Goal: Task Accomplishment & Management: Manage account settings

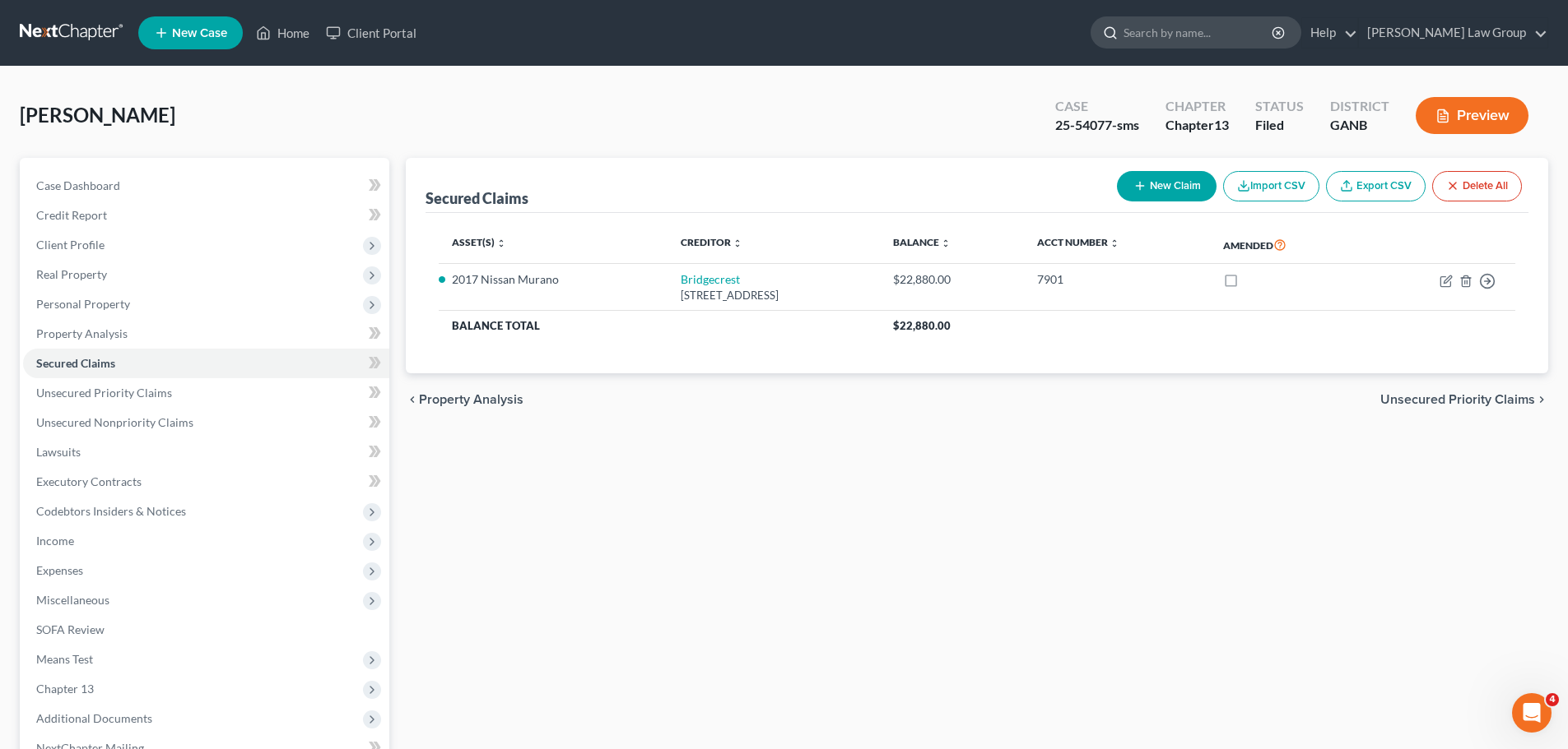
click at [1248, 32] on input "search" at bounding box center [1198, 33] width 151 height 30
type input "[PERSON_NAME]"
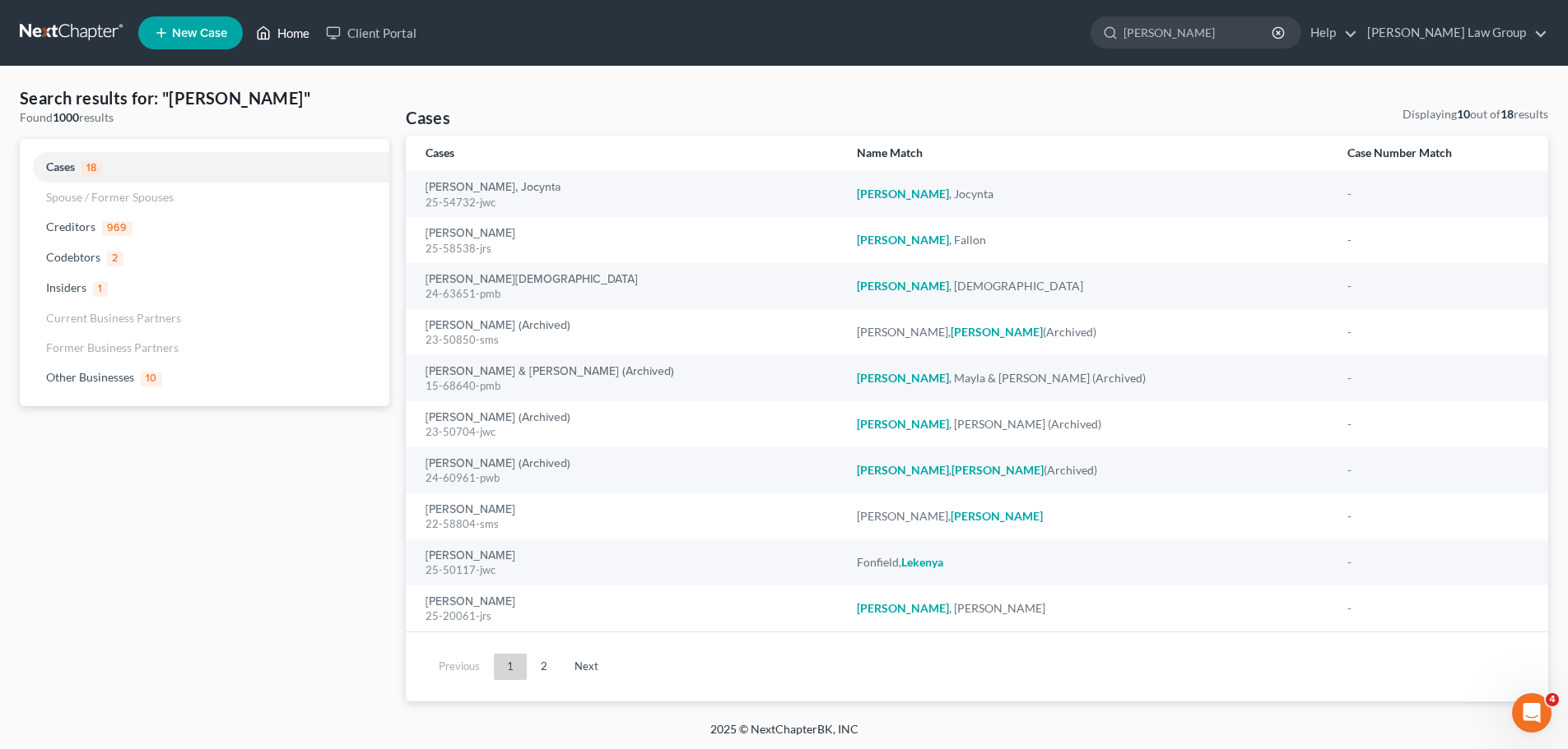
click at [280, 34] on link "Home" at bounding box center [282, 33] width 70 height 29
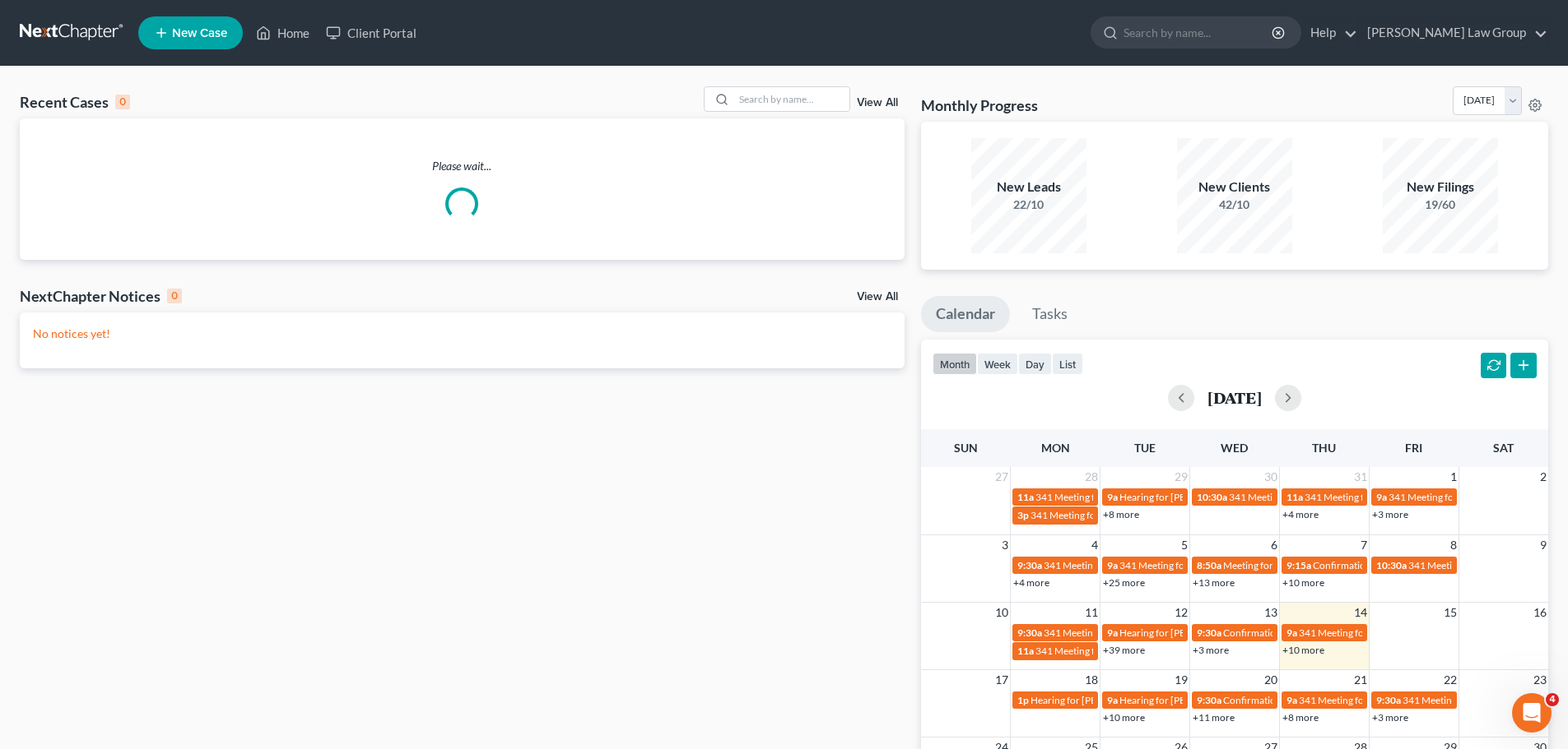
click at [871, 100] on link "View All" at bounding box center [877, 103] width 41 height 12
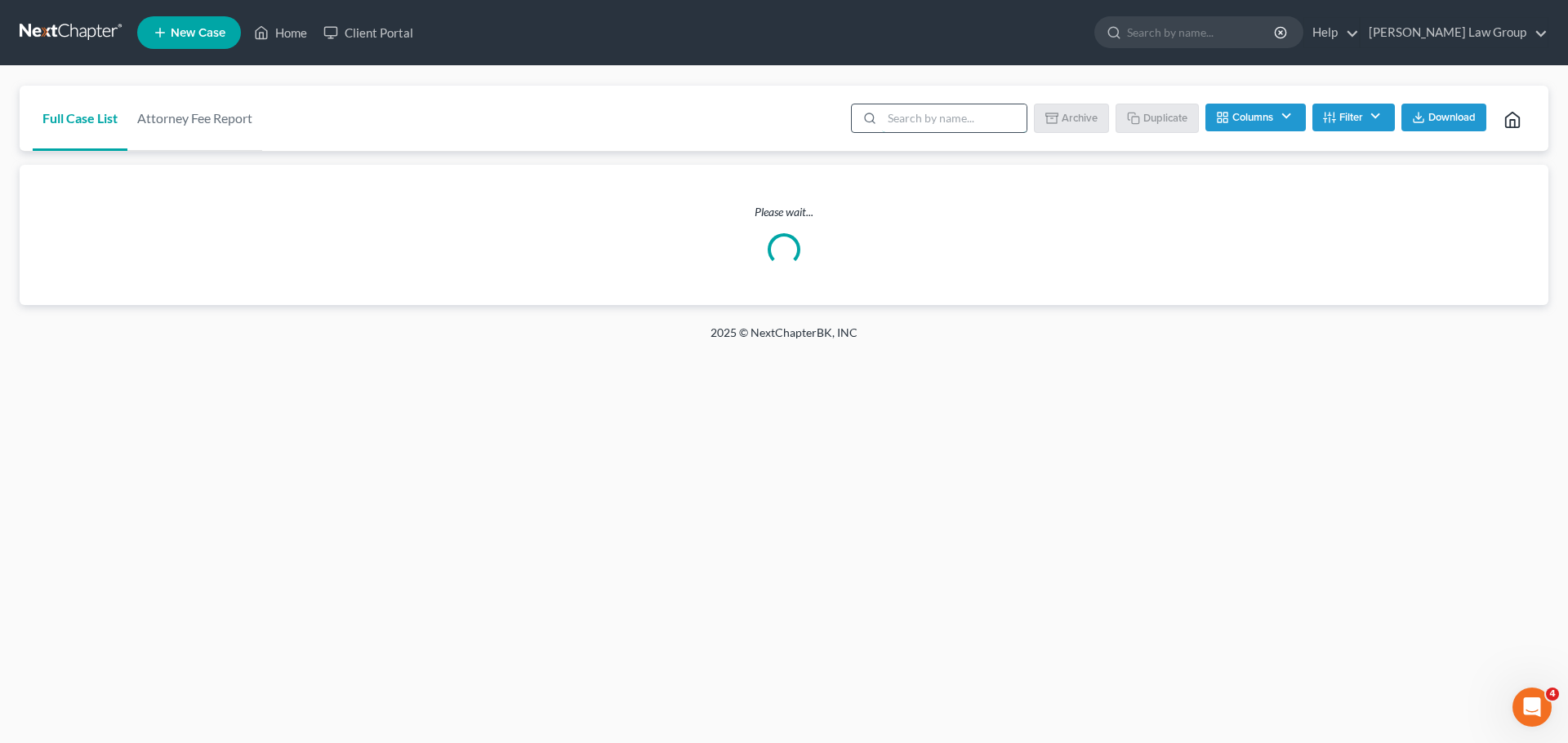
click at [904, 119] on input "search" at bounding box center [954, 118] width 145 height 28
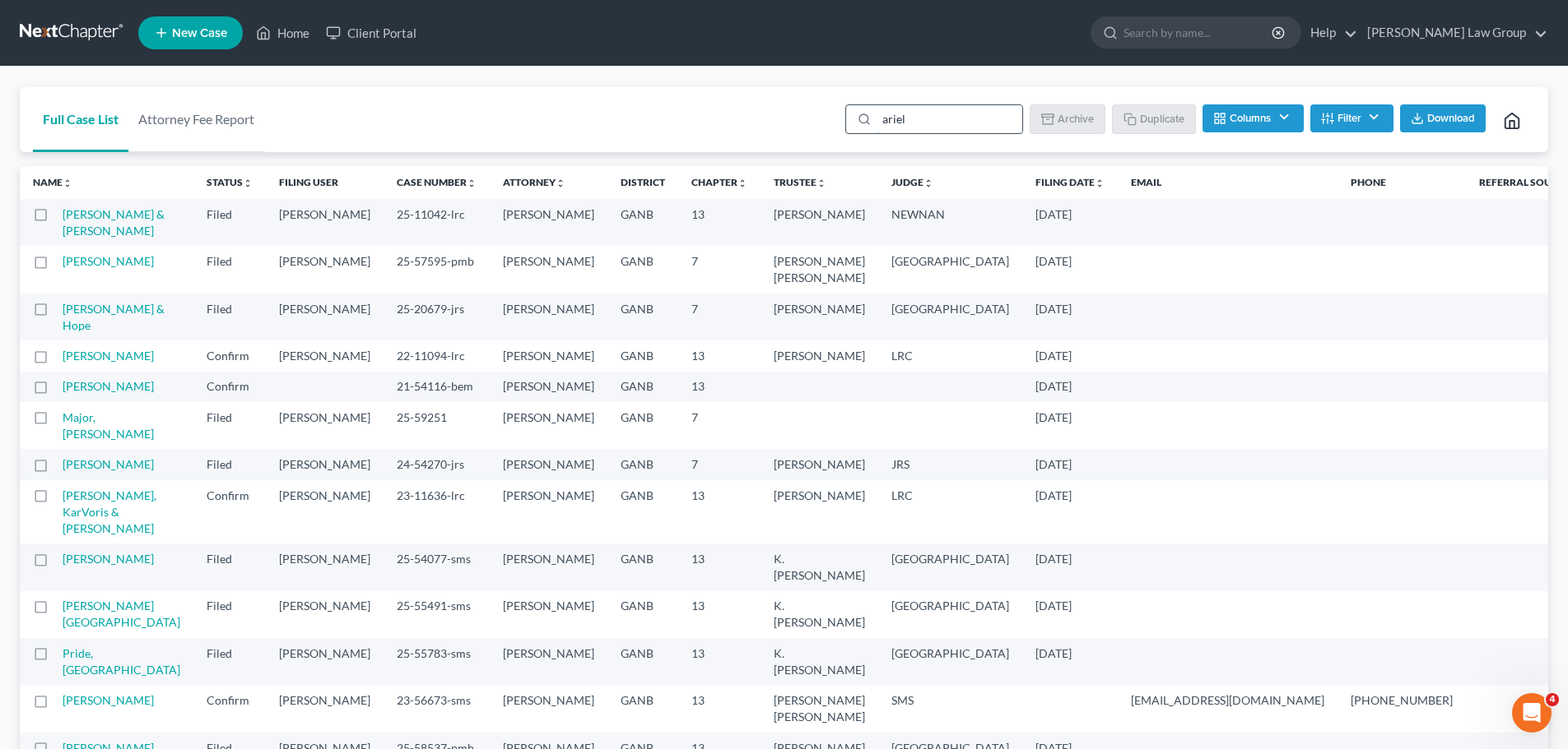
type input "ariel"
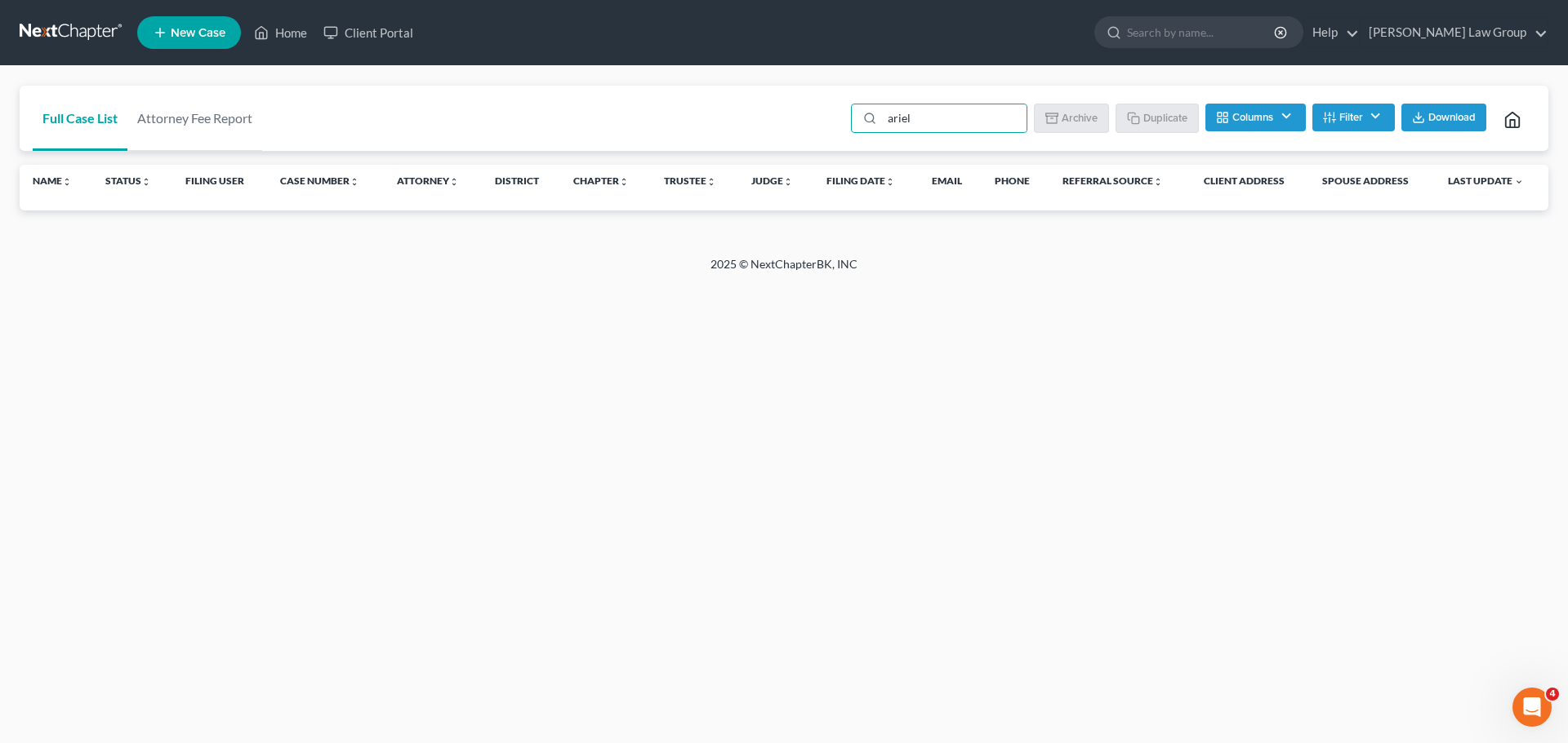
click at [1366, 117] on button "Filter" at bounding box center [1353, 117] width 83 height 28
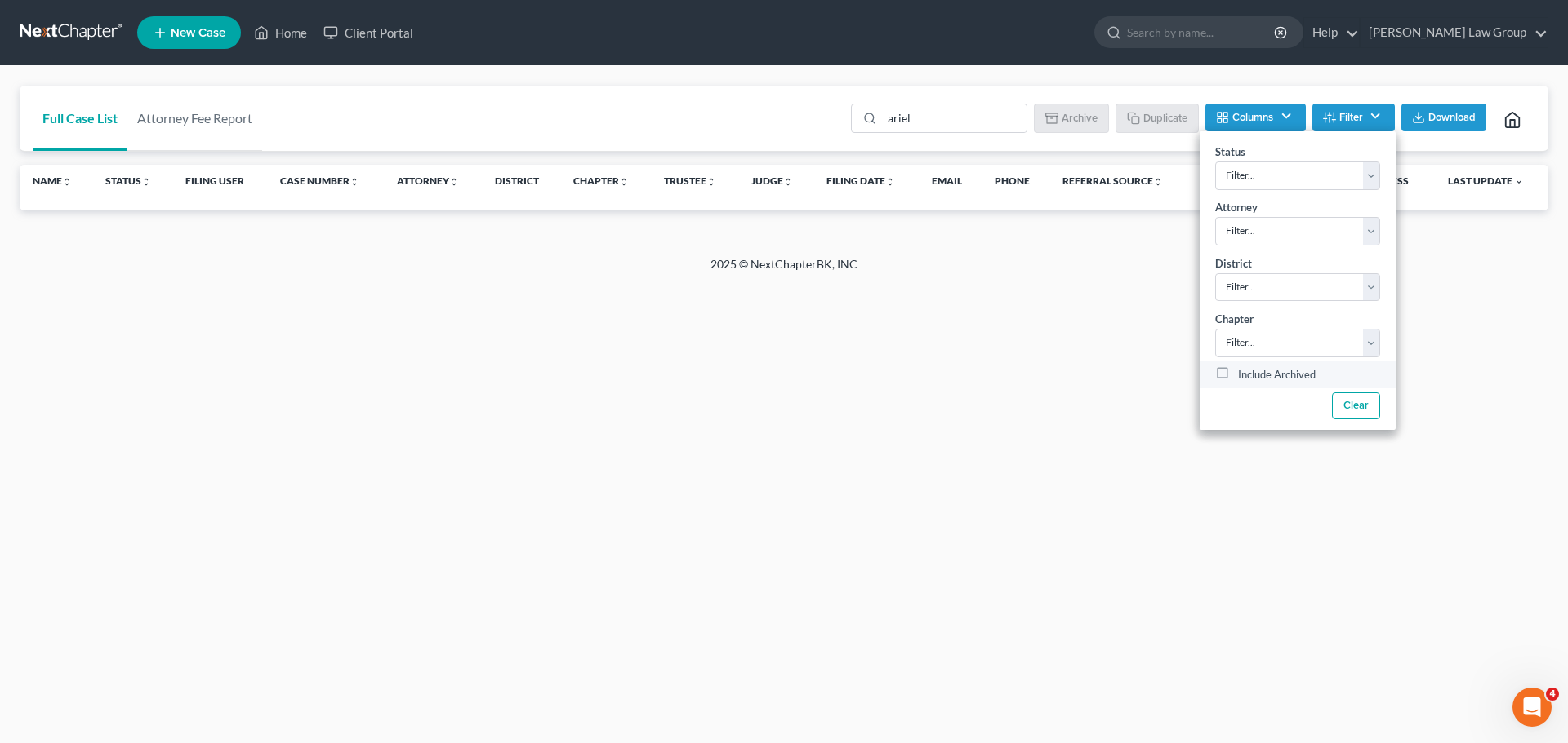
click at [1238, 372] on label "Include Archived" at bounding box center [1276, 375] width 78 height 19
click at [1245, 372] on input "Include Archived" at bounding box center [1250, 371] width 11 height 11
checkbox input "true"
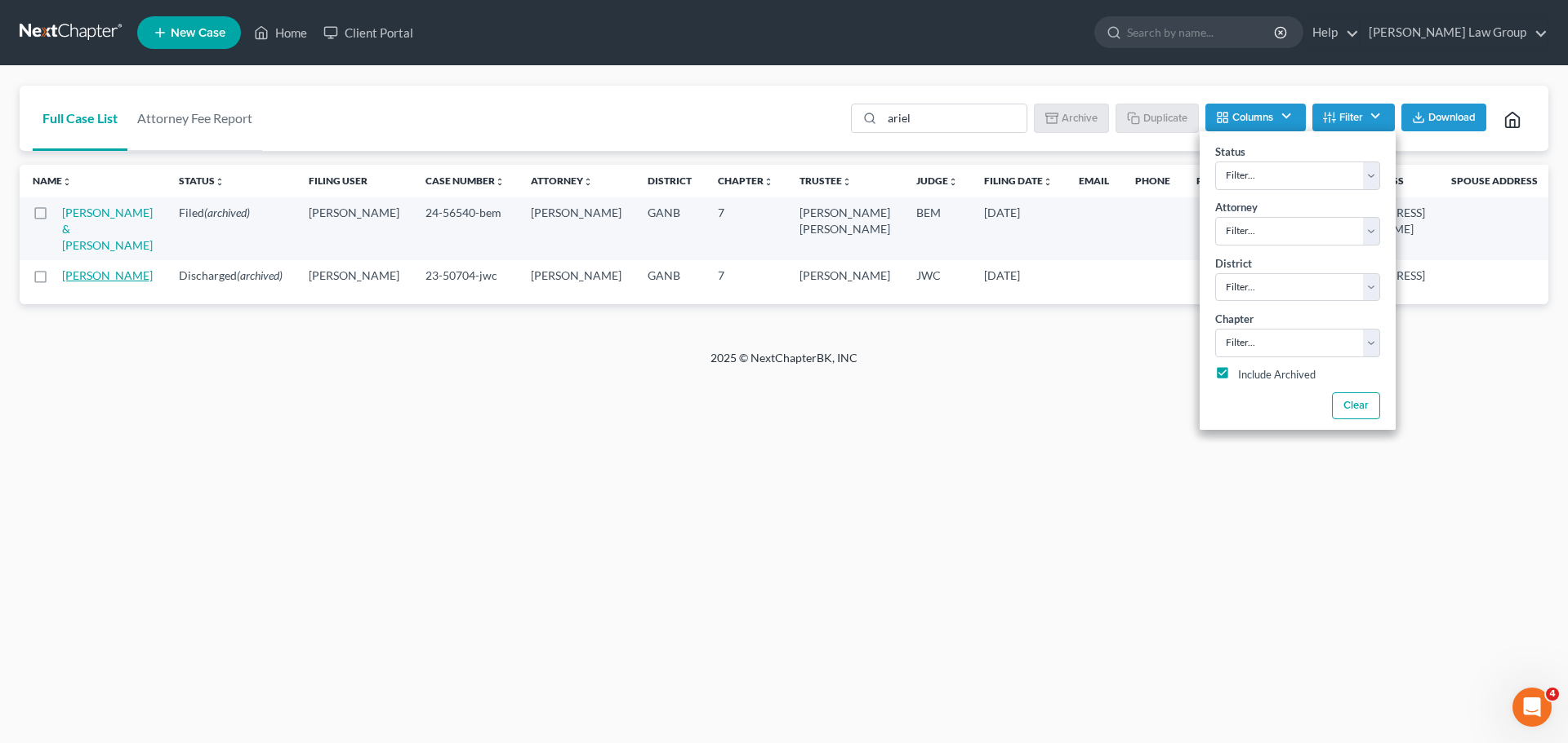
click at [79, 278] on link "[PERSON_NAME]" at bounding box center [107, 275] width 90 height 14
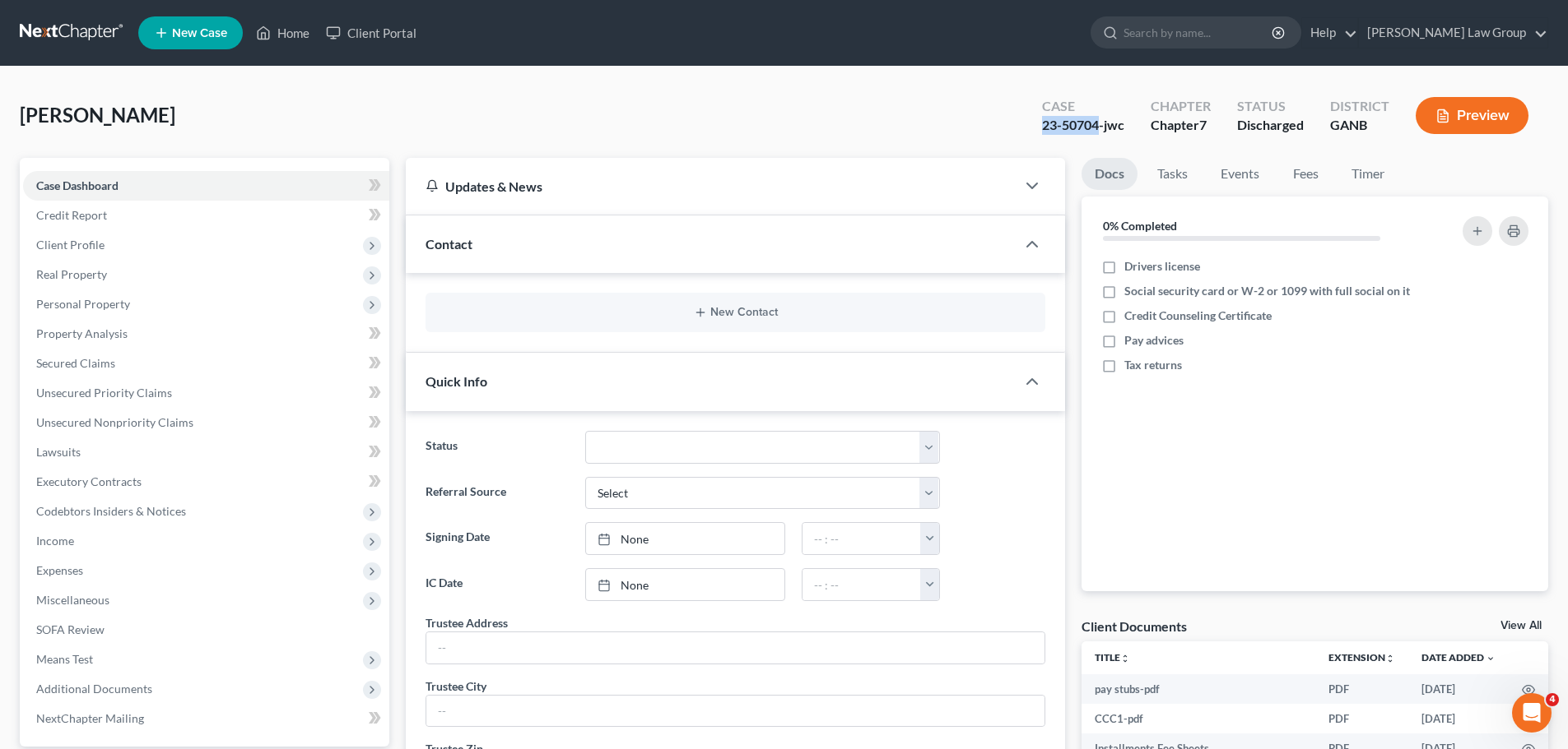
drag, startPoint x: 1099, startPoint y: 130, endPoint x: 1030, endPoint y: 127, distance: 69.1
click at [1030, 127] on div "Case 23-50704-jwc" at bounding box center [1083, 117] width 109 height 49
copy div "23-50704"
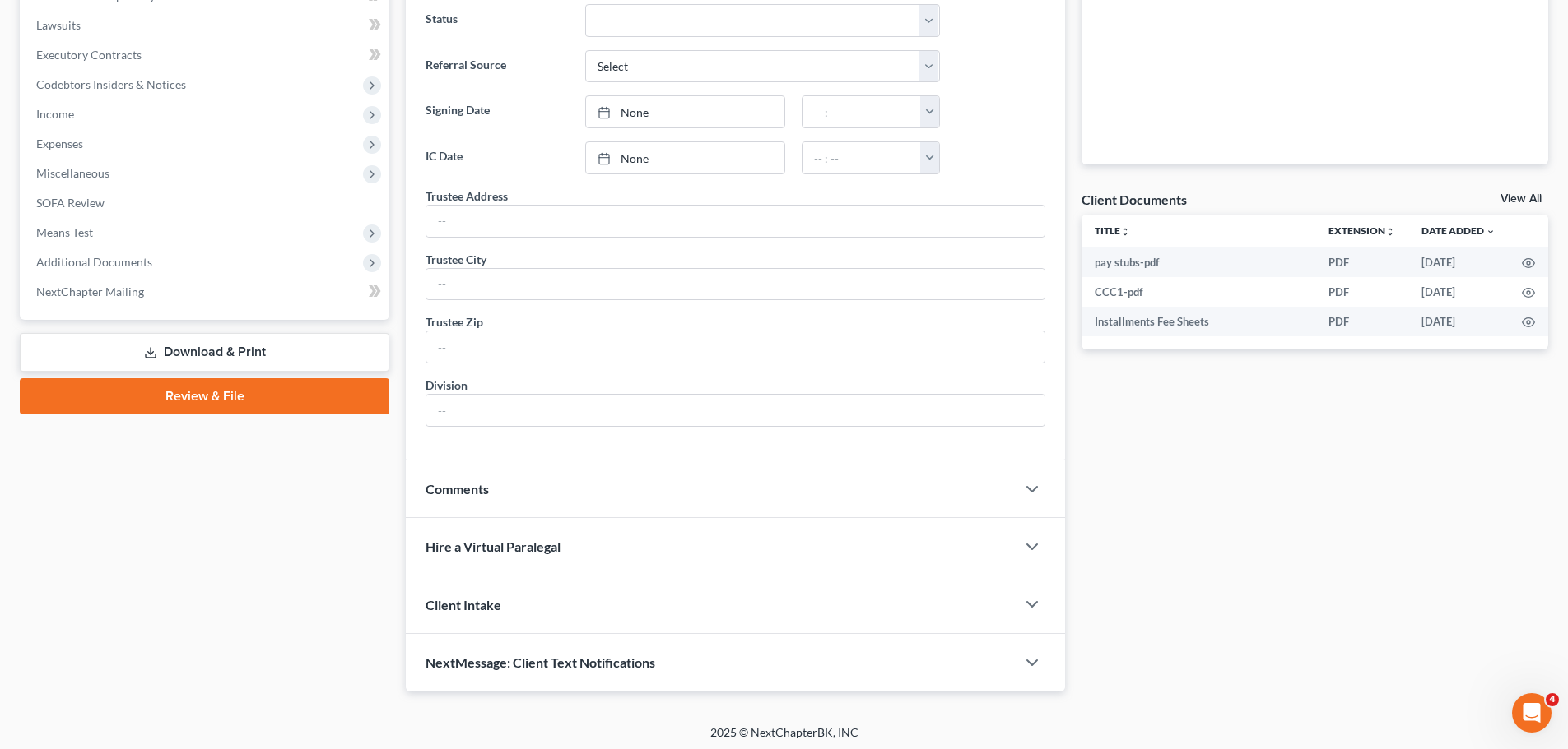
scroll to position [432, 0]
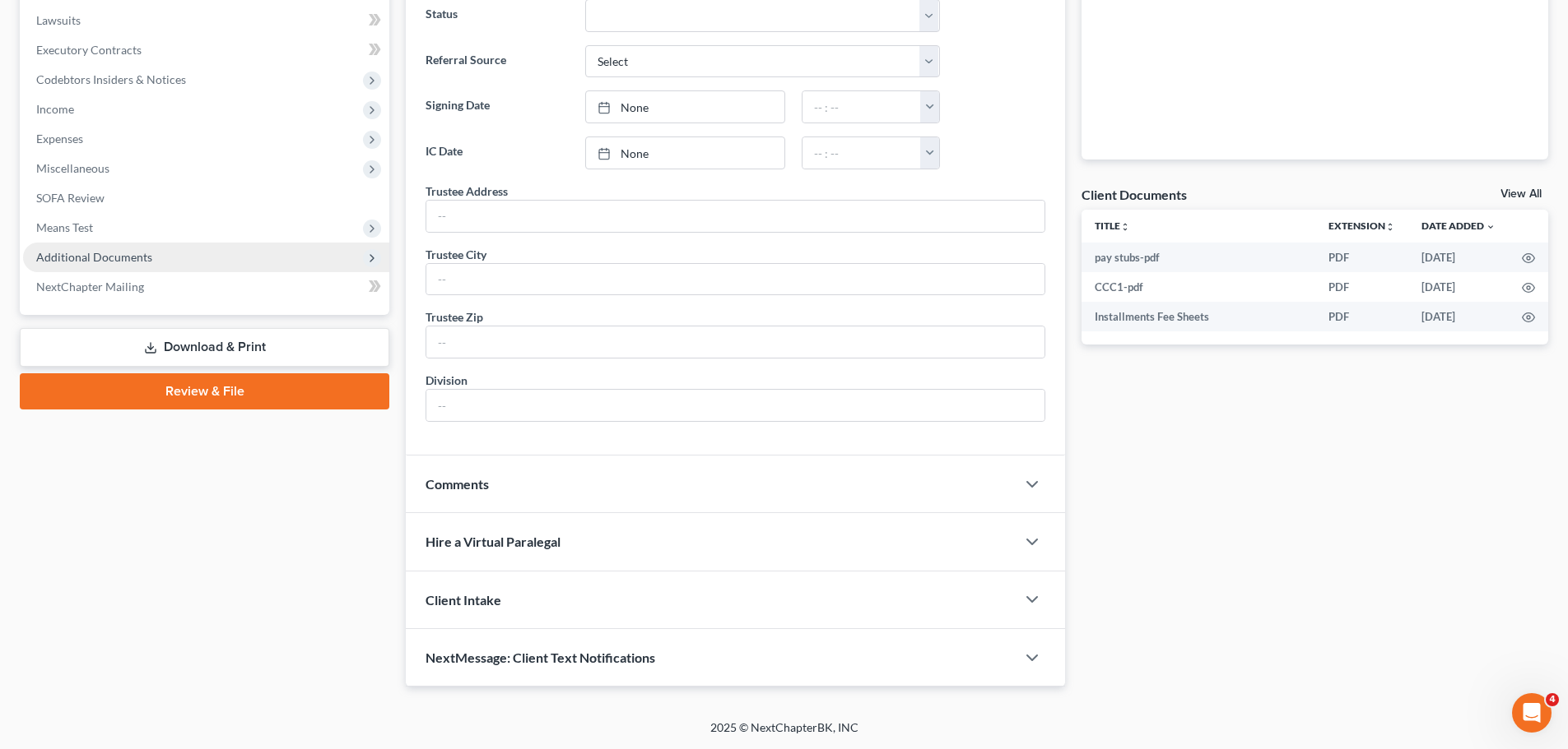
click at [129, 263] on span "Additional Documents" at bounding box center [94, 257] width 116 height 14
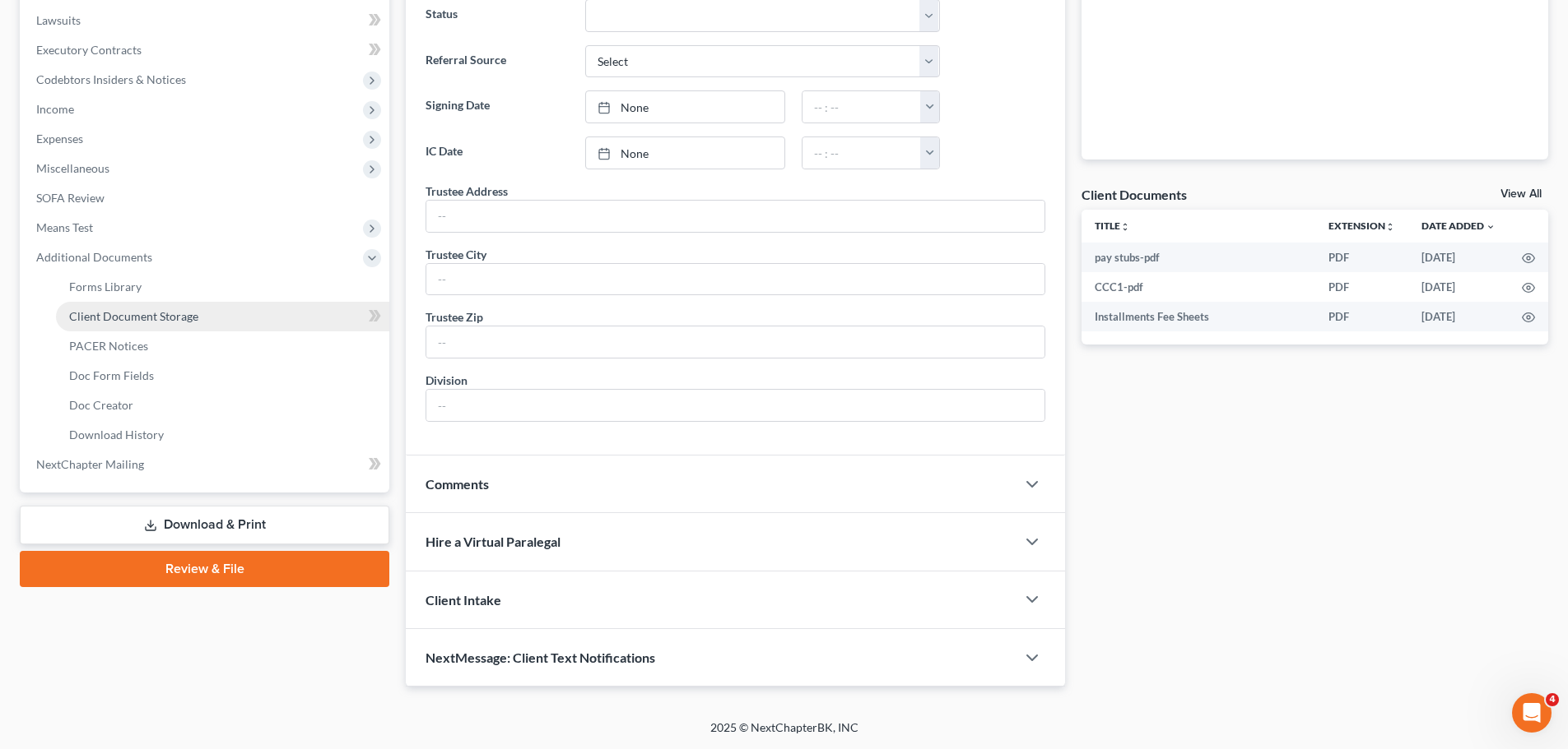
click at [173, 310] on span "Client Document Storage" at bounding box center [133, 316] width 129 height 14
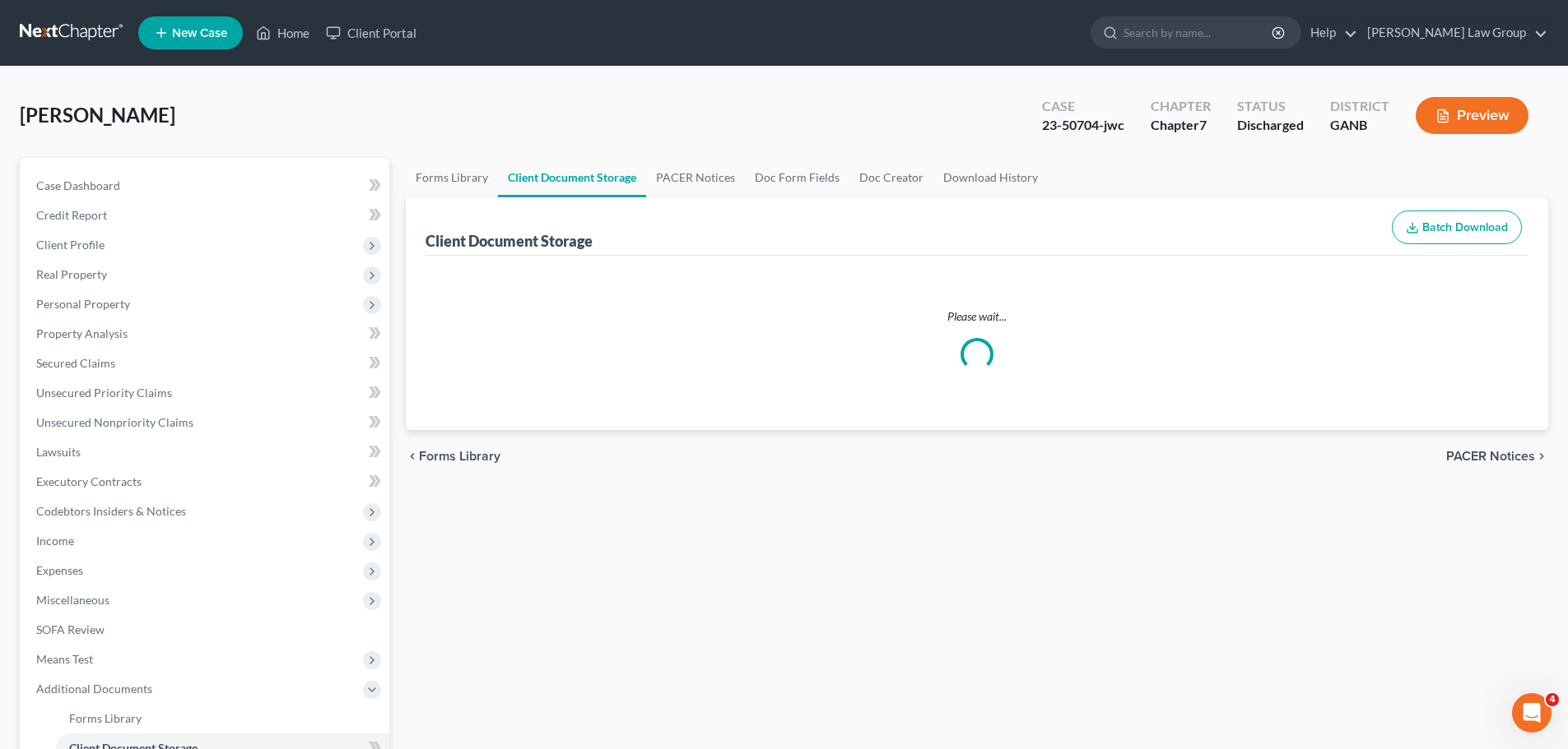
select select "1"
select select "5"
select select "35"
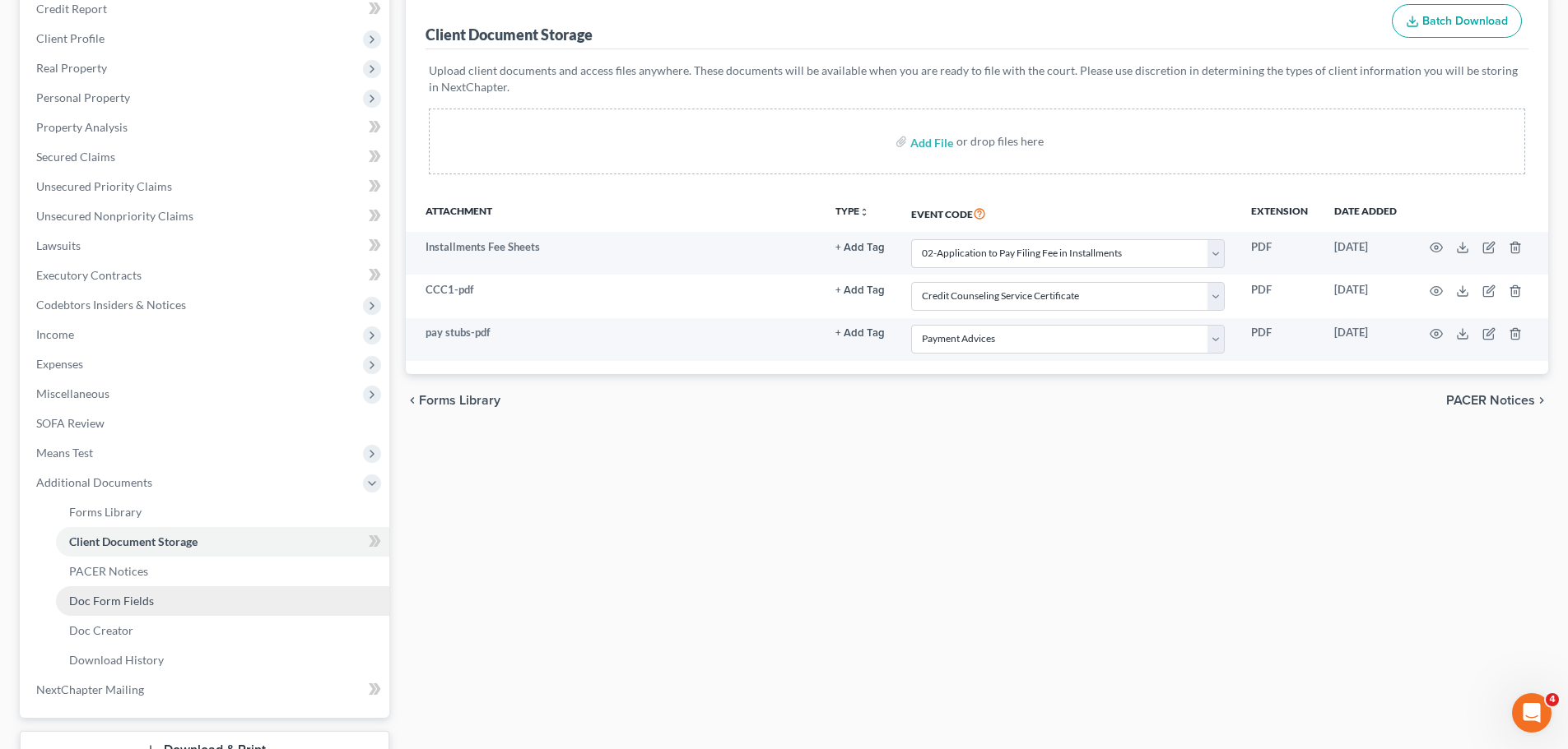
scroll to position [332, 0]
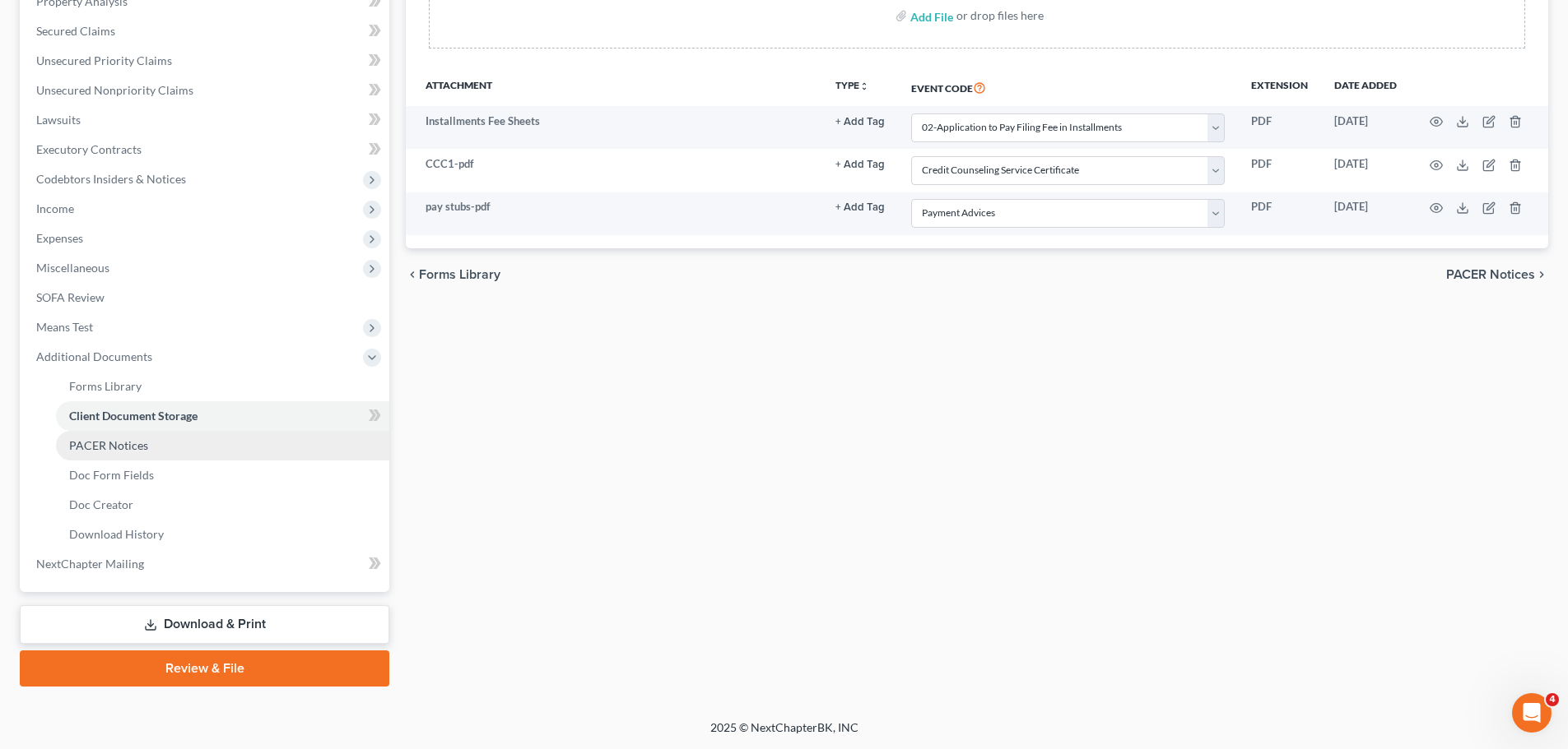
click at [179, 440] on link "PACER Notices" at bounding box center [222, 445] width 333 height 29
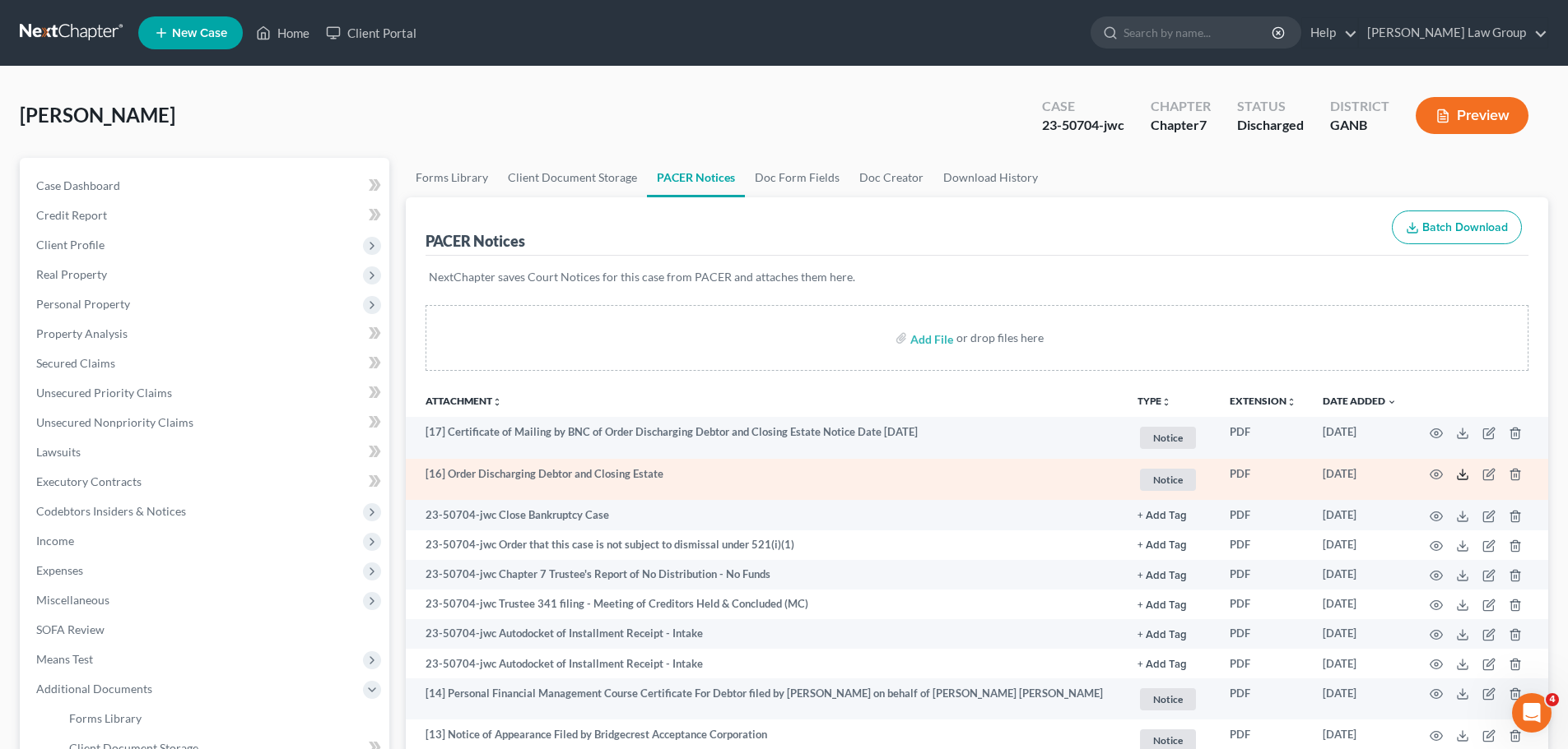
click at [1459, 478] on icon at bounding box center [1463, 475] width 13 height 13
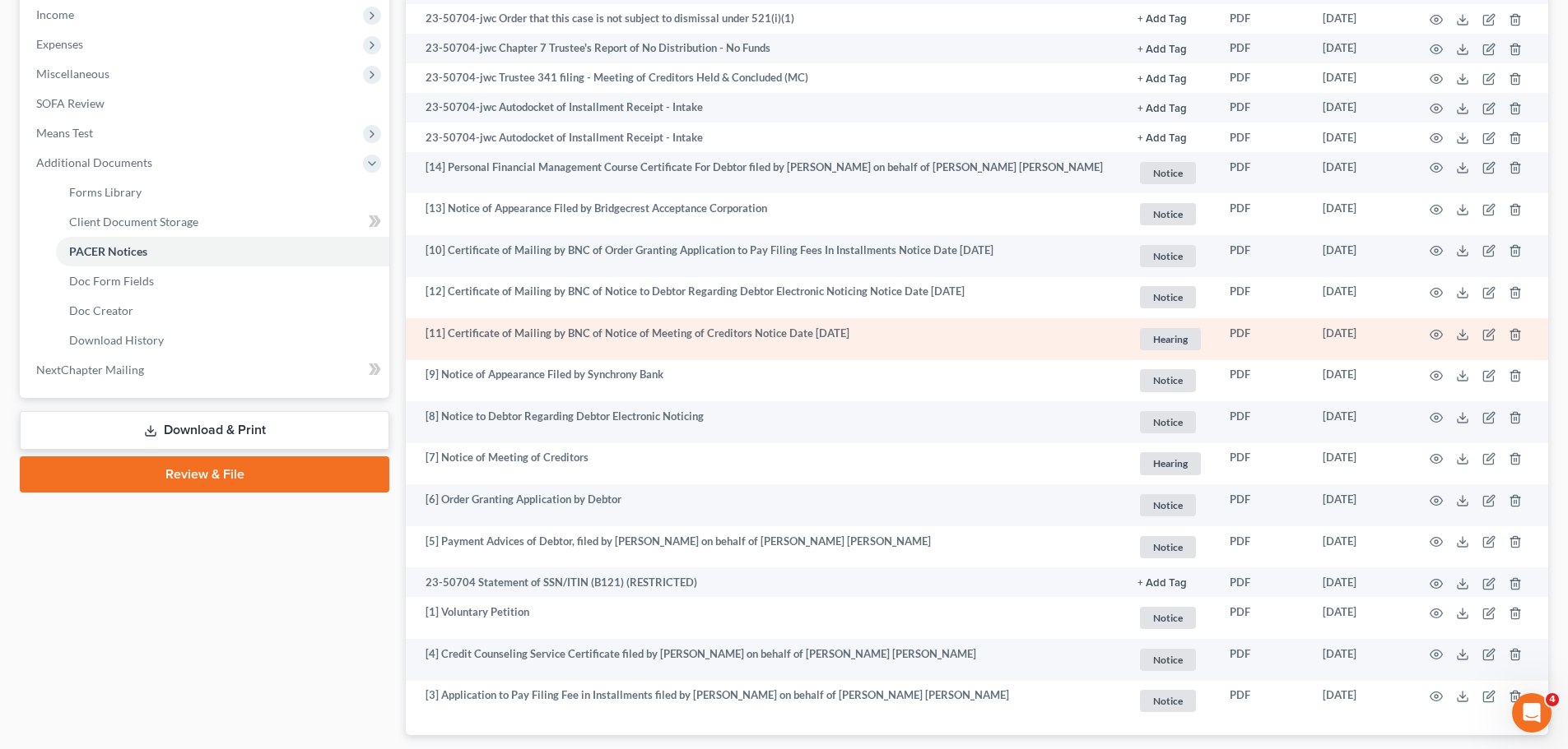
scroll to position [628, 0]
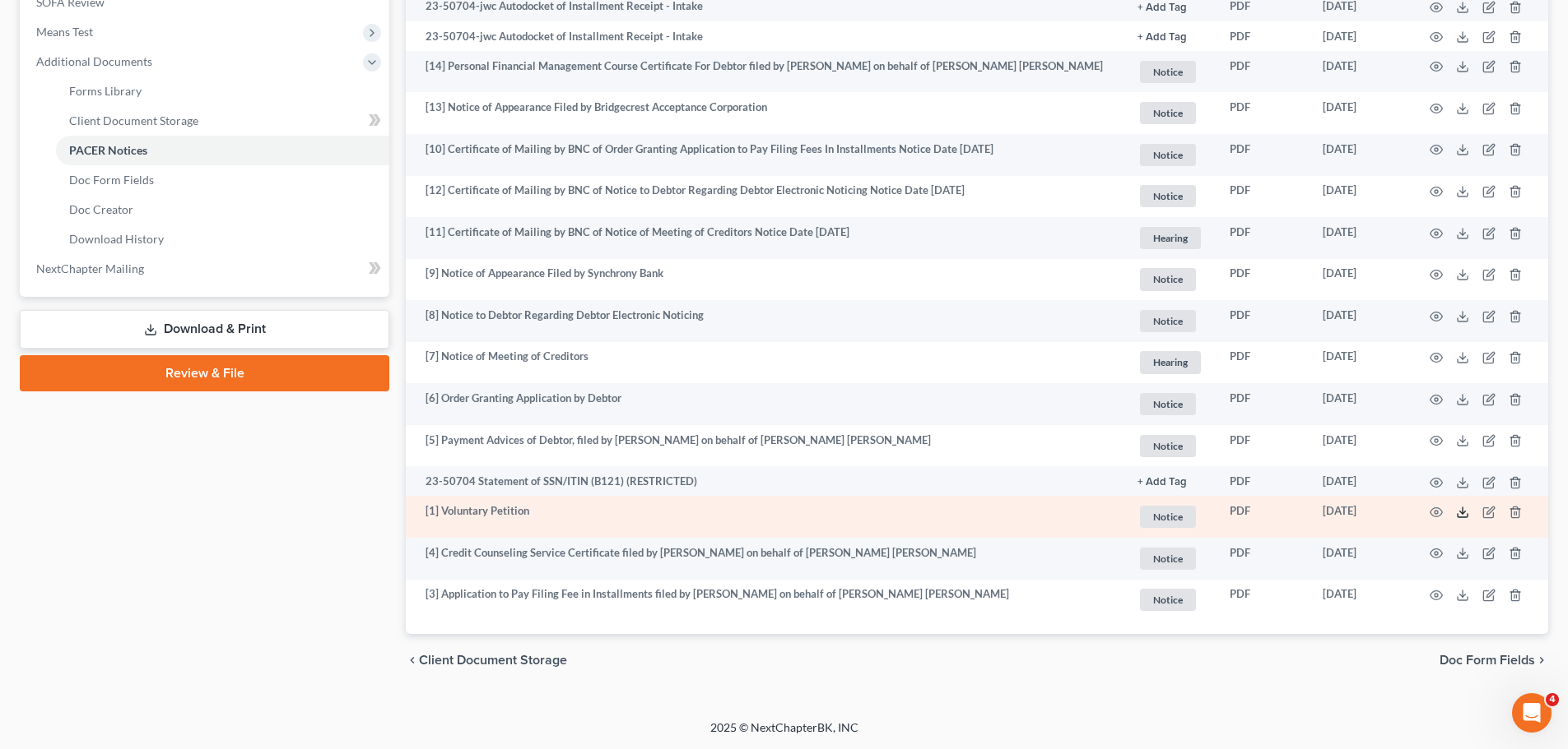
click at [1459, 507] on icon at bounding box center [1463, 513] width 13 height 13
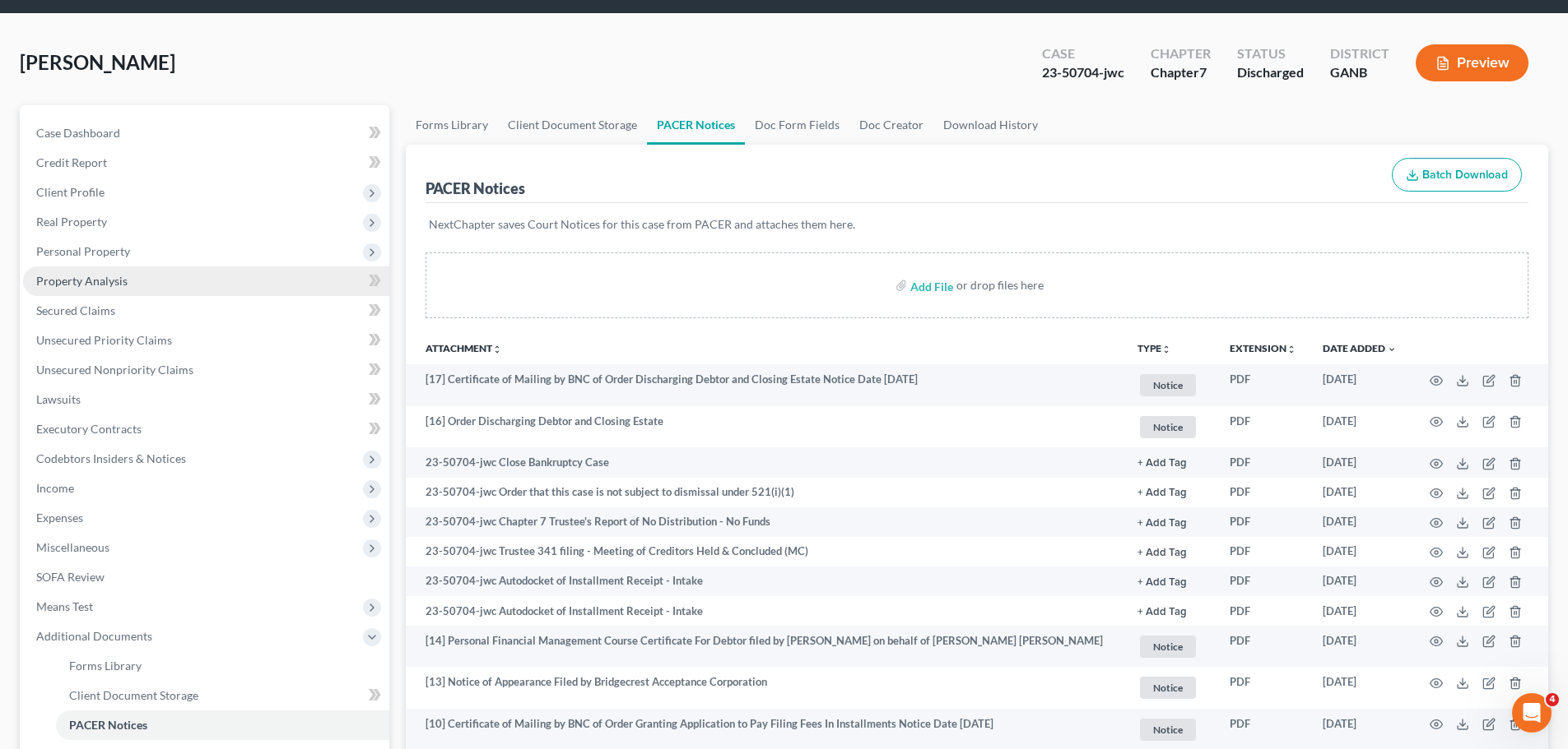
scroll to position [52, 0]
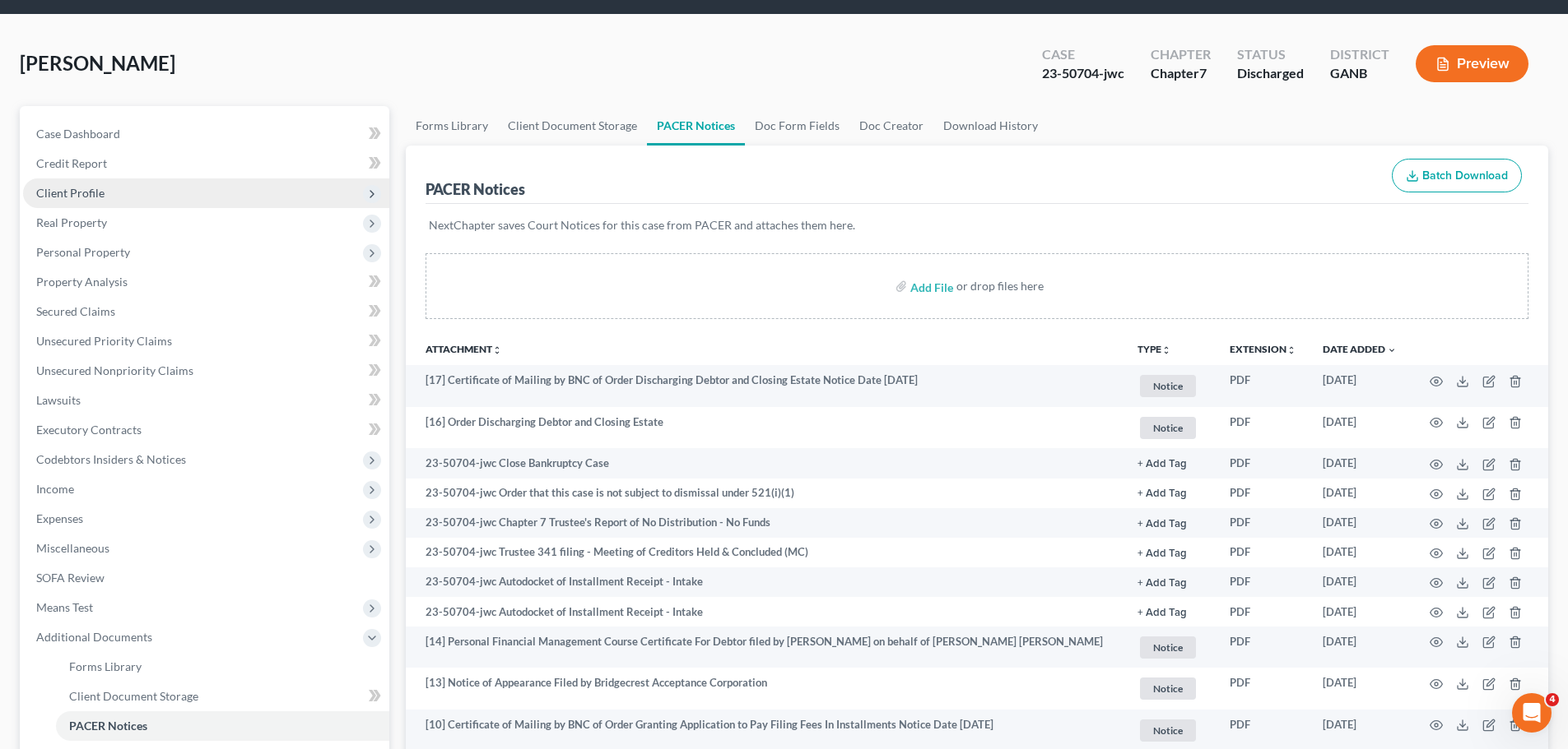
click at [106, 194] on span "Client Profile" at bounding box center [205, 193] width 366 height 29
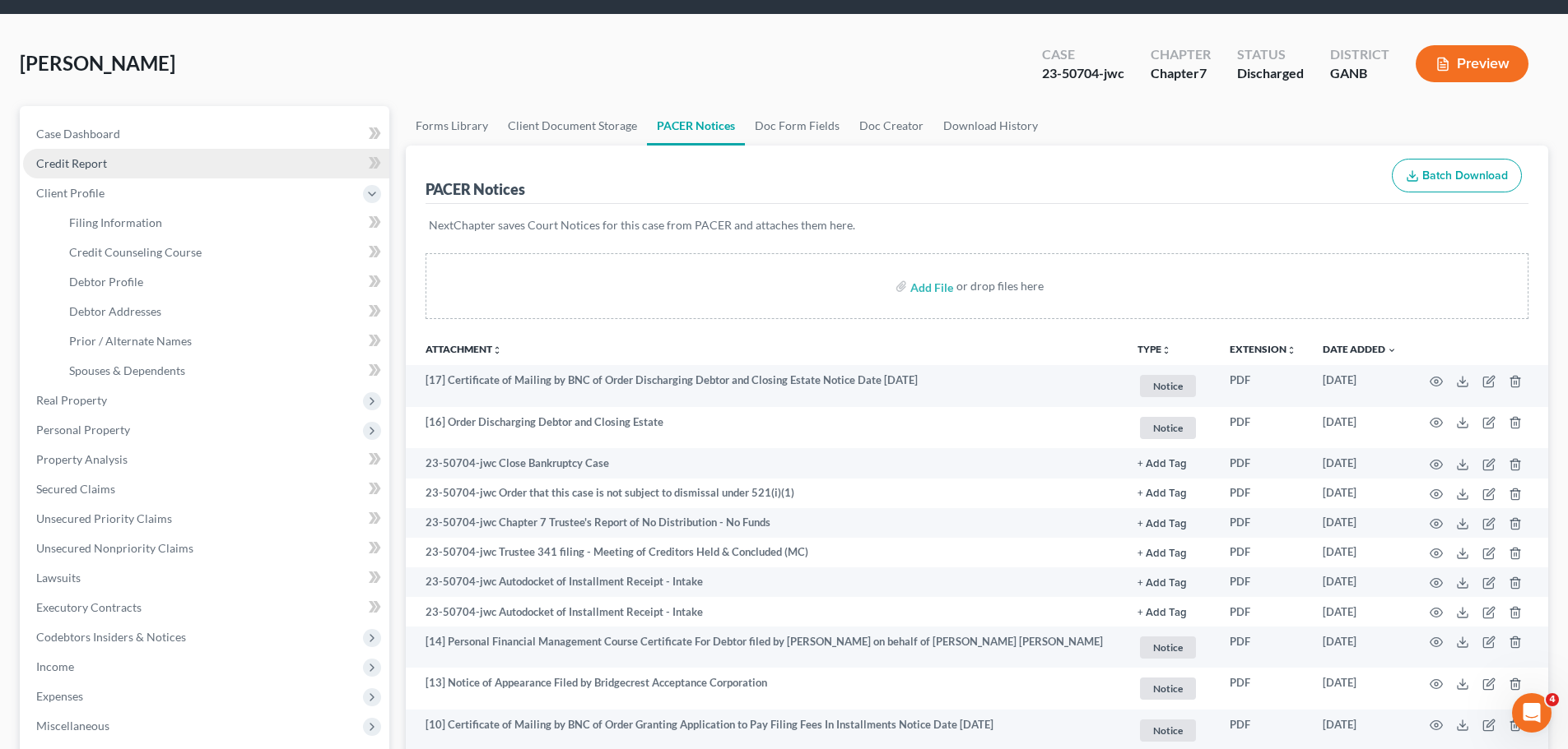
click at [133, 162] on link "Credit Report" at bounding box center [205, 163] width 366 height 29
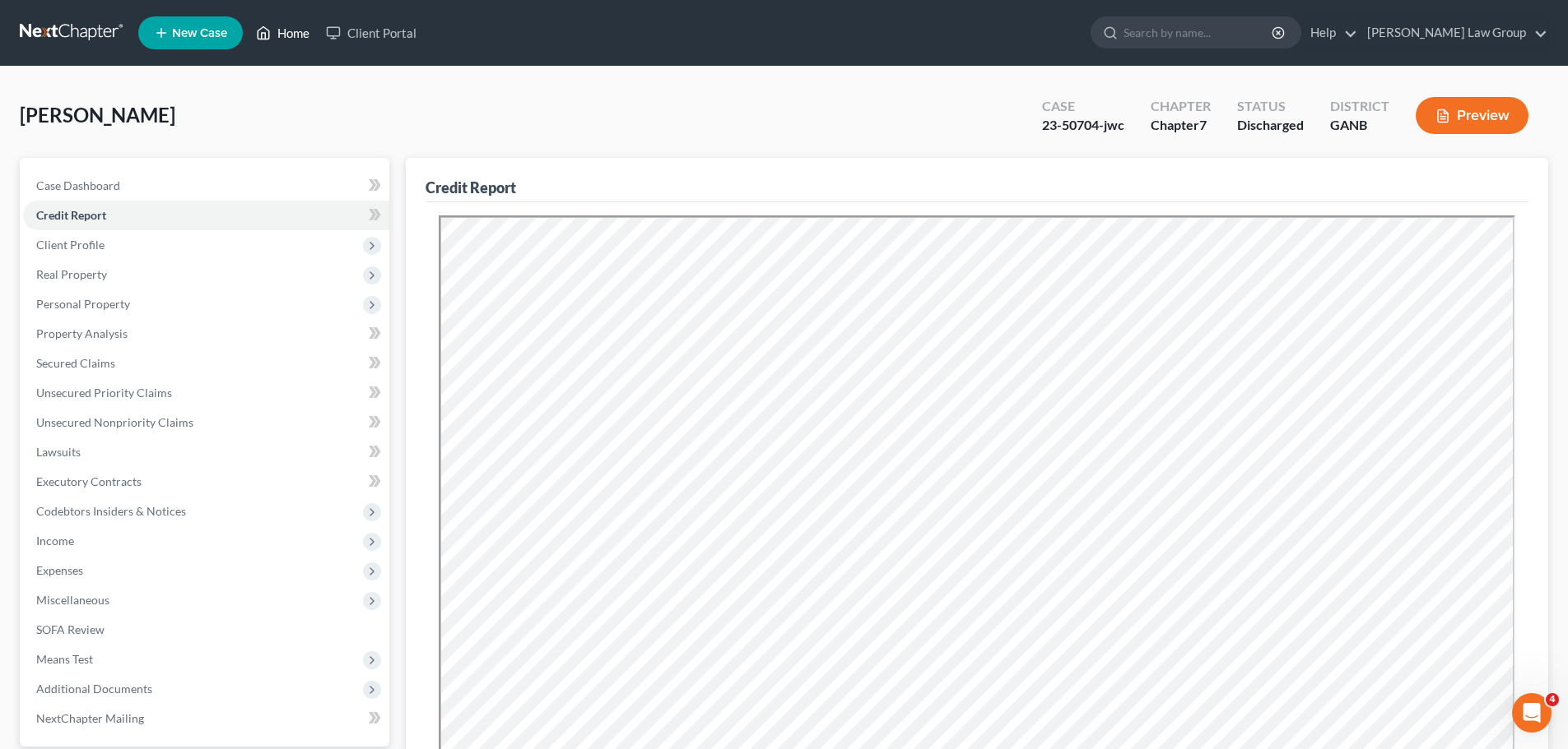
click at [292, 36] on link "Home" at bounding box center [282, 33] width 70 height 29
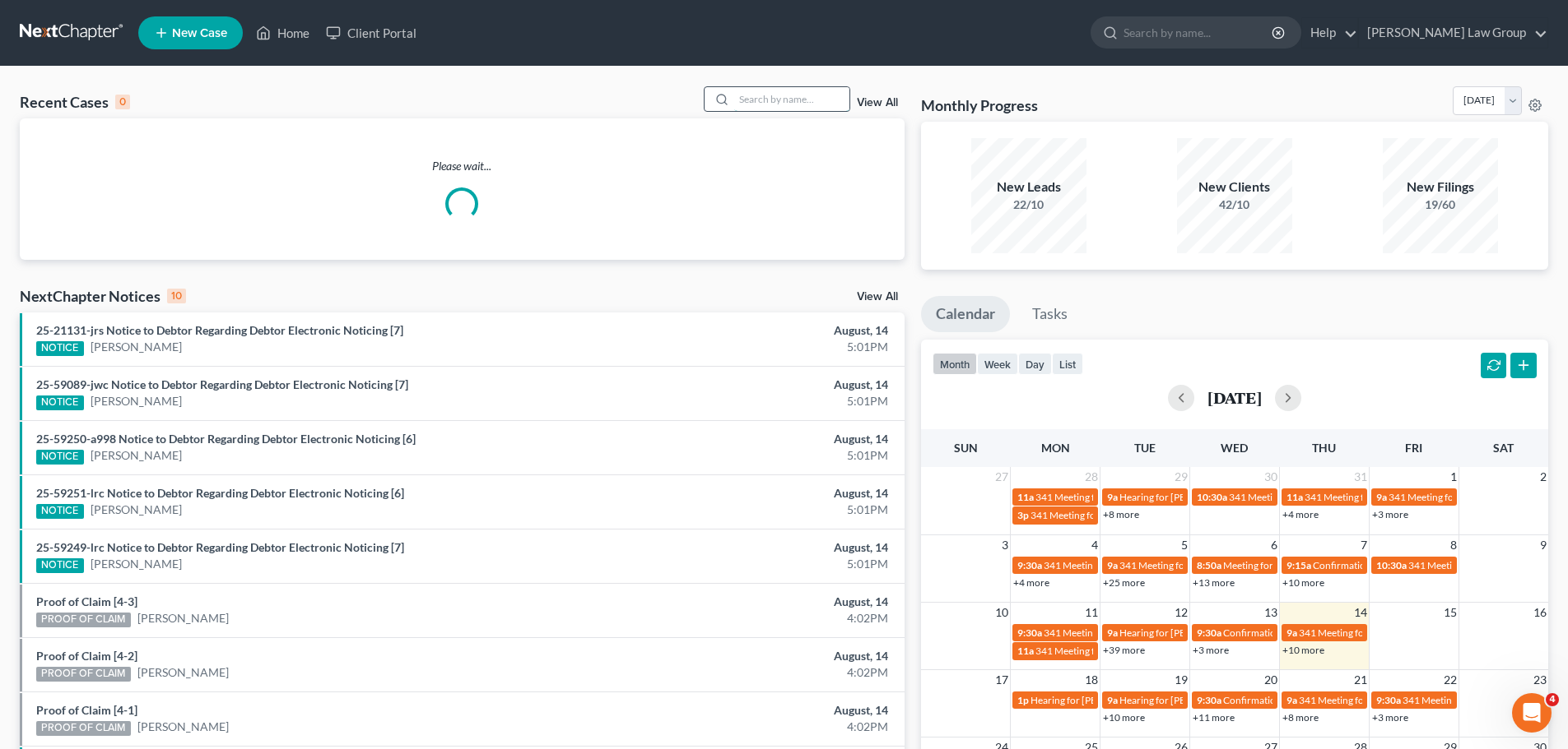
click at [766, 94] on input "search" at bounding box center [792, 99] width 115 height 24
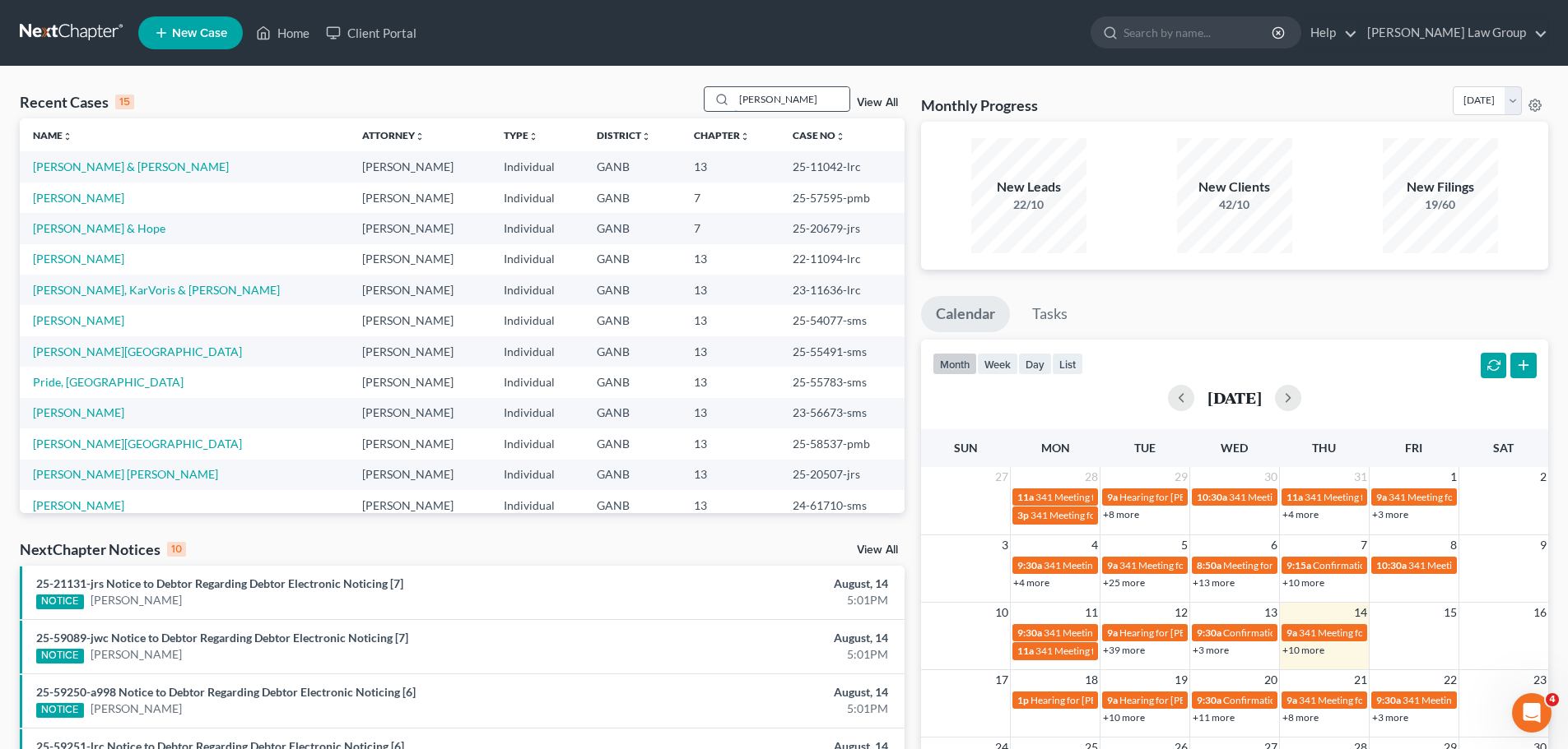
type input "[PERSON_NAME]"
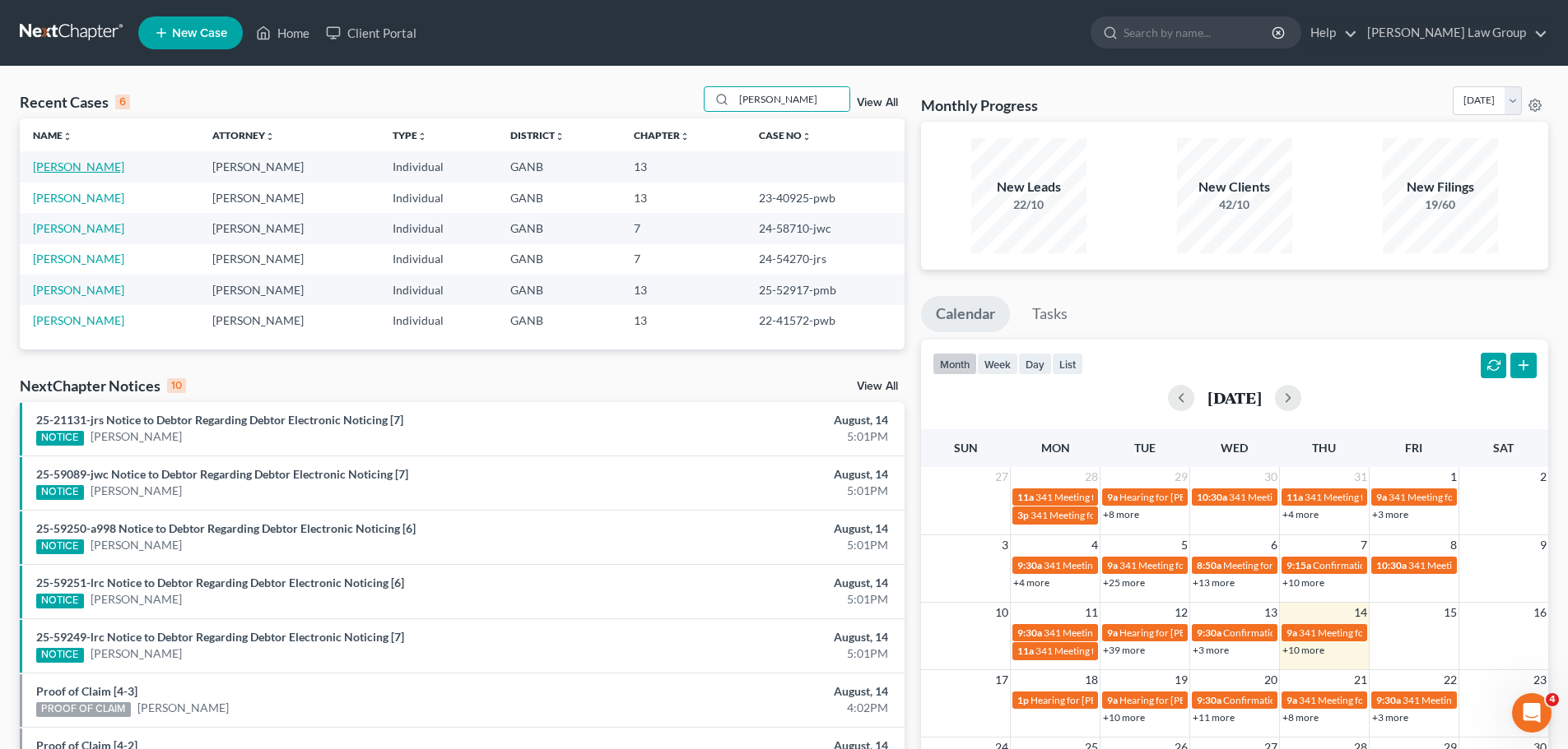
click at [72, 169] on link "[PERSON_NAME]" at bounding box center [78, 167] width 91 height 14
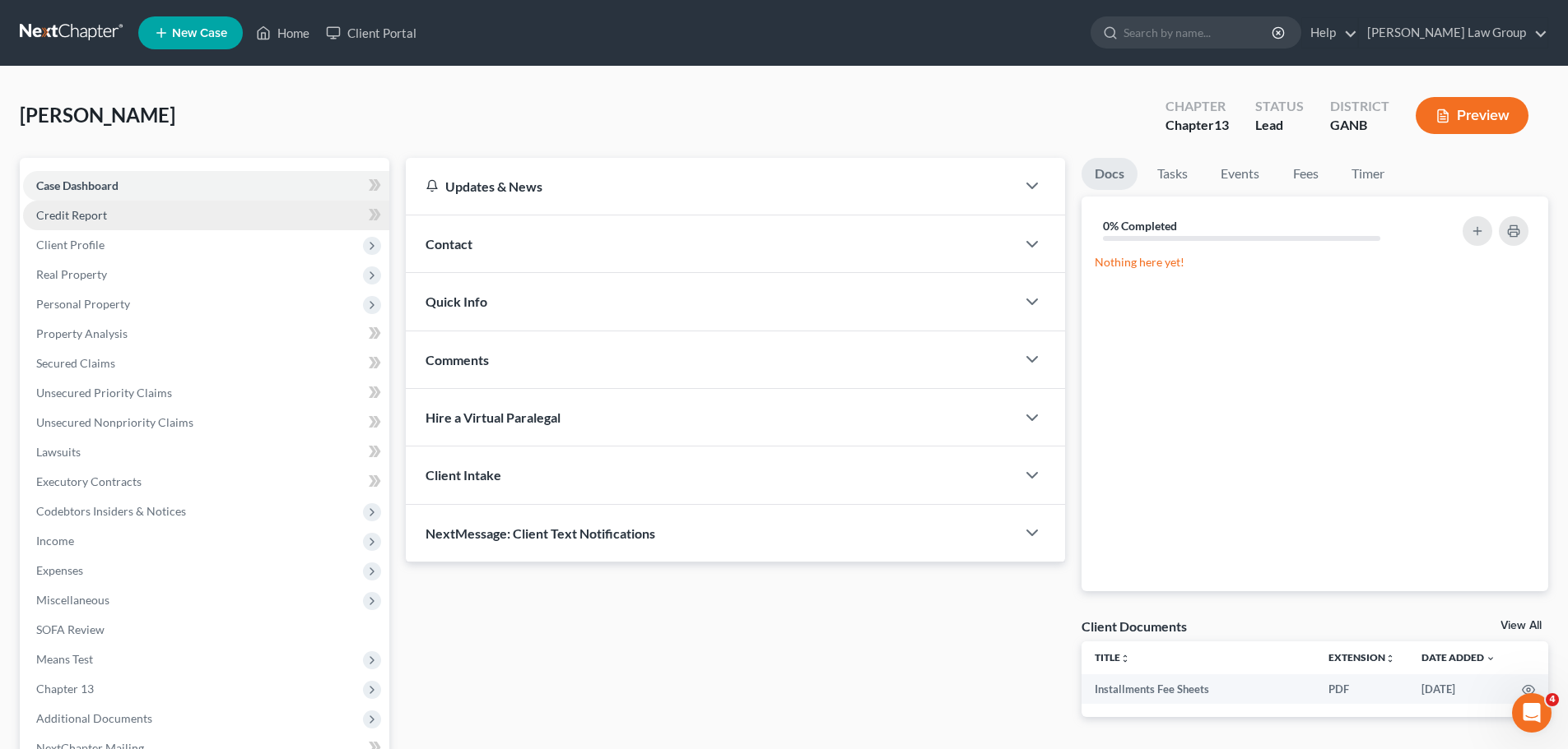
click at [100, 219] on span "Credit Report" at bounding box center [72, 215] width 71 height 14
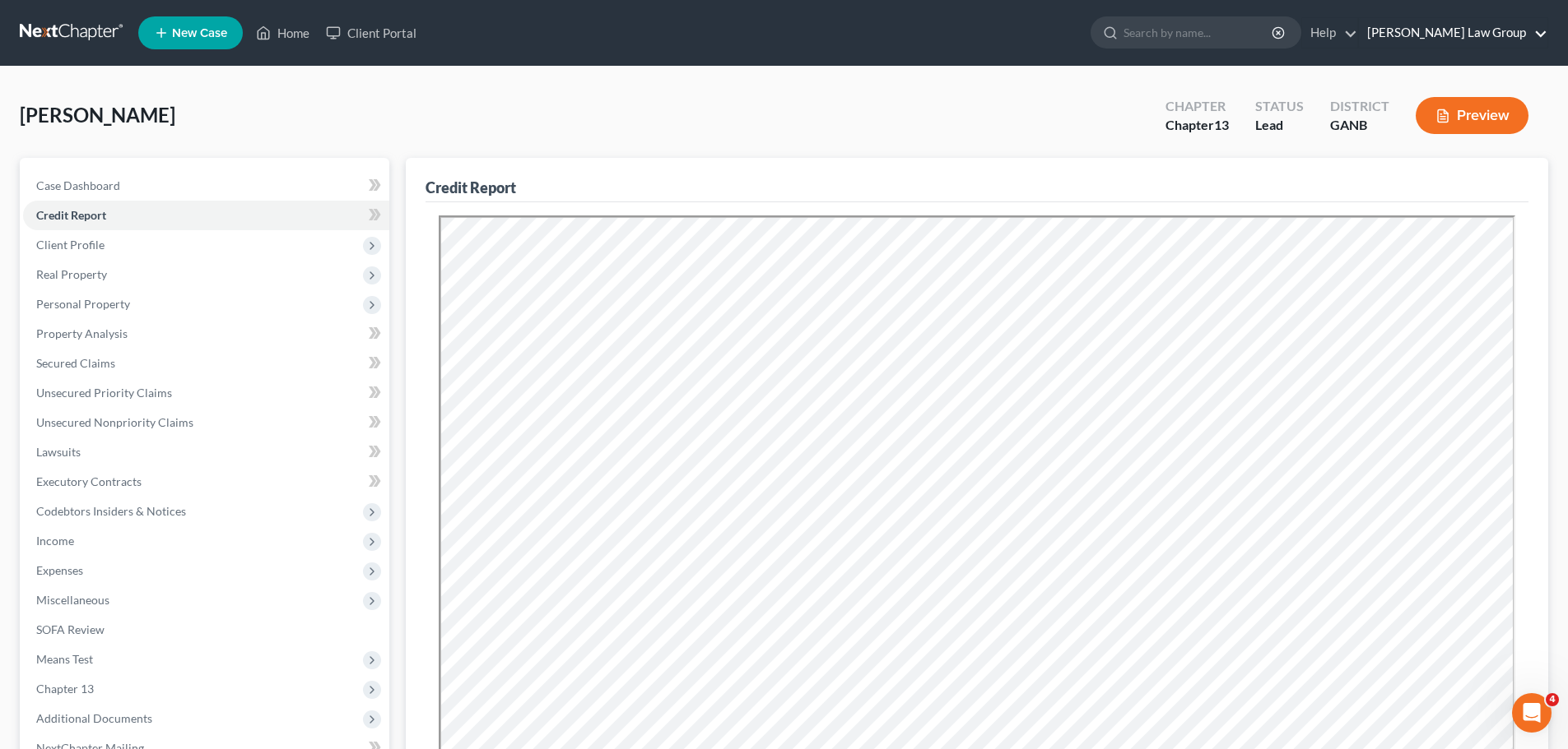
click at [1504, 35] on link "[PERSON_NAME] Law Group" at bounding box center [1453, 33] width 189 height 29
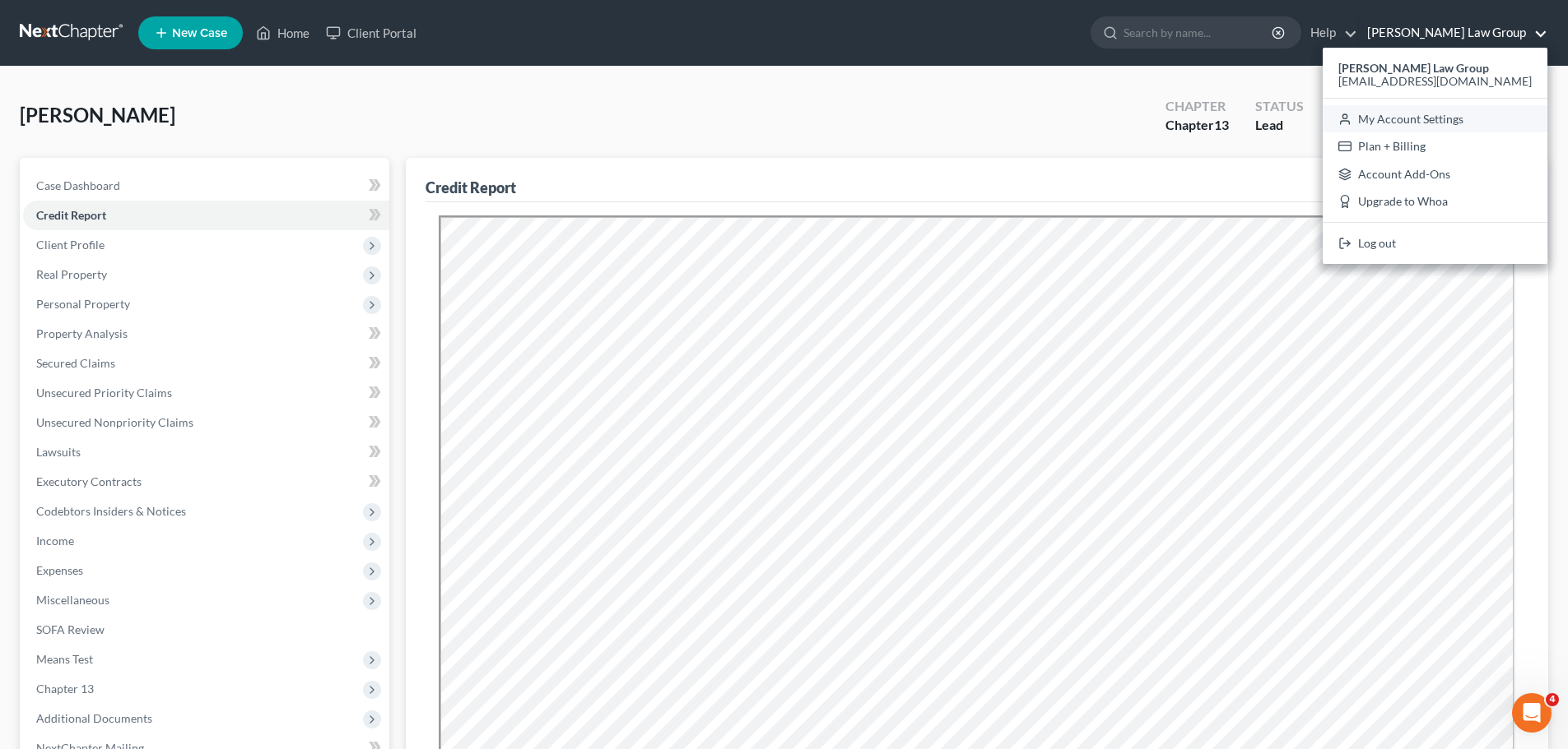
click at [1437, 115] on link "My Account Settings" at bounding box center [1435, 119] width 225 height 28
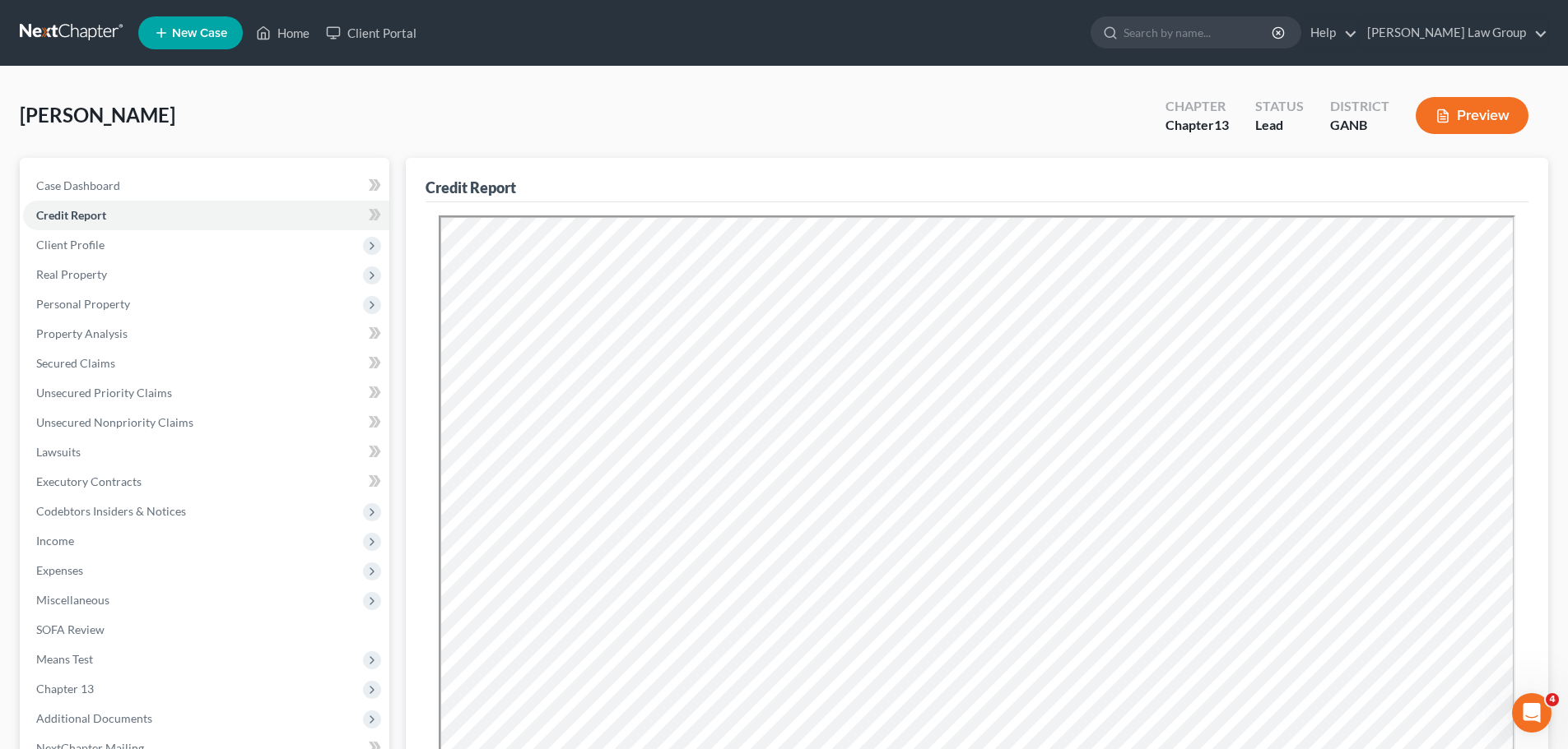
select select "19"
select select "24"
select select "10"
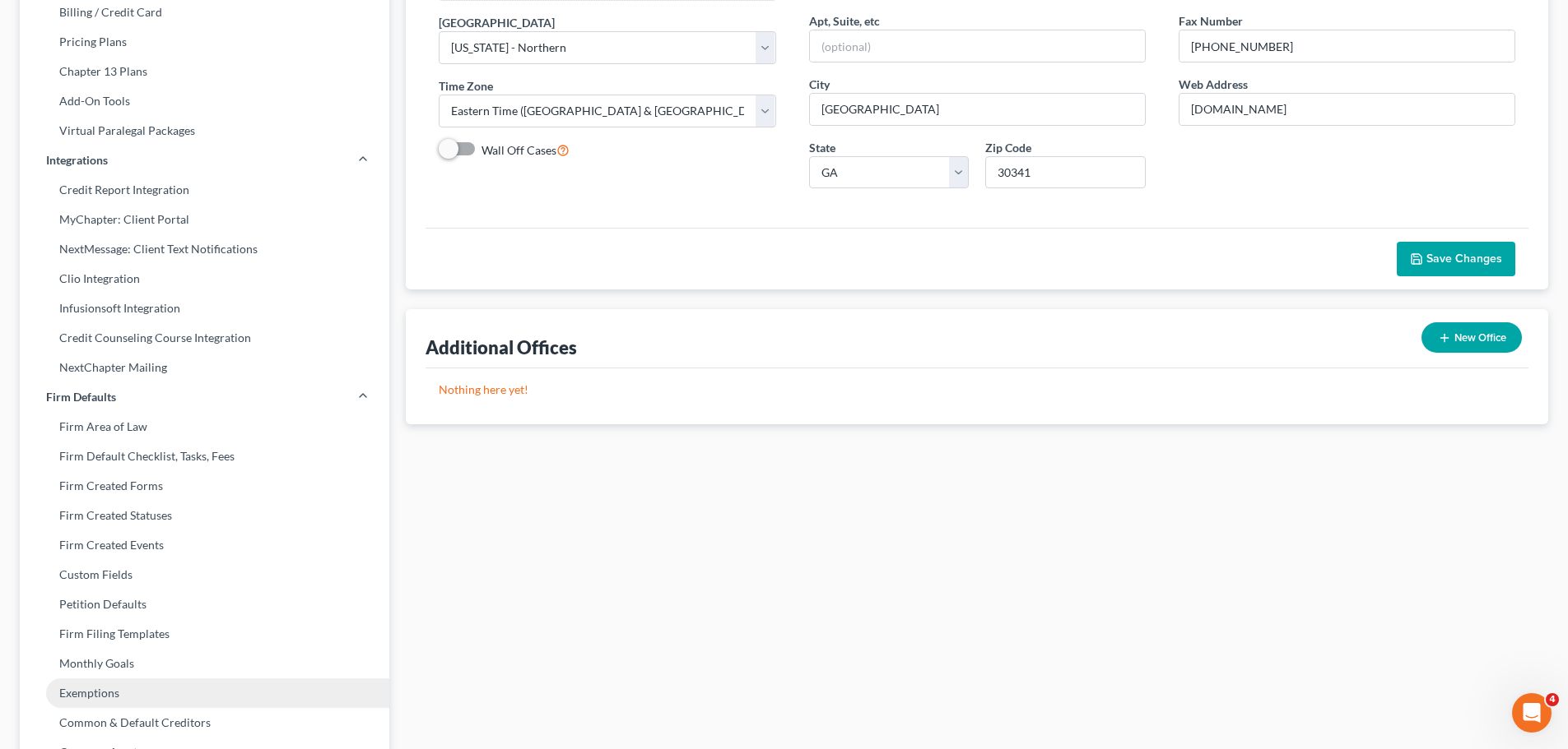
scroll to position [498, 0]
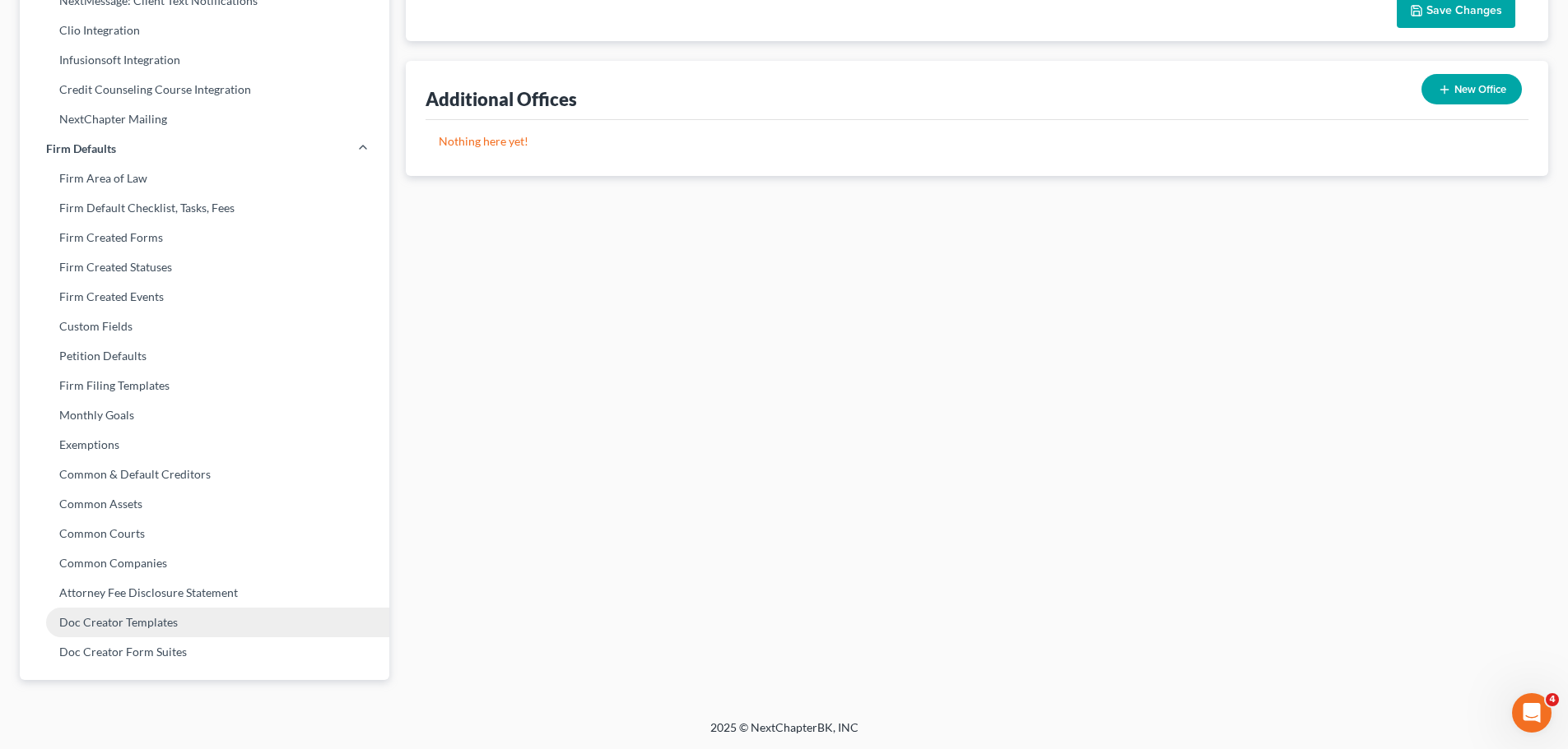
click at [125, 628] on link "Doc Creator Templates" at bounding box center [204, 622] width 370 height 29
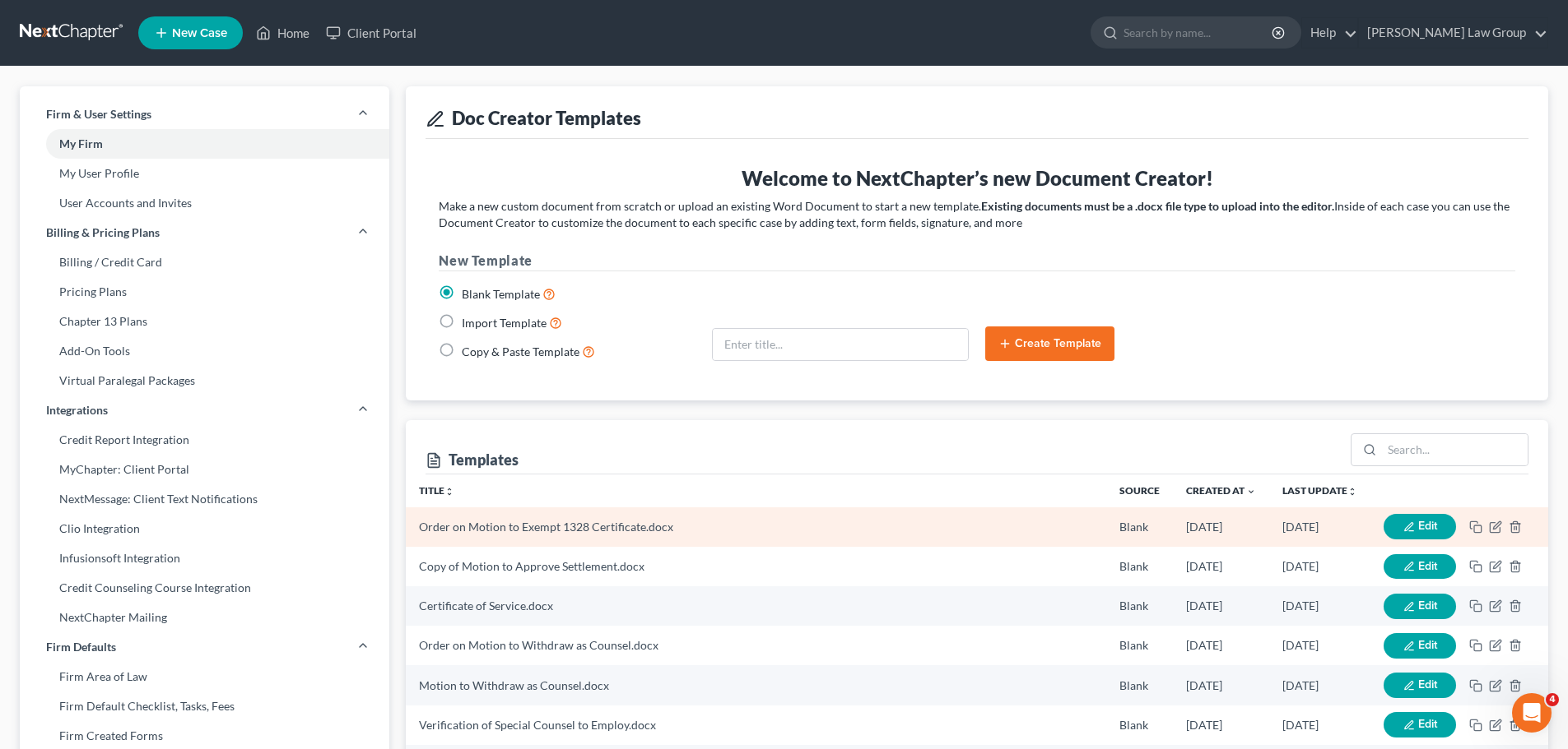
click at [1411, 522] on icon "button" at bounding box center [1409, 528] width 12 height 12
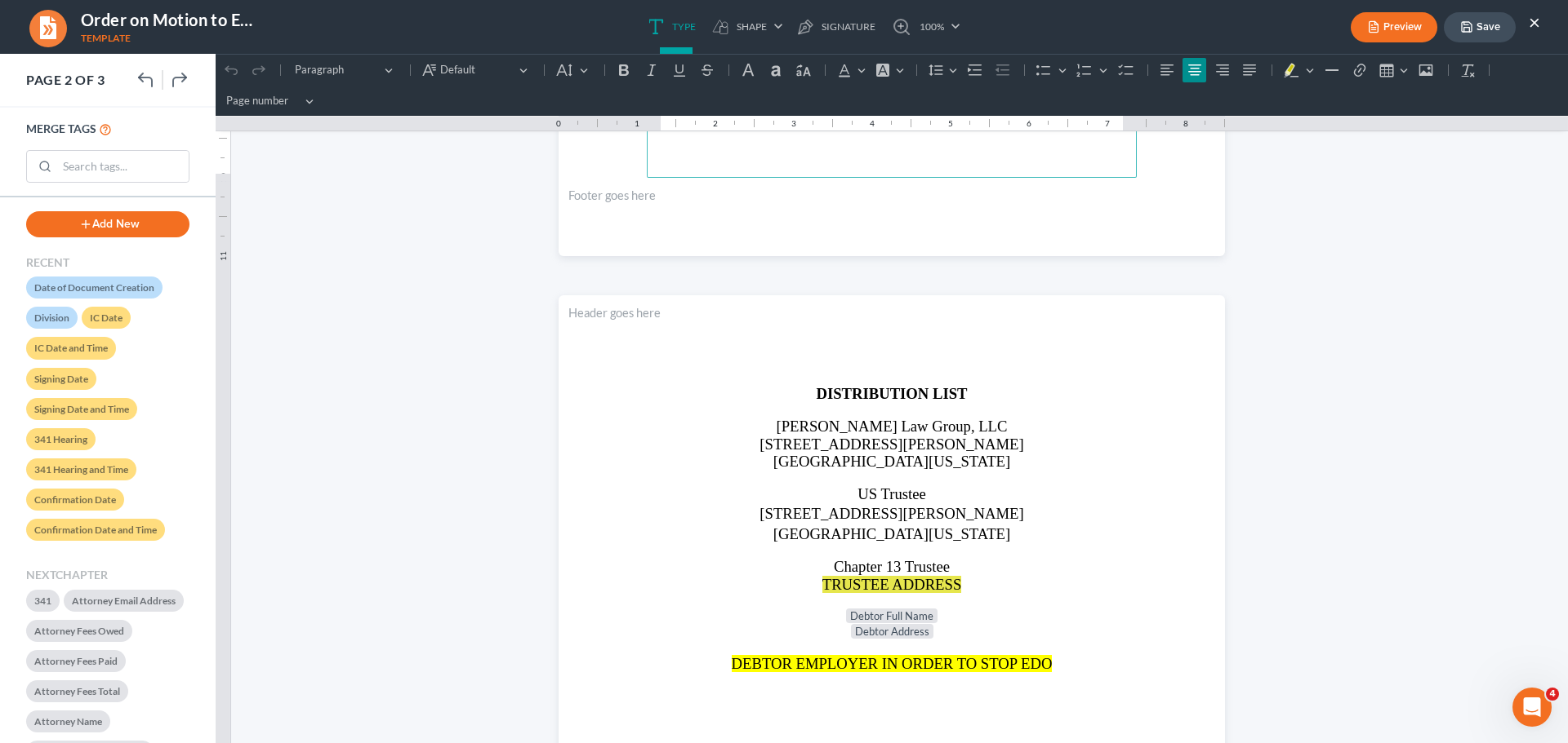
scroll to position [1877, 0]
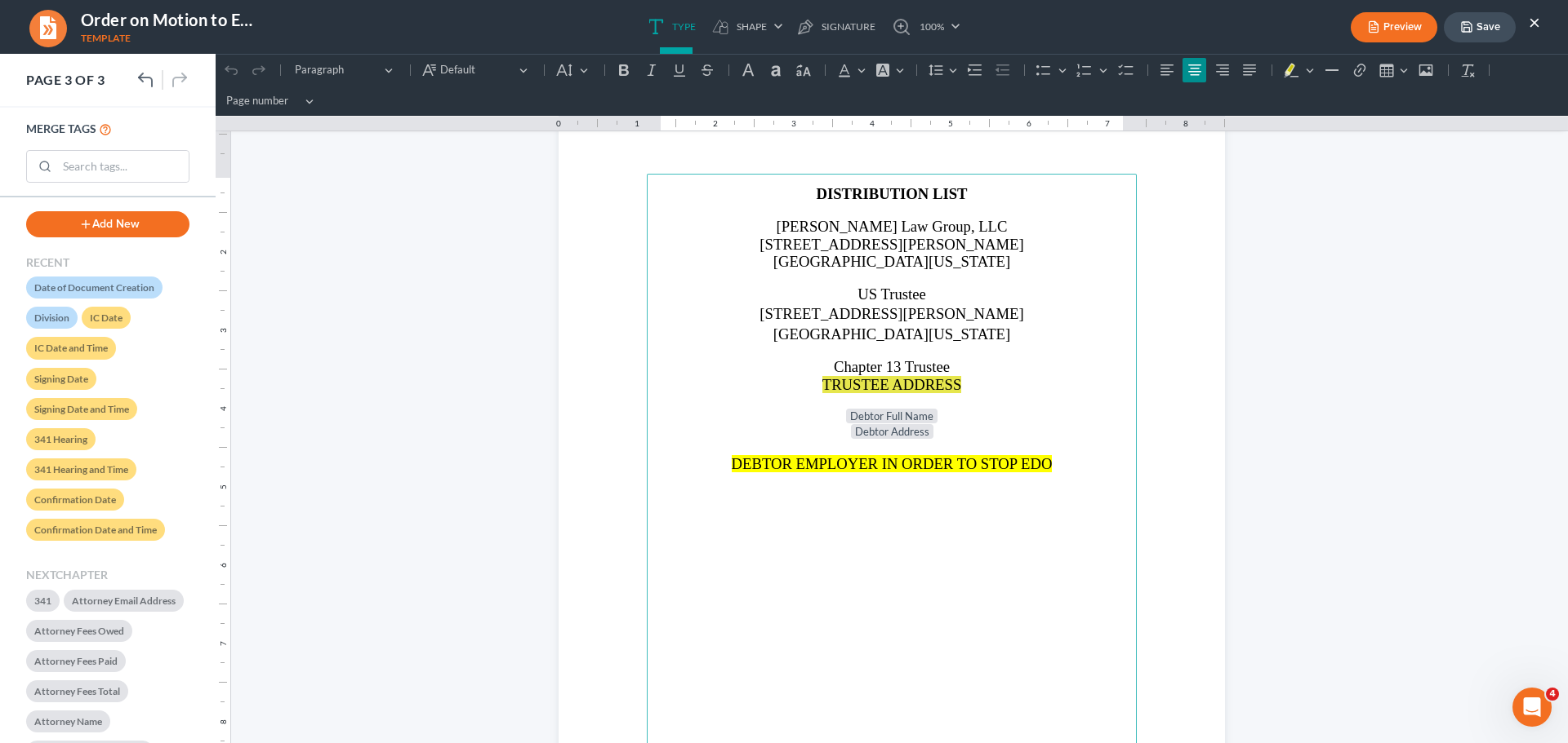
drag, startPoint x: 962, startPoint y: 320, endPoint x: 955, endPoint y: 336, distance: 17.5
click at [961, 320] on span "[STREET_ADDRESS][PERSON_NAME]" at bounding box center [891, 314] width 264 height 18
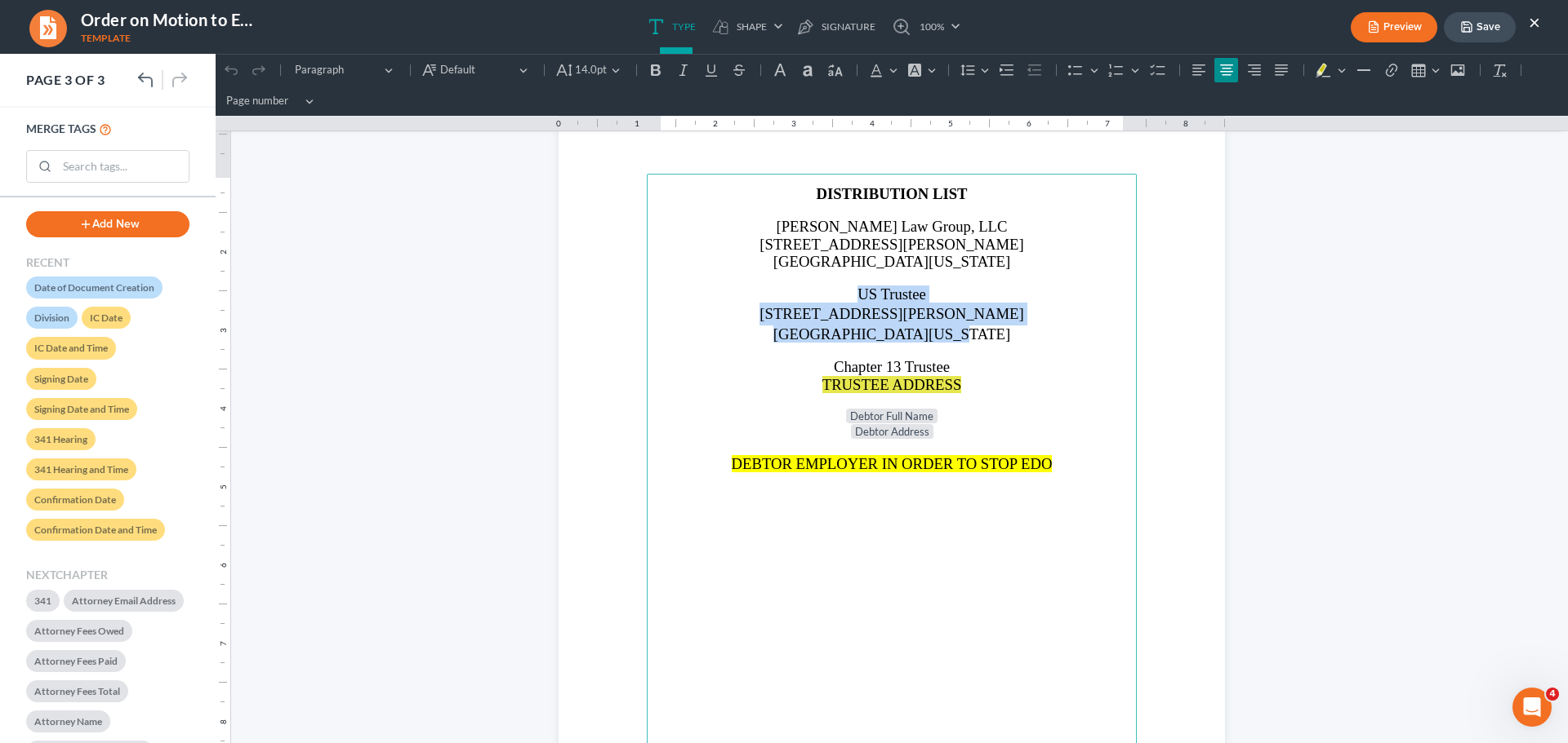
drag, startPoint x: 958, startPoint y: 332, endPoint x: 806, endPoint y: 297, distance: 156.0
click at [806, 297] on main "DISTRIBUTION LIST [PERSON_NAME] Law Group, LLC [STREET_ADDRESS][PERSON_NAME][US…" at bounding box center [891, 526] width 490 height 705
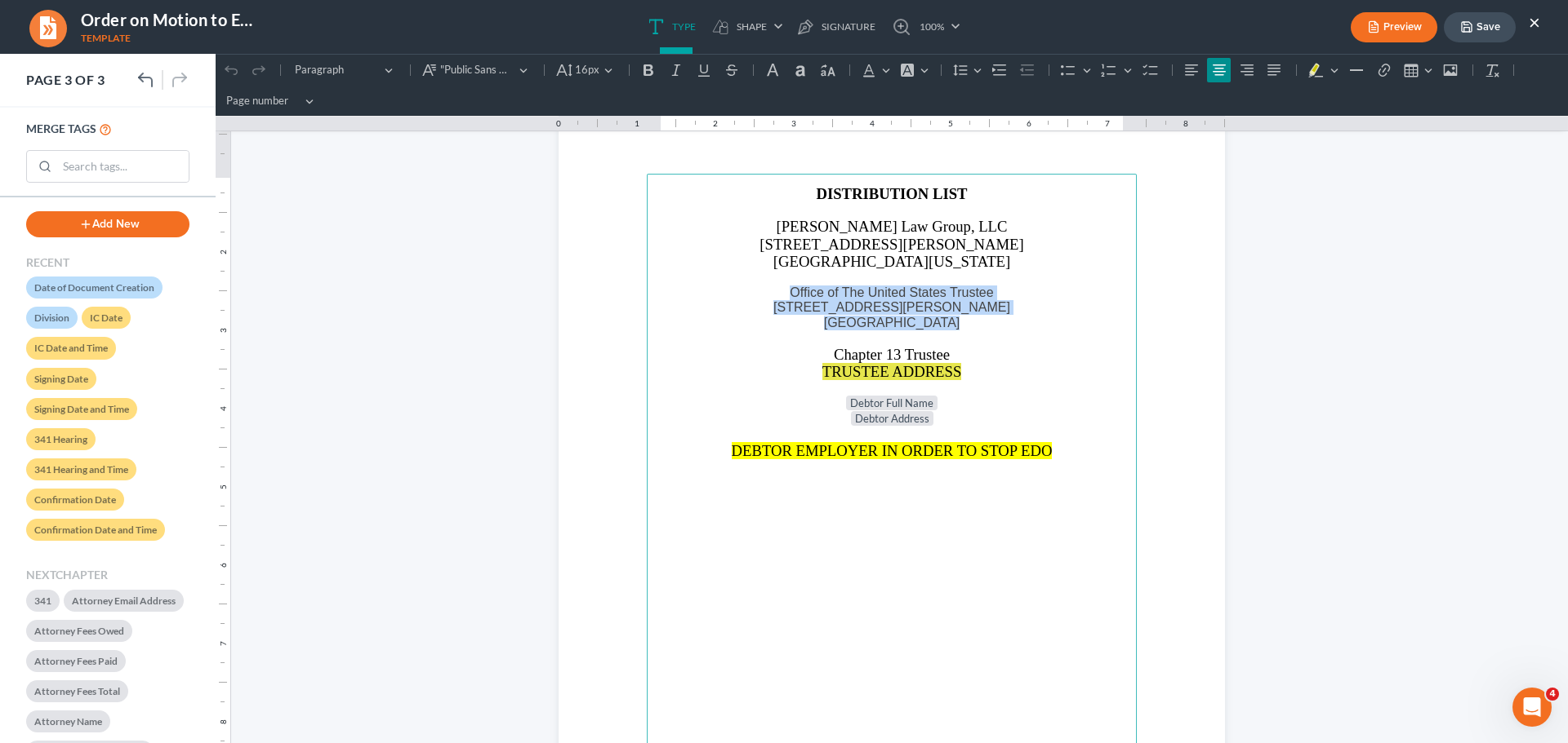
drag, startPoint x: 957, startPoint y: 327, endPoint x: 777, endPoint y: 301, distance: 181.9
click at [777, 301] on p "Office of The United States Trustee [STREET_ADDRESS][PERSON_NAME]" at bounding box center [891, 308] width 470 height 45
click at [606, 69] on button "16px 16px" at bounding box center [585, 69] width 68 height 24
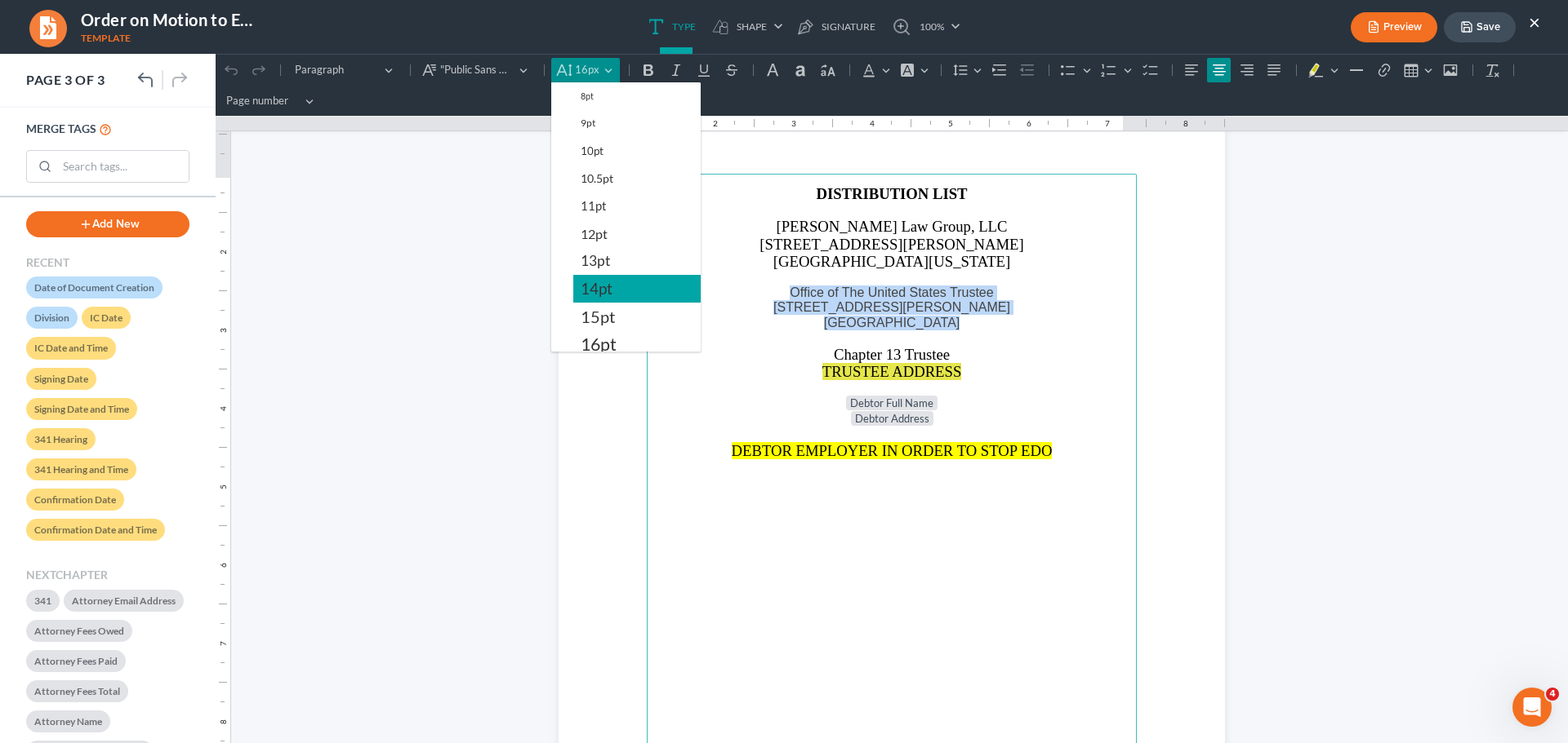
click at [595, 281] on span "14pt" at bounding box center [596, 288] width 32 height 19
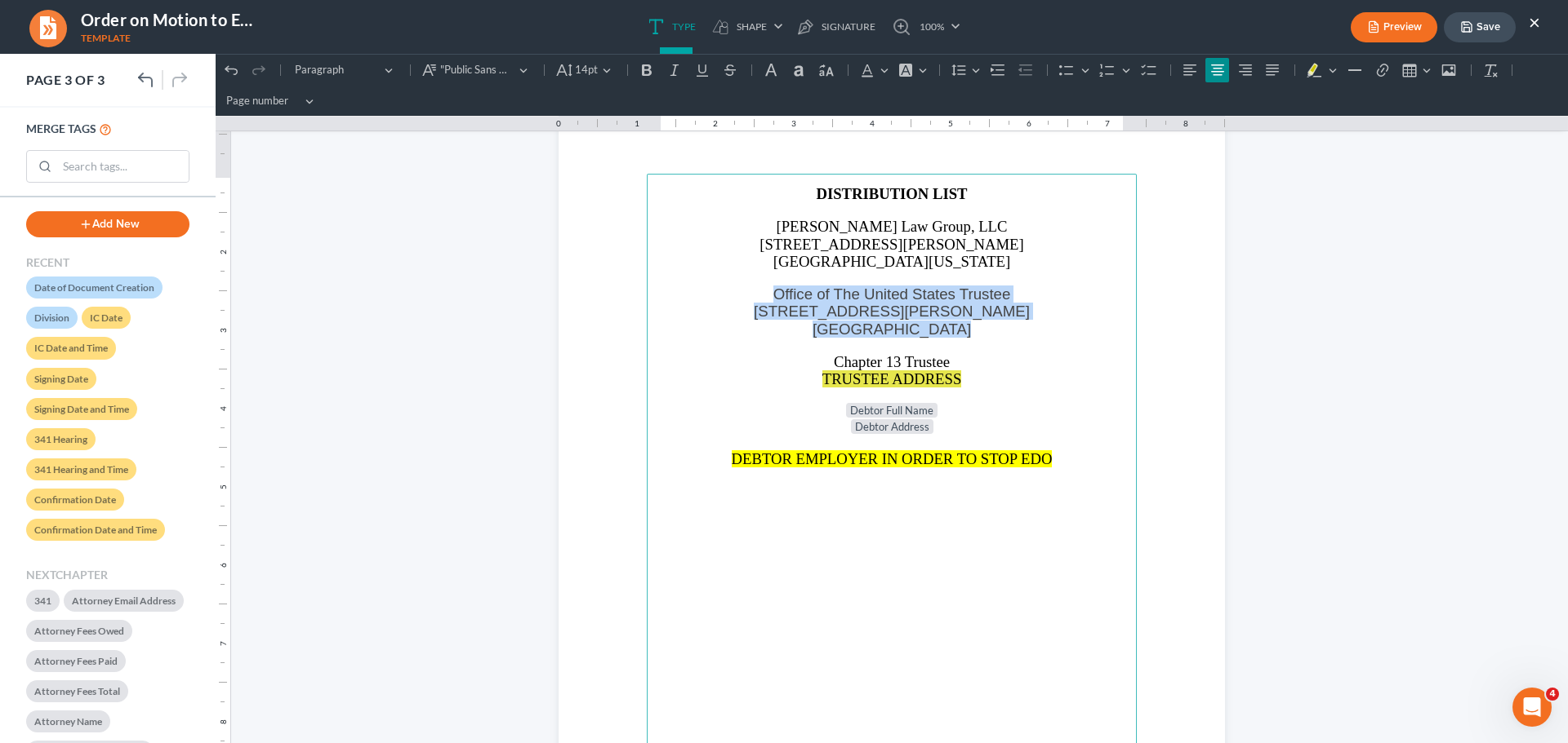
click at [928, 298] on span "Office of The United States Trustee" at bounding box center [892, 294] width 237 height 18
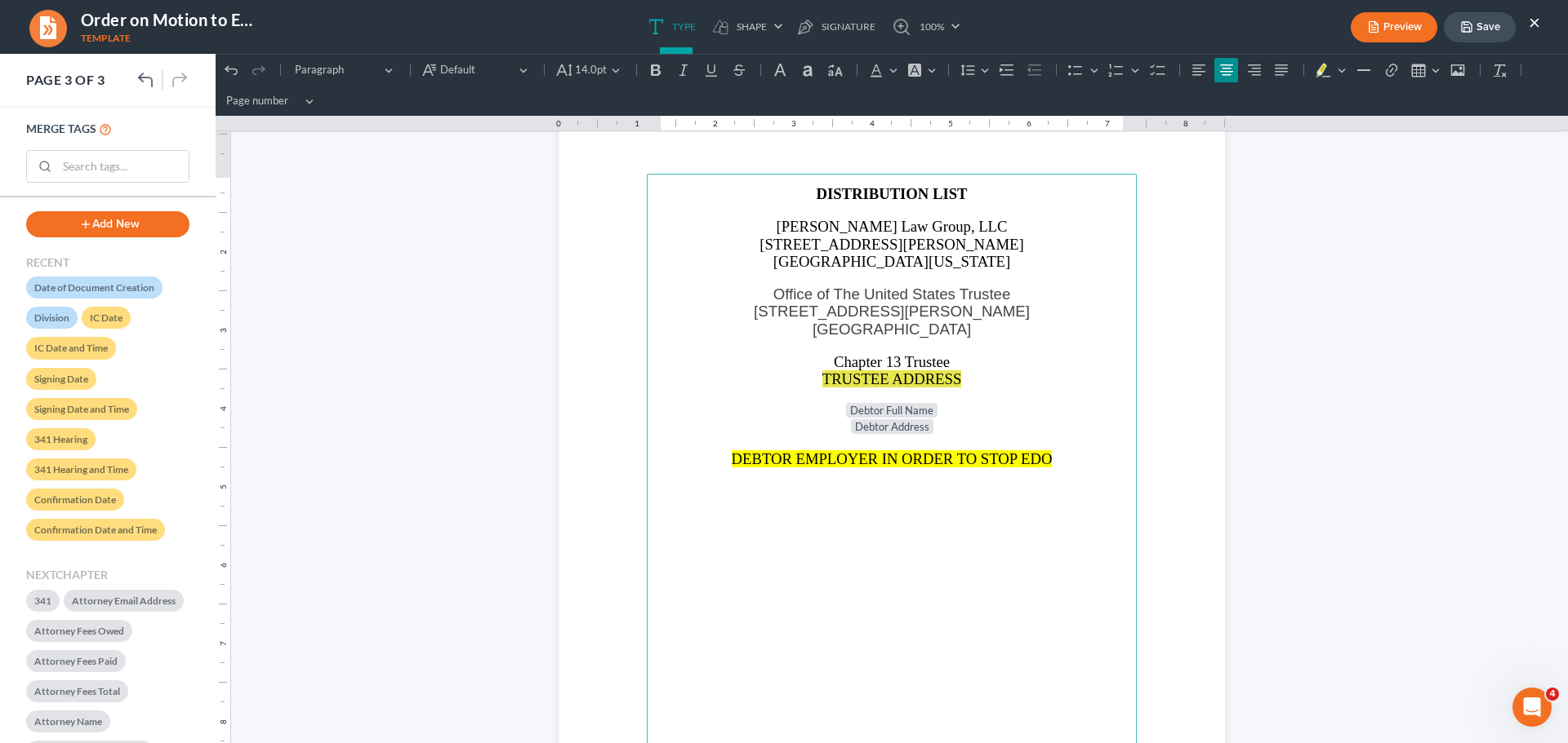
click at [916, 259] on span "[GEOGRAPHIC_DATA][US_STATE]" at bounding box center [891, 261] width 236 height 18
click at [865, 245] on span "[STREET_ADDRESS][PERSON_NAME]" at bounding box center [891, 244] width 264 height 18
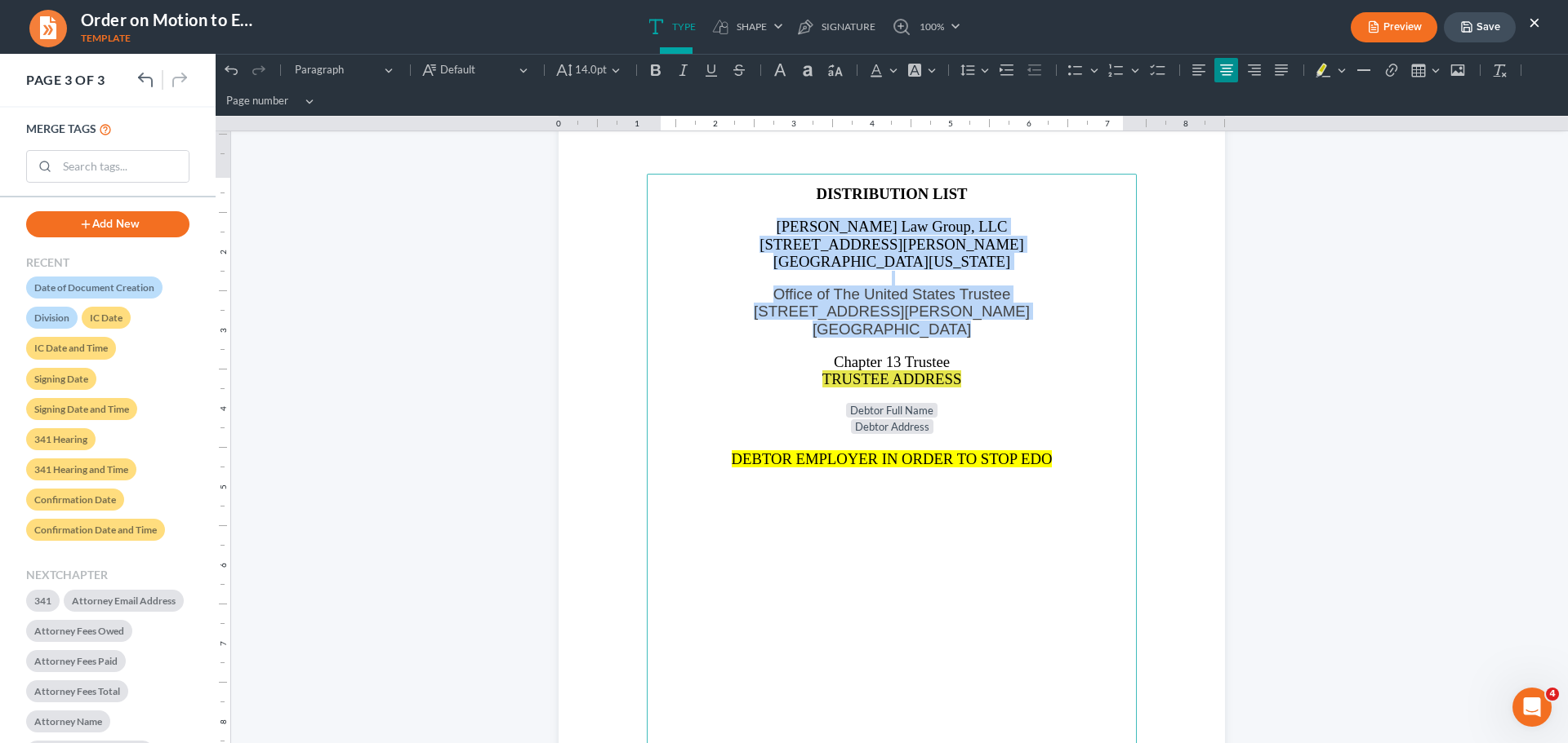
drag, startPoint x: 804, startPoint y: 230, endPoint x: 957, endPoint y: 326, distance: 180.6
click at [957, 326] on main "DISTRIBUTION LIST [PERSON_NAME] Law Group, LLC [STREET_ADDRESS][PERSON_NAME][US…" at bounding box center [891, 526] width 490 height 705
click at [483, 65] on span "Default" at bounding box center [477, 70] width 74 height 17
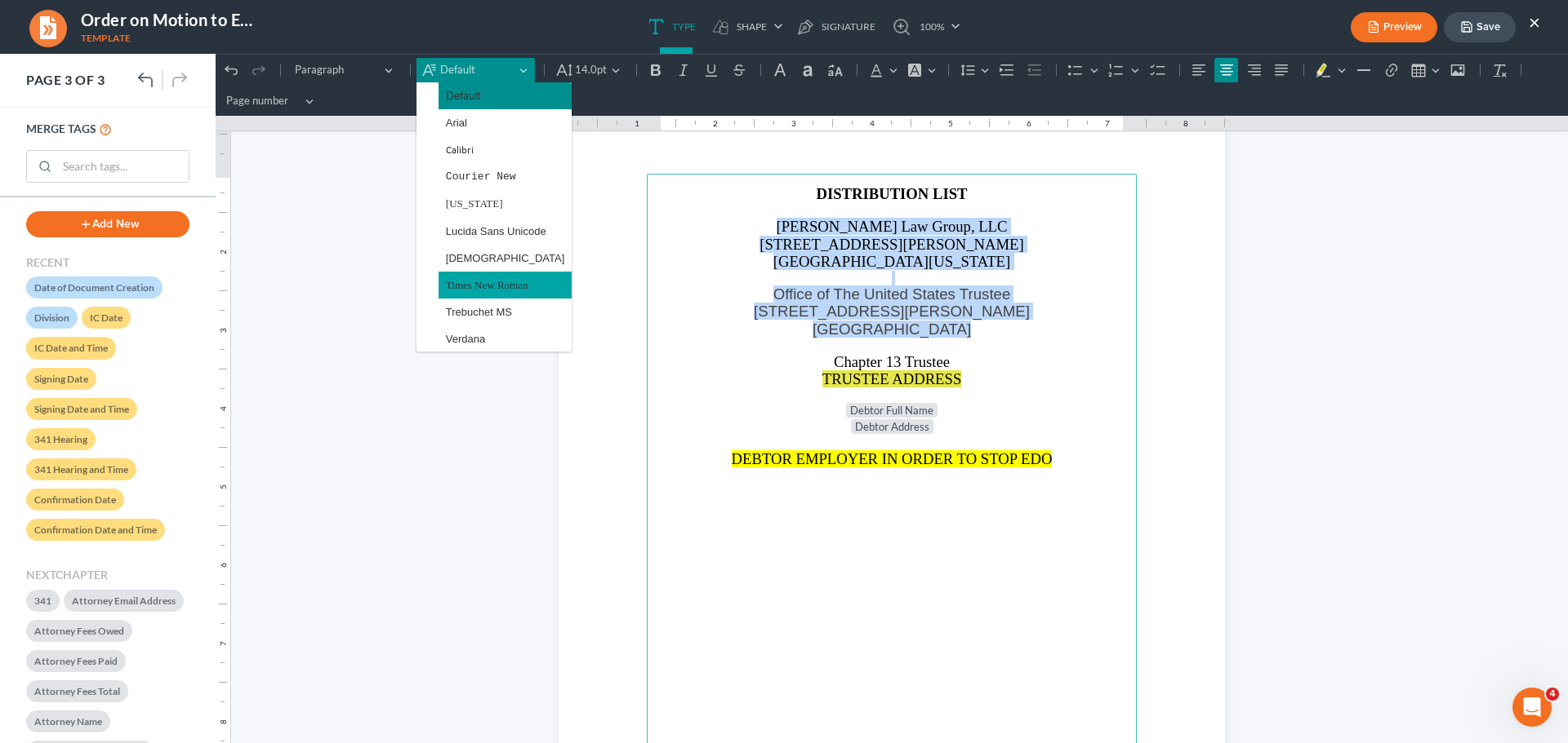
click at [487, 284] on span "Times New Roman" at bounding box center [487, 285] width 83 height 18
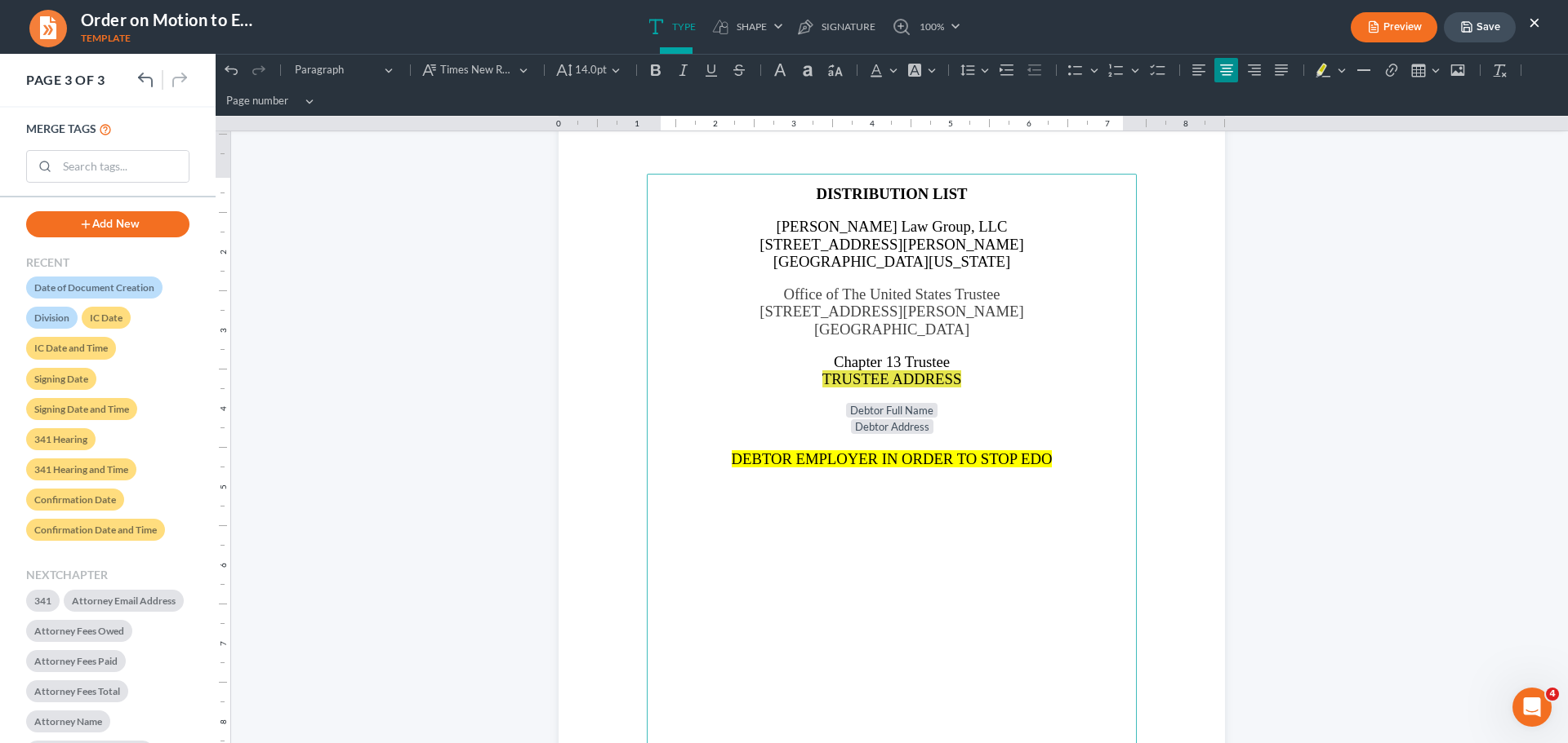
click at [1119, 362] on p "Chapter 13 Trustee" at bounding box center [891, 361] width 470 height 18
click at [1471, 28] on icon "button" at bounding box center [1467, 27] width 10 height 10
click at [840, 342] on p "Rich Text Editor, page-2-main" at bounding box center [891, 346] width 470 height 15
click at [969, 367] on p "Chapter 13 Trustee" at bounding box center [891, 361] width 470 height 18
click at [993, 379] on p "TRUSTEE ADDRESS" at bounding box center [891, 379] width 470 height 18
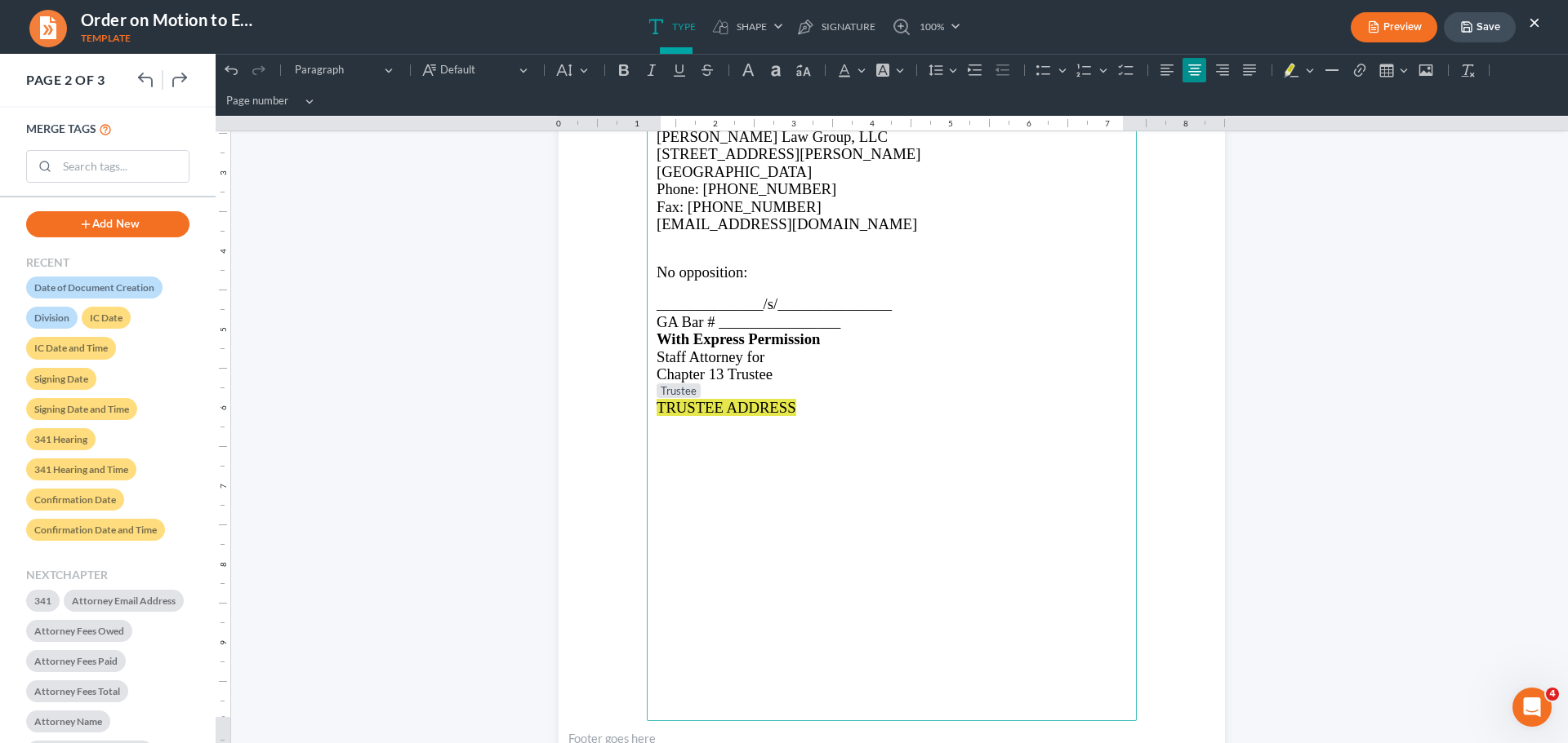
scroll to position [1142, 0]
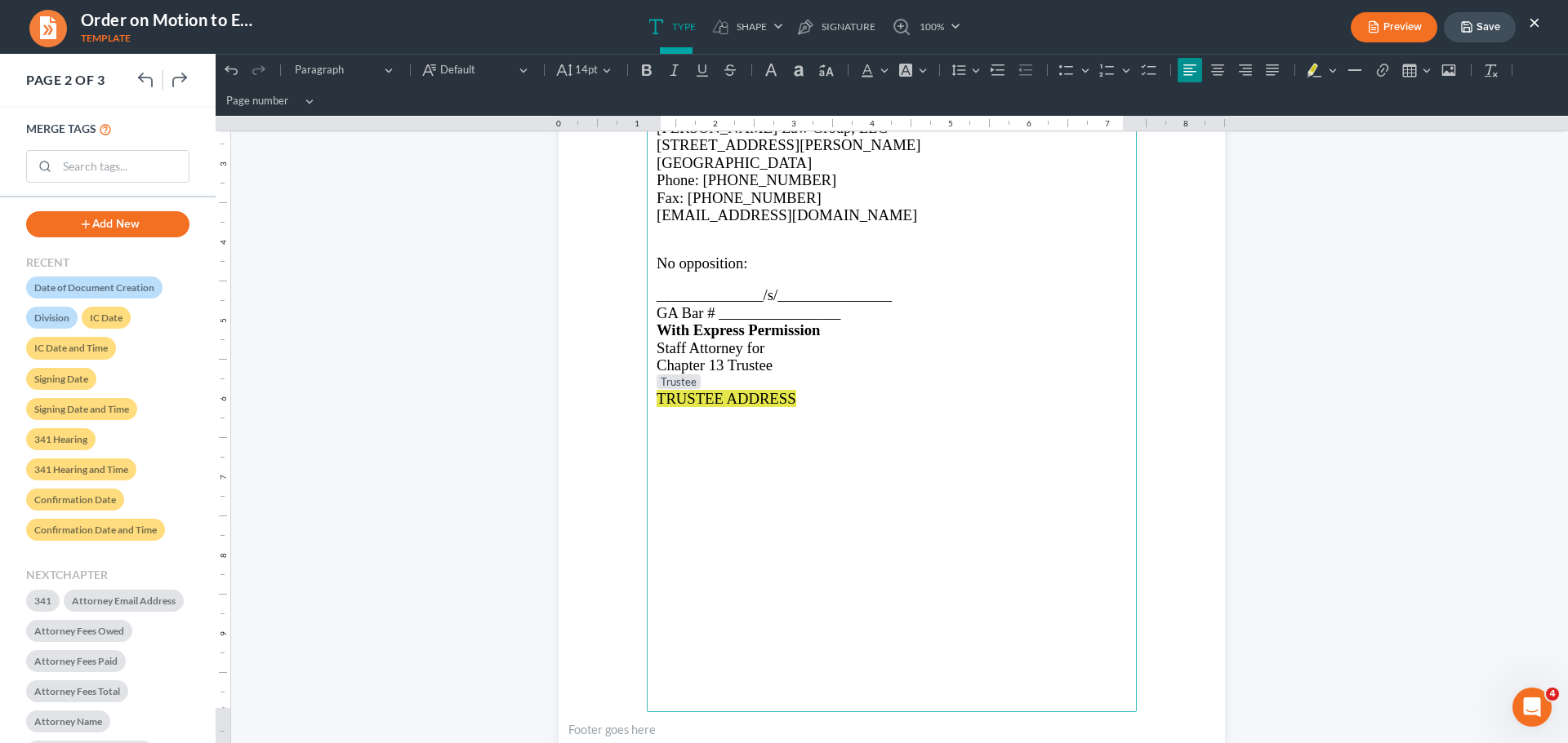
click at [736, 402] on span "TRUSTEE ADDRESS" at bounding box center [726, 398] width 140 height 18
click at [846, 400] on p "TRUSTEE ADDRESS" at bounding box center [891, 398] width 470 height 18
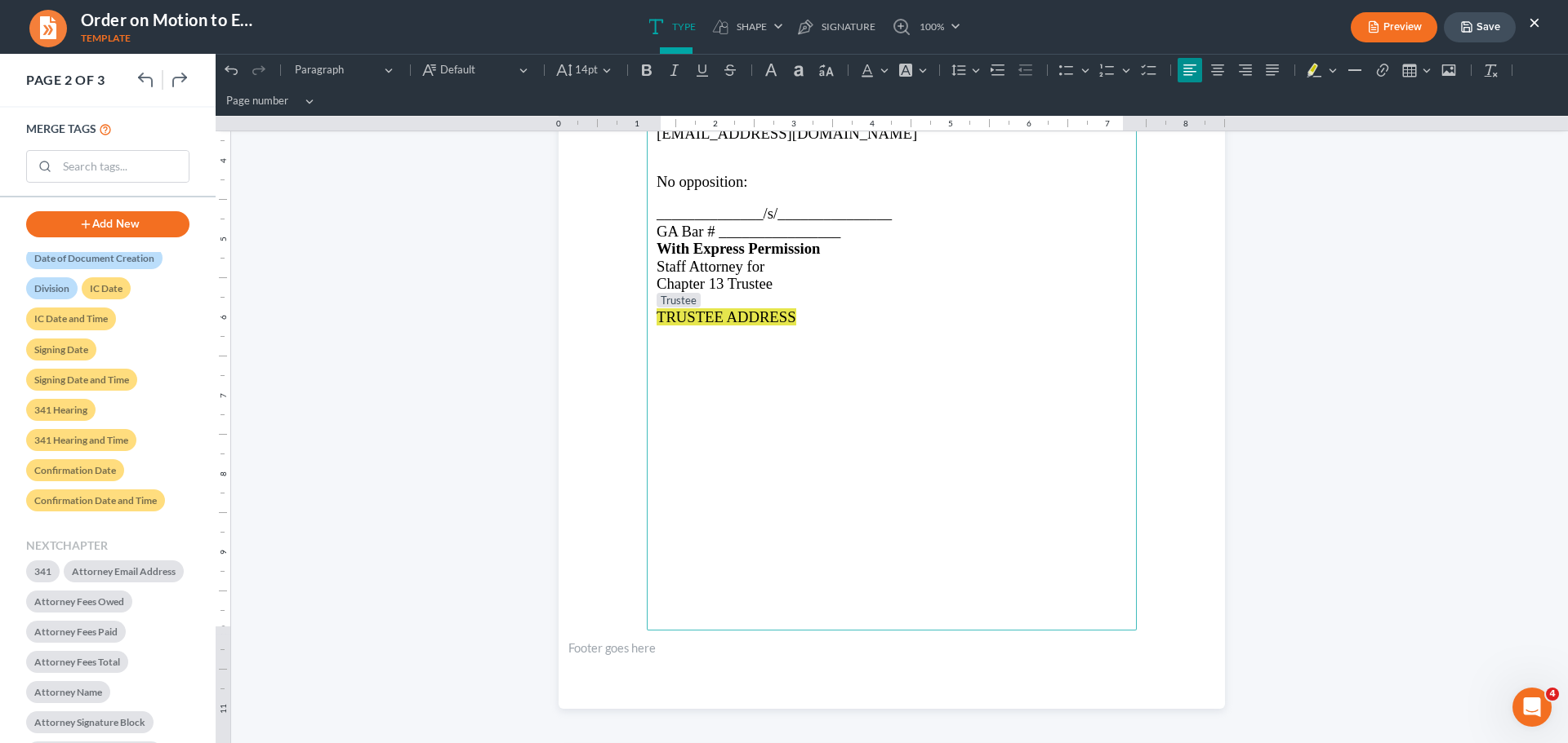
scroll to position [0, 0]
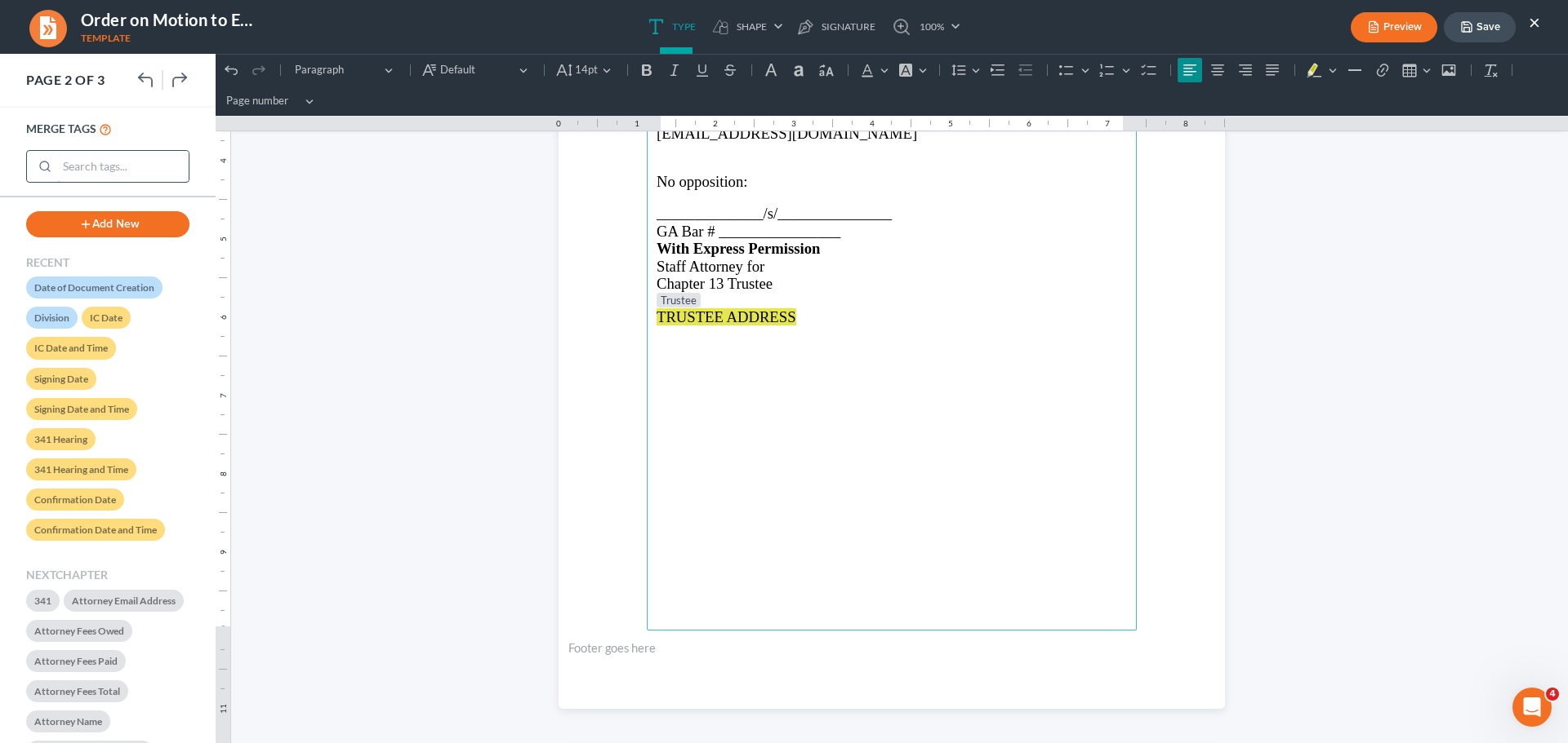
click at [94, 167] on input "search" at bounding box center [122, 166] width 131 height 31
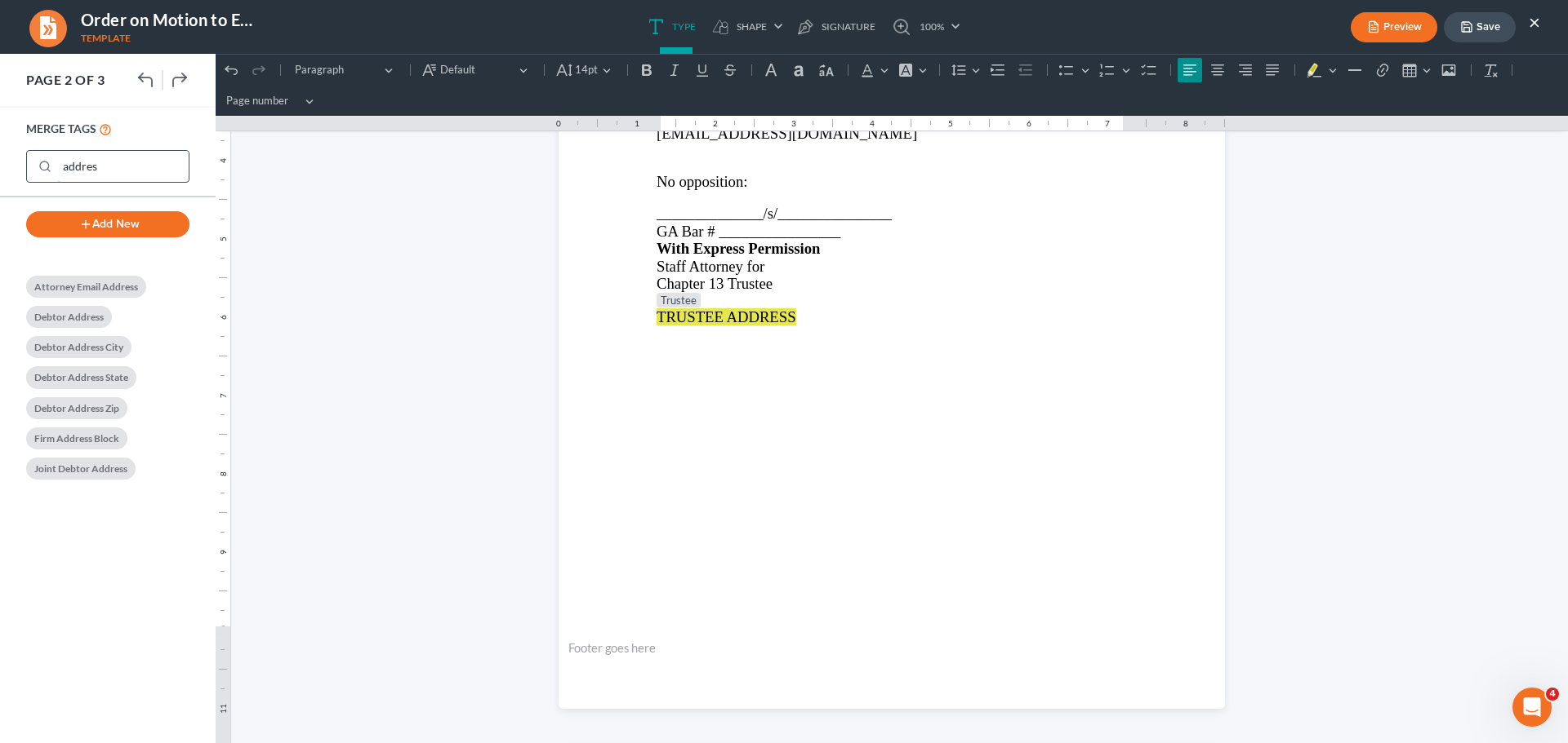
type input "address"
drag, startPoint x: 119, startPoint y: 163, endPoint x: 23, endPoint y: 162, distance: 96.0
click at [23, 162] on div "MERGE TAGS address" at bounding box center [108, 153] width 216 height 90
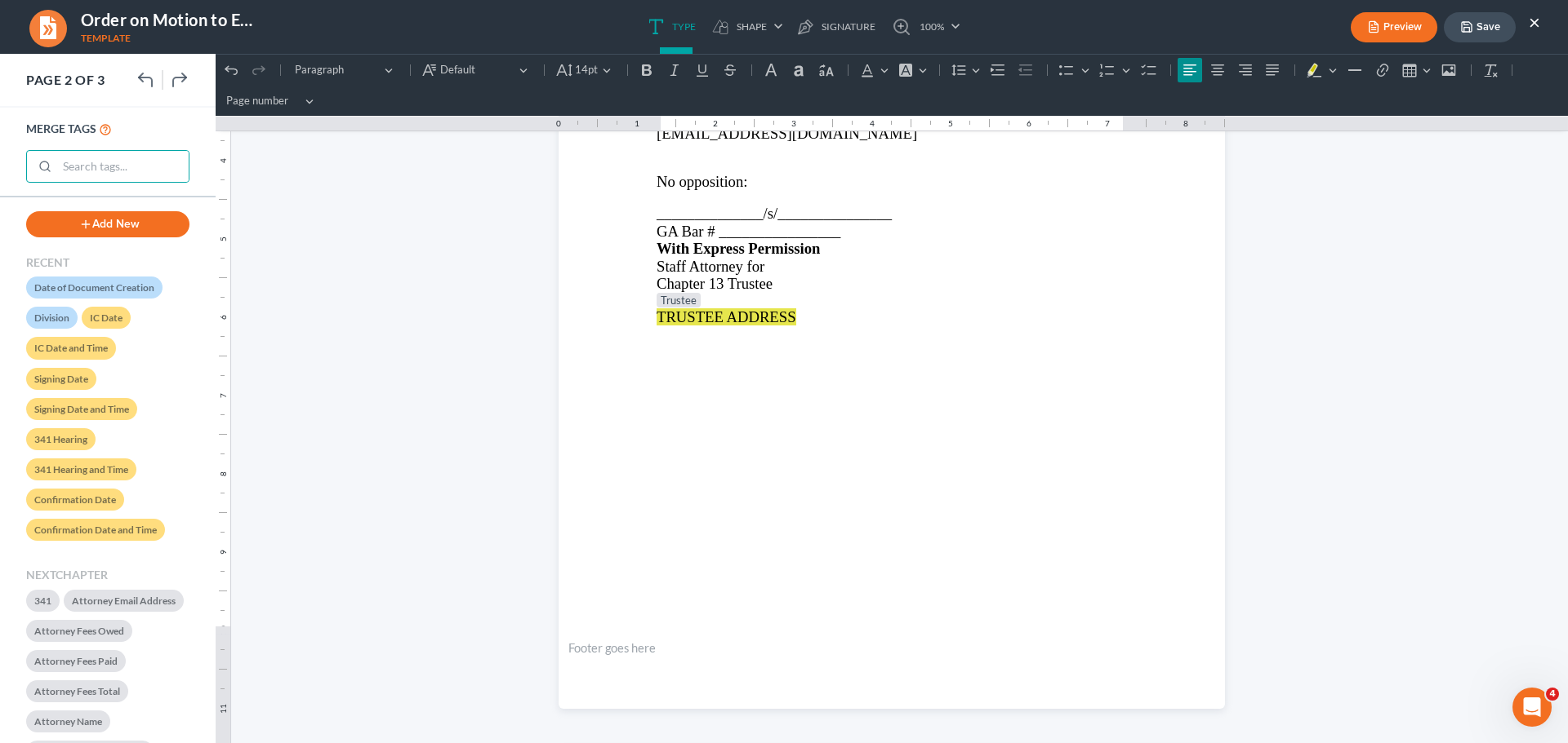
click at [105, 226] on button "Add New" at bounding box center [107, 224] width 163 height 26
select select "0"
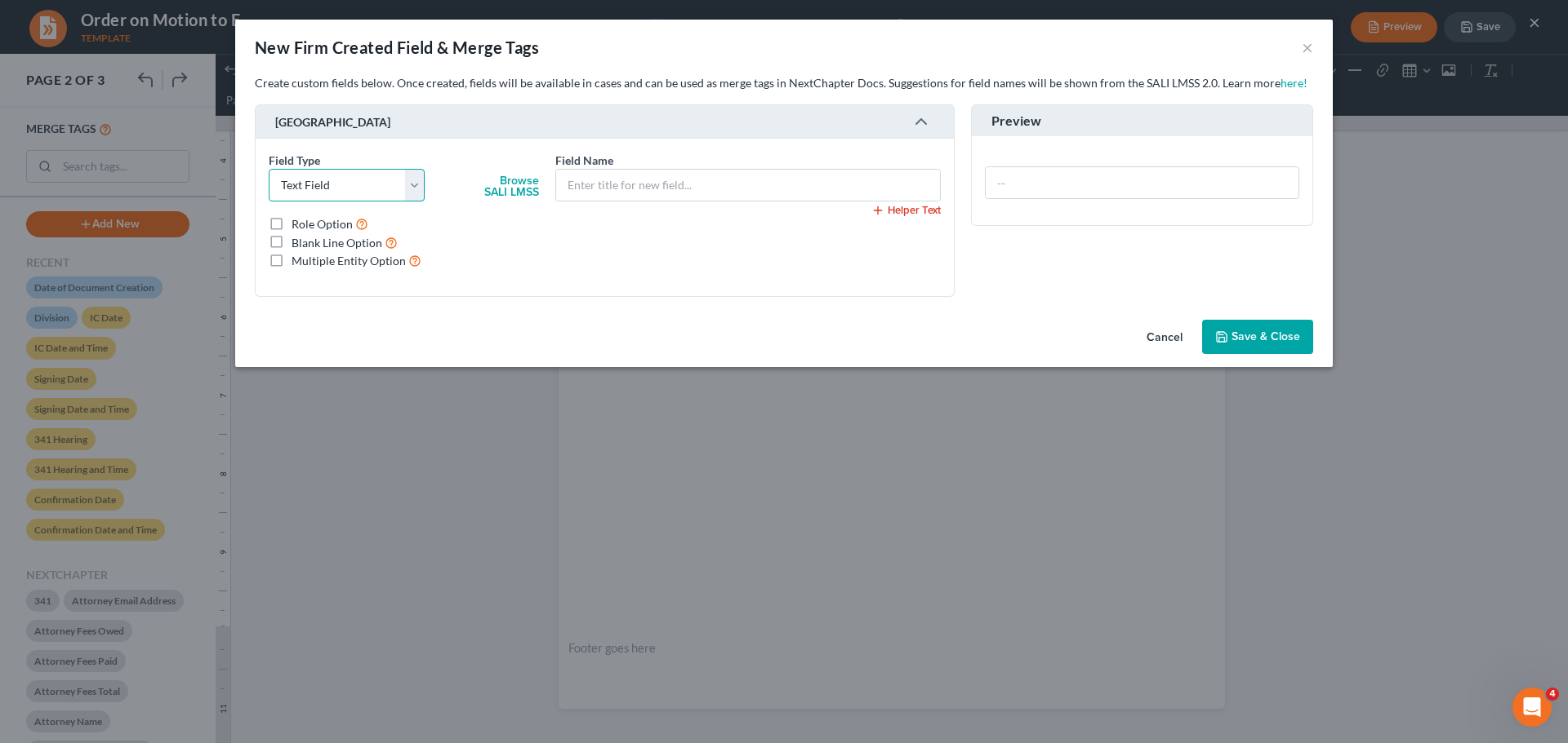
click at [343, 190] on select "Select Text Field Long Text Field Dropdown Field Radio Field Checkbox Field Dat…" at bounding box center [347, 184] width 156 height 33
click at [632, 251] on div "Helper Text Role Option Blank Line Option Multiple Entity Option" at bounding box center [605, 249] width 688 height 69
click at [1307, 47] on button "×" at bounding box center [1307, 47] width 12 height 19
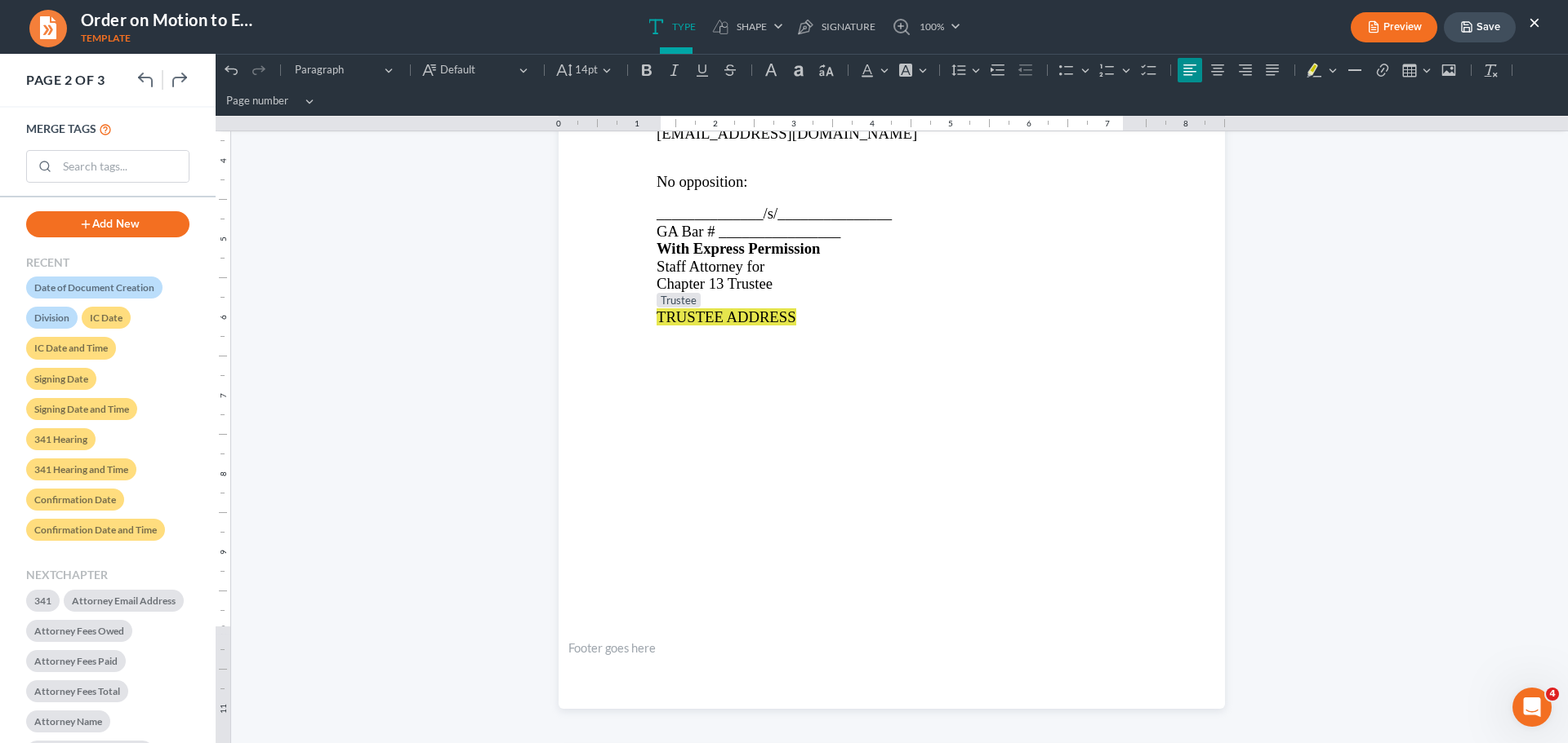
click at [134, 231] on button "Add New" at bounding box center [107, 224] width 163 height 26
select select "0"
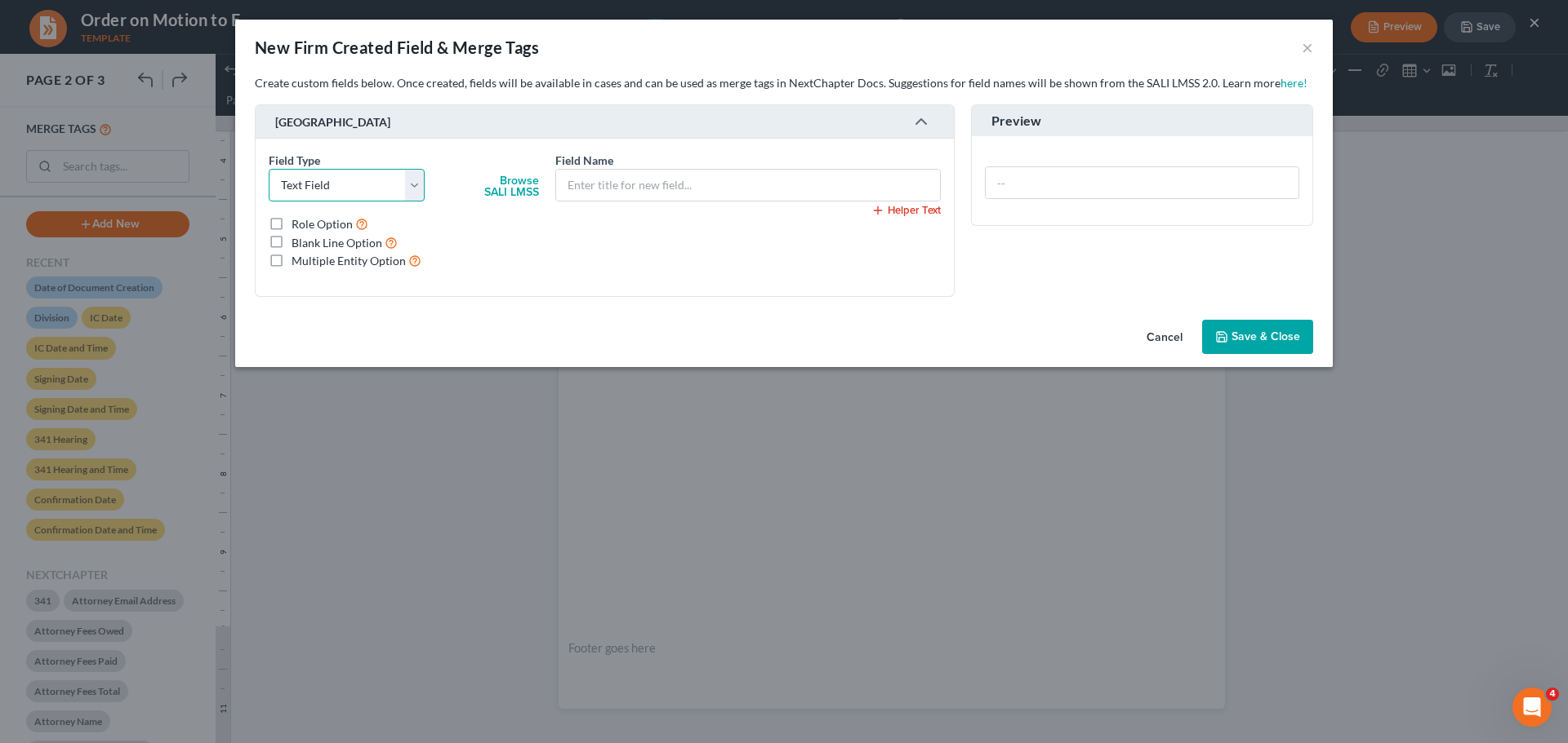
click at [303, 188] on select "Select Text Field Long Text Field Dropdown Field Radio Field Checkbox Field Dat…" at bounding box center [347, 184] width 156 height 33
click at [333, 185] on select "Select Text Field Long Text Field Dropdown Field Radio Field Checkbox Field Dat…" at bounding box center [347, 184] width 156 height 33
click at [603, 189] on input "text" at bounding box center [748, 184] width 383 height 31
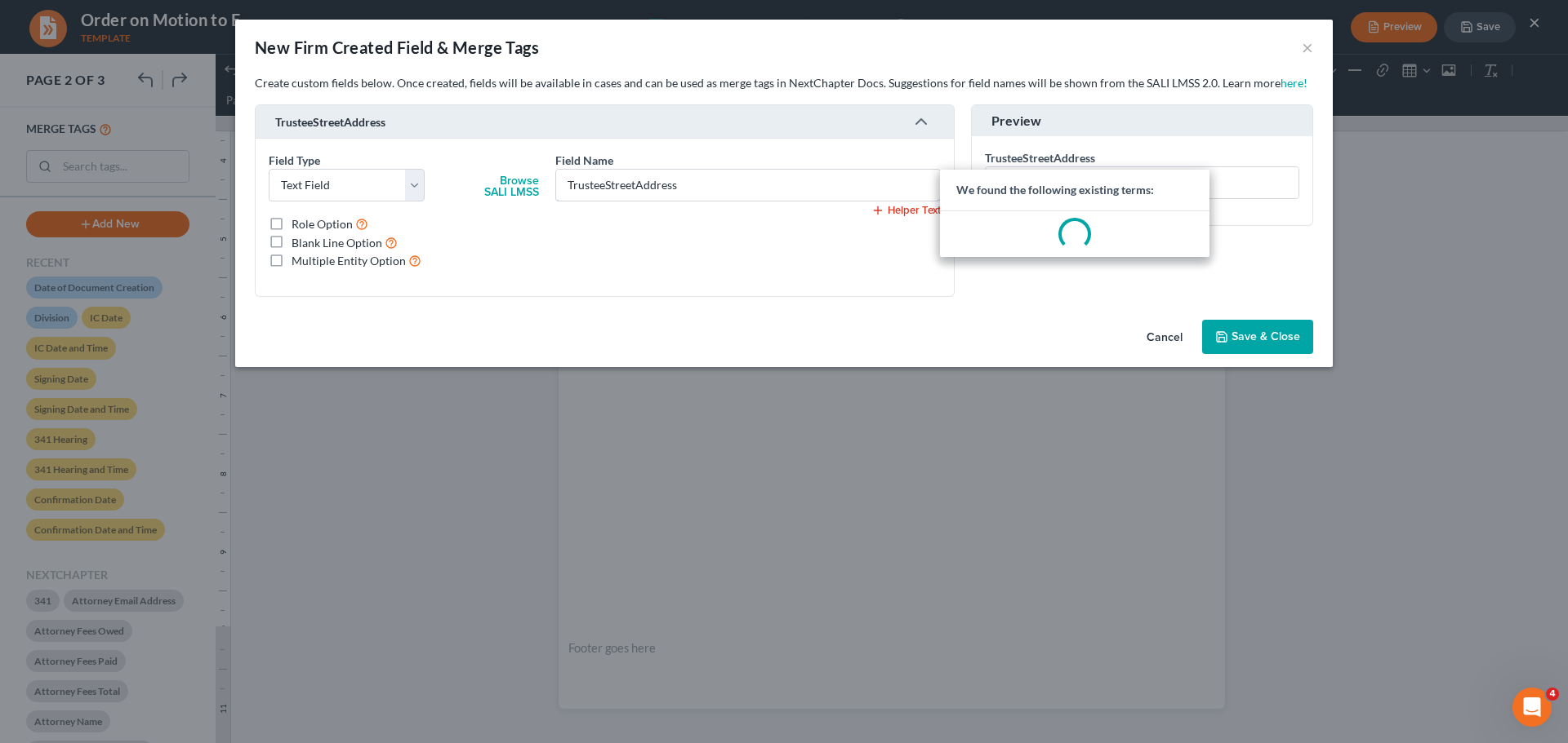
type input "TrusteeStreetAddress"
click at [803, 276] on div "Helper Text Role Option Blank Line Option Multiple Entity Option" at bounding box center [605, 249] width 688 height 69
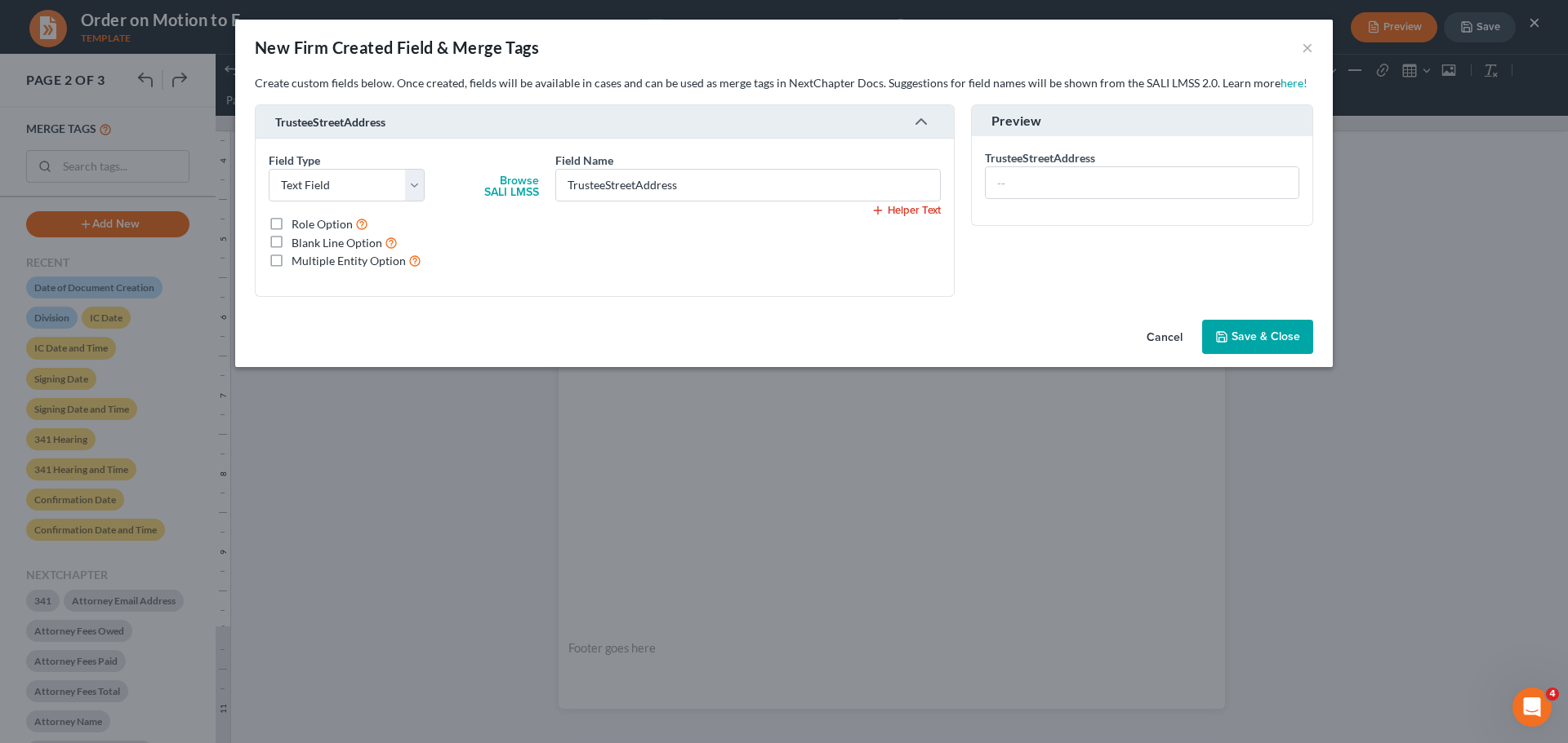
click at [1241, 339] on span "Save & Close" at bounding box center [1266, 336] width 69 height 14
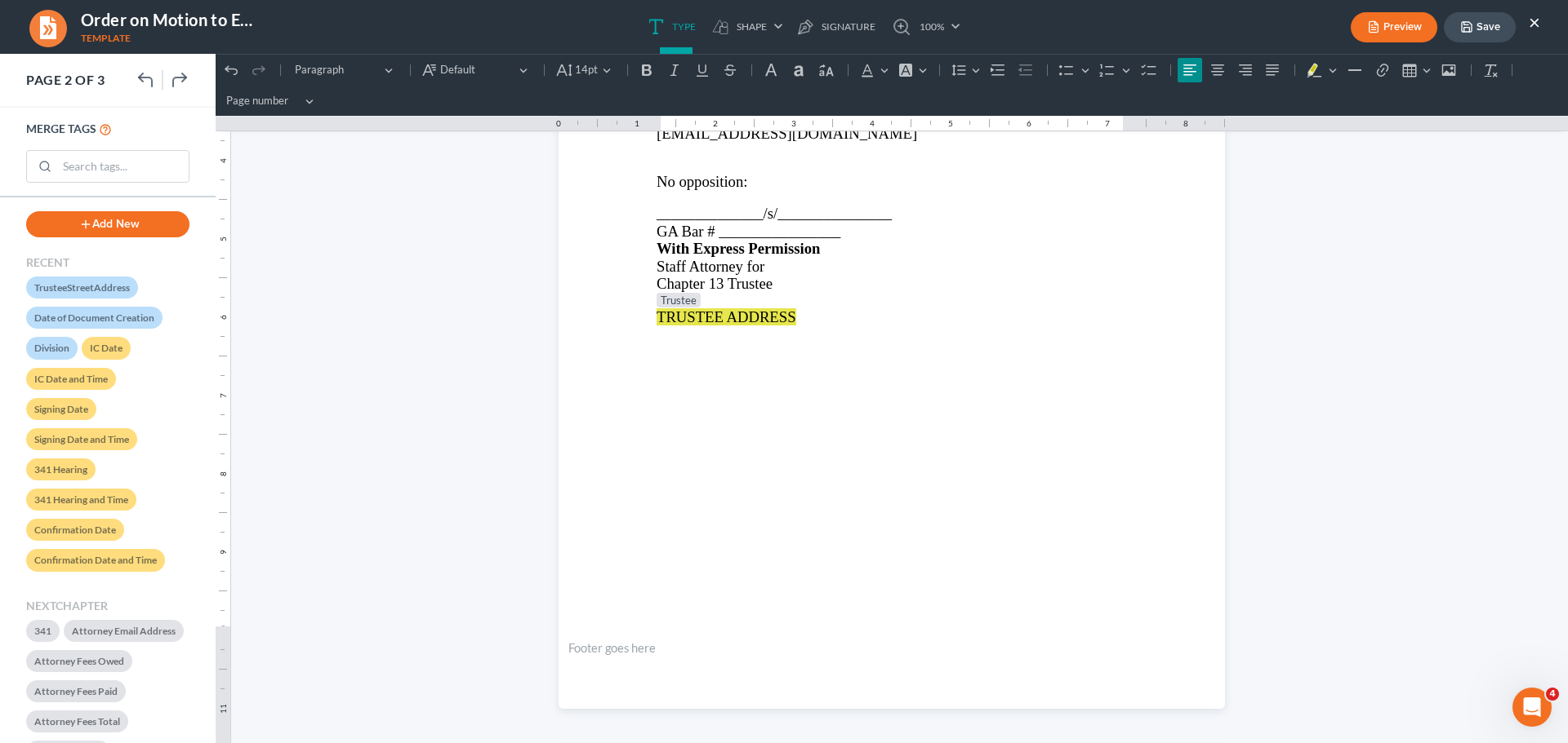
click at [101, 227] on button "Add New" at bounding box center [107, 224] width 163 height 26
select select "0"
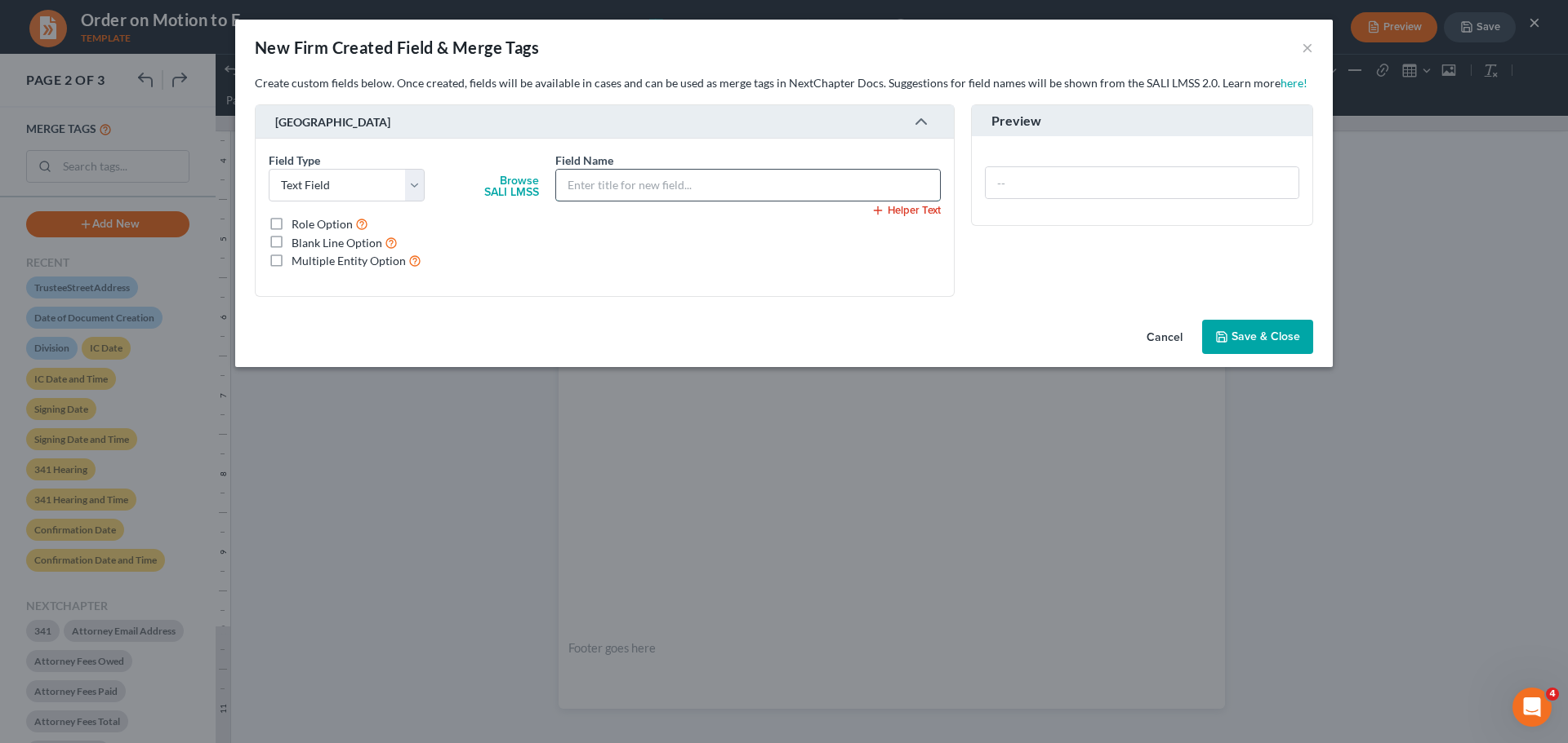
click at [590, 180] on input "text" at bounding box center [748, 184] width 383 height 31
type input "TrusteeCity-State-Zip"
click at [1237, 338] on span "Save & Close" at bounding box center [1266, 336] width 69 height 14
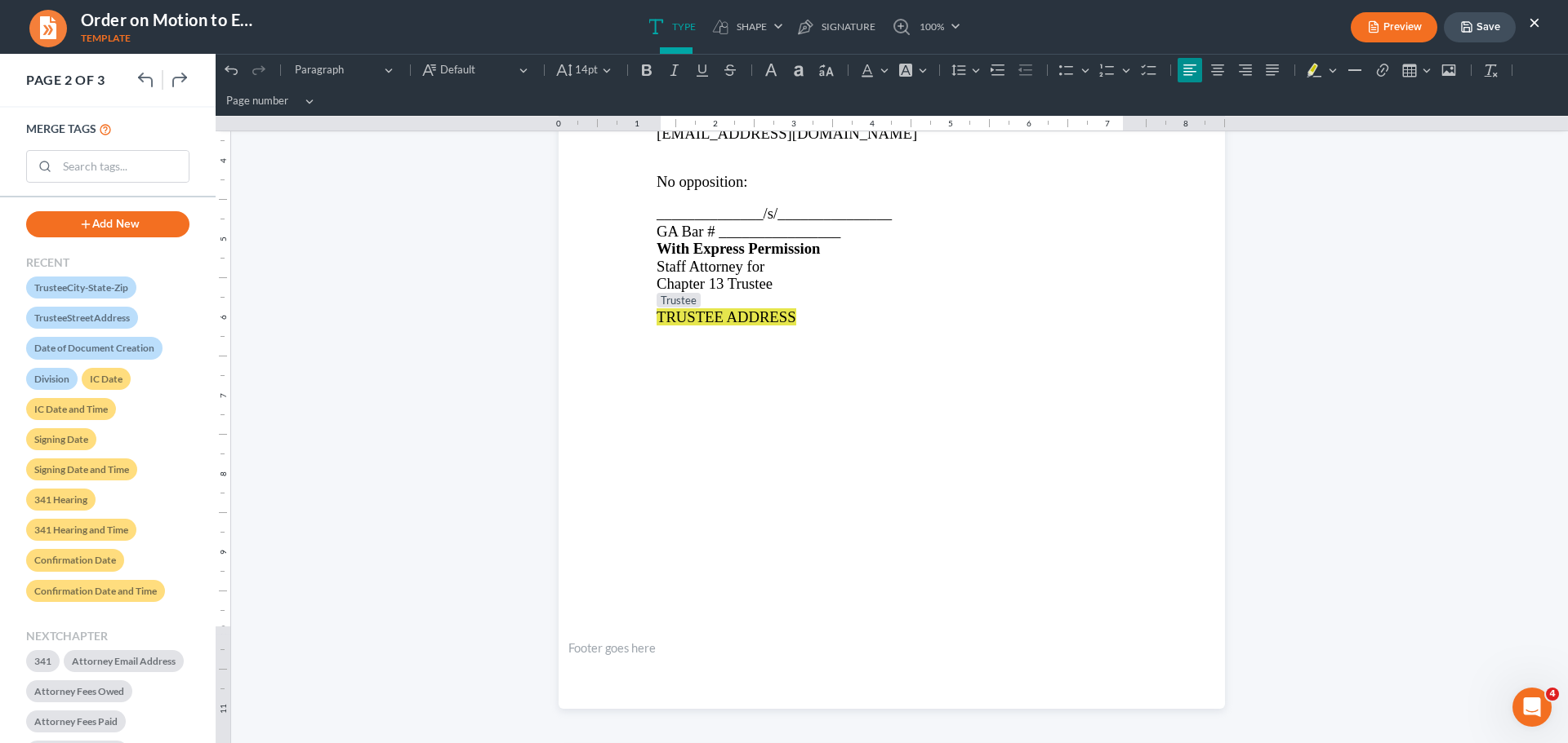
click at [1481, 28] on button "Save" at bounding box center [1479, 28] width 72 height 30
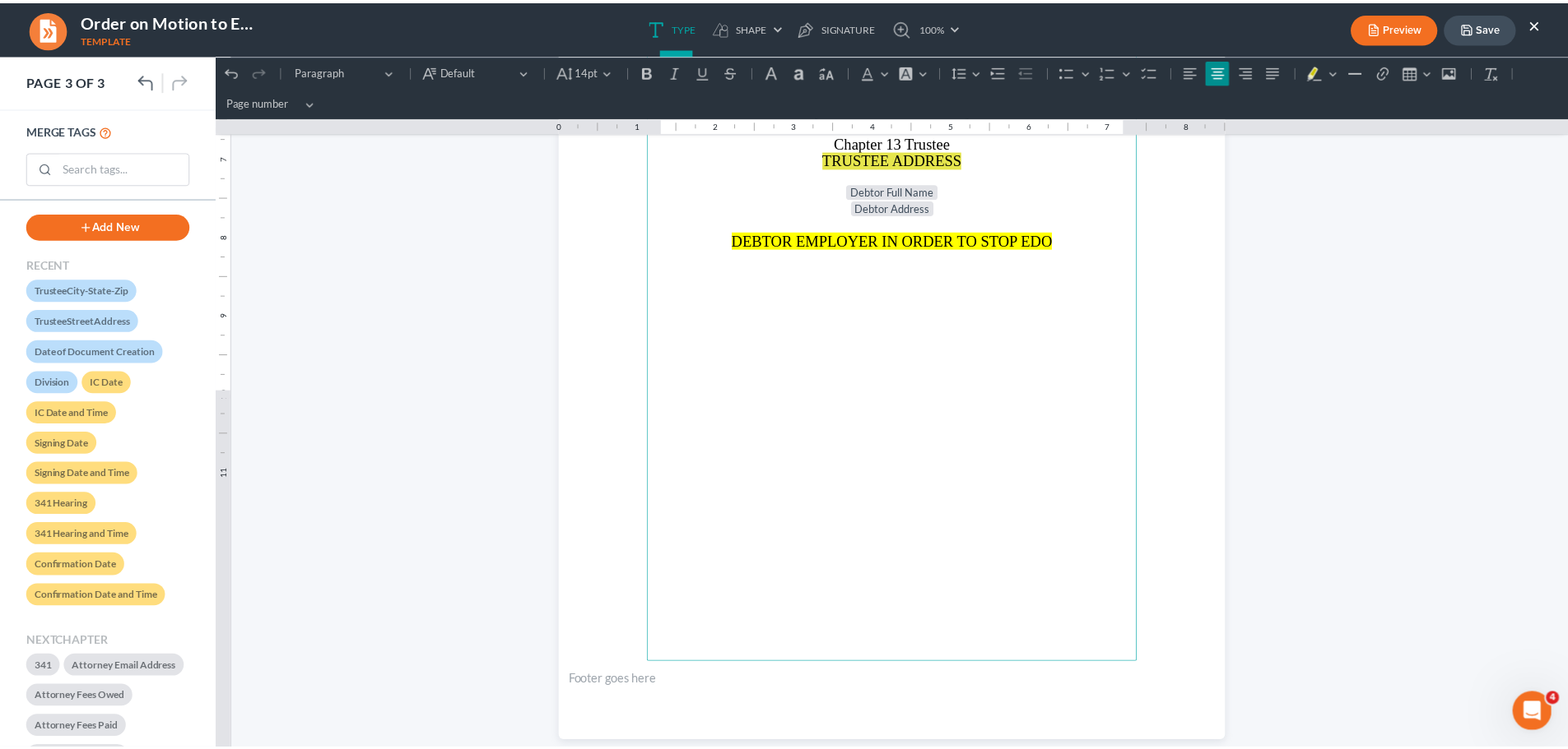
scroll to position [1892, 0]
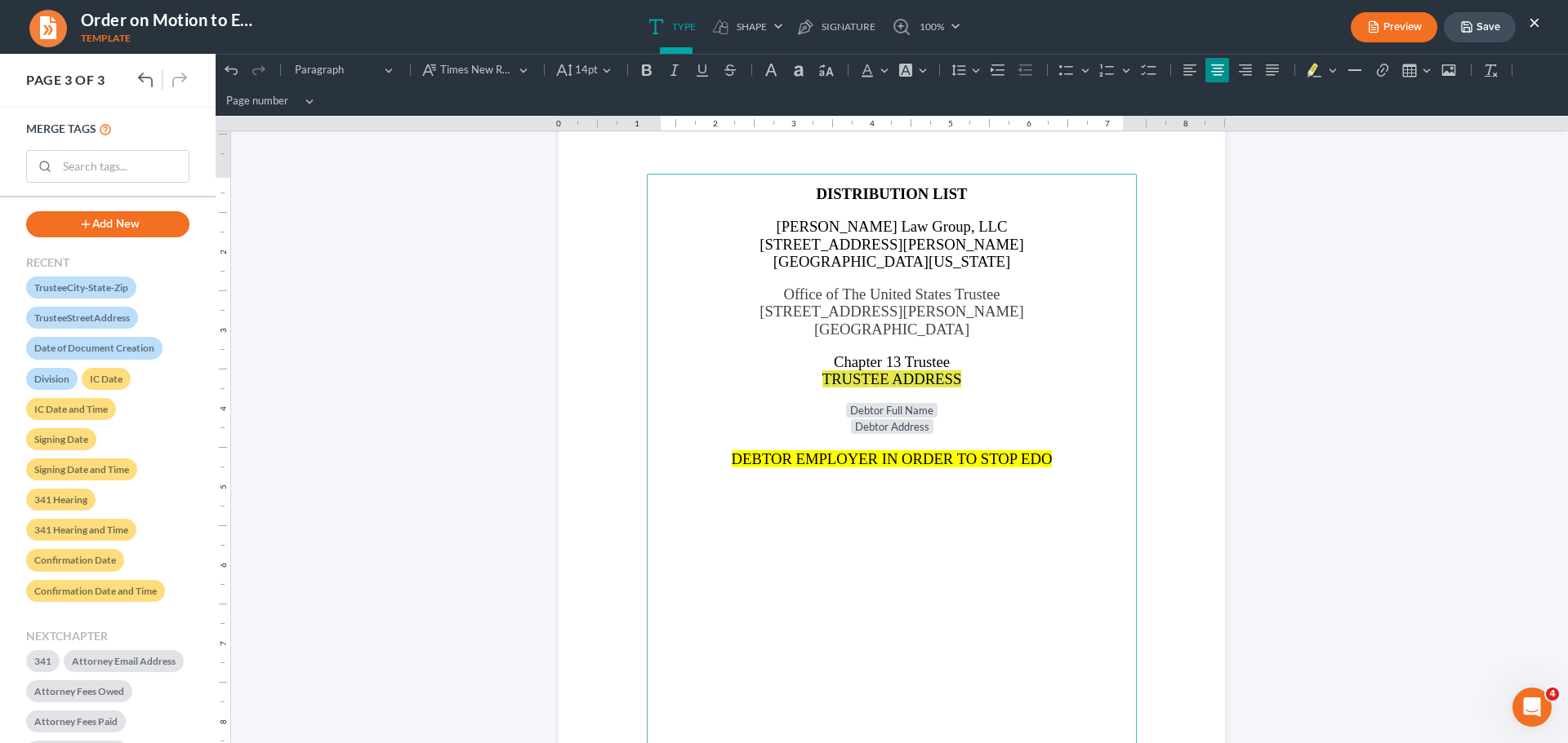
click at [854, 294] on span "Office of The United States Trustee" at bounding box center [891, 294] width 216 height 18
drag, startPoint x: 766, startPoint y: 285, endPoint x: 968, endPoint y: 331, distance: 207.2
click at [963, 336] on main "DISTRIBUTION LIST [PERSON_NAME] Law Group, LLC [STREET_ADDRESS][PERSON_NAME][US…" at bounding box center [891, 526] width 490 height 705
copy main "Office of The United States Trustee [STREET_ADDRESS][PERSON_NAME]"
click at [1475, 24] on button "Save" at bounding box center [1479, 28] width 72 height 30
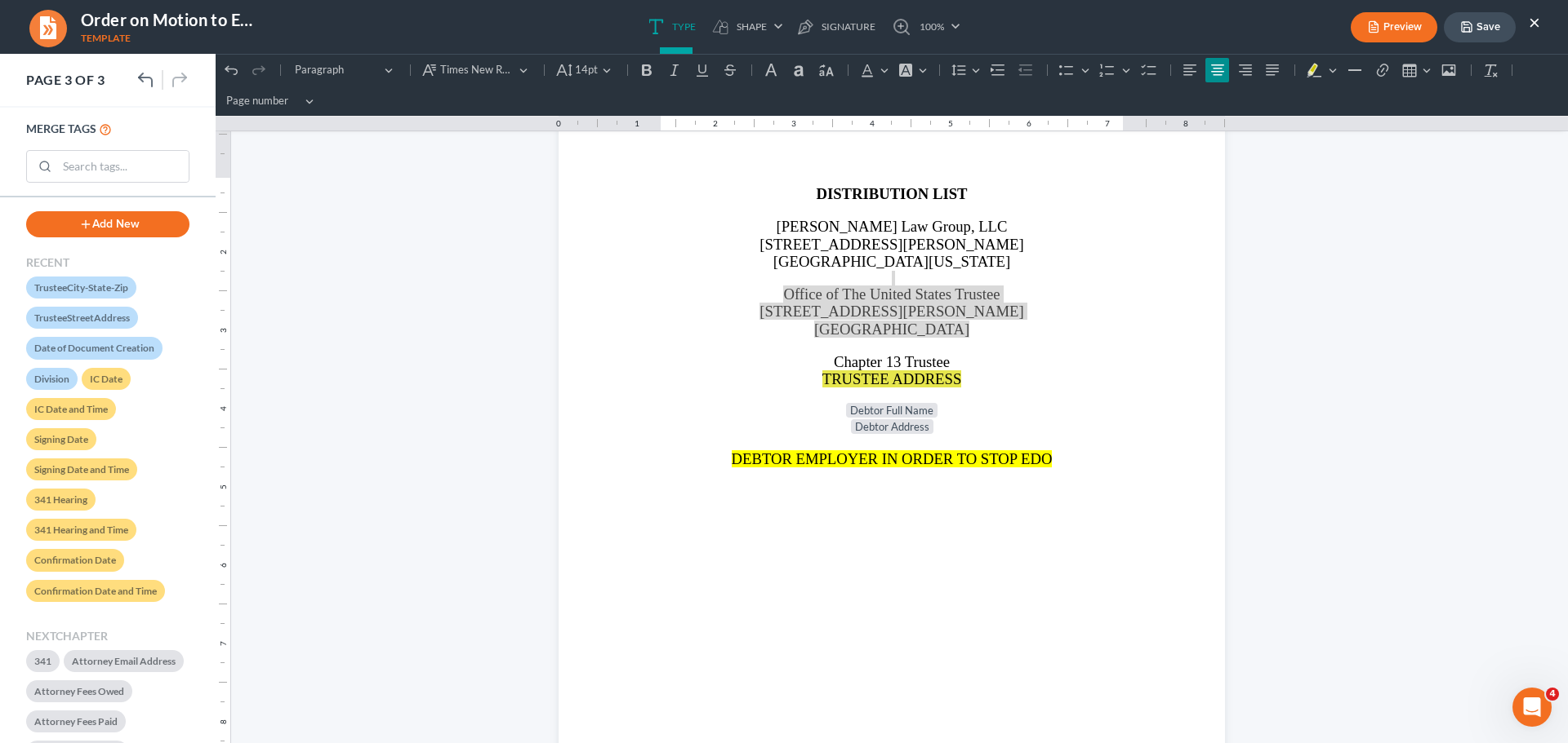
click at [1537, 21] on button "×" at bounding box center [1535, 22] width 12 height 19
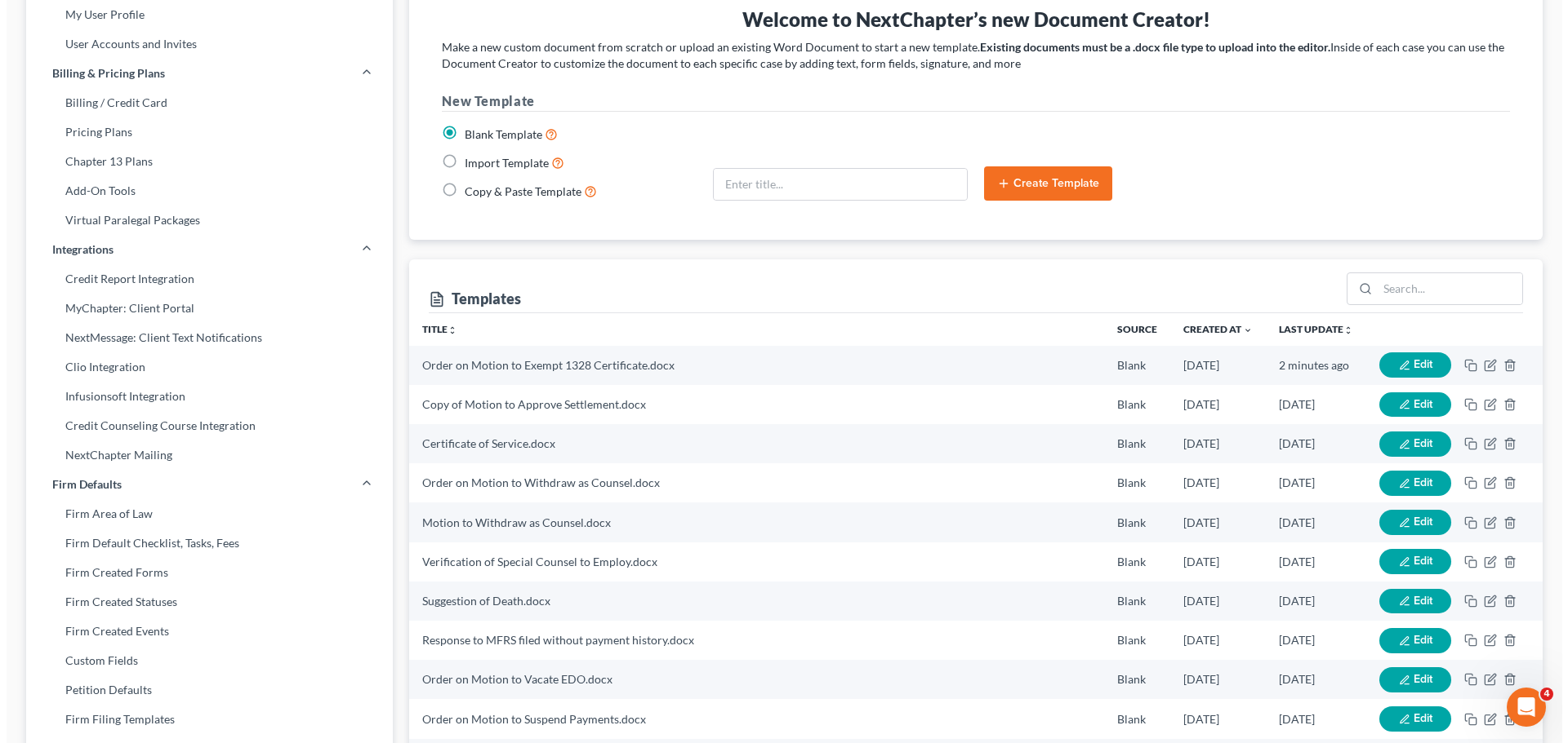
scroll to position [163, 0]
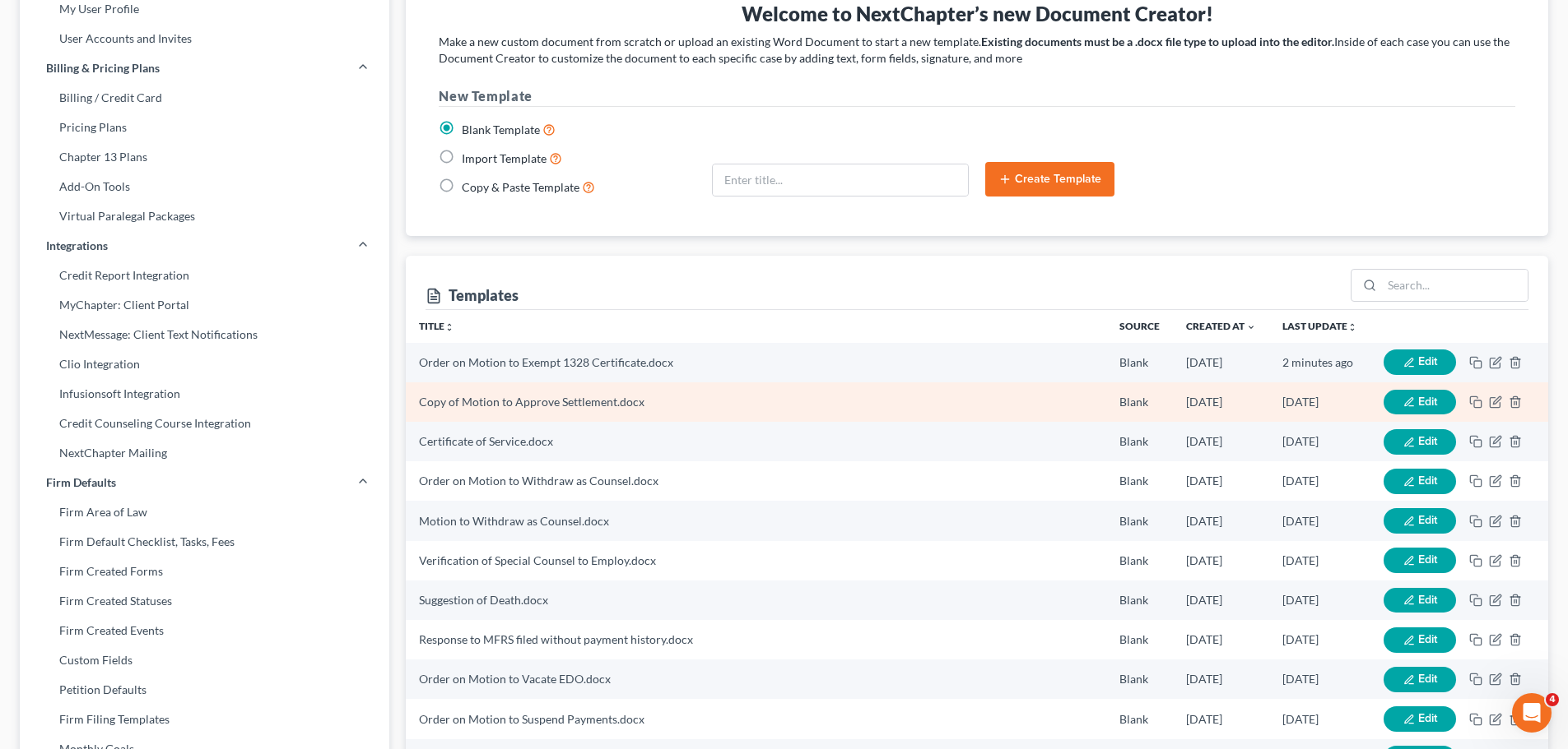
click at [1407, 397] on icon "button" at bounding box center [1409, 402] width 12 height 12
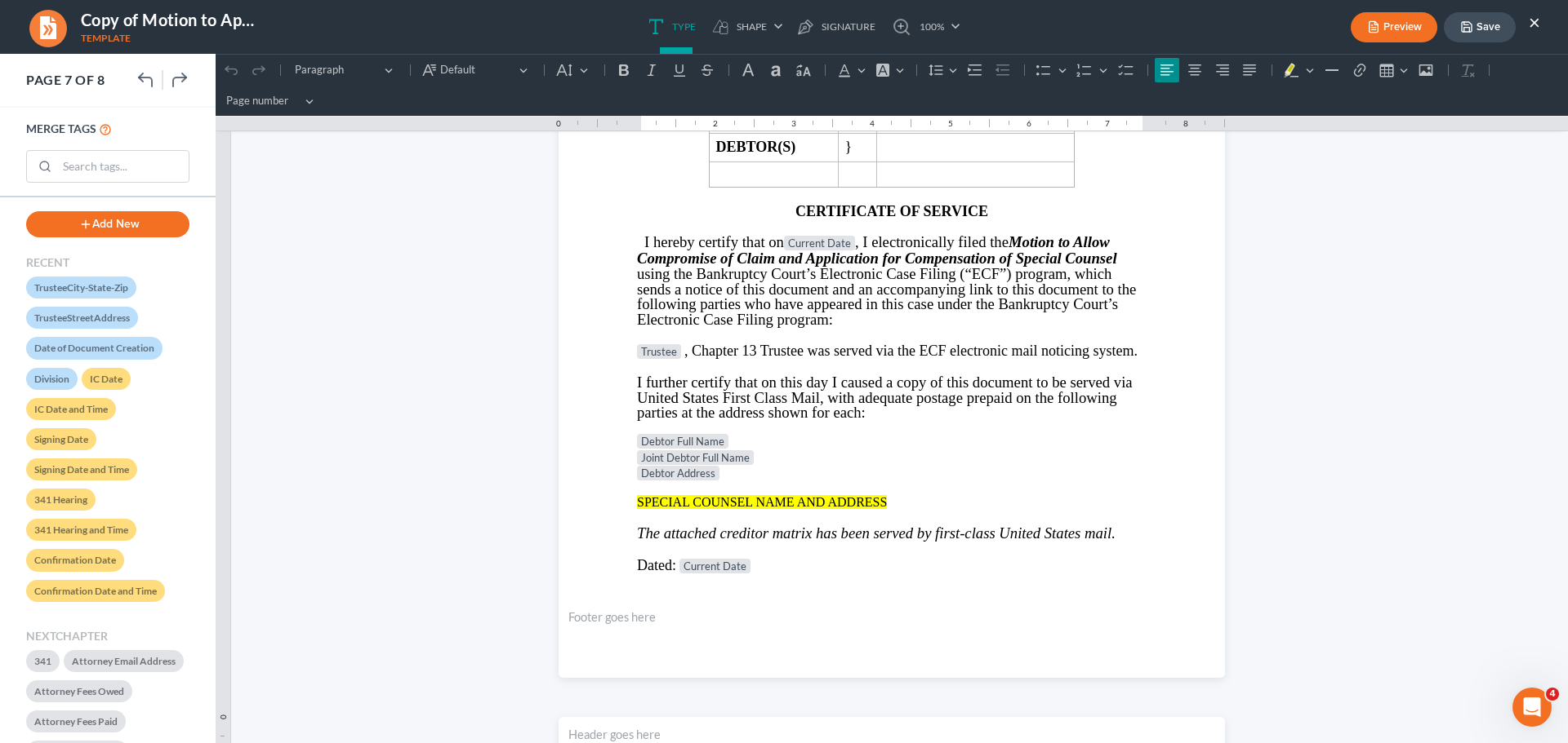
scroll to position [4839, 0]
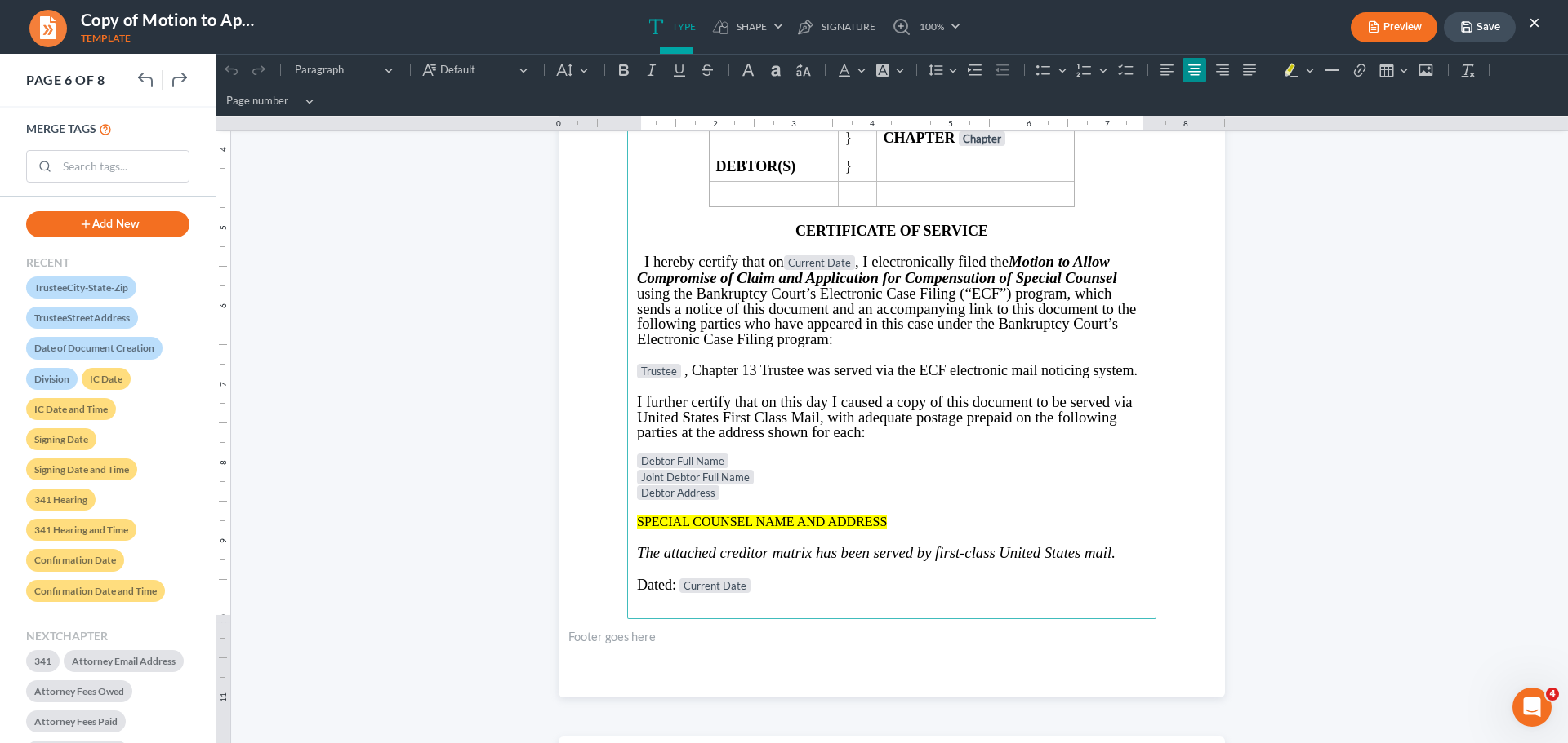
click at [1535, 18] on button "×" at bounding box center [1535, 22] width 12 height 19
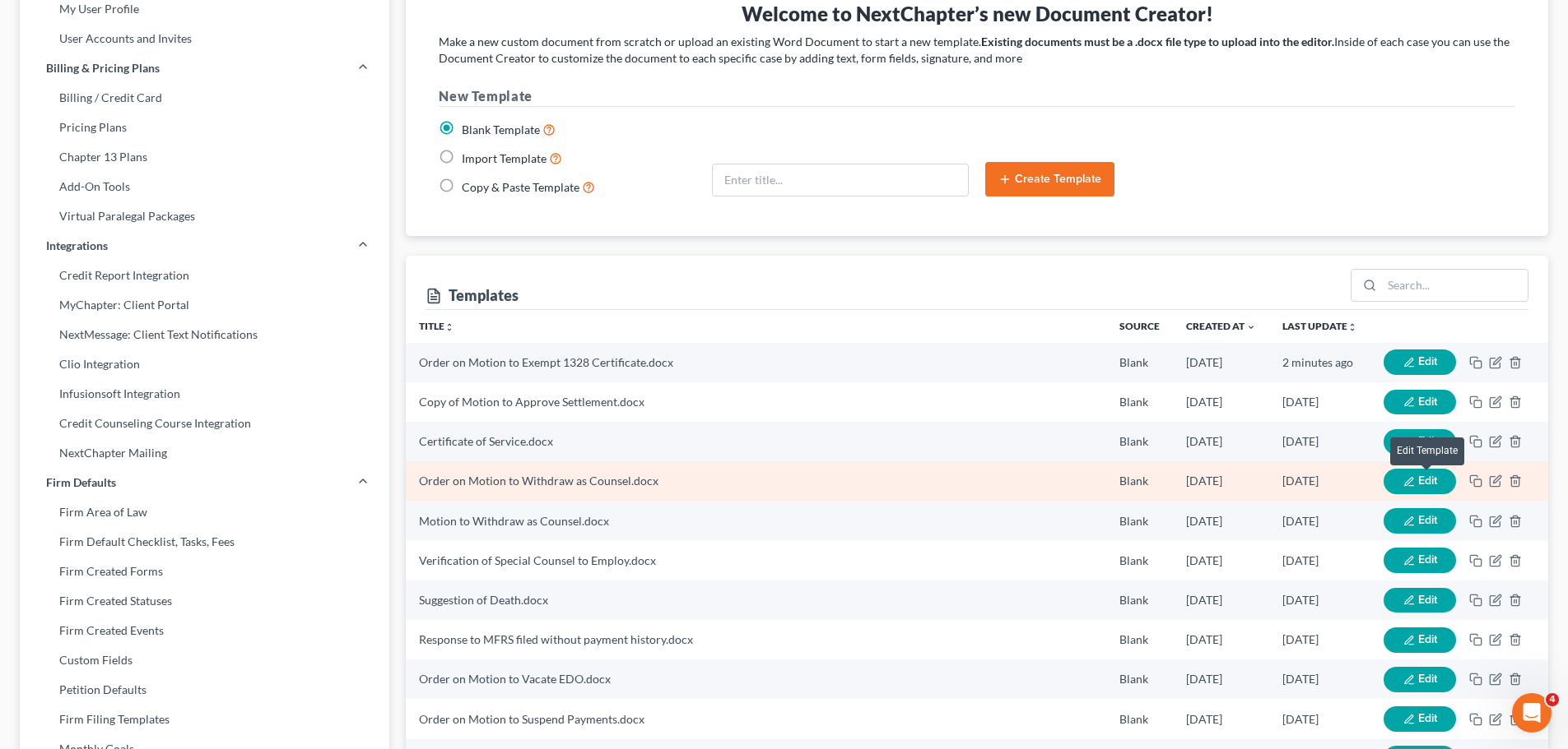
click at [1416, 481] on button "Edit" at bounding box center [1420, 481] width 72 height 25
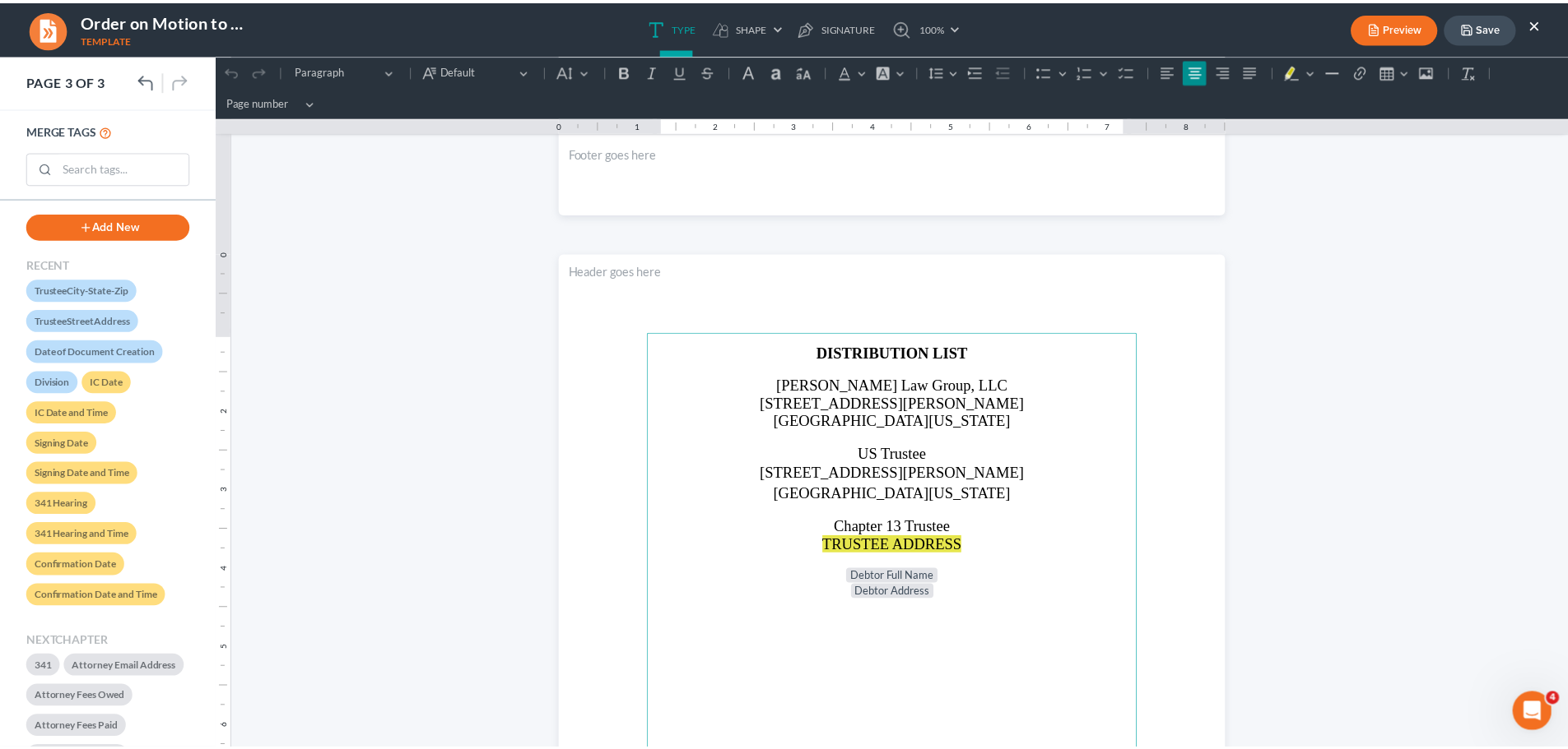
scroll to position [1728, 0]
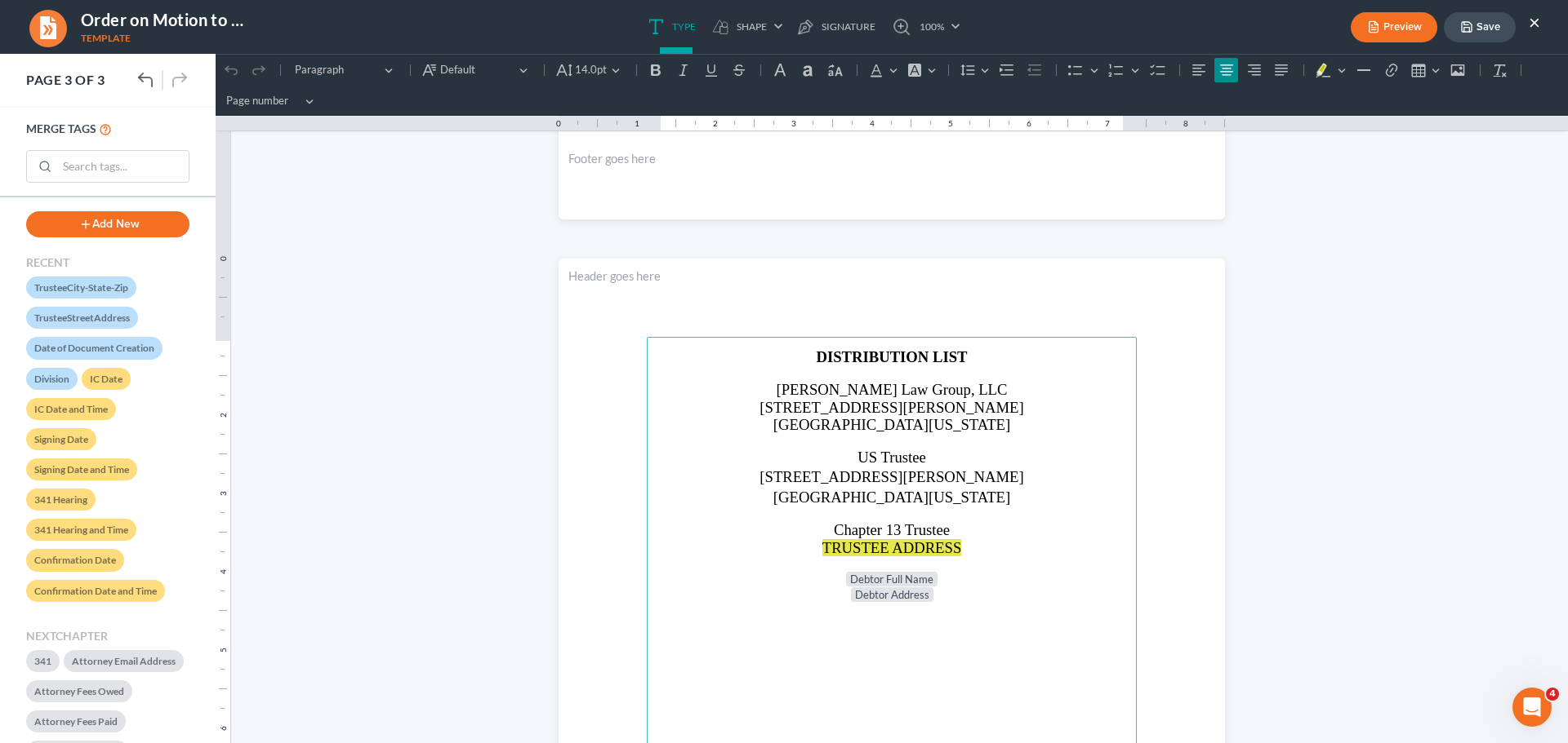
click at [970, 501] on p "[GEOGRAPHIC_DATA][US_STATE]" at bounding box center [891, 497] width 470 height 18
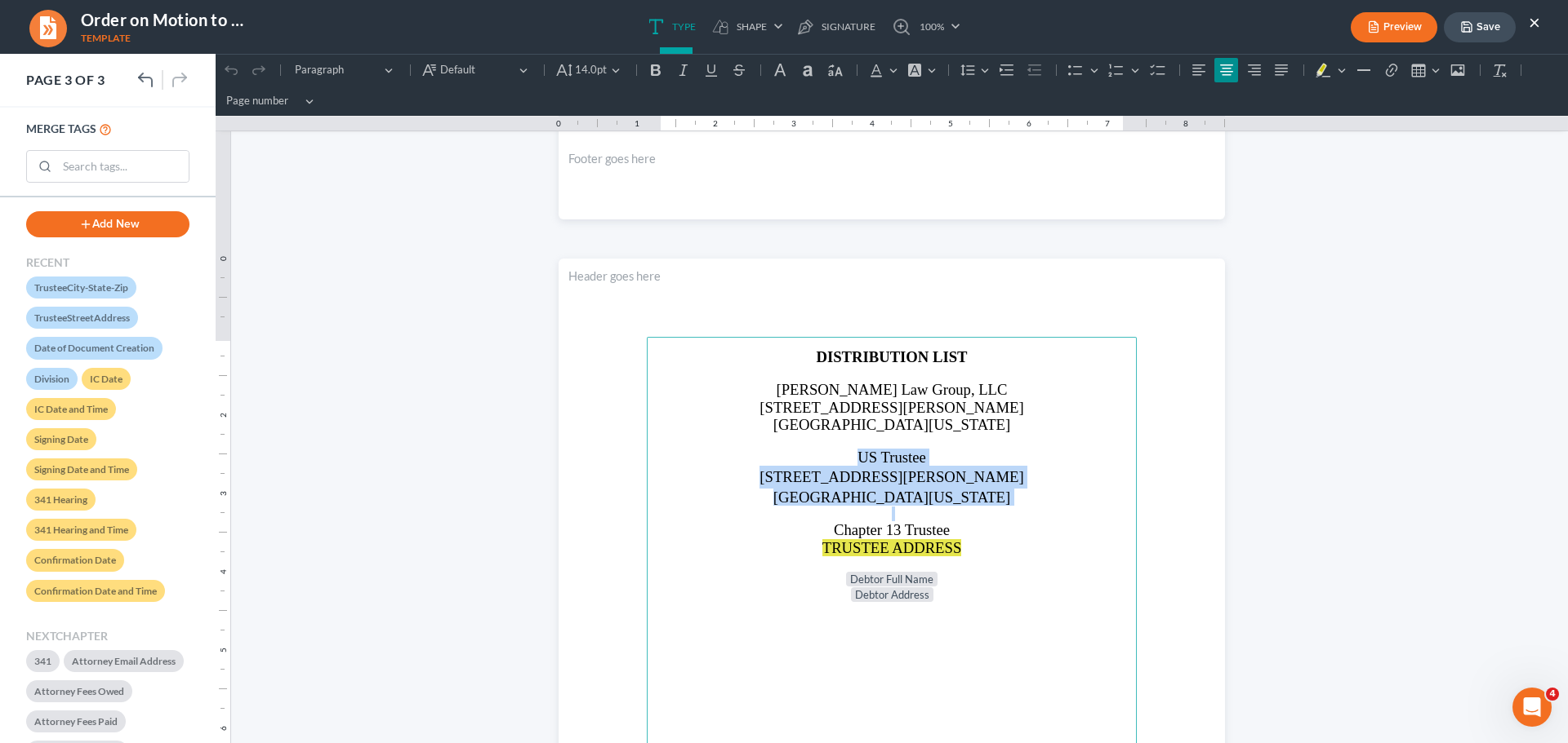
drag, startPoint x: 970, startPoint y: 501, endPoint x: 794, endPoint y: 453, distance: 182.4
click at [794, 453] on main "DISTRIBUTION LIST [PERSON_NAME] Law Group, LLC [STREET_ADDRESS][PERSON_NAME][US…" at bounding box center [891, 690] width 490 height 705
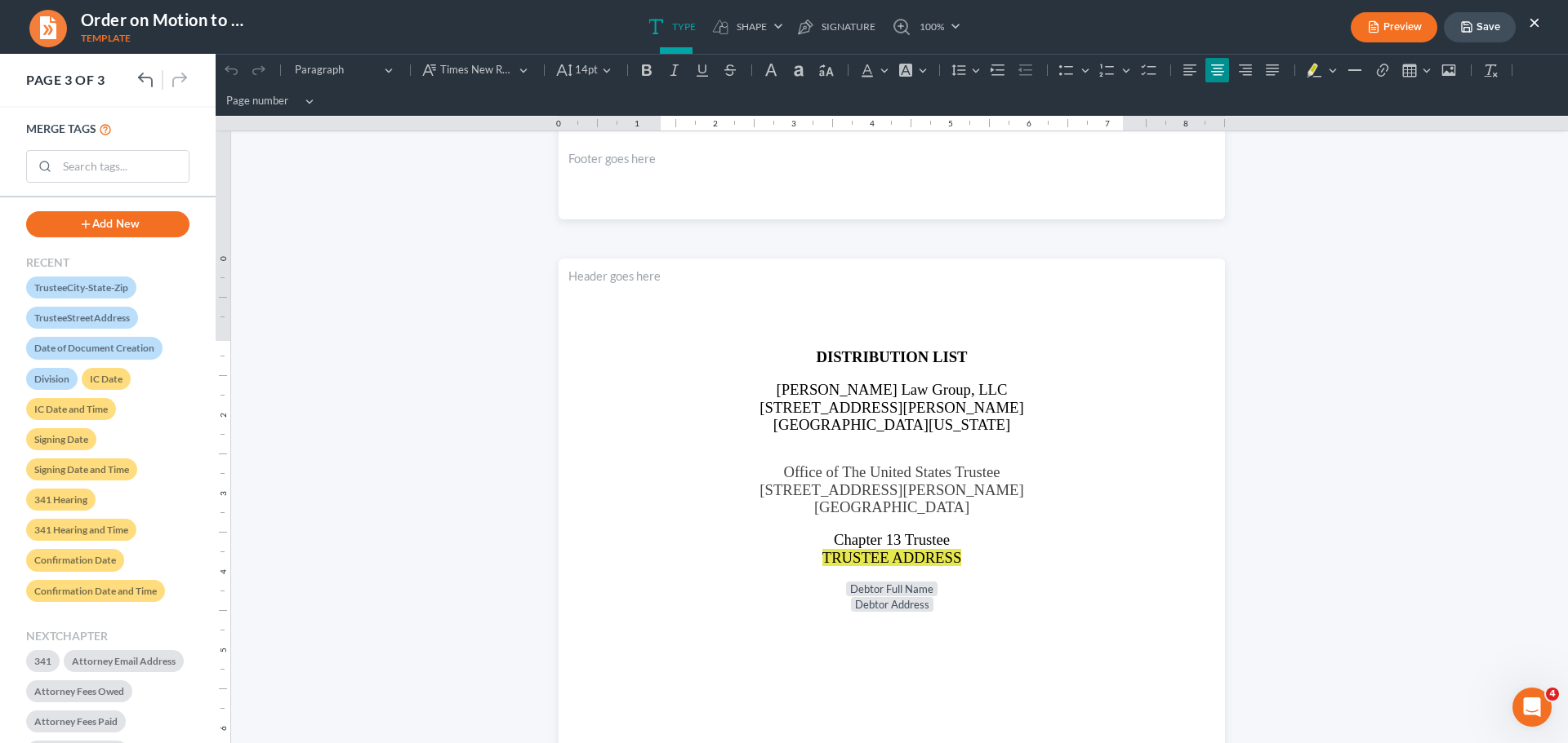
click at [1494, 21] on button "Save" at bounding box center [1479, 28] width 72 height 30
click at [1535, 21] on button "×" at bounding box center [1535, 22] width 12 height 19
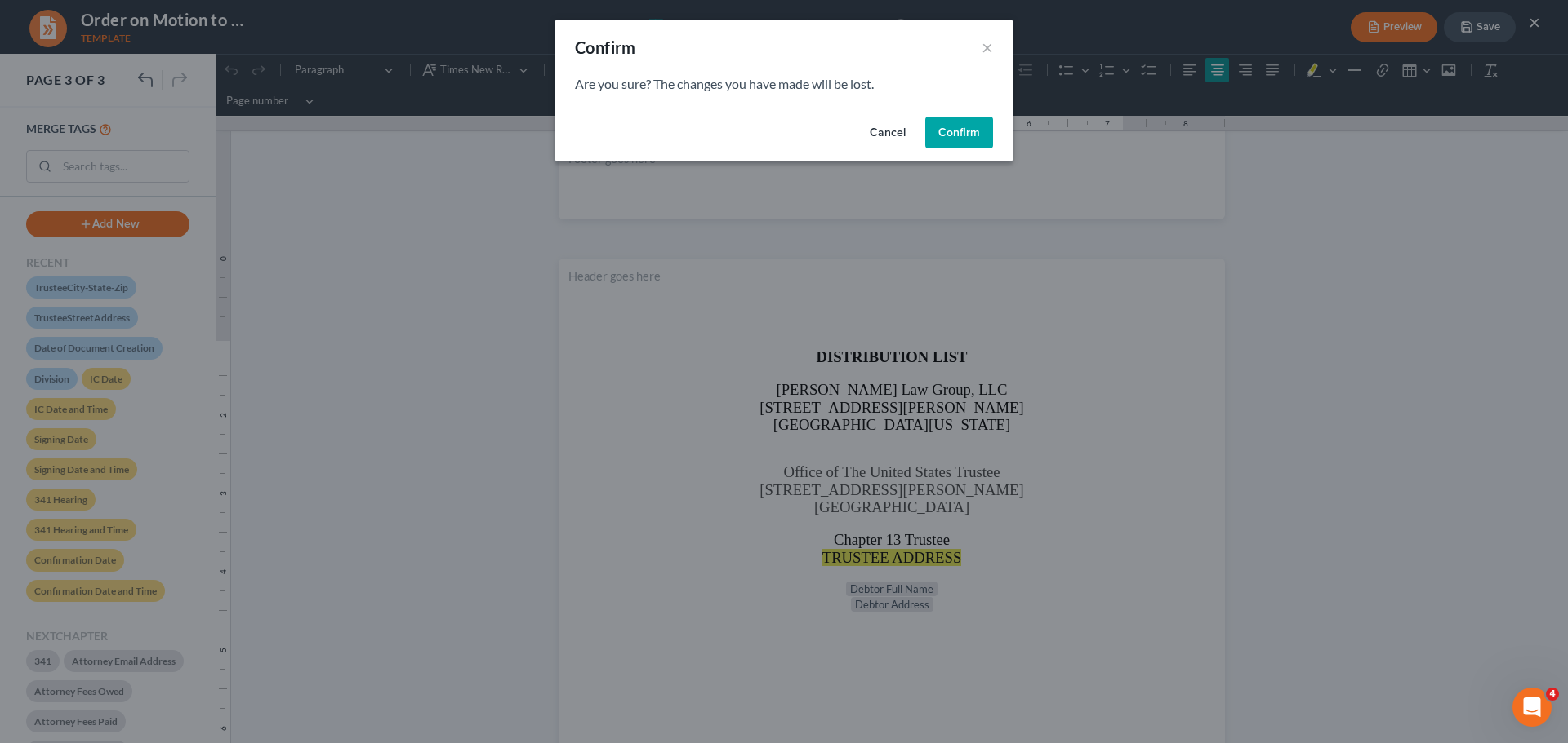
click at [886, 128] on button "Cancel" at bounding box center [887, 133] width 62 height 33
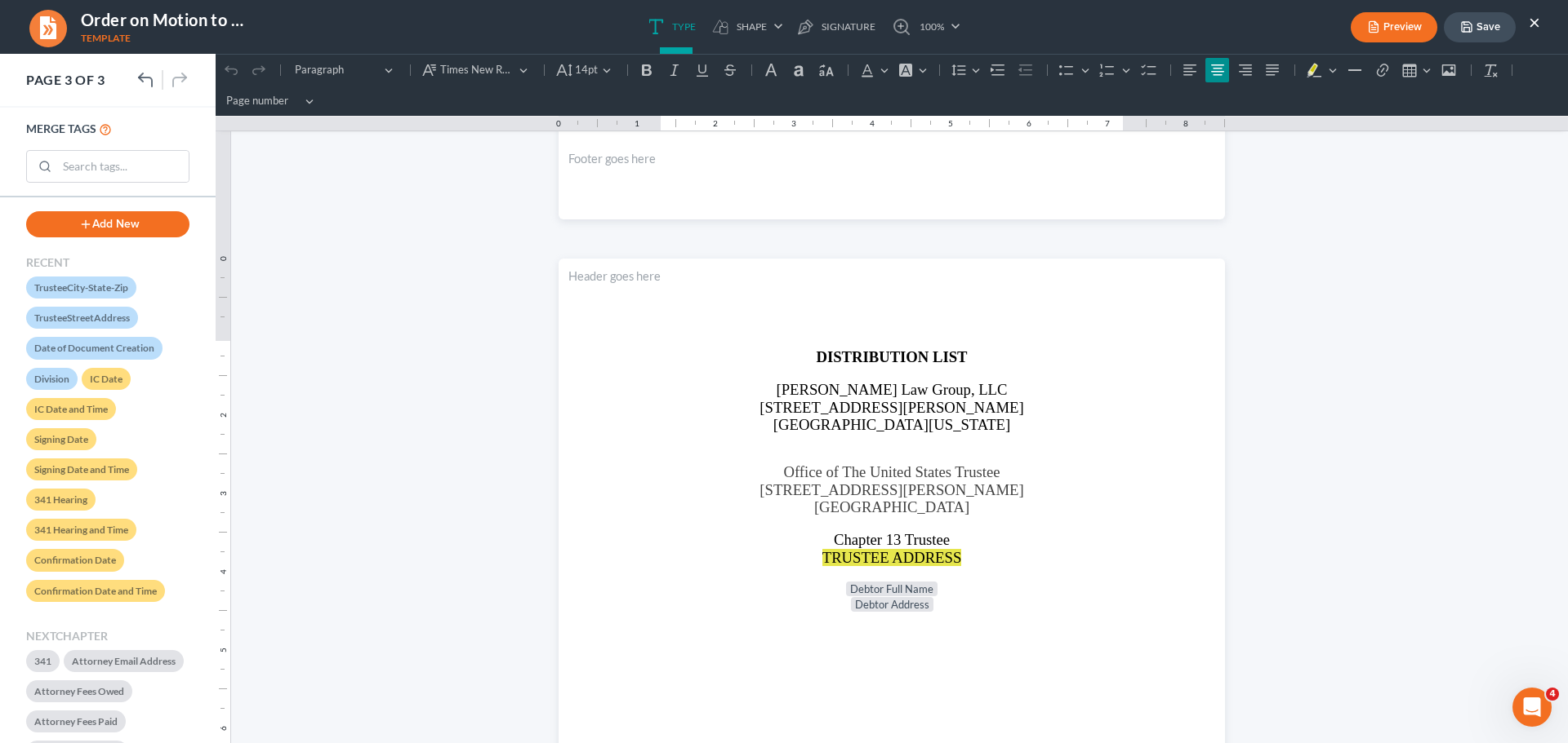
click at [1452, 28] on button "Save" at bounding box center [1479, 28] width 72 height 30
click at [1536, 22] on button "×" at bounding box center [1535, 22] width 12 height 19
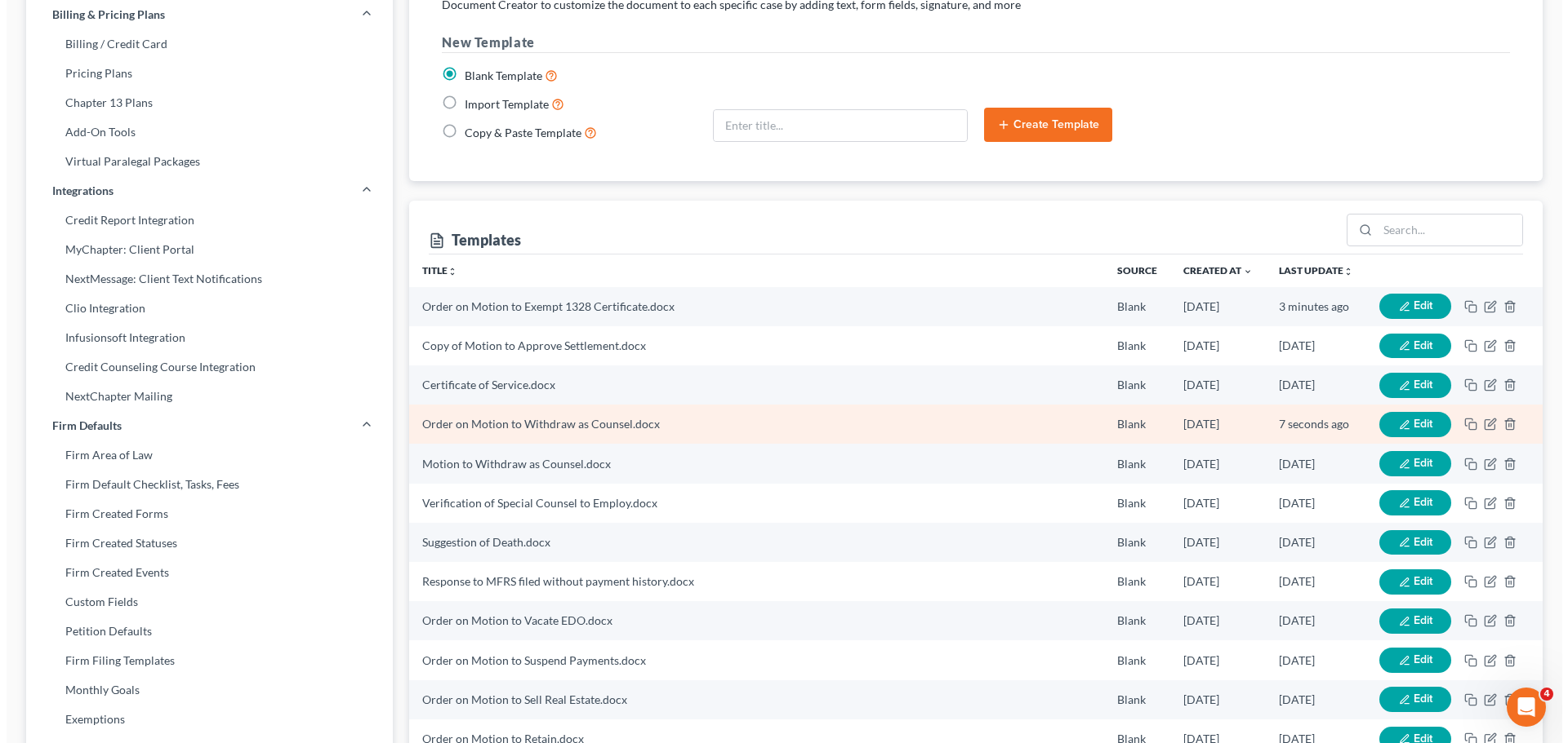
scroll to position [245, 0]
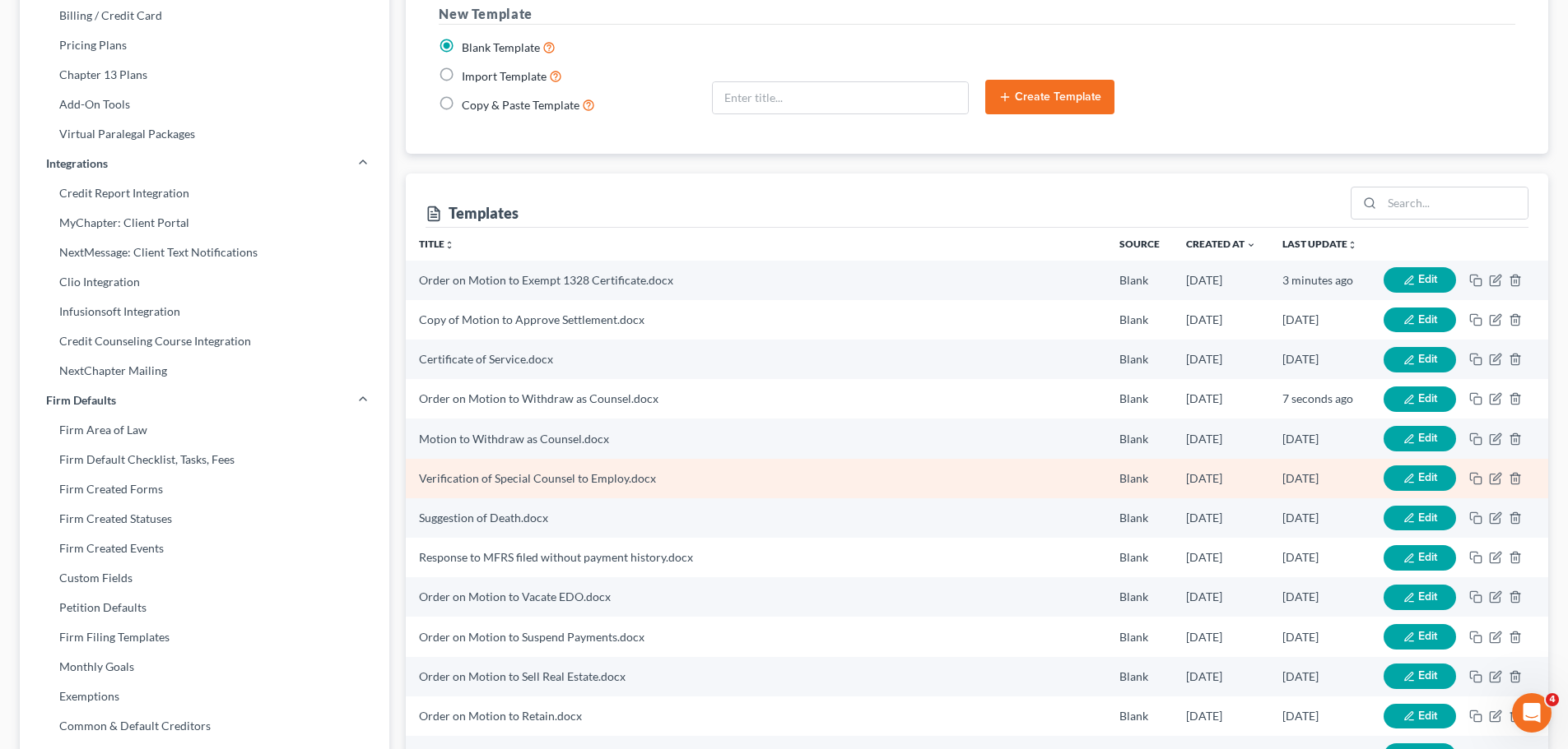
click at [1420, 468] on button "Edit" at bounding box center [1420, 478] width 72 height 25
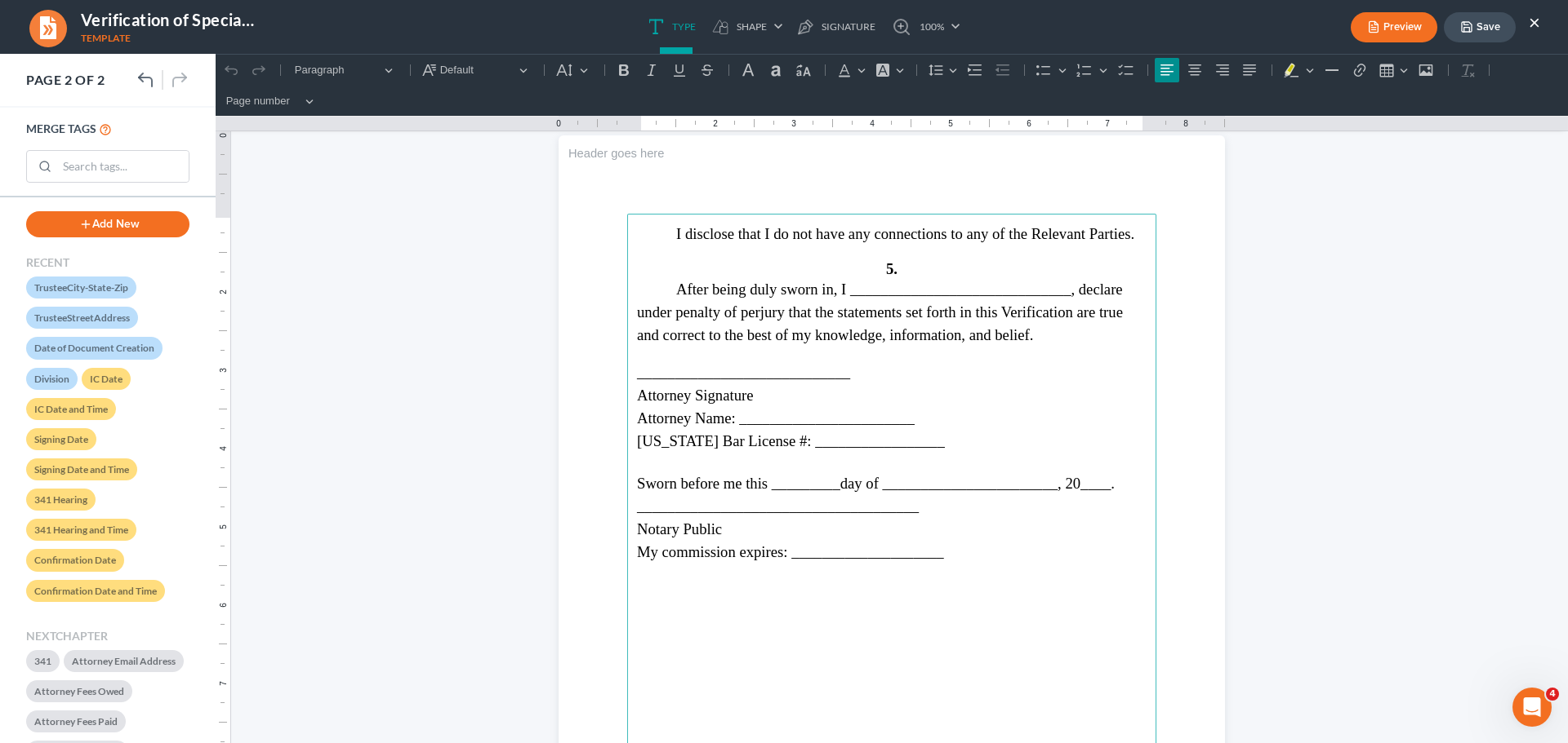
scroll to position [821, 0]
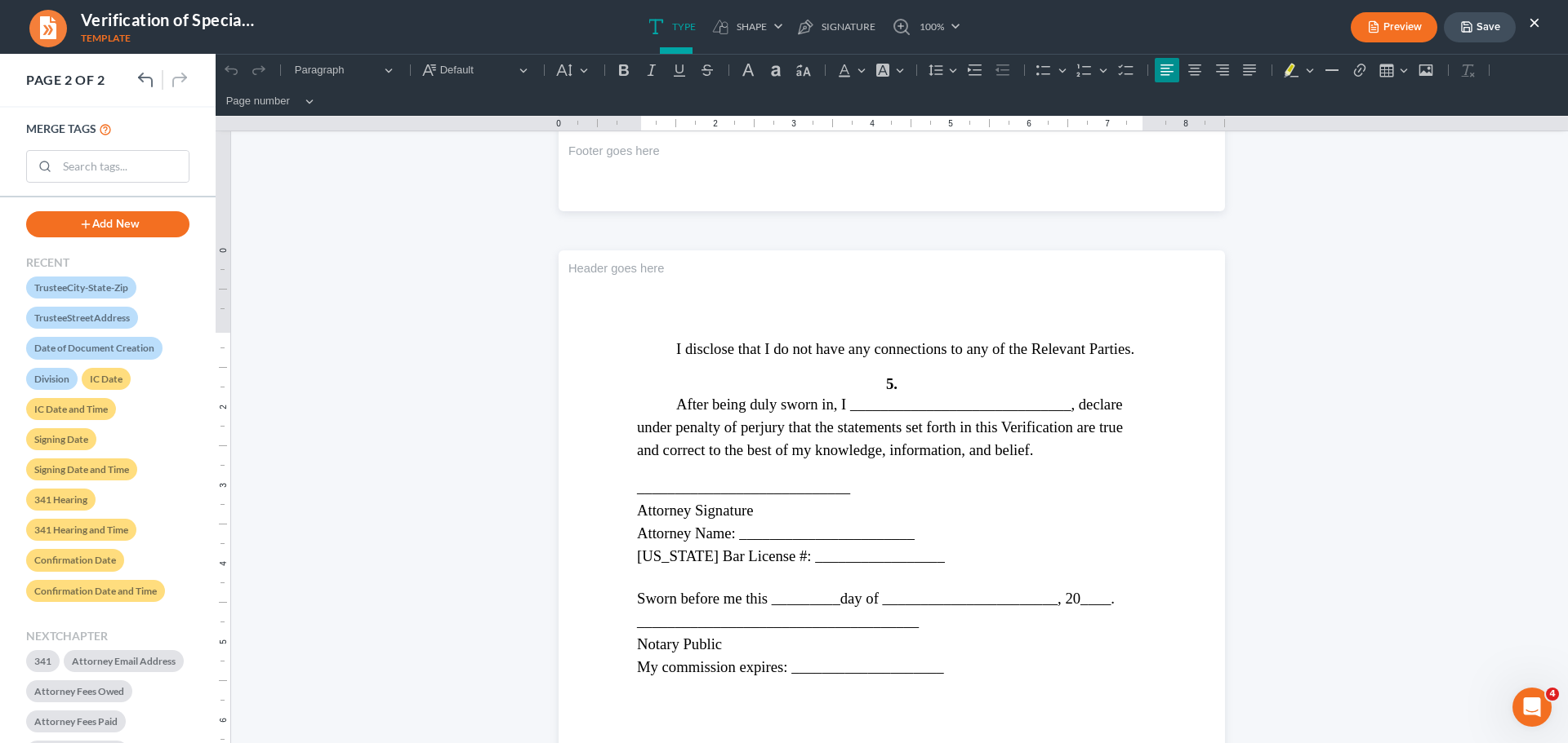
click at [1528, 24] on ul "Preview Save ×" at bounding box center [1445, 28] width 190 height 35
click at [1532, 24] on button "×" at bounding box center [1535, 22] width 12 height 19
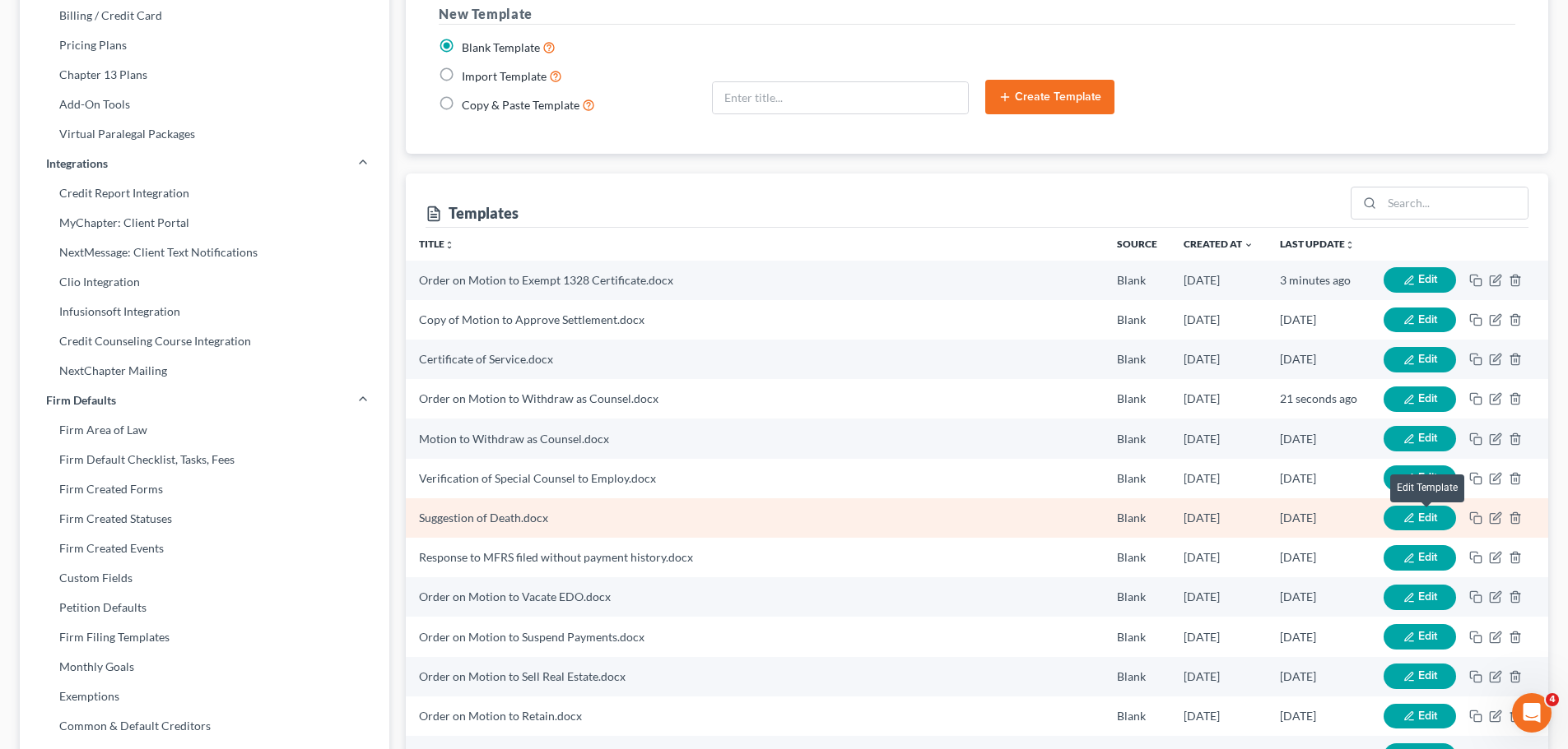
click at [1426, 517] on span "Edit" at bounding box center [1427, 518] width 19 height 14
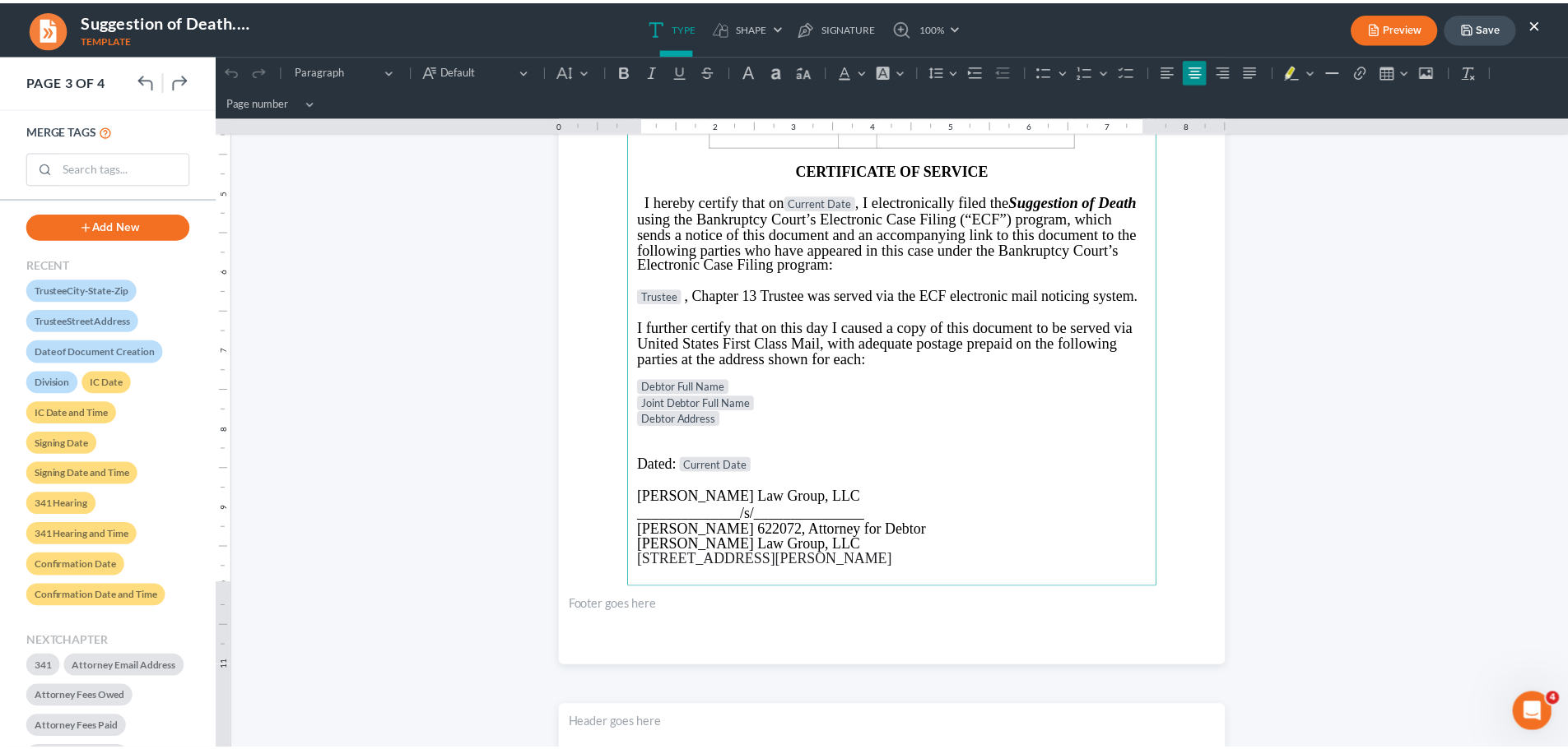
scroll to position [2233, 0]
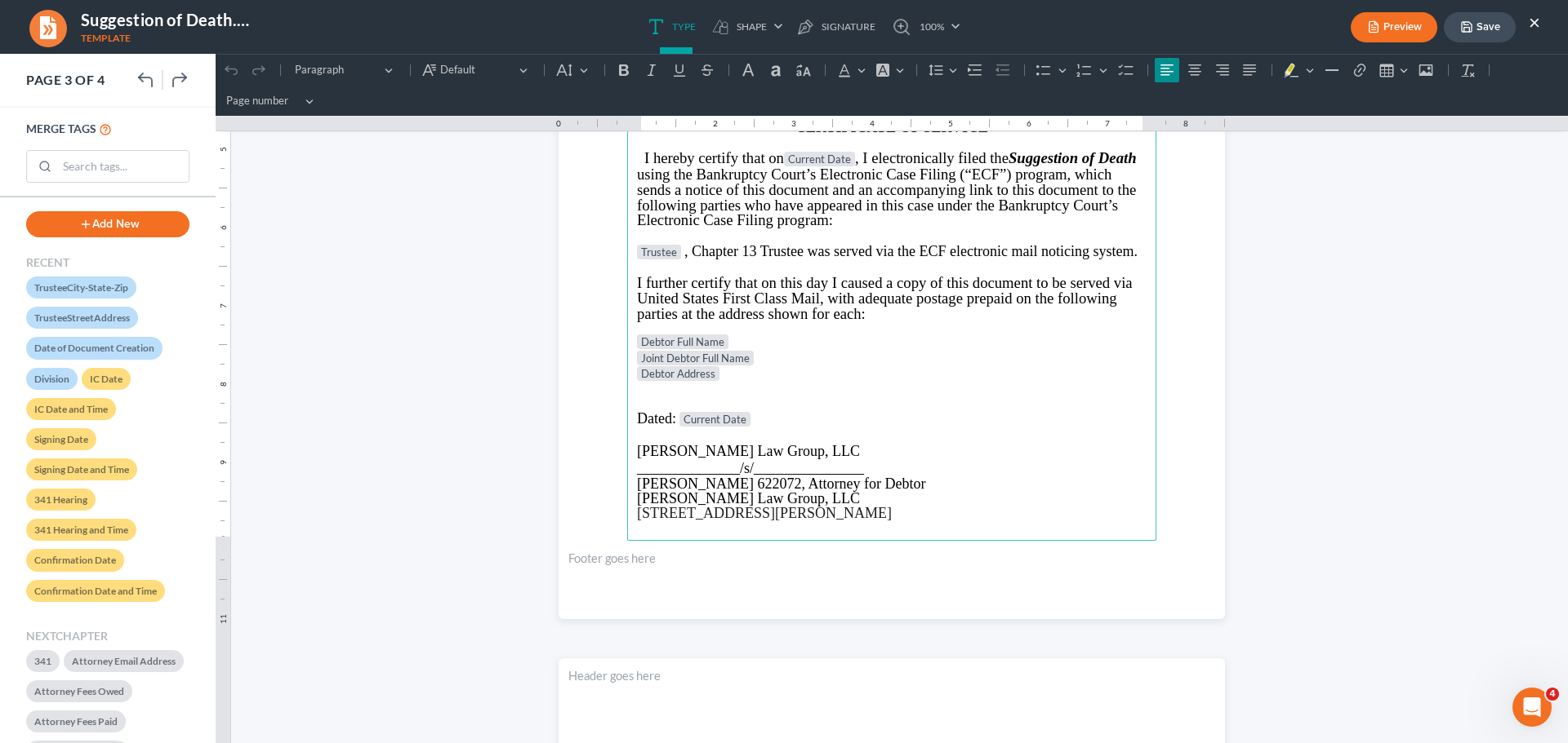
click at [772, 387] on p "Rich Text Editor, page-2-main" at bounding box center [891, 389] width 510 height 13
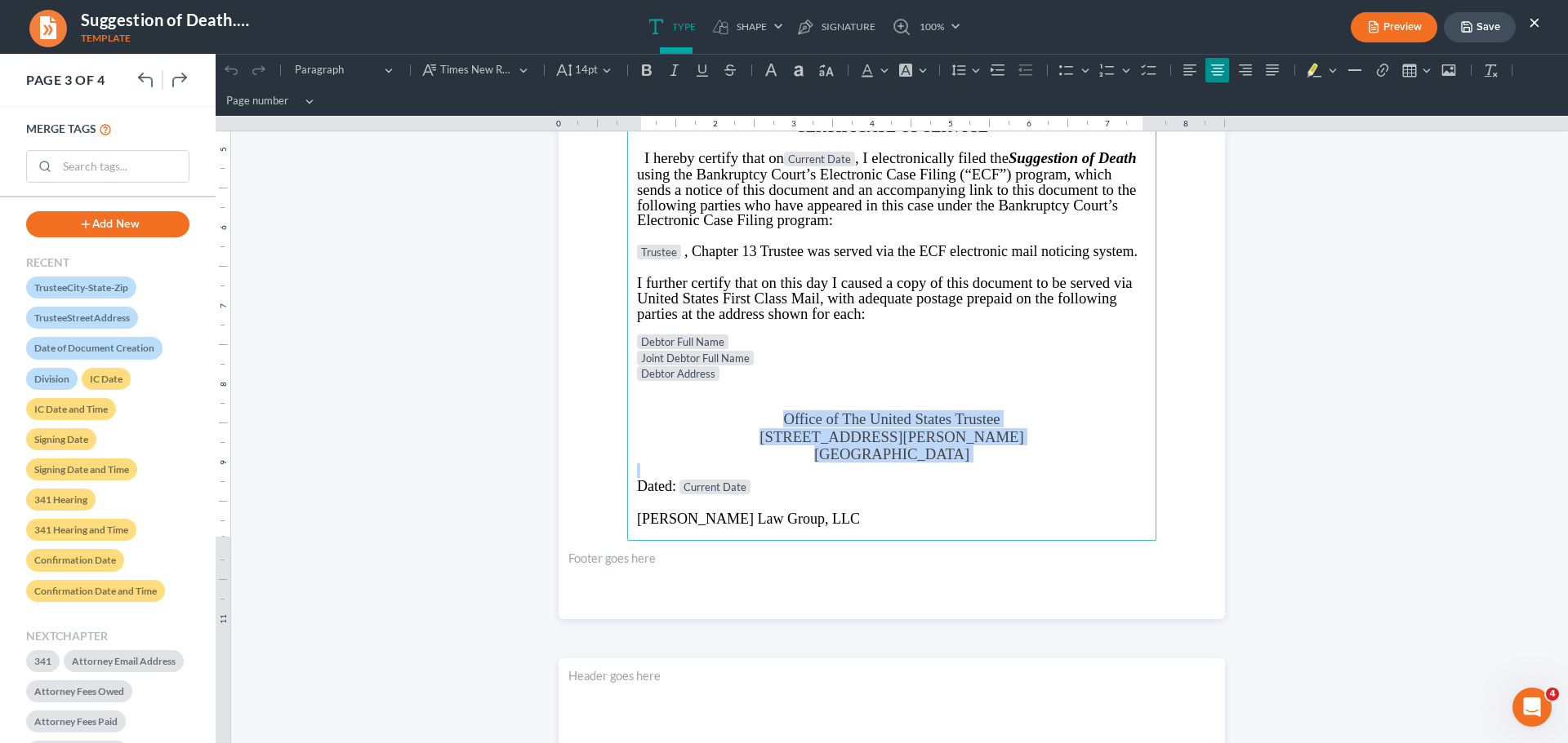
drag, startPoint x: 961, startPoint y: 463, endPoint x: 764, endPoint y: 394, distance: 208.7
click at [769, 411] on main "IN THE UNITED STATES BANKRUPTCY COURT NORTHERN DISTRICT OF [US_STATE] Judge DIV…" at bounding box center [891, 189] width 529 height 705
click at [1184, 69] on icon "Editor toolbar" at bounding box center [1190, 70] width 17 height 17
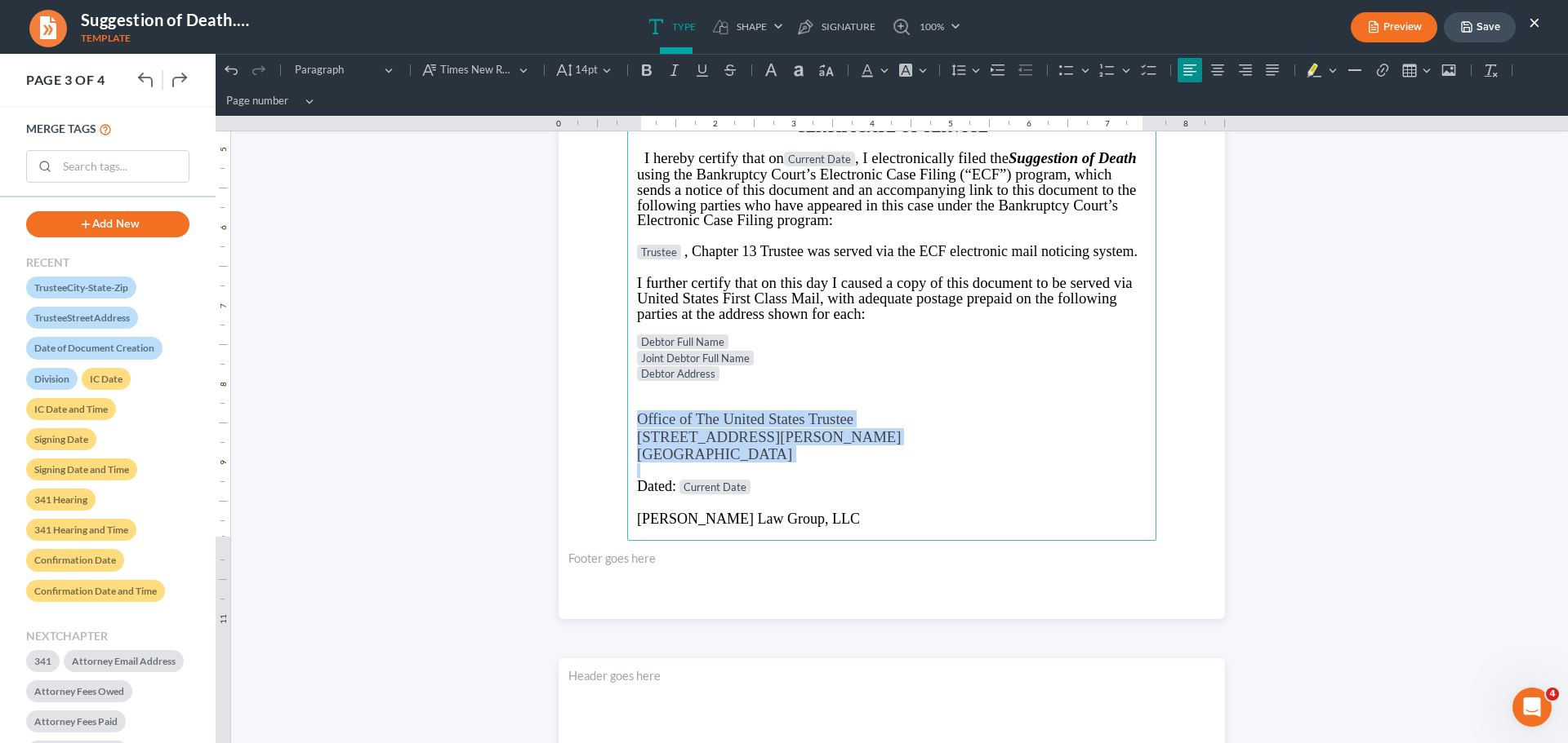
click at [983, 422] on p "Office of The United States Trustee [STREET_ADDRESS][PERSON_NAME]" at bounding box center [891, 437] width 510 height 53
click at [1480, 24] on button "Save" at bounding box center [1479, 28] width 72 height 30
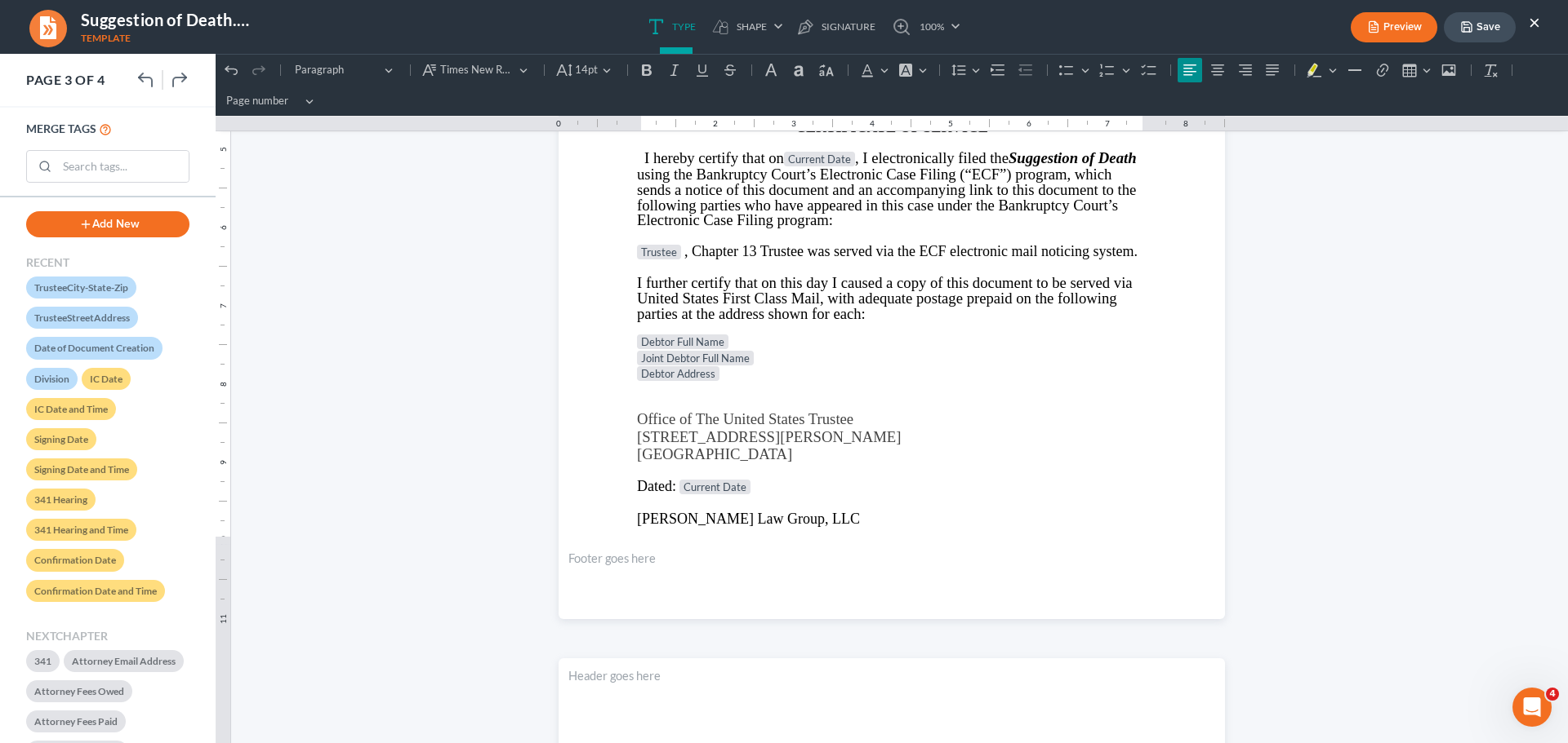
click at [1535, 18] on button "×" at bounding box center [1535, 22] width 12 height 19
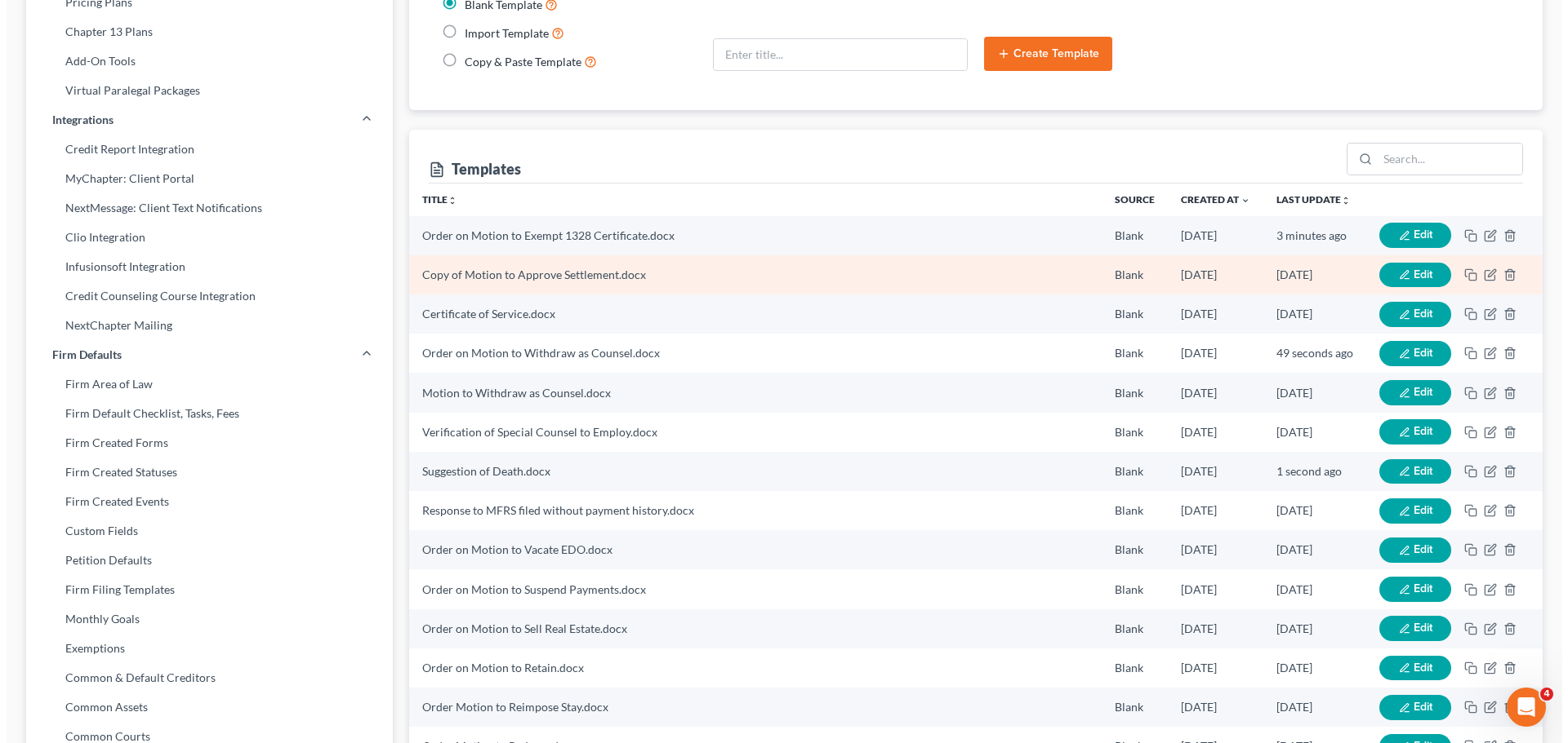
scroll to position [326, 0]
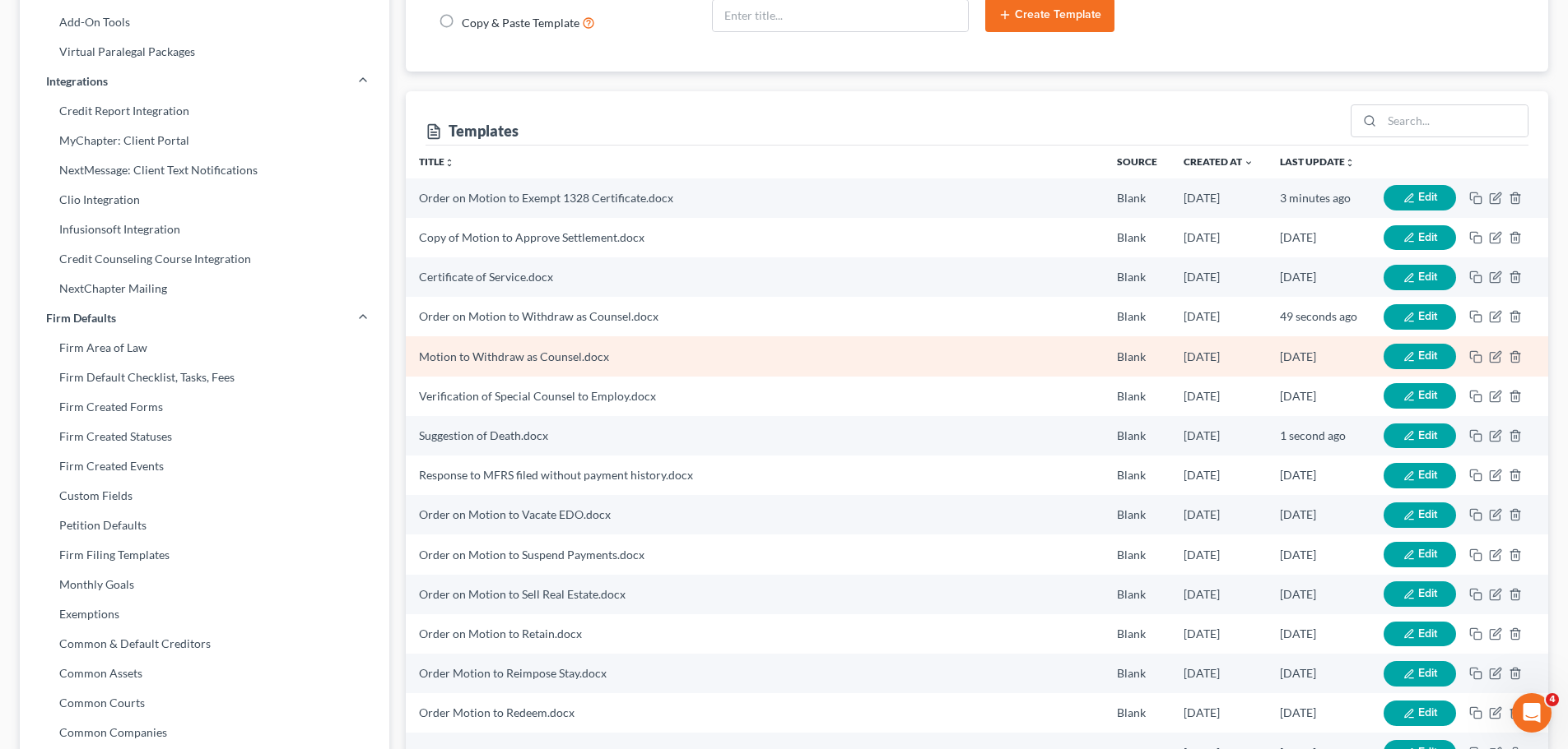
click at [1406, 351] on icon "button" at bounding box center [1409, 357] width 12 height 12
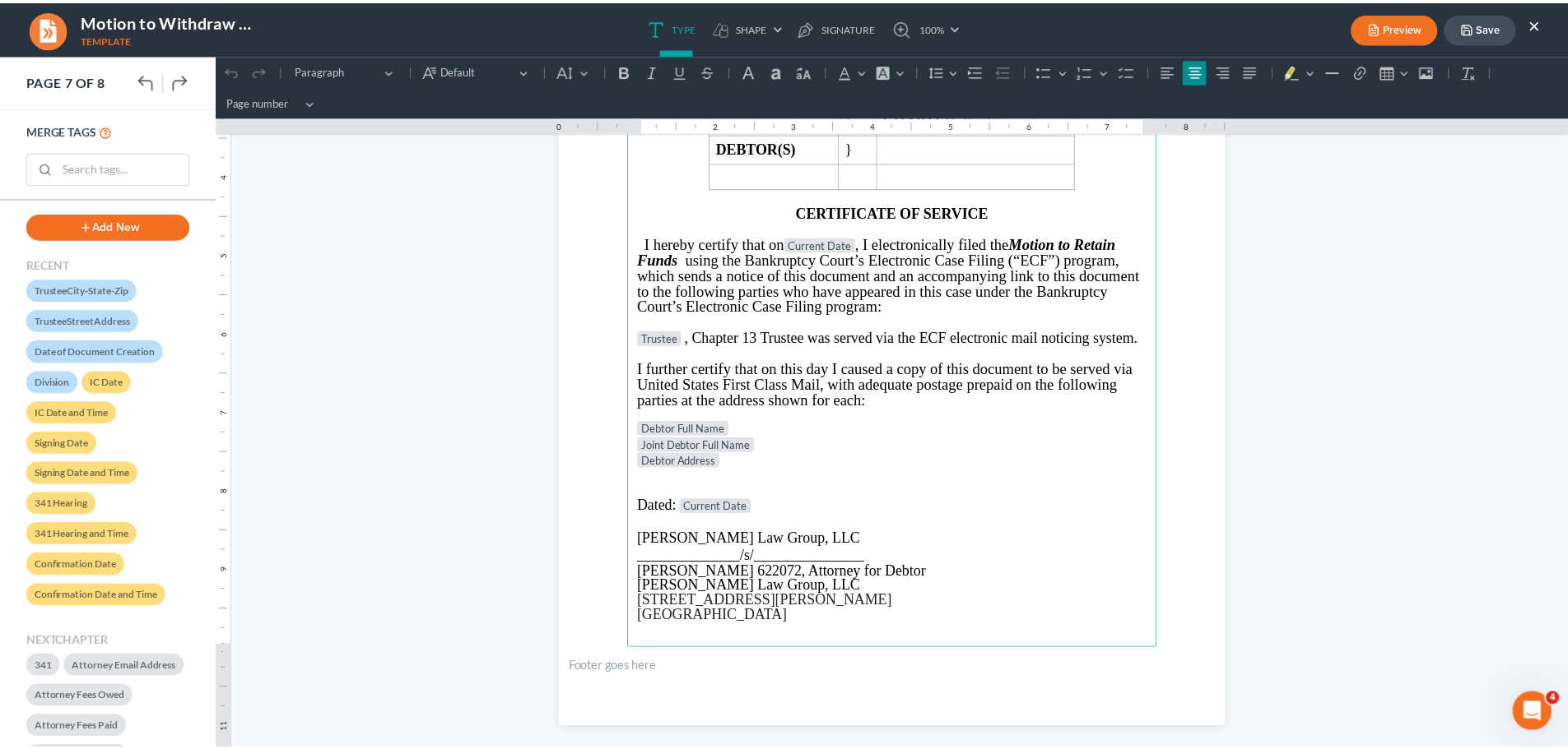
scroll to position [5758, 0]
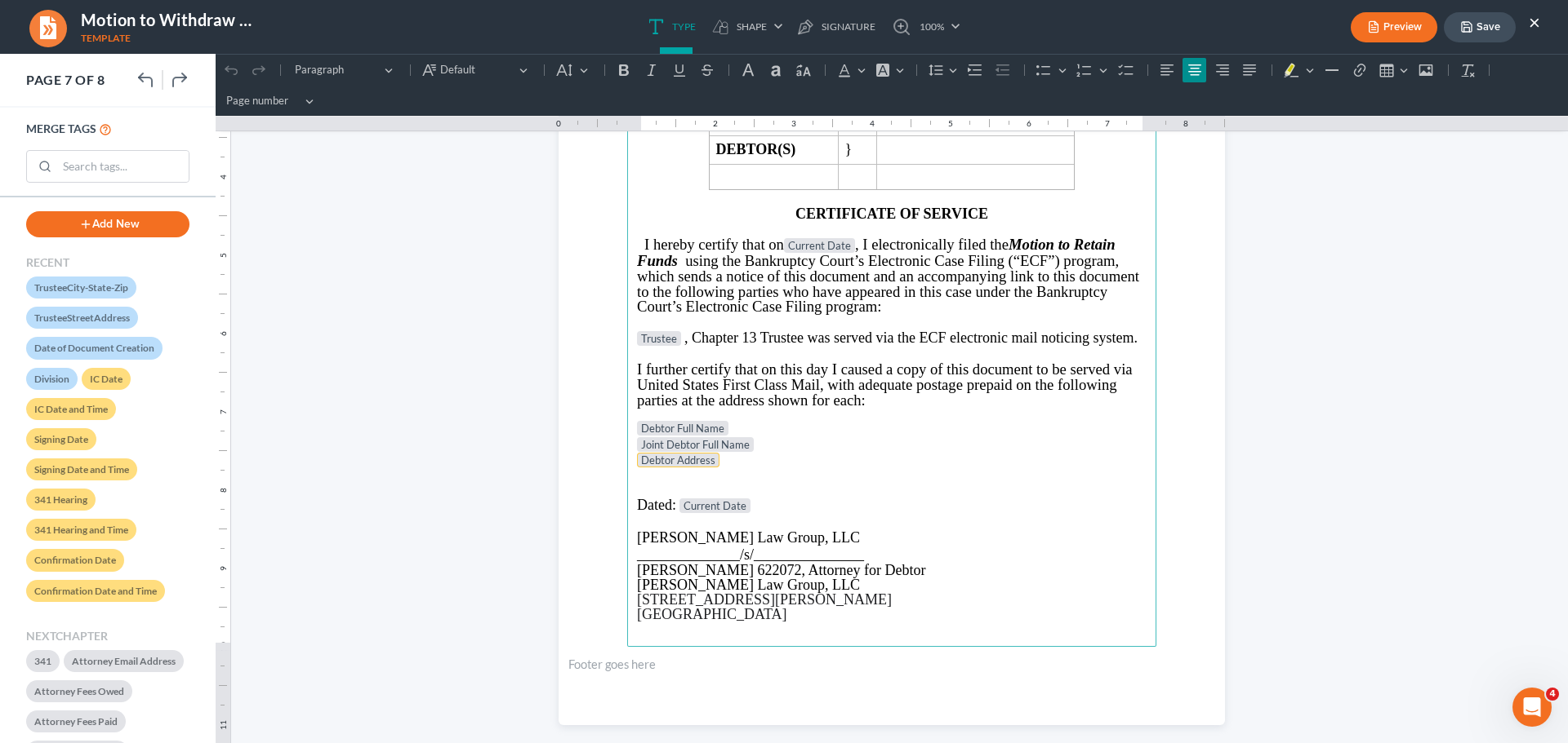
click at [651, 464] on span "Debtor Address" at bounding box center [677, 460] width 74 height 13
click at [799, 462] on p "Debtor Address" at bounding box center [891, 461] width 510 height 17
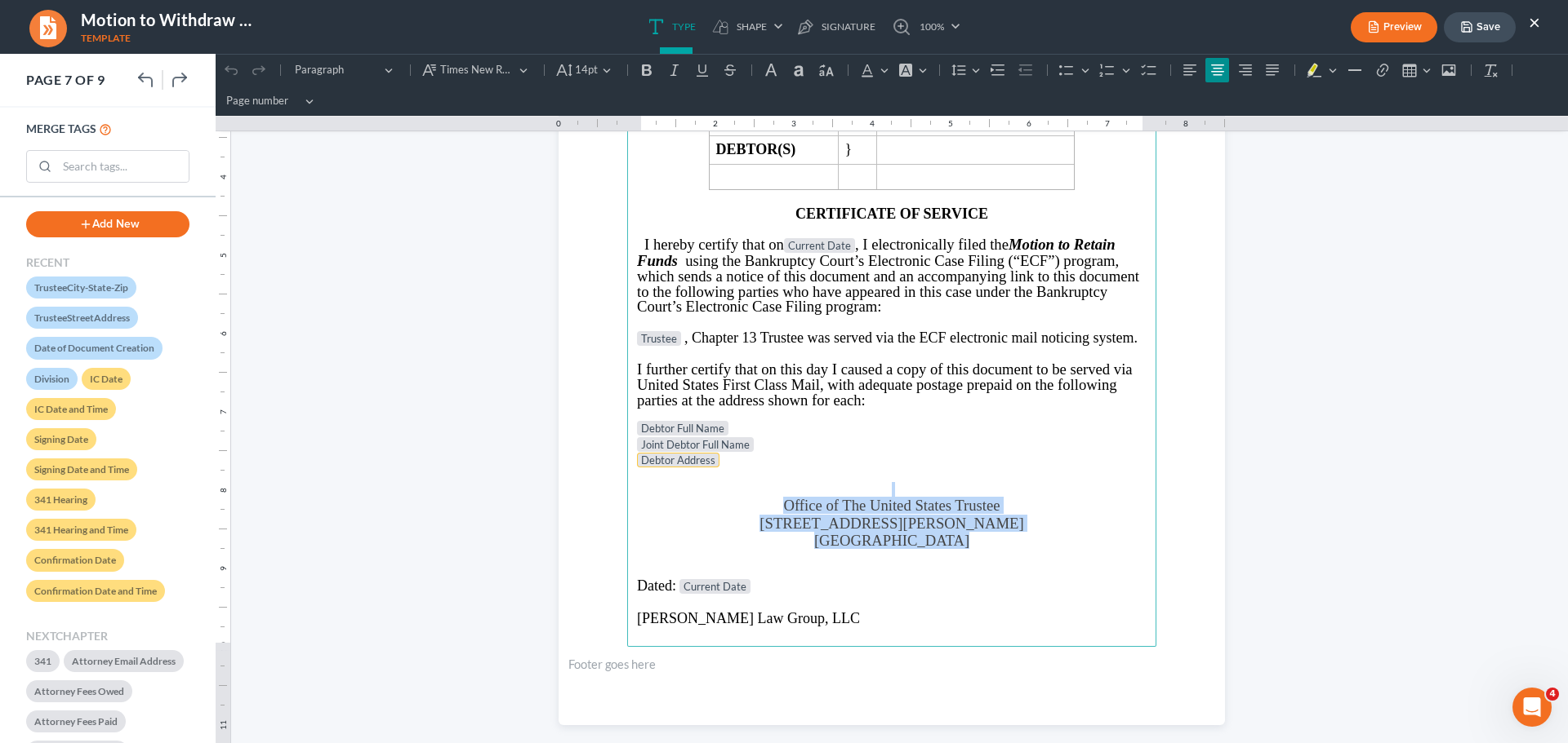
drag, startPoint x: 983, startPoint y: 548, endPoint x: 672, endPoint y: 466, distance: 321.6
click at [700, 489] on main "IN THE UNITED STATES BANKRUPTCY COURT NORTHERN DISTRICT OF [US_STATE] Judge DIV…" at bounding box center [891, 295] width 529 height 705
click at [1198, 64] on button "Align left Align left" at bounding box center [1189, 69] width 24 height 24
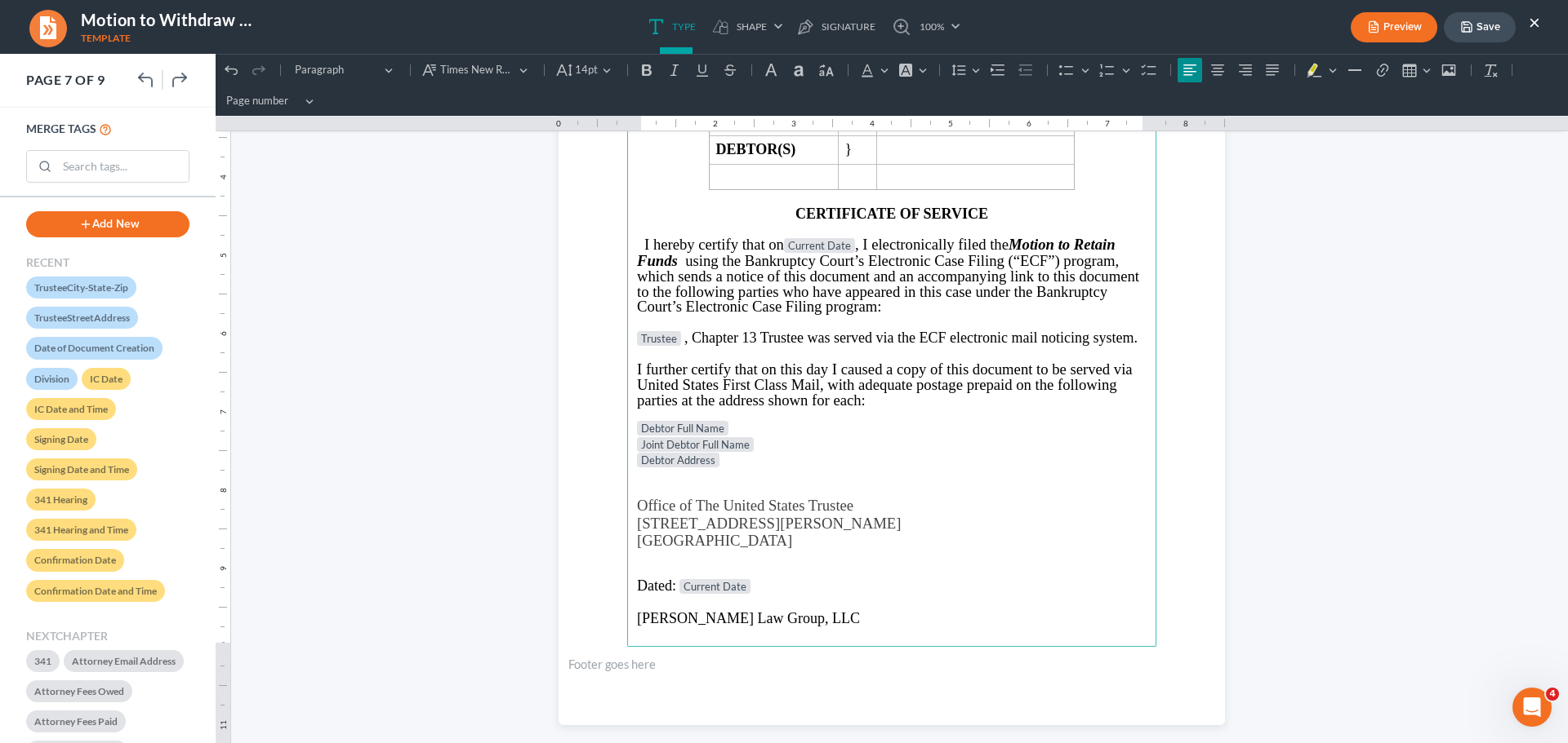
click at [1031, 480] on p "Rich Text Editor, page-6-main" at bounding box center [891, 476] width 510 height 13
click at [1482, 24] on button "Save" at bounding box center [1479, 28] width 72 height 30
click at [1535, 23] on button "×" at bounding box center [1535, 22] width 12 height 19
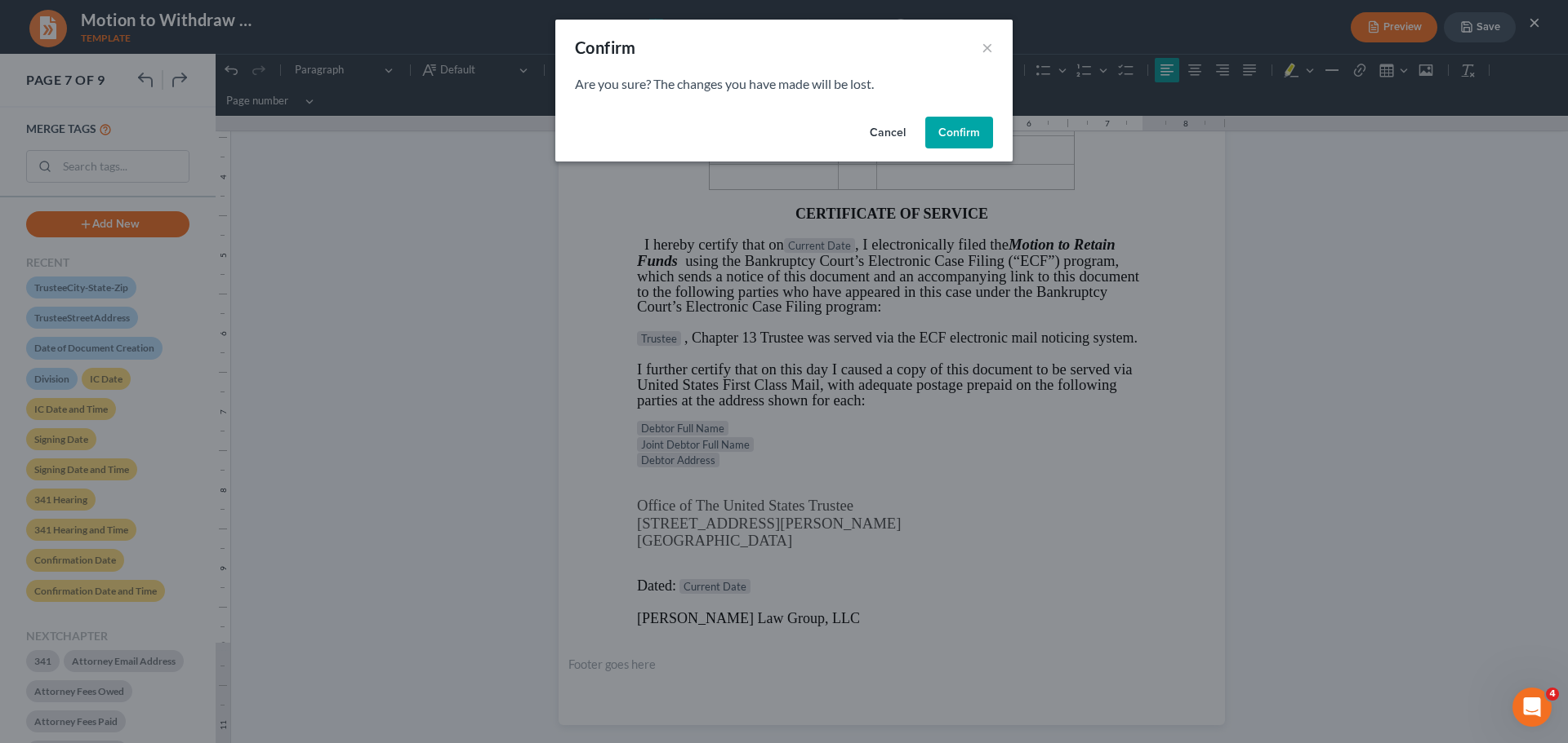
click at [975, 118] on button "Confirm" at bounding box center [958, 133] width 68 height 33
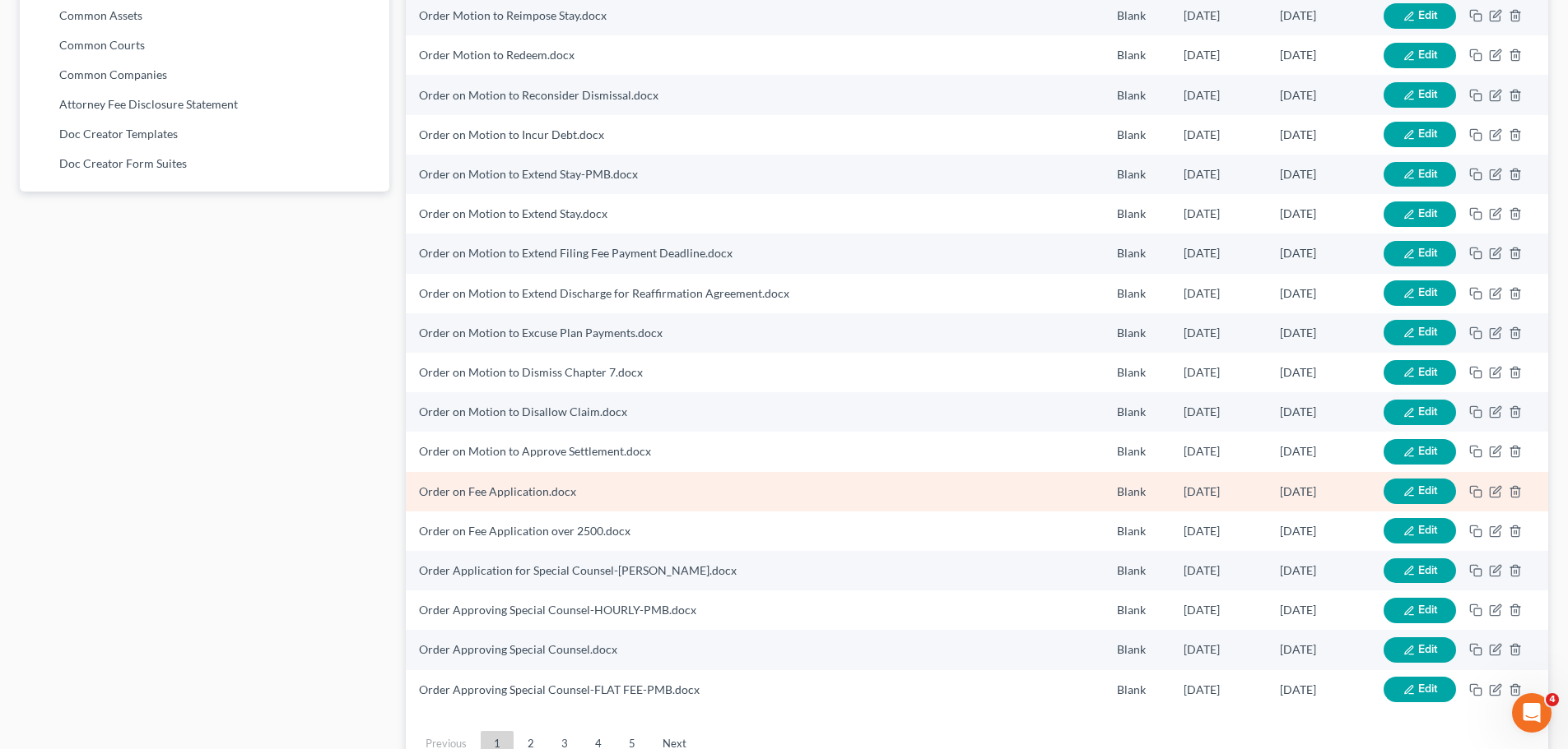
scroll to position [1066, 0]
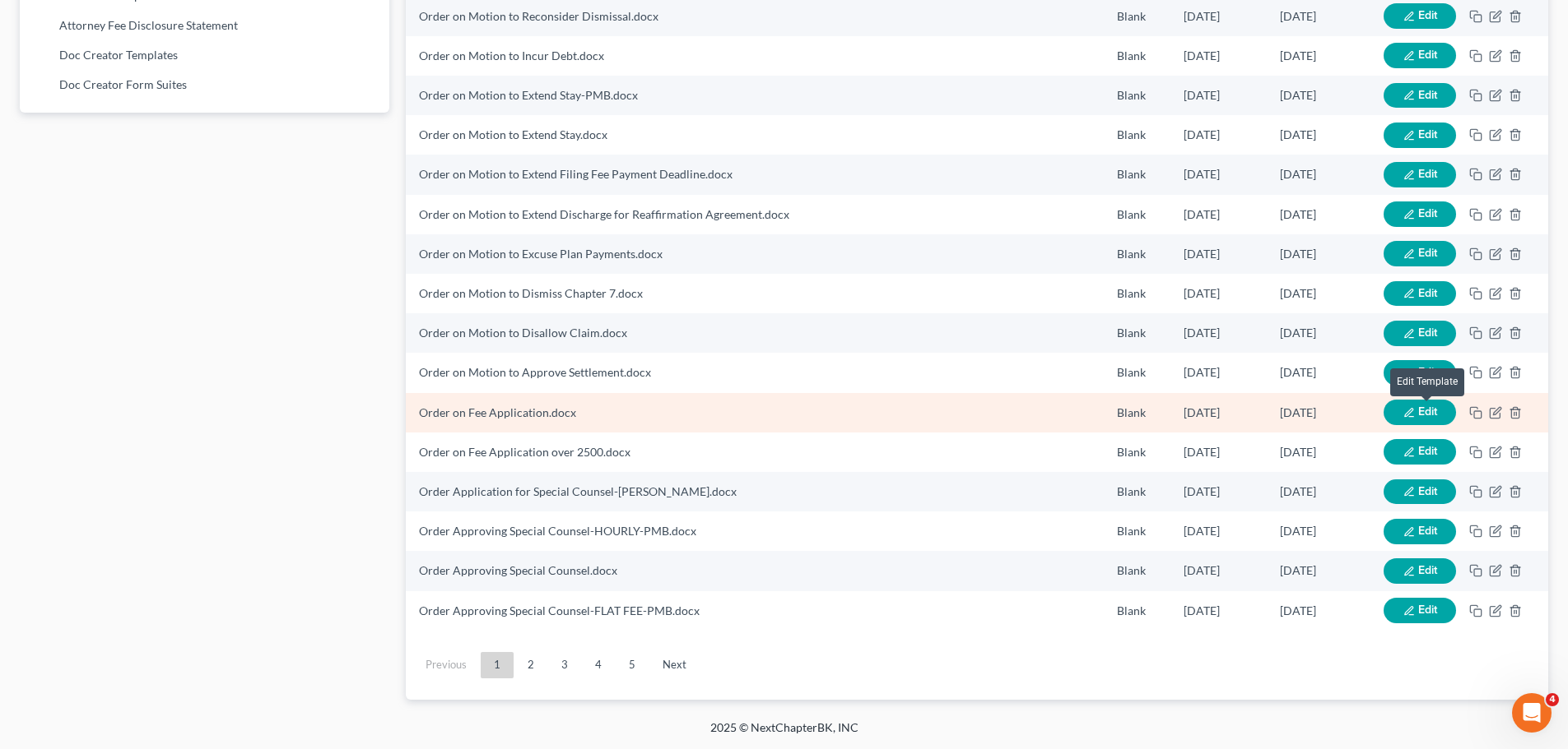
click at [1427, 412] on span "Edit" at bounding box center [1427, 412] width 19 height 14
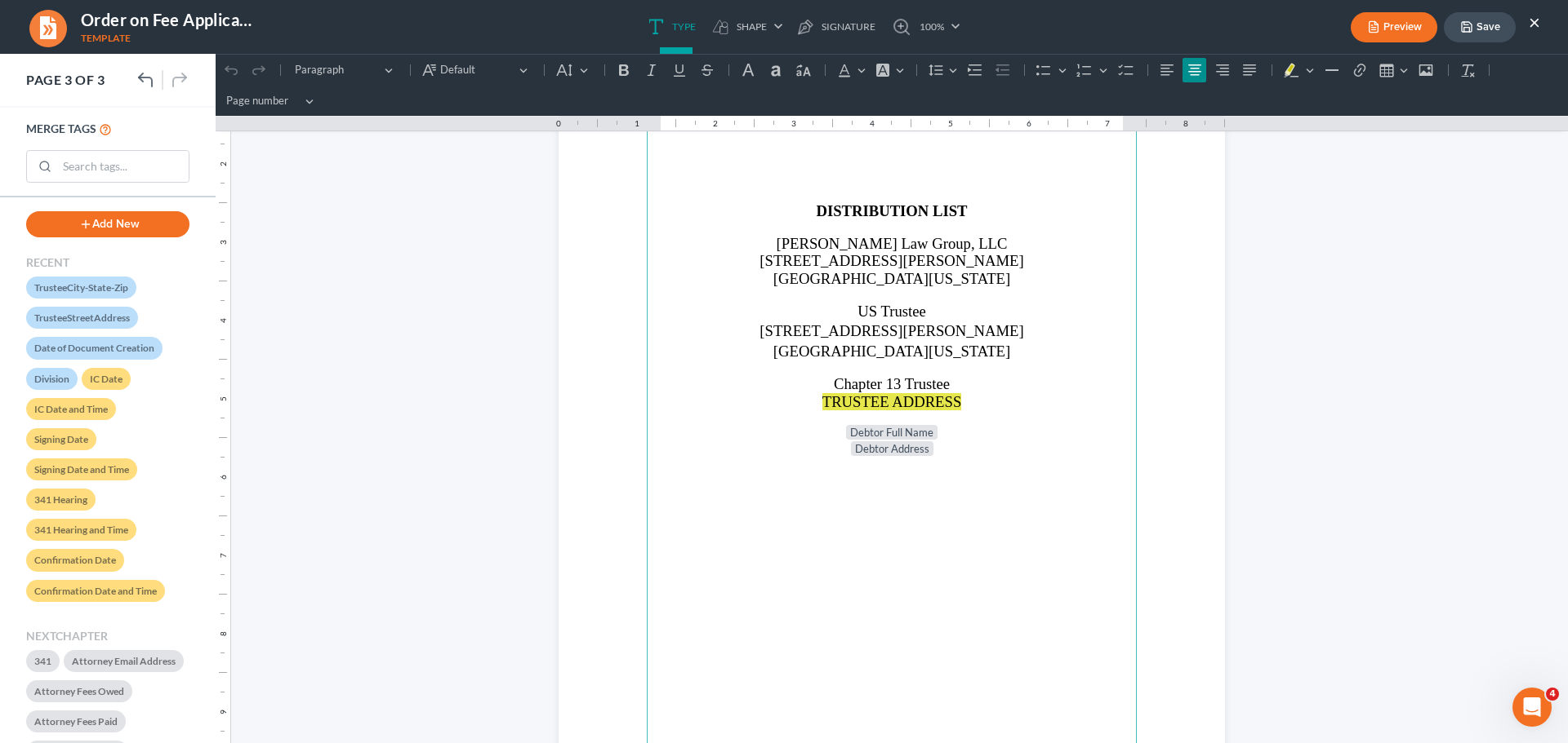
scroll to position [1877, 0]
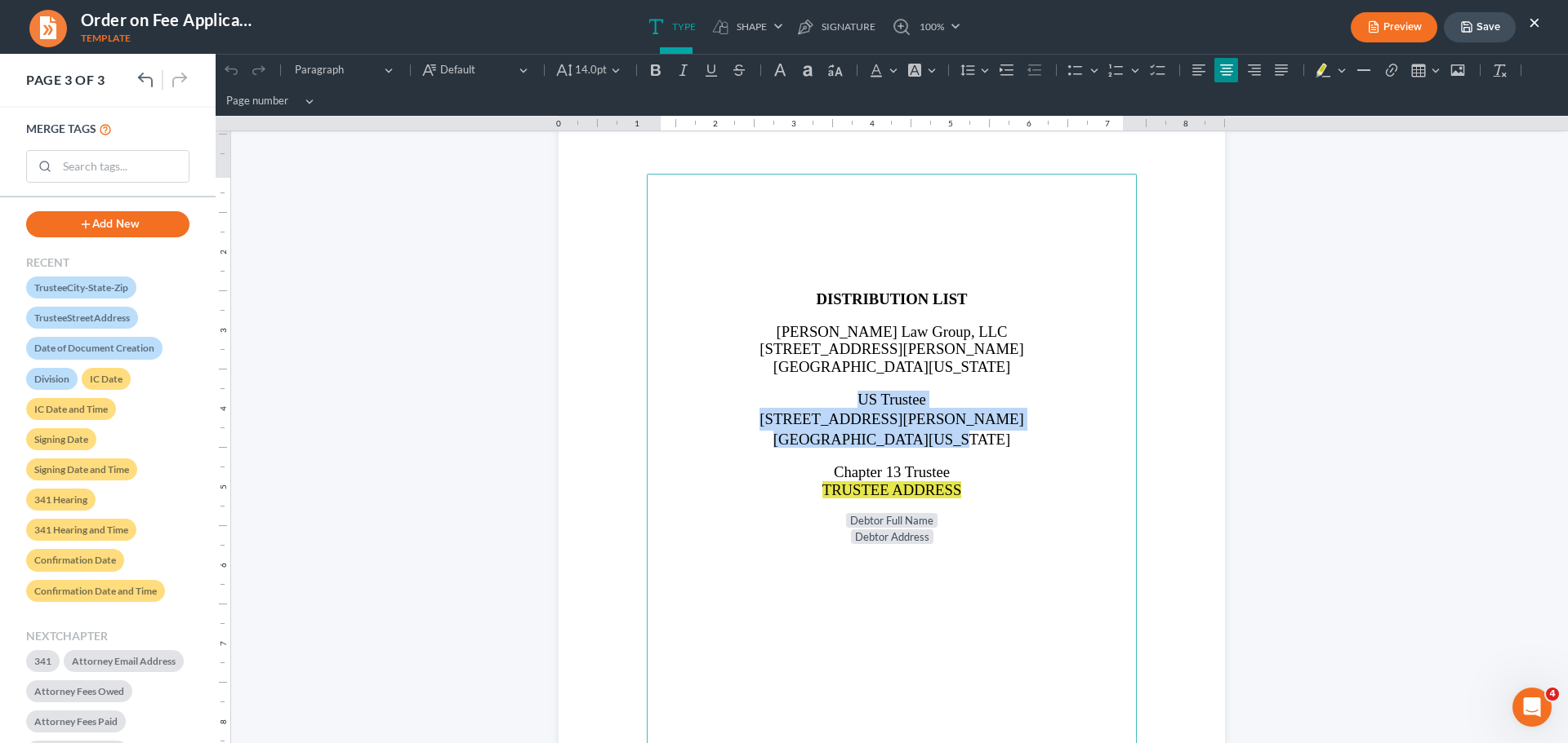
drag, startPoint x: 826, startPoint y: 396, endPoint x: 983, endPoint y: 444, distance: 164.2
click at [983, 444] on main "DISTRIBUTION LIST [PERSON_NAME] Law Group, LLC [STREET_ADDRESS][PERSON_NAME][US…" at bounding box center [891, 526] width 490 height 705
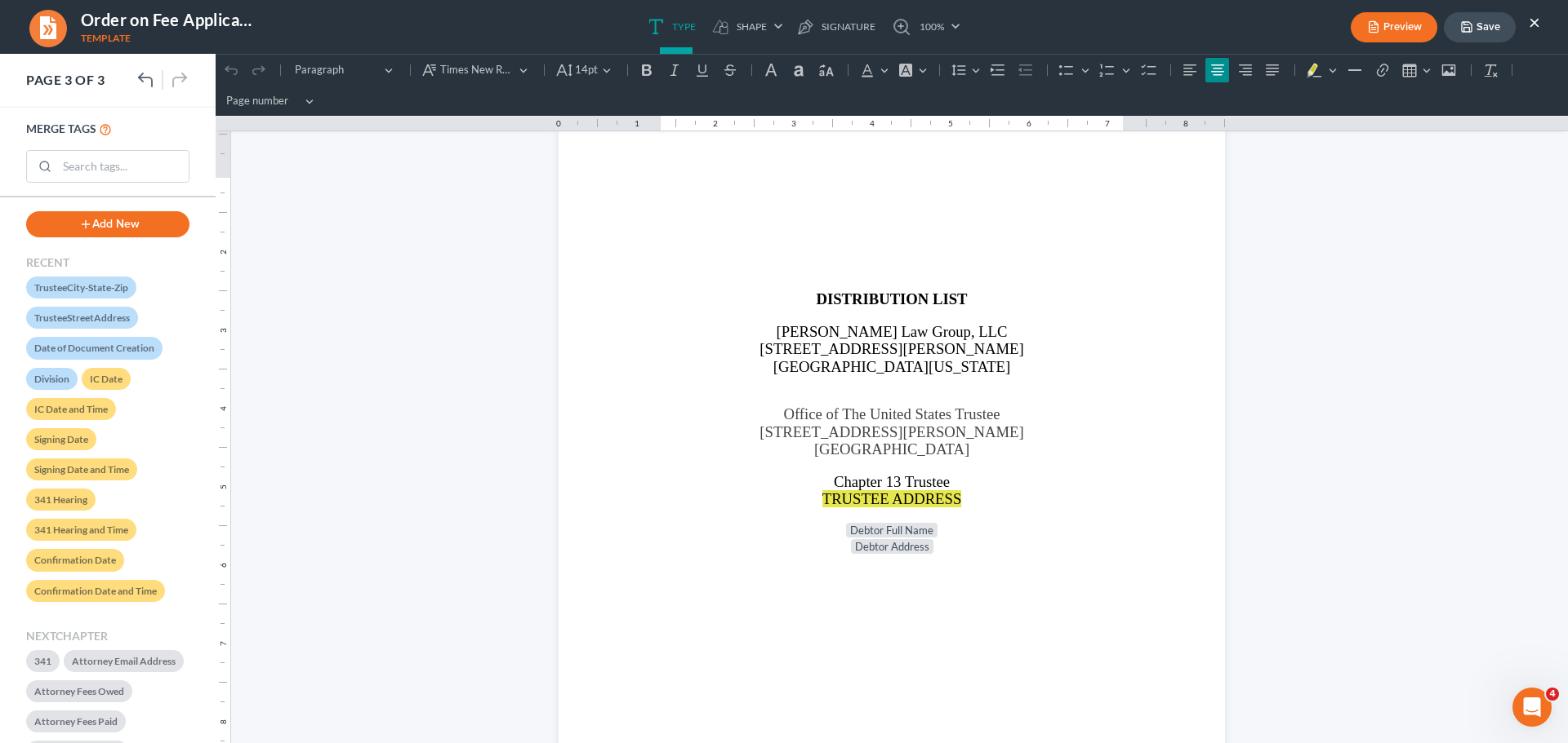
click at [1489, 26] on button "Save" at bounding box center [1479, 28] width 72 height 30
click at [1534, 18] on button "×" at bounding box center [1535, 22] width 12 height 19
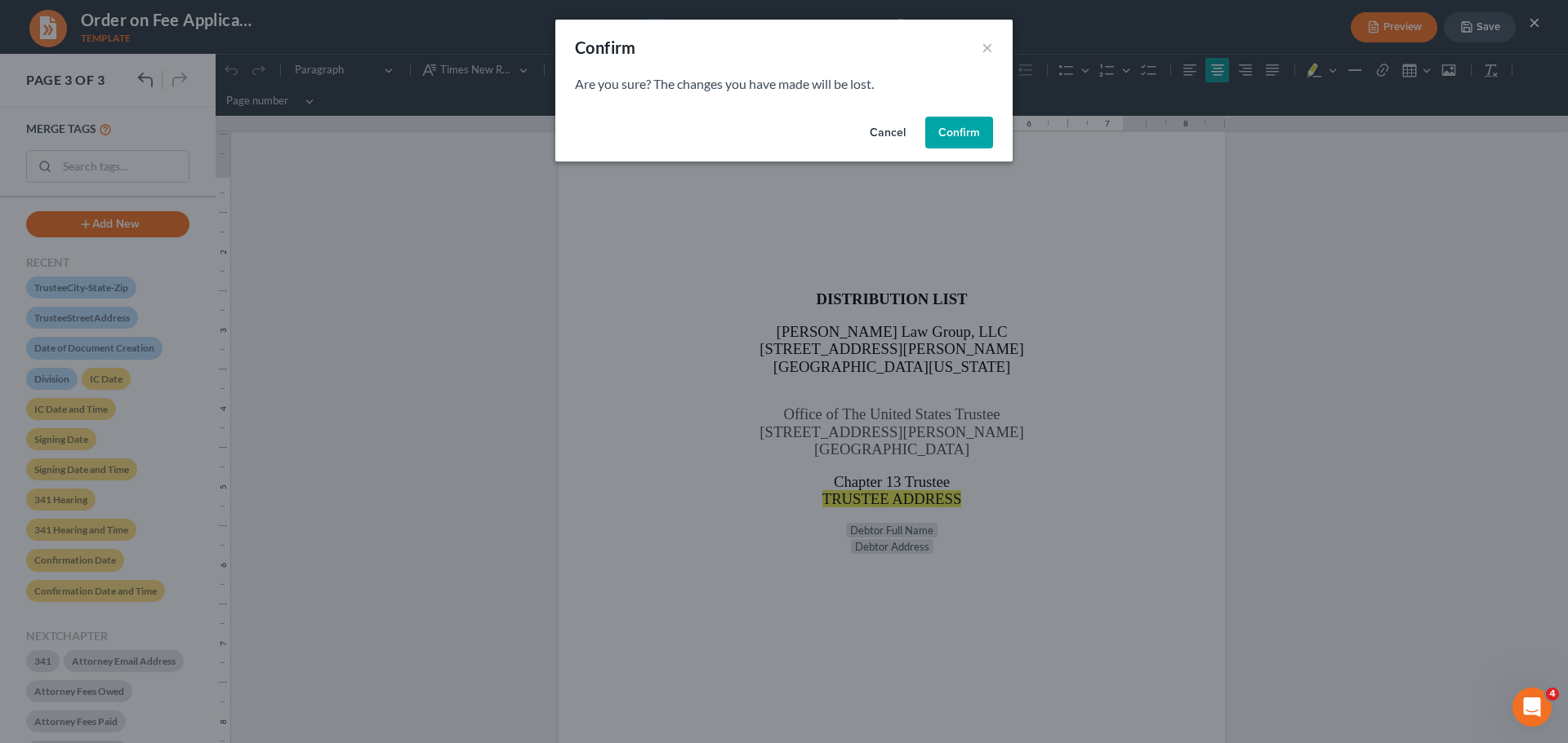
click at [885, 129] on button "Cancel" at bounding box center [887, 133] width 62 height 33
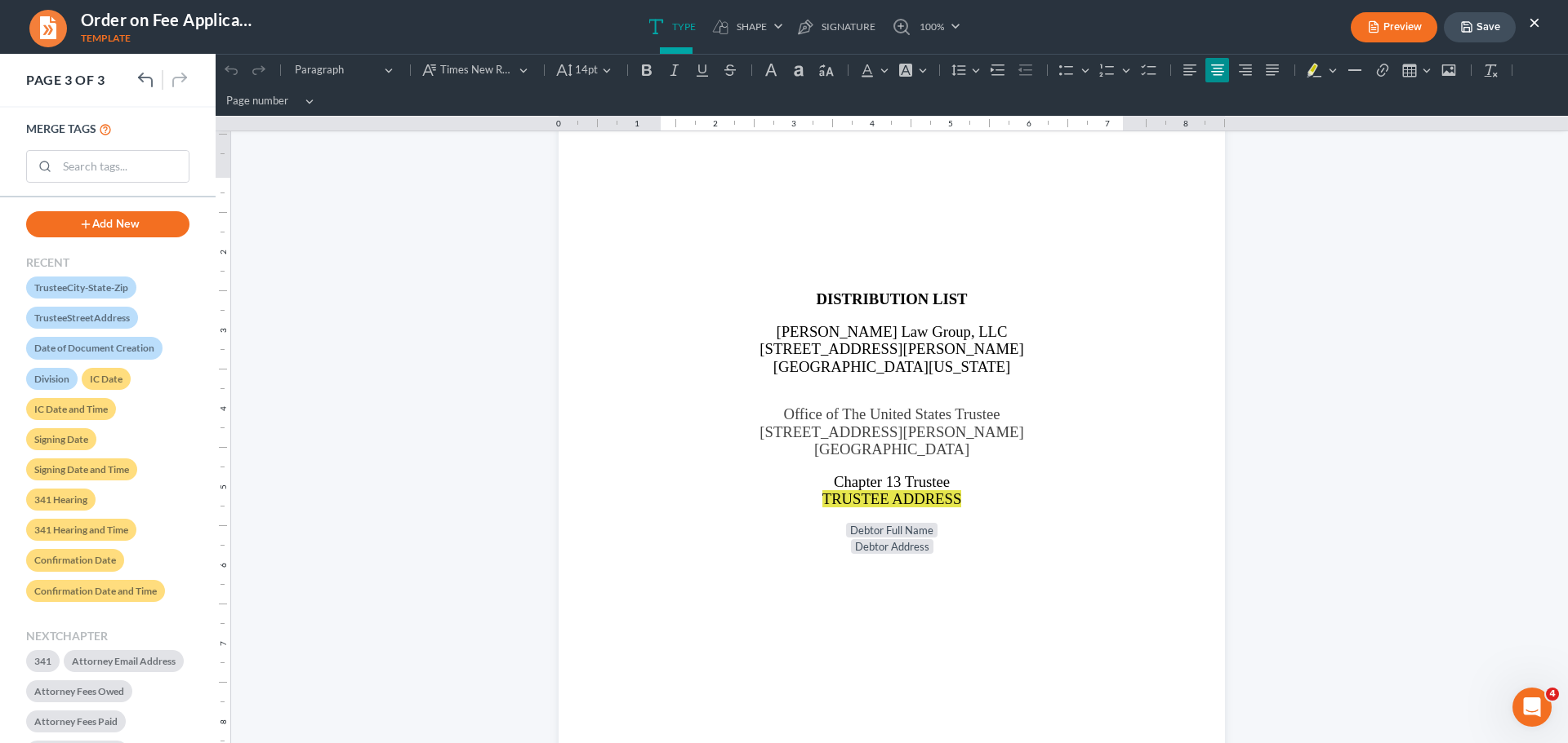
click at [1488, 36] on button "Save" at bounding box center [1479, 28] width 72 height 30
click at [1535, 18] on button "×" at bounding box center [1535, 22] width 12 height 19
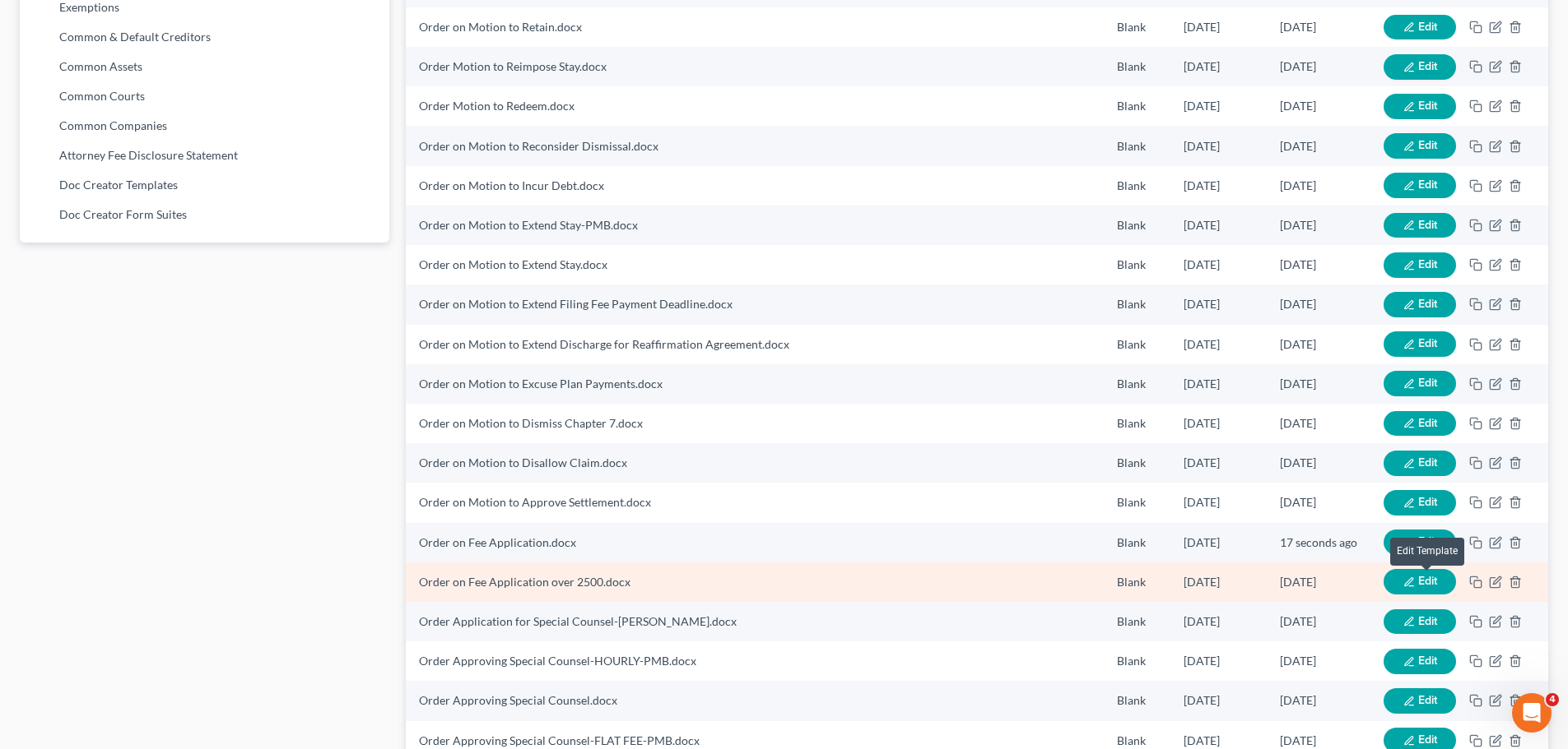
click at [1424, 581] on span "Edit" at bounding box center [1427, 581] width 19 height 14
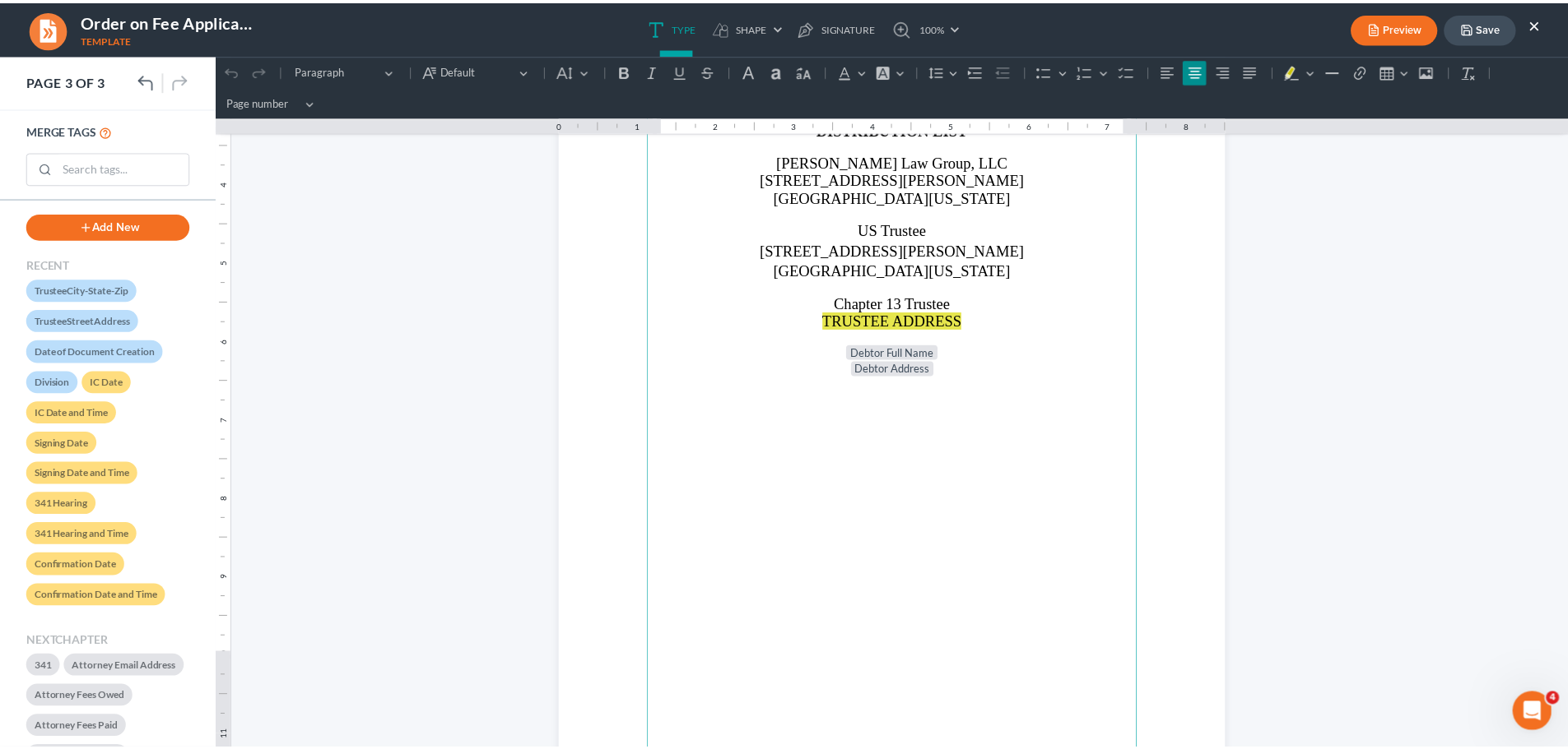
scroll to position [1728, 0]
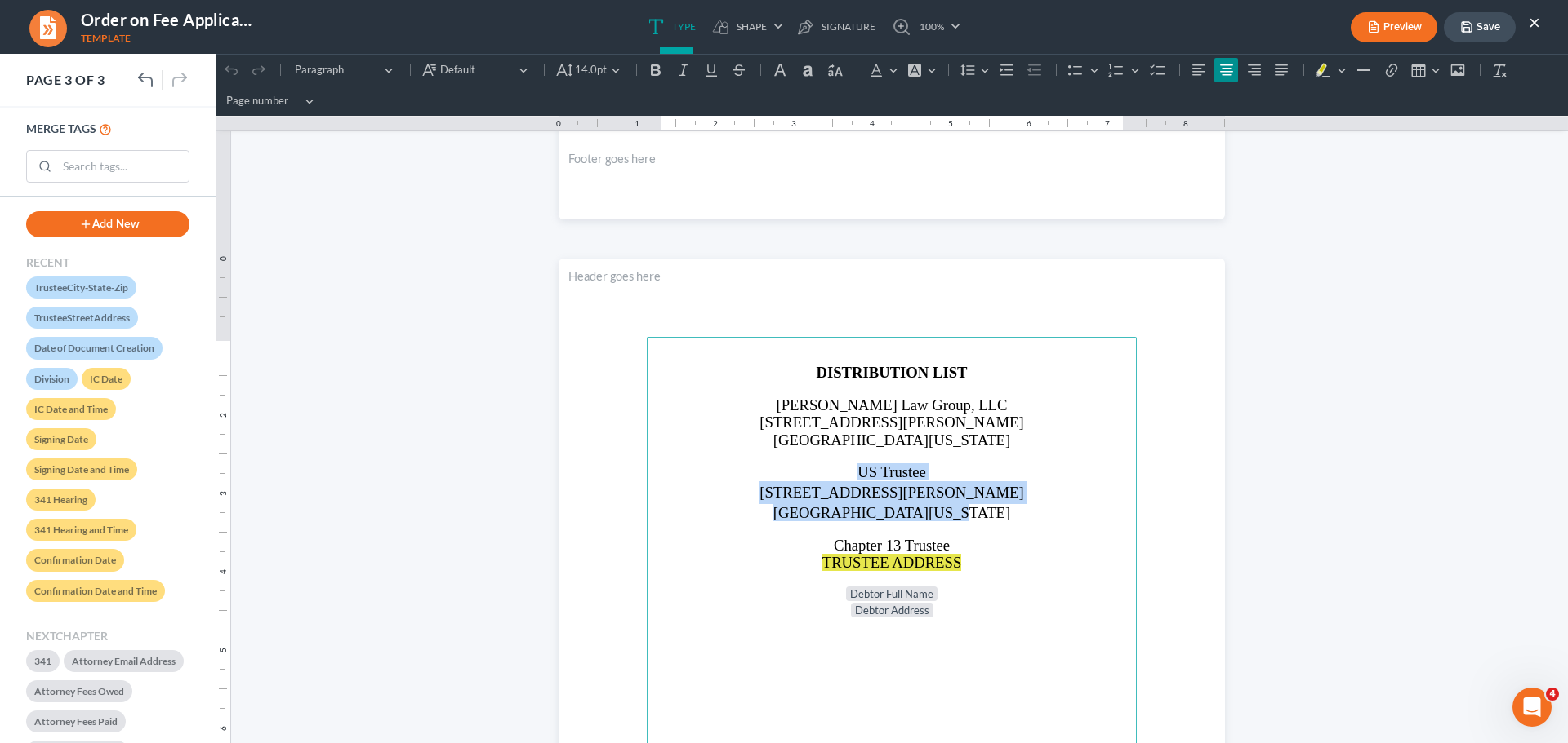
drag, startPoint x: 842, startPoint y: 472, endPoint x: 1010, endPoint y: 519, distance: 174.5
click at [1010, 519] on main "DISTRIBUTION LIST [PERSON_NAME] Law Group, LLC [STREET_ADDRESS][PERSON_NAME][US…" at bounding box center [891, 690] width 490 height 705
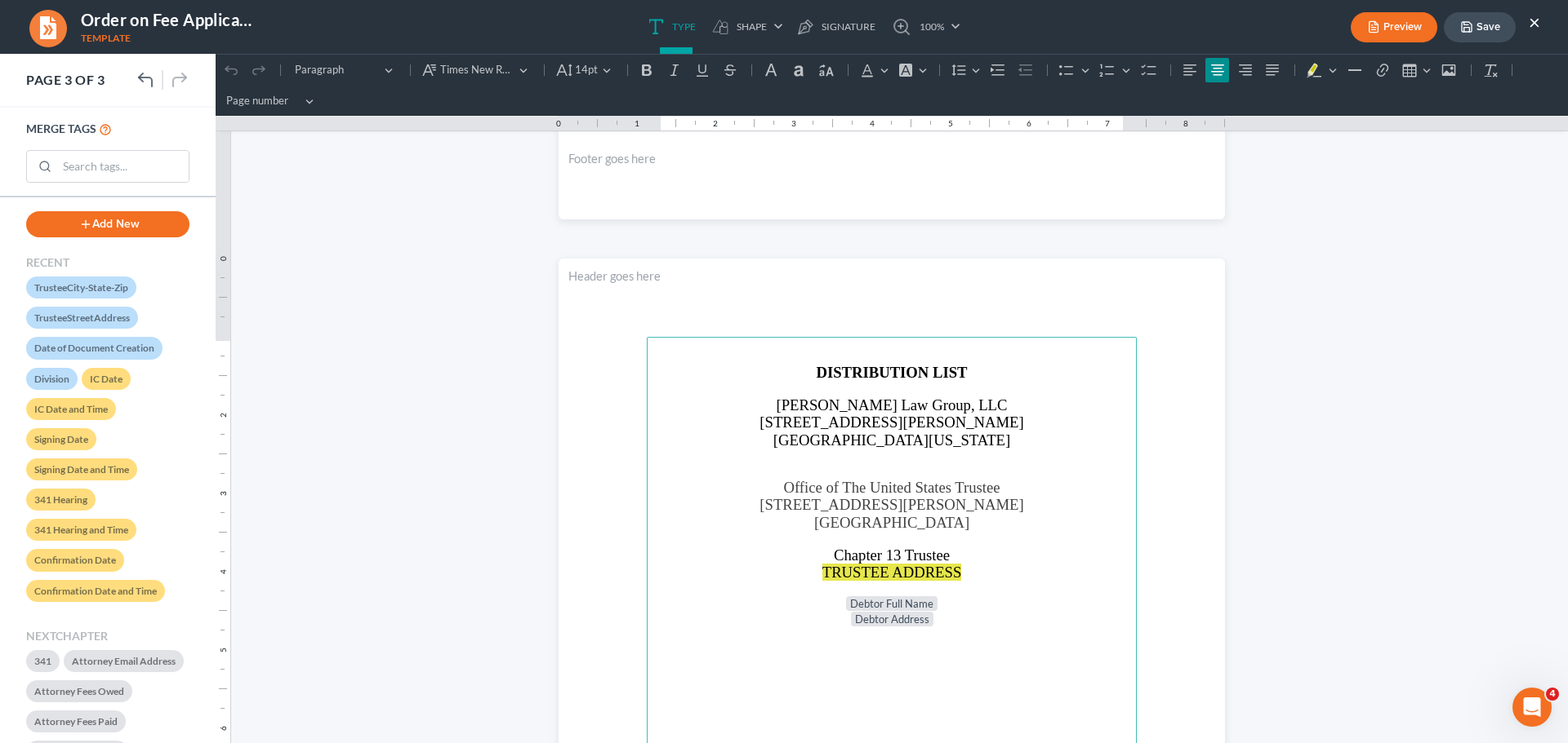
click at [1477, 33] on button "Save" at bounding box center [1479, 28] width 72 height 30
click at [1532, 24] on button "×" at bounding box center [1535, 22] width 12 height 19
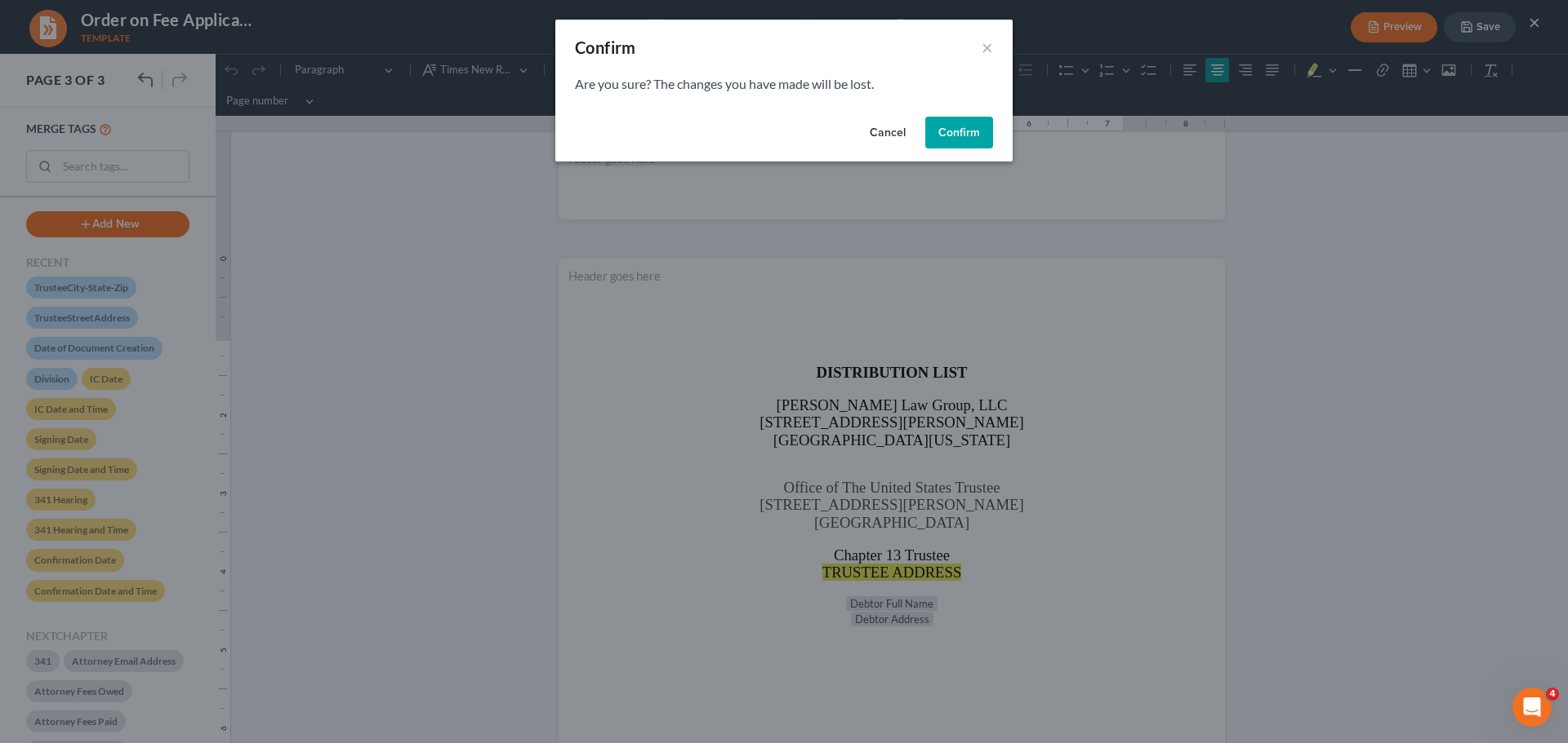
click at [885, 124] on button "Cancel" at bounding box center [887, 133] width 62 height 33
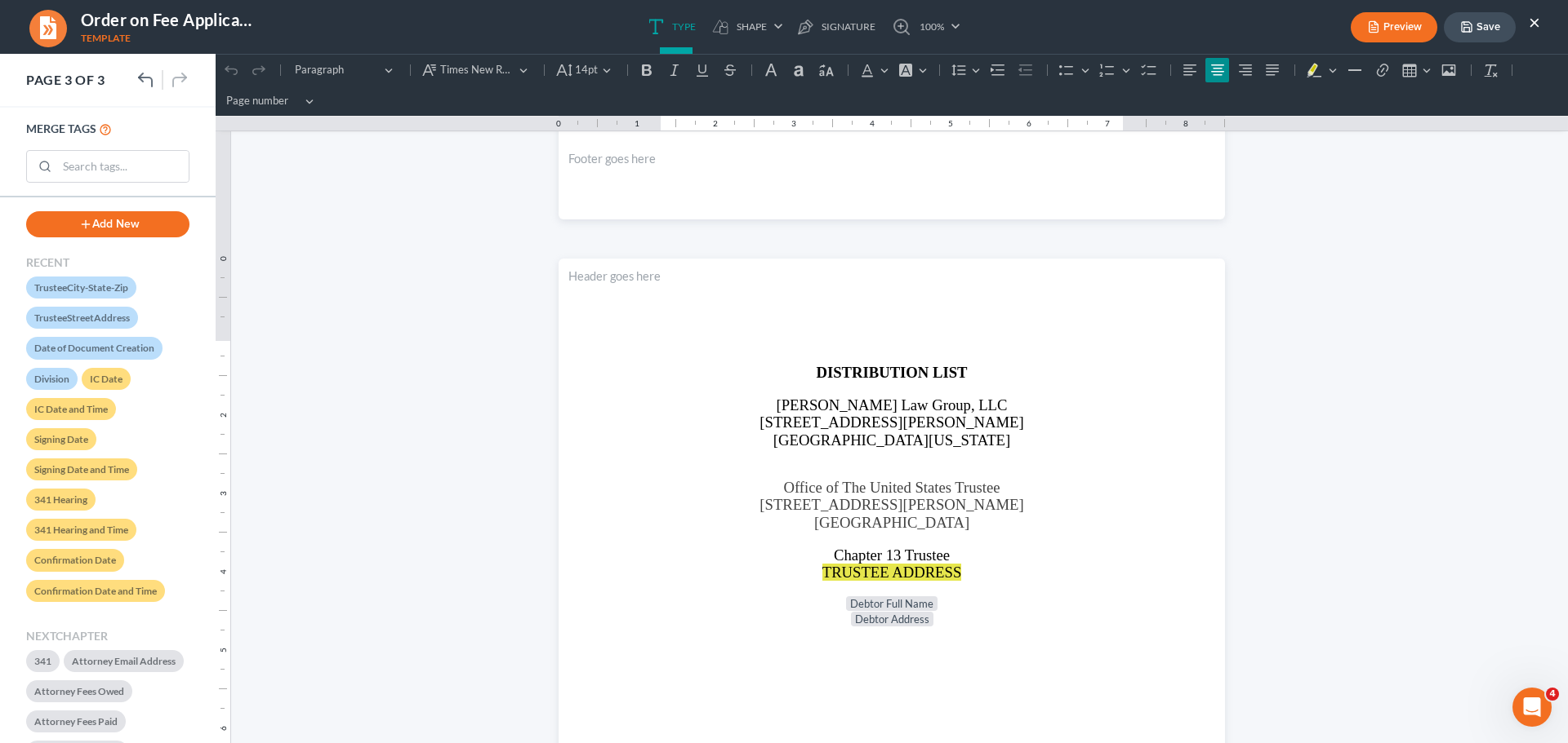
click at [1470, 31] on icon "button" at bounding box center [1467, 27] width 13 height 13
click at [1533, 25] on button "×" at bounding box center [1535, 22] width 12 height 19
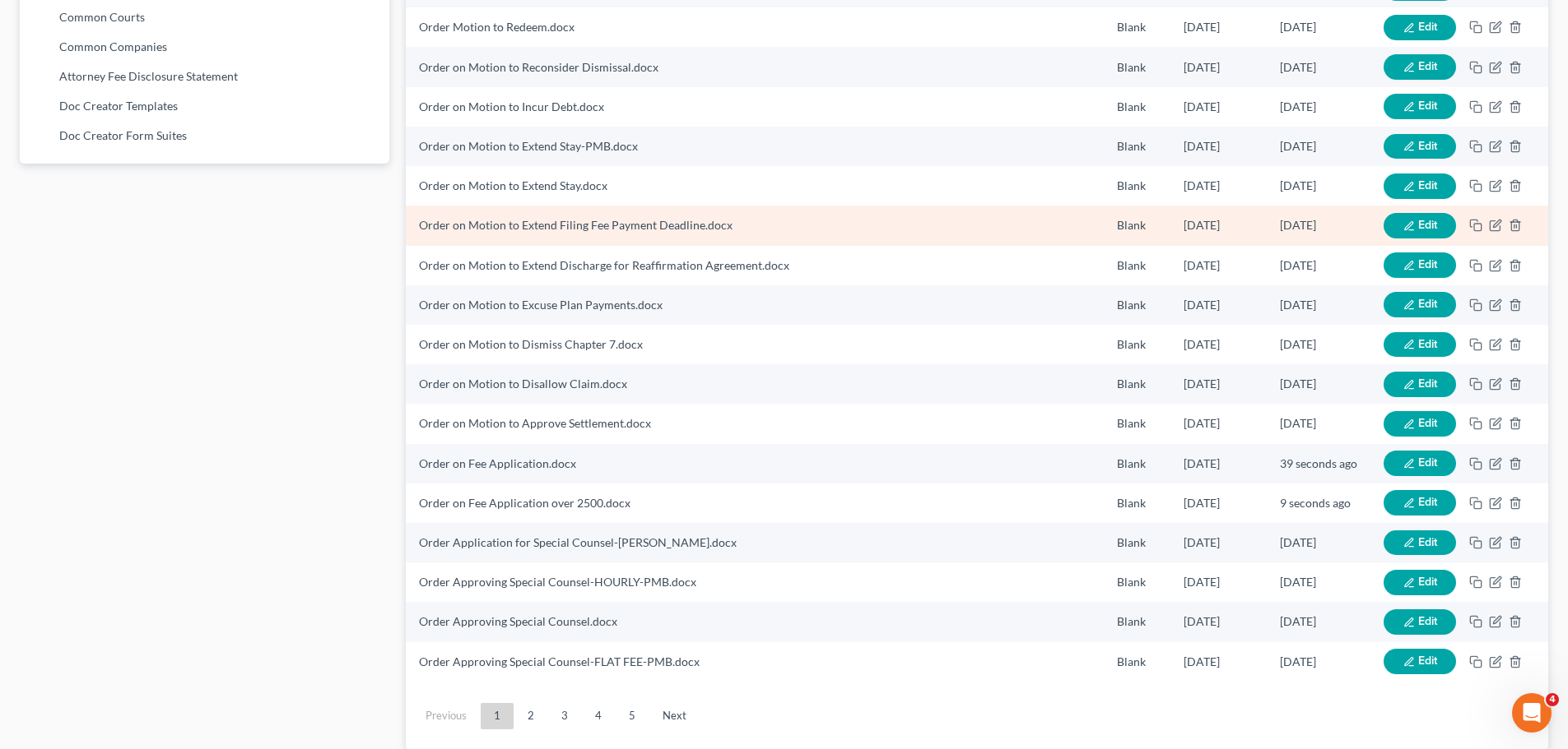
scroll to position [1018, 0]
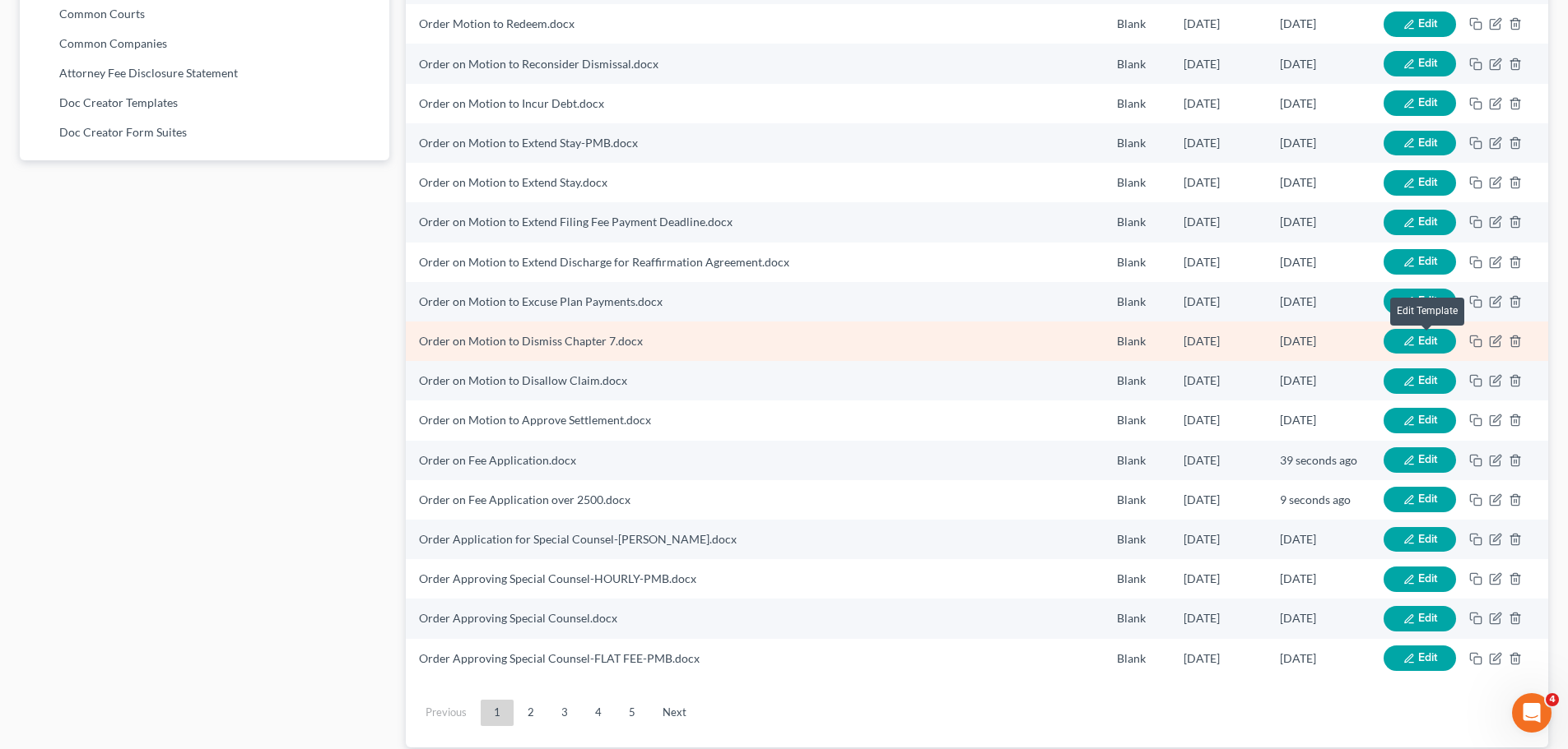
click at [1422, 339] on span "Edit" at bounding box center [1427, 341] width 19 height 14
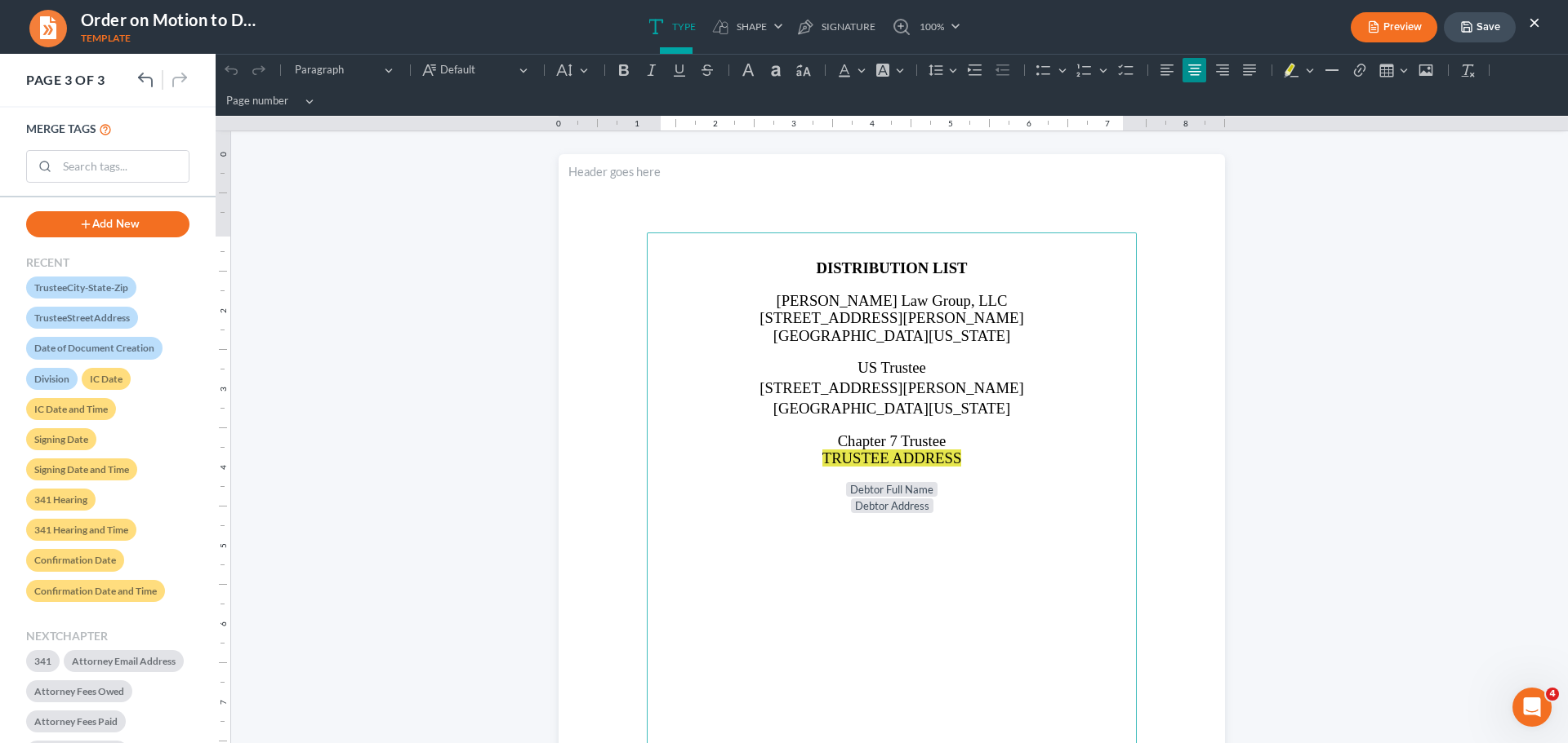
scroll to position [1795, 0]
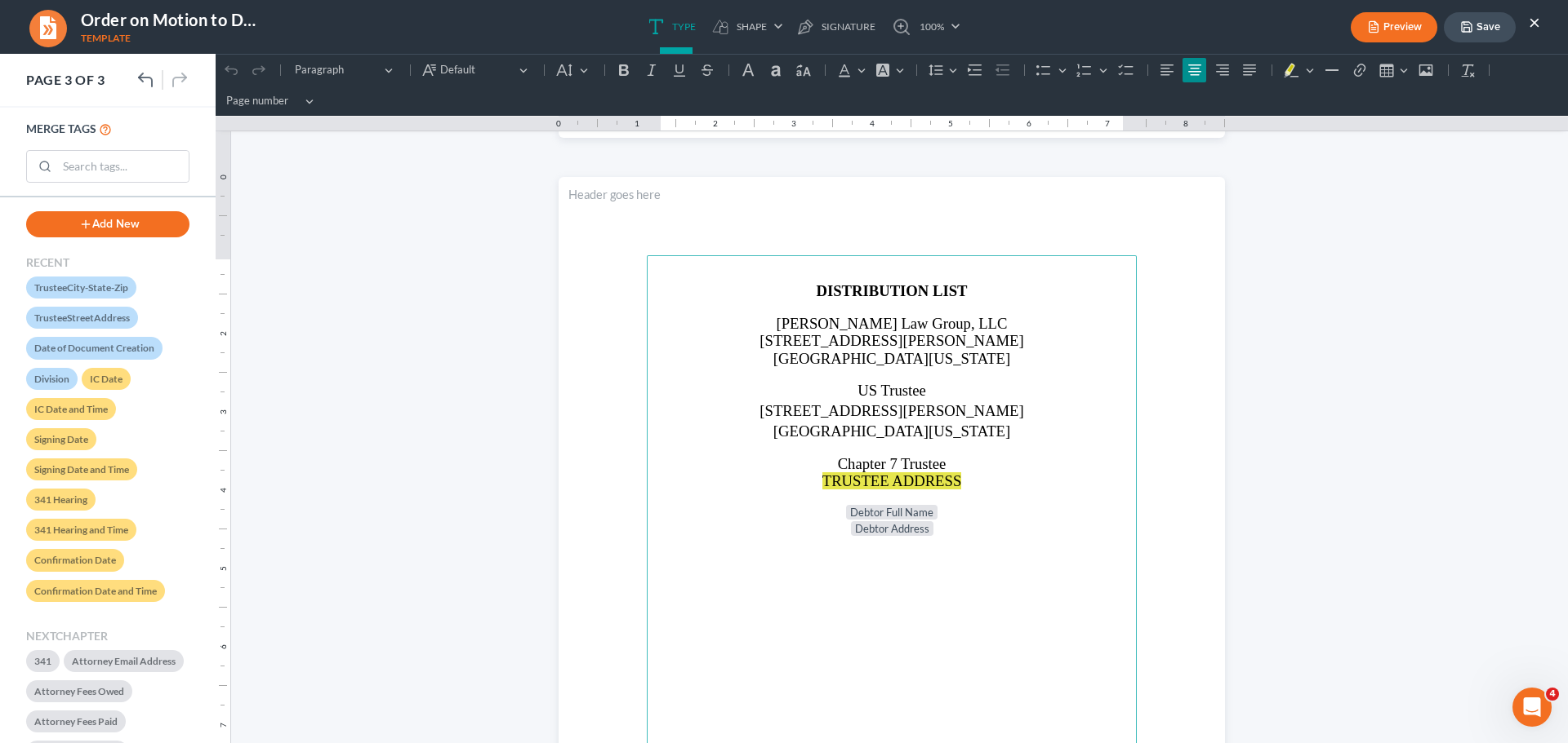
click at [858, 370] on p "Rich Text Editor, page-2-main" at bounding box center [891, 375] width 470 height 15
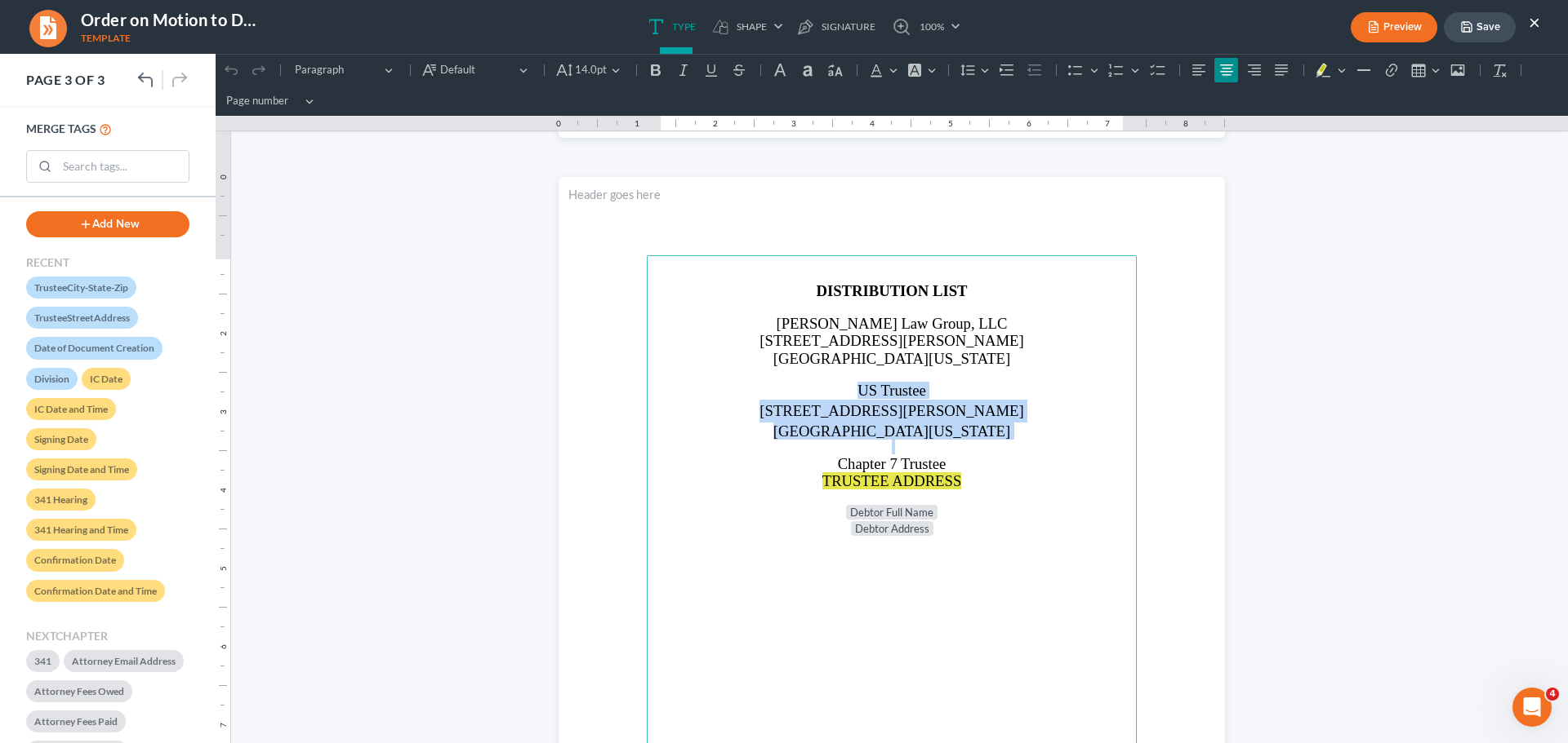
drag, startPoint x: 842, startPoint y: 395, endPoint x: 1012, endPoint y: 445, distance: 177.2
click at [1012, 445] on main "DISTRIBUTION LIST [PERSON_NAME] Law Group, LLC [STREET_ADDRESS][PERSON_NAME][US…" at bounding box center [891, 608] width 490 height 705
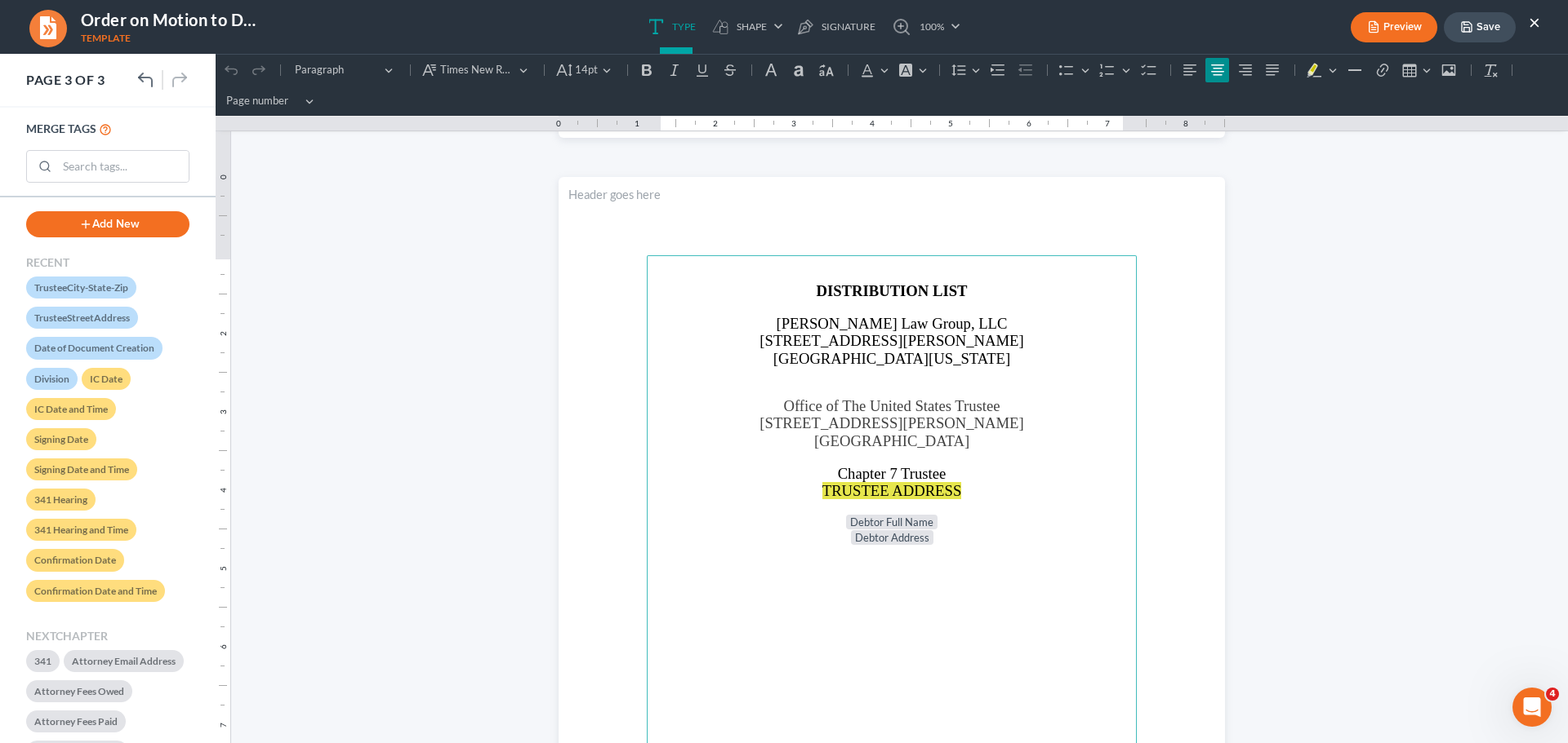
click at [1388, 19] on button "Preview" at bounding box center [1394, 28] width 87 height 30
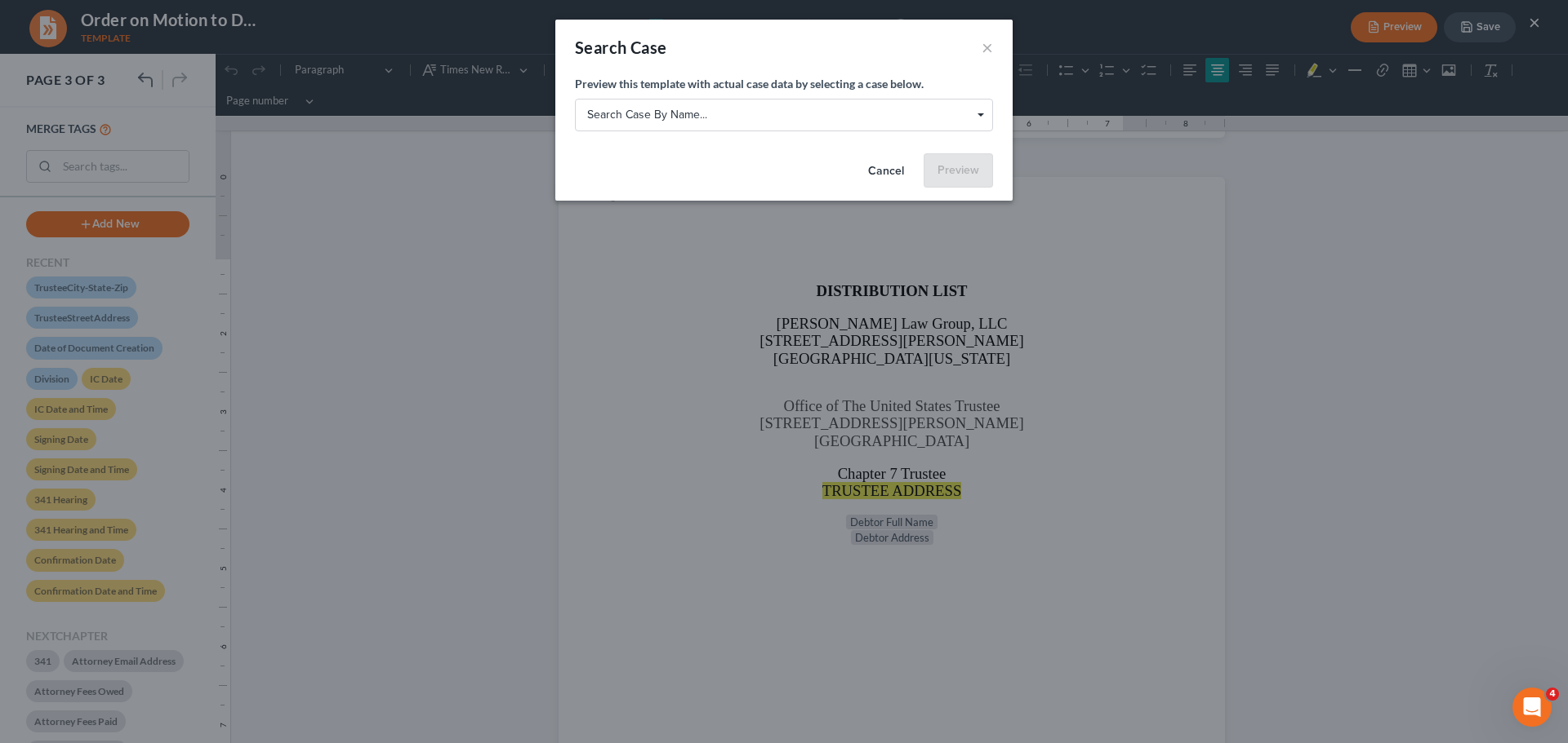
click at [987, 43] on button "×" at bounding box center [987, 47] width 12 height 19
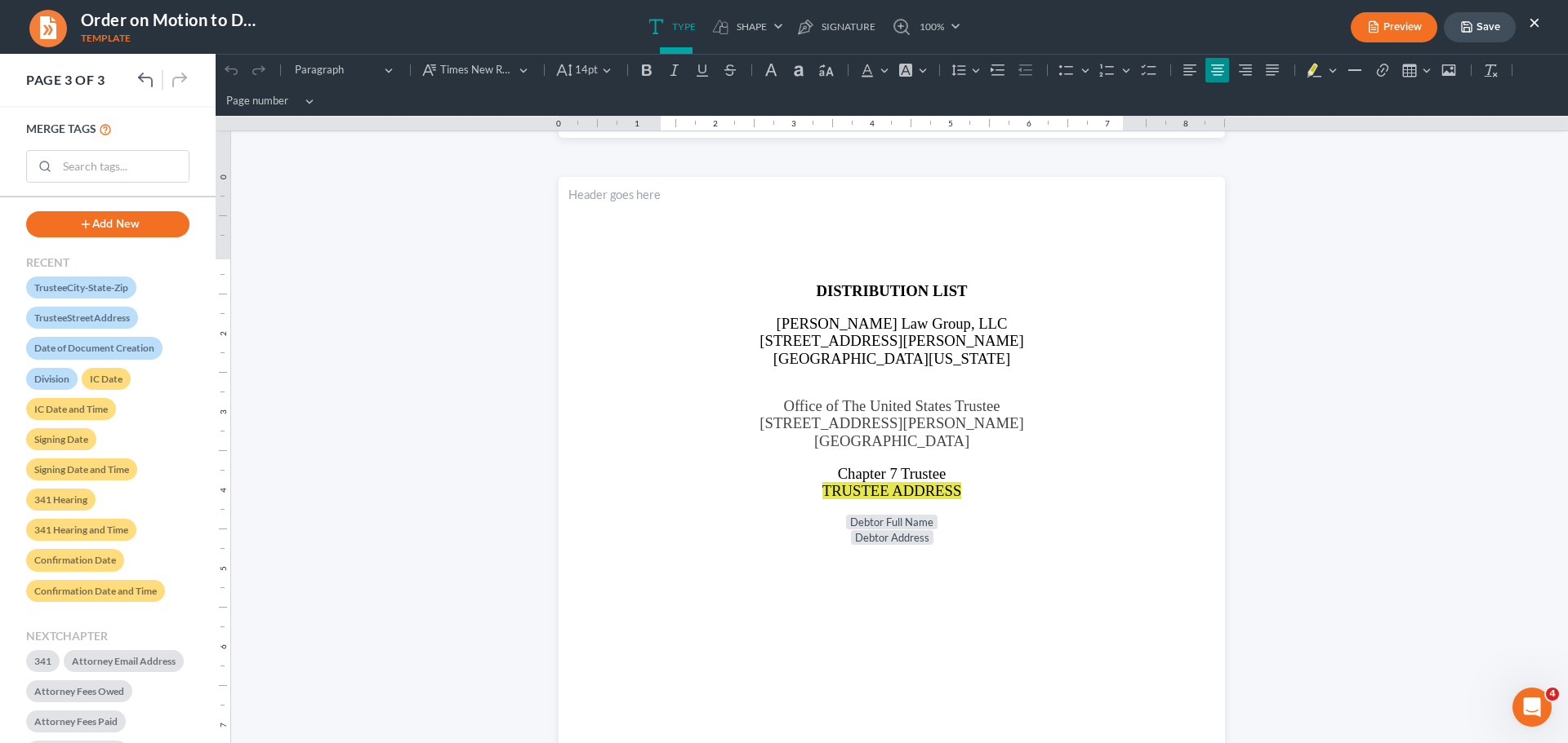
click at [1465, 28] on polyline "button" at bounding box center [1465, 29] width 6 height 4
click at [1538, 21] on button "×" at bounding box center [1535, 22] width 12 height 19
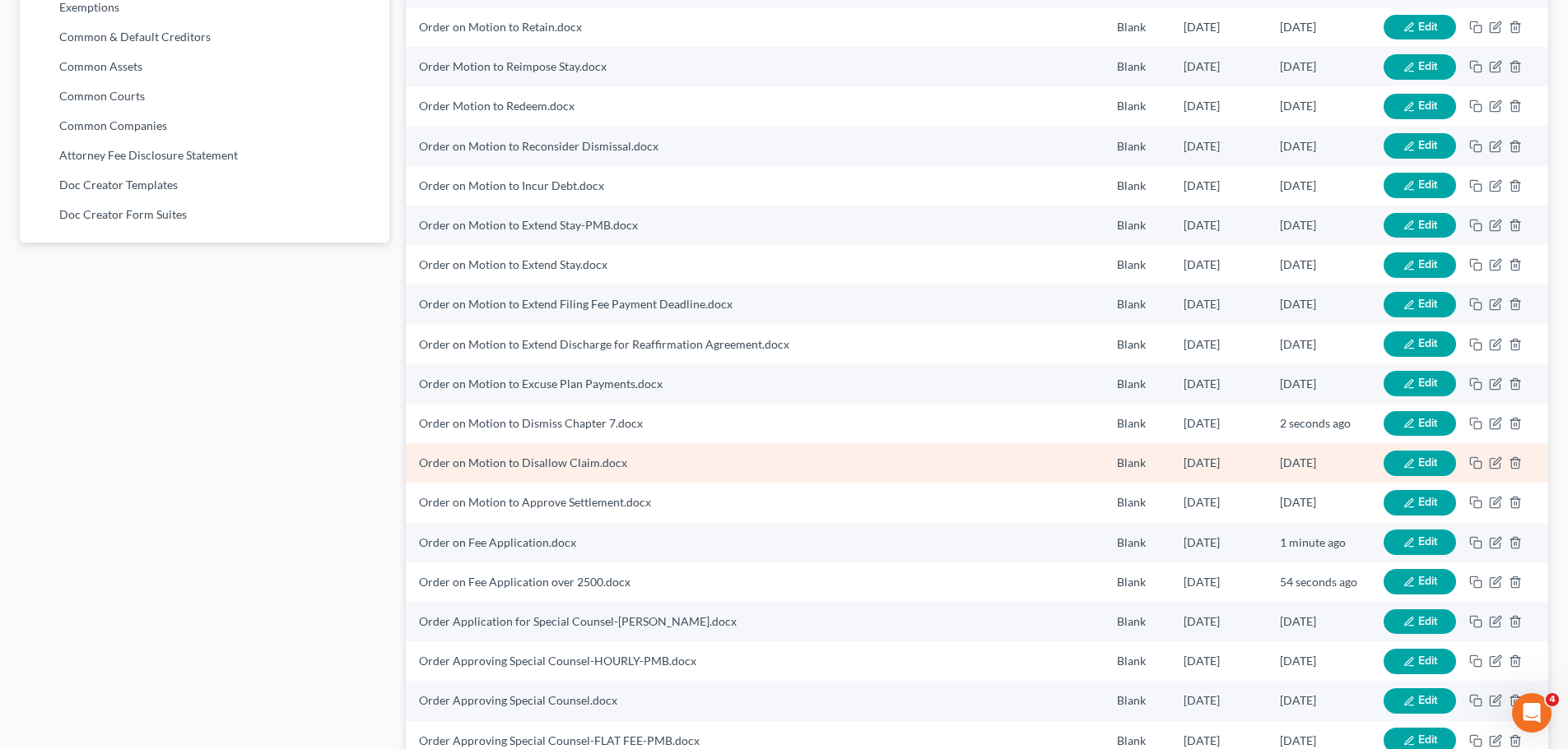
click at [1401, 456] on button "Edit" at bounding box center [1420, 464] width 72 height 25
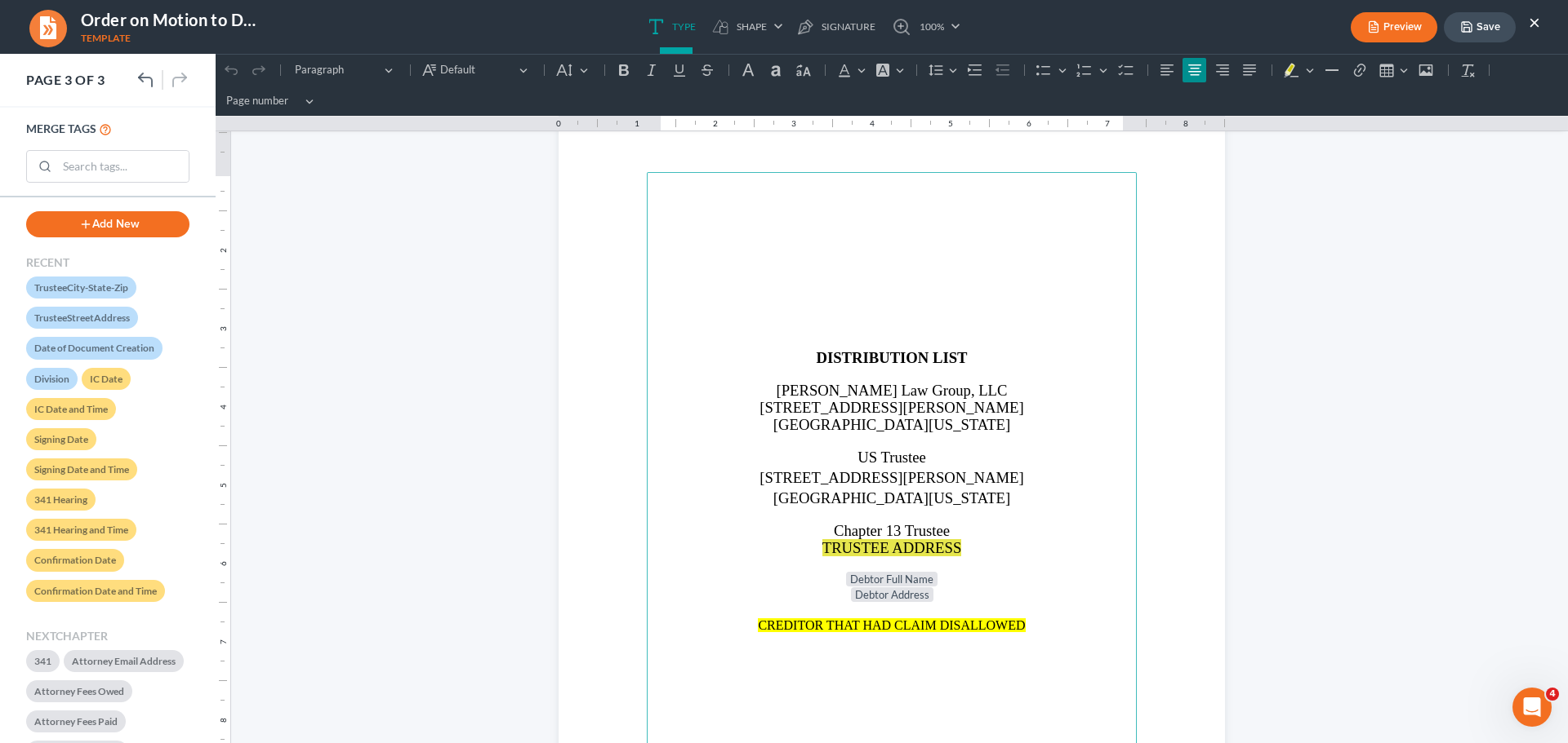
scroll to position [1877, 0]
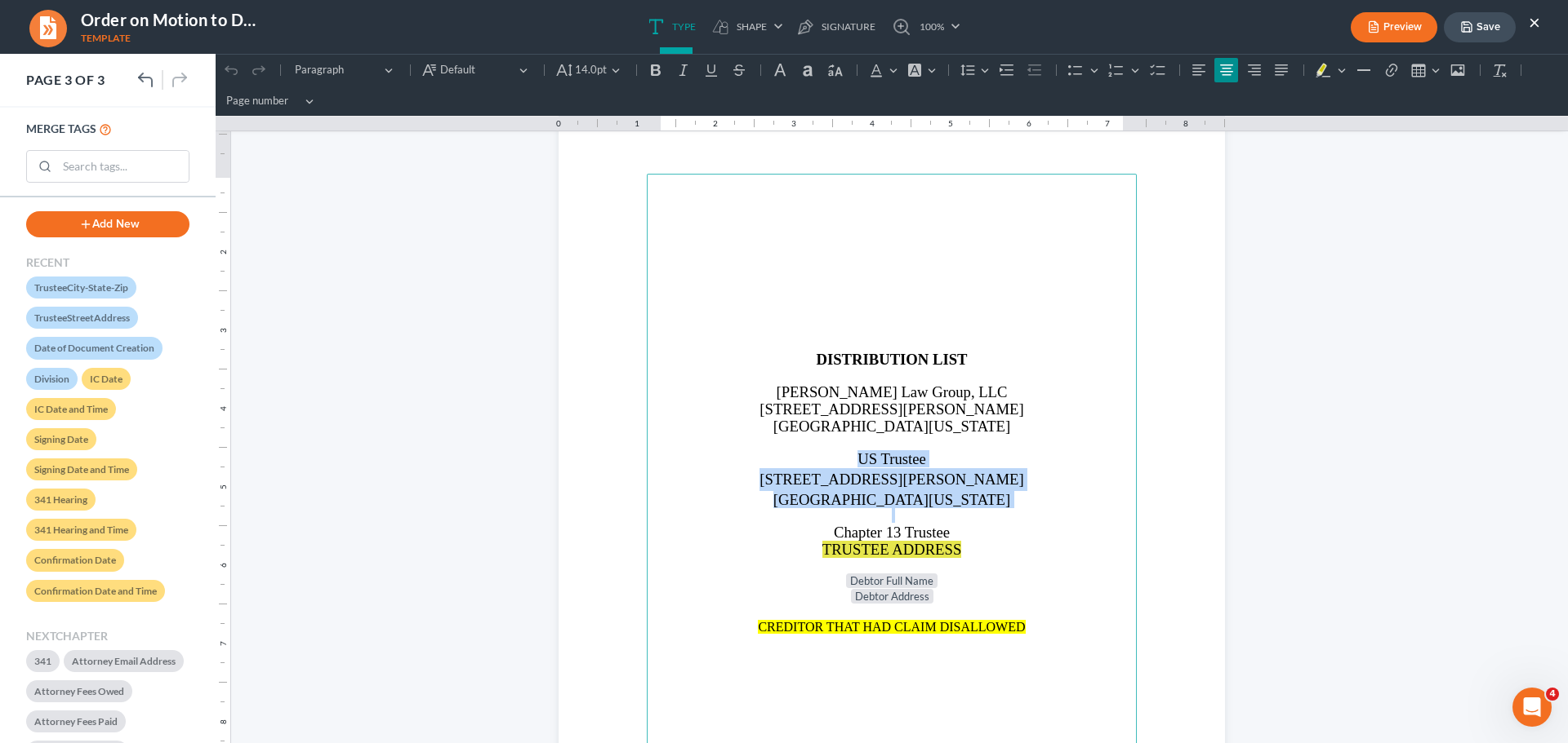
drag, startPoint x: 839, startPoint y: 455, endPoint x: 981, endPoint y: 512, distance: 153.0
click at [981, 512] on main "DISTRIBUTION LIST [PERSON_NAME] Law Group, LLC [STREET_ADDRESS][PERSON_NAME][US…" at bounding box center [891, 526] width 490 height 705
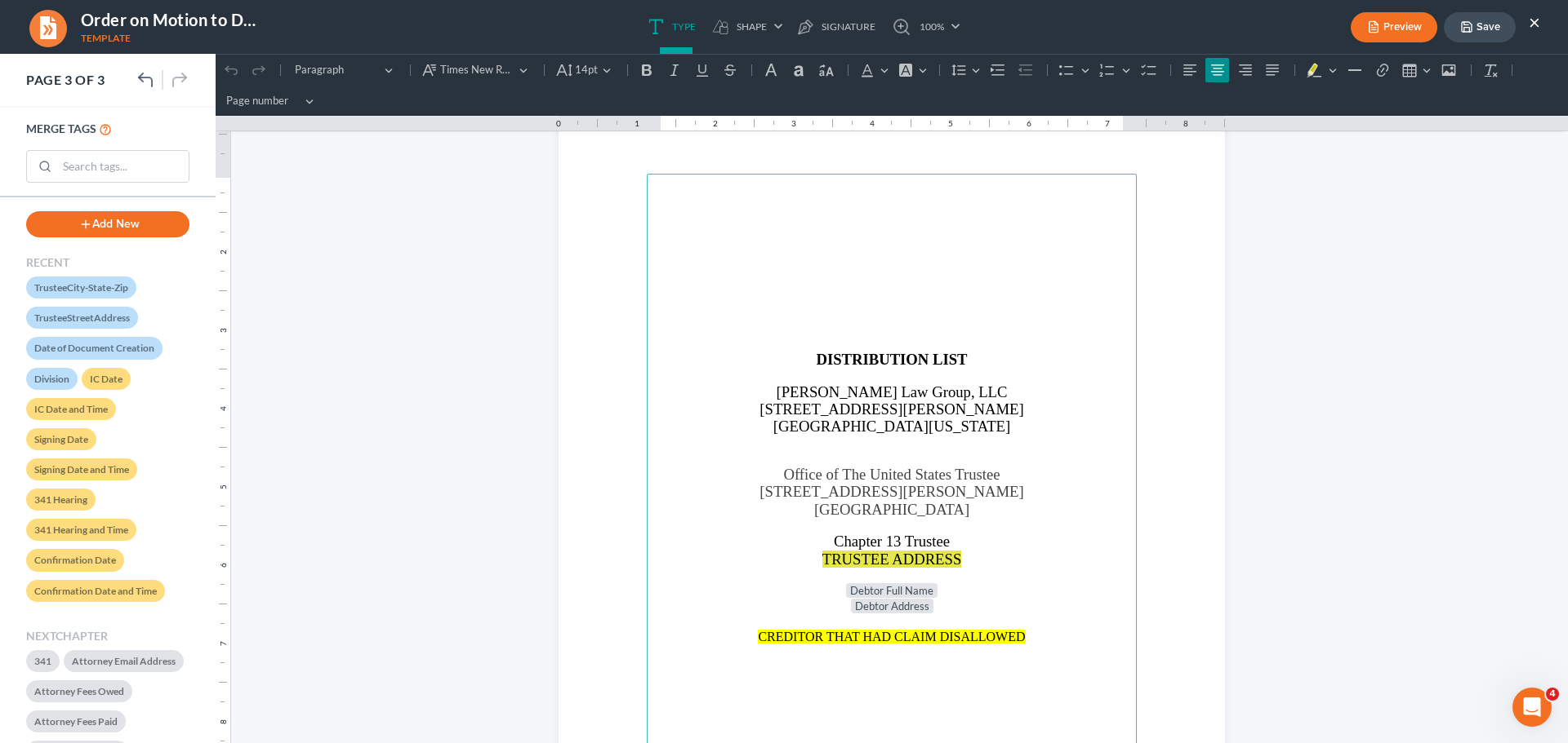
click at [1464, 28] on polyline "button" at bounding box center [1465, 29] width 6 height 4
click at [1535, 23] on button "×" at bounding box center [1535, 22] width 12 height 19
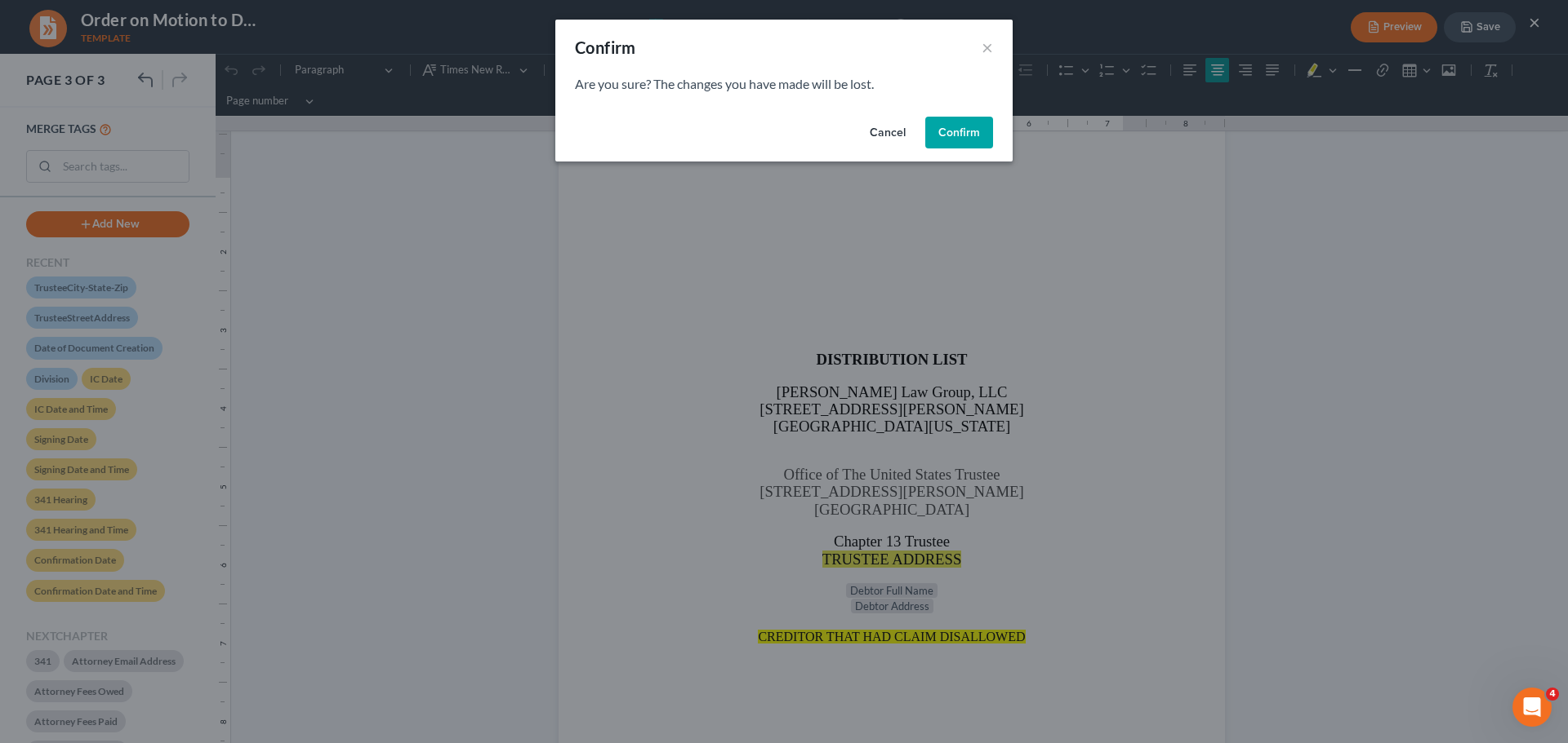
click at [882, 141] on button "Cancel" at bounding box center [887, 133] width 62 height 33
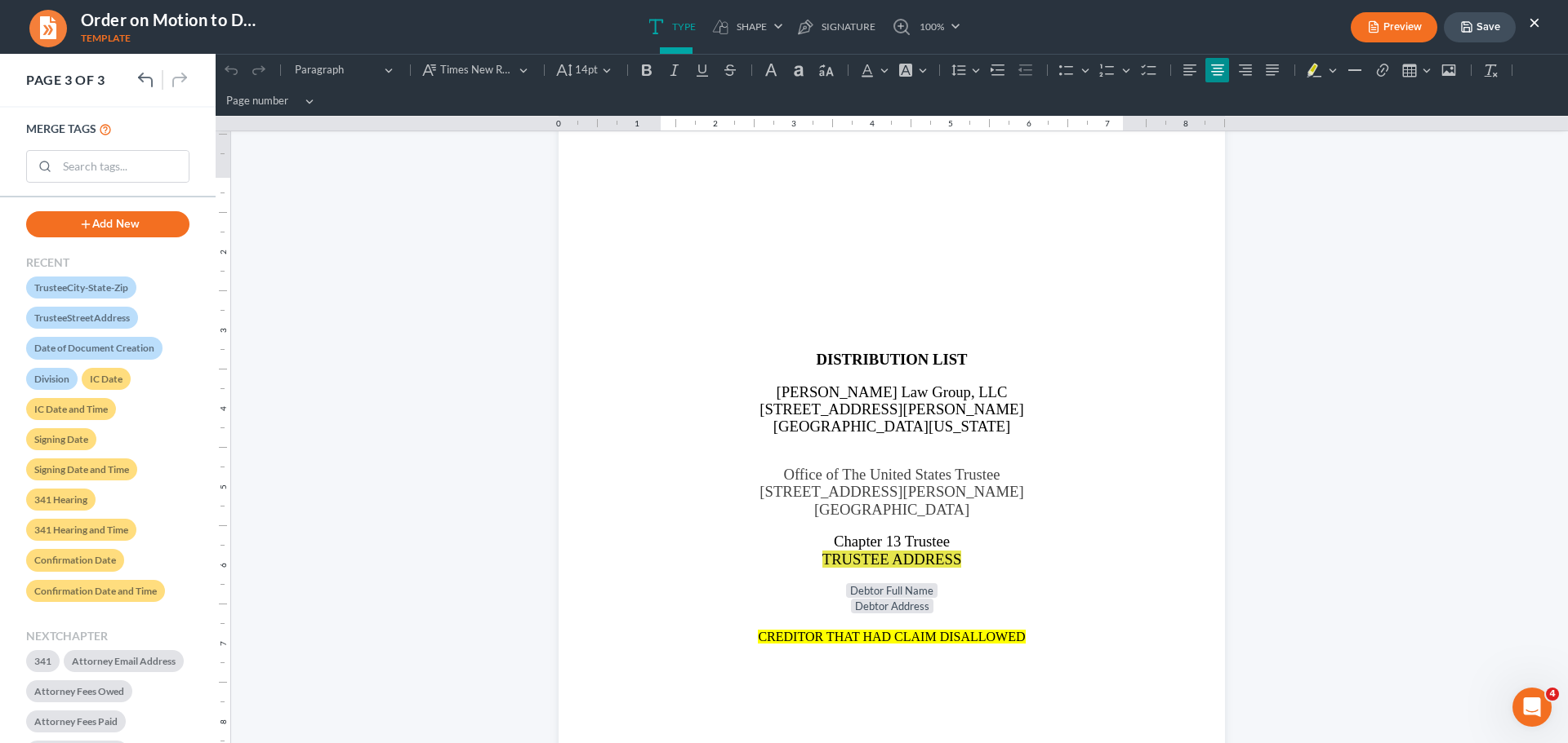
click at [1481, 28] on button "Save" at bounding box center [1479, 28] width 72 height 30
click at [1533, 25] on button "×" at bounding box center [1535, 22] width 12 height 19
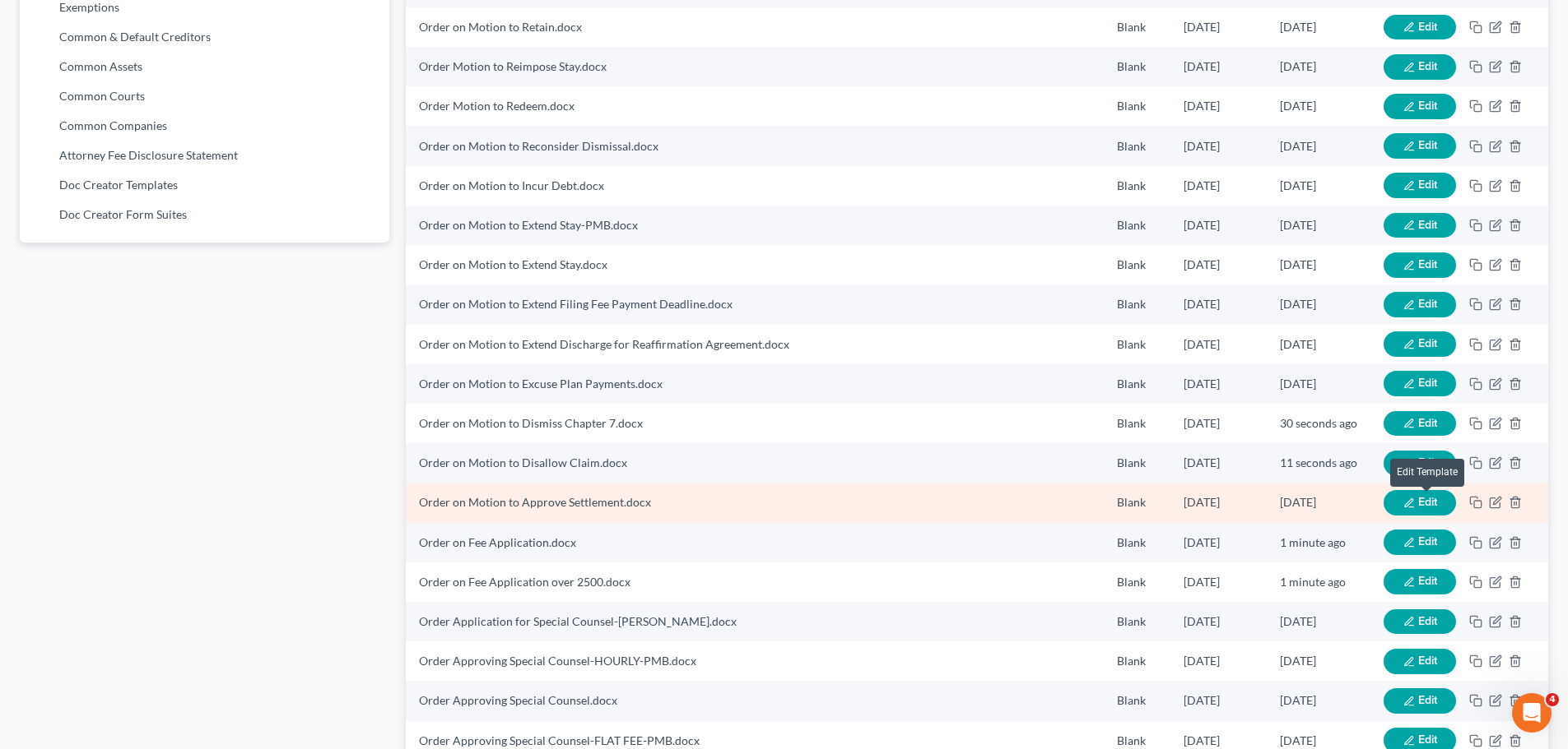
click at [1418, 502] on span "Edit" at bounding box center [1427, 502] width 19 height 14
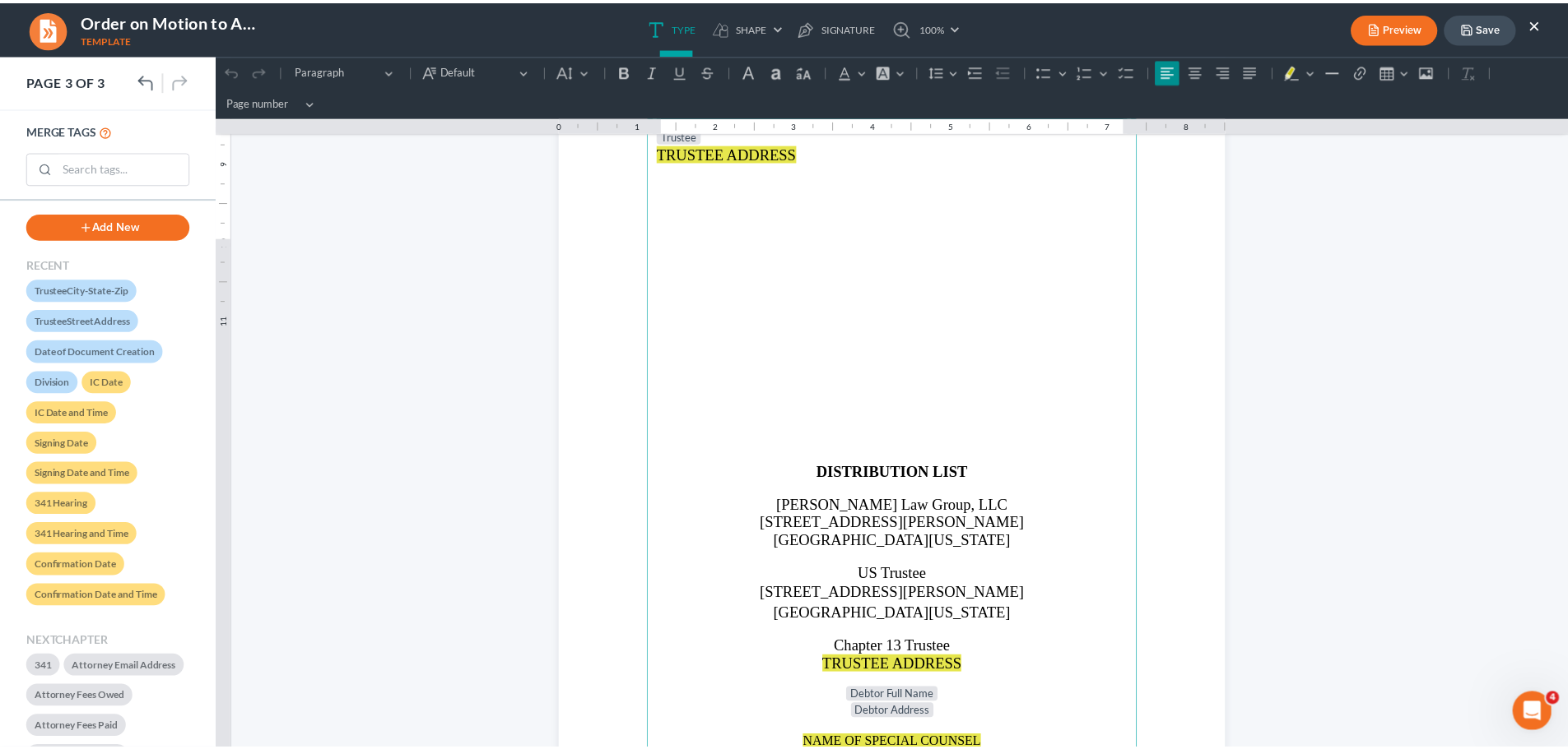
scroll to position [2056, 0]
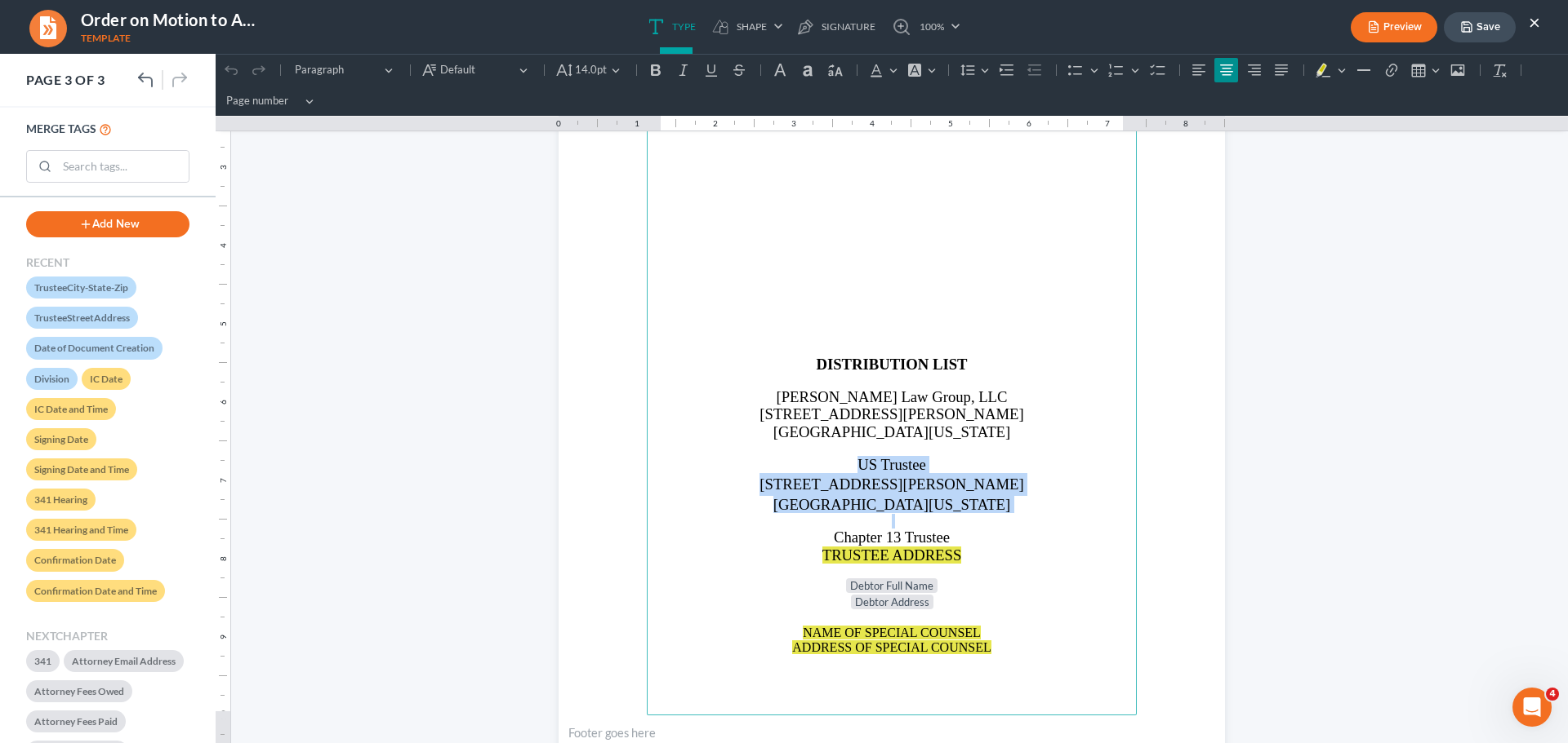
drag, startPoint x: 845, startPoint y: 462, endPoint x: 1009, endPoint y: 516, distance: 172.7
click at [1009, 516] on main "⁠⁠⁠⁠⁠⁠⁠ Trustee TRUSTEE ADDRESS DISTRIBUTION LIST [PERSON_NAME] Law Group, LLC …" at bounding box center [891, 363] width 490 height 705
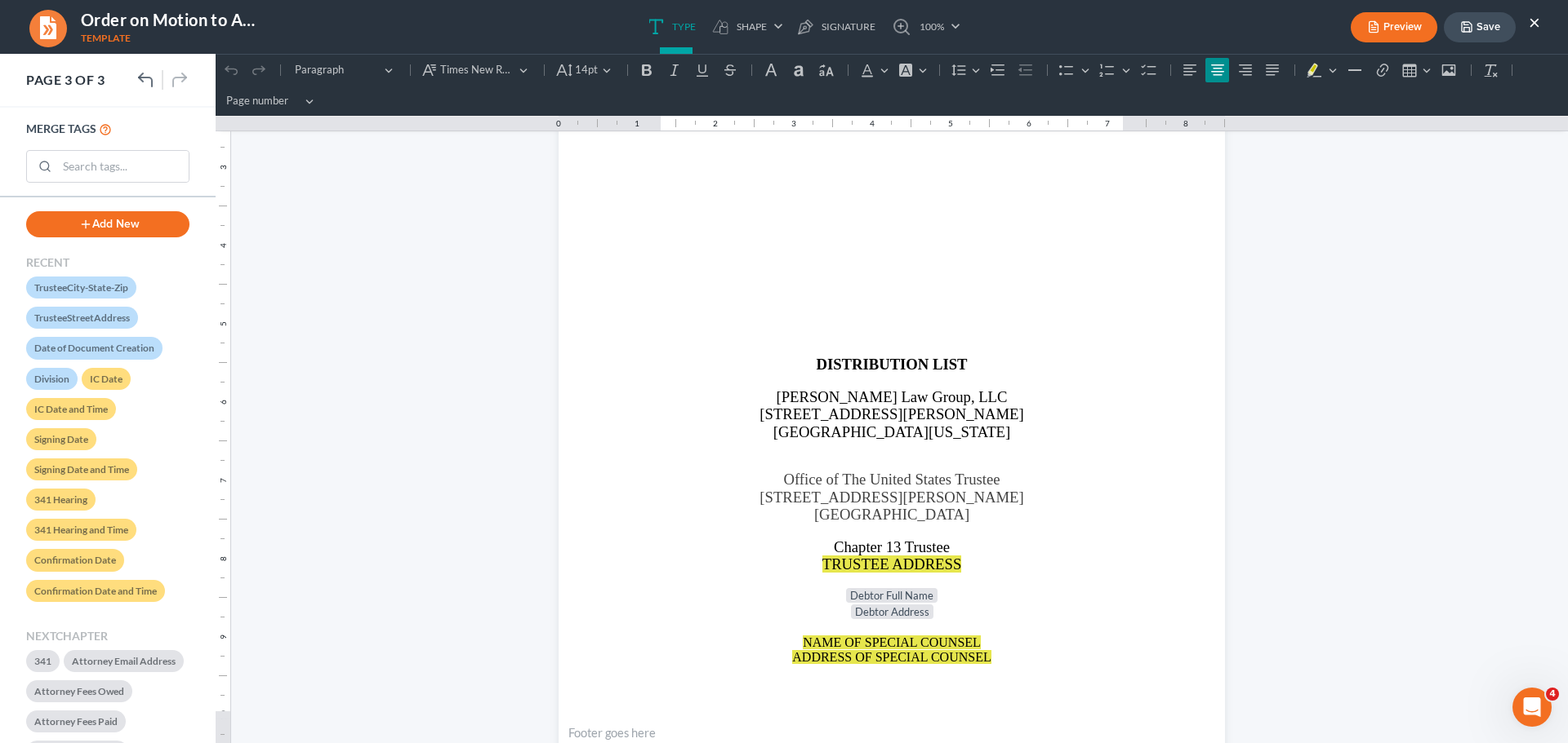
click at [1505, 23] on button "Save" at bounding box center [1479, 28] width 72 height 30
click at [1535, 23] on button "×" at bounding box center [1535, 22] width 12 height 19
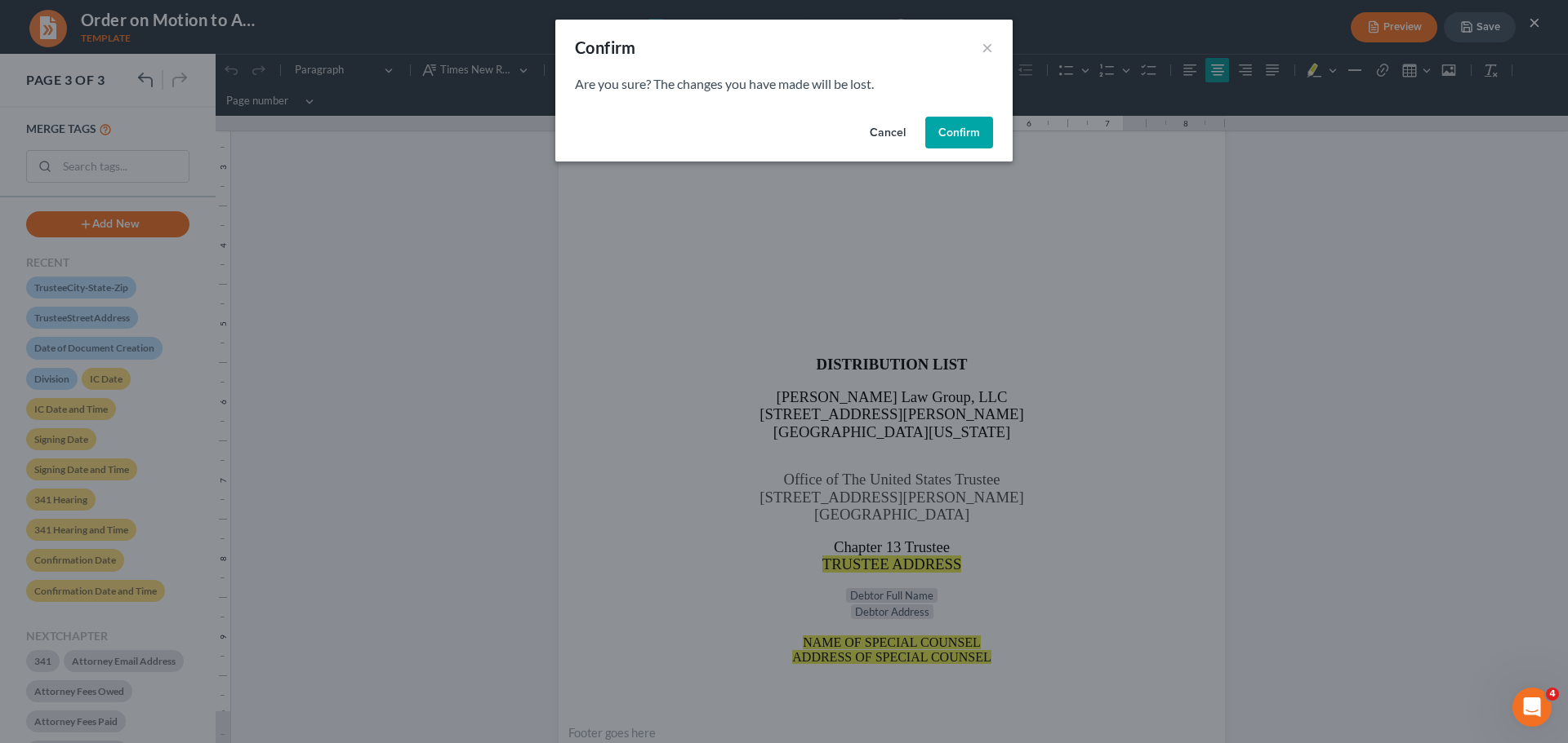
click at [877, 139] on button "Cancel" at bounding box center [887, 133] width 62 height 33
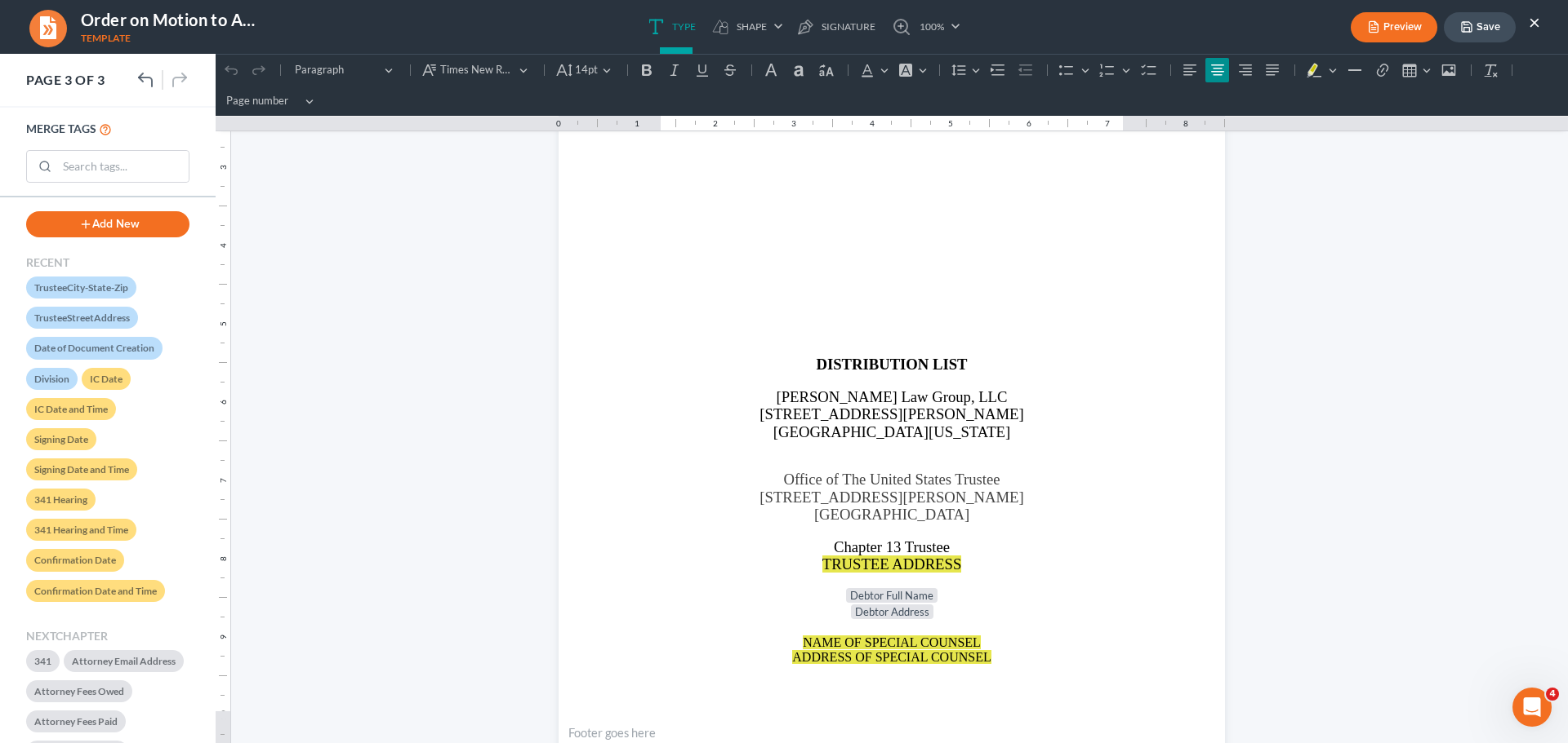
click at [1474, 29] on button "Save" at bounding box center [1479, 28] width 72 height 30
click at [1533, 22] on button "×" at bounding box center [1535, 22] width 12 height 19
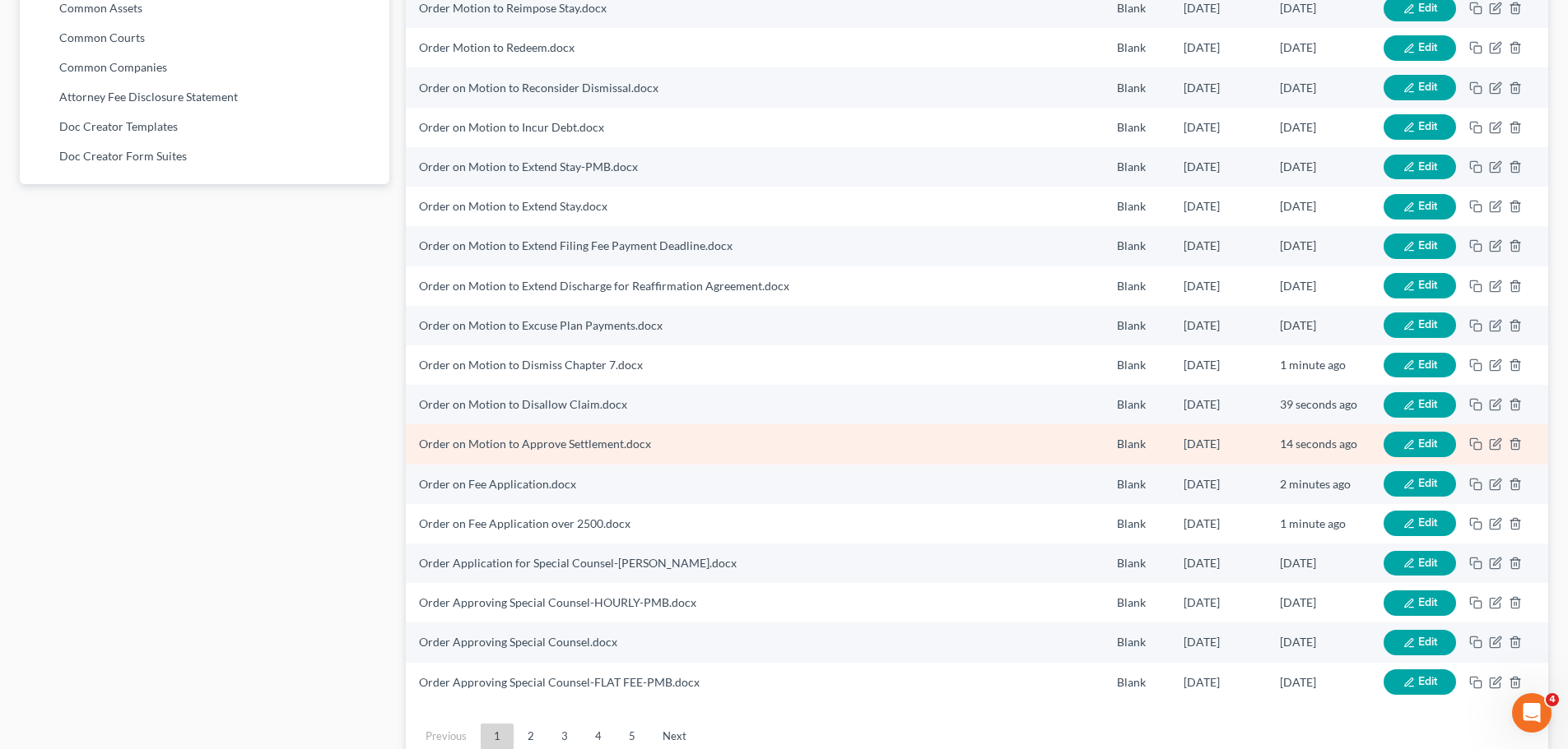
scroll to position [1066, 0]
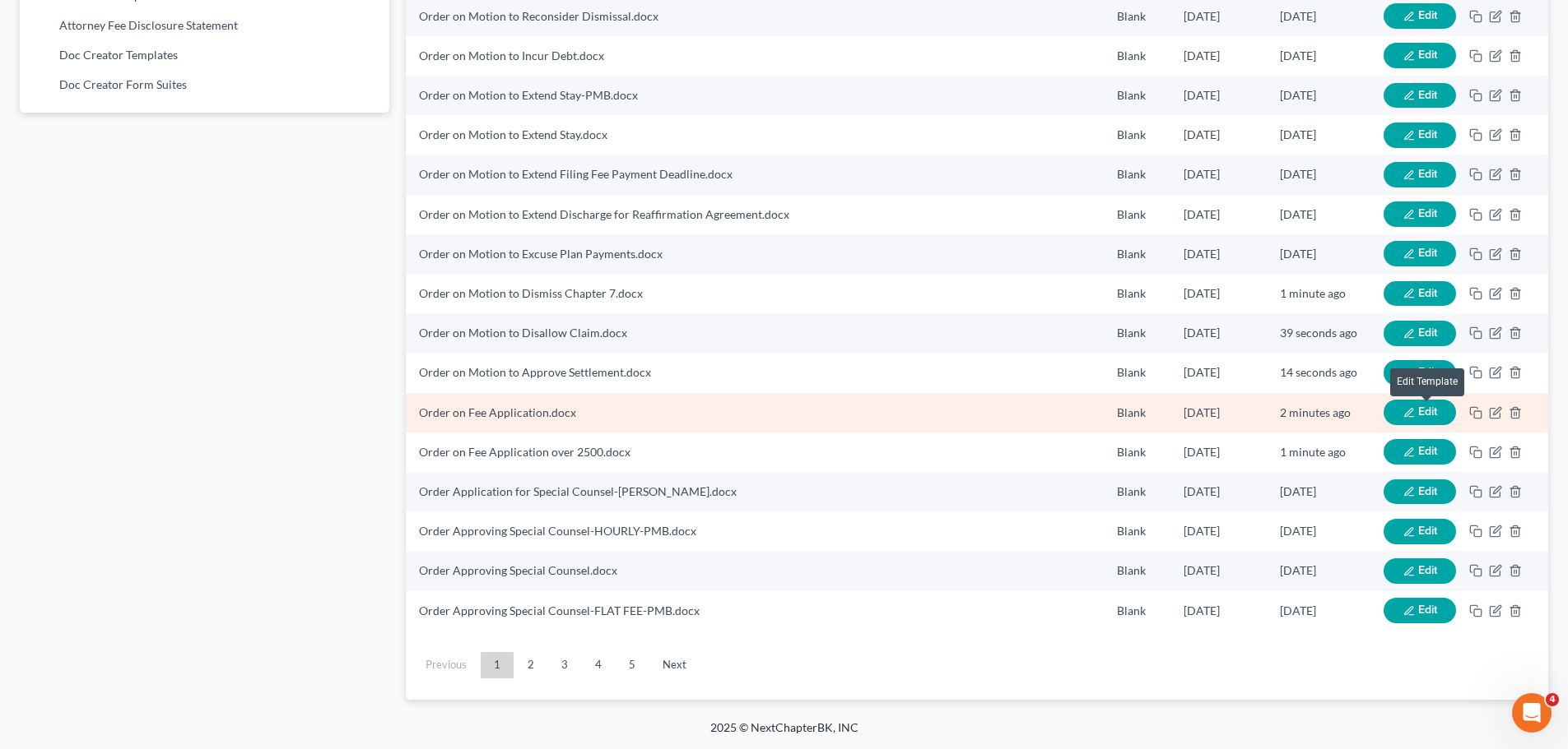
click at [1432, 414] on span "Edit" at bounding box center [1427, 412] width 19 height 14
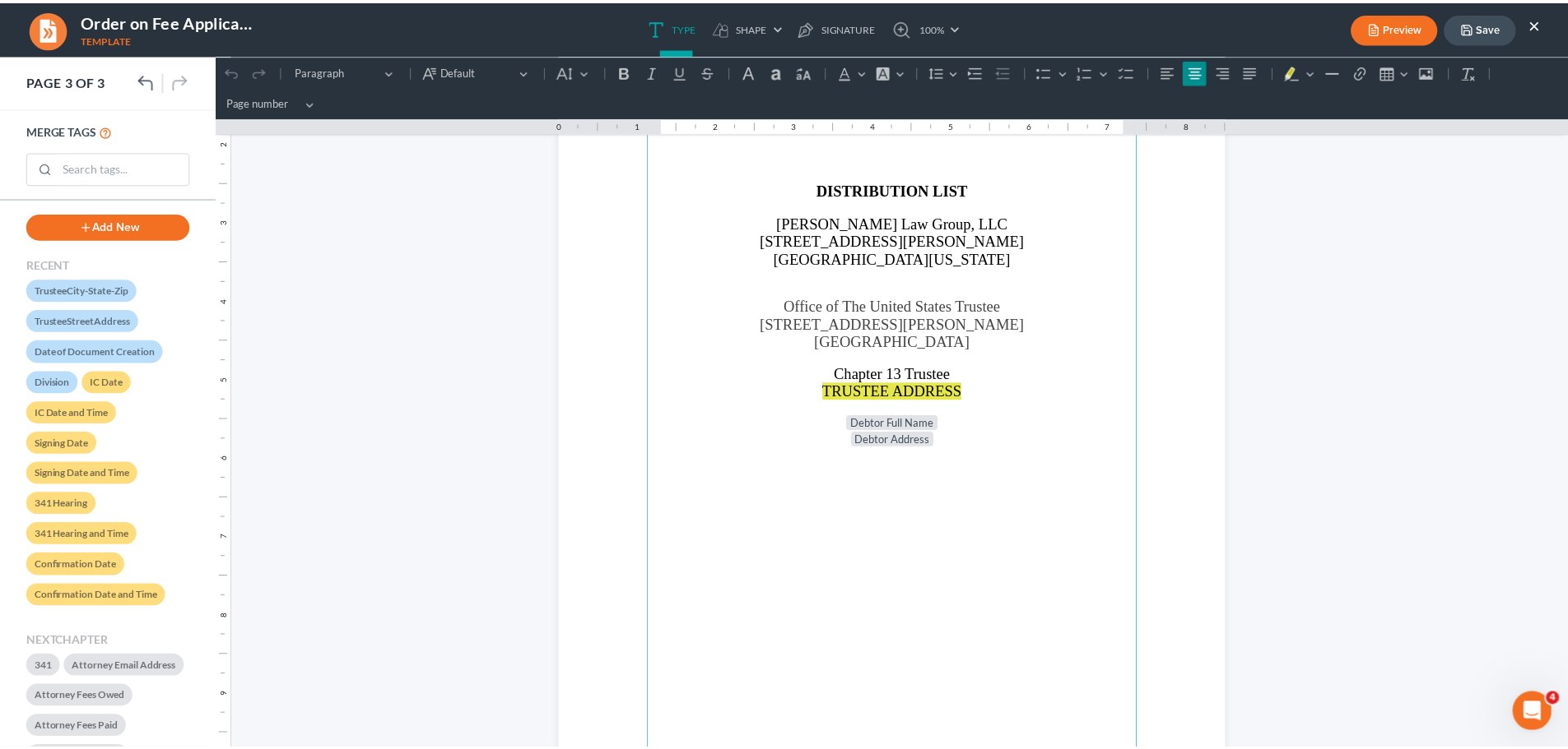
scroll to position [1974, 0]
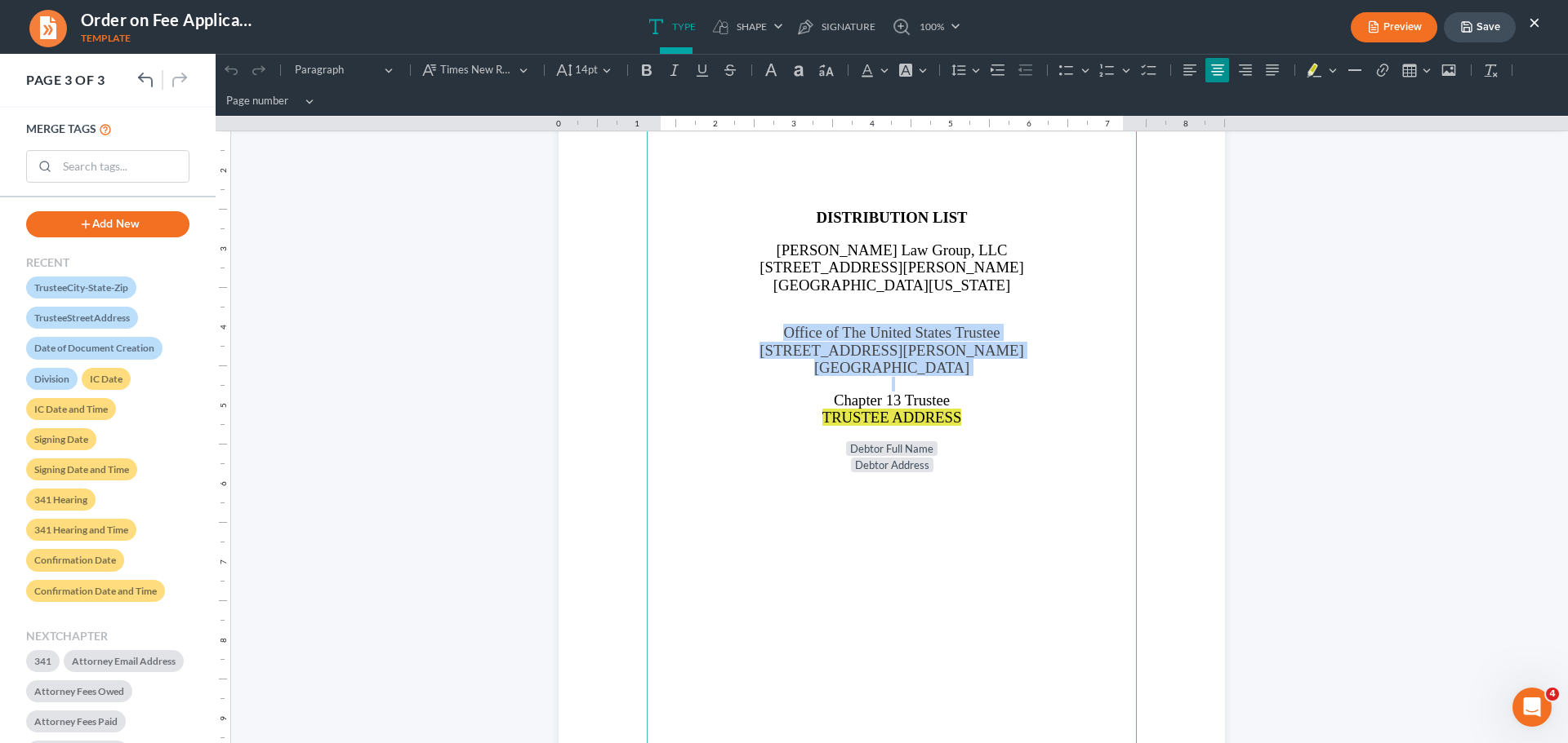
drag, startPoint x: 772, startPoint y: 327, endPoint x: 1061, endPoint y: 383, distance: 294.4
click at [973, 376] on p "Office of The United States Trustee [STREET_ADDRESS][PERSON_NAME]" at bounding box center [891, 350] width 470 height 53
click at [1066, 383] on p "Rich Text Editor, page-2-main" at bounding box center [891, 385] width 470 height 15
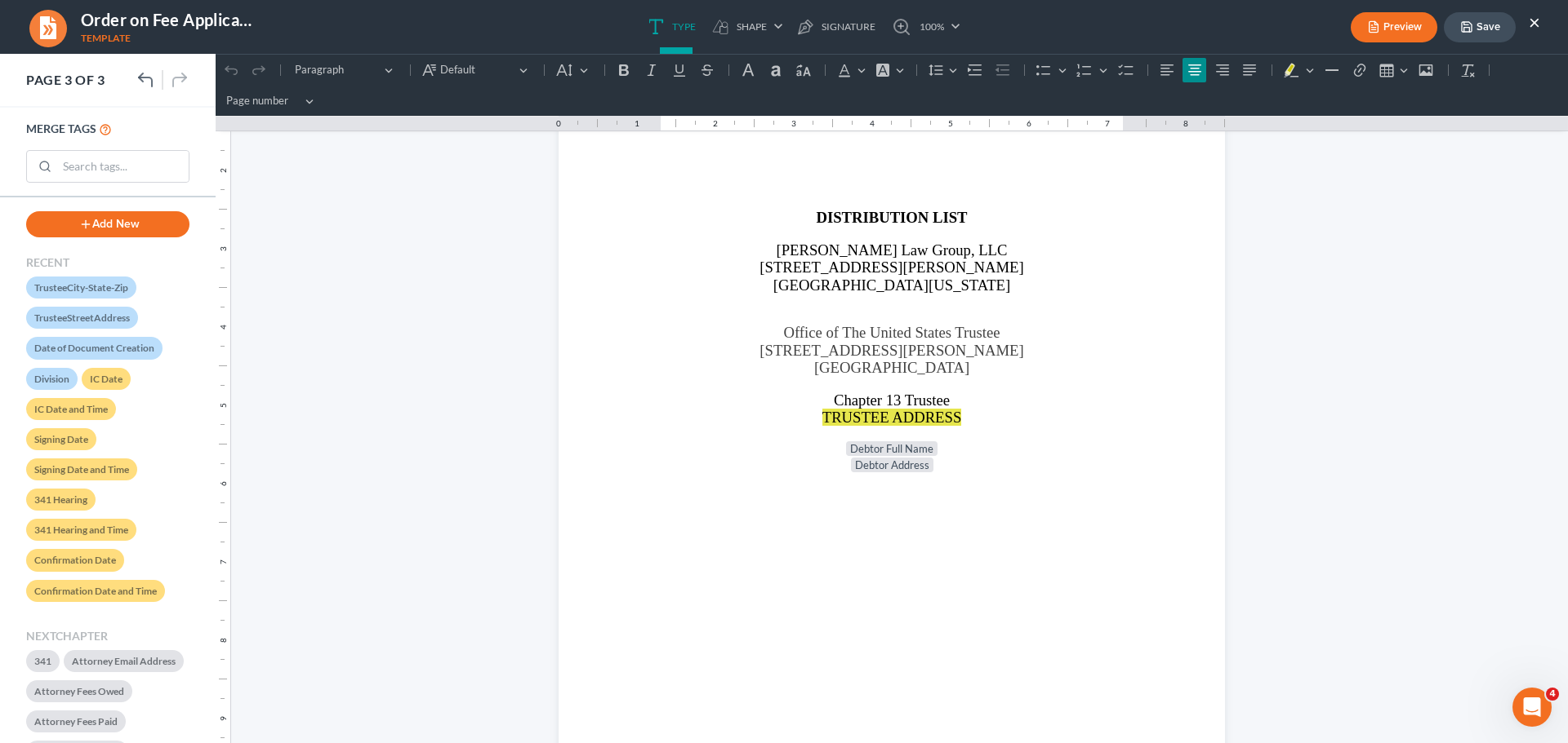
click at [1535, 23] on button "×" at bounding box center [1535, 22] width 12 height 19
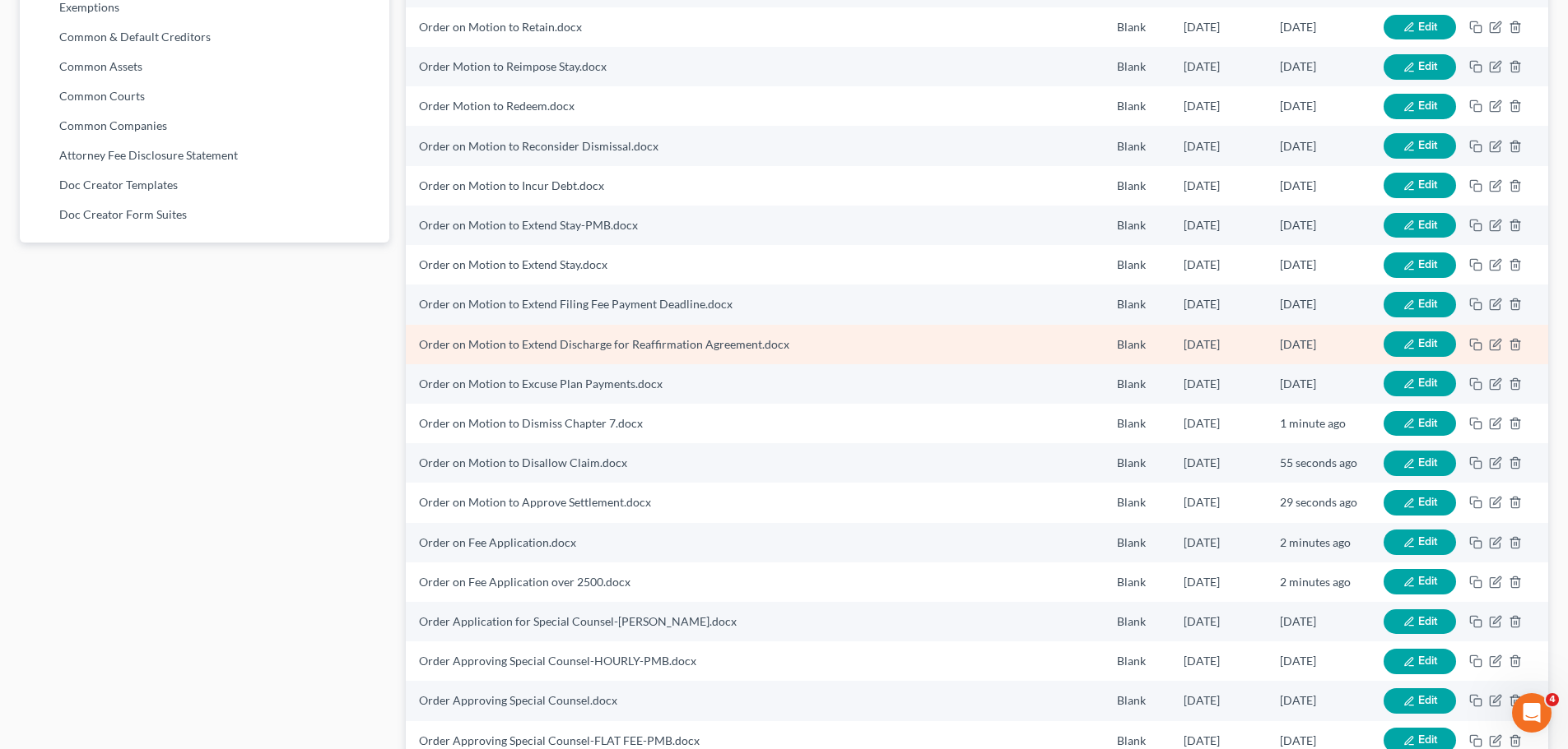
scroll to position [1066, 0]
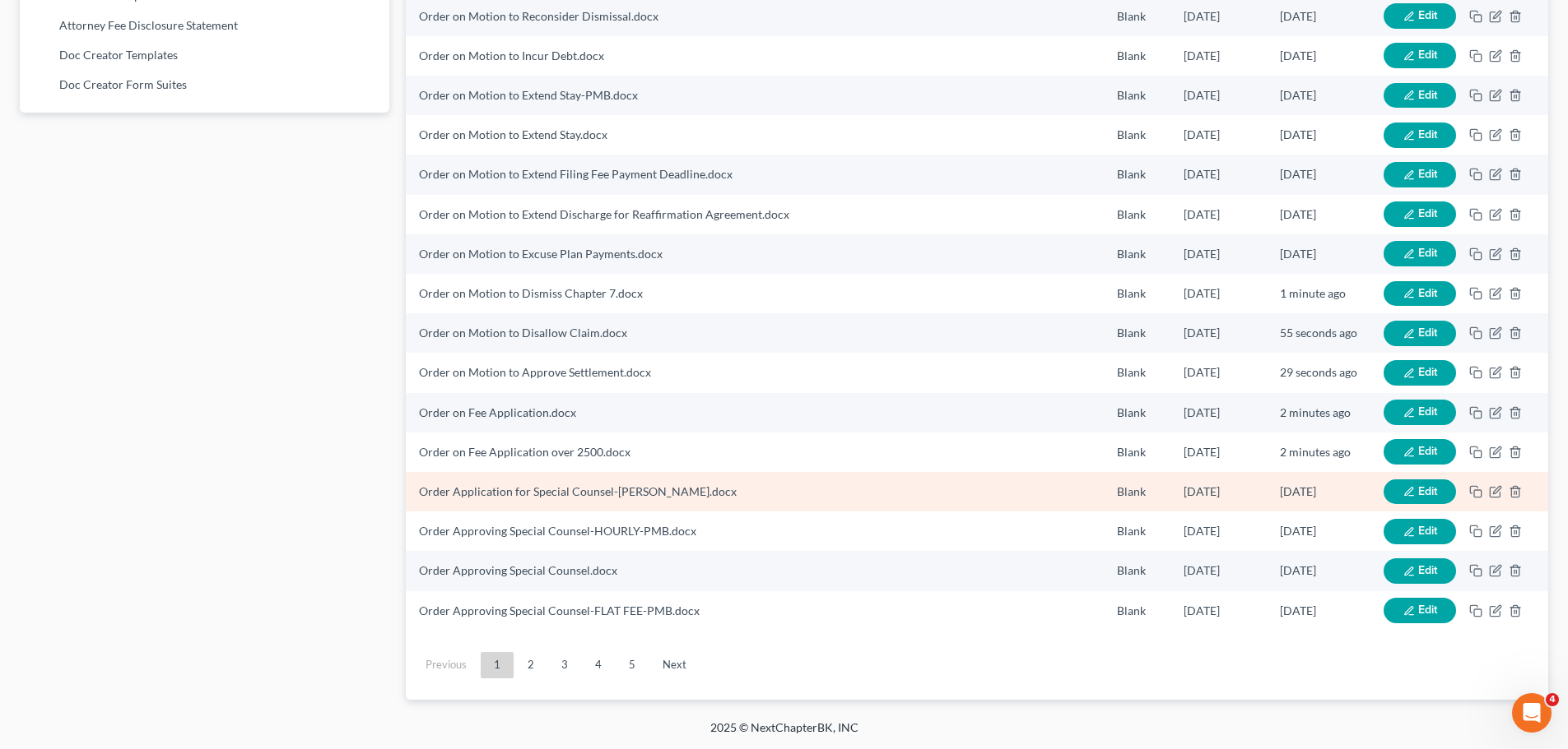
click at [1415, 487] on button "Edit" at bounding box center [1420, 492] width 72 height 25
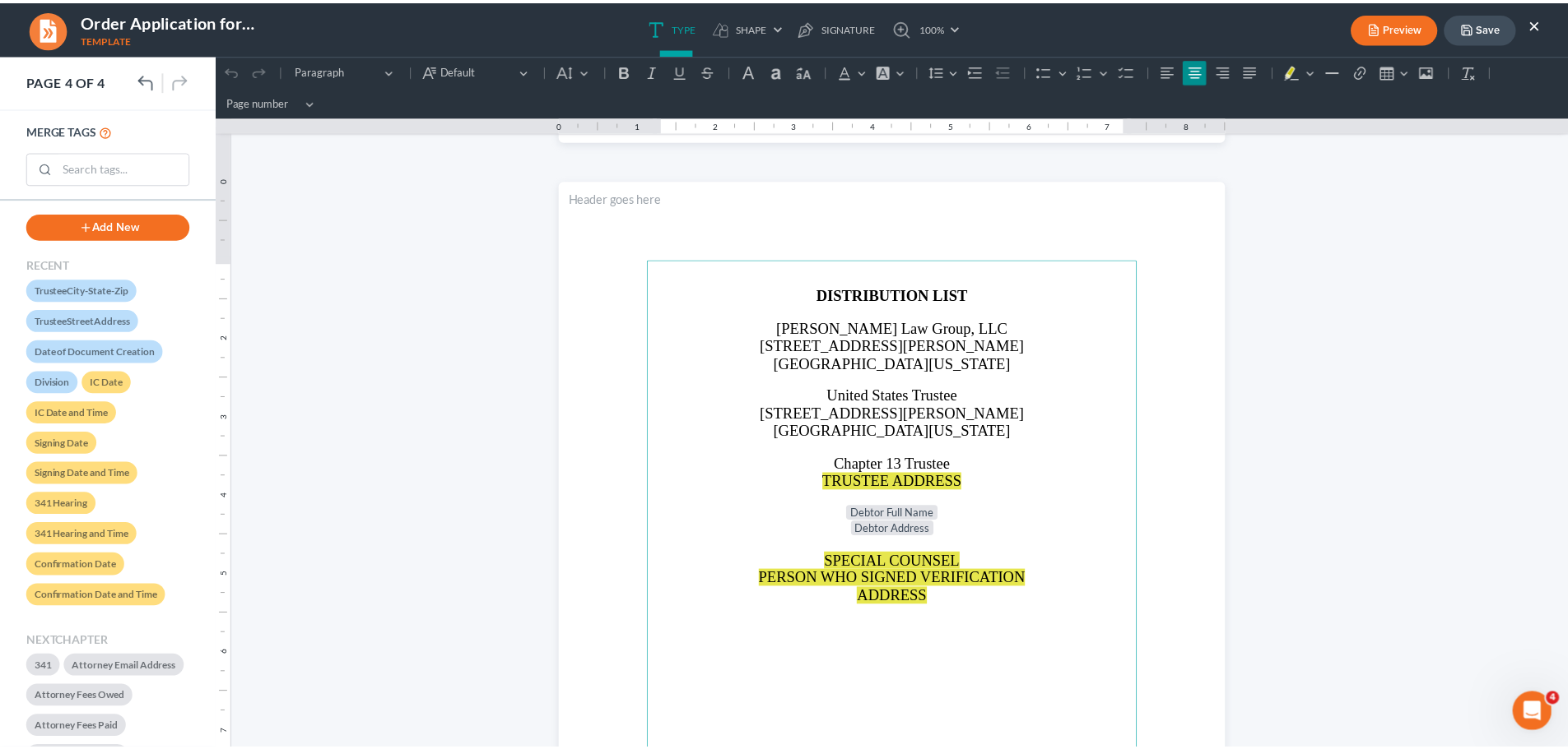
scroll to position [2714, 0]
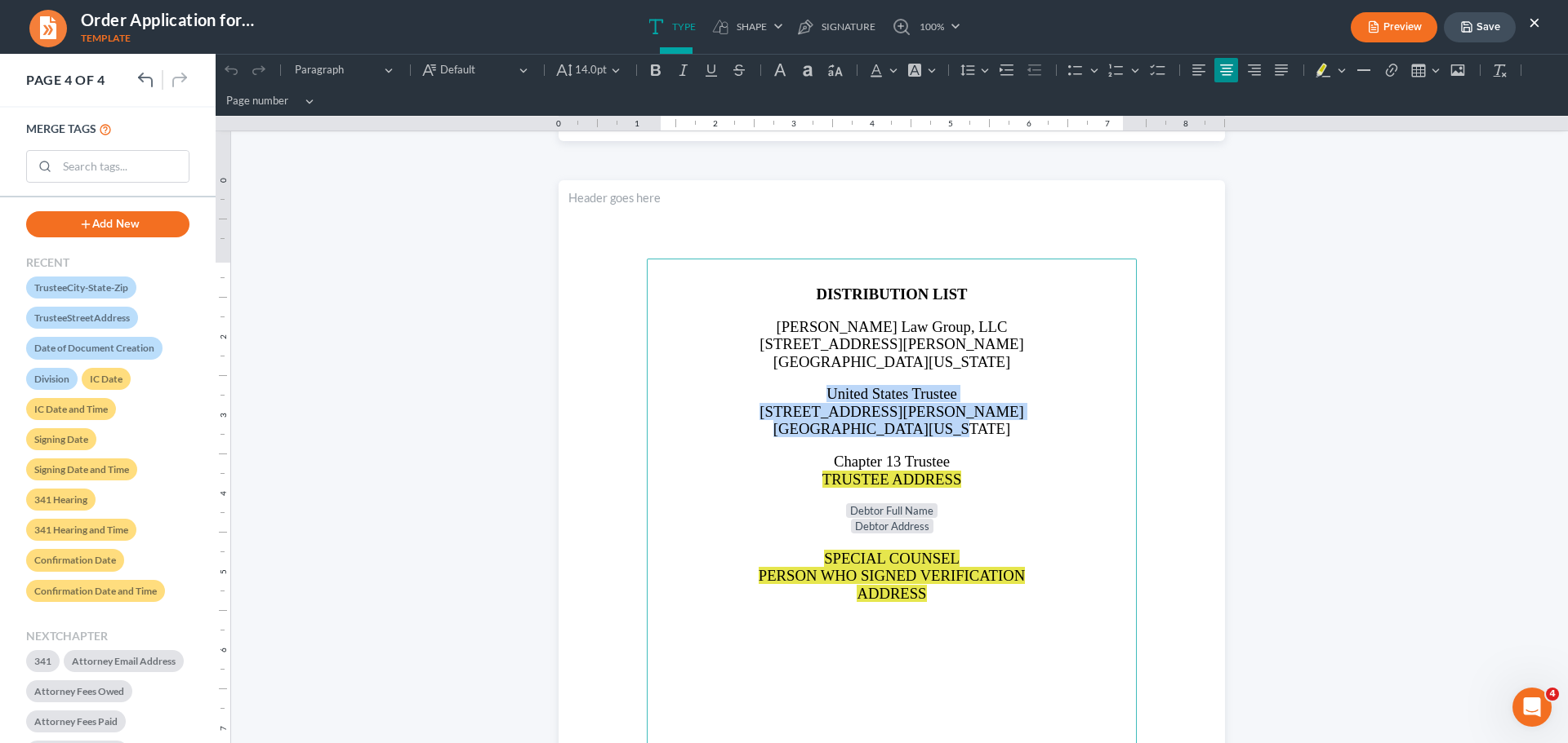
drag, startPoint x: 889, startPoint y: 397, endPoint x: 1004, endPoint y: 436, distance: 121.4
click at [1004, 436] on main "DISTRIBUTION LIST [PERSON_NAME] Law Group, LLC [STREET_ADDRESS][PERSON_NAME][US…" at bounding box center [891, 611] width 490 height 705
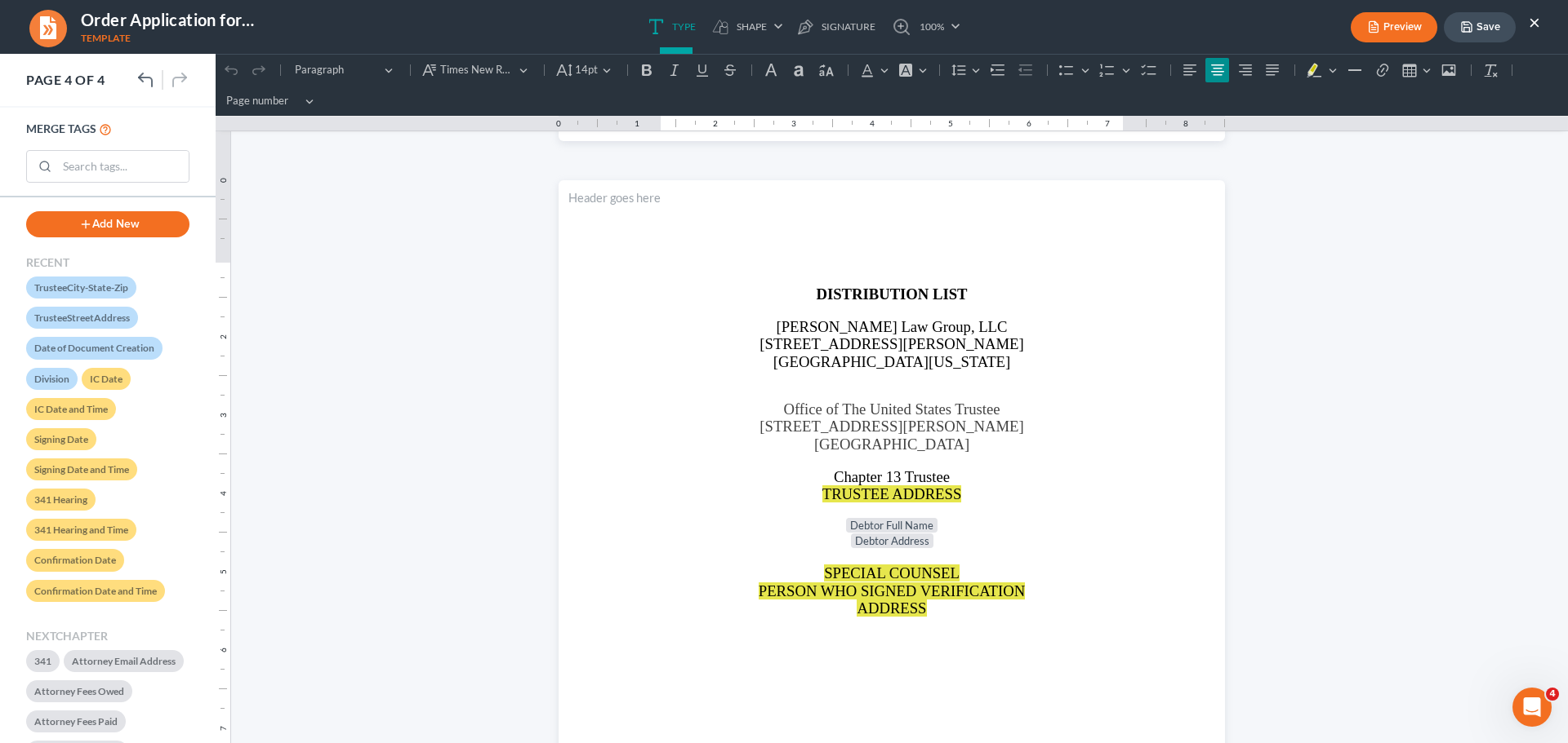
click at [1470, 30] on icon "button" at bounding box center [1467, 27] width 13 height 13
click at [1530, 20] on button "×" at bounding box center [1535, 22] width 12 height 19
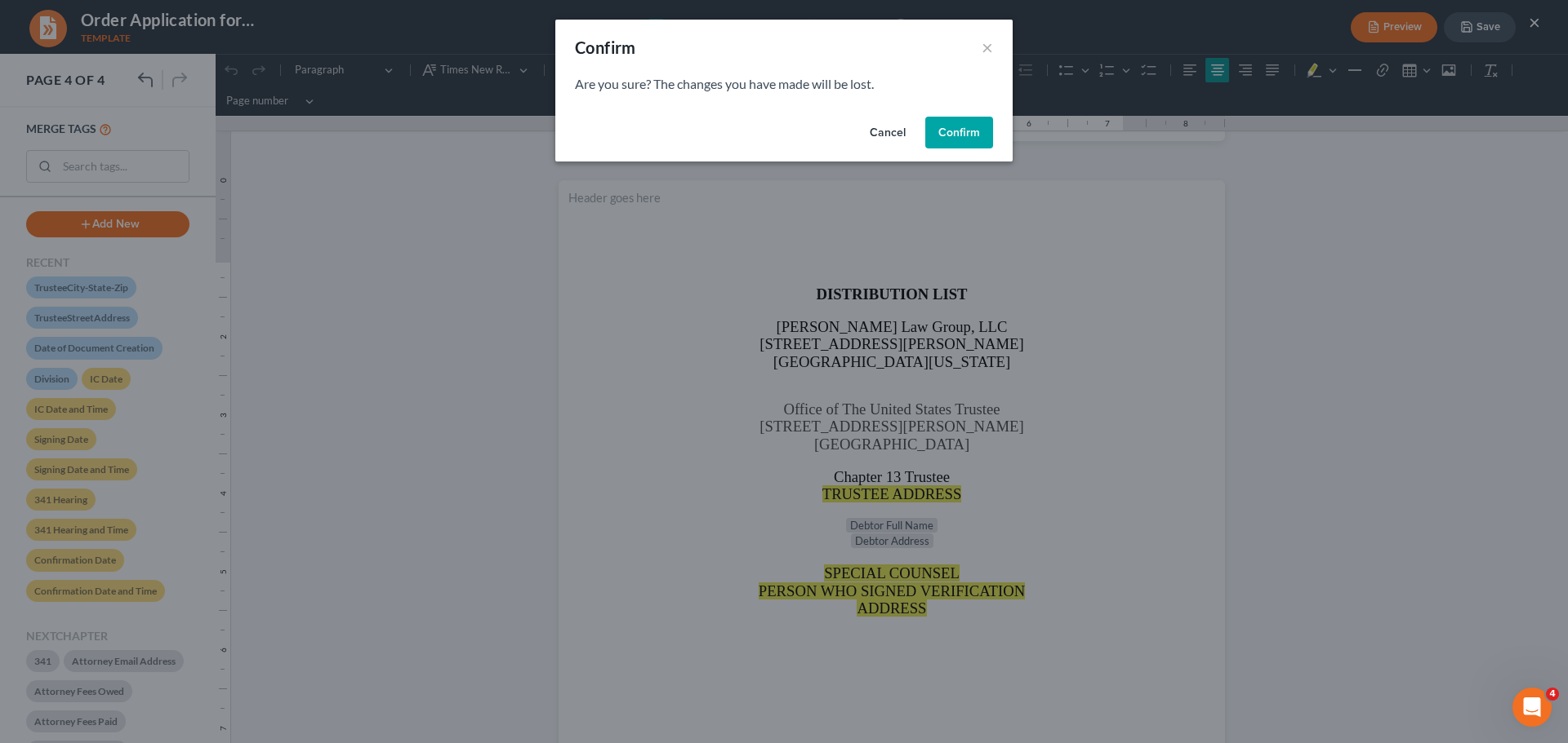
click at [896, 136] on button "Cancel" at bounding box center [887, 133] width 62 height 33
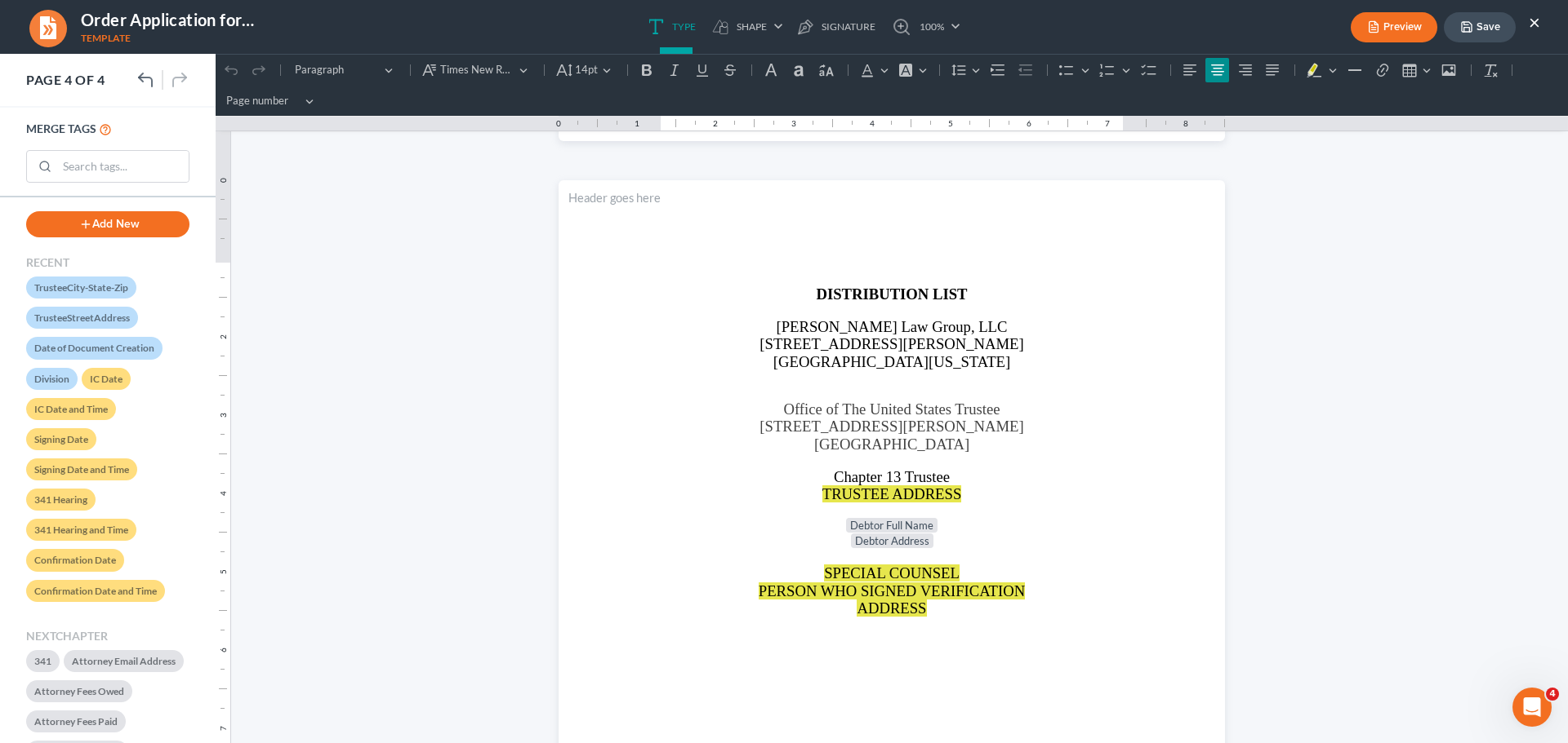
click at [1484, 19] on button "Save" at bounding box center [1479, 28] width 72 height 30
click at [1534, 18] on button "×" at bounding box center [1535, 22] width 12 height 19
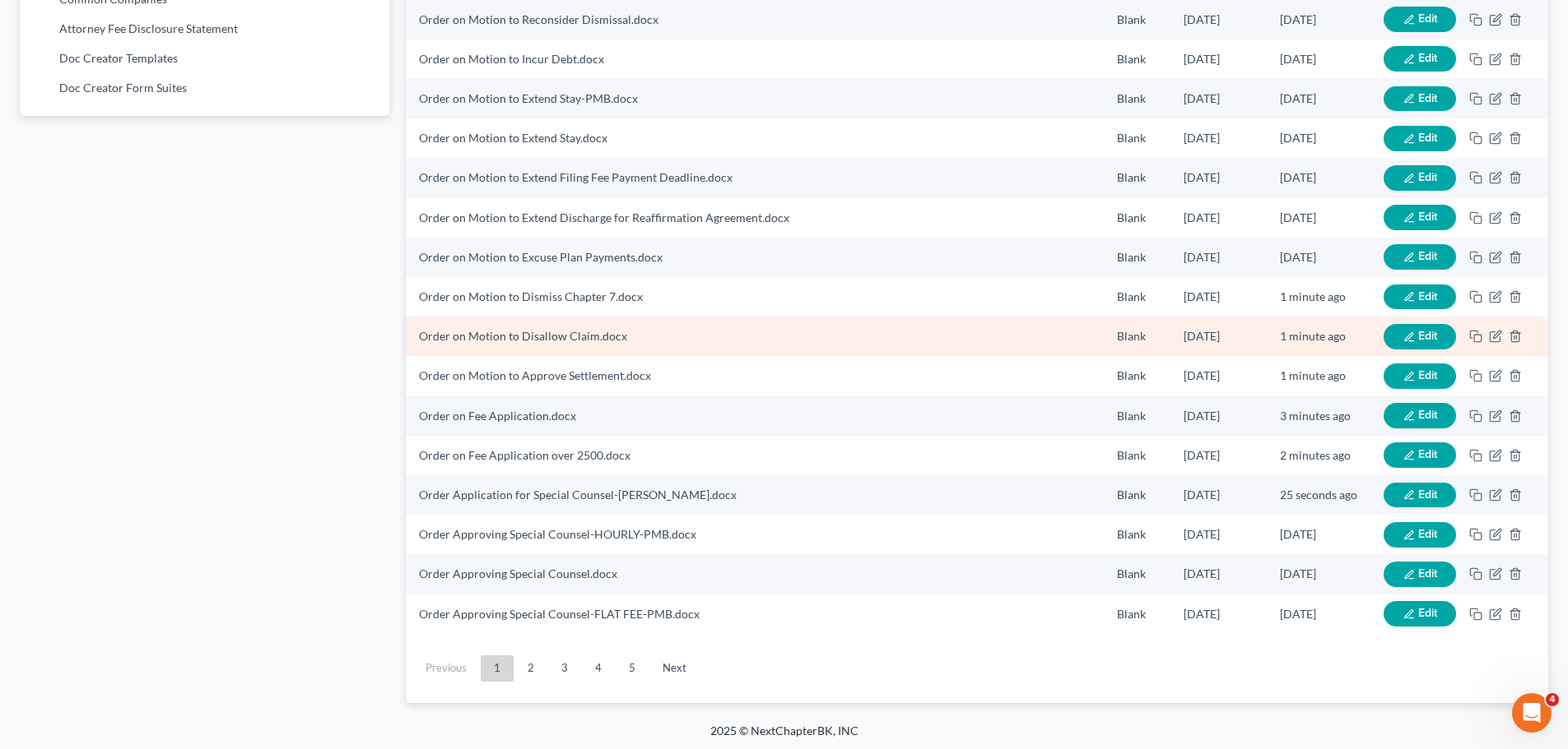
scroll to position [1066, 0]
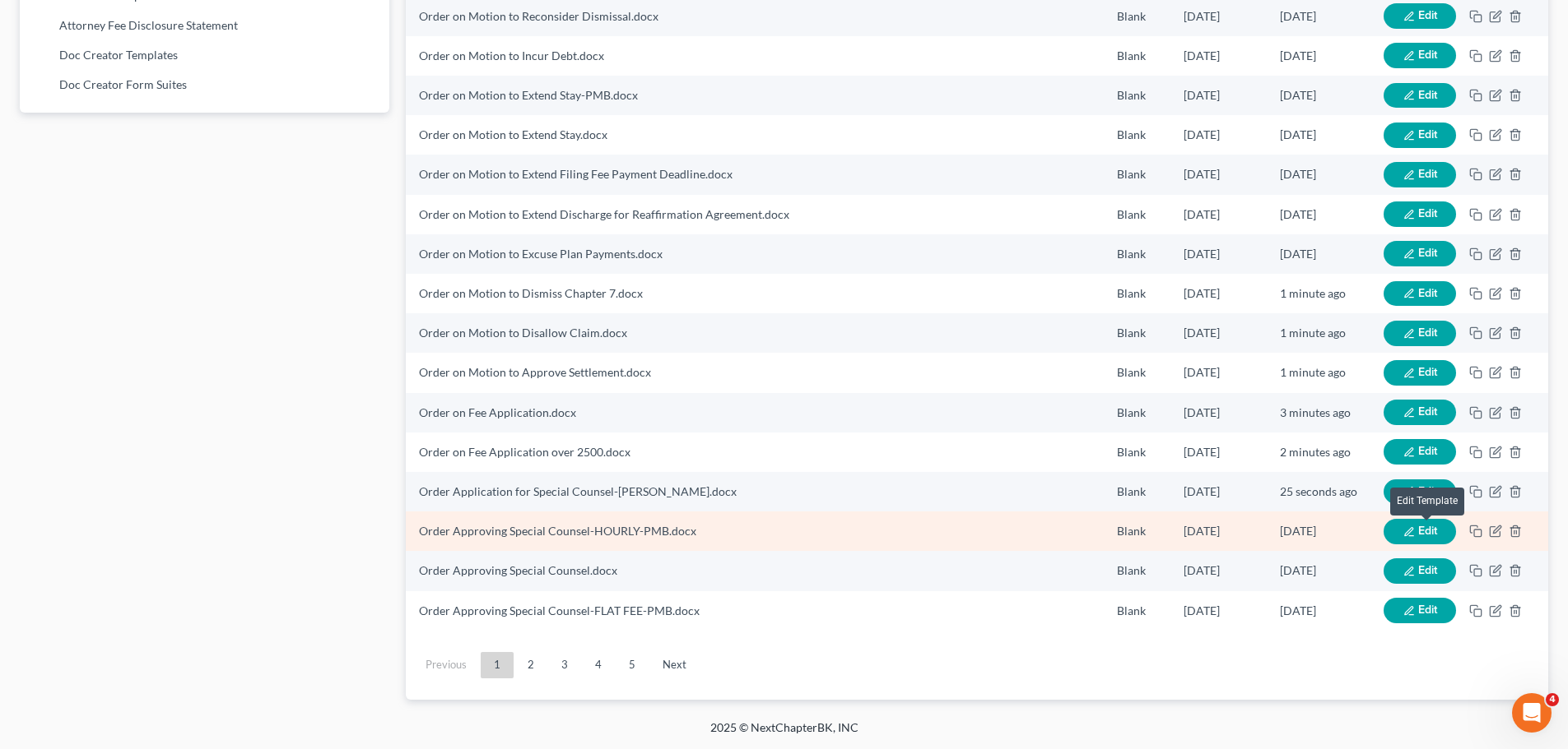
click at [1427, 534] on span "Edit" at bounding box center [1427, 531] width 19 height 14
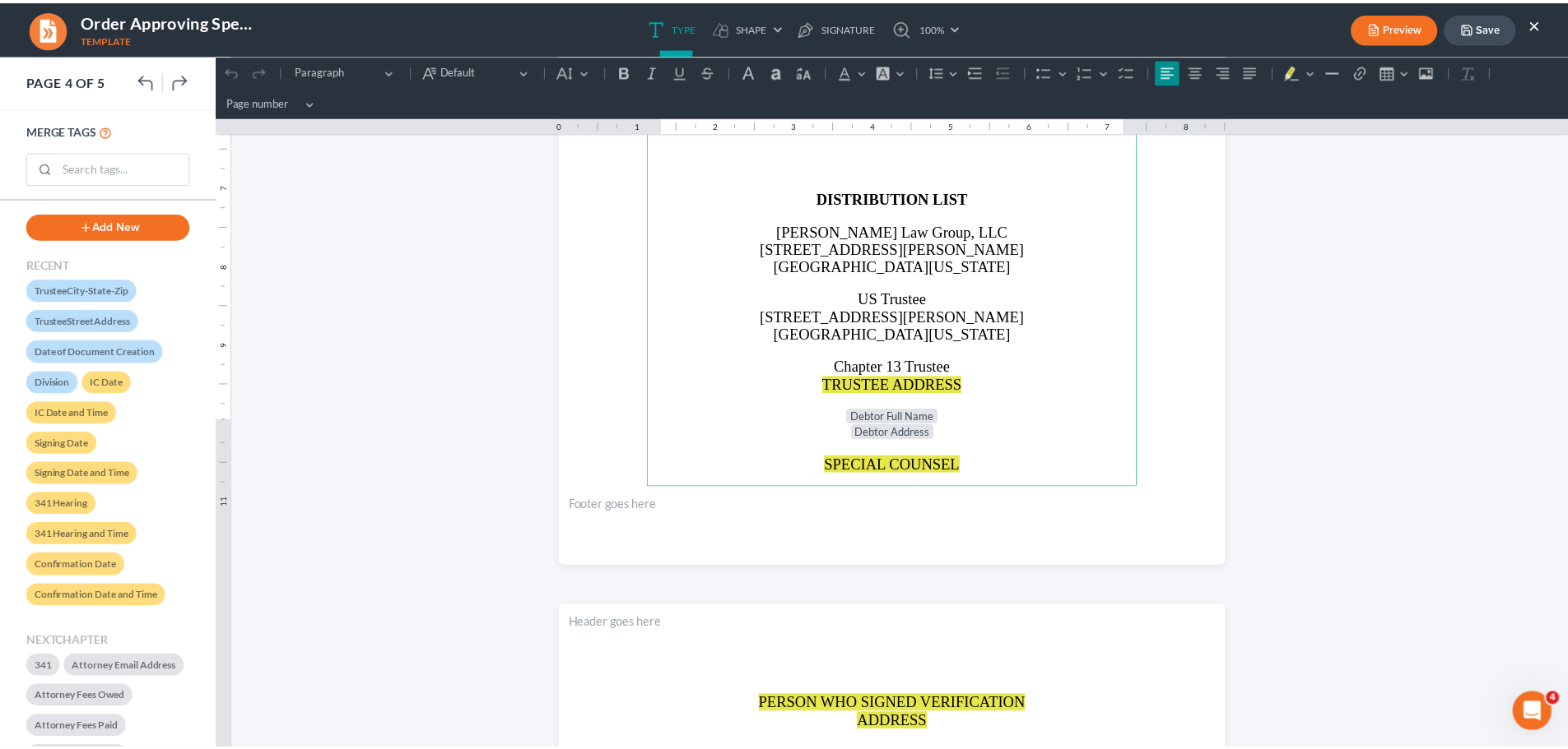
scroll to position [3126, 0]
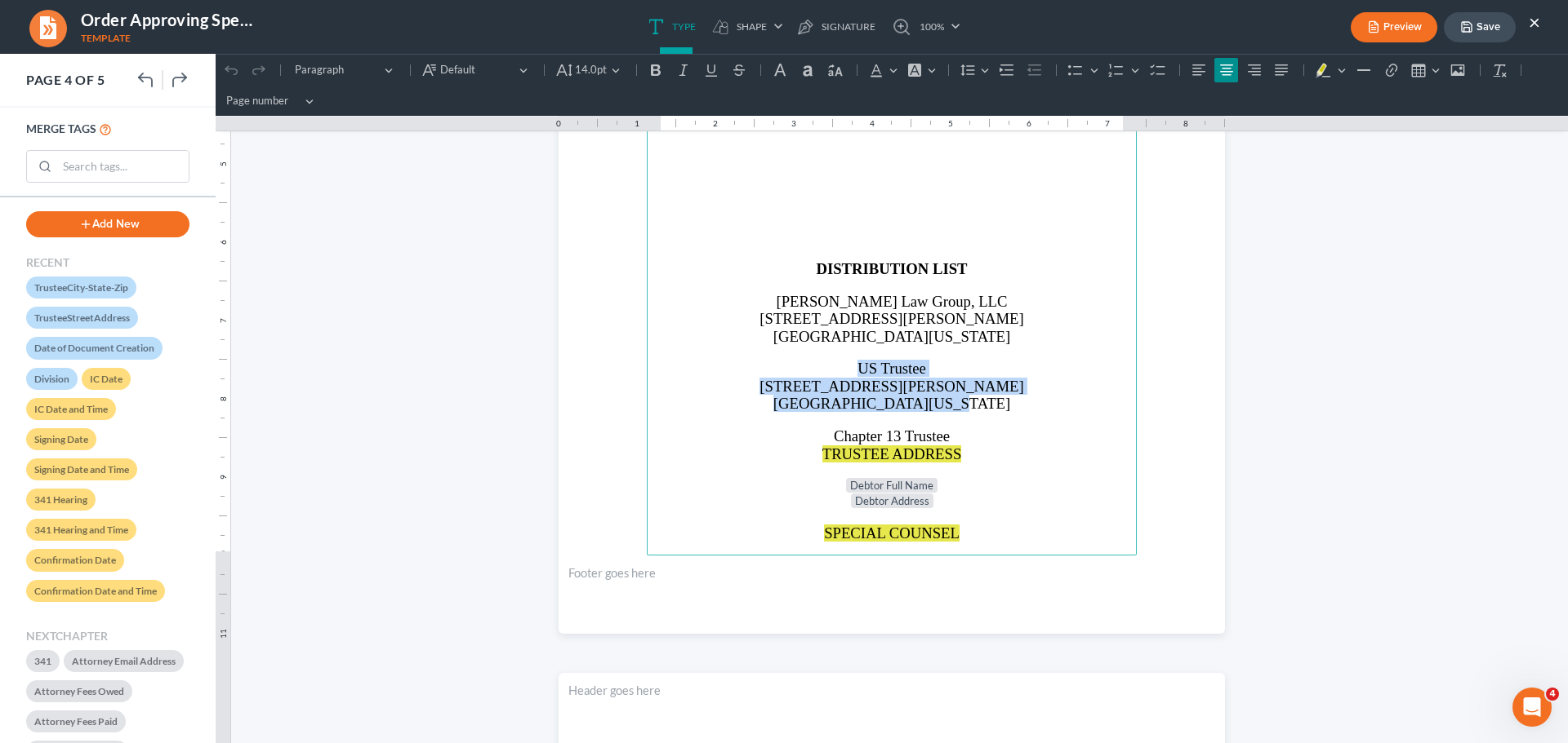
drag, startPoint x: 844, startPoint y: 369, endPoint x: 988, endPoint y: 407, distance: 148.9
click at [988, 407] on main "⁠⁠⁠⁠⁠⁠⁠ With Express Permission Staff Attorney for Chapter 13 Trustee DISTRIBUT…" at bounding box center [891, 203] width 490 height 705
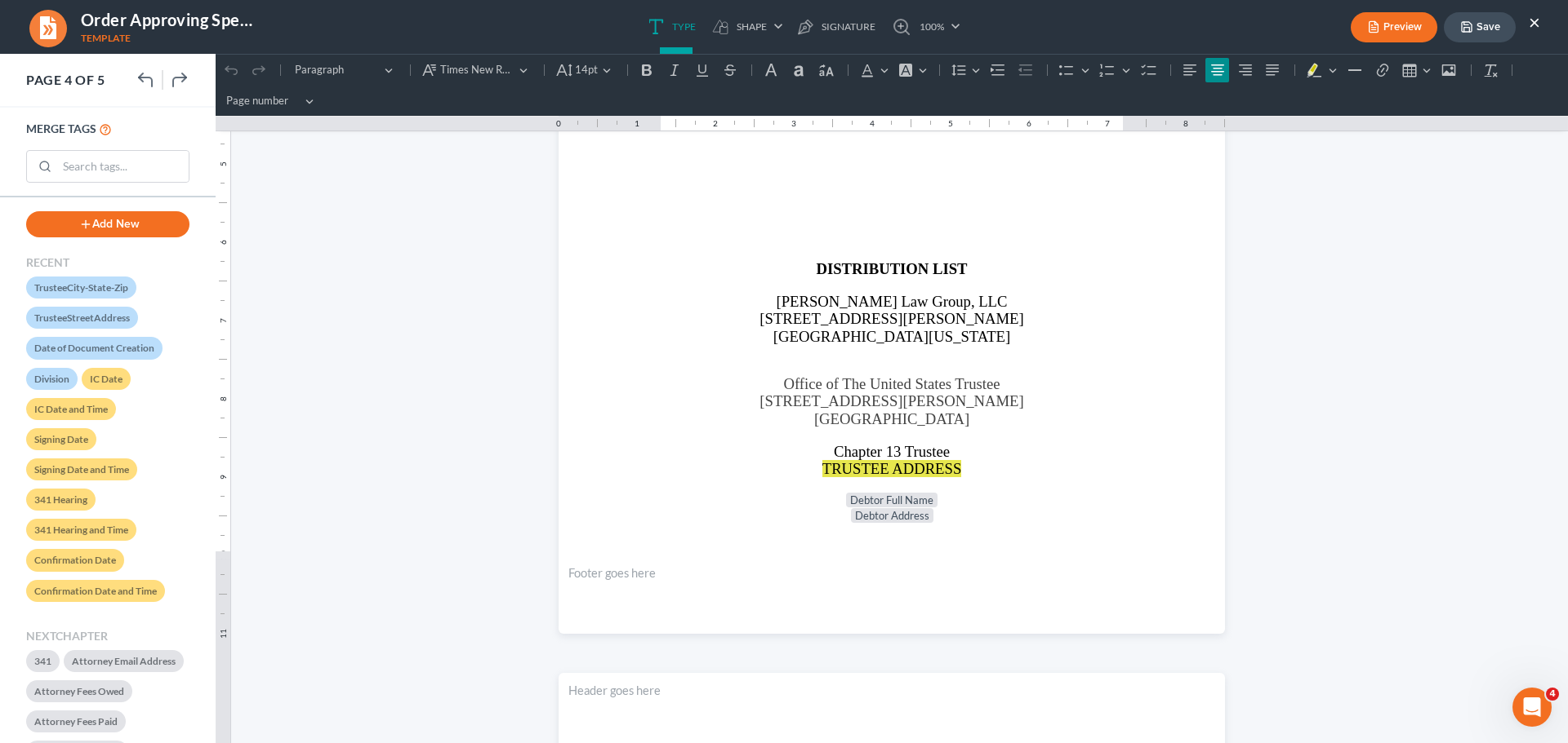
click at [1494, 28] on button "Save" at bounding box center [1479, 28] width 72 height 30
click at [1485, 10] on ul "Preview Save ×" at bounding box center [1445, 28] width 190 height 35
click at [1479, 25] on button "Save" at bounding box center [1479, 28] width 72 height 30
click at [1535, 16] on button "×" at bounding box center [1535, 22] width 12 height 19
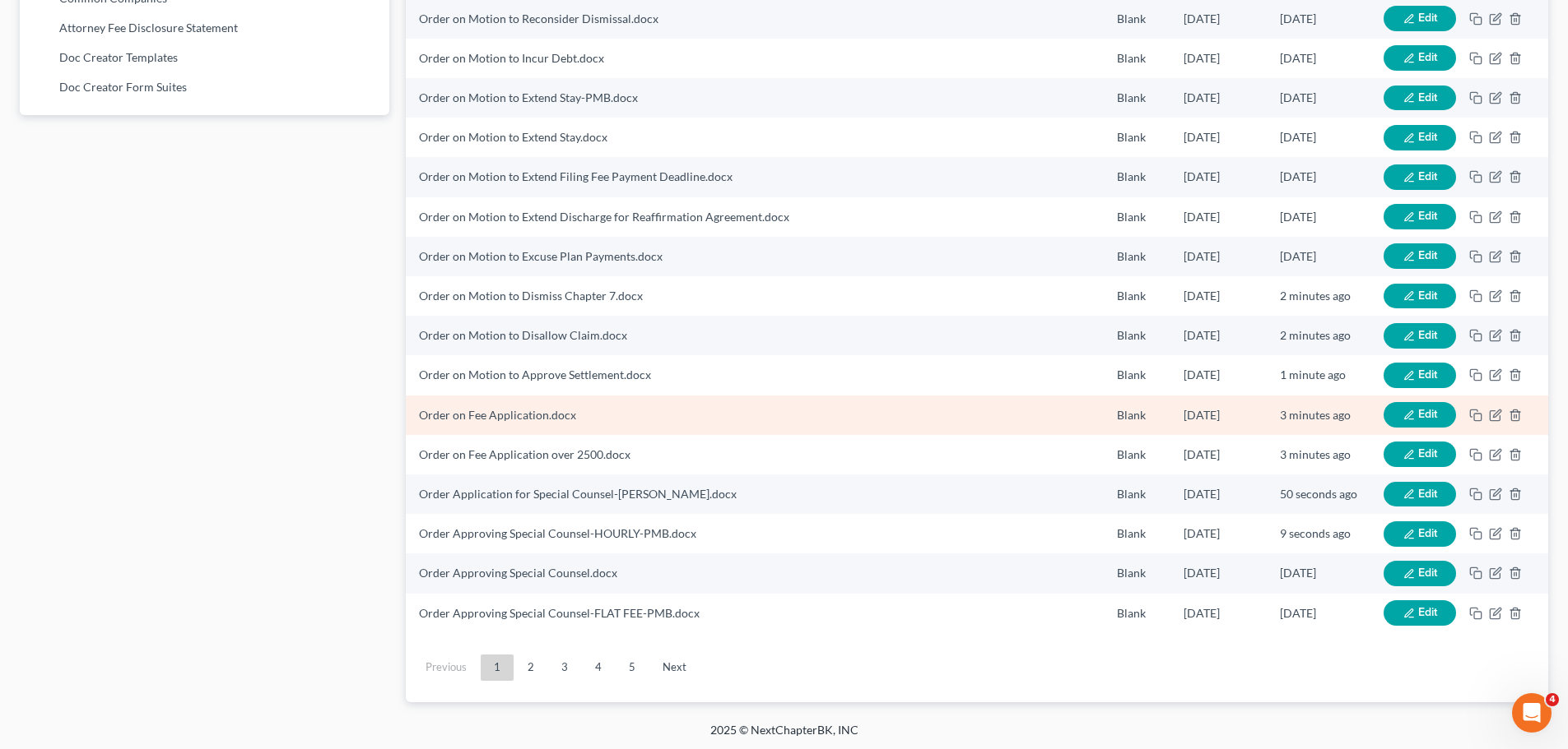
scroll to position [1066, 0]
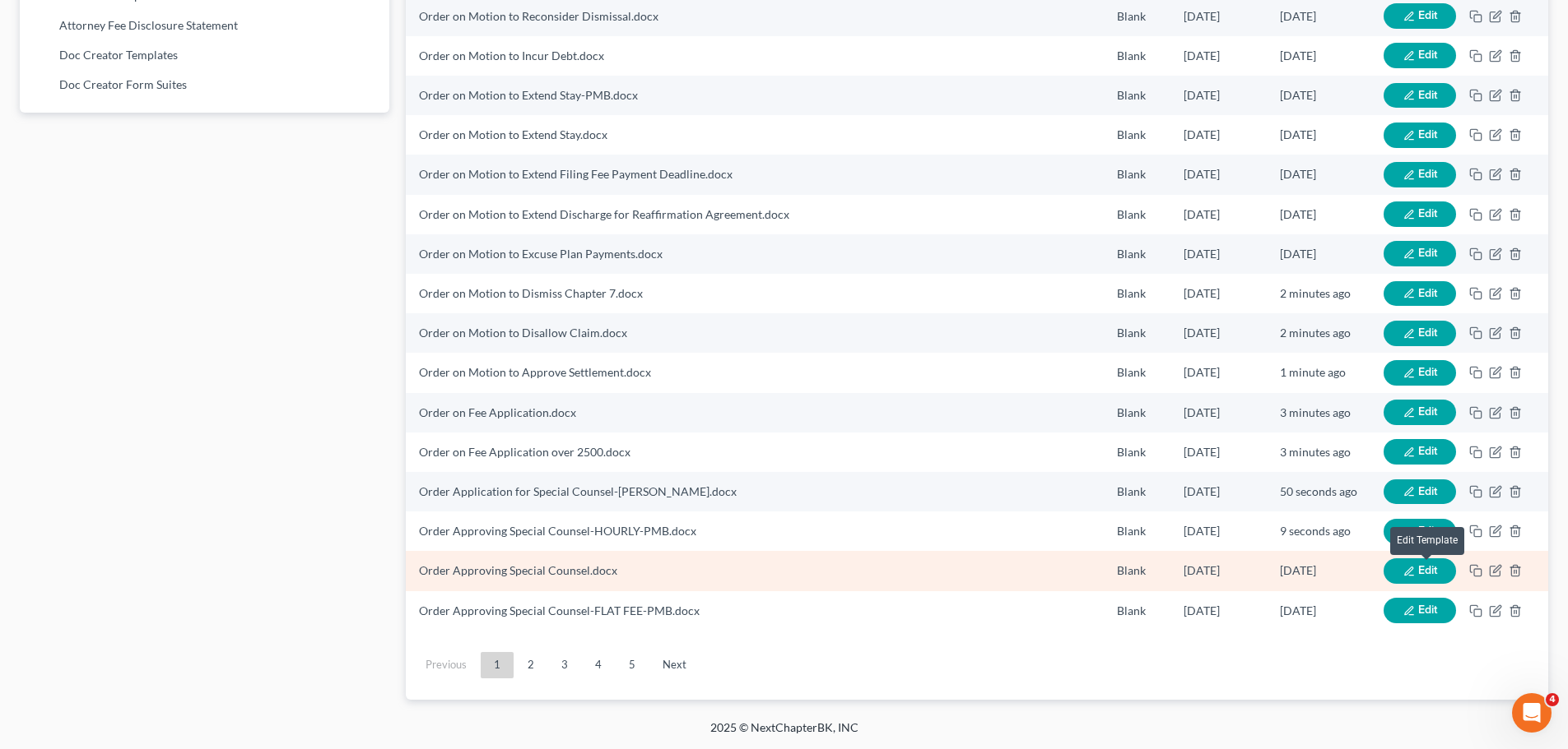
click at [1421, 571] on span "Edit" at bounding box center [1427, 571] width 19 height 14
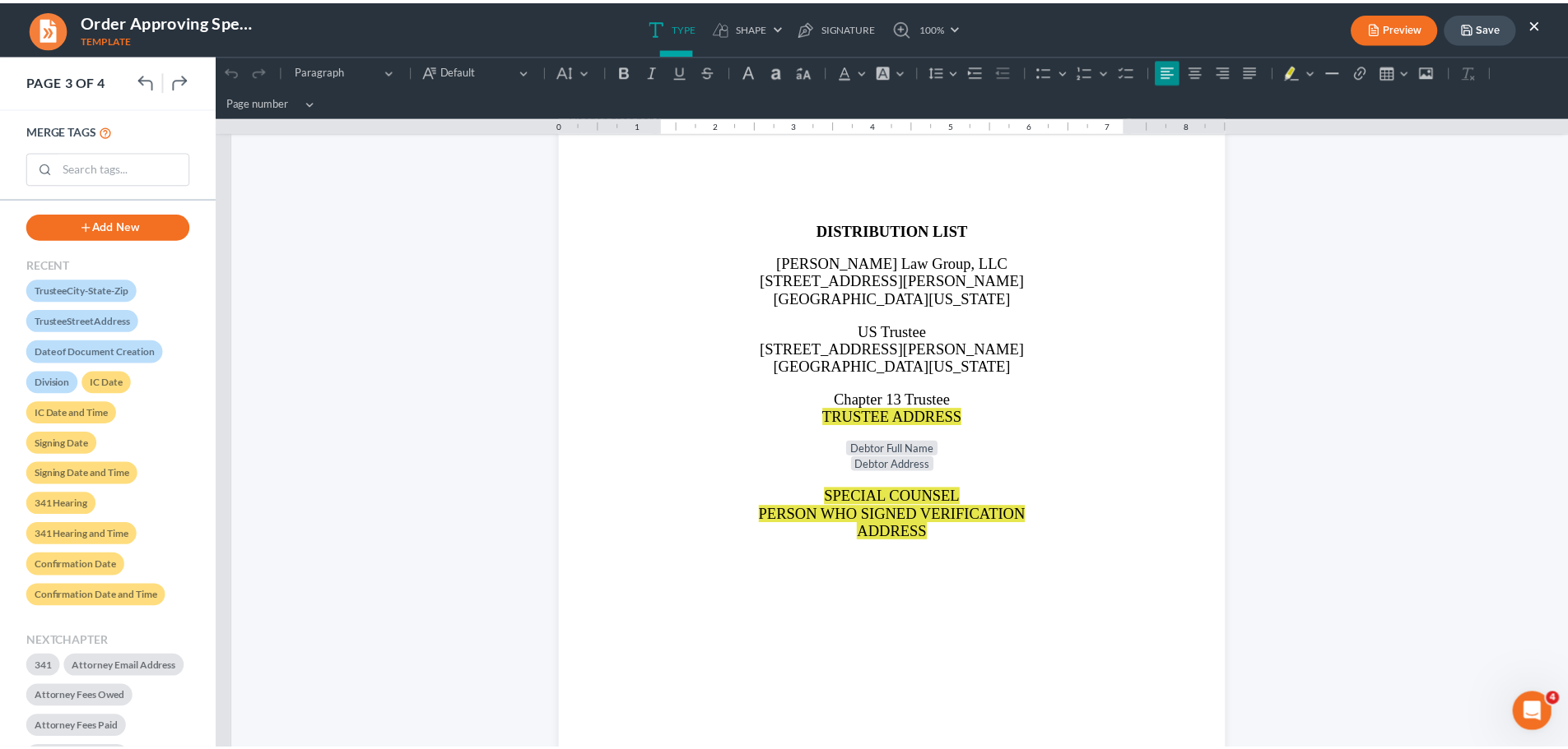
scroll to position [2797, 0]
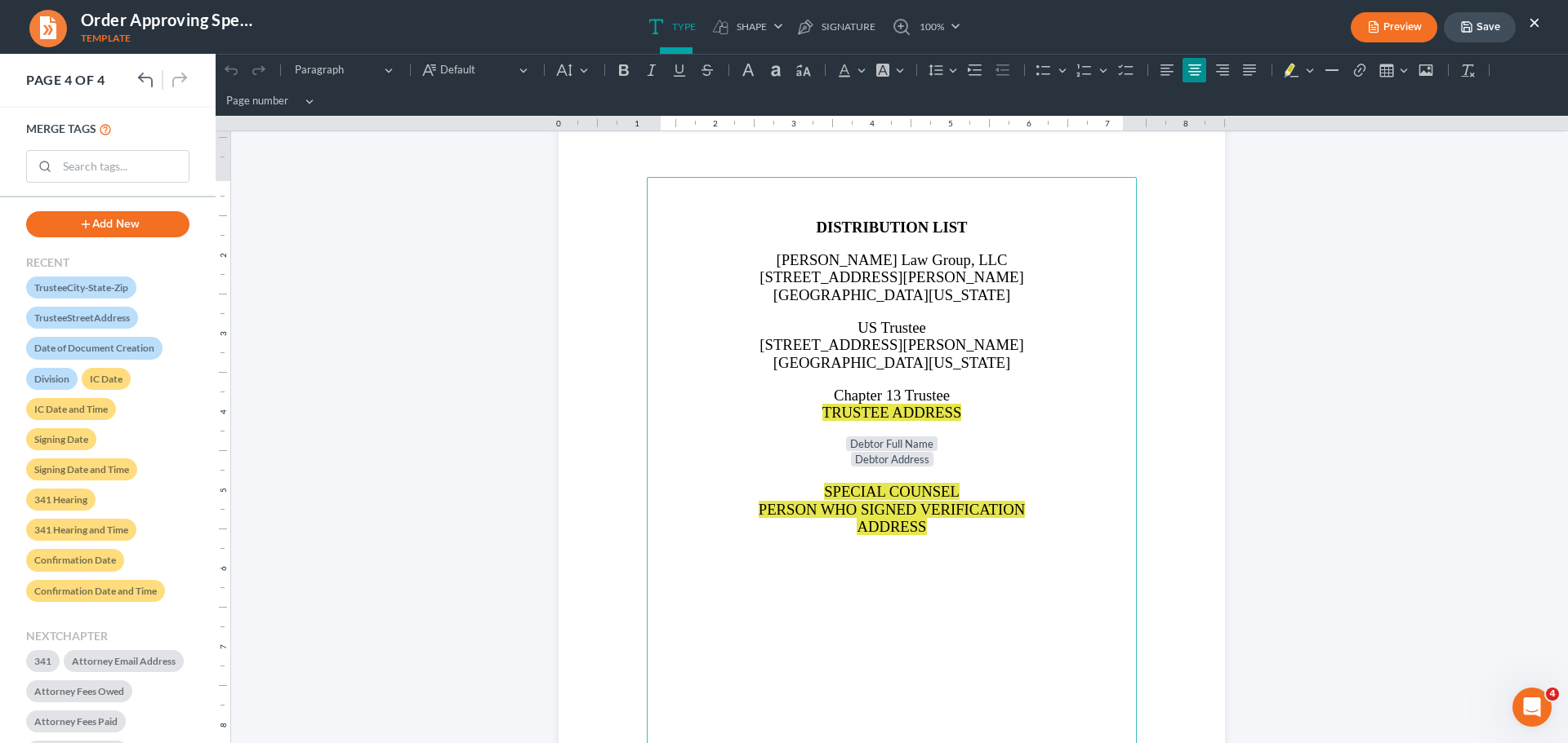
click at [824, 320] on p "US Trustee" at bounding box center [891, 327] width 470 height 18
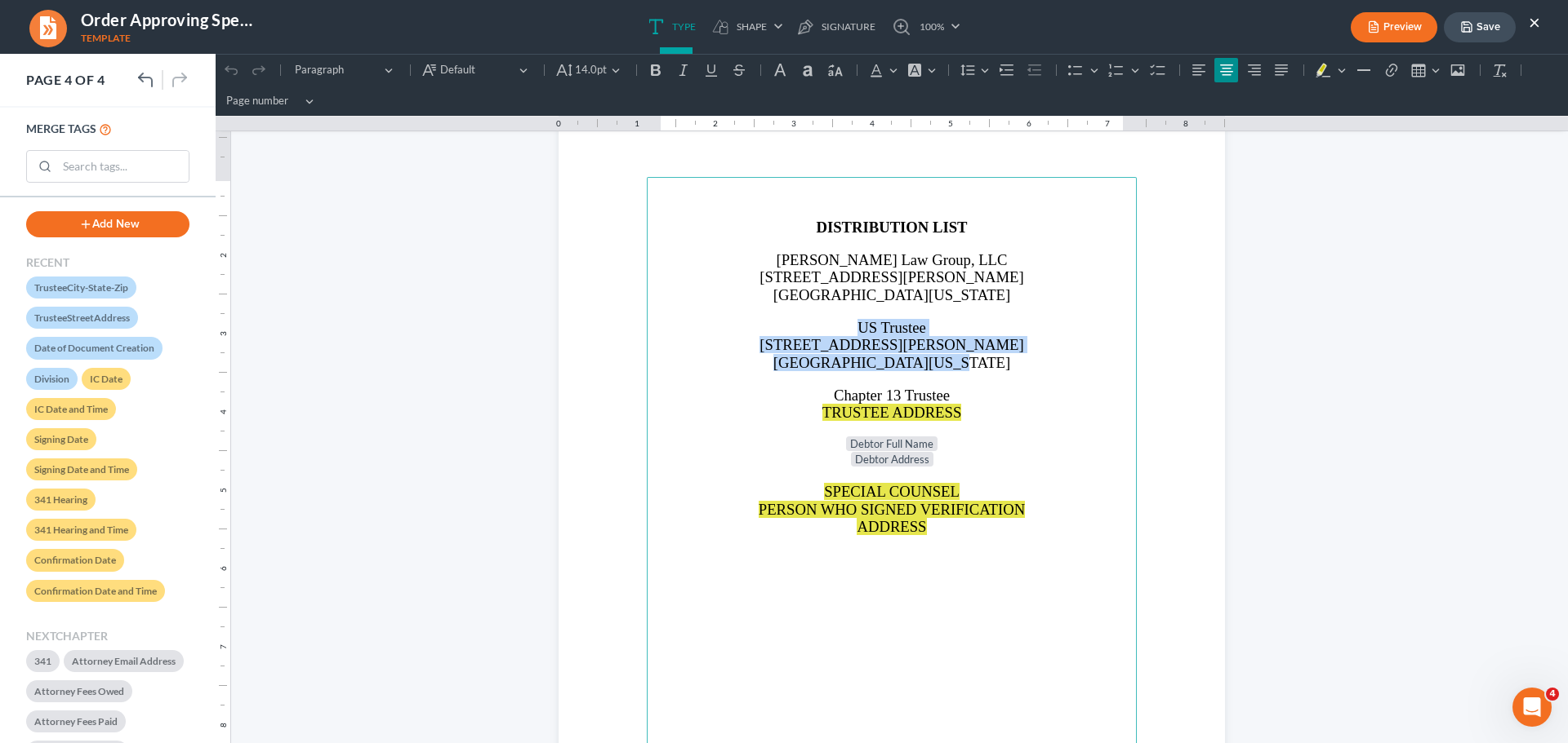
drag, startPoint x: 837, startPoint y: 325, endPoint x: 1004, endPoint y: 367, distance: 172.2
click at [1004, 367] on main "DISTRIBUTION LIST [PERSON_NAME] Law Group, LLC [STREET_ADDRESS][PERSON_NAME][US…" at bounding box center [891, 529] width 490 height 705
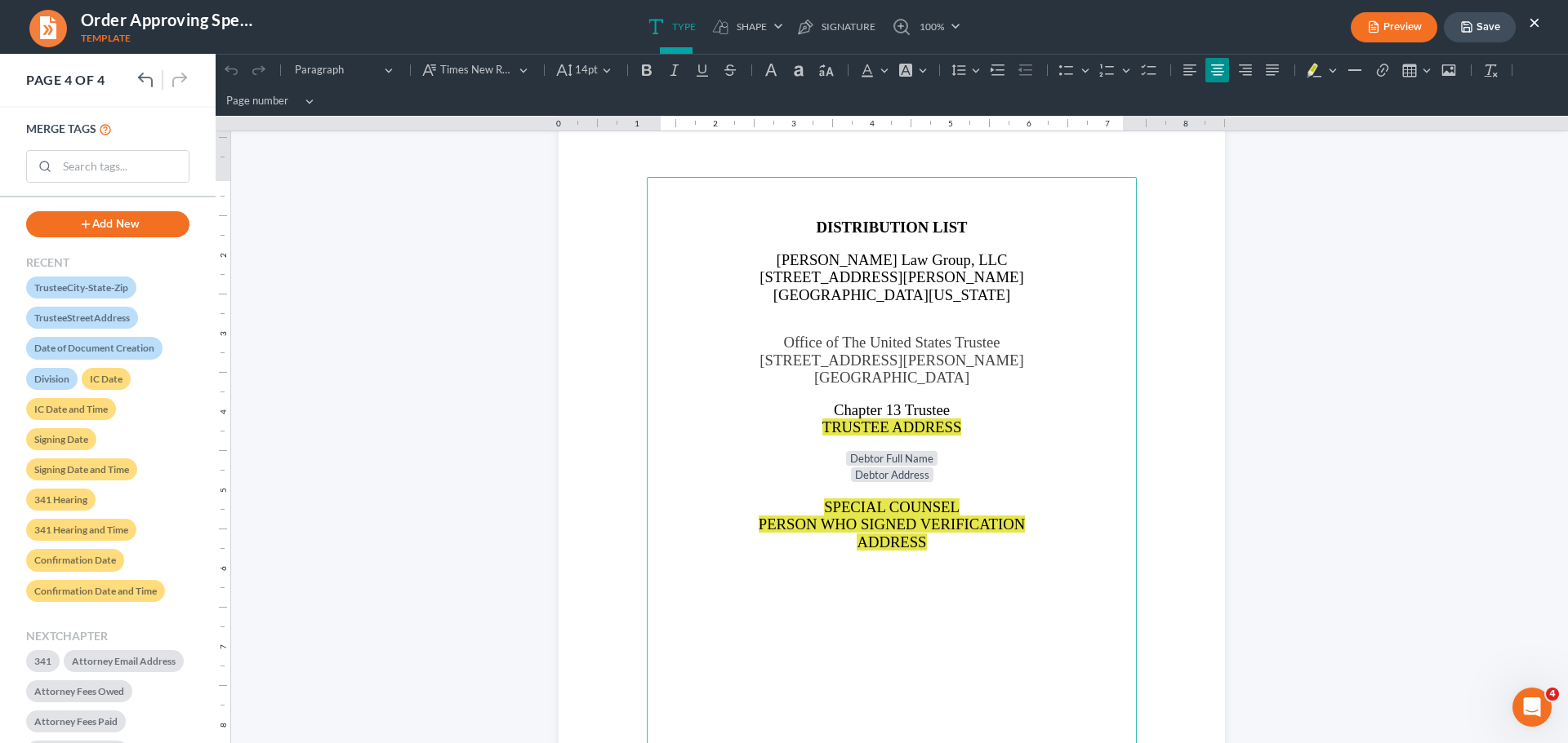
click at [1486, 28] on button "Save" at bounding box center [1479, 28] width 72 height 30
click at [1535, 22] on button "×" at bounding box center [1535, 22] width 12 height 19
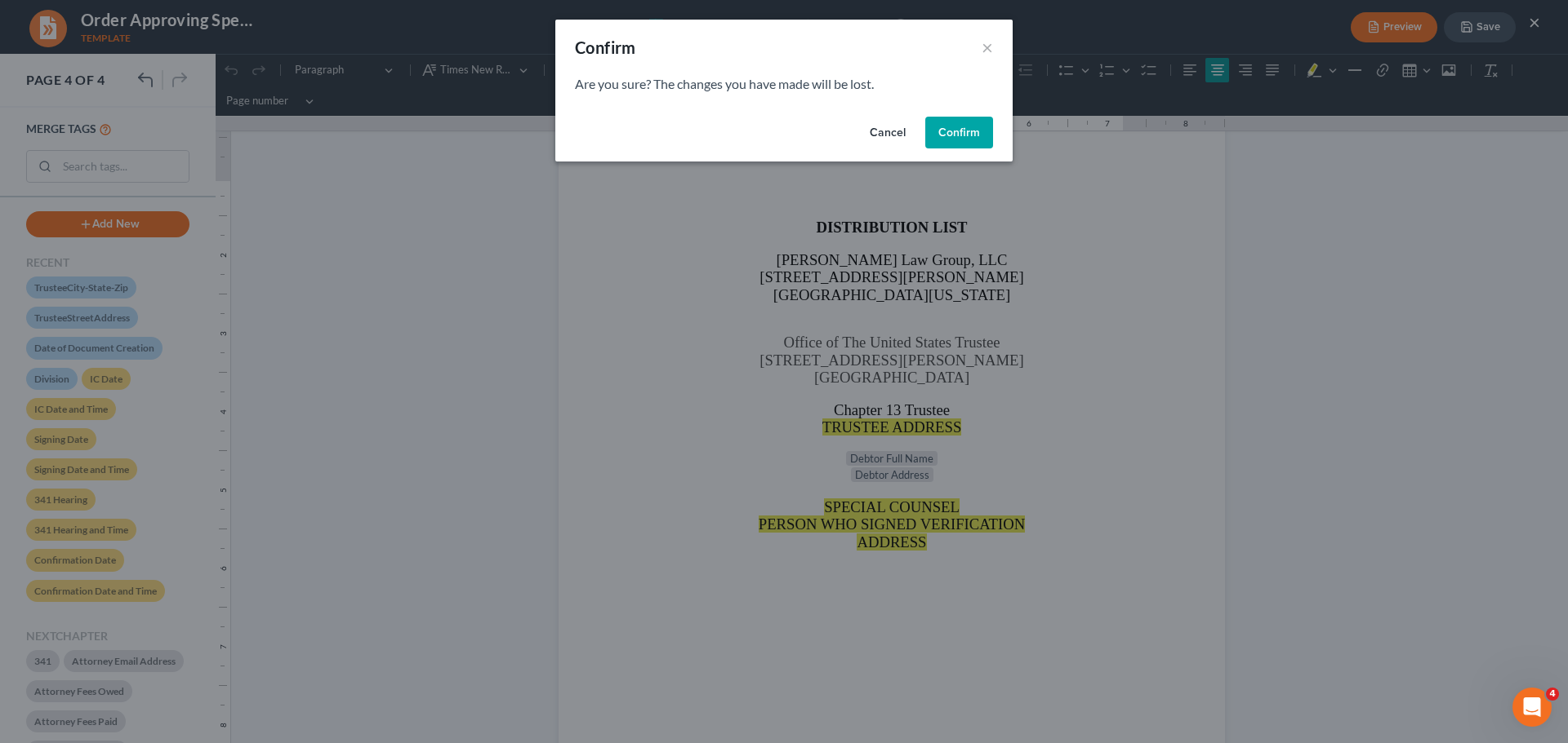
click at [880, 128] on button "Cancel" at bounding box center [887, 133] width 62 height 33
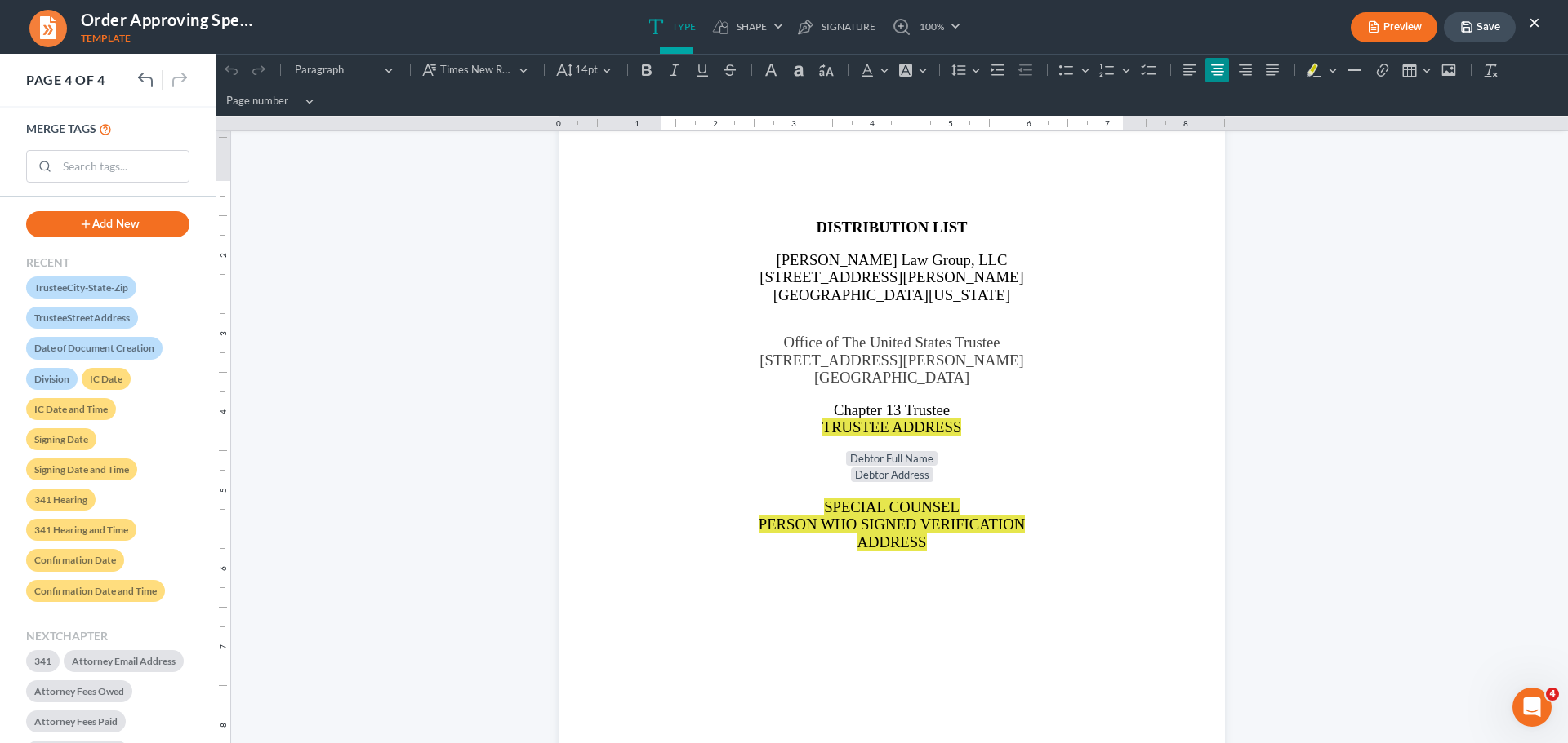
click at [1464, 28] on polyline "button" at bounding box center [1465, 29] width 6 height 4
click at [1533, 23] on button "×" at bounding box center [1535, 22] width 12 height 19
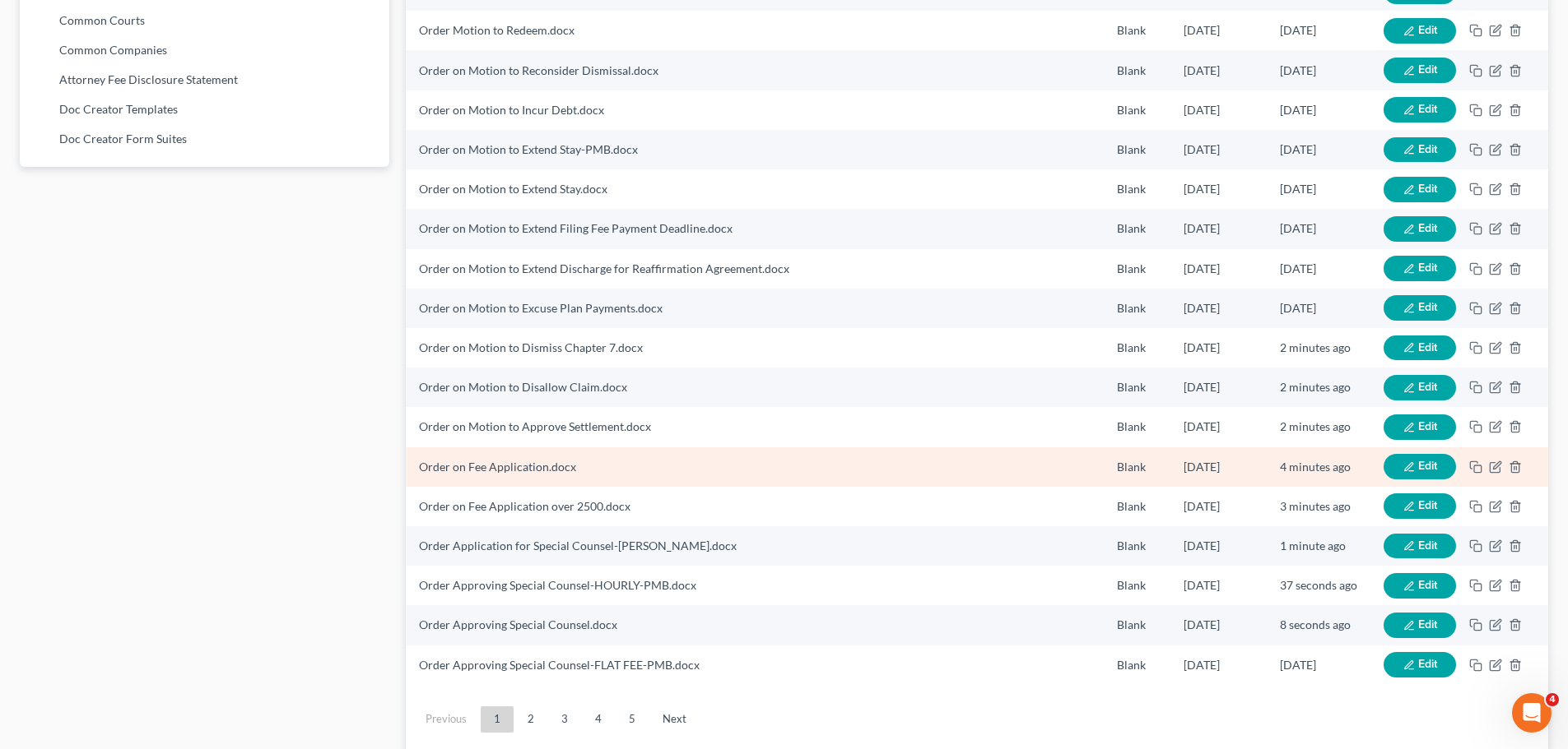
scroll to position [1066, 0]
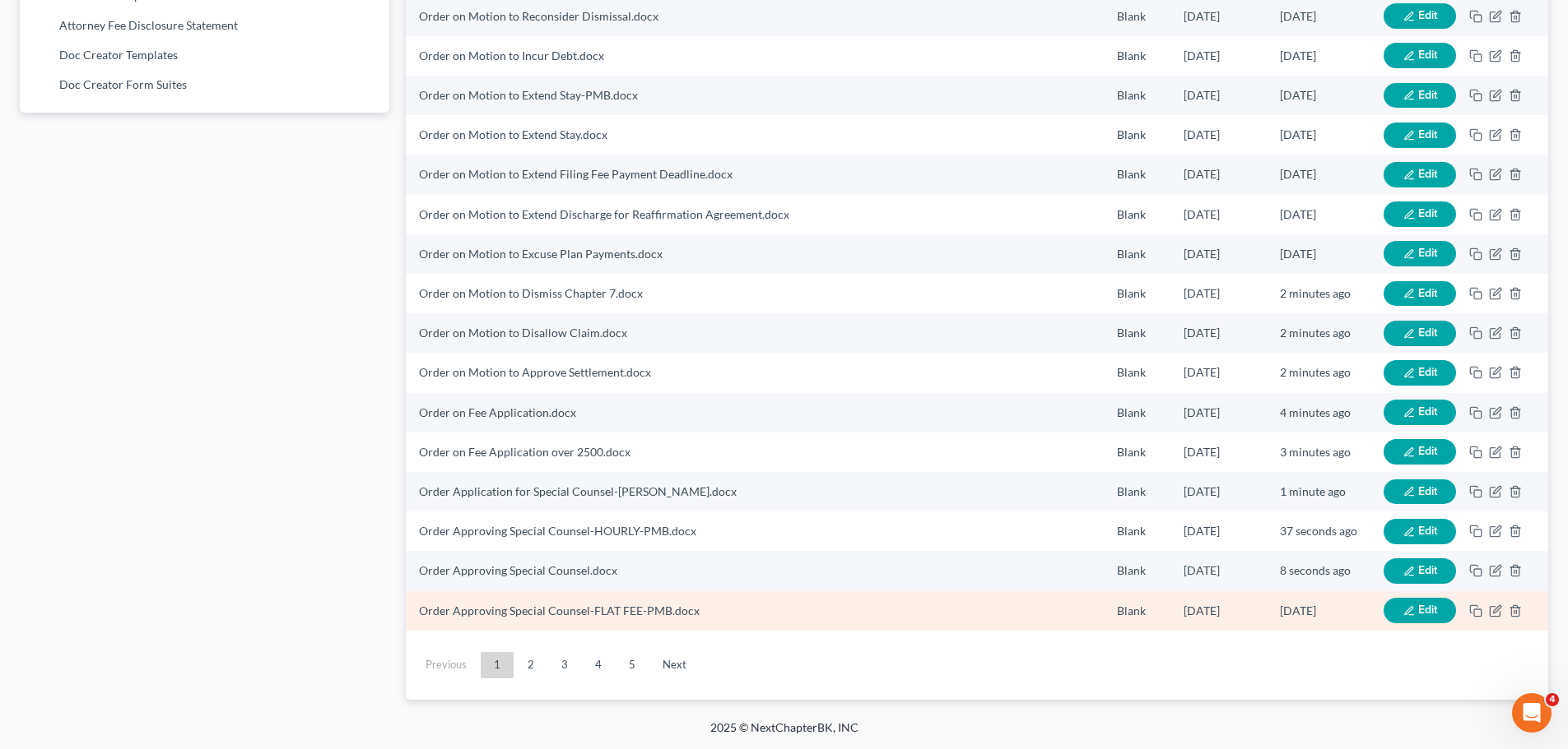
click at [1432, 605] on span "Edit" at bounding box center [1427, 609] width 19 height 14
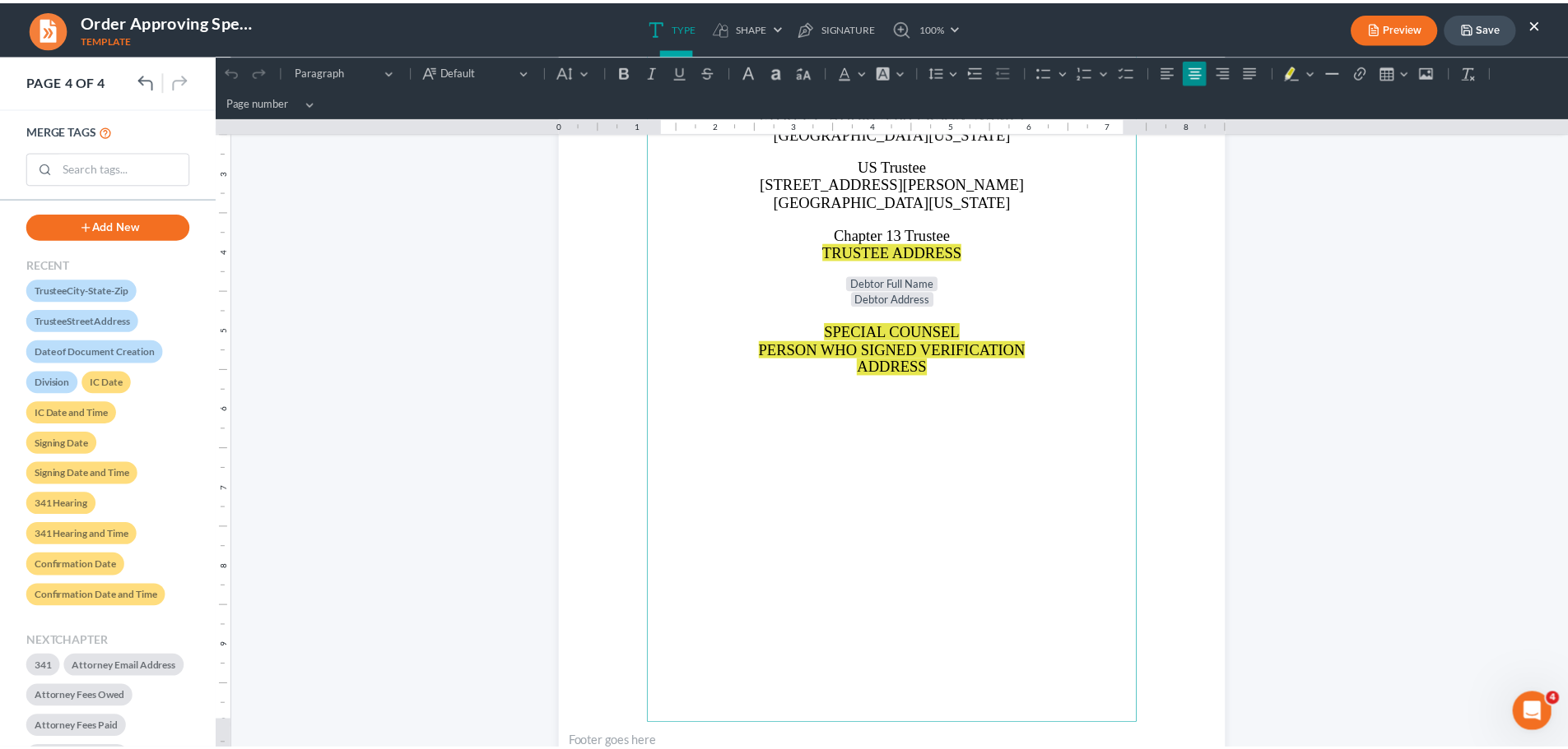
scroll to position [2714, 0]
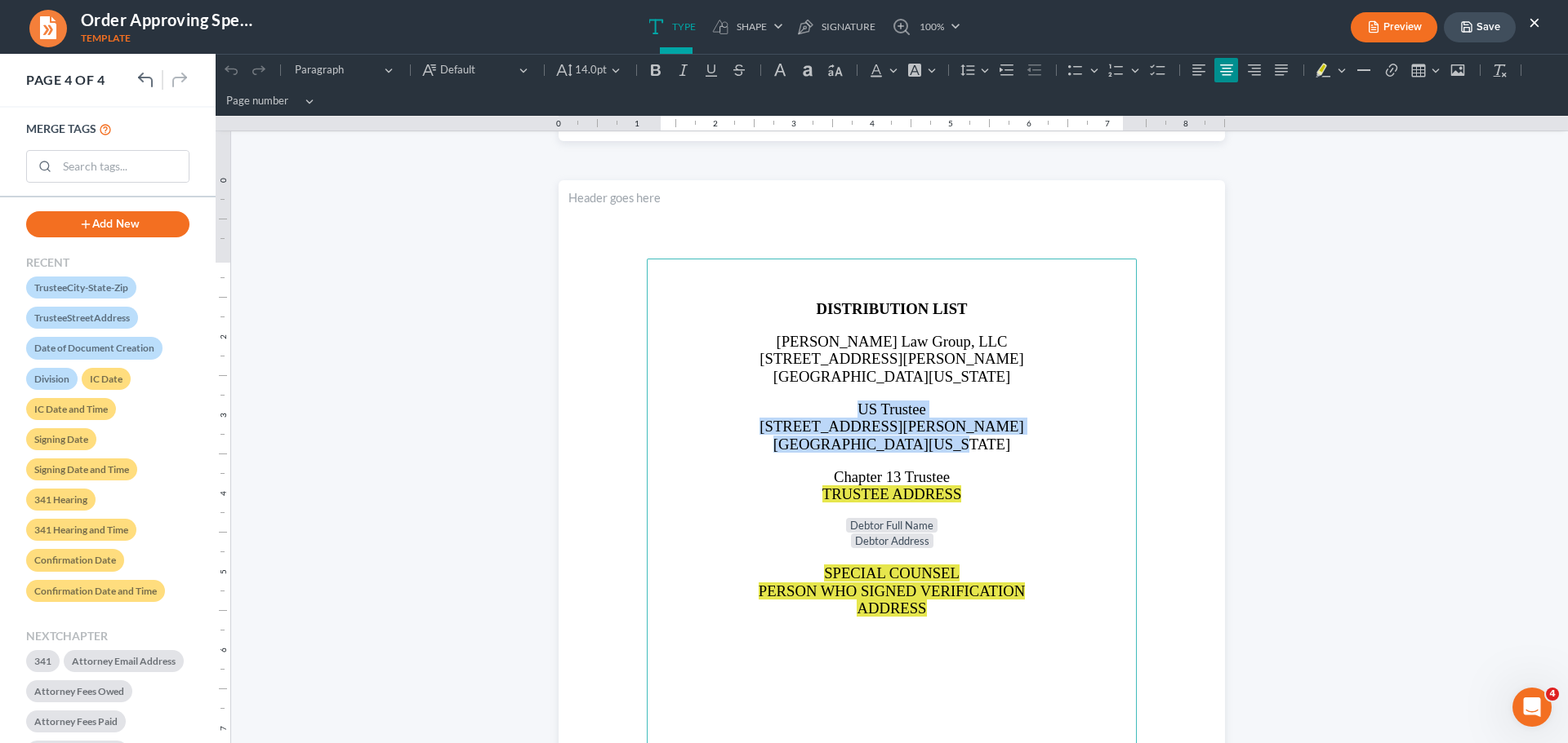
drag, startPoint x: 843, startPoint y: 405, endPoint x: 966, endPoint y: 447, distance: 130.0
click at [966, 447] on main "DISTRIBUTION LIST [PERSON_NAME] Law Group, LLC [STREET_ADDRESS][PERSON_NAME][US…" at bounding box center [891, 611] width 490 height 705
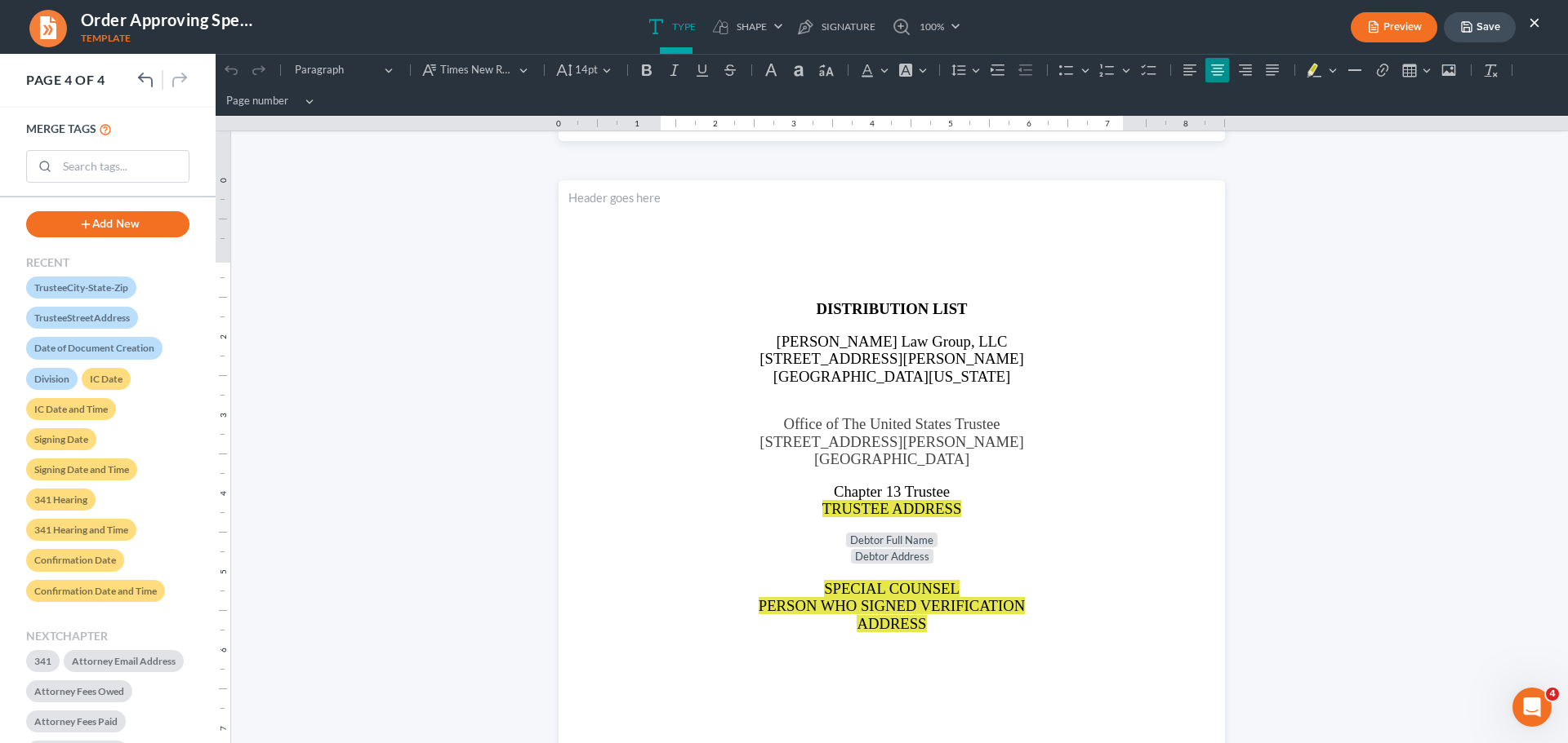
click at [1469, 28] on icon "button" at bounding box center [1467, 27] width 13 height 13
click at [1480, 13] on button "Save" at bounding box center [1479, 28] width 72 height 30
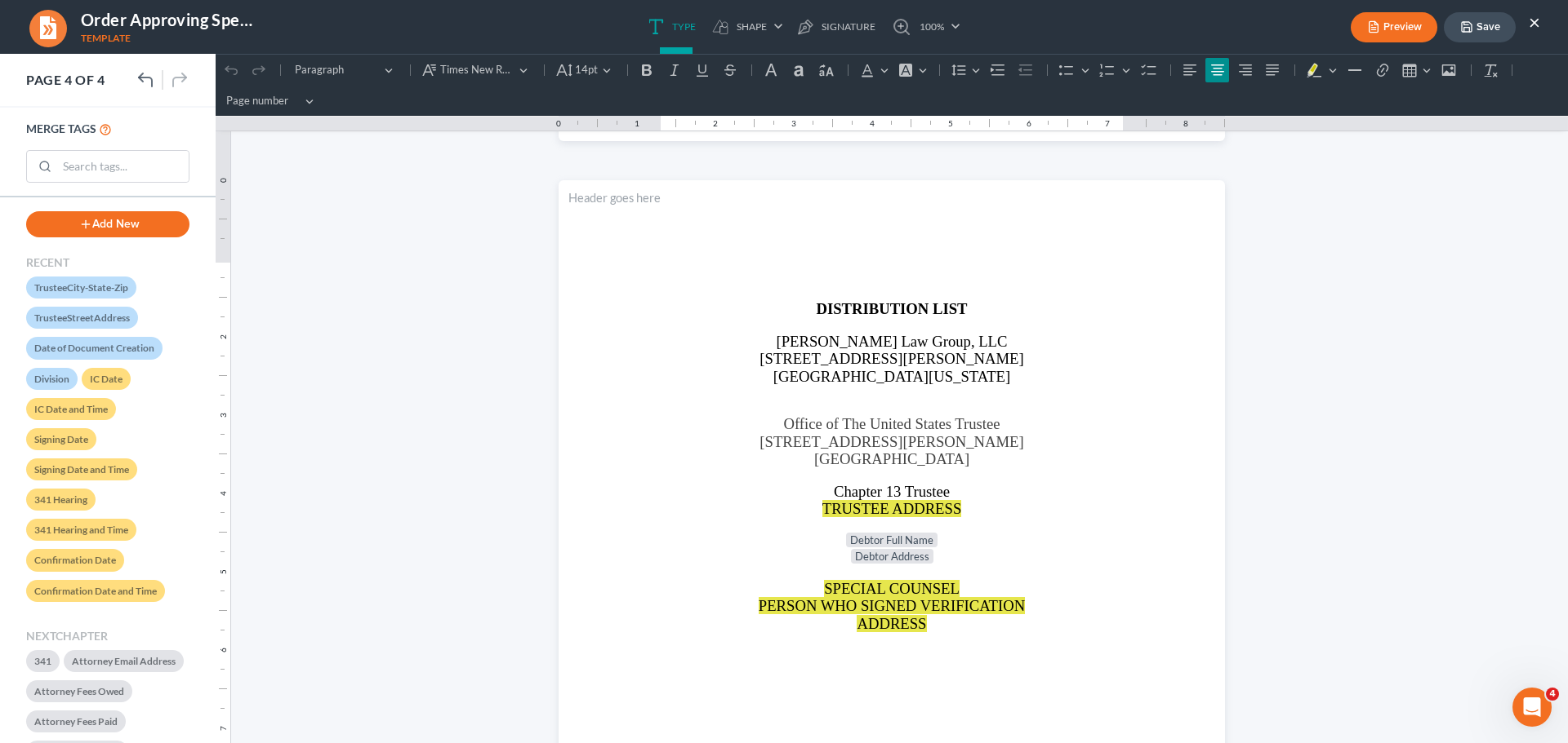
click at [1535, 23] on button "×" at bounding box center [1535, 22] width 12 height 19
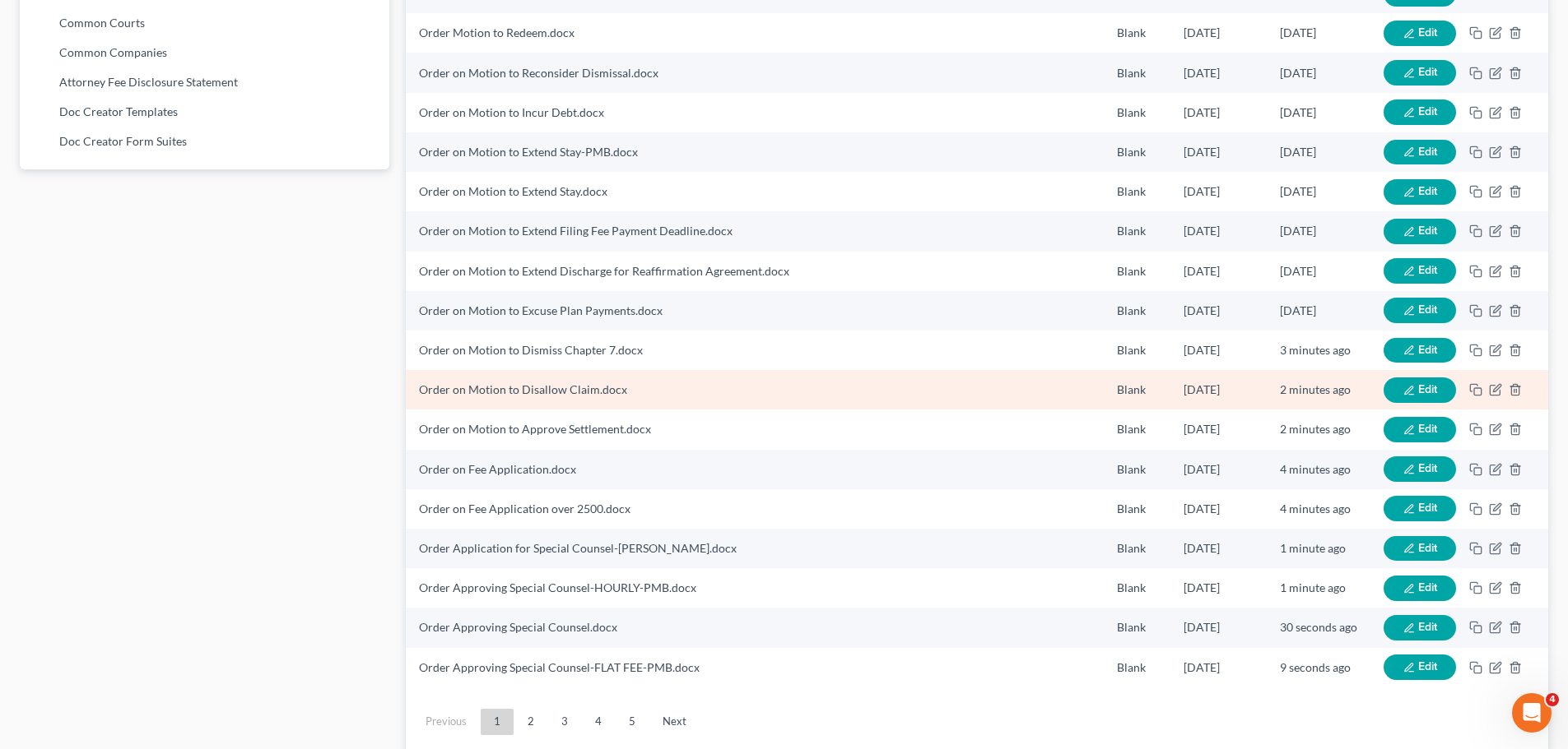
scroll to position [1066, 0]
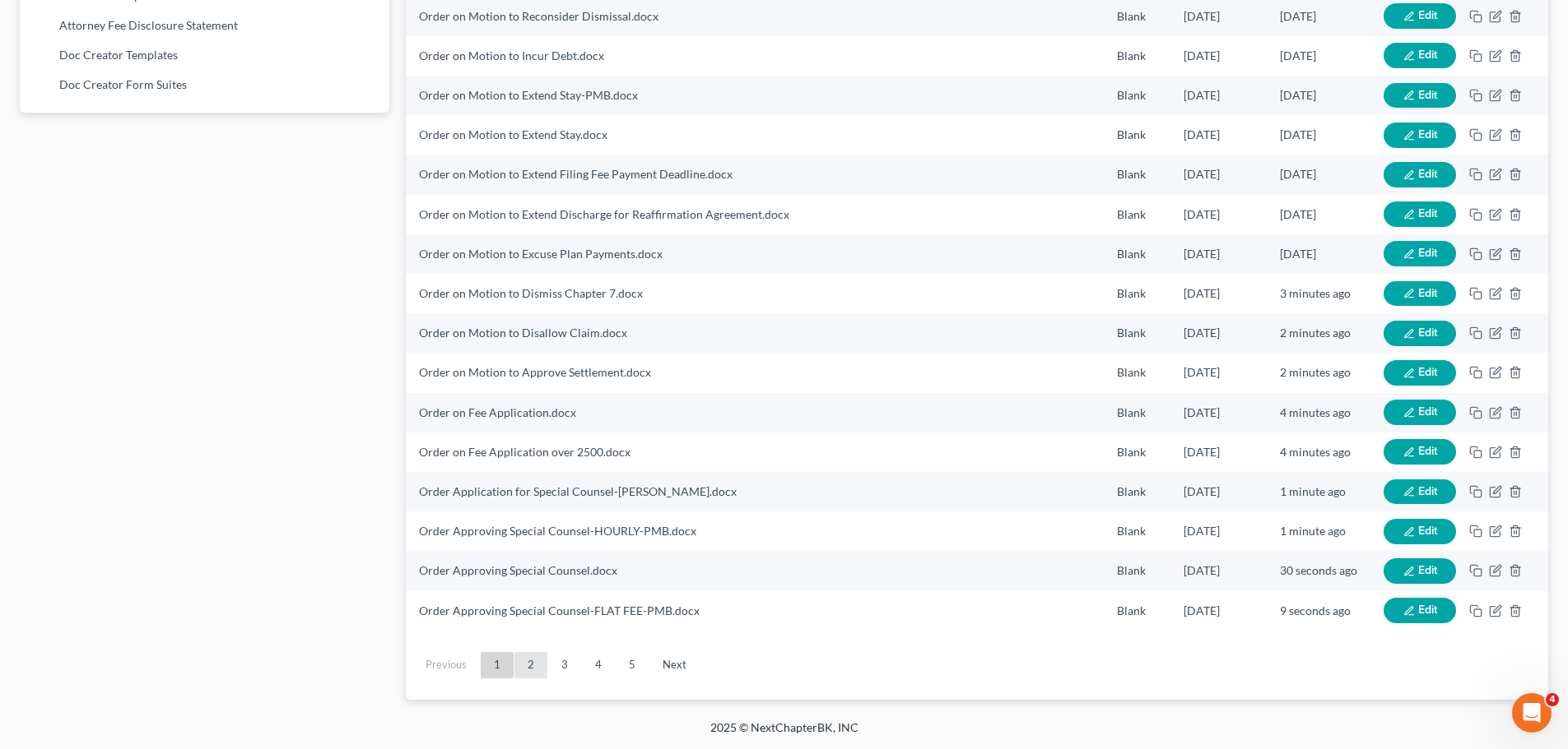
click at [531, 672] on link "2" at bounding box center [531, 665] width 33 height 26
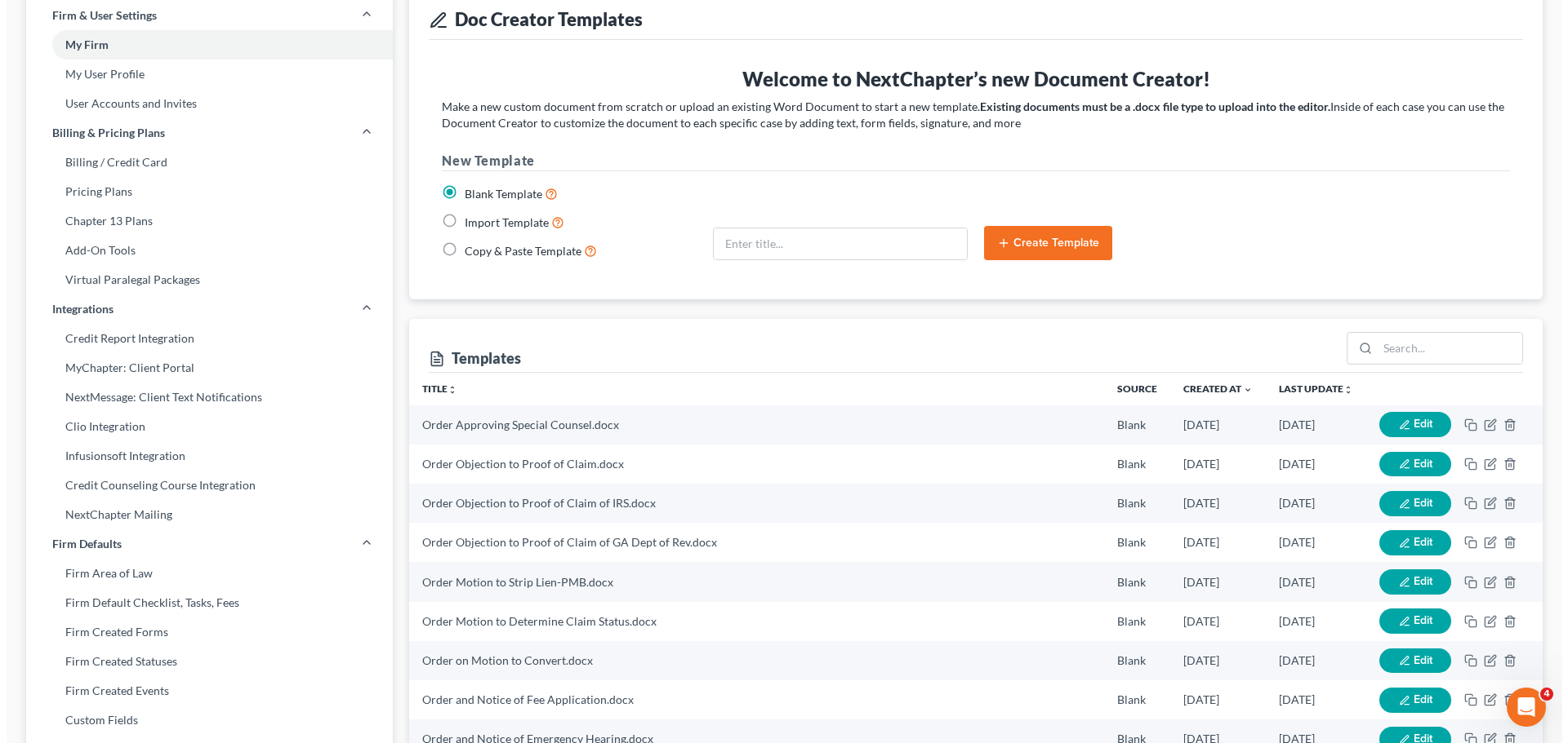
scroll to position [78, 0]
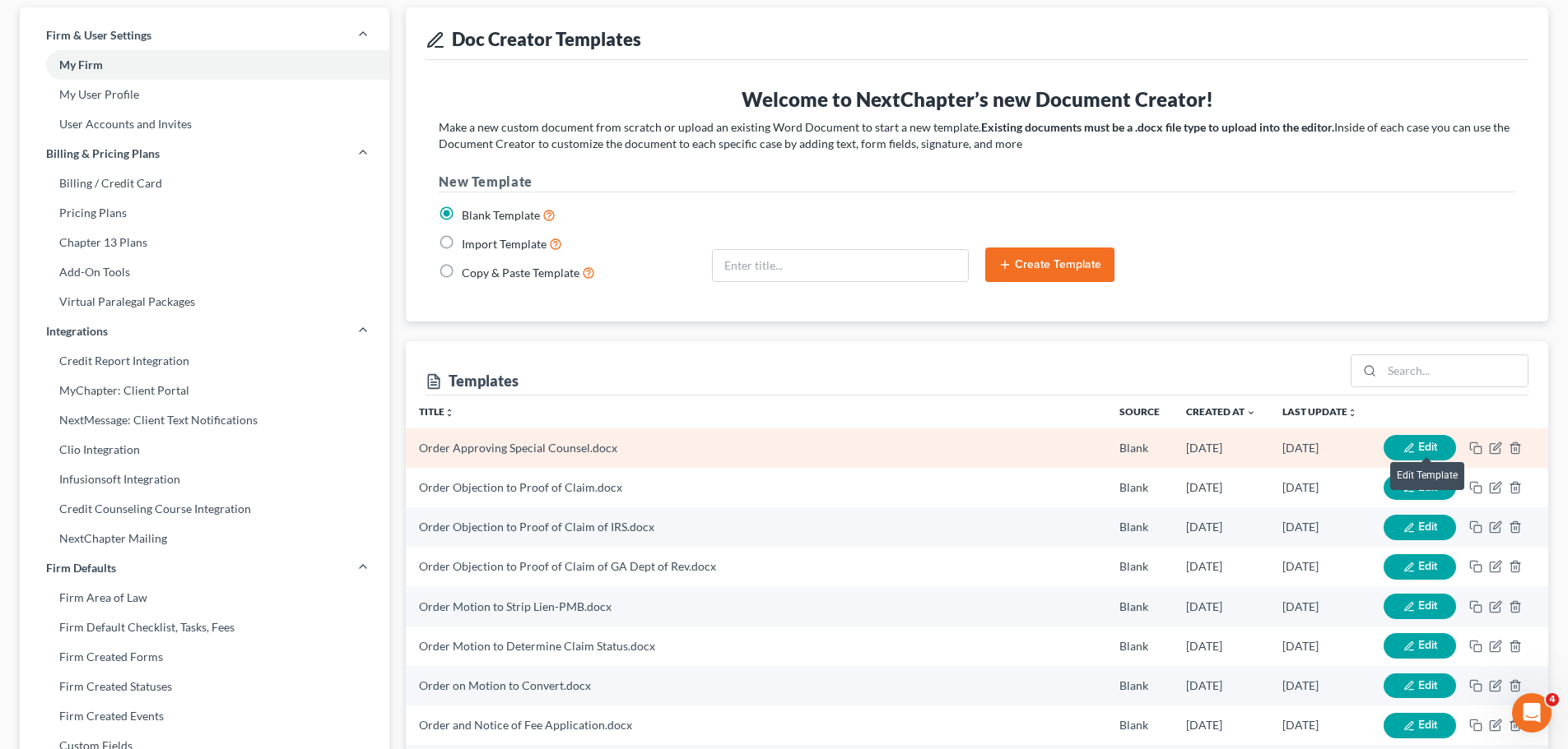
click at [1418, 446] on span "Edit" at bounding box center [1427, 447] width 19 height 14
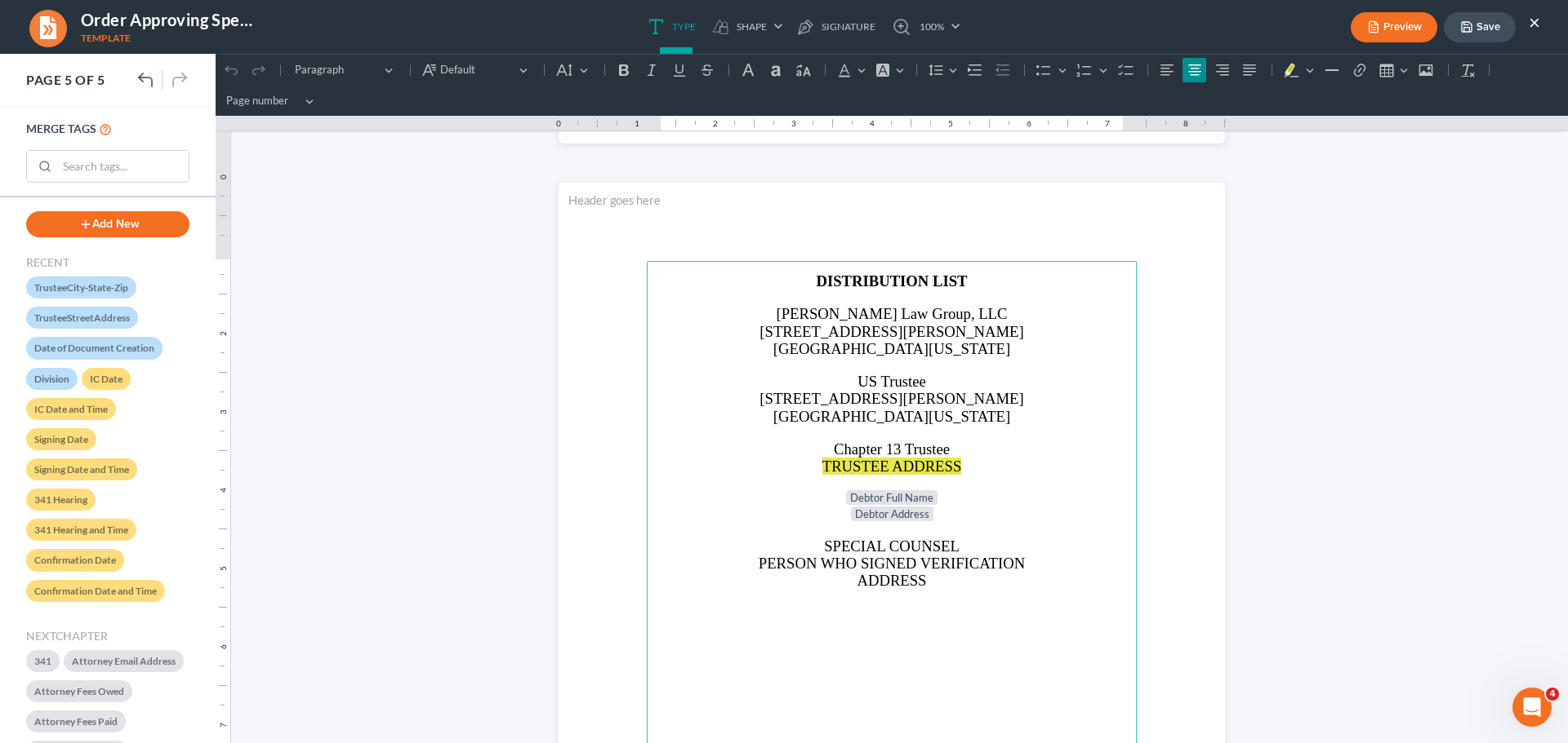
scroll to position [3591, 0]
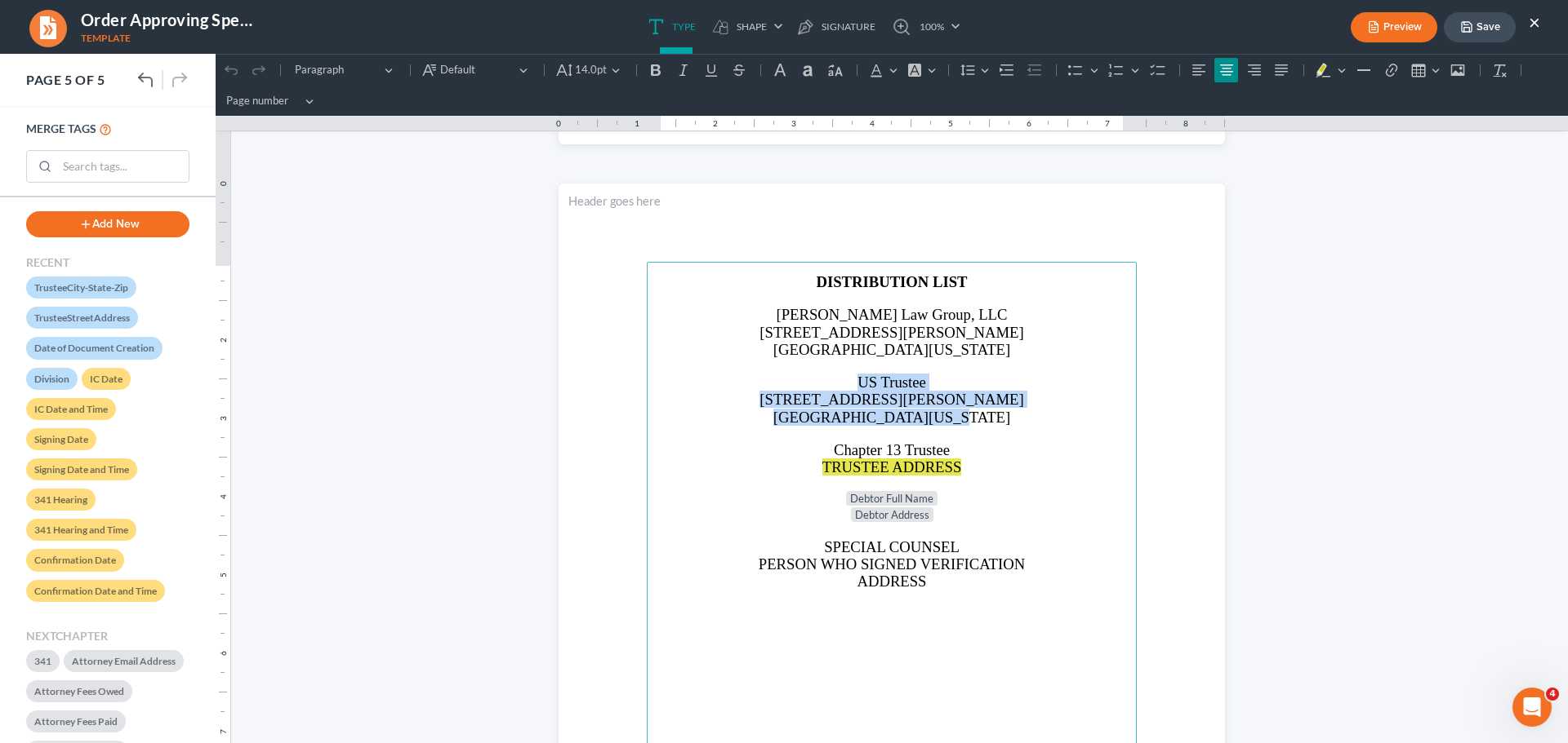
drag, startPoint x: 841, startPoint y: 377, endPoint x: 1017, endPoint y: 423, distance: 181.9
click at [1017, 423] on main "⁠⁠⁠⁠⁠⁠⁠ DISTRIBUTION LIST [PERSON_NAME] Law Group, LLC [STREET_ADDRESS][PERSON_…" at bounding box center [891, 614] width 490 height 705
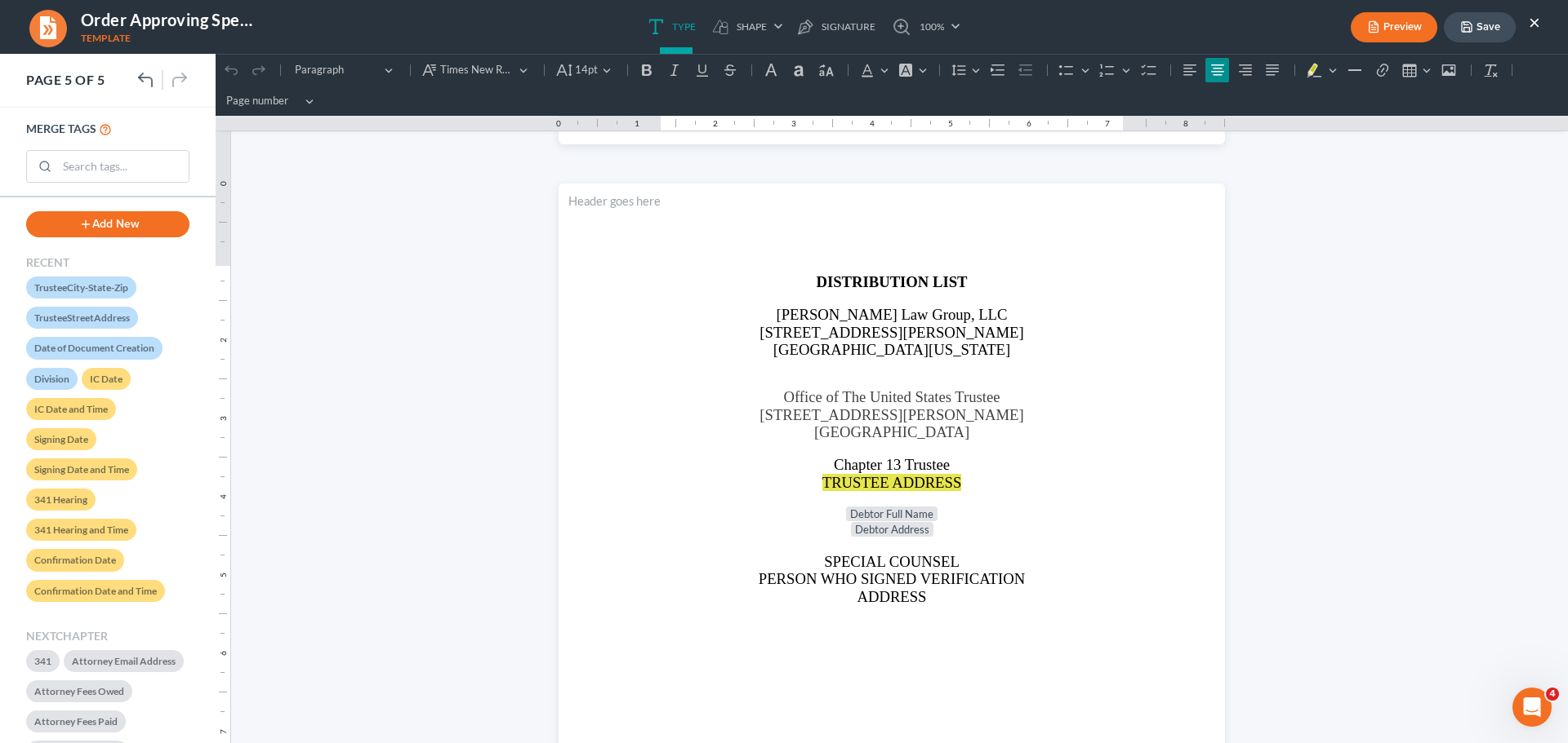
click at [1483, 22] on button "Save" at bounding box center [1479, 28] width 72 height 30
click at [1477, 28] on button "Save" at bounding box center [1479, 28] width 72 height 30
click at [1537, 19] on button "×" at bounding box center [1535, 22] width 12 height 19
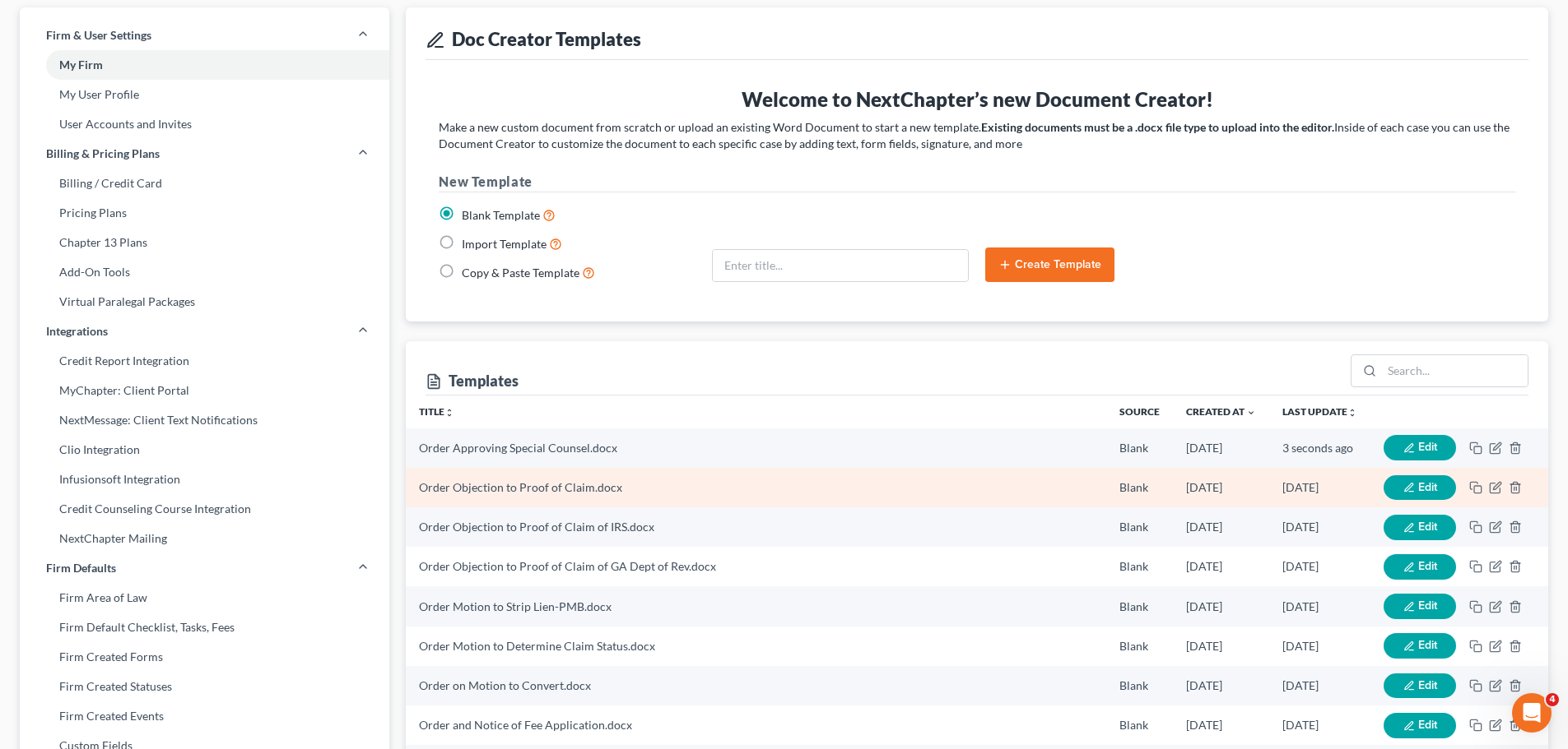
click at [1411, 489] on icon "button" at bounding box center [1409, 488] width 12 height 12
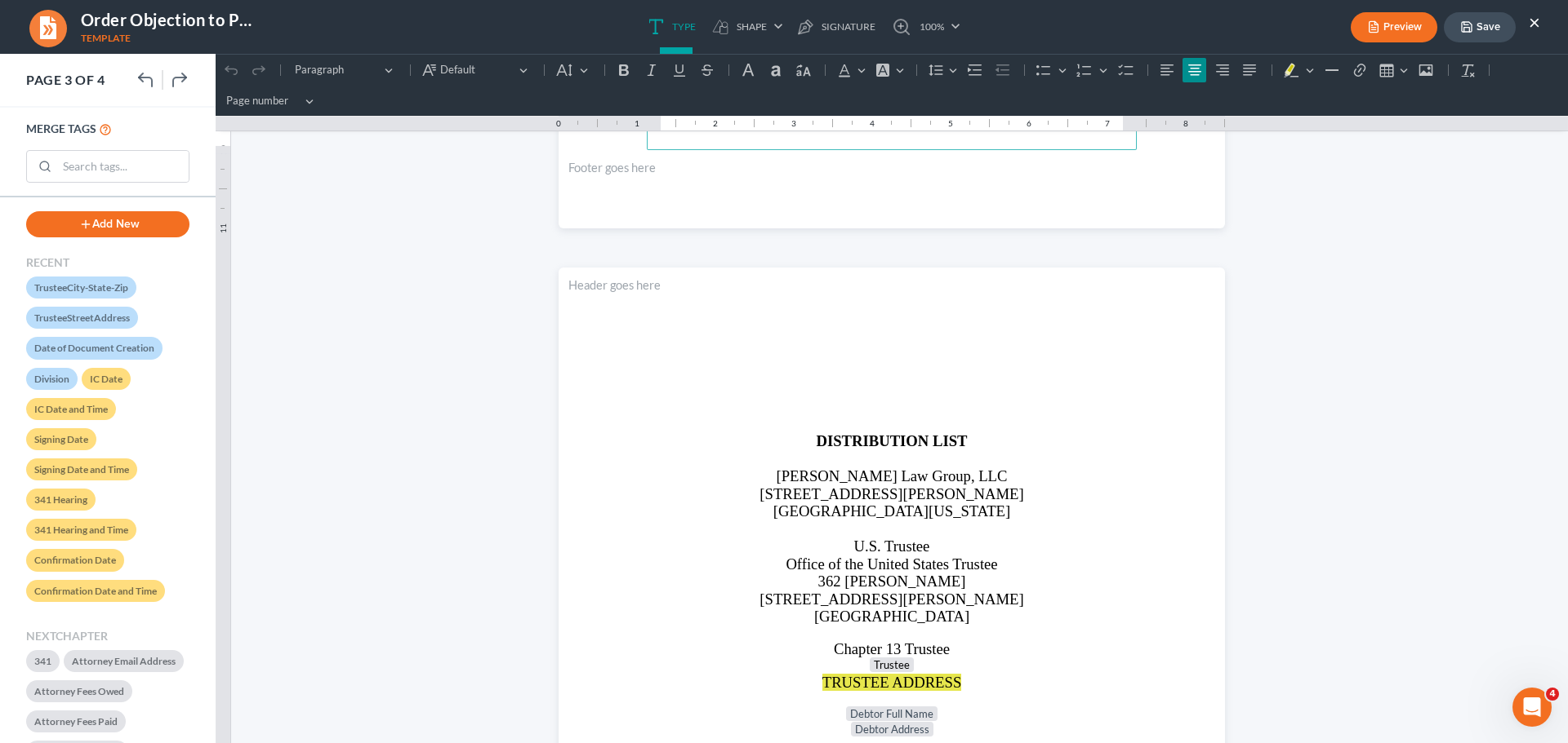
scroll to position [2856, 0]
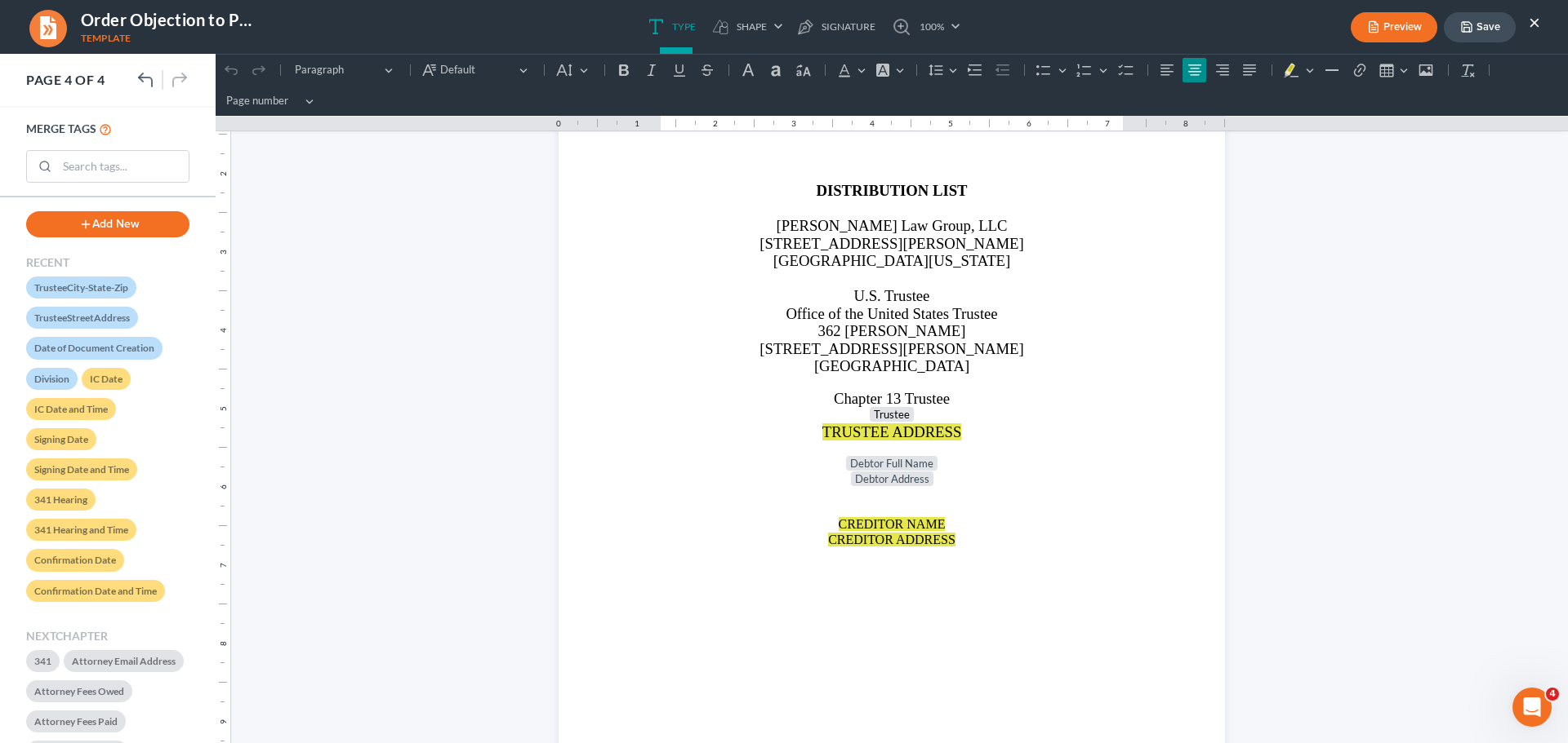
click at [1533, 23] on button "×" at bounding box center [1535, 22] width 12 height 19
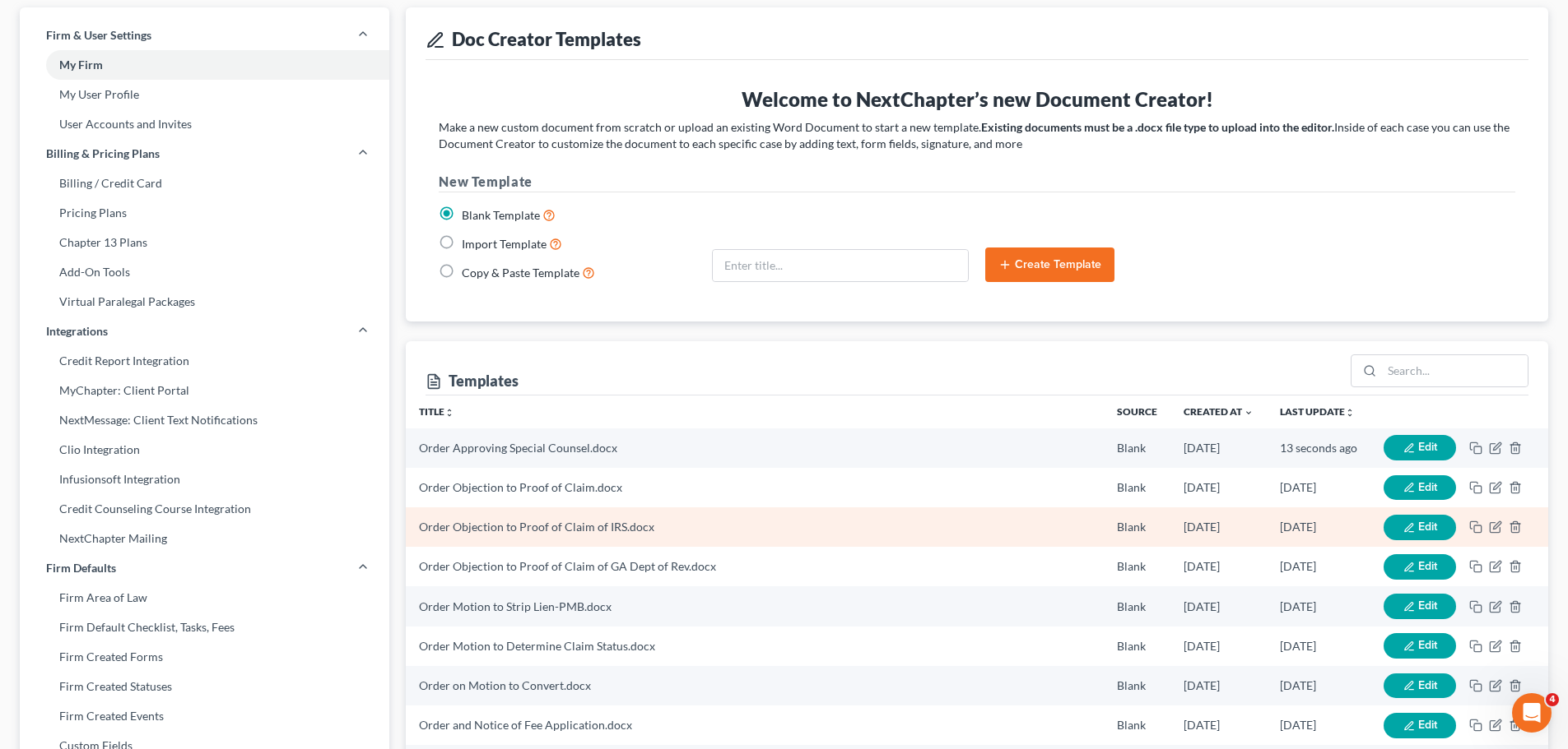
click at [1455, 523] on td "Edit" at bounding box center [1459, 527] width 178 height 40
click at [1411, 522] on button "Edit" at bounding box center [1420, 528] width 72 height 25
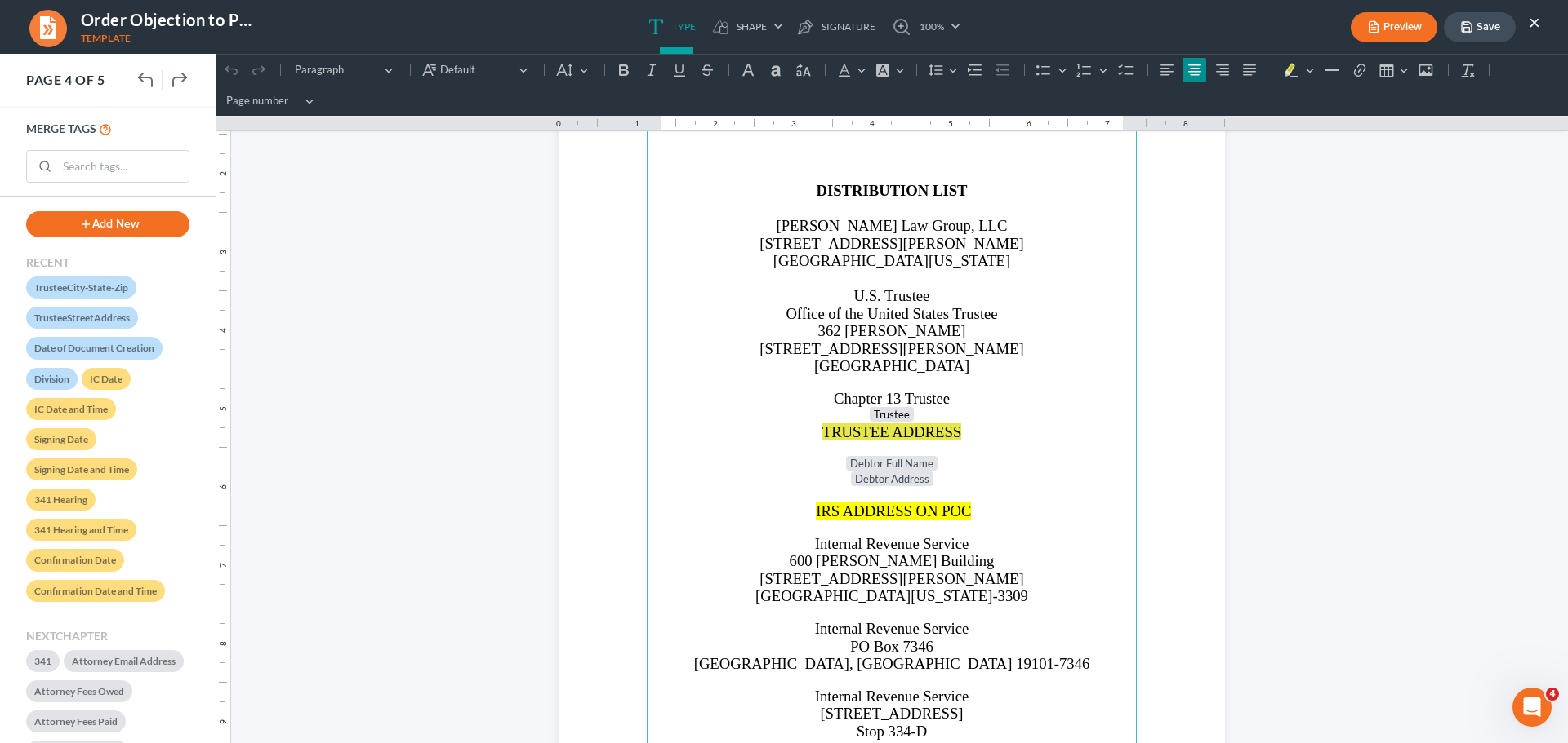
click at [1536, 18] on button "×" at bounding box center [1535, 22] width 12 height 19
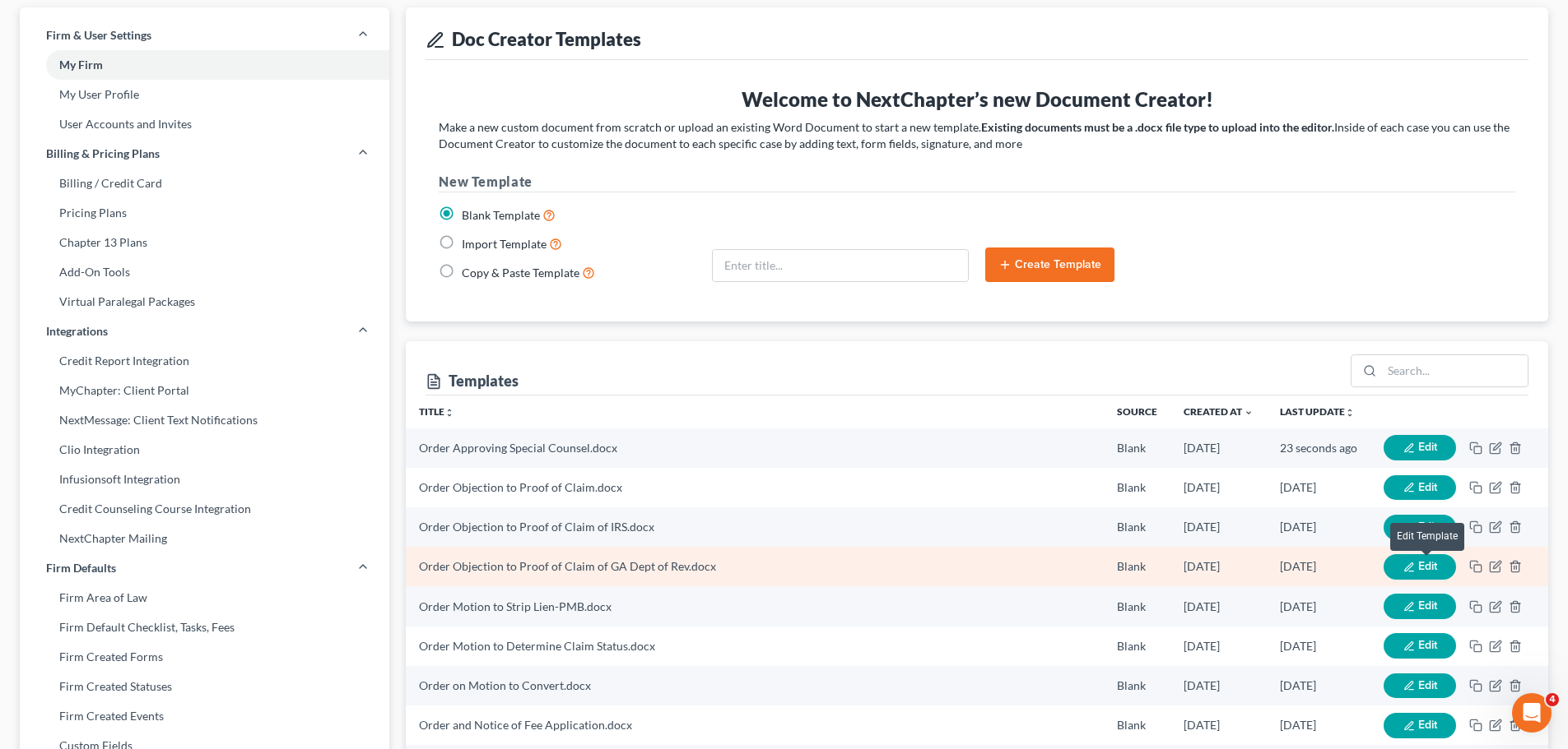
click at [1428, 568] on span "Edit" at bounding box center [1427, 566] width 19 height 14
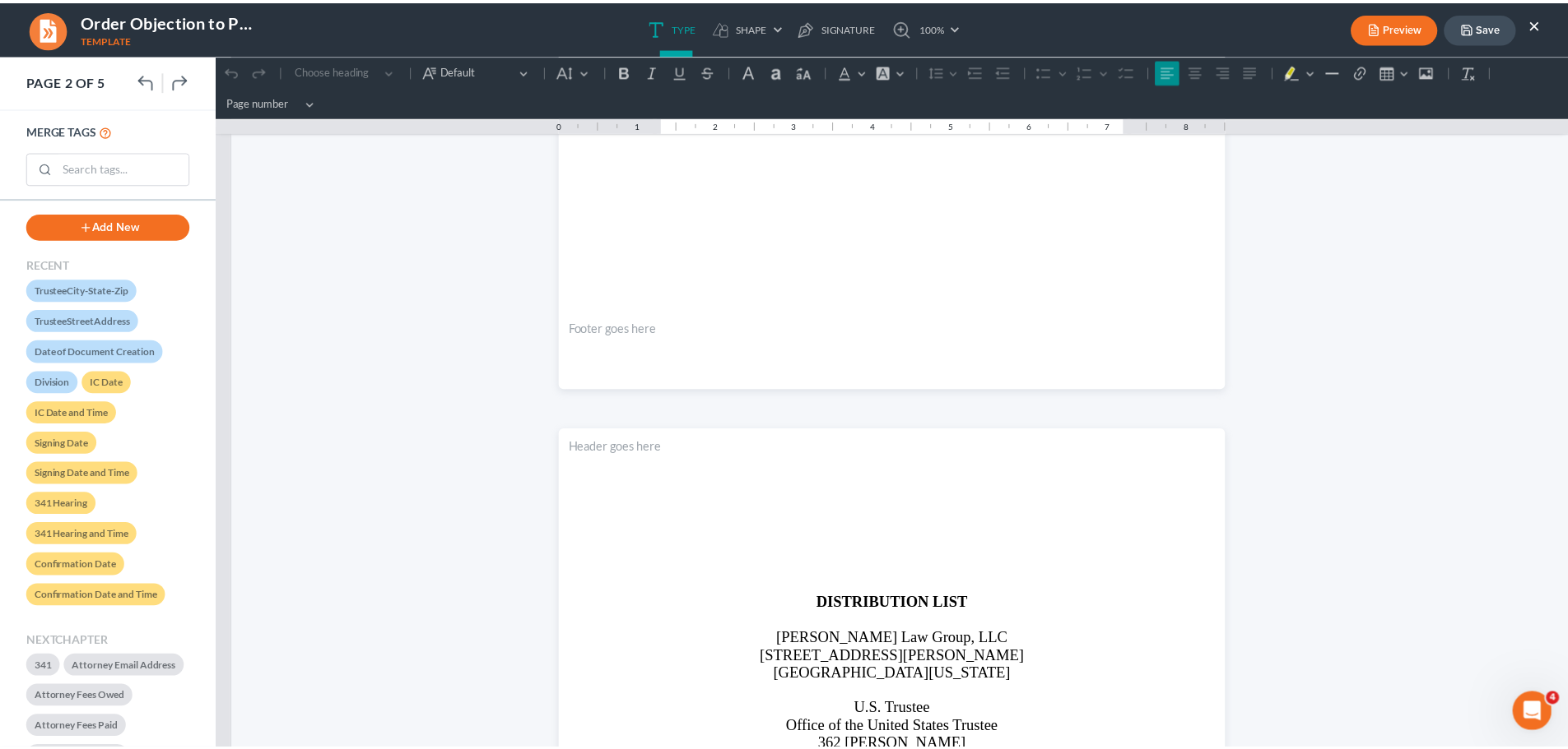
scroll to position [2797, 0]
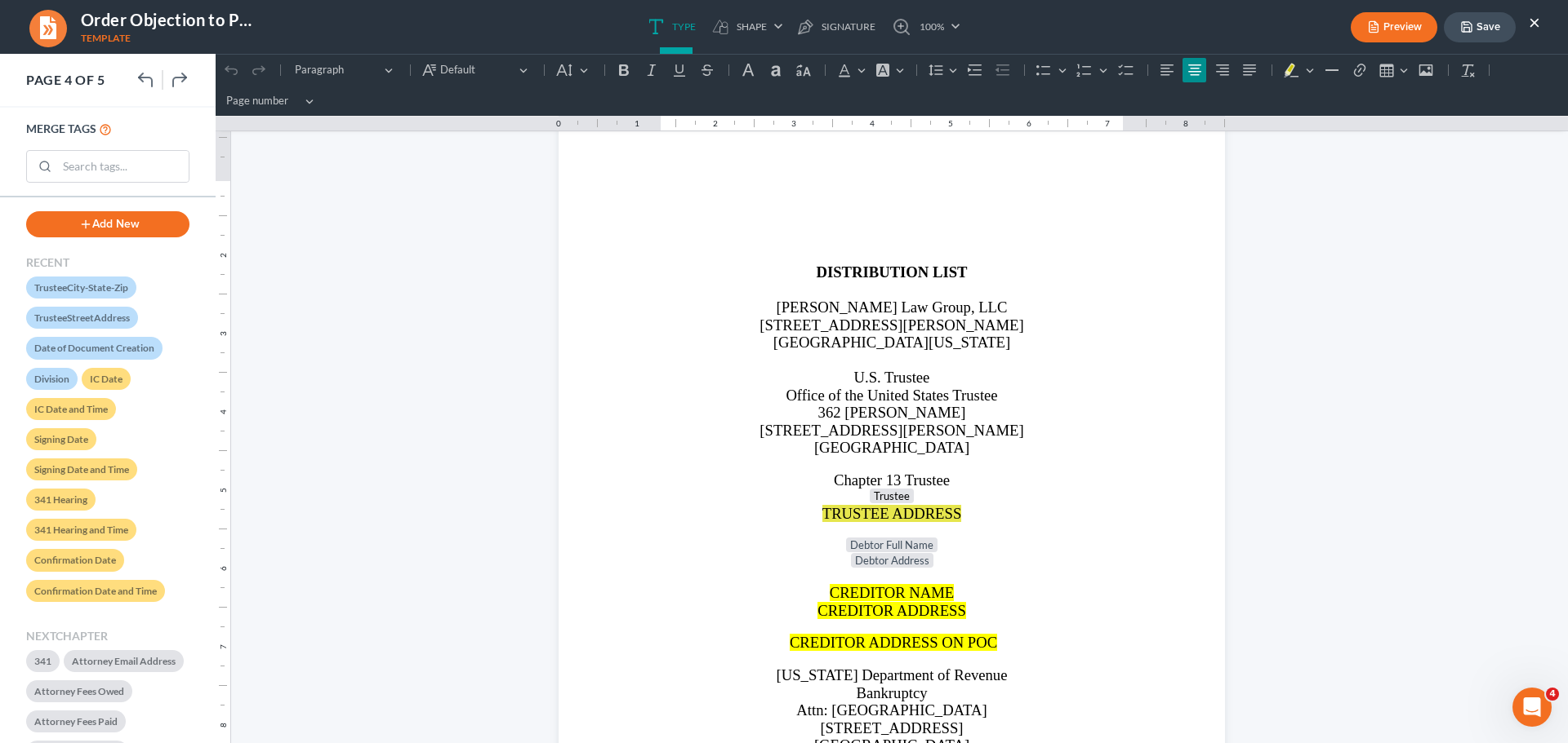
click at [1536, 26] on button "×" at bounding box center [1535, 22] width 12 height 19
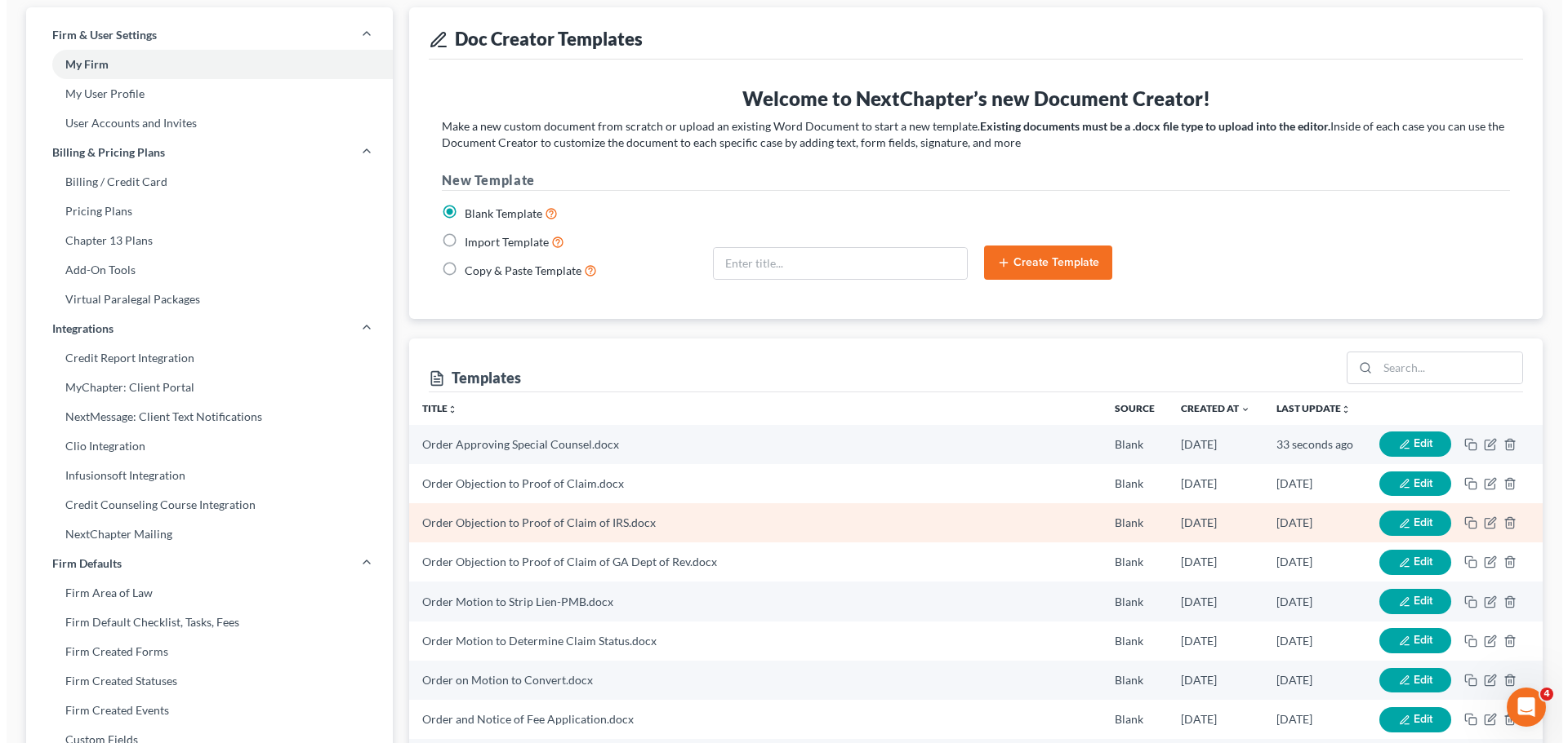
scroll to position [160, 0]
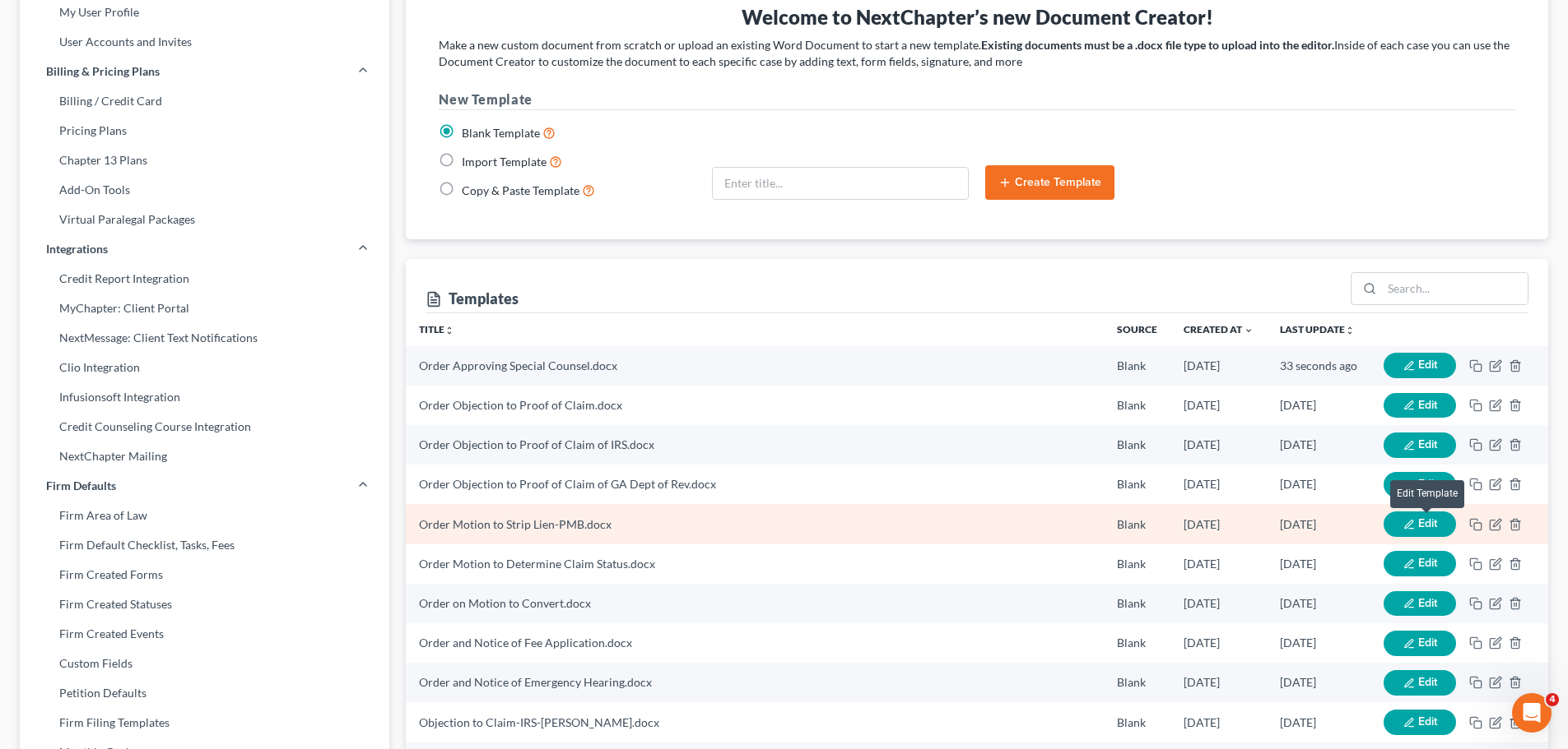
click at [1418, 520] on span "Edit" at bounding box center [1427, 523] width 19 height 14
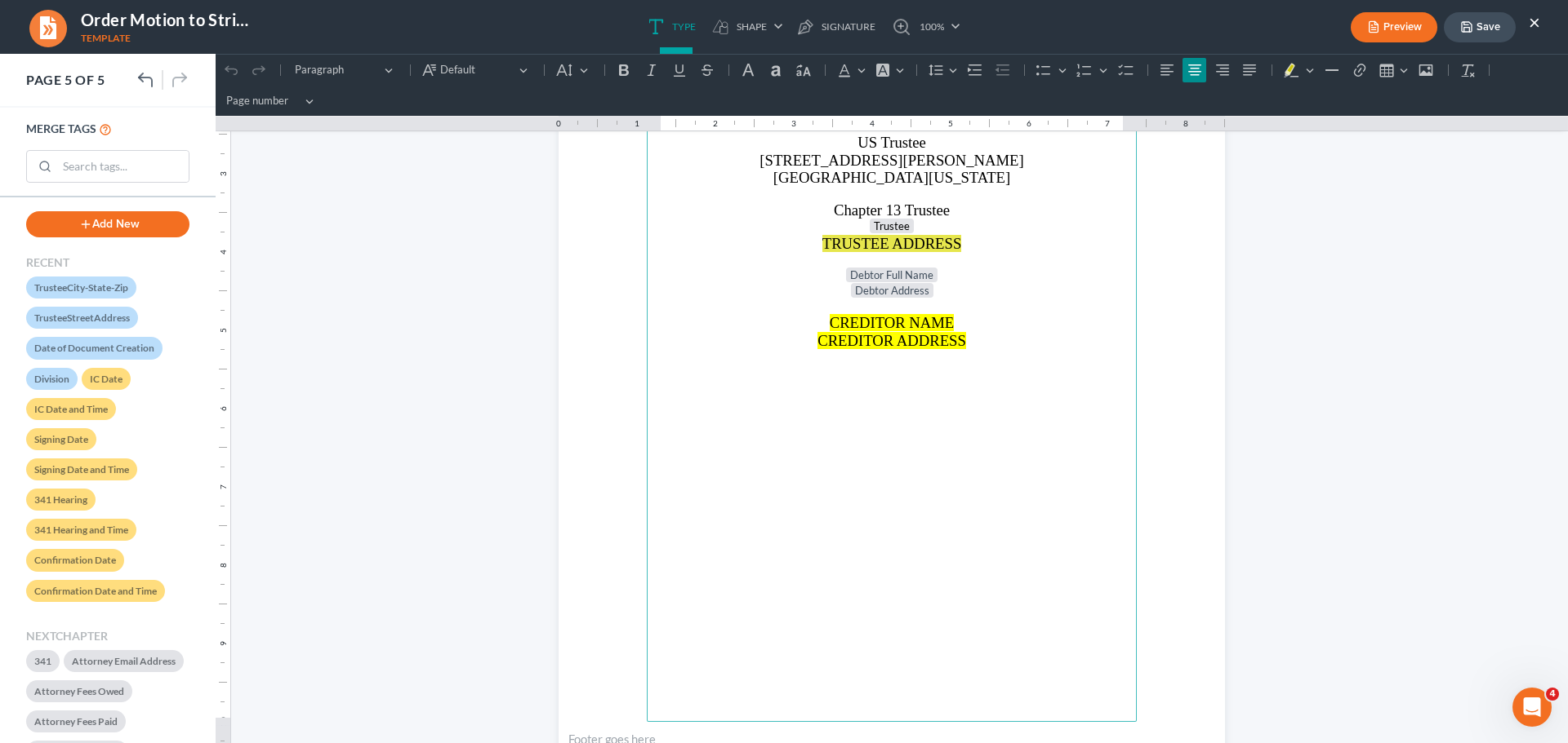
scroll to position [3672, 0]
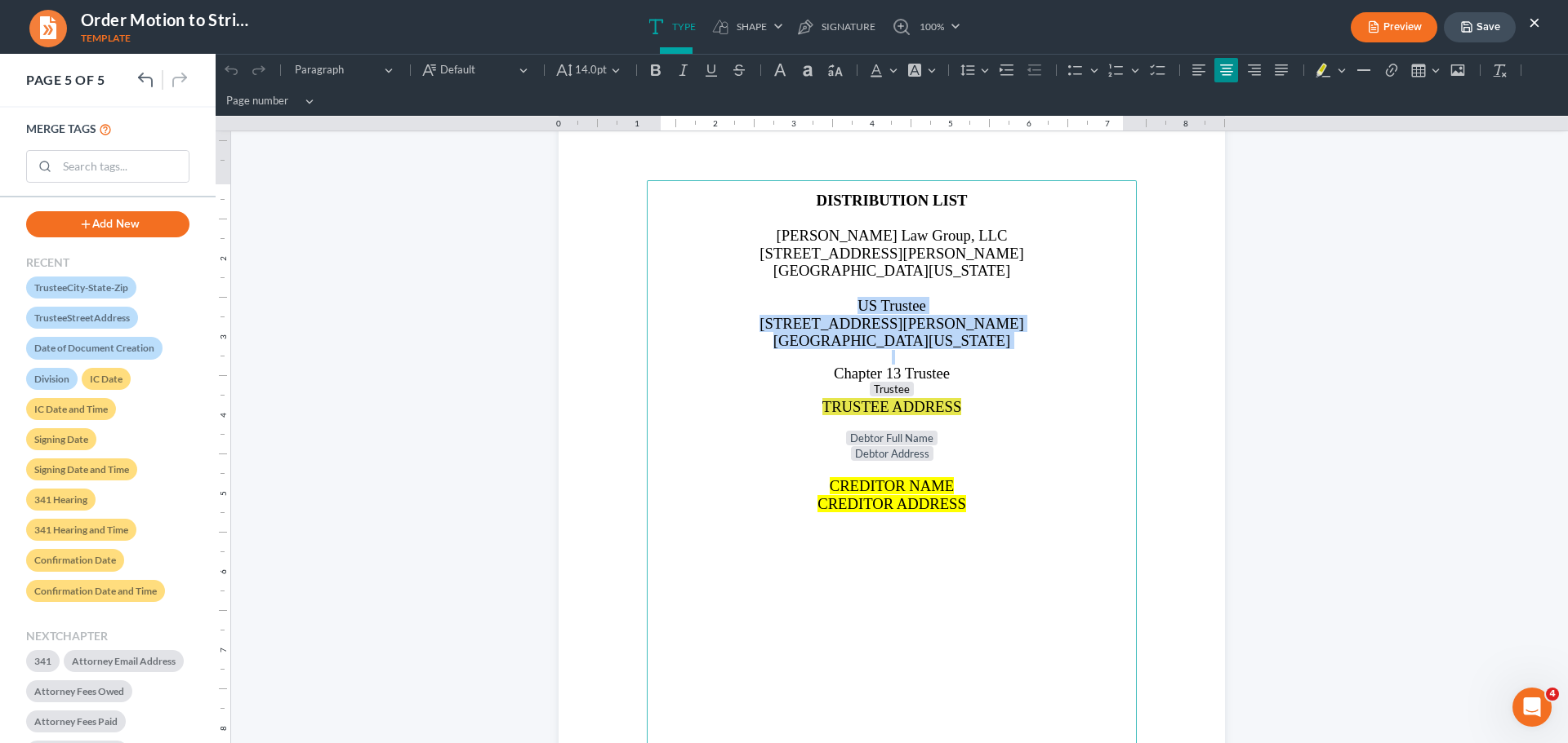
drag, startPoint x: 842, startPoint y: 306, endPoint x: 980, endPoint y: 348, distance: 144.2
click at [980, 348] on main "⁠⁠⁠⁠⁠⁠⁠ DISTRIBUTION LIST [PERSON_NAME] Law Group, LLC [STREET_ADDRESS][PERSON_…" at bounding box center [891, 533] width 490 height 705
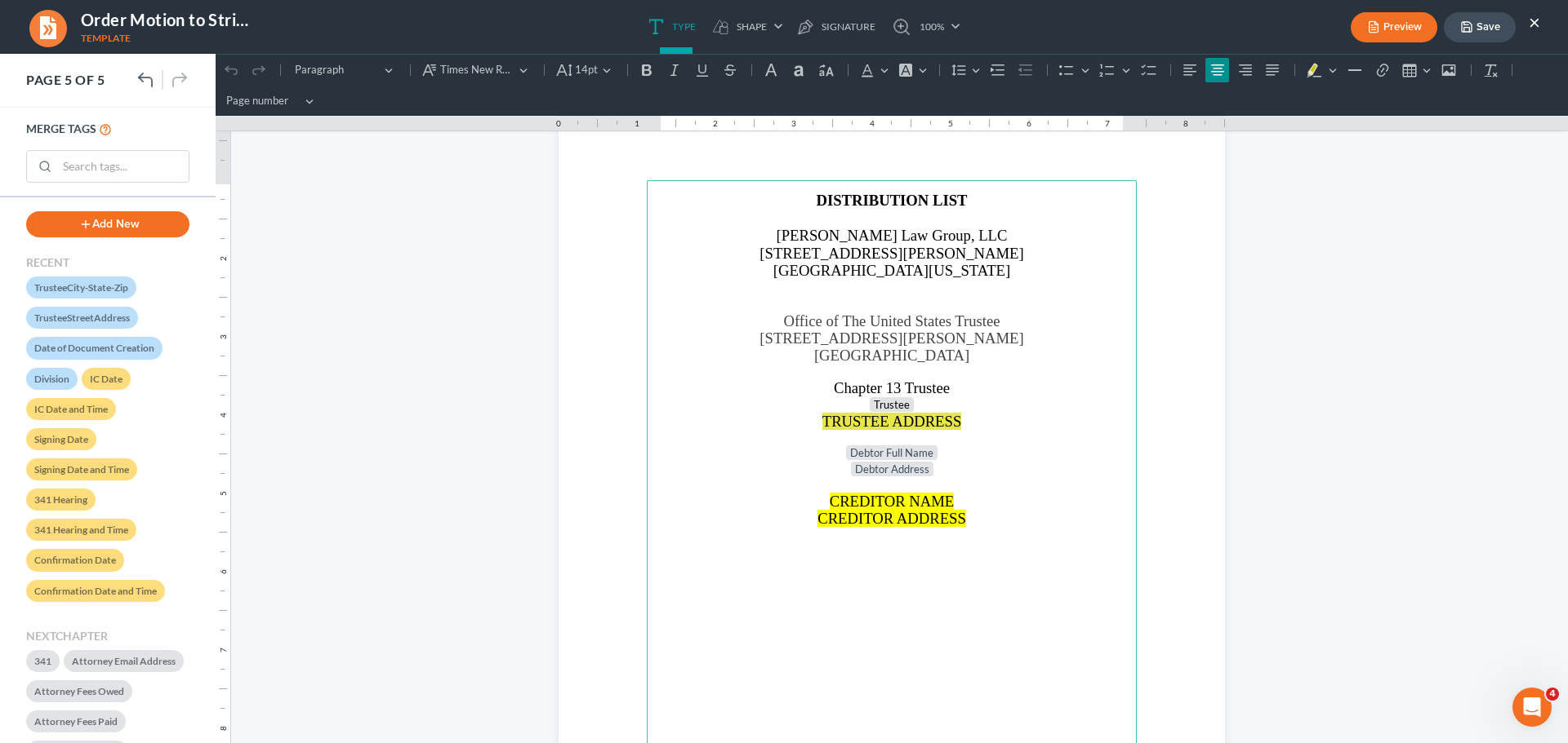
click at [1484, 25] on button "Save" at bounding box center [1479, 28] width 72 height 30
click at [1535, 21] on body "Home New Case Client Portal [PERSON_NAME] Law Group [EMAIL_ADDRESS][DOMAIN_NAME…" at bounding box center [784, 675] width 1568 height 1672
click at [1535, 21] on button "×" at bounding box center [1535, 22] width 12 height 19
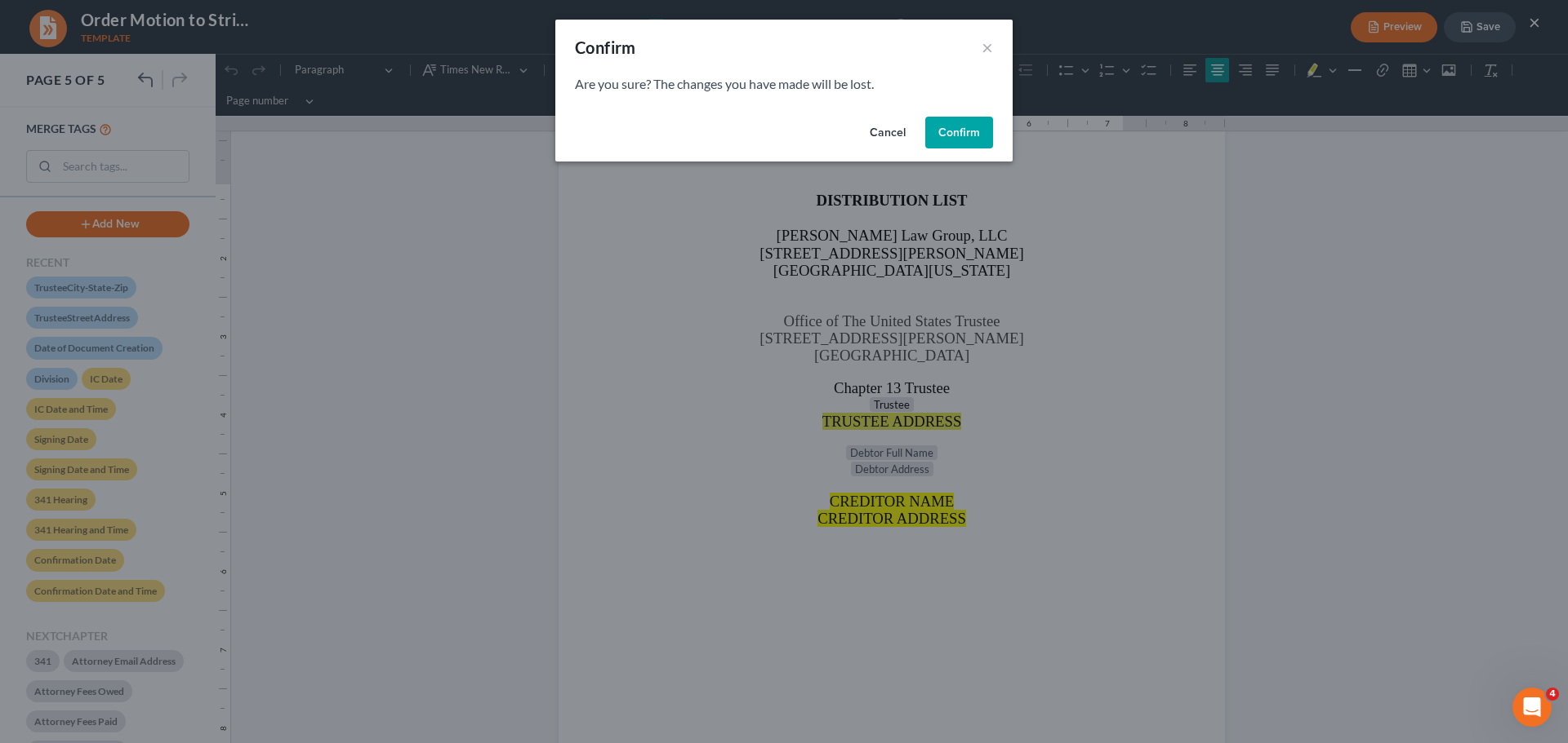
click at [891, 137] on button "Cancel" at bounding box center [887, 133] width 62 height 33
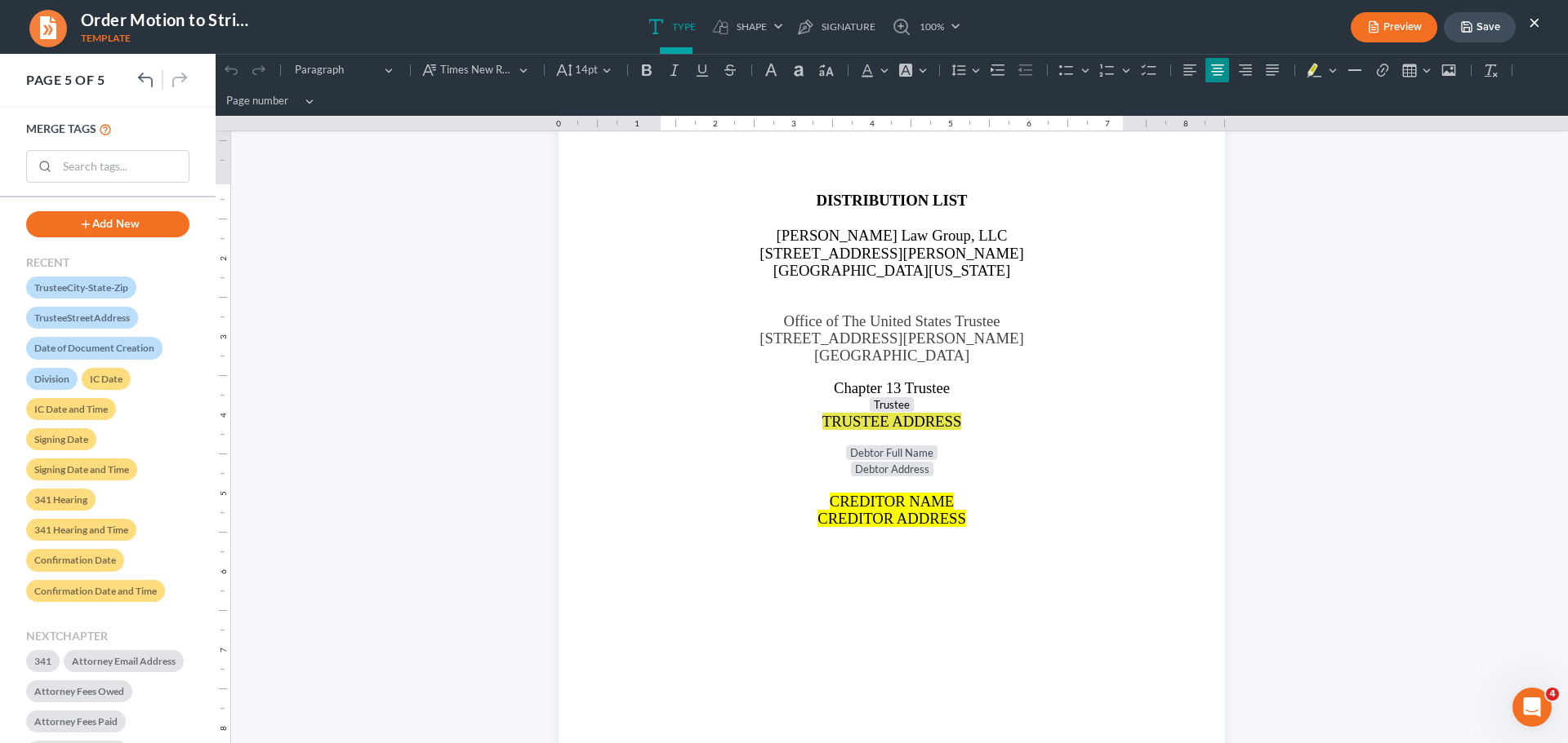
click at [1454, 32] on button "Save" at bounding box center [1479, 28] width 72 height 30
click at [1533, 23] on button "×" at bounding box center [1535, 22] width 12 height 19
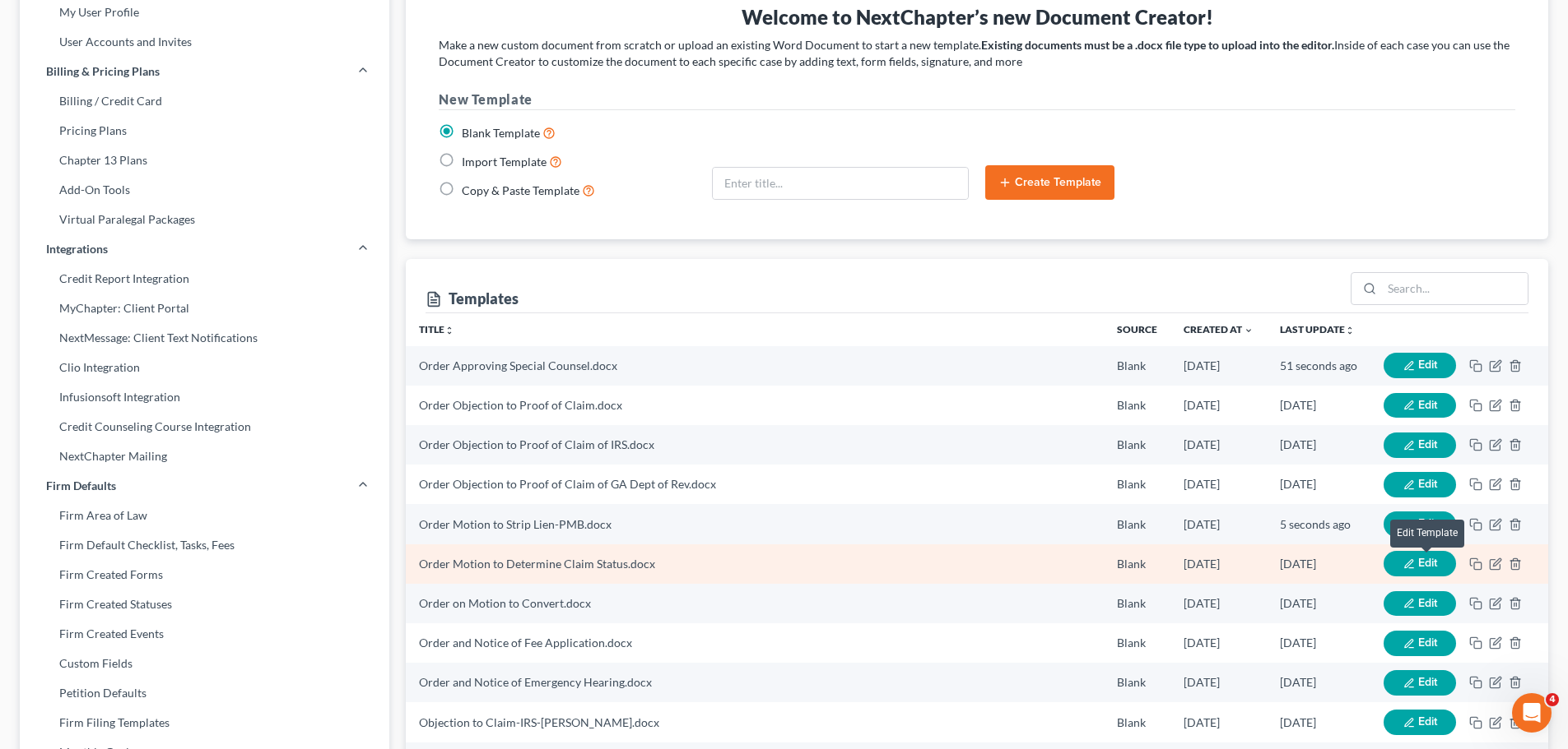
click at [1418, 564] on span "Edit" at bounding box center [1427, 563] width 19 height 14
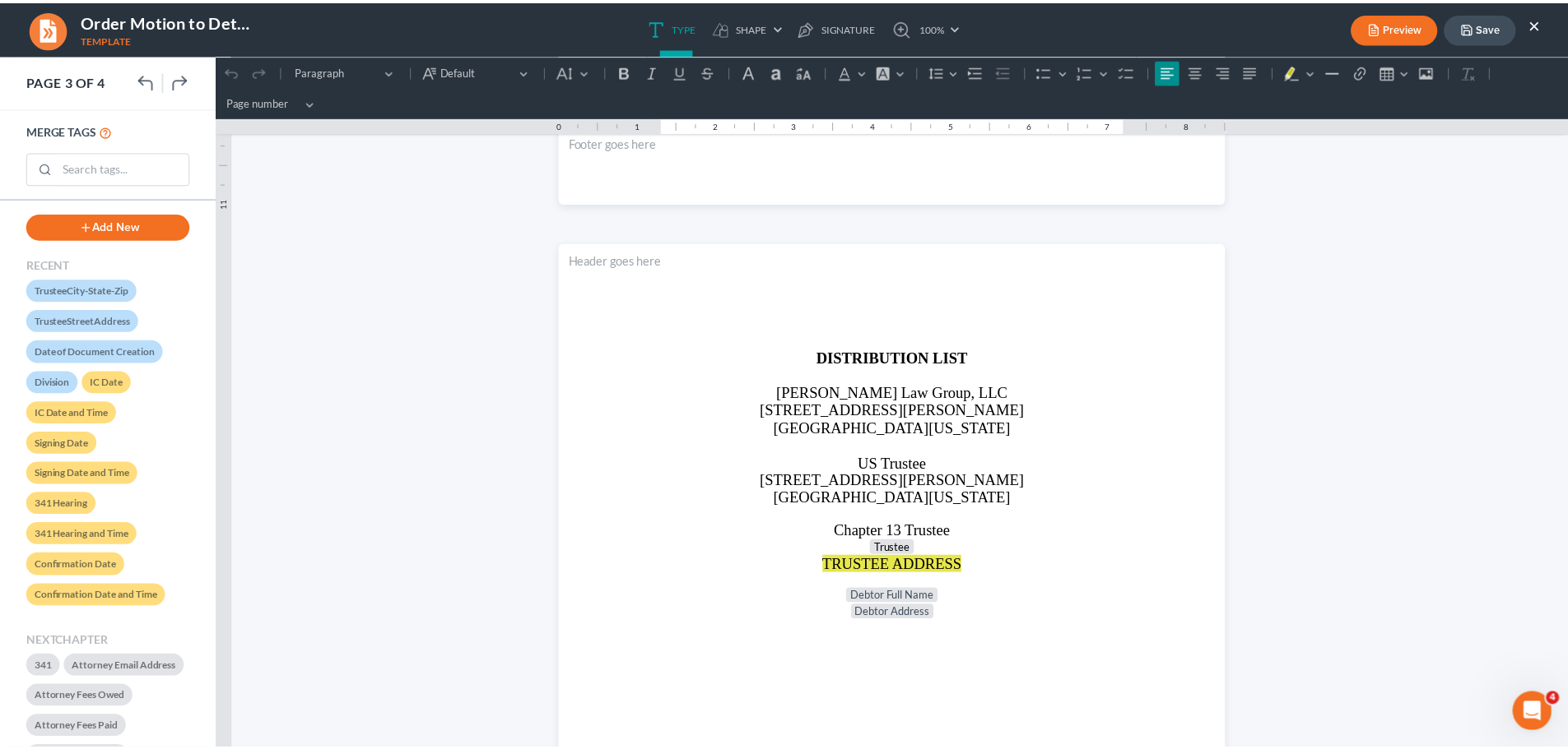
scroll to position [2714, 0]
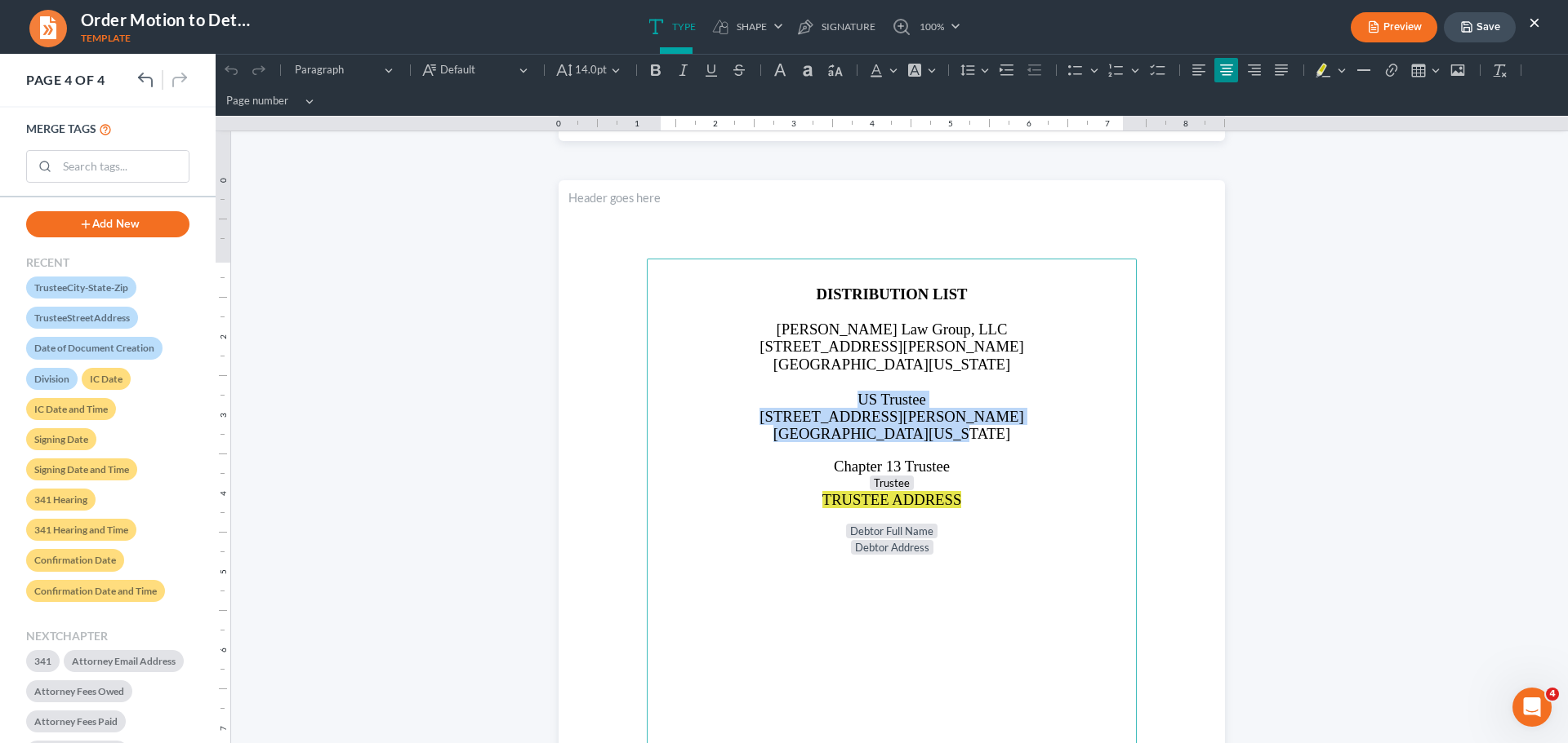
drag, startPoint x: 839, startPoint y: 391, endPoint x: 1000, endPoint y: 432, distance: 166.1
click at [999, 434] on main "DISTRIBUTION LIST [PERSON_NAME] Law Group, LLC [STREET_ADDRESS][PERSON_NAME][US…" at bounding box center [891, 611] width 490 height 705
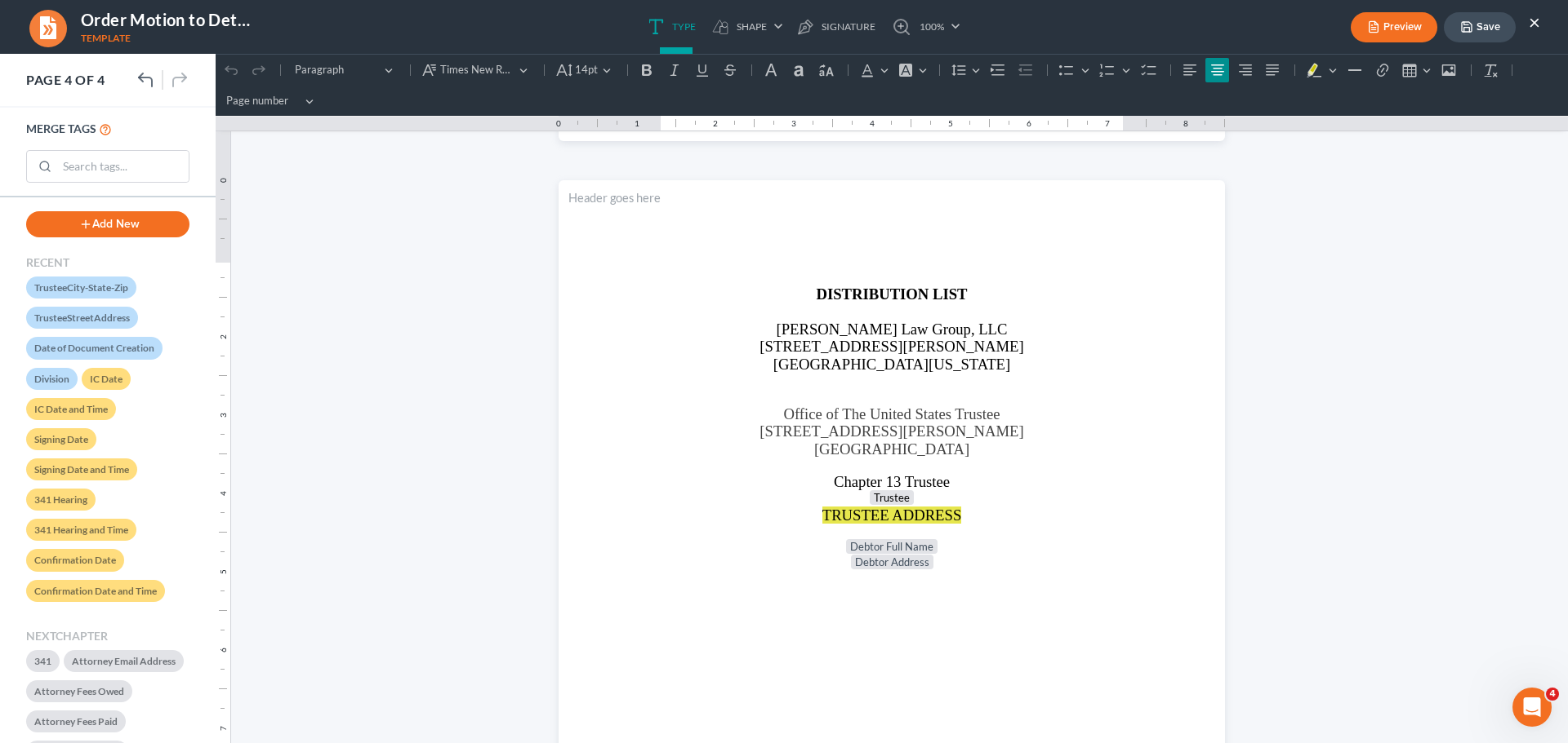
click at [1484, 23] on button "Save" at bounding box center [1479, 28] width 72 height 30
click at [1487, 28] on button "Save" at bounding box center [1479, 28] width 72 height 30
click at [1530, 21] on button "×" at bounding box center [1535, 22] width 12 height 19
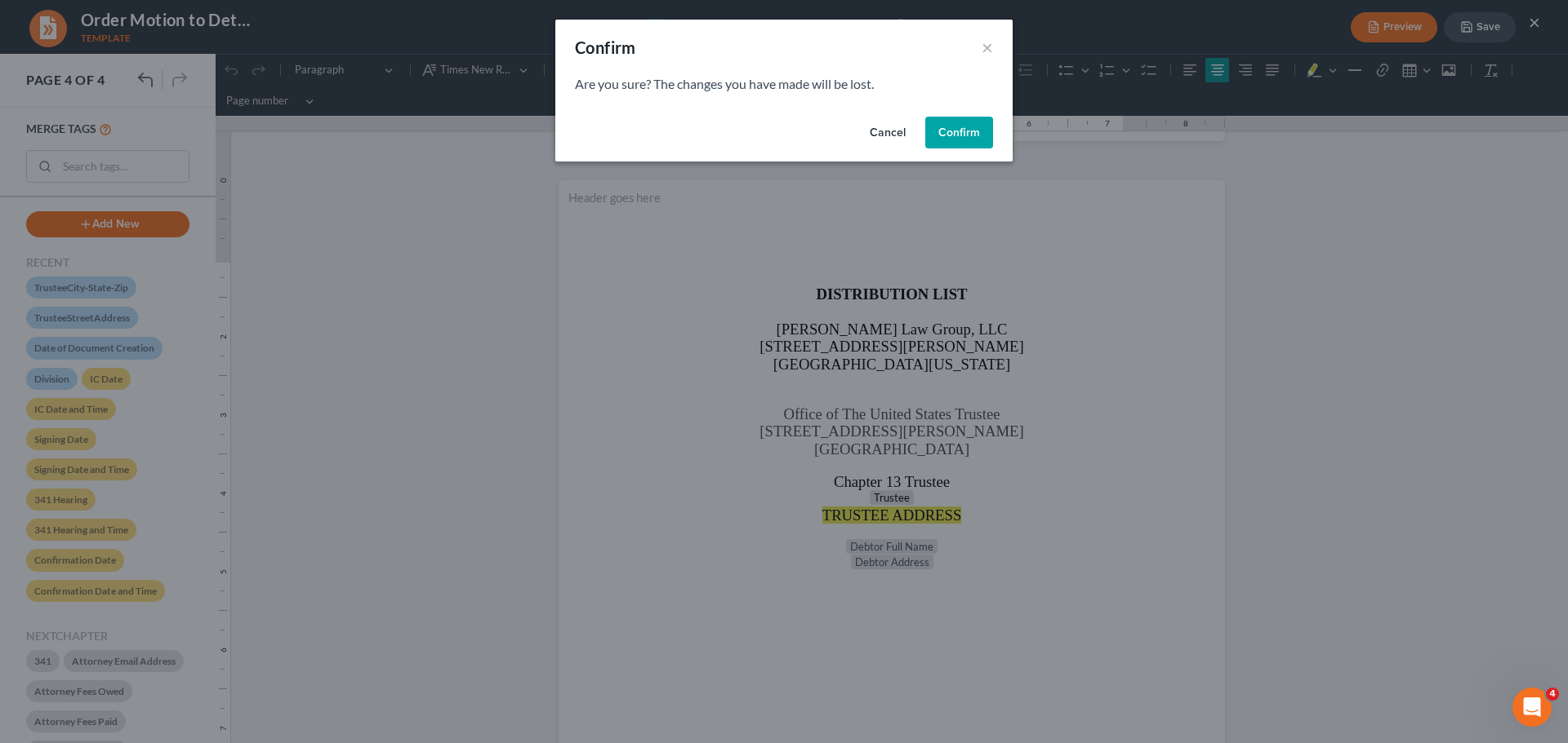
drag, startPoint x: 885, startPoint y: 133, endPoint x: 934, endPoint y: 125, distance: 49.6
click at [885, 132] on button "Cancel" at bounding box center [887, 133] width 62 height 33
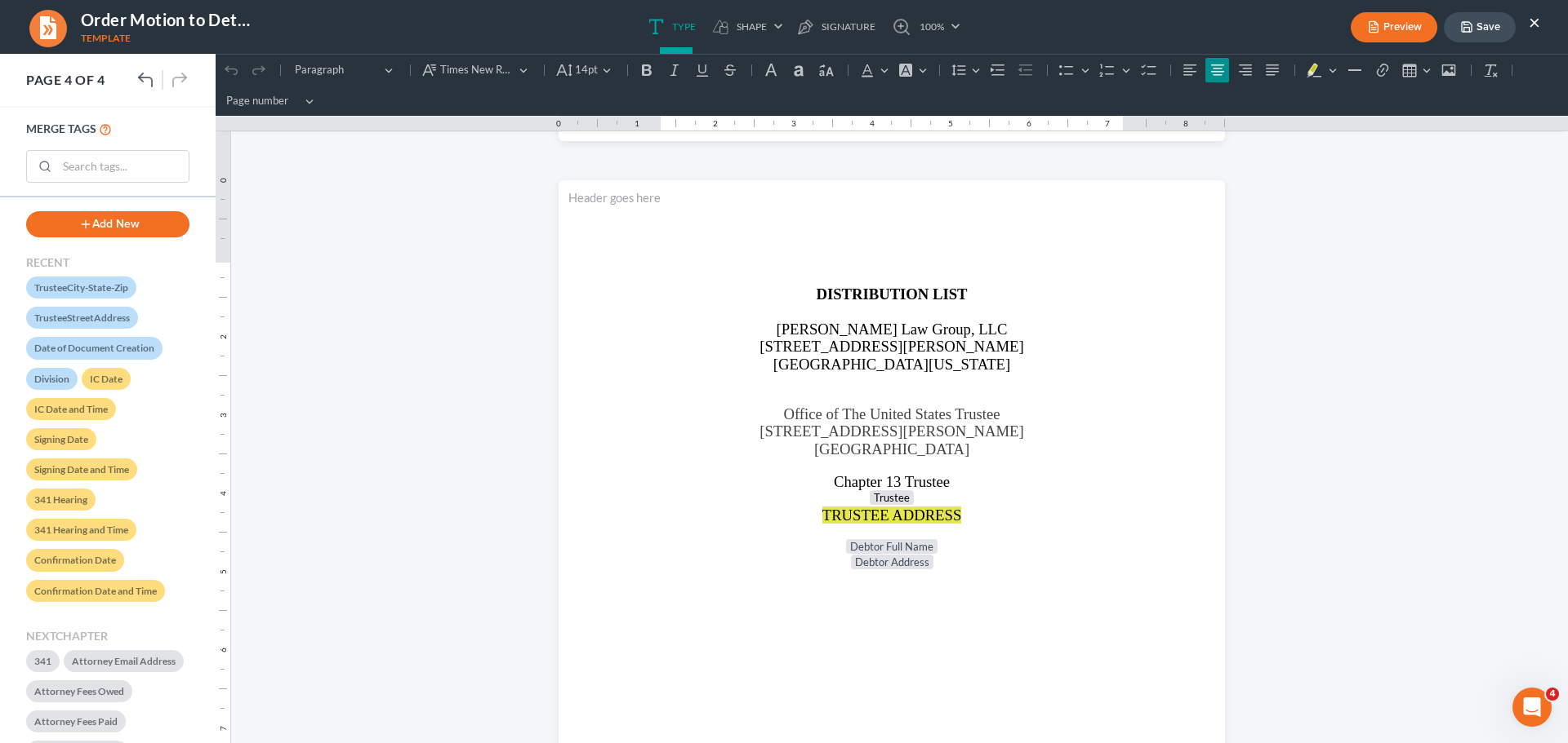
click at [1479, 37] on button "Save" at bounding box center [1479, 28] width 72 height 30
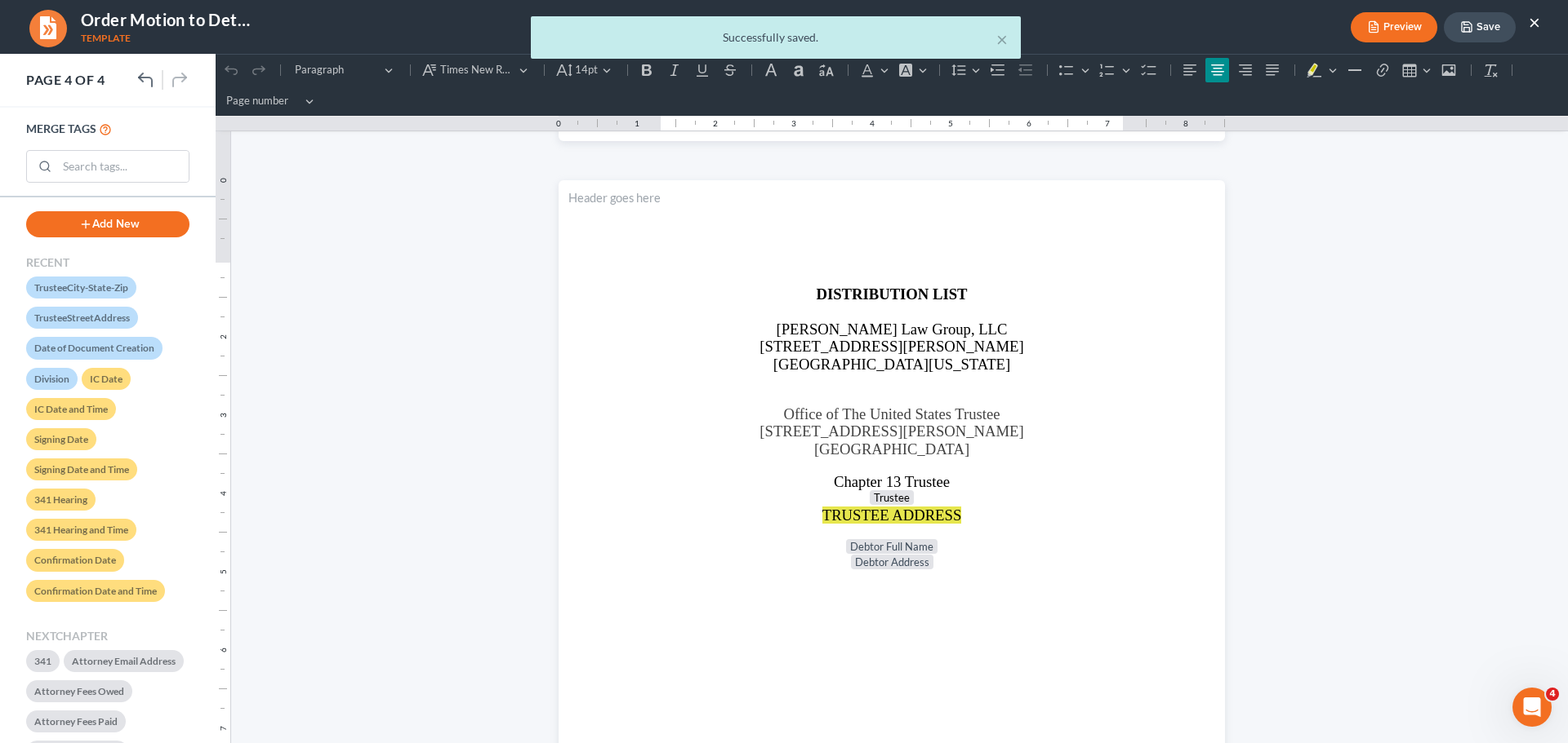
click at [1530, 23] on body "Home New Case Client Portal [PERSON_NAME] Law Group [EMAIL_ADDRESS][DOMAIN_NAME…" at bounding box center [784, 675] width 1568 height 1672
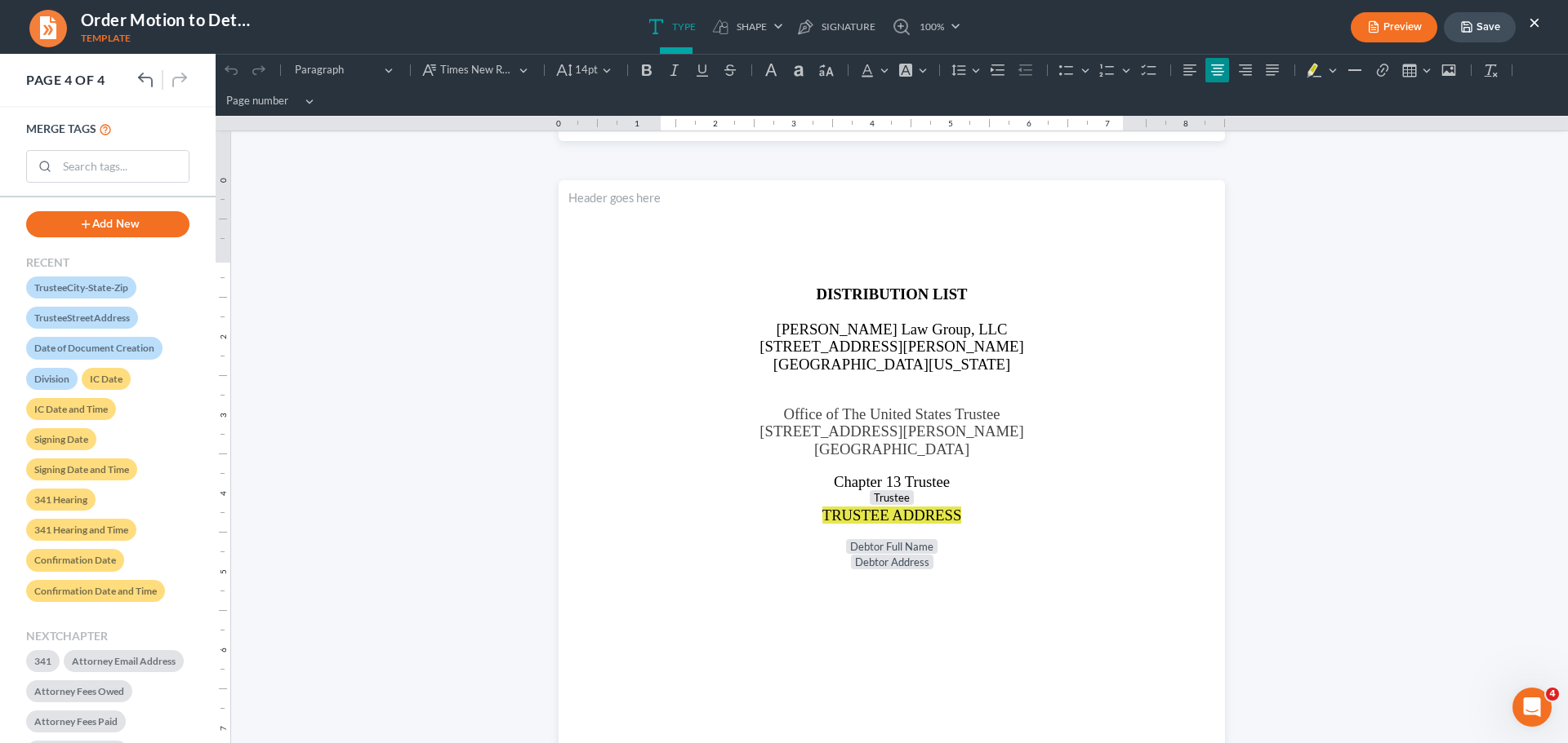
click at [1531, 23] on button "×" at bounding box center [1535, 22] width 12 height 19
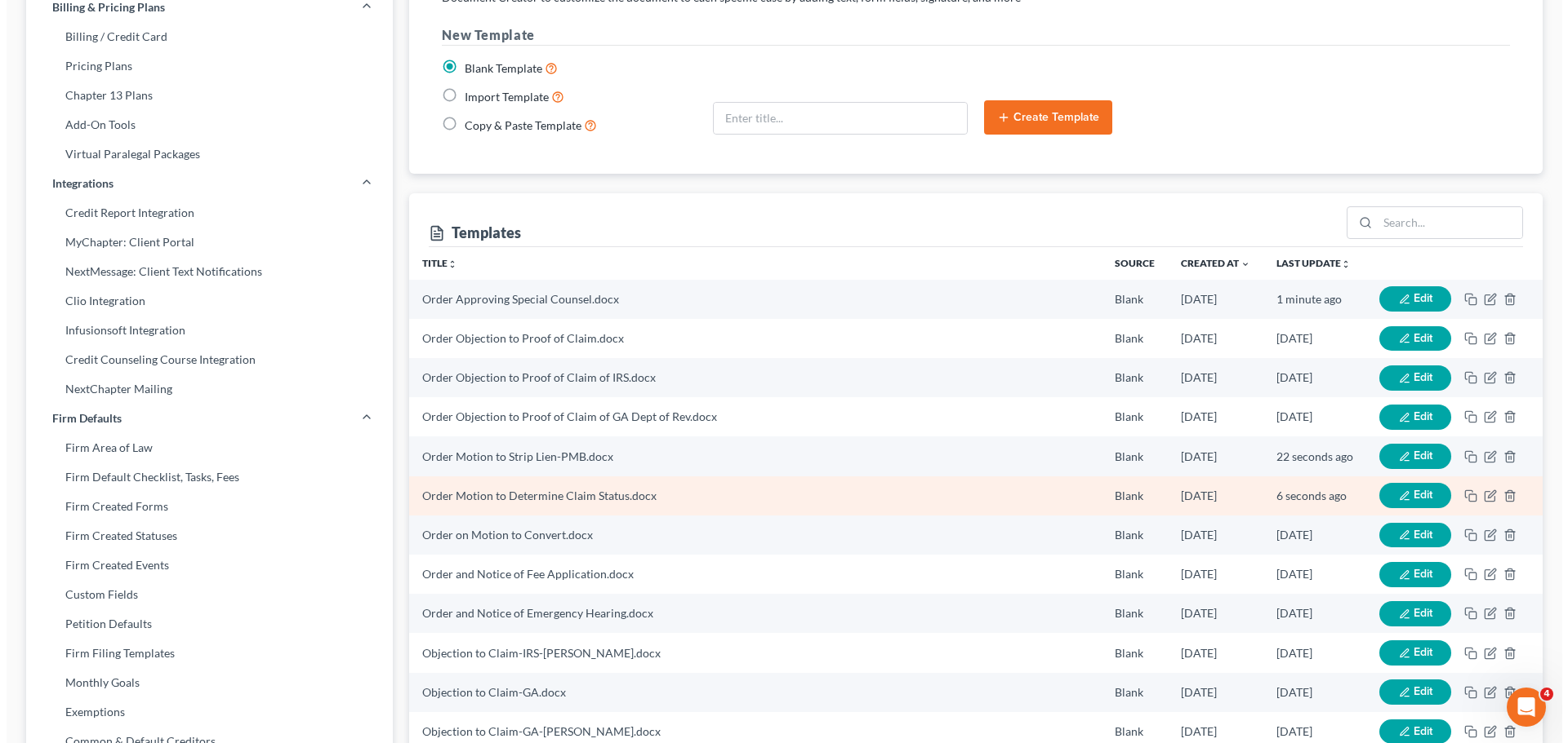
scroll to position [323, 0]
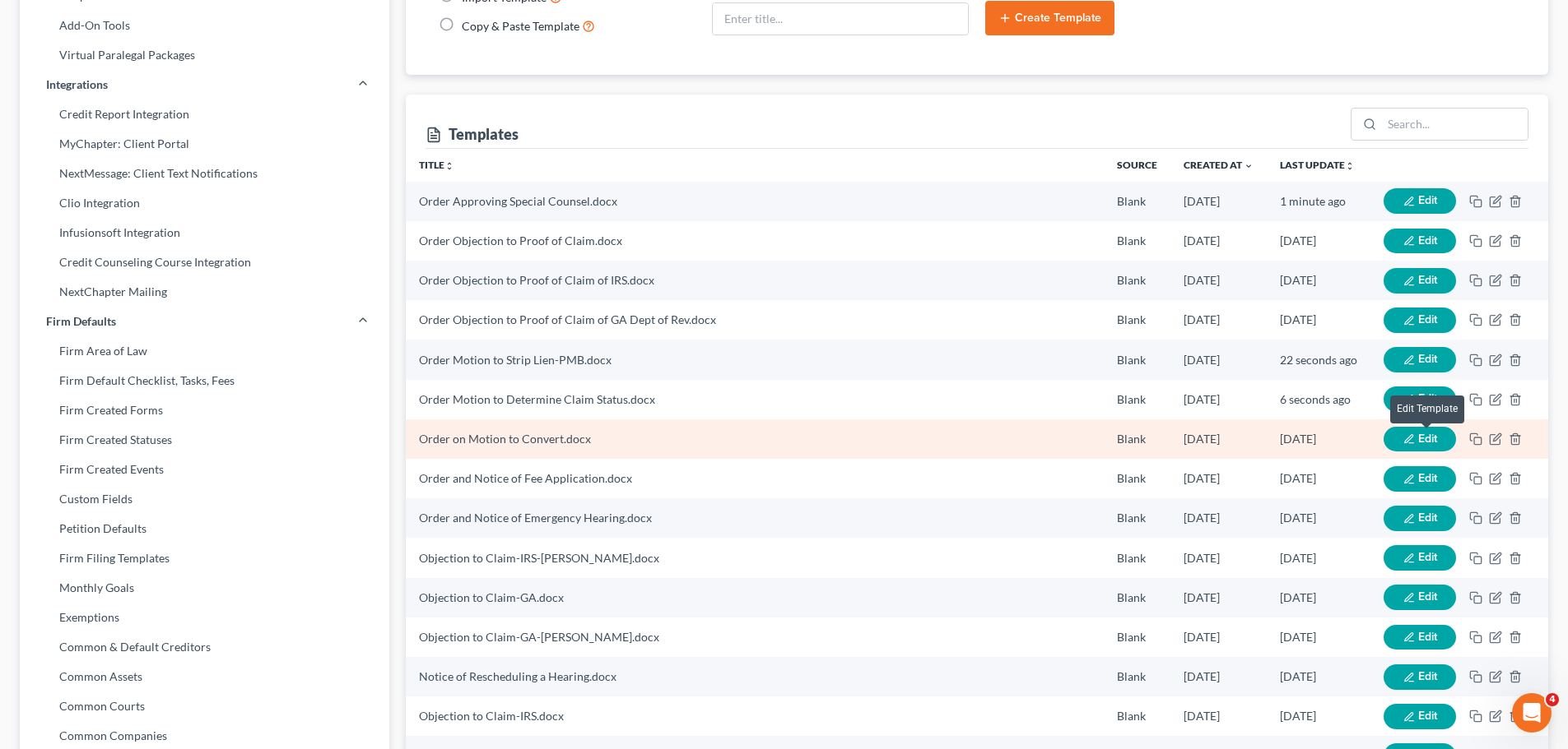
click at [1420, 436] on span "Edit" at bounding box center [1427, 438] width 19 height 14
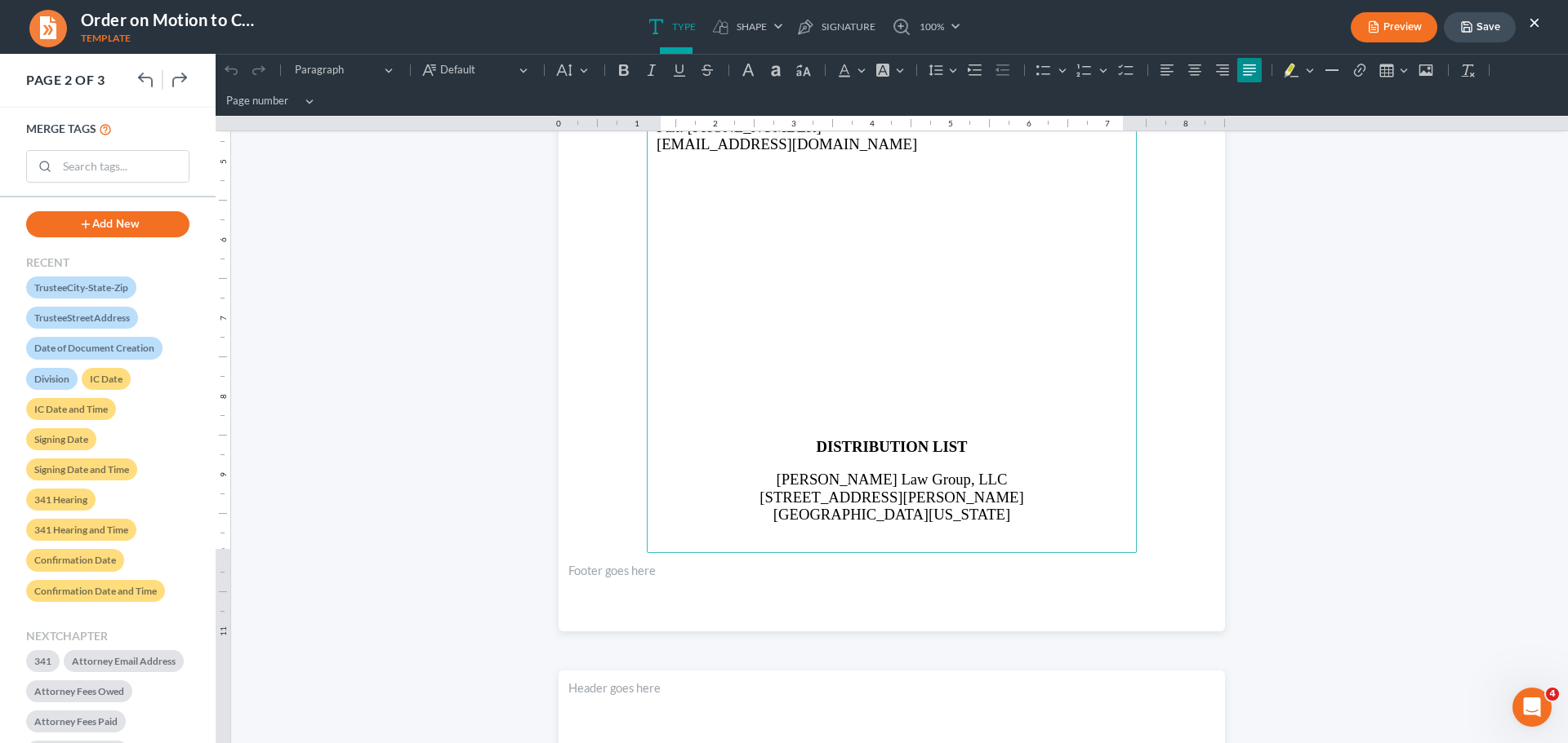
scroll to position [1550, 0]
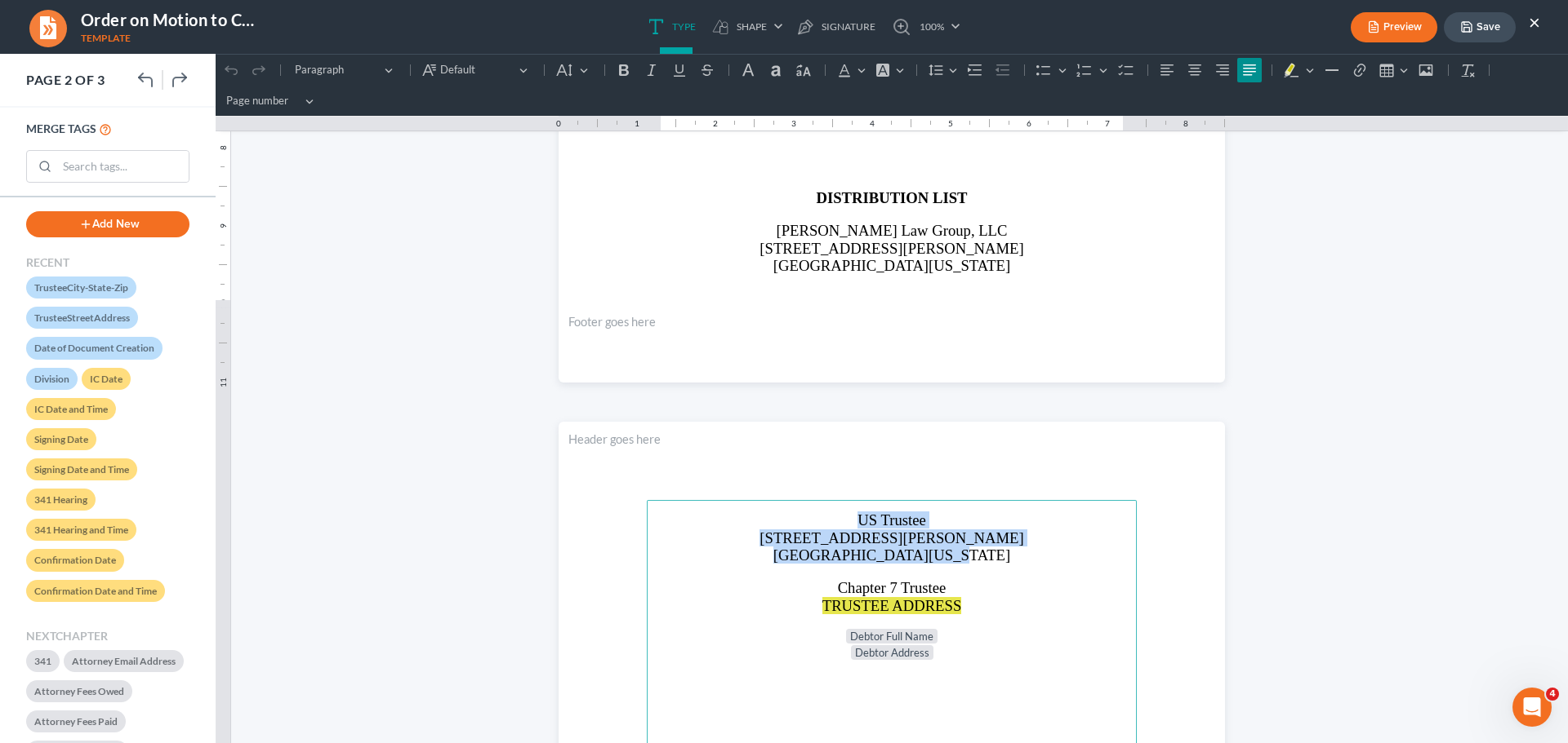
drag, startPoint x: 849, startPoint y: 518, endPoint x: 1005, endPoint y: 559, distance: 161.3
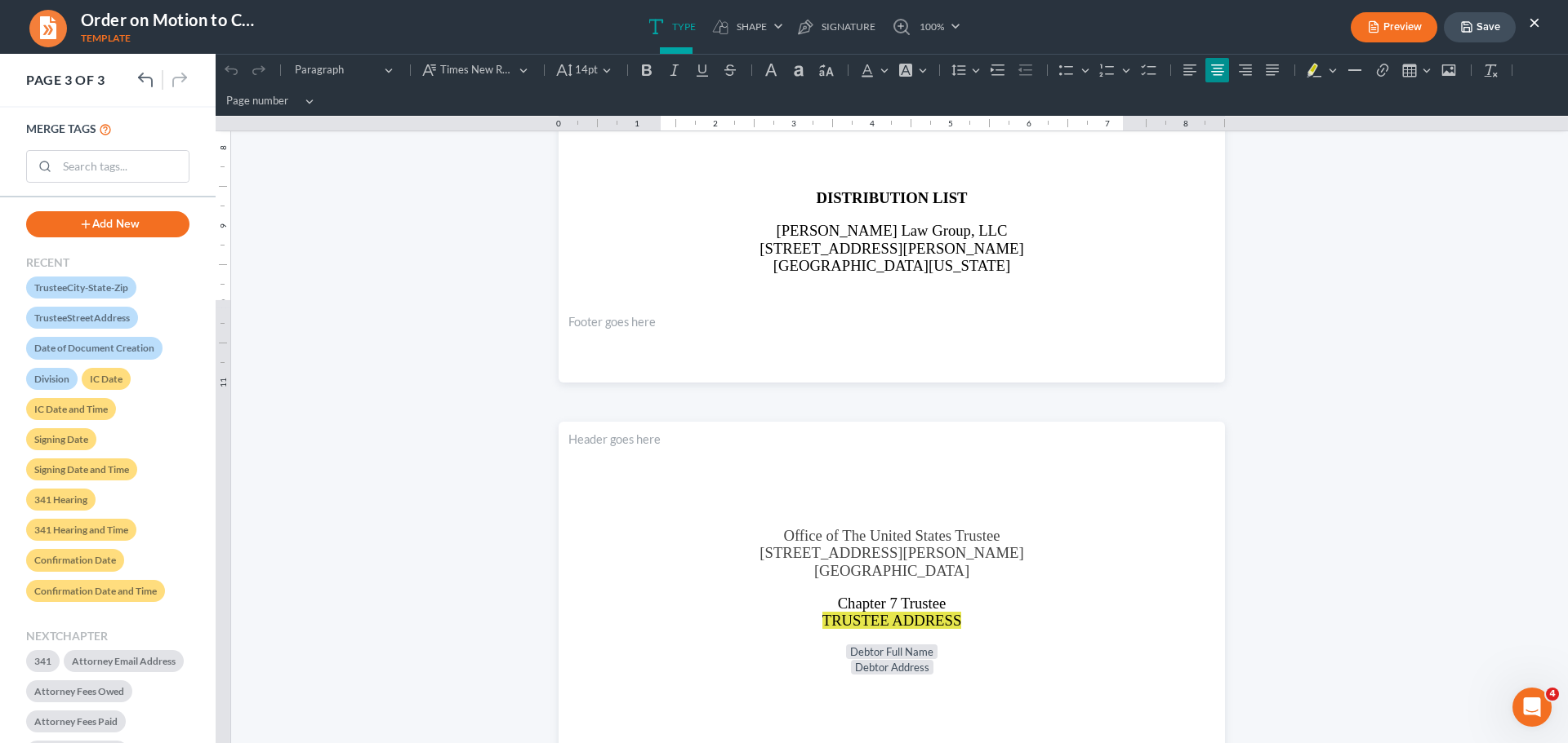
click at [1485, 25] on button "Save" at bounding box center [1479, 28] width 72 height 30
click at [1494, 28] on button "Save" at bounding box center [1479, 28] width 72 height 30
click at [1054, 600] on p "Chapter 7 Trustee" at bounding box center [891, 604] width 470 height 18
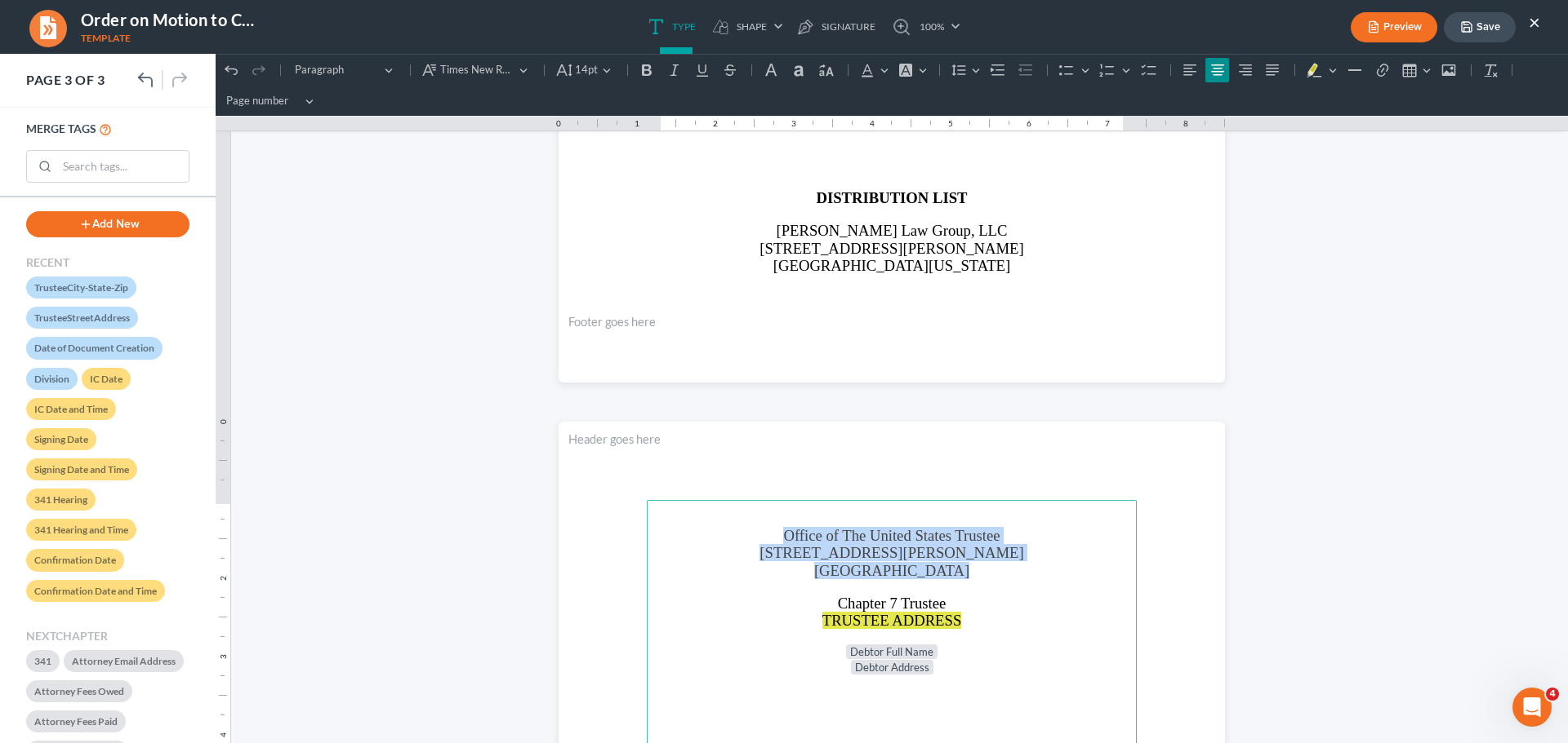
drag, startPoint x: 783, startPoint y: 530, endPoint x: 971, endPoint y: 574, distance: 193.1
click at [971, 574] on p "Office of The United States Trustee [STREET_ADDRESS][PERSON_NAME]" at bounding box center [891, 553] width 470 height 53
copy p "Office of The United States Trustee [STREET_ADDRESS][PERSON_NAME]"
click at [1478, 29] on button "Save" at bounding box center [1479, 28] width 72 height 30
click at [1535, 20] on button "×" at bounding box center [1535, 22] width 12 height 19
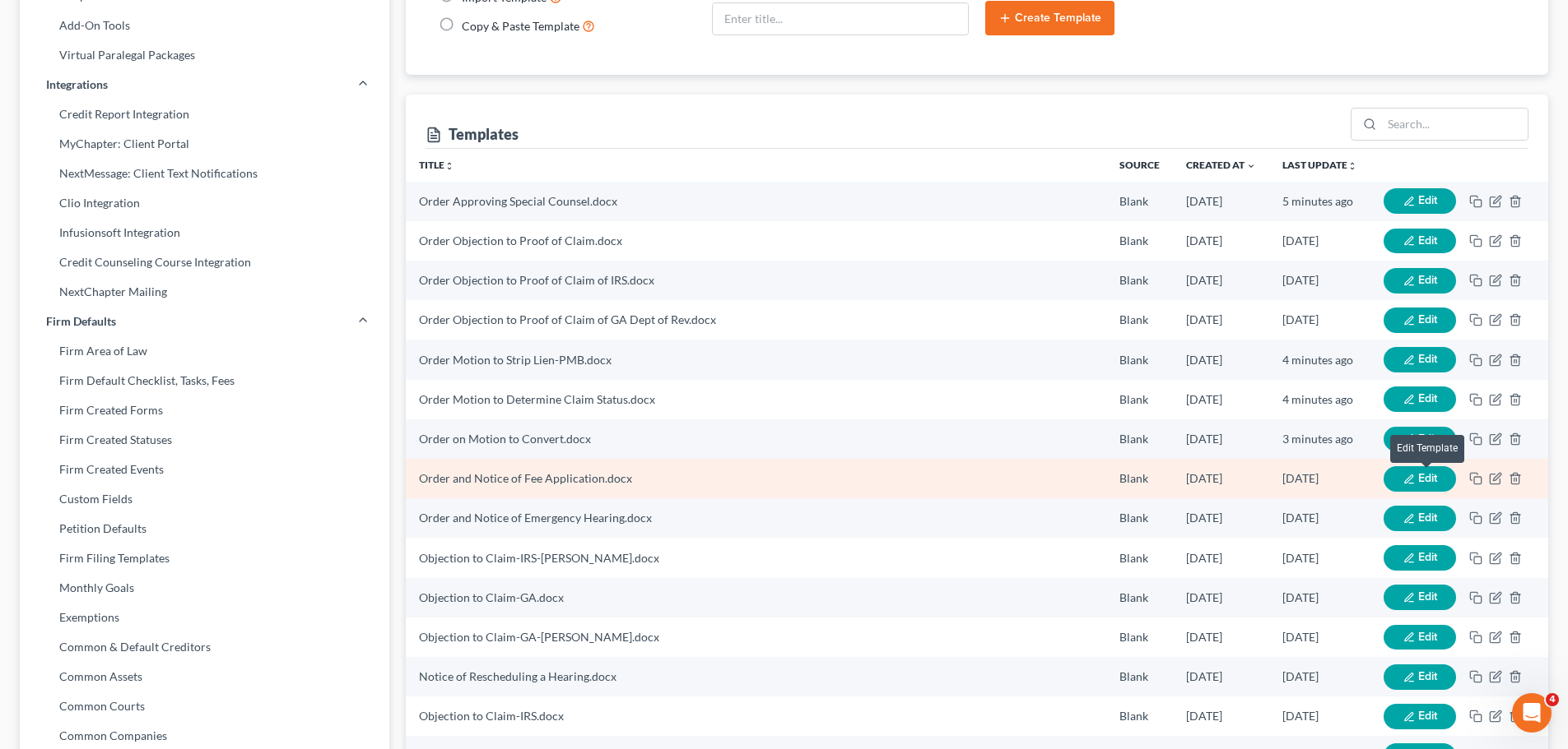
click at [1421, 477] on span "Edit" at bounding box center [1427, 478] width 19 height 14
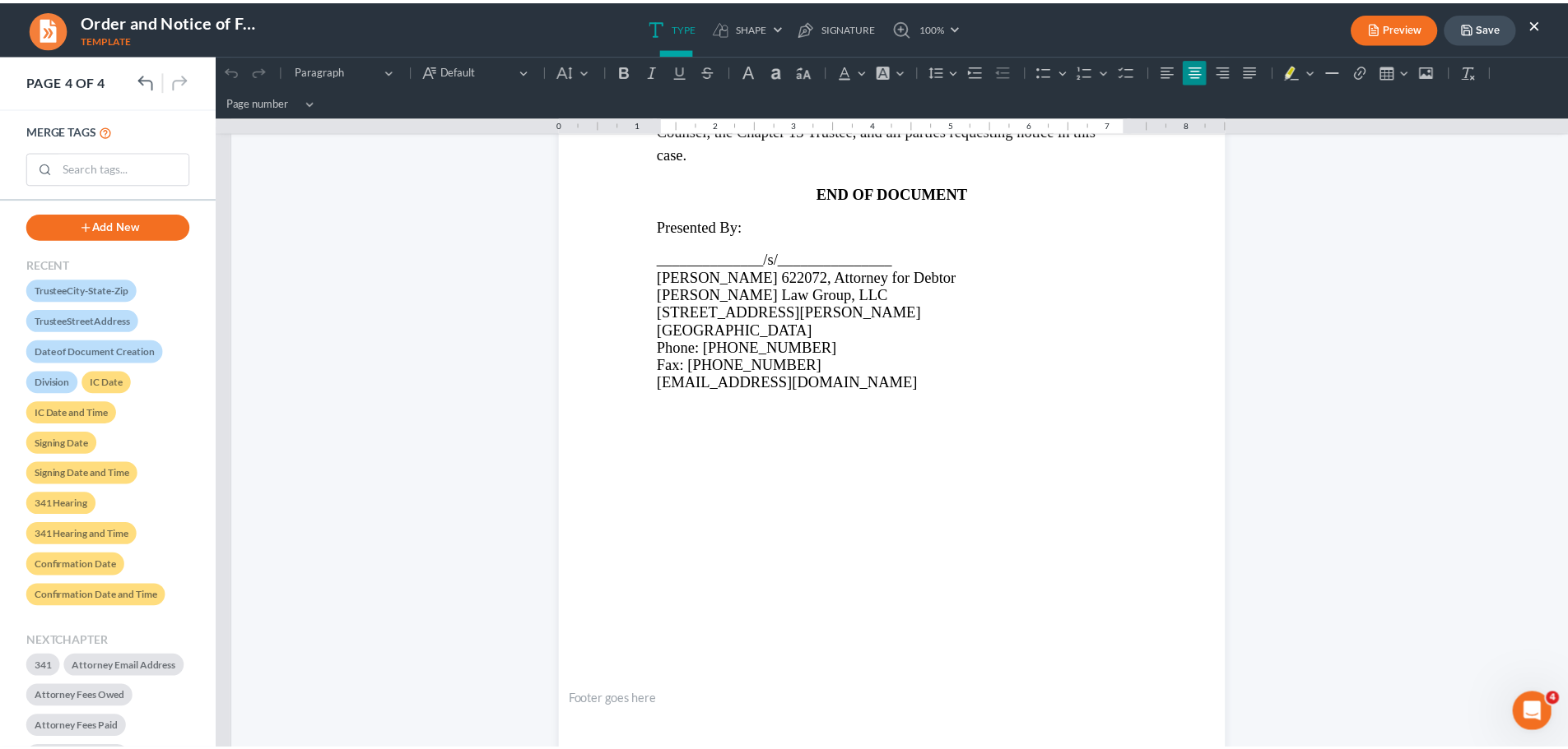
scroll to position [1904, 0]
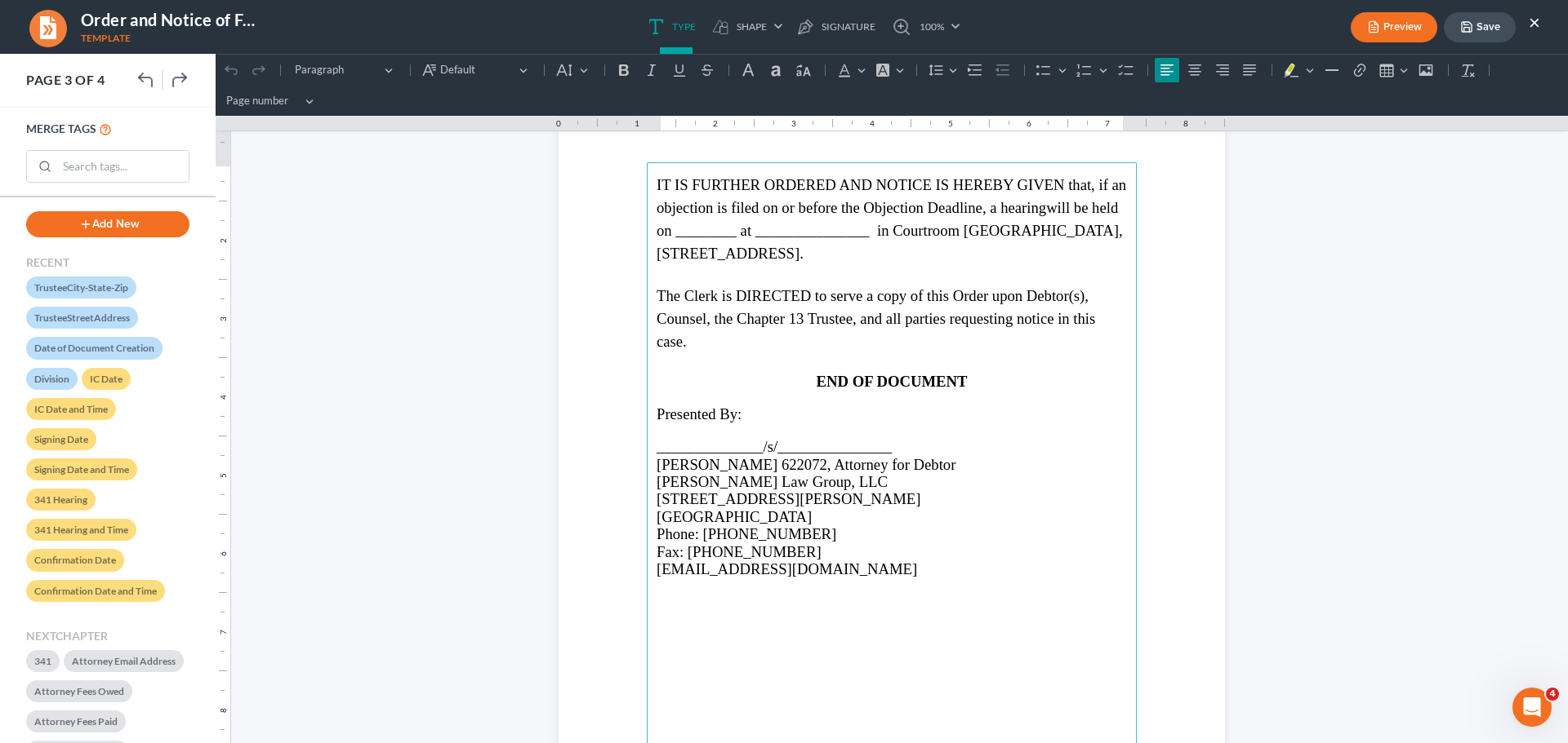
click at [1535, 18] on button "×" at bounding box center [1535, 22] width 12 height 19
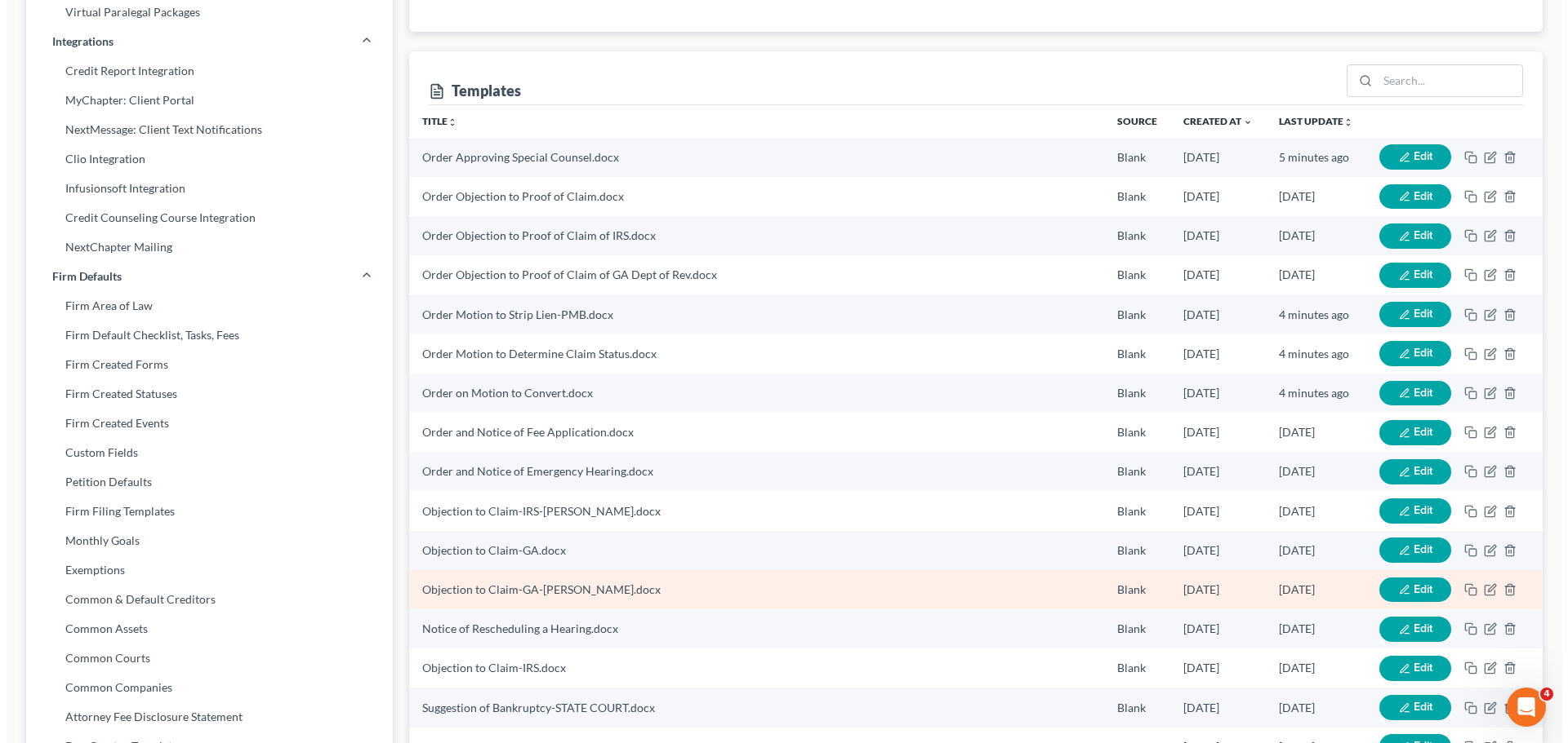
scroll to position [405, 0]
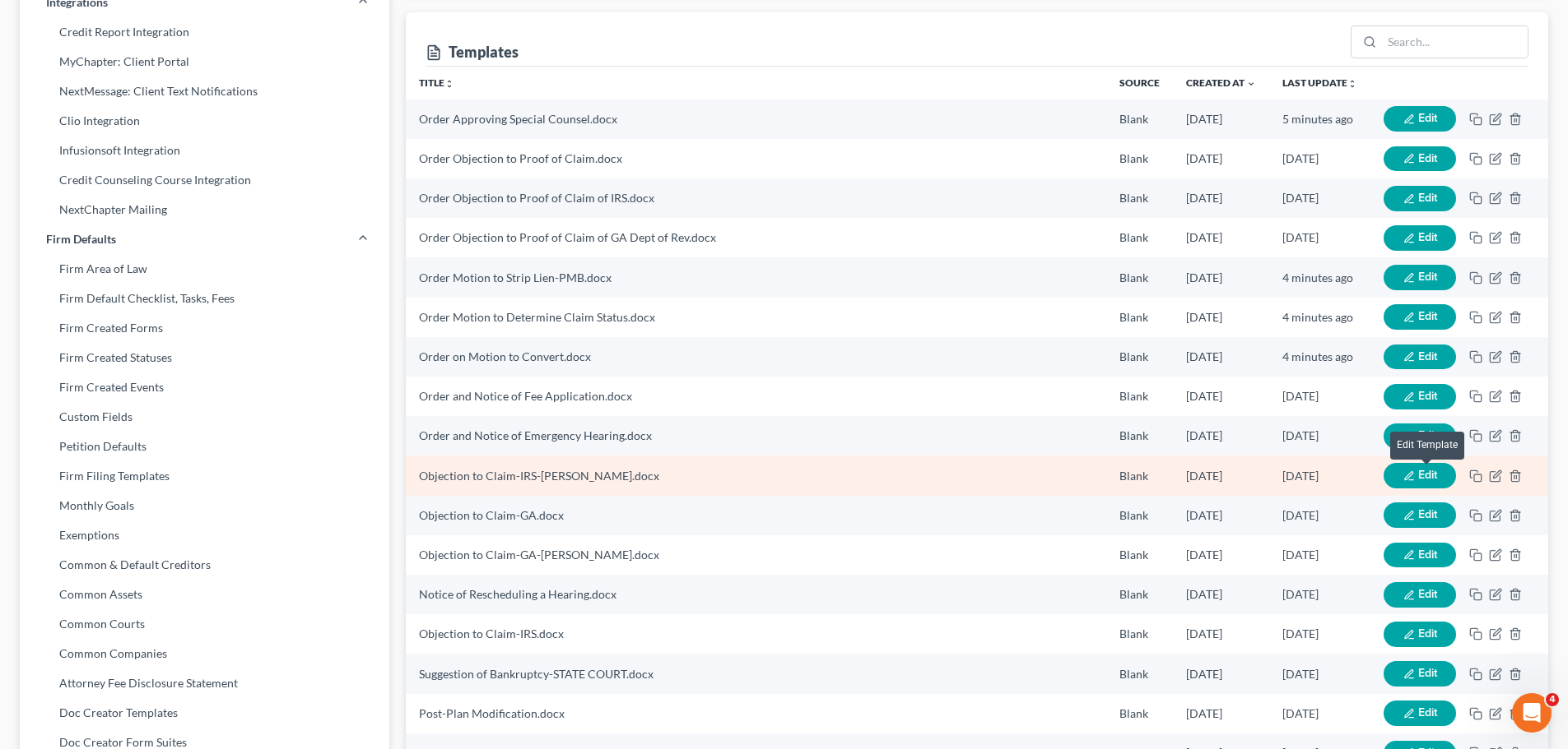
click at [1435, 474] on span "Edit" at bounding box center [1427, 475] width 19 height 14
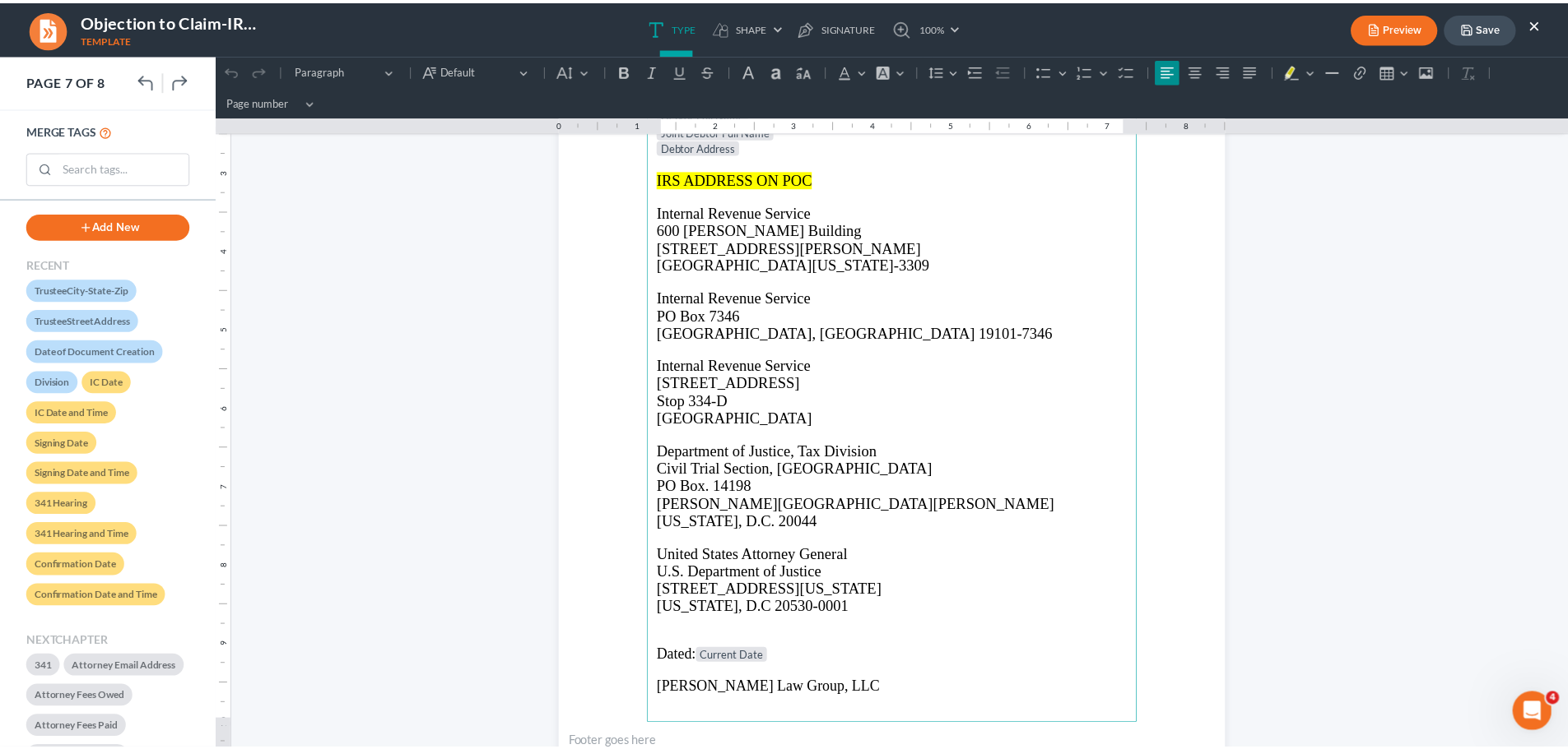
scroll to position [5593, 0]
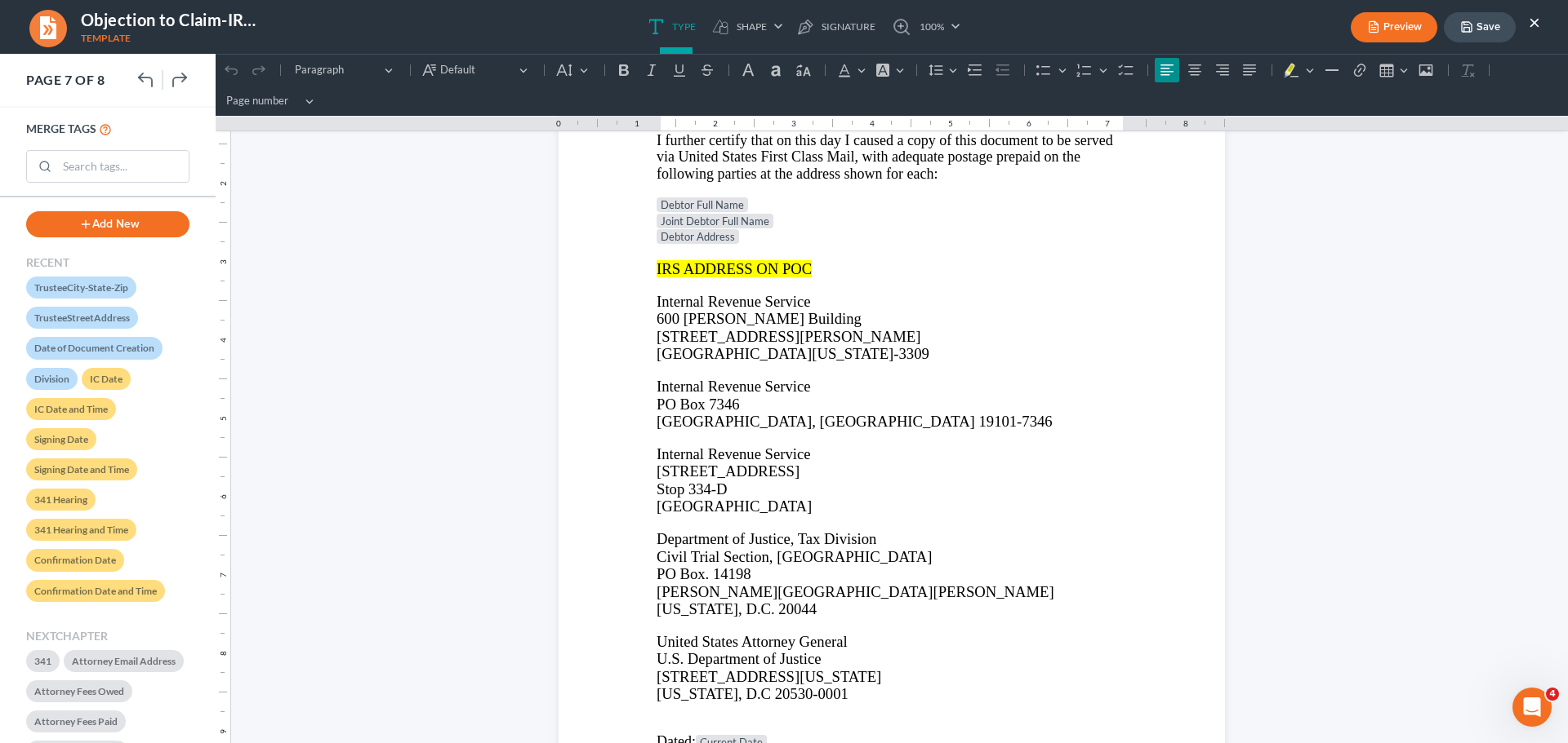
click at [1535, 23] on button "×" at bounding box center [1535, 22] width 12 height 19
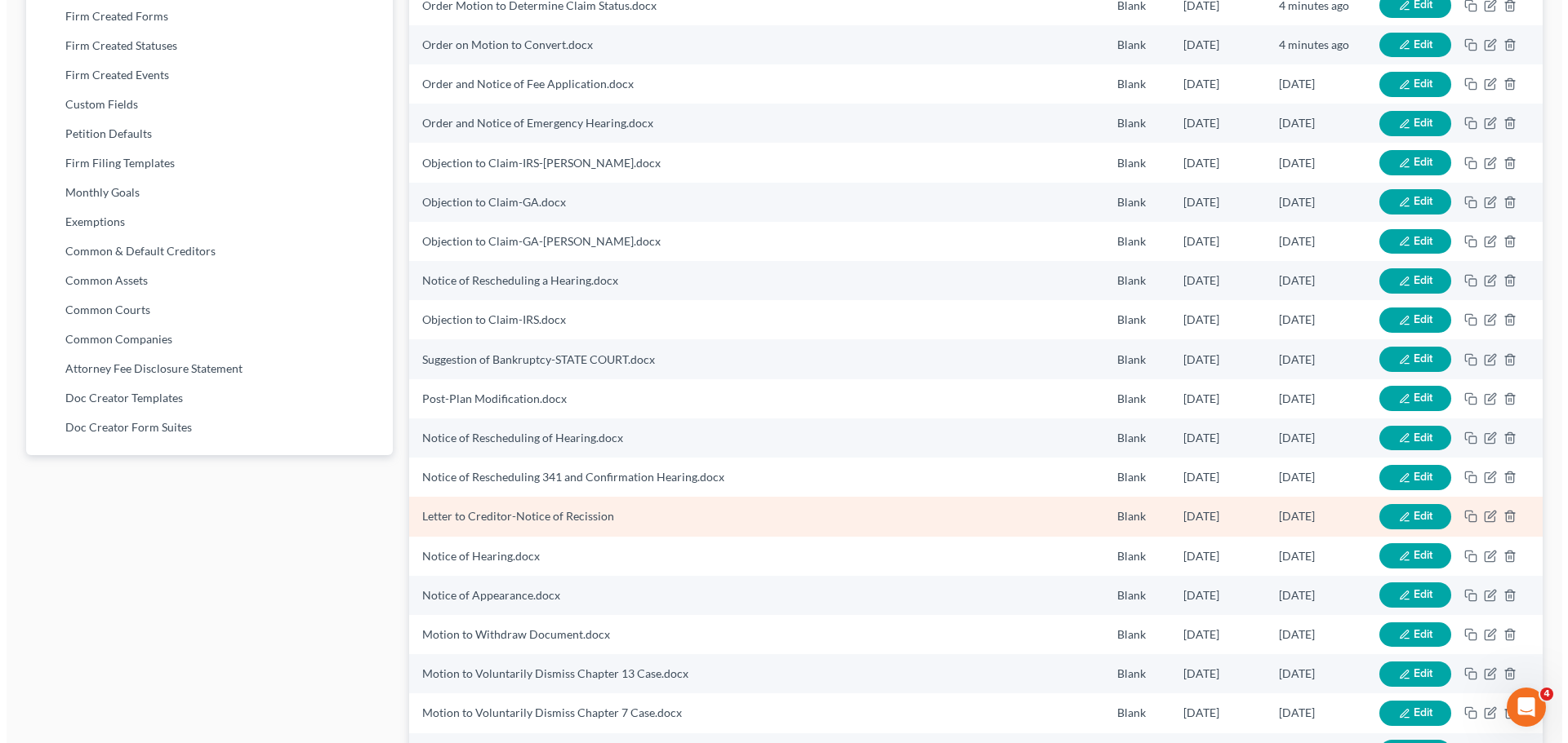
scroll to position [731, 0]
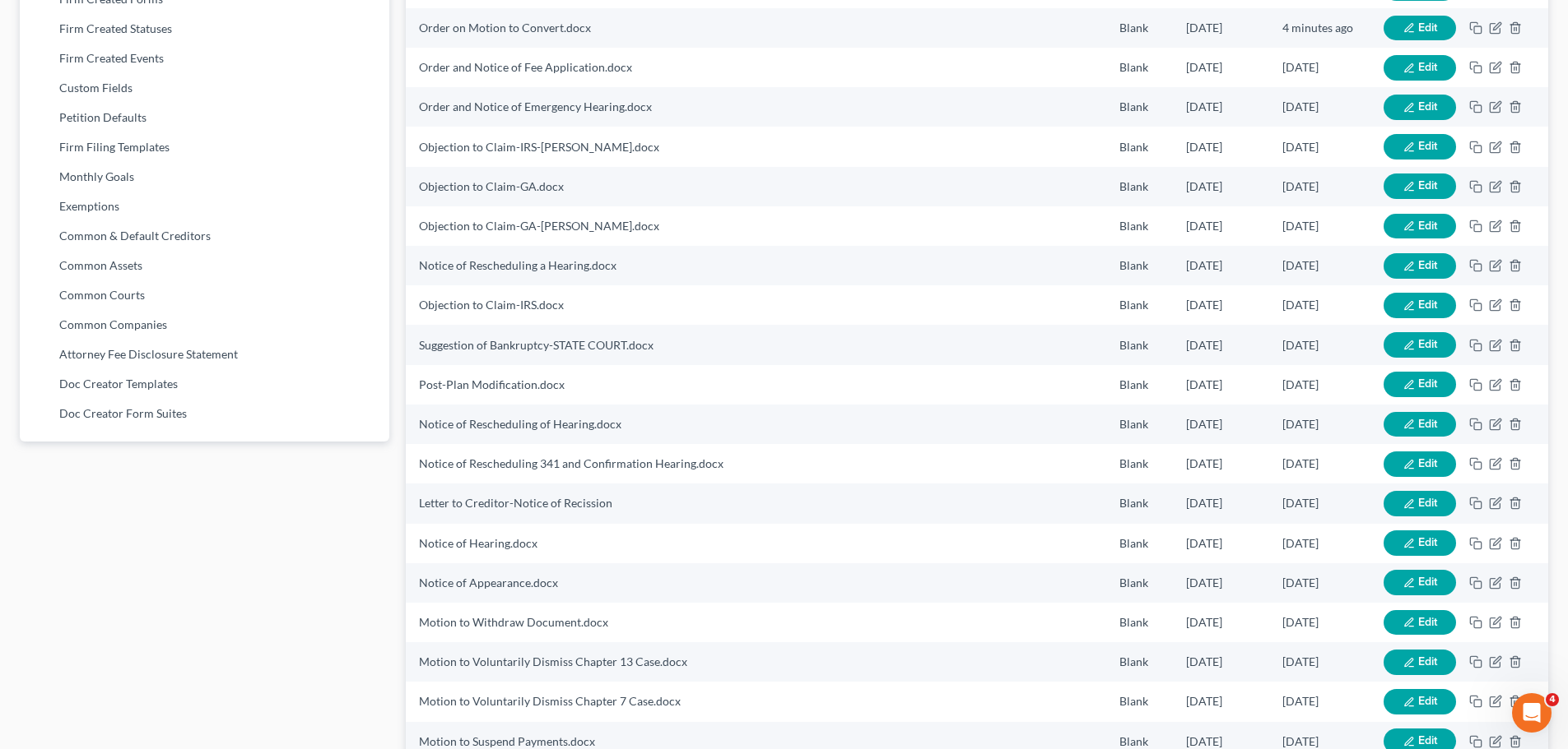
click at [285, 534] on div "Firm & User Settings My Firm My User Profile User Accounts and Invites Billing …" at bounding box center [205, 179] width 386 height 1660
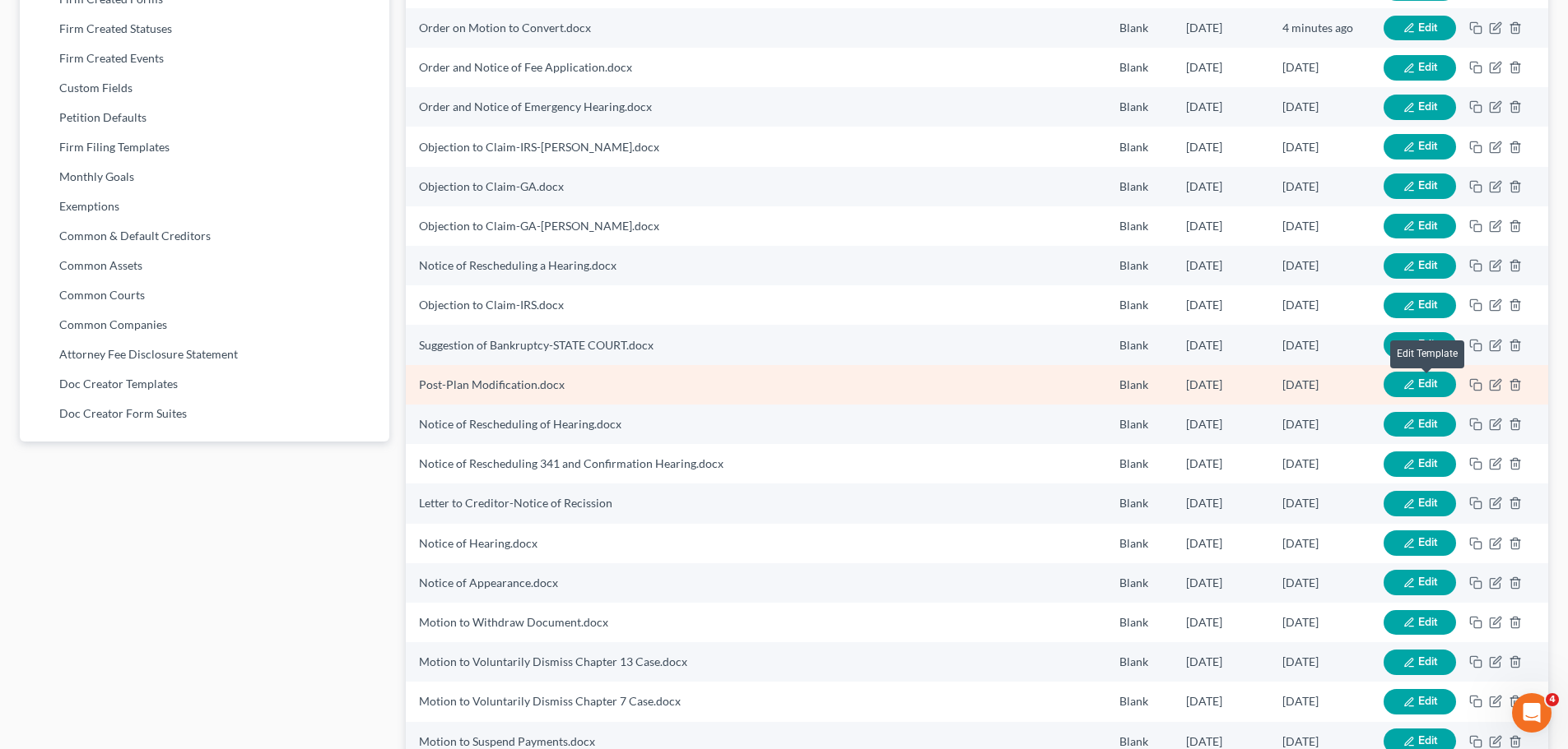
click at [1424, 382] on span "Edit" at bounding box center [1427, 384] width 19 height 14
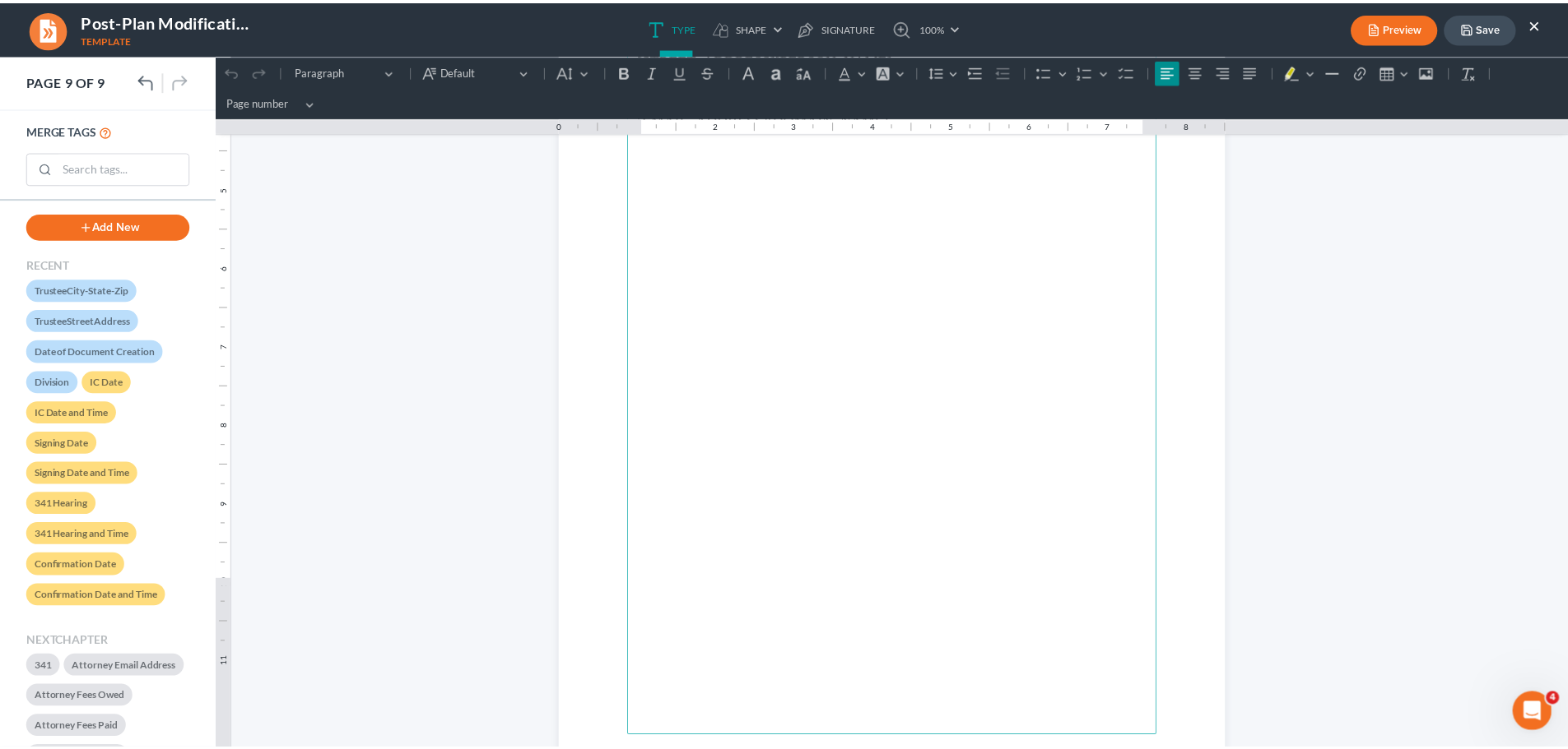
scroll to position [7567, 0]
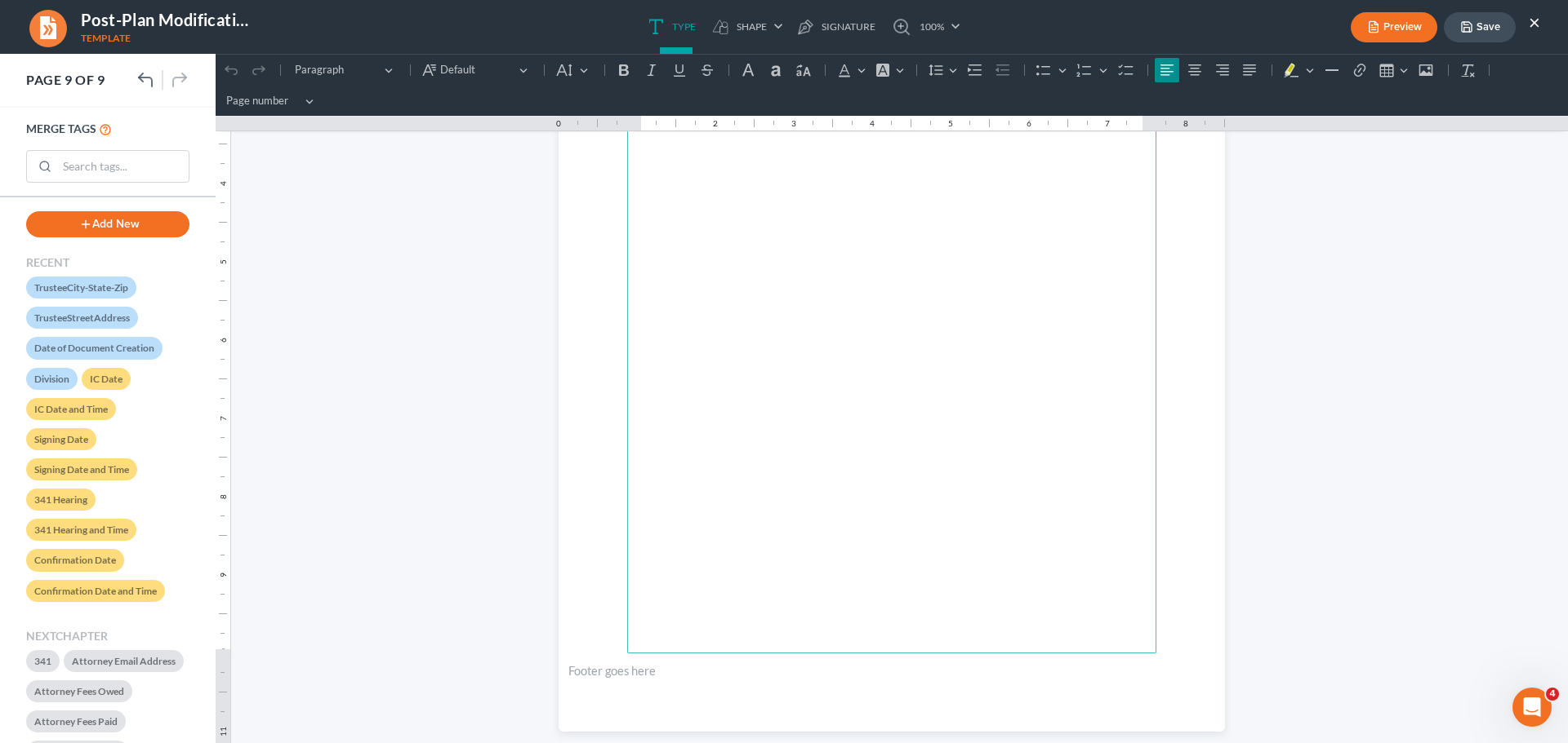
click at [1535, 21] on button "×" at bounding box center [1535, 22] width 12 height 19
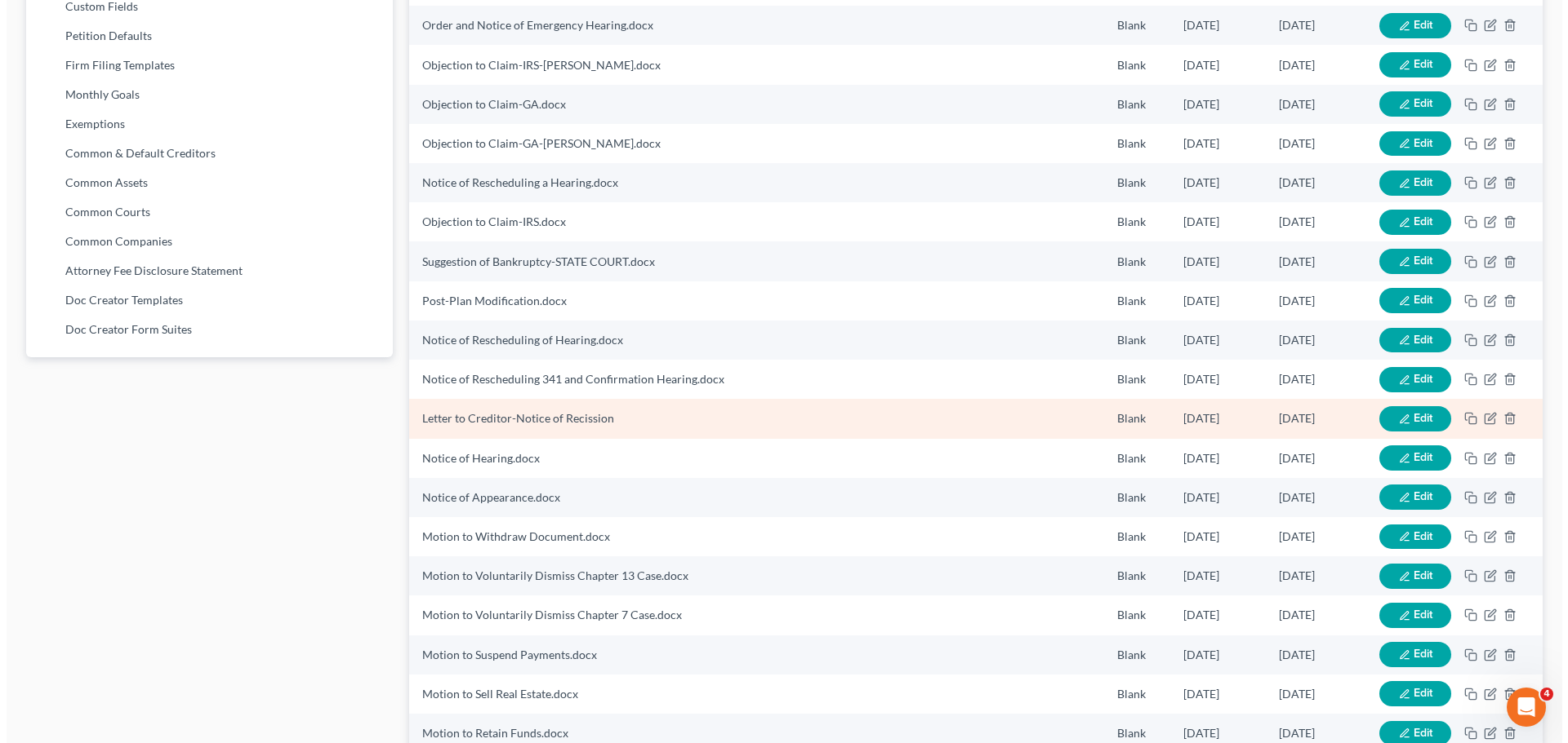
scroll to position [812, 0]
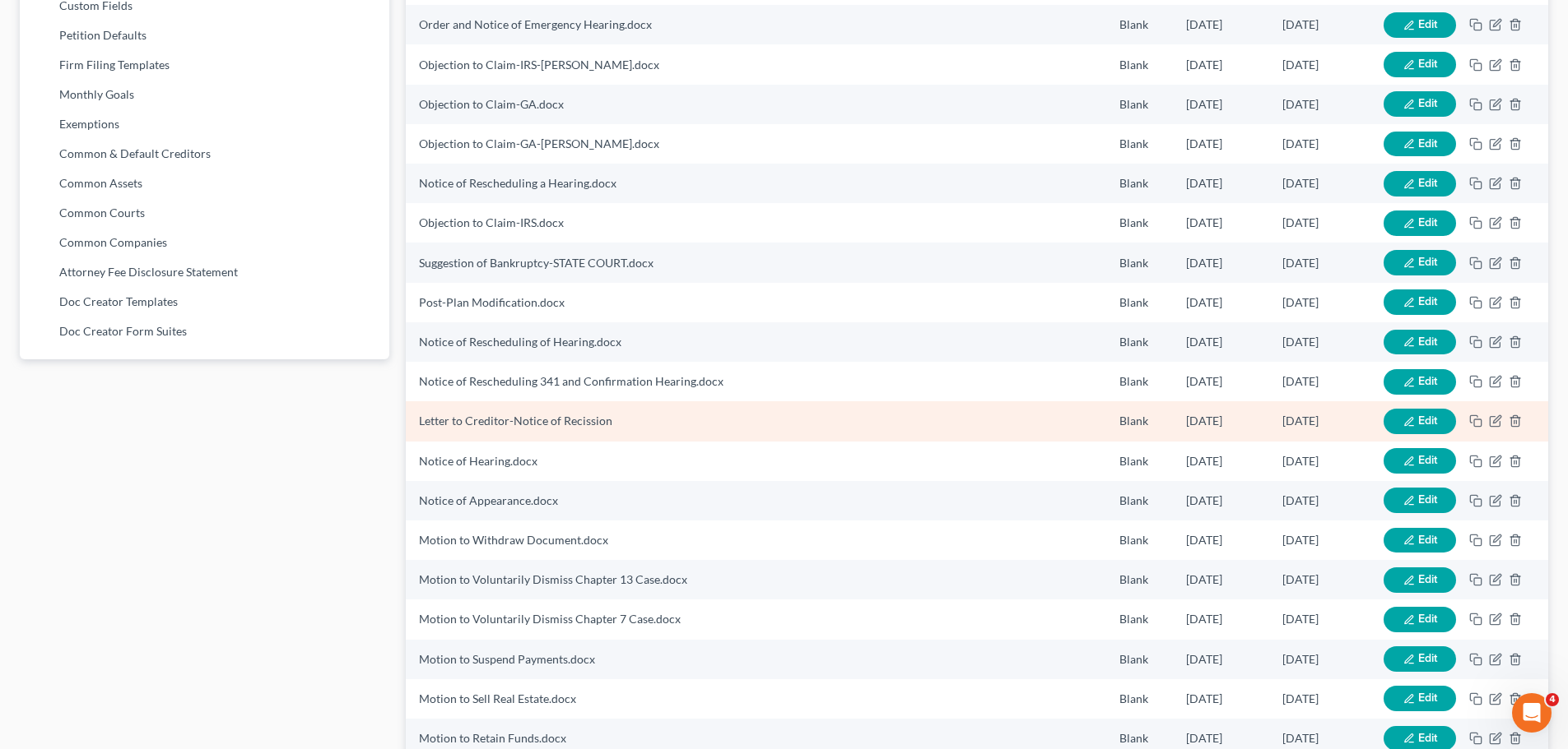
click at [1408, 414] on button "Edit" at bounding box center [1420, 422] width 72 height 25
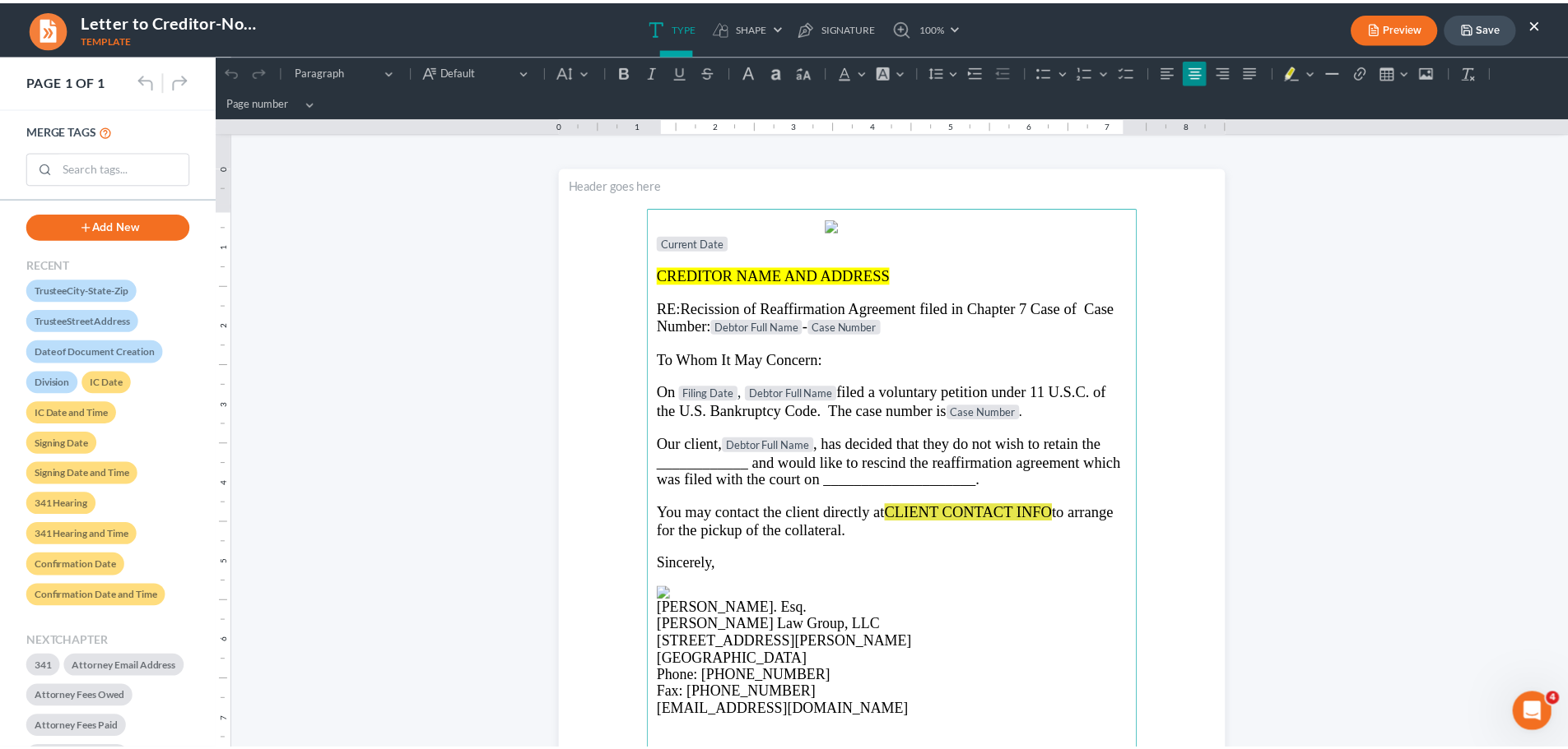
scroll to position [2, 0]
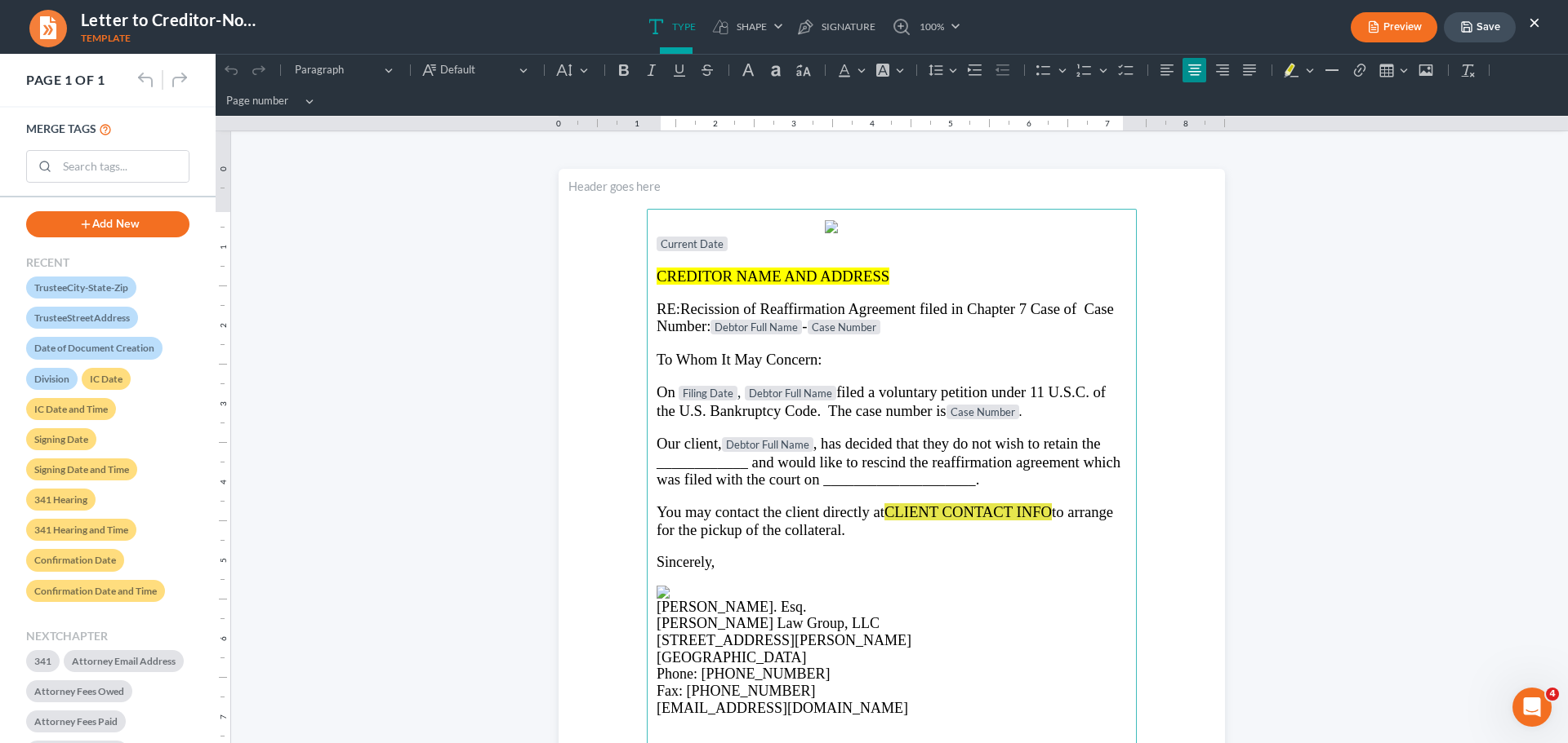
click at [1538, 28] on button "×" at bounding box center [1535, 22] width 12 height 19
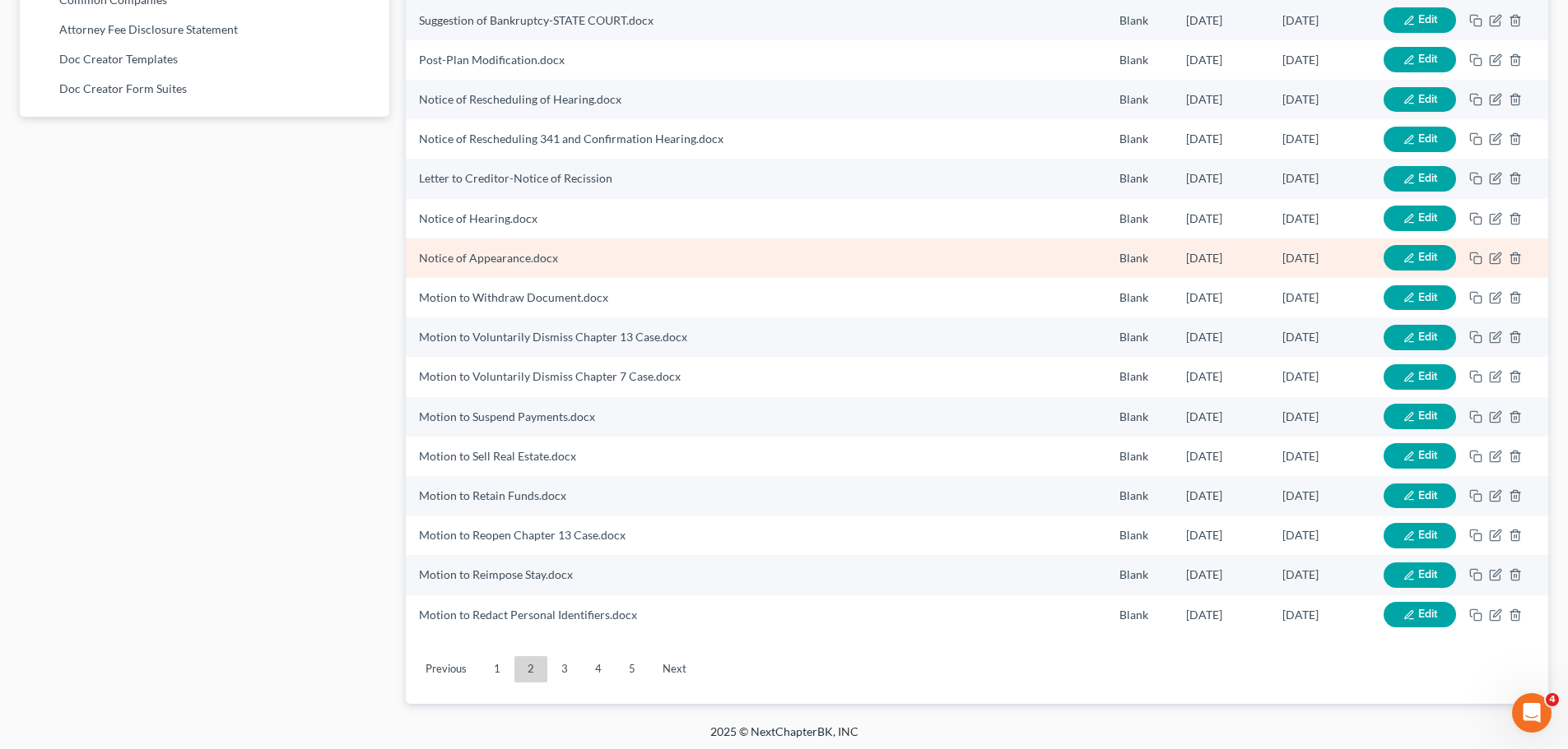
scroll to position [1066, 0]
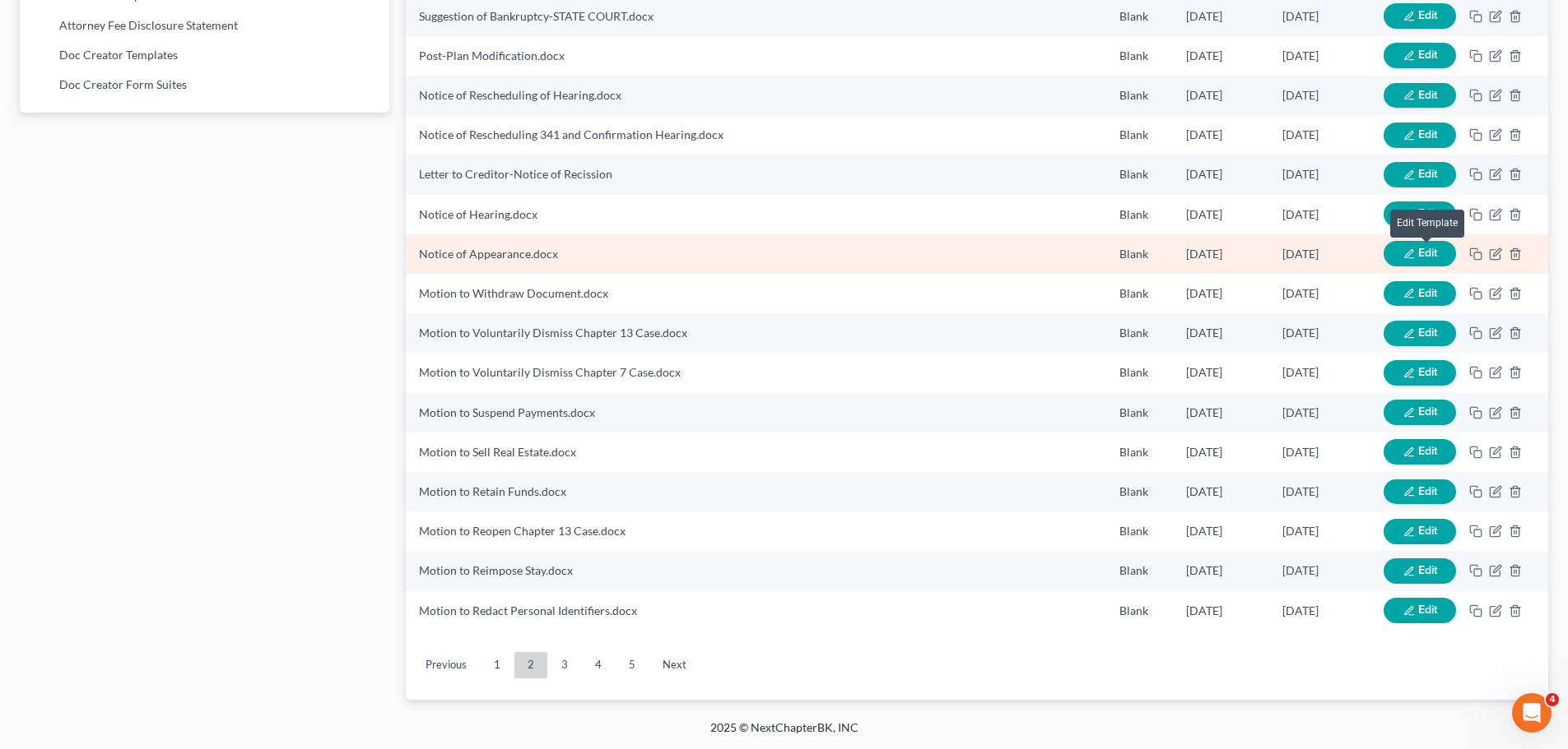
click at [1421, 255] on span "Edit" at bounding box center [1427, 252] width 19 height 14
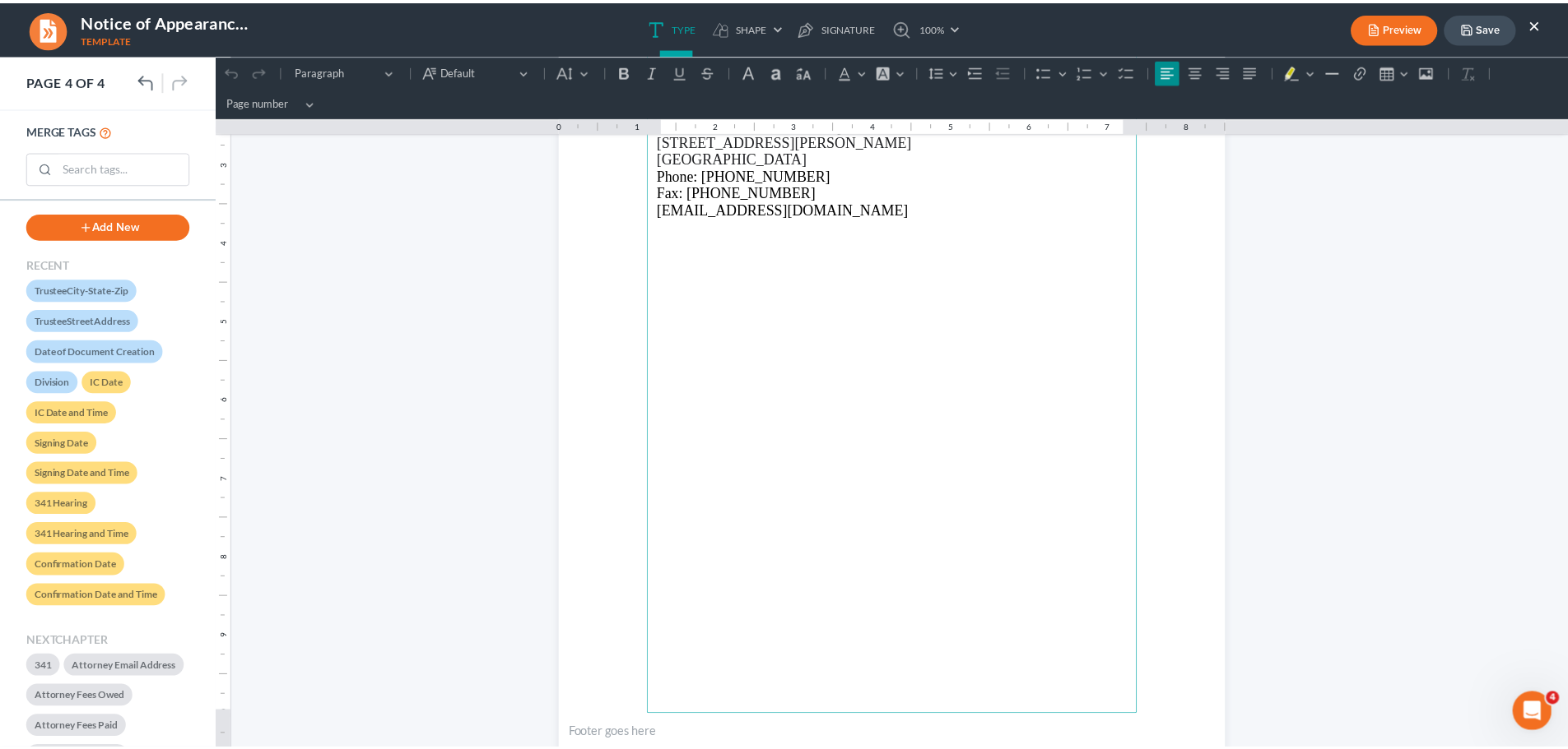
scroll to position [2891, 0]
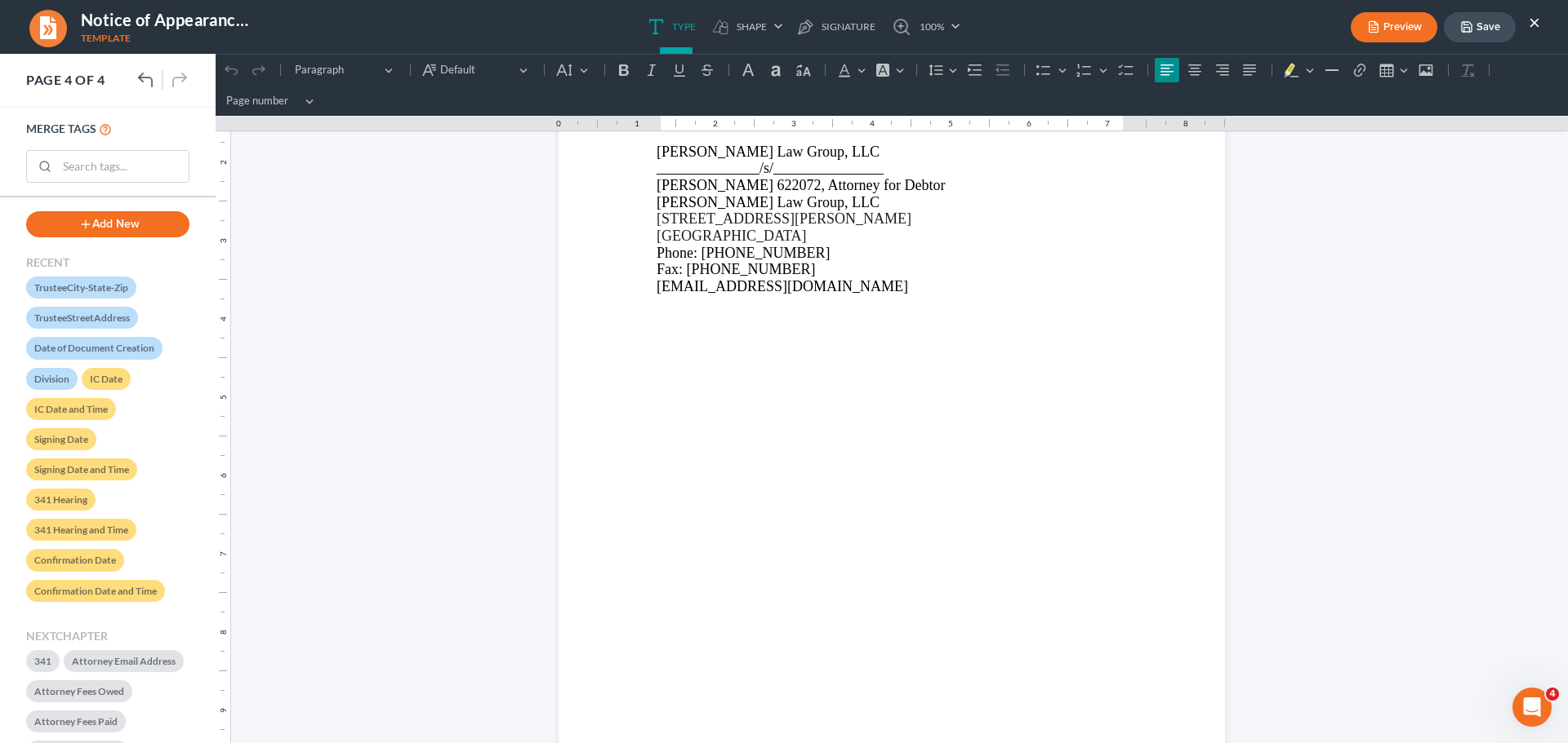
click at [1535, 30] on button "×" at bounding box center [1535, 22] width 12 height 19
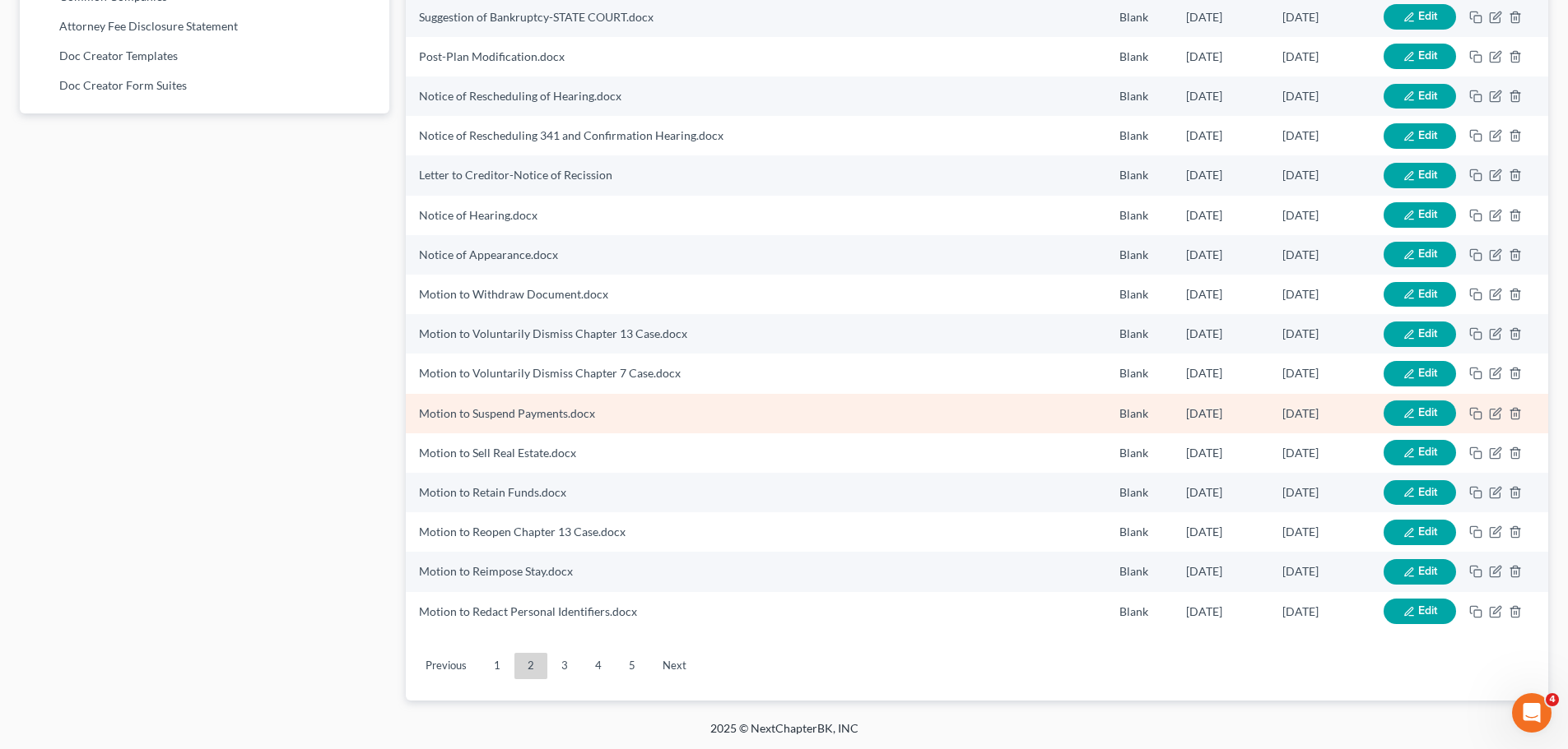
scroll to position [1066, 0]
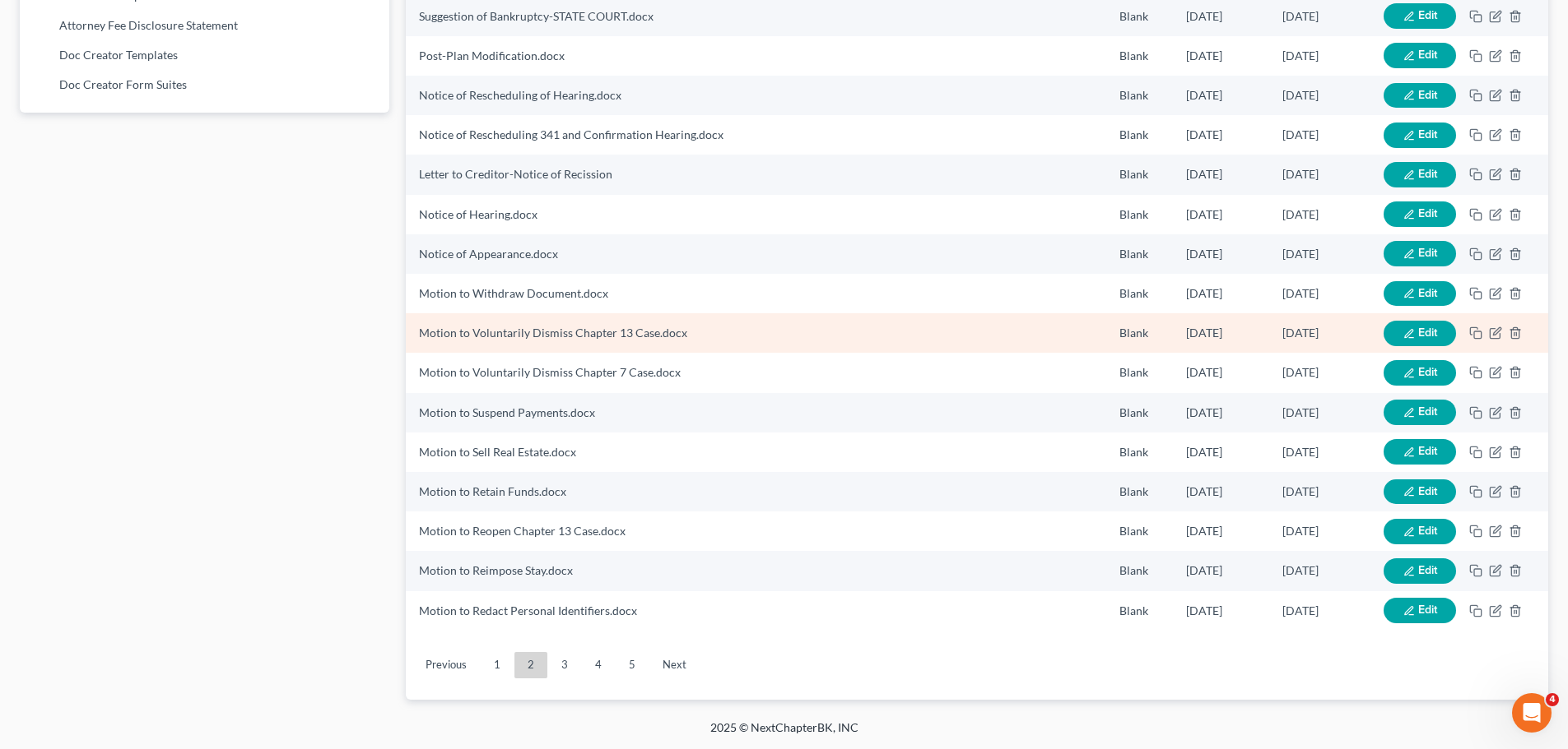
click at [1412, 331] on icon "button" at bounding box center [1408, 333] width 8 height 8
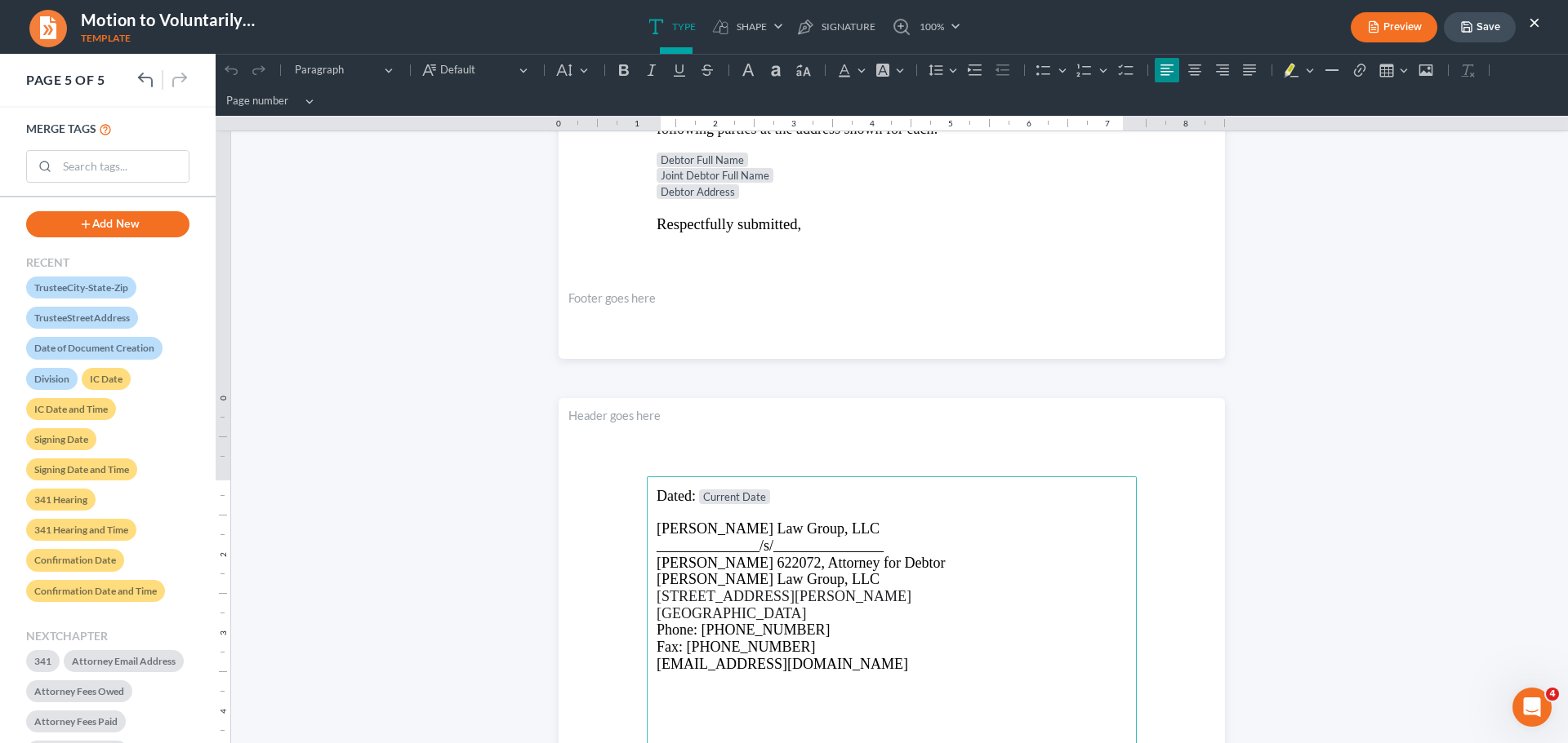
scroll to position [3197, 0]
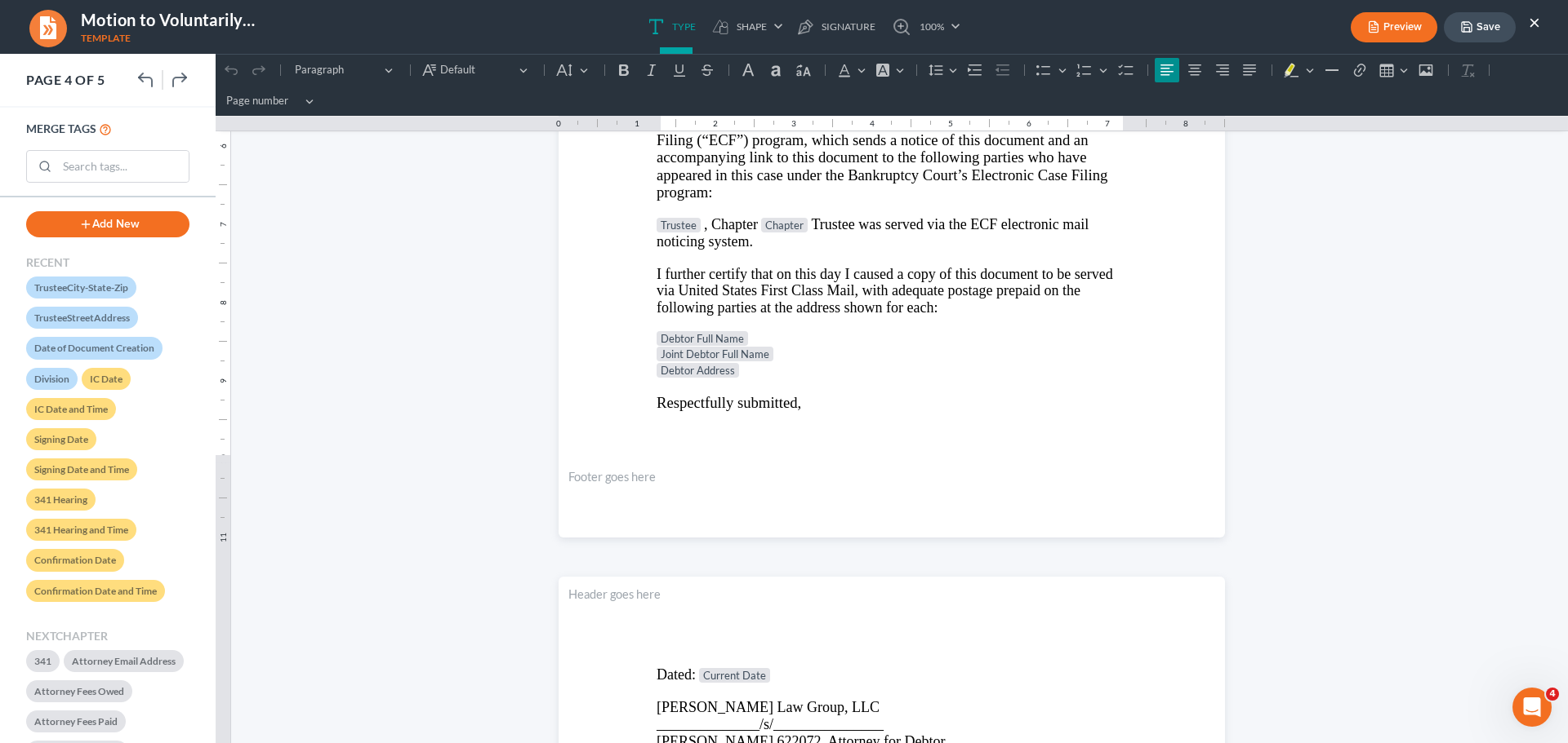
click at [1531, 18] on button "×" at bounding box center [1535, 22] width 12 height 19
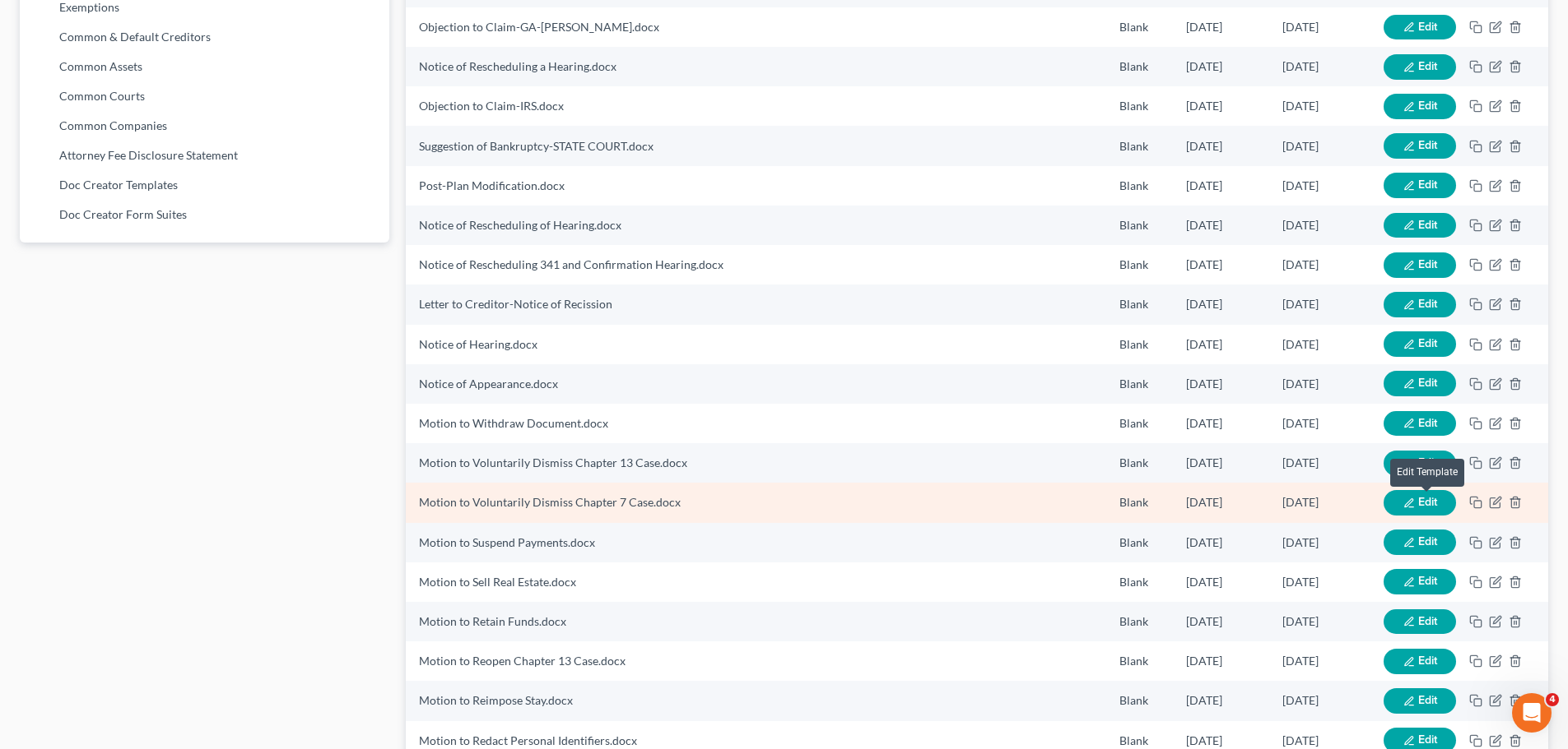
click at [1426, 505] on span "Edit" at bounding box center [1427, 502] width 19 height 14
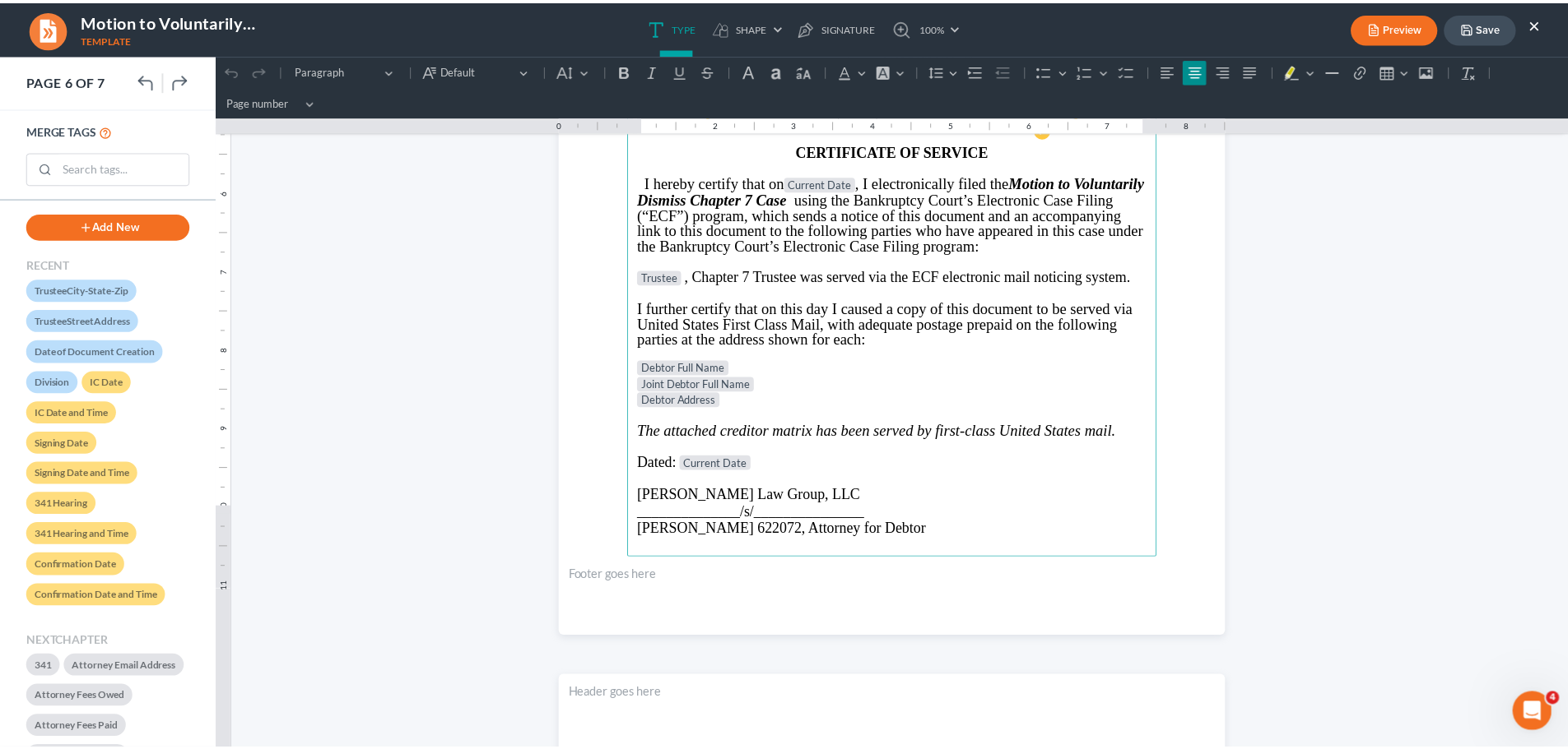
scroll to position [5017, 0]
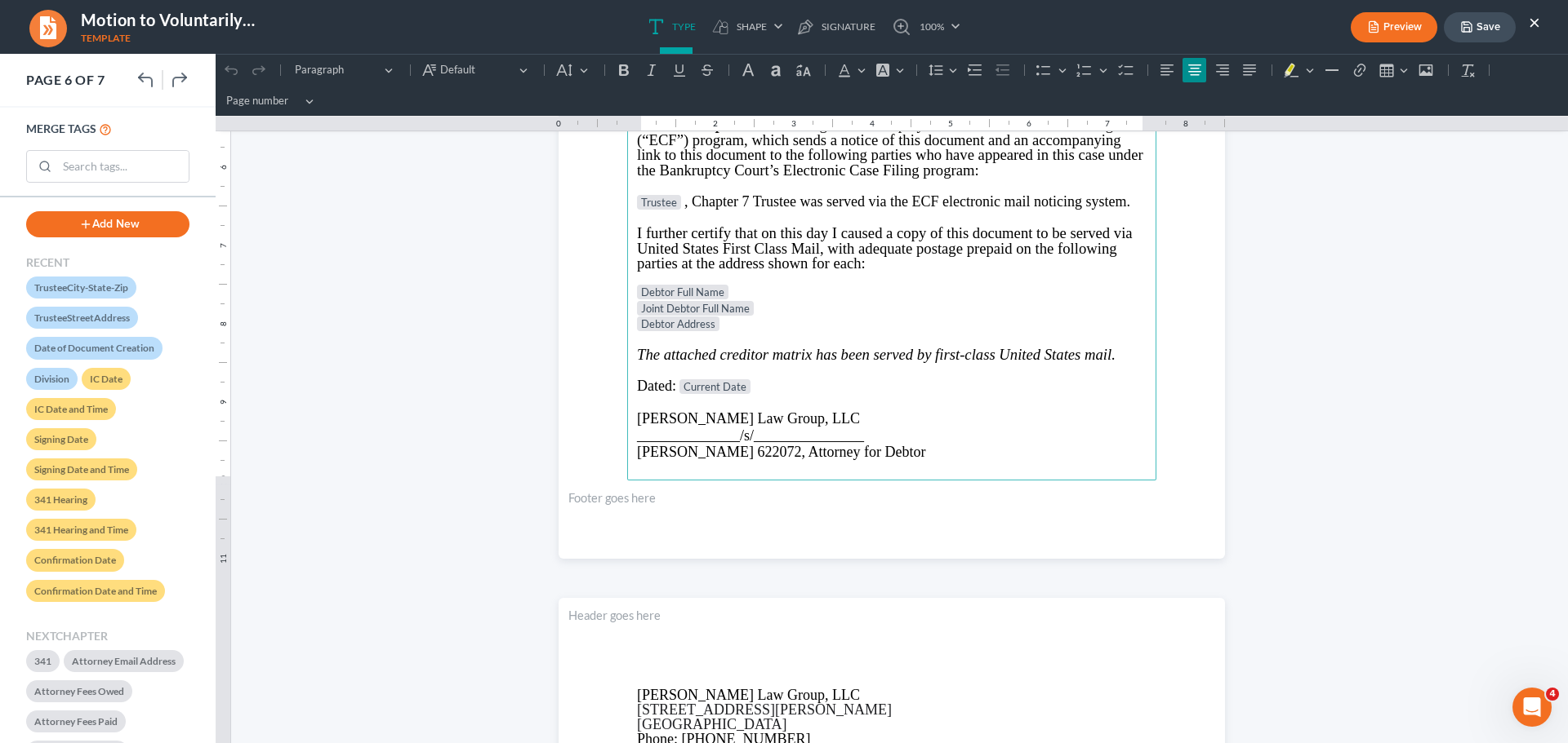
click at [744, 322] on p "Debtor Address" at bounding box center [891, 325] width 510 height 17
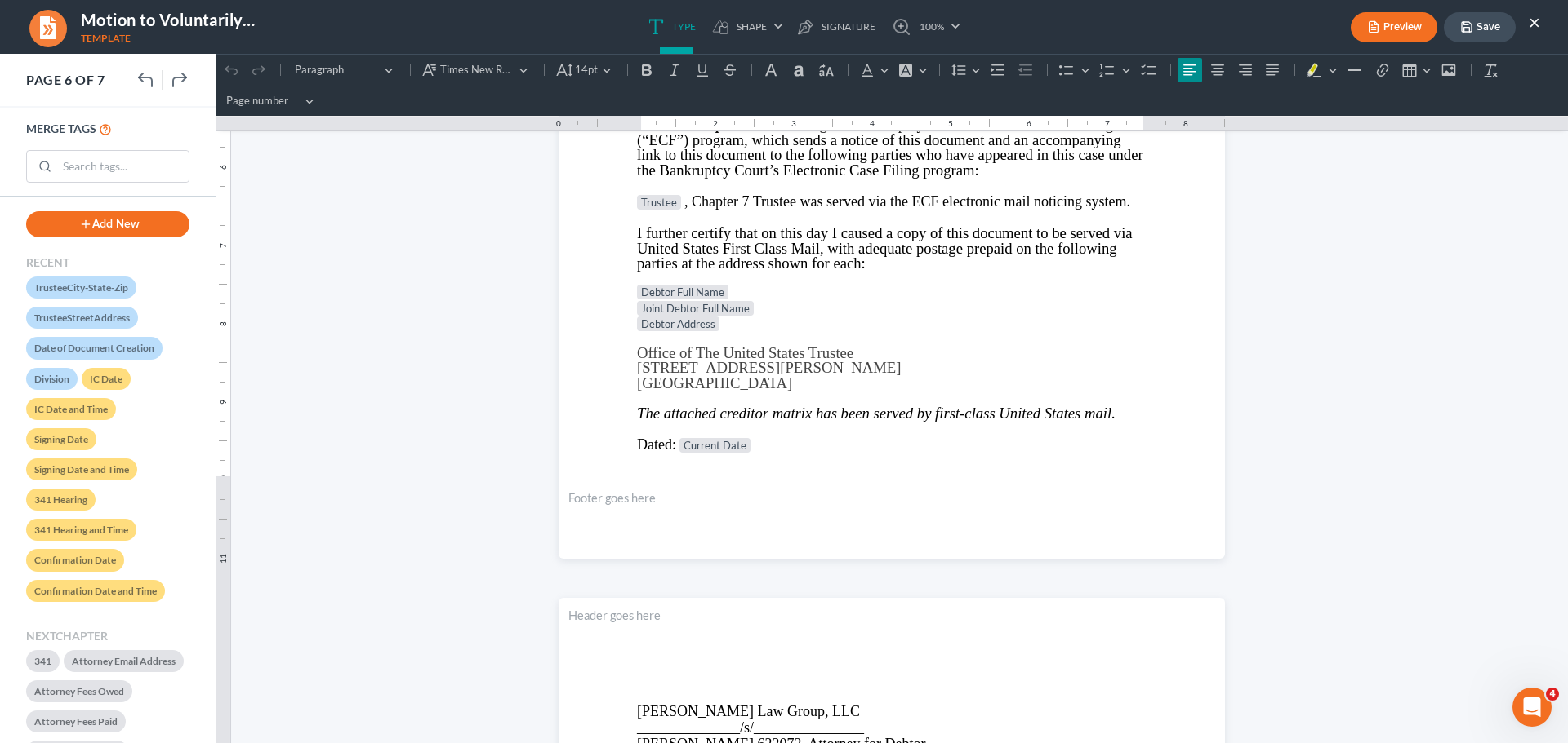
click at [1494, 24] on button "Save" at bounding box center [1479, 28] width 72 height 30
click at [1534, 26] on button "×" at bounding box center [1535, 22] width 12 height 19
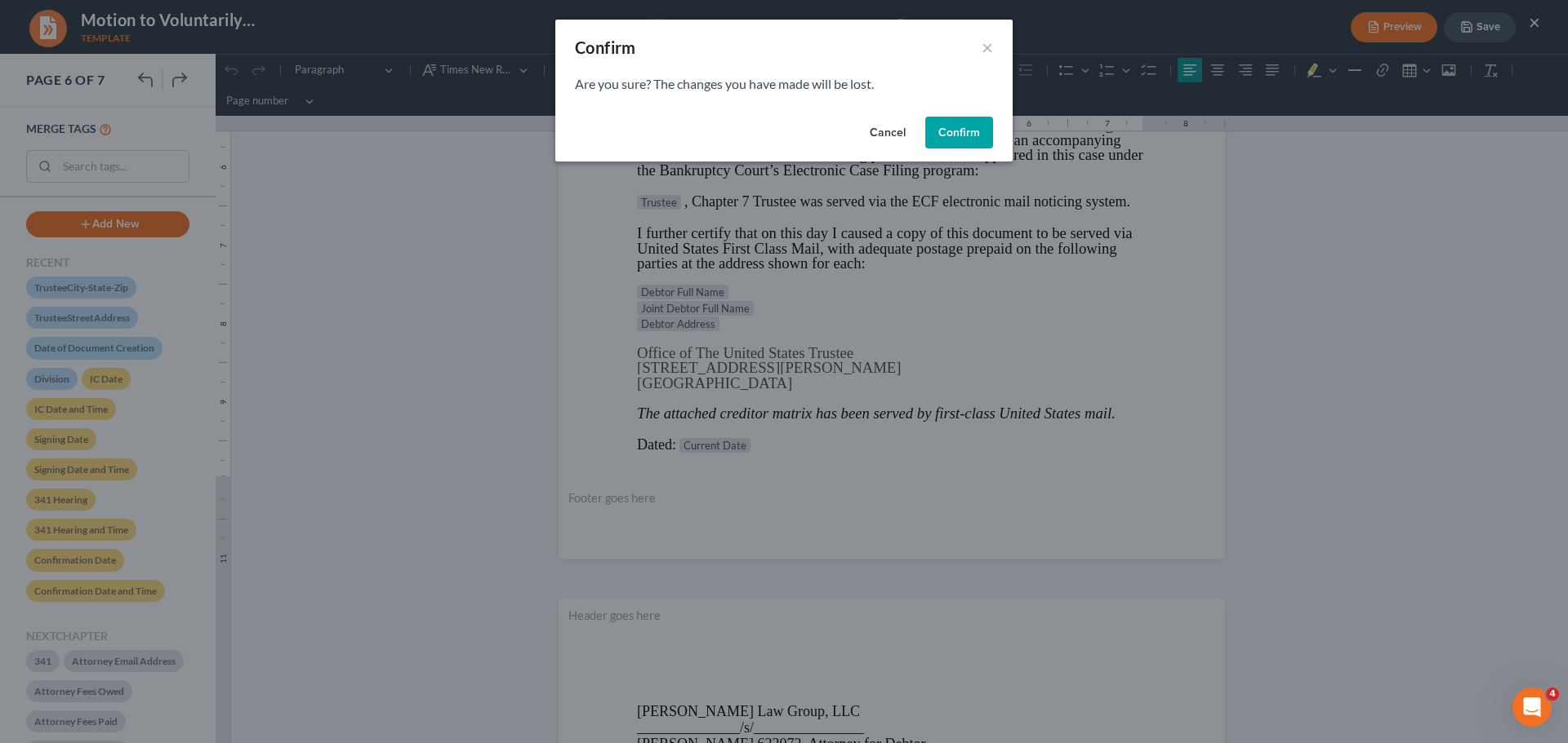
click at [870, 119] on button "Cancel" at bounding box center [887, 133] width 62 height 33
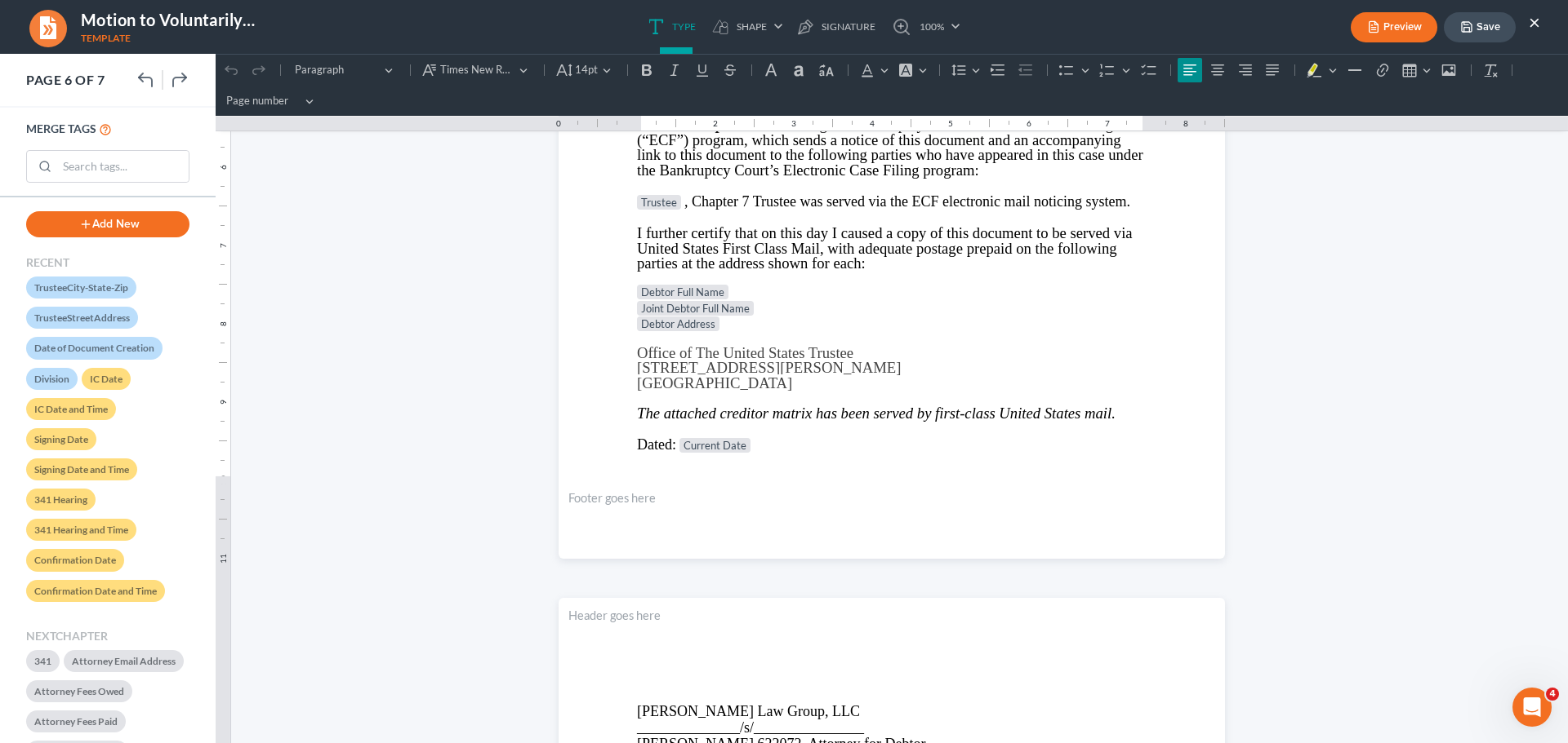
click at [1472, 24] on button "Save" at bounding box center [1479, 28] width 72 height 30
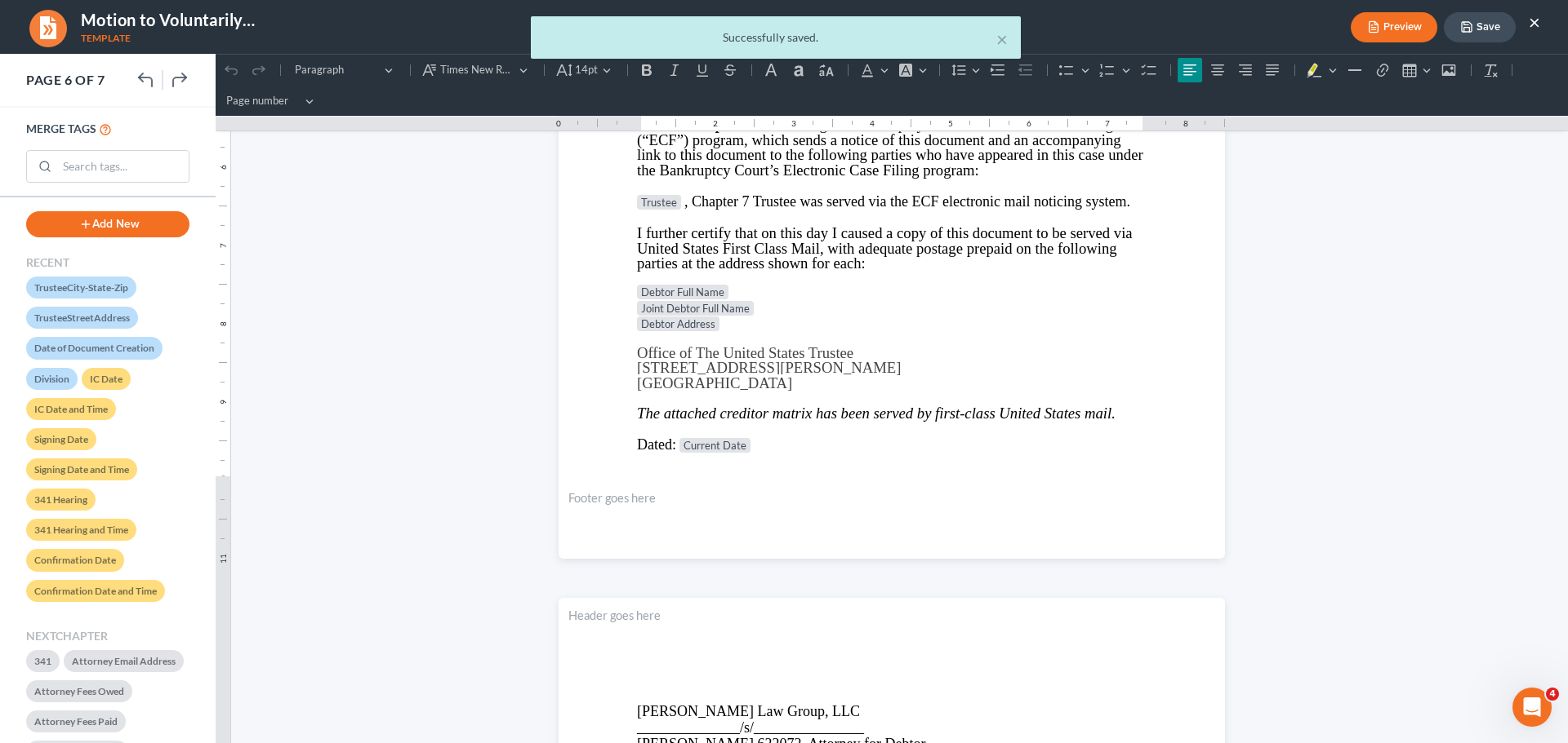
click at [1535, 27] on div "× Successfully saved." at bounding box center [775, 42] width 1568 height 51
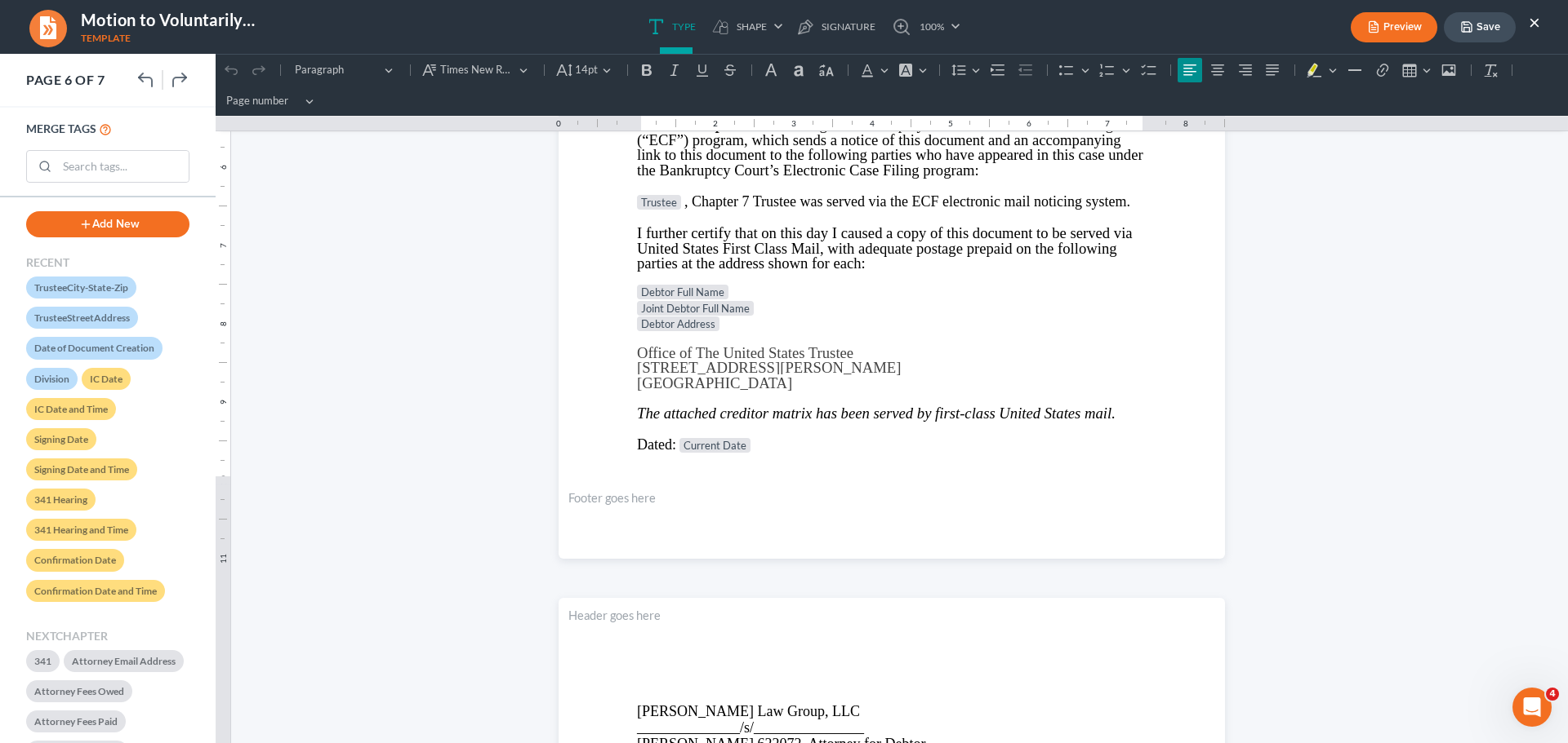
click at [1535, 18] on button "×" at bounding box center [1535, 22] width 12 height 19
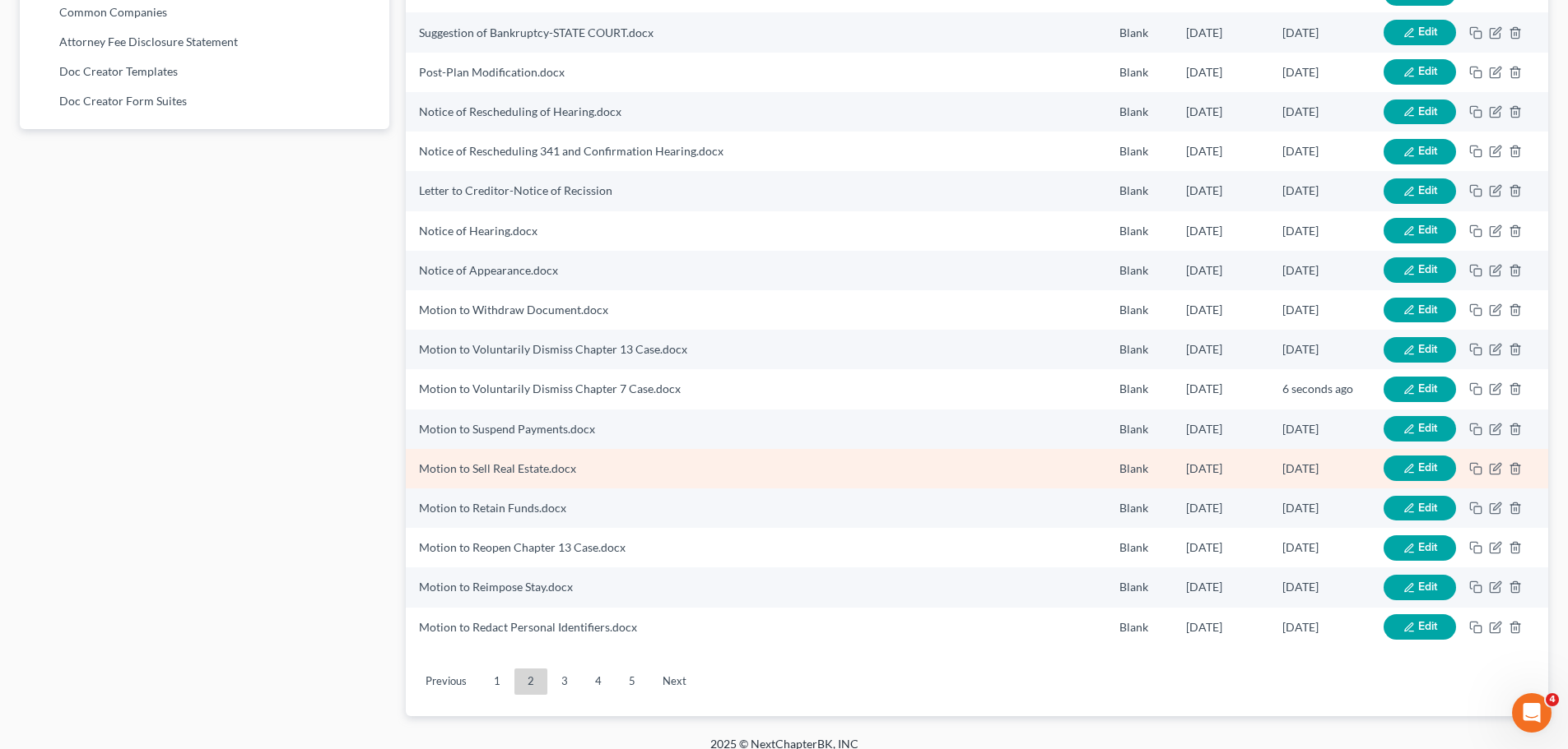
scroll to position [1066, 0]
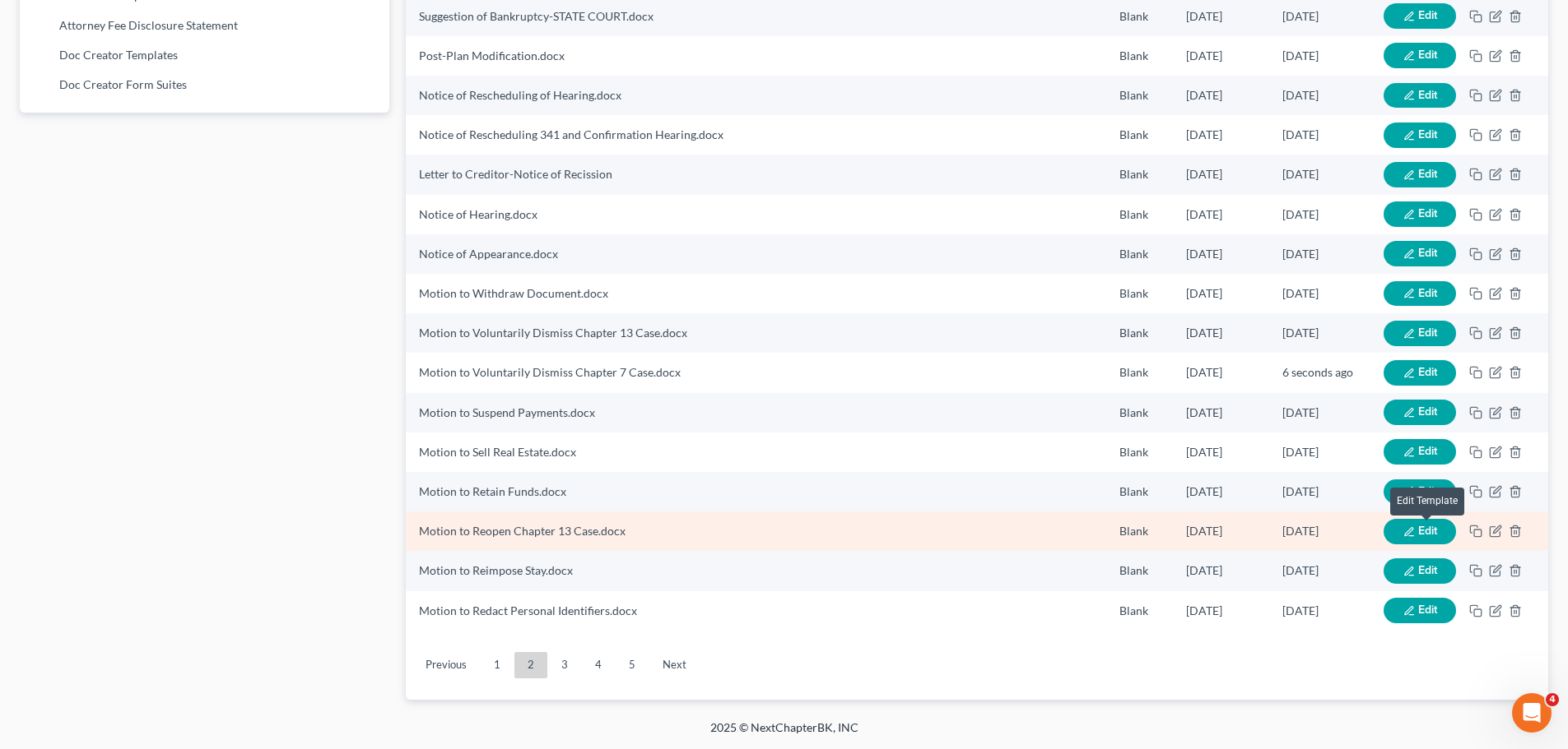
click at [1436, 535] on span "Edit" at bounding box center [1427, 531] width 19 height 14
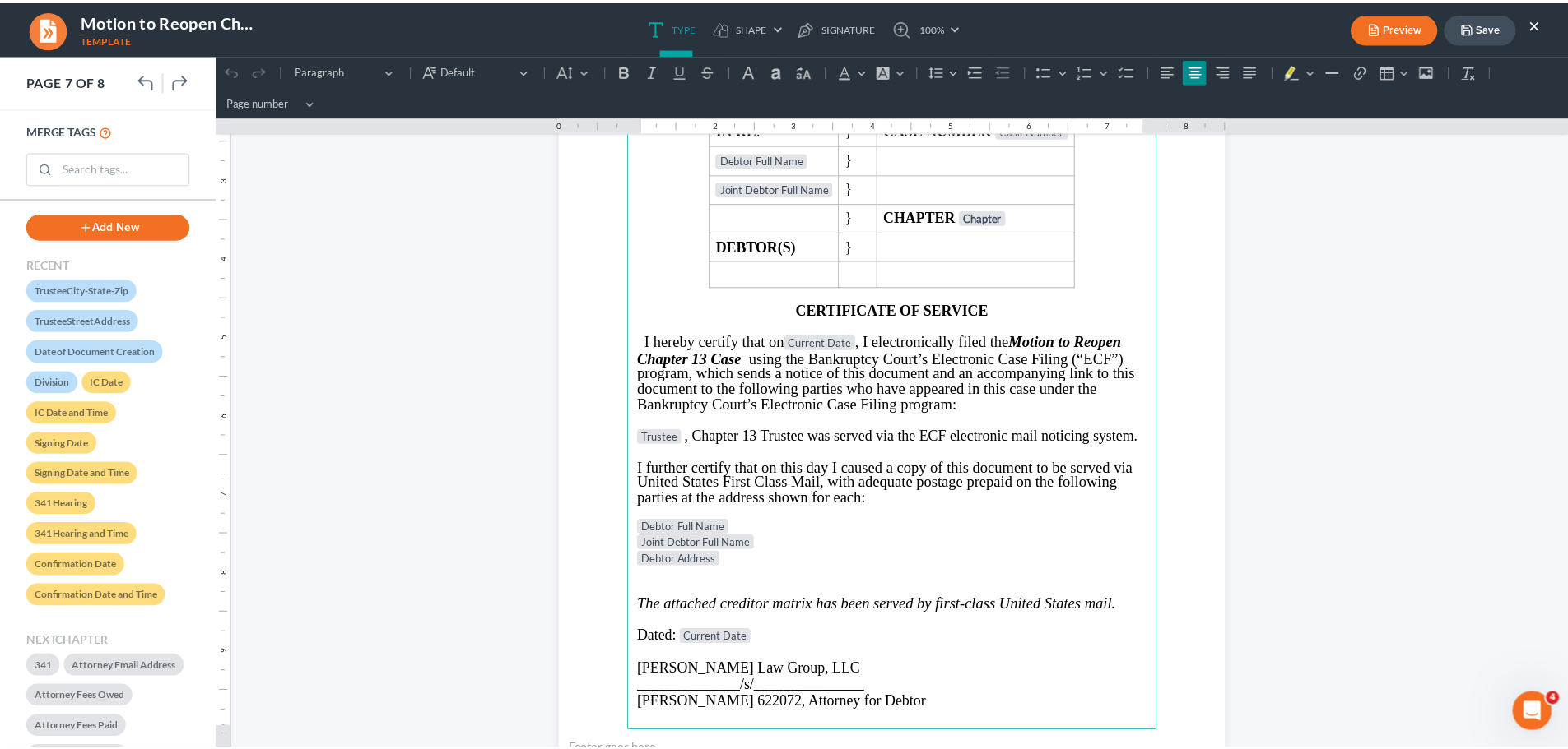
scroll to position [5841, 0]
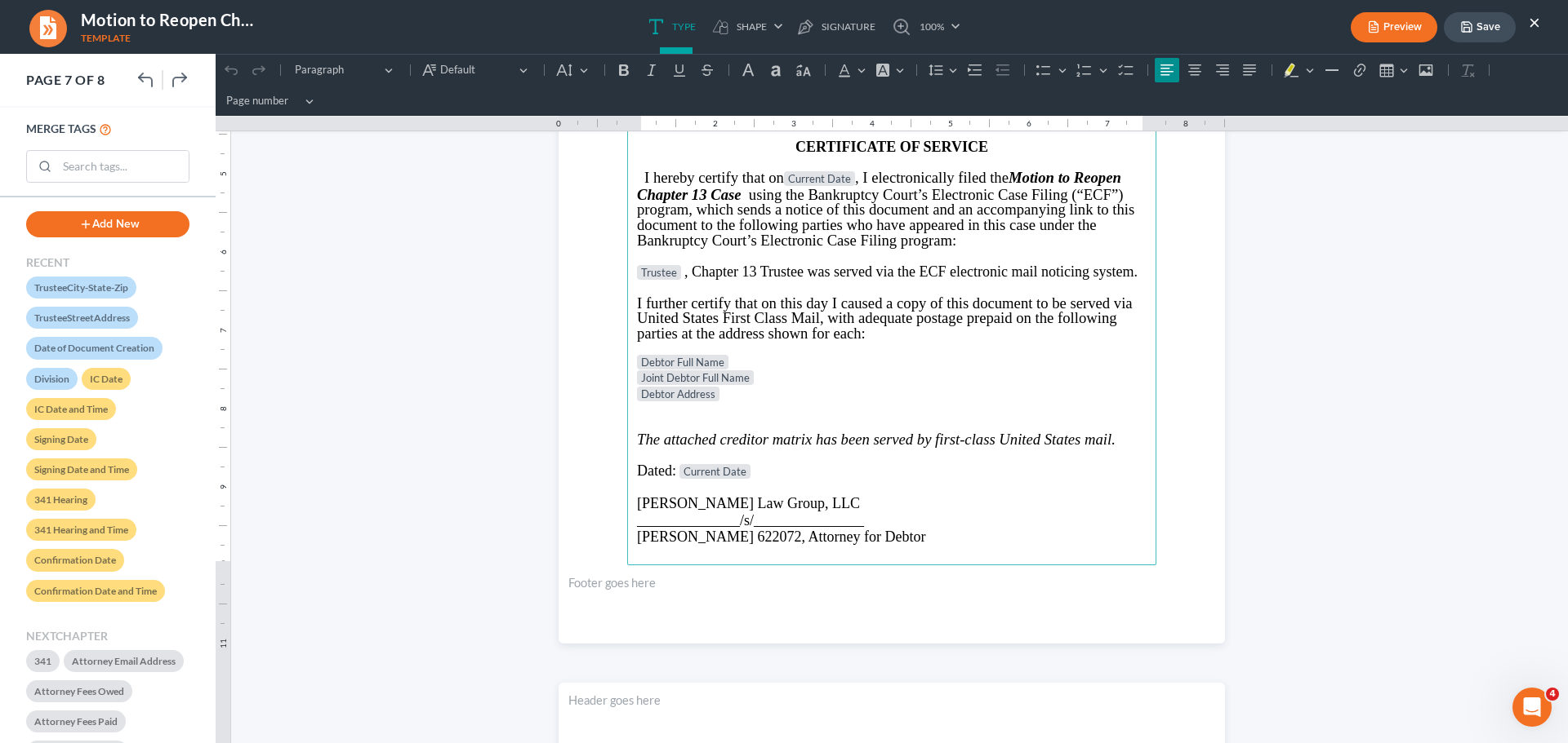
click at [676, 415] on p "Rich Text Editor, page-6-main" at bounding box center [891, 422] width 510 height 15
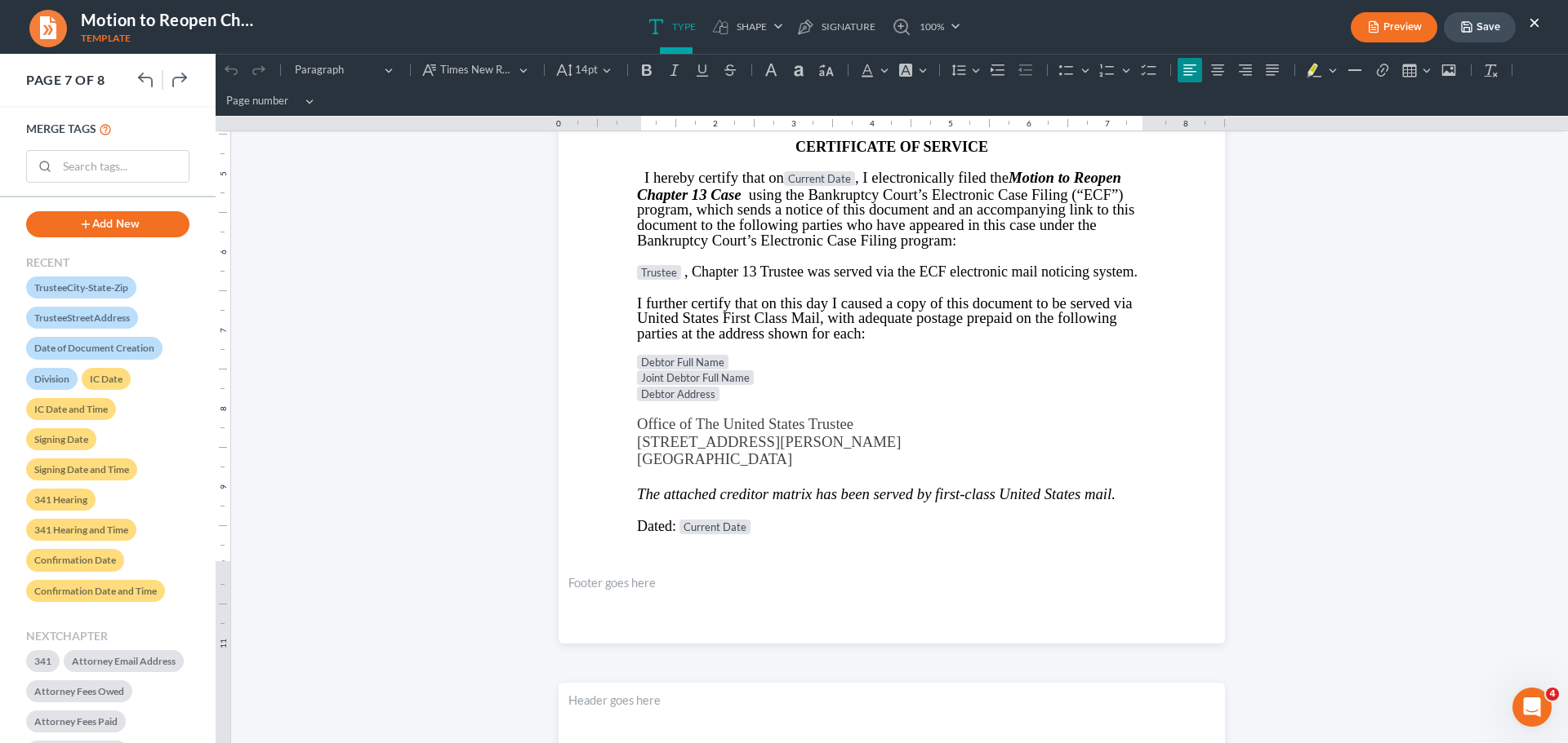
click at [1489, 33] on button "Save" at bounding box center [1479, 28] width 72 height 30
click at [1483, 28] on button "Save" at bounding box center [1479, 28] width 72 height 30
click at [1533, 21] on button "×" at bounding box center [1535, 22] width 12 height 19
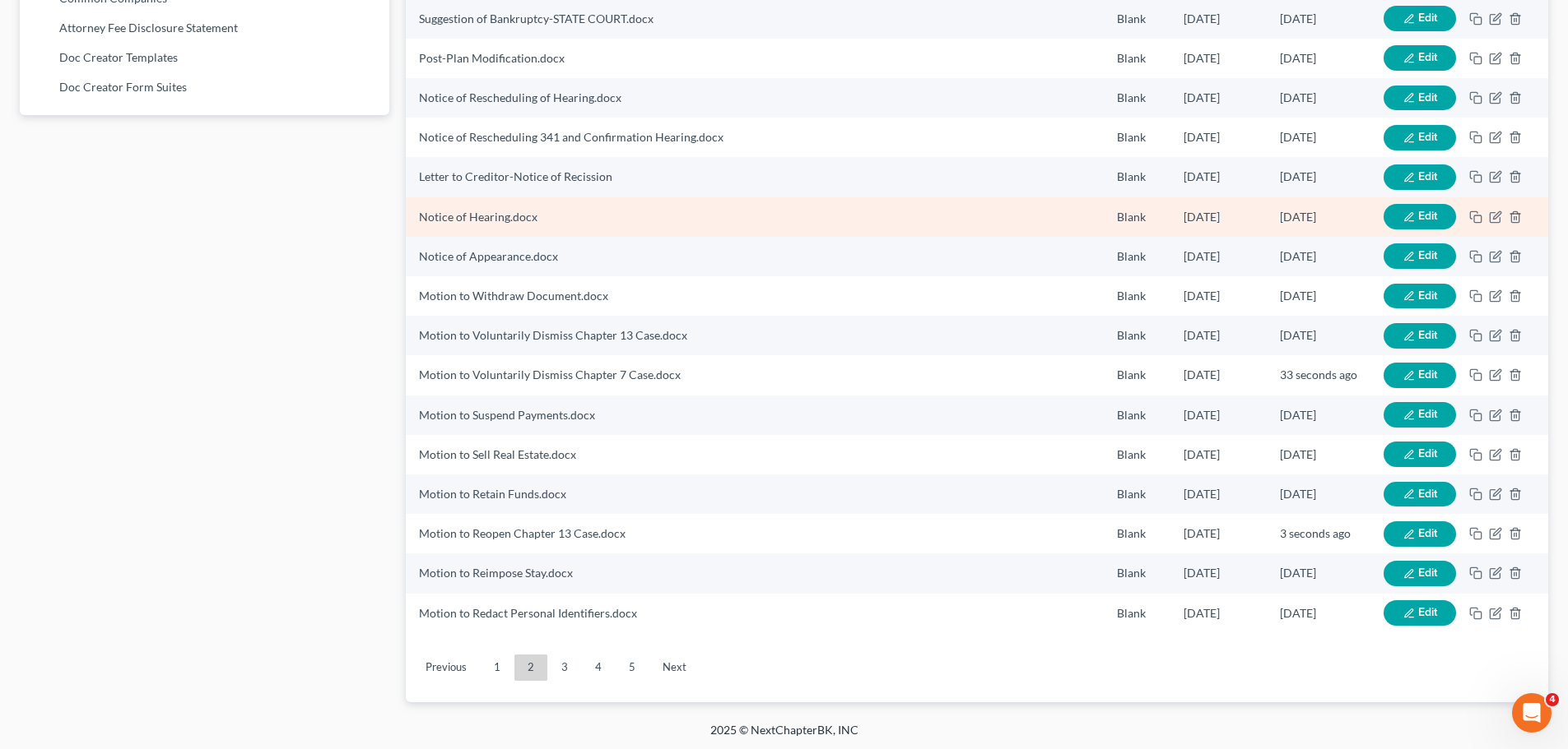
scroll to position [1066, 0]
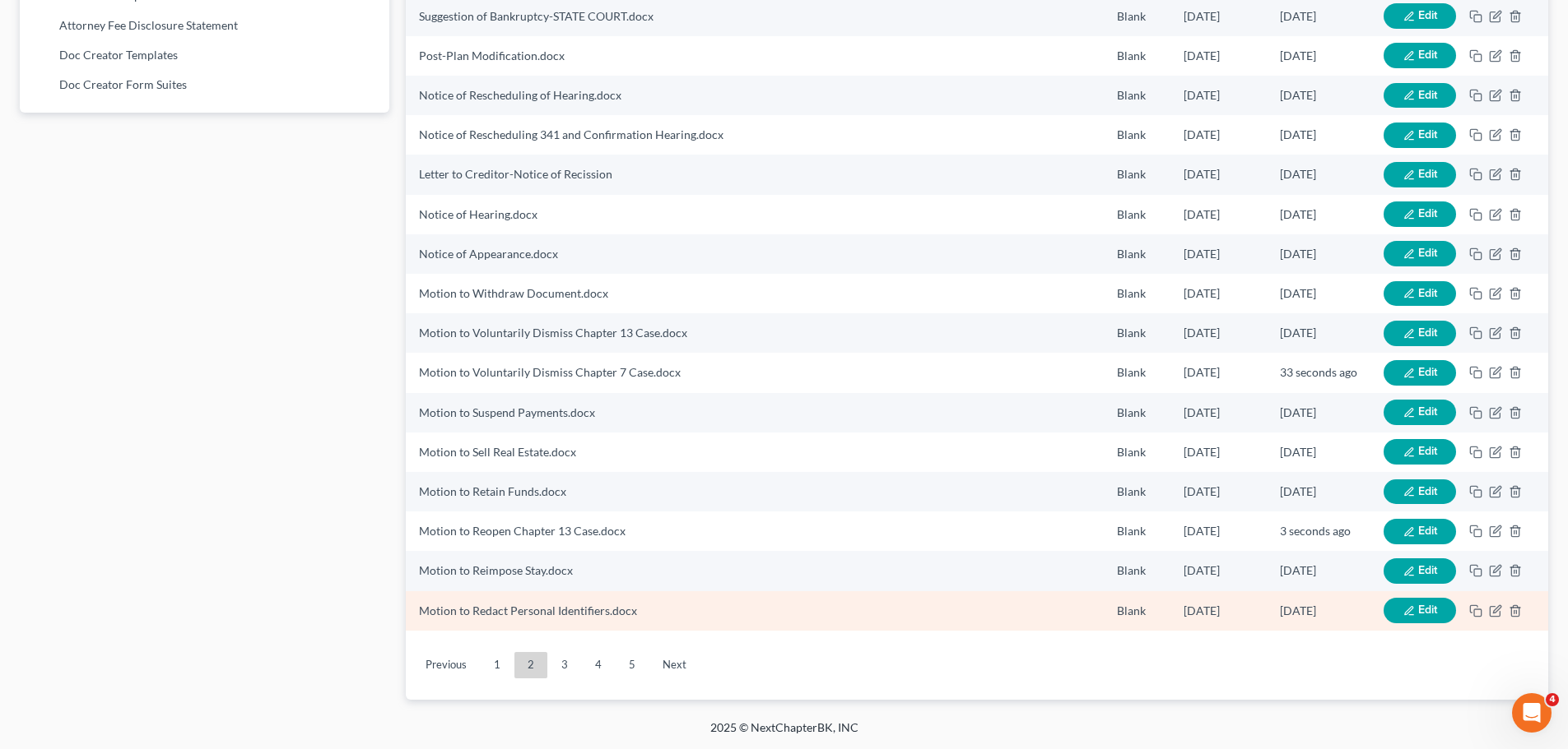
click at [1400, 609] on button "Edit" at bounding box center [1420, 611] width 72 height 25
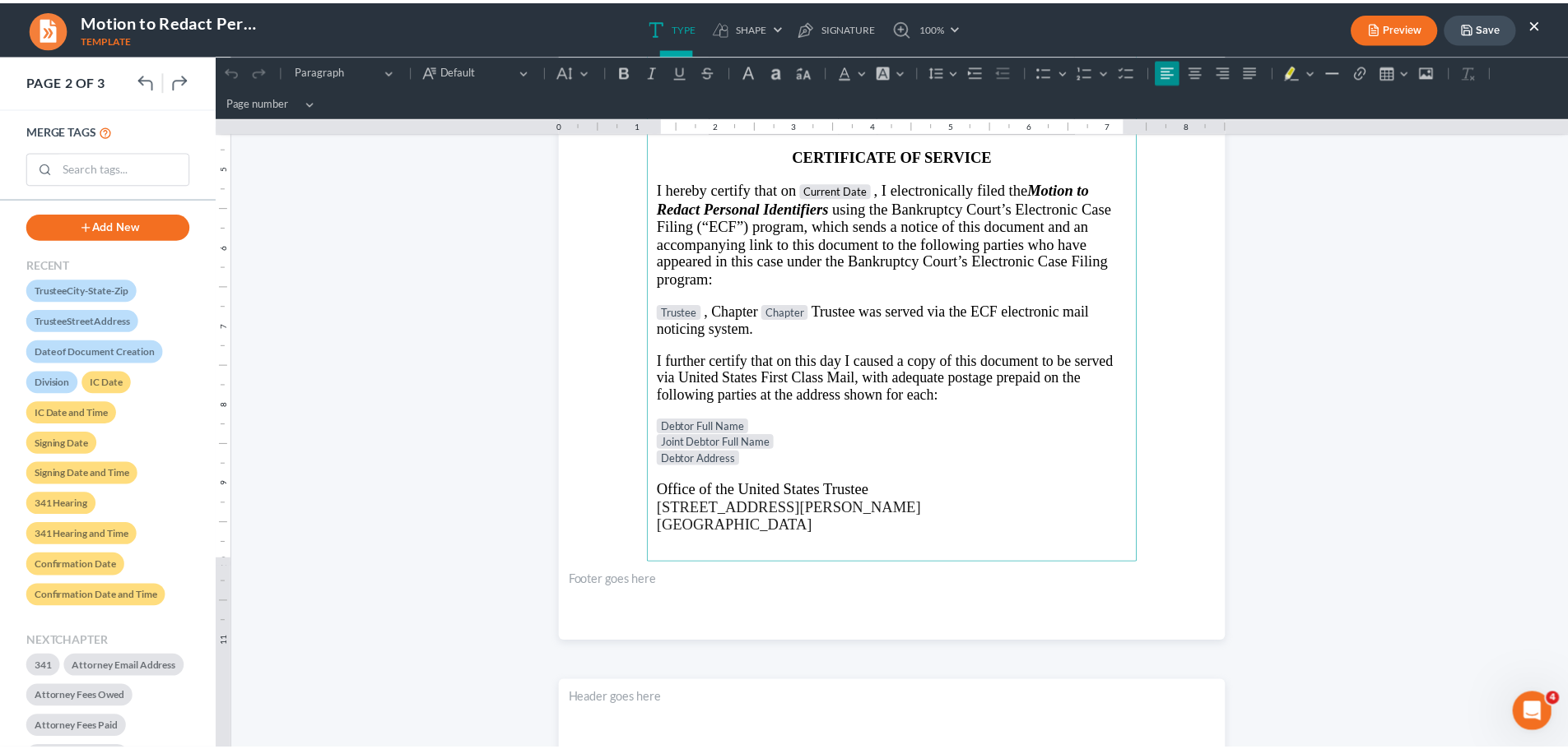
scroll to position [1316, 0]
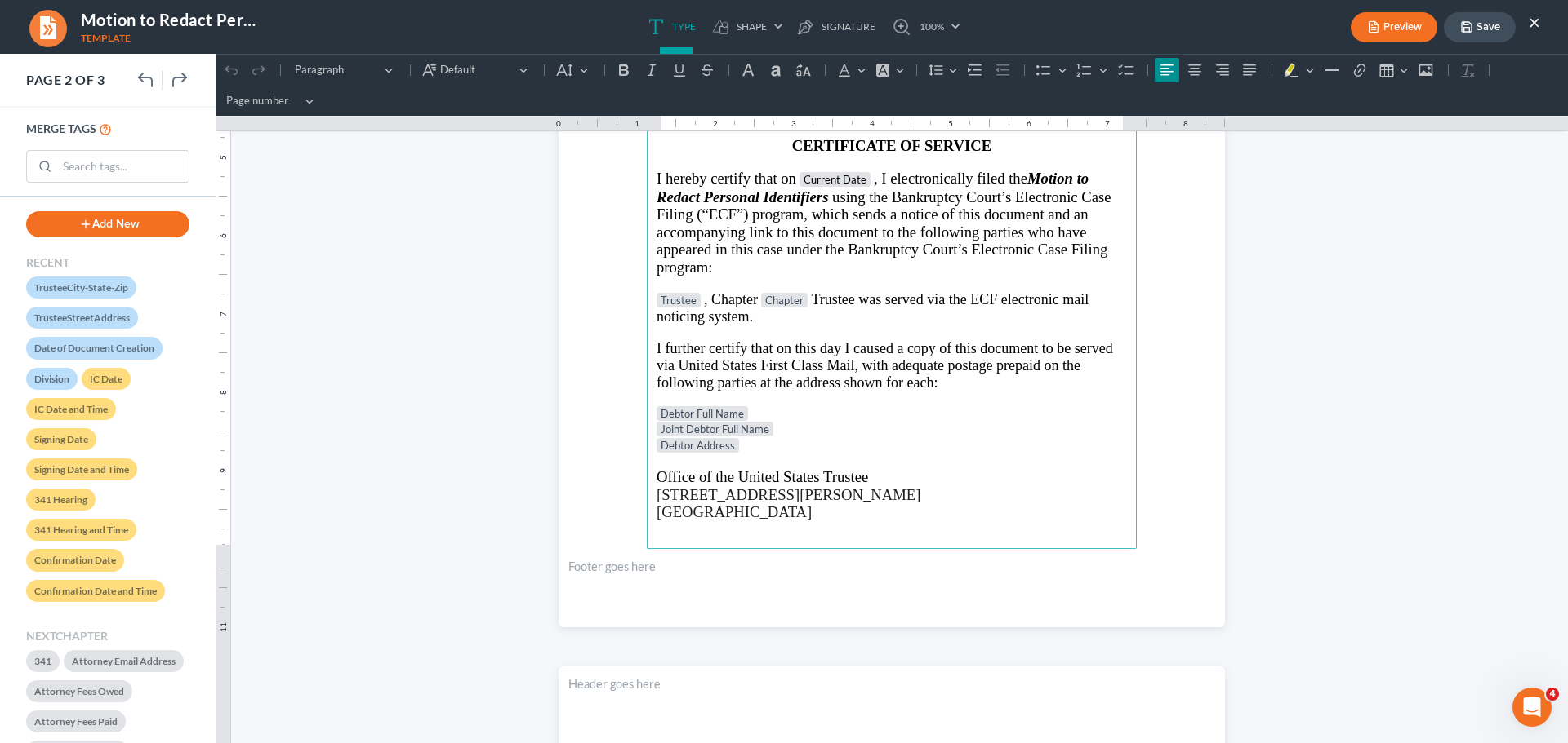
click at [775, 452] on p "Debtor Address" at bounding box center [891, 447] width 470 height 17
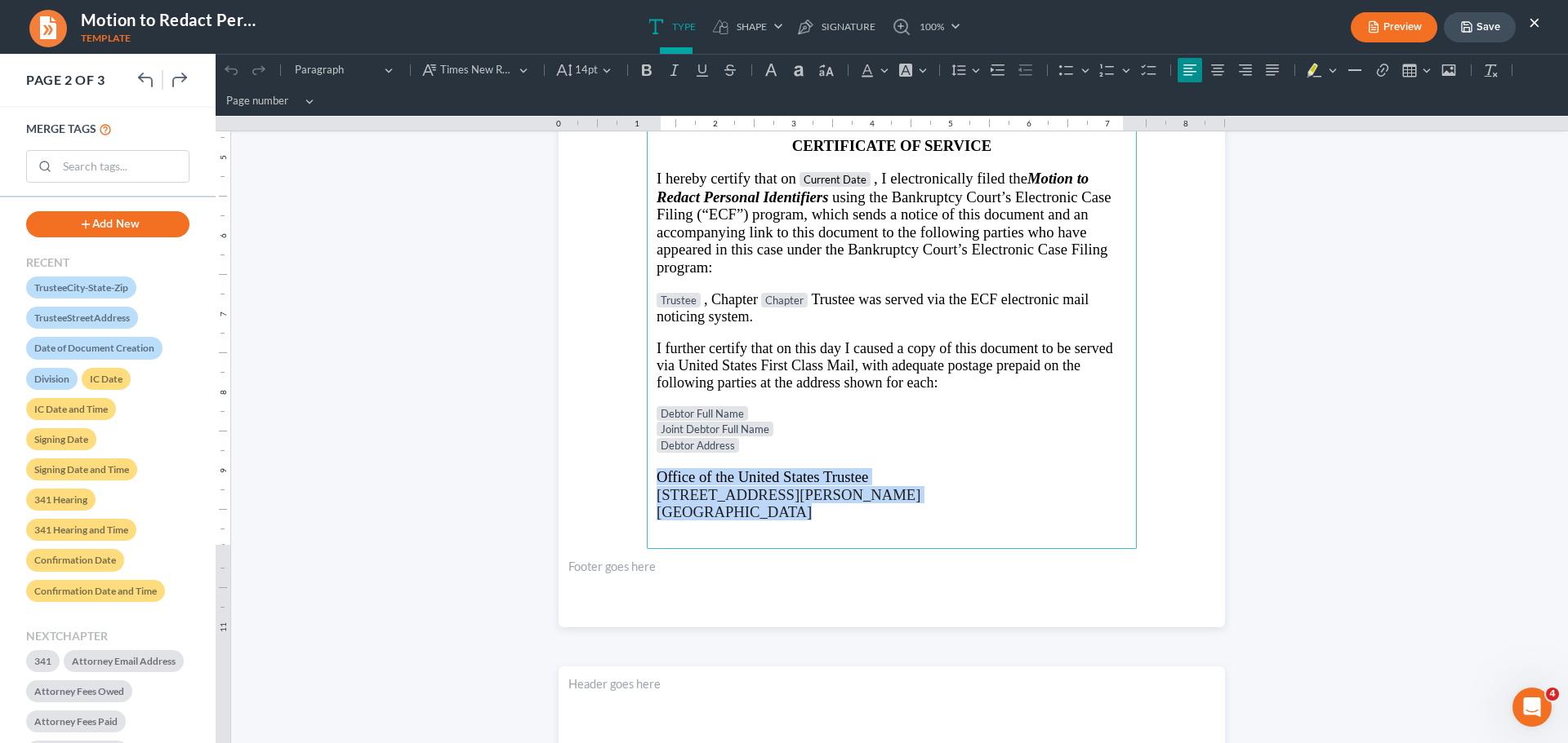
drag, startPoint x: 650, startPoint y: 474, endPoint x: 783, endPoint y: 513, distance: 138.6
click at [778, 516] on main "IN THE UNITED STATES BANKRUPTCY COURT NORTHERN DISTRICT OF [US_STATE] Judge DIV…" at bounding box center [891, 196] width 490 height 705
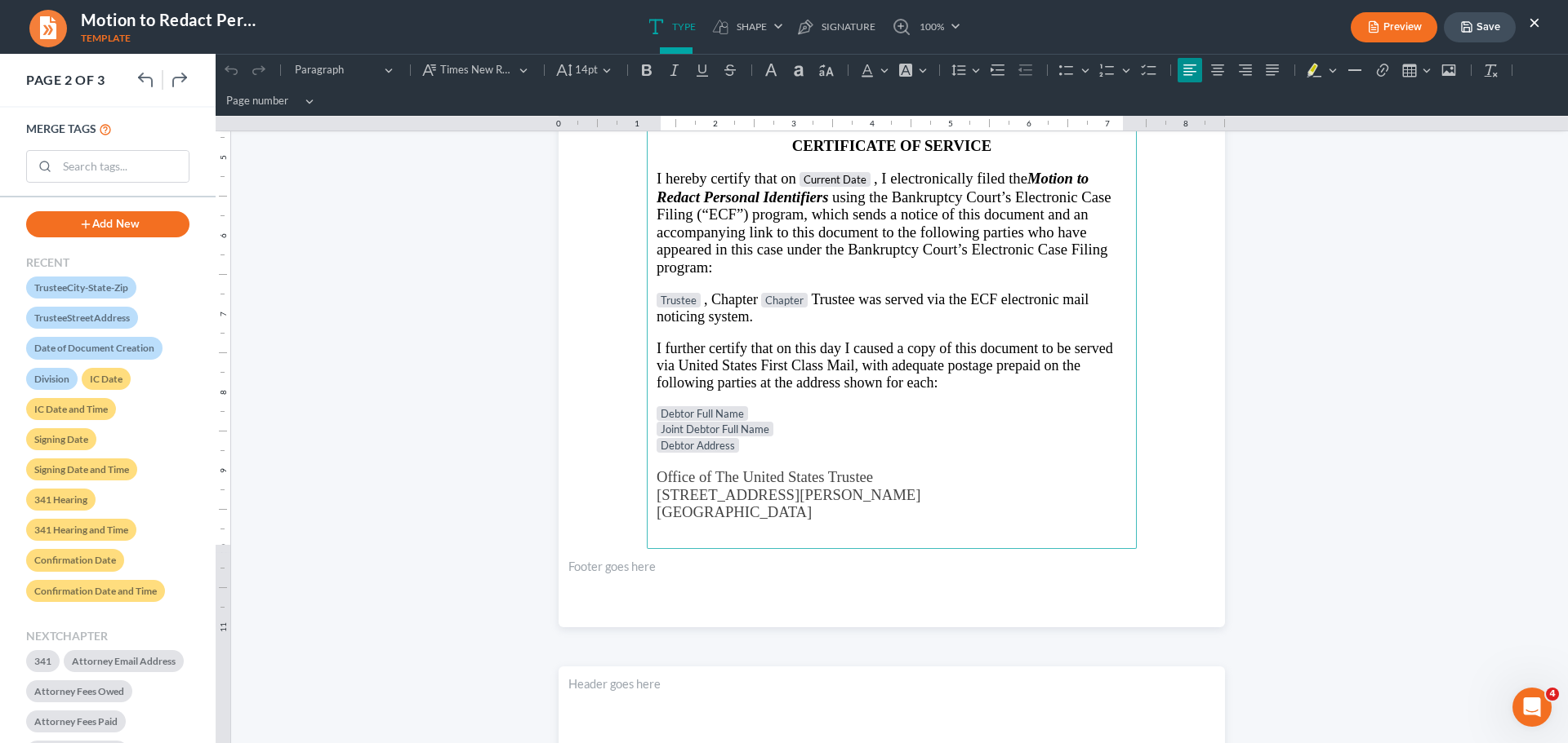
click at [1499, 29] on button "Save" at bounding box center [1479, 28] width 72 height 30
click at [1485, 29] on button "Save" at bounding box center [1479, 28] width 72 height 30
click at [1535, 22] on button "×" at bounding box center [1535, 22] width 12 height 19
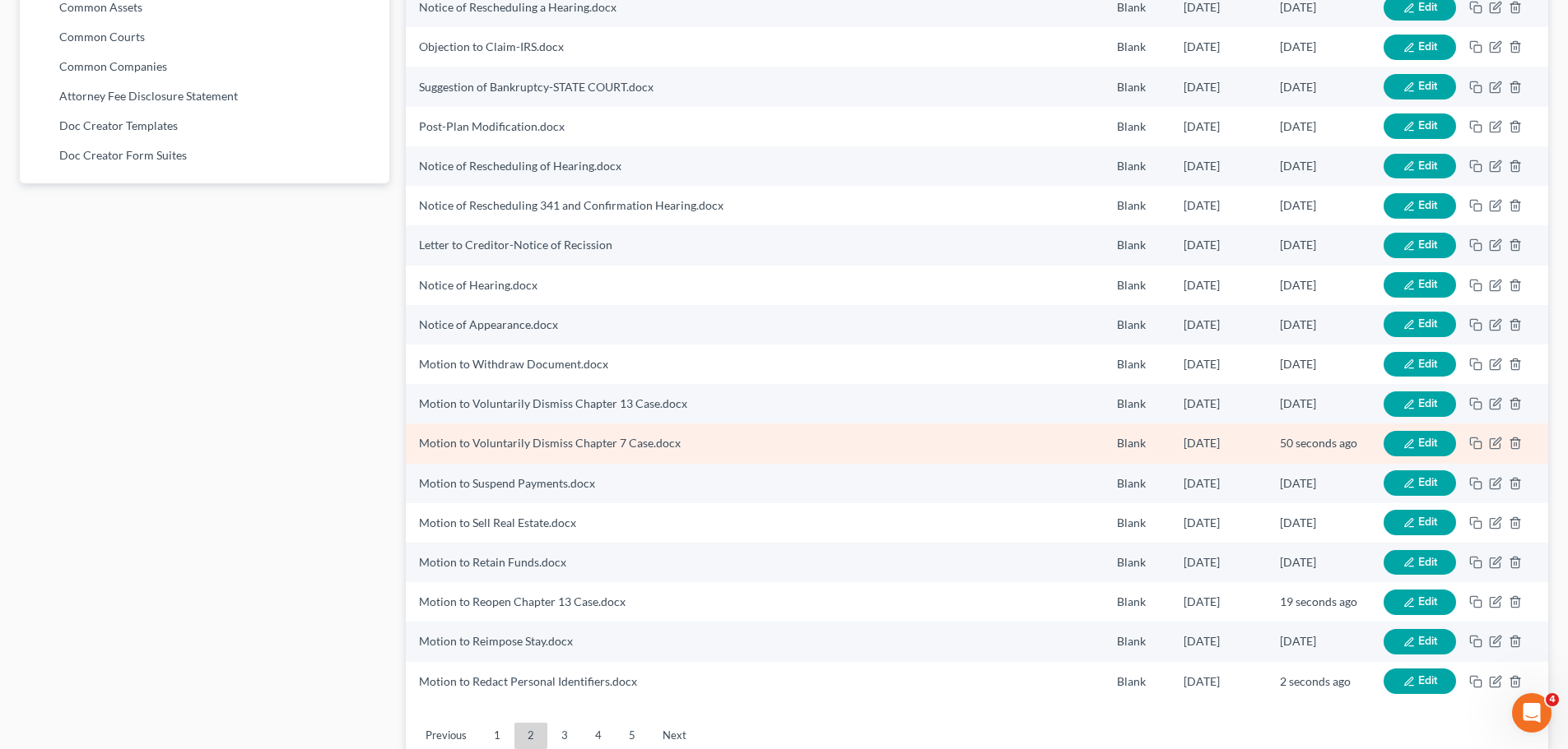
scroll to position [1066, 0]
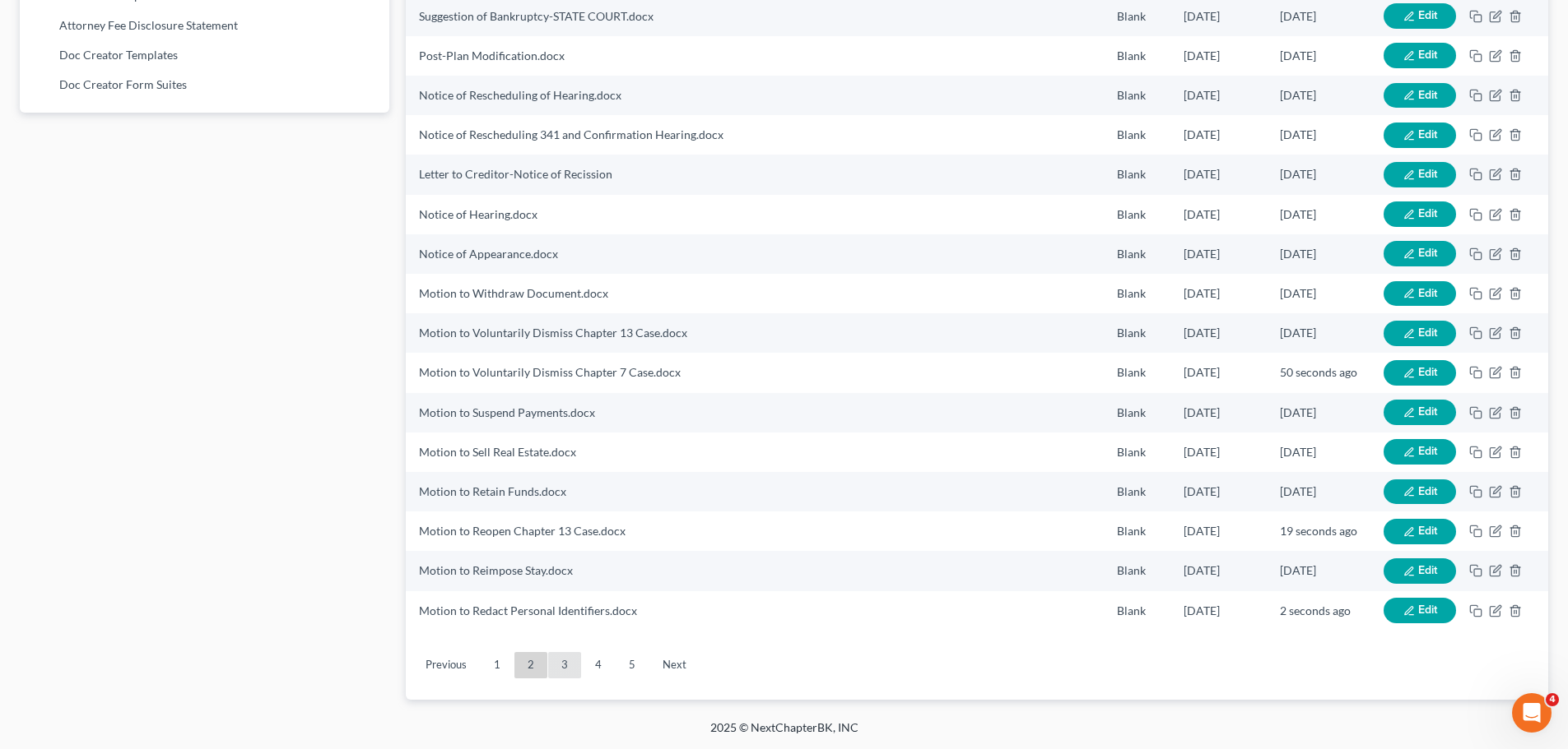
click at [563, 671] on link "3" at bounding box center [564, 665] width 33 height 26
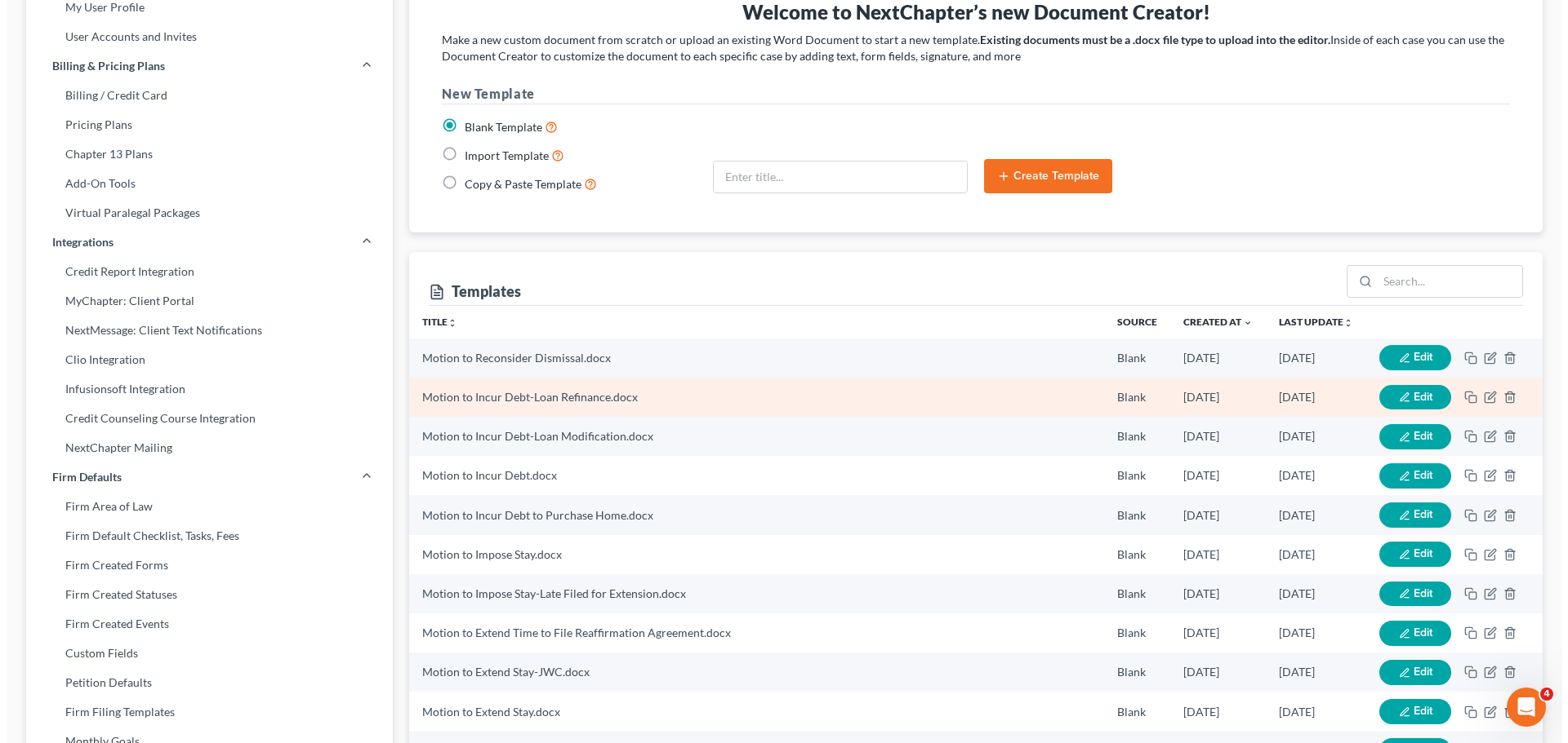
scroll to position [160, 0]
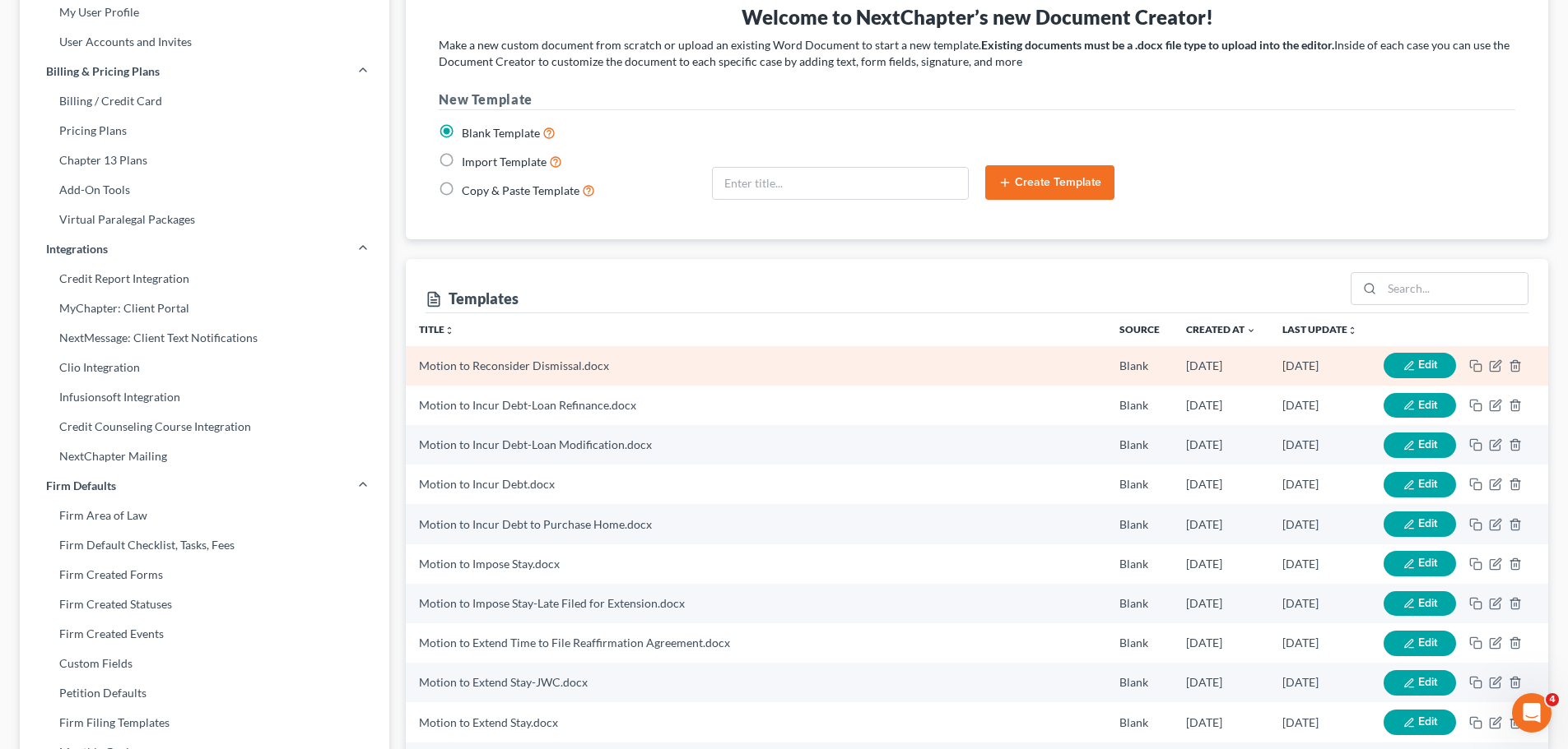
click at [1400, 369] on button "Edit" at bounding box center [1420, 365] width 72 height 25
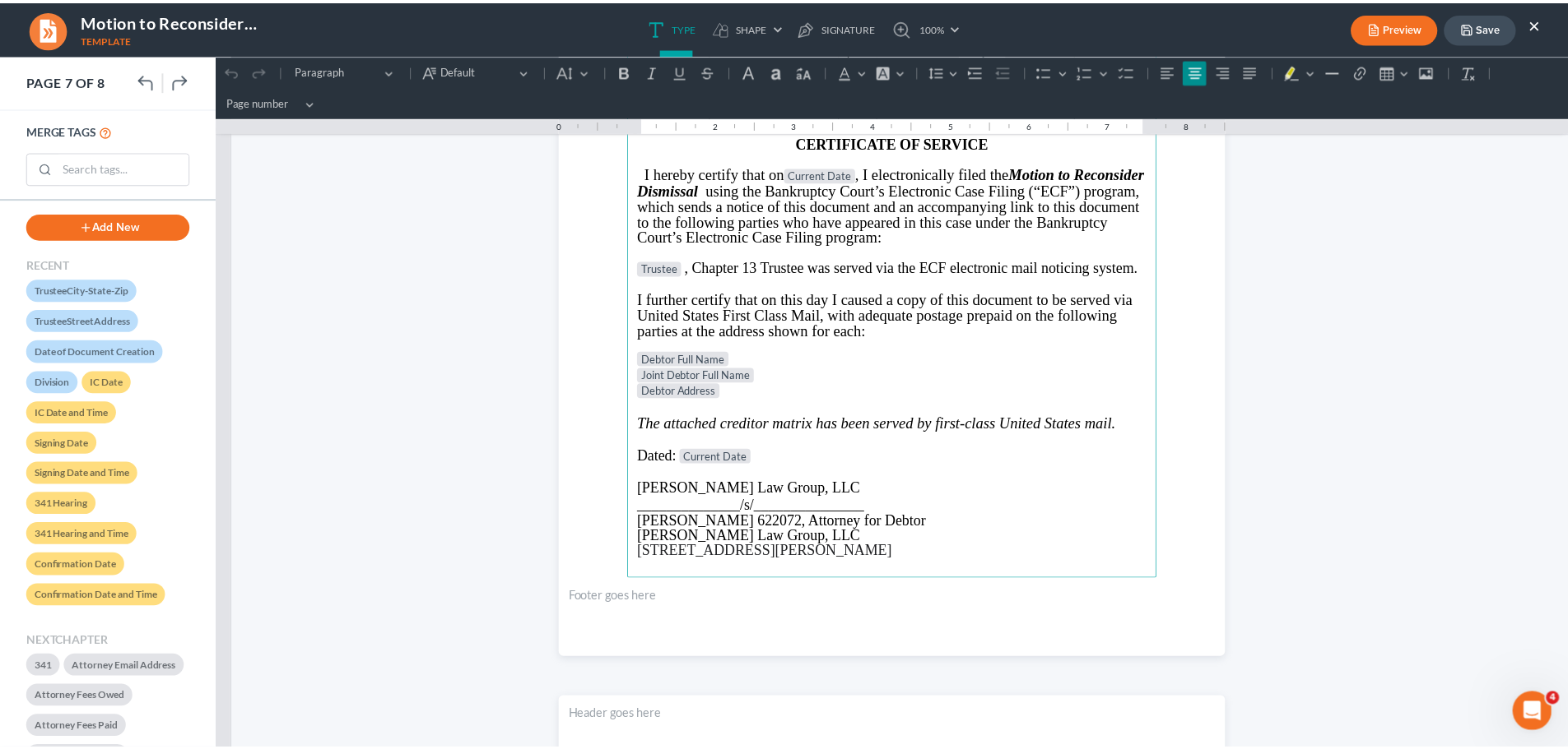
scroll to position [5841, 0]
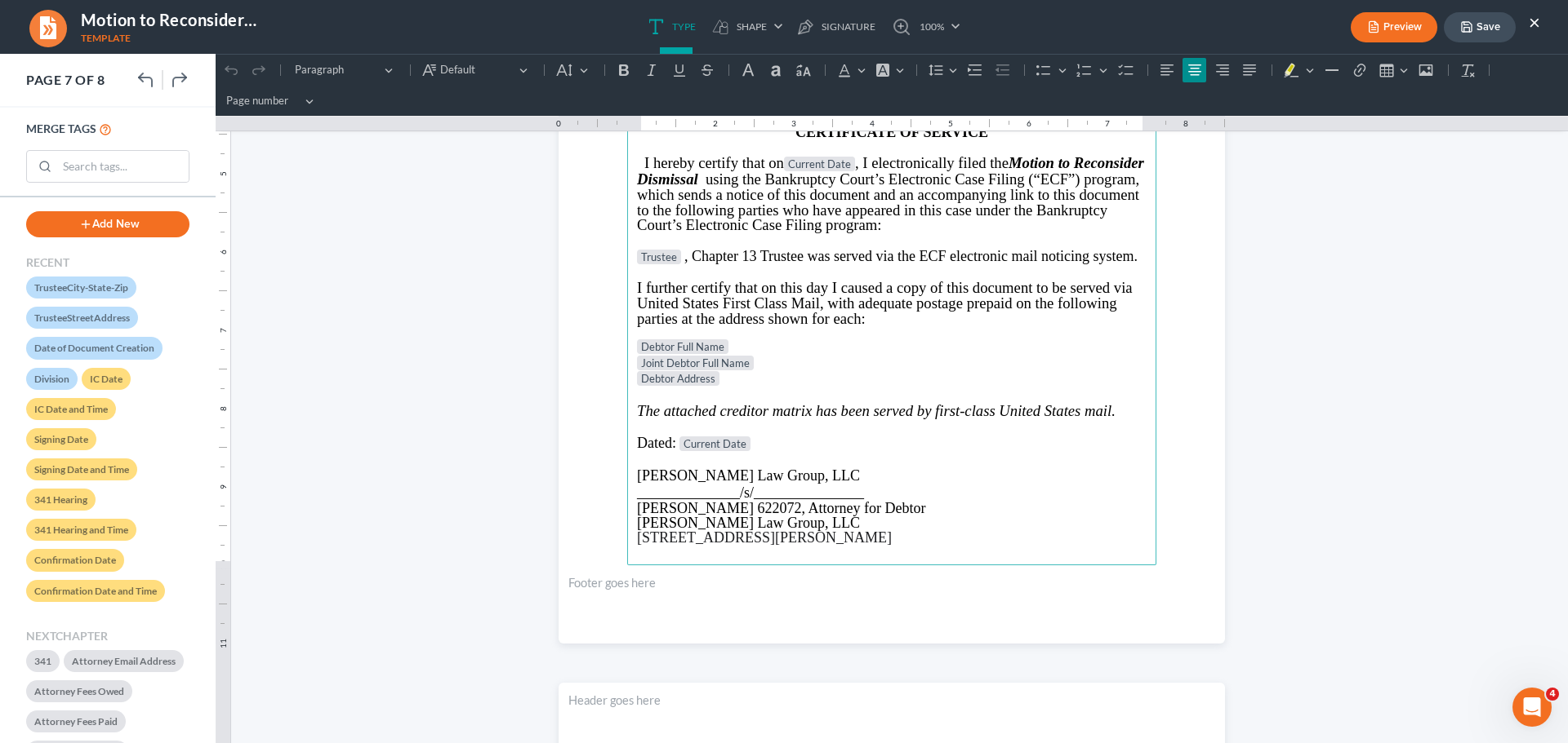
click at [753, 382] on p "Debtor Address" at bounding box center [891, 380] width 510 height 17
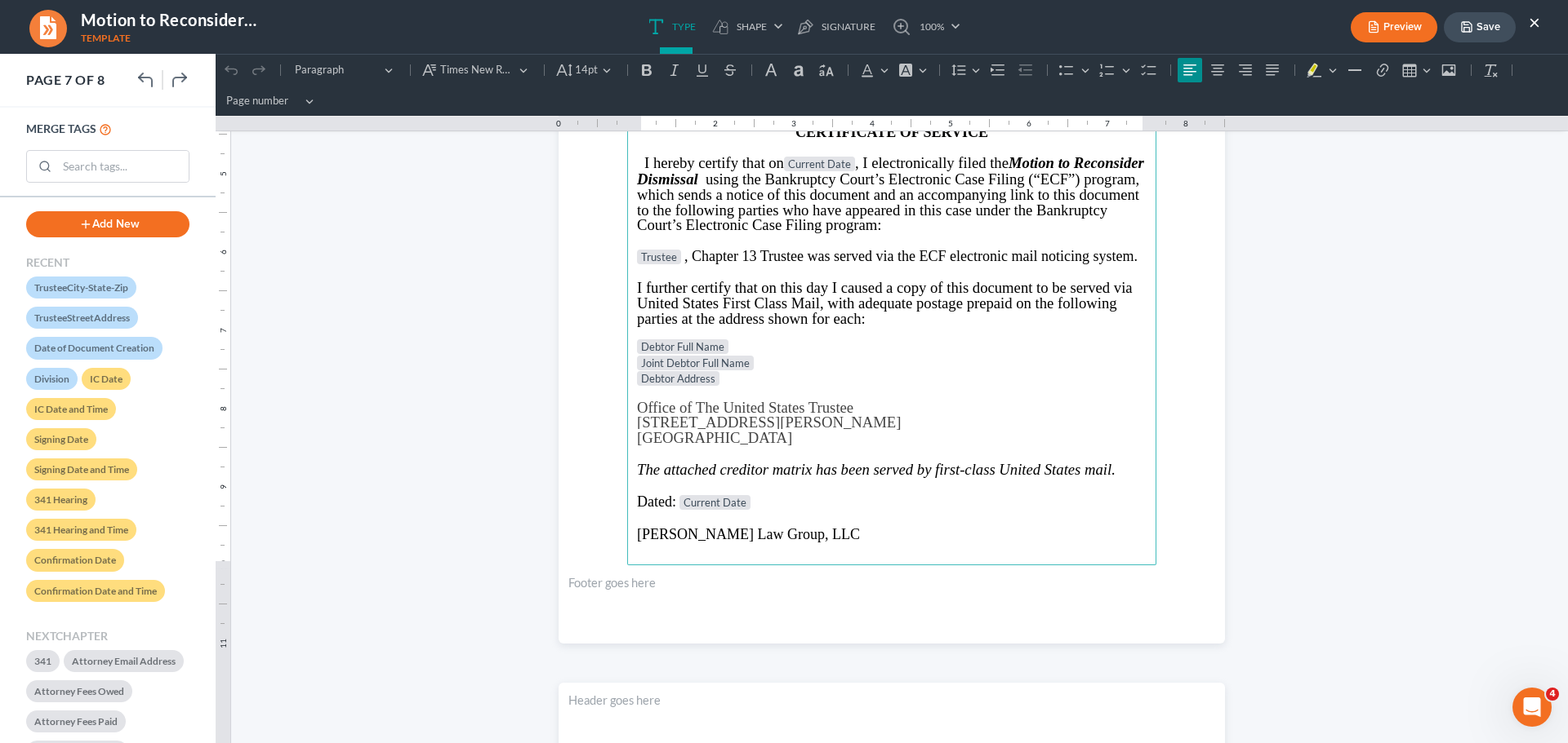
drag, startPoint x: 1476, startPoint y: 22, endPoint x: 1483, endPoint y: 38, distance: 17.5
click at [1476, 23] on button "Save" at bounding box center [1479, 28] width 72 height 30
drag, startPoint x: 1535, startPoint y: 20, endPoint x: 1483, endPoint y: 11, distance: 52.8
click at [1465, 37] on ul "Preview Save ×" at bounding box center [1445, 28] width 190 height 35
click at [1484, 11] on ul "Preview Save ×" at bounding box center [1445, 28] width 190 height 35
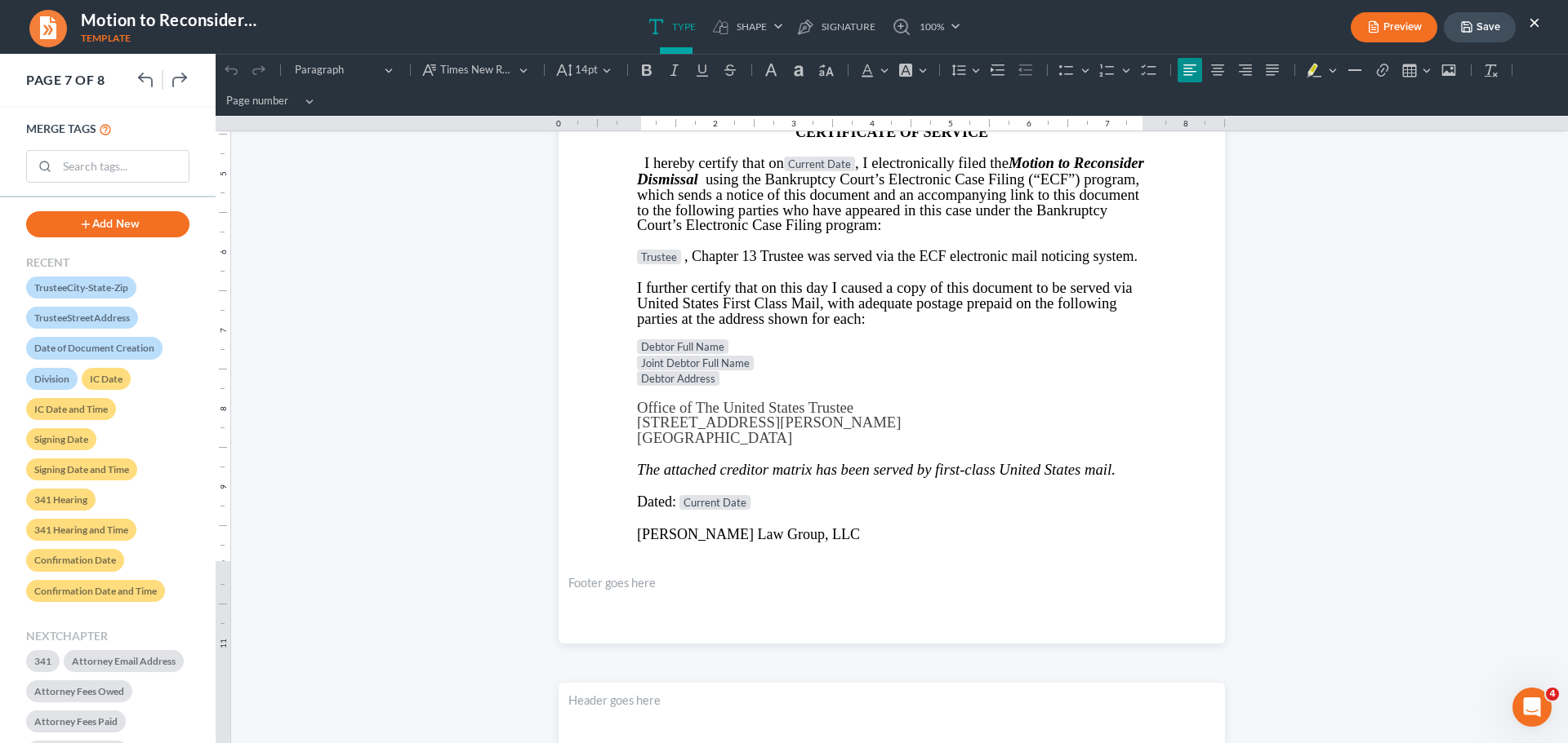
click at [1488, 20] on button "Save" at bounding box center [1479, 28] width 72 height 30
click at [1531, 26] on button "×" at bounding box center [1535, 22] width 12 height 19
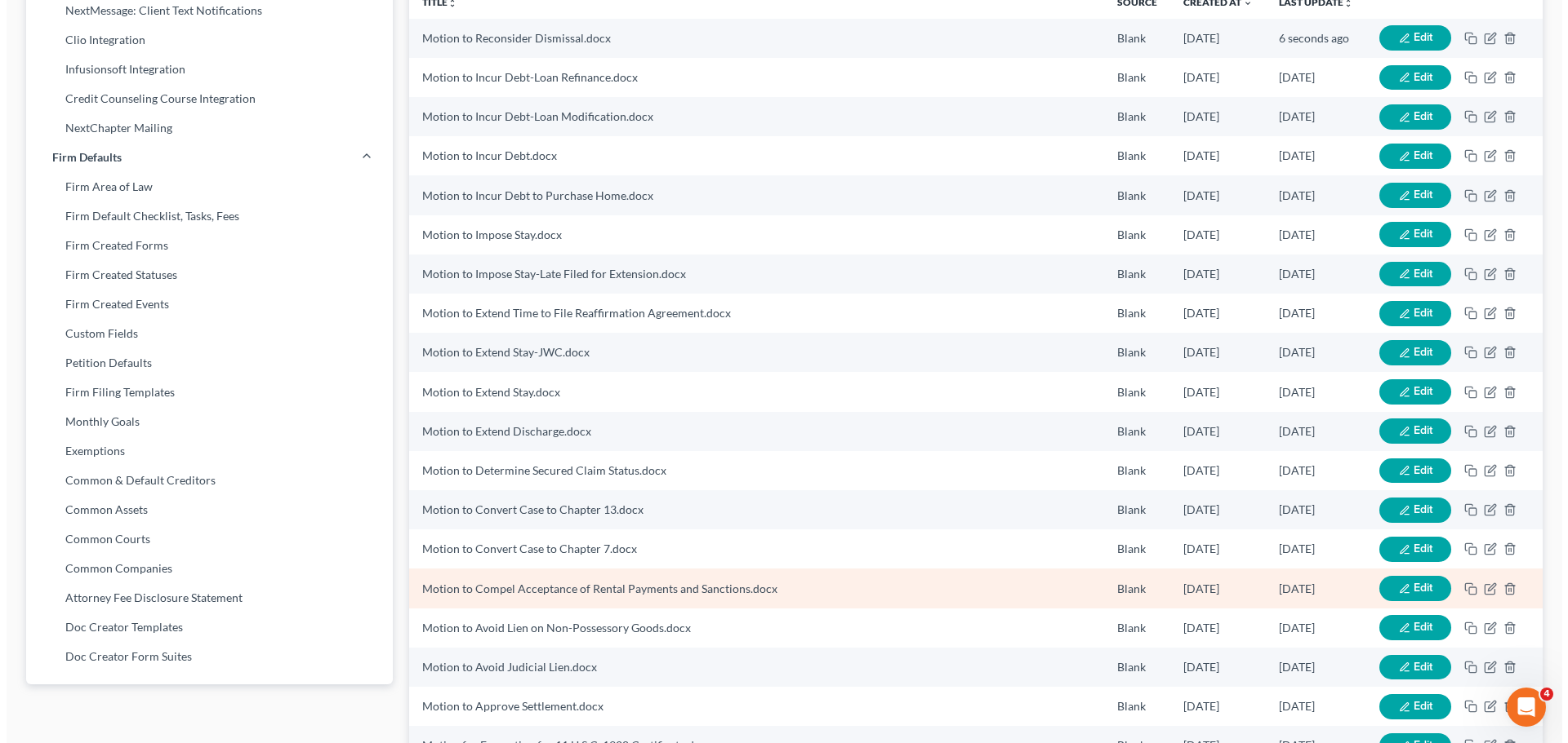
scroll to position [487, 0]
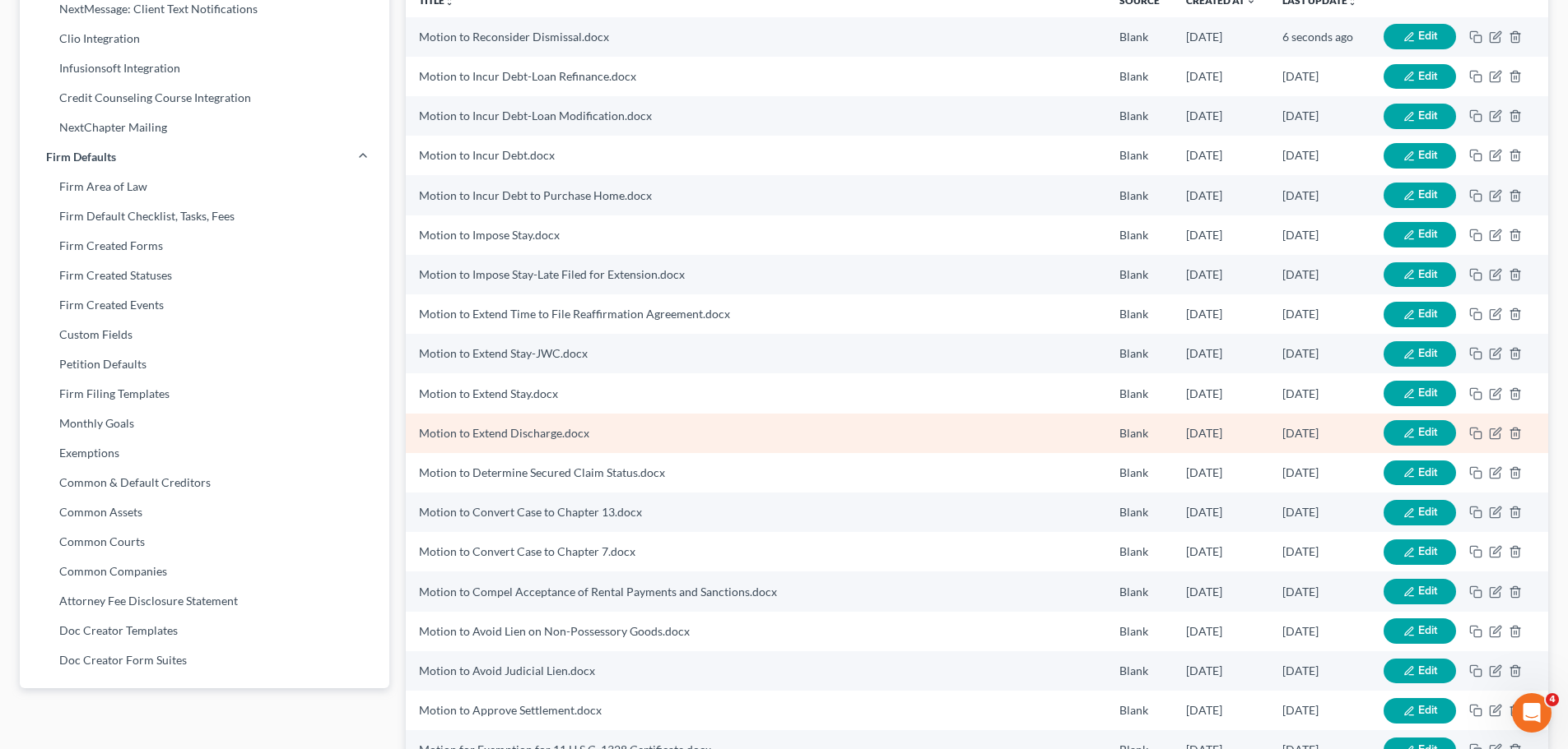
click at [1406, 433] on icon "button" at bounding box center [1408, 433] width 8 height 8
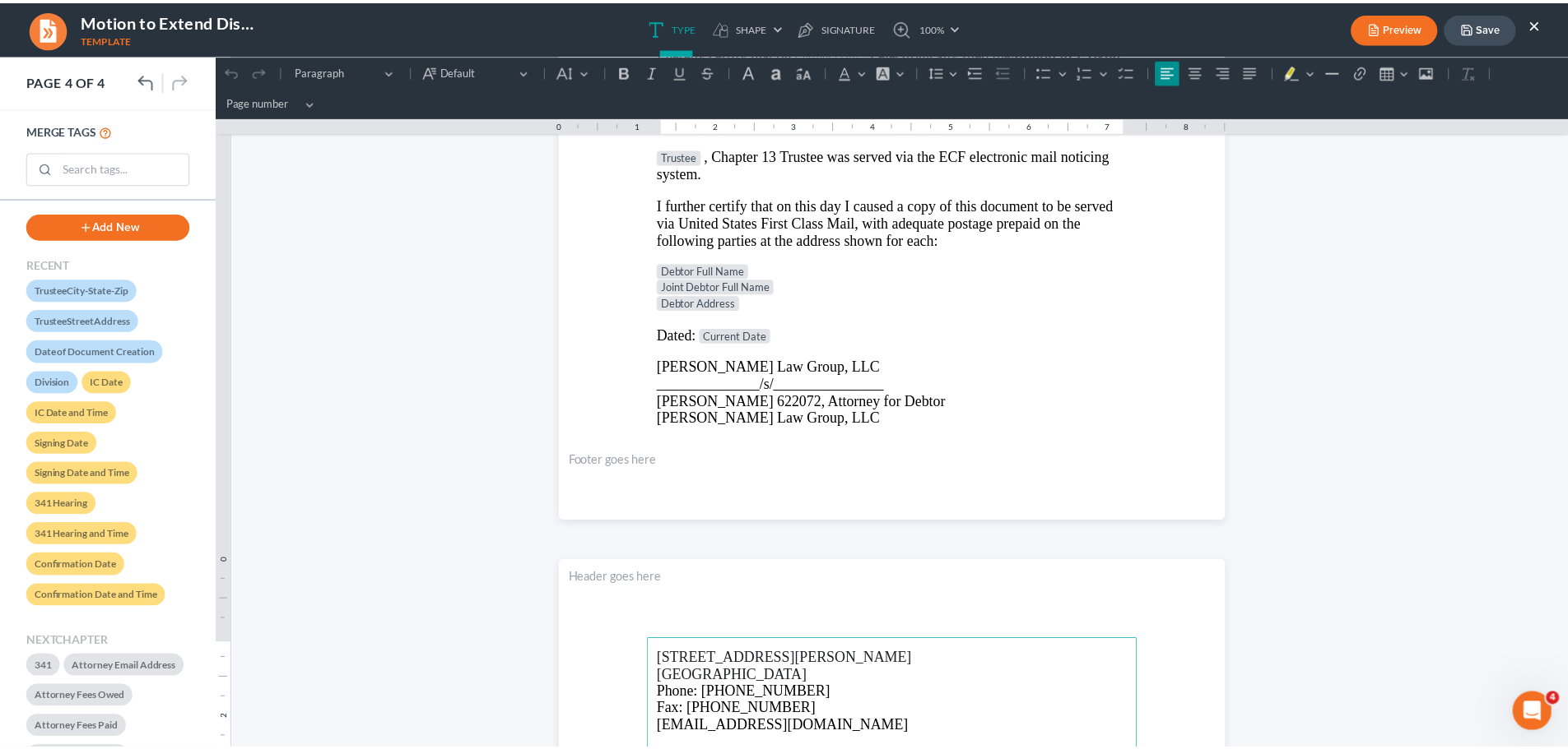
scroll to position [2221, 0]
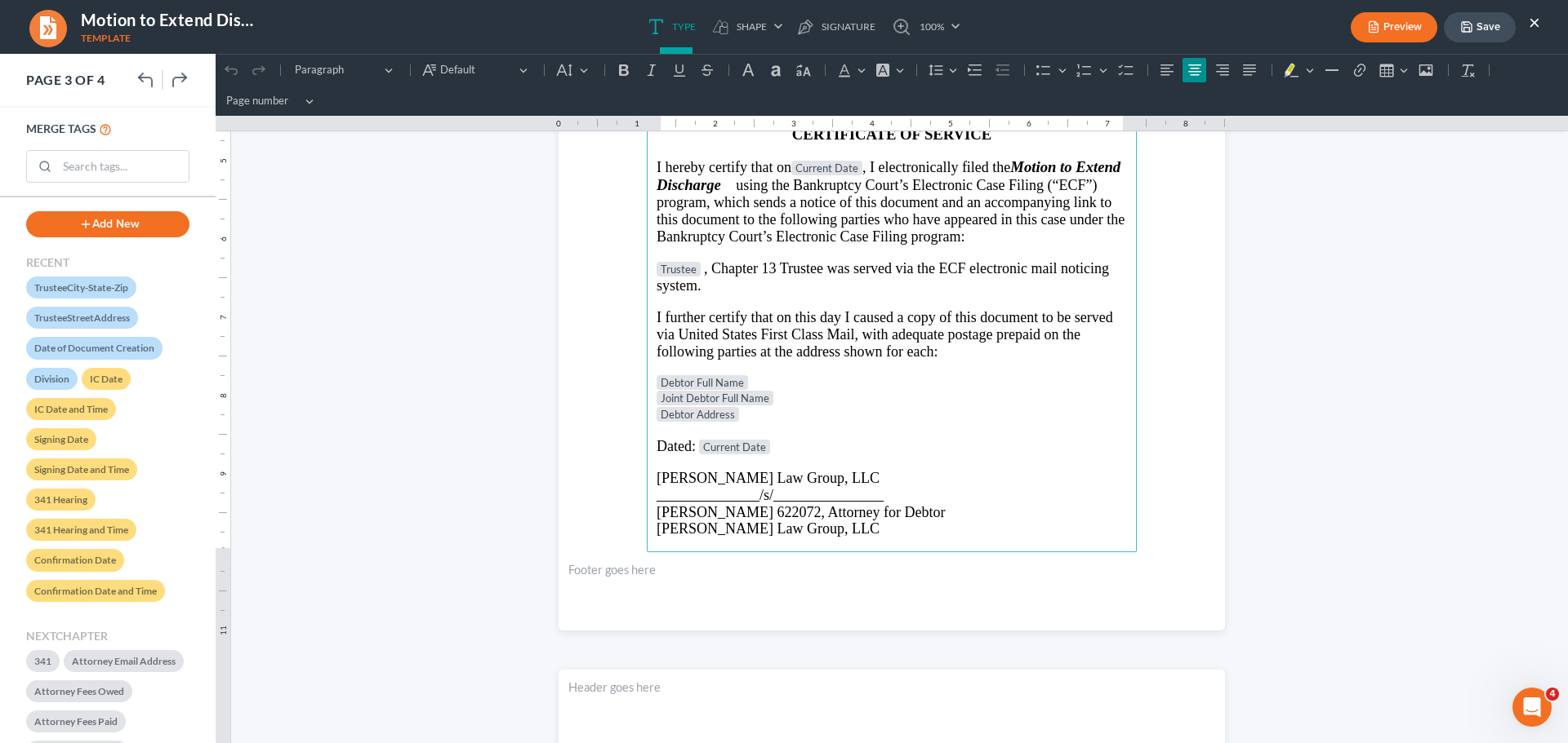
click at [799, 413] on p "Debtor Address" at bounding box center [891, 416] width 470 height 17
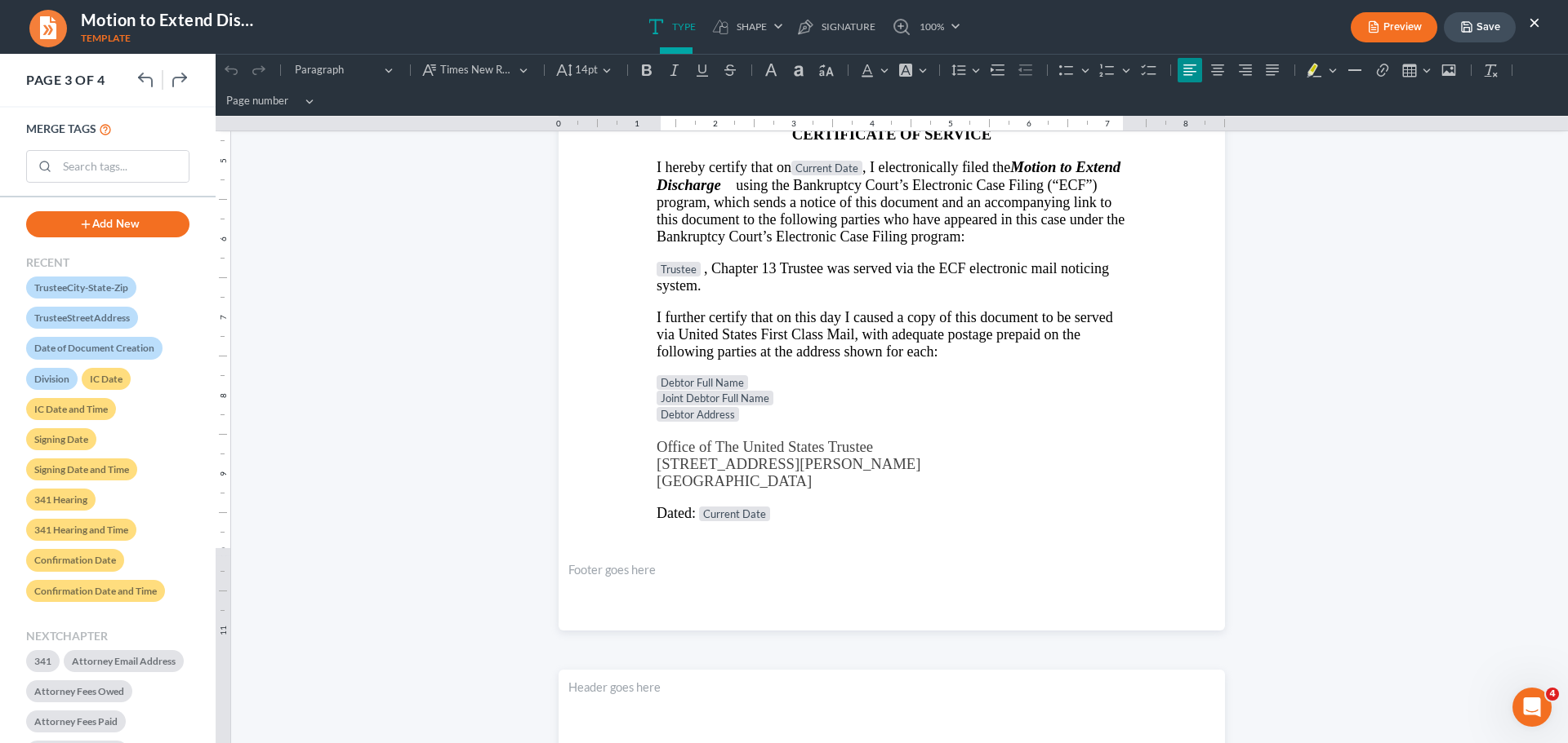
click at [1479, 16] on button "Save" at bounding box center [1479, 28] width 72 height 30
click at [1453, 18] on button "Save" at bounding box center [1479, 28] width 72 height 30
click at [1534, 23] on button "×" at bounding box center [1535, 22] width 12 height 19
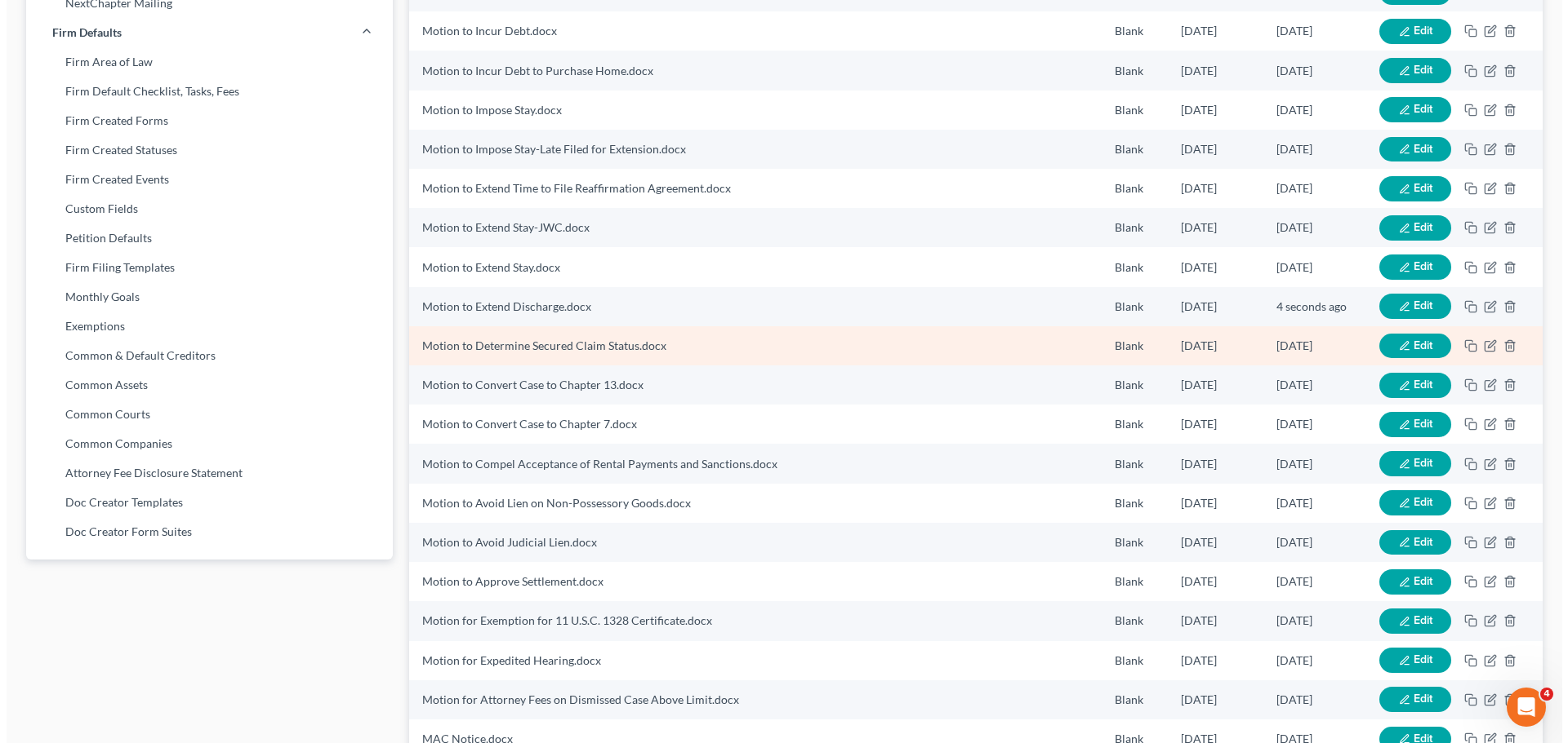
scroll to position [649, 0]
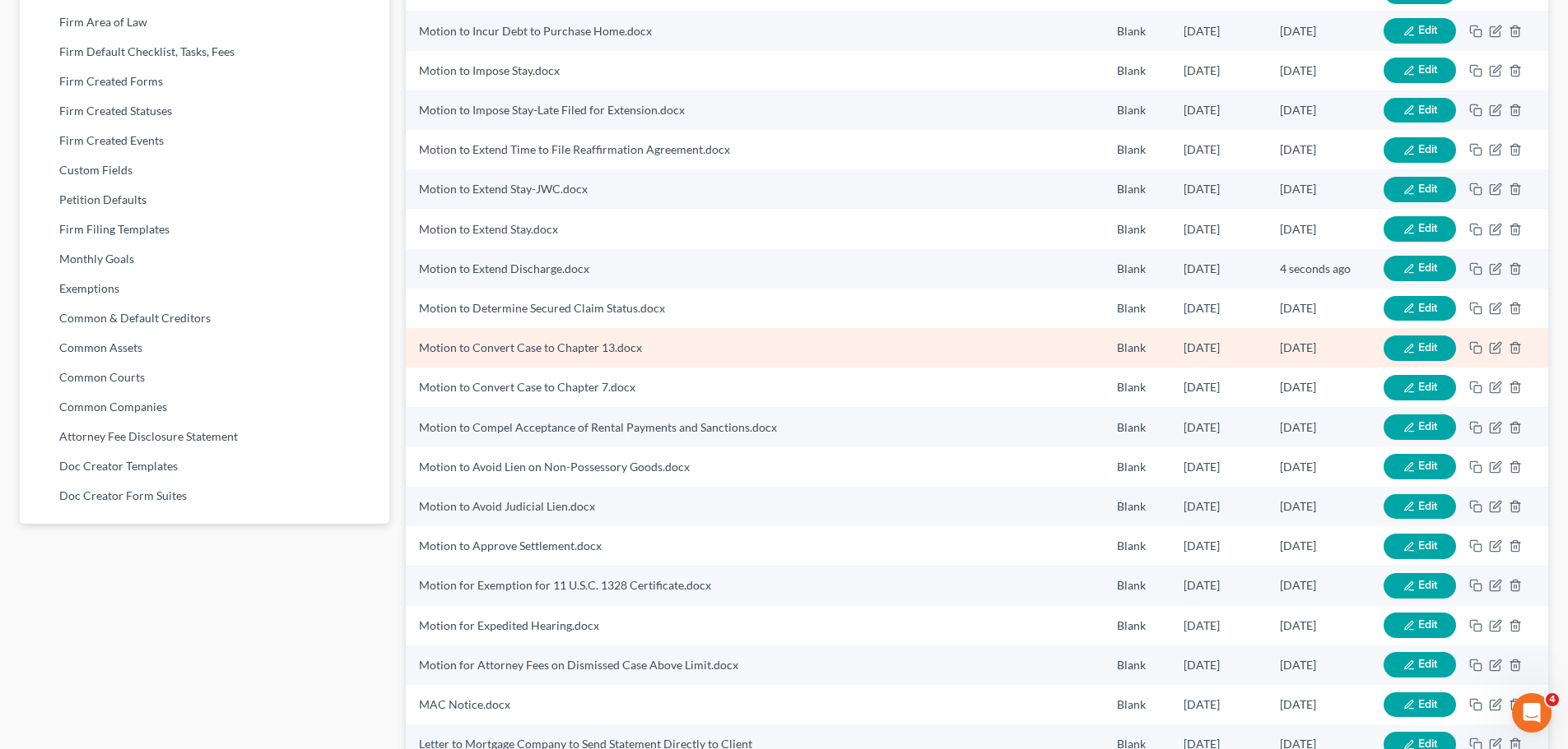
click at [1410, 343] on icon "button" at bounding box center [1409, 349] width 12 height 12
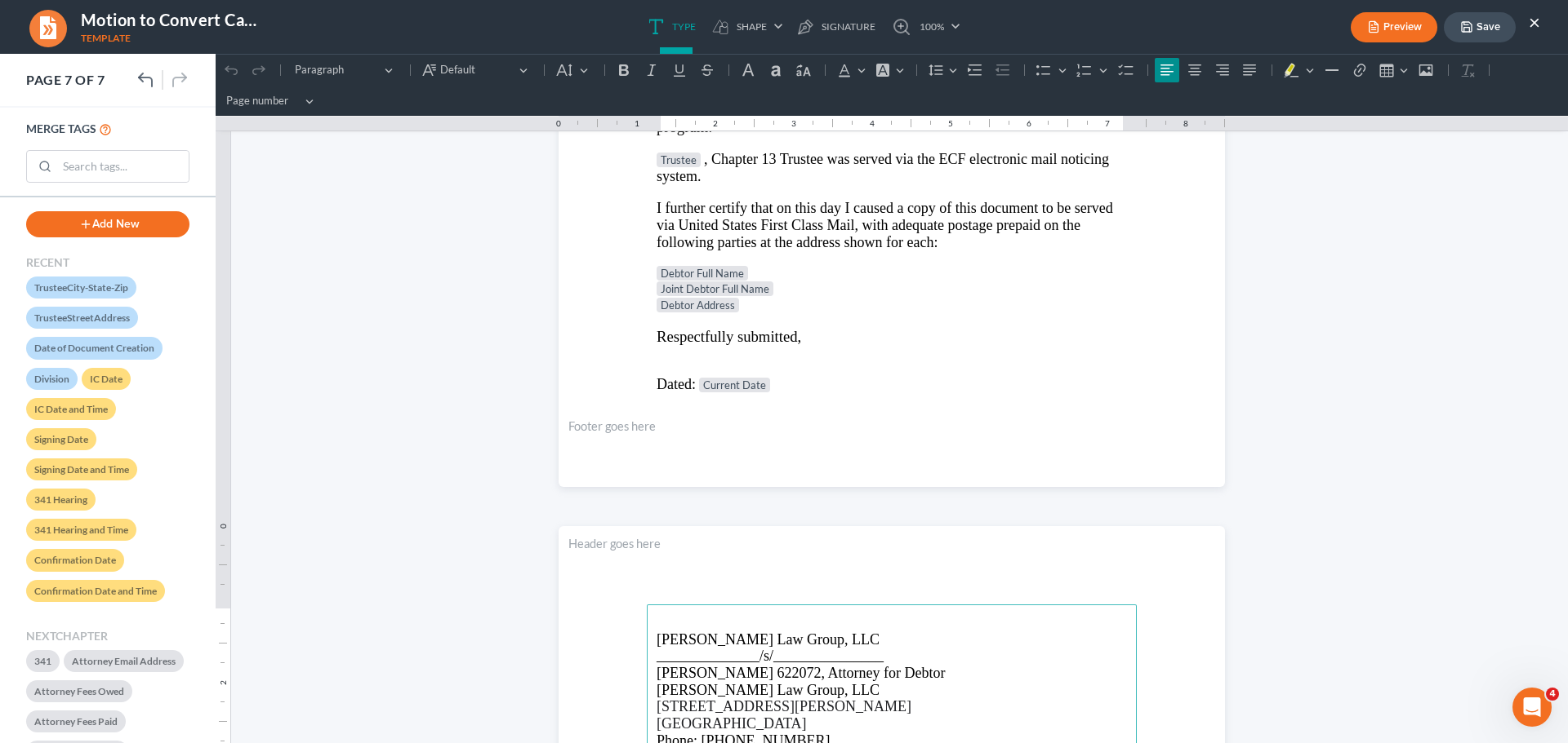
scroll to position [4895, 0]
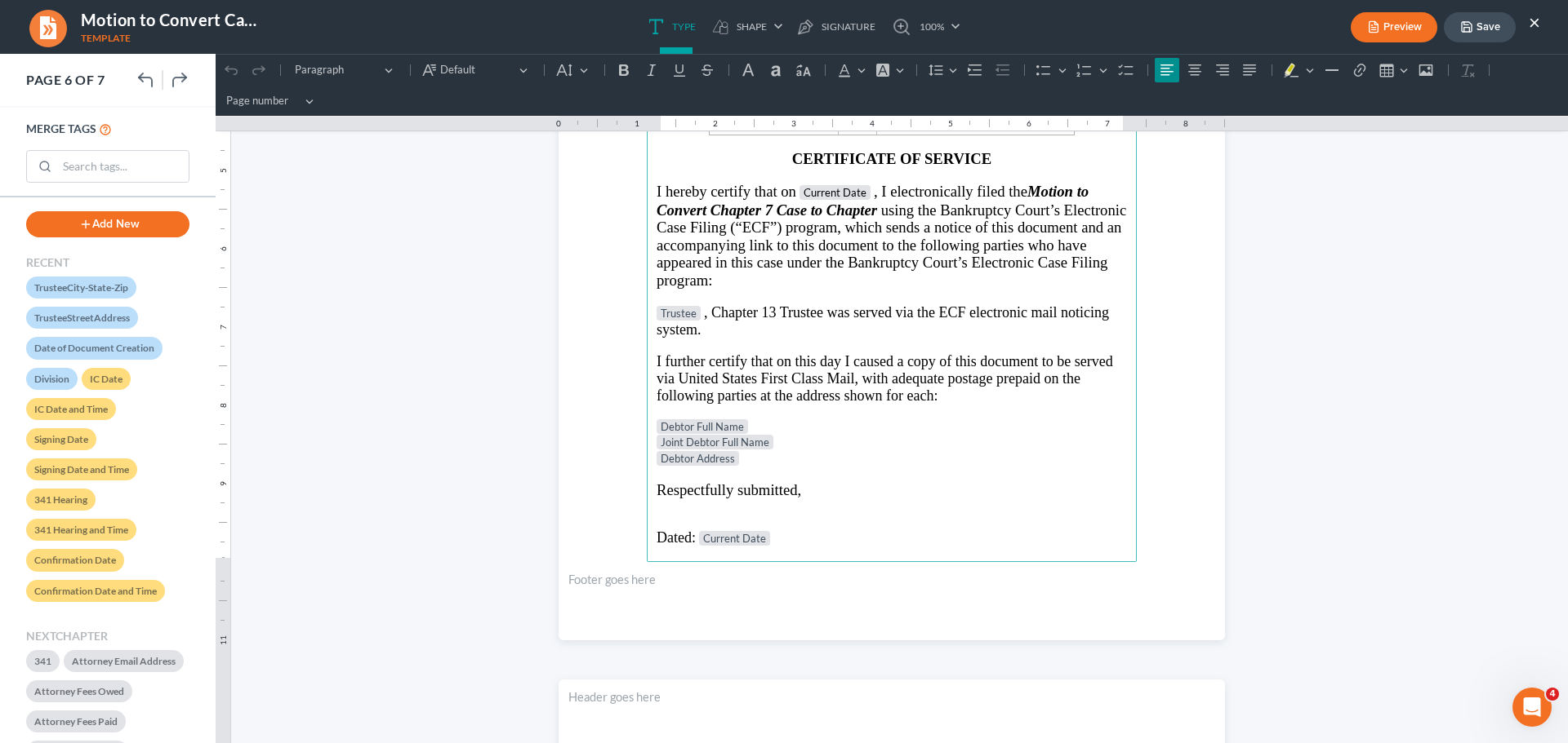
click at [744, 452] on p "Debtor Address" at bounding box center [891, 460] width 470 height 17
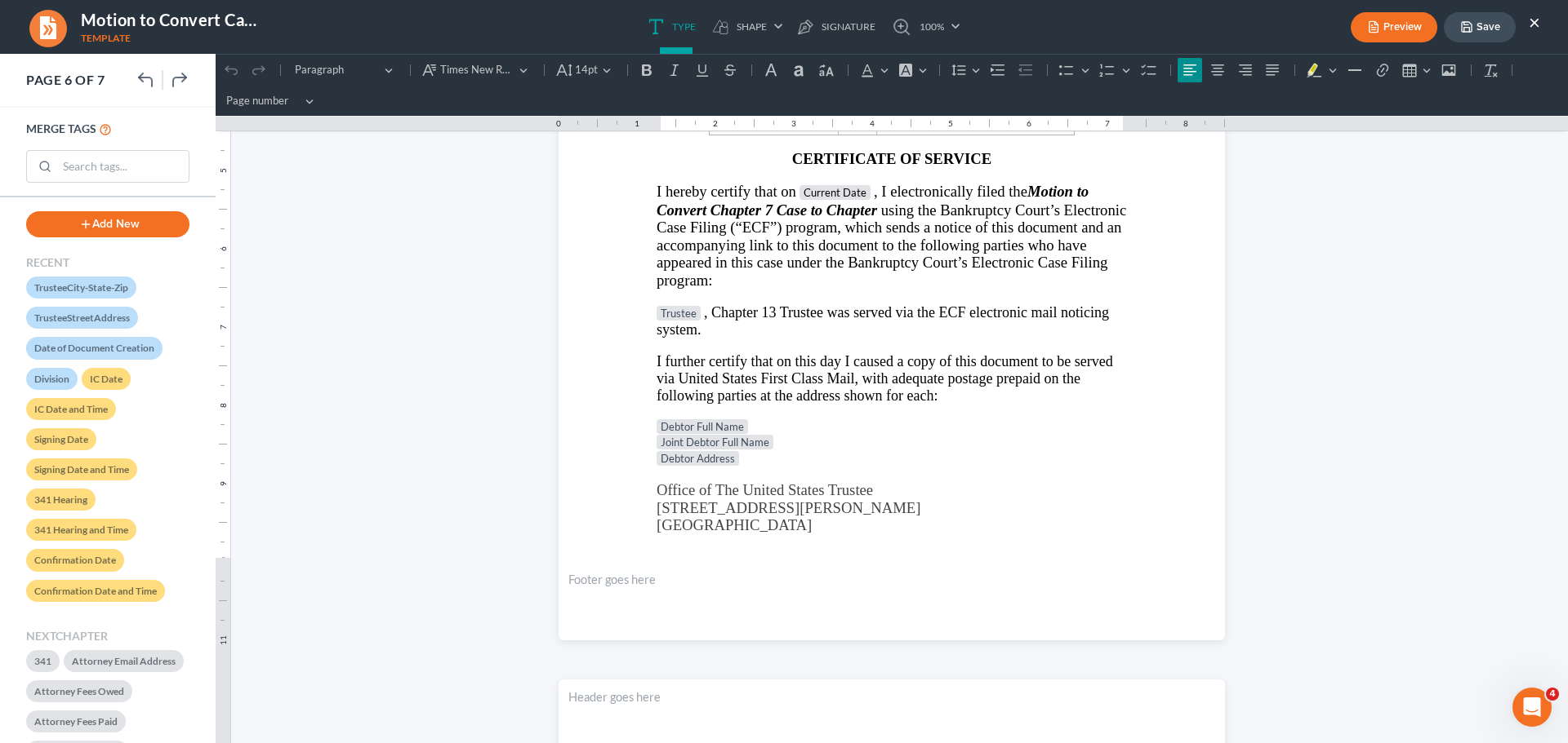
click at [1453, 28] on button "Save" at bounding box center [1479, 28] width 72 height 30
click at [1485, 30] on button "Save" at bounding box center [1479, 28] width 72 height 30
click at [1531, 26] on button "×" at bounding box center [1535, 22] width 12 height 19
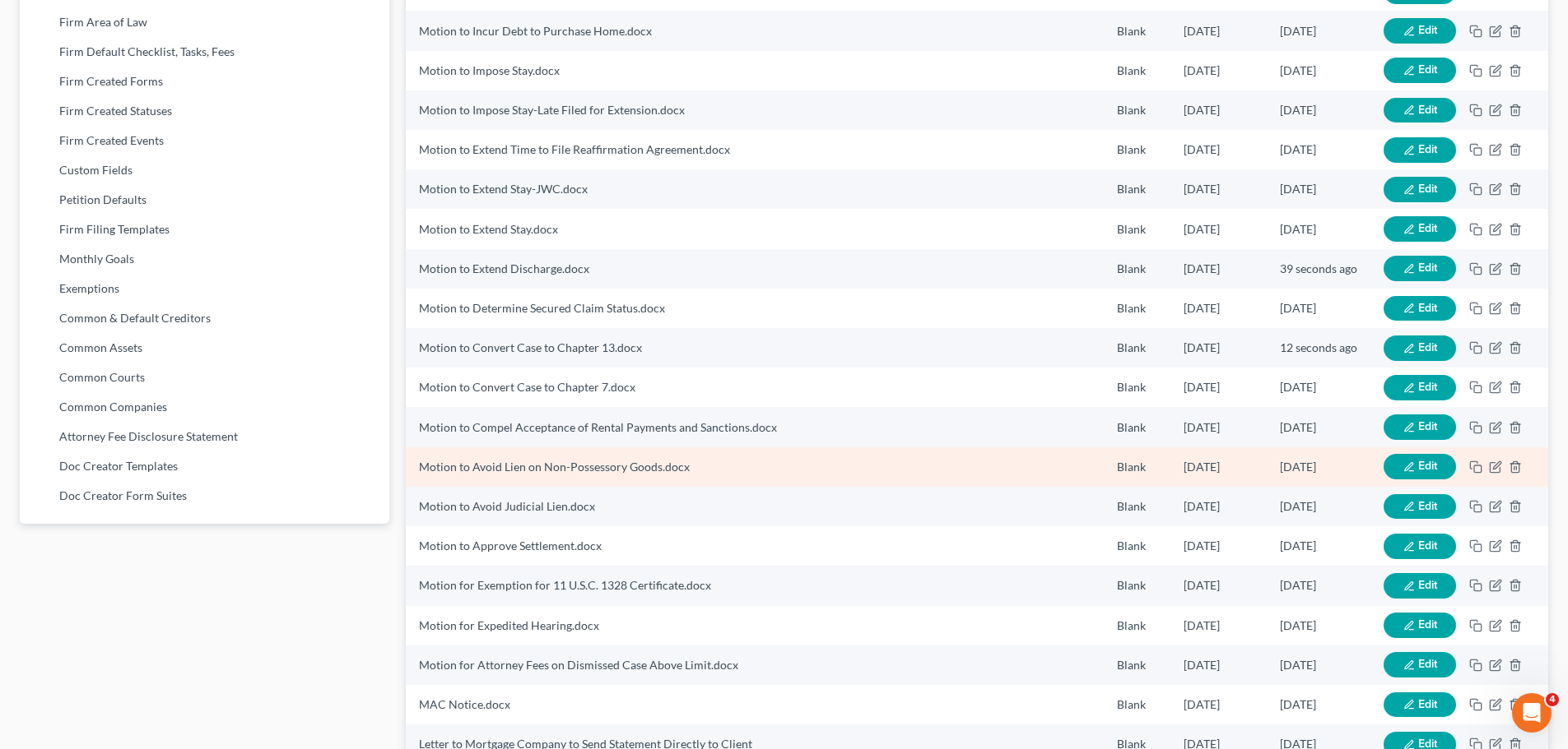
click at [1427, 475] on button "Edit" at bounding box center [1420, 467] width 72 height 25
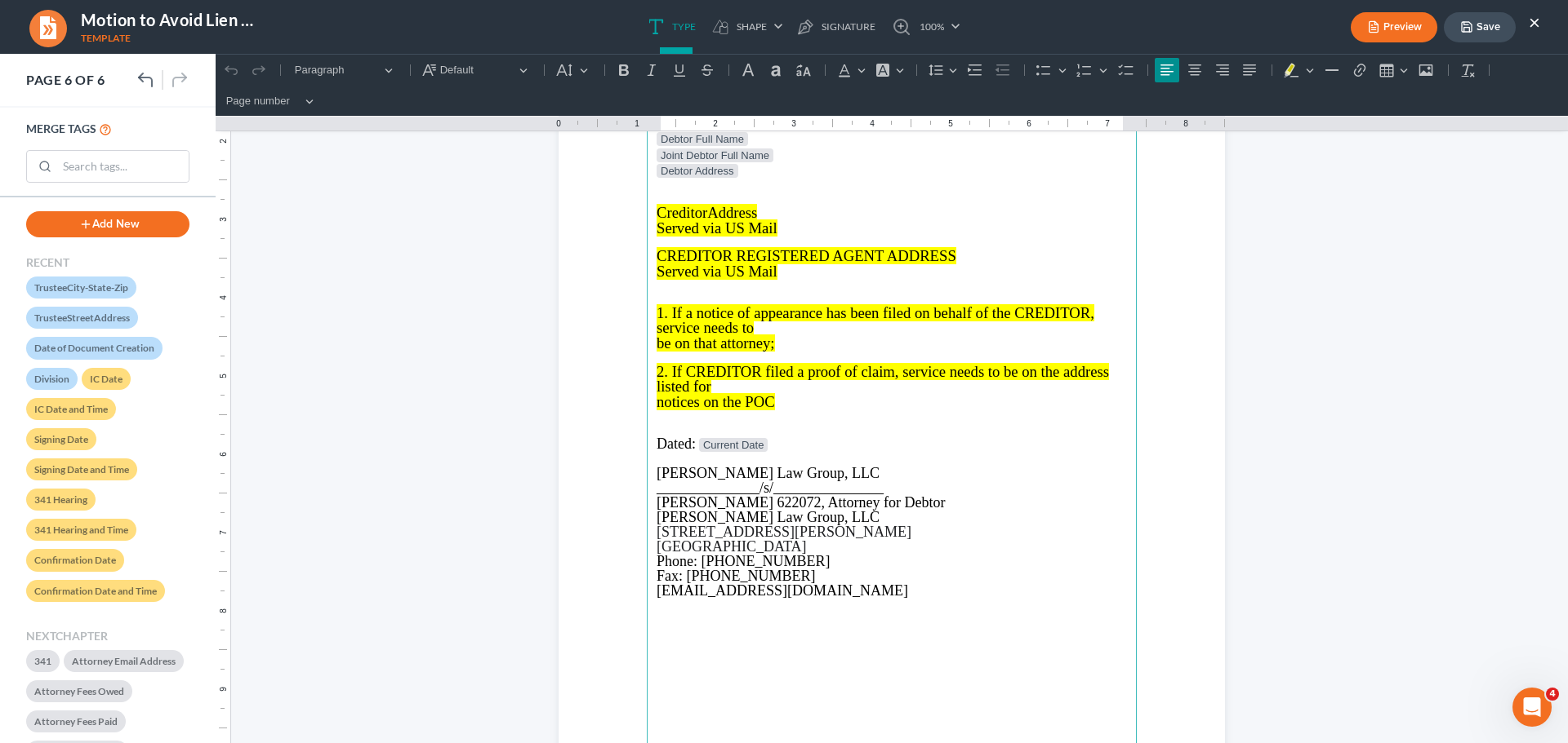
scroll to position [4506, 0]
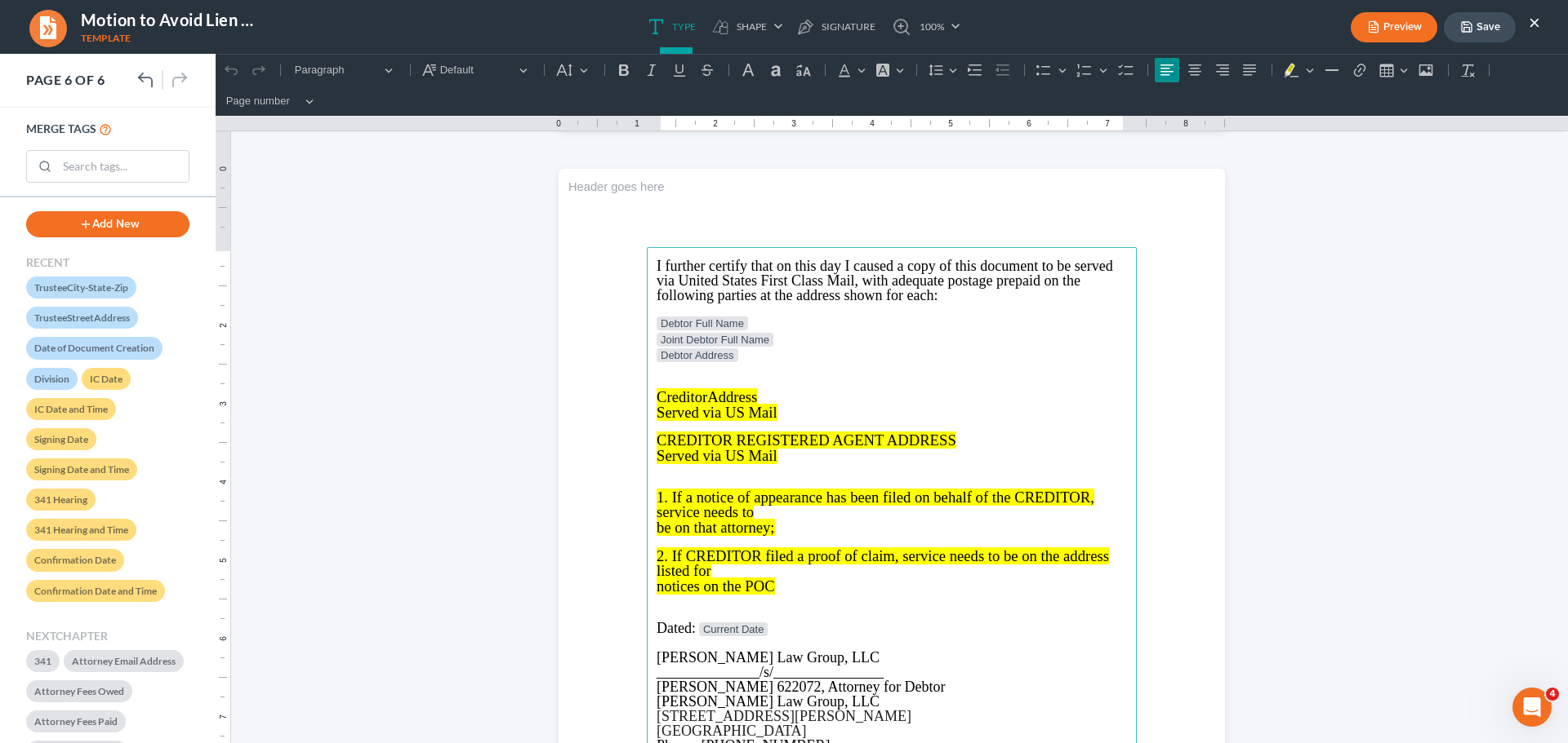
click at [1530, 18] on button "×" at bounding box center [1535, 22] width 12 height 19
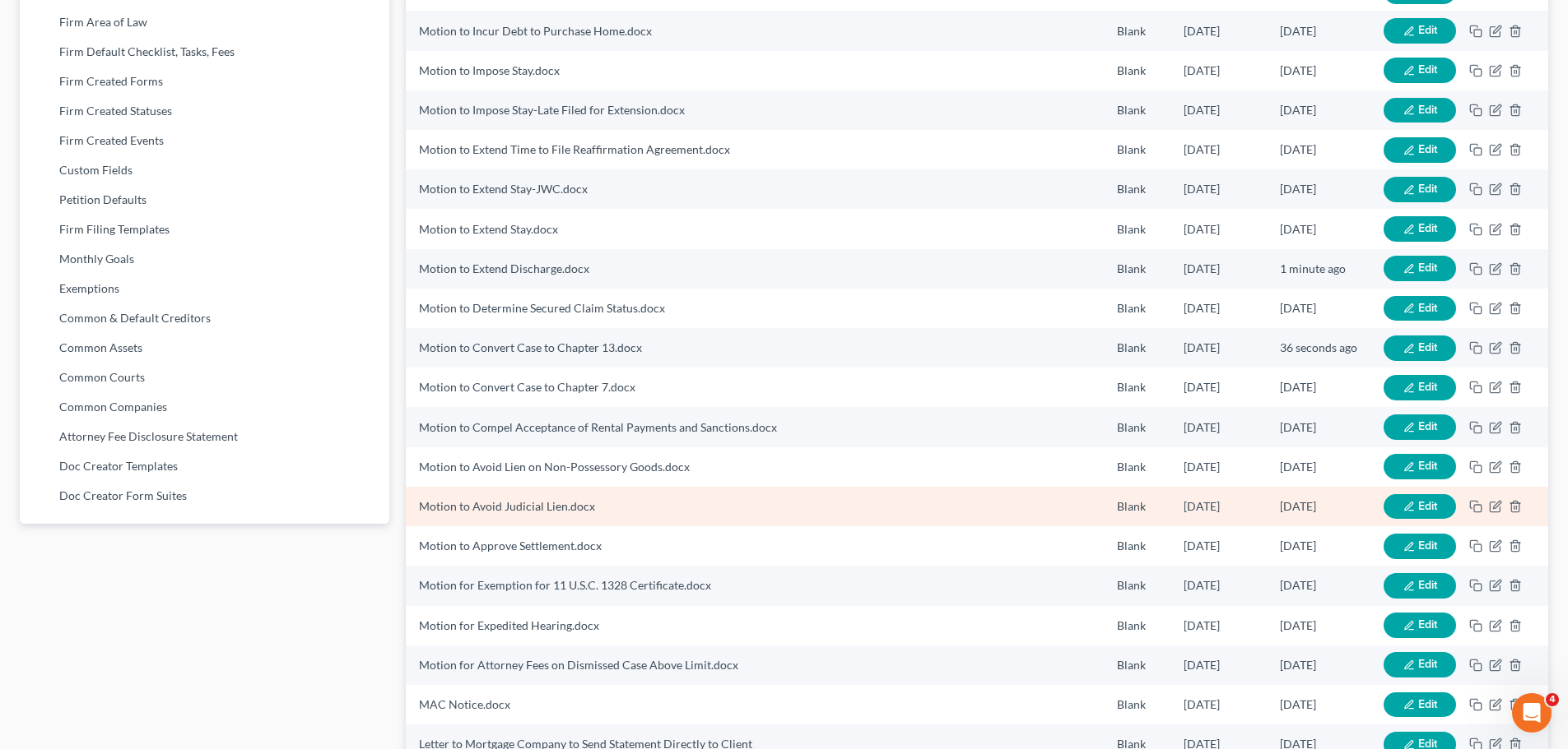
click at [1416, 505] on button "Edit" at bounding box center [1420, 507] width 72 height 25
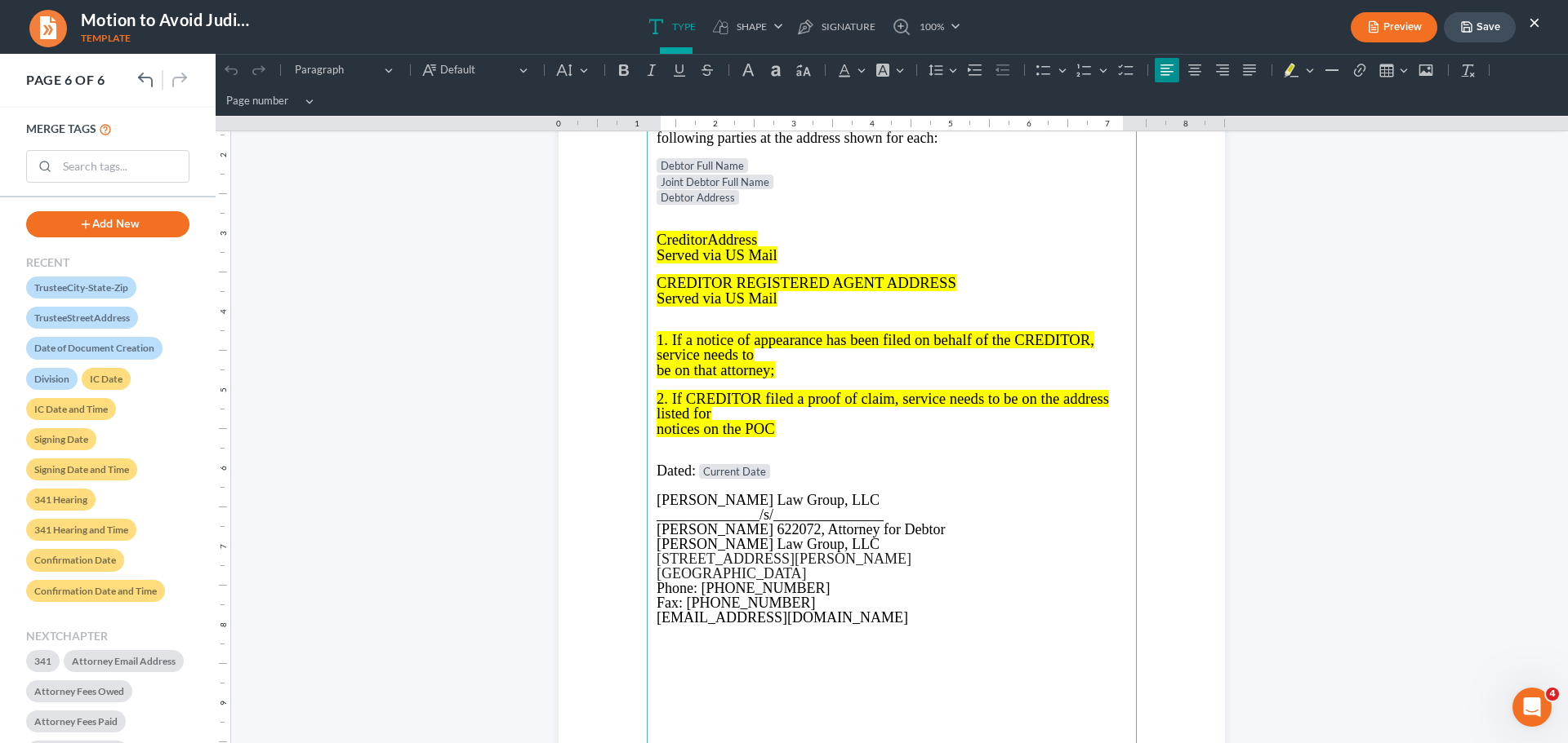
scroll to position [4587, 0]
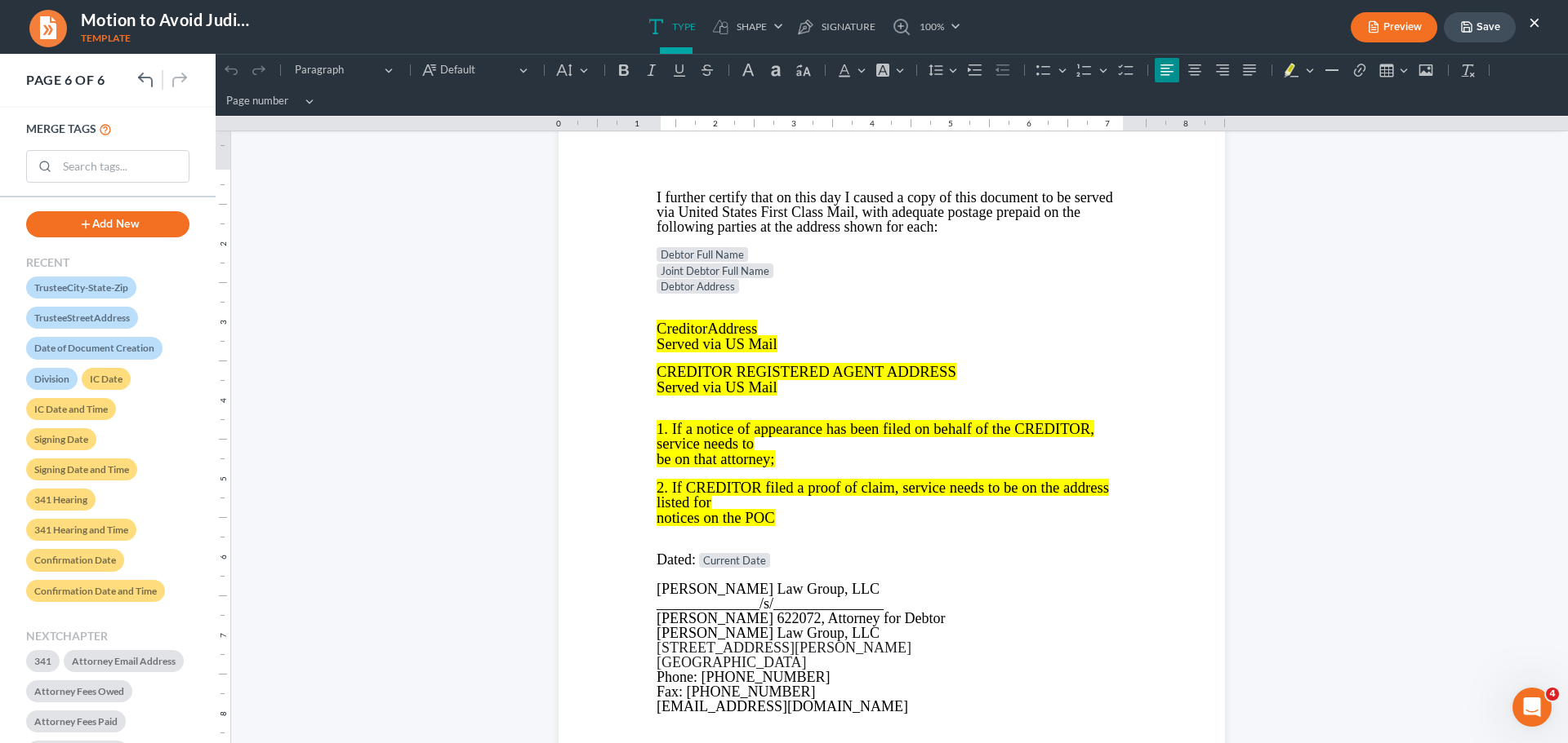
click at [1533, 23] on button "×" at bounding box center [1535, 22] width 12 height 19
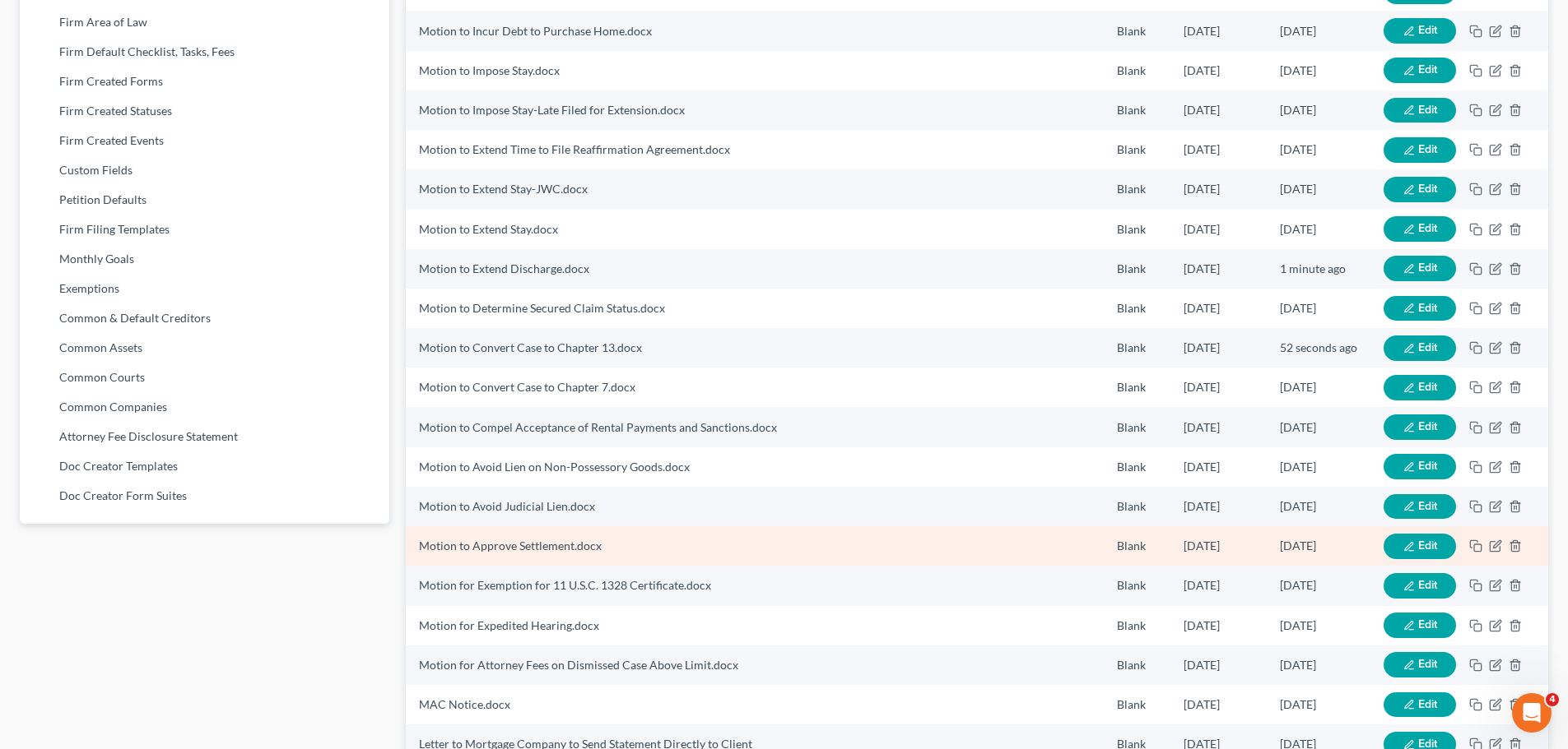
click at [1412, 550] on icon "button" at bounding box center [1409, 547] width 12 height 12
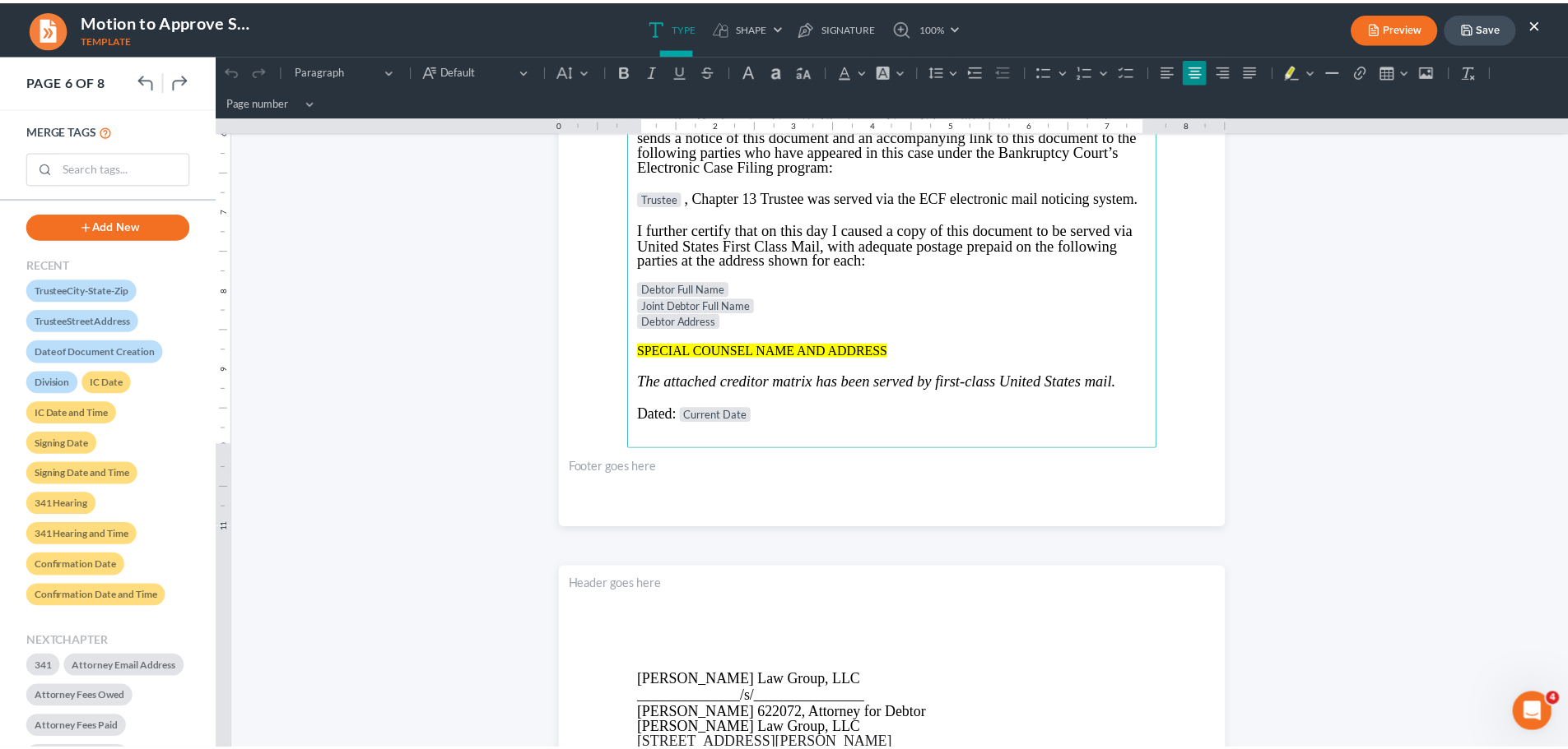
scroll to position [4935, 0]
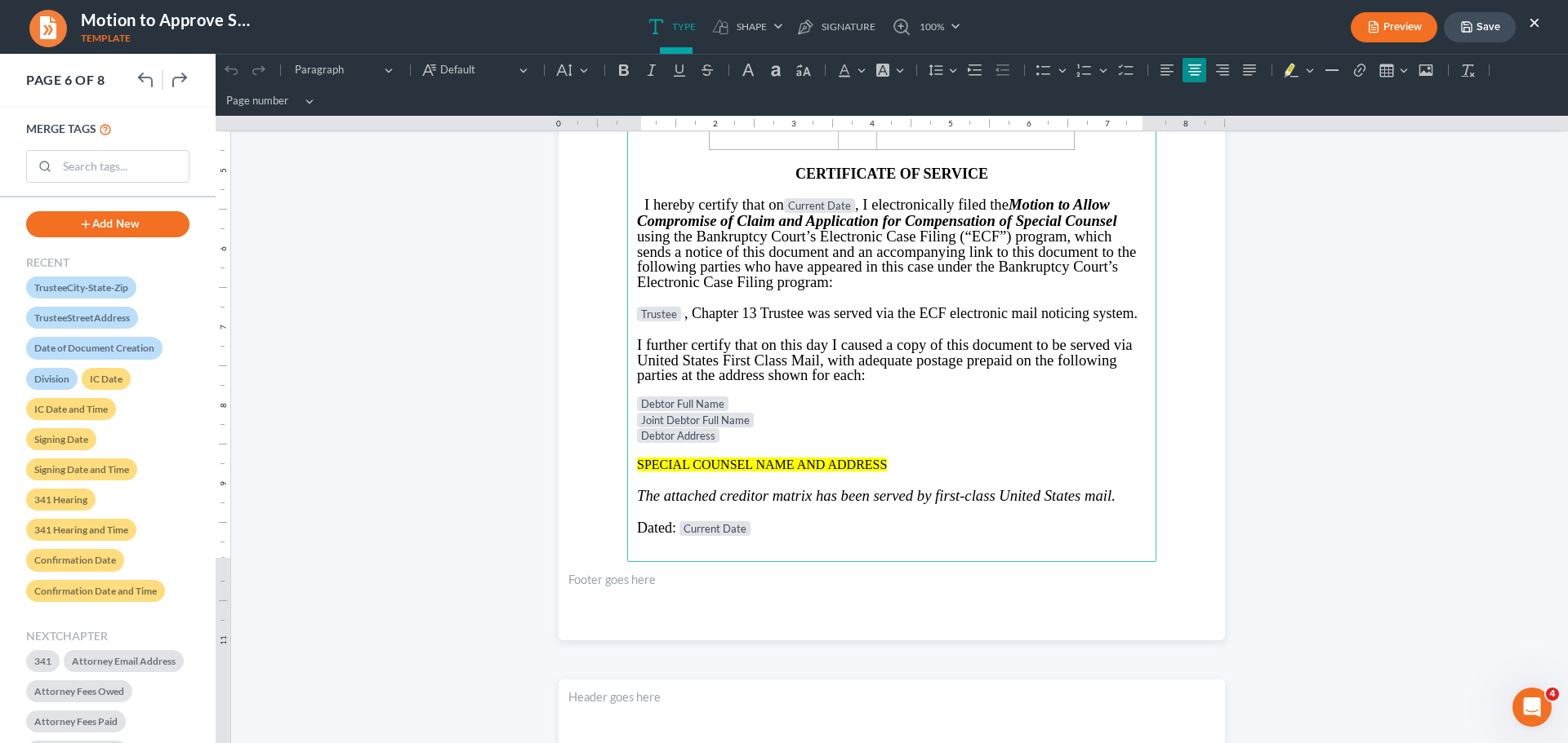
click at [767, 436] on p "Debtor Address" at bounding box center [891, 437] width 510 height 17
click at [771, 445] on p "Rich Text Editor, page-5-main" at bounding box center [891, 452] width 510 height 13
click at [771, 446] on p "Rich Text Editor, page-5-main" at bounding box center [891, 452] width 510 height 13
click at [799, 429] on p "Debtor Address" at bounding box center [891, 437] width 510 height 17
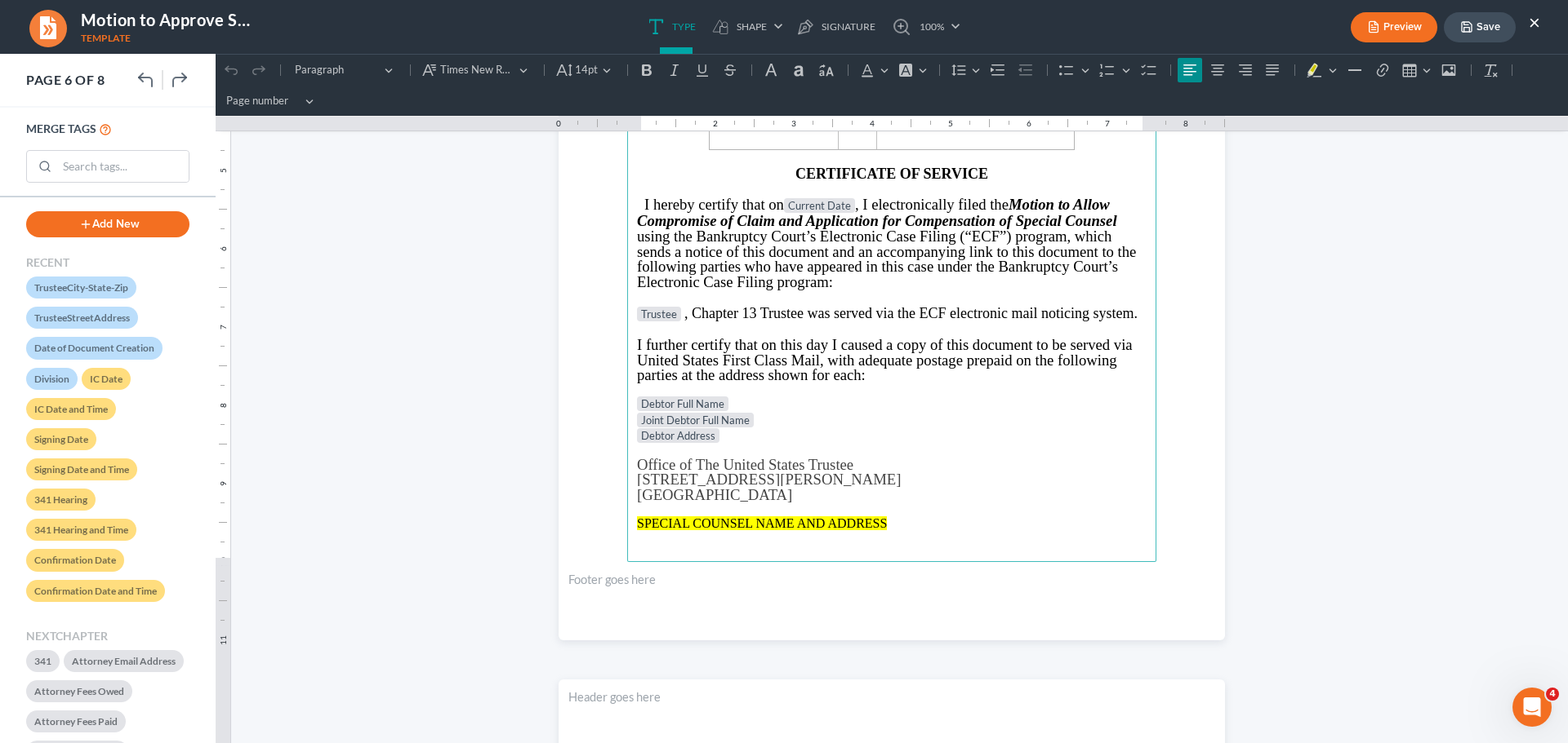
click at [1490, 38] on button "Save" at bounding box center [1479, 28] width 72 height 30
click at [1478, 28] on body "Home New Case Client Portal [PERSON_NAME] Law Group [EMAIL_ADDRESS][DOMAIN_NAME…" at bounding box center [784, 186] width 1568 height 1672
click at [1478, 28] on button "Save" at bounding box center [1479, 28] width 72 height 30
click at [1536, 21] on button "×" at bounding box center [1535, 22] width 12 height 19
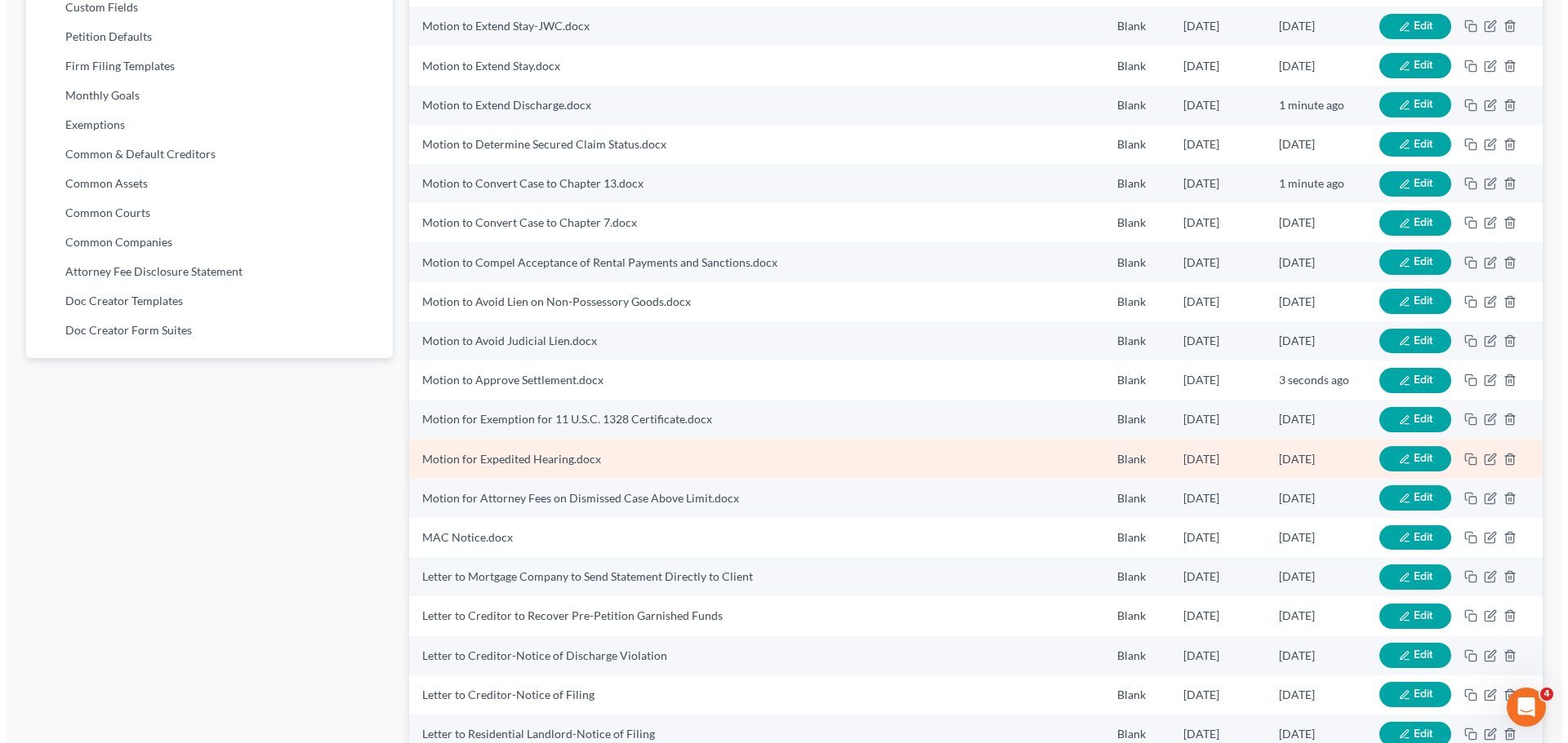
scroll to position [812, 0]
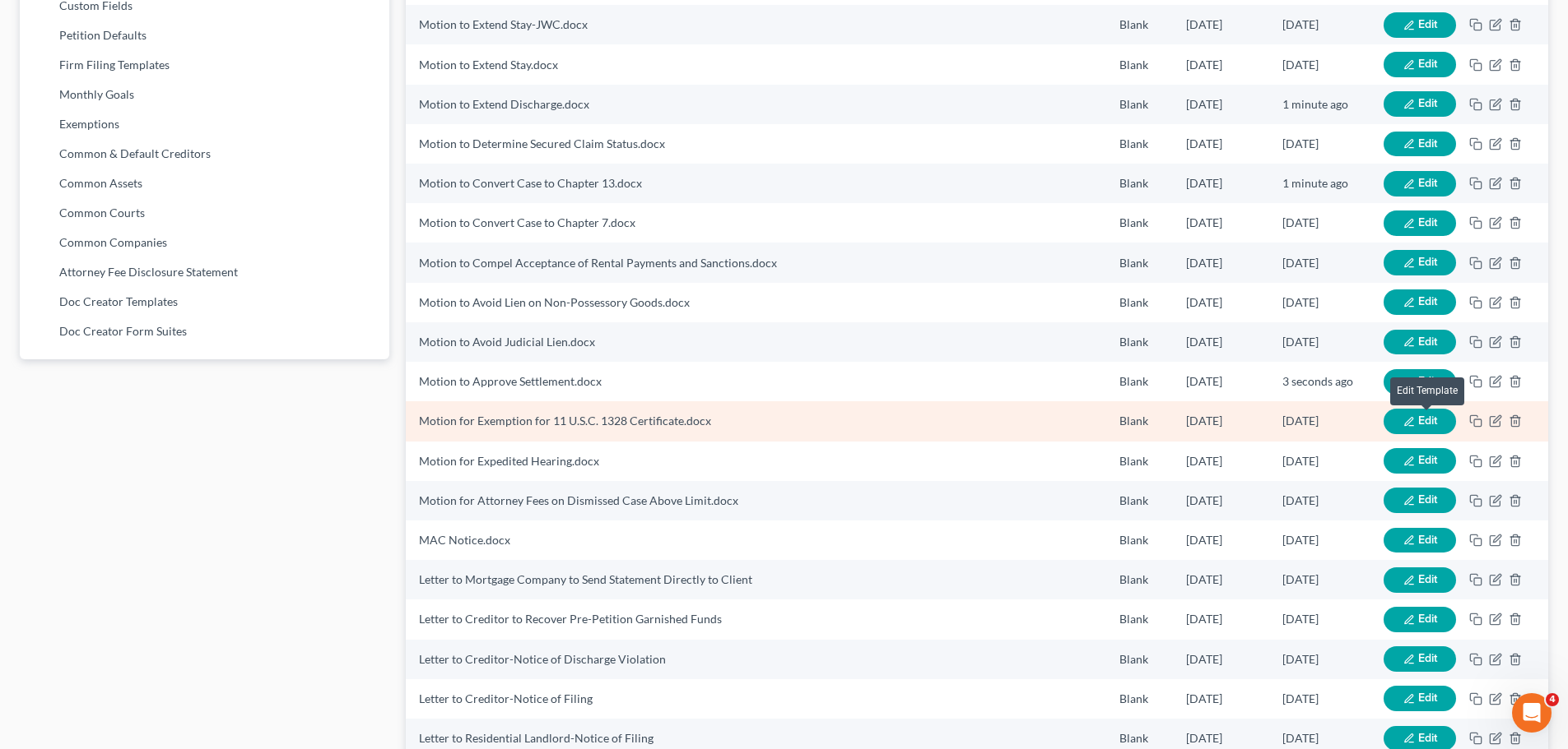
click at [1418, 420] on span "Edit" at bounding box center [1427, 421] width 19 height 14
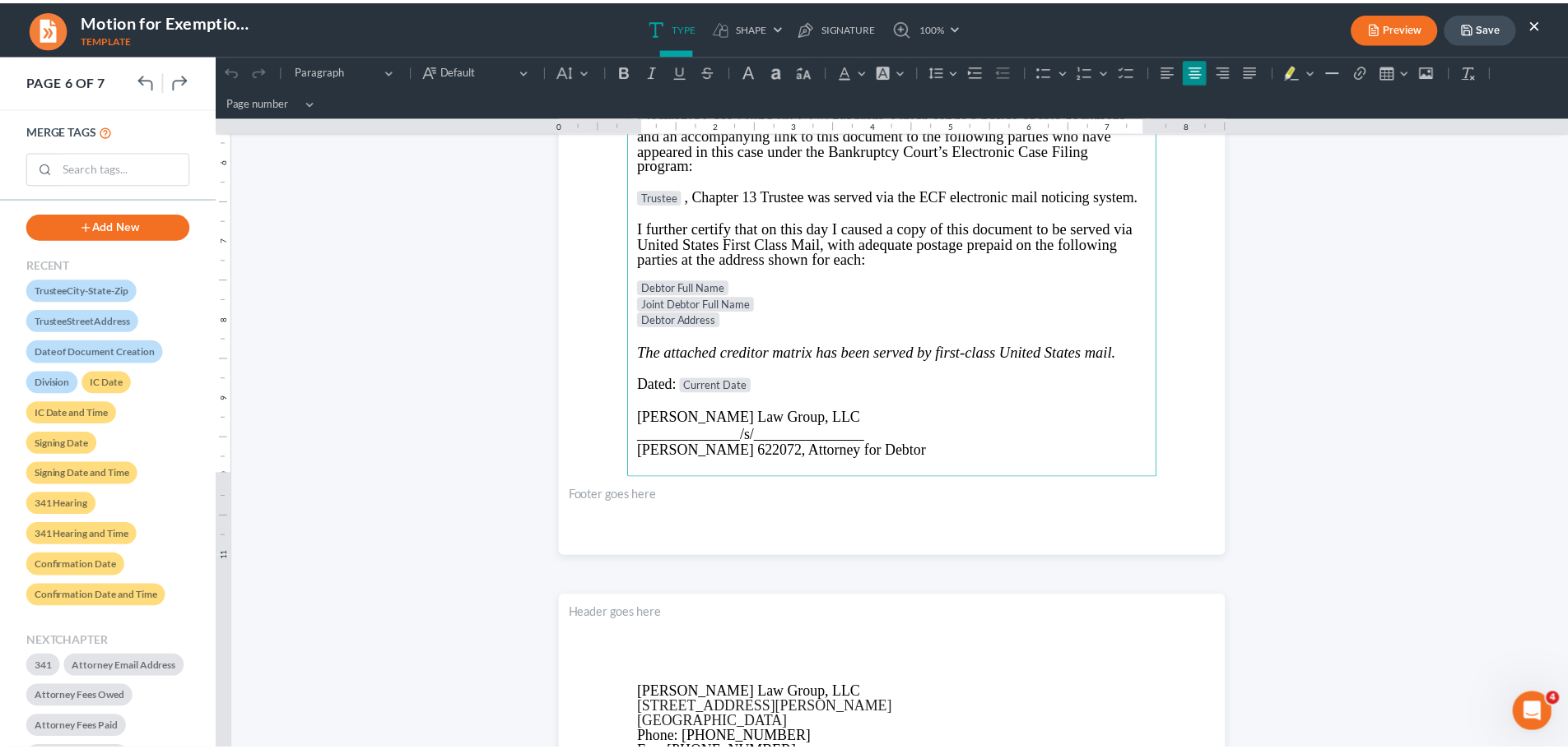
scroll to position [5017, 0]
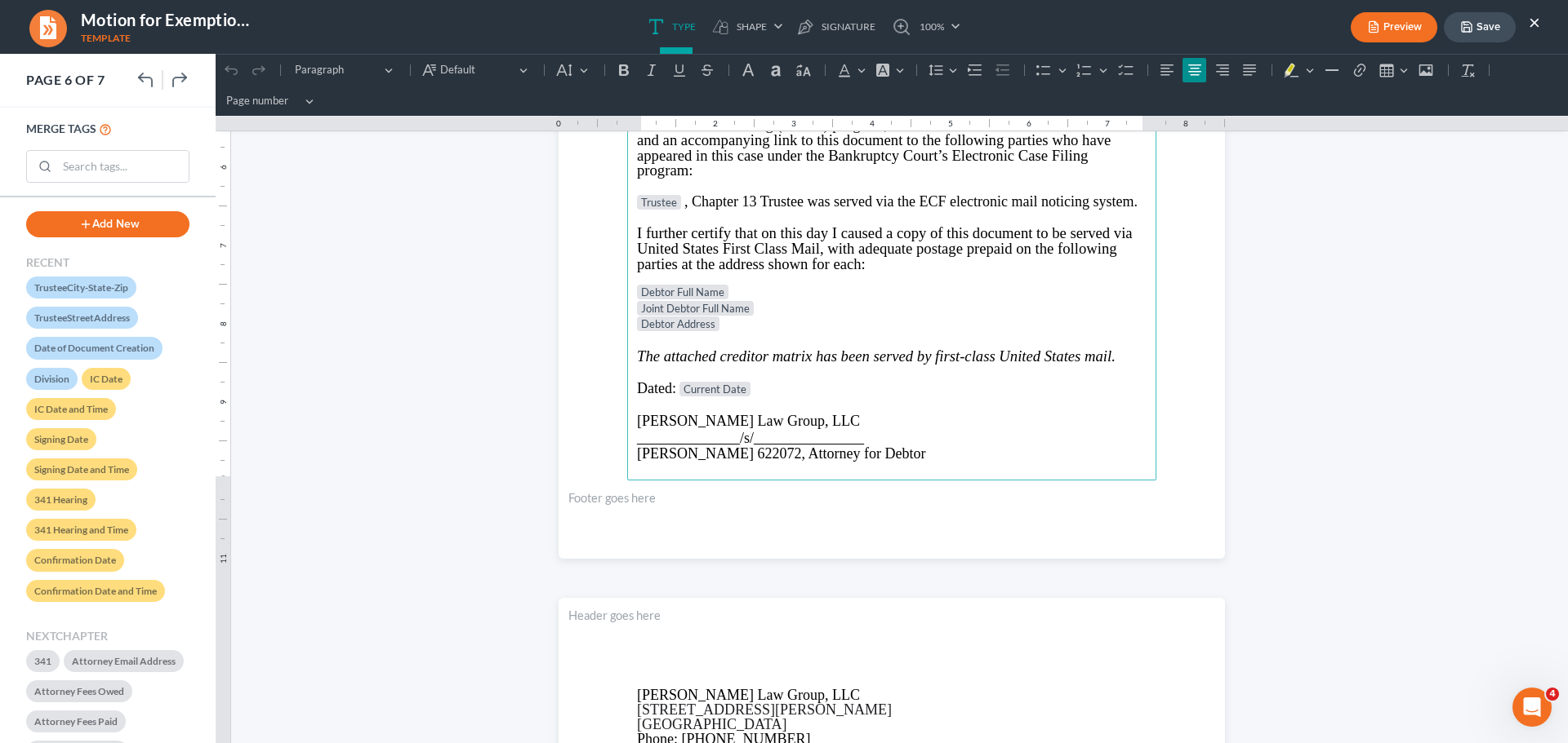
click at [743, 329] on p "Debtor Address" at bounding box center [891, 325] width 510 height 17
click at [743, 329] on p "Debtor Address ⁠⁠⁠⁠⁠⁠⁠" at bounding box center [891, 325] width 510 height 17
click at [770, 329] on p "Debtor Address" at bounding box center [891, 325] width 510 height 17
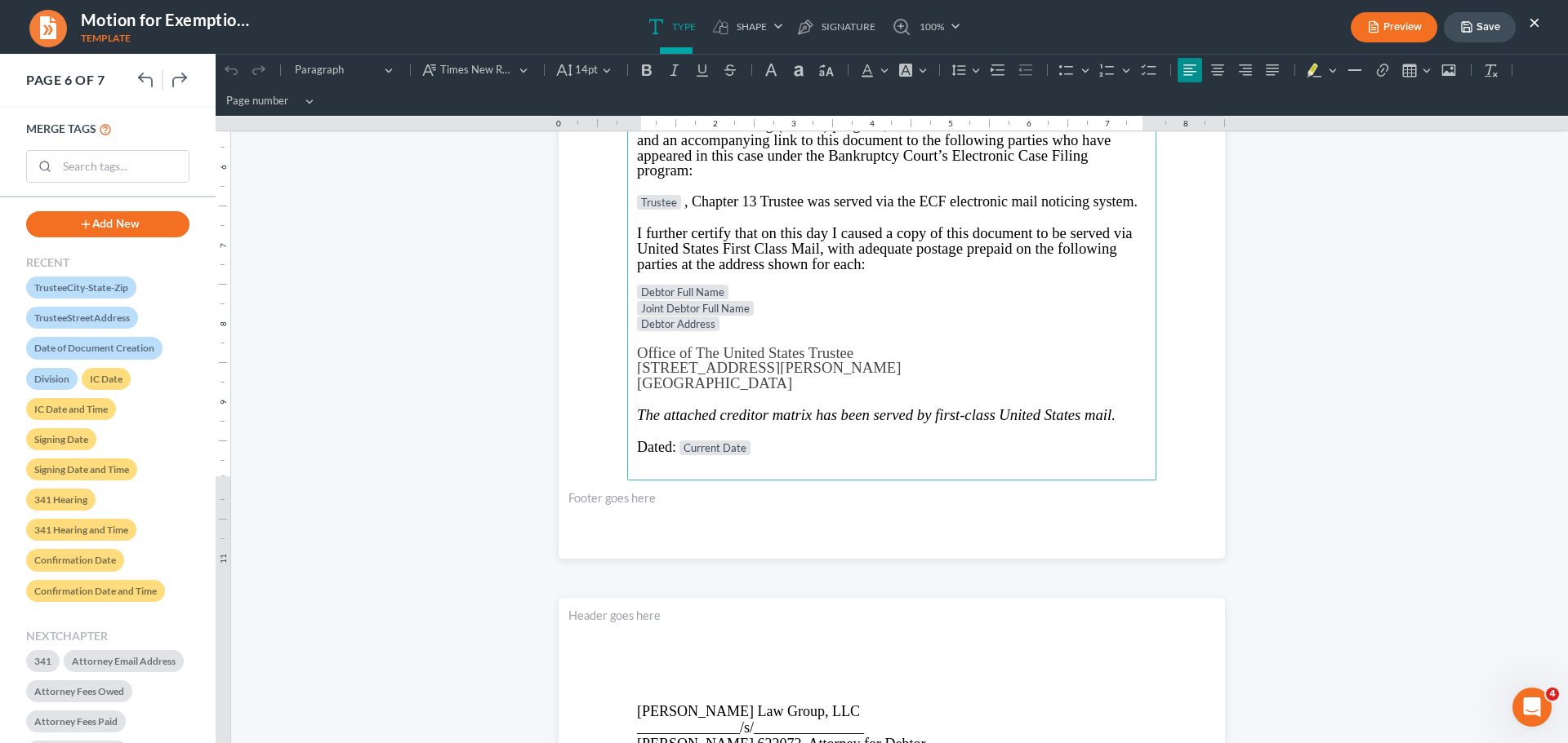
click at [1494, 30] on button "Save" at bounding box center [1479, 28] width 72 height 30
click at [1493, 30] on button "Save" at bounding box center [1479, 28] width 72 height 30
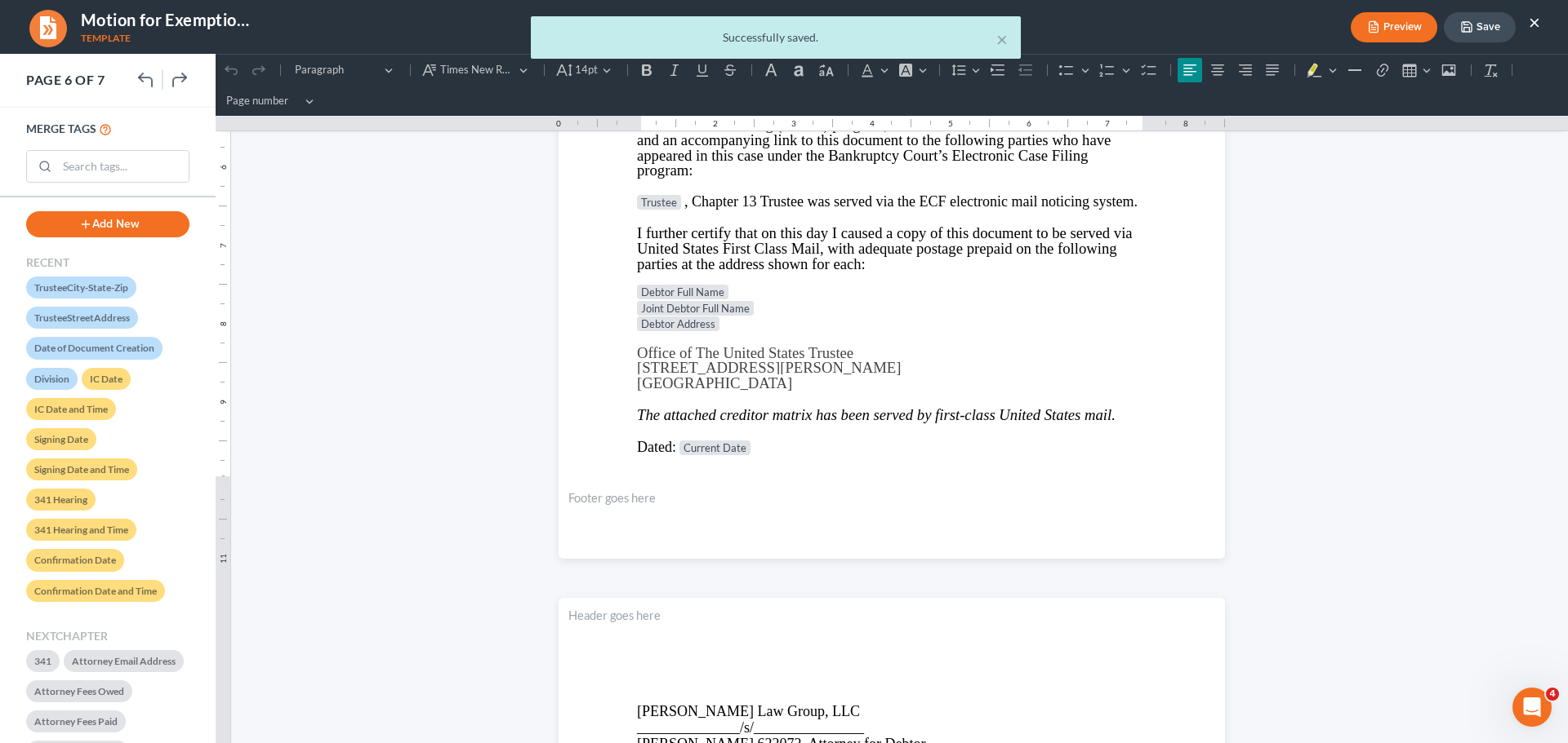
click at [1535, 23] on div "× Successfully saved." at bounding box center [775, 42] width 1568 height 51
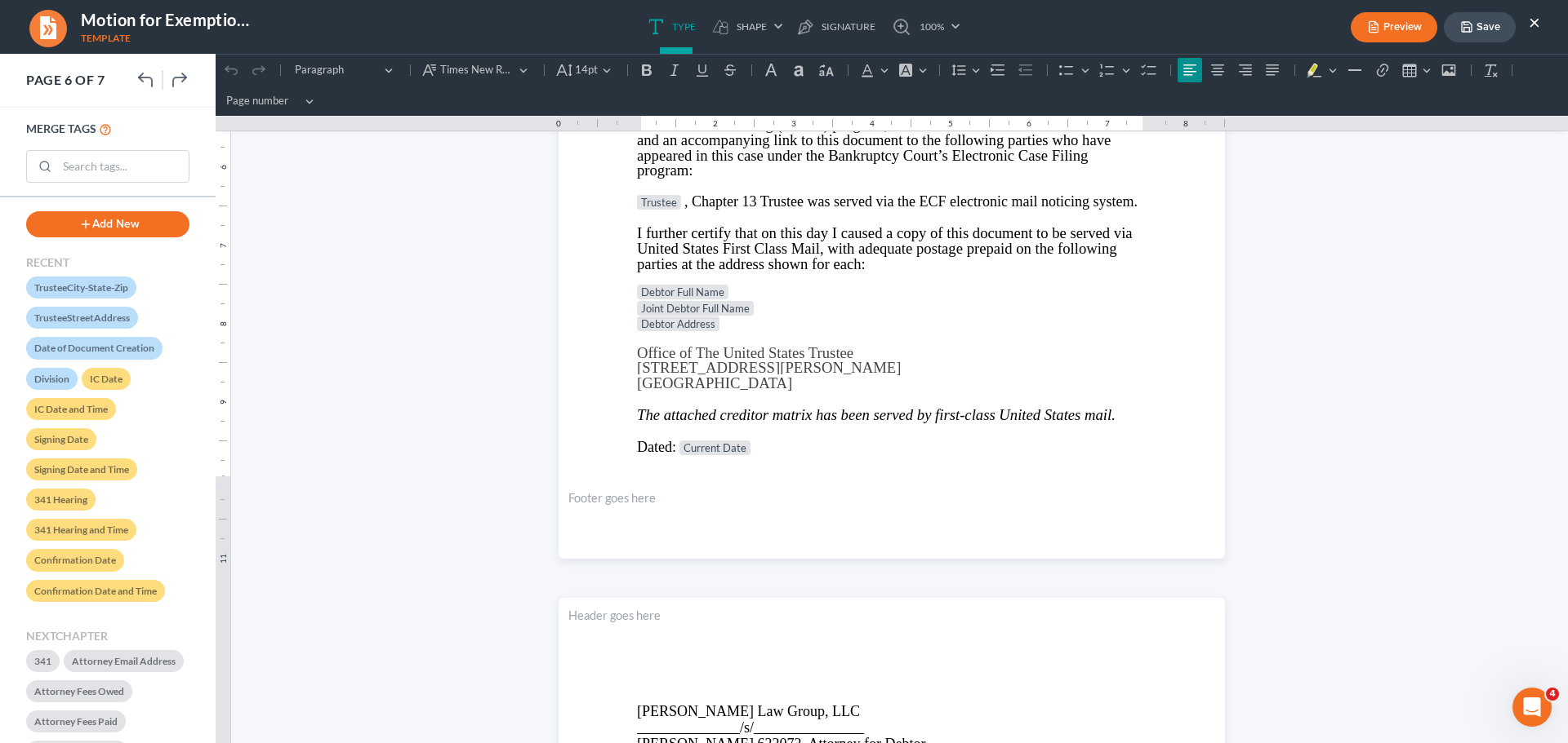
click at [1533, 24] on button "×" at bounding box center [1535, 22] width 12 height 19
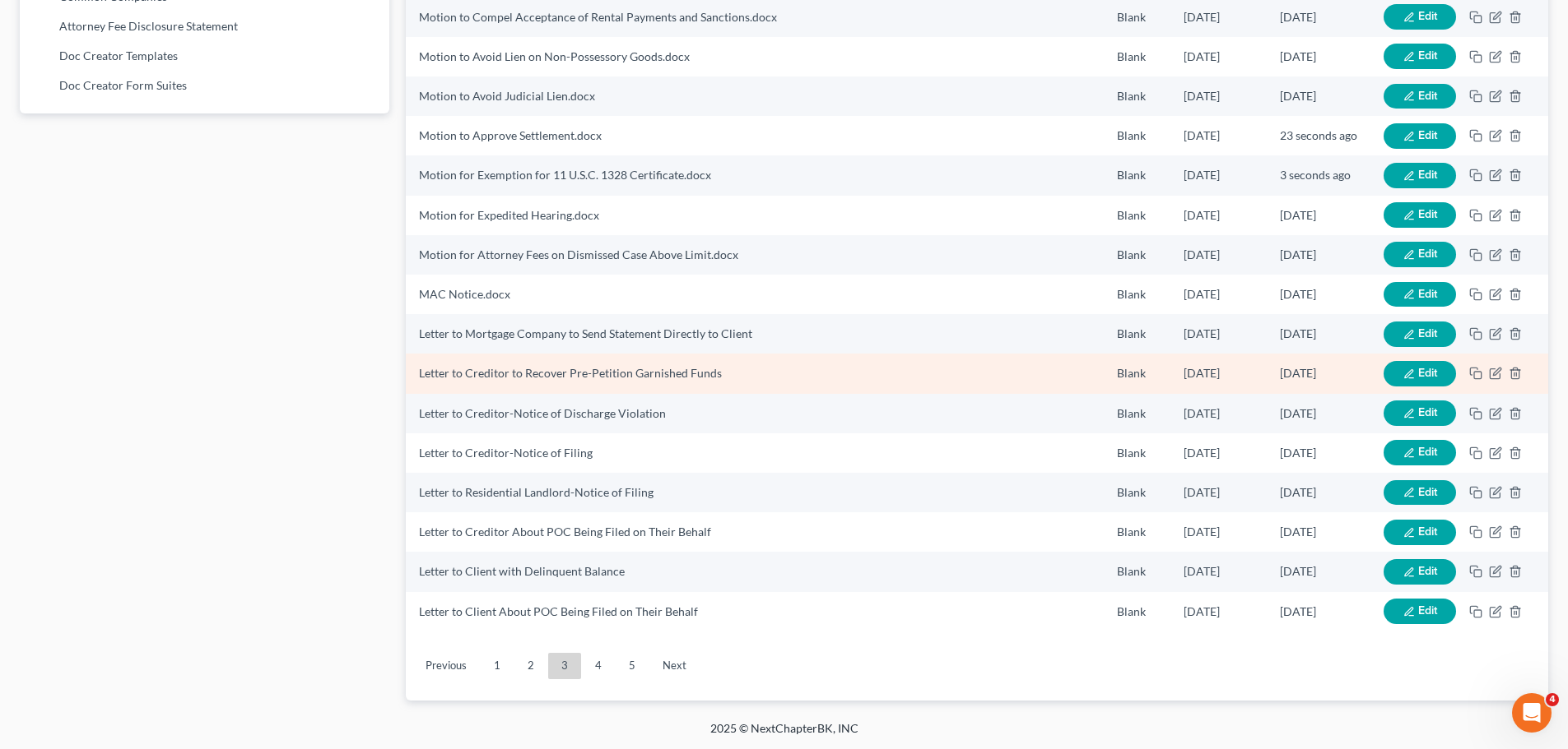
scroll to position [1066, 0]
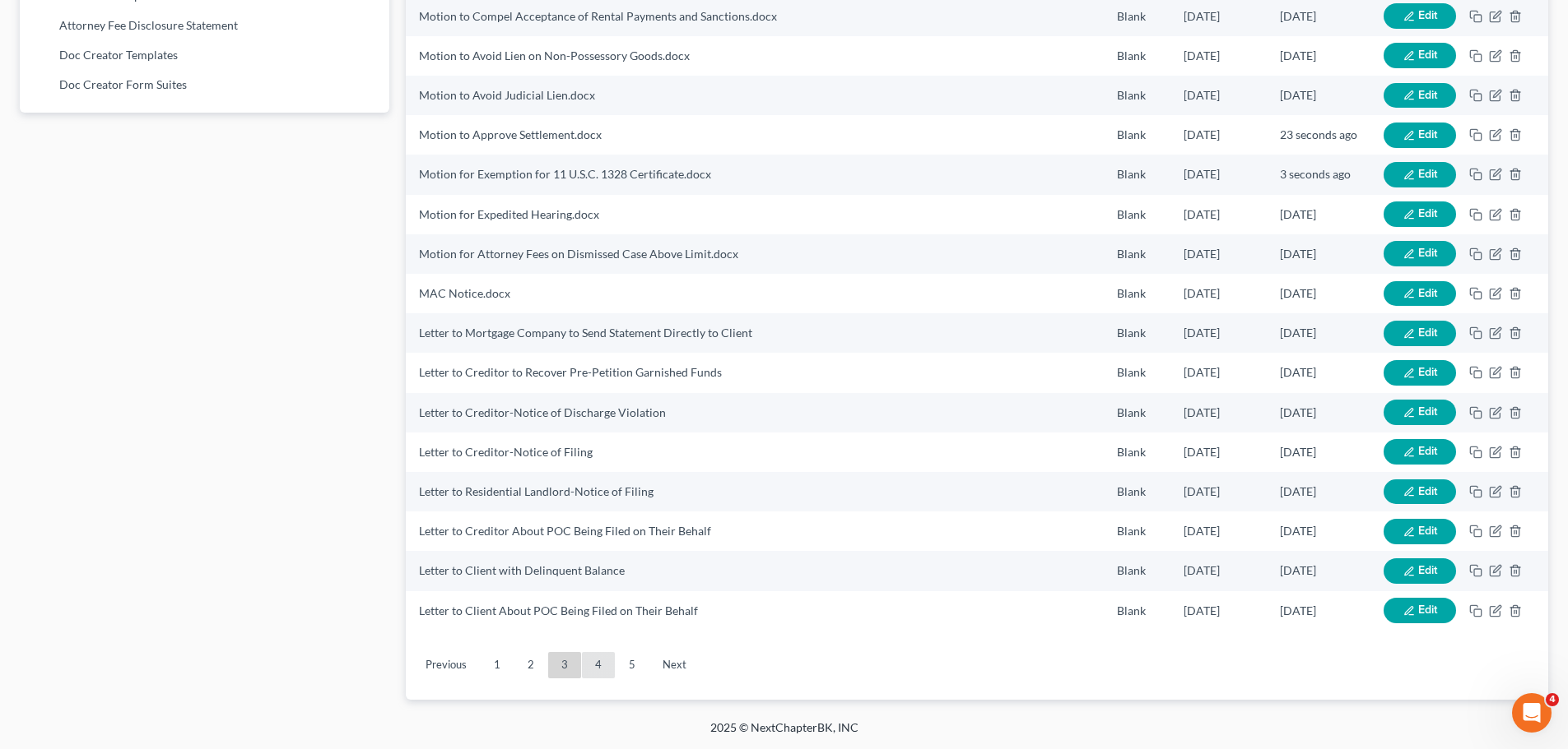
click at [600, 660] on link "4" at bounding box center [598, 665] width 33 height 26
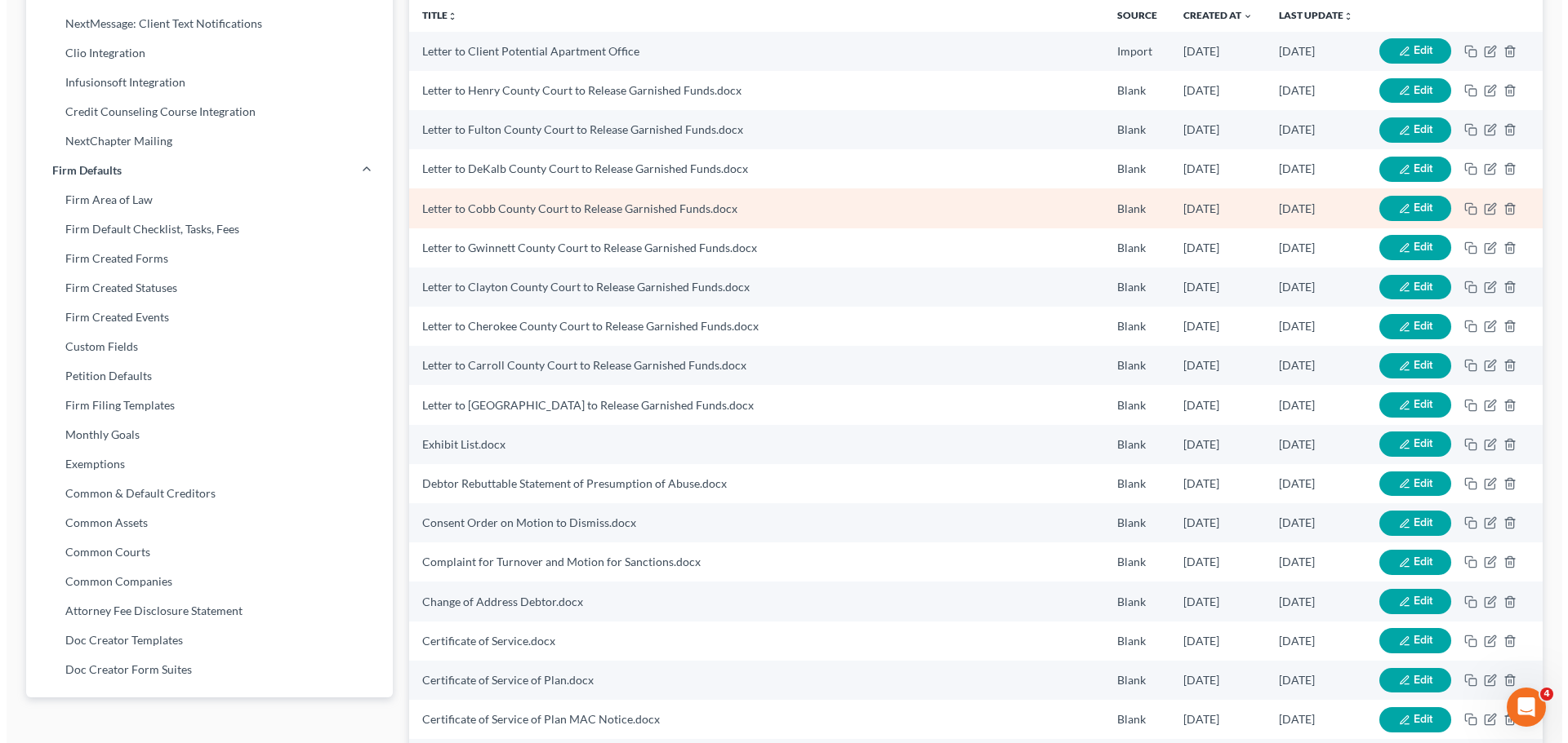
scroll to position [568, 0]
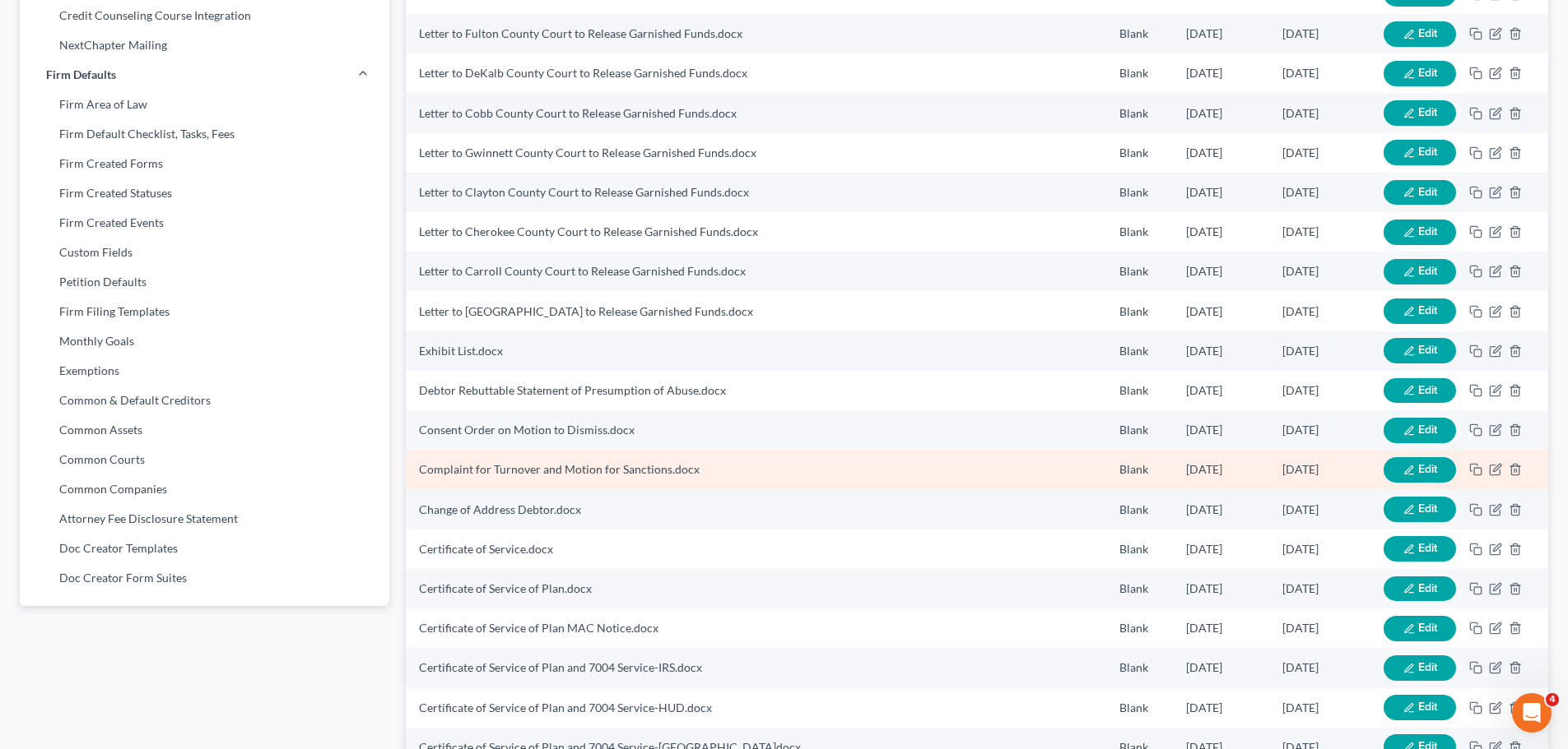
click at [1427, 476] on button "Edit" at bounding box center [1420, 470] width 72 height 25
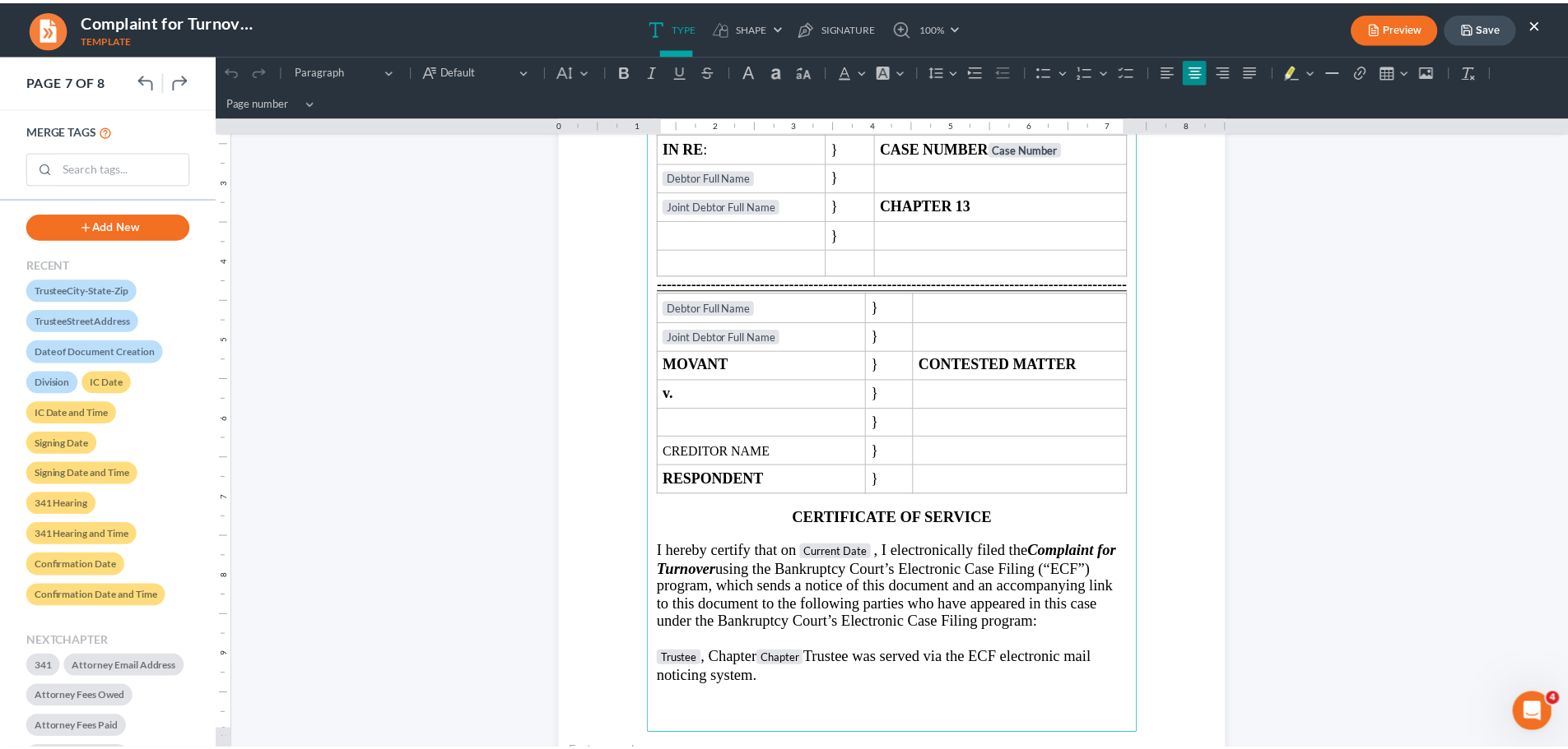
scroll to position [5511, 0]
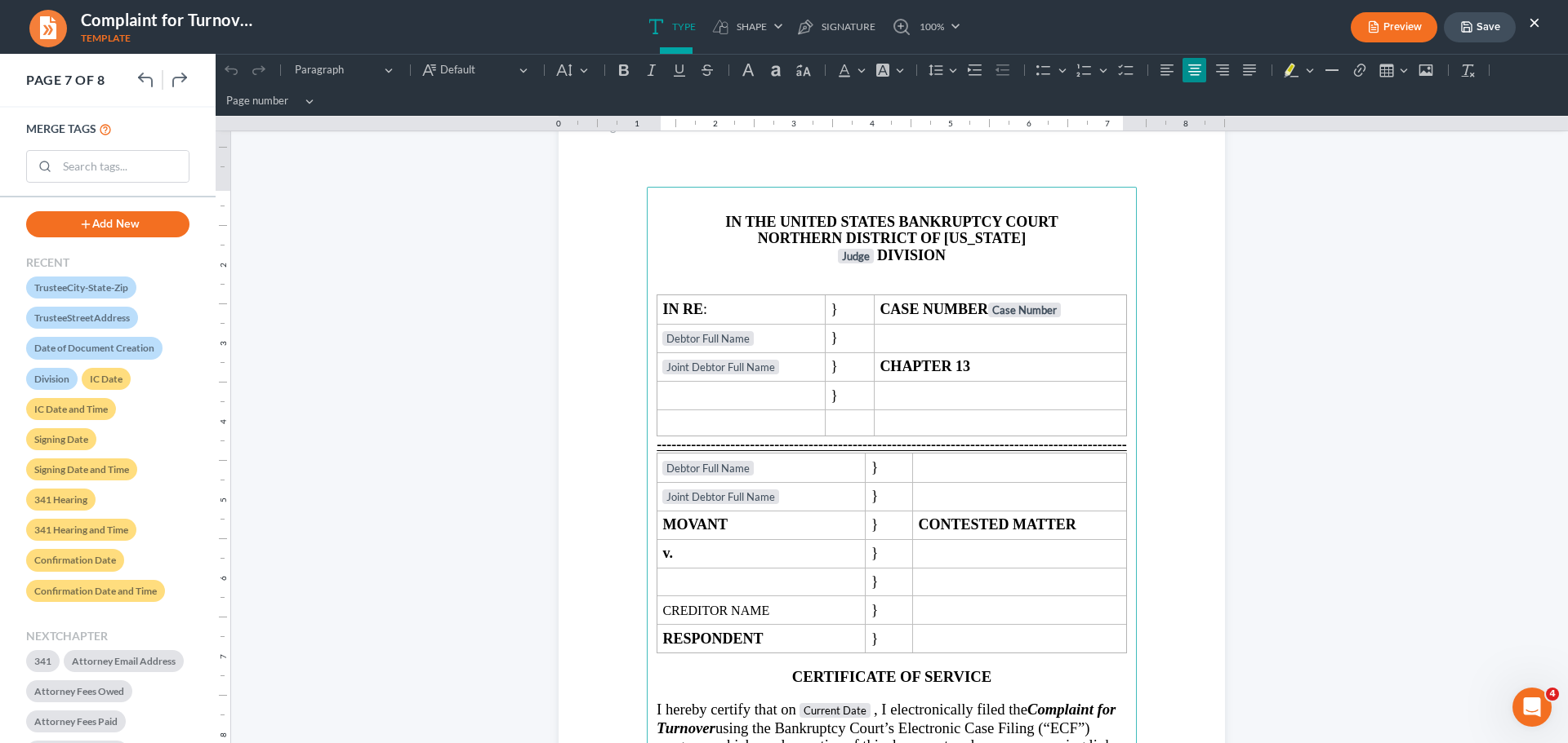
click at [1535, 25] on button "×" at bounding box center [1535, 22] width 12 height 19
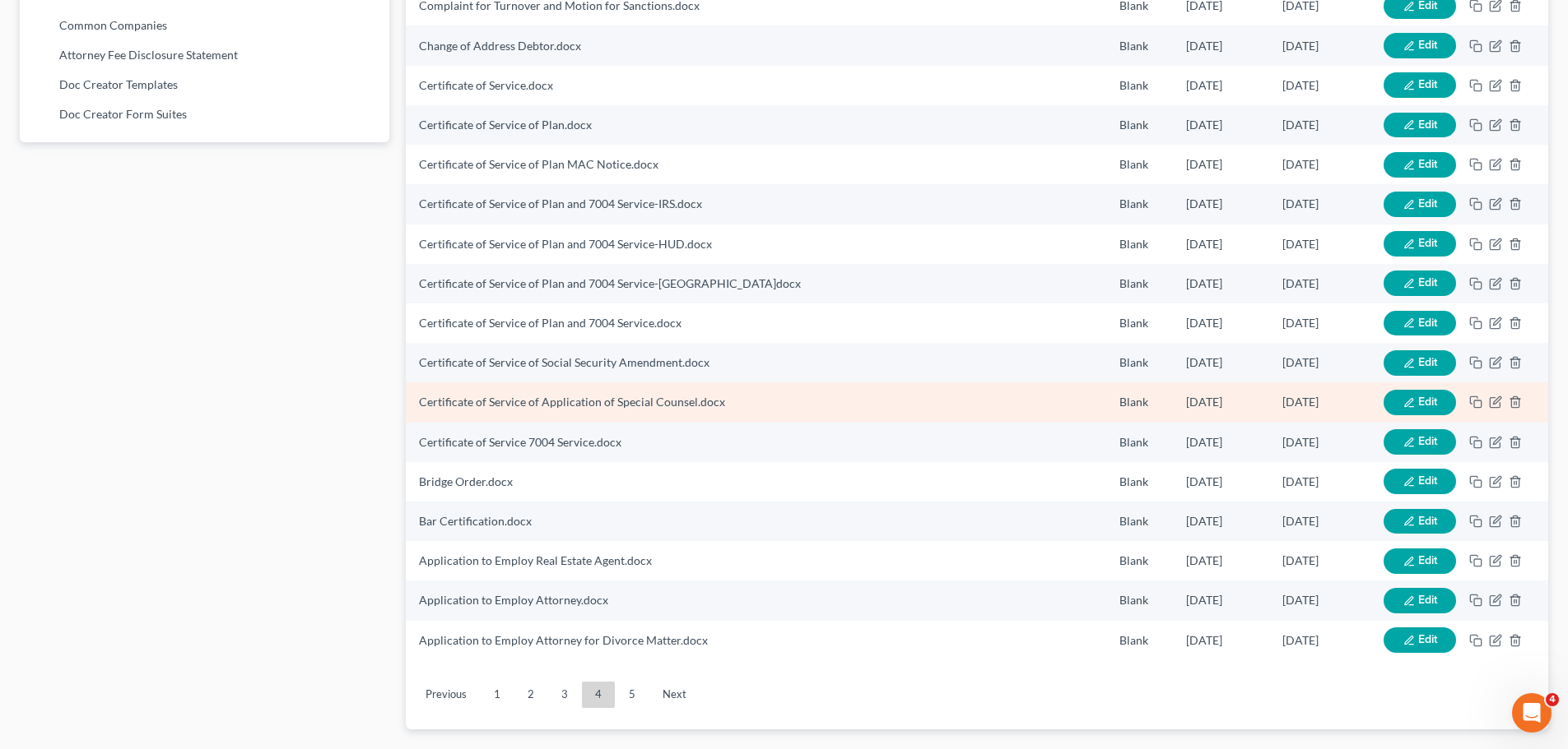
scroll to position [1066, 0]
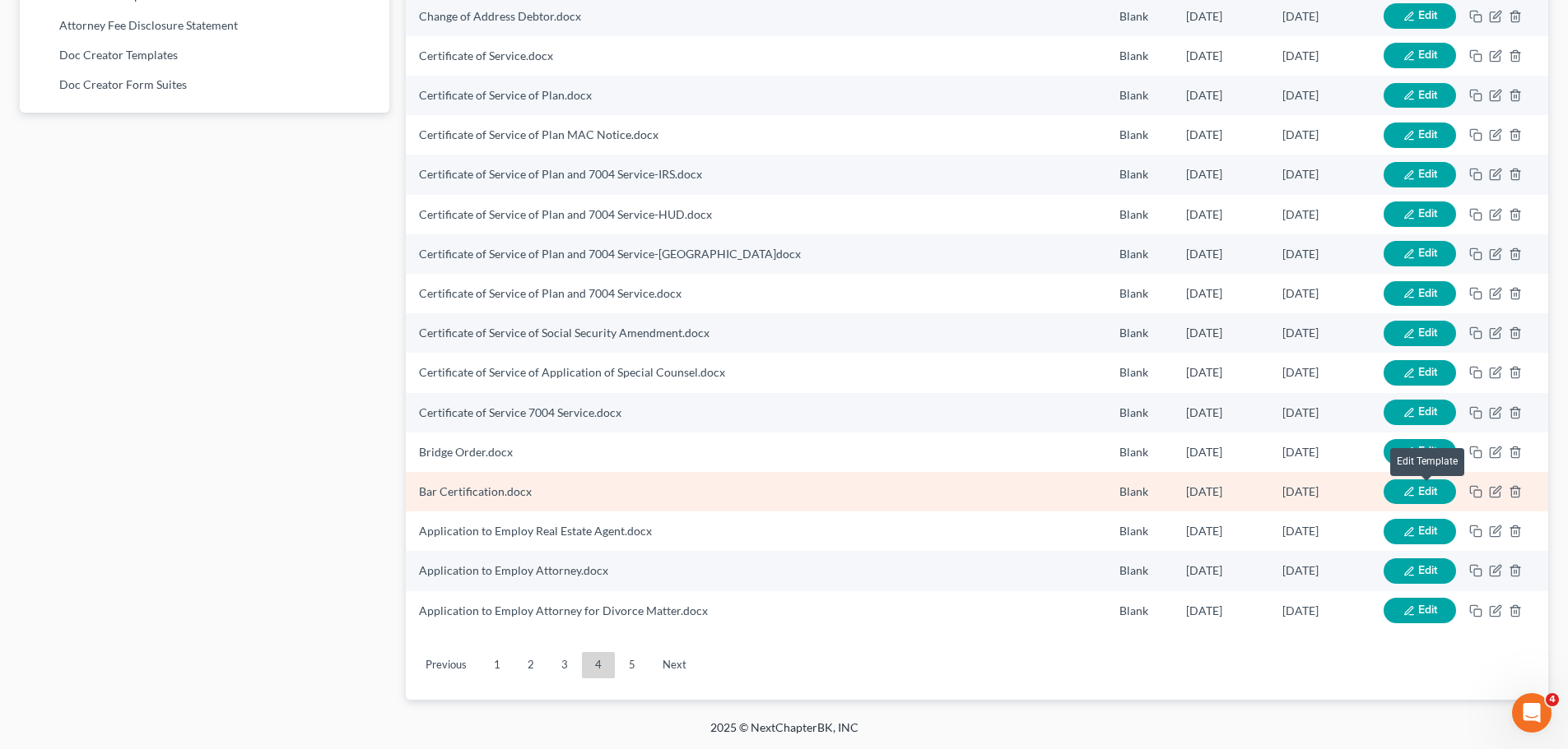
click at [1432, 496] on span "Edit" at bounding box center [1427, 491] width 19 height 14
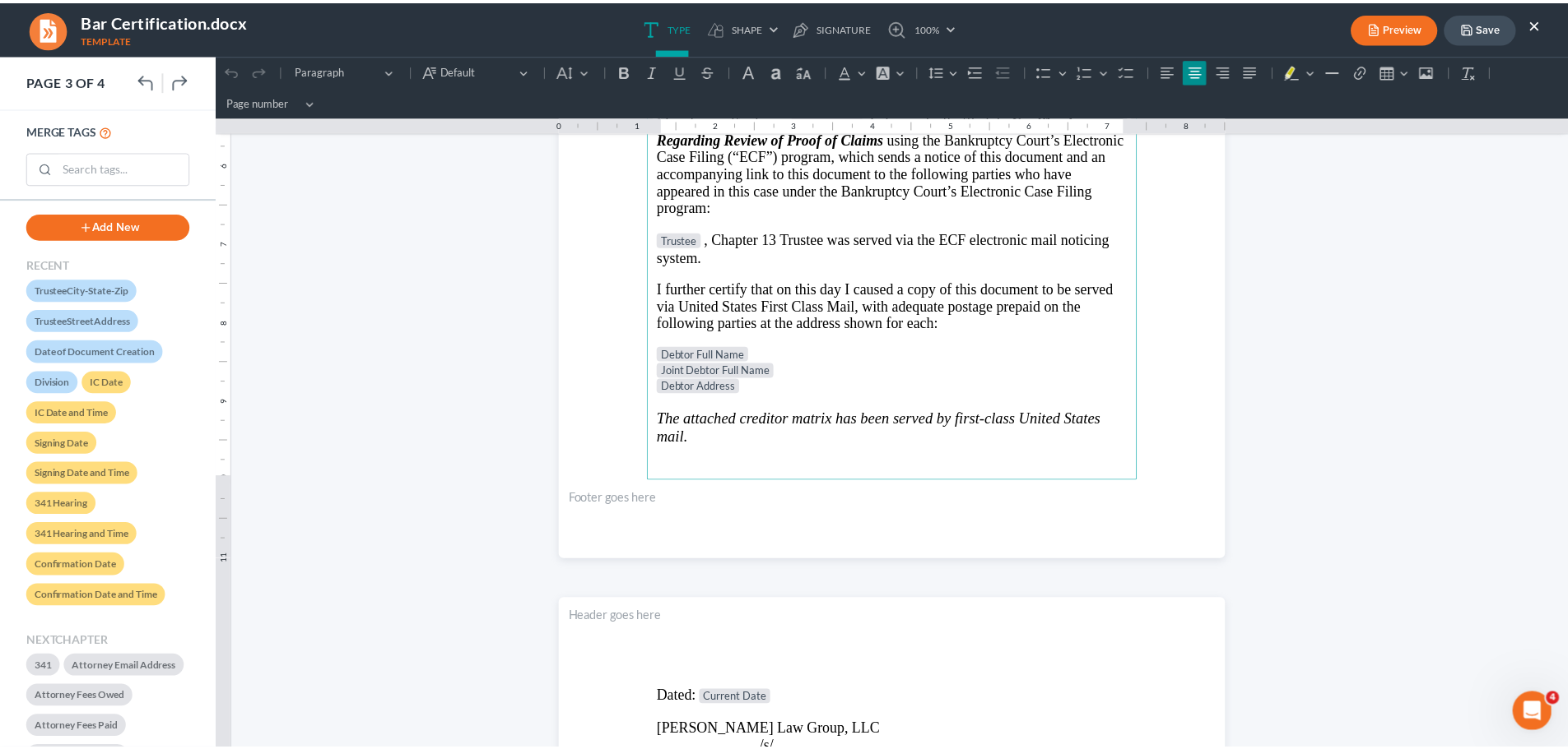
scroll to position [2550, 0]
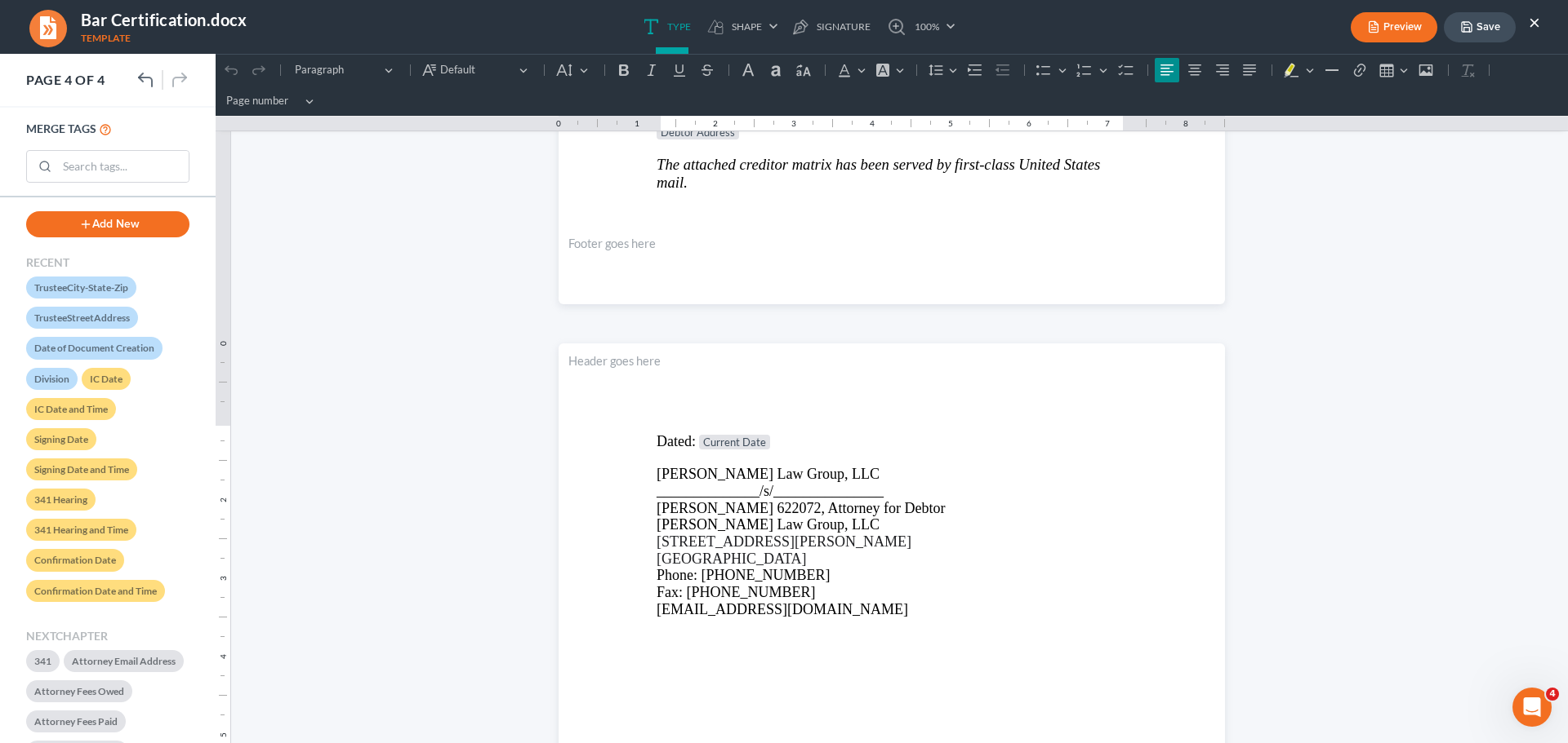
click at [1539, 23] on button "×" at bounding box center [1535, 22] width 12 height 19
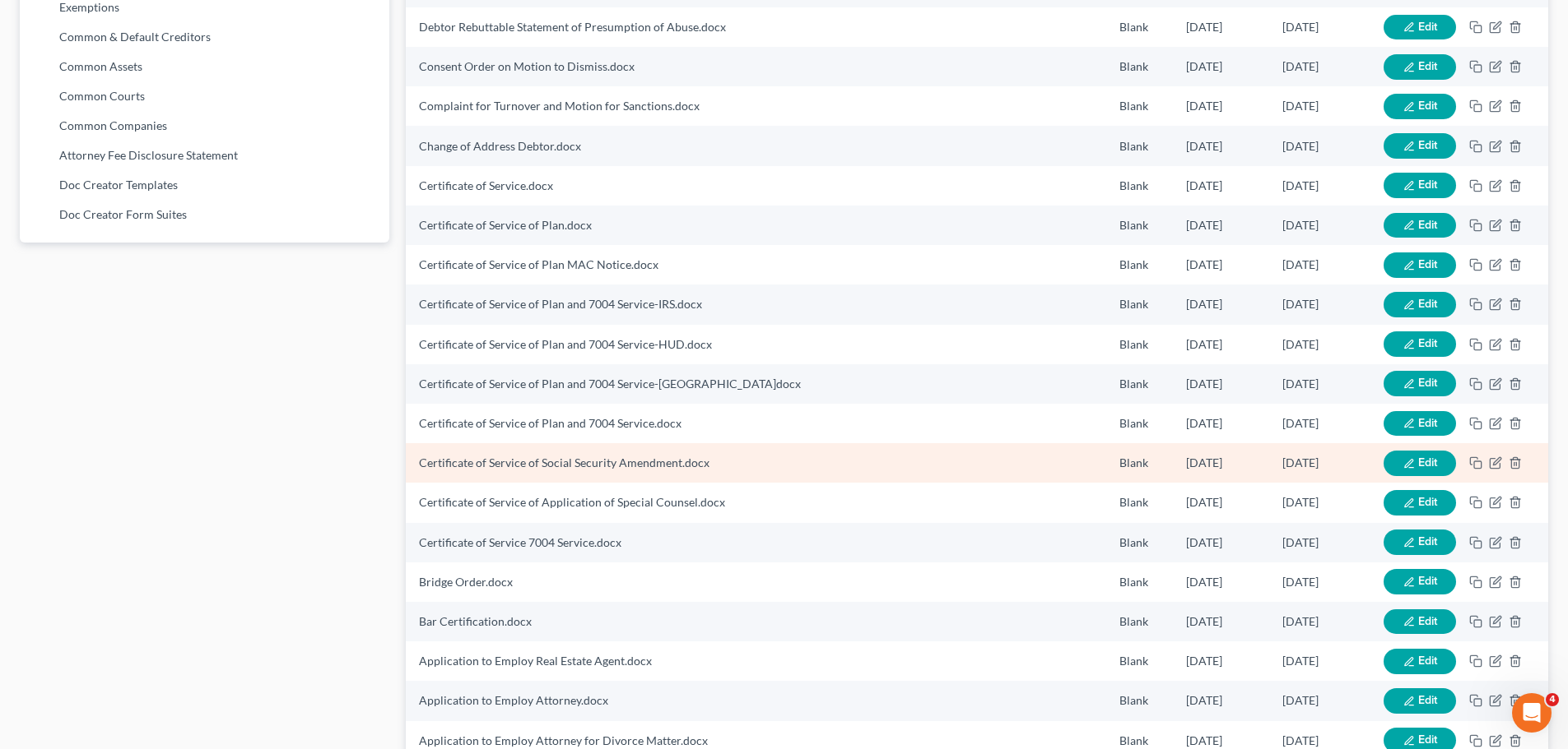
scroll to position [1066, 0]
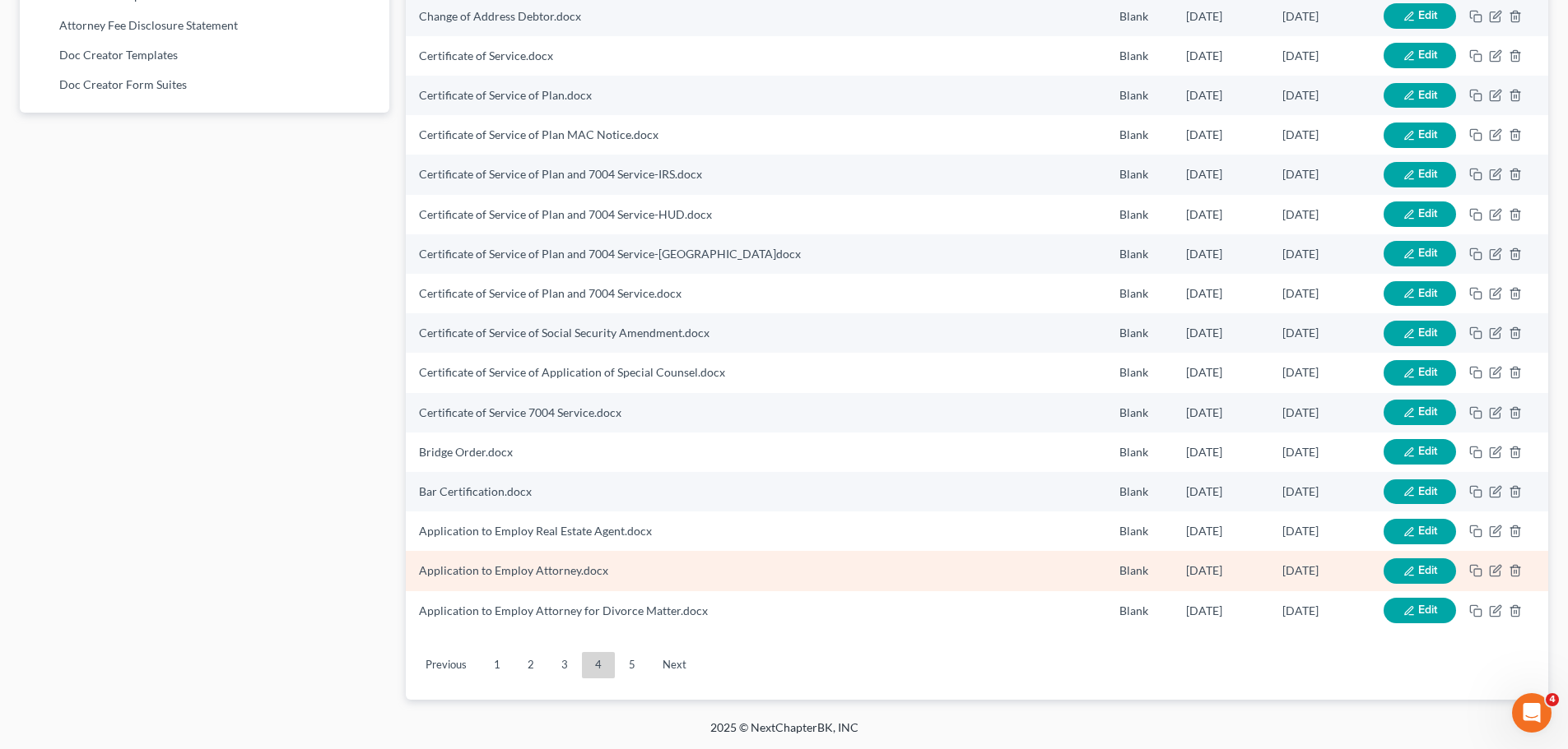
click at [1438, 575] on button "Edit" at bounding box center [1420, 571] width 72 height 25
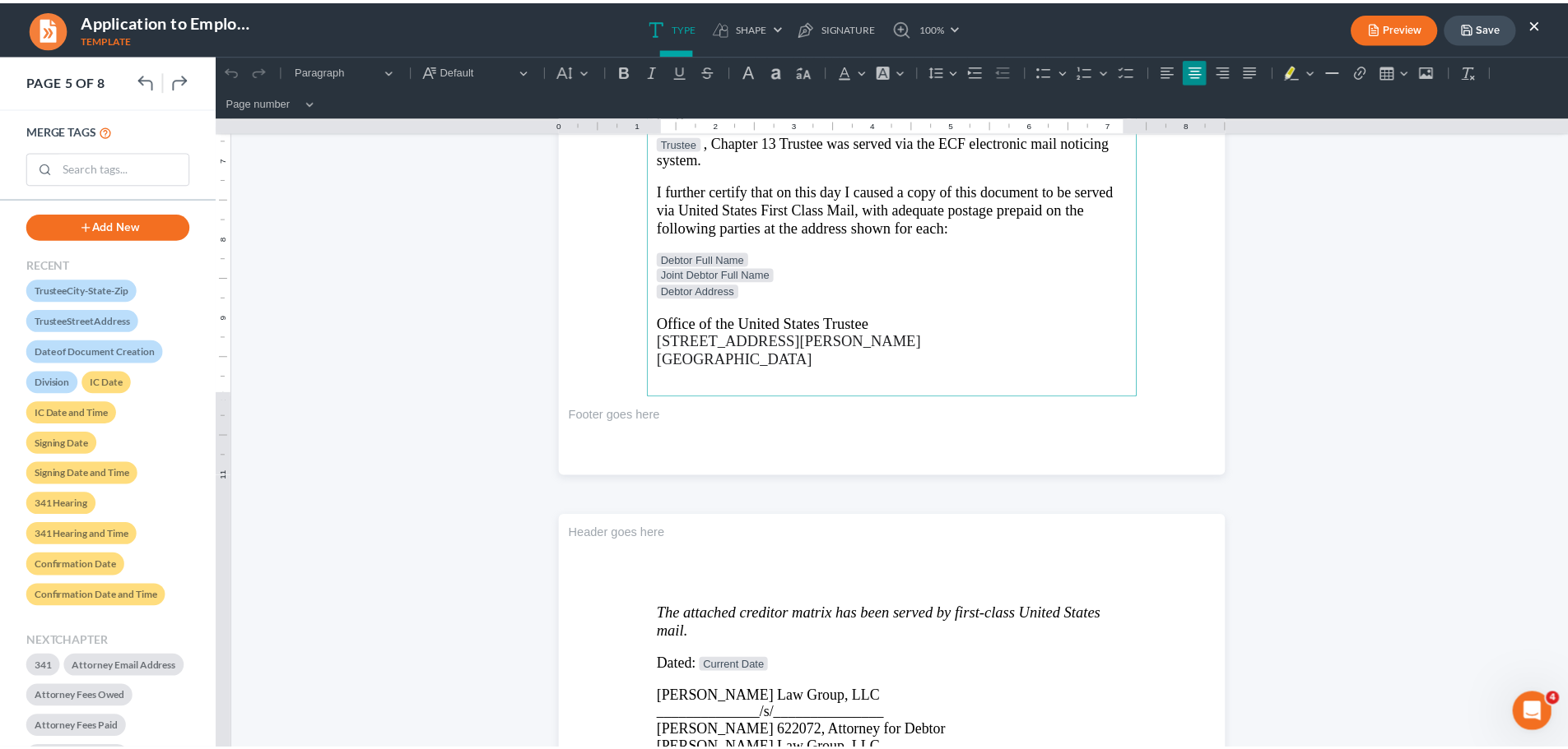
scroll to position [4277, 0]
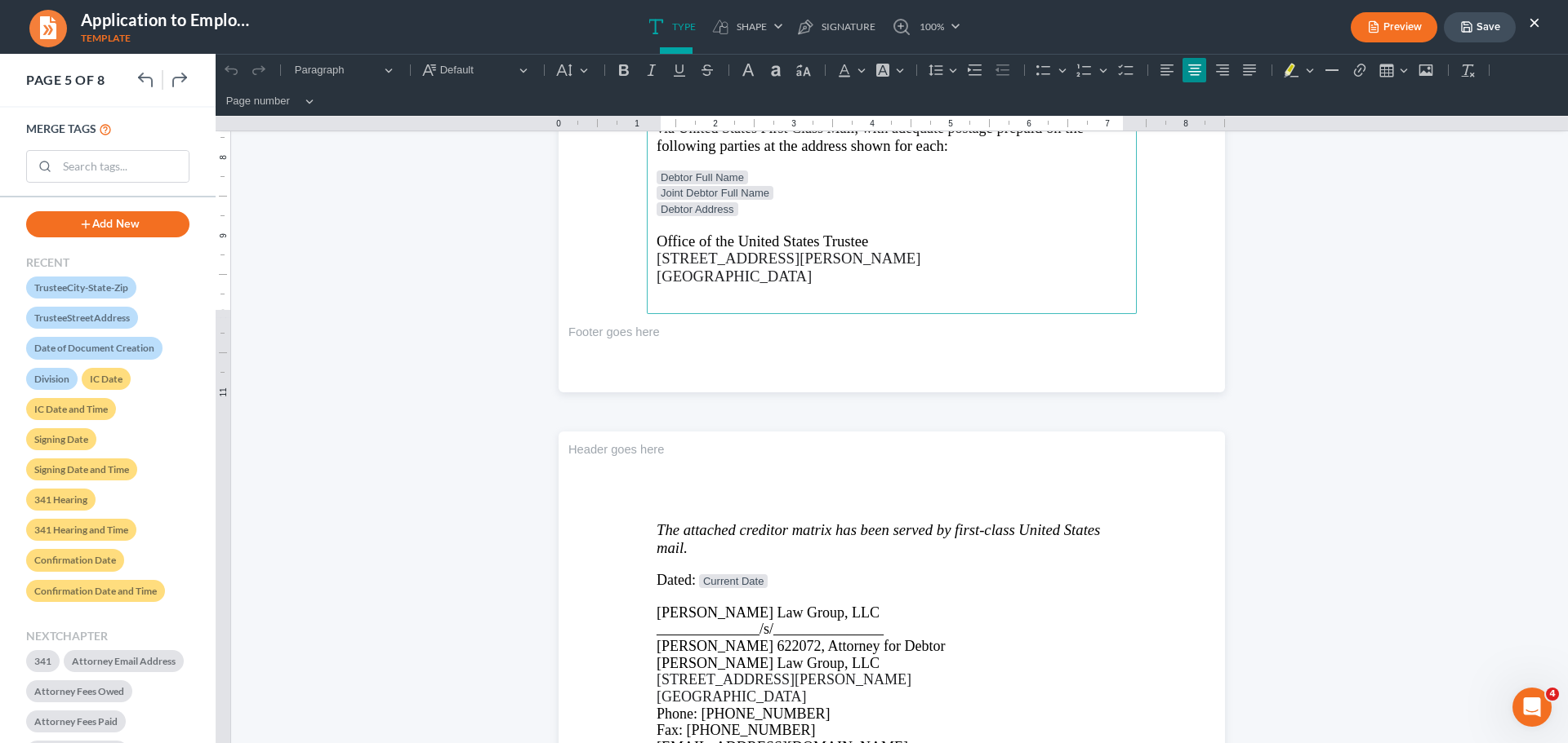
click at [773, 251] on span "[STREET_ADDRESS][PERSON_NAME]" at bounding box center [789, 258] width 264 height 18
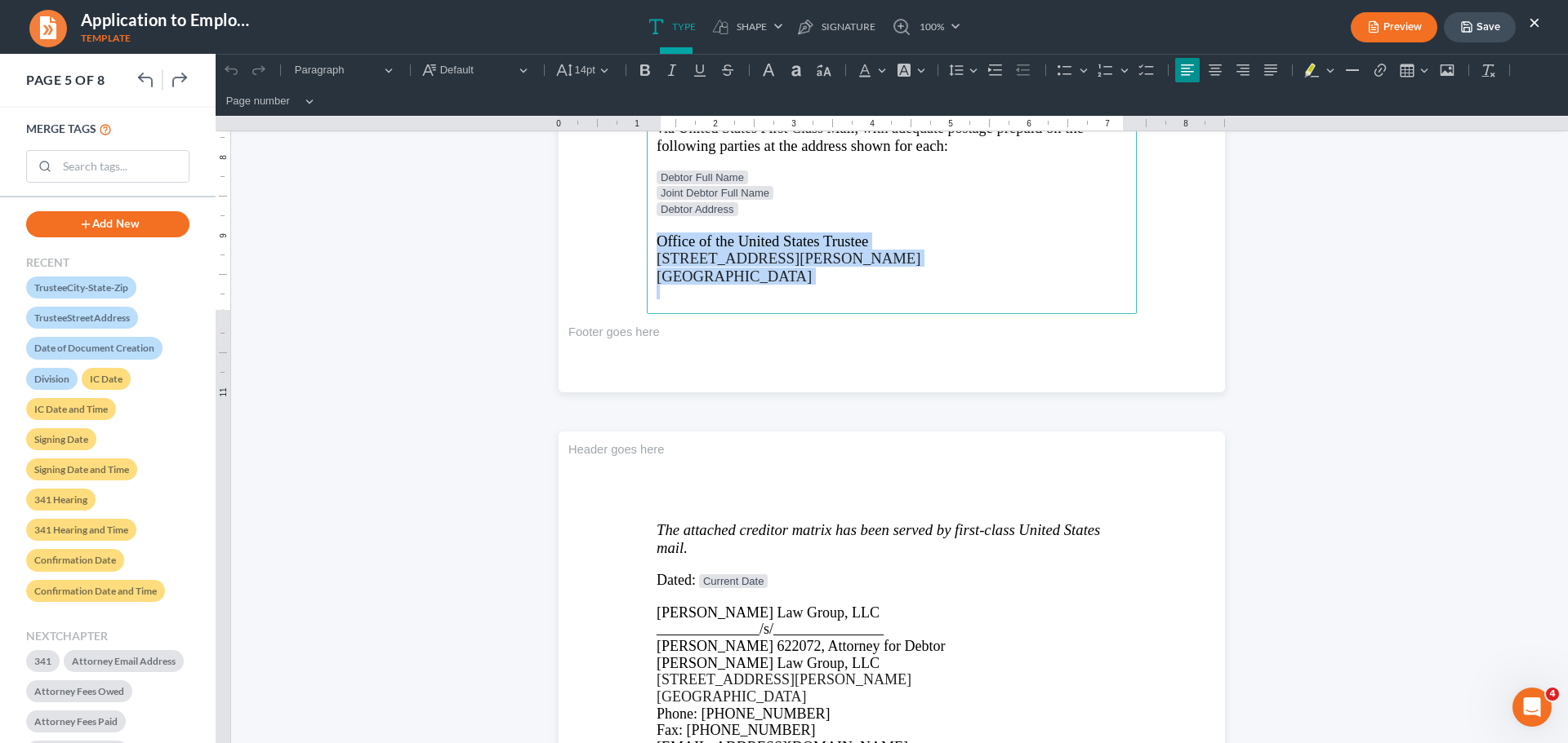
drag, startPoint x: 652, startPoint y: 240, endPoint x: 788, endPoint y: 284, distance: 142.9
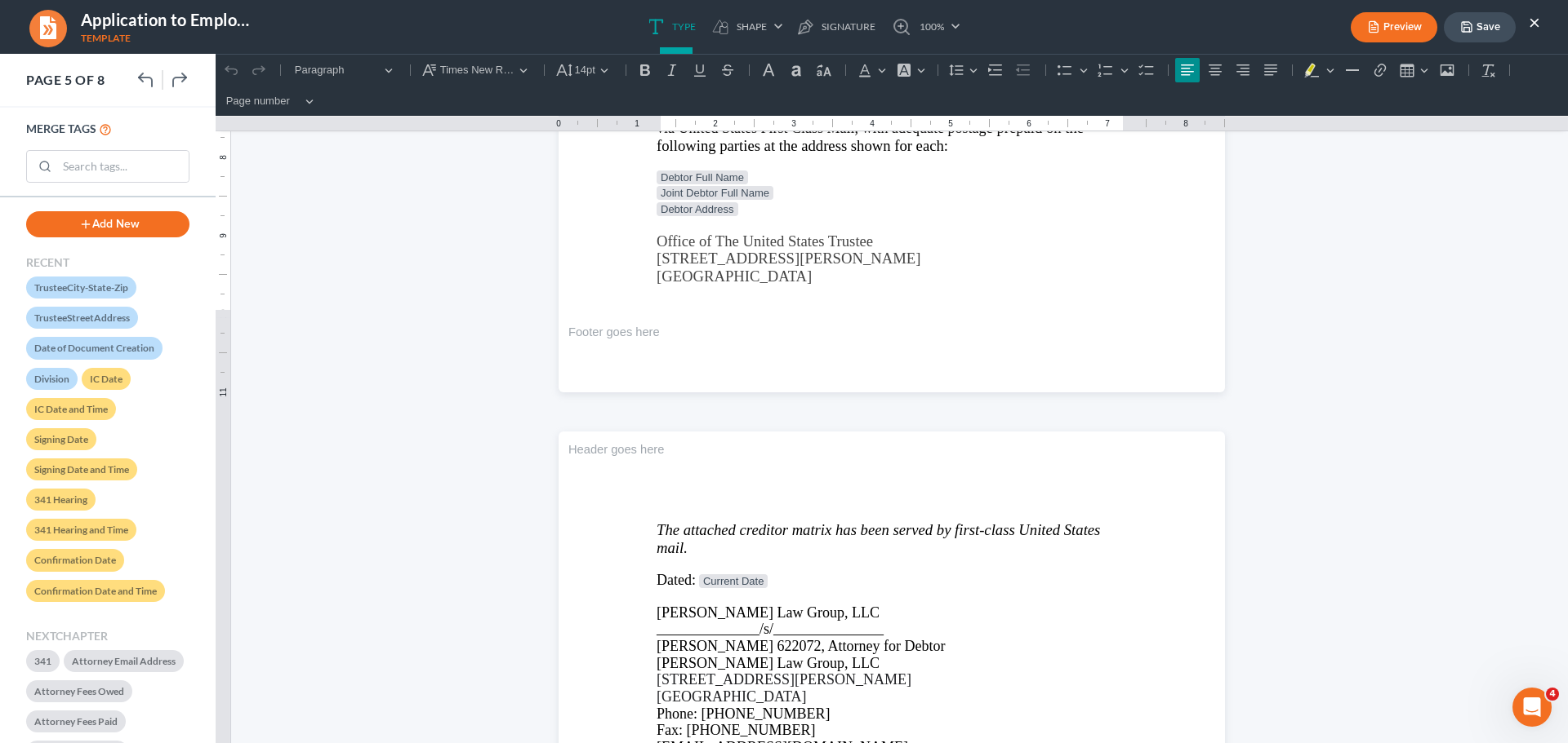
click at [1489, 26] on button "Save" at bounding box center [1479, 28] width 72 height 30
click at [1488, 30] on button "Save" at bounding box center [1479, 28] width 72 height 30
click at [1532, 22] on button "×" at bounding box center [1535, 22] width 12 height 19
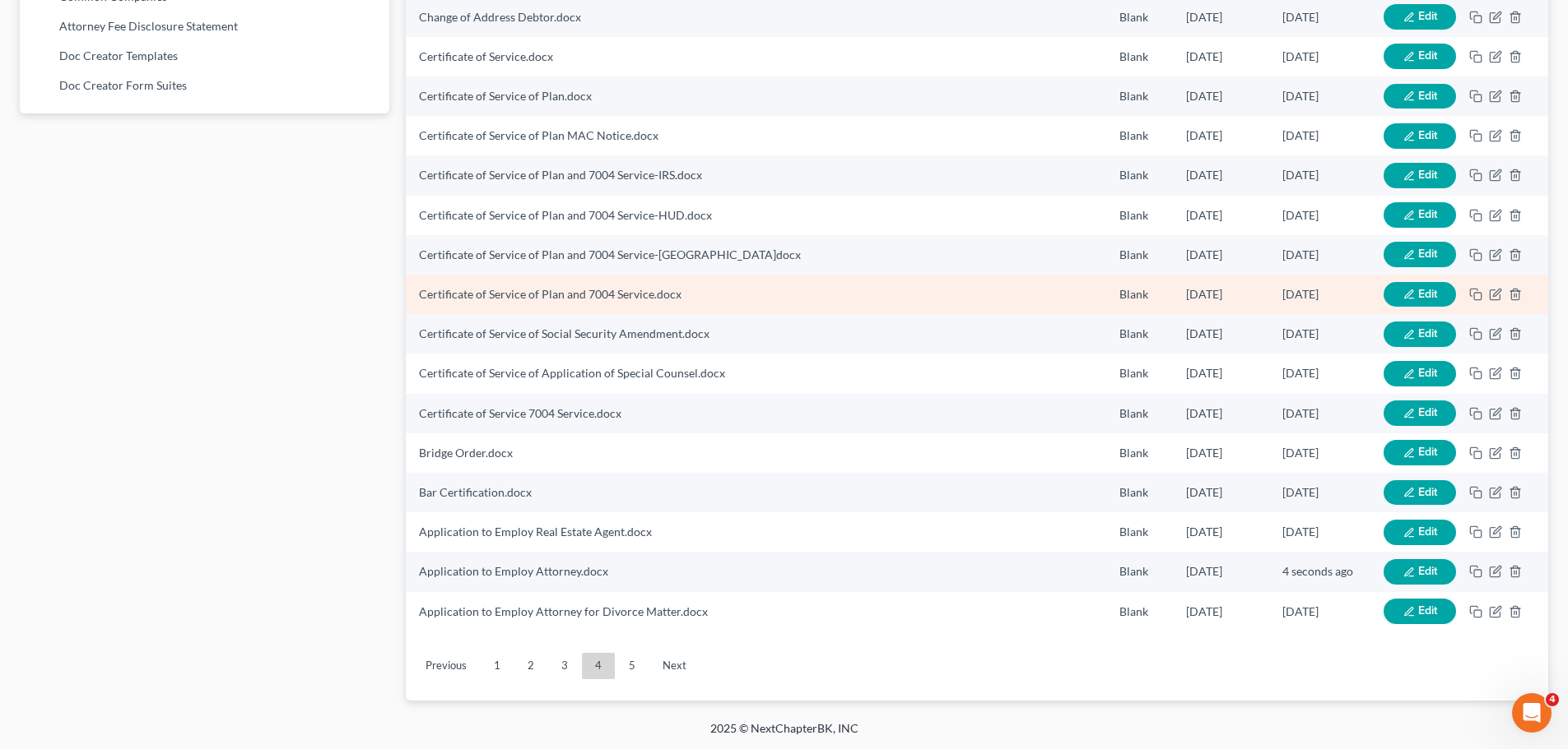
scroll to position [1066, 0]
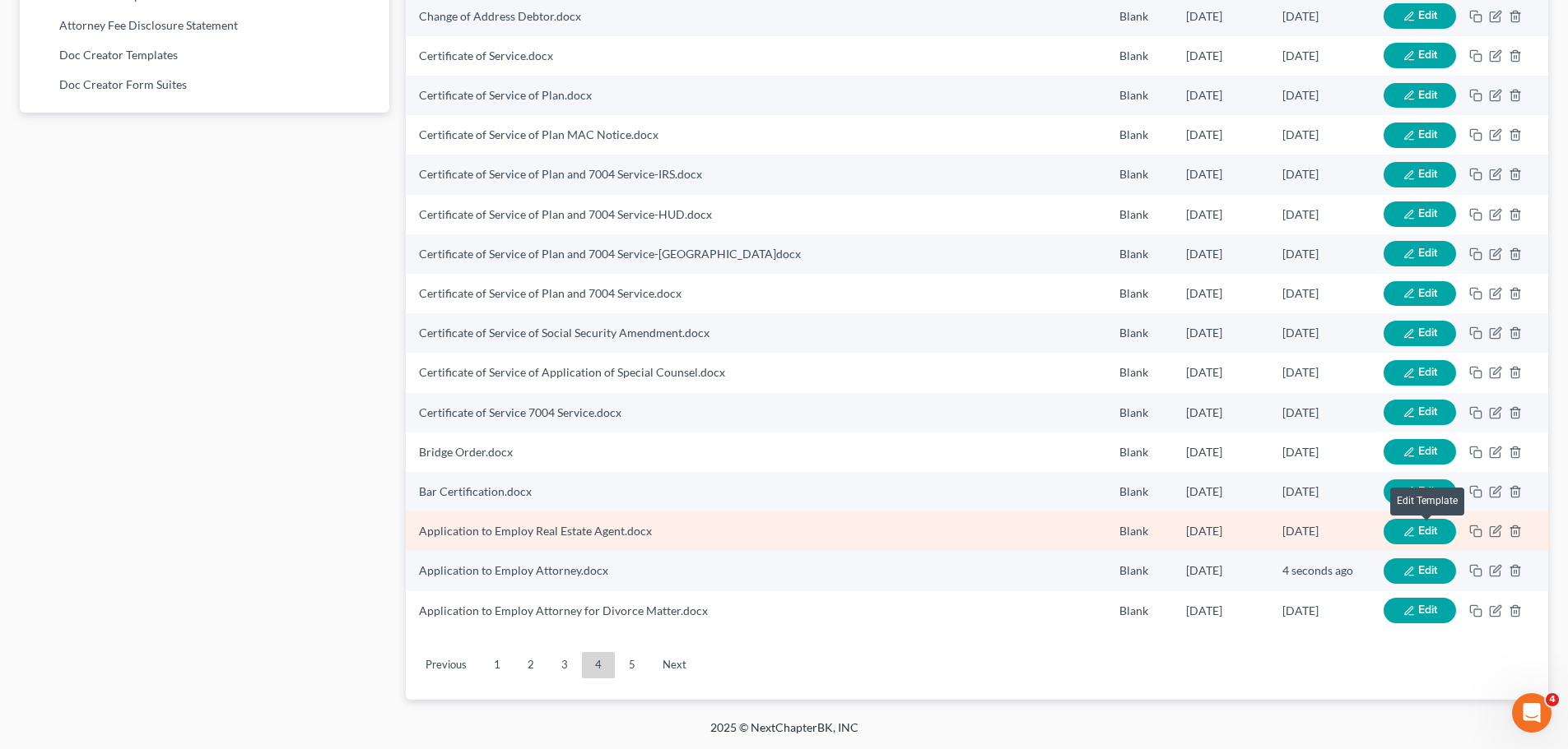
click at [1437, 530] on span "Edit" at bounding box center [1427, 531] width 19 height 14
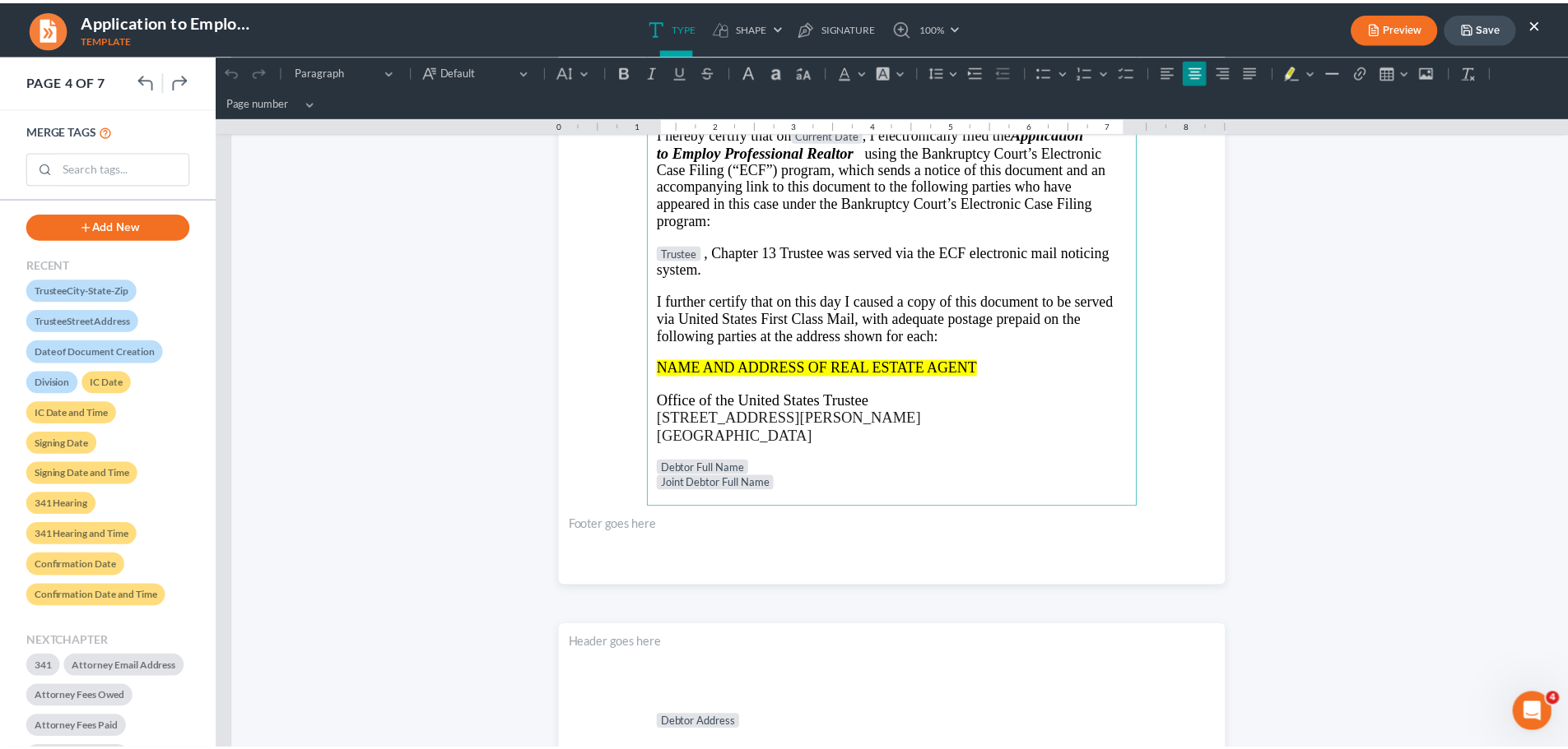
scroll to position [3208, 0]
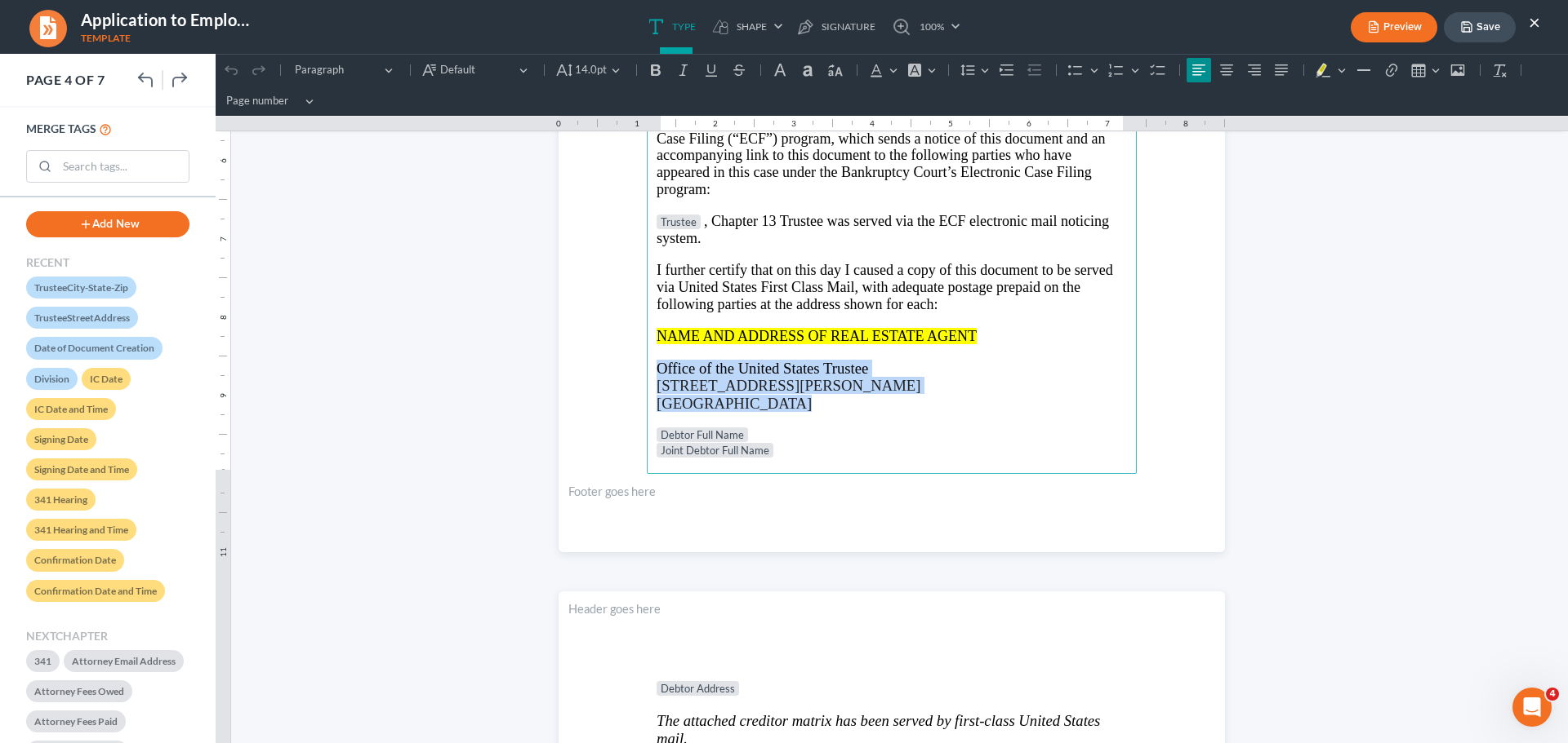
drag, startPoint x: 651, startPoint y: 367, endPoint x: 825, endPoint y: 405, distance: 178.1
click at [825, 405] on main "IN THE UNITED STATES BANKRUPTCY COURT NORTHERN DISTRICT OF [US_STATE] Judge DIV…" at bounding box center [891, 121] width 490 height 705
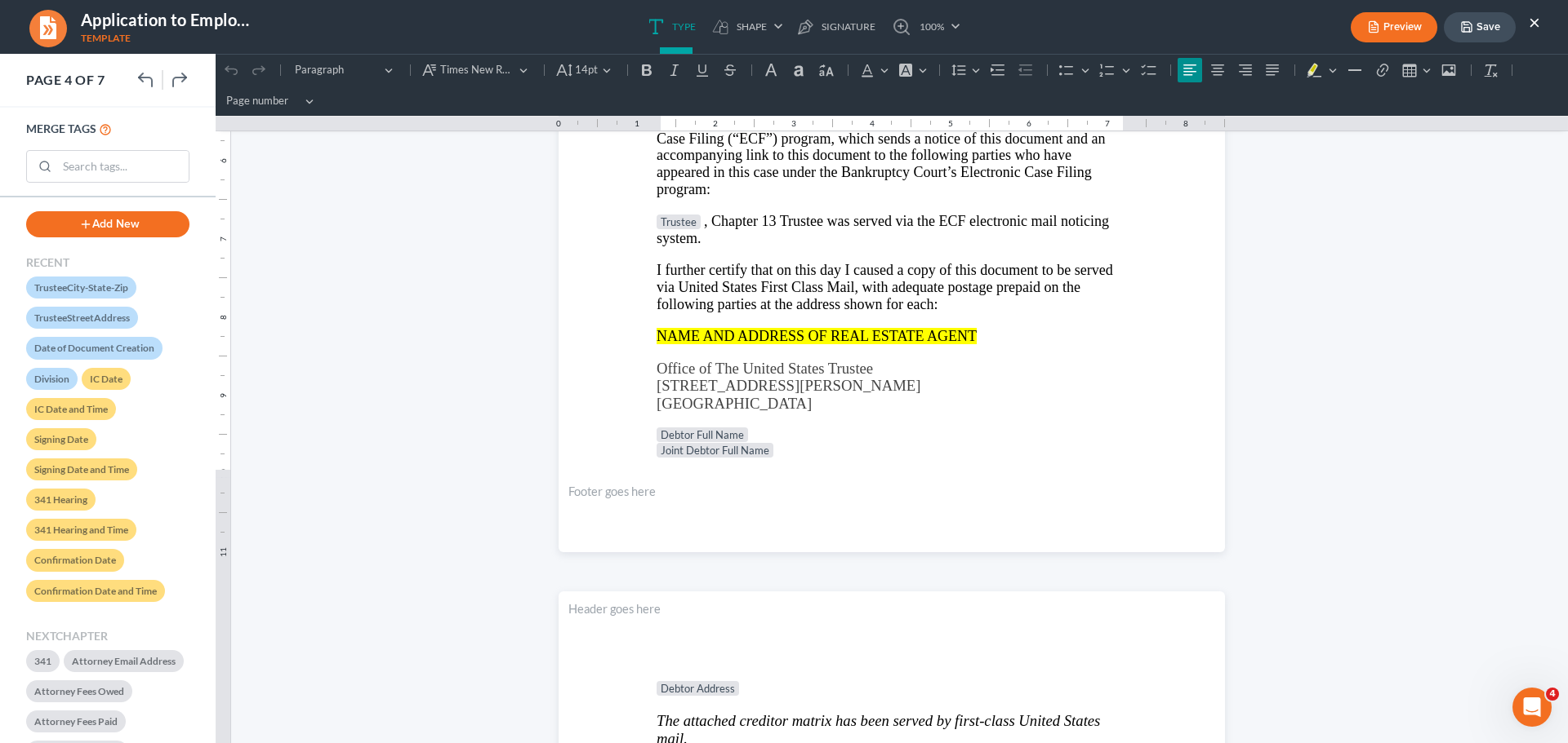
click at [1492, 28] on button "Save" at bounding box center [1479, 28] width 72 height 30
click at [1488, 33] on button "Save" at bounding box center [1479, 28] width 72 height 30
click at [1536, 22] on button "×" at bounding box center [1535, 22] width 12 height 19
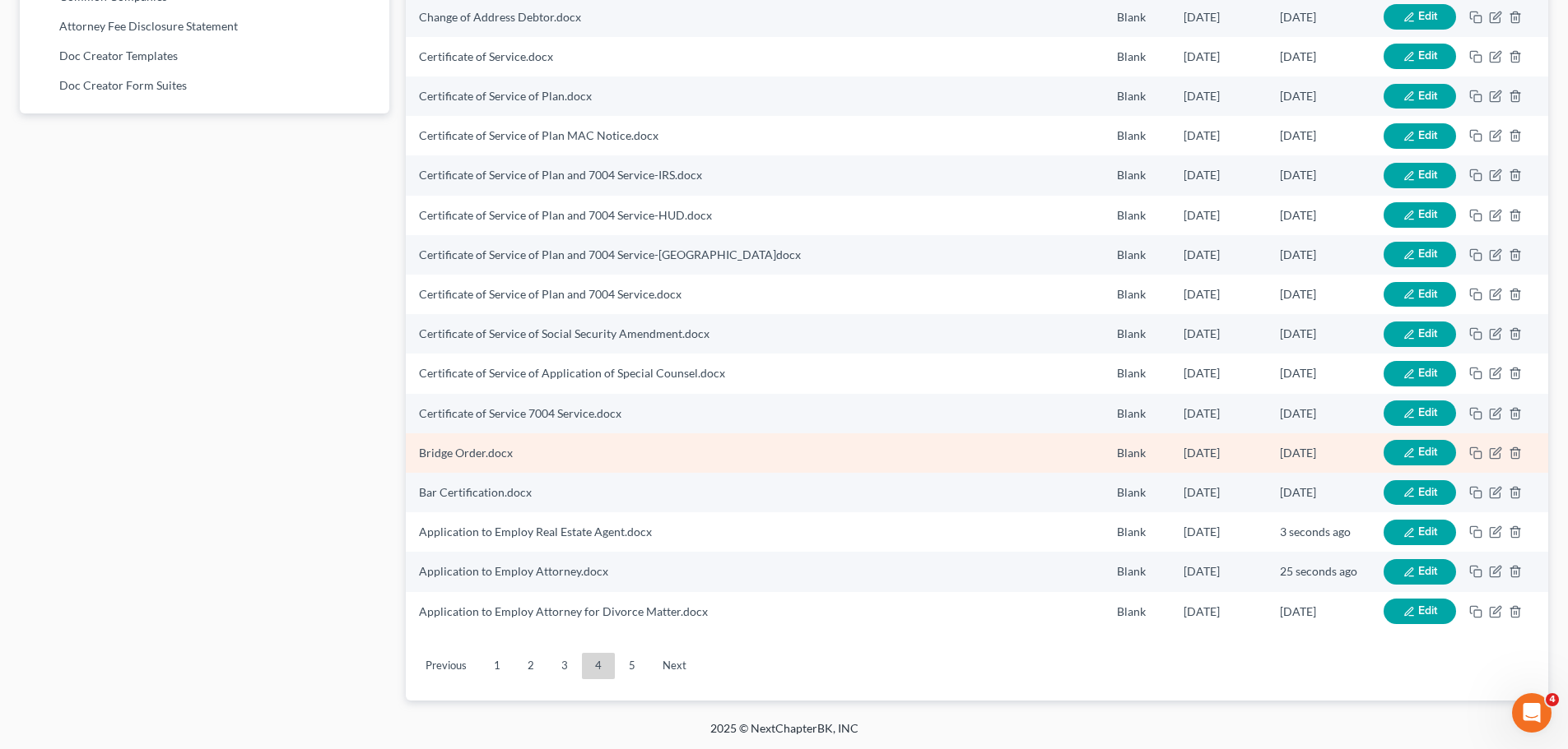
scroll to position [1066, 0]
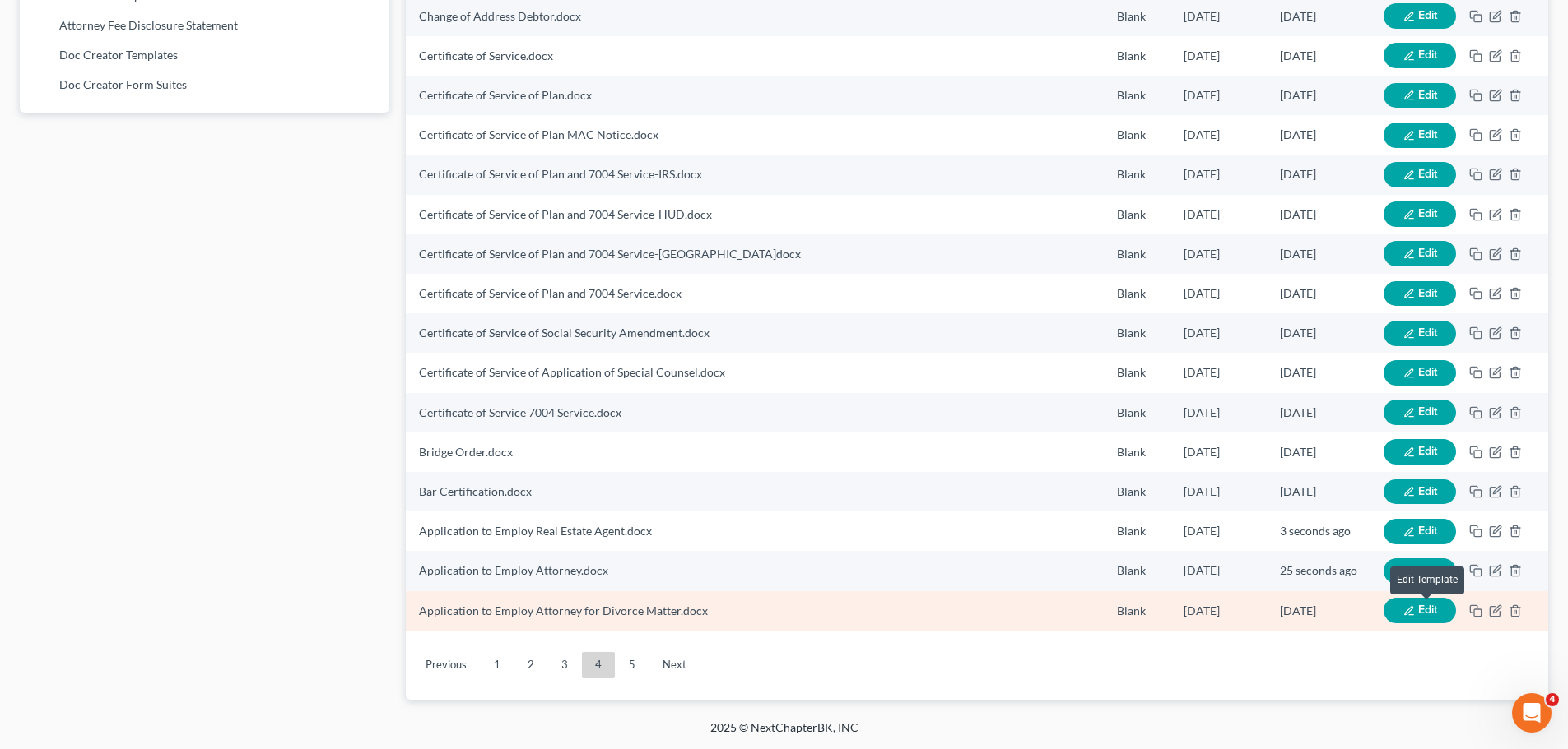
click at [1426, 608] on span "Edit" at bounding box center [1427, 609] width 19 height 14
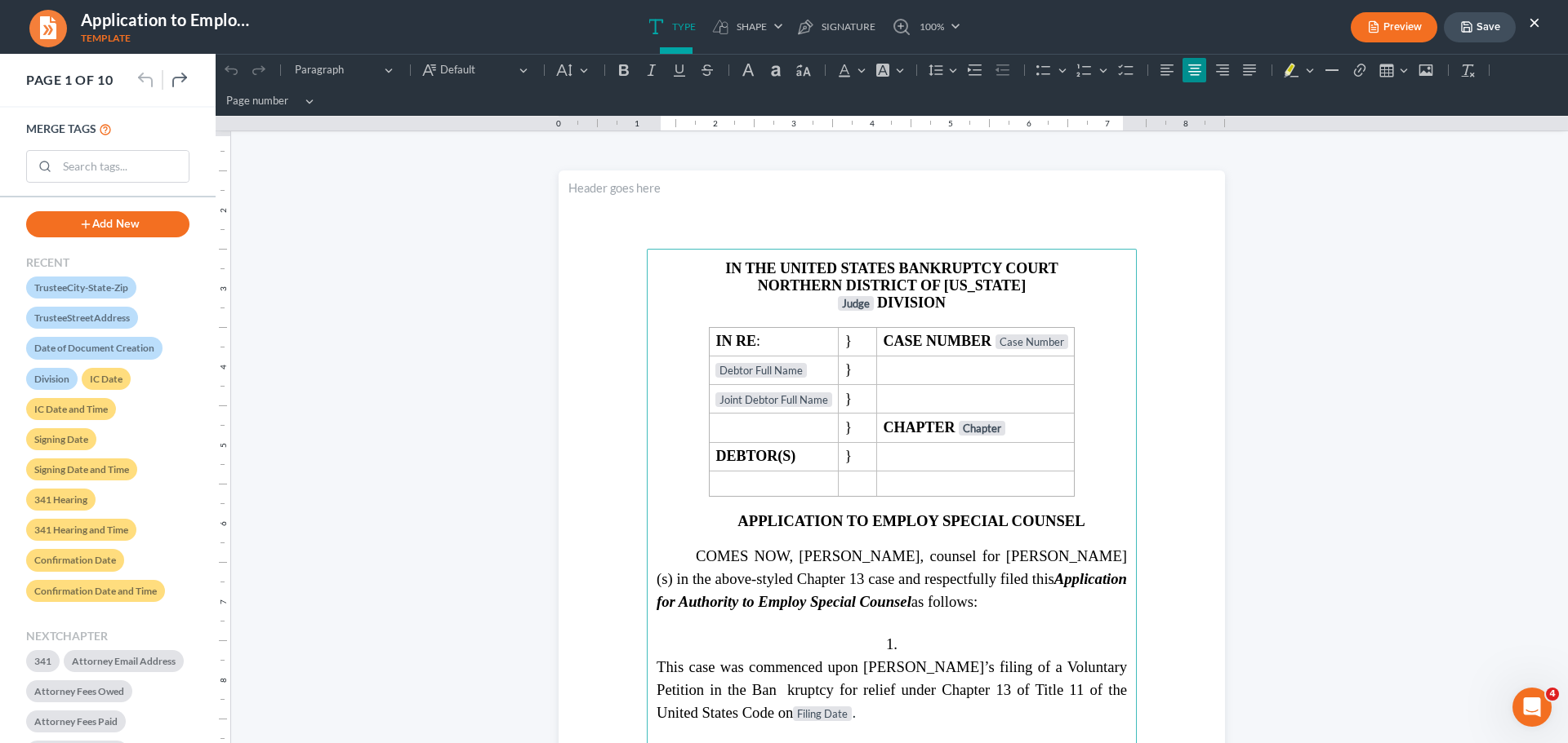
scroll to position [0, 0]
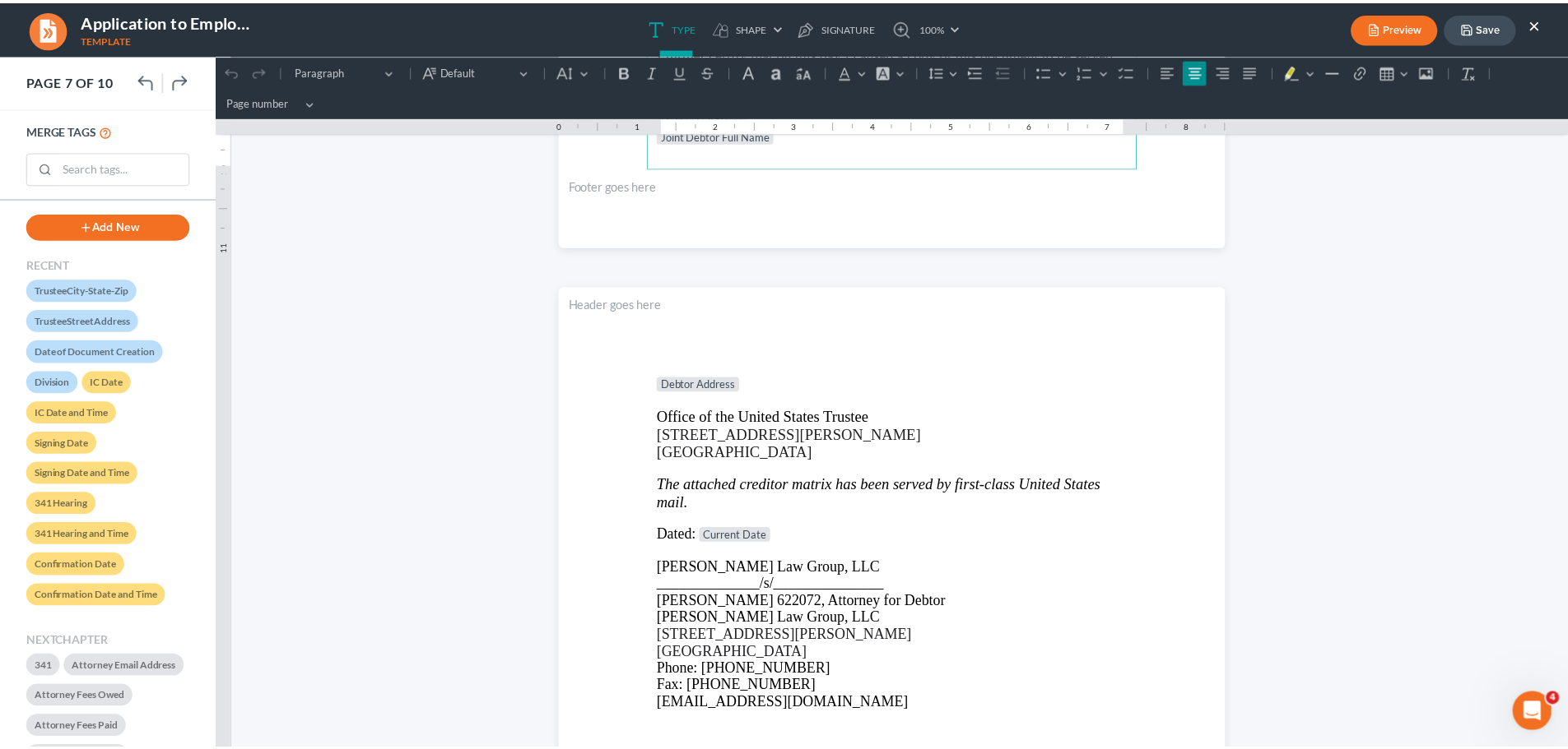
scroll to position [6251, 0]
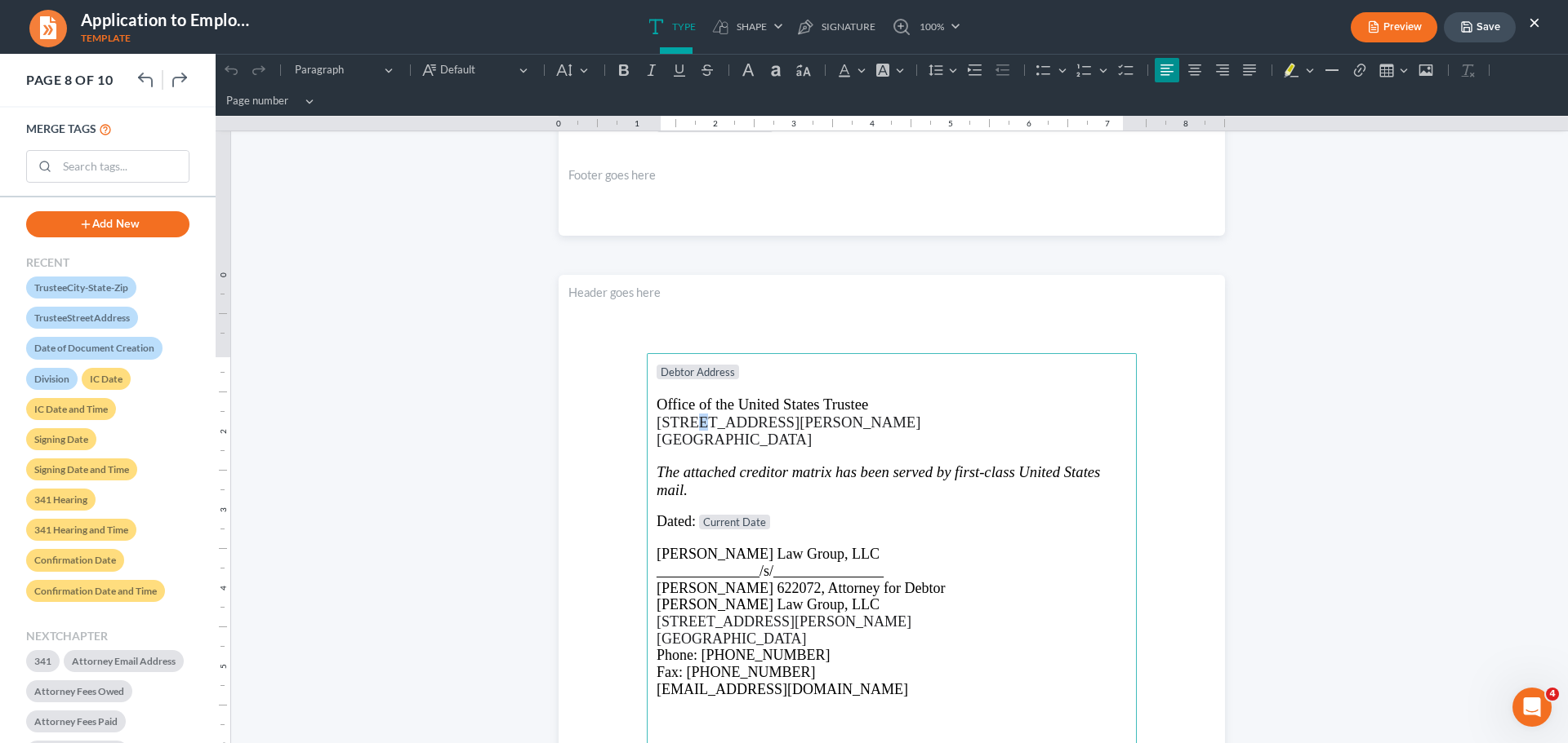
click at [688, 417] on span "[STREET_ADDRESS][PERSON_NAME]" at bounding box center [789, 422] width 264 height 18
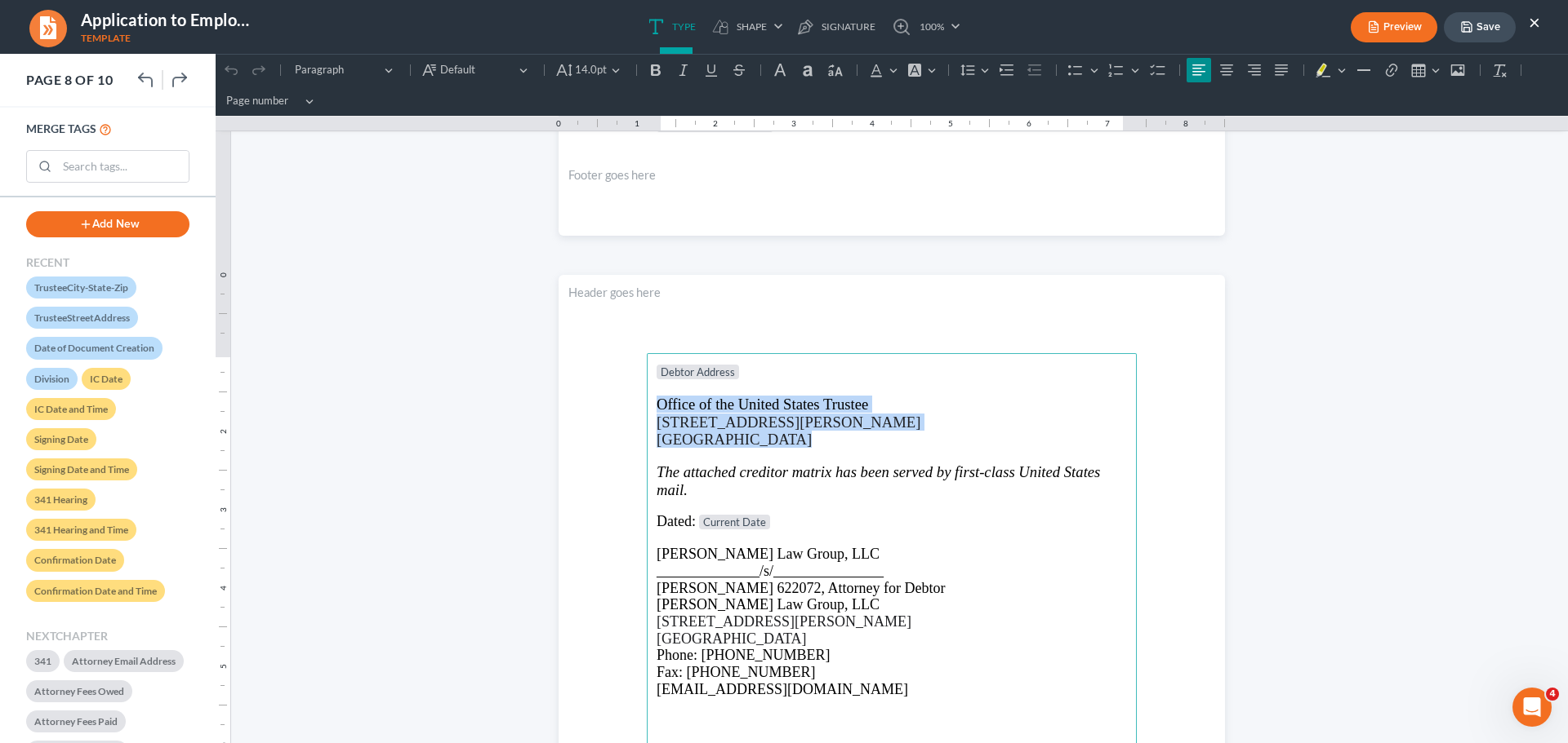
drag, startPoint x: 649, startPoint y: 407, endPoint x: 806, endPoint y: 445, distance: 161.5
click at [789, 437] on main "Debtor Address Office of the United States Trustee 75 Ted Turner Dr SW #362 Atl…" at bounding box center [891, 705] width 490 height 705
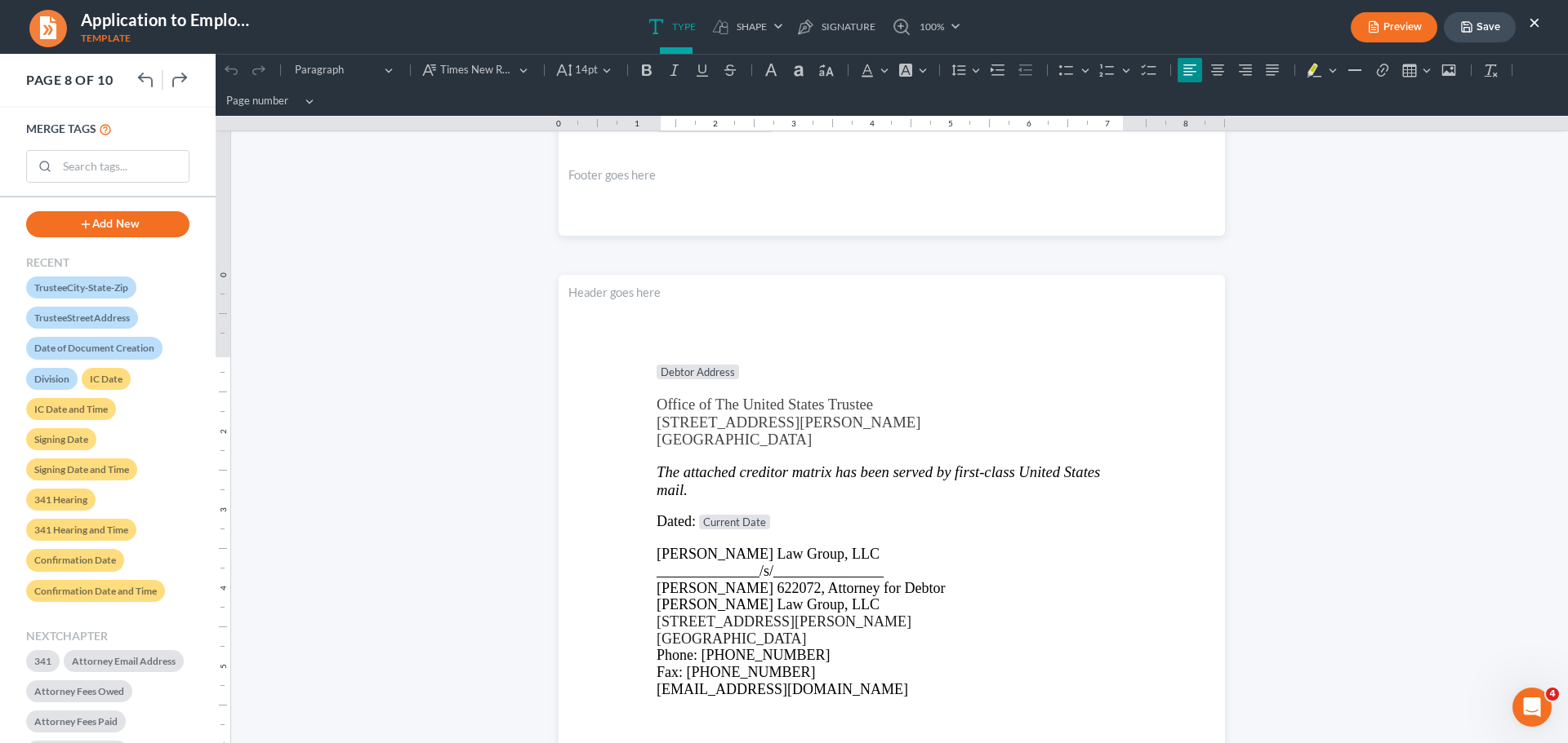
click at [1477, 27] on button "Save" at bounding box center [1479, 28] width 72 height 30
click at [1479, 6] on nav "Application to Employ Attorney for Divorce Matter.docx Template Preview Save × …" at bounding box center [784, 27] width 1584 height 54
click at [1481, 17] on button "Save" at bounding box center [1479, 28] width 72 height 30
click at [1481, 18] on button "Save" at bounding box center [1479, 28] width 72 height 30
click at [1531, 23] on button "×" at bounding box center [1535, 22] width 12 height 19
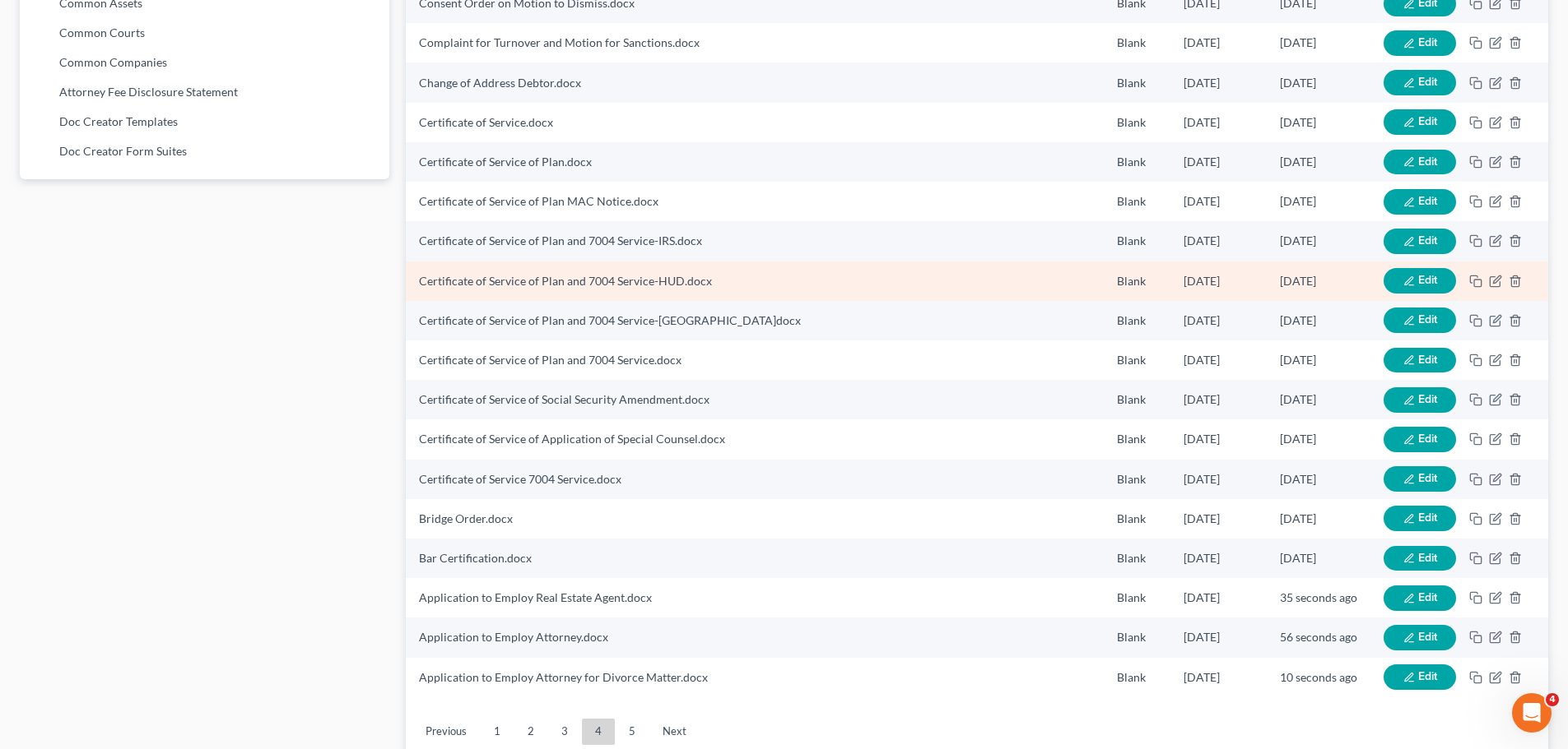
scroll to position [1066, 0]
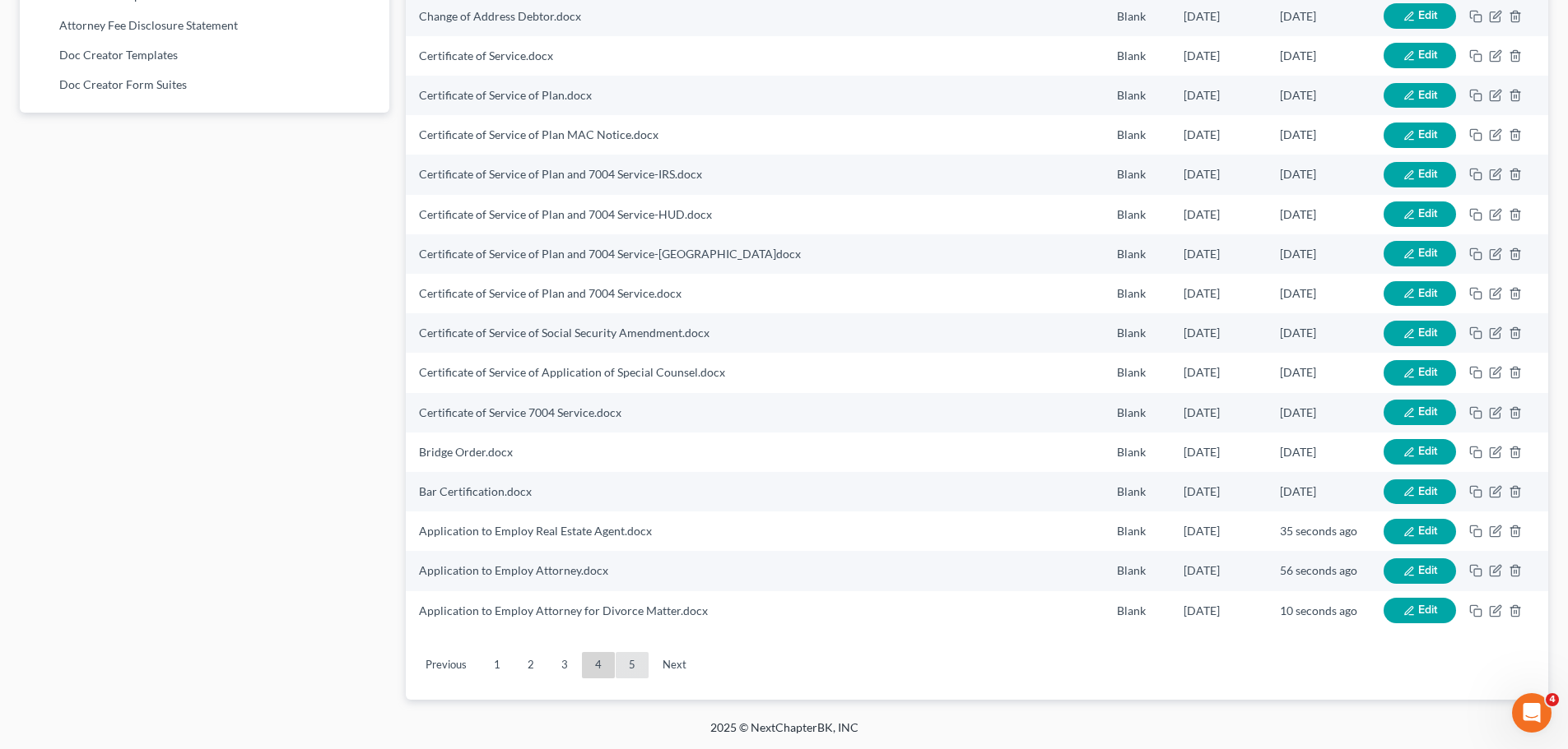
click at [627, 662] on link "5" at bounding box center [632, 665] width 33 height 26
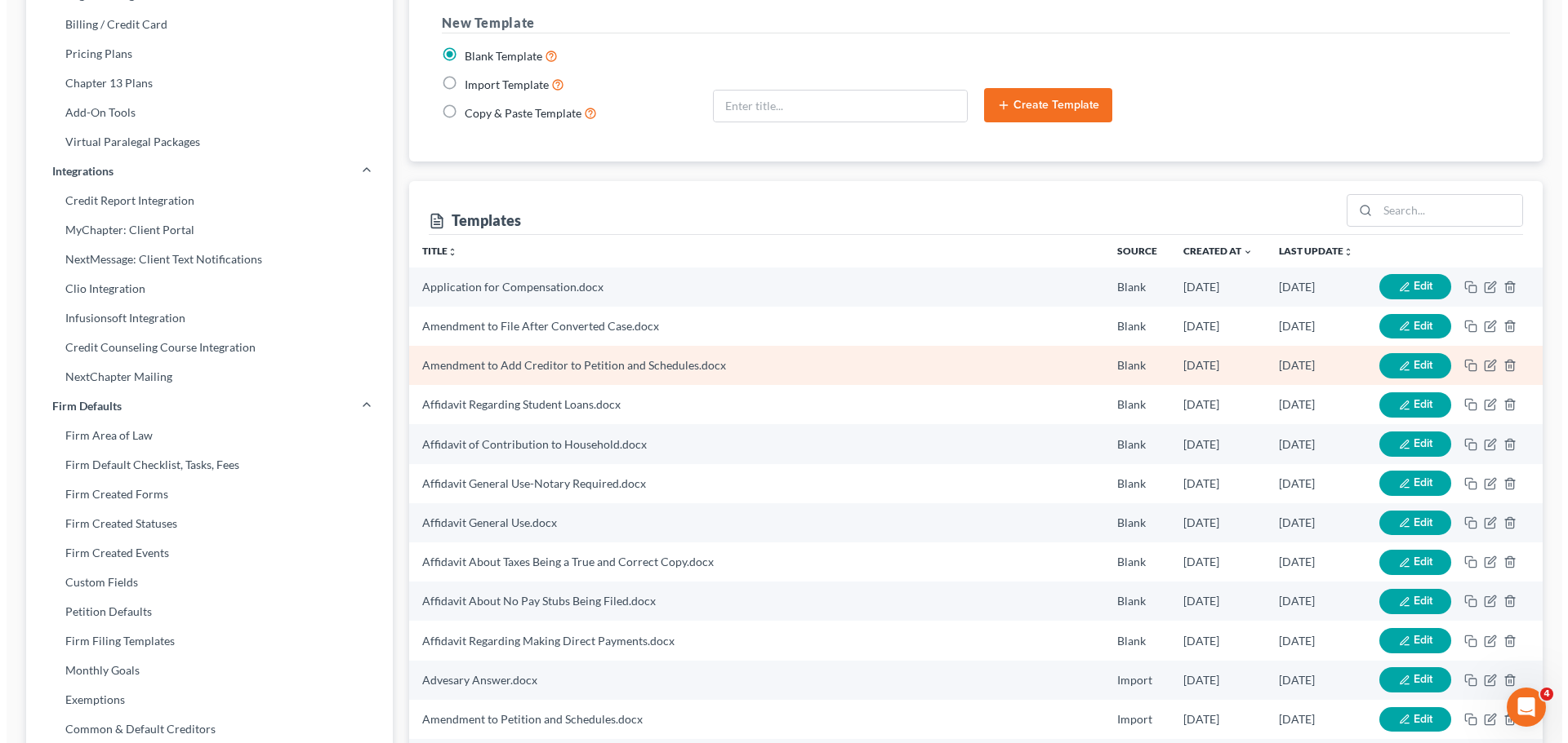
scroll to position [245, 0]
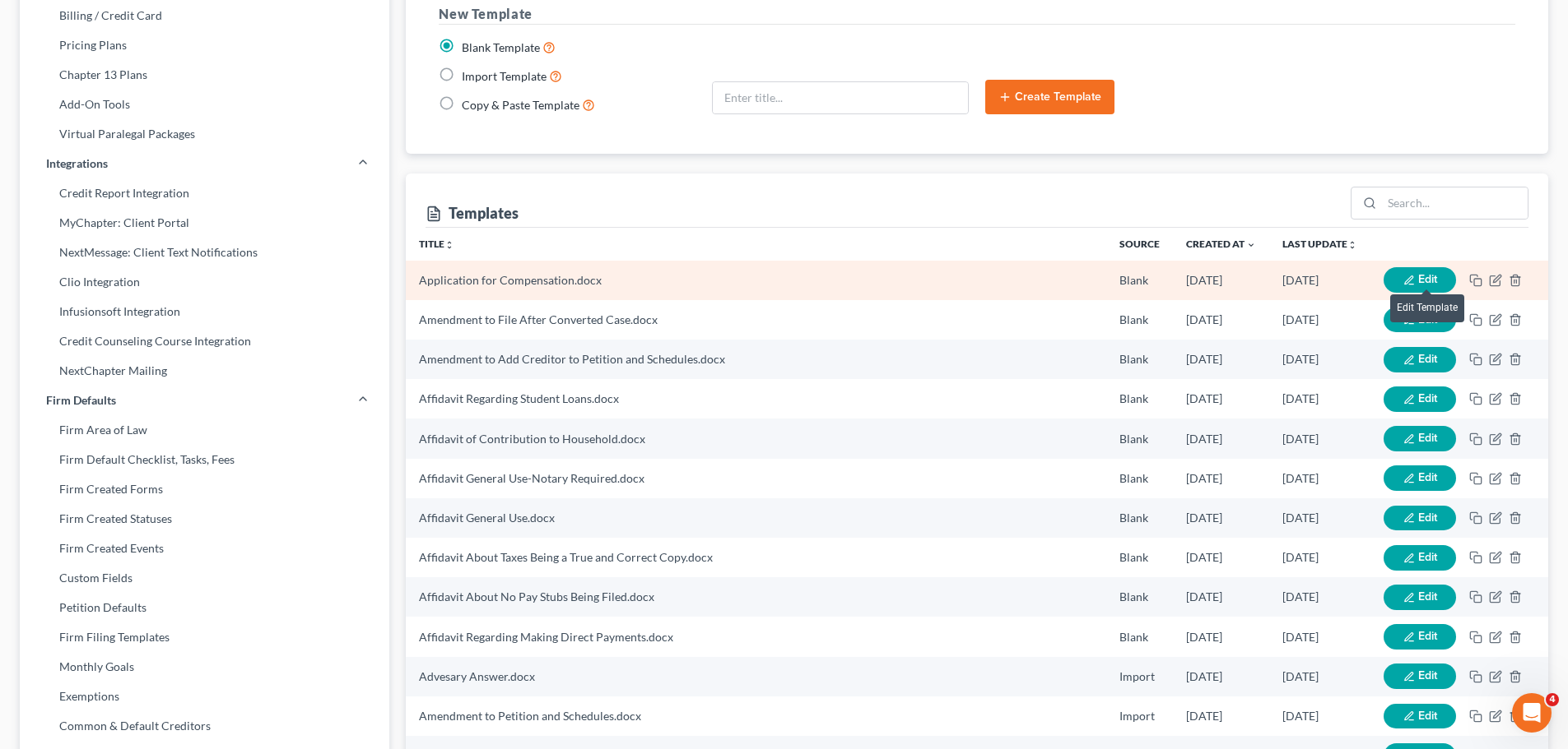
click at [1429, 281] on span "Edit" at bounding box center [1427, 279] width 19 height 14
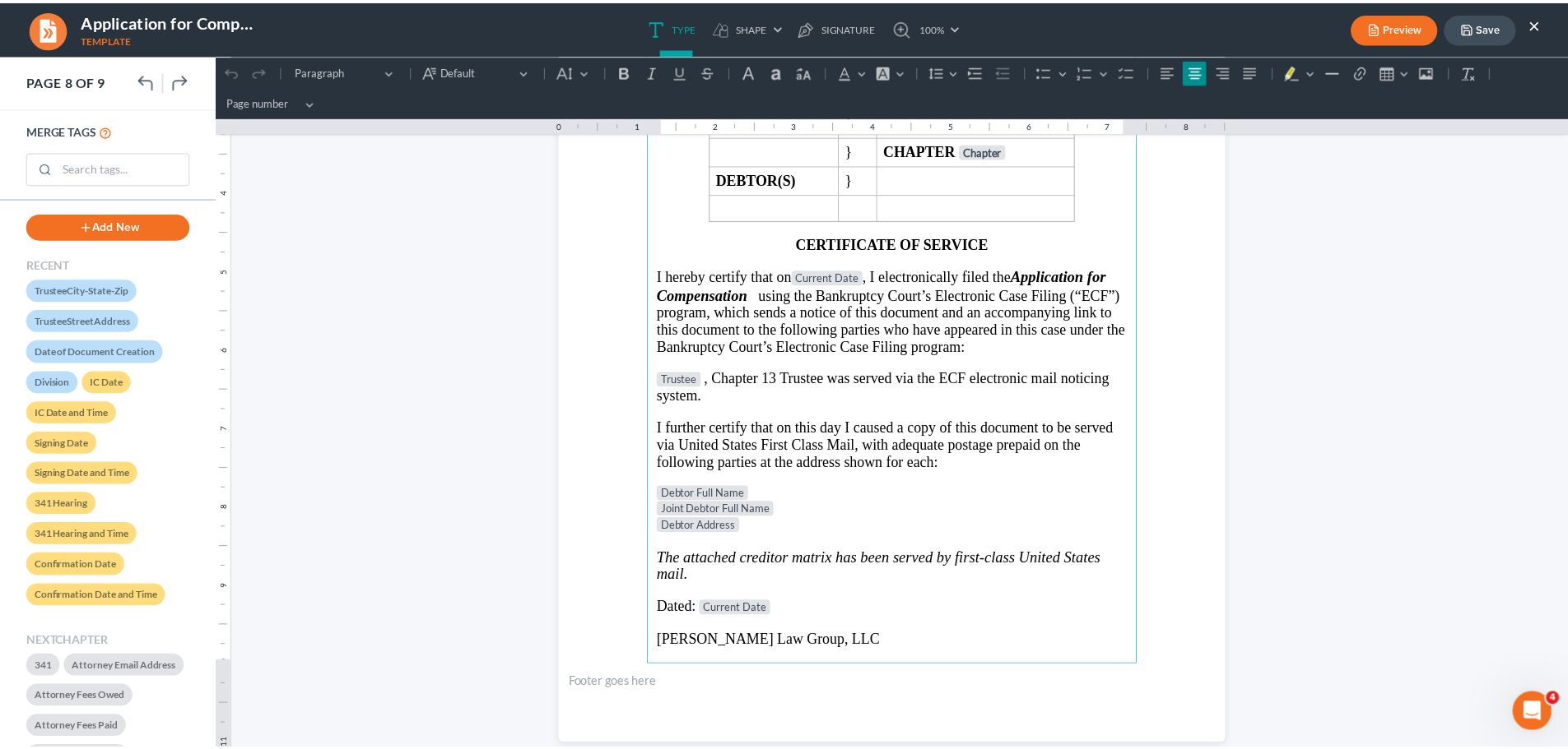
scroll to position [6909, 0]
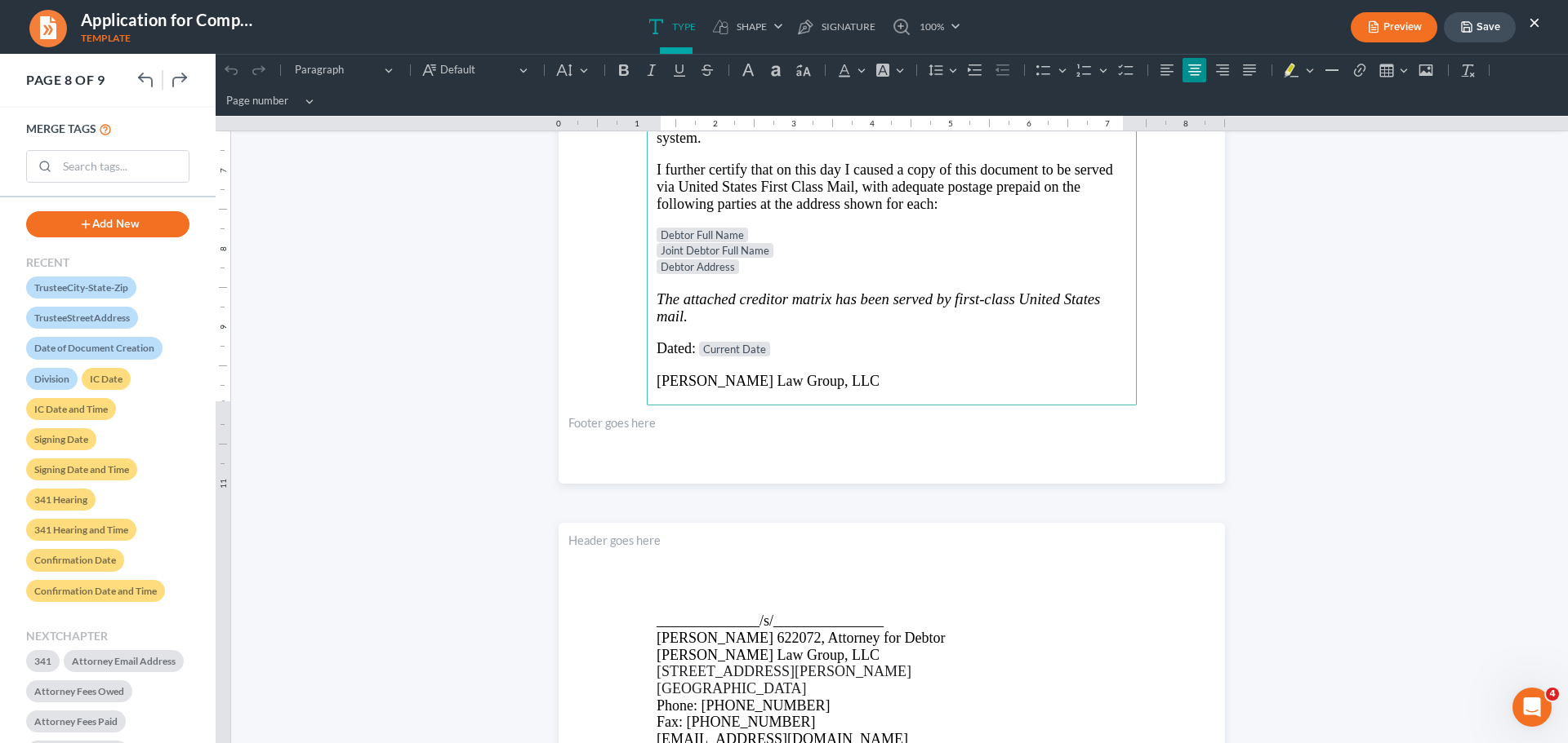
click at [783, 270] on p "Debtor Address" at bounding box center [891, 268] width 470 height 17
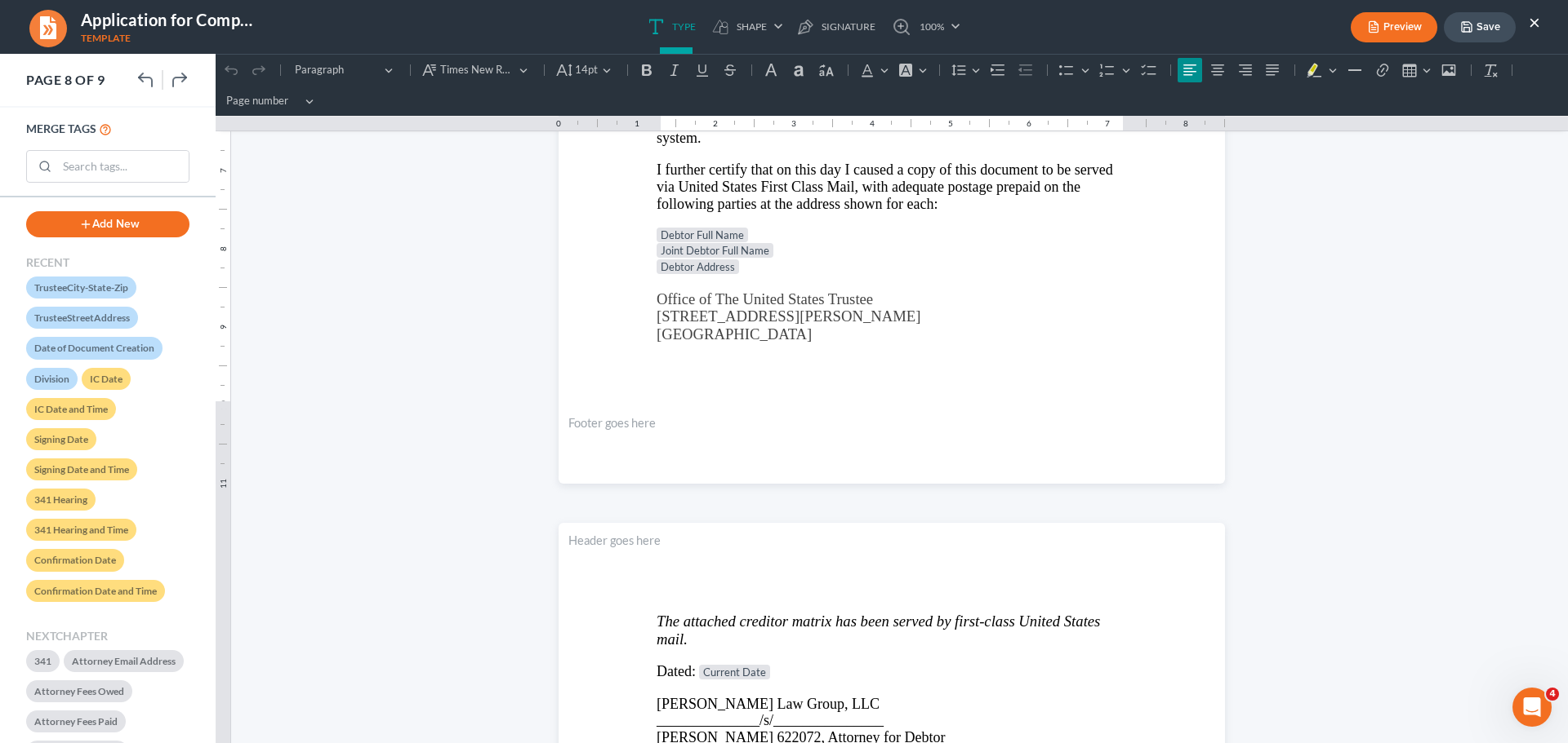
click at [1502, 24] on button "Save" at bounding box center [1479, 28] width 72 height 30
click at [1545, 23] on div "Preview Save ×" at bounding box center [1445, 28] width 222 height 35
click at [1535, 21] on button "×" at bounding box center [1535, 22] width 12 height 19
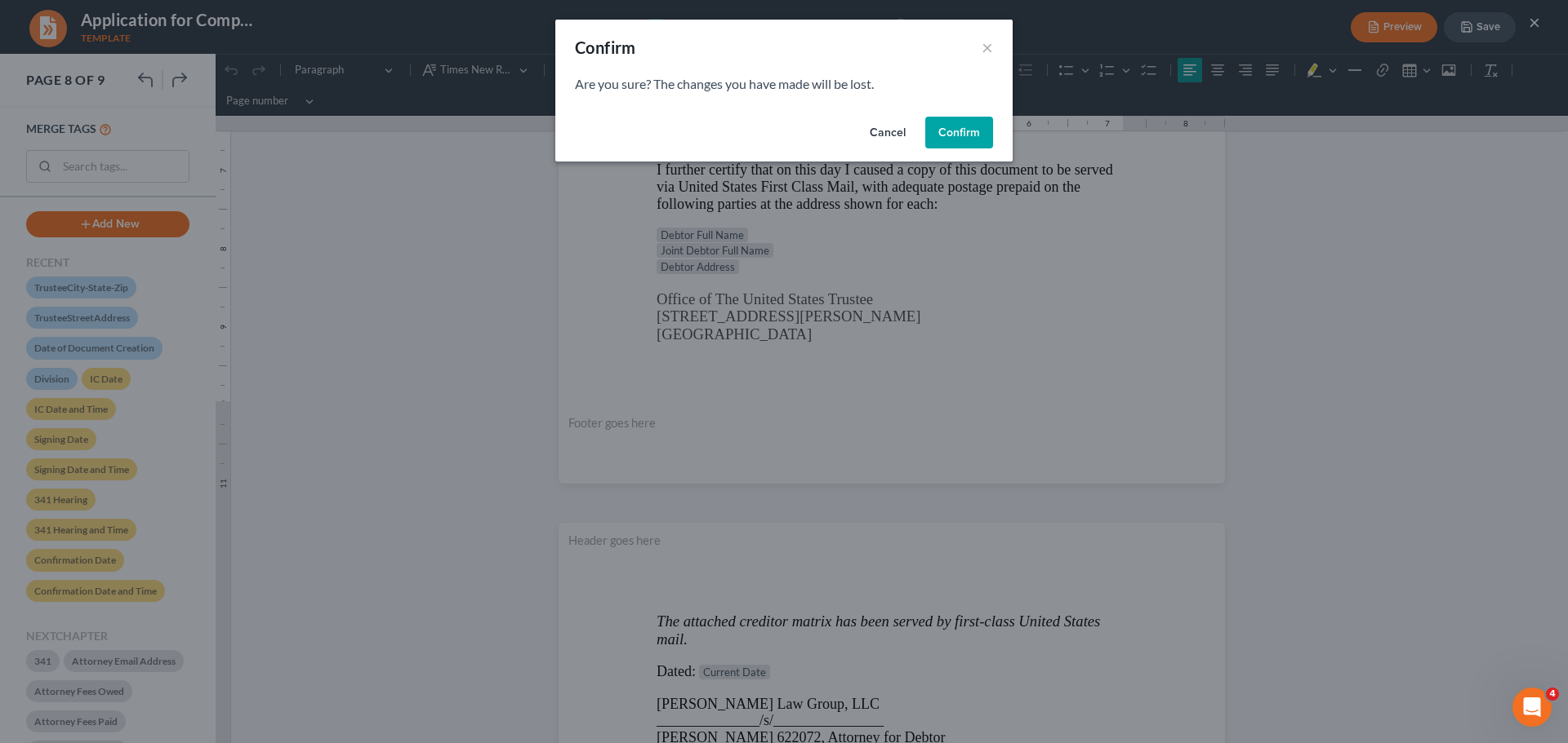
click at [875, 136] on button "Cancel" at bounding box center [887, 133] width 62 height 33
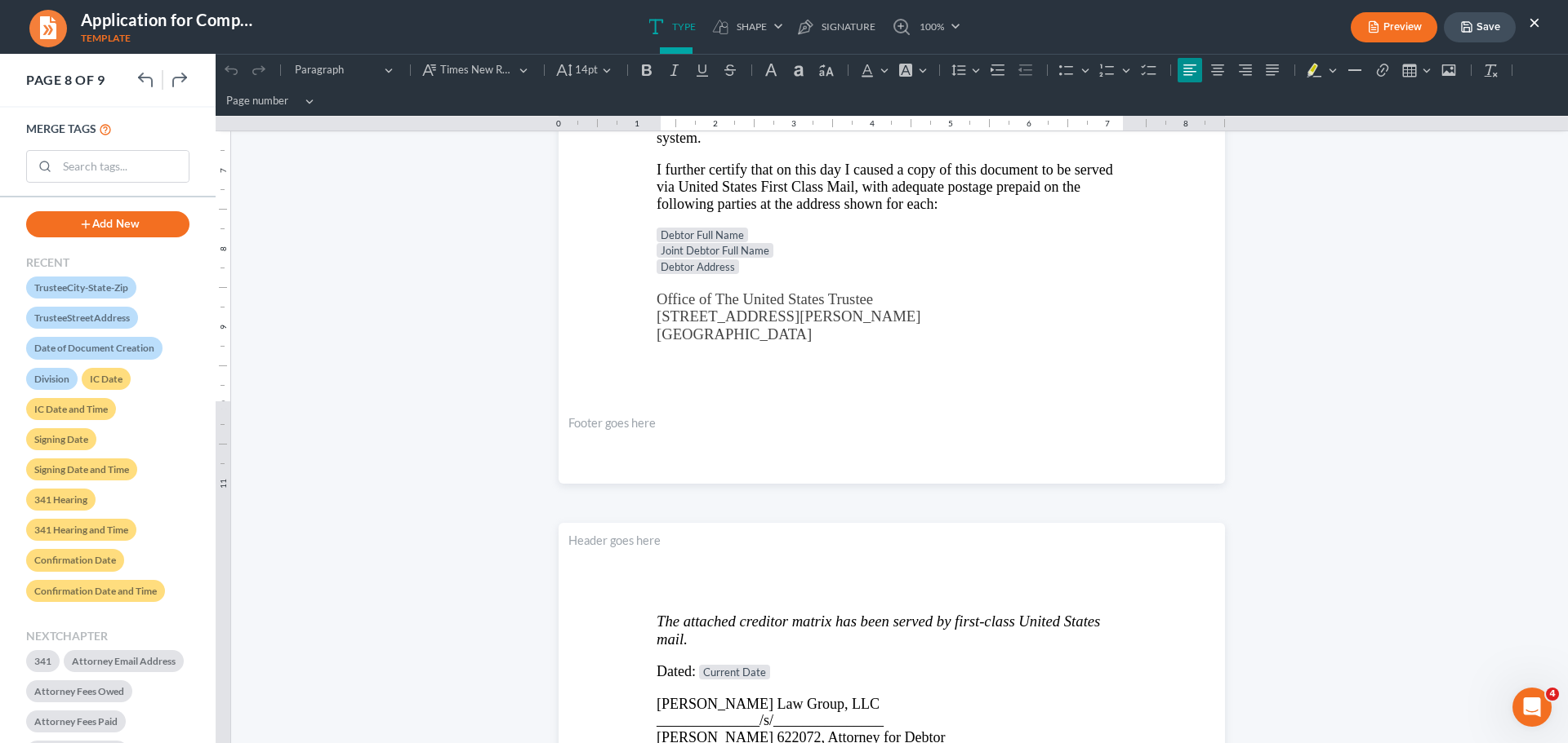
click at [1497, 23] on button "Save" at bounding box center [1479, 28] width 72 height 30
click at [1491, 24] on button "Save" at bounding box center [1479, 28] width 72 height 30
click at [1531, 18] on button "×" at bounding box center [1535, 22] width 12 height 19
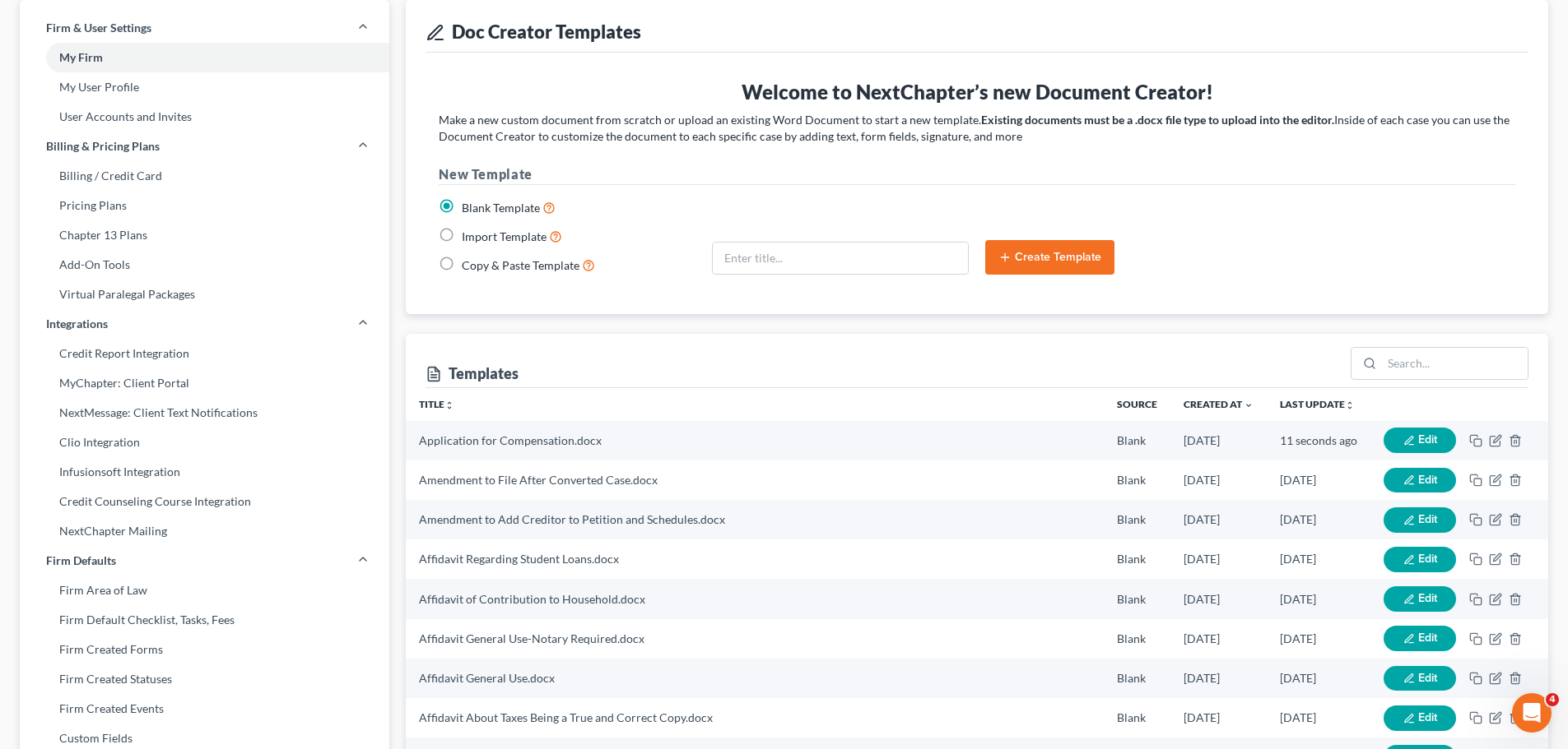
scroll to position [0, 0]
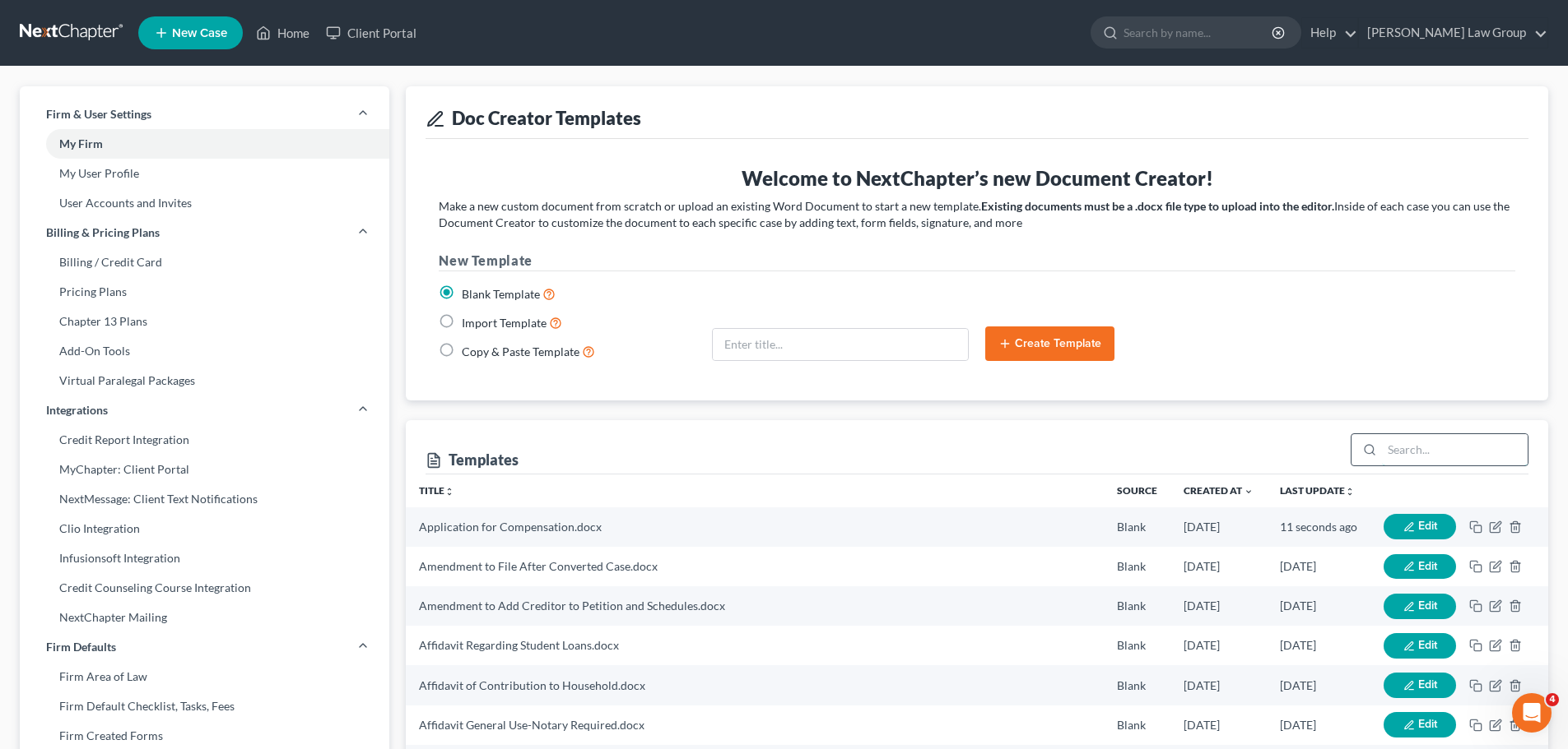
click at [1402, 440] on input "search" at bounding box center [1454, 449] width 146 height 31
type input "Notice of Hearing"
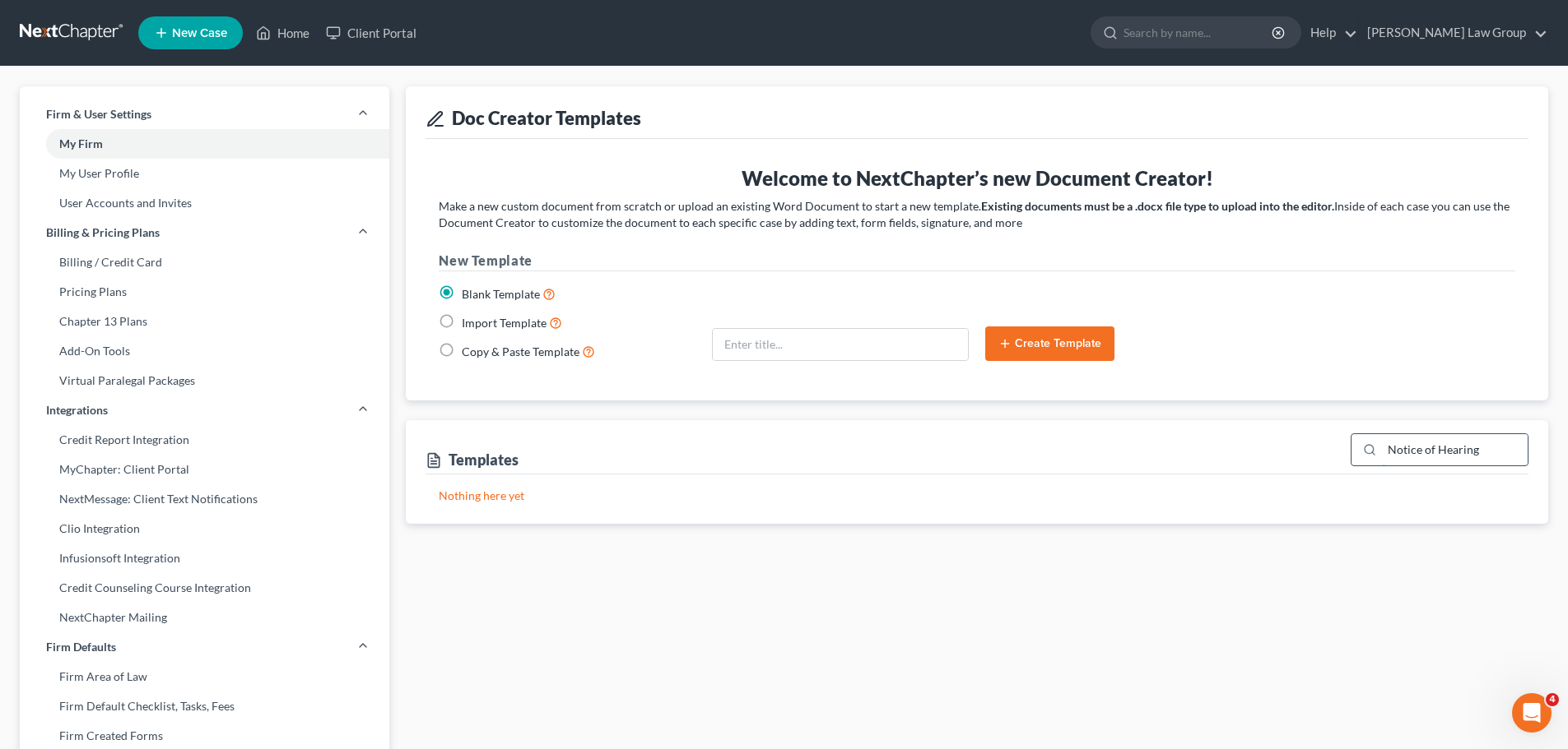
drag, startPoint x: 1490, startPoint y: 455, endPoint x: 1431, endPoint y: 455, distance: 59.0
click at [1431, 455] on input "Notice of Hearing" at bounding box center [1454, 449] width 146 height 31
type input "Notice"
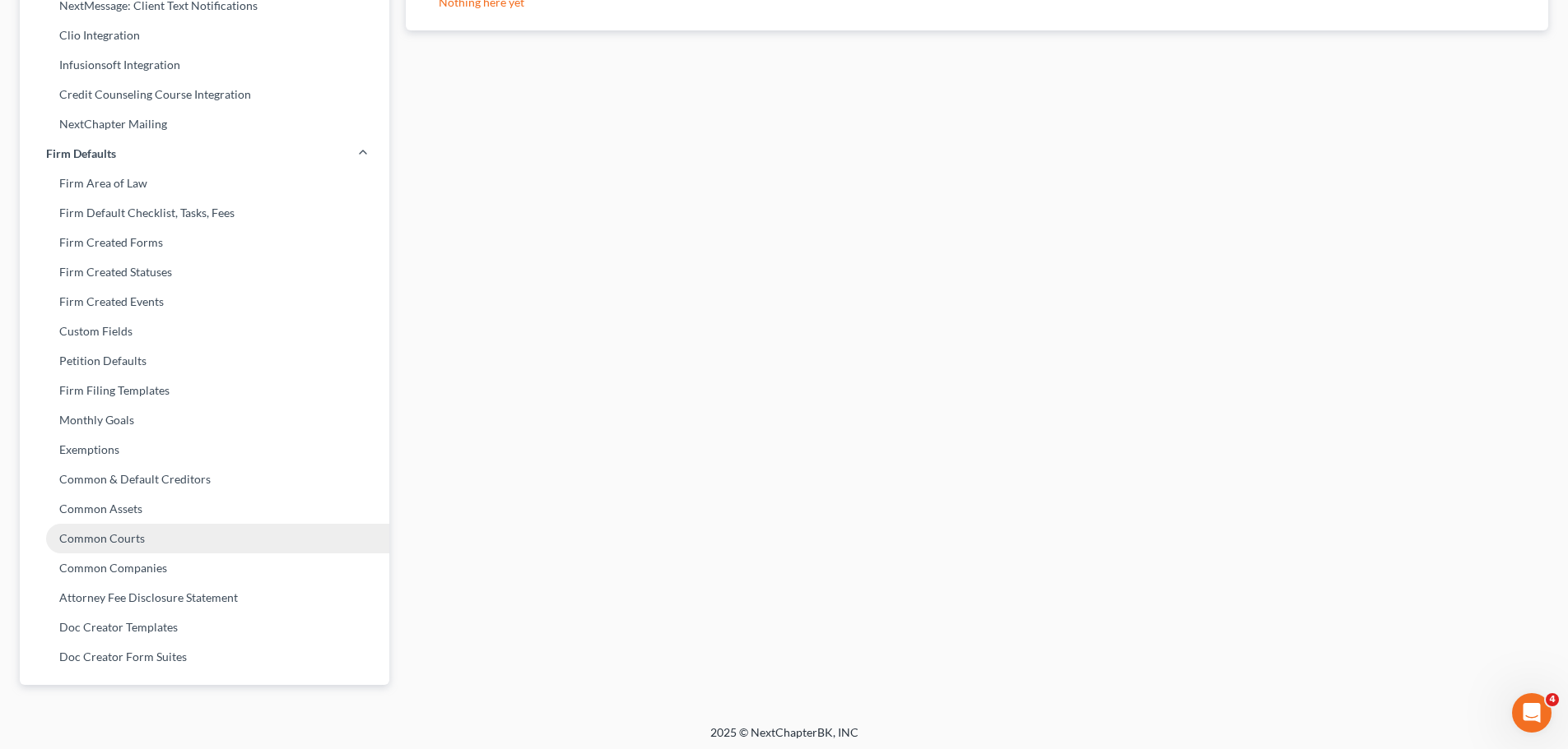
scroll to position [498, 0]
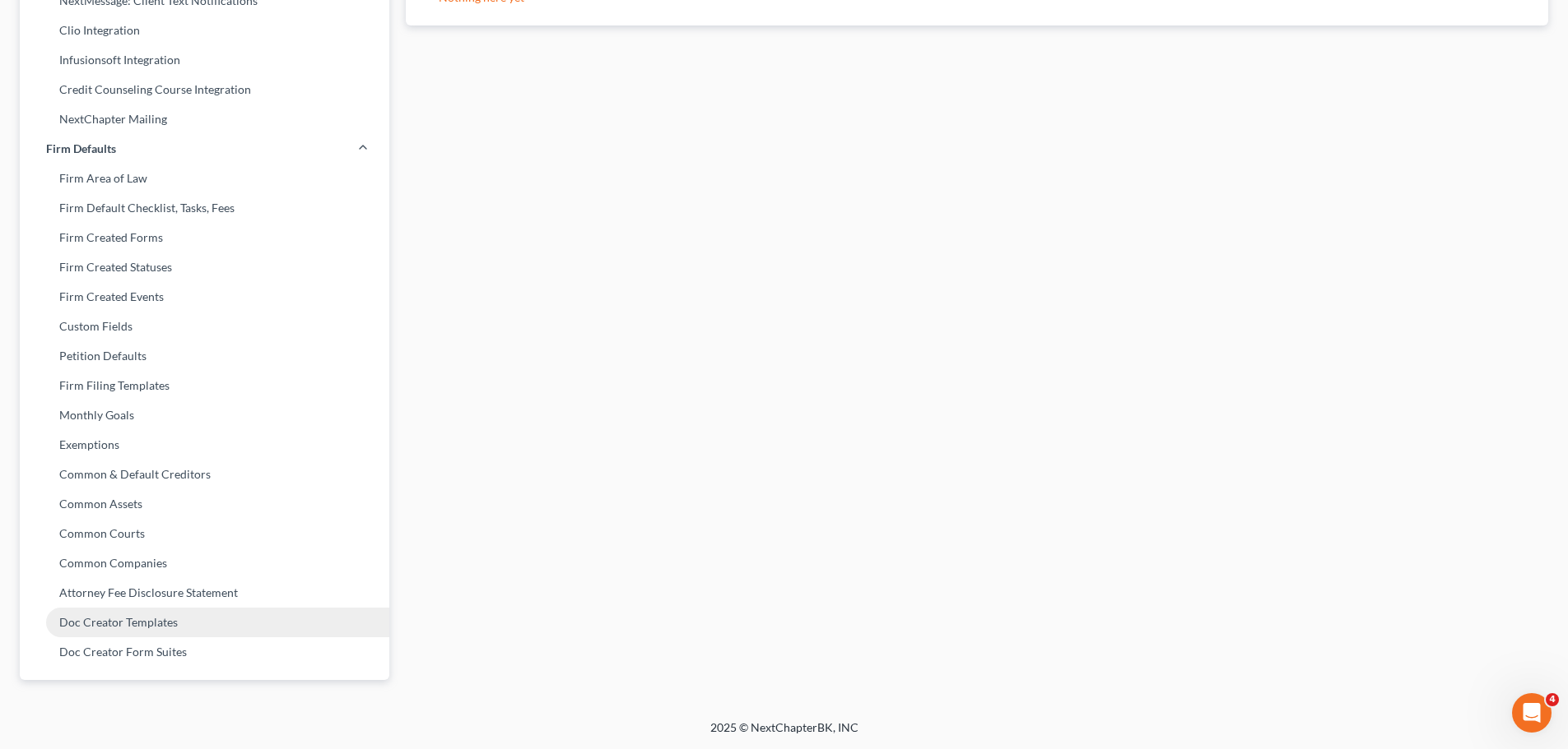
click at [170, 623] on link "Doc Creator Templates" at bounding box center [204, 622] width 370 height 29
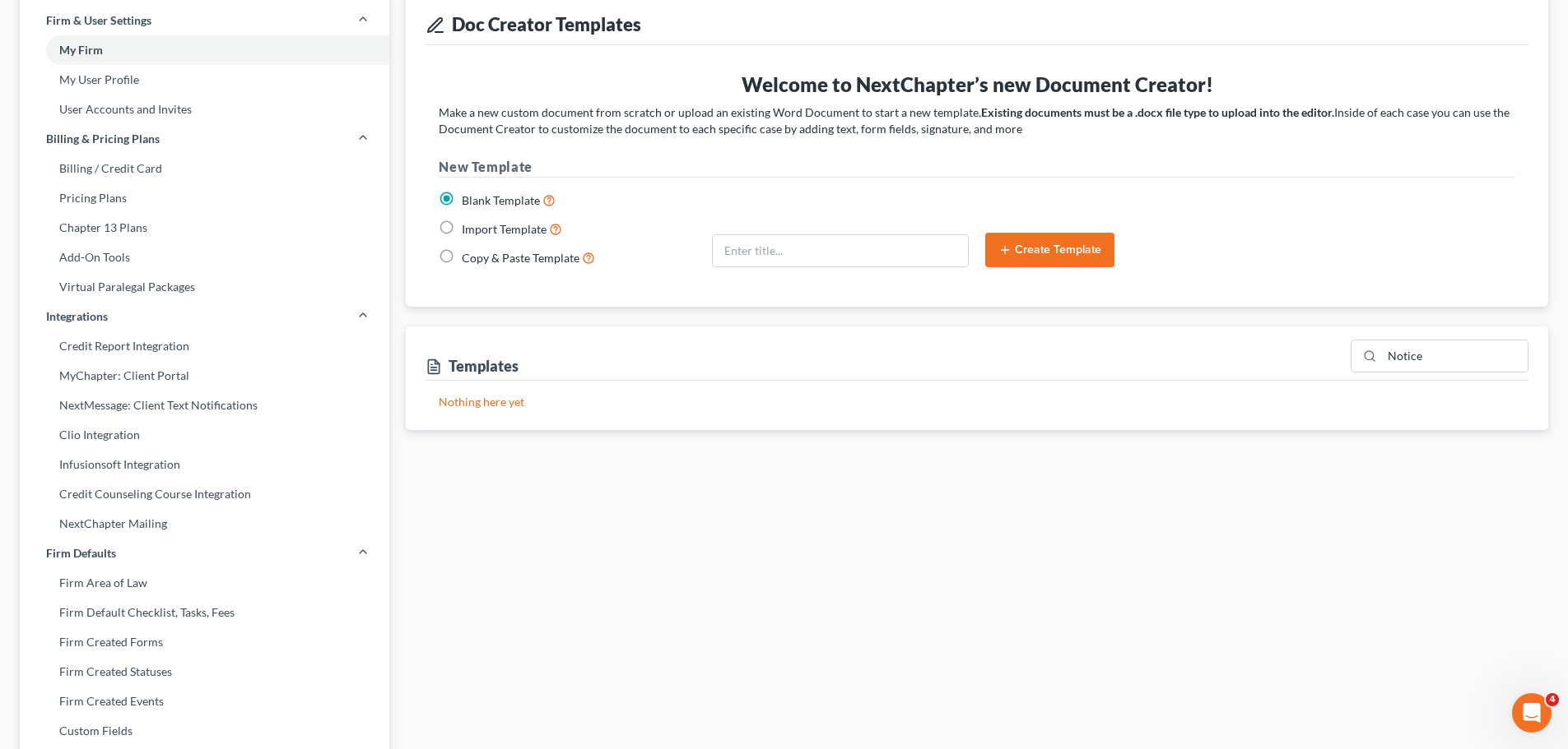
scroll to position [0, 0]
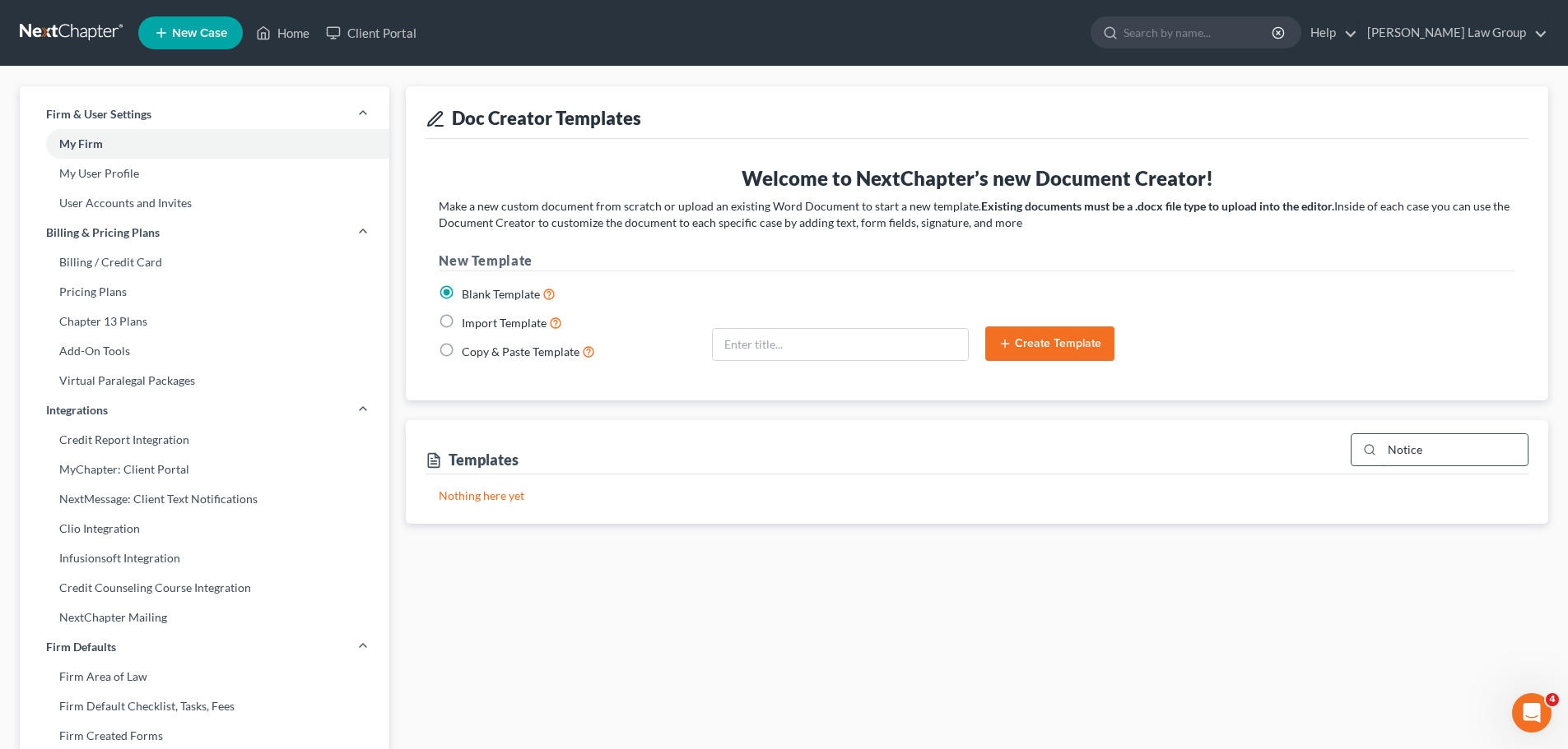
click at [1457, 438] on input "Notice" at bounding box center [1454, 449] width 146 height 31
drag, startPoint x: 1385, startPoint y: 442, endPoint x: 1191, endPoint y: 444, distance: 194.0
click at [1191, 444] on div "Templates Notice" at bounding box center [977, 447] width 1103 height 55
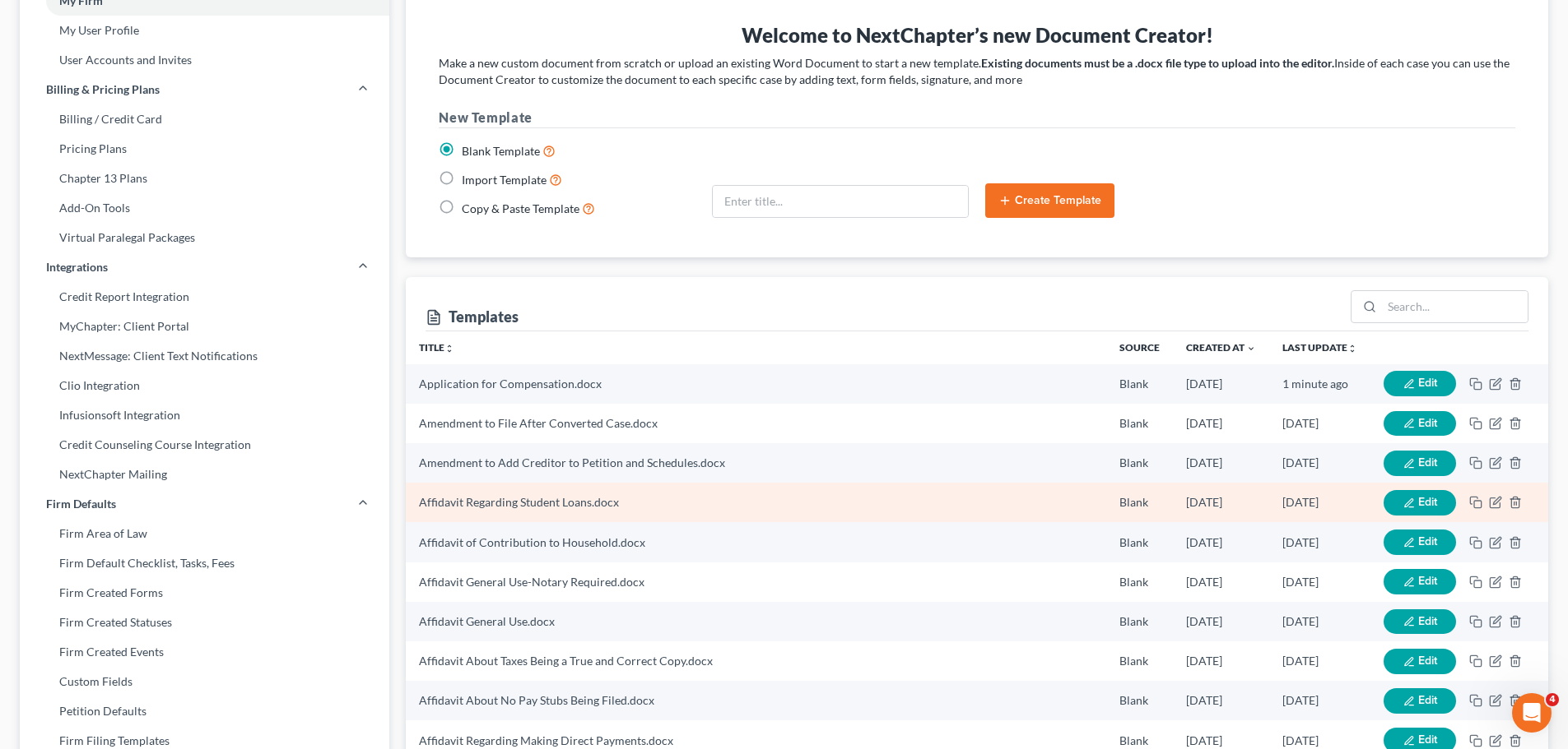
scroll to position [164, 0]
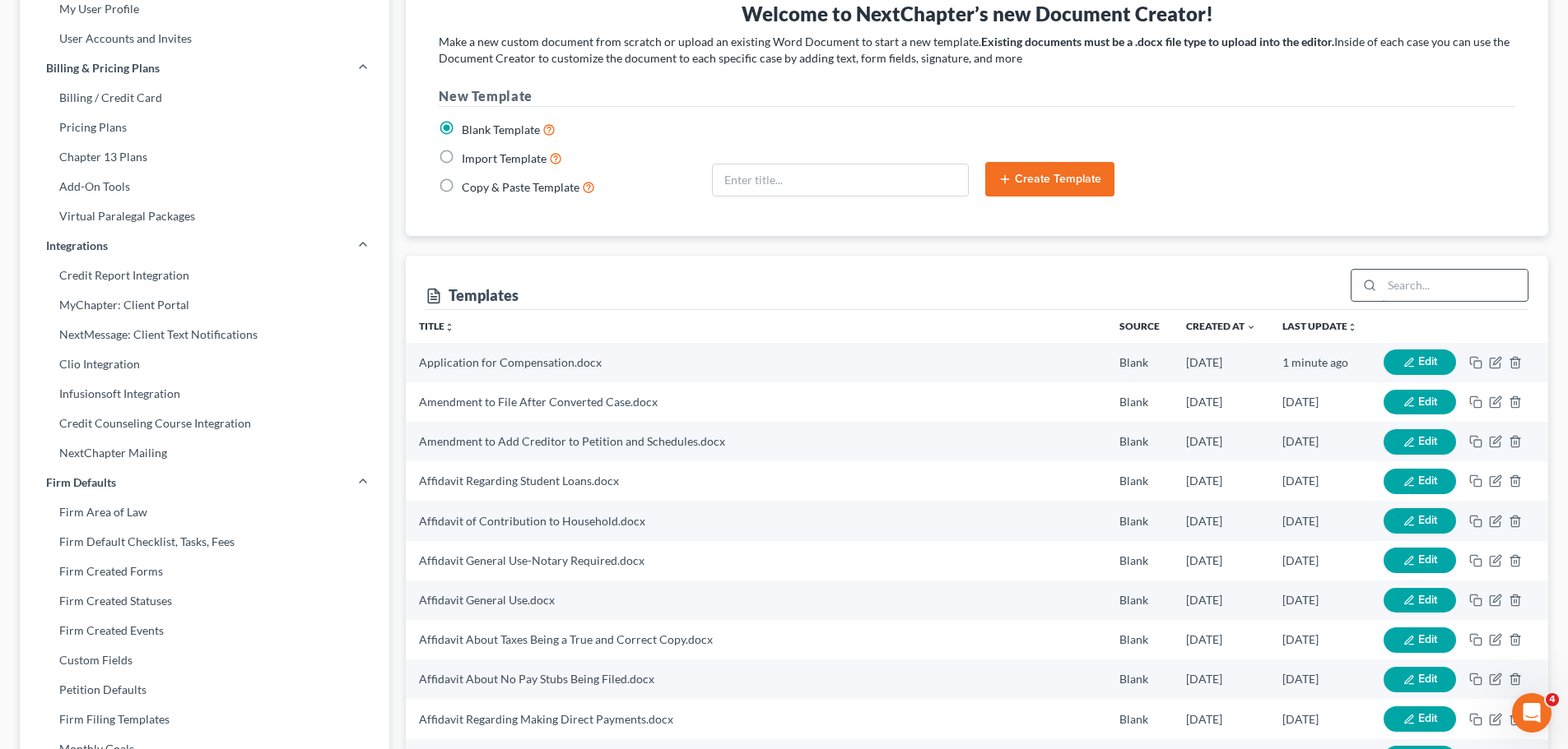
click at [1438, 294] on input "search" at bounding box center [1454, 285] width 146 height 31
type input "Notice"
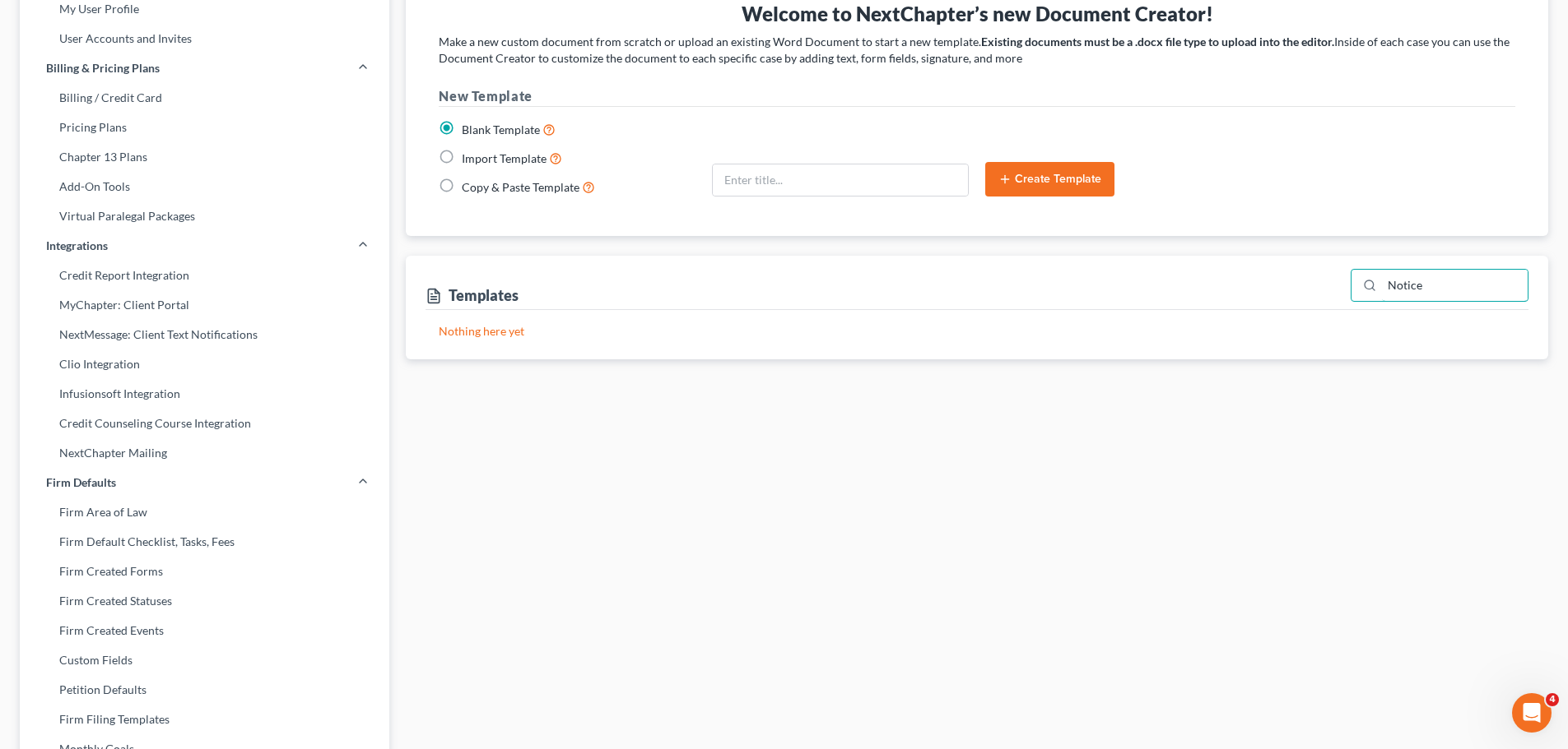
drag, startPoint x: 1391, startPoint y: 290, endPoint x: 1267, endPoint y: 292, distance: 124.0
click at [1267, 292] on div "Templates Notice" at bounding box center [977, 283] width 1103 height 55
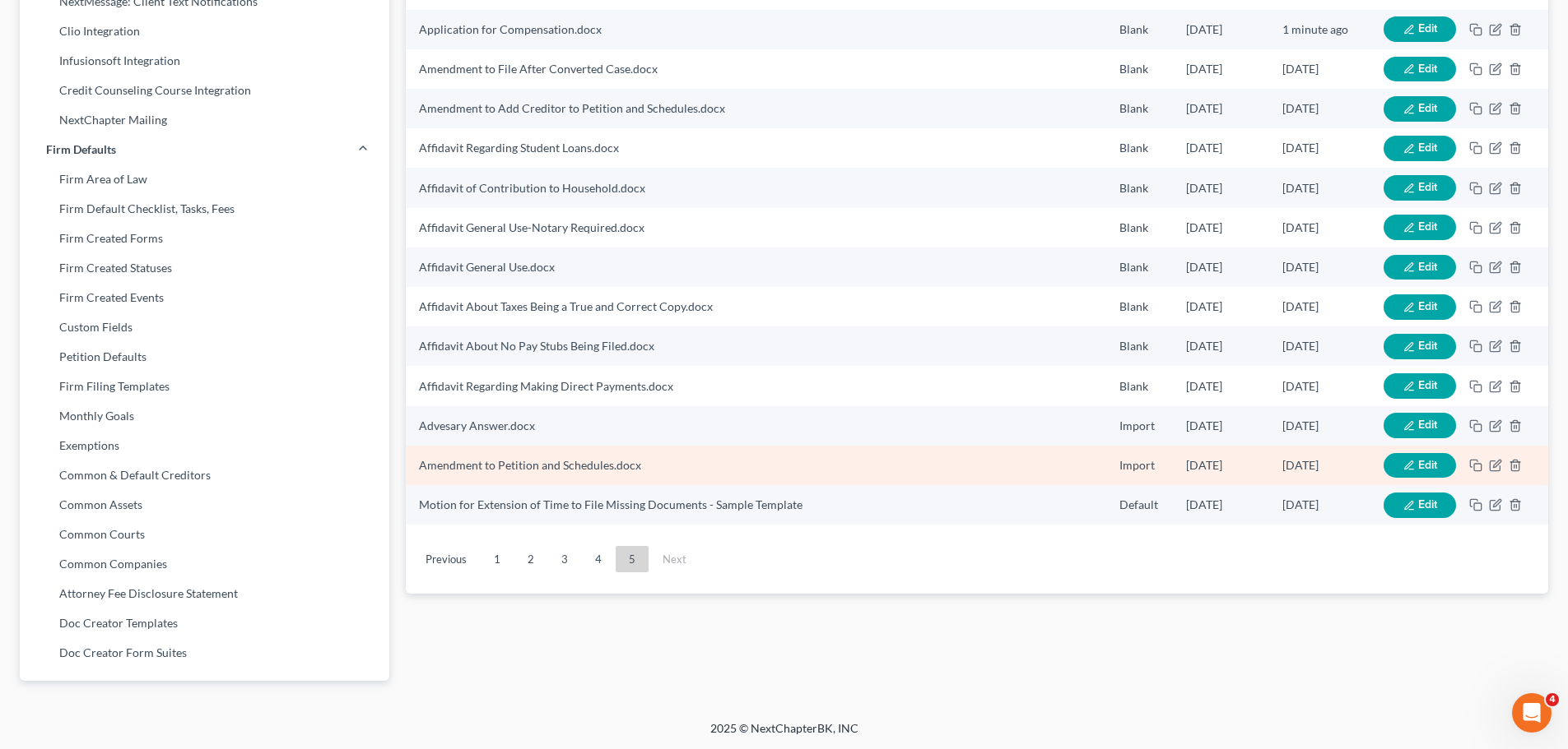
scroll to position [498, 0]
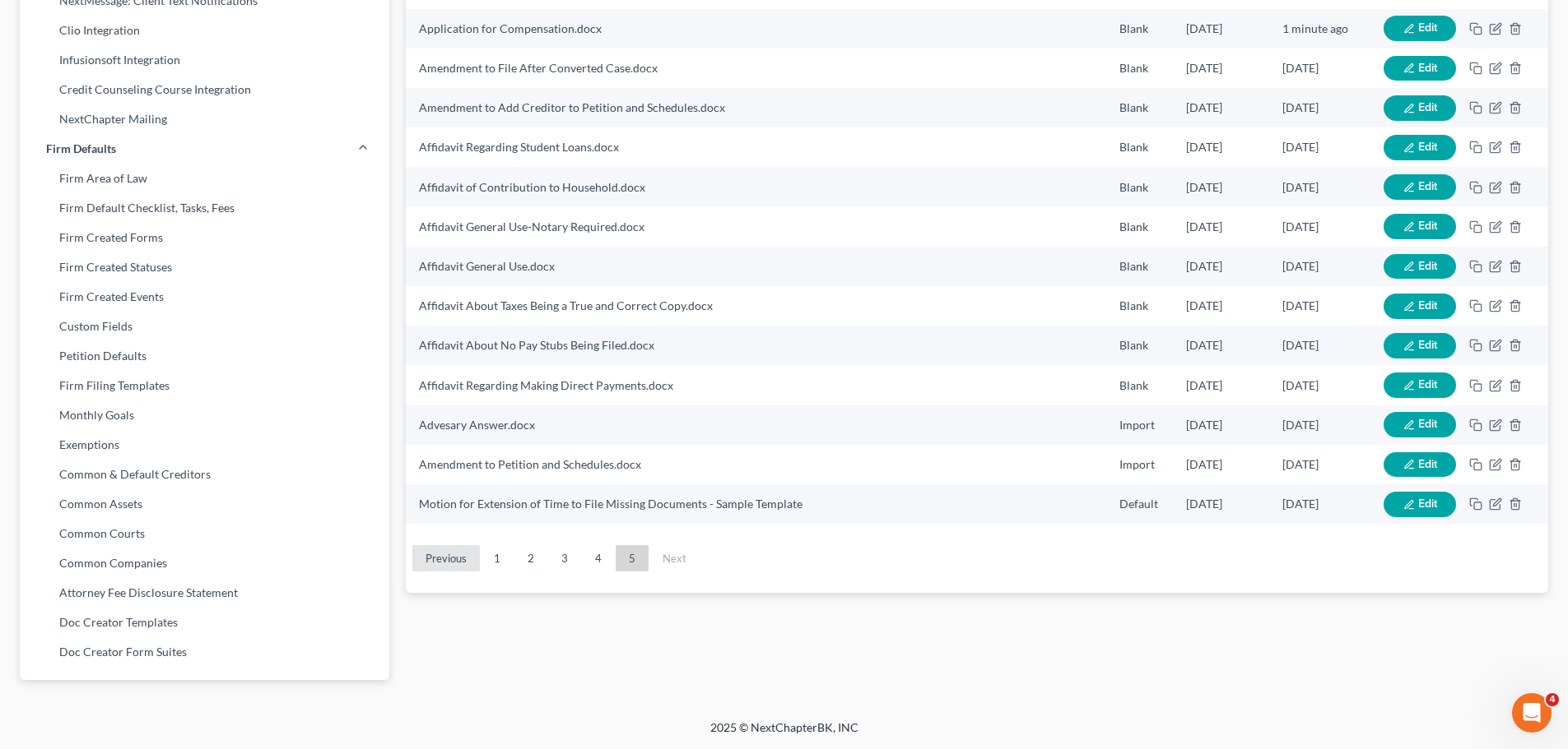
click at [440, 560] on link "Previous" at bounding box center [446, 558] width 67 height 26
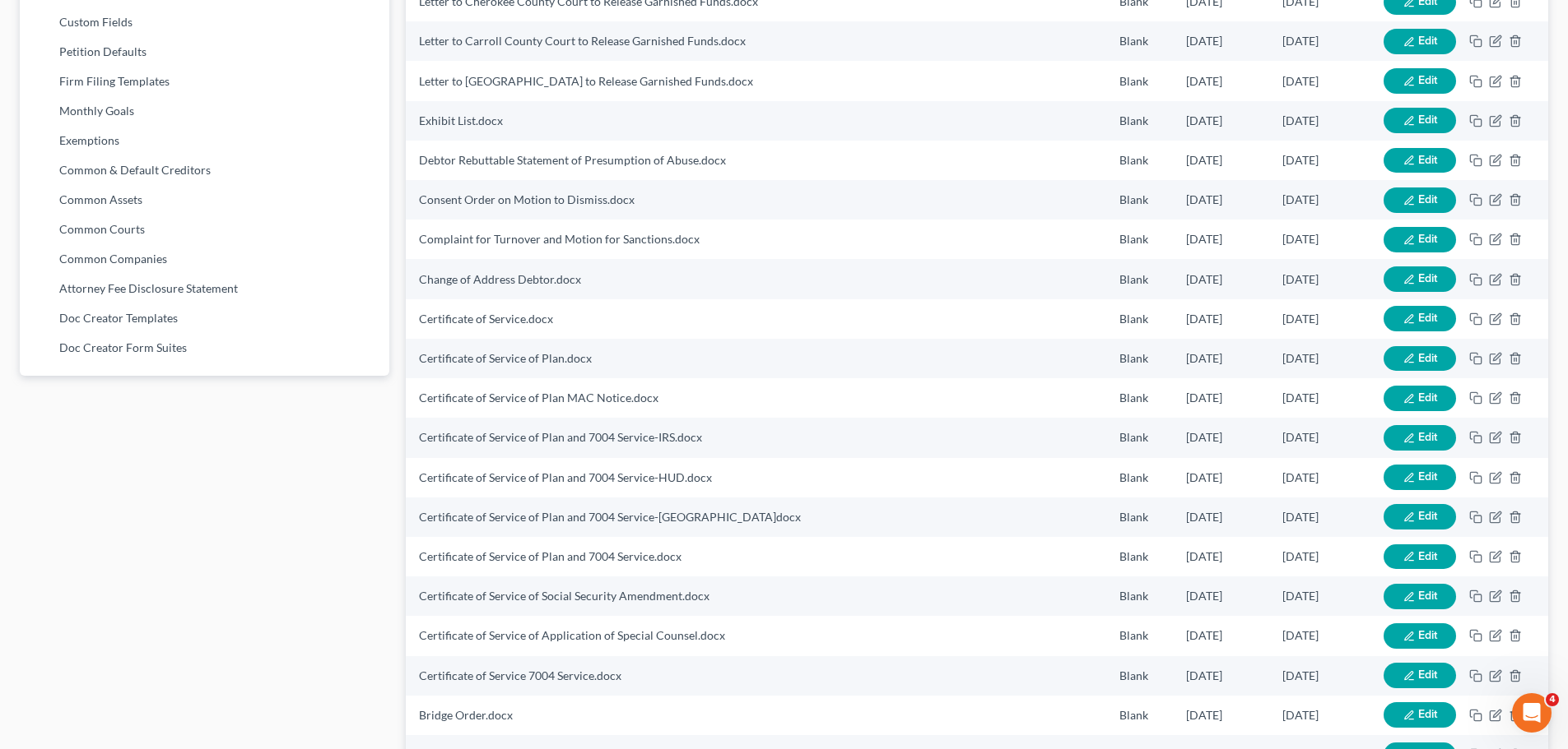
scroll to position [1066, 0]
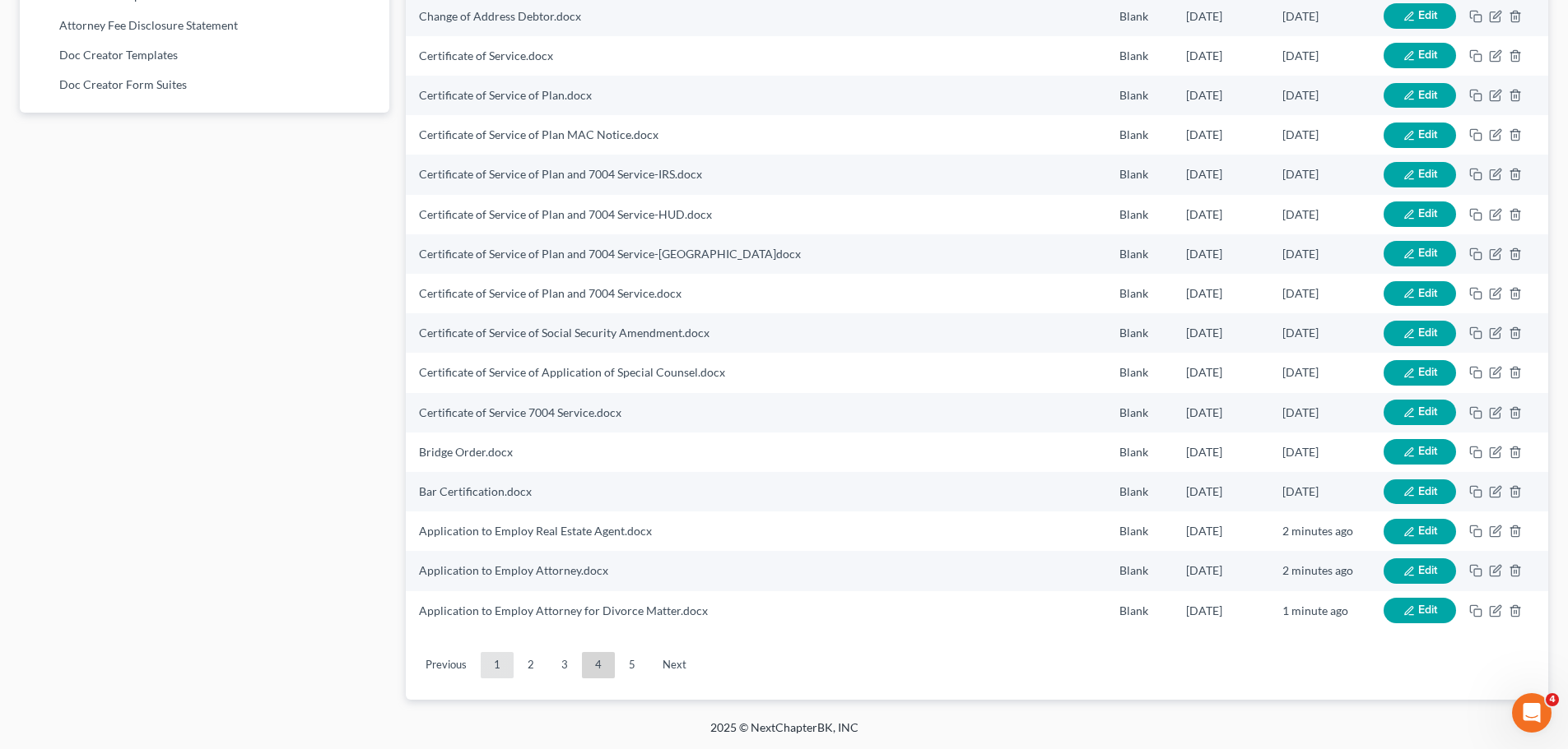
click at [492, 663] on link "1" at bounding box center [497, 665] width 33 height 26
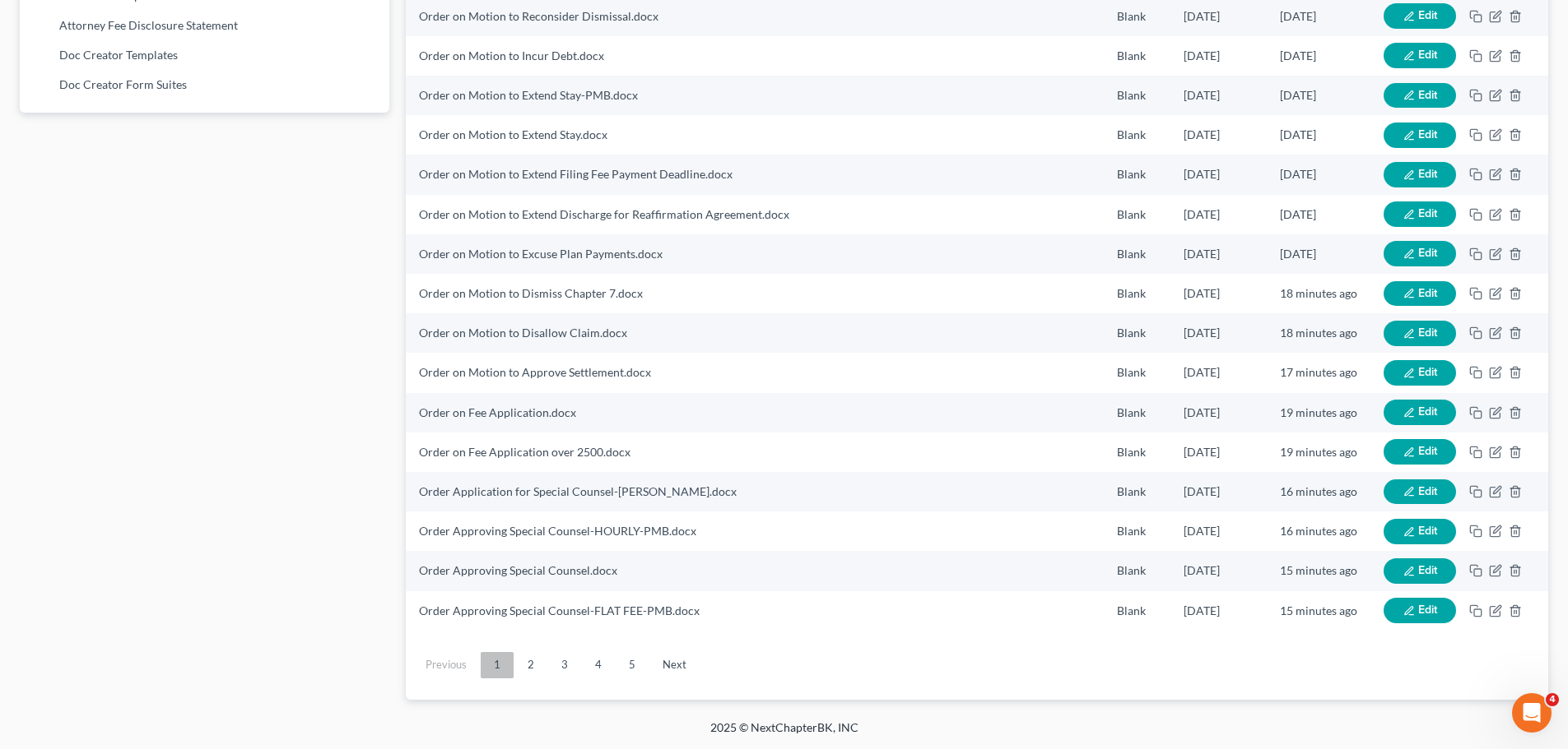
click at [498, 665] on link "1" at bounding box center [497, 665] width 33 height 26
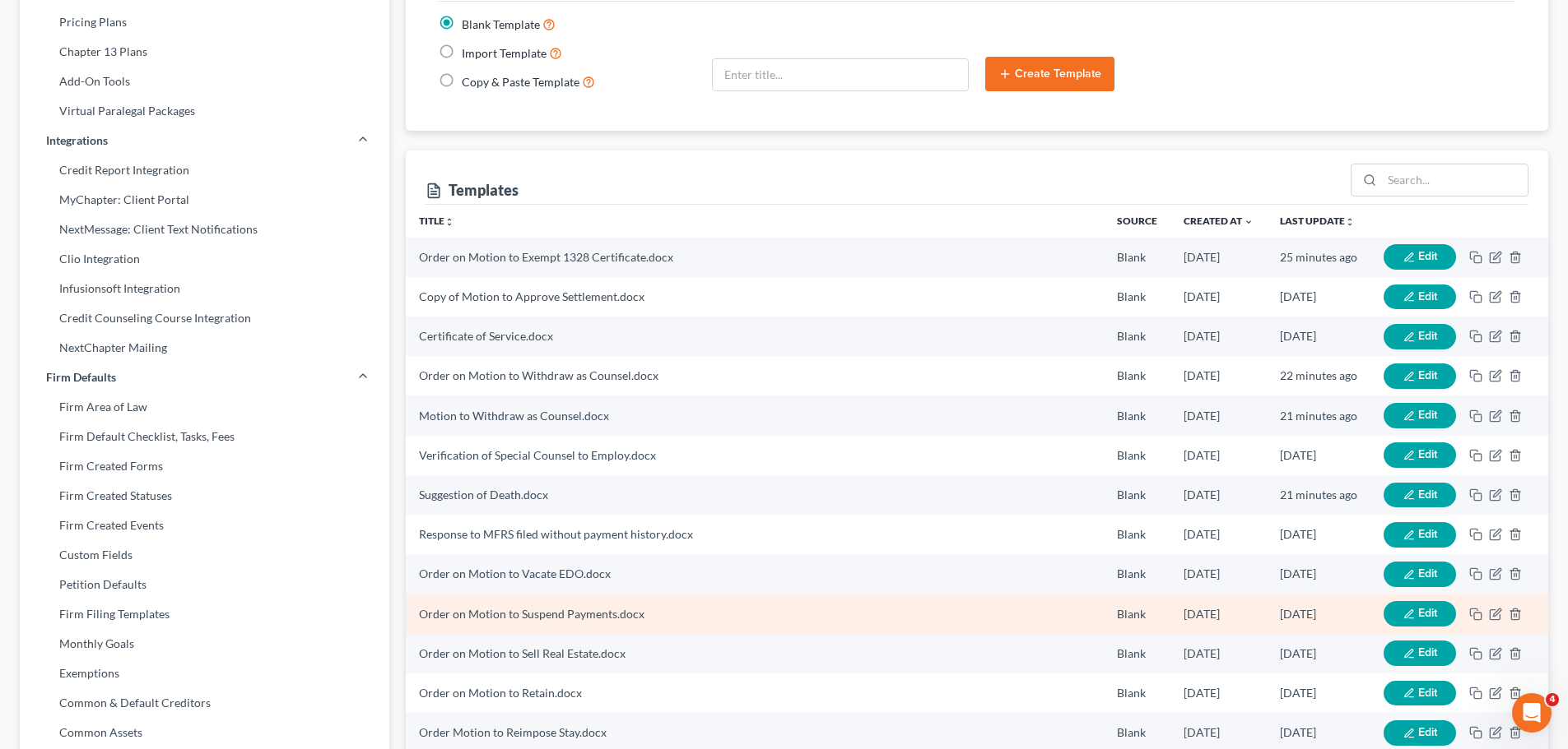
scroll to position [0, 0]
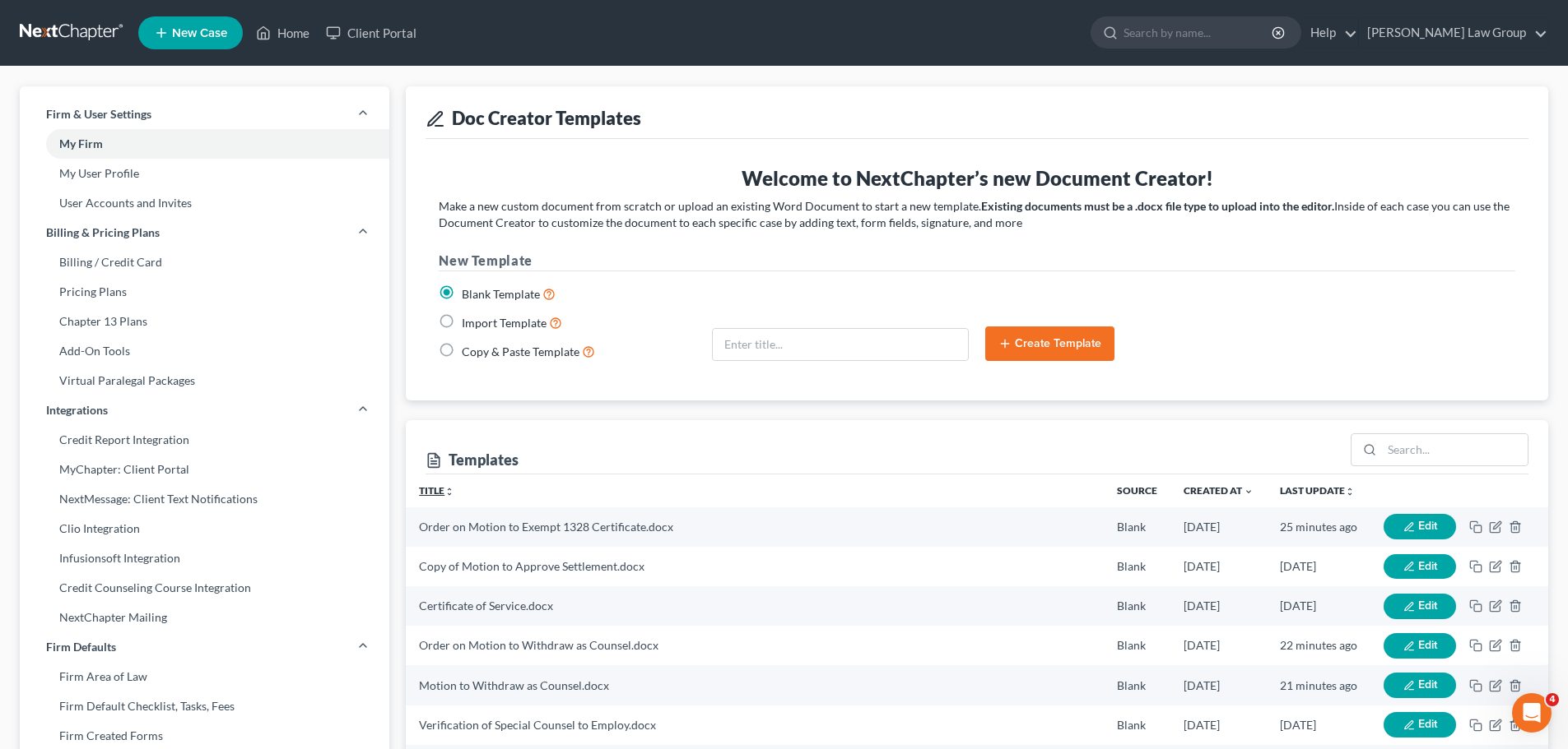
click at [445, 491] on link "Title unfold_more expand_more expand_less" at bounding box center [436, 491] width 35 height 13
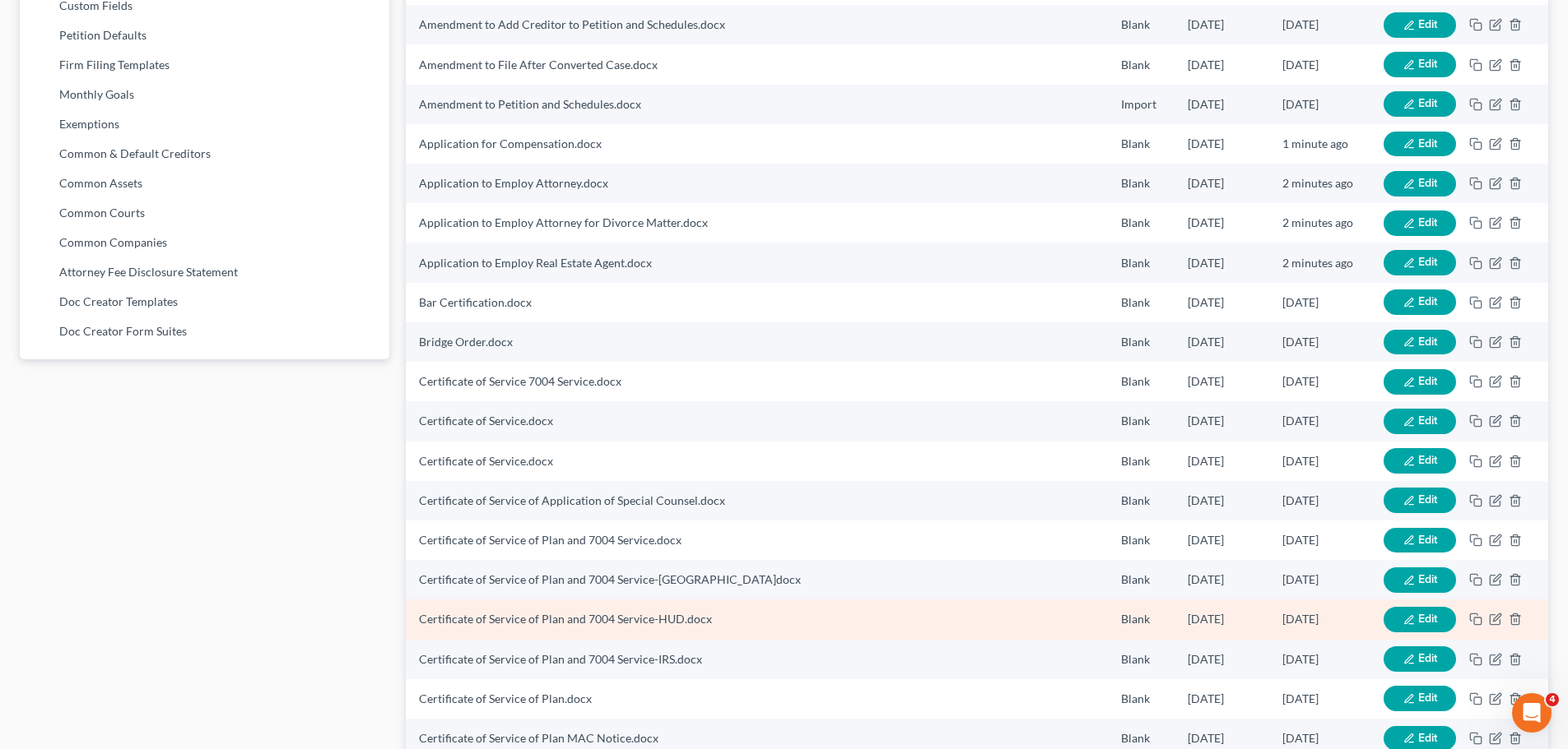
scroll to position [1066, 0]
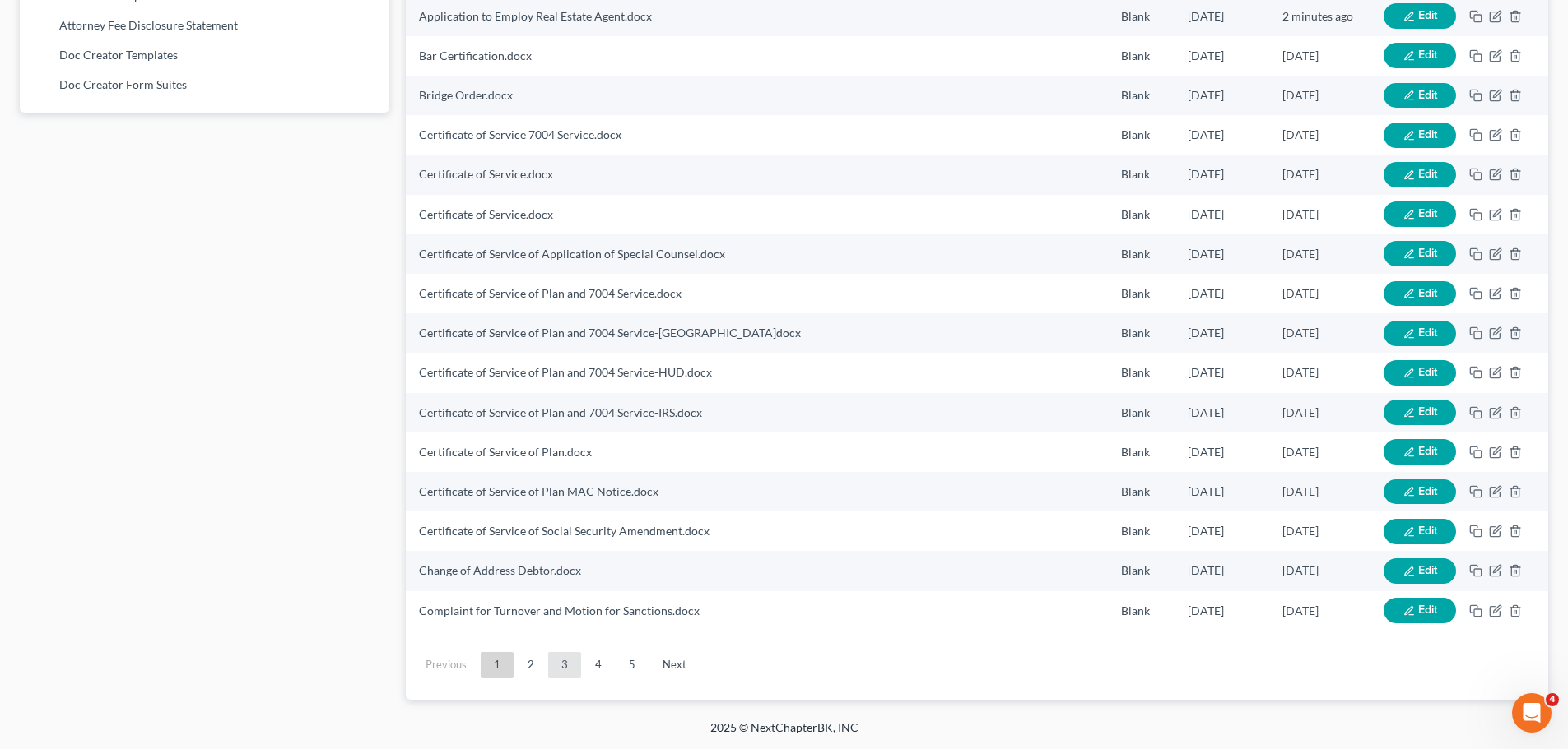
click at [564, 663] on link "3" at bounding box center [564, 665] width 33 height 26
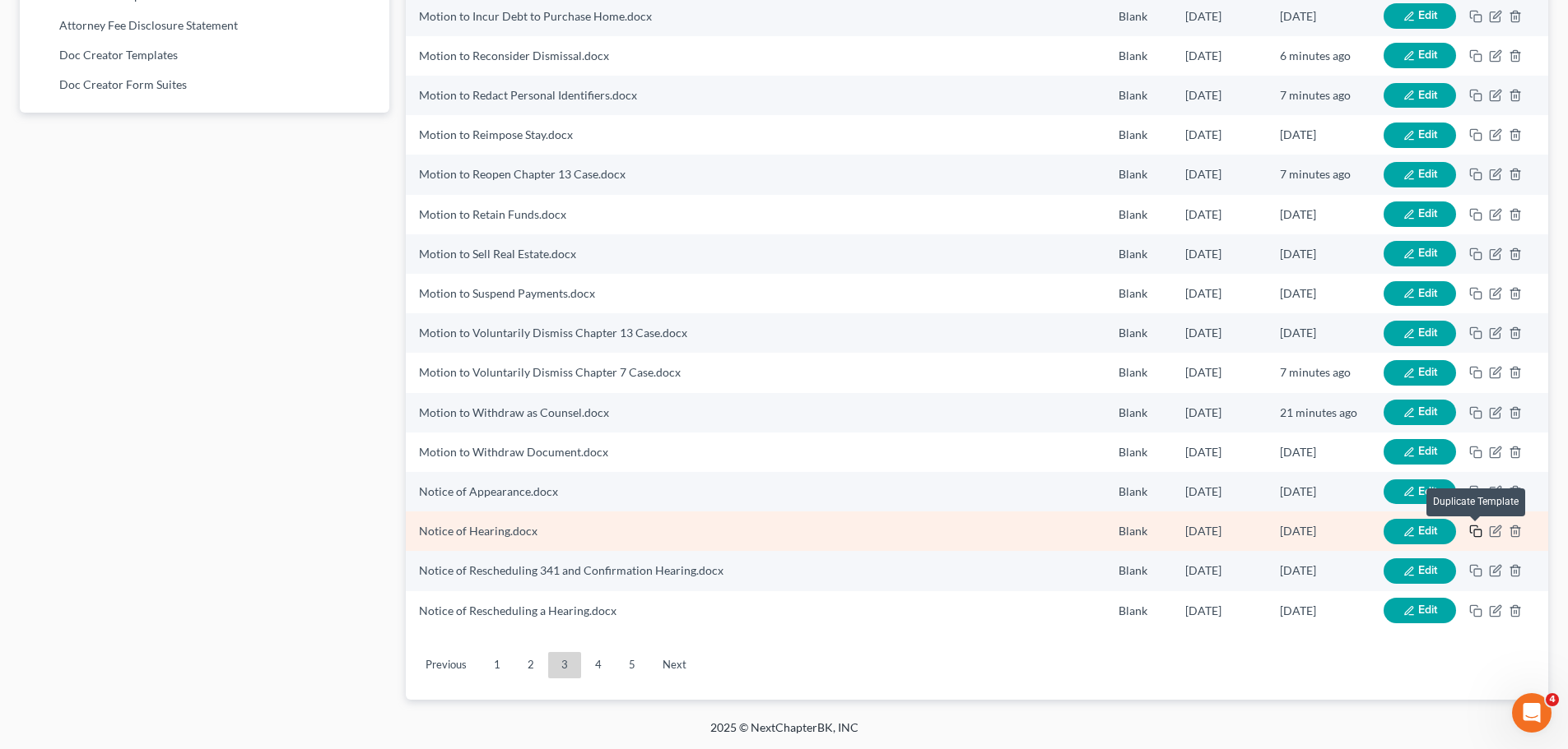
click at [1477, 529] on icon "button" at bounding box center [1476, 532] width 13 height 13
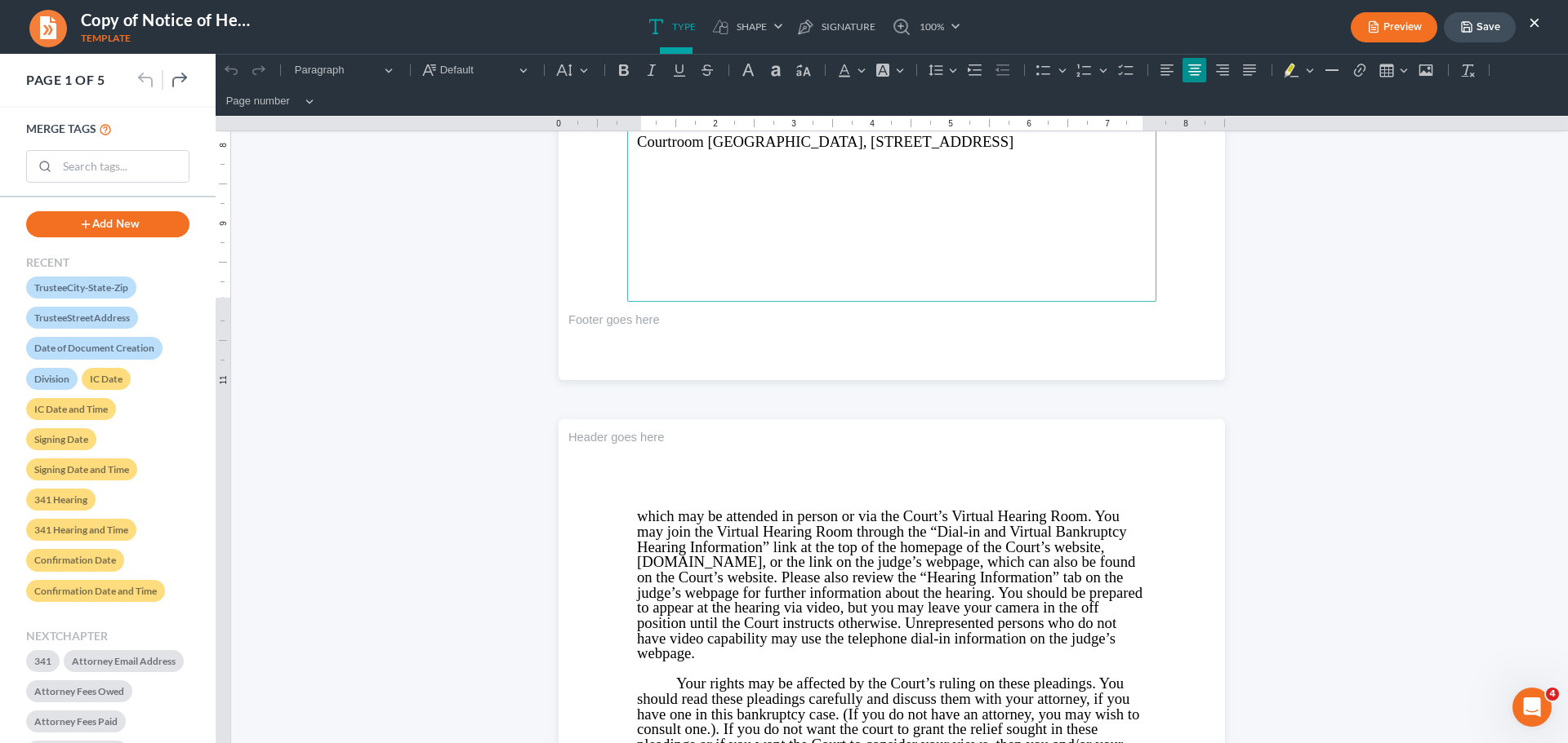
scroll to position [816, 0]
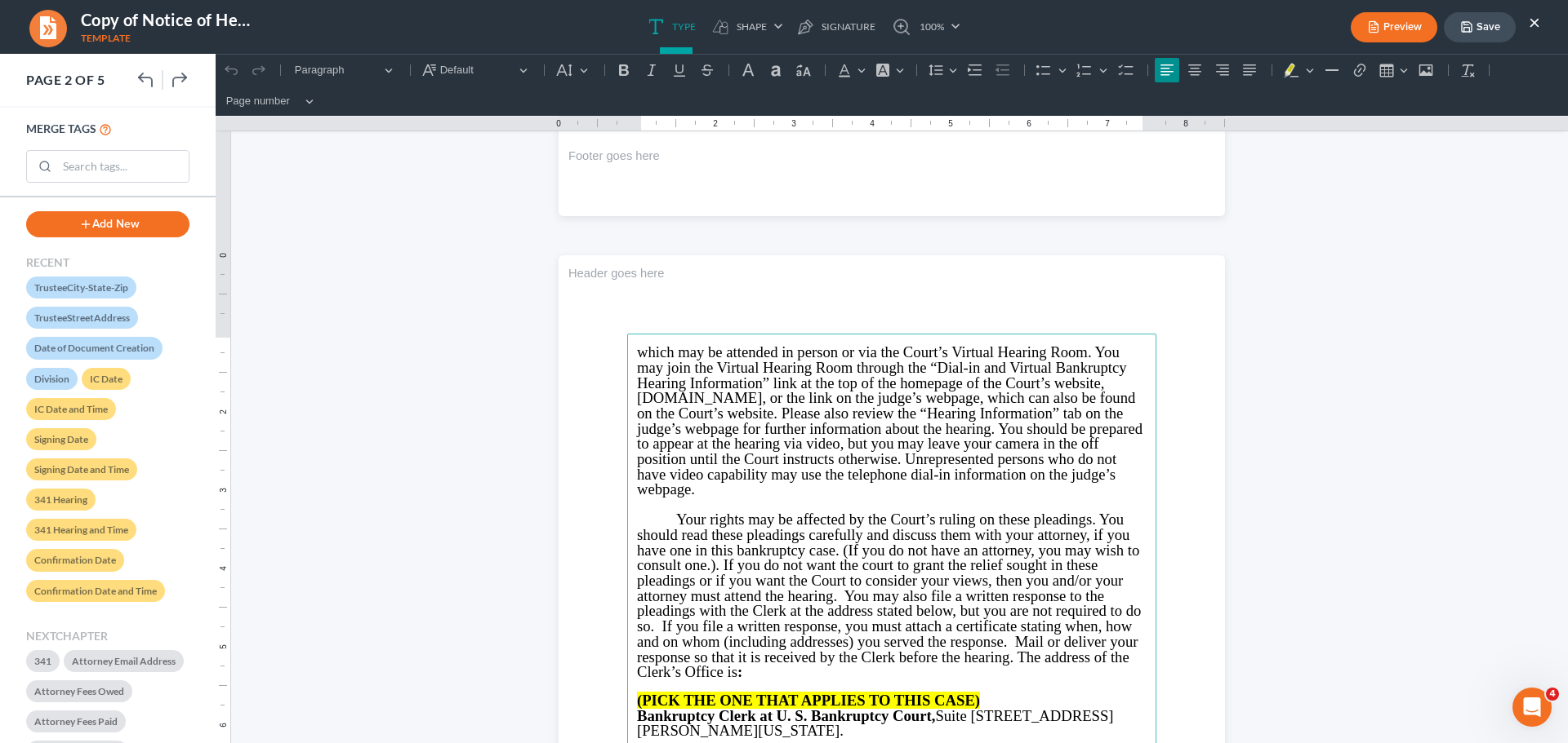
click at [736, 492] on p "⁠⁠⁠⁠⁠⁠⁠ which may be attended in person or via the Court’s Virtual Hearing Room…" at bounding box center [891, 421] width 510 height 153
drag, startPoint x: 733, startPoint y: 493, endPoint x: 674, endPoint y: 357, distance: 148.2
click at [674, 357] on p "which may be attended in person or via the Court’s Virtual Hearing Room. You ma…" at bounding box center [891, 421] width 510 height 153
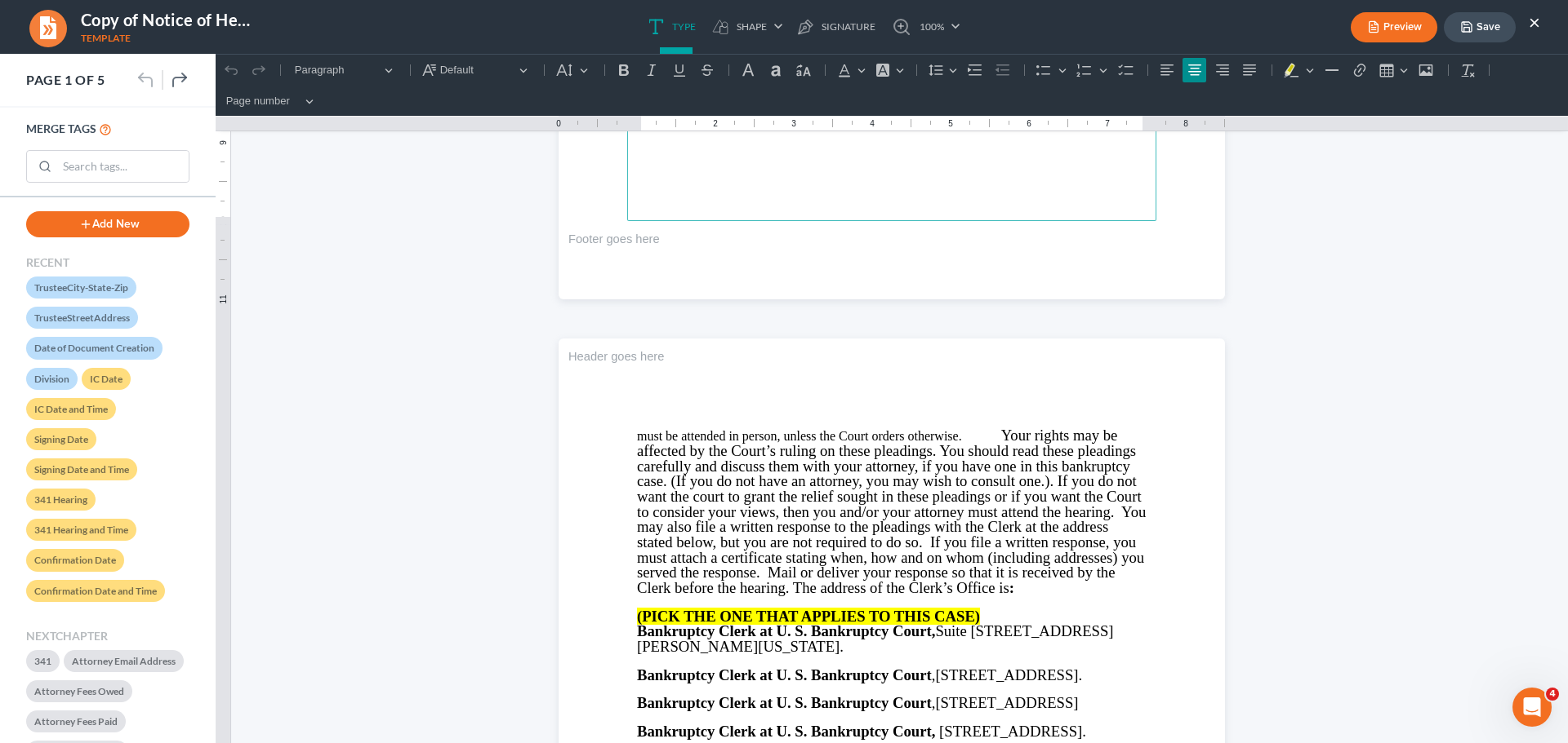
scroll to position [735, 0]
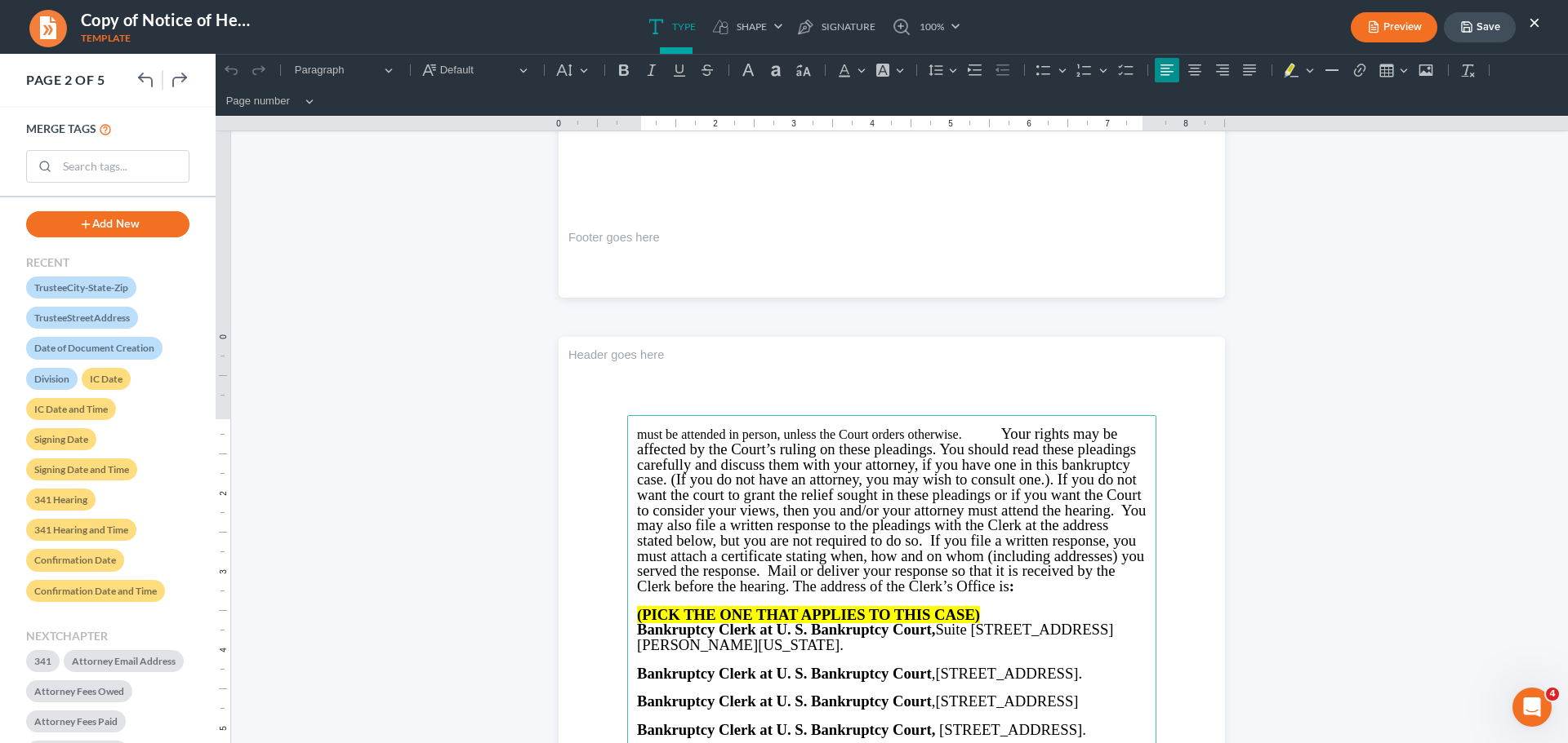
click at [989, 432] on span "Rich Text Editor, page-1-main" at bounding box center [981, 435] width 39 height 13
drag, startPoint x: 1064, startPoint y: 450, endPoint x: 1078, endPoint y: 451, distance: 14.0
click at [1064, 449] on span "Your rights may be affected by the Court’s ruling on these pleadings. You shoul…" at bounding box center [891, 509] width 509 height 169
click at [1024, 453] on span "Your rights may be affected by the Court’s ruling on these pleadings. You shoul…" at bounding box center [891, 509] width 509 height 169
drag, startPoint x: 957, startPoint y: 433, endPoint x: 627, endPoint y: 432, distance: 330.0
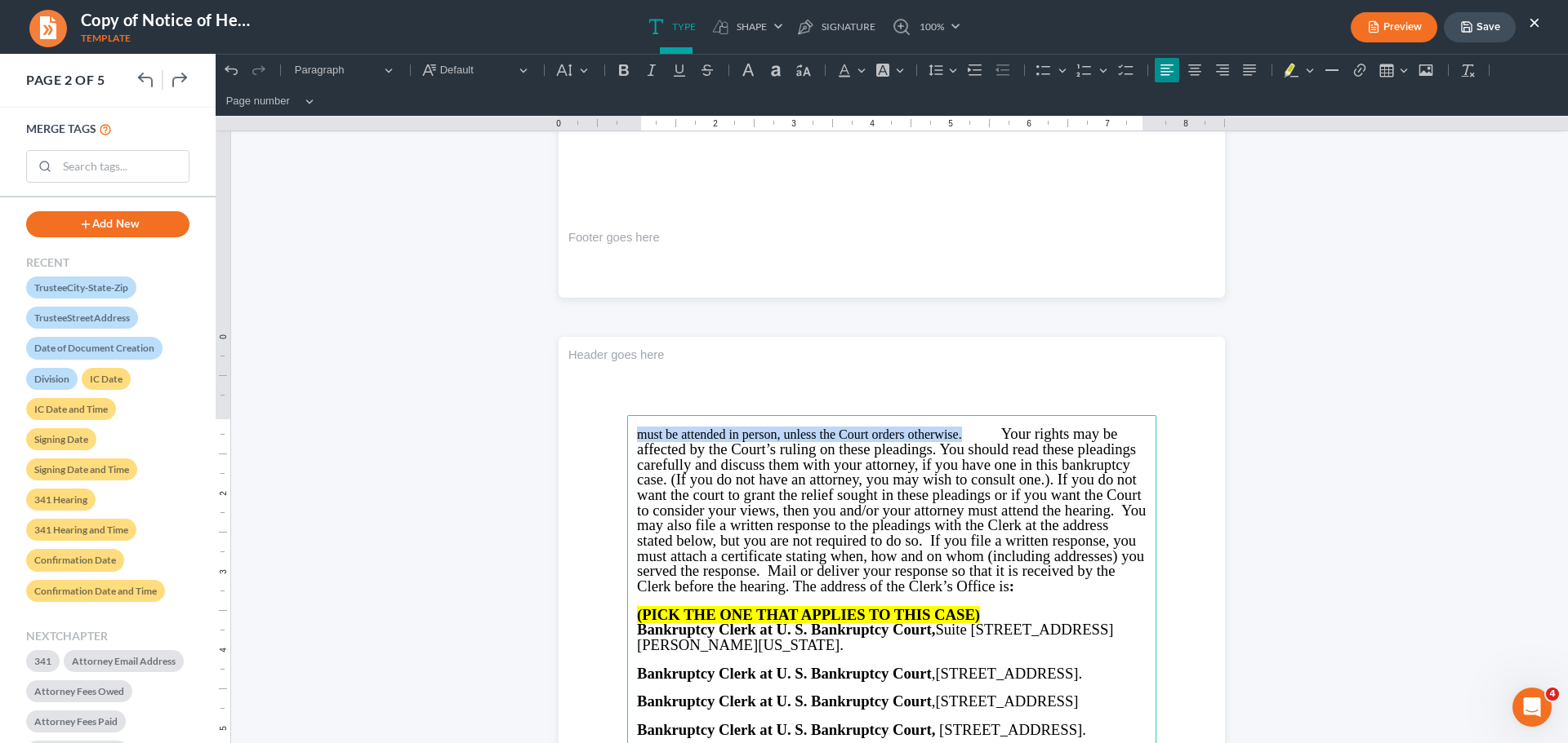
click at [565, 76] on icon "Editor toolbar" at bounding box center [565, 70] width 17 height 17
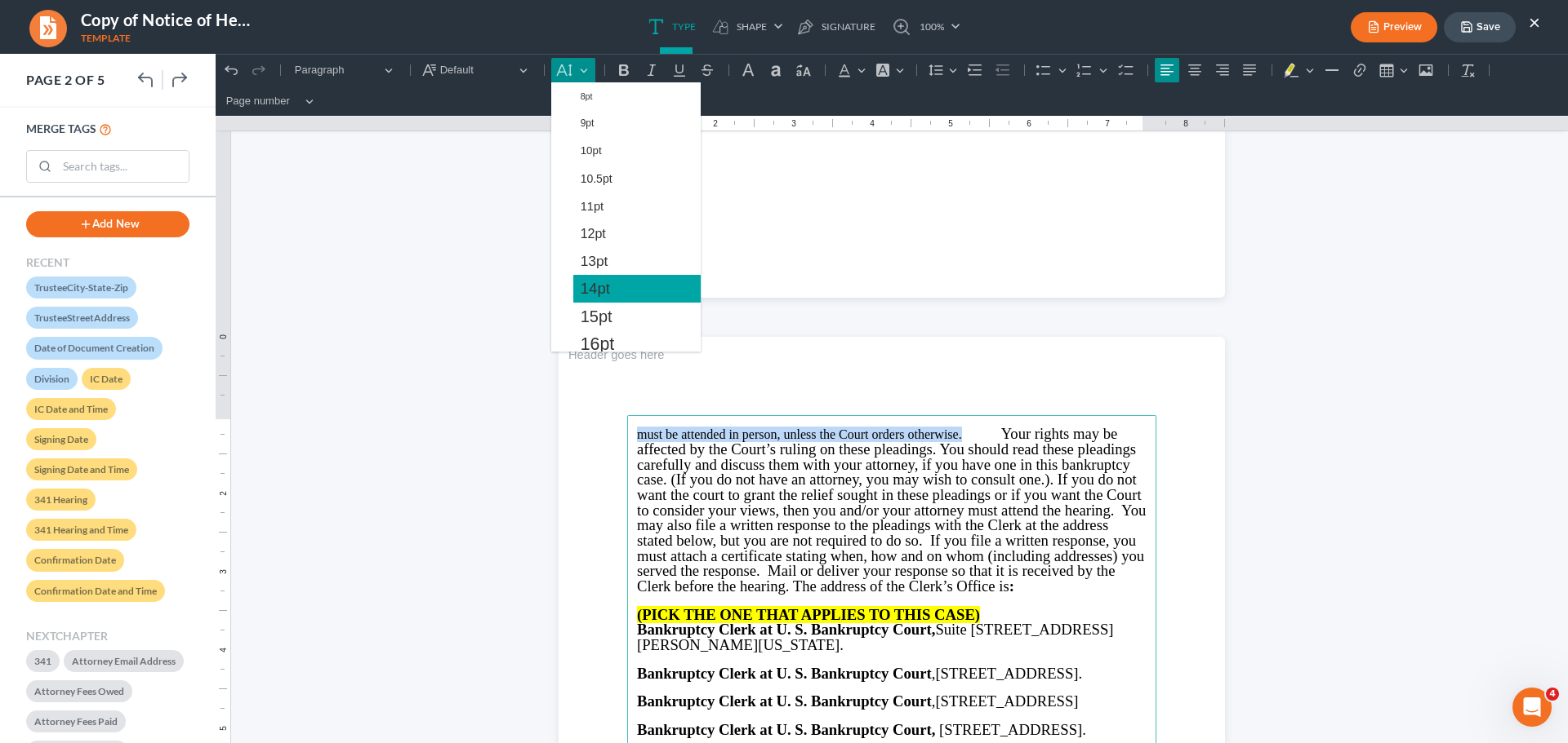
click at [593, 300] on button "14pt" at bounding box center [637, 288] width 127 height 28
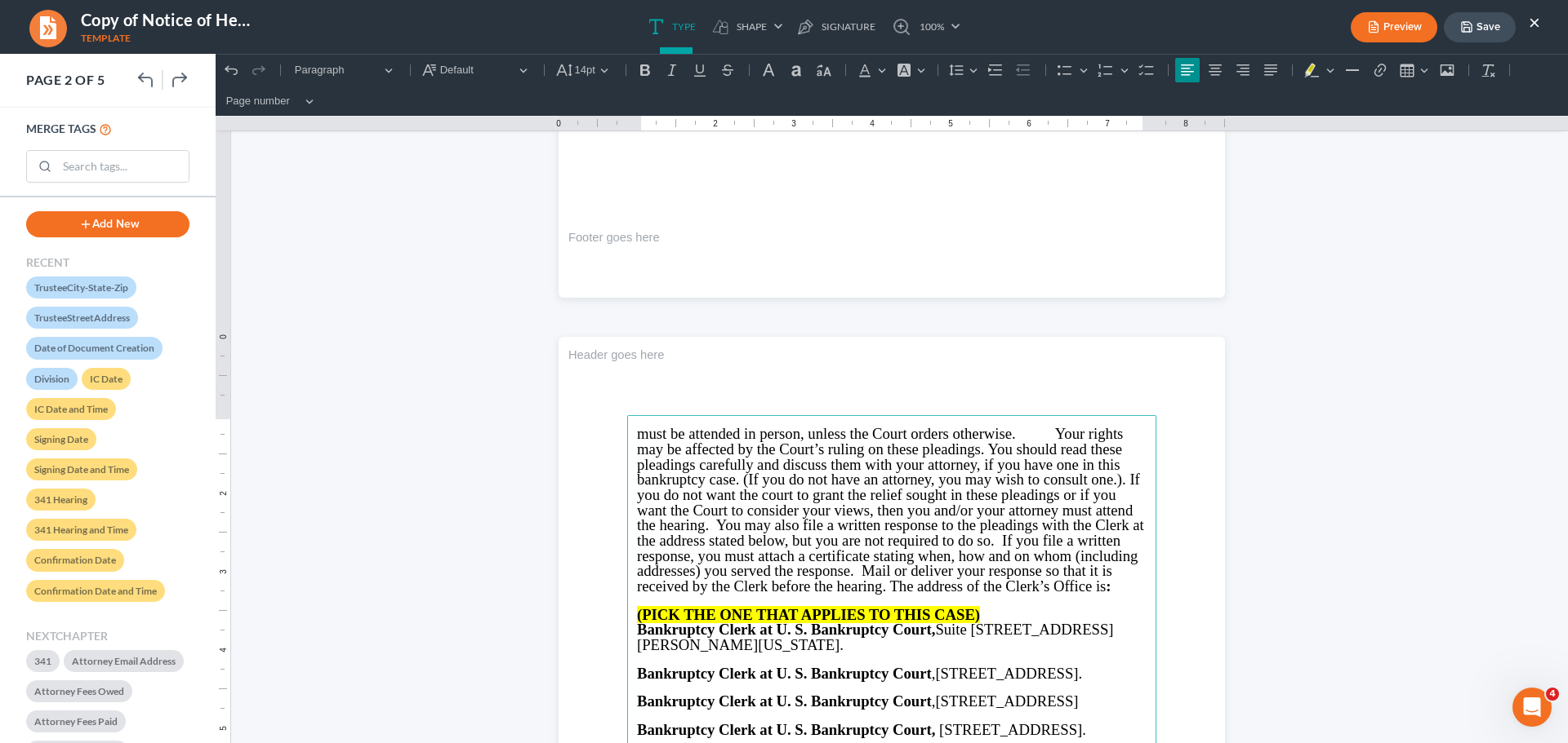
drag, startPoint x: 923, startPoint y: 497, endPoint x: 1024, endPoint y: 483, distance: 102.0
click at [924, 498] on span "Your rights may be affected by the Court’s ruling on these pleadings. You shoul…" at bounding box center [890, 509] width 507 height 169
drag, startPoint x: 1045, startPoint y: 430, endPoint x: 1114, endPoint y: 564, distance: 150.7
click at [1114, 564] on p "must be attended in person, unless the Court orders otherwise. Your rights may …" at bounding box center [891, 510] width 510 height 167
click at [1114, 564] on span "Your rights may be affected by the Court’s ruling on these pleadings. You shoul…" at bounding box center [890, 509] width 507 height 169
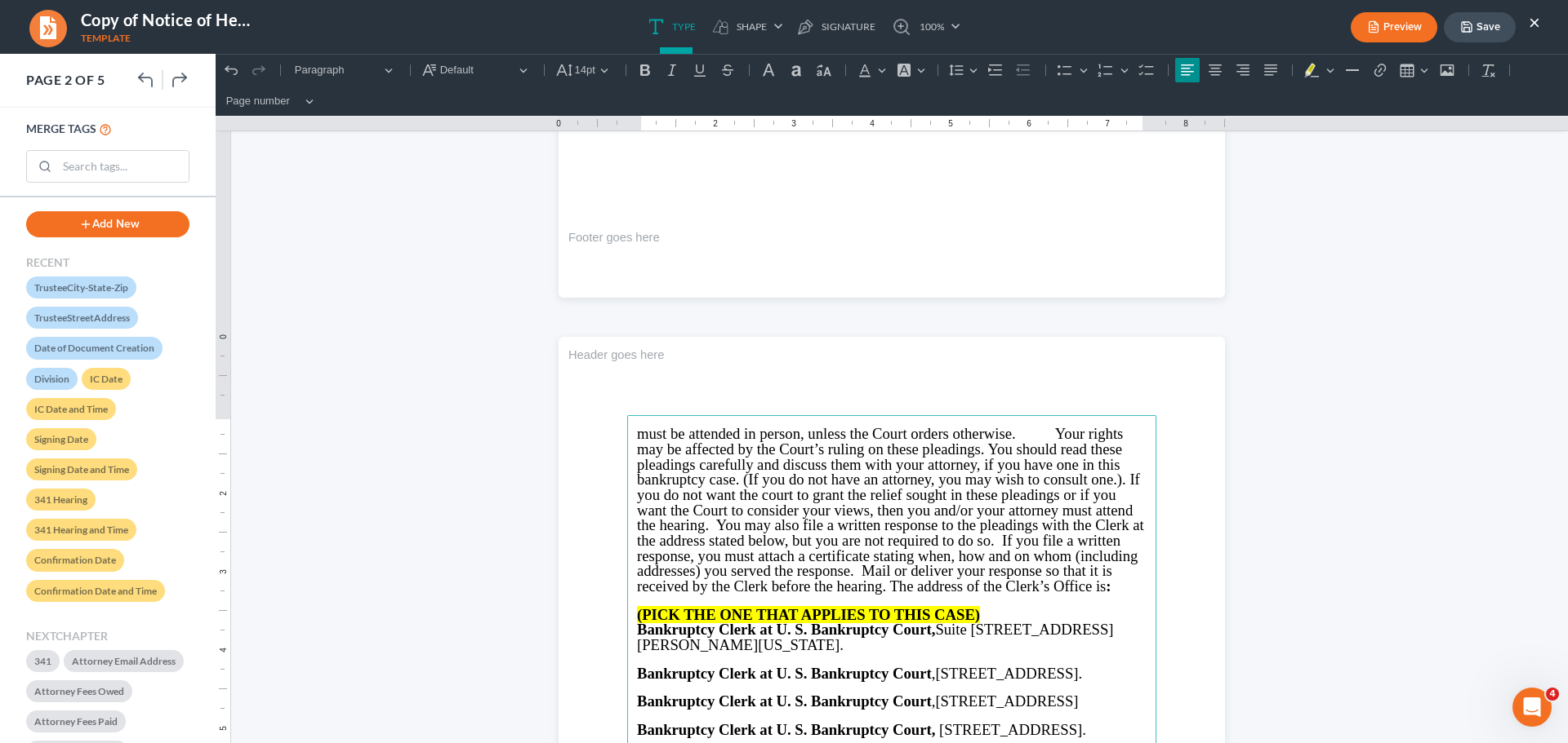
click at [1058, 437] on span "Your rights may be affected by the Court’s ruling on these pleadings. You shoul…" at bounding box center [890, 509] width 507 height 169
click at [1040, 432] on span "Rich Text Editor, page-1-main" at bounding box center [1035, 435] width 39 height 13
click at [1053, 429] on span "Your rights may be affected by the Court’s ruling on these pleadings. You shoul…" at bounding box center [890, 509] width 507 height 169
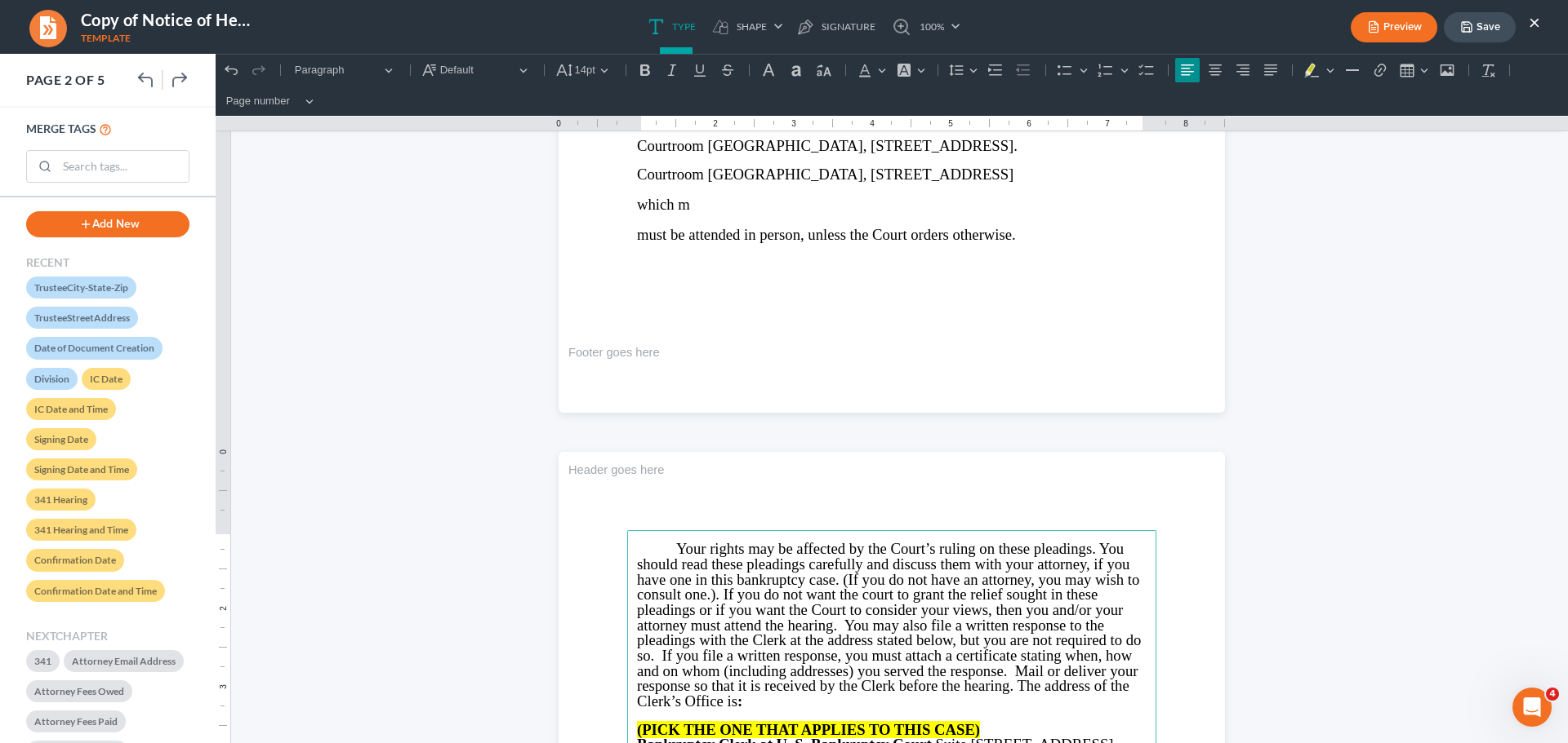
scroll to position [489, 0]
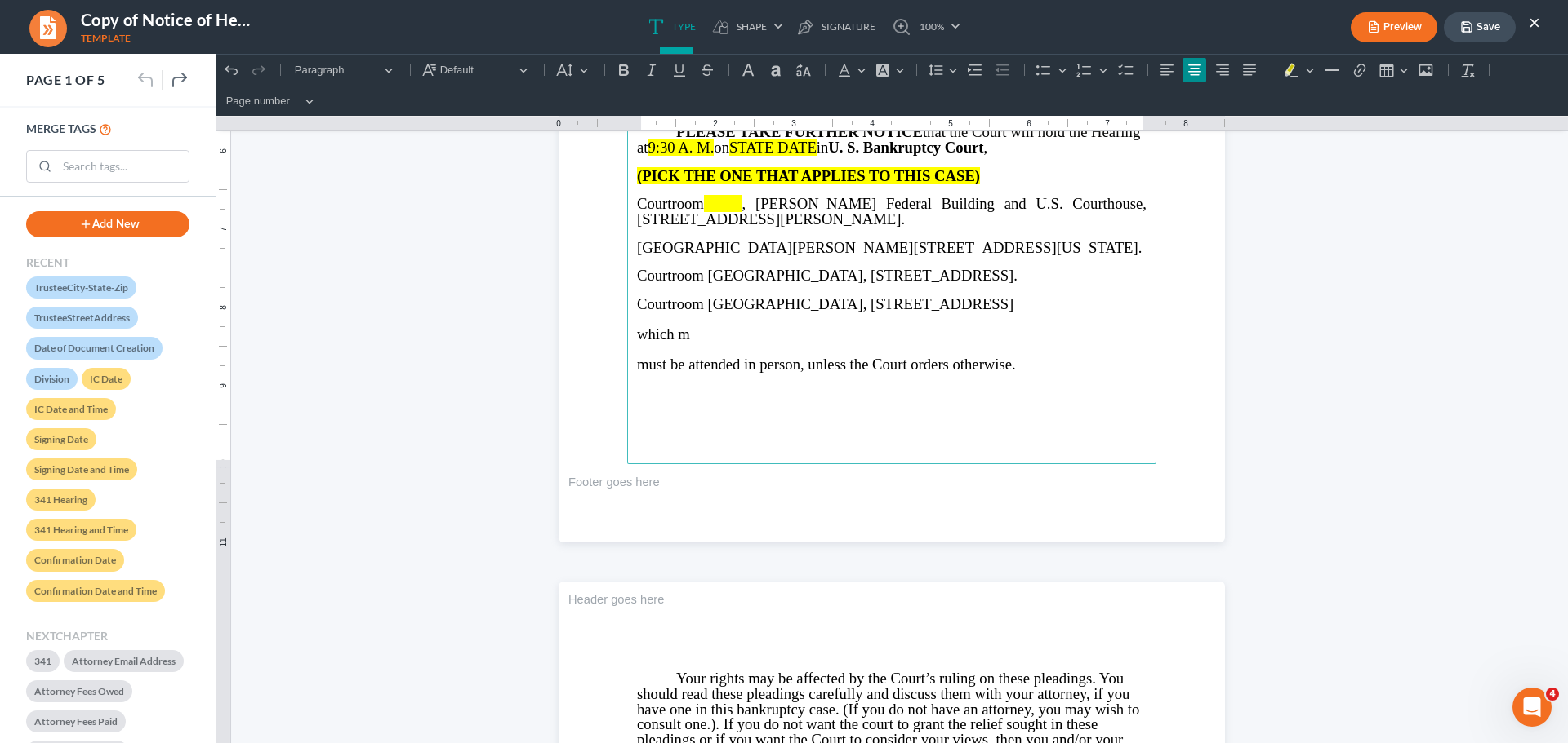
click at [628, 380] on main "⁠⁠⁠⁠⁠⁠⁠ IN THE UNITED STATES BANKRUPTCY COURT NORTHERN DISTRICT OF GEORGIA Judg…" at bounding box center [891, 112] width 529 height 705
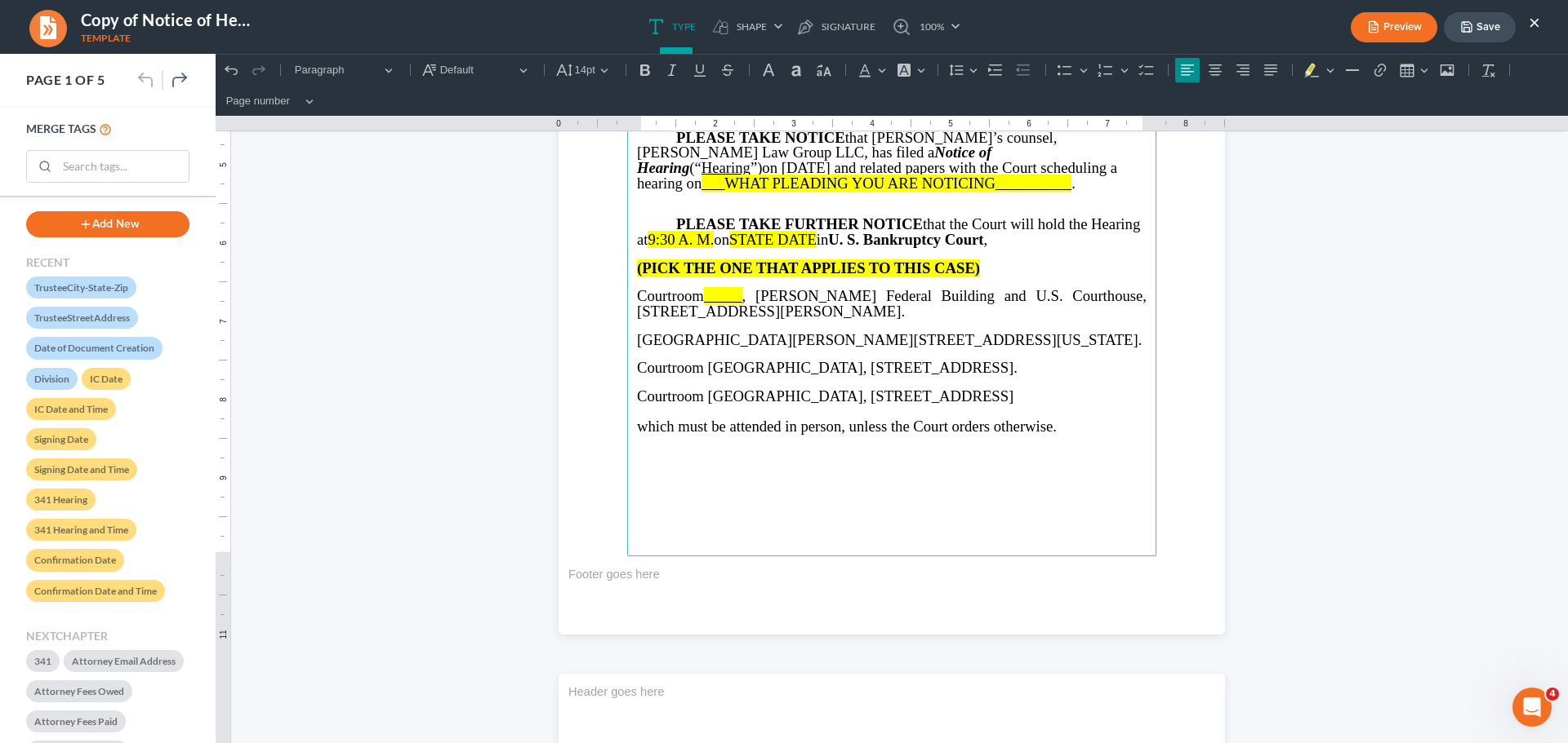
scroll to position [408, 0]
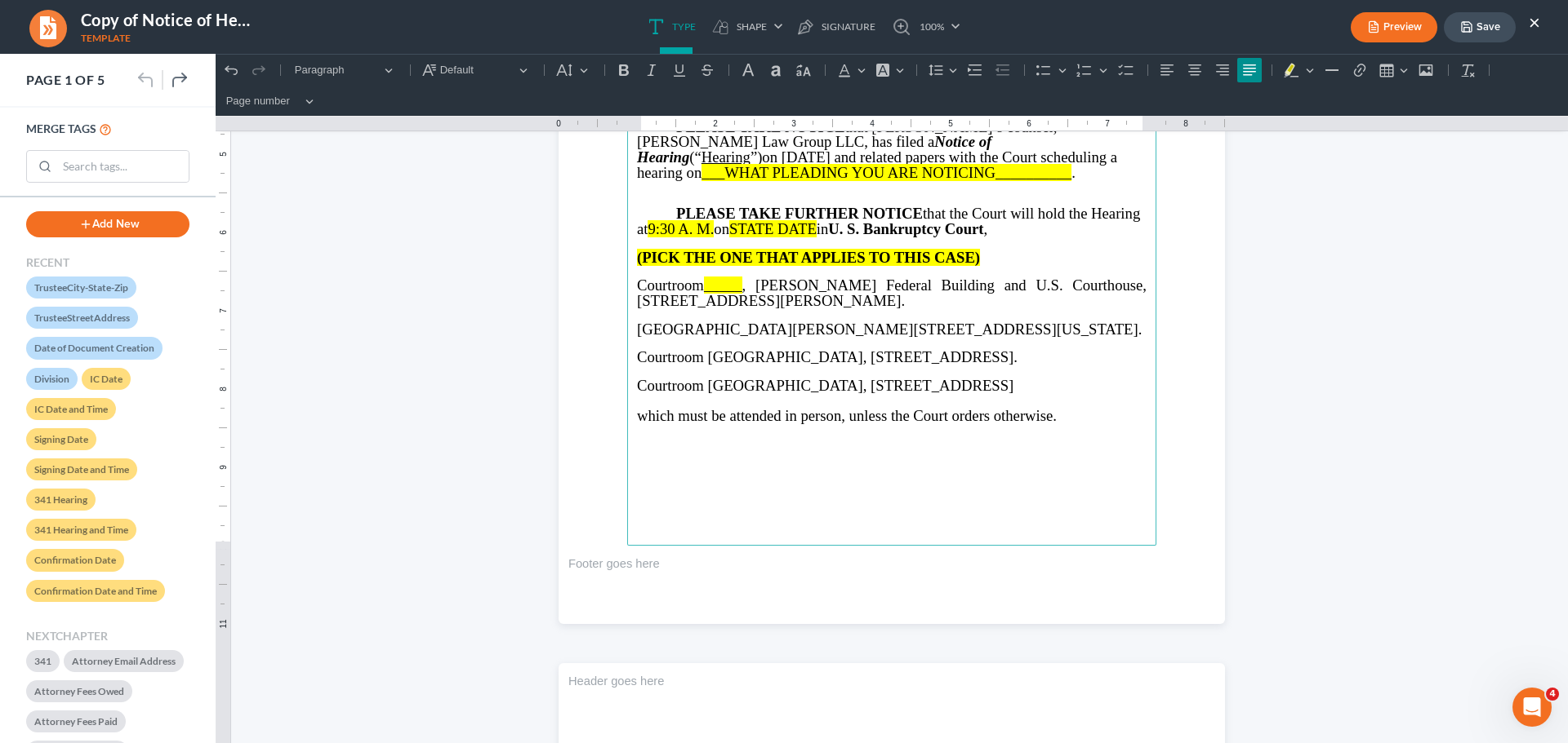
click at [1111, 379] on p "Rich Text Editor, page-0-main" at bounding box center [891, 372] width 510 height 13
click at [894, 301] on p "Courtroom _____ , Richard B. Russell Federal Building and U.S. Courthouse, 75 T…" at bounding box center [891, 293] width 510 height 30
click at [905, 338] on p "[GEOGRAPHIC_DATA][PERSON_NAME][STREET_ADDRESS][US_STATE]." at bounding box center [891, 330] width 510 height 16
click at [1101, 366] on p "Courtroom [GEOGRAPHIC_DATA], [STREET_ADDRESS]." at bounding box center [891, 357] width 510 height 16
click at [1075, 394] on p "Courtroom [GEOGRAPHIC_DATA], [STREET_ADDRESS]" at bounding box center [891, 387] width 510 height 16
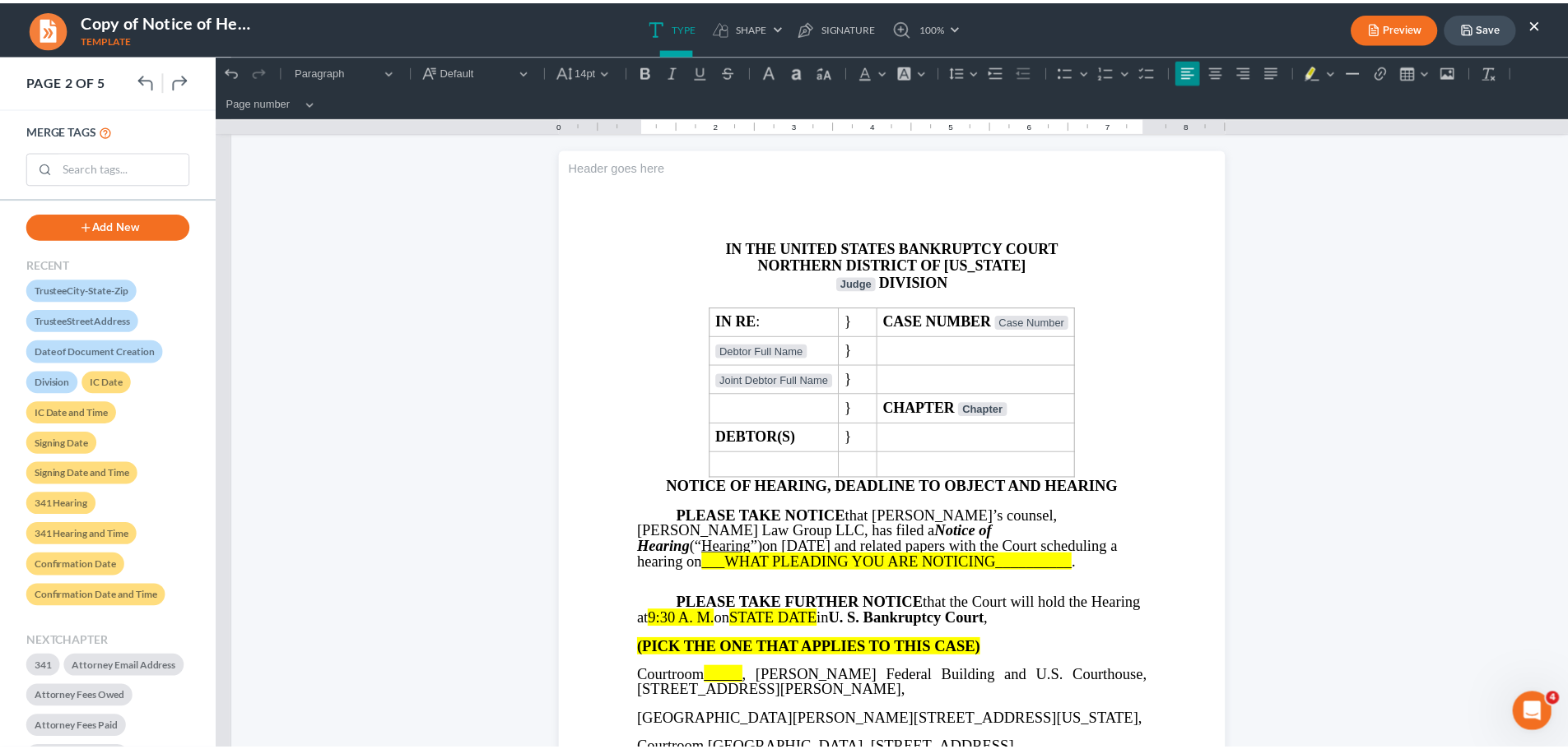
scroll to position [0, 0]
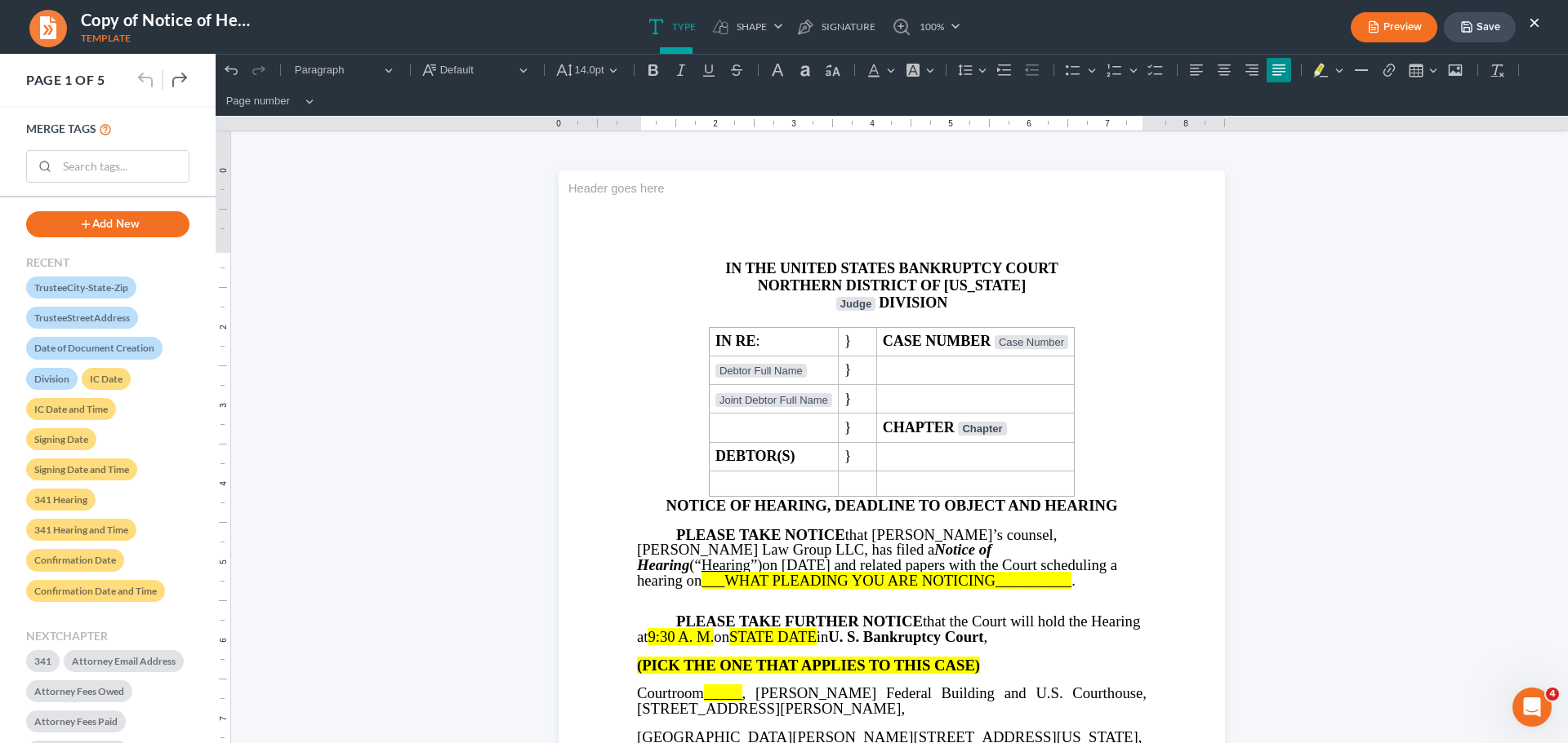
click at [1480, 35] on button "Save" at bounding box center [1479, 28] width 72 height 30
click at [1485, 28] on button "Save" at bounding box center [1479, 28] width 72 height 30
click at [1536, 19] on button "×" at bounding box center [1535, 22] width 12 height 19
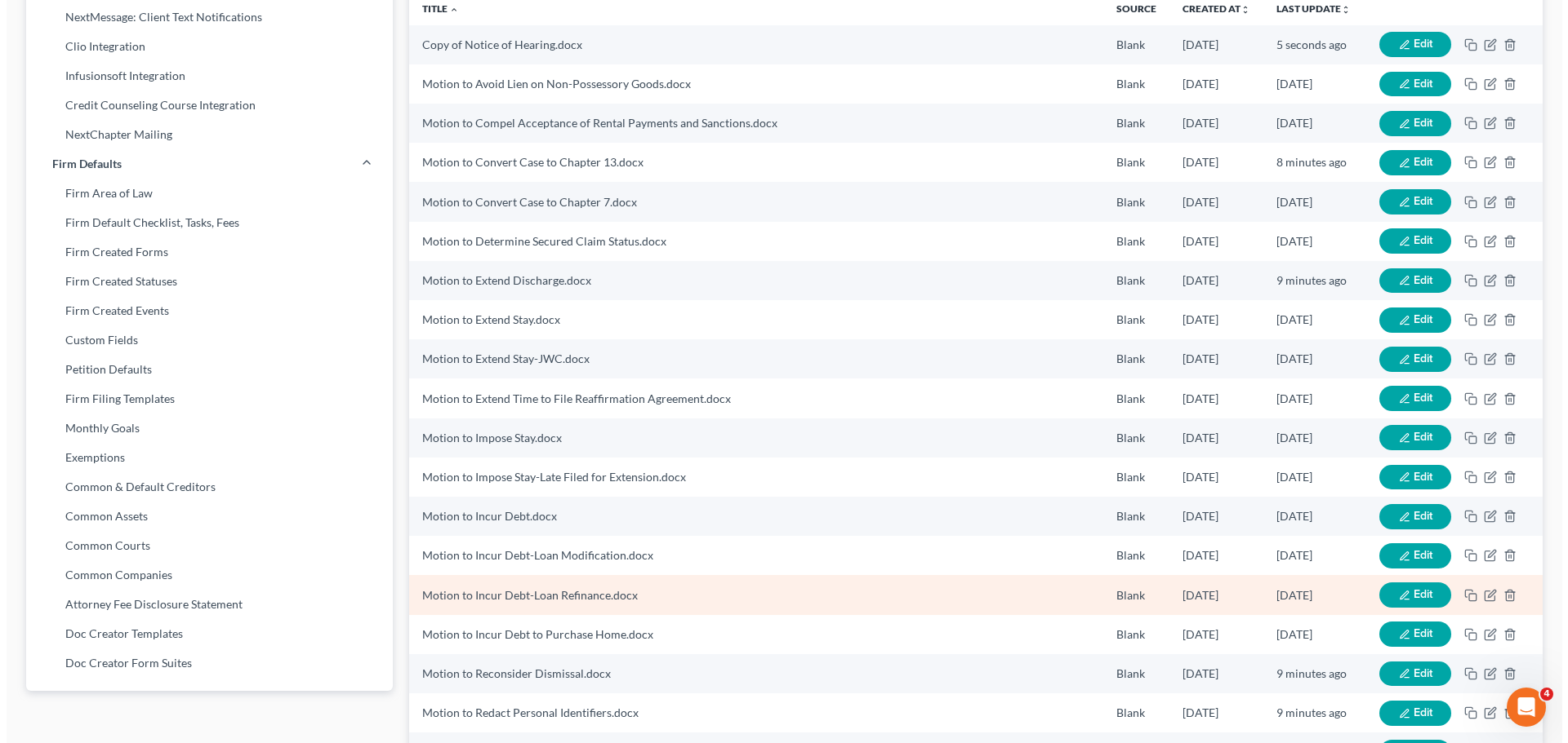
scroll to position [70, 0]
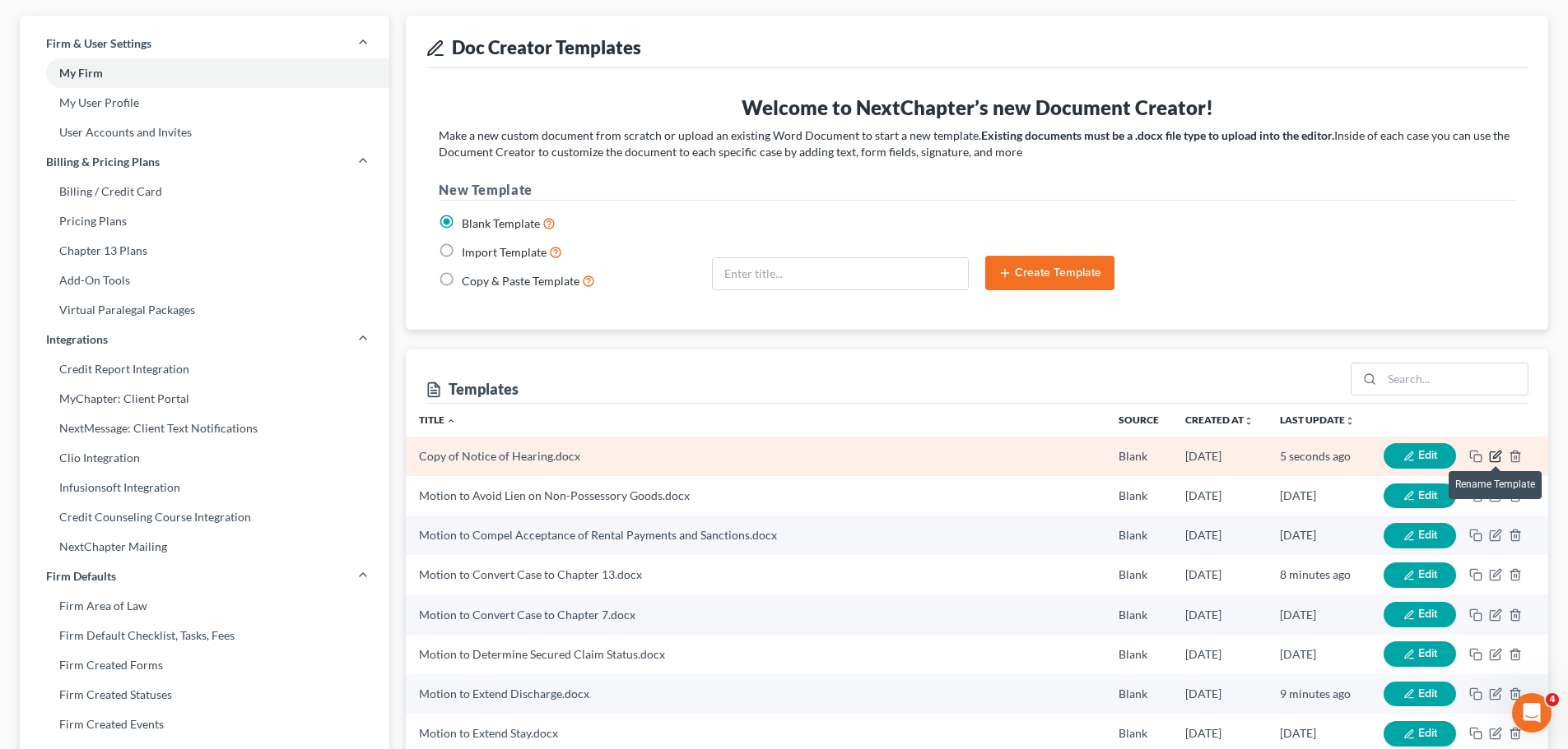
click at [1499, 453] on icon "button" at bounding box center [1496, 457] width 13 height 13
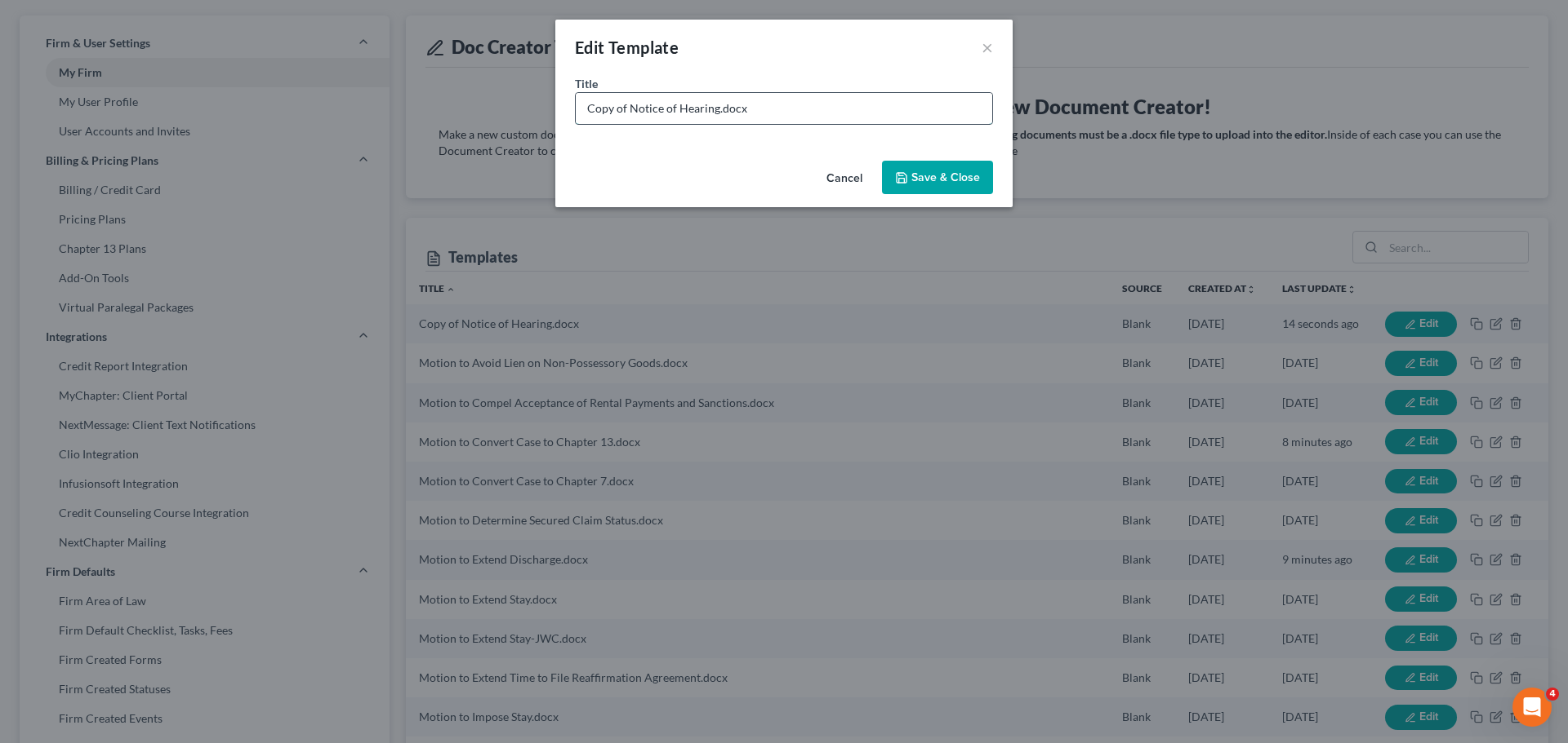
click at [627, 117] on input "Copy of Notice of Hearing.docx" at bounding box center [784, 108] width 416 height 31
drag, startPoint x: 629, startPoint y: 116, endPoint x: 454, endPoint y: 109, distance: 175.1
click at [454, 109] on div "Edit Template × Title * Copy of Notice of Hearing.docx Cancel Save & Close" at bounding box center [784, 372] width 1568 height 743
type input "Notice of Hearing- IN PERSON REQUIREMENT.docx"
click at [943, 175] on button "Save & Close" at bounding box center [937, 178] width 111 height 34
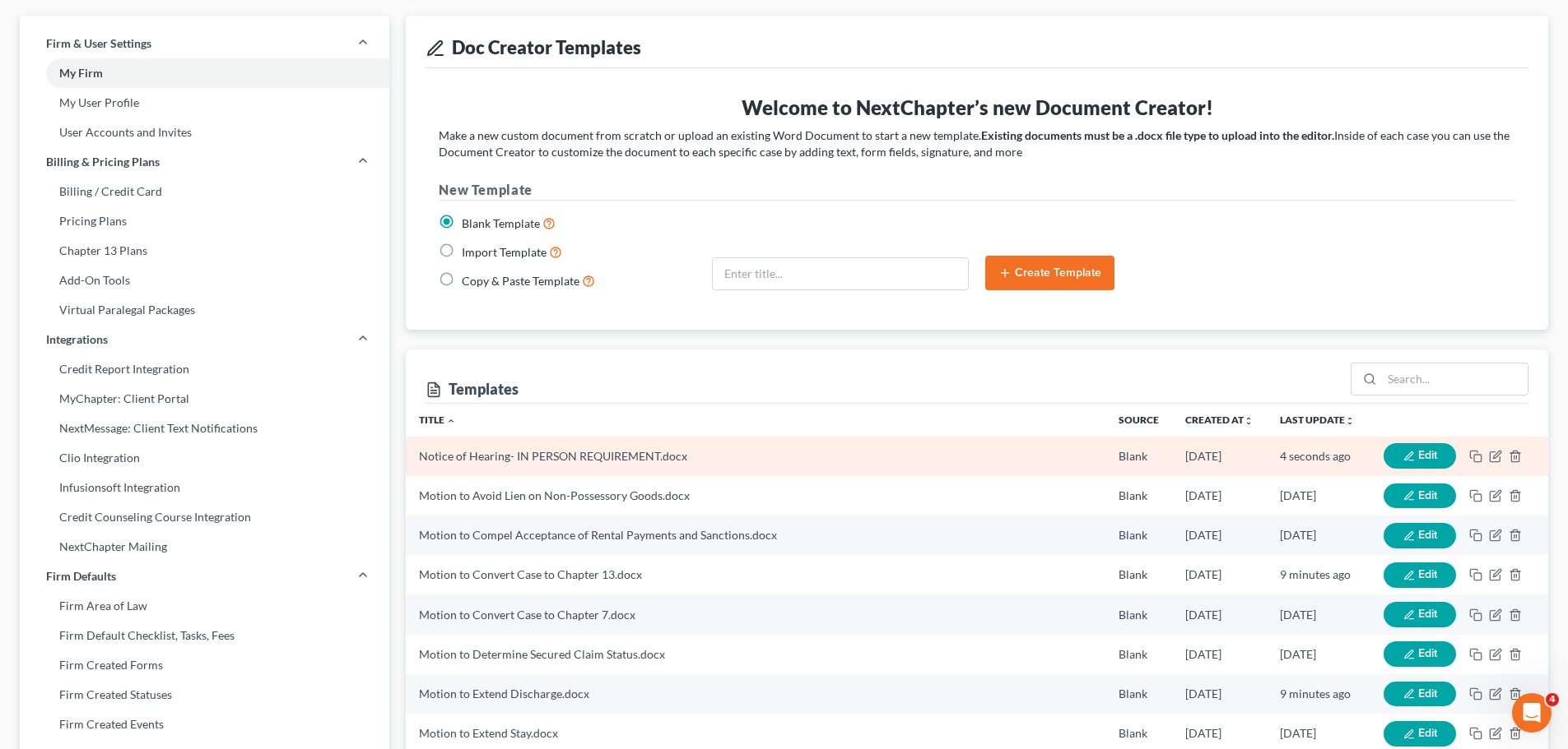
click at [1412, 454] on icon "button" at bounding box center [1409, 457] width 12 height 12
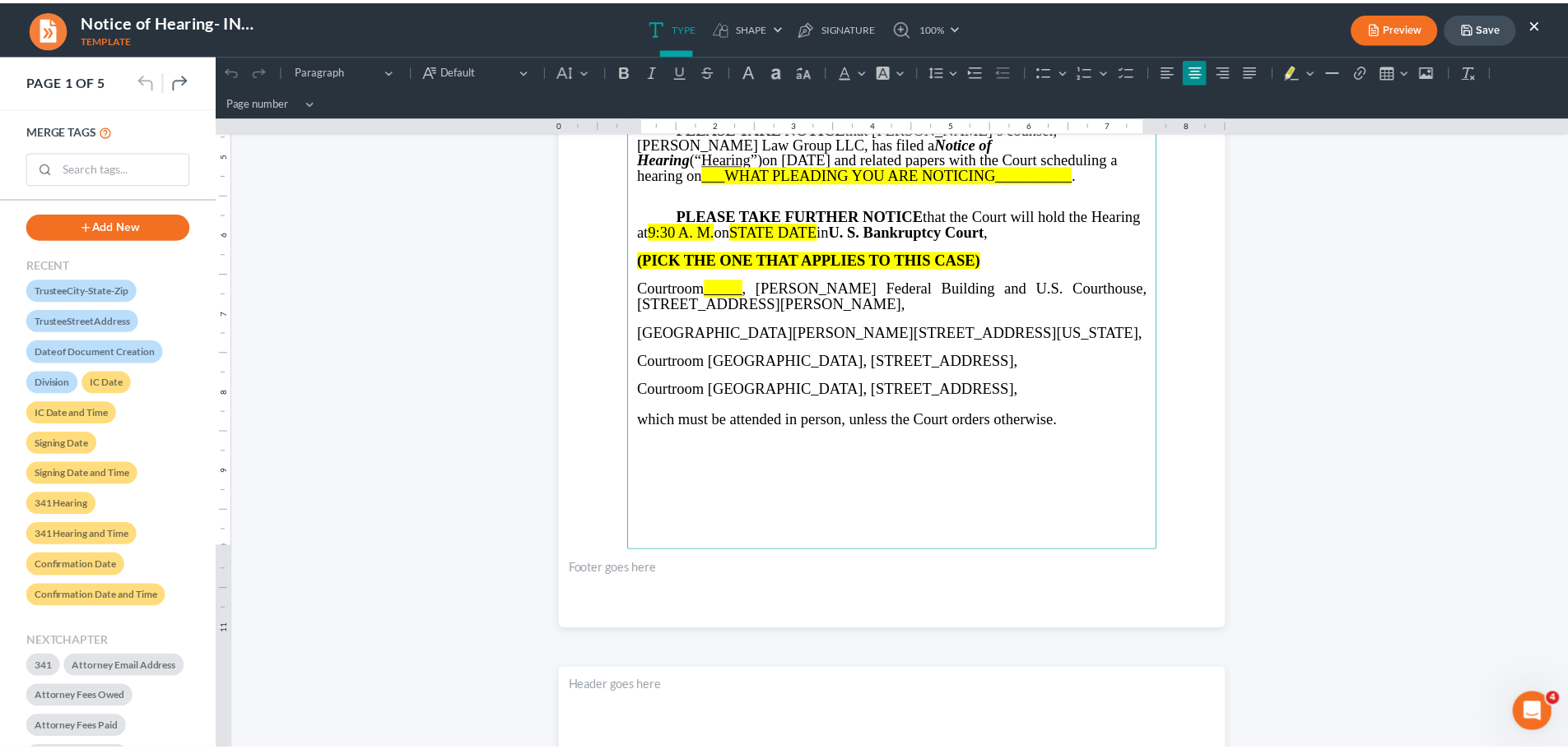
scroll to position [329, 0]
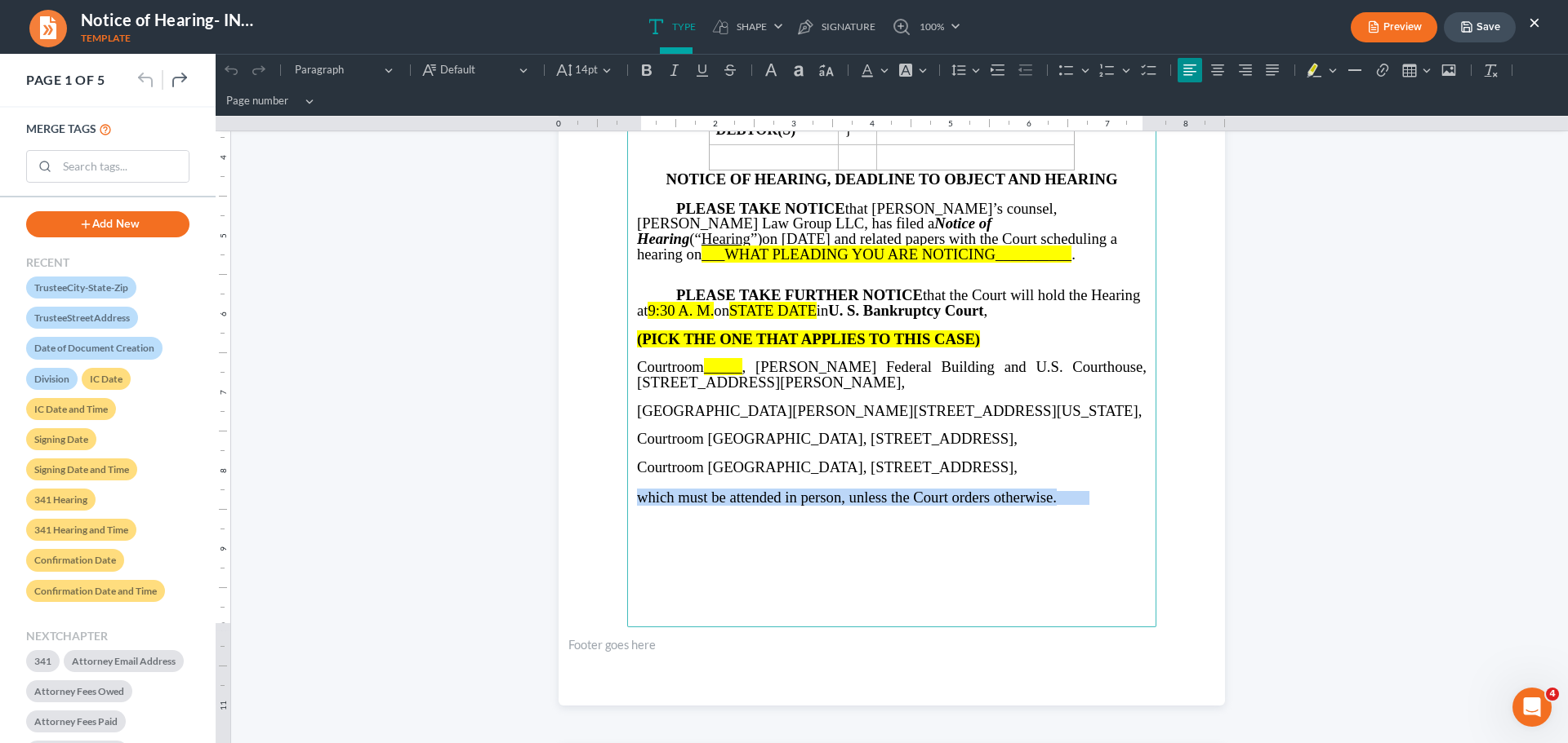
drag, startPoint x: 1082, startPoint y: 514, endPoint x: 631, endPoint y: 511, distance: 451.0
click at [637, 506] on p "which must be attended in person, unless the Court orders otherwise." at bounding box center [891, 498] width 510 height 16
click at [1534, 20] on button "×" at bounding box center [1535, 22] width 12 height 19
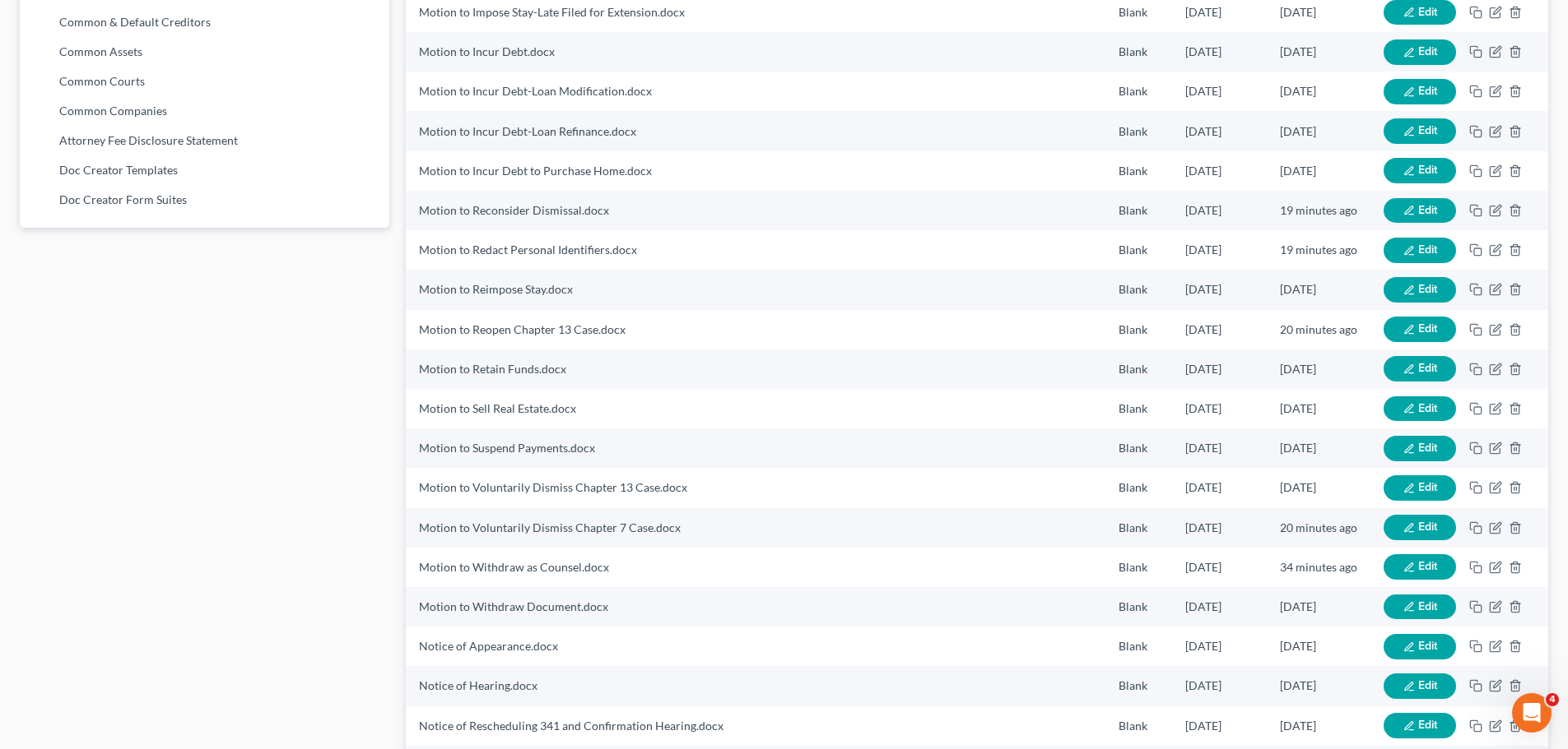
scroll to position [1106, 0]
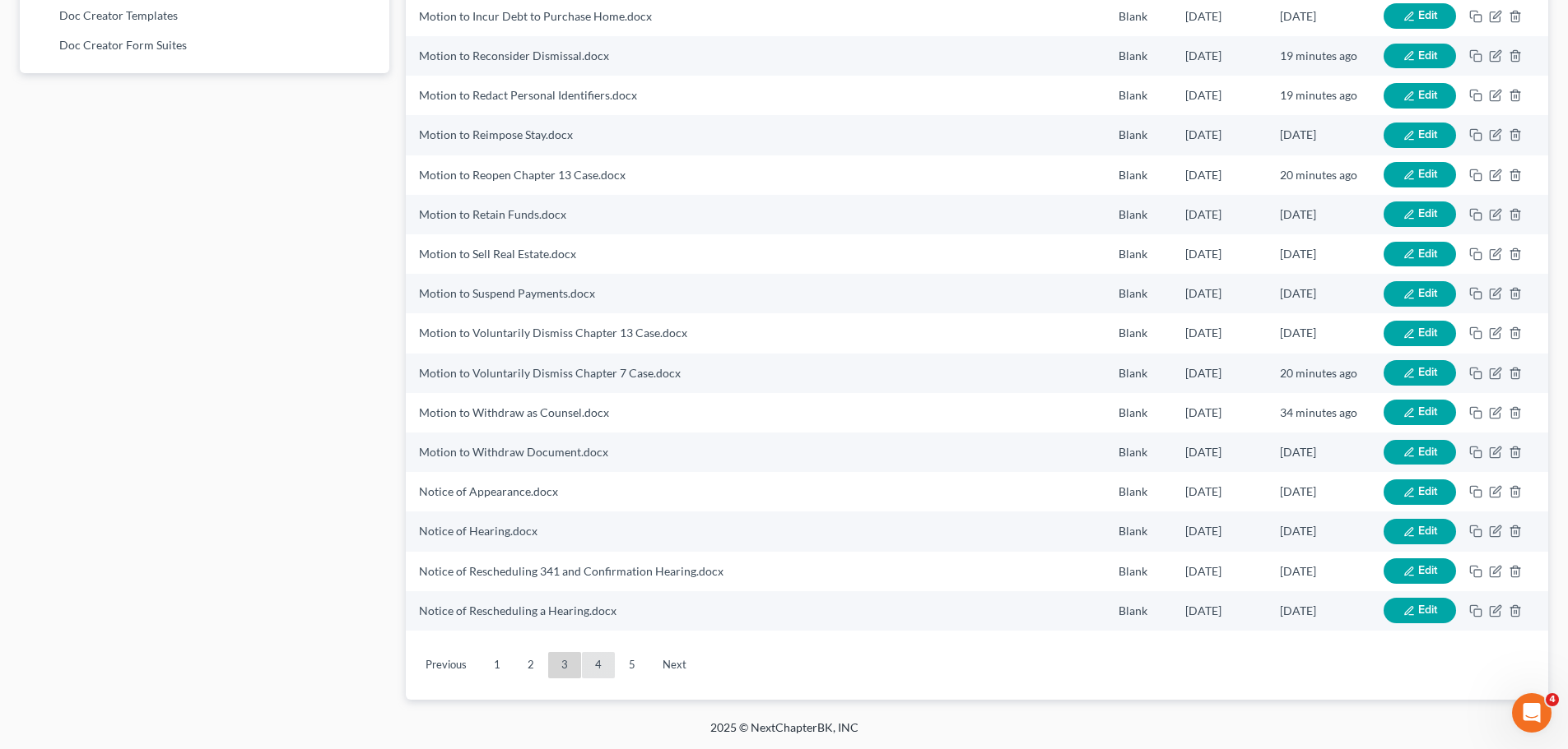
click at [600, 663] on link "4" at bounding box center [598, 665] width 33 height 26
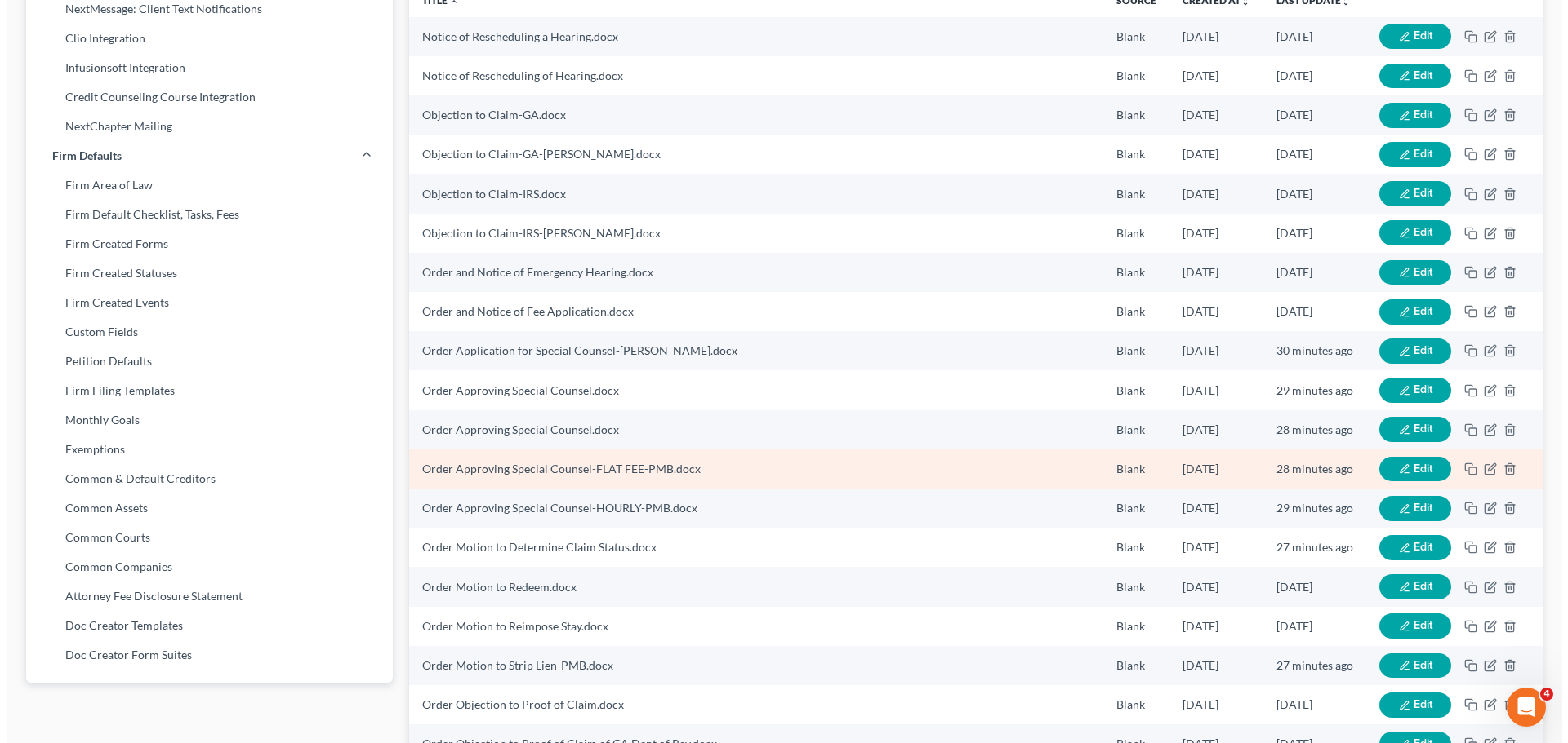
scroll to position [323, 0]
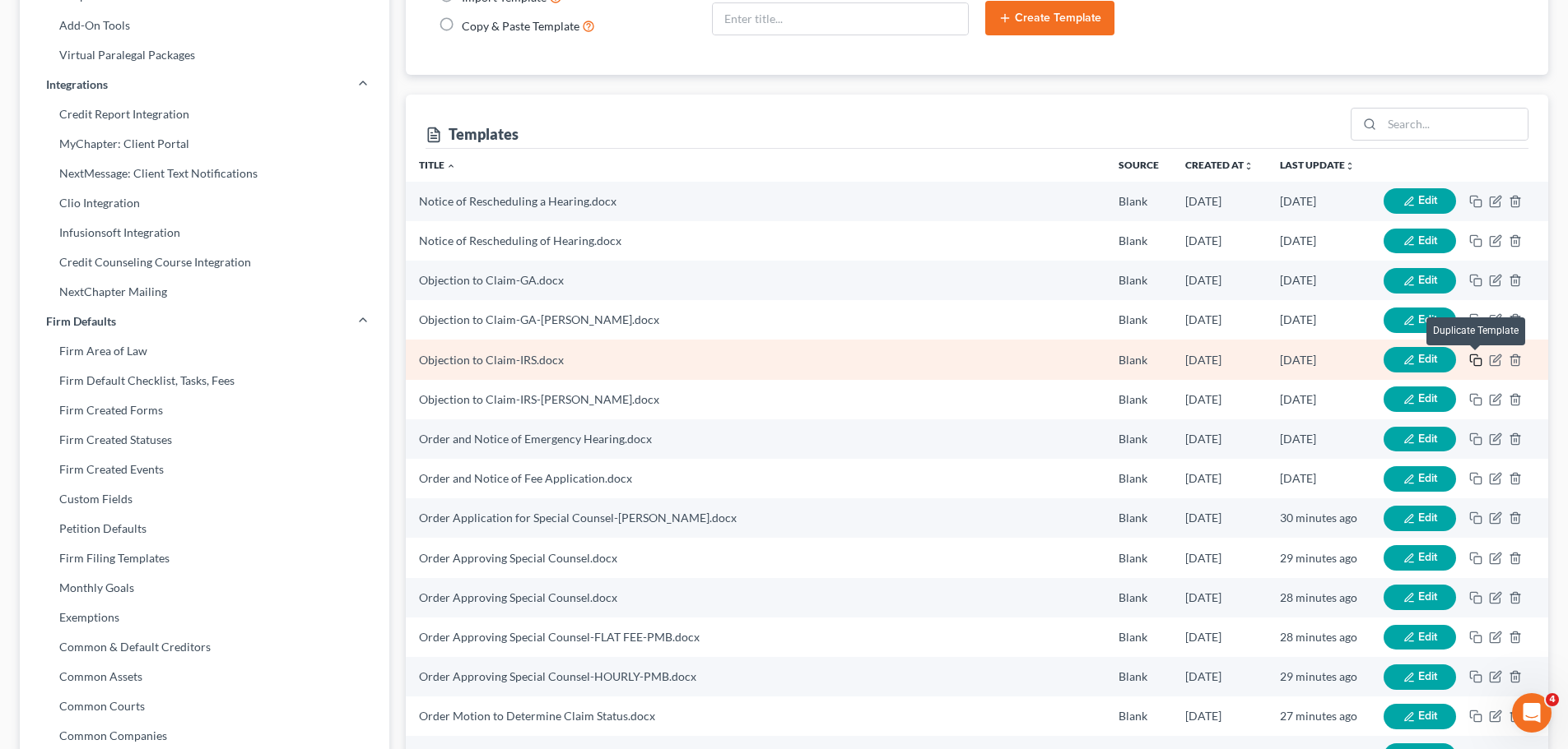
click at [1475, 359] on rect "button" at bounding box center [1478, 362] width 8 height 8
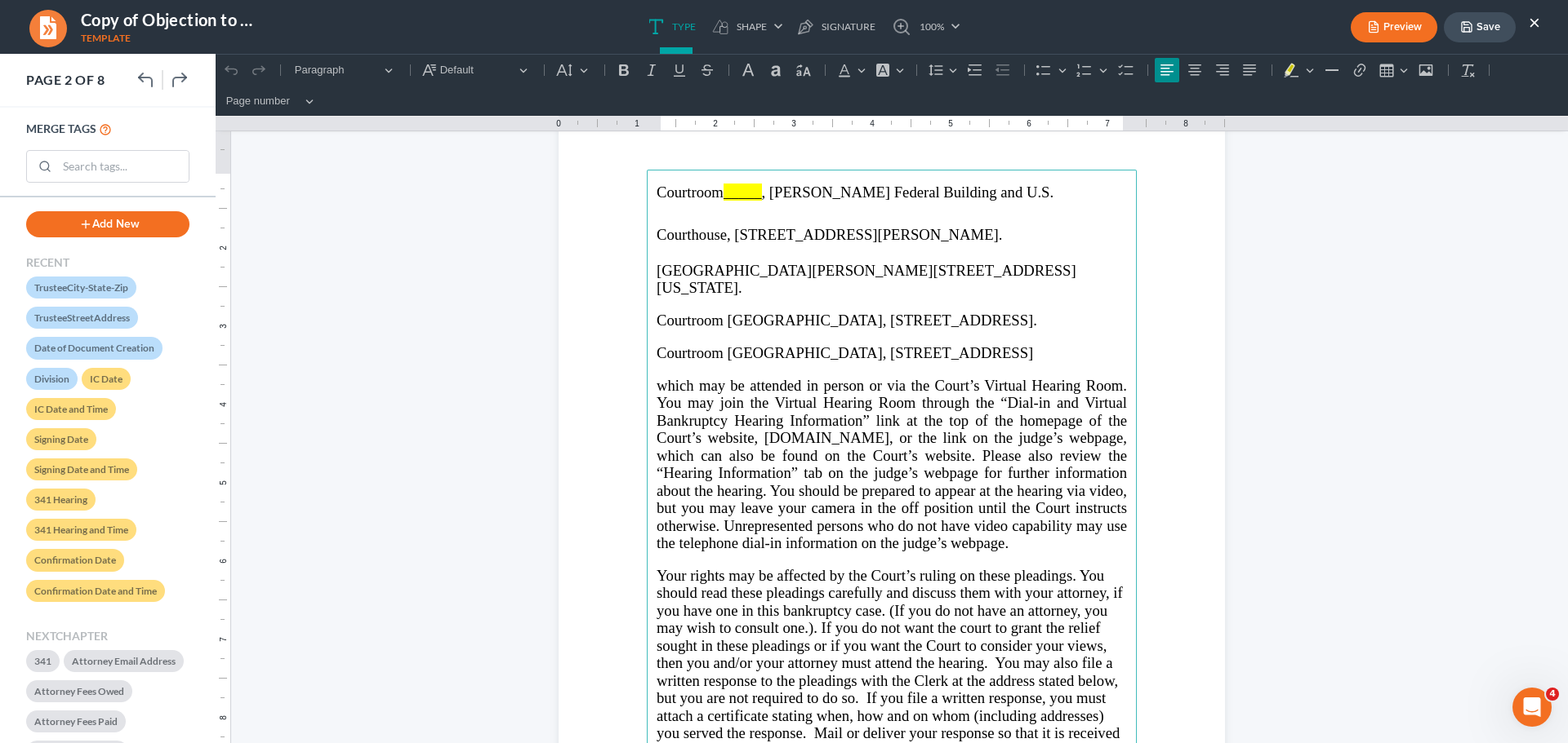
scroll to position [979, 0]
drag, startPoint x: 1012, startPoint y: 545, endPoint x: 647, endPoint y: 386, distance: 398.1
click at [647, 386] on main "⁠⁠⁠⁠⁠⁠⁠ Courtroom _____ , [PERSON_NAME] Federal Building and U.S. Courthouse, […" at bounding box center [891, 523] width 490 height 705
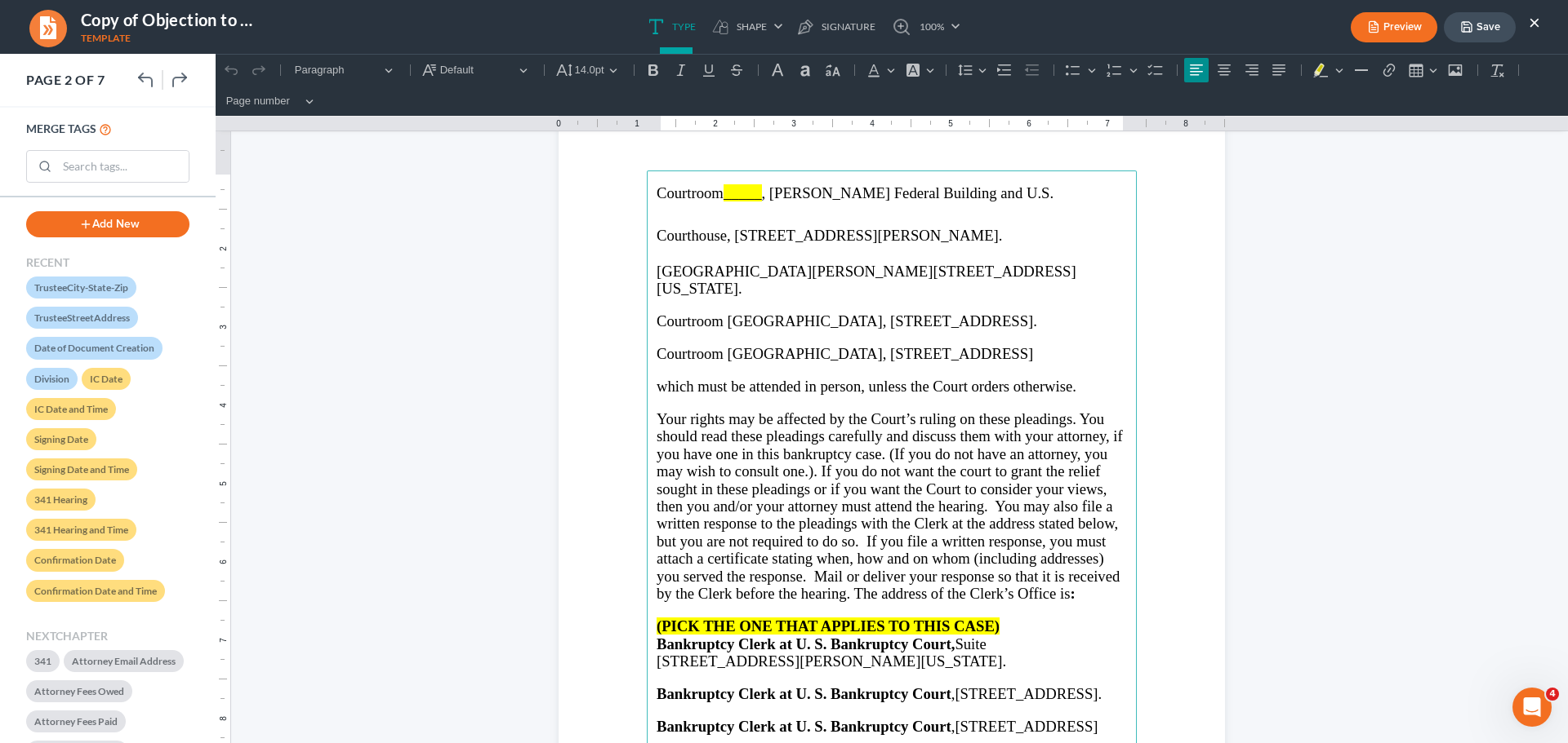
click at [657, 413] on span "Your rights may be affected by the Court’s ruling on these pleadings. You shoul…" at bounding box center [890, 507] width 466 height 193
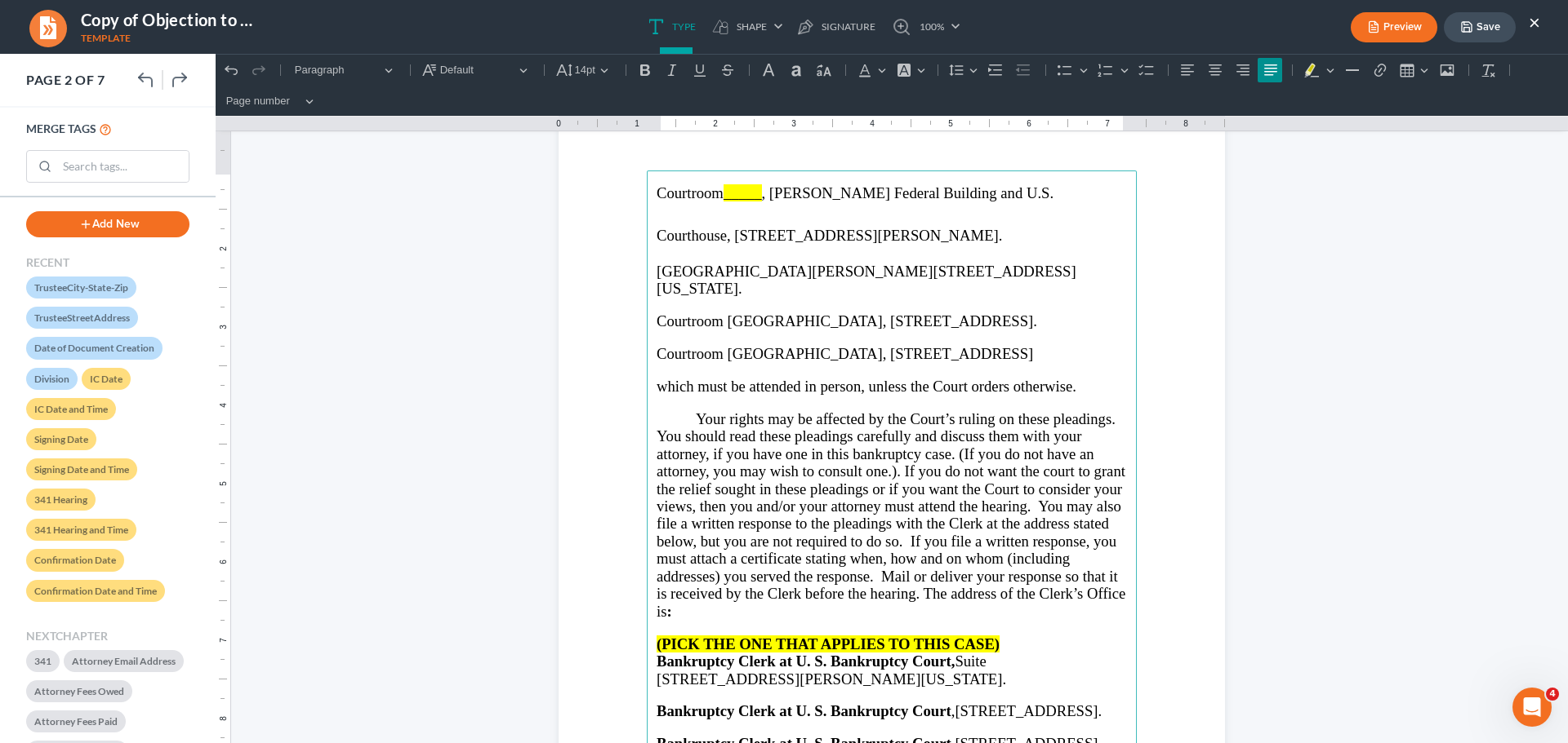
click at [1088, 386] on p "which must be attended in person, unless the Court orders otherwise." at bounding box center [891, 387] width 470 height 18
click at [1093, 352] on p "Courtroom [GEOGRAPHIC_DATA], [STREET_ADDRESS]" at bounding box center [891, 353] width 470 height 18
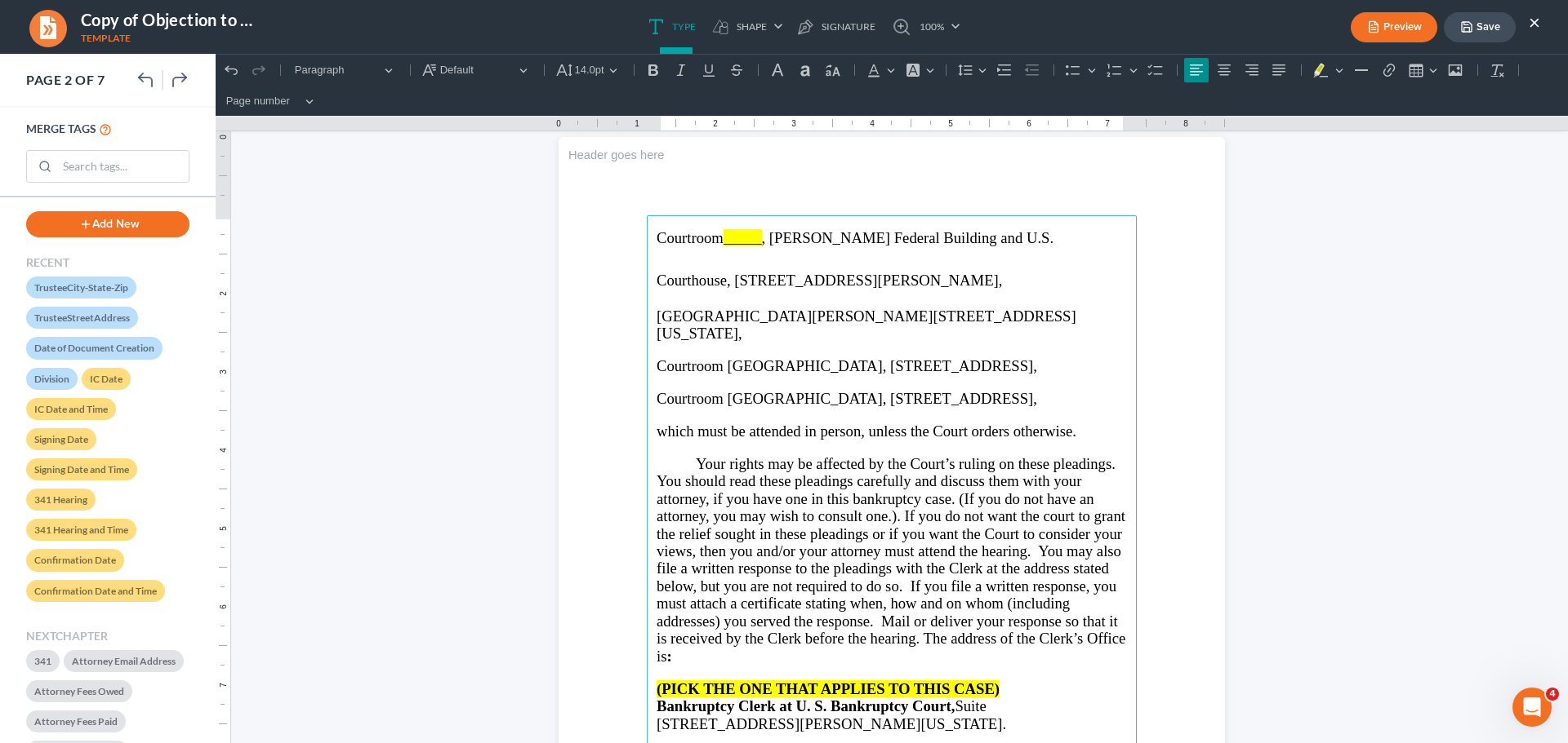
scroll to position [897, 0]
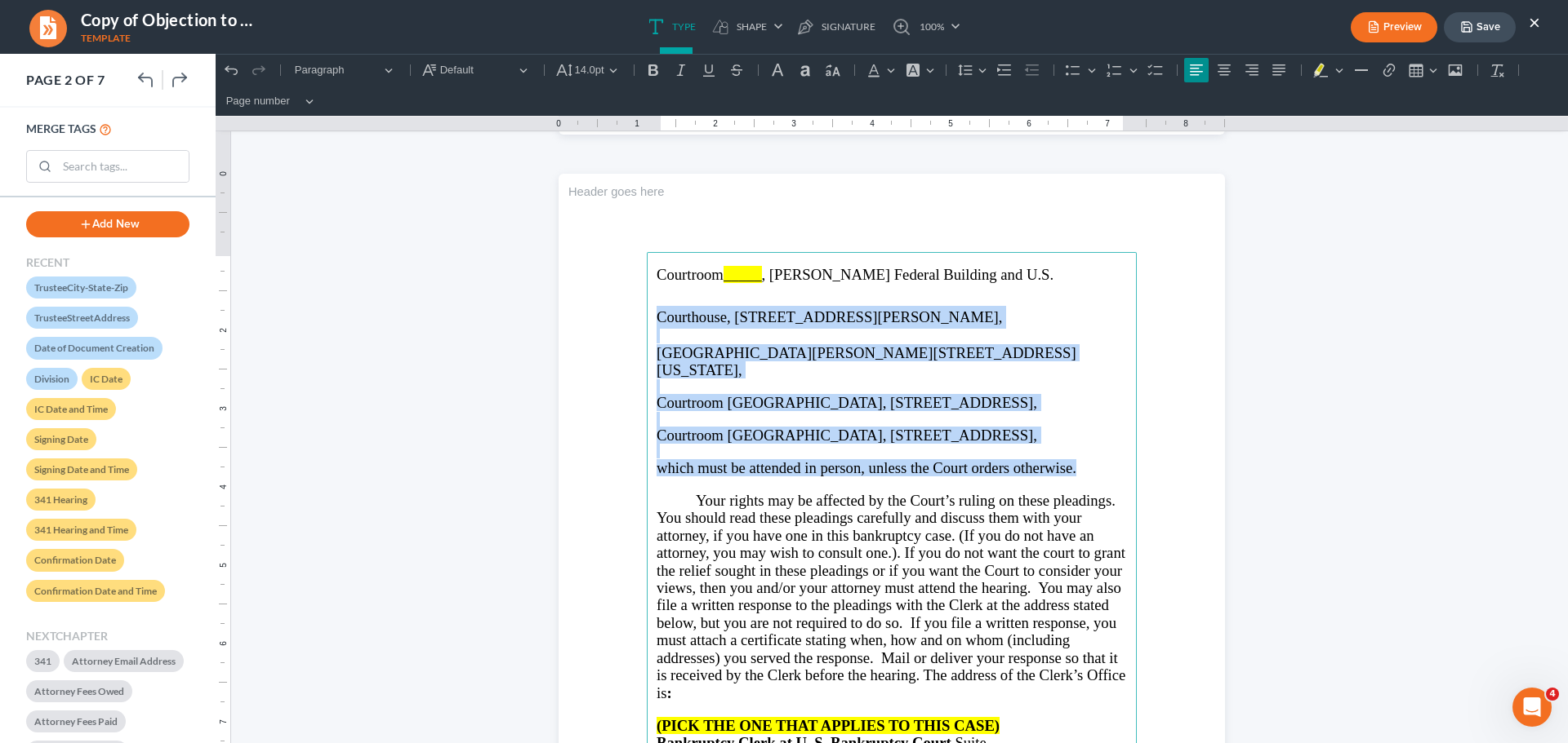
drag, startPoint x: 1083, startPoint y: 465, endPoint x: 651, endPoint y: 320, distance: 455.7
click at [651, 320] on main "Courtroom _____ , Richard B. Russell Federal Building and U.S. Courthouse, 75 T…" at bounding box center [891, 604] width 490 height 705
copy main "Courthouse, 75 Ted Turner Drive, SW, Atlanta, 30303, 2nd Floor Courtroom, Lewis…"
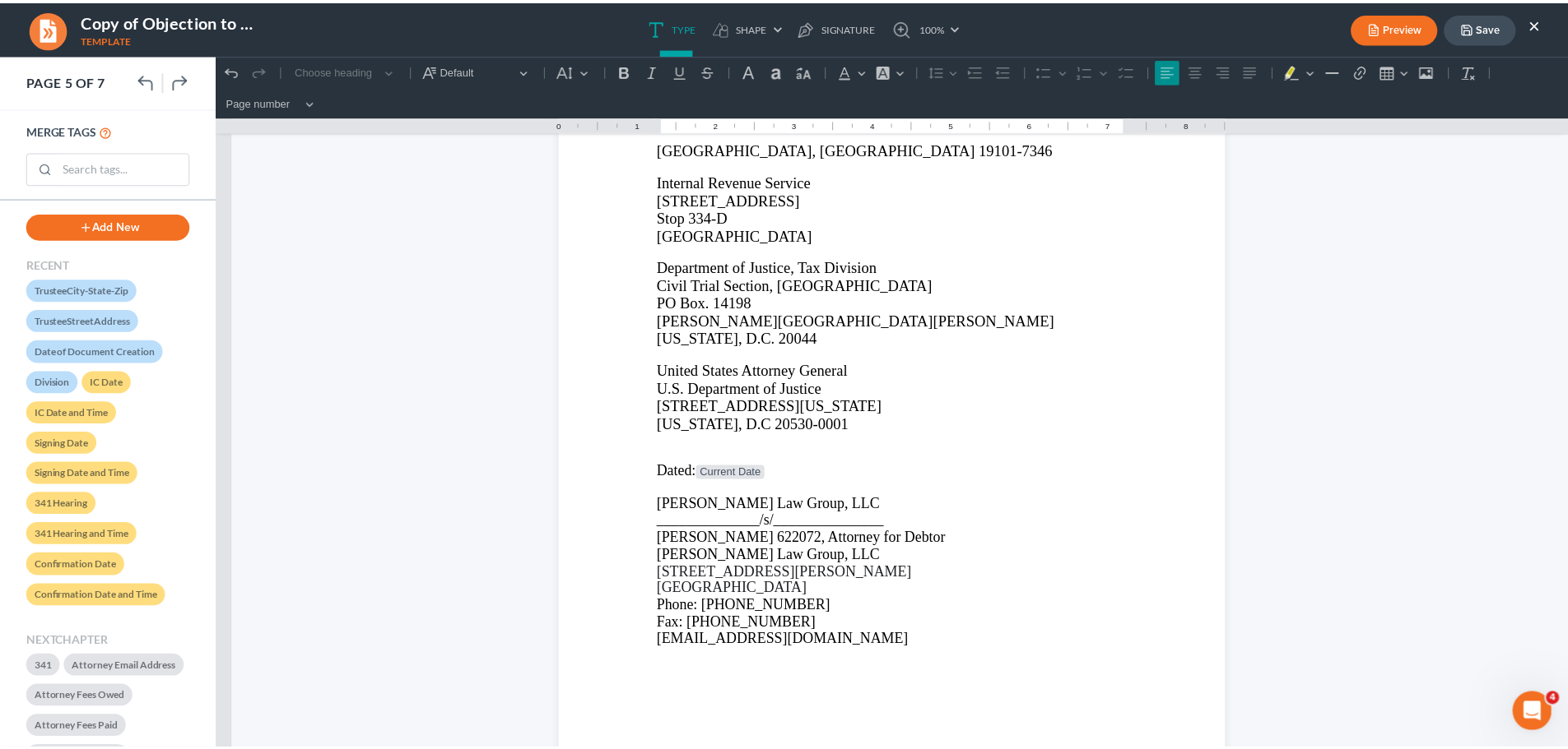
scroll to position [5511, 0]
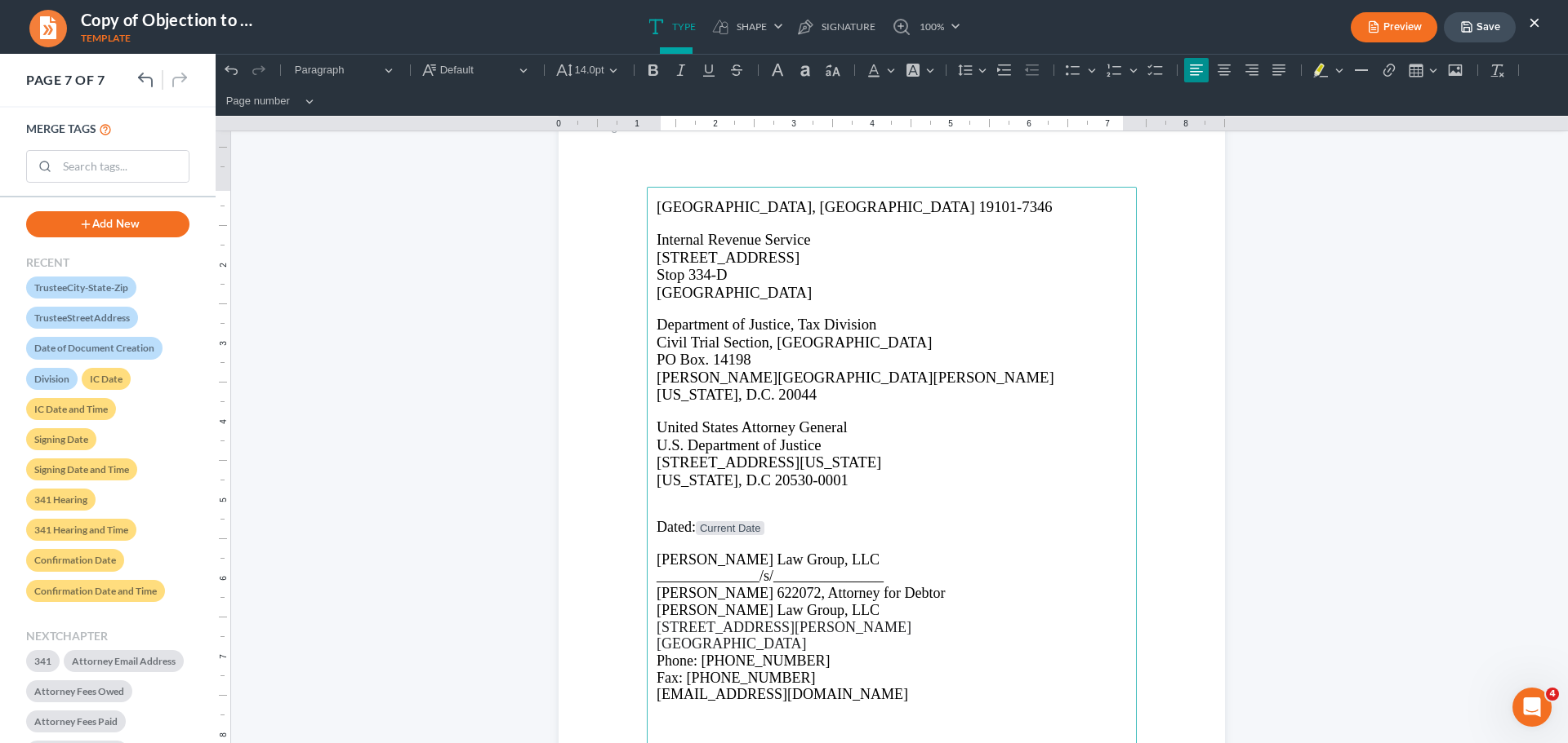
click at [1463, 26] on icon "button" at bounding box center [1467, 27] width 13 height 13
click at [1479, 34] on button "Save" at bounding box center [1479, 28] width 72 height 30
click at [1536, 19] on button "×" at bounding box center [1535, 22] width 12 height 19
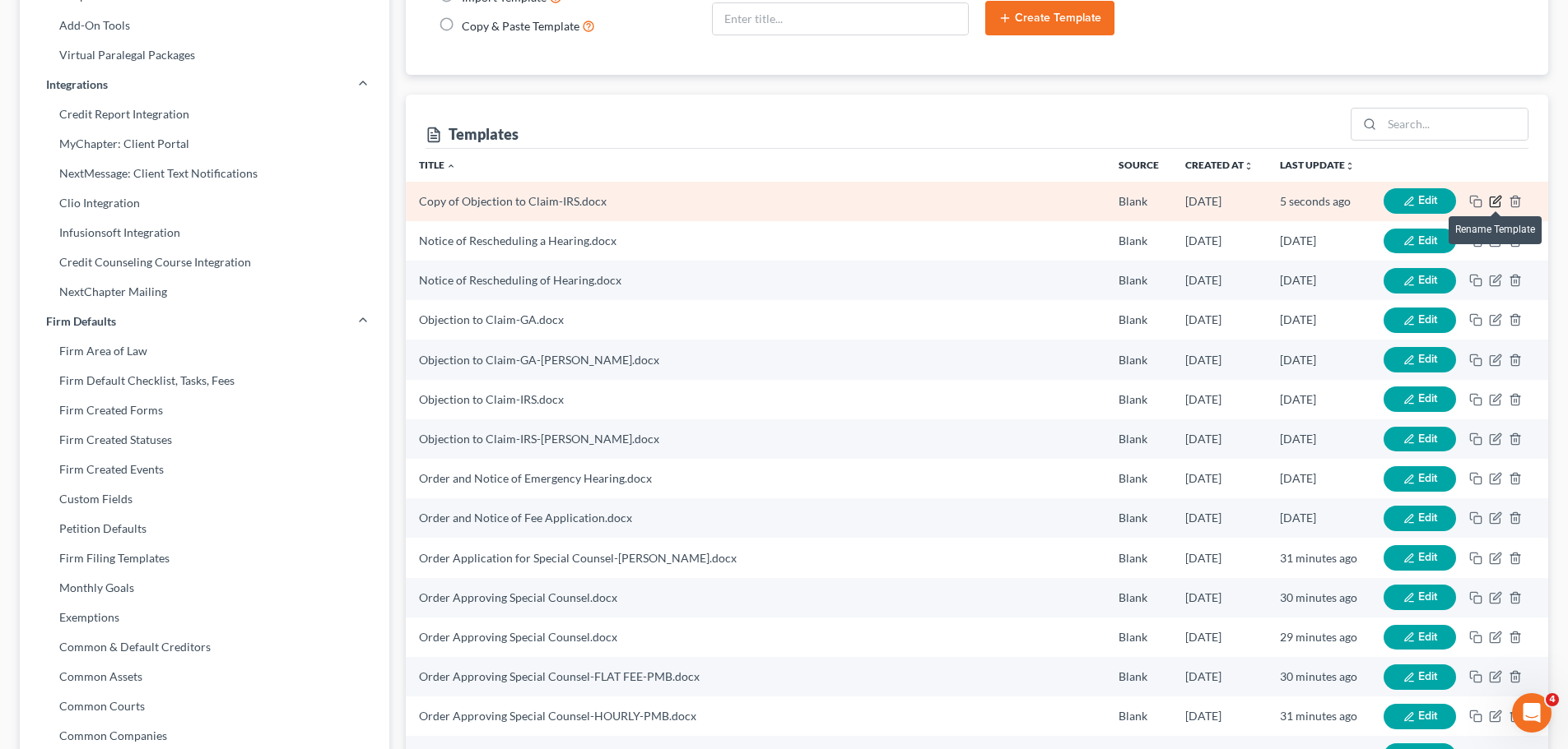
click at [1490, 200] on icon "button" at bounding box center [1495, 202] width 10 height 10
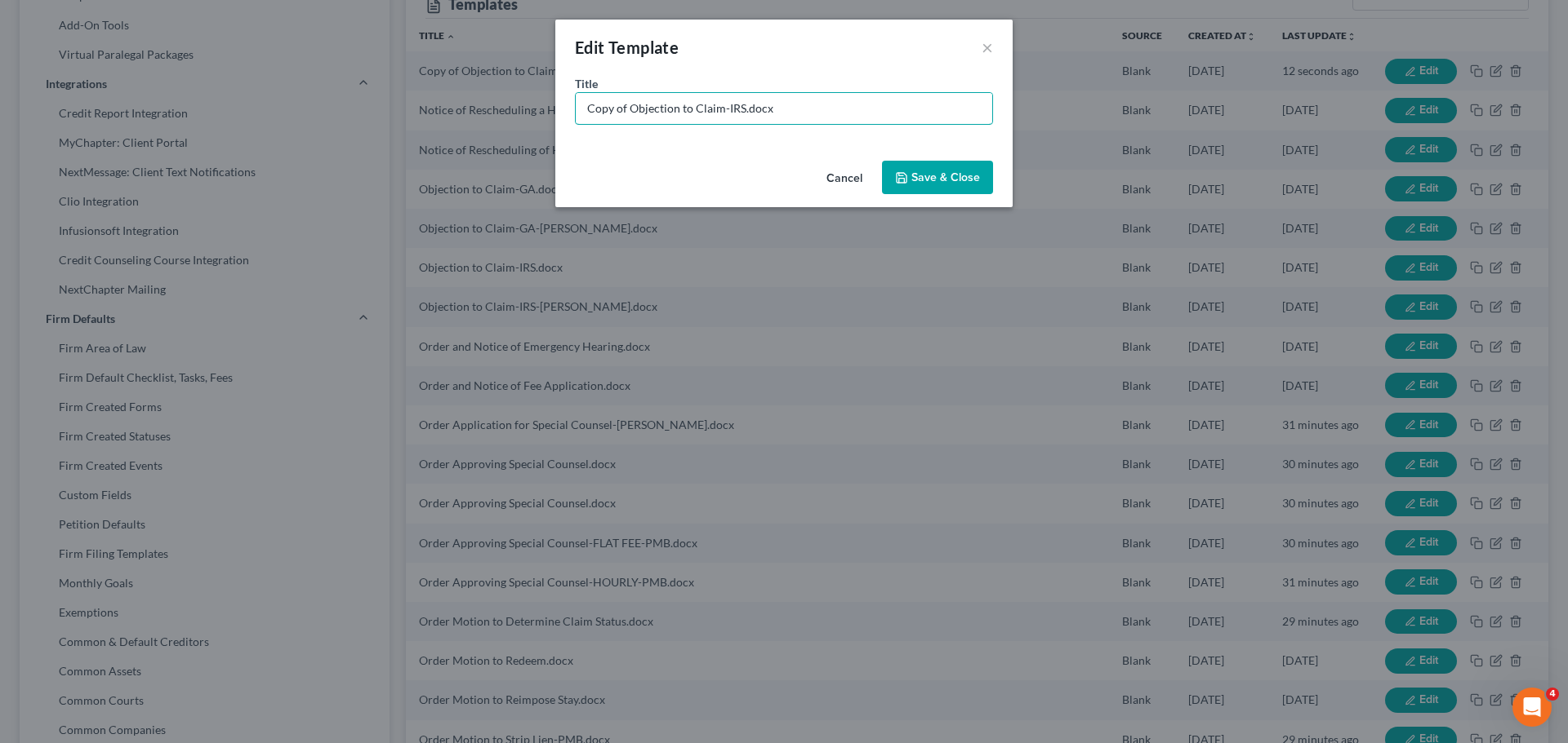
drag, startPoint x: 630, startPoint y: 106, endPoint x: 564, endPoint y: 107, distance: 66.0
click at [564, 107] on div "Title * Copy of Objection to Claim-IRS.docx" at bounding box center [784, 114] width 457 height 79
type input "Objection to Claim-IRS-IN PERSON.docx"
click at [919, 177] on button "Save & Close" at bounding box center [937, 178] width 111 height 34
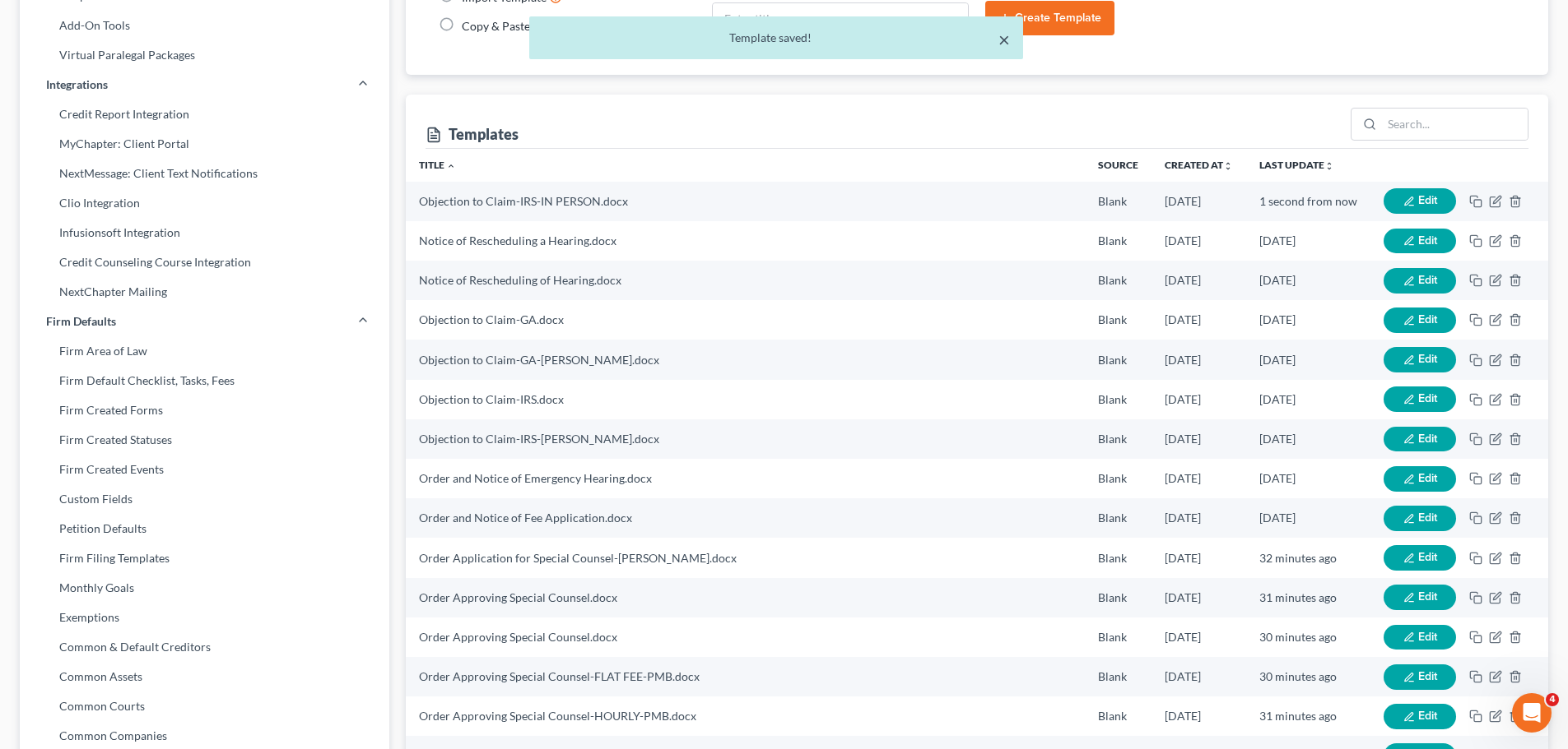
click at [999, 40] on button "×" at bounding box center [1005, 39] width 12 height 19
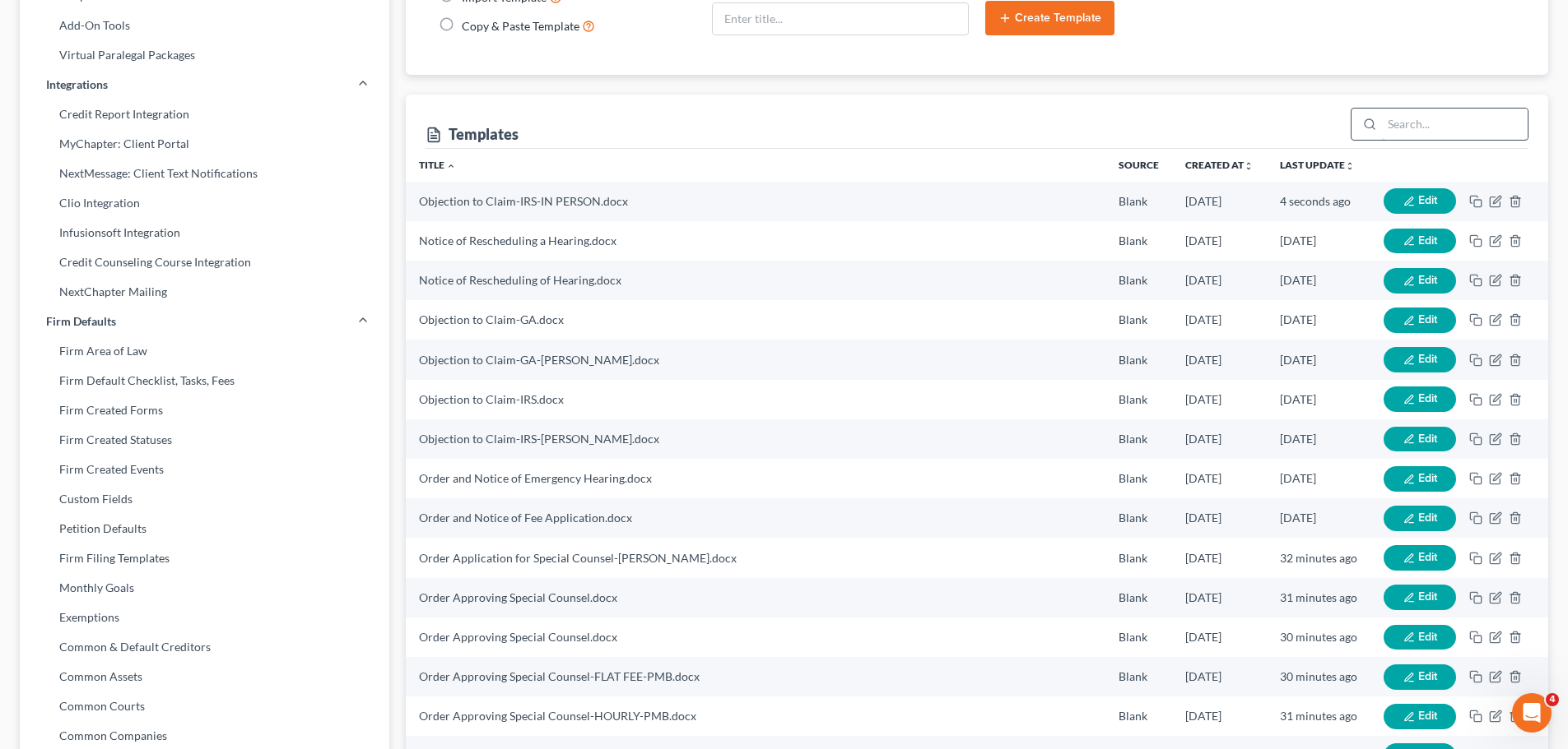
click at [1417, 126] on input "search" at bounding box center [1454, 124] width 146 height 31
type input "MAC"
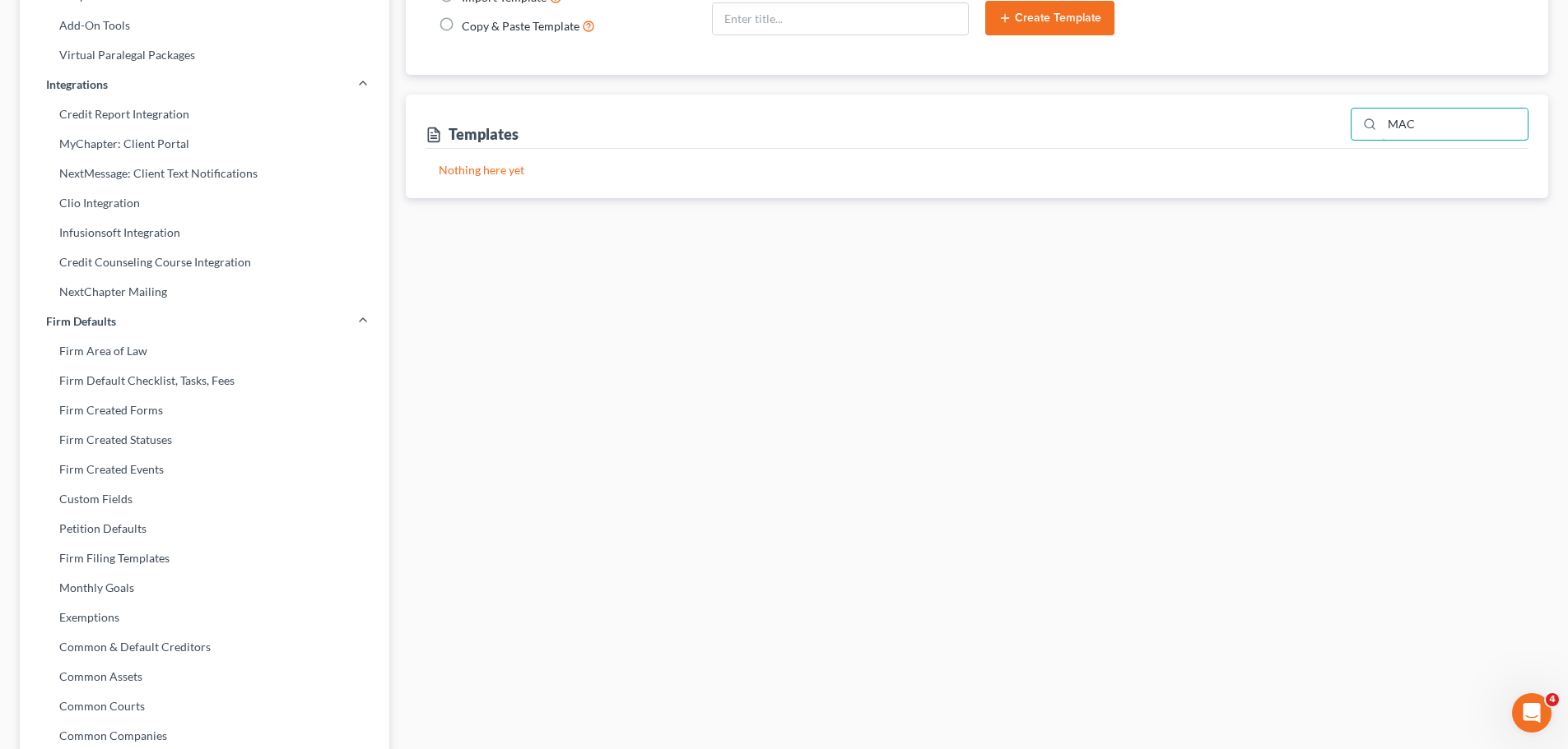
drag, startPoint x: 1459, startPoint y: 112, endPoint x: 1307, endPoint y: 104, distance: 152.2
click at [1307, 104] on div "Templates MAC" at bounding box center [977, 121] width 1103 height 55
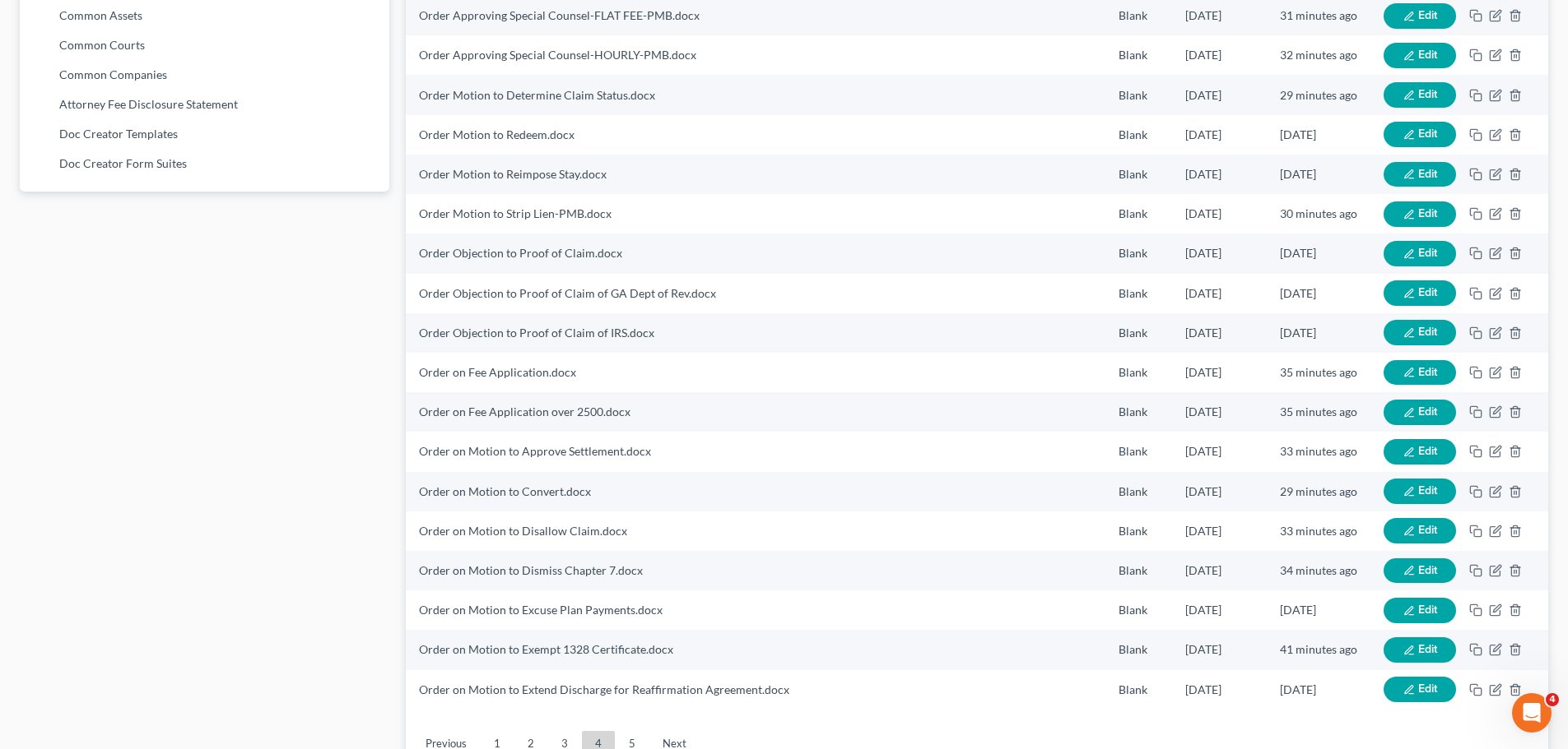
scroll to position [1066, 0]
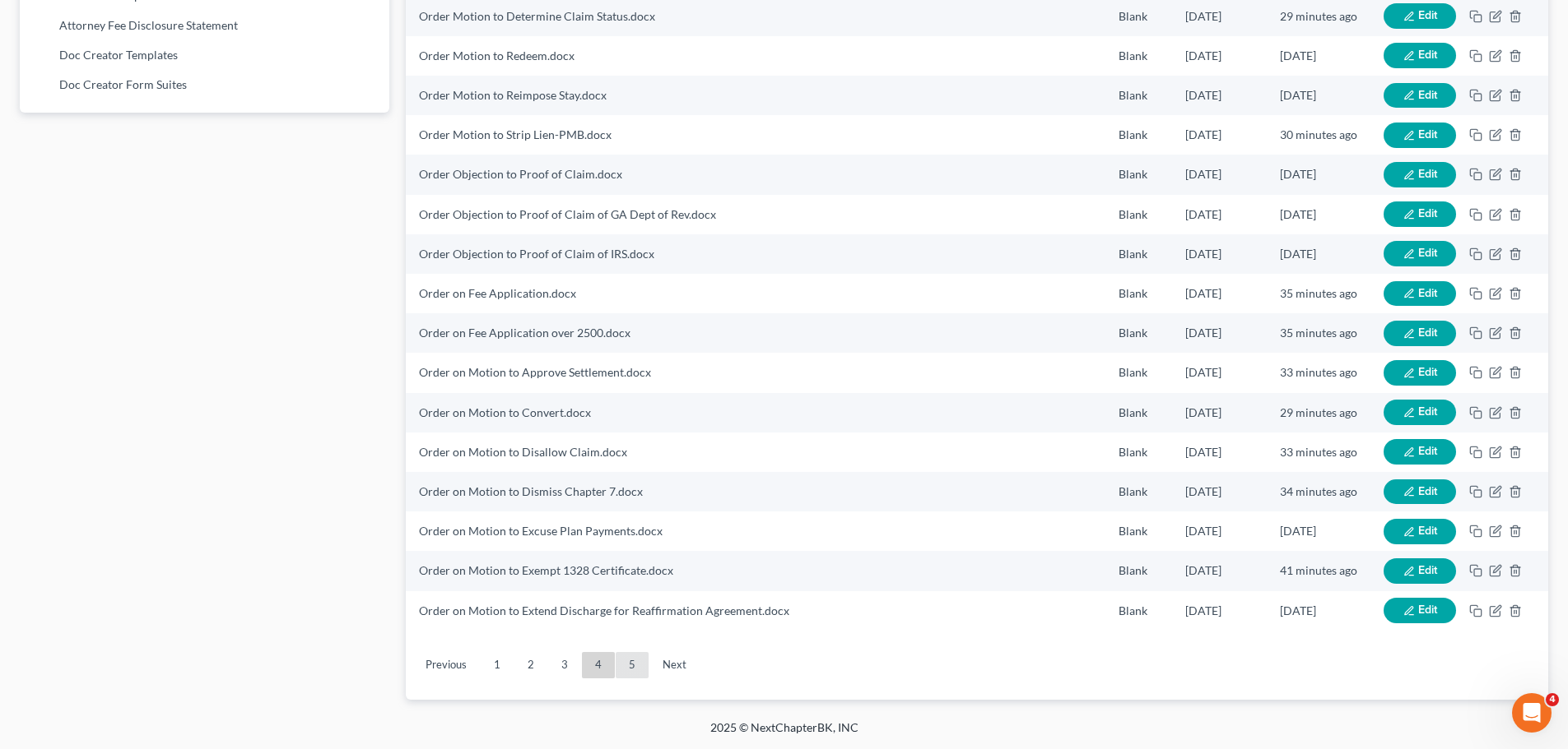
click at [634, 654] on link "5" at bounding box center [632, 665] width 33 height 26
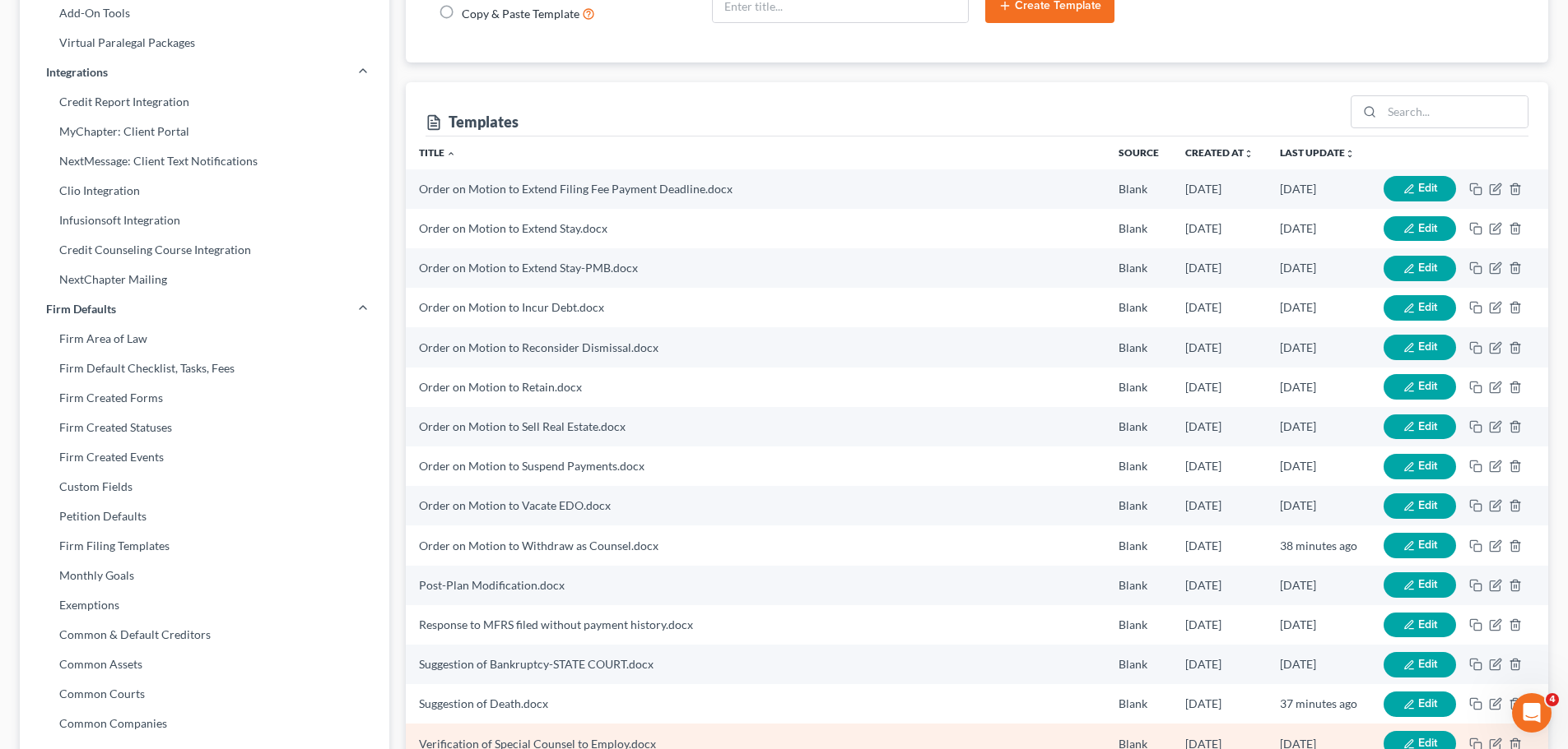
scroll to position [498, 0]
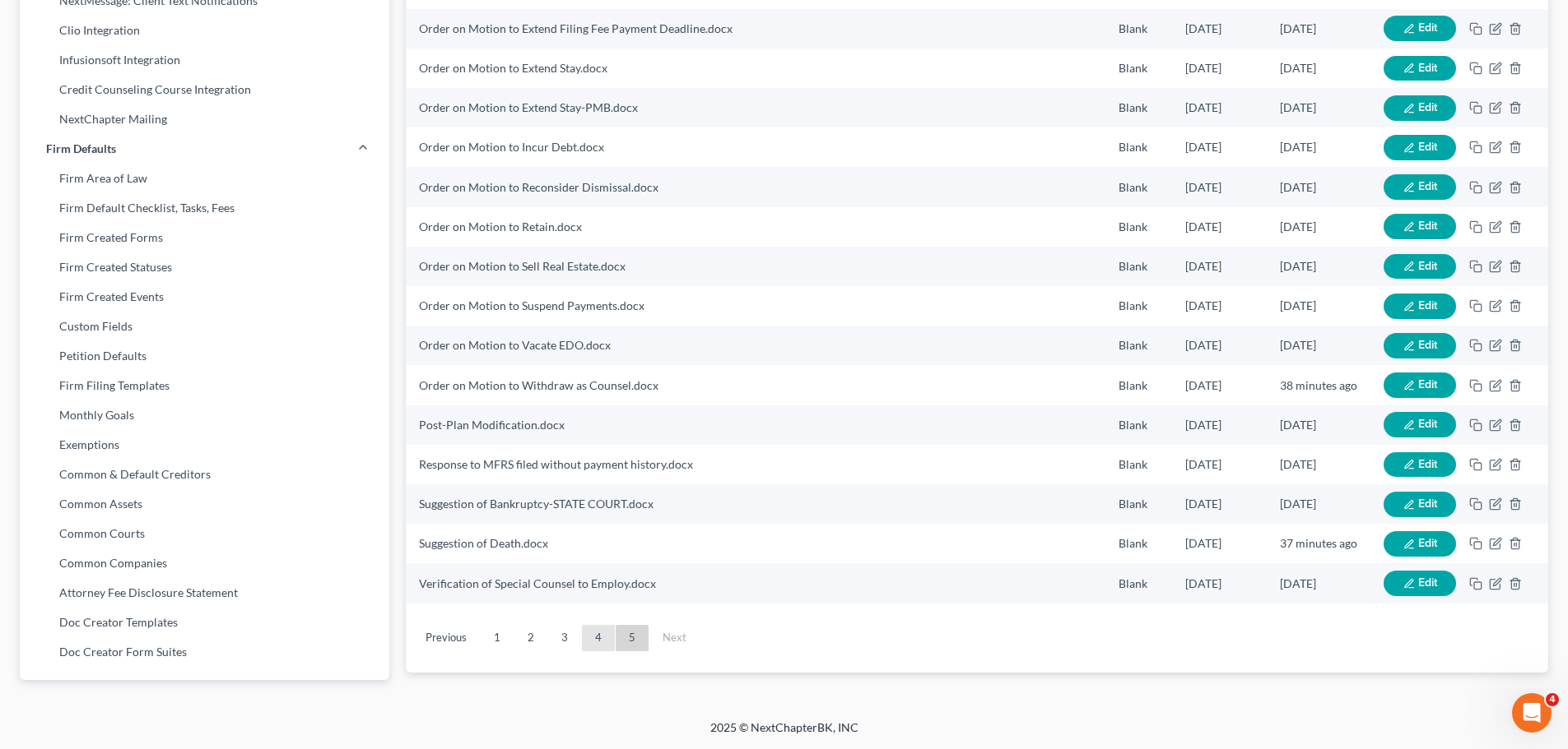
click at [604, 630] on link "4" at bounding box center [598, 638] width 33 height 26
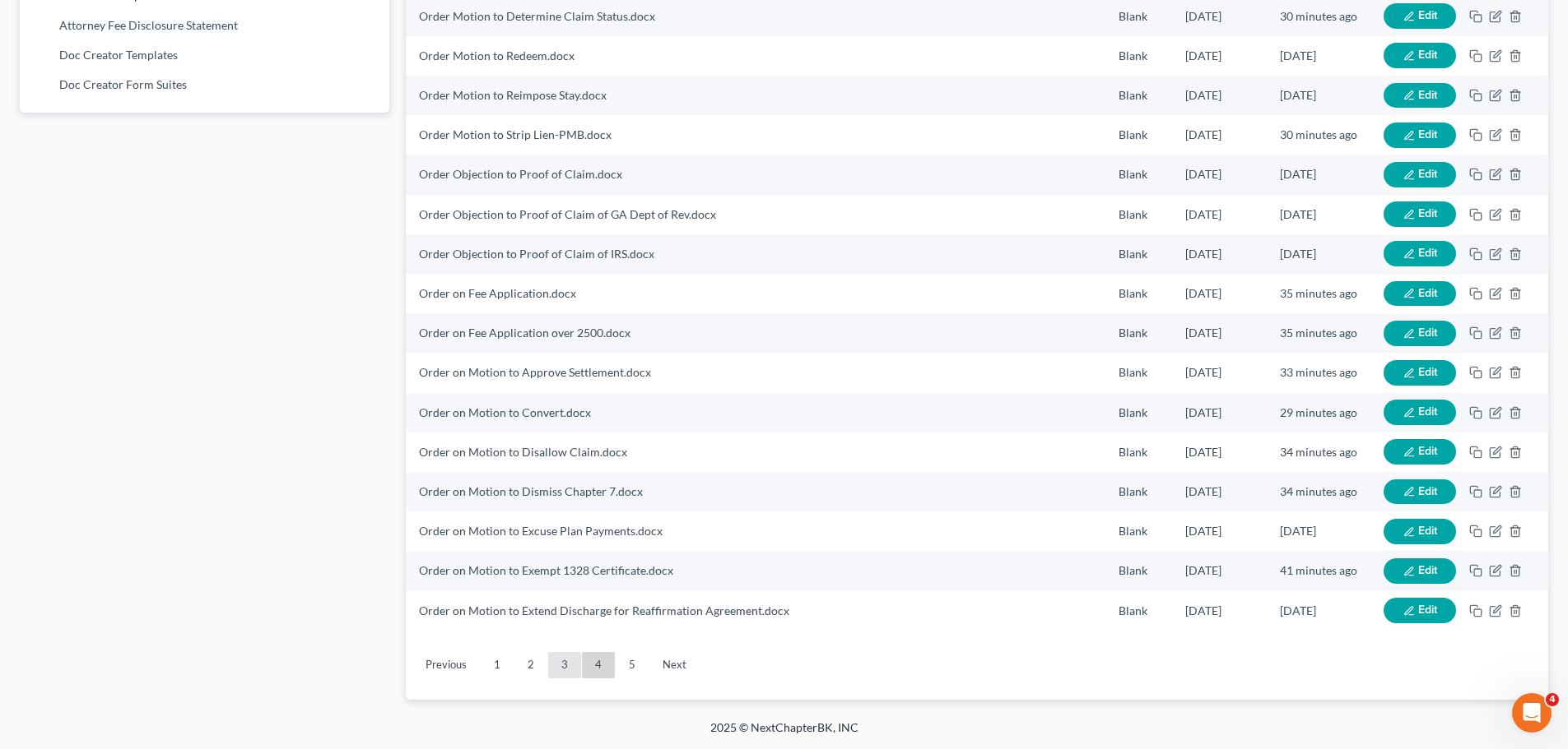
click at [572, 667] on link "3" at bounding box center [564, 665] width 33 height 26
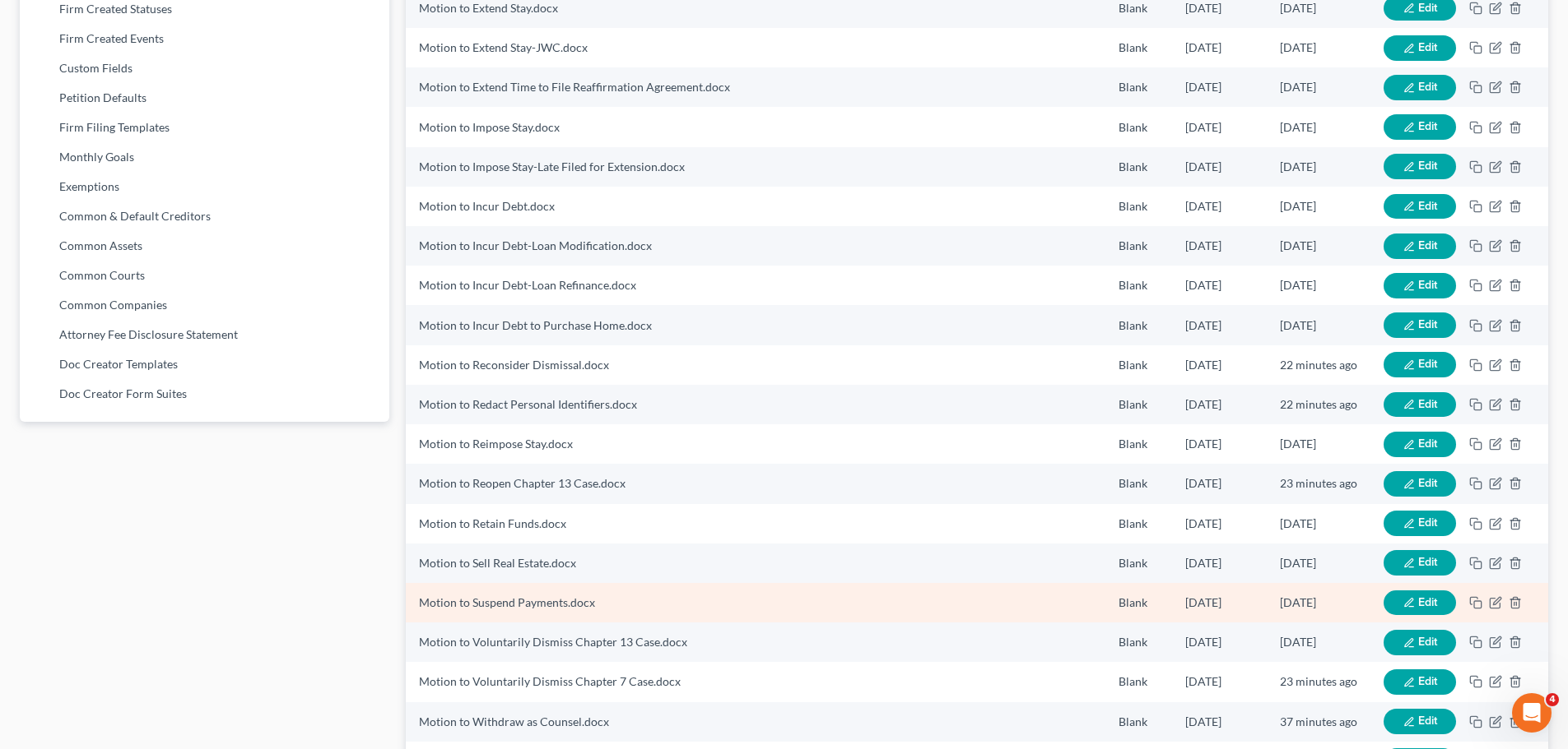
scroll to position [655, 0]
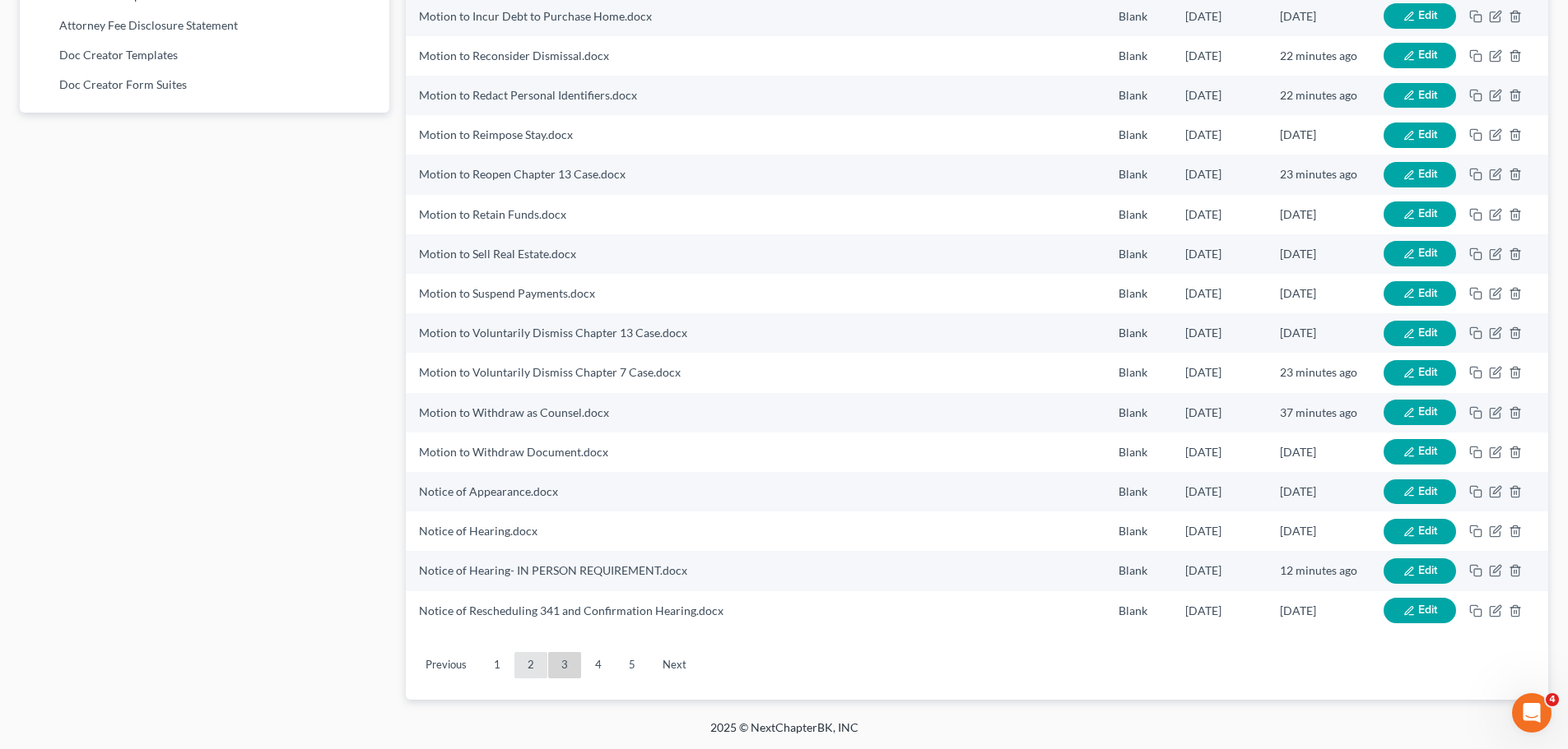
click at [530, 661] on link "2" at bounding box center [531, 665] width 33 height 26
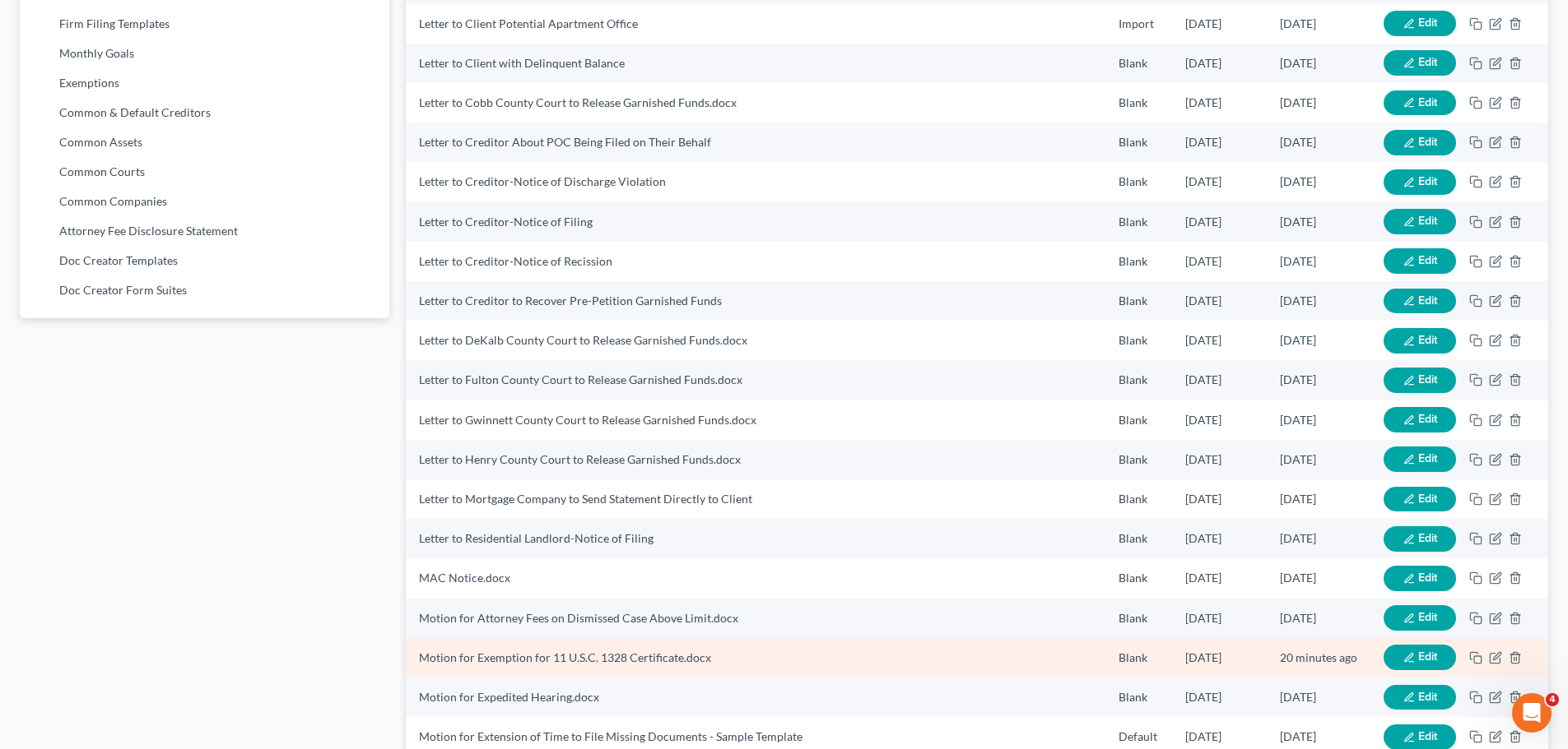
scroll to position [984, 0]
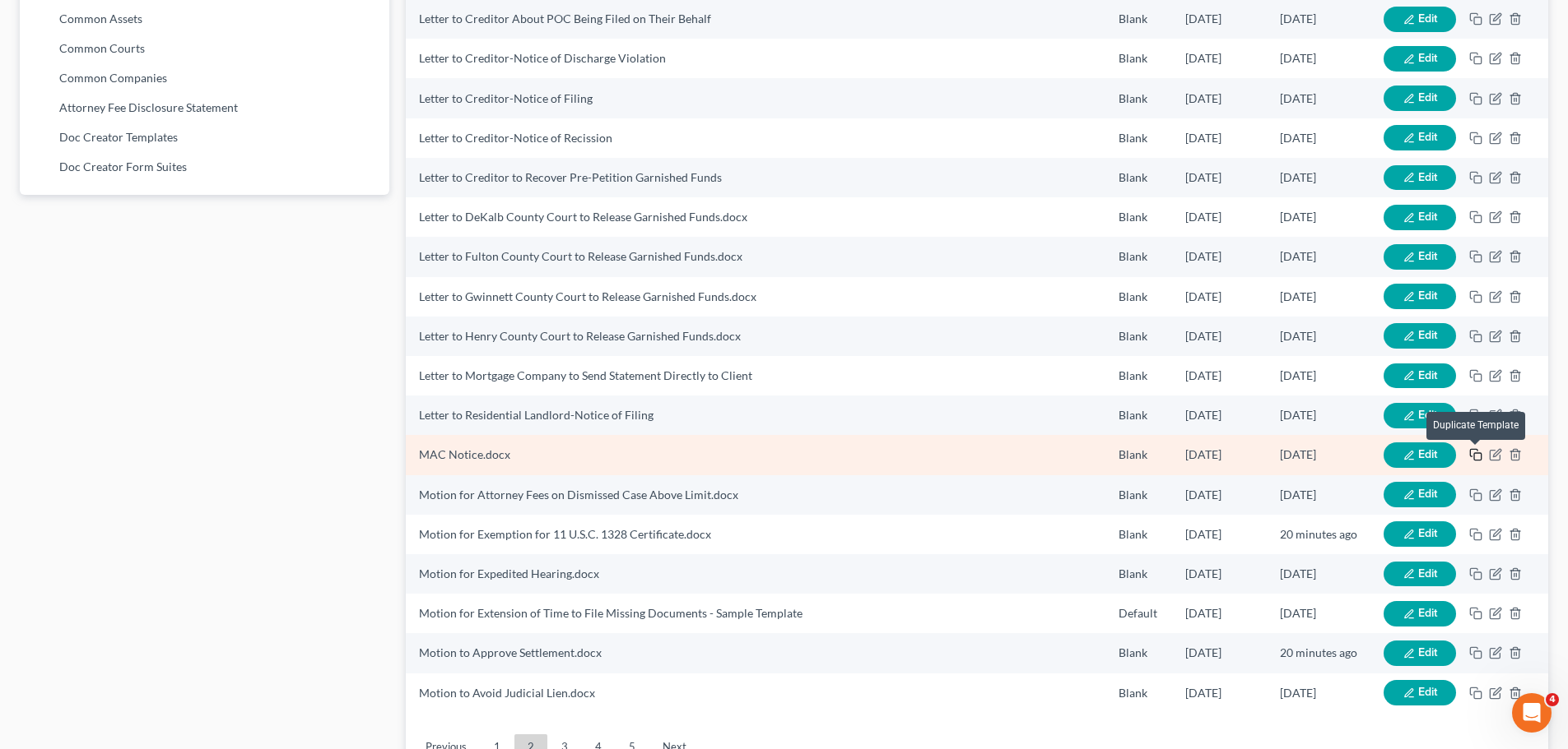
click at [1475, 452] on icon "button" at bounding box center [1476, 455] width 13 height 13
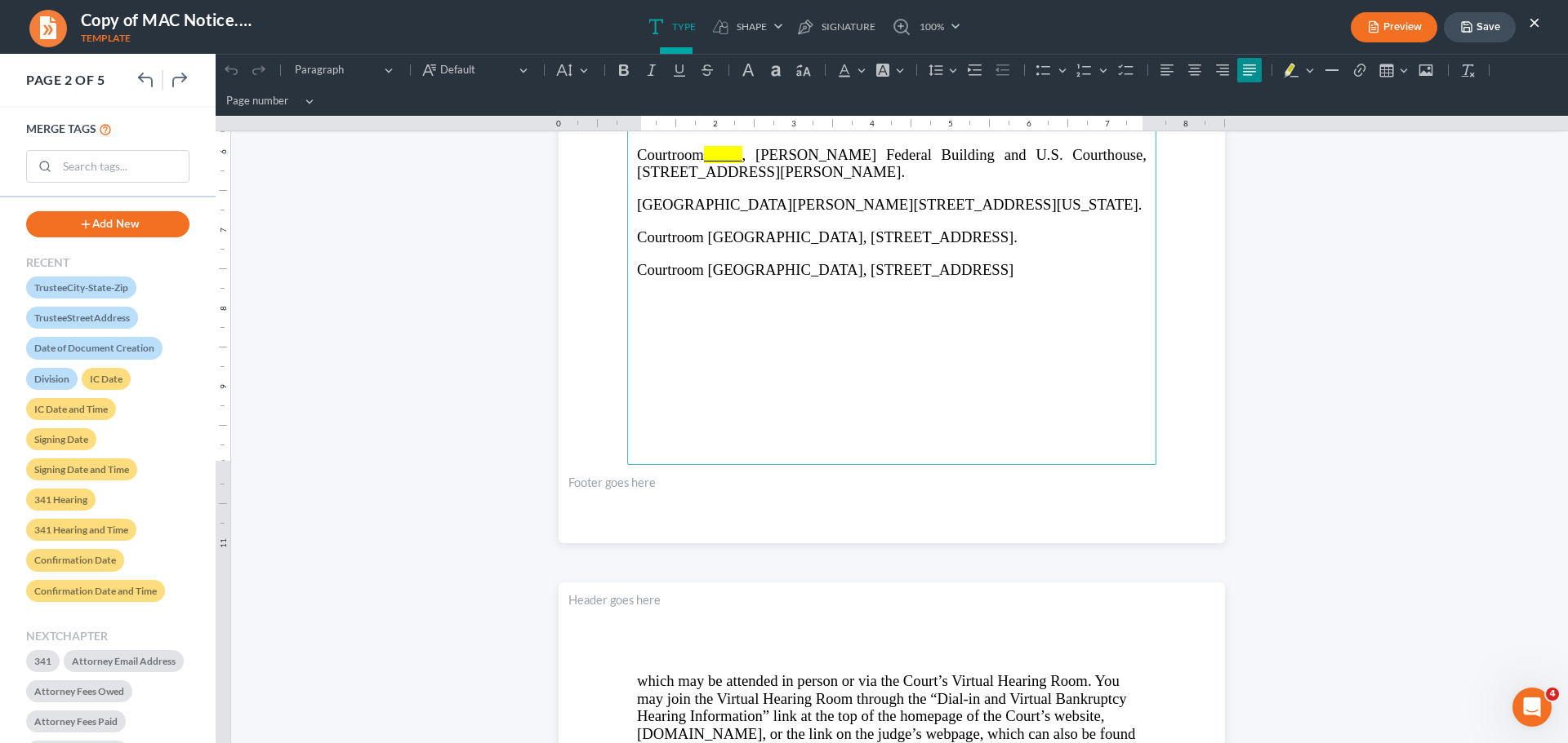
scroll to position [1550, 0]
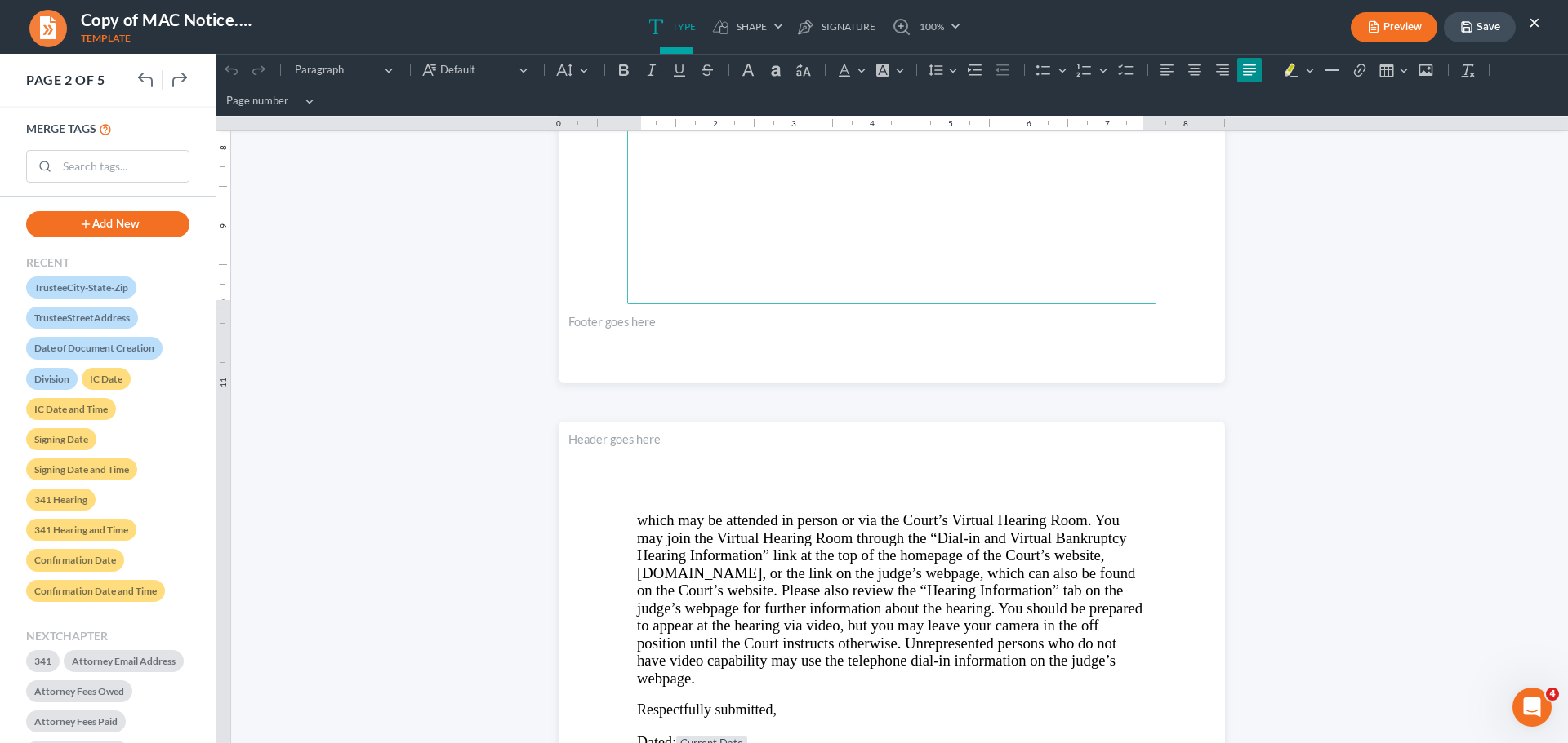
drag, startPoint x: 703, startPoint y: 596, endPoint x: 601, endPoint y: 514, distance: 130.9
click at [741, 628] on span "which may be attended in person or via the Court’s Virtual Hearing Room. You ma…" at bounding box center [889, 599] width 505 height 174
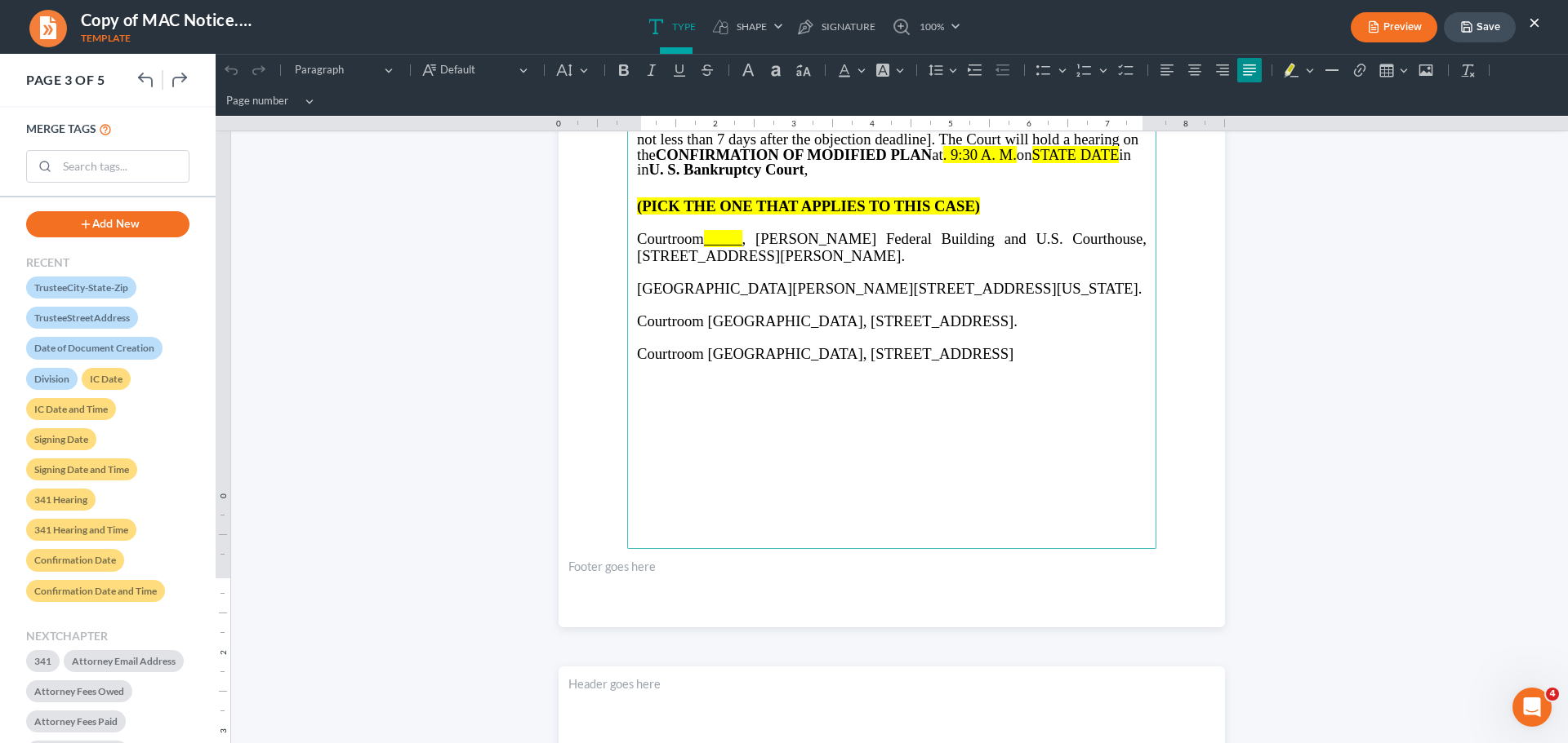
scroll to position [1142, 0]
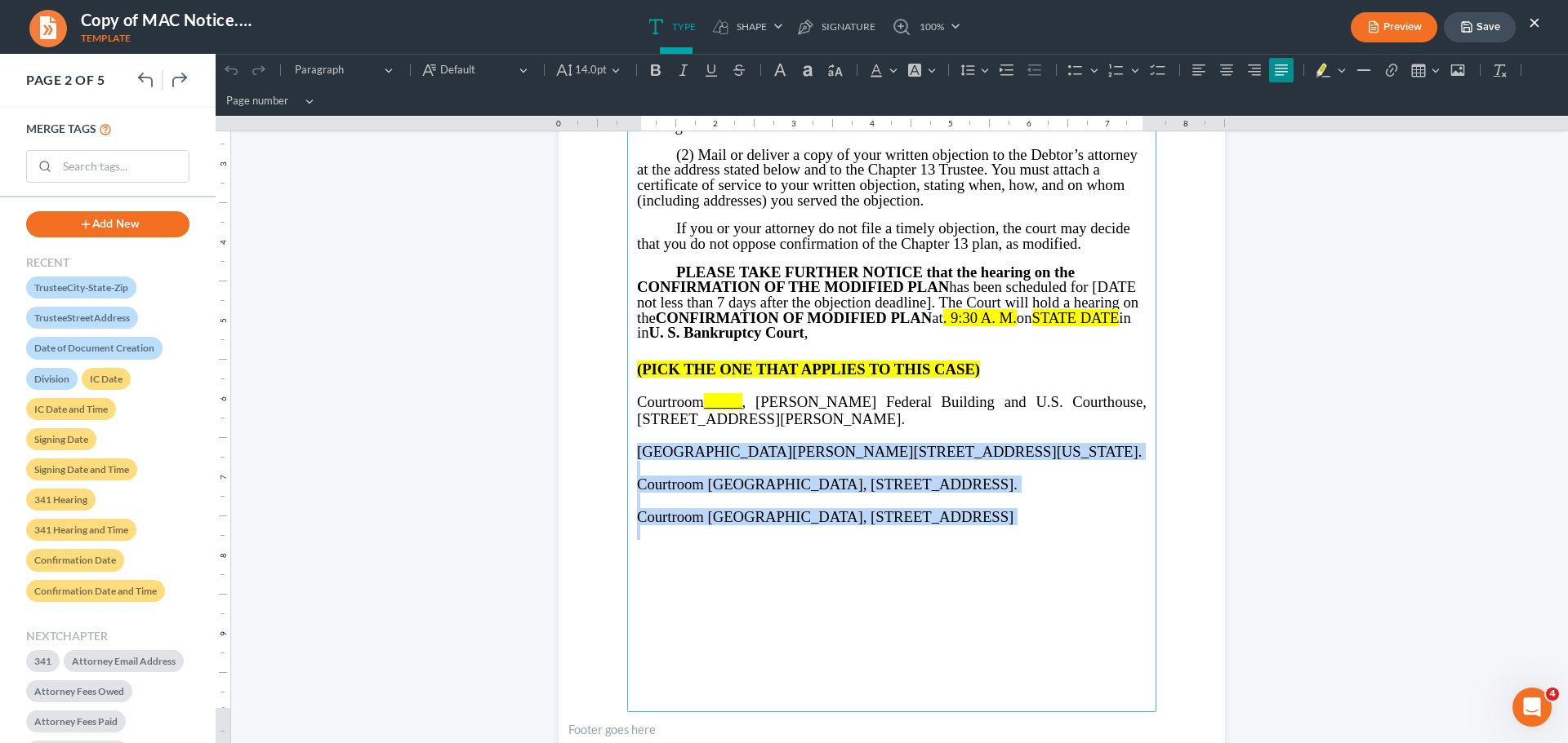
drag, startPoint x: 694, startPoint y: 685, endPoint x: 623, endPoint y: 478, distance: 218.8
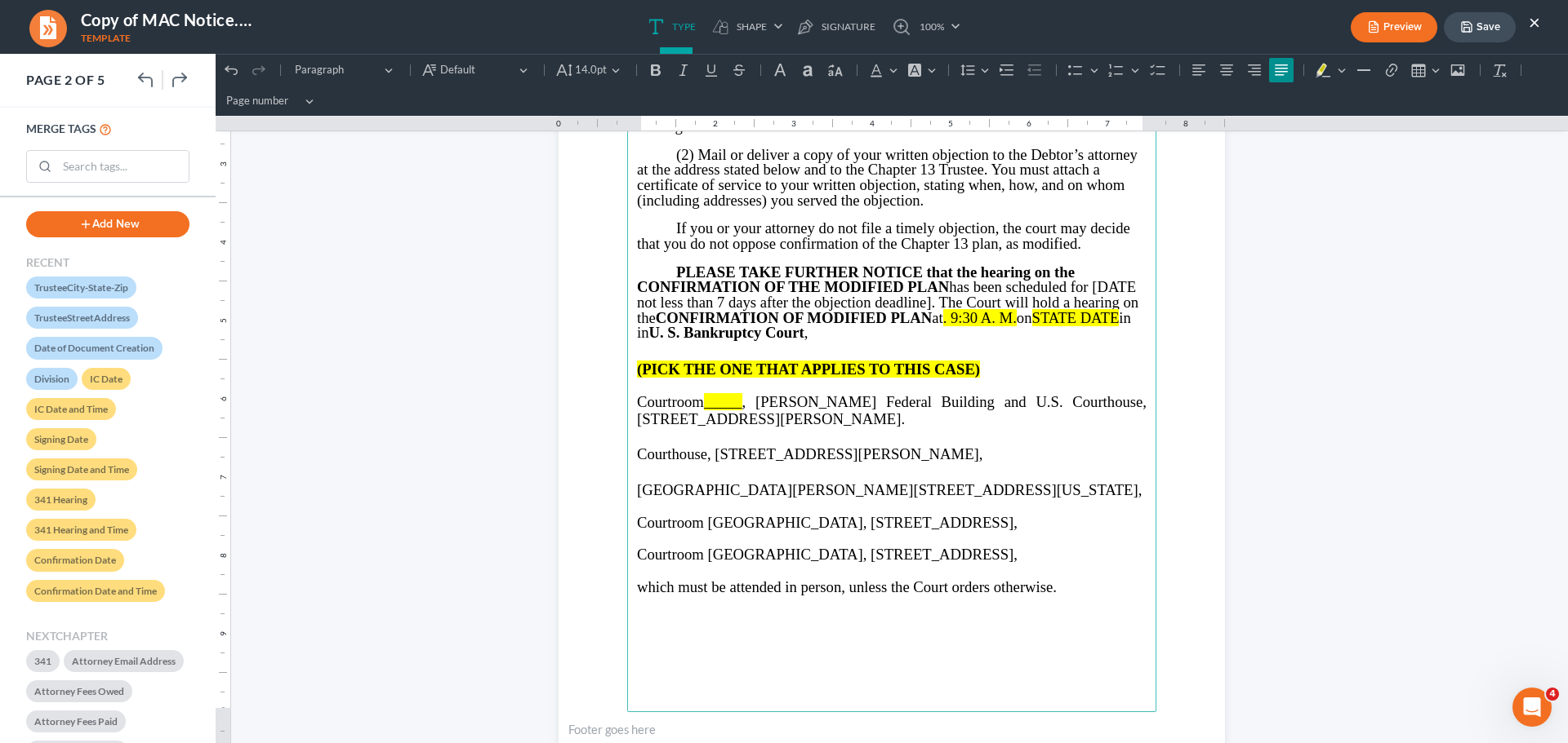
drag, startPoint x: 888, startPoint y: 452, endPoint x: 1047, endPoint y: 427, distance: 161.0
click at [1047, 427] on p "Courtroom _____ , Richard B. Russell Federal Building and U.S. Courthouse, 75 T…" at bounding box center [891, 411] width 510 height 35
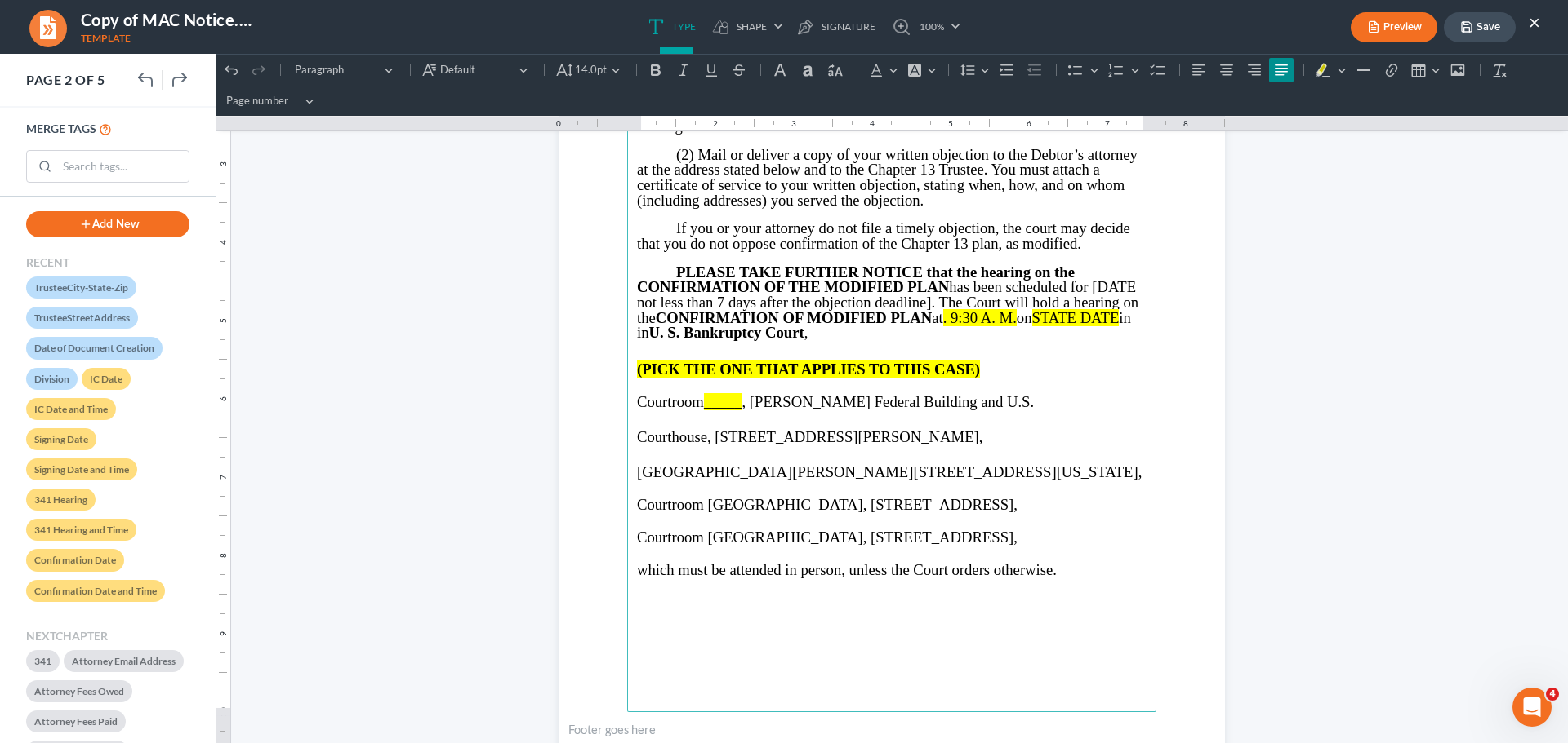
click at [637, 449] on p "Courthouse, 75 Ted Turner Drive, SW, Atlanta, 30303," at bounding box center [891, 437] width 510 height 23
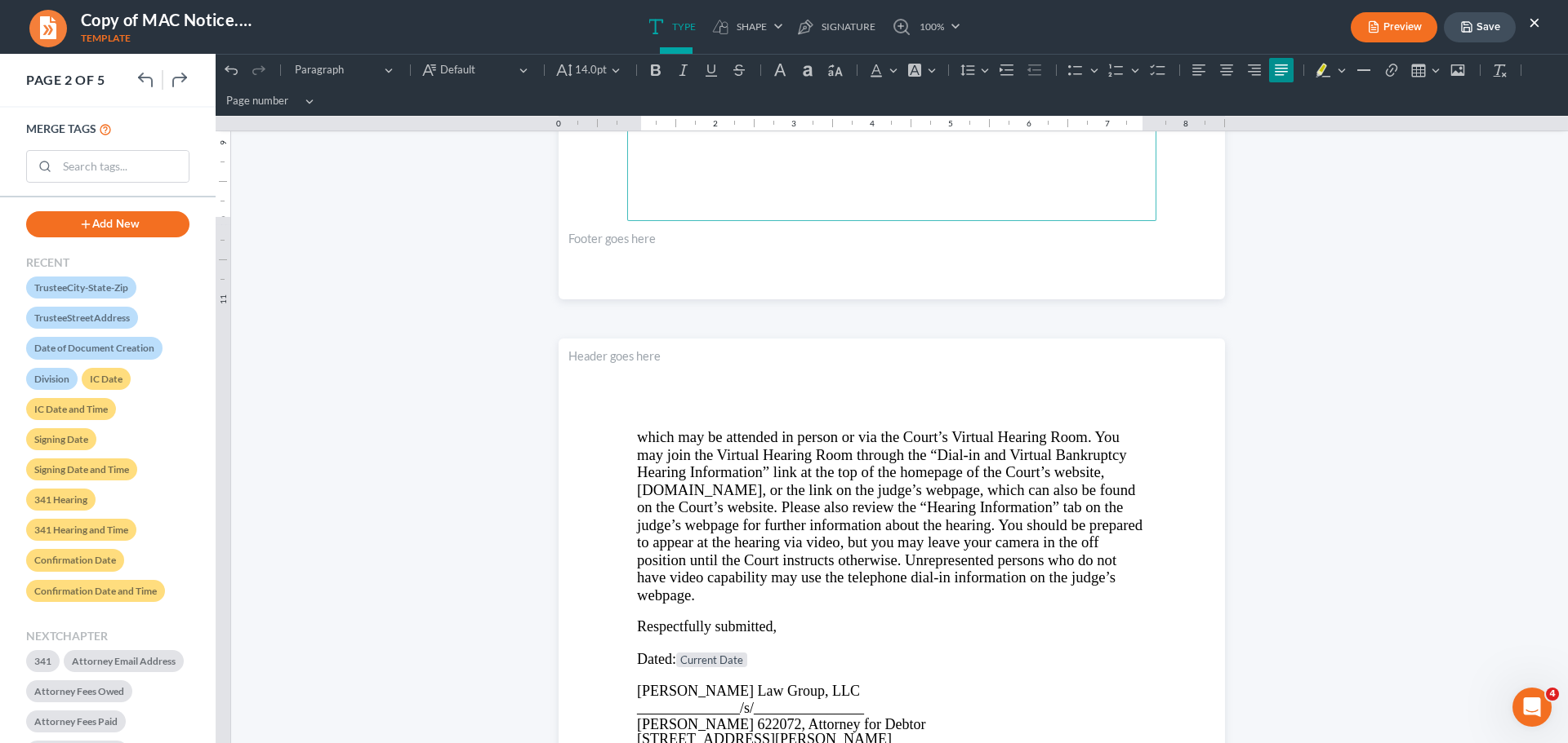
scroll to position [1714, 0]
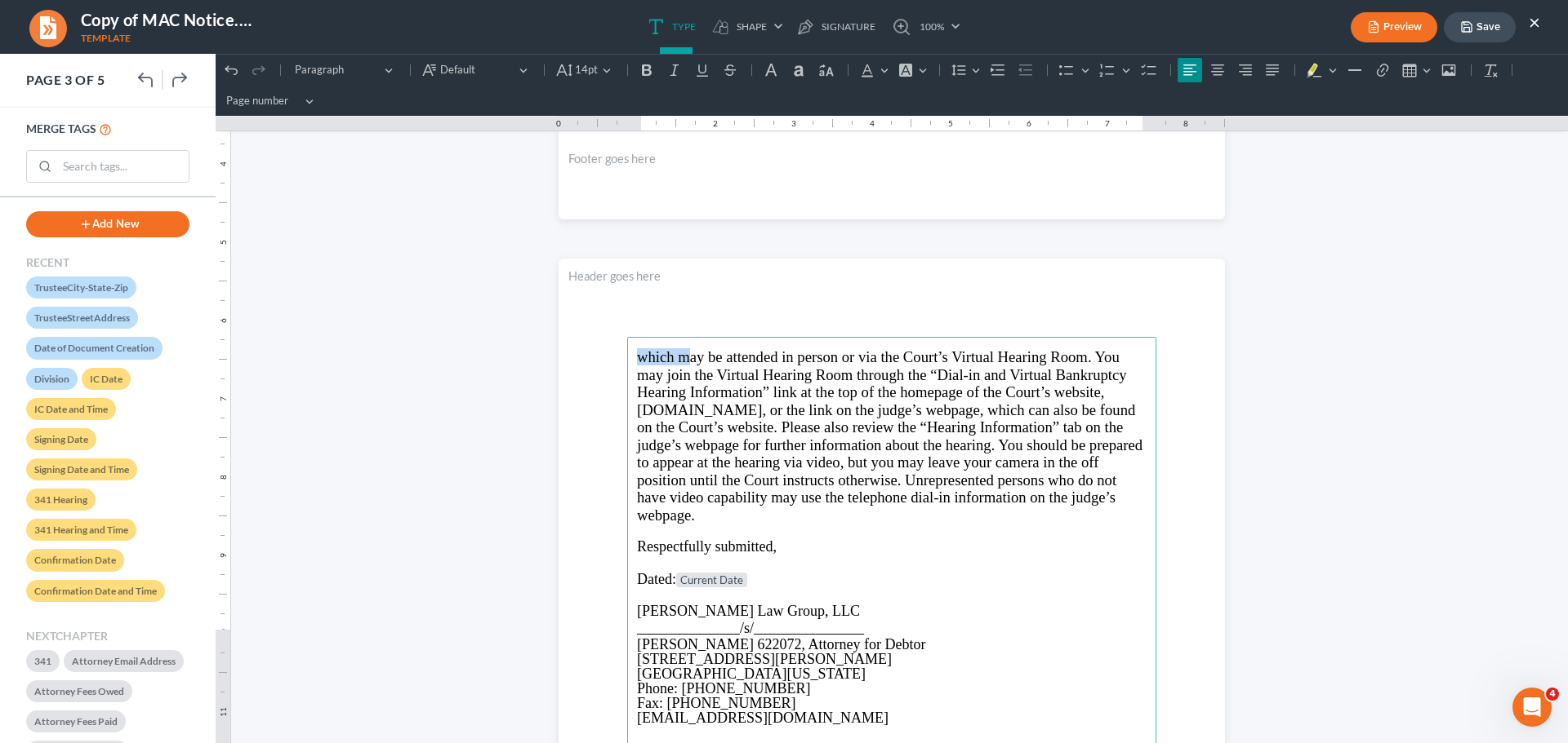
click at [841, 522] on p "which may be attended in person or via the Court’s Virtual Hearing Room. You ma…" at bounding box center [891, 436] width 510 height 175
click at [716, 519] on p "which may be attended in person or via the Court’s Virtual Hearing Room. You ma…" at bounding box center [891, 436] width 510 height 175
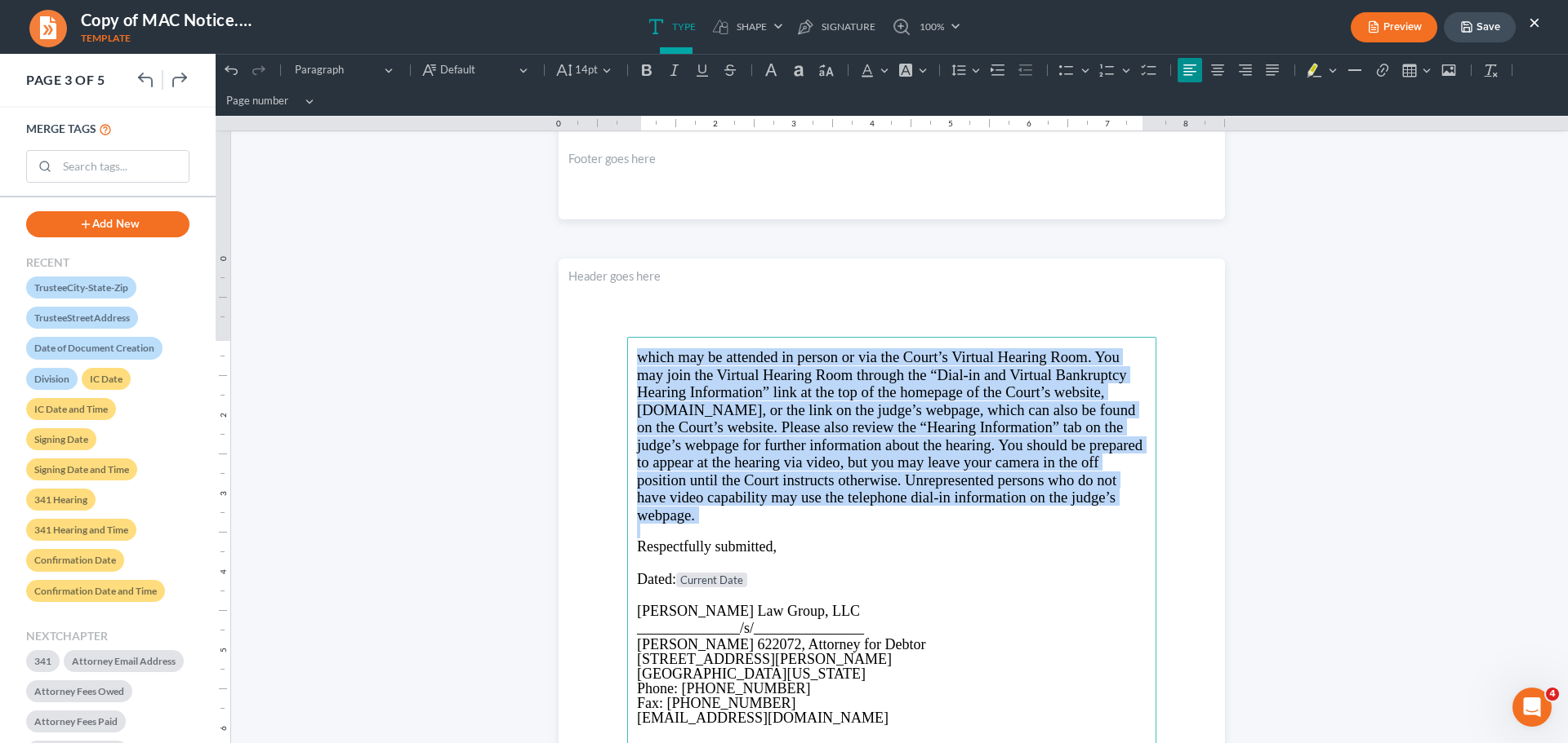
drag, startPoint x: 716, startPoint y: 521, endPoint x: 614, endPoint y: 348, distance: 200.8
click at [614, 348] on section "which may be attended in person or via the Court’s Virtual Hearing Room. You ma…" at bounding box center [892, 690] width 667 height 862
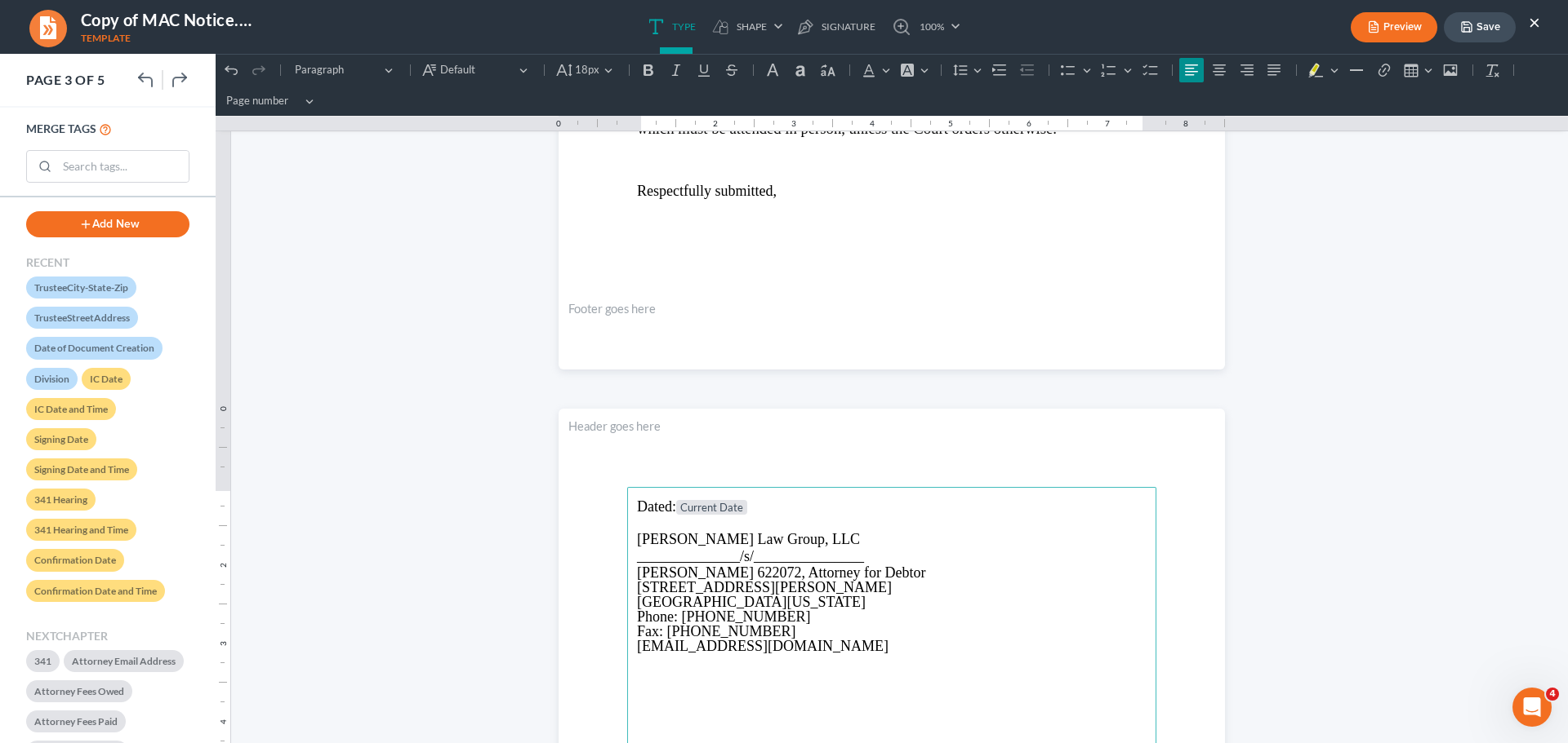
scroll to position [1387, 0]
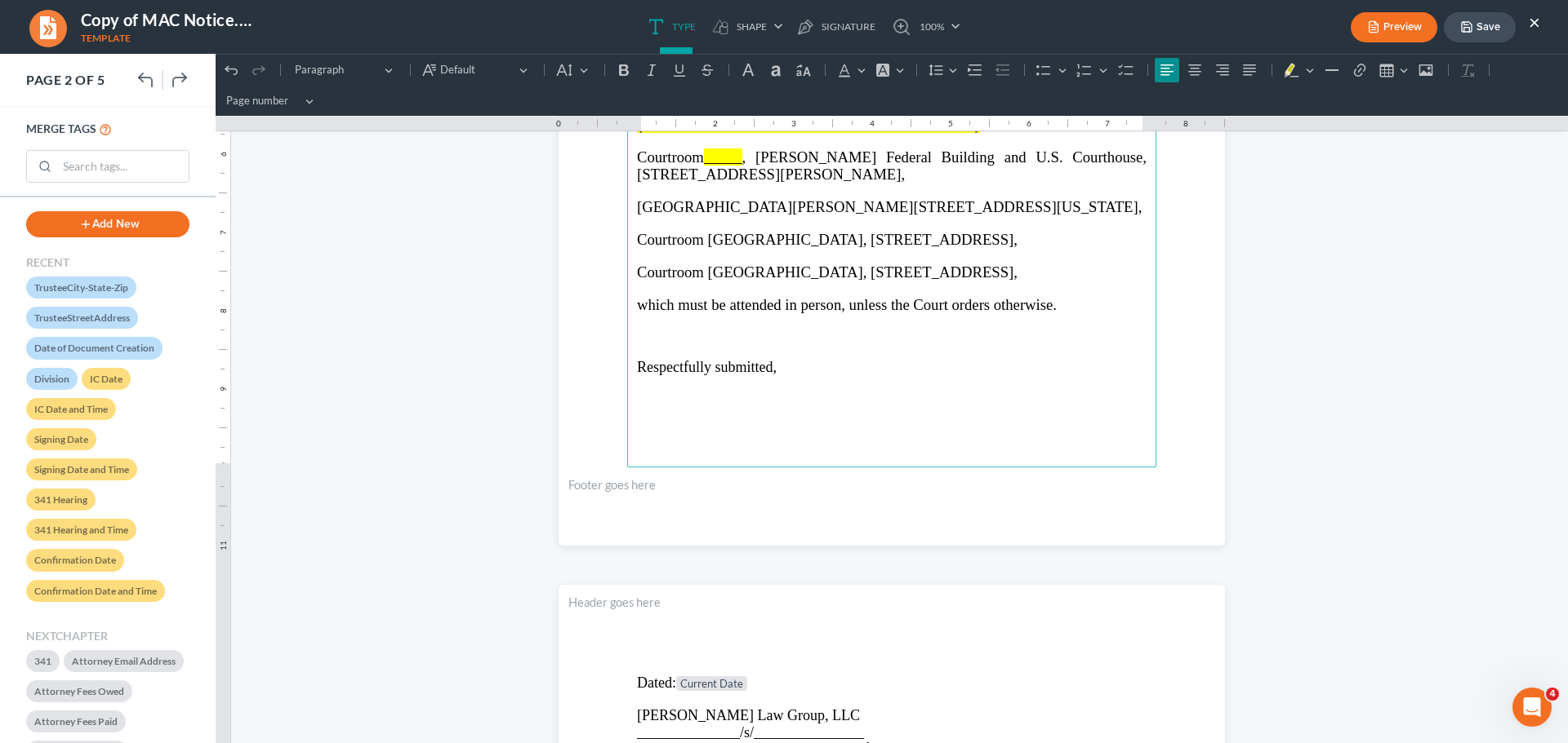
click at [666, 358] on p "Rich Text Editor, page-1-main" at bounding box center [891, 351] width 510 height 15
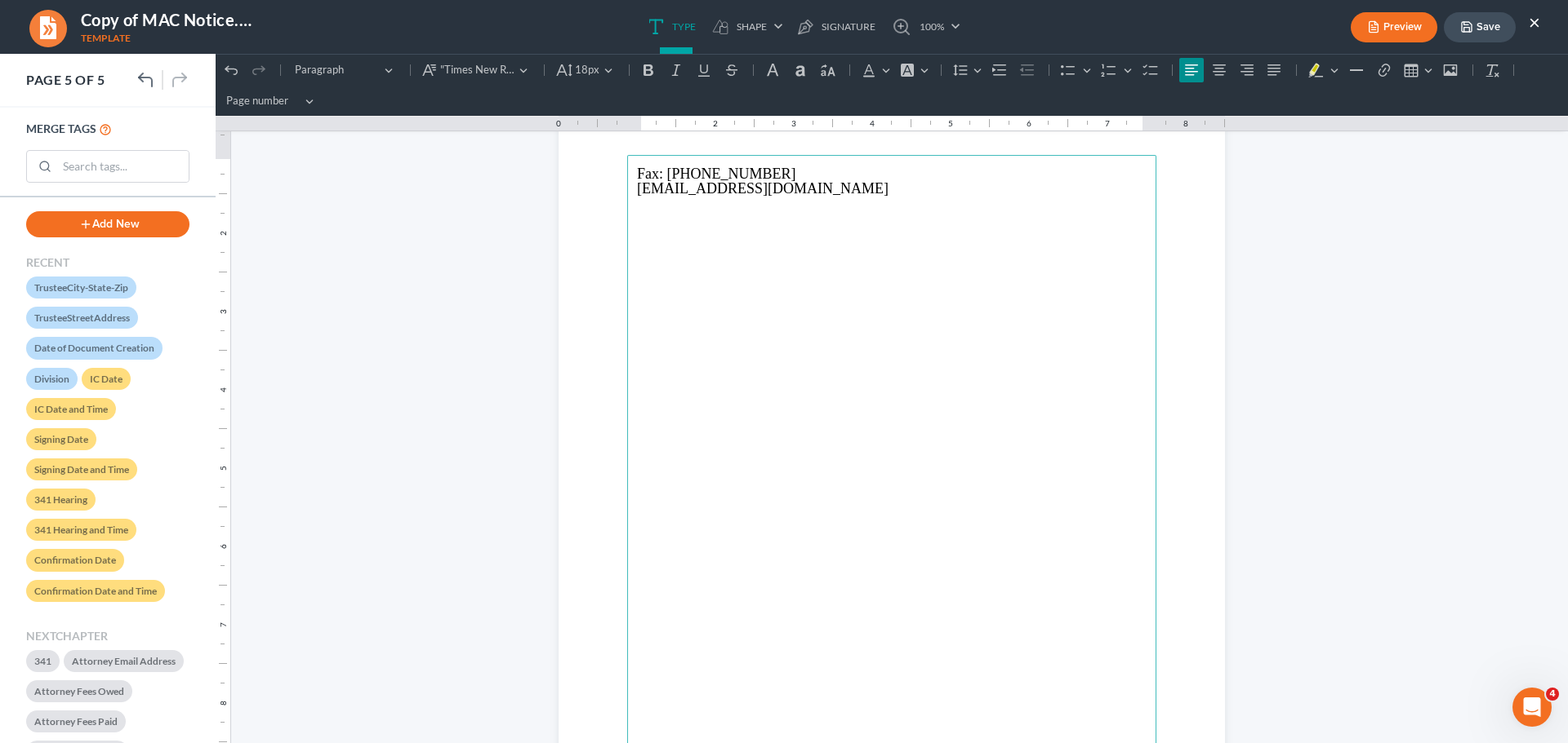
scroll to position [3523, 0]
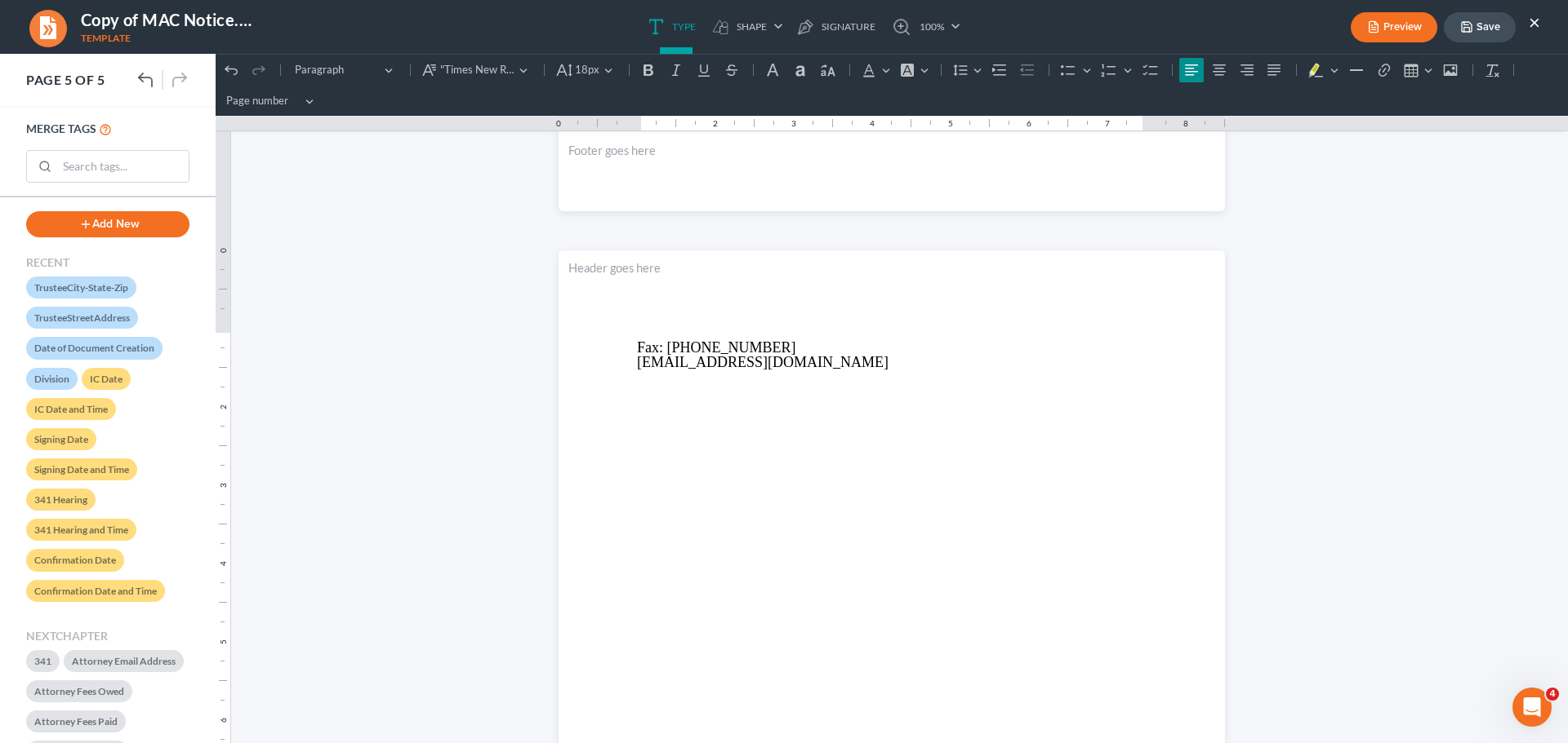
click at [1479, 19] on button "Save" at bounding box center [1479, 28] width 72 height 30
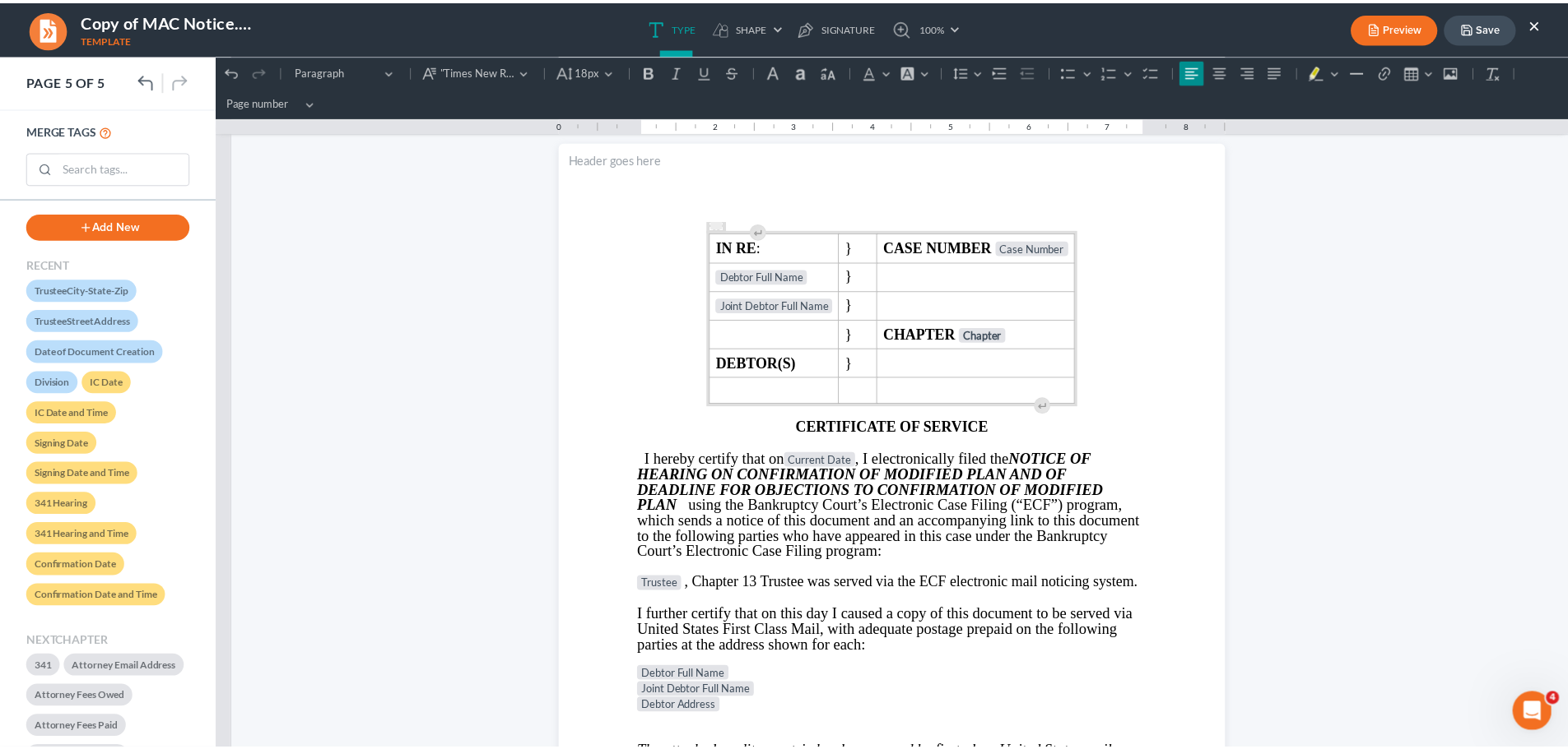
scroll to position [2729, 0]
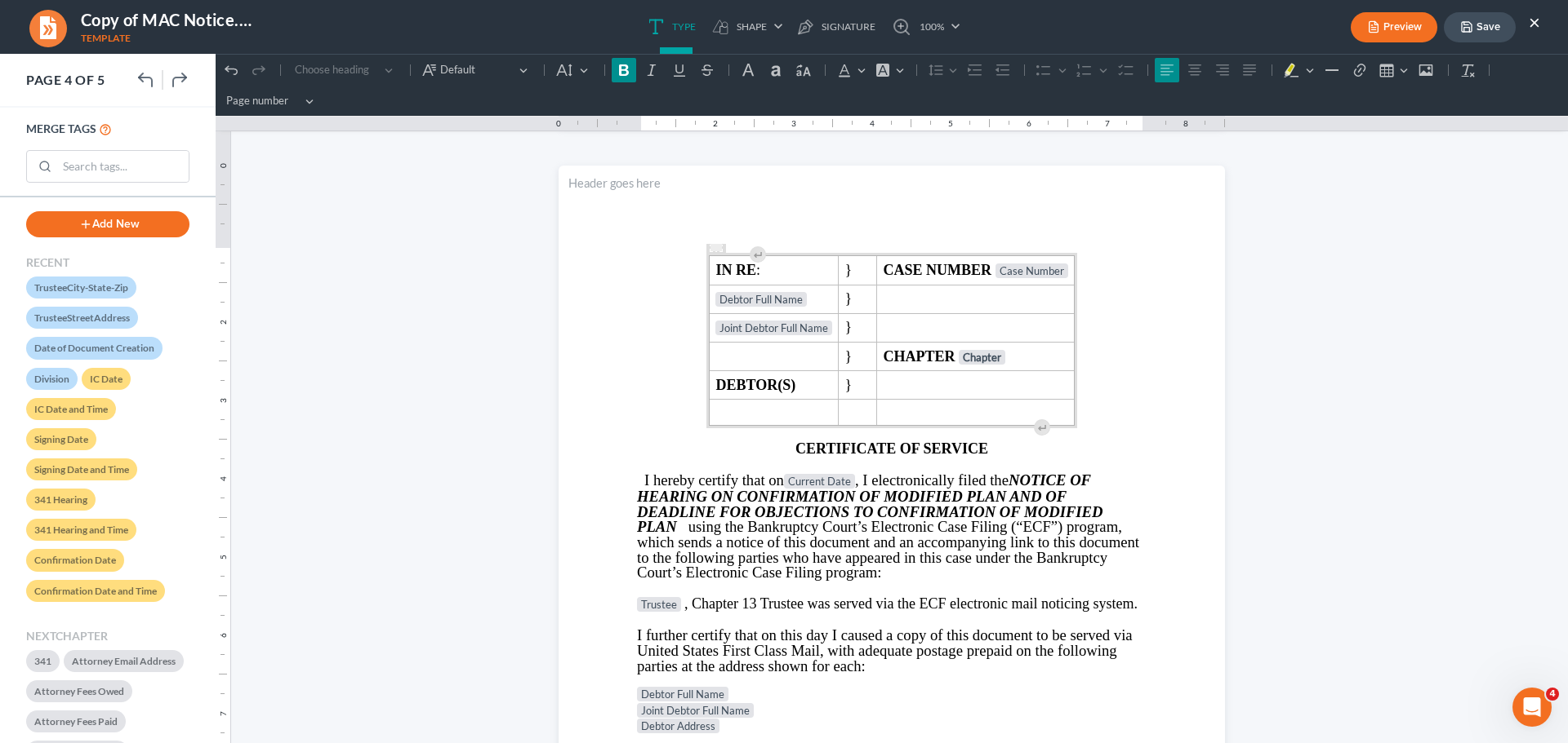
click at [1479, 27] on button "Save" at bounding box center [1479, 28] width 72 height 30
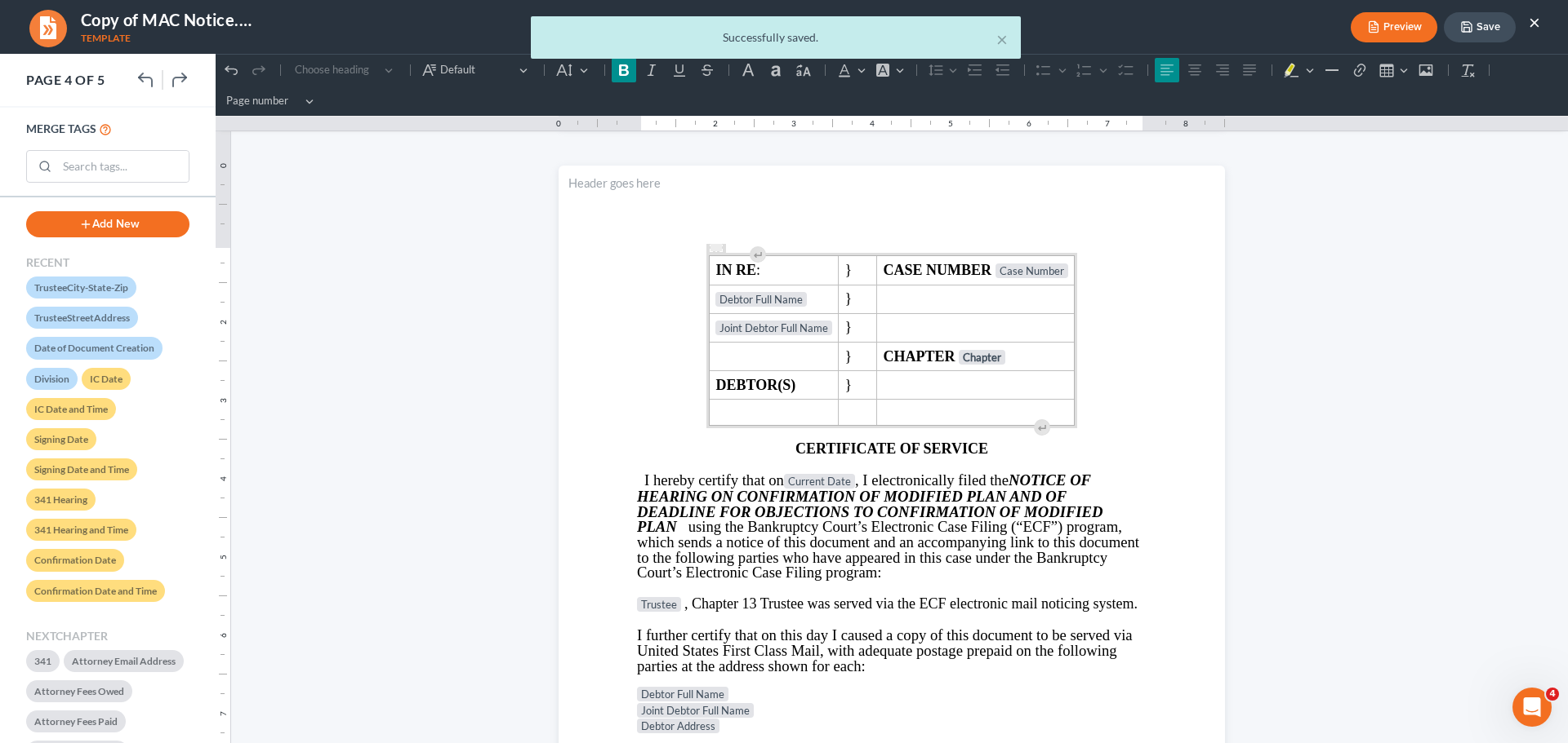
click at [1535, 23] on div "× Successfully saved." at bounding box center [775, 42] width 1568 height 51
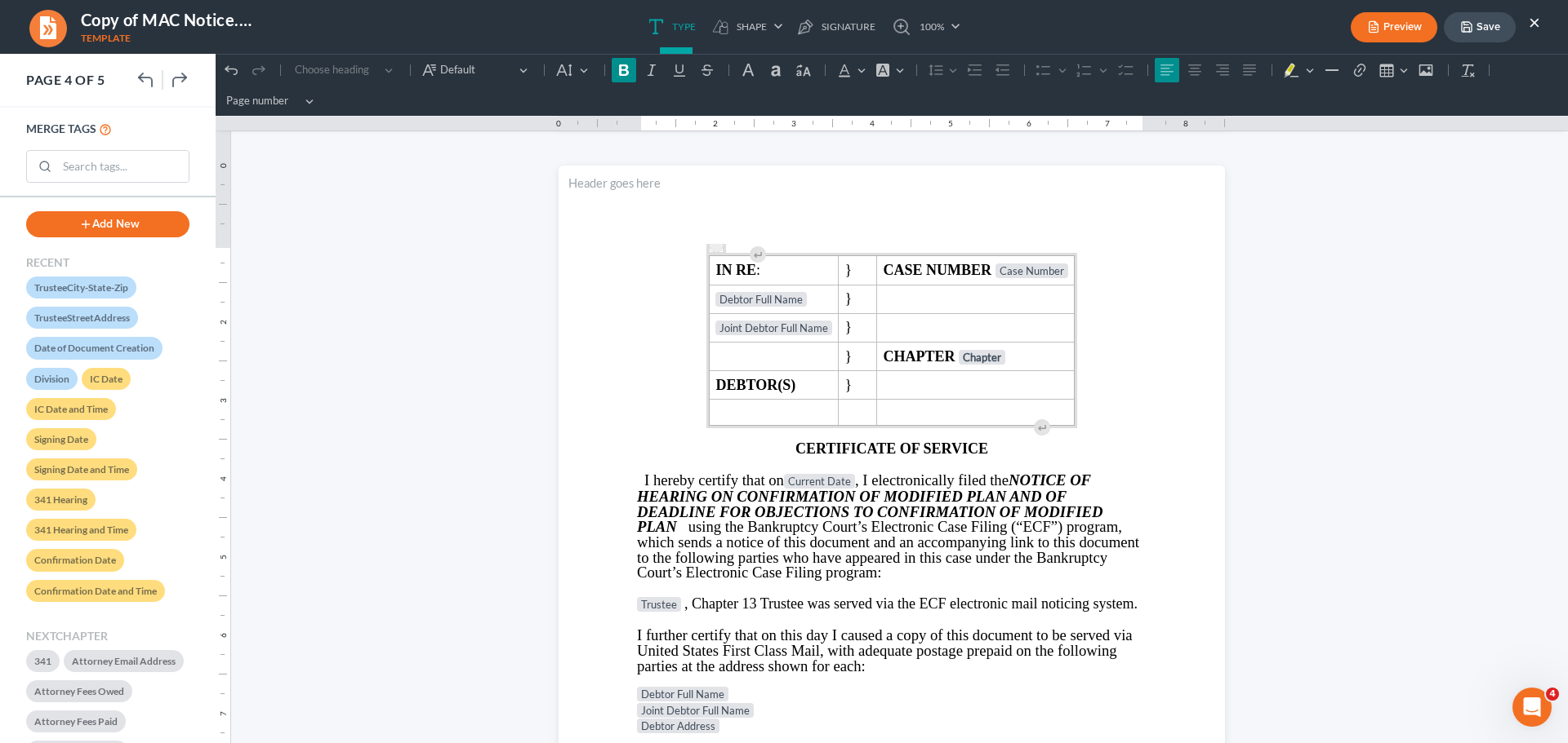
click at [1537, 17] on button "×" at bounding box center [1535, 22] width 12 height 19
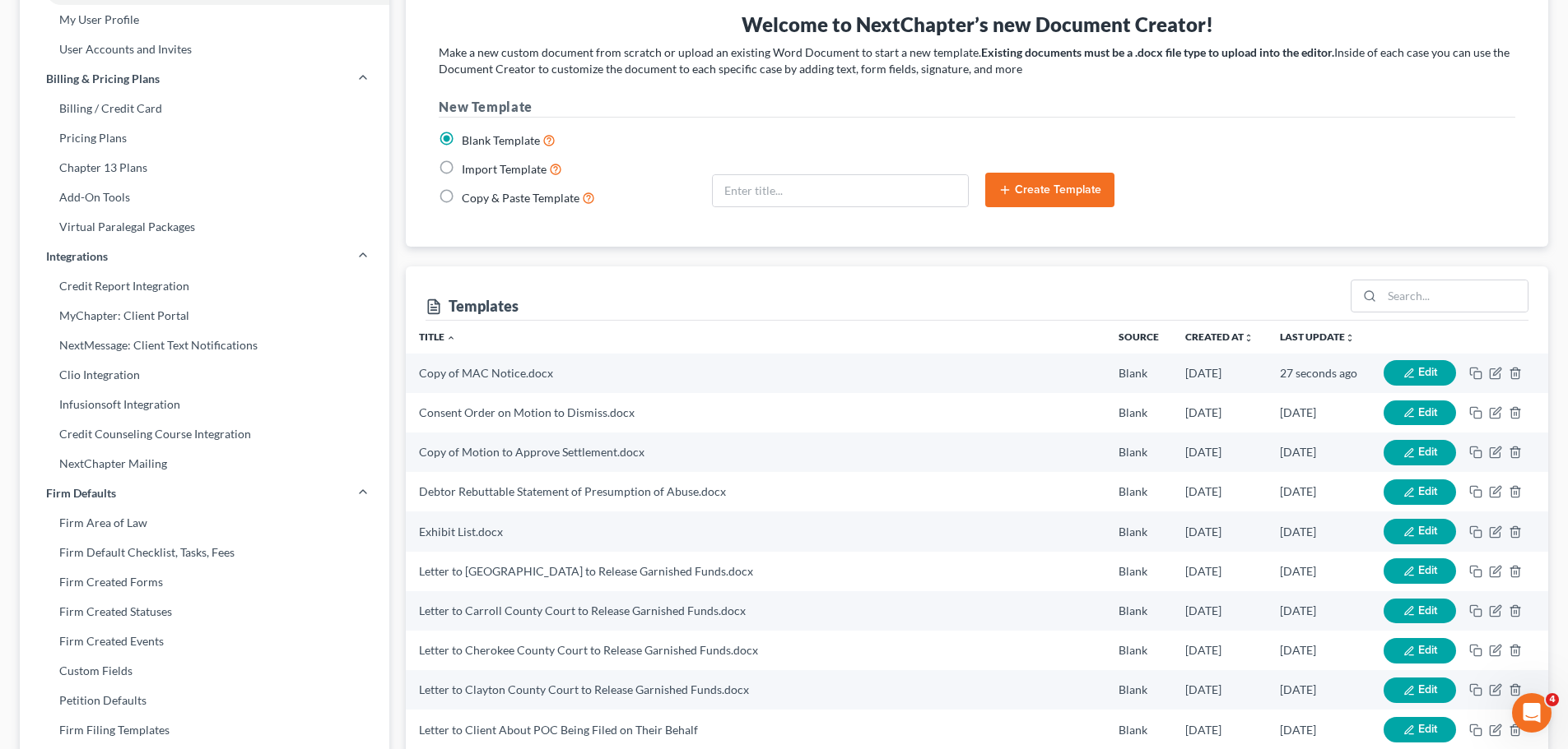
scroll to position [153, 0]
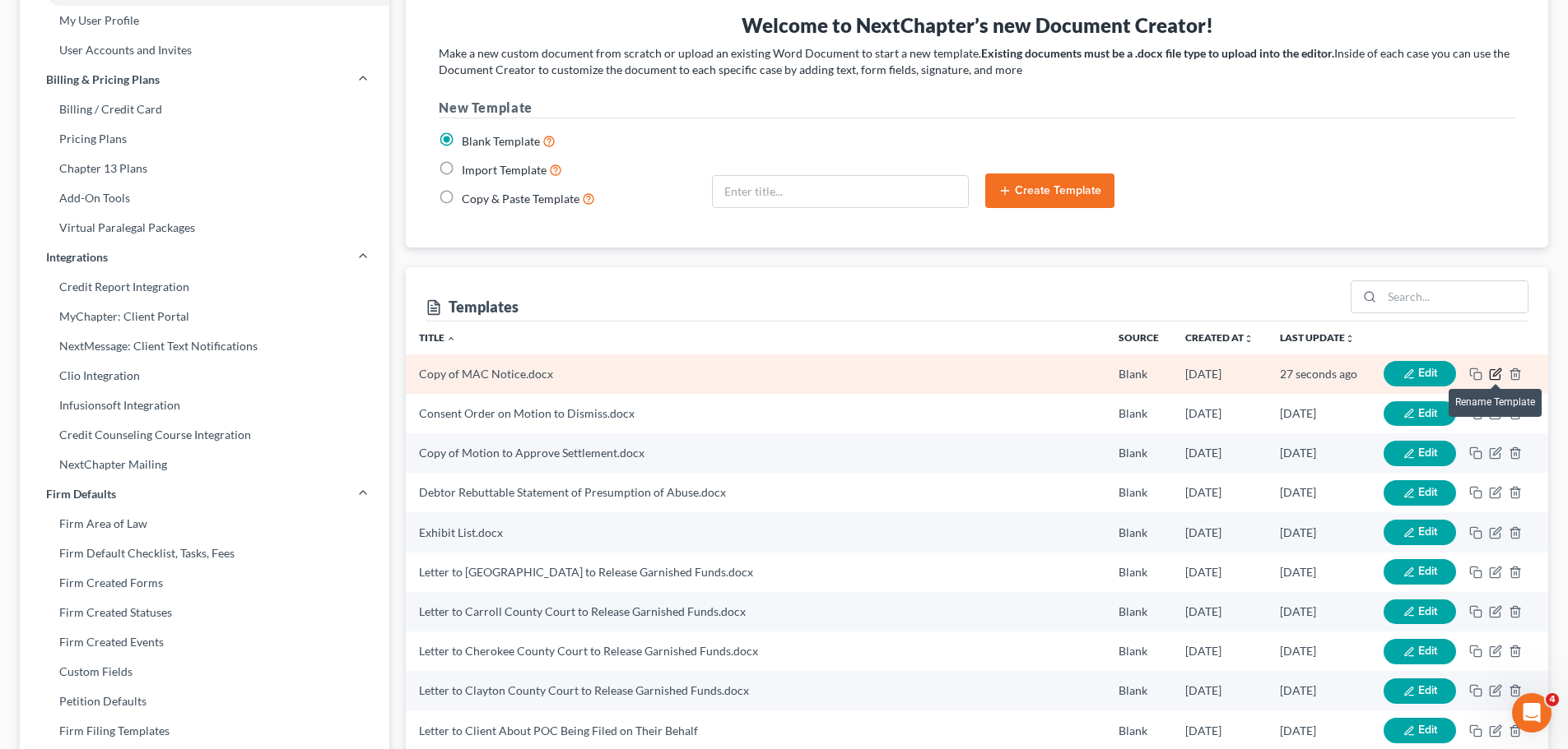
click at [1496, 373] on icon "button" at bounding box center [1496, 372] width 8 height 8
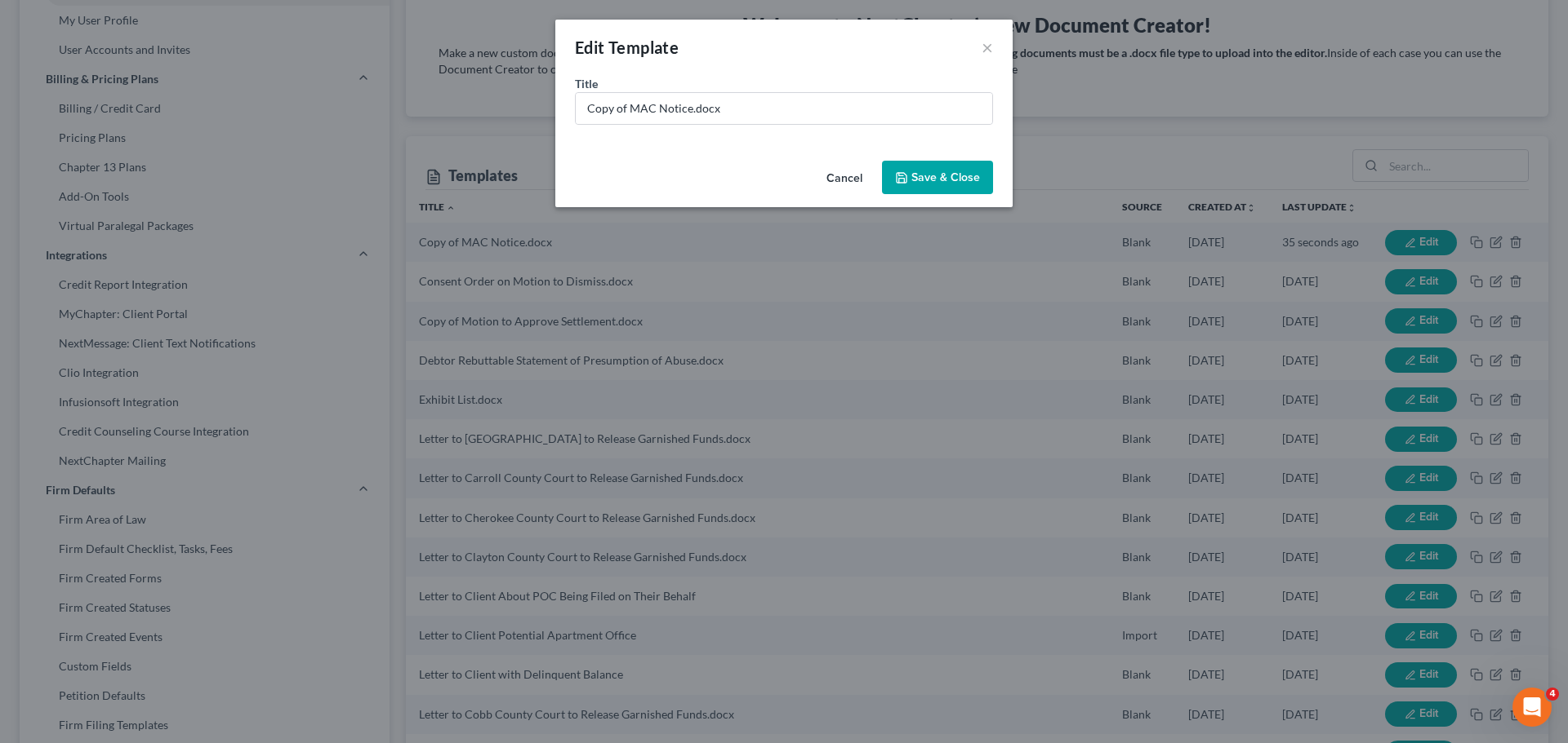
click at [652, 128] on div "Title * Copy of MAC Notice.docx" at bounding box center [784, 114] width 457 height 79
drag, startPoint x: 626, startPoint y: 106, endPoint x: 511, endPoint y: 99, distance: 115.2
click at [511, 99] on div "Edit Template × Title * Copy of MAC Notice.docx Cancel Save & Close" at bounding box center [784, 372] width 1568 height 743
type input "MAC Notice-IN PERSON.docx"
click at [921, 182] on button "Save & Close" at bounding box center [937, 178] width 111 height 34
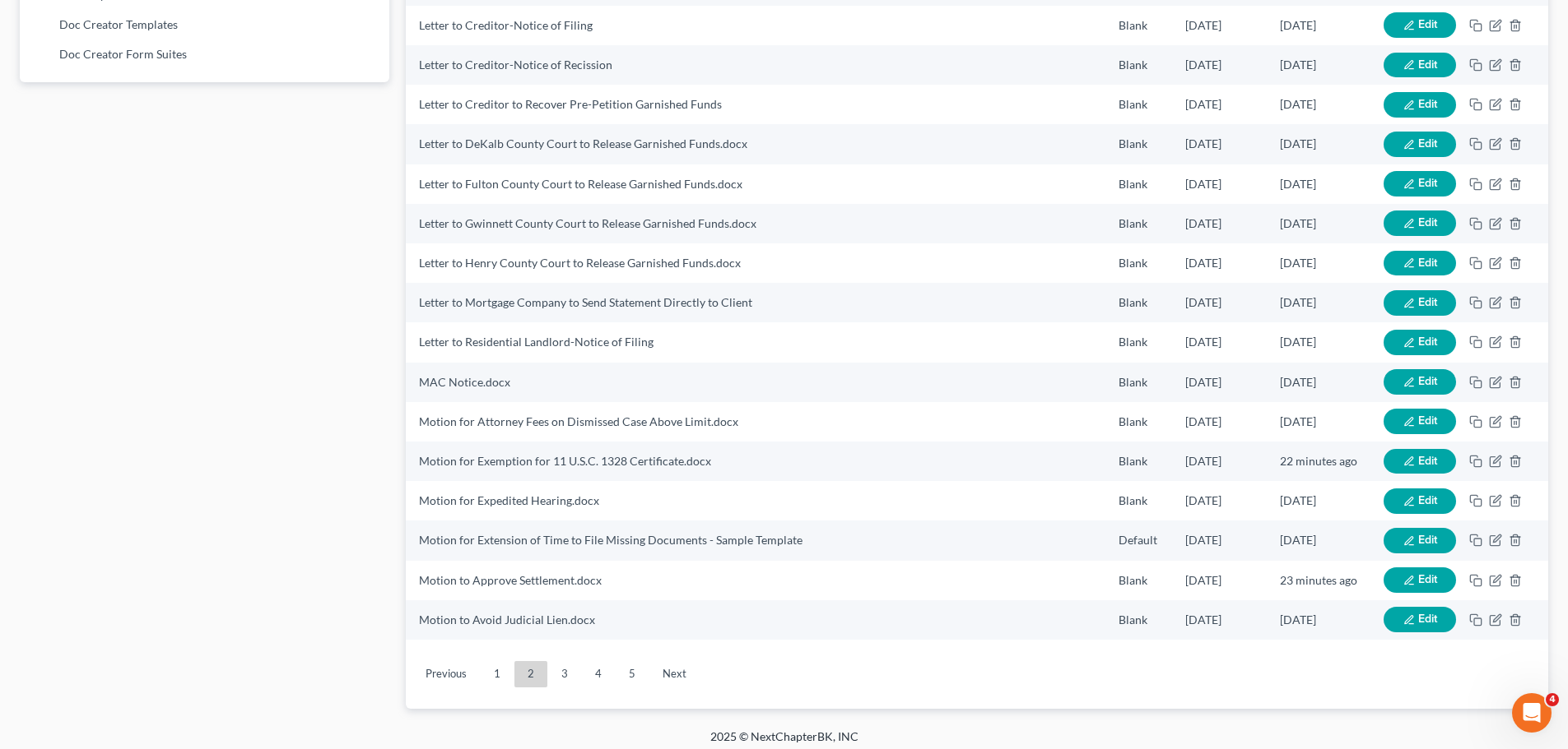
scroll to position [1106, 0]
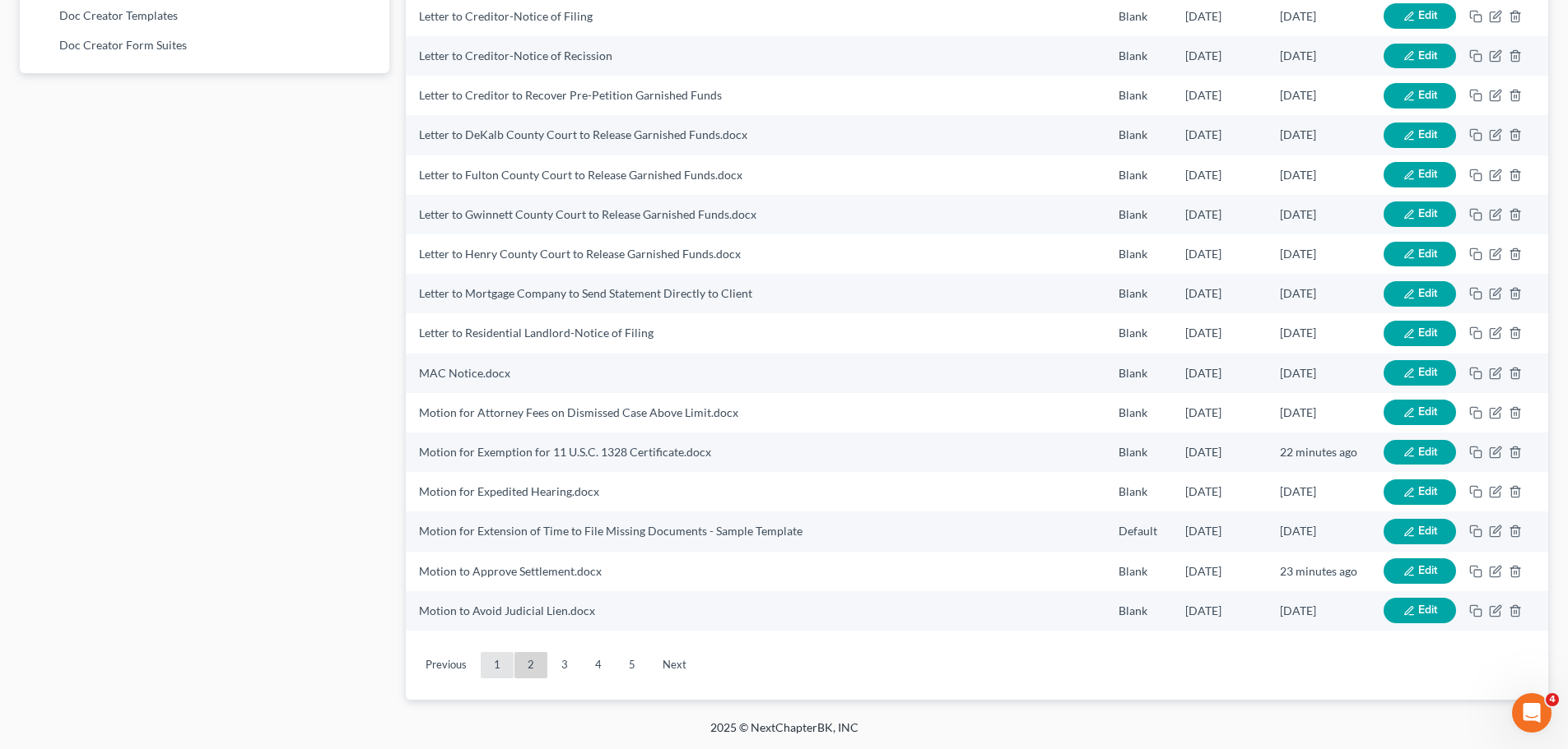
click at [493, 656] on link "1" at bounding box center [497, 665] width 33 height 26
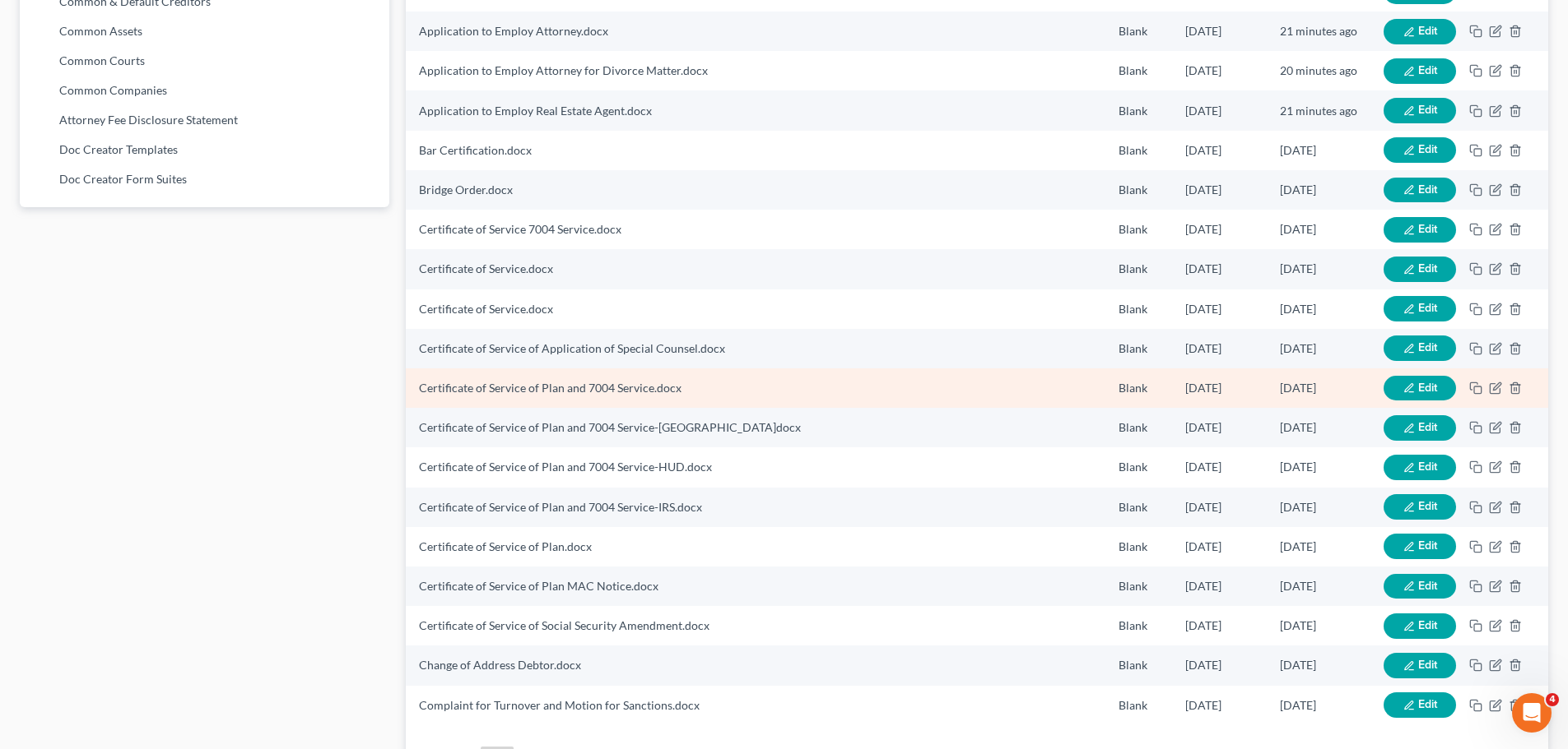
scroll to position [1066, 0]
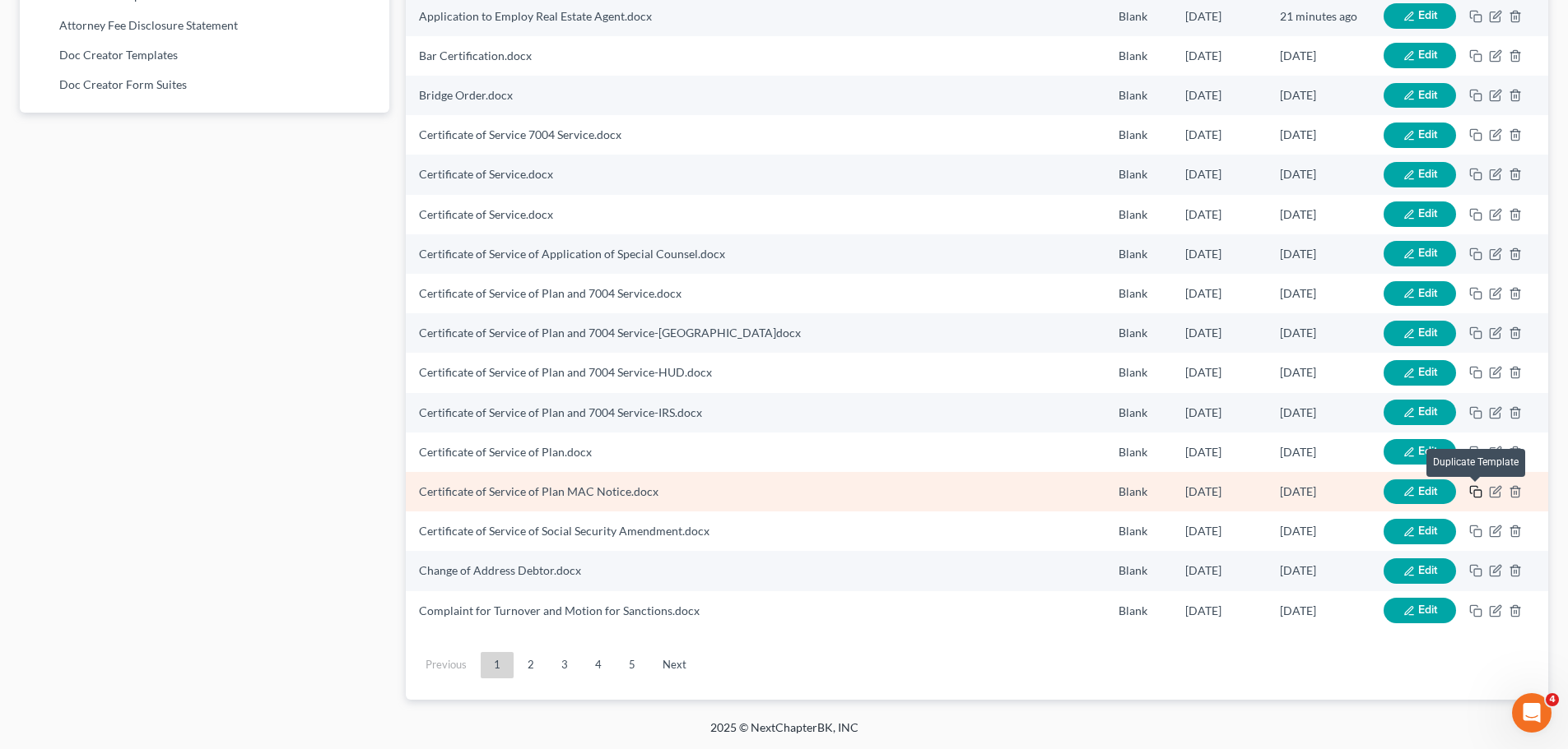
click at [1475, 487] on icon "button" at bounding box center [1474, 490] width 8 height 8
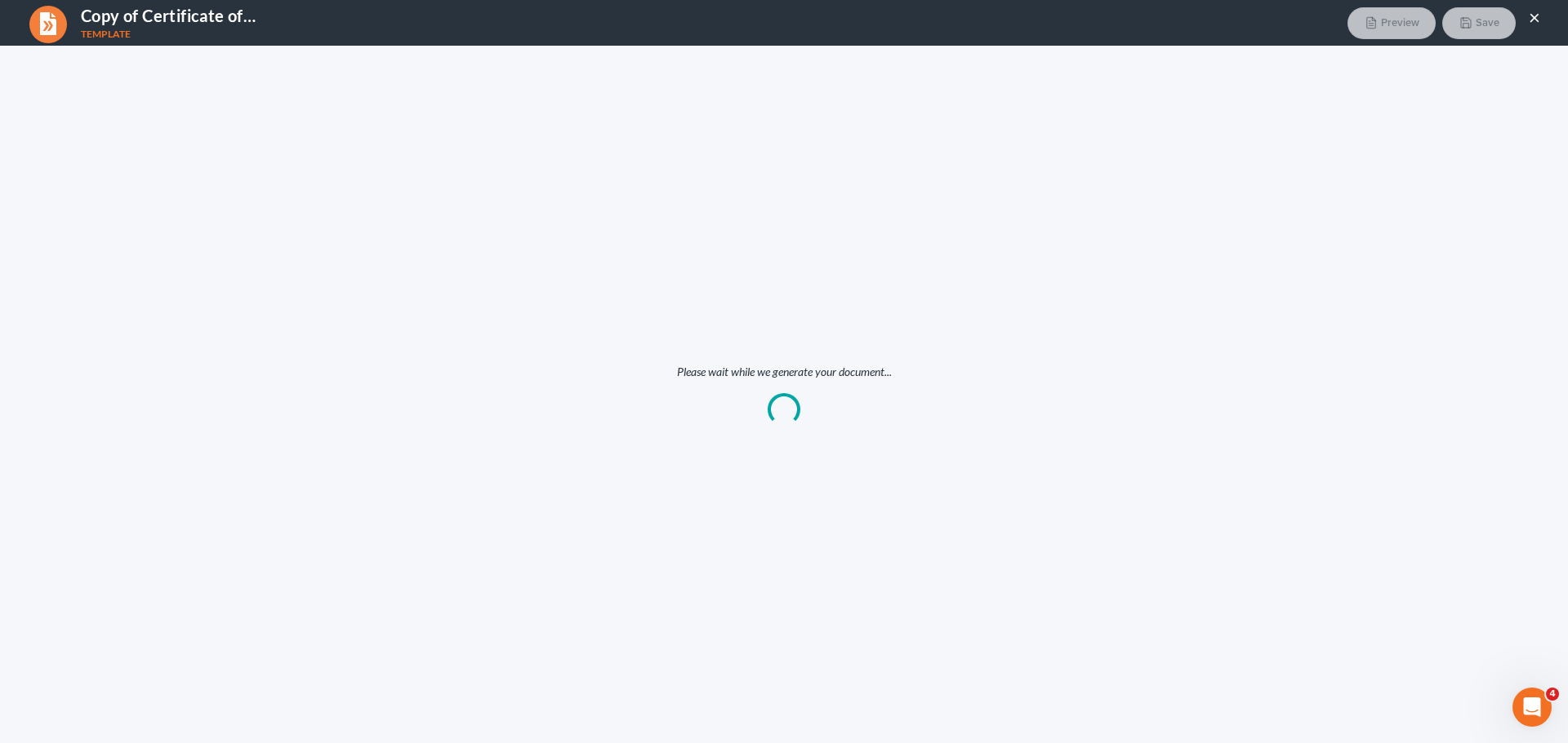
scroll to position [0, 0]
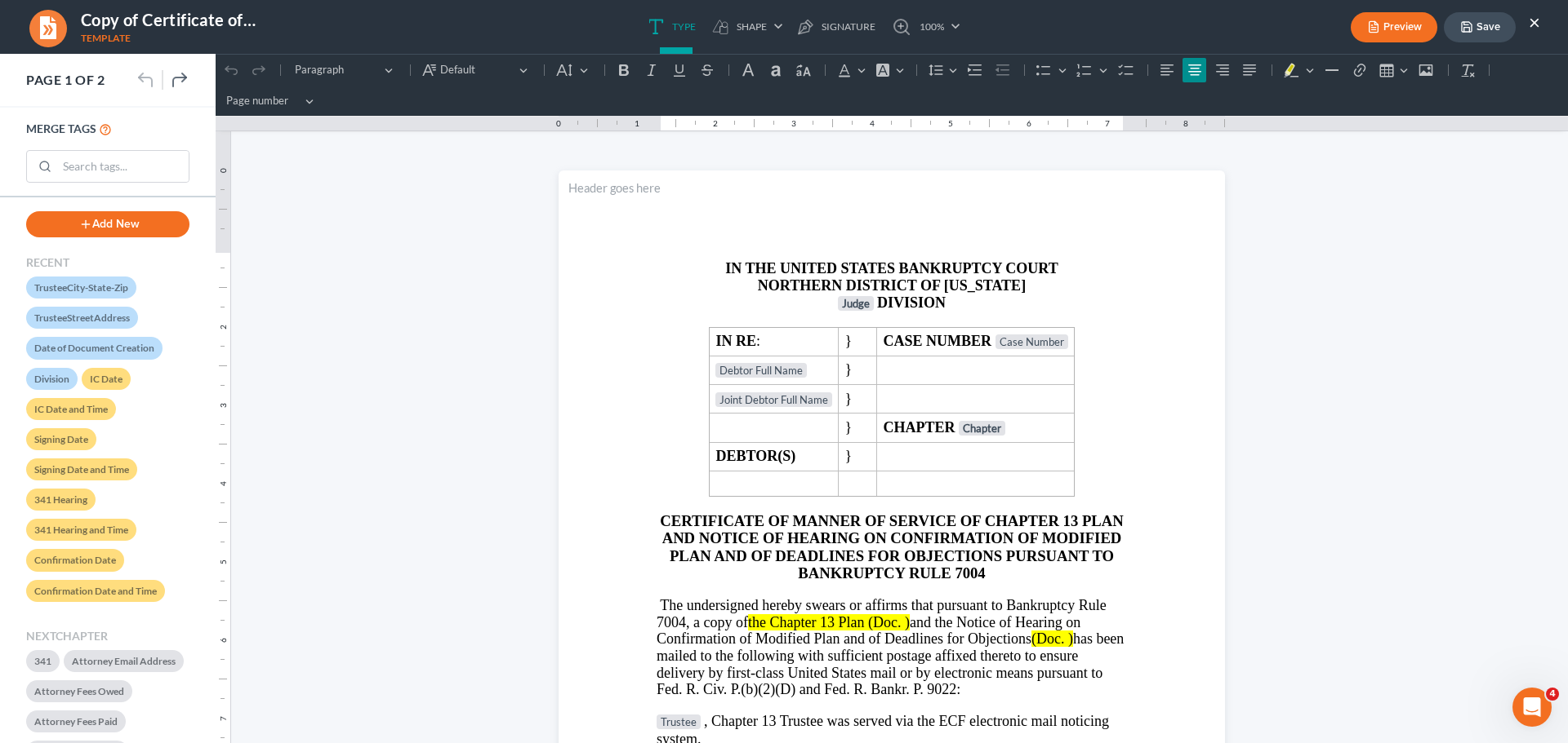
click html "1.00 10.00 0 1 1 2 2 3 3 4 4 5 5 6 6 7 7 8 8 9 9 10 10 11 11 Undo (Ctrl+Z) Undo…"
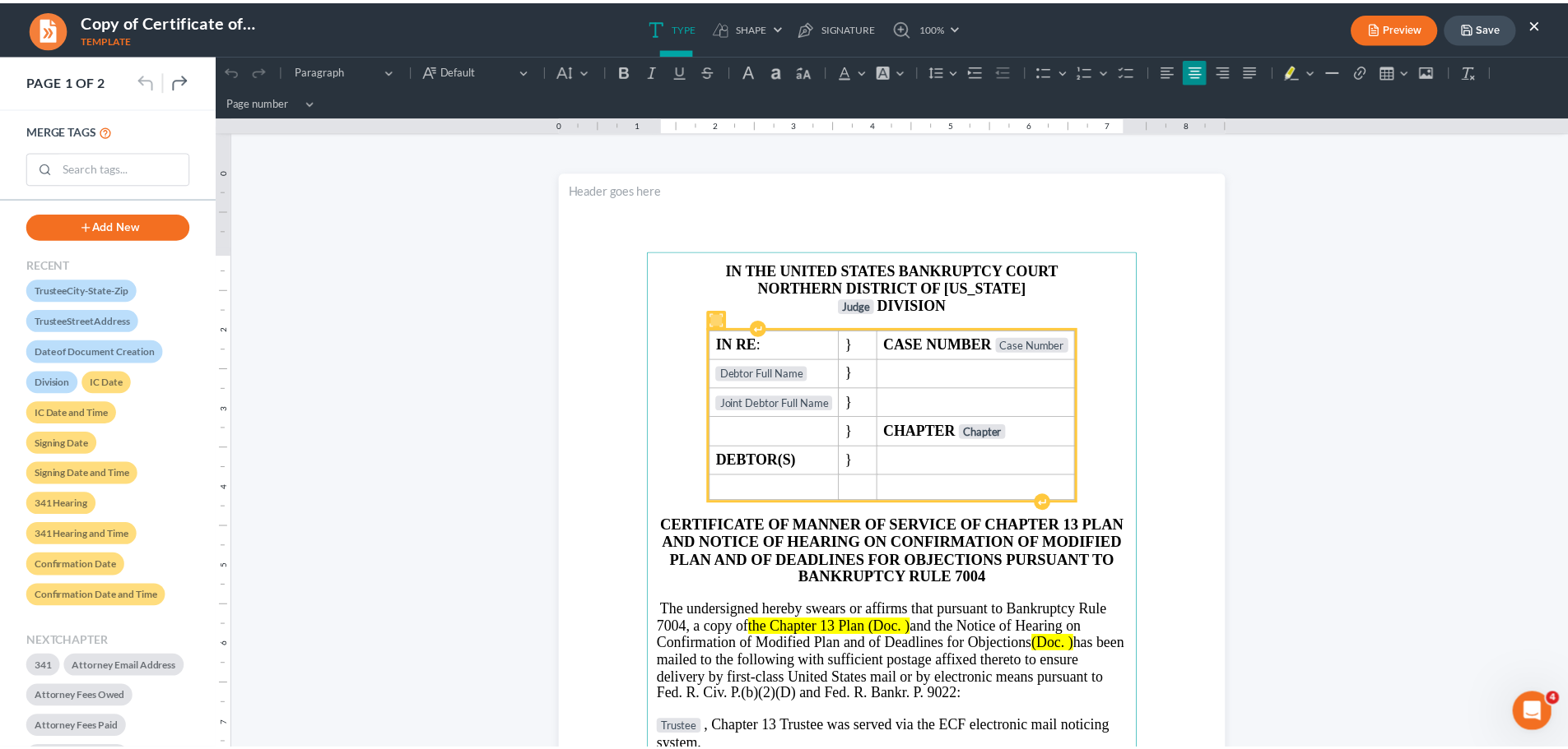
scroll to position [329, 0]
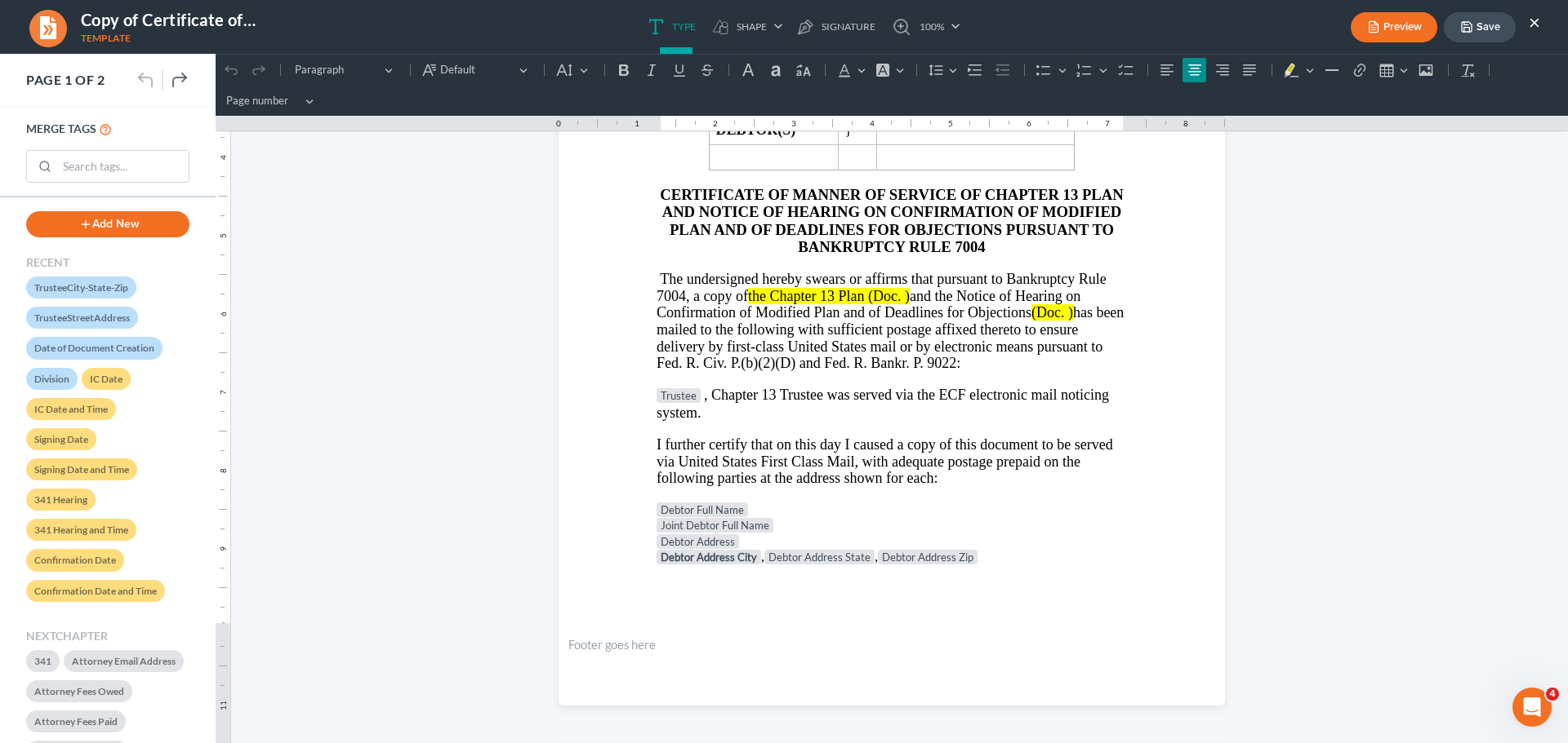
click at [1536, 17] on button "×" at bounding box center [1535, 22] width 12 height 19
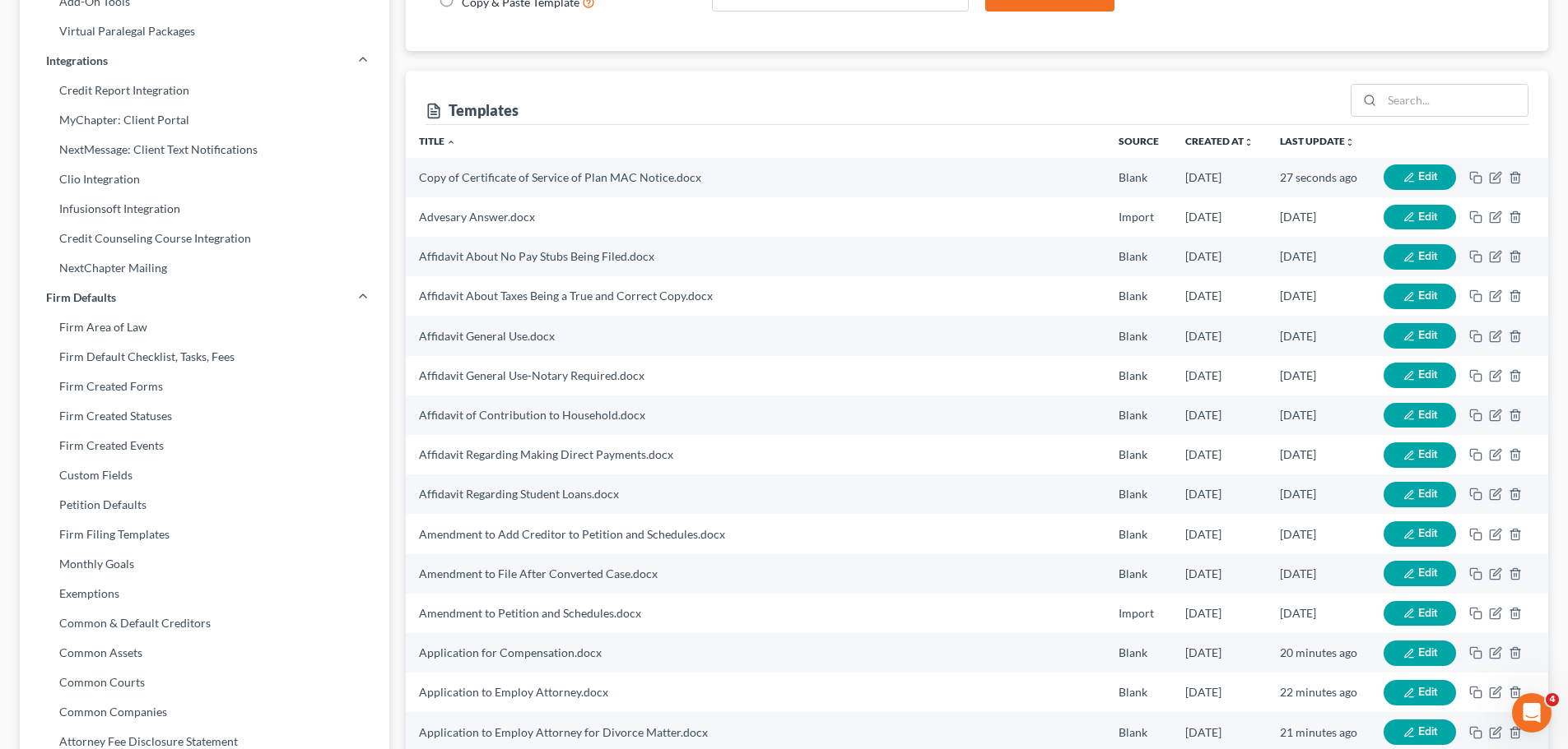
scroll to position [119, 0]
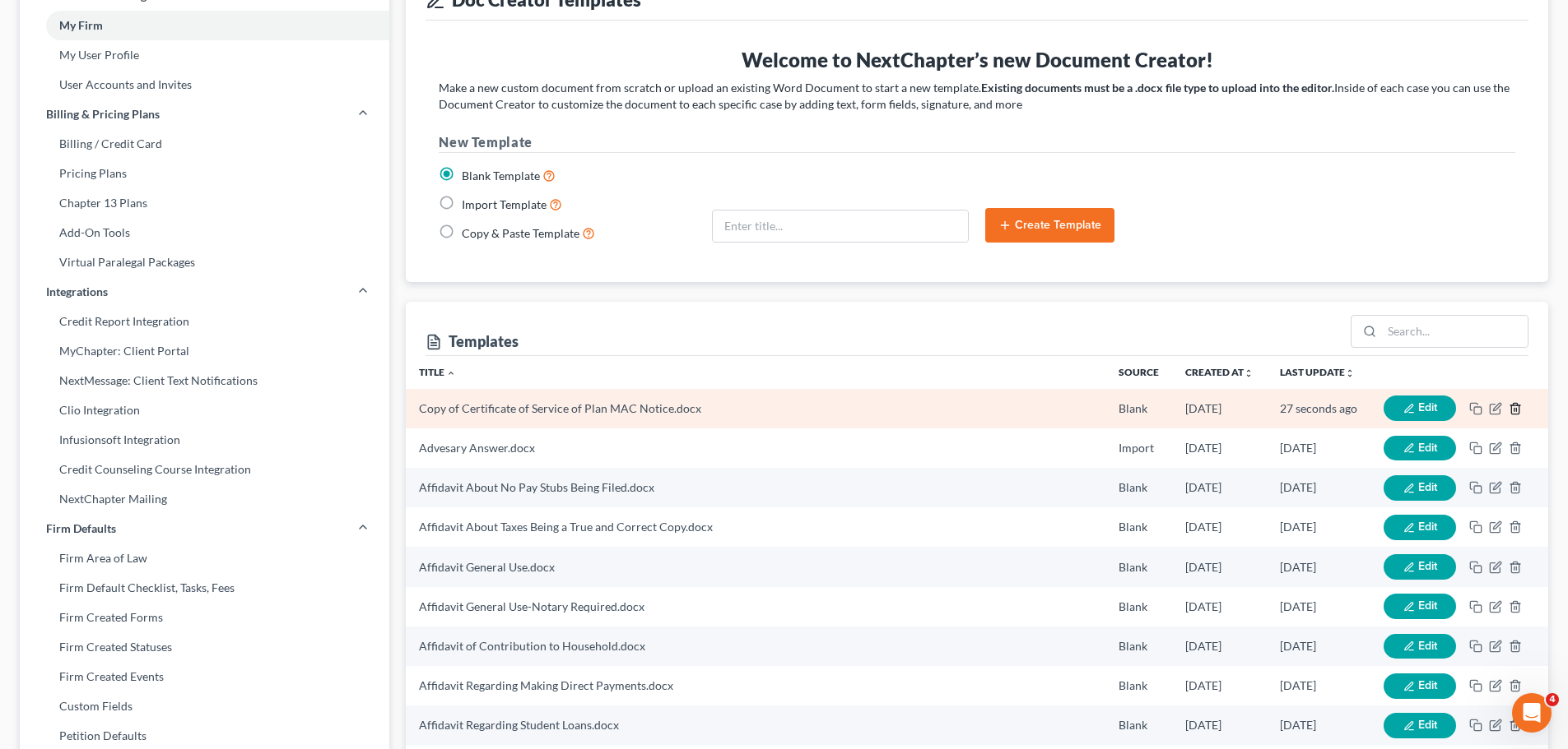
click at [1513, 407] on icon "button" at bounding box center [1516, 409] width 13 height 13
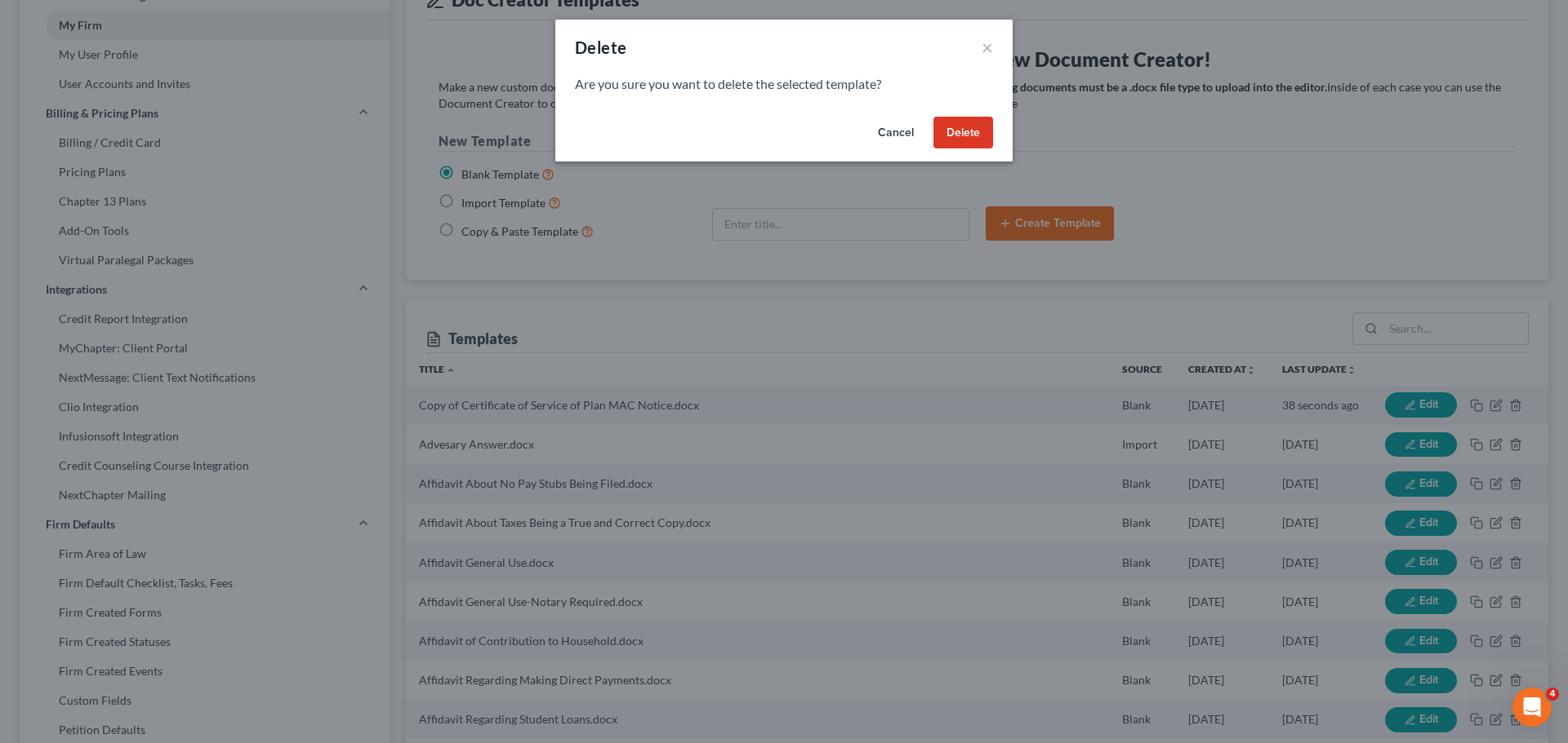
click at [967, 132] on button "Delete" at bounding box center [962, 133] width 59 height 33
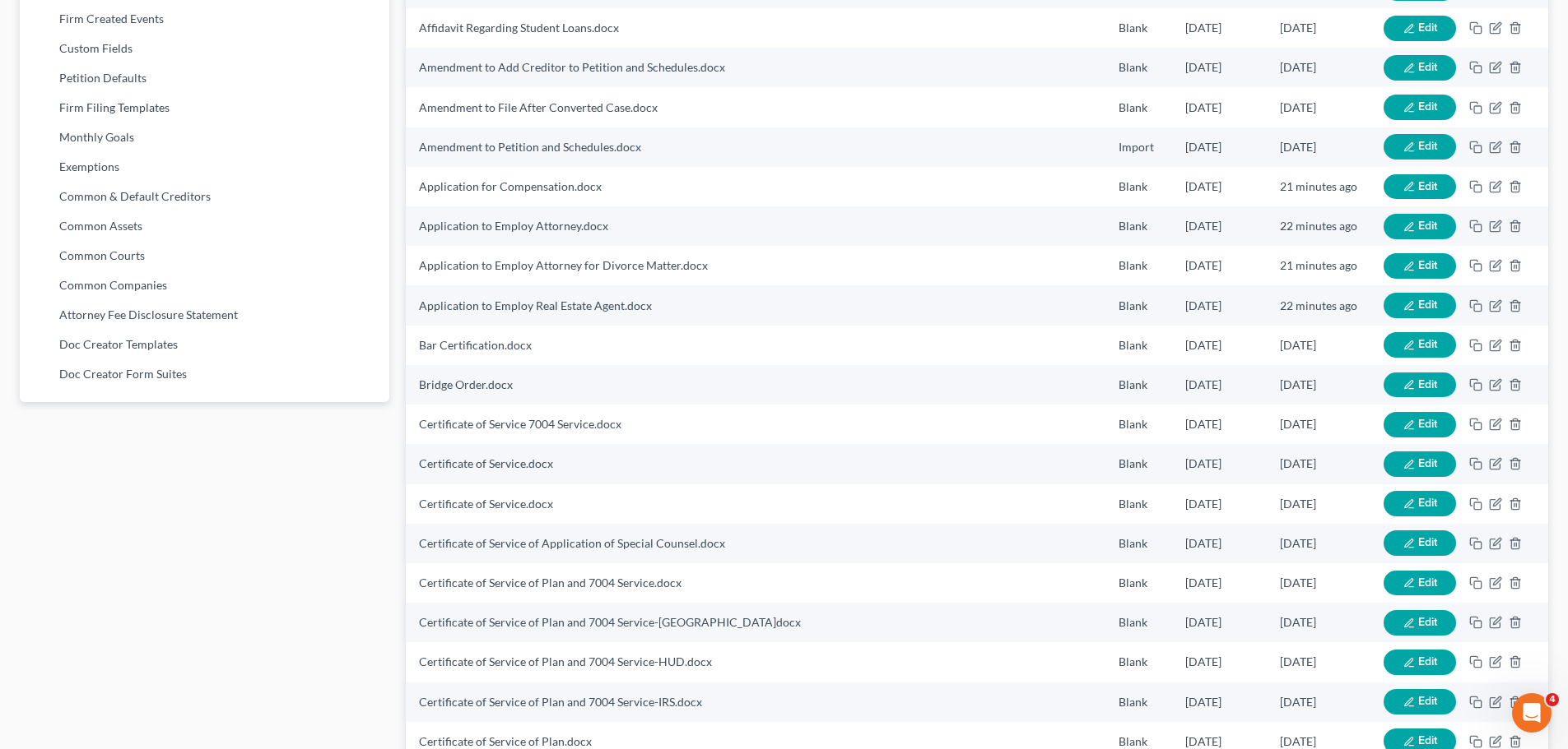
scroll to position [1023, 0]
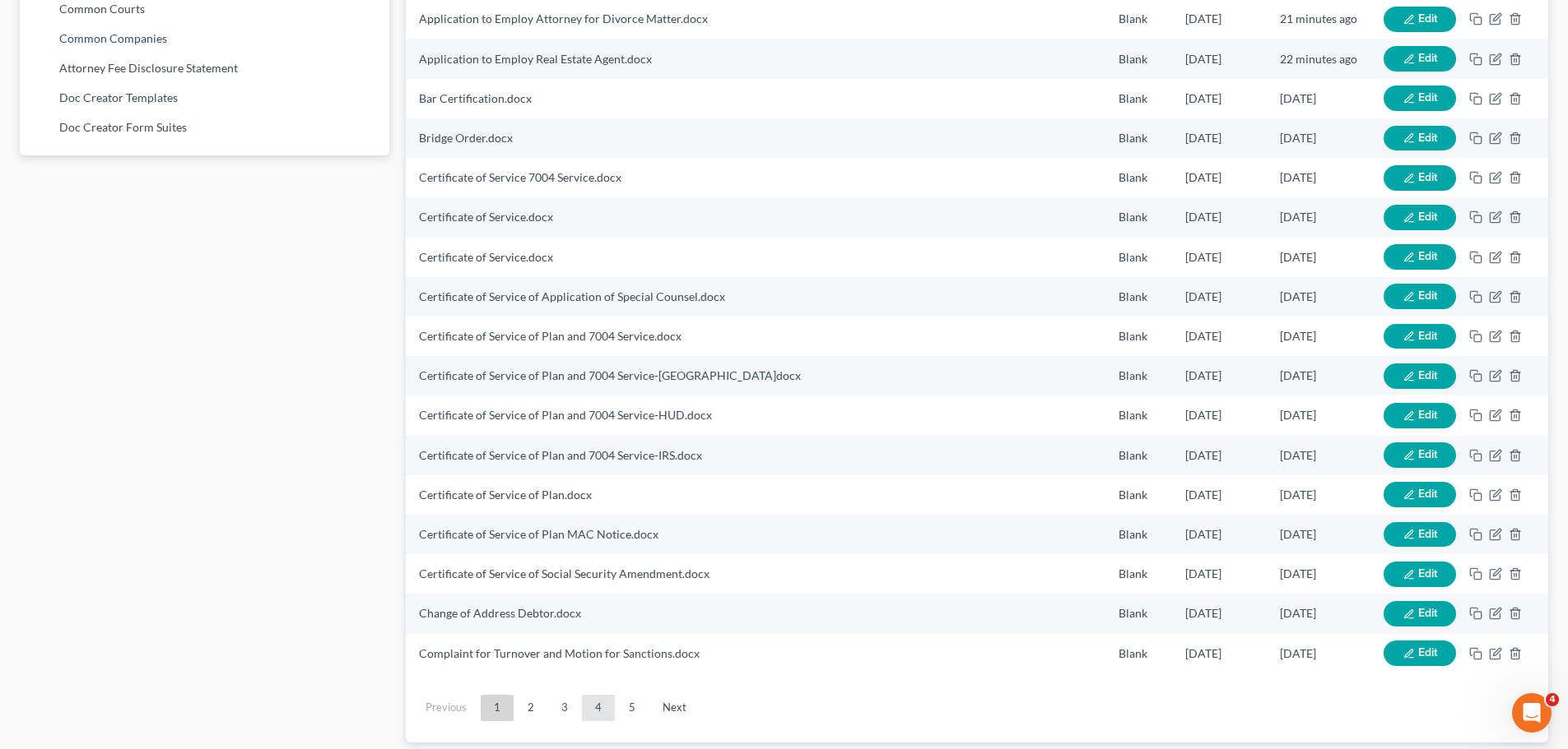
click at [601, 706] on link "4" at bounding box center [598, 708] width 33 height 26
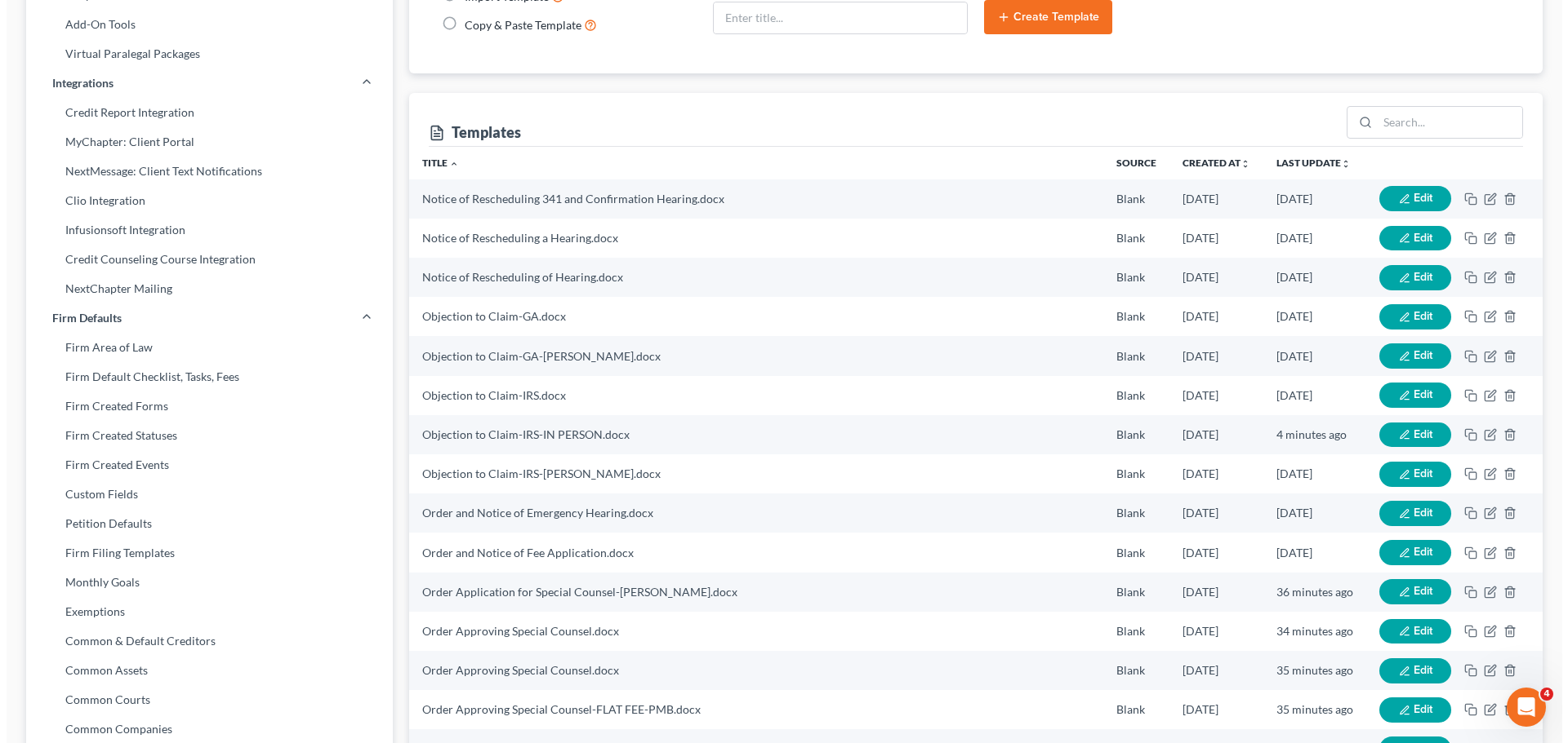
scroll to position [323, 0]
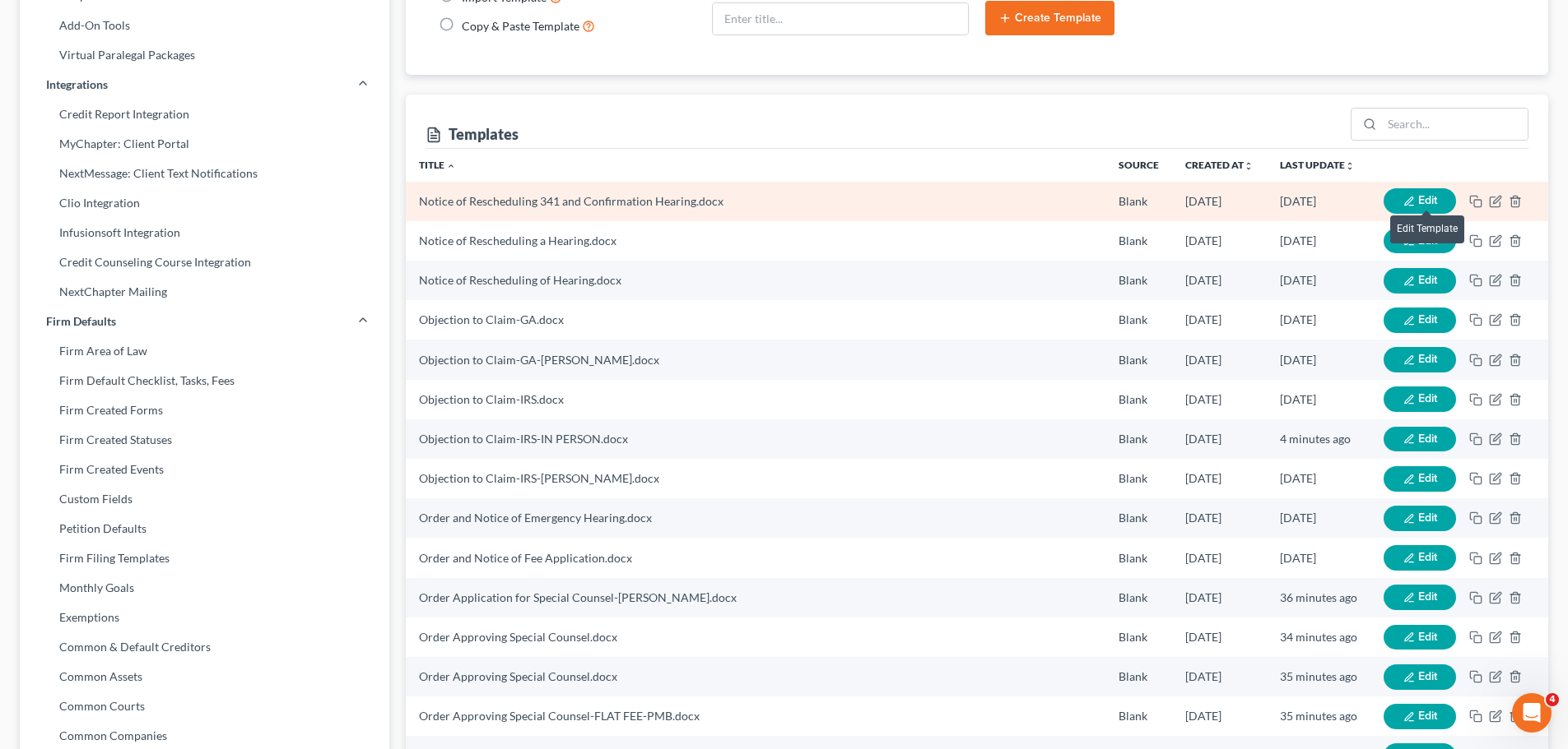
click at [1425, 197] on span "Edit" at bounding box center [1427, 200] width 19 height 14
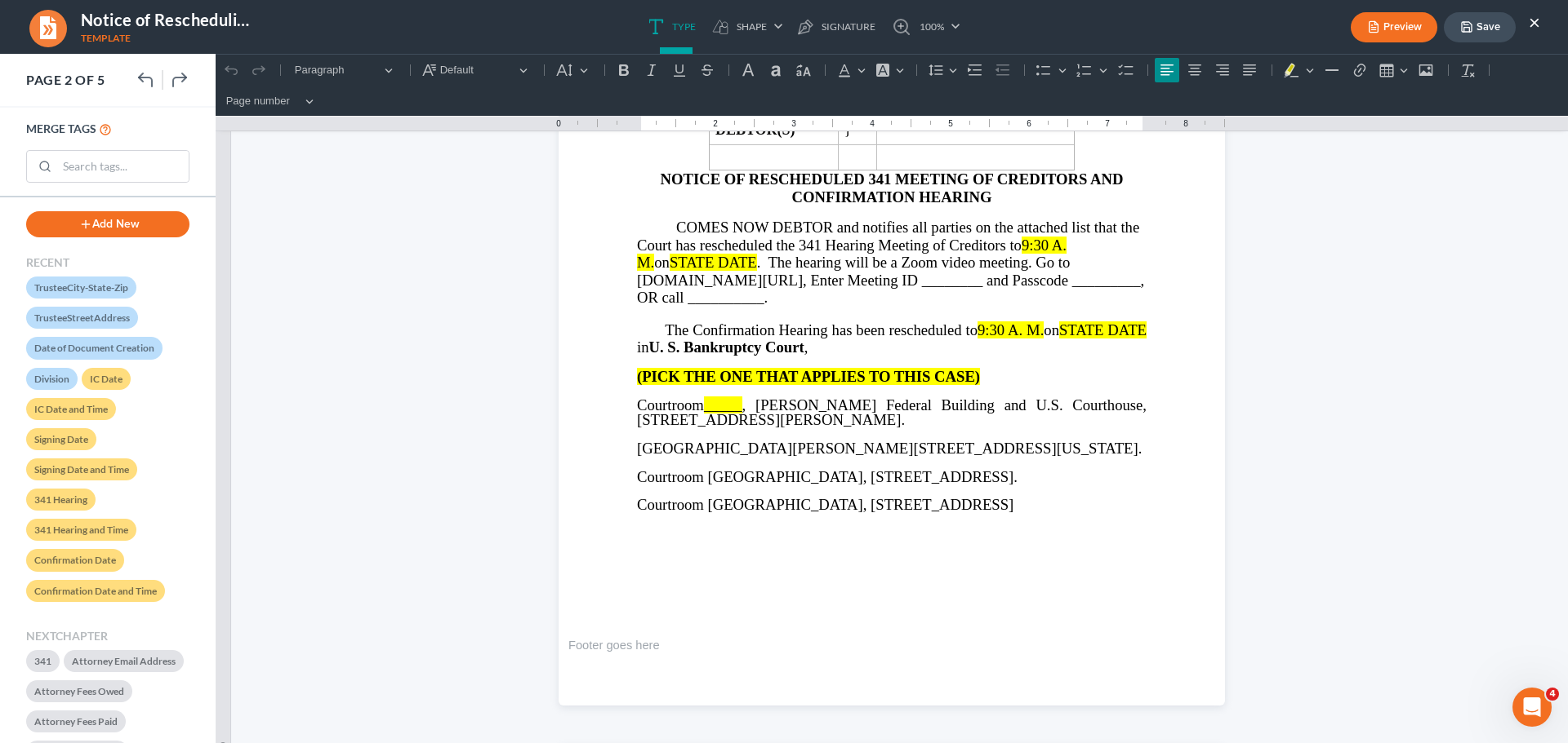
scroll to position [0, 0]
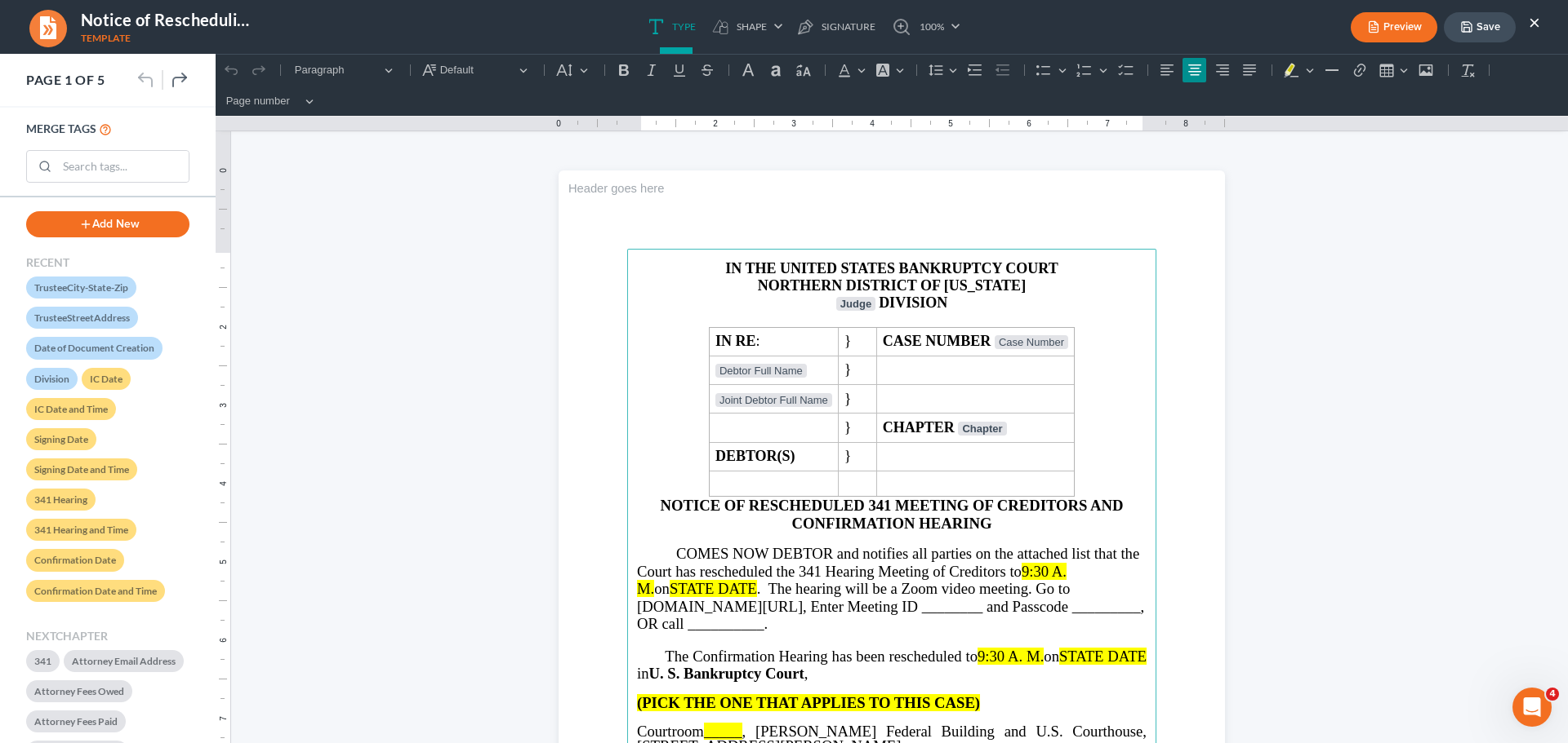
click at [1537, 18] on button "×" at bounding box center [1535, 22] width 12 height 19
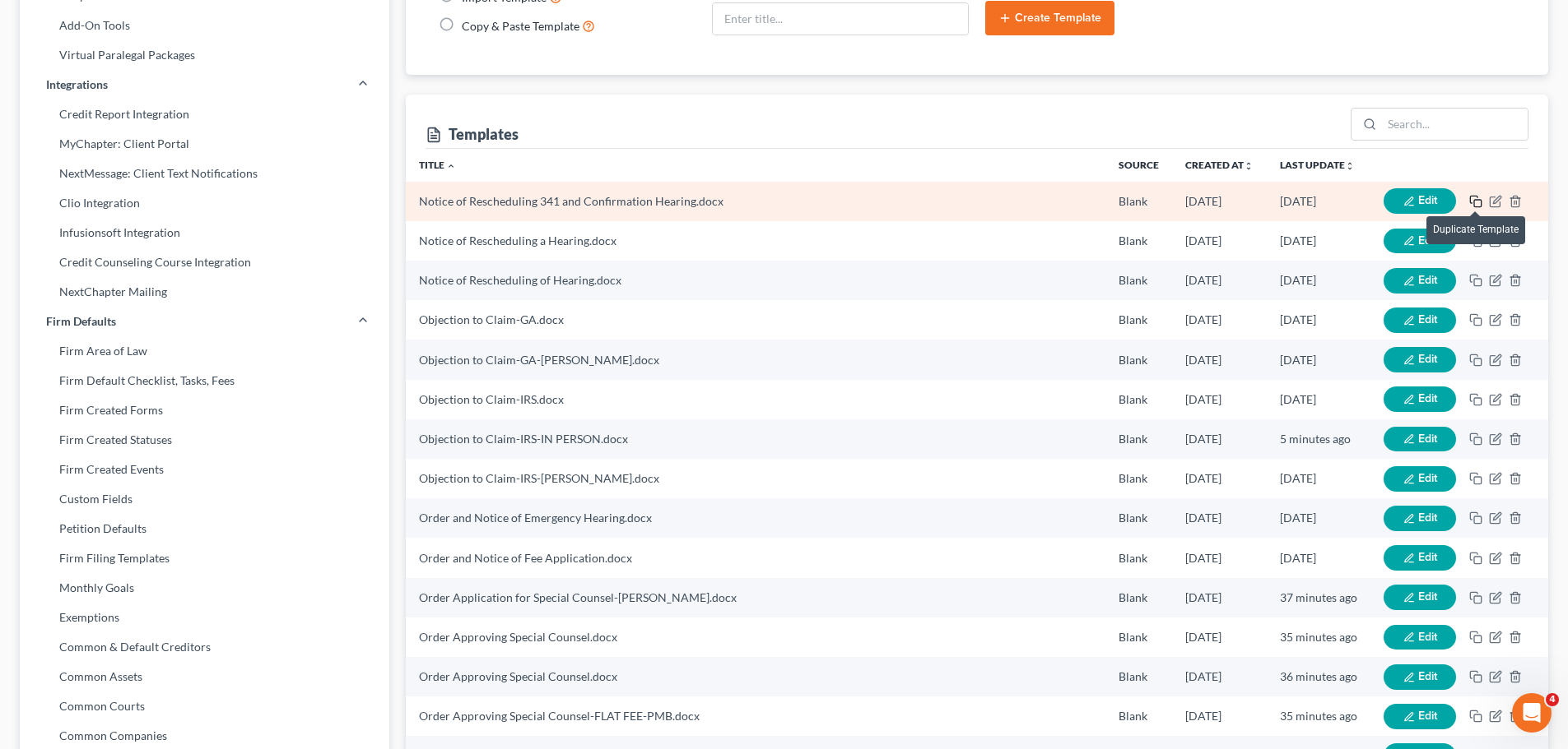
click at [1475, 196] on icon "button" at bounding box center [1474, 199] width 8 height 8
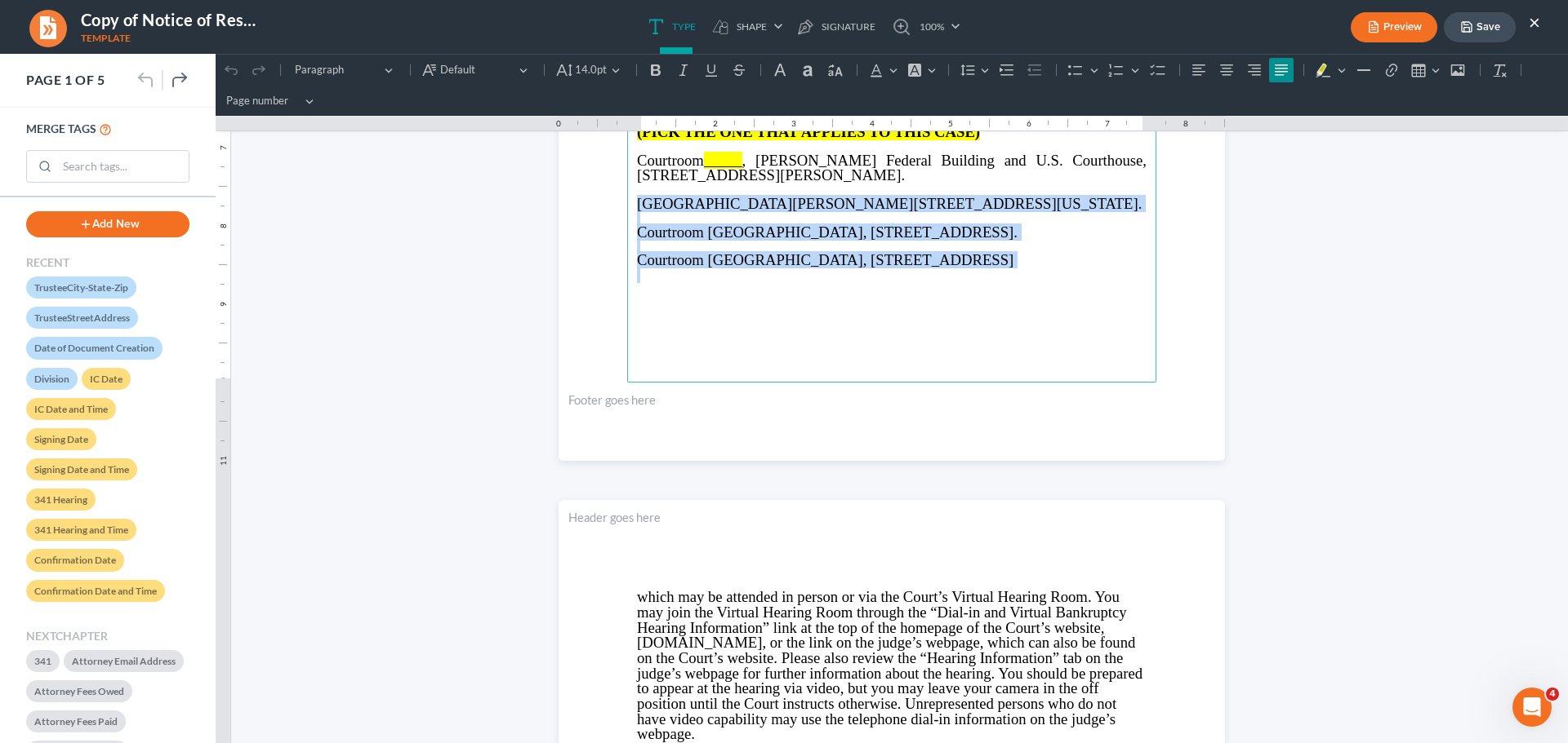
scroll to position [653, 0]
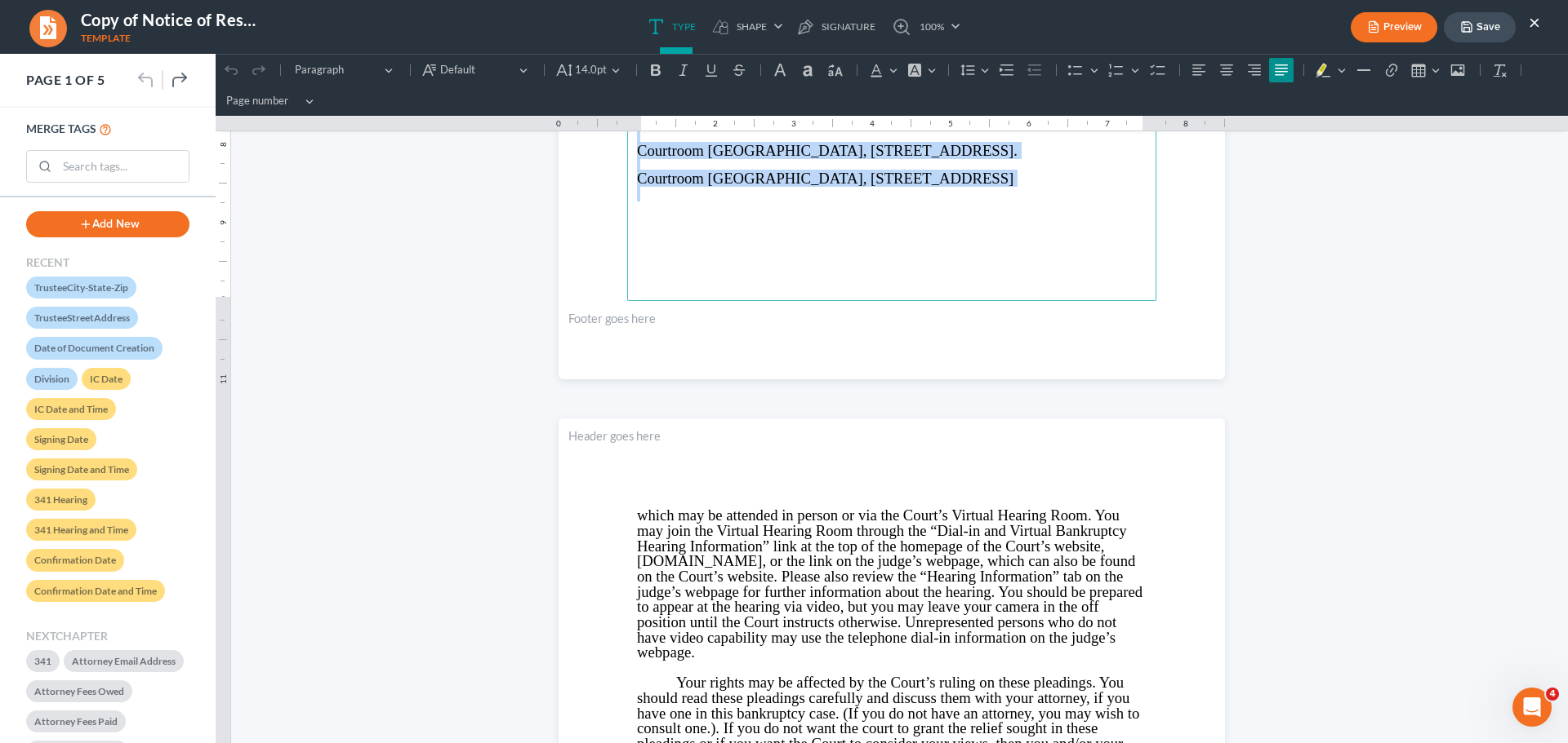
drag, startPoint x: 629, startPoint y: 427, endPoint x: 1096, endPoint y: 270, distance: 492.7
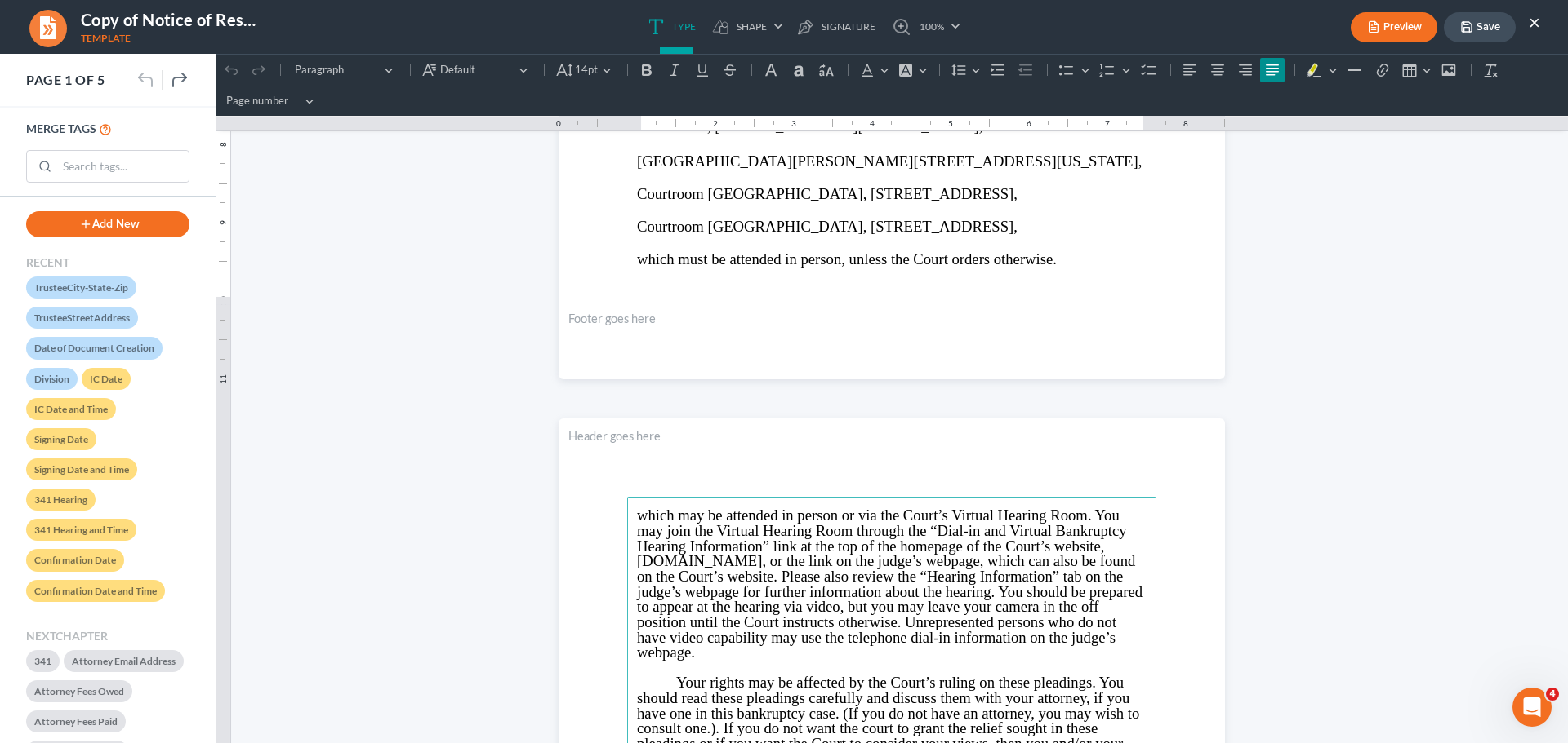
drag, startPoint x: 627, startPoint y: 514, endPoint x: 720, endPoint y: 600, distance: 126.7
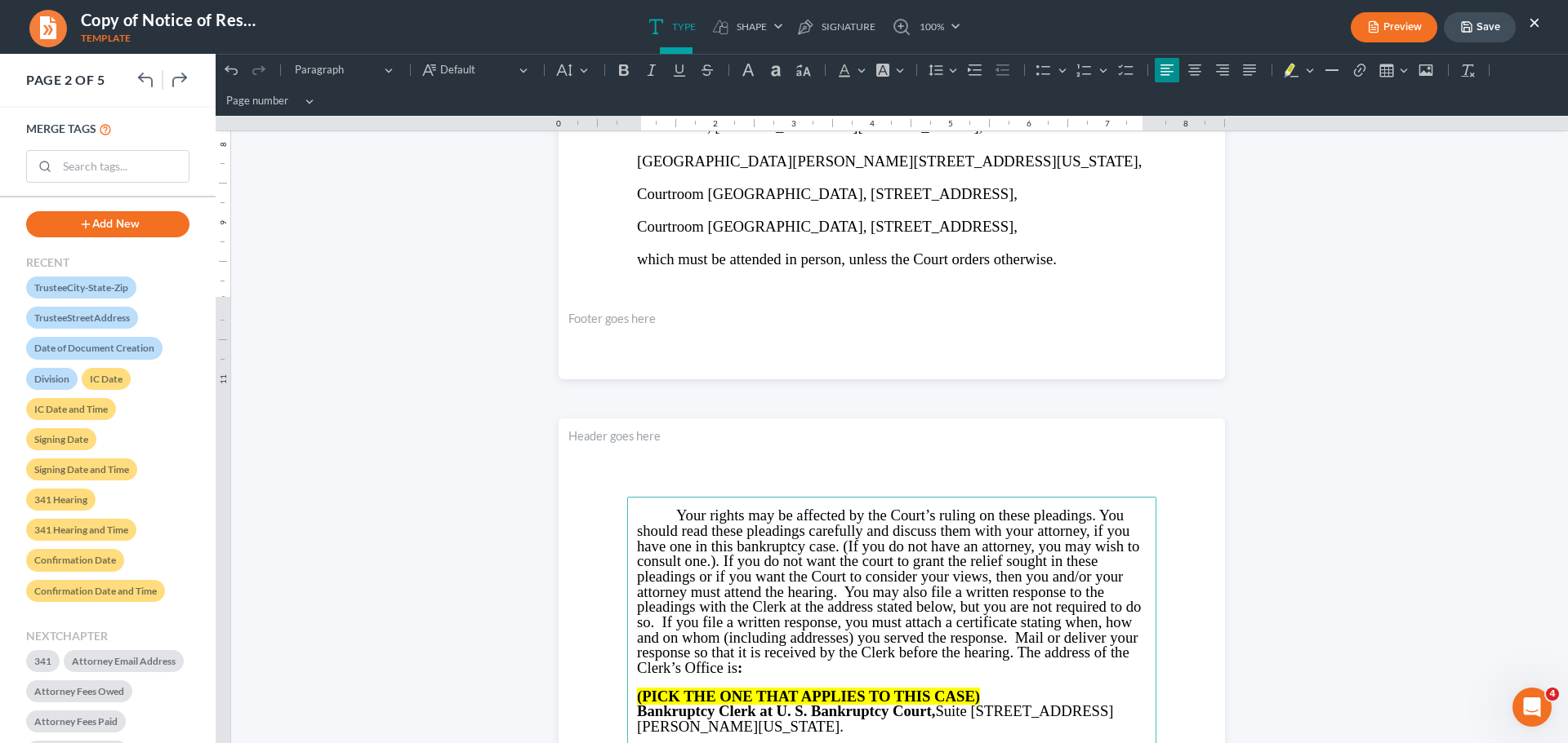
scroll to position [245, 0]
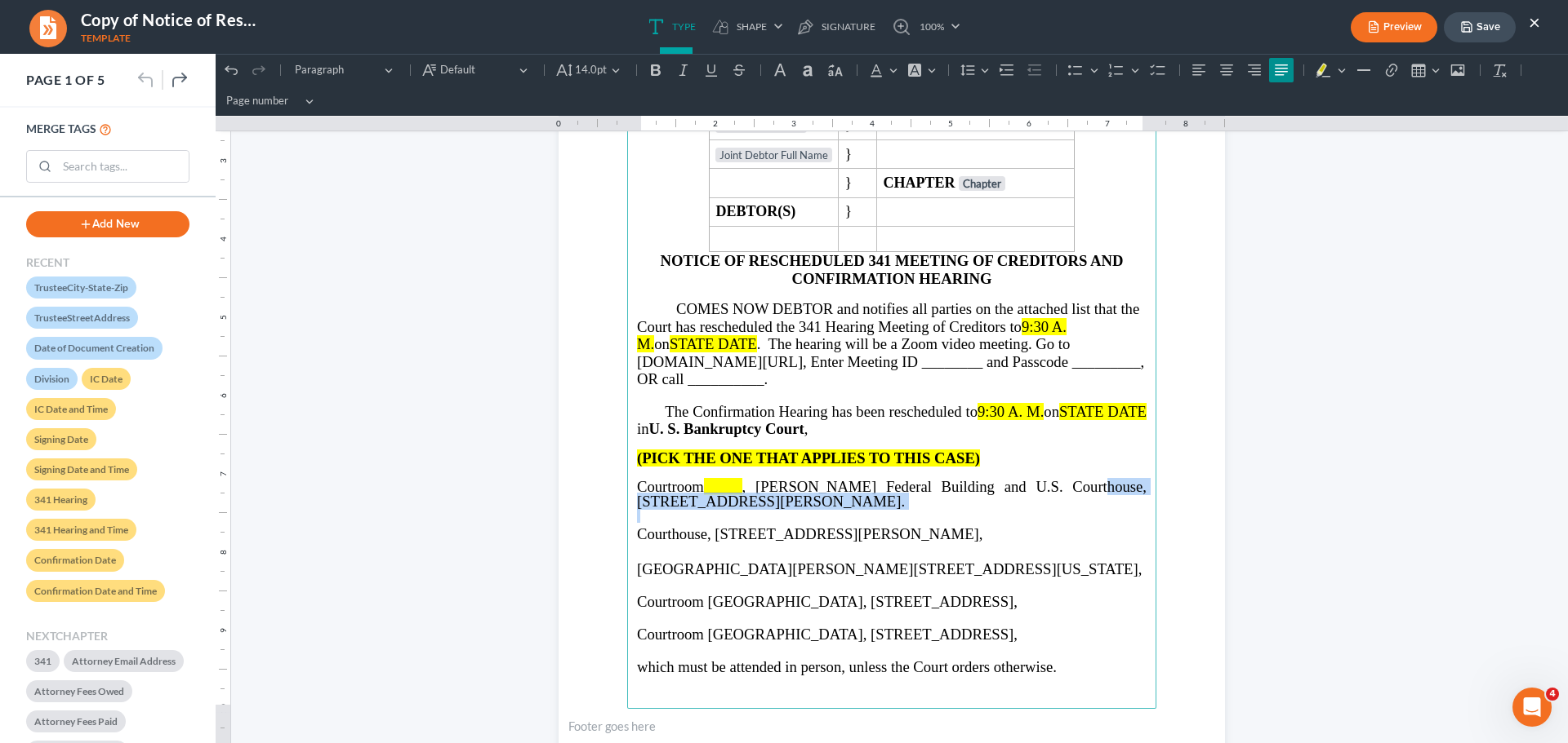
drag, startPoint x: 638, startPoint y: 501, endPoint x: 1045, endPoint y: 468, distance: 408.3
click at [1045, 468] on main "IN THE UNITED STATES BANKRUPTCY COURT NORTHERN DISTRICT OF GEORGIA Judge DIVISI…" at bounding box center [891, 356] width 529 height 705
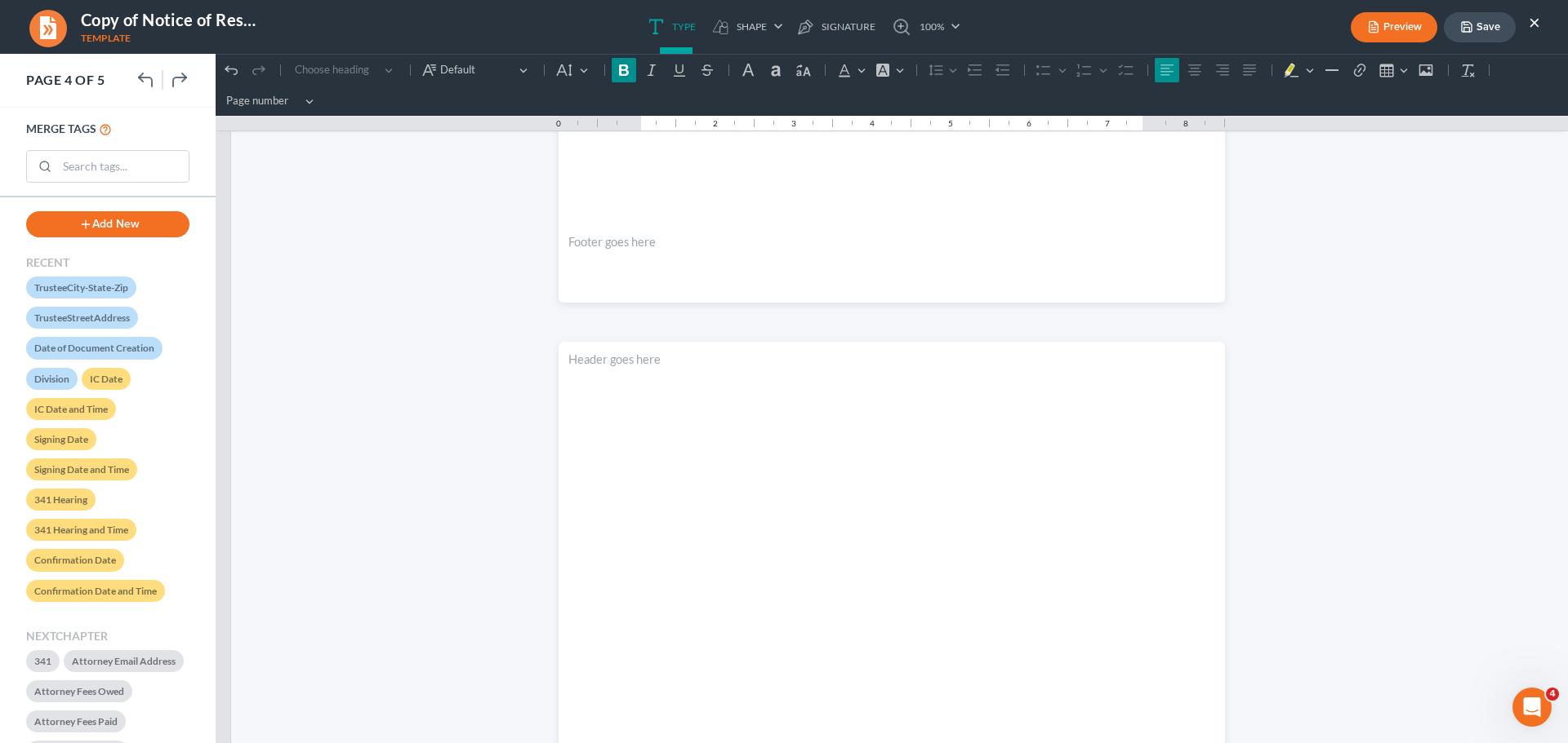
scroll to position [1810, 0]
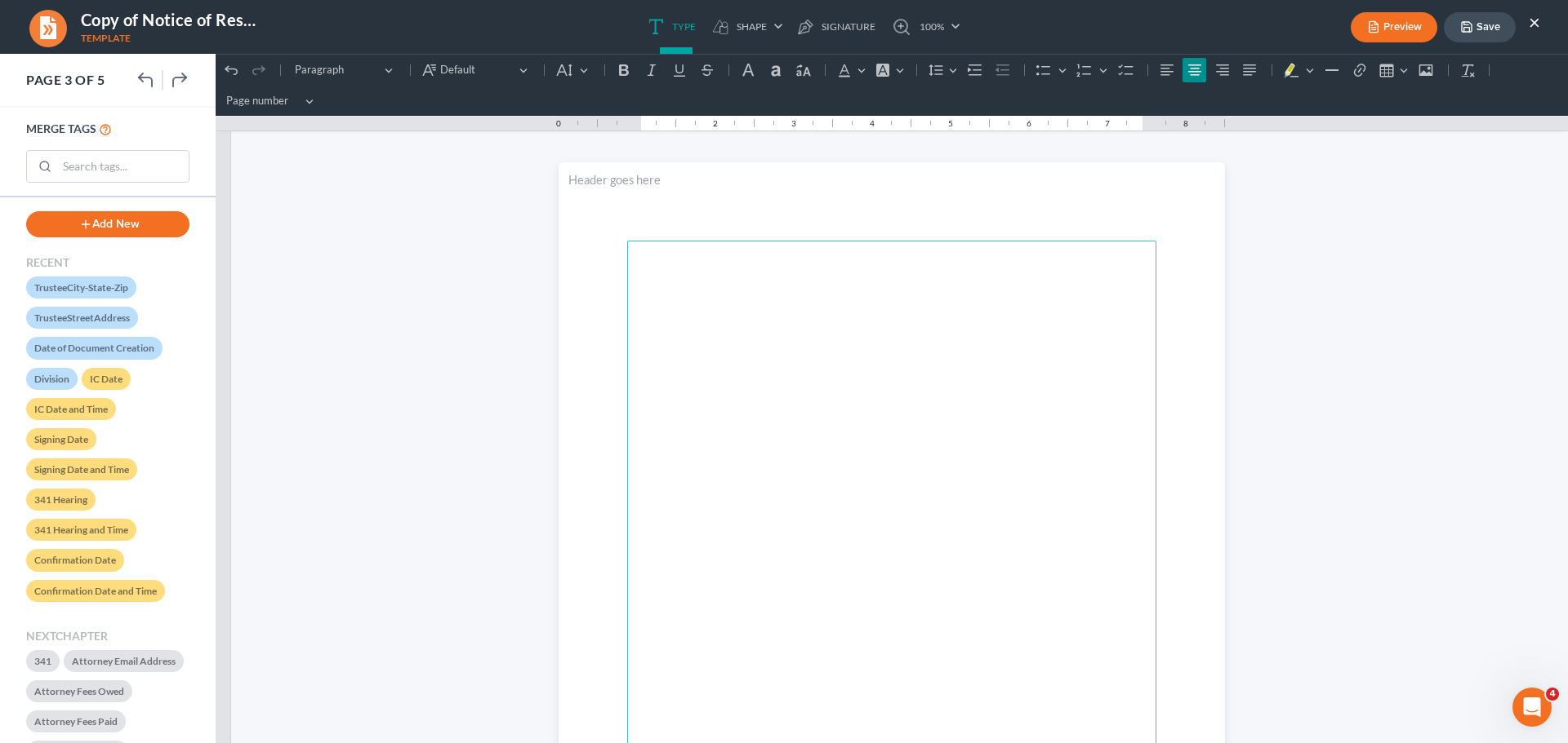
drag, startPoint x: 818, startPoint y: 444, endPoint x: 826, endPoint y: 382, distance: 62.5
click at [816, 445] on p "Rich Text Editor, page-2-main" at bounding box center [891, 440] width 510 height 15
drag, startPoint x: 841, startPoint y: 270, endPoint x: 798, endPoint y: 618, distance: 350.6
click at [860, 649] on main "IN THE UNITED STATES BANKRUPTCY COURT NORTHERN DISTRICT OF GEORGIA Judge DIVISI…" at bounding box center [891, 593] width 529 height 705
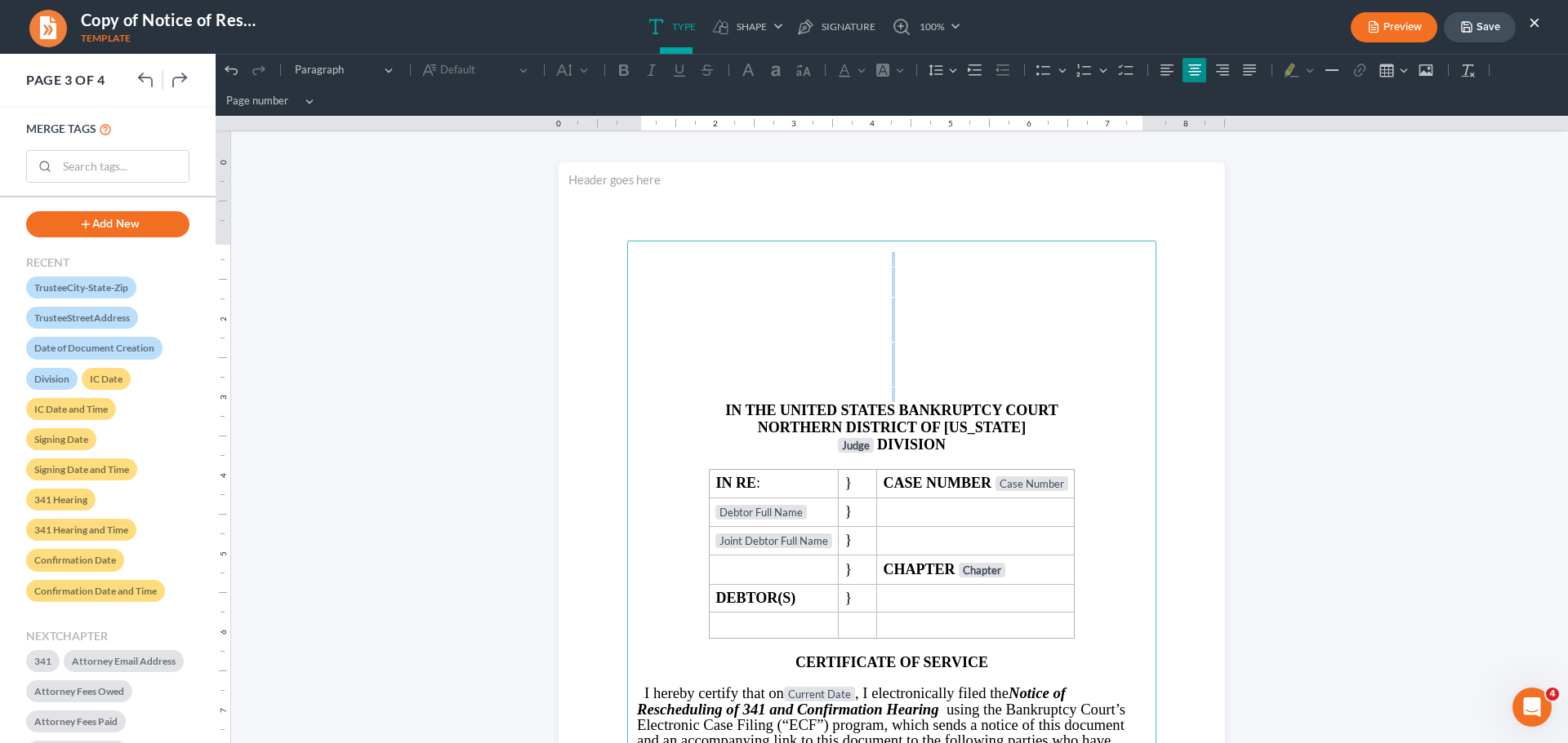
drag, startPoint x: 908, startPoint y: 255, endPoint x: 881, endPoint y: 393, distance: 140.6
click at [881, 393] on main "IN THE UNITED STATES BANKRUPTCY COURT NORTHERN DISTRICT OF GEORGIA Judge DIVISI…" at bounding box center [891, 593] width 529 height 705
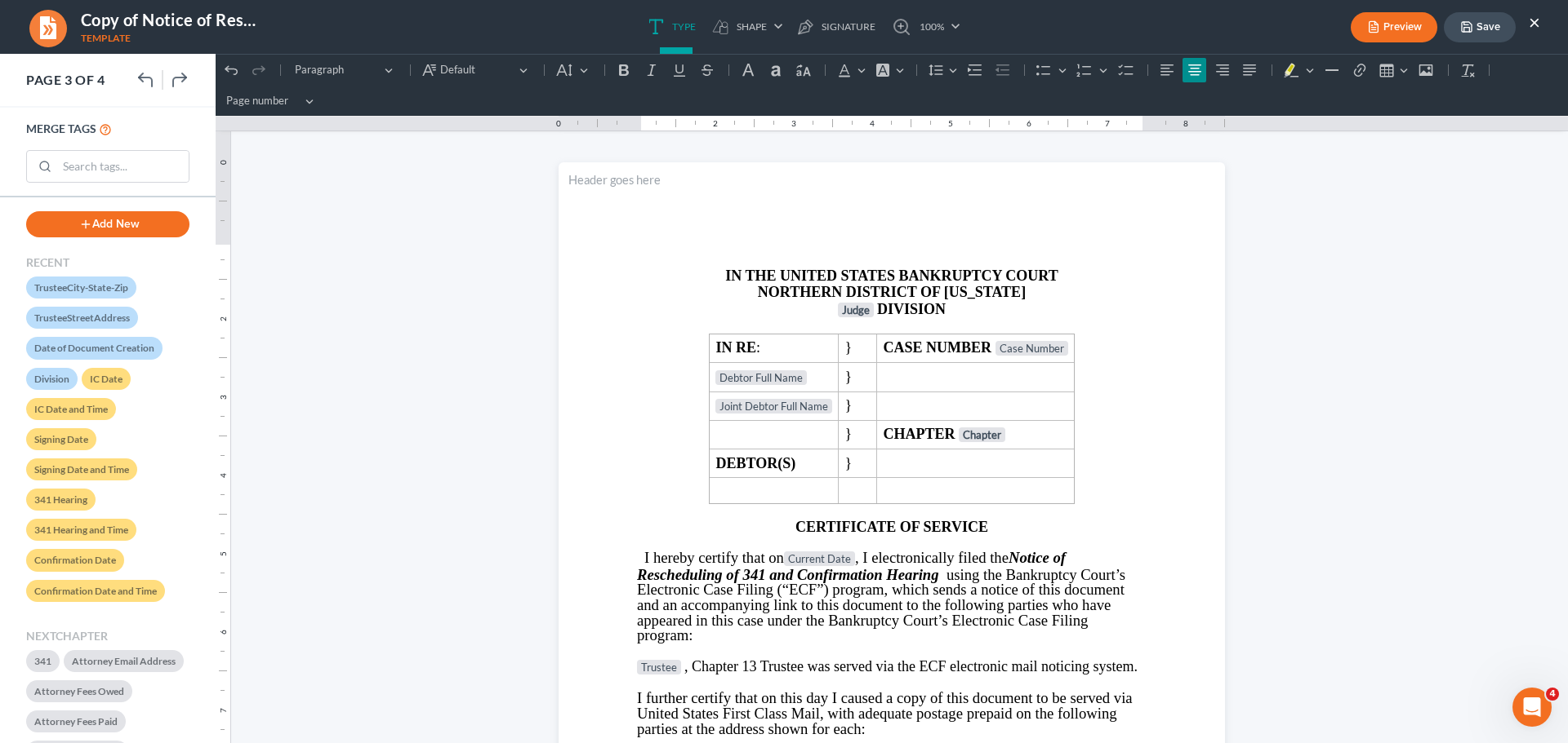
click at [1488, 23] on button "Save" at bounding box center [1479, 28] width 72 height 30
click at [1487, 33] on button "Save" at bounding box center [1479, 28] width 72 height 30
click at [1527, 22] on ul "Preview Save ×" at bounding box center [1445, 28] width 190 height 35
click at [1531, 21] on button "×" at bounding box center [1535, 22] width 12 height 19
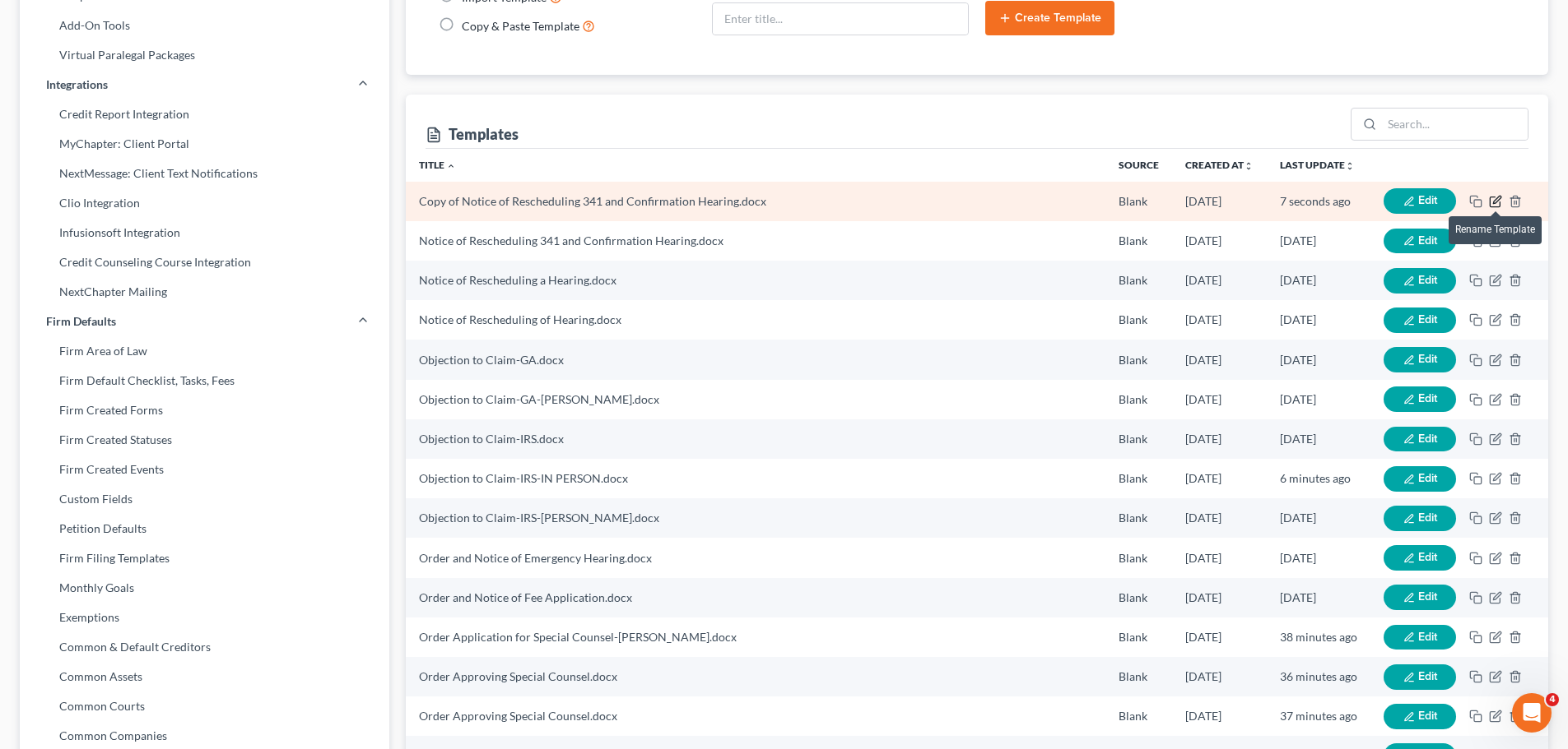
click at [1493, 201] on icon "button" at bounding box center [1496, 202] width 13 height 13
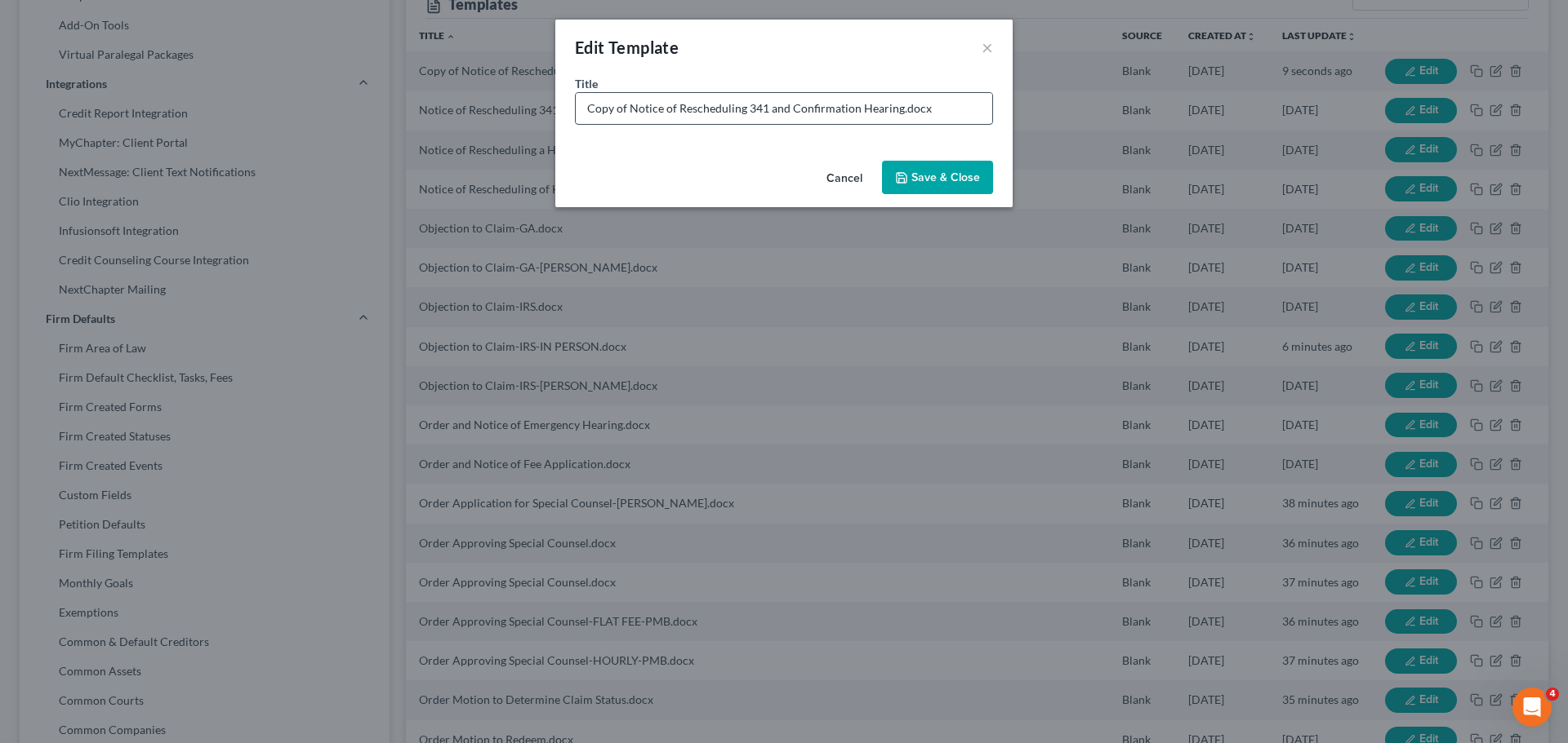
drag, startPoint x: 646, startPoint y: 109, endPoint x: 632, endPoint y: 115, distance: 15.2
click at [645, 109] on input "Copy of Notice of Rescheduling 341 and Confirmation Hearing.docx" at bounding box center [784, 108] width 416 height 31
drag, startPoint x: 629, startPoint y: 111, endPoint x: 472, endPoint y: 94, distance: 157.9
click at [472, 94] on div "Edit Template × Title * Copy of Notice of Rescheduling 341 and Confirmation Hea…" at bounding box center [784, 372] width 1568 height 743
click at [855, 111] on input "Notice of Rescheduling 341 and Confirmation Hearing.docx" at bounding box center [784, 108] width 416 height 31
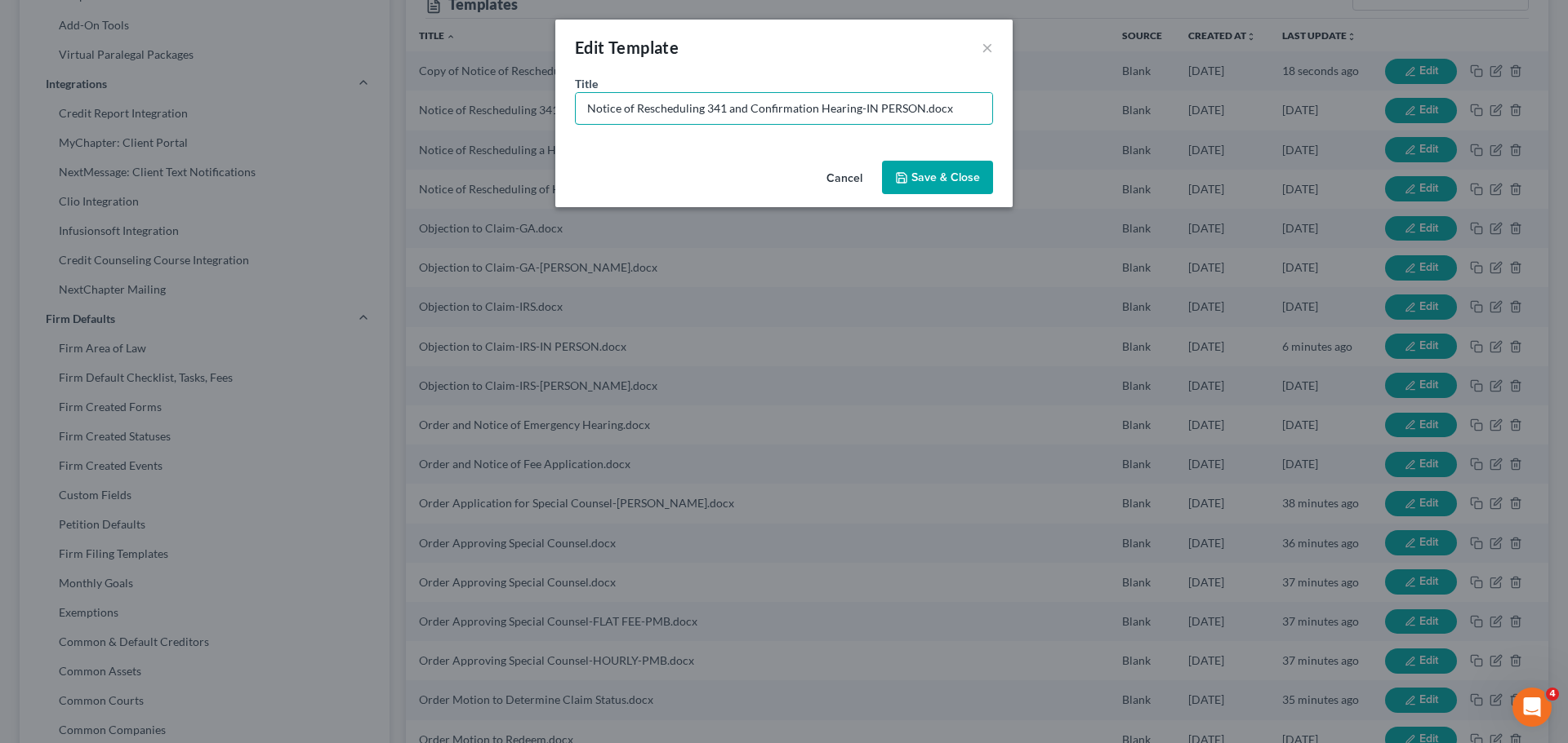
type input "Notice of Rescheduling 341 and Confirmation Hearing-IN PERSON.docx"
click at [922, 171] on button "Save & Close" at bounding box center [937, 178] width 111 height 34
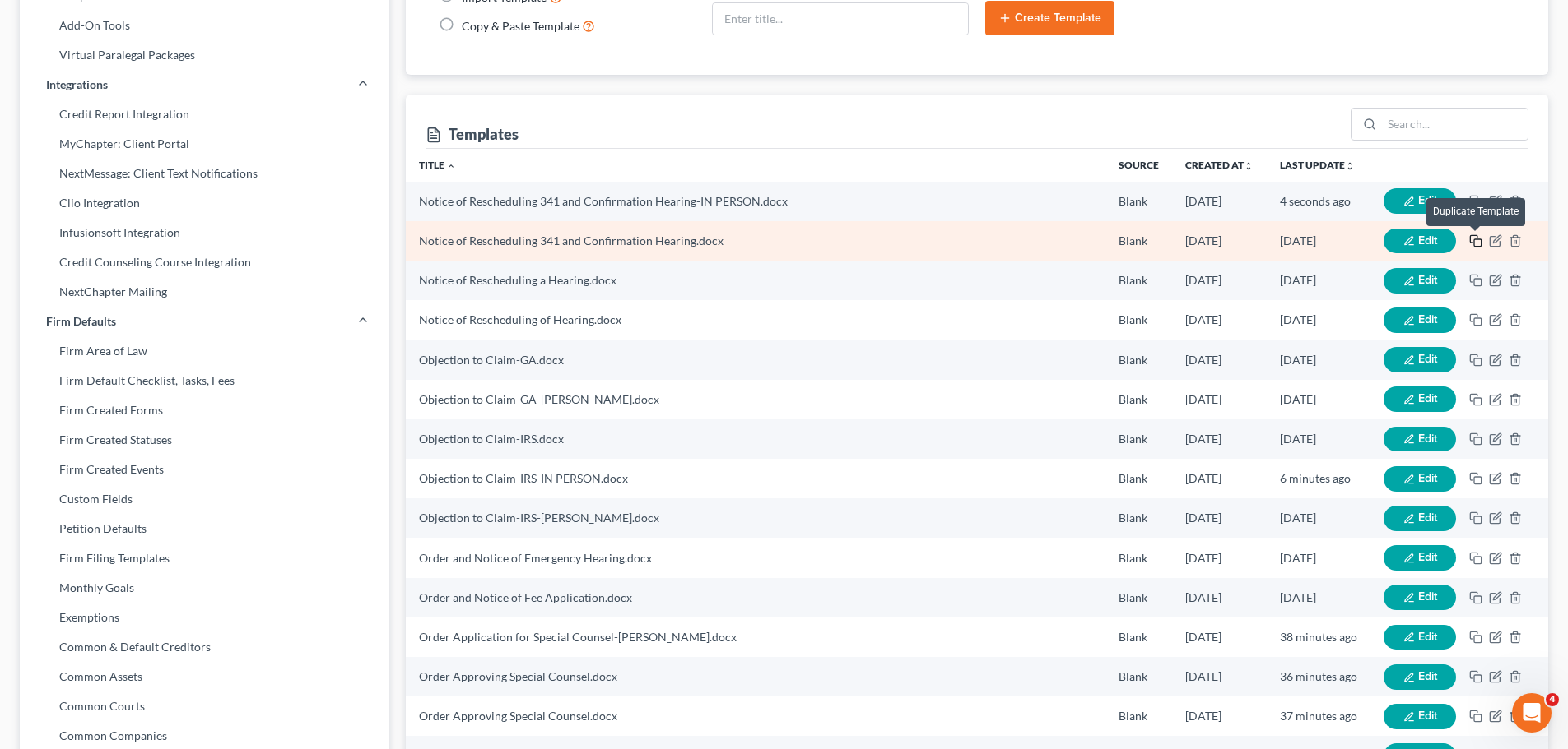
click at [1477, 243] on icon "button" at bounding box center [1476, 242] width 13 height 13
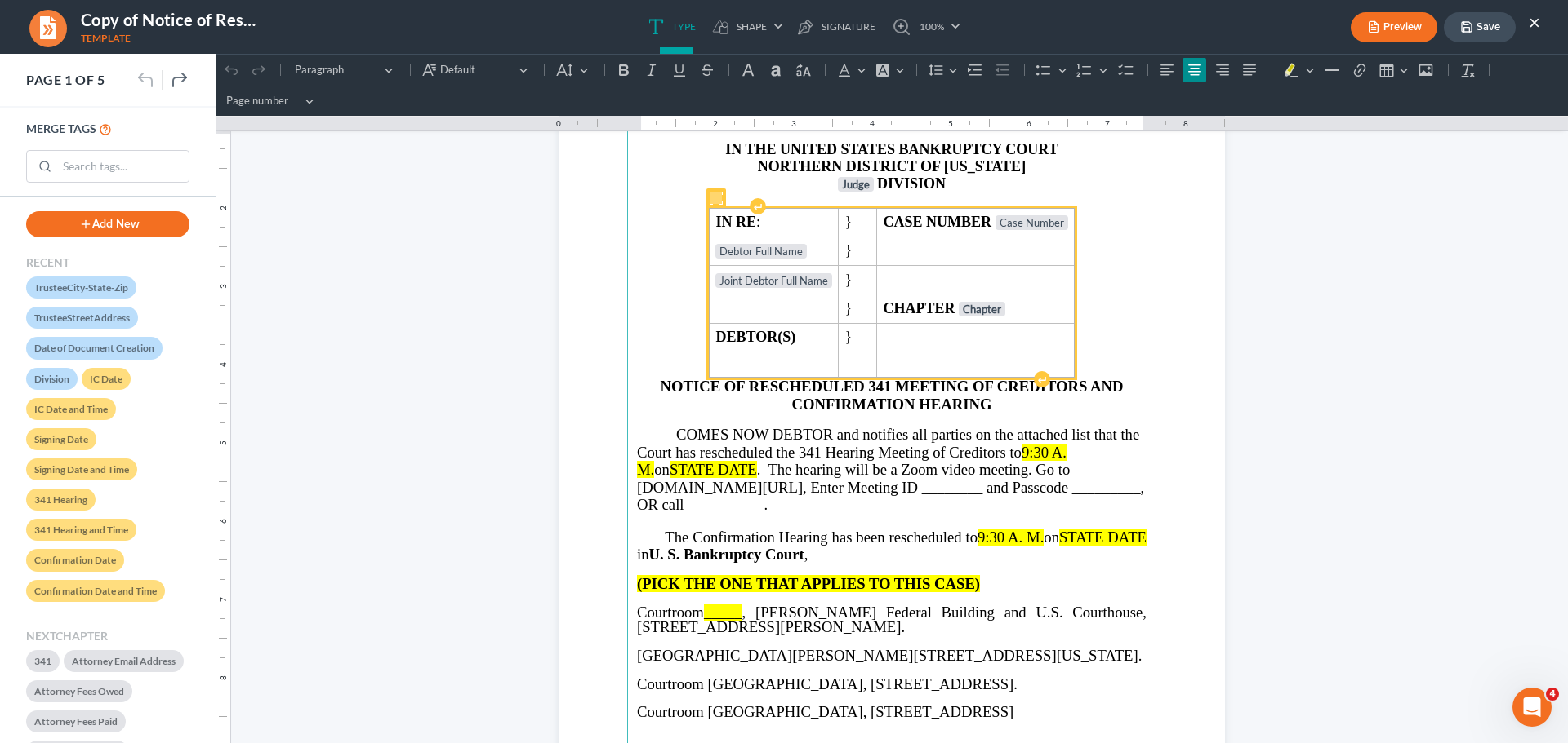
scroll to position [82, 0]
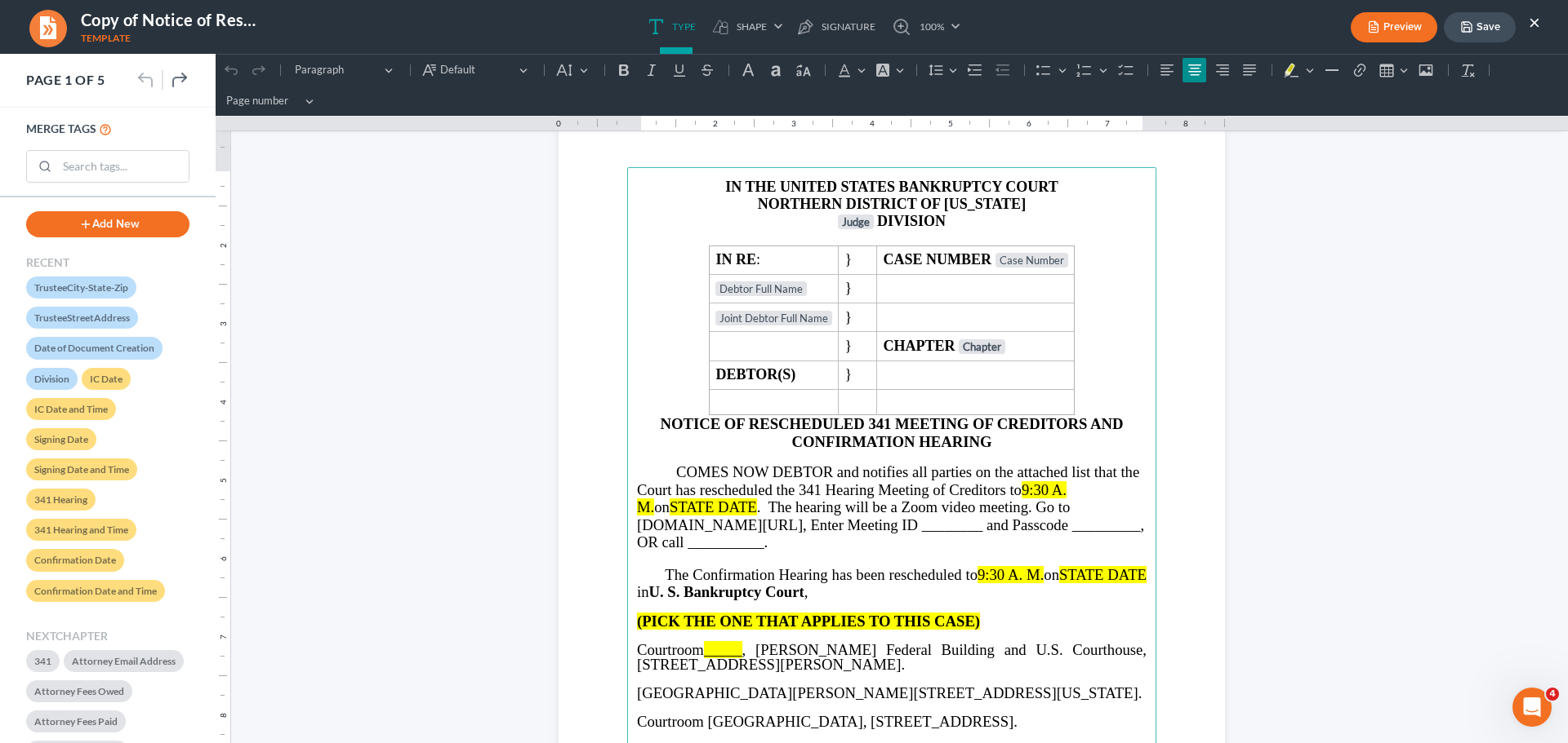
click at [851, 508] on span ". The hearing will be a Zoom video meeting. Go to Zoom.us/join, Enter Meeting I…" at bounding box center [890, 524] width 507 height 53
click at [1101, 532] on p "COMES NOW DEBTOR and notifies all parties on the attached list that the Court h…" at bounding box center [891, 507] width 510 height 88
click html "1.00 10.00 0 1 1 2 2 3 3 4 4 5 5 6 6 7 7 8 8 9 9 10 10 11 11 Undo (Ctrl+Z) Undo…"
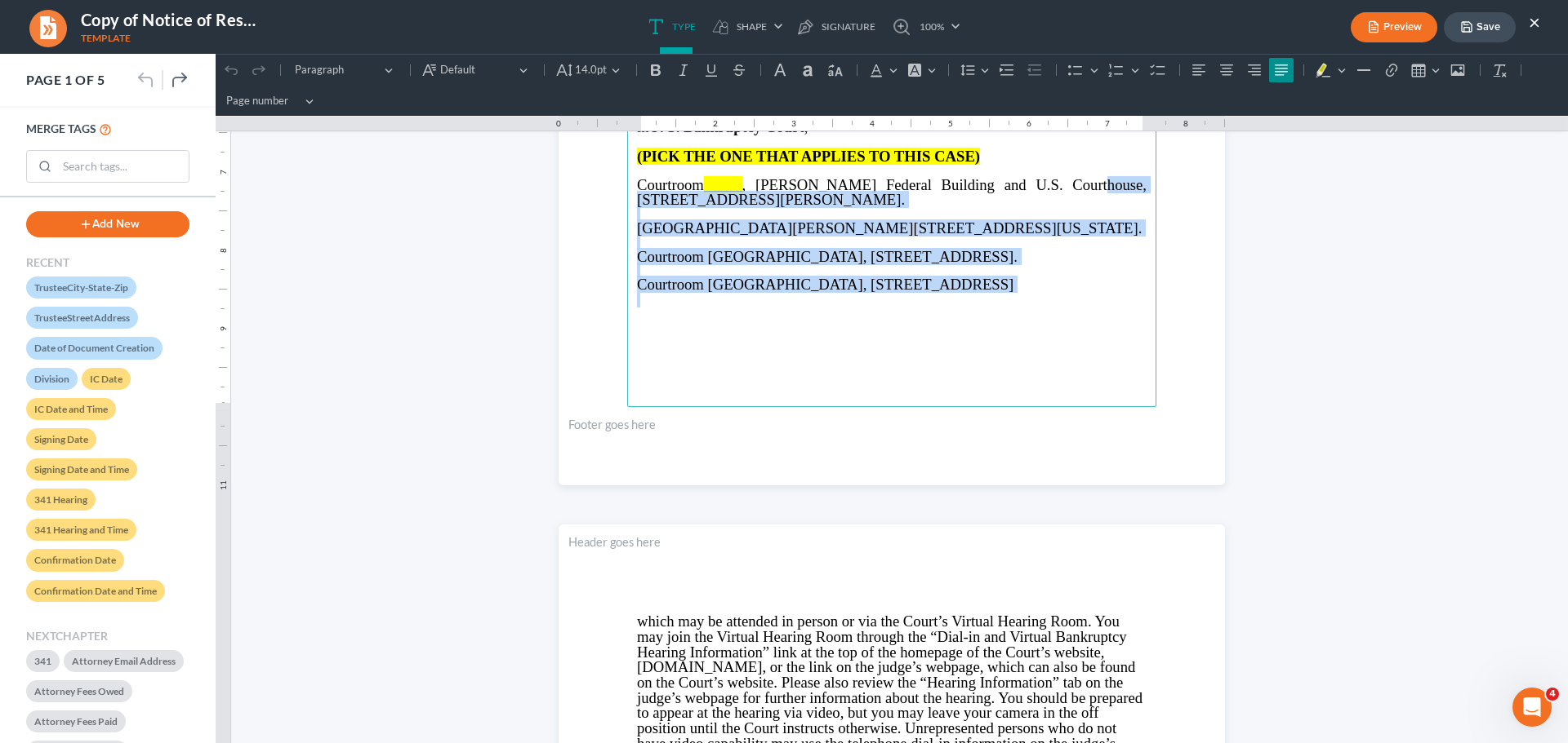
scroll to position [571, 0]
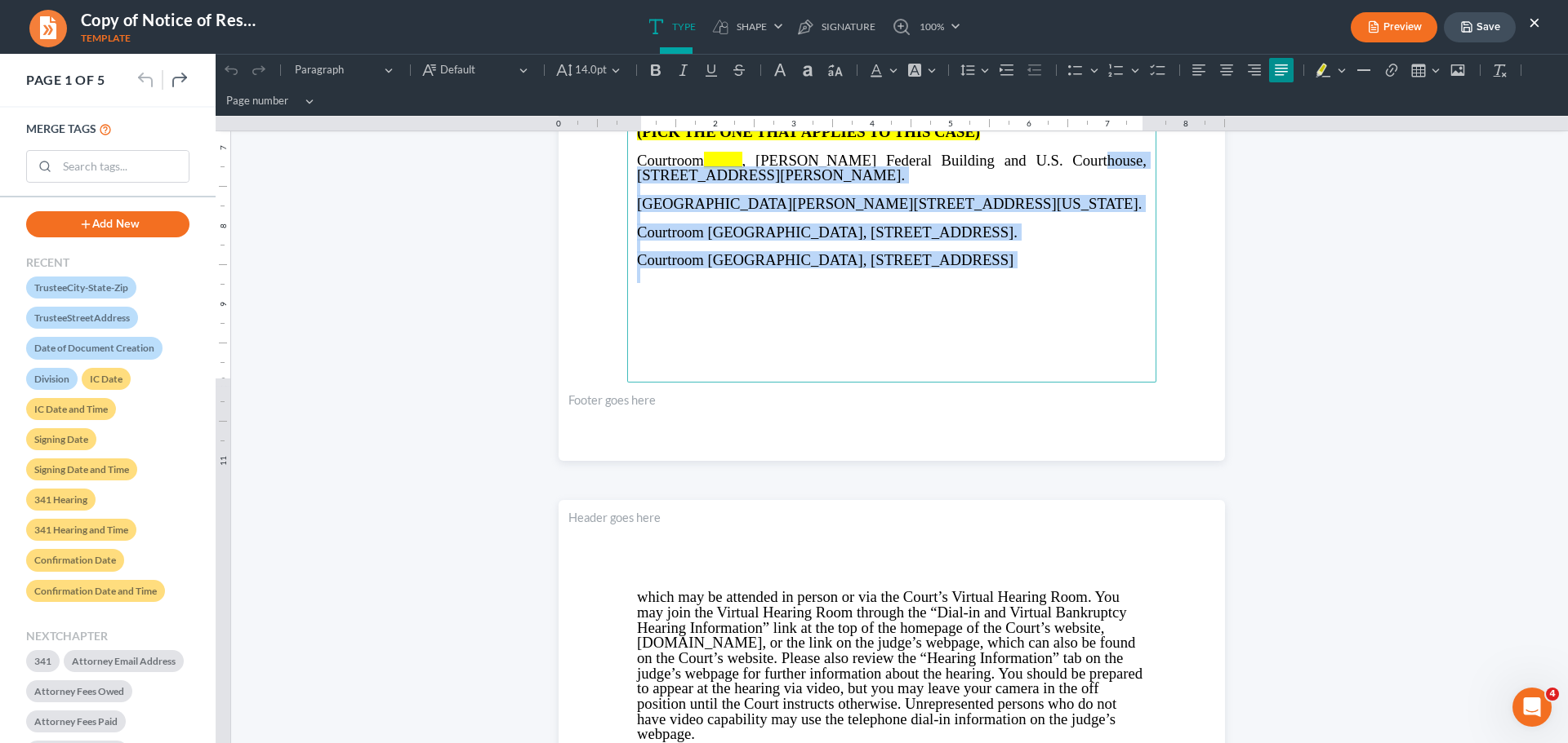
drag, startPoint x: 1044, startPoint y: 306, endPoint x: 1120, endPoint y: 347, distance: 86.4
click at [1120, 347] on main "IN THE UNITED STATES BANKRUPTCY COURT NORTHERN DISTRICT OF GEORGIA Judge DIVISI…" at bounding box center [891, 30] width 529 height 705
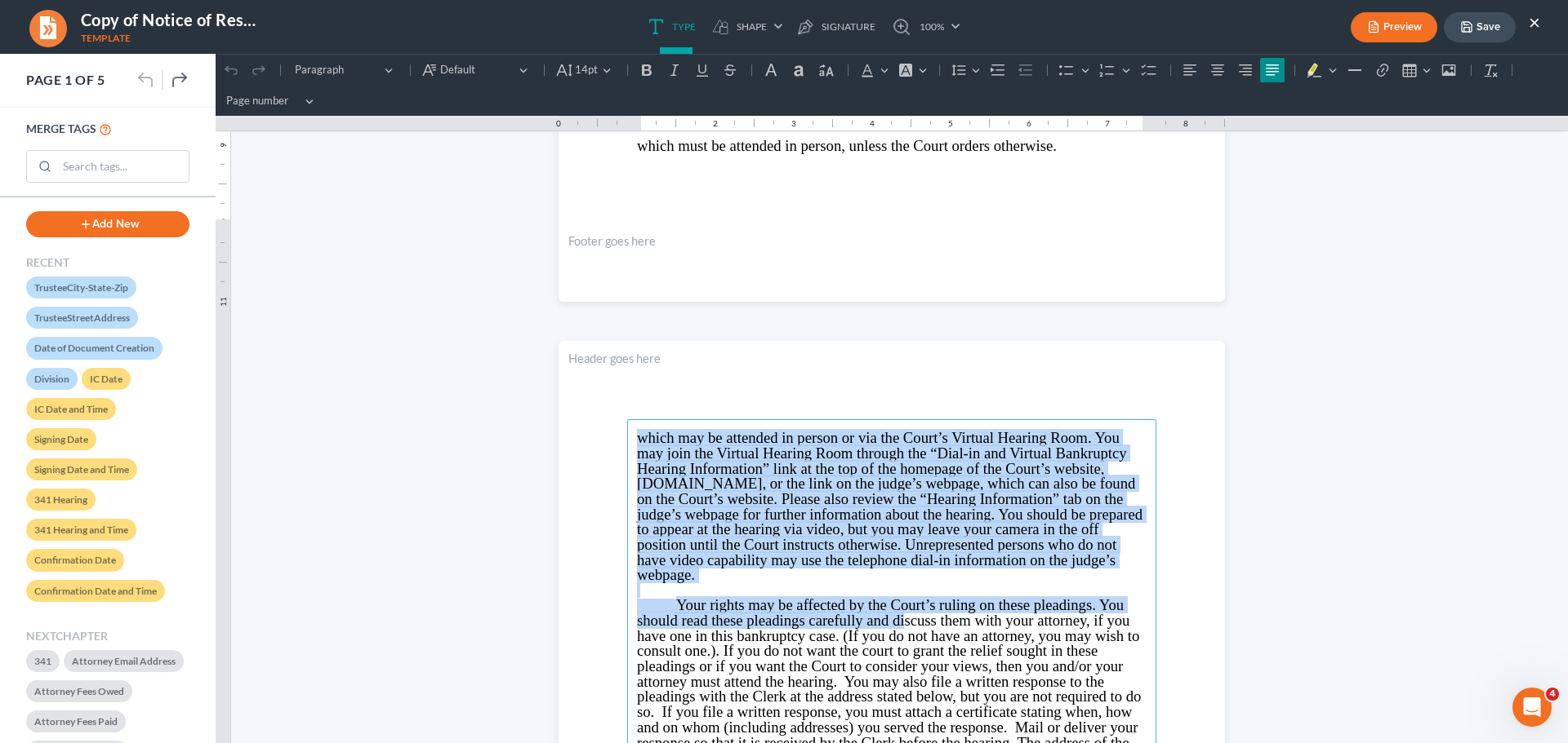
scroll to position [735, 0]
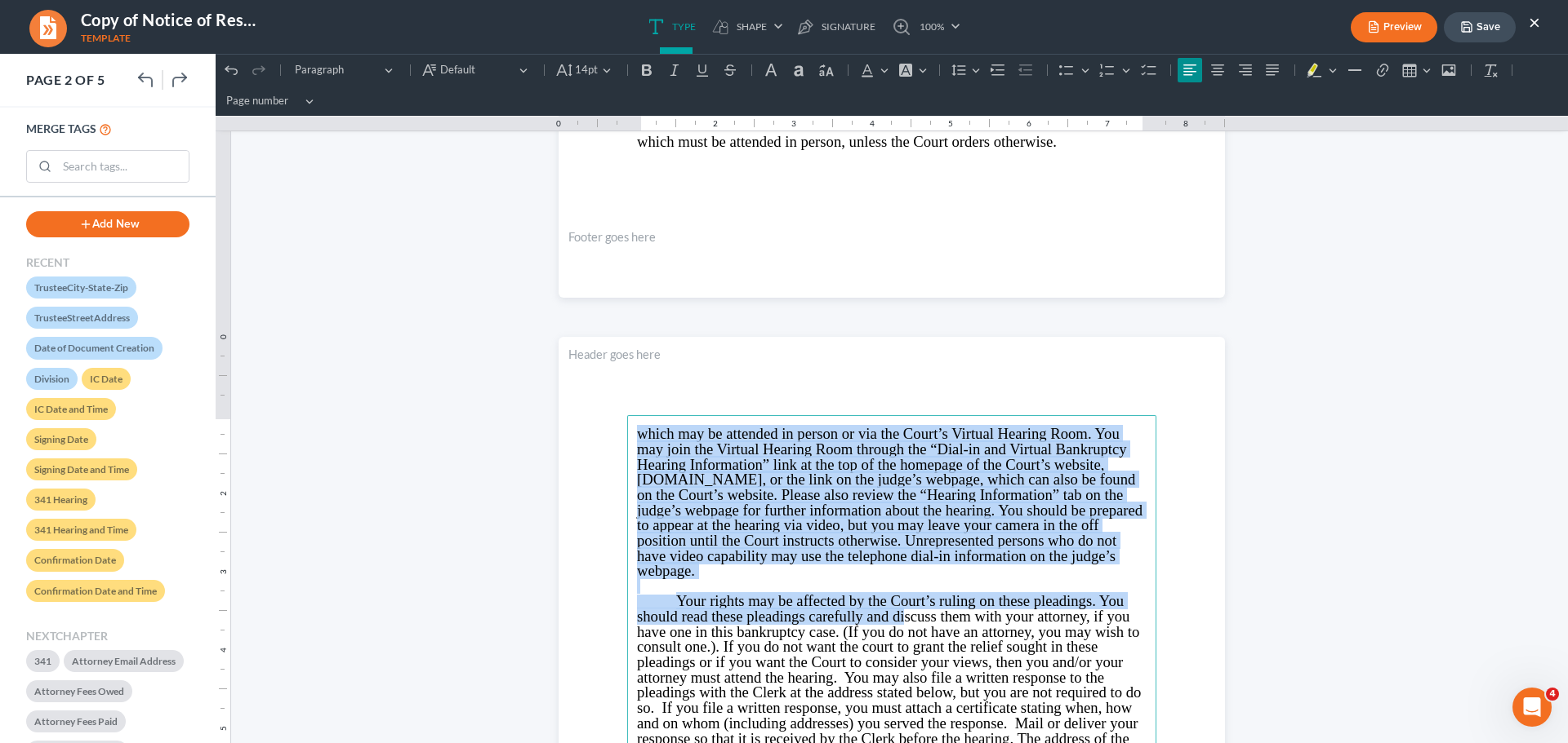
drag, startPoint x: 625, startPoint y: 593, endPoint x: 912, endPoint y: 575, distance: 287.6
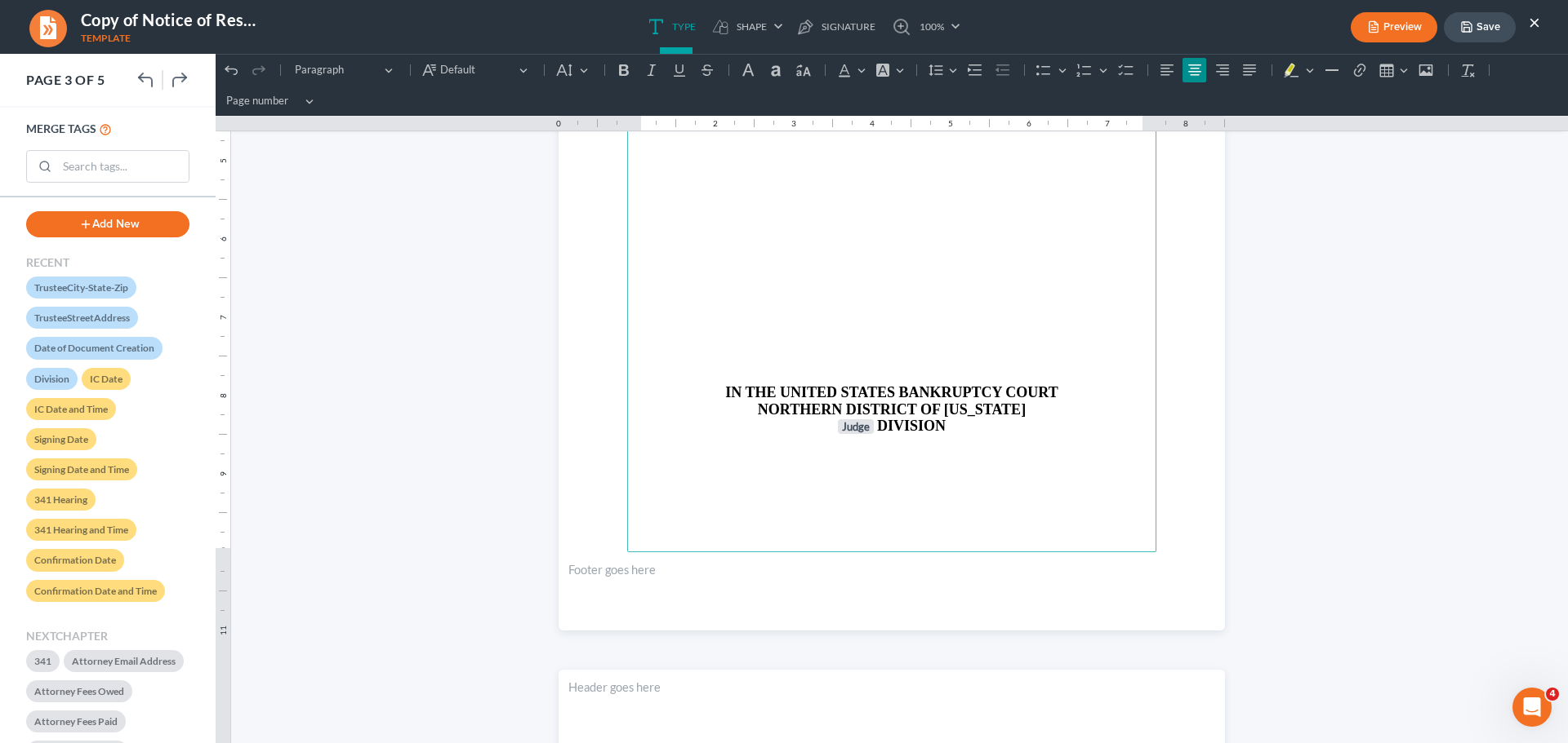
scroll to position [1877, 0]
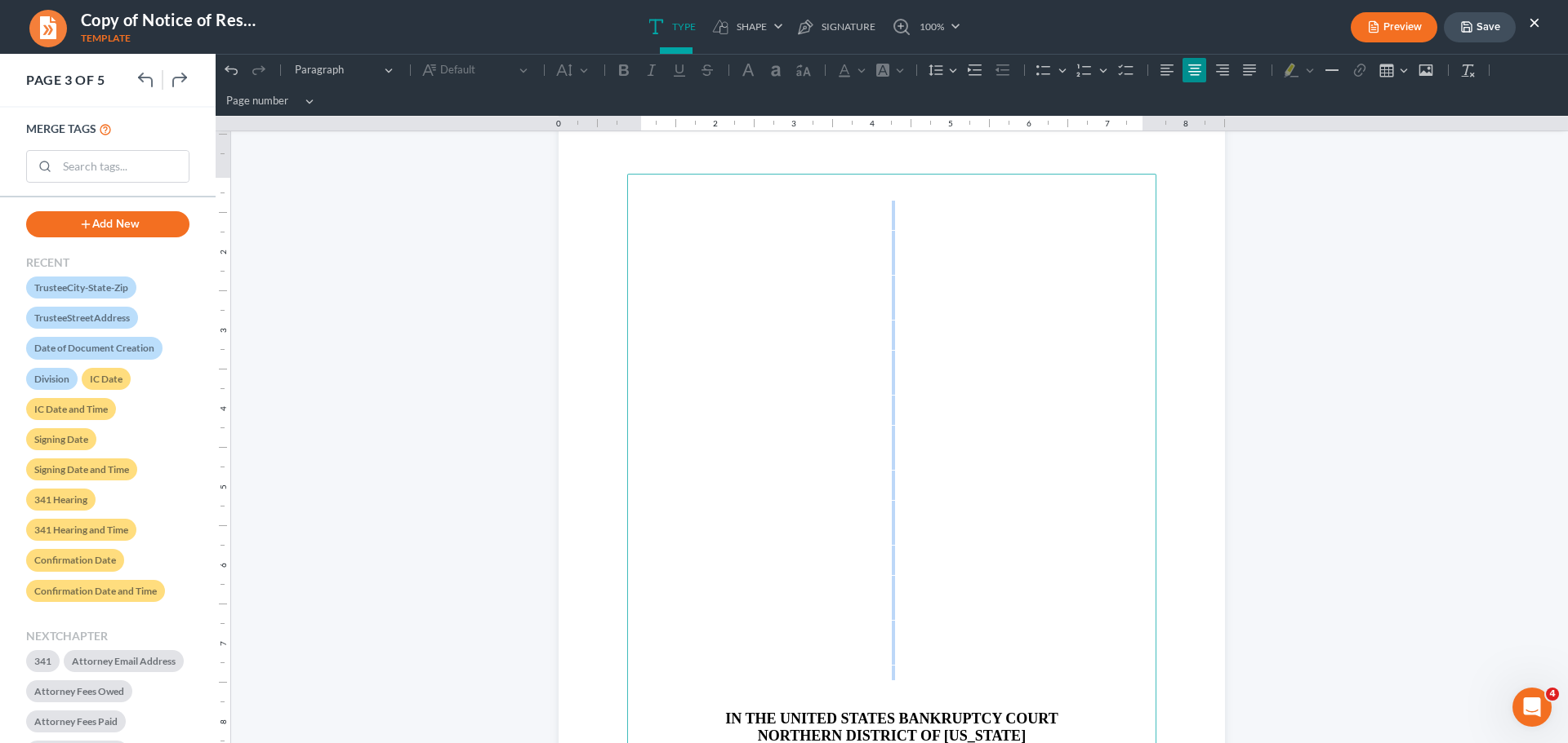
drag, startPoint x: 891, startPoint y: 294, endPoint x: 855, endPoint y: 675, distance: 382.7
click at [855, 675] on main "IN THE UNITED STATES BANKRUPTCY COURT NORTHERN DISTRICT OF GEORGIA Judge DIVISI…" at bounding box center [891, 526] width 529 height 705
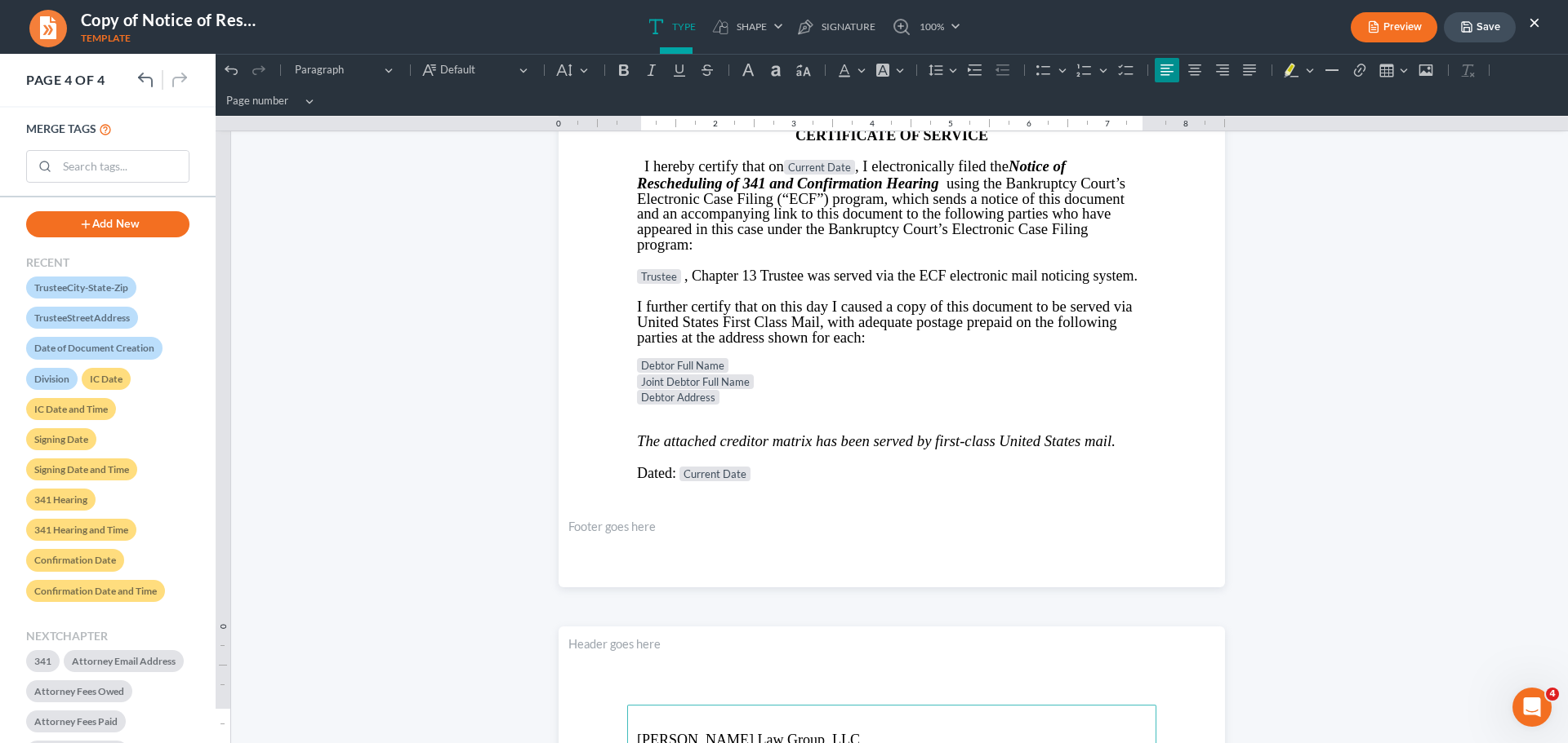
scroll to position [2051, 0]
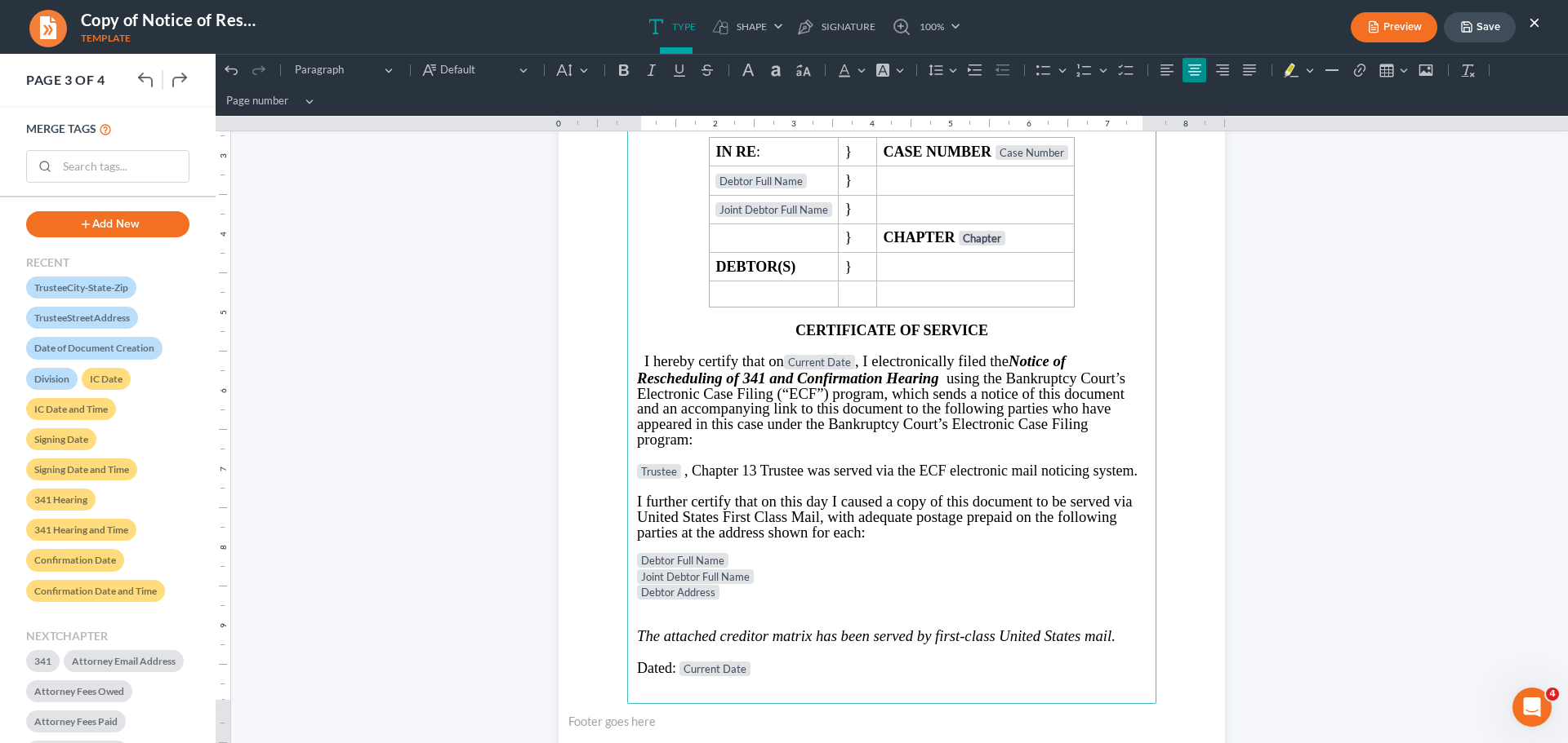
click at [1484, 22] on button "Save" at bounding box center [1479, 28] width 72 height 30
click at [1480, 30] on button "Save" at bounding box center [1479, 28] width 72 height 30
click at [1534, 23] on button "×" at bounding box center [1535, 22] width 12 height 19
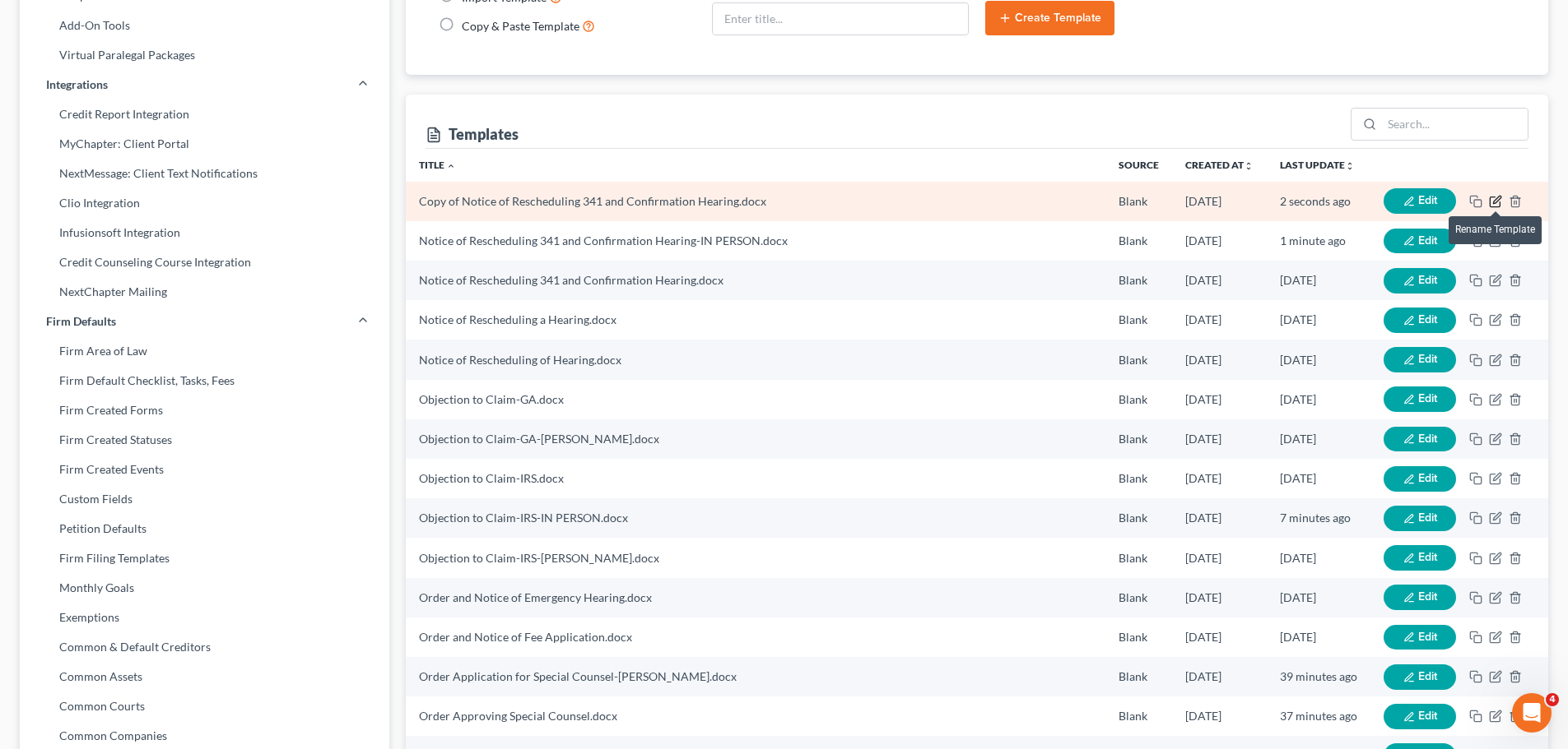
click at [1492, 199] on icon "button" at bounding box center [1496, 202] width 13 height 13
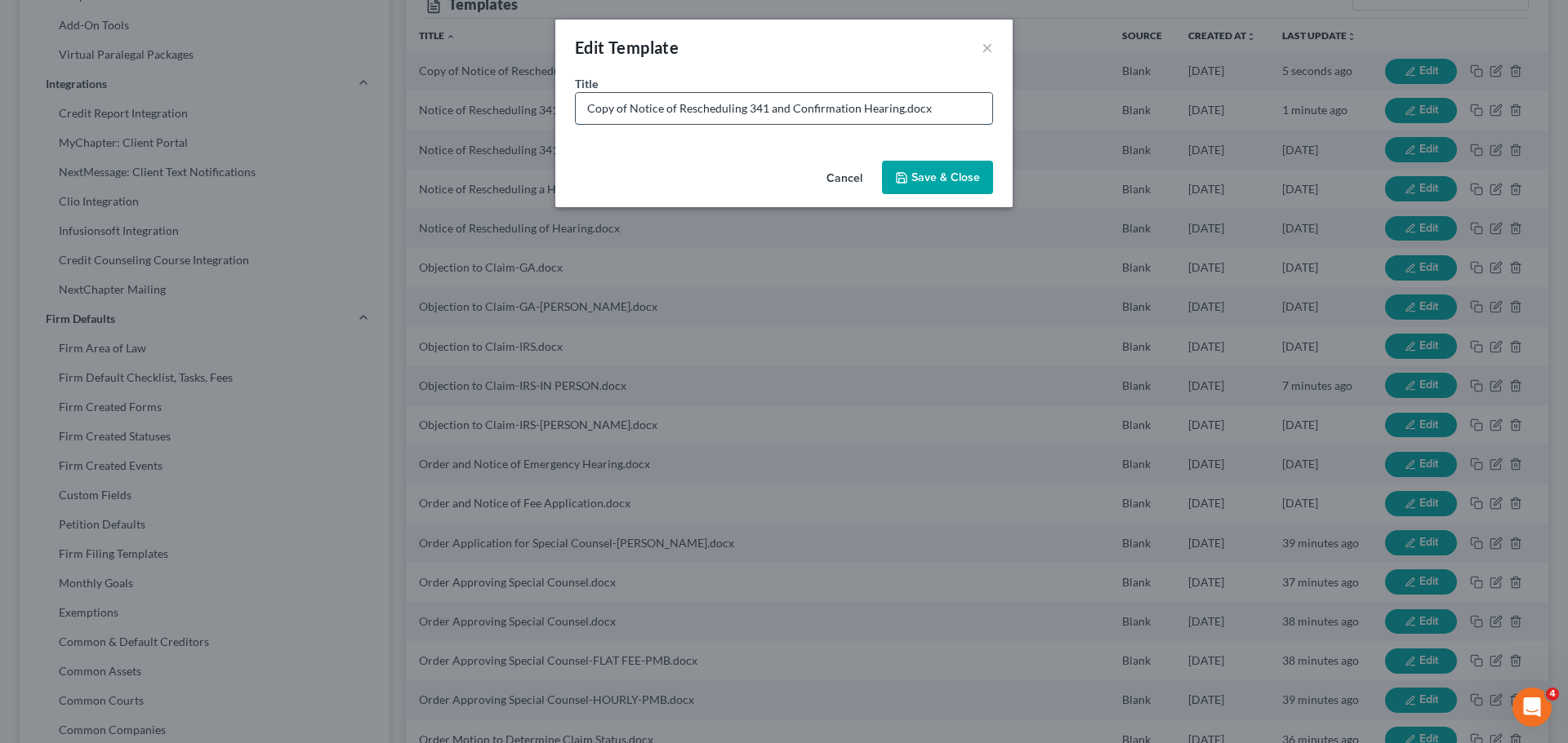
click at [693, 109] on input "Copy of Notice of Rescheduling 341 and Confirmation Hearing.docx" at bounding box center [784, 108] width 416 height 31
drag, startPoint x: 627, startPoint y: 105, endPoint x: 398, endPoint y: 103, distance: 229.0
click at [398, 103] on div "Edit Template × Title * Copy of Notice of Rescheduling 341 and Confirmation Hea…" at bounding box center [784, 372] width 1568 height 743
click at [856, 114] on input "Notice of Rescheduling 341 and Confirmation Hearing.docx" at bounding box center [784, 108] width 416 height 31
type input "Notice of Rescheduling 341 and Confirmation Hearing-IN PERSON.docx"
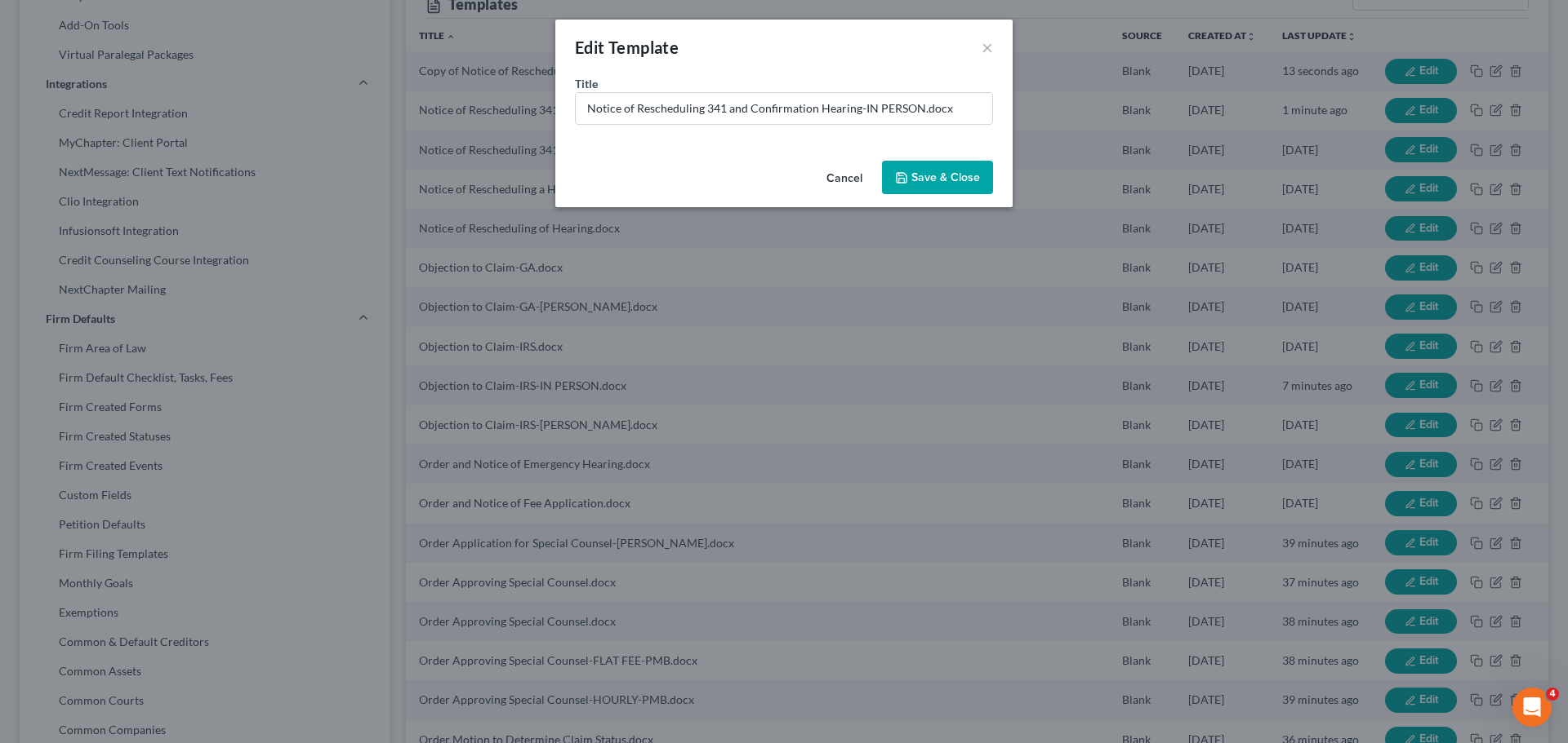
click at [949, 193] on button "Save & Close" at bounding box center [937, 178] width 111 height 34
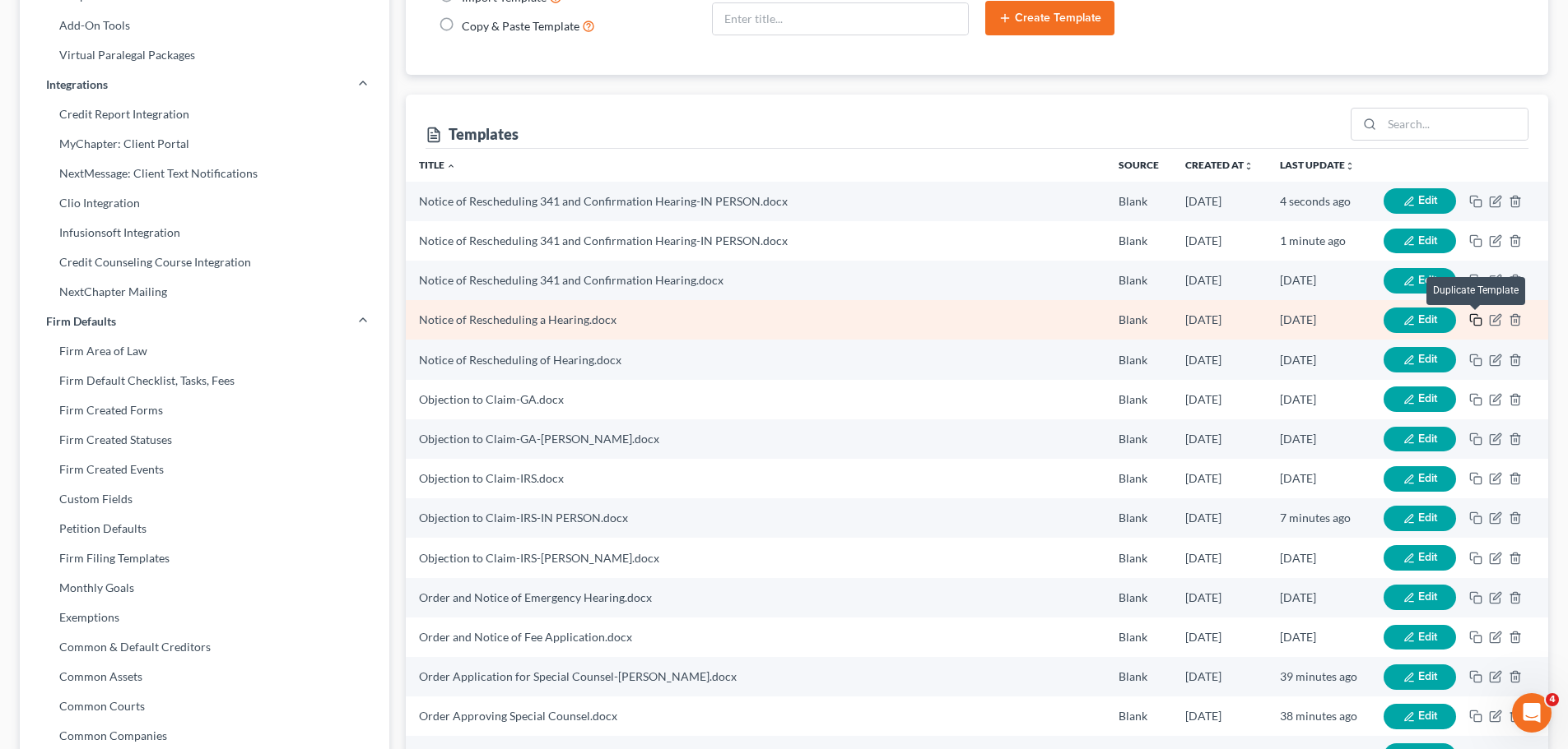
click at [1475, 316] on icon "button" at bounding box center [1476, 320] width 13 height 13
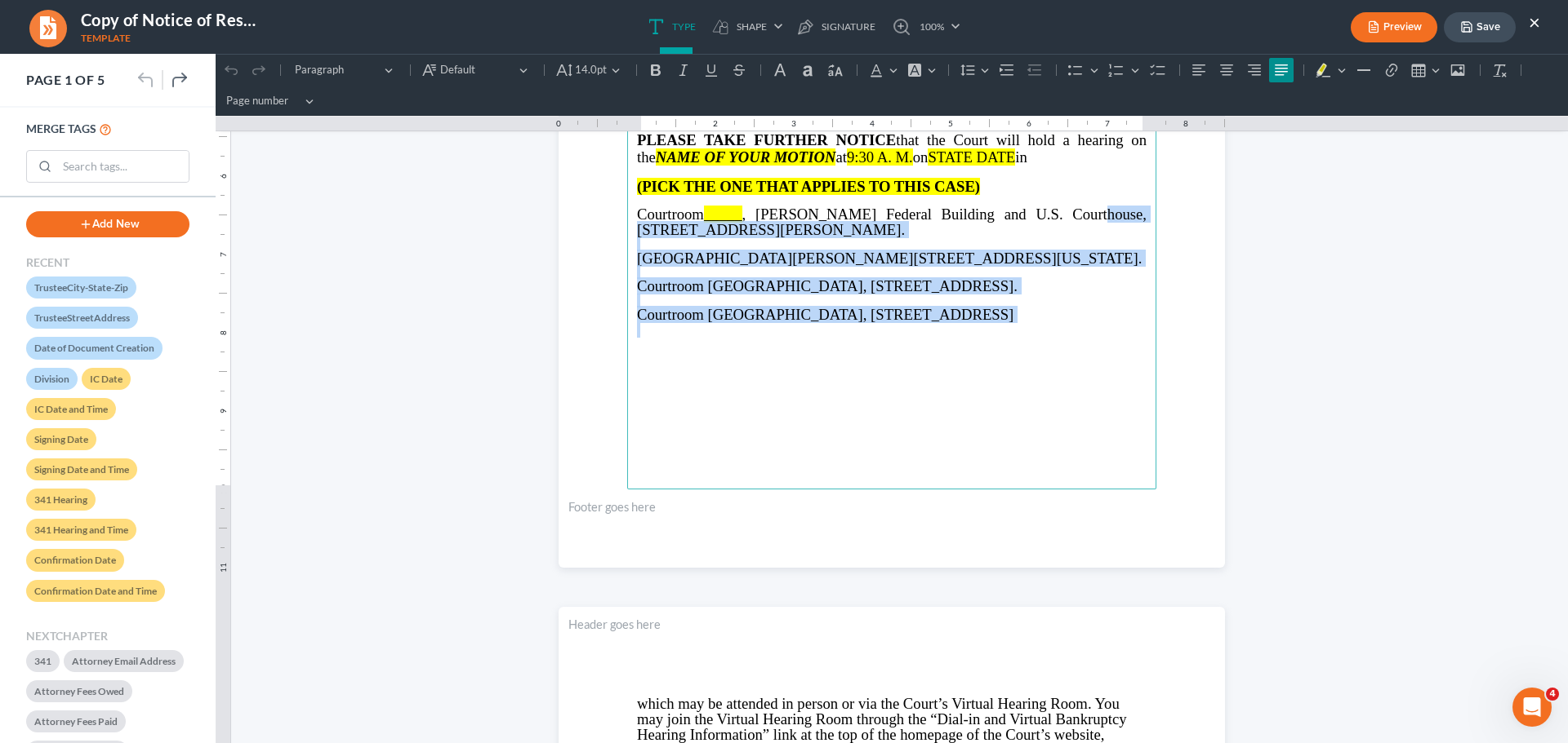
scroll to position [489, 0]
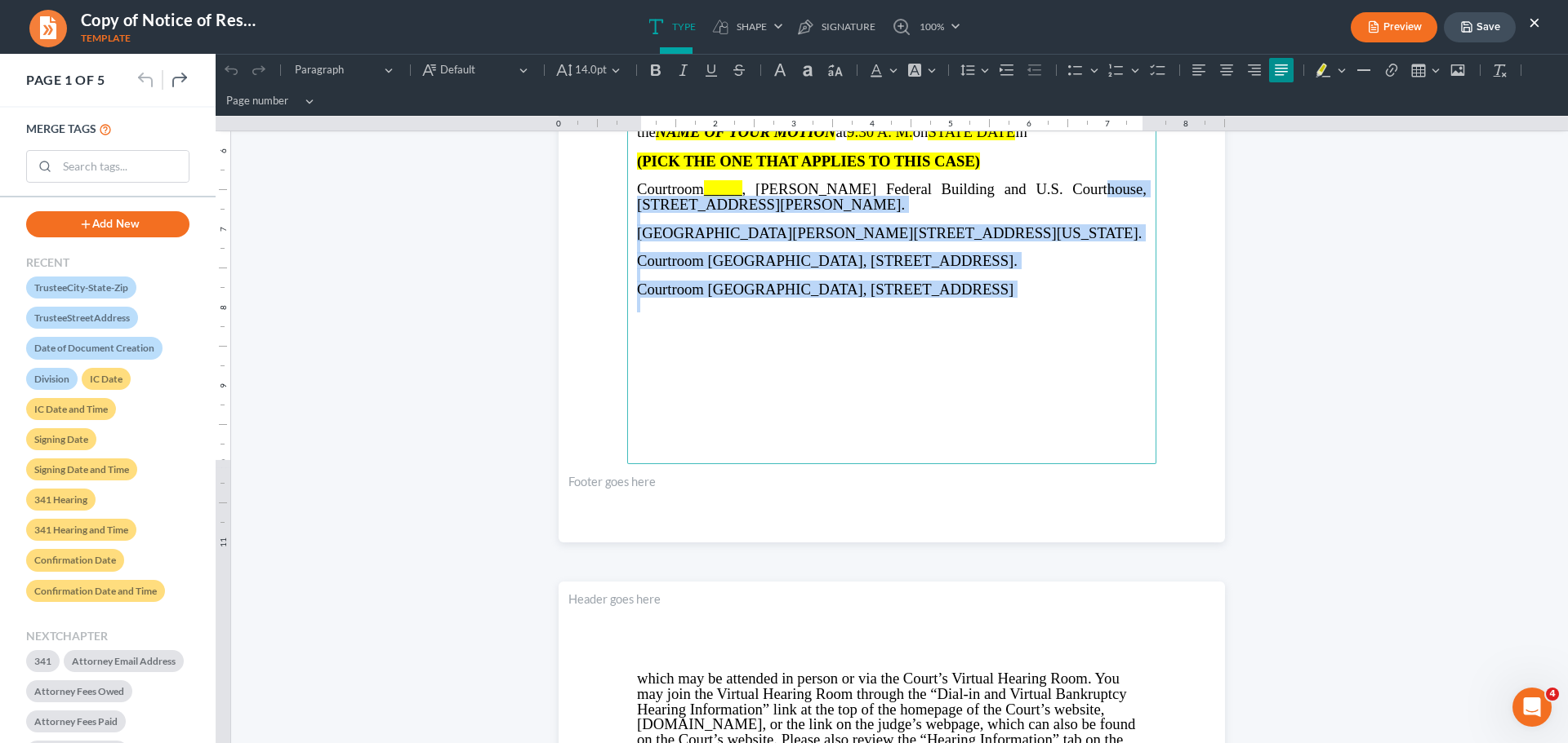
drag, startPoint x: 1046, startPoint y: 347, endPoint x: 1117, endPoint y: 392, distance: 84.1
click at [1117, 392] on main "⁠⁠⁠⁠⁠⁠⁠ IN THE UNITED STATES BANKRUPTCY COURT NORTHERN DISTRICT OF GEORGIA Judg…" at bounding box center [891, 112] width 529 height 705
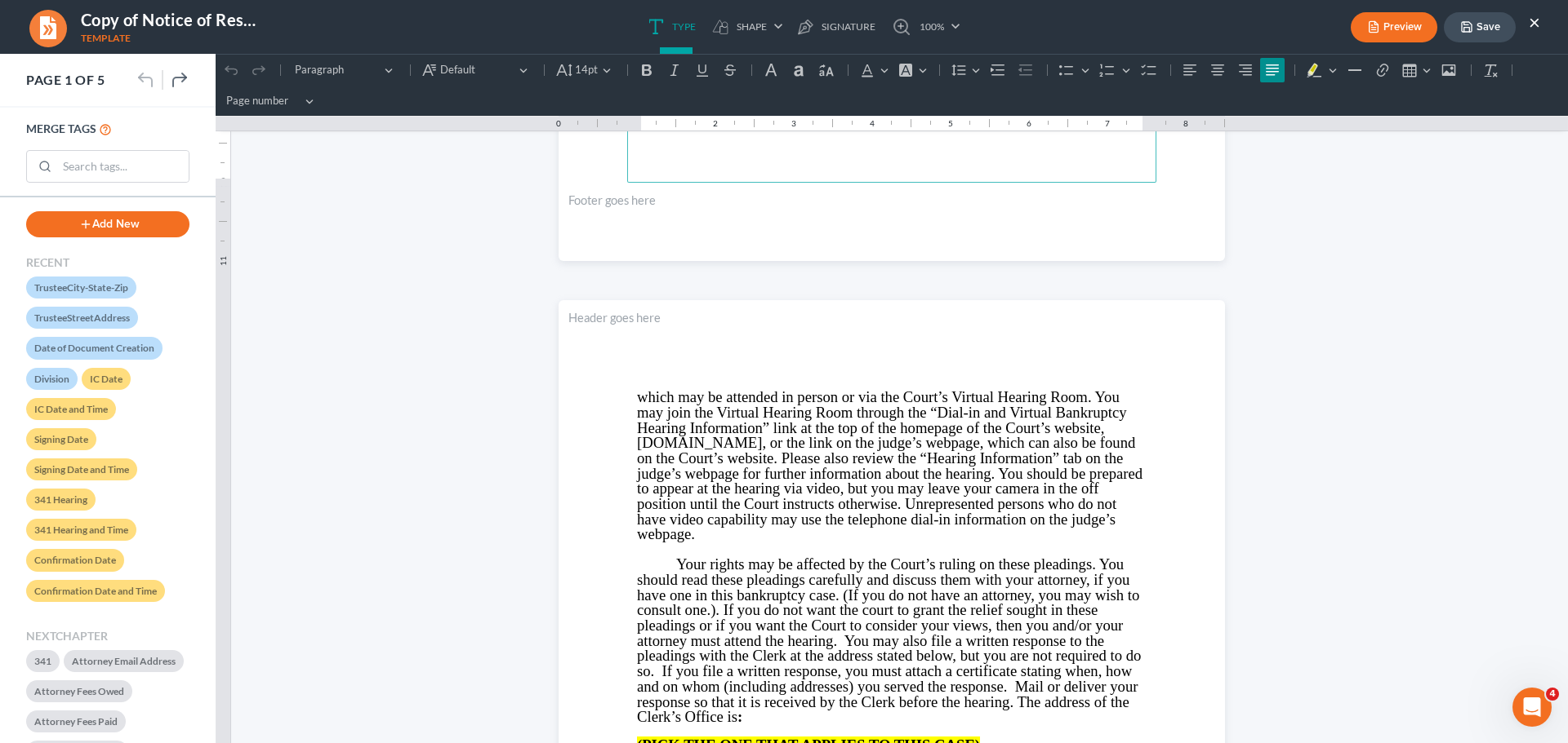
scroll to position [816, 0]
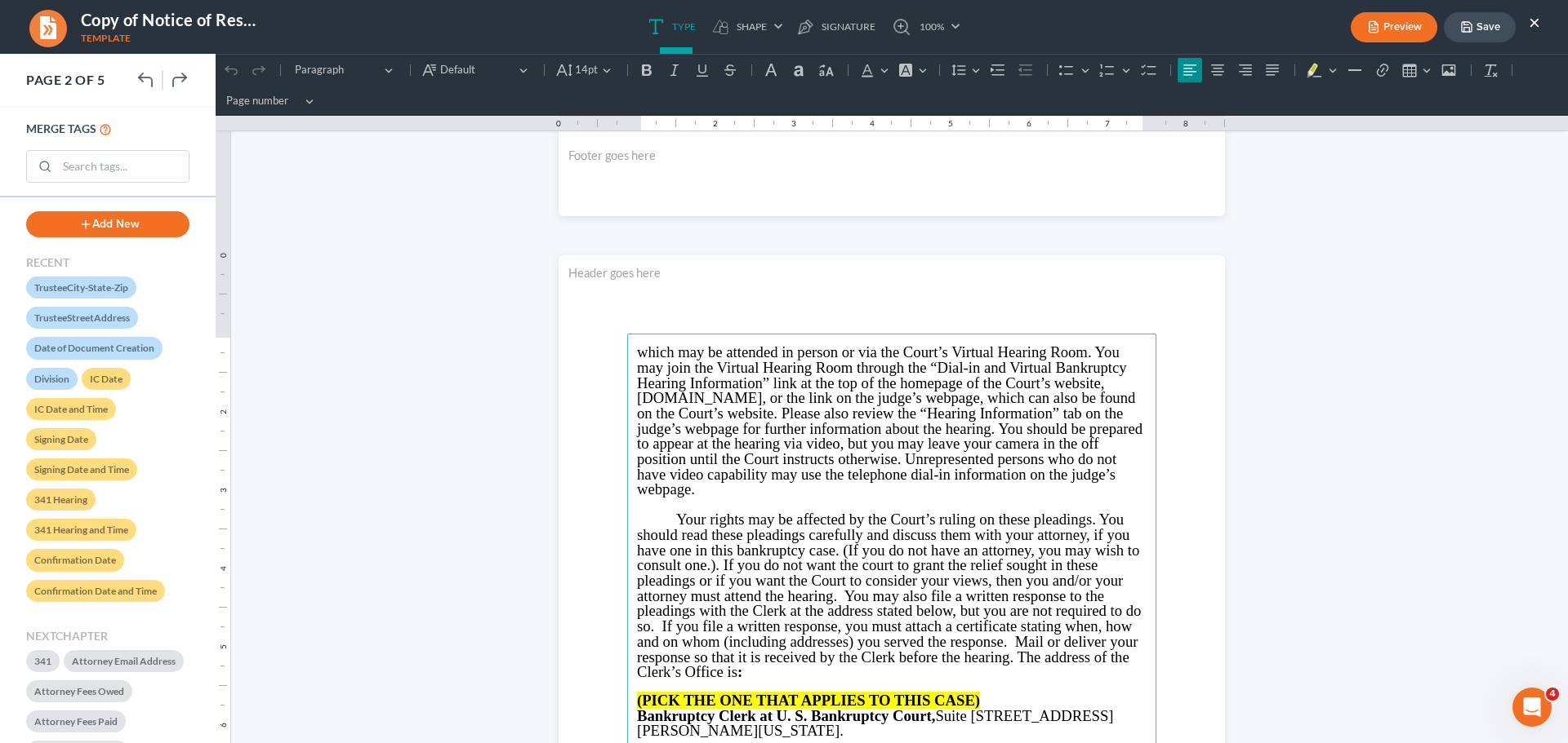
drag, startPoint x: 628, startPoint y: 350, endPoint x: 701, endPoint y: 457, distance: 129.5
click at [731, 487] on main "⁠⁠⁠⁠⁠⁠⁠ which may be attended in person or via the Court’s Virtual Hearing Room…" at bounding box center [891, 686] width 529 height 705
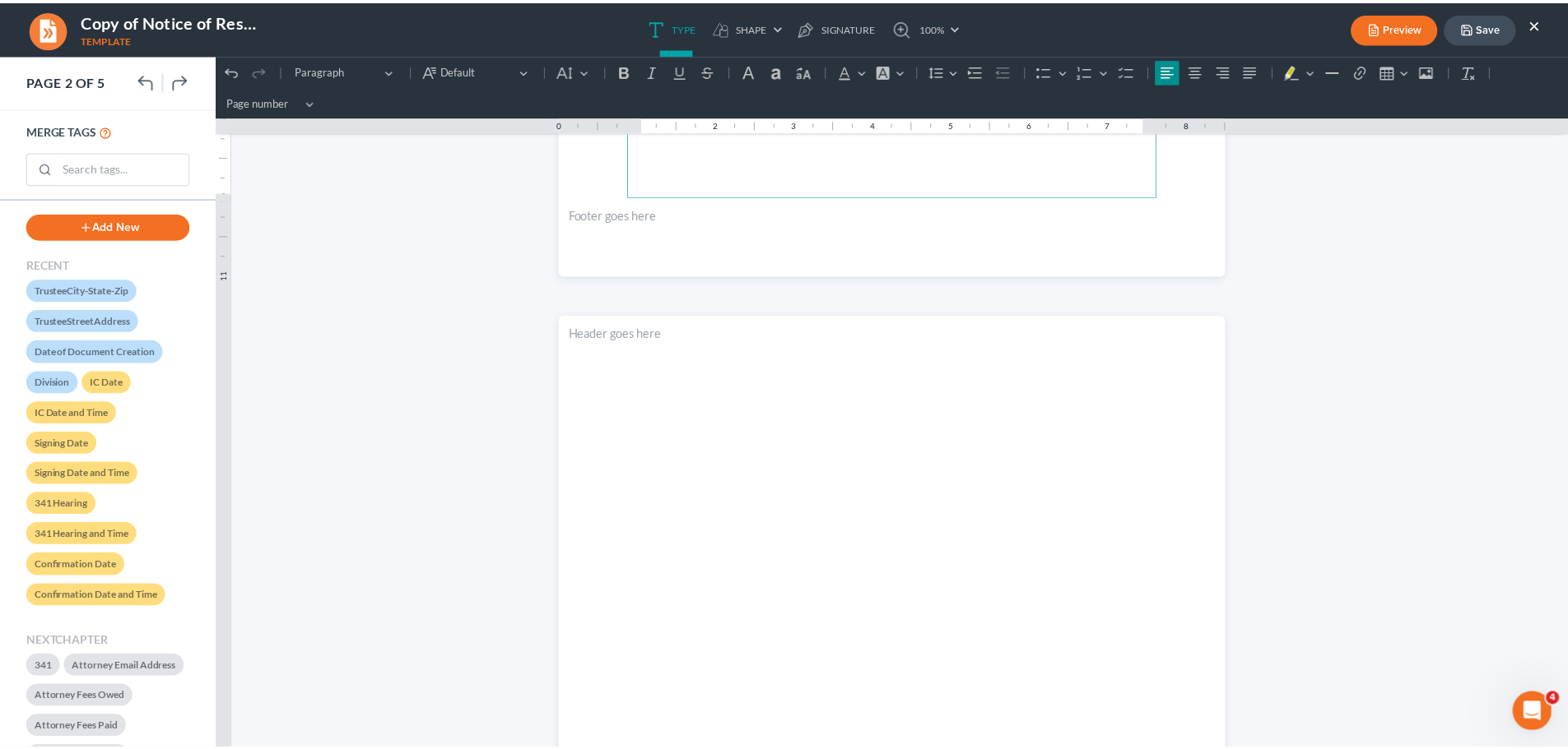
scroll to position [1892, 0]
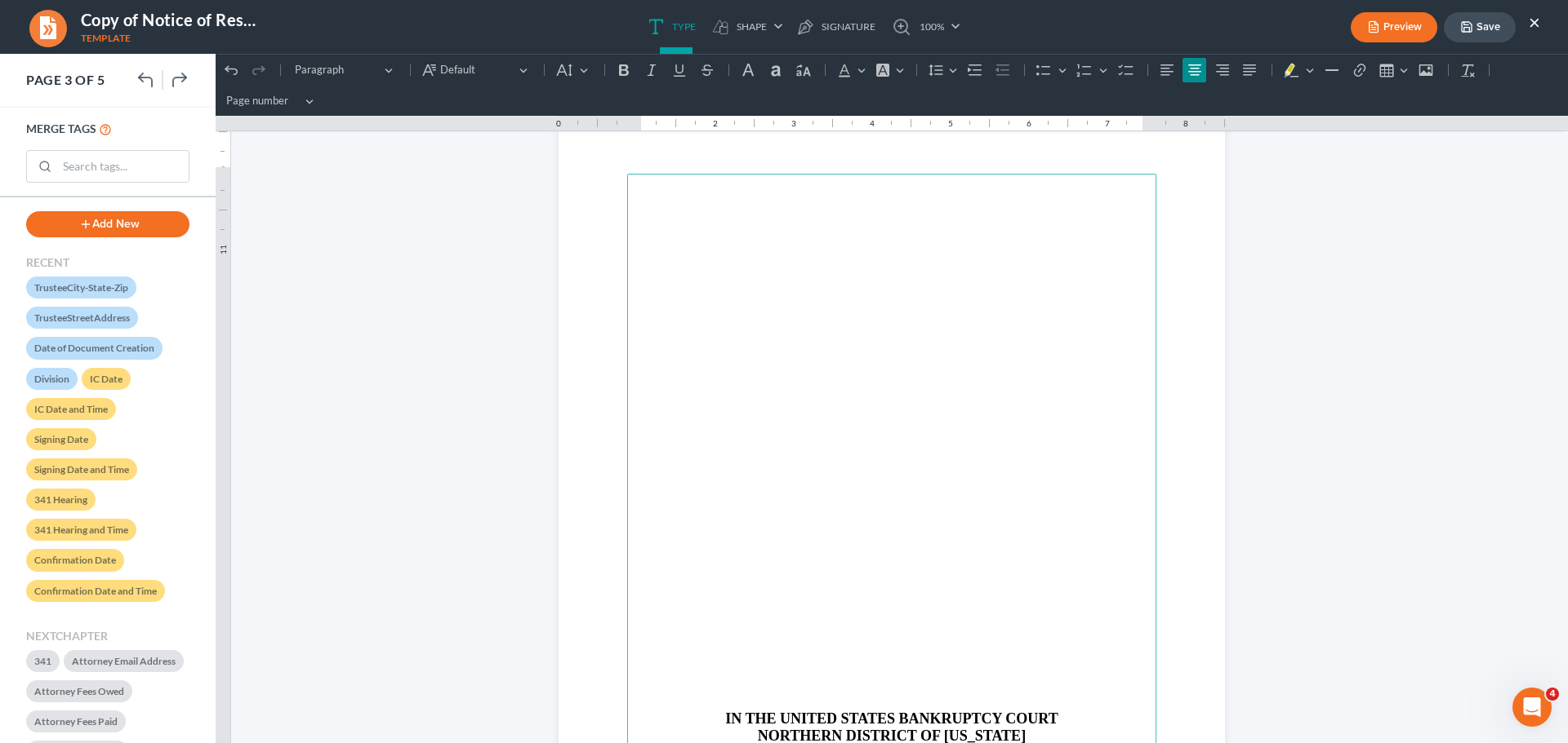
click at [860, 231] on p "Rich Text Editor, page-2-main" at bounding box center [891, 239] width 510 height 15
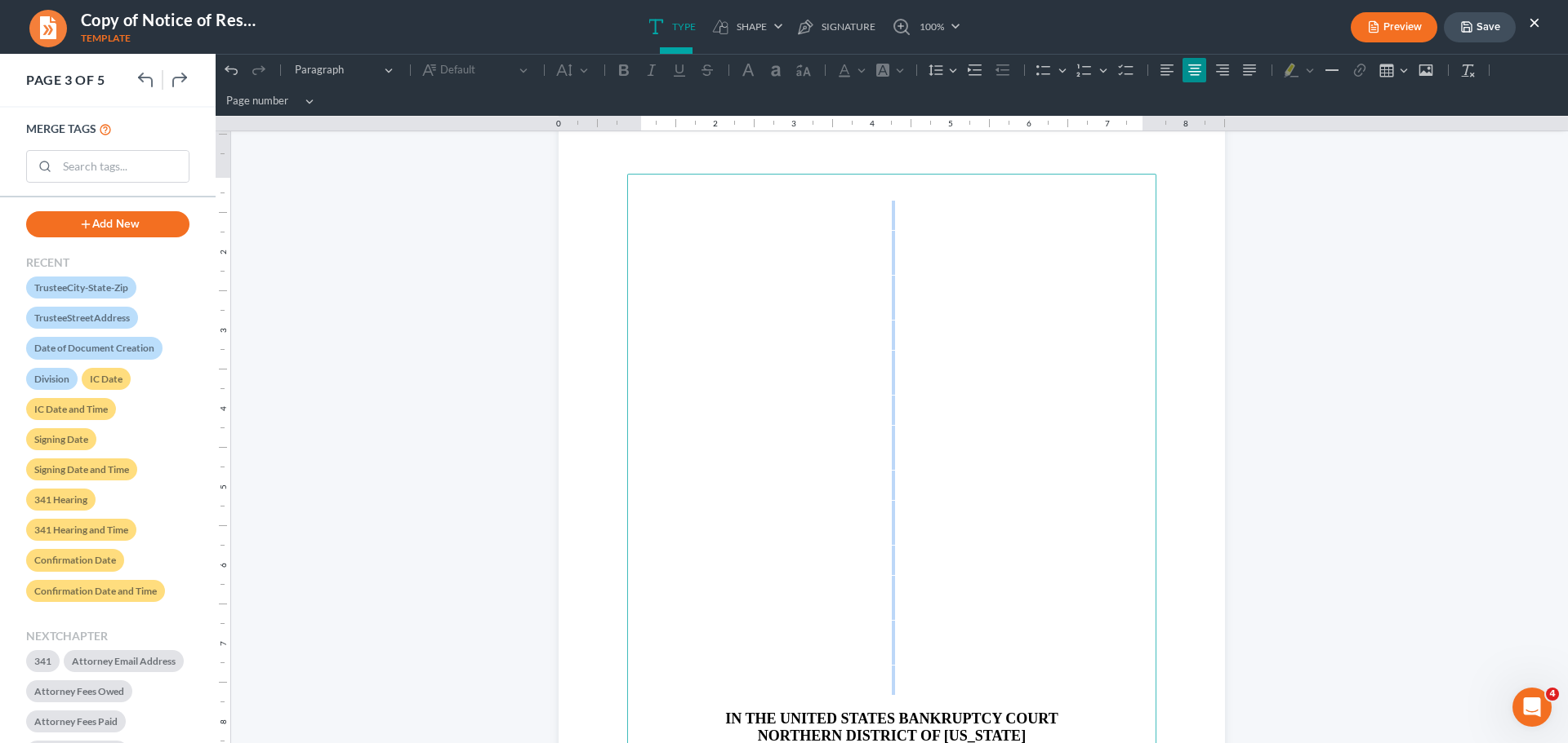
drag, startPoint x: 880, startPoint y: 202, endPoint x: 862, endPoint y: 682, distance: 480.3
click at [862, 682] on main "IN THE UNITED STATES BANKRUPTCY COURT NORTHERN DISTRICT OF GEORGIA Judge DIVISI…" at bounding box center [891, 526] width 529 height 705
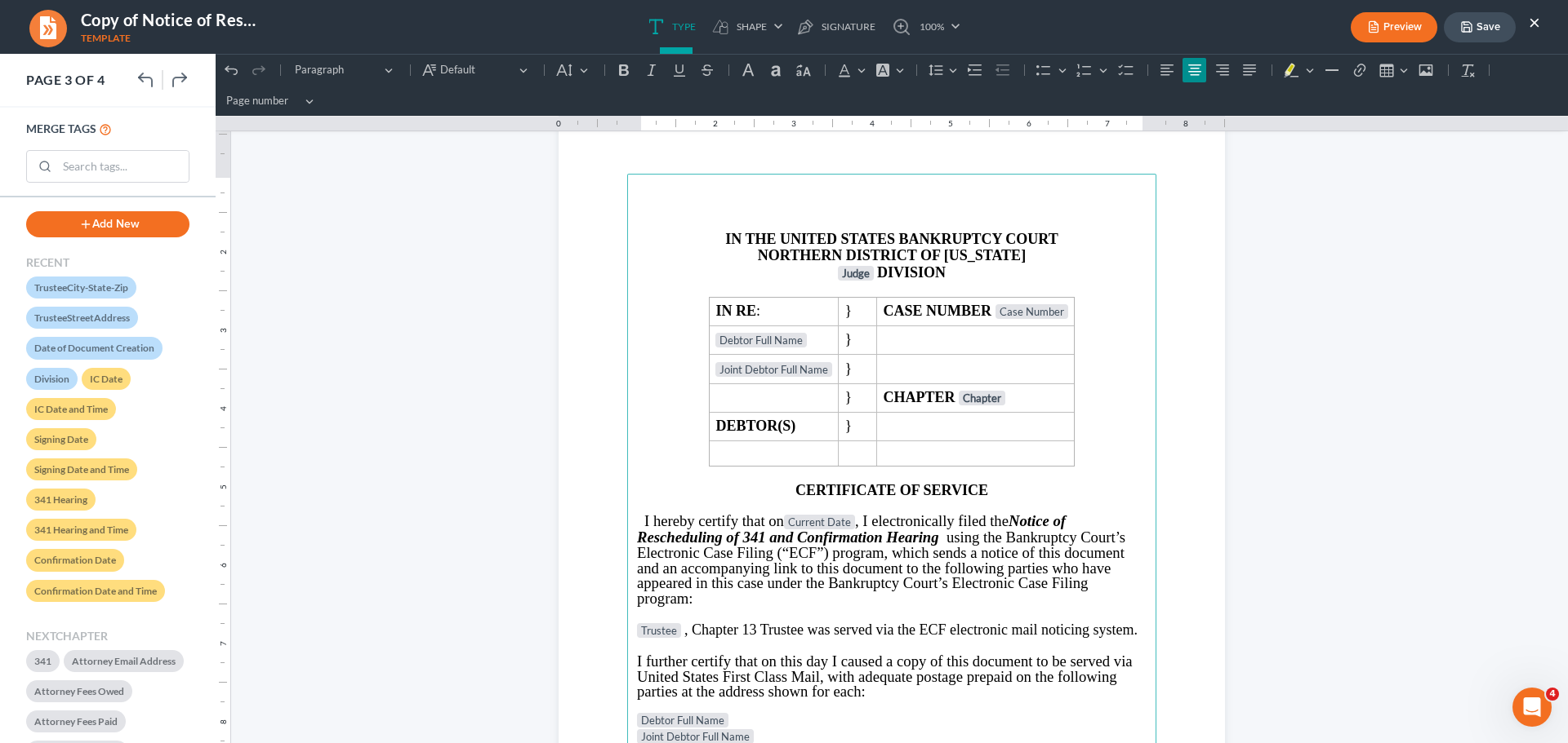
click at [1455, 25] on button "Save" at bounding box center [1479, 28] width 72 height 30
click at [1479, 24] on button "Save" at bounding box center [1479, 28] width 72 height 30
click at [1535, 21] on button "×" at bounding box center [1535, 22] width 12 height 19
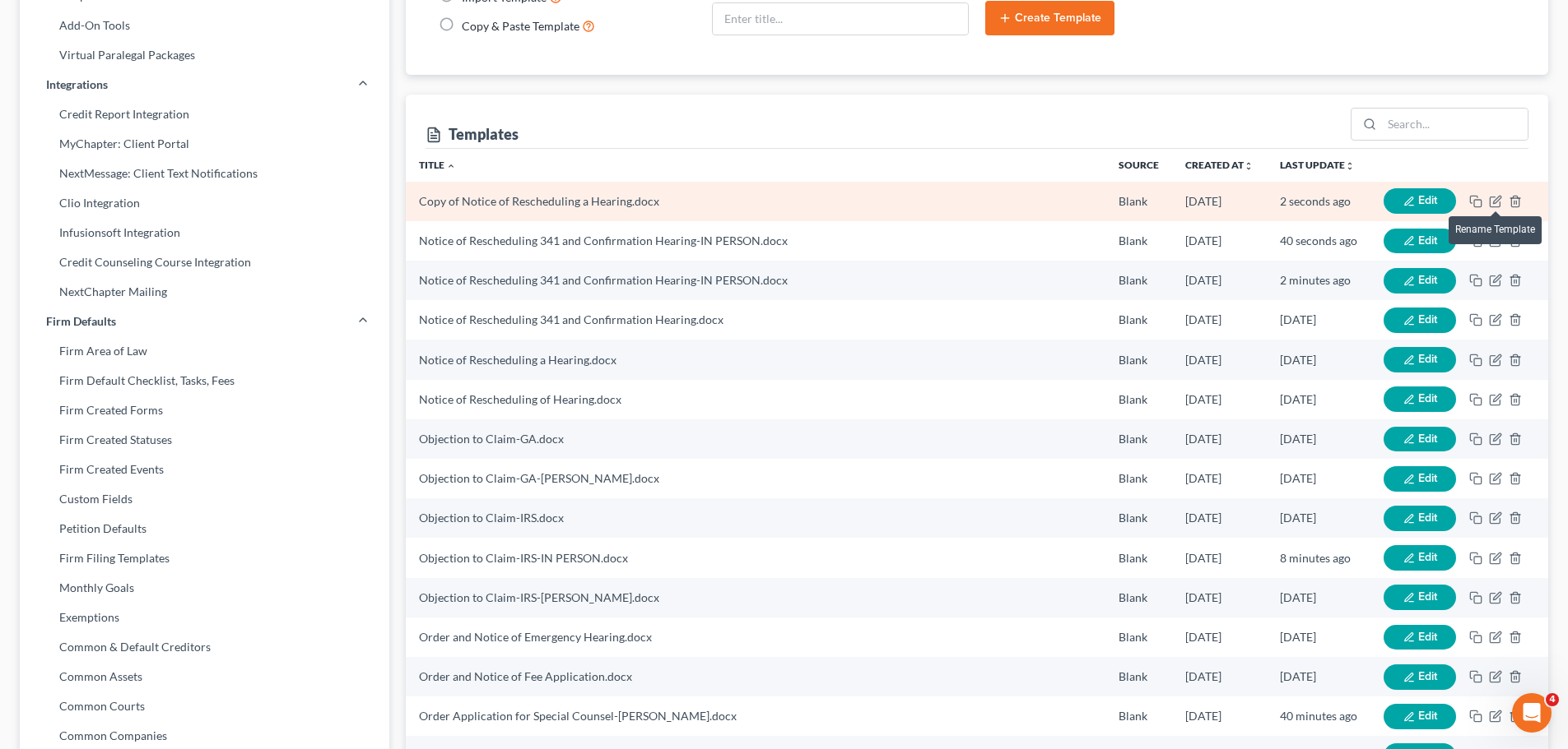
click at [1484, 200] on td "Edit" at bounding box center [1459, 201] width 178 height 40
click at [1496, 203] on icon "button" at bounding box center [1496, 199] width 8 height 8
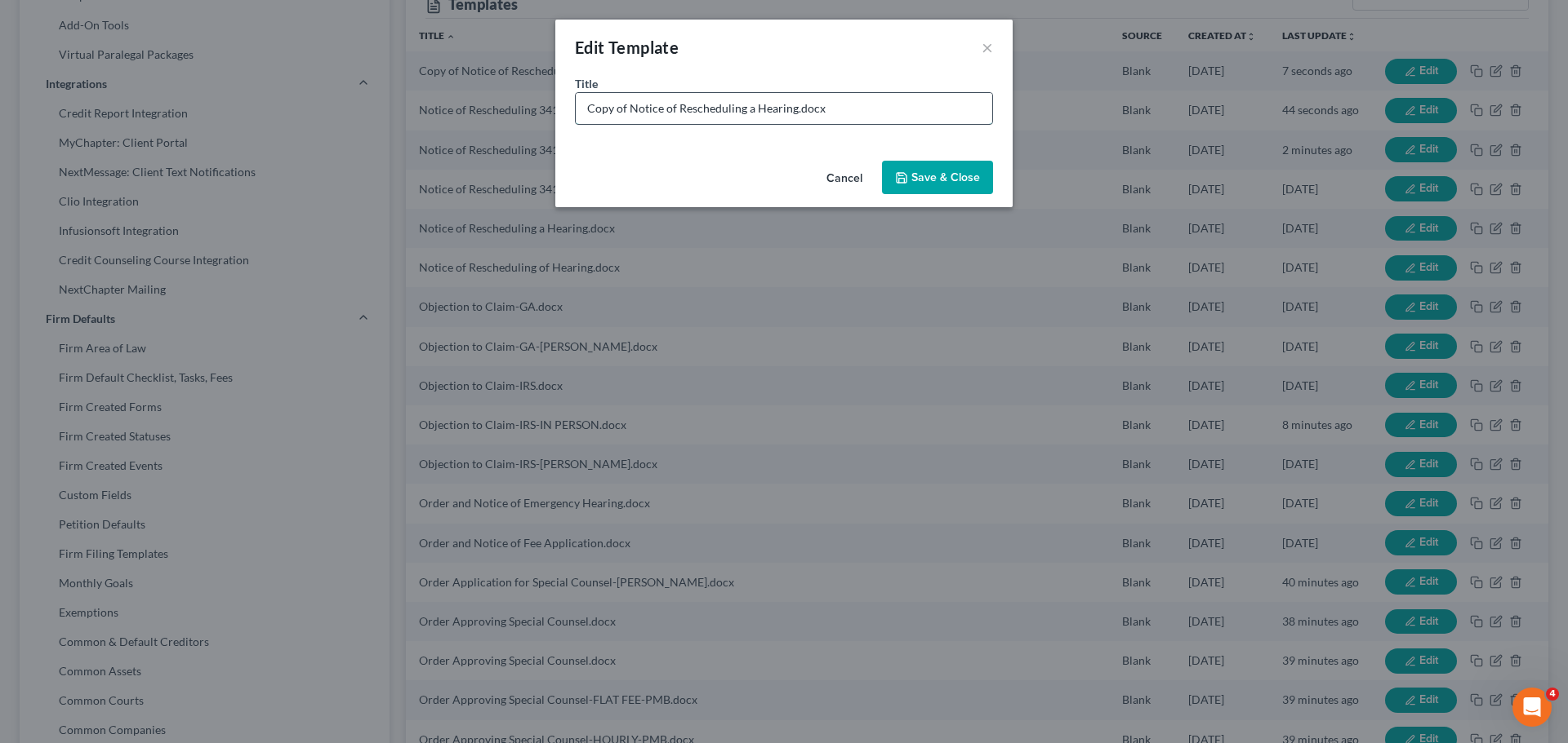
click at [695, 94] on input "Copy of Notice of Rescheduling a Hearing.docx" at bounding box center [784, 108] width 416 height 31
drag, startPoint x: 627, startPoint y: 110, endPoint x: 403, endPoint y: 93, distance: 224.6
click at [403, 93] on div "Edit Template × Title * Copy of Notice of Rescheduling a Hearing.docx Cancel Sa…" at bounding box center [784, 372] width 1568 height 743
type input "Notice of Rescheduling a Hearing-IN PERSON.docx"
click at [944, 182] on button "Save & Close" at bounding box center [937, 178] width 111 height 34
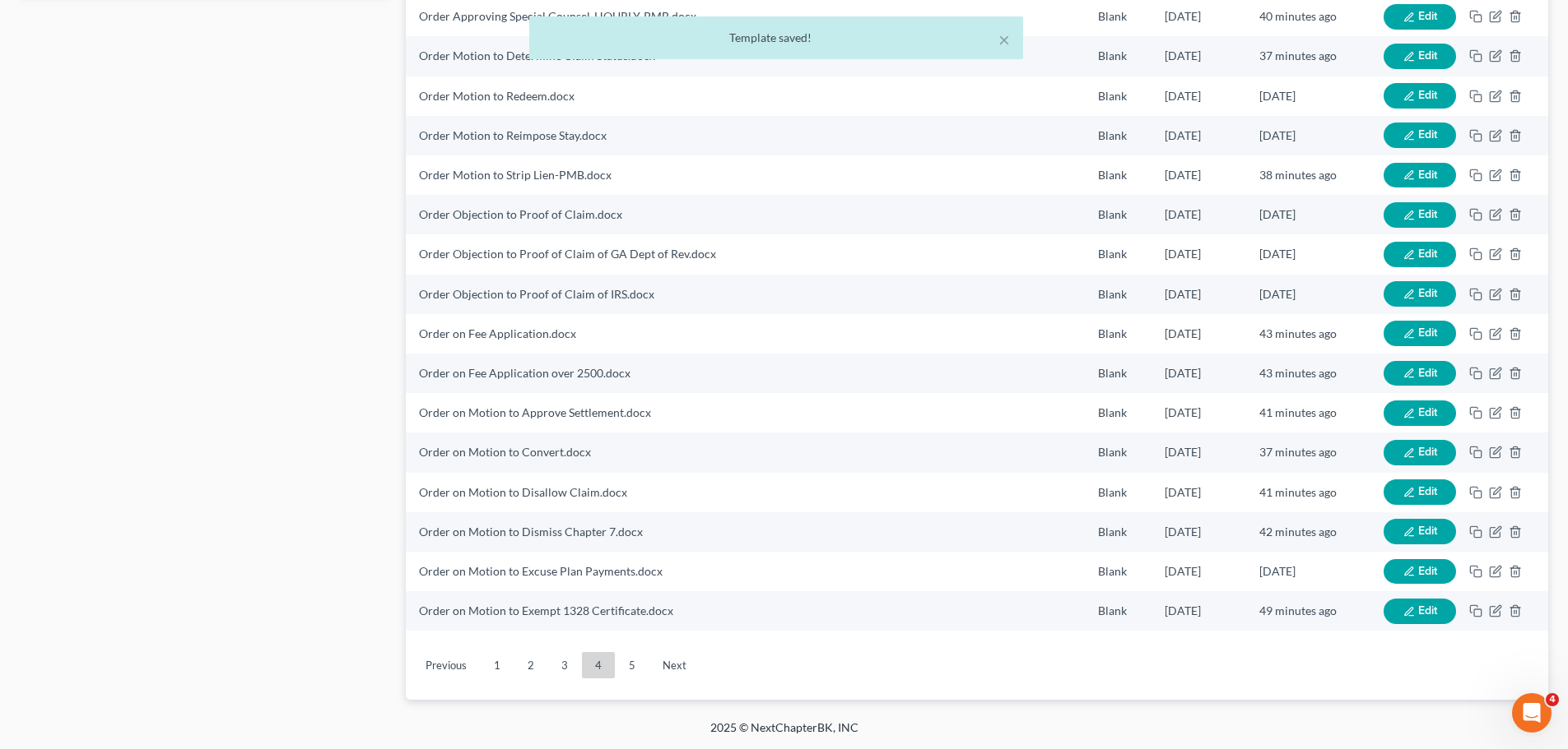
click at [491, 671] on link "1" at bounding box center [497, 665] width 33 height 26
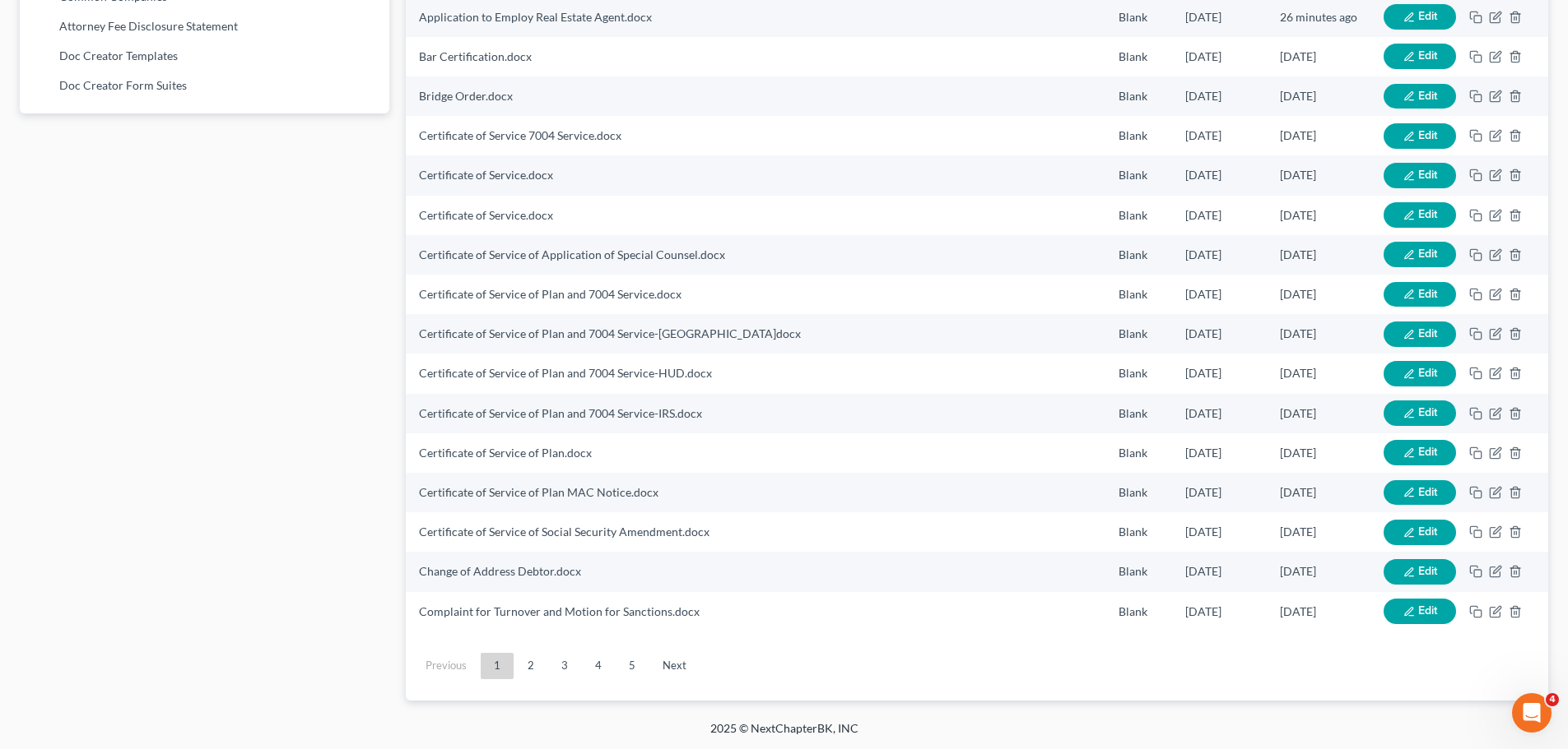
scroll to position [1066, 0]
click at [531, 652] on link "2" at bounding box center [531, 665] width 33 height 26
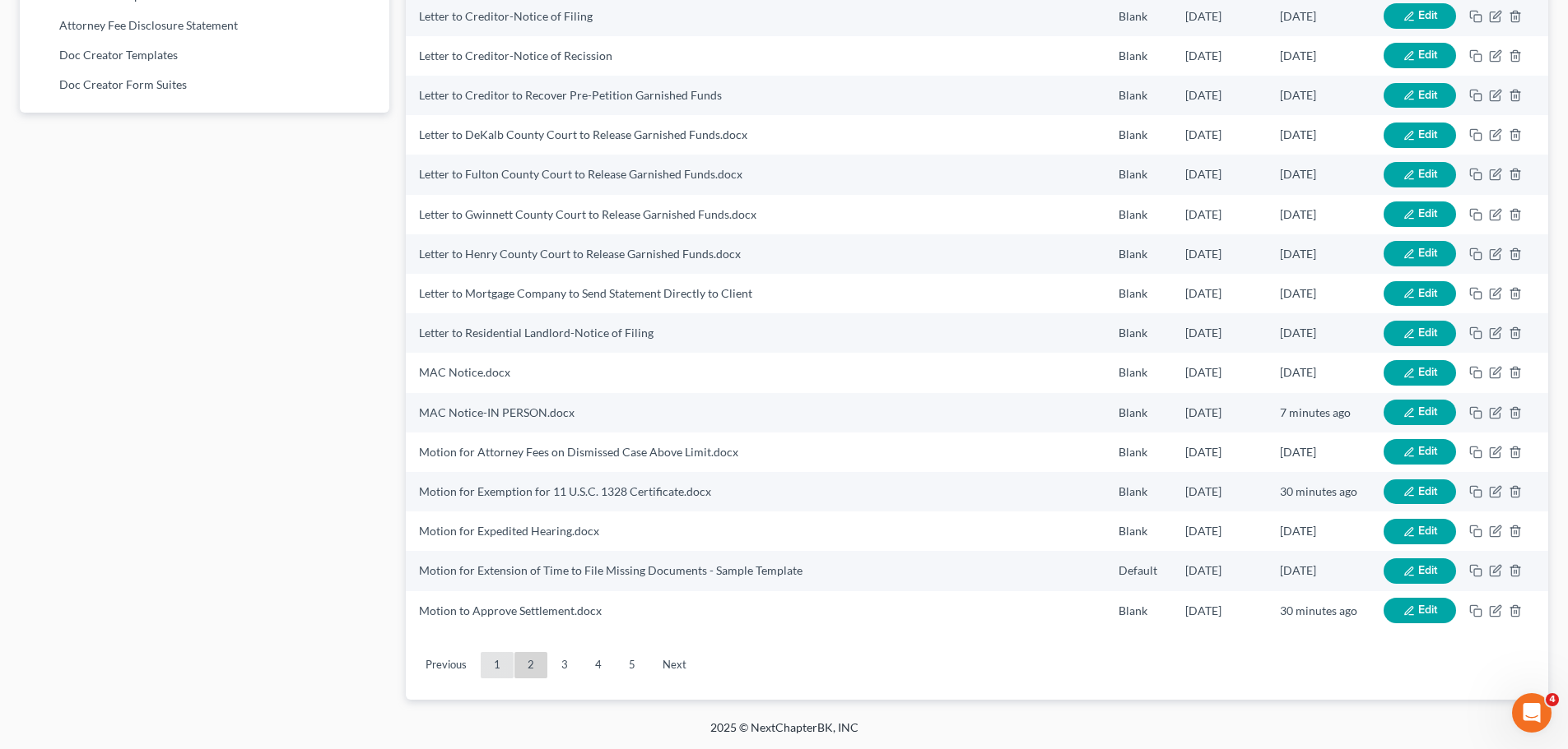
click at [501, 673] on link "1" at bounding box center [497, 665] width 33 height 26
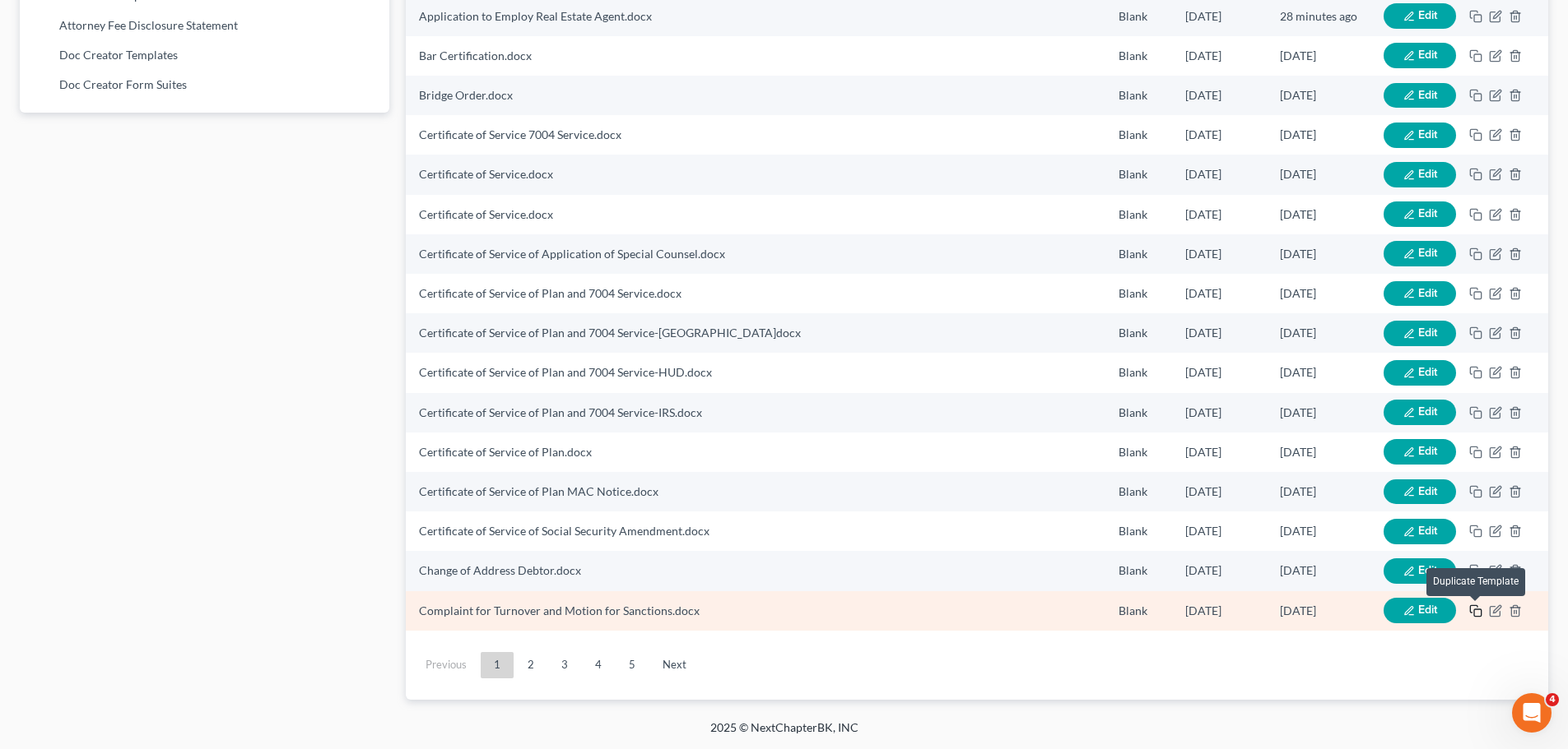
click at [1476, 609] on rect "button" at bounding box center [1478, 613] width 8 height 8
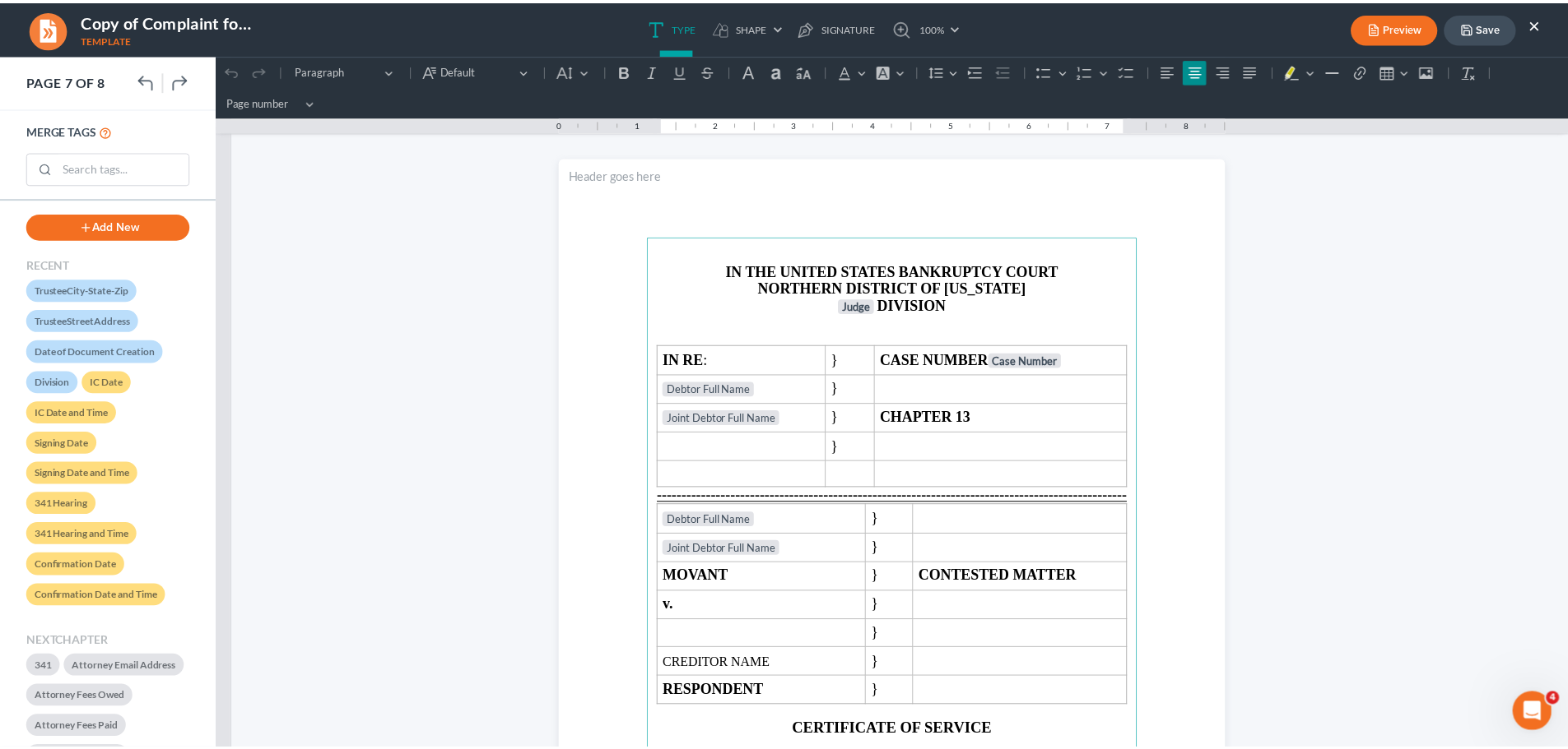
scroll to position [5363, 0]
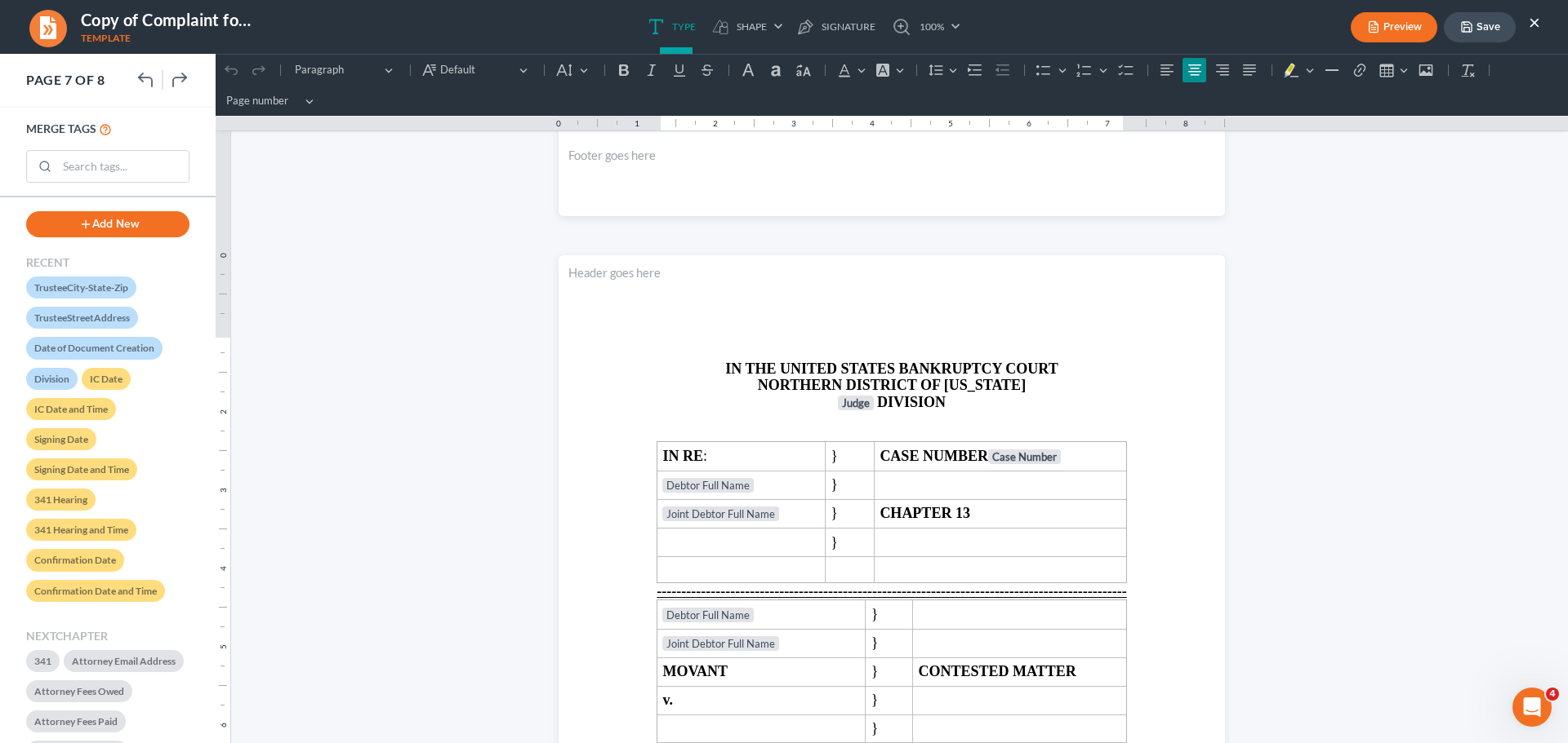
click at [1535, 22] on button "×" at bounding box center [1535, 22] width 12 height 19
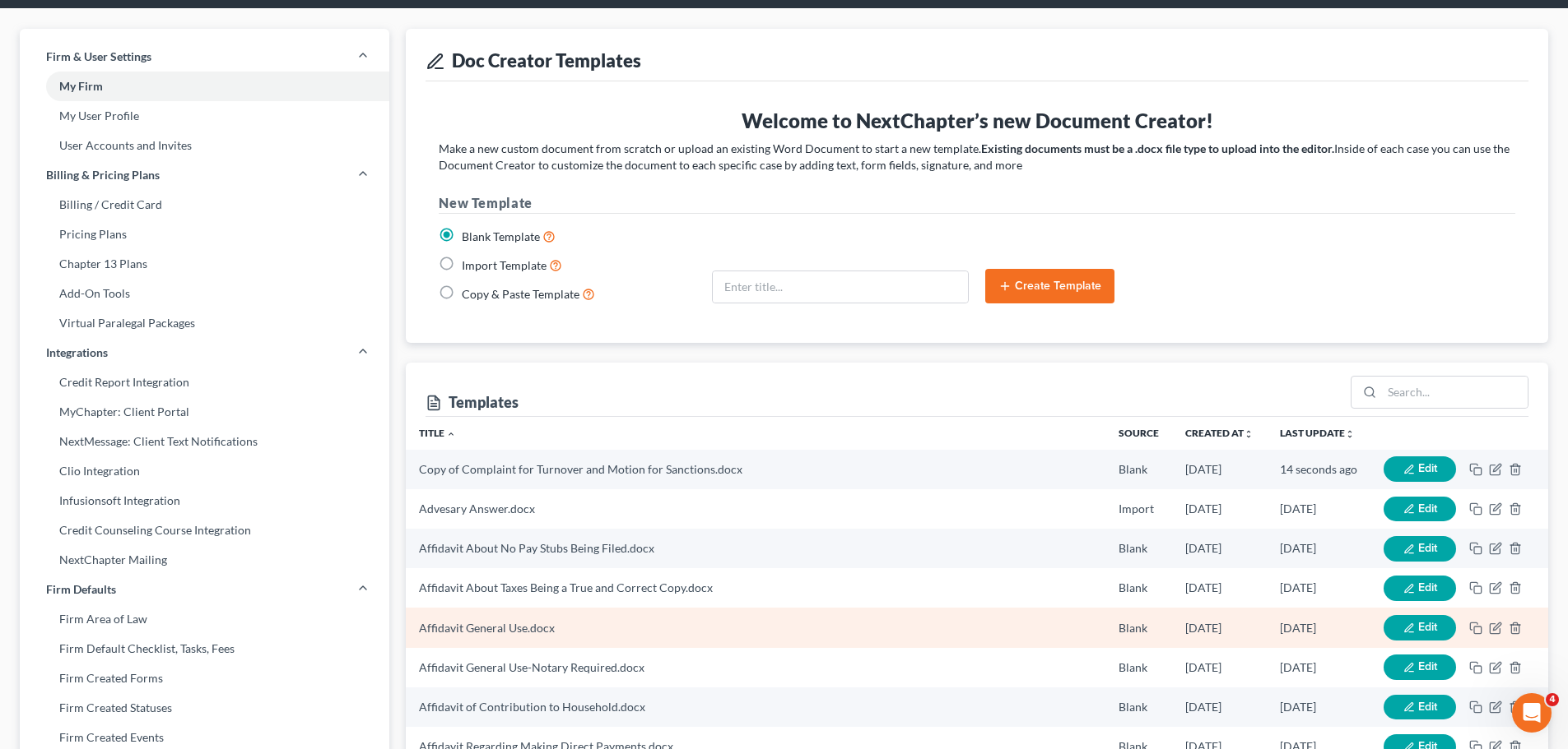
scroll to position [0, 0]
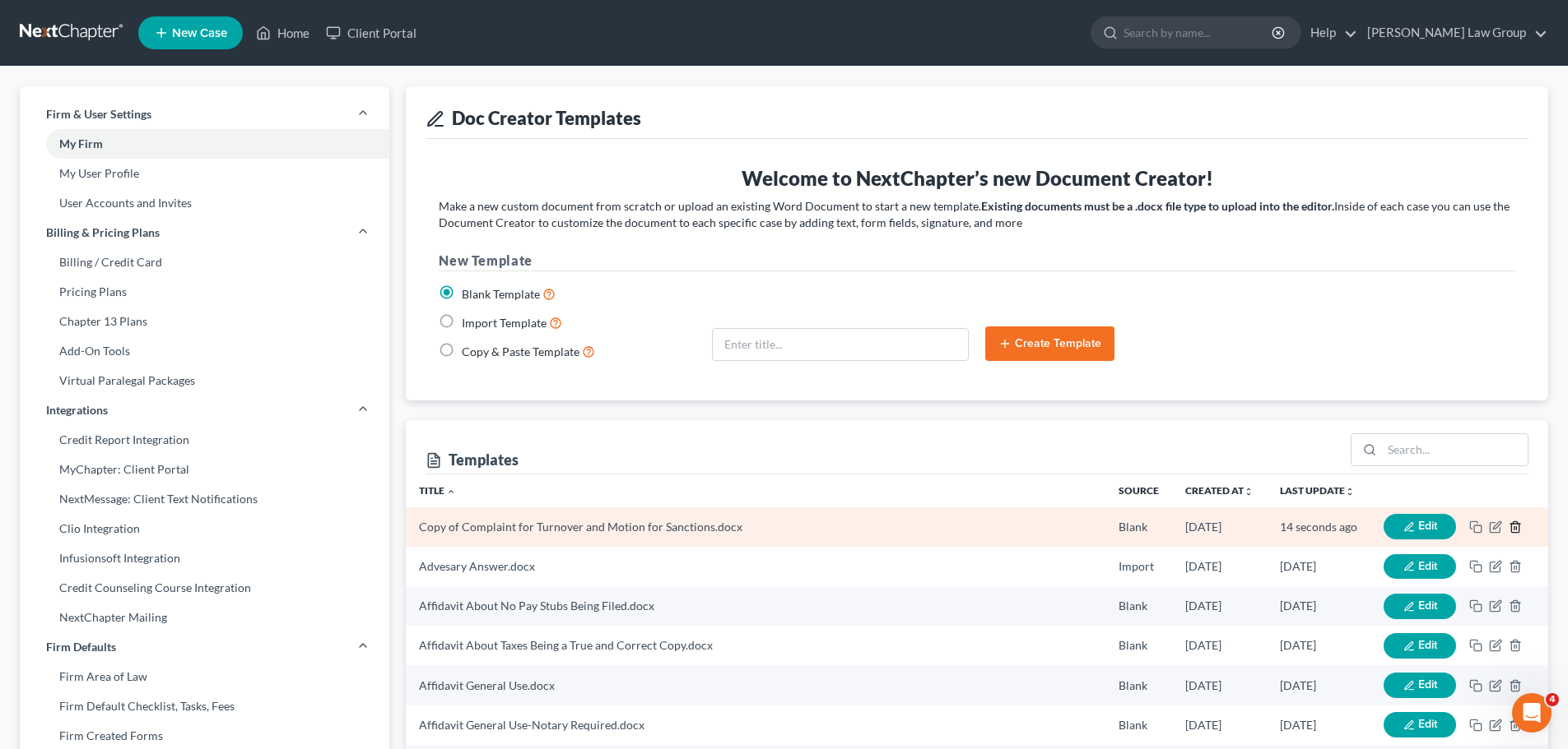
click at [1517, 521] on icon "button" at bounding box center [1516, 528] width 13 height 13
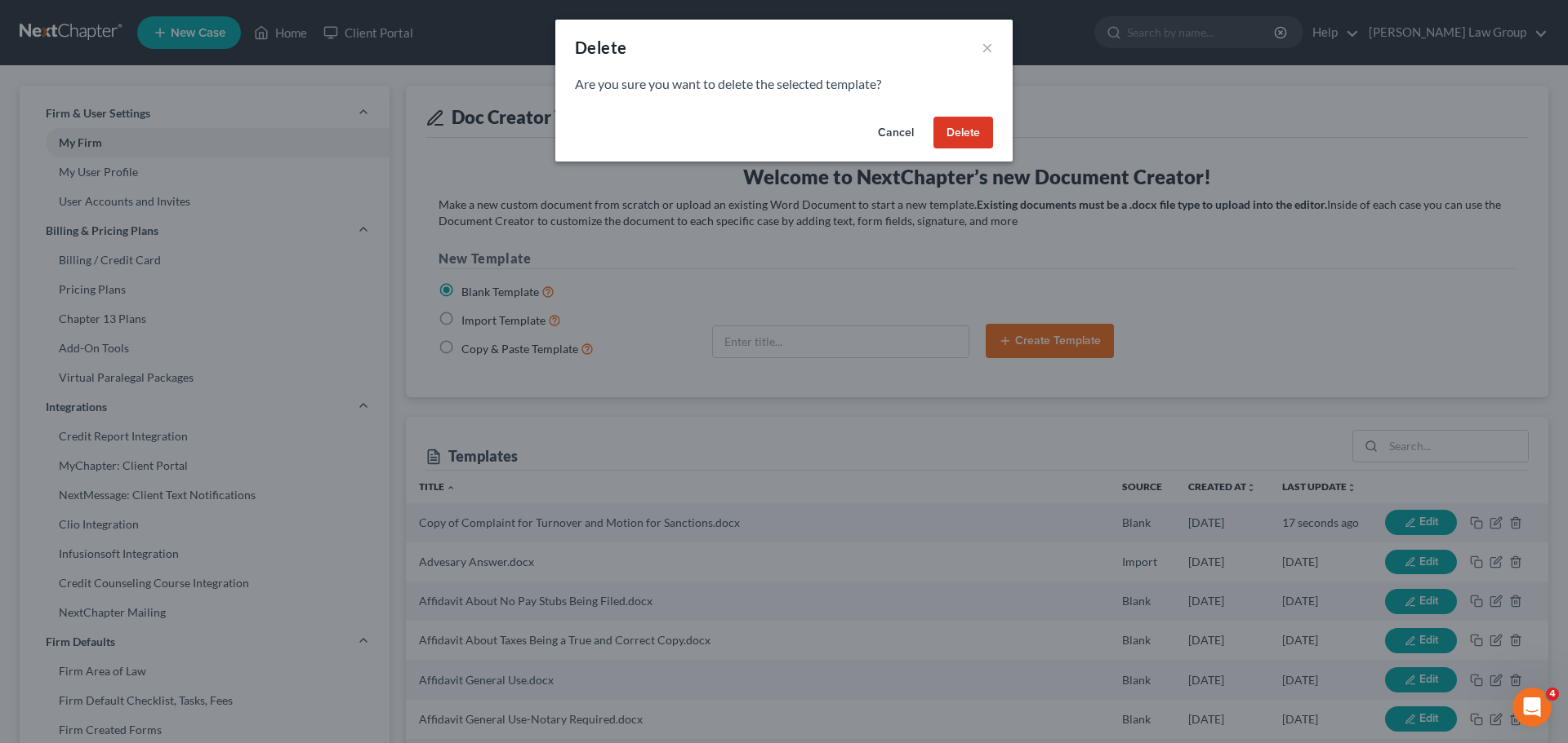
click at [966, 129] on button "Delete" at bounding box center [962, 133] width 59 height 33
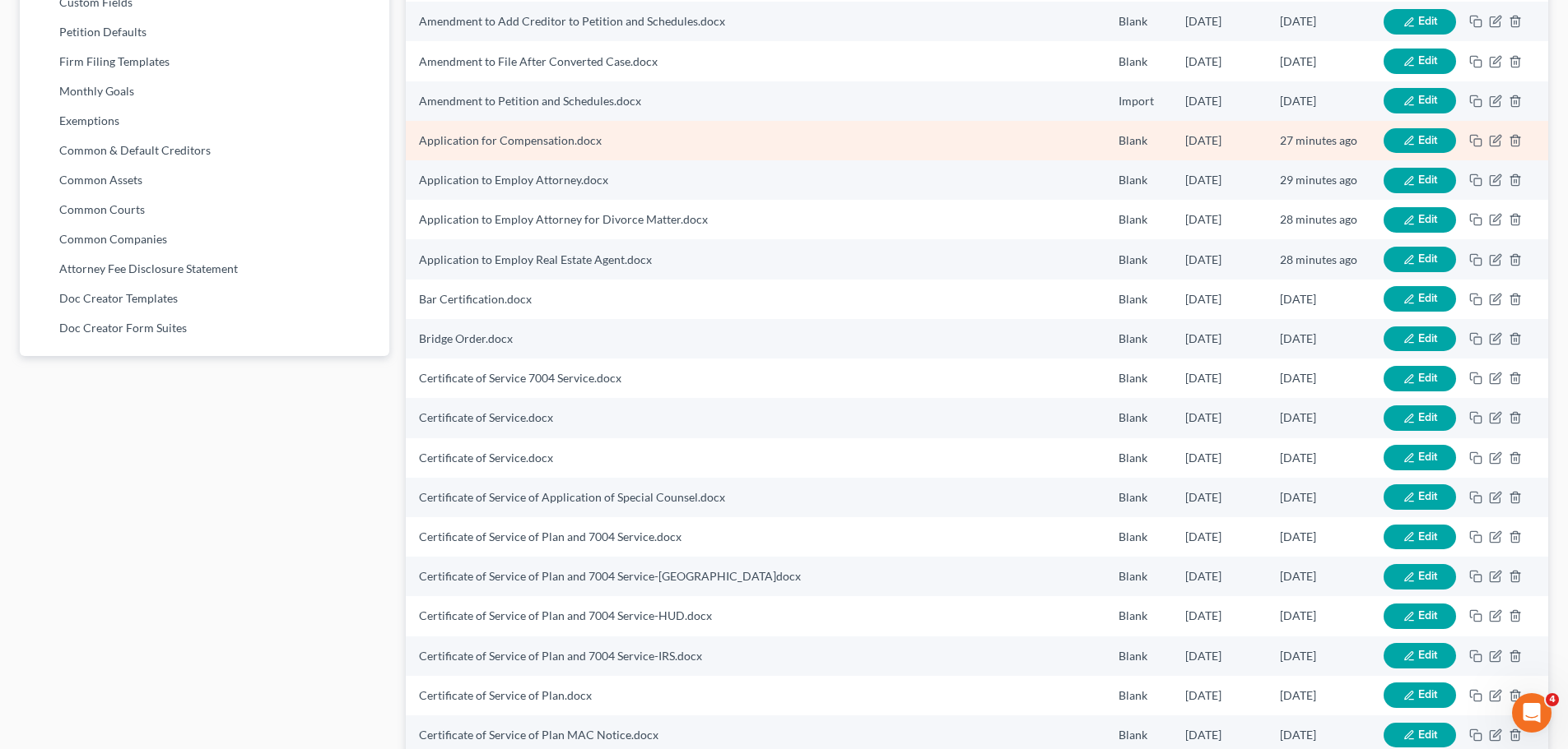
scroll to position [1066, 0]
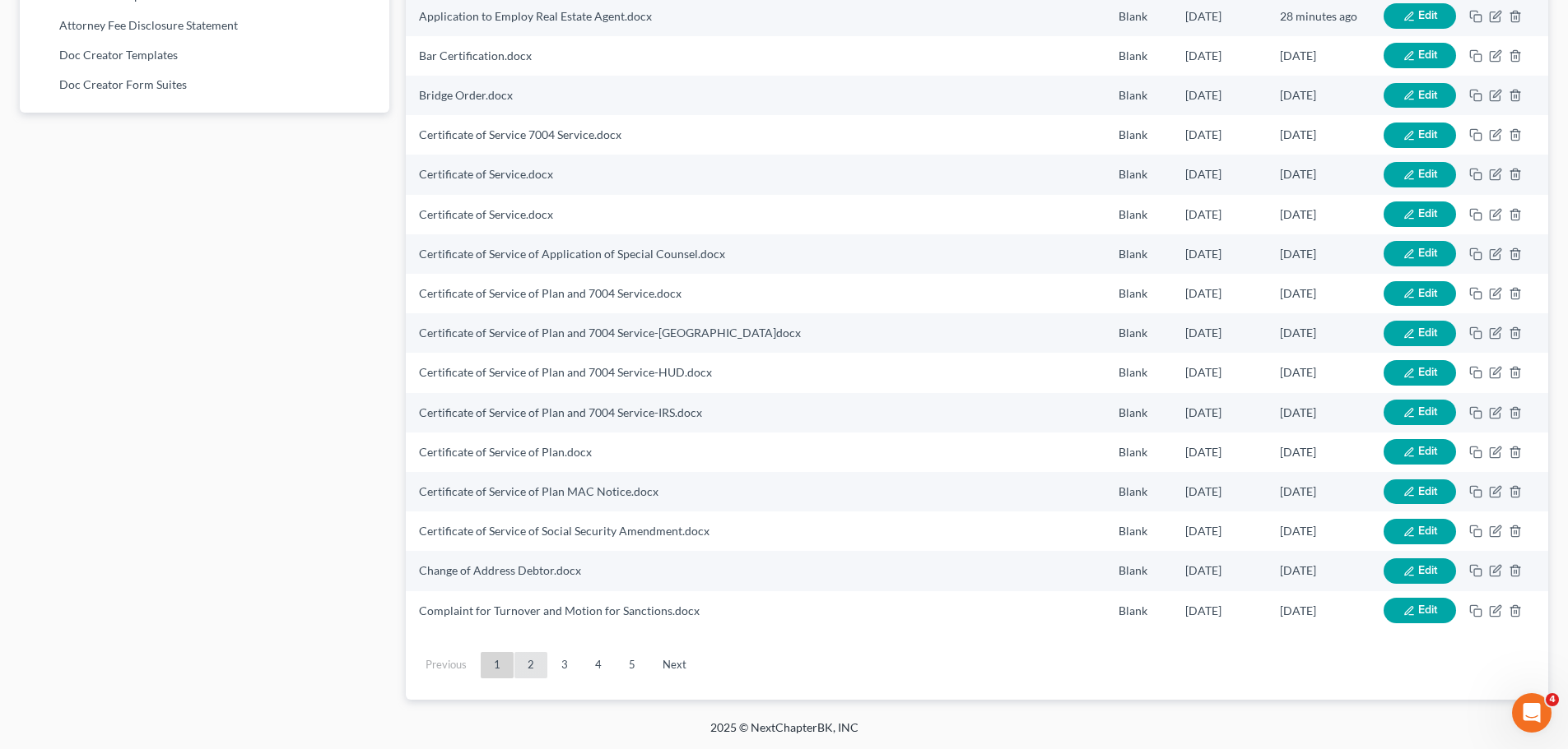
click at [536, 662] on link "2" at bounding box center [531, 665] width 33 height 26
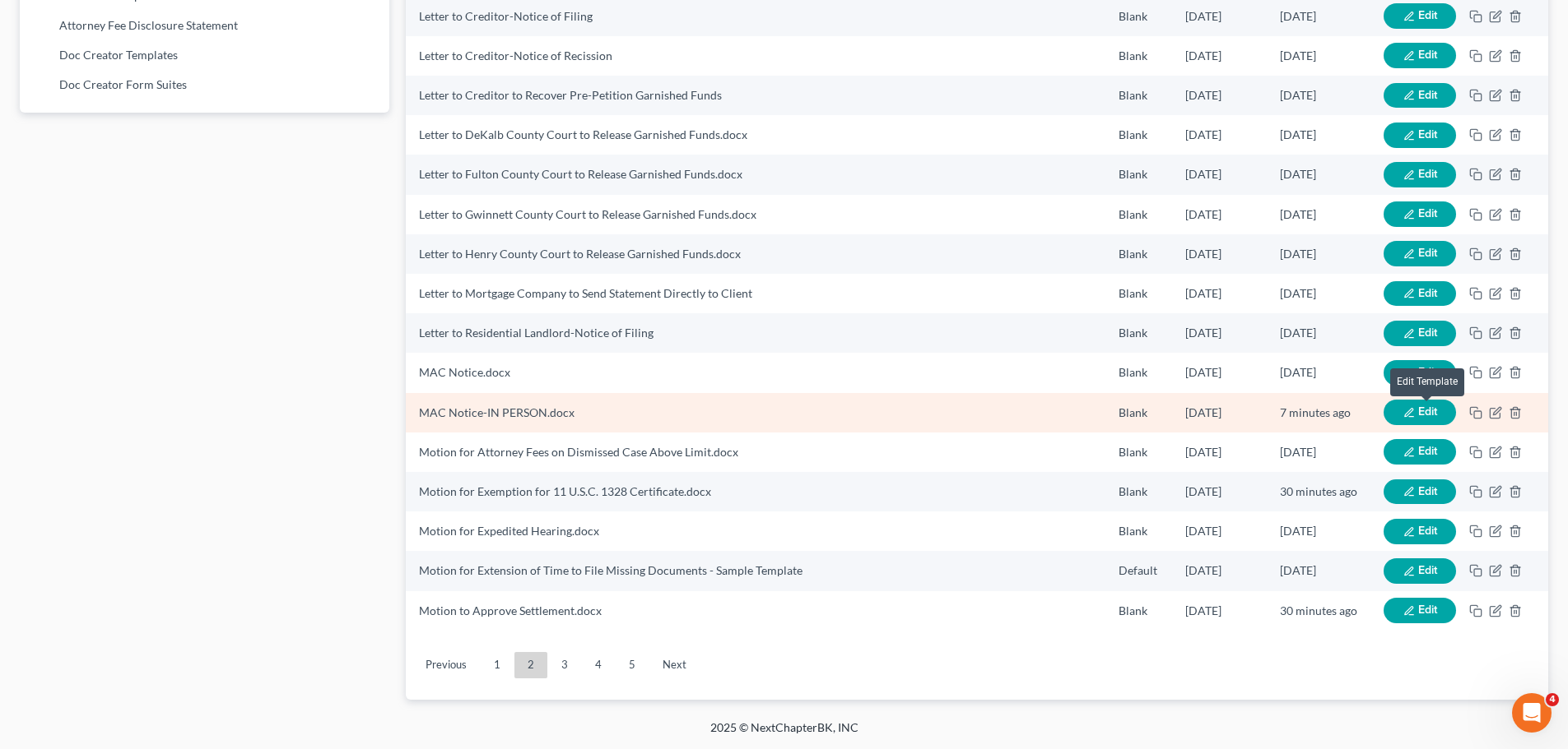
click at [1418, 409] on span "Edit" at bounding box center [1427, 412] width 19 height 14
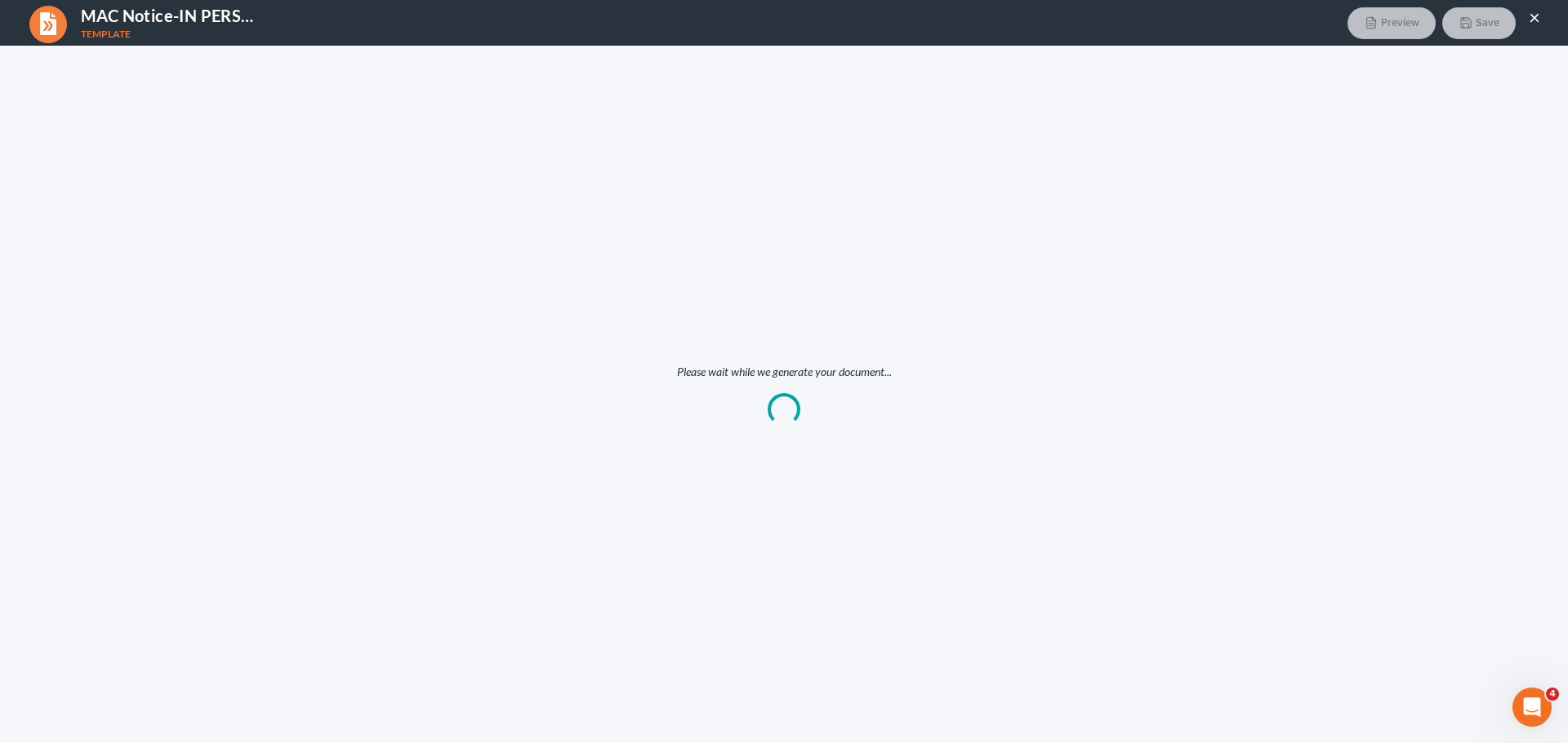
scroll to position [0, 0]
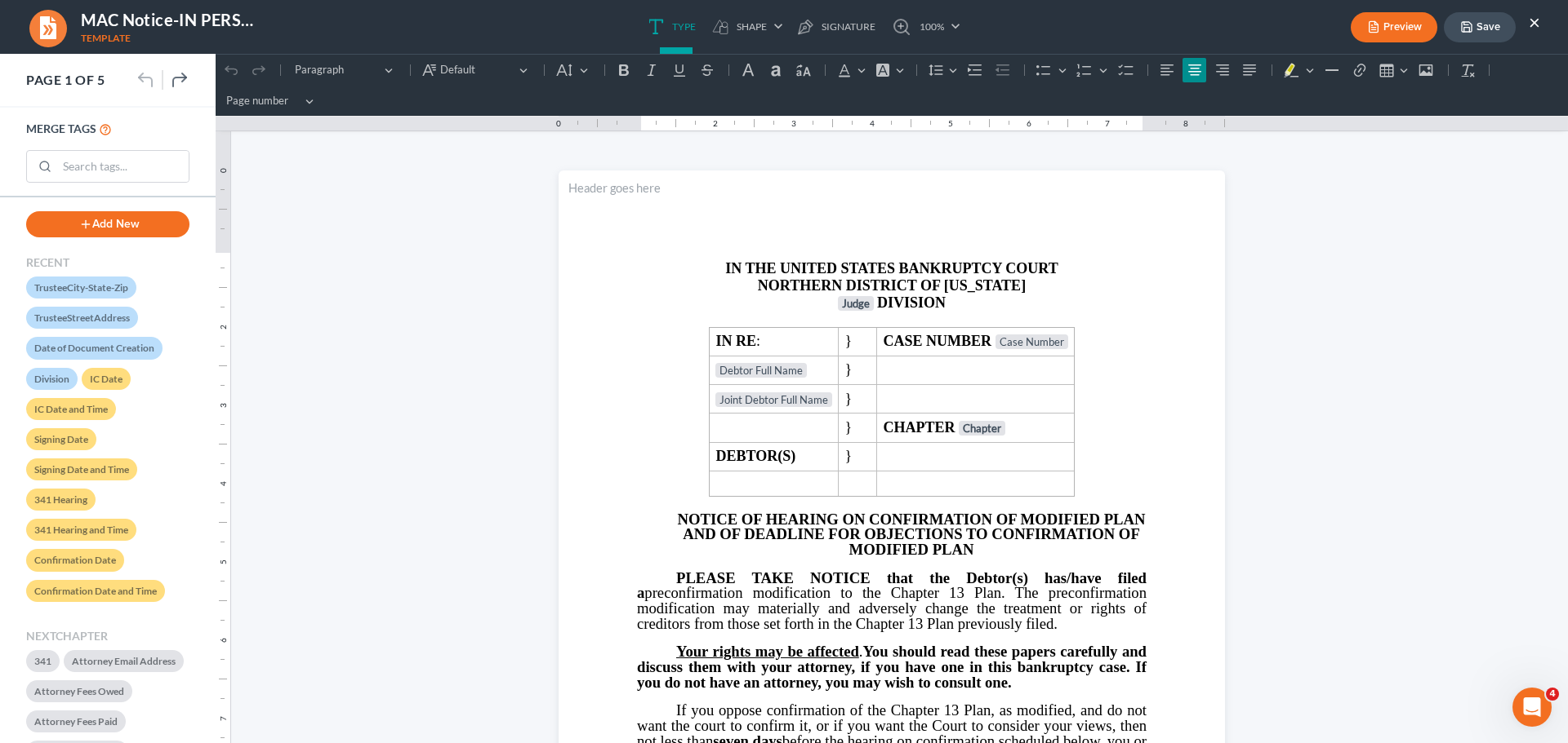
drag, startPoint x: 1744, startPoint y: 73, endPoint x: 1157, endPoint y: 429, distance: 686.5
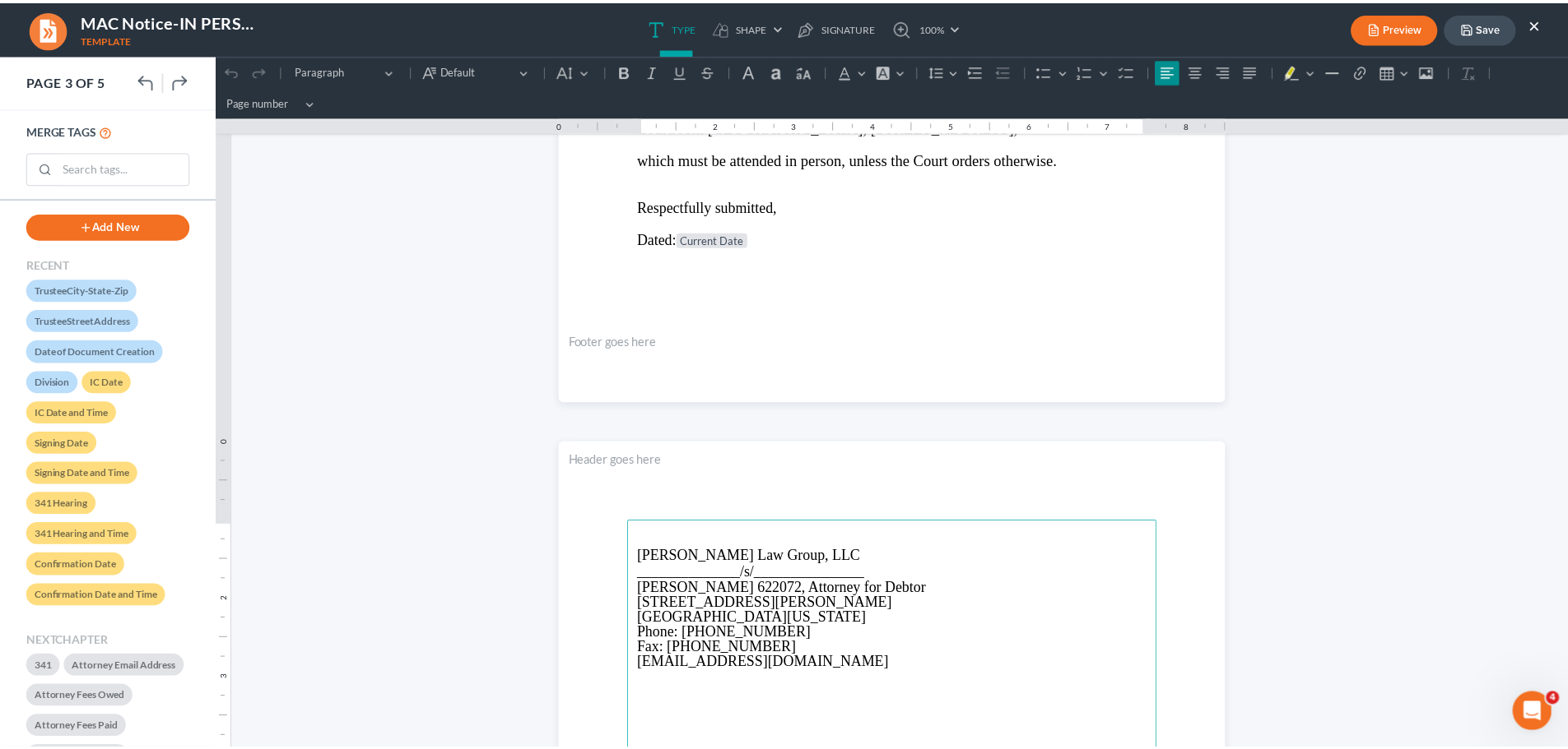
scroll to position [1399, 0]
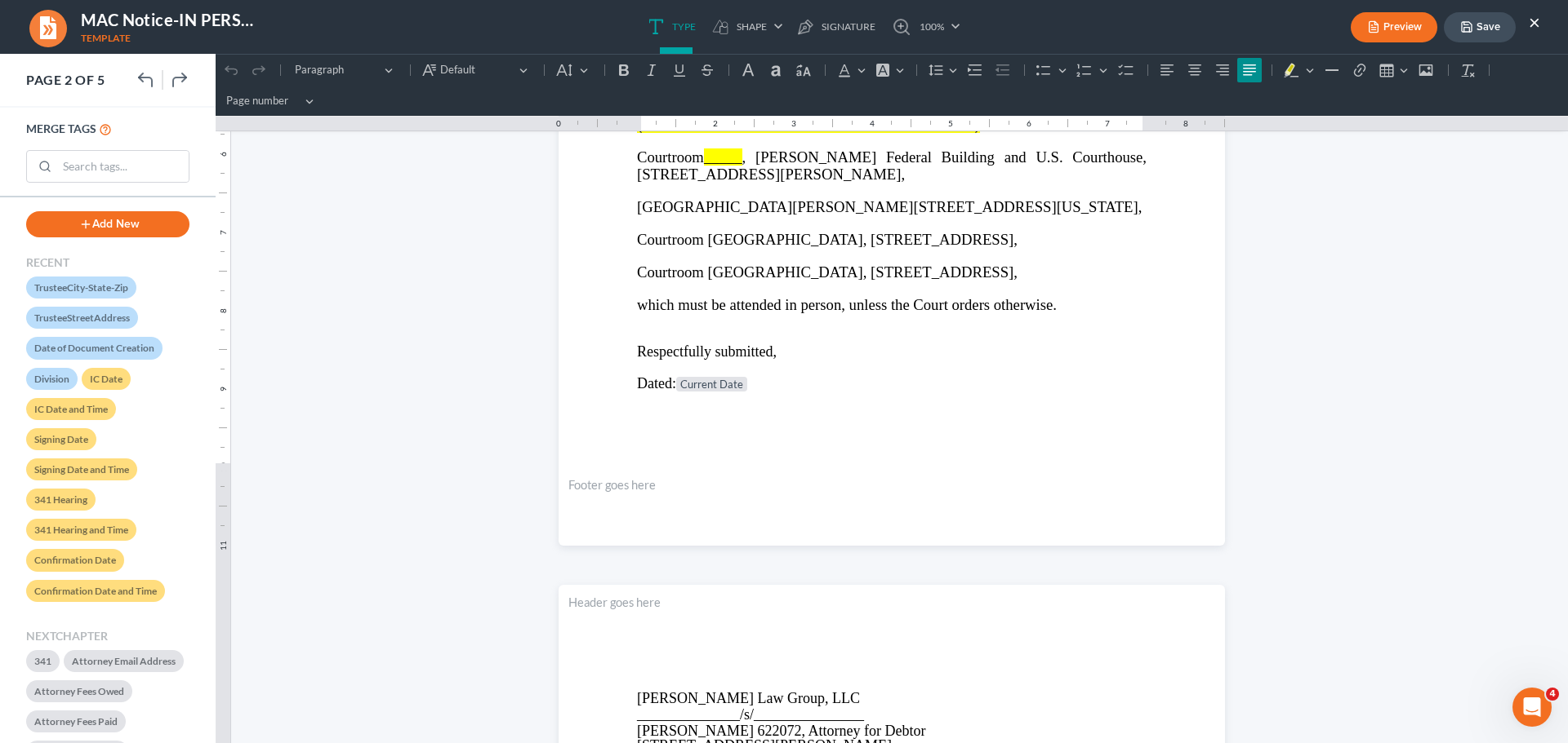
click at [1534, 25] on button "×" at bounding box center [1535, 22] width 12 height 19
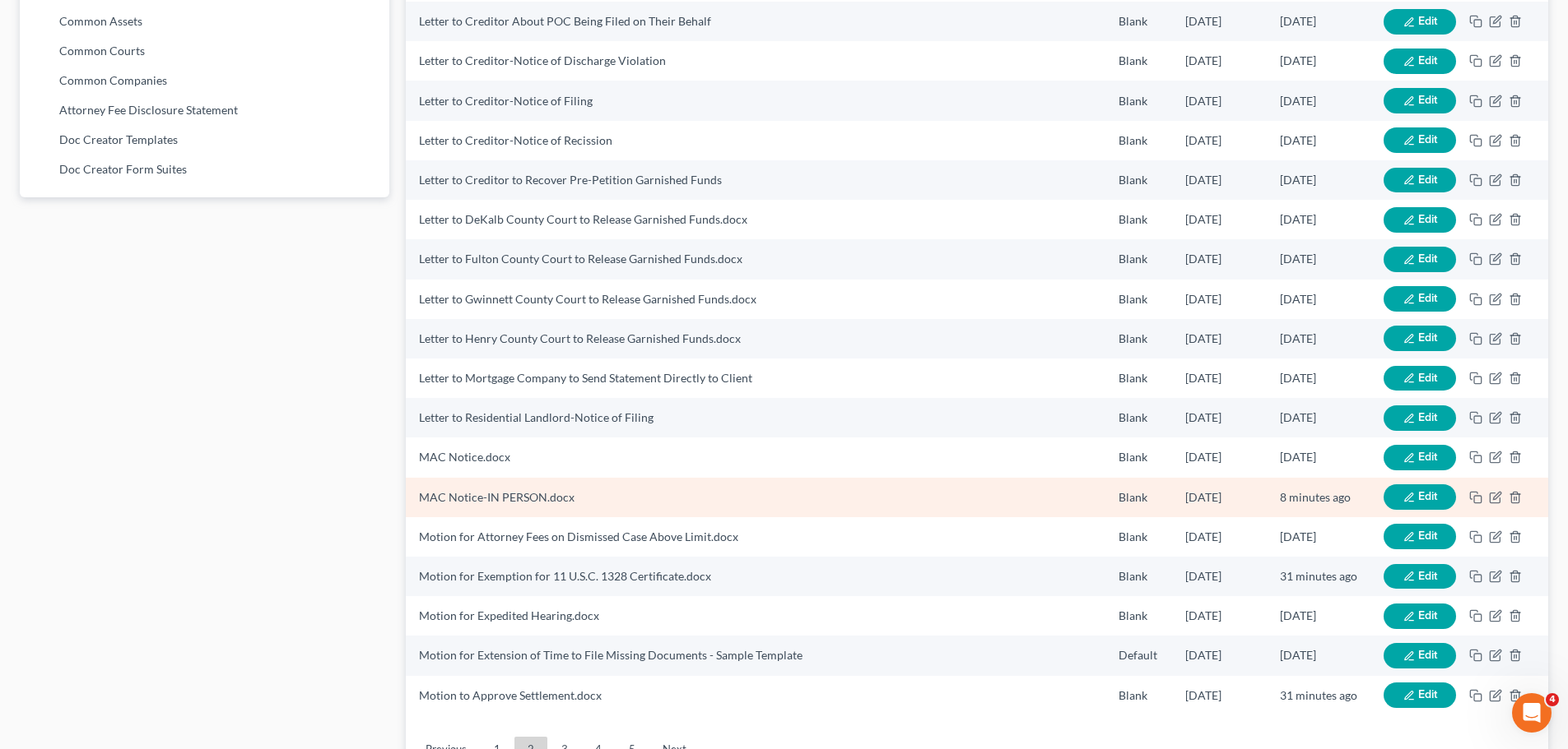
scroll to position [1066, 0]
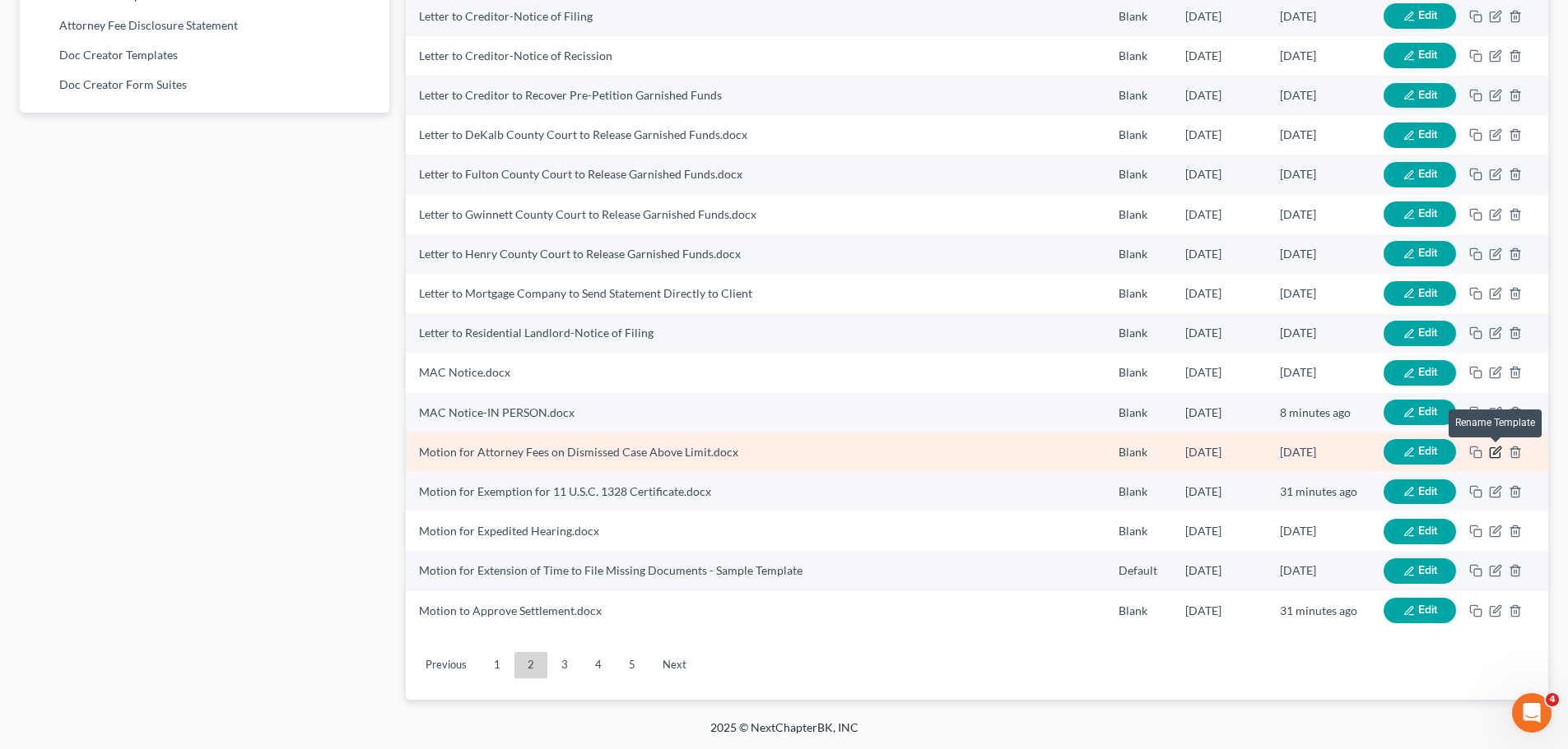
click at [1493, 451] on icon "button" at bounding box center [1496, 453] width 13 height 13
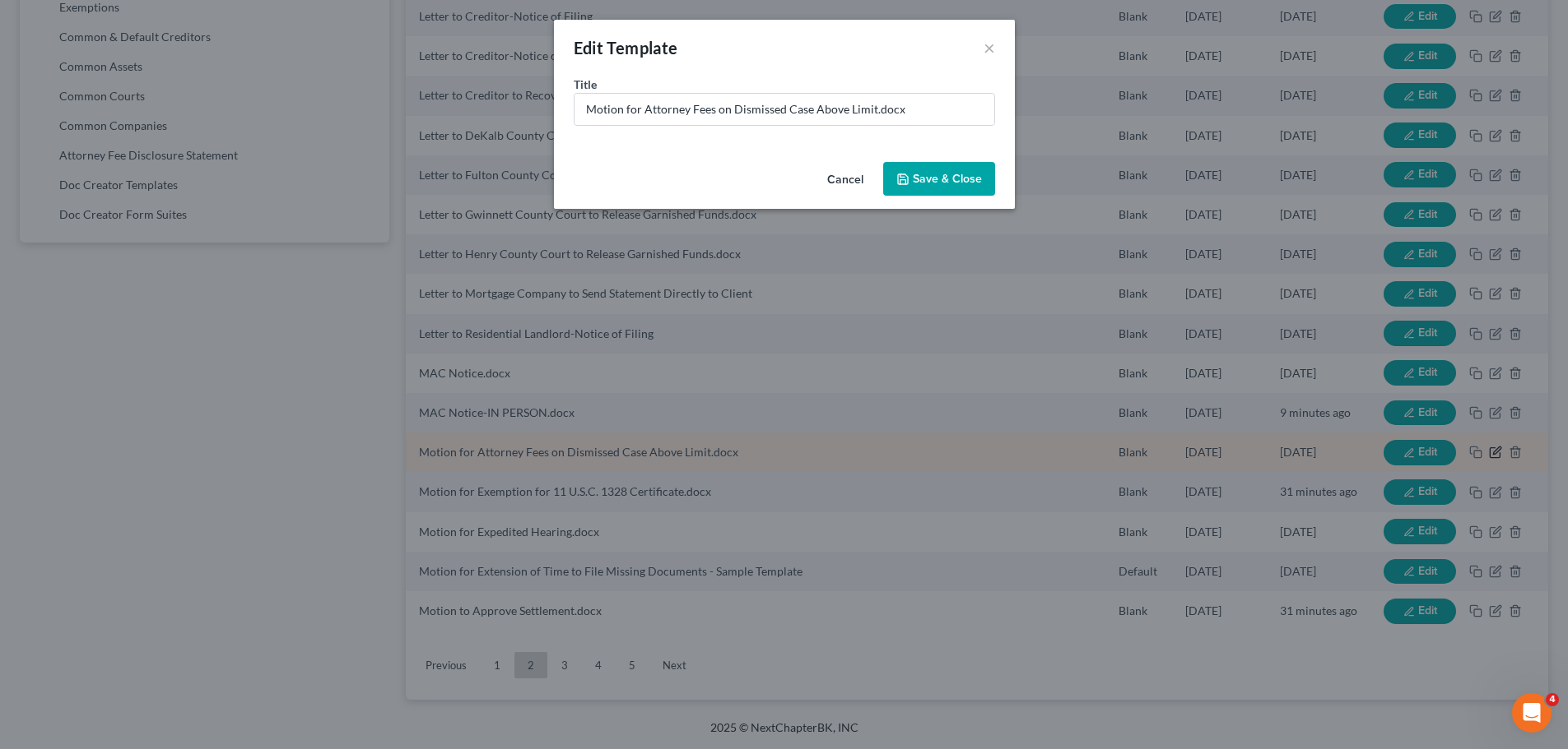
scroll to position [936, 0]
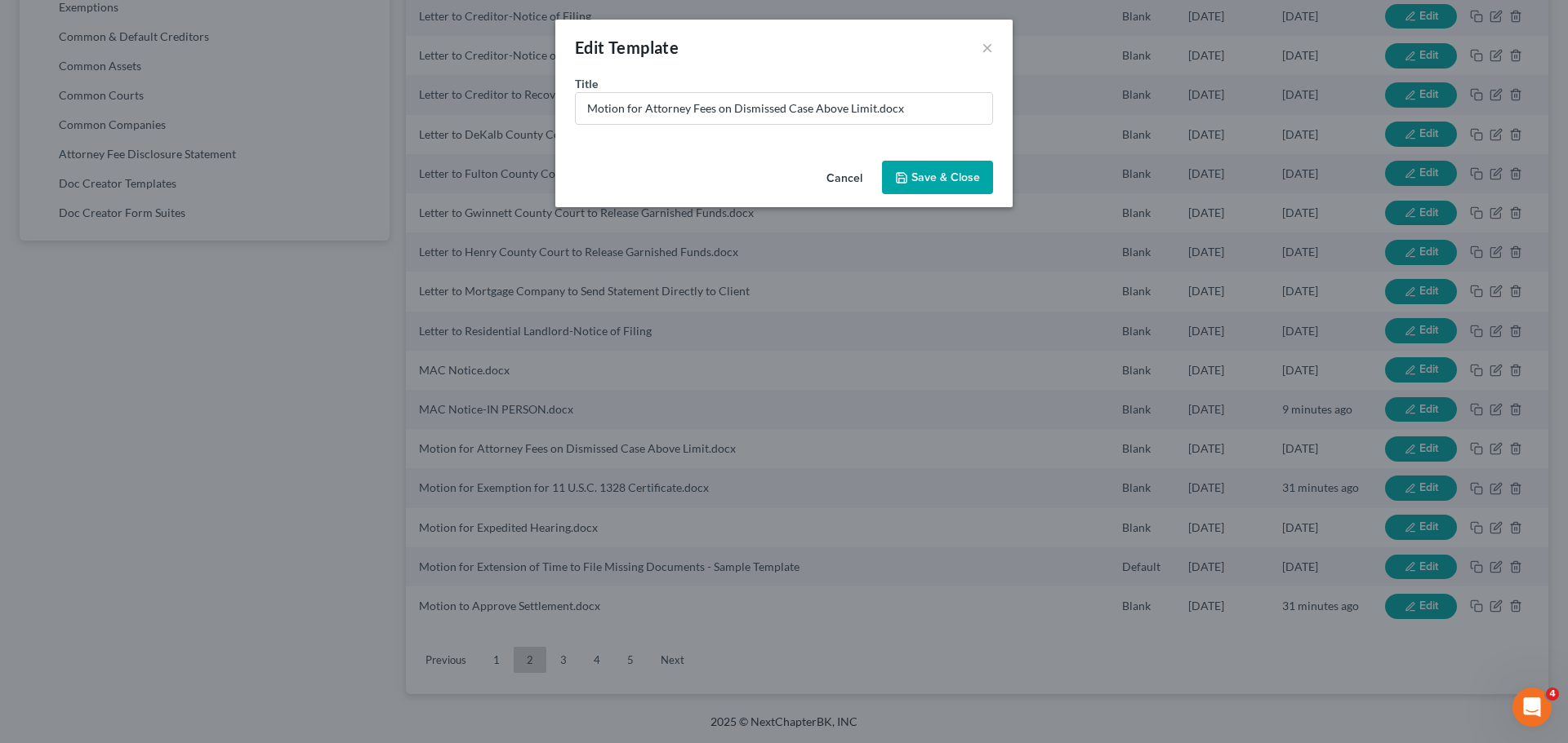
click at [843, 169] on button "Cancel" at bounding box center [844, 179] width 62 height 33
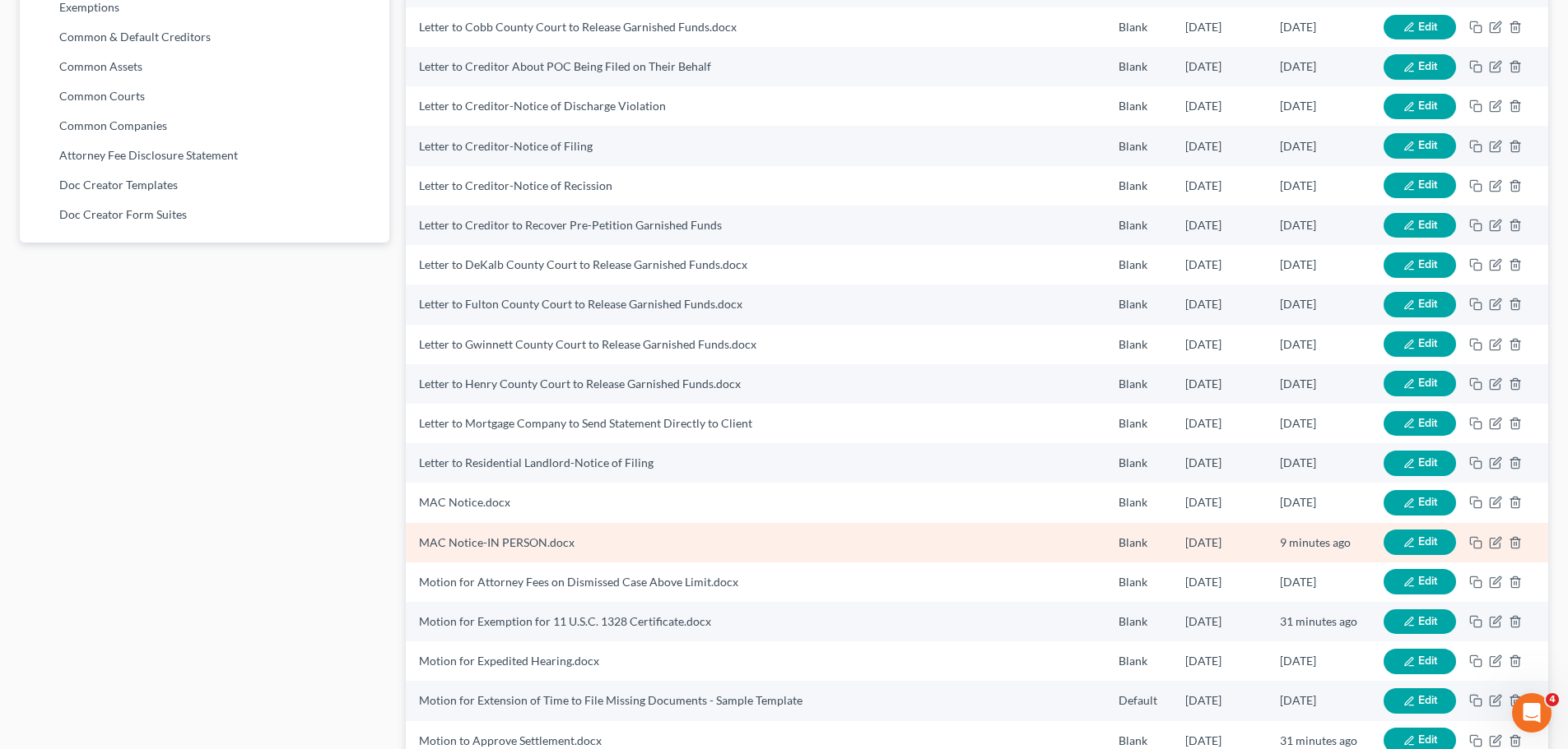
scroll to position [1018, 0]
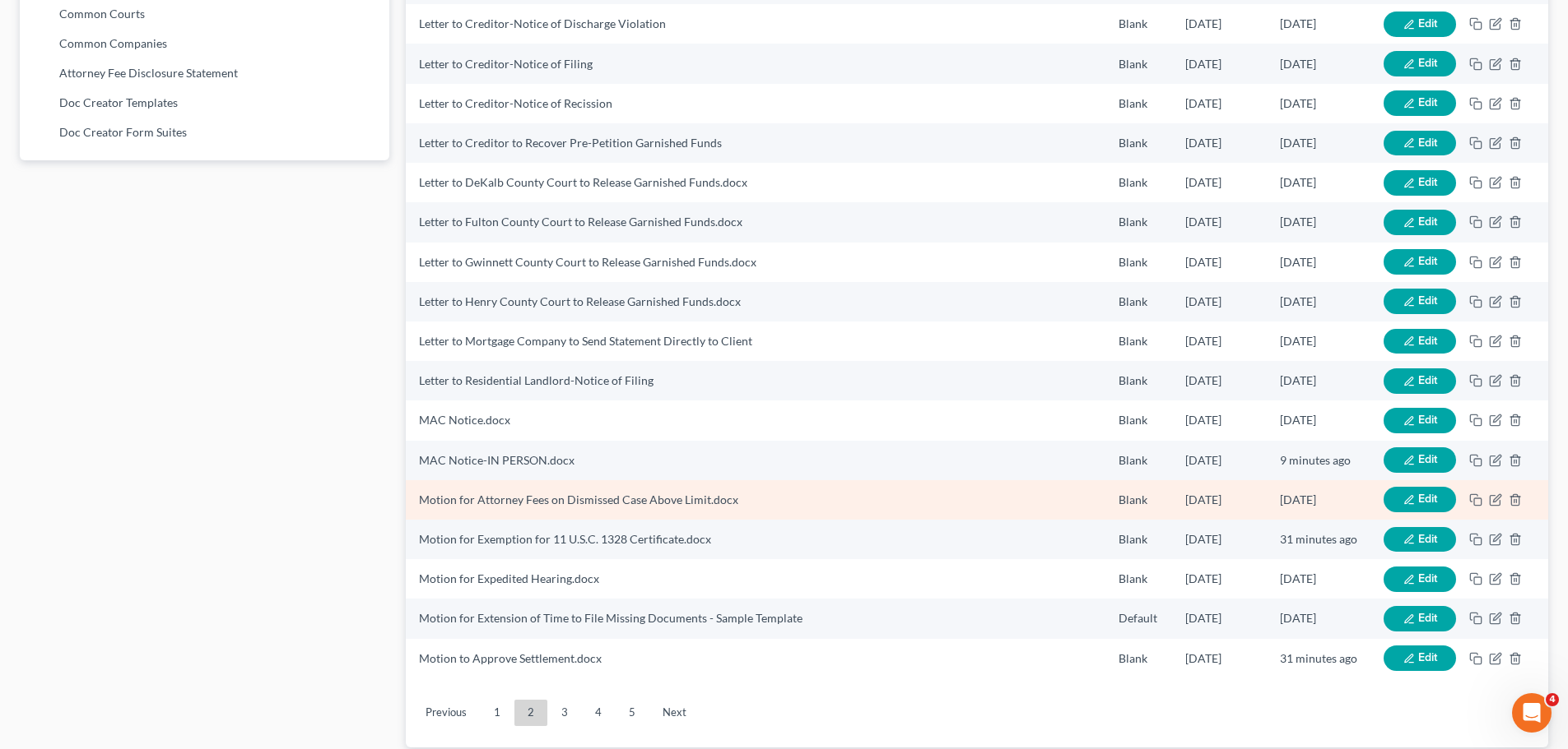
click at [1446, 501] on button "Edit" at bounding box center [1420, 500] width 72 height 25
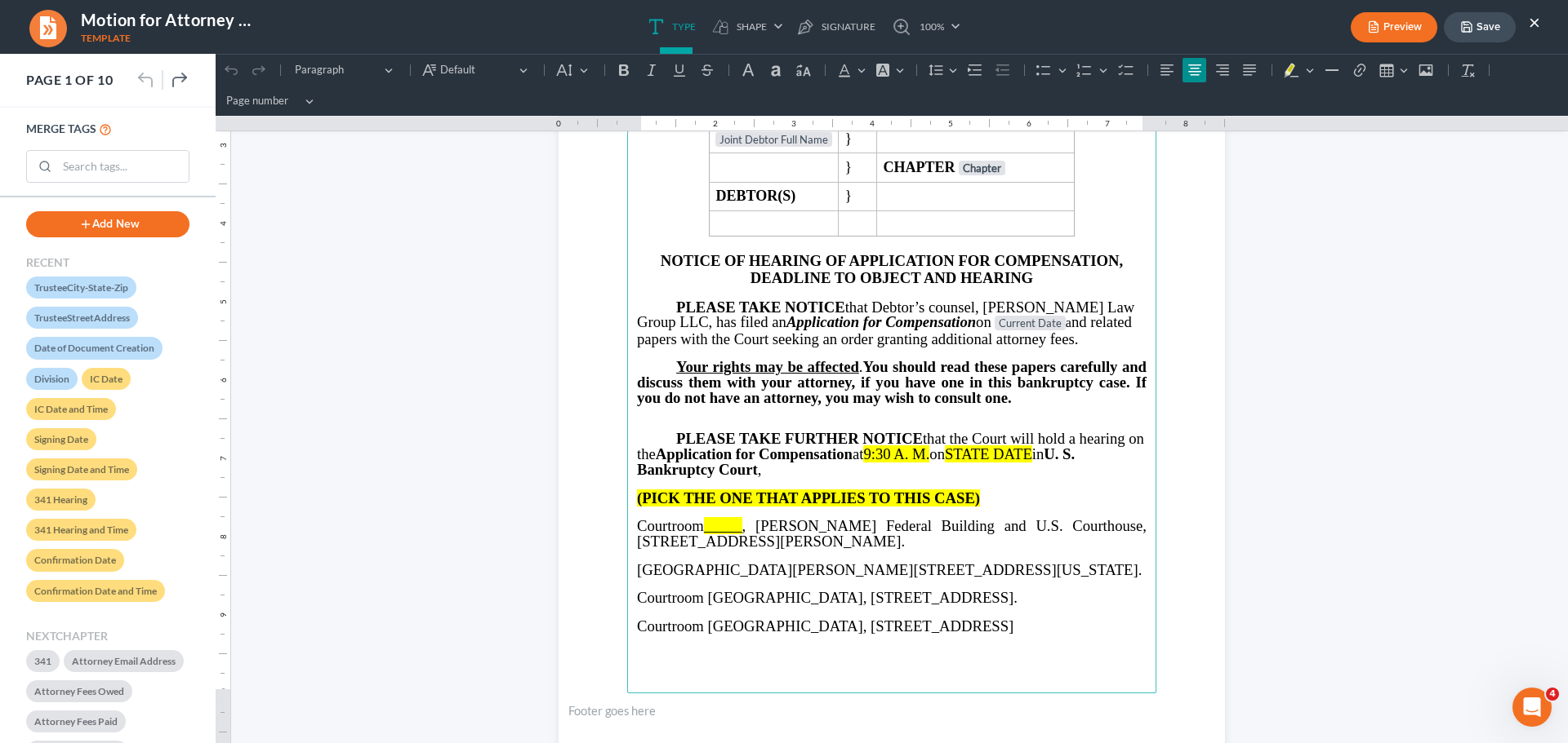
scroll to position [245, 0]
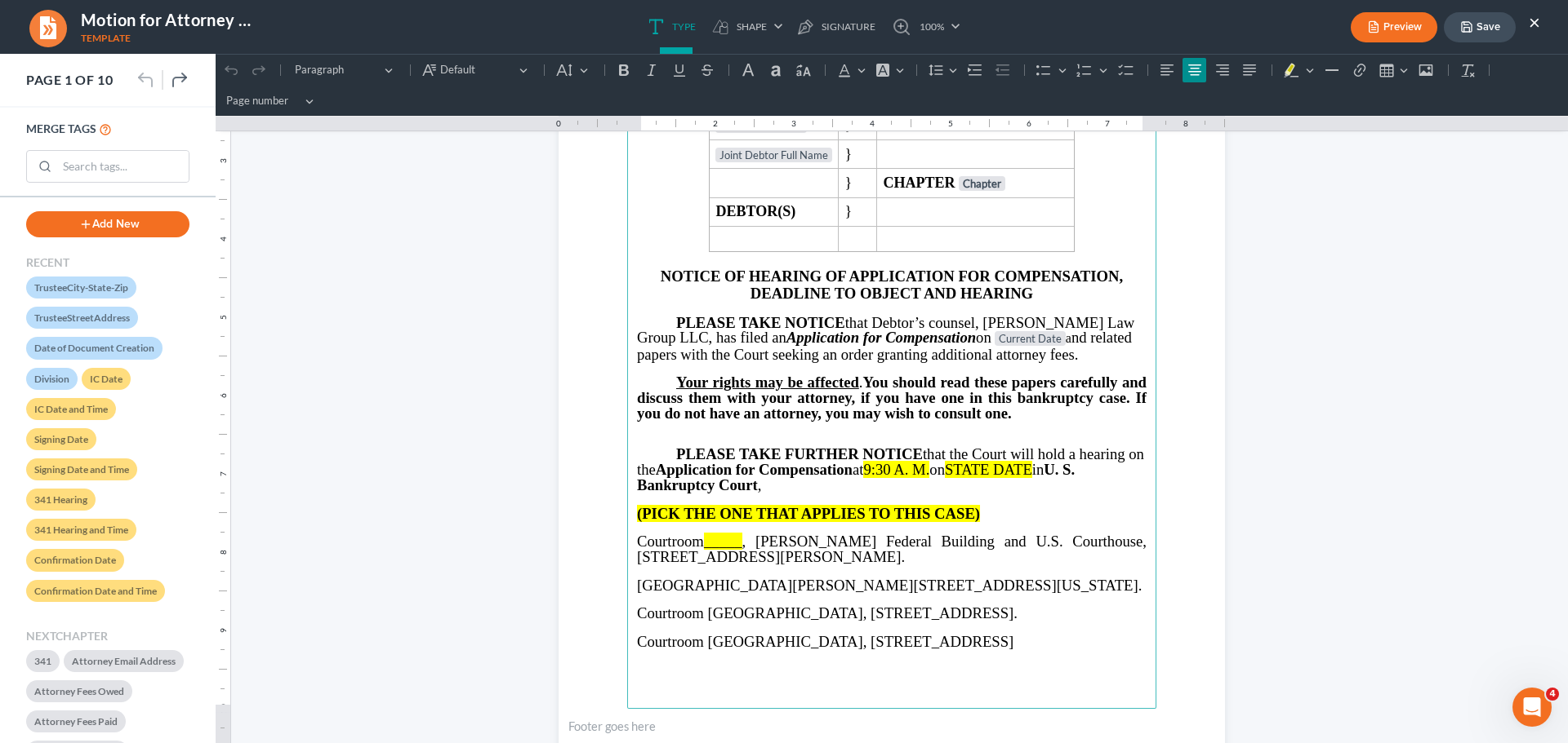
click at [1535, 23] on button "×" at bounding box center [1535, 22] width 12 height 19
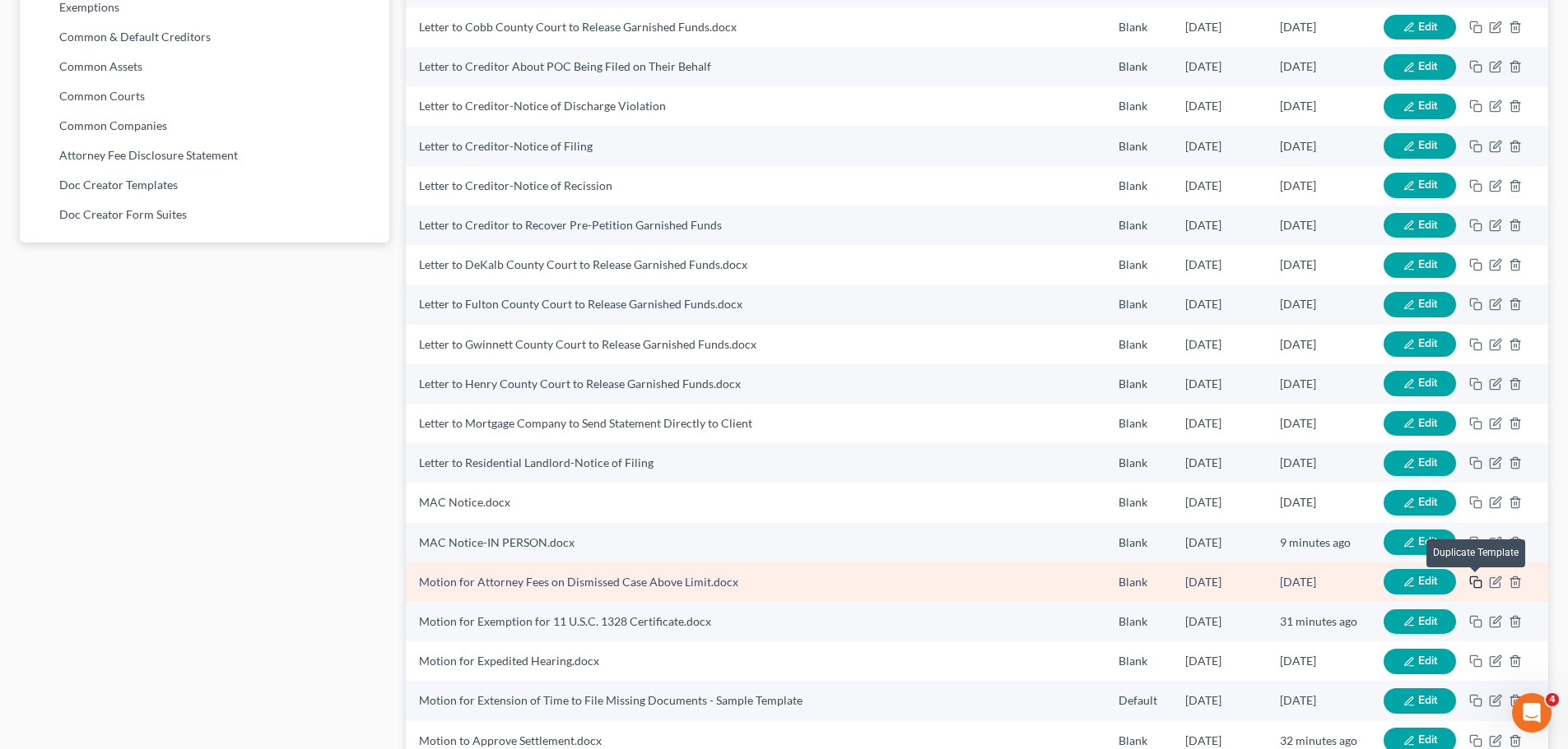
click at [1475, 584] on icon "button" at bounding box center [1476, 582] width 13 height 13
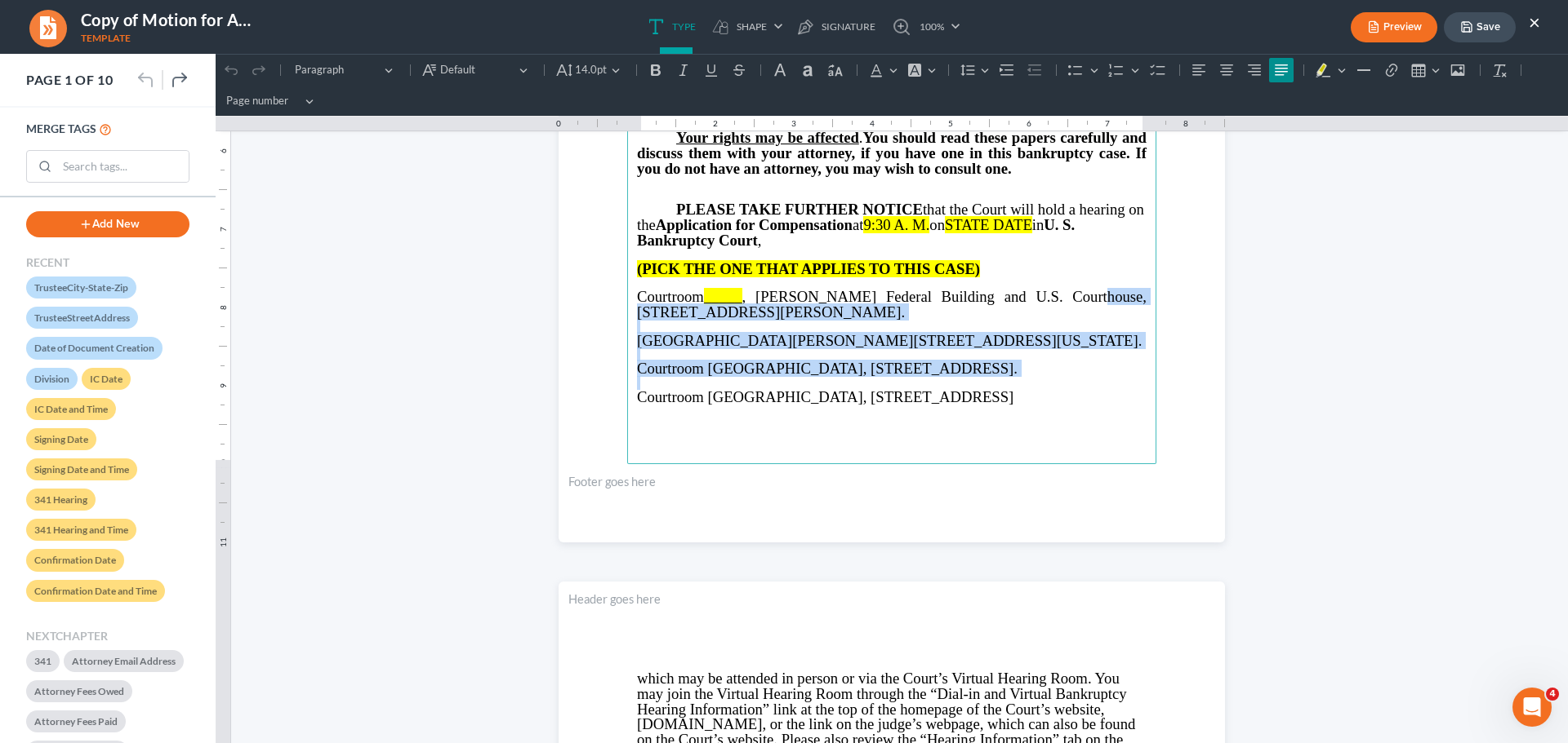
scroll to position [571, 0]
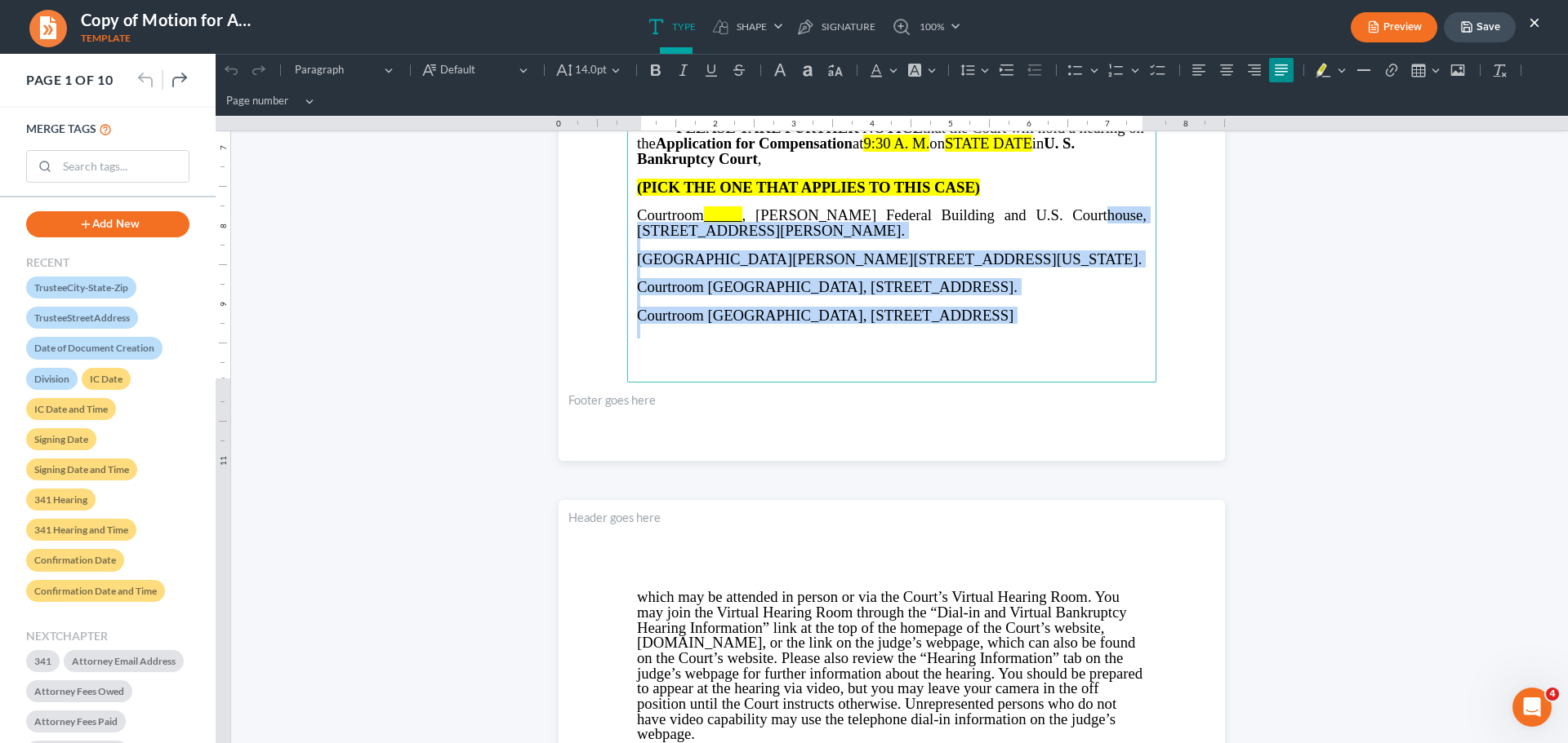
drag, startPoint x: 1048, startPoint y: 298, endPoint x: 1119, endPoint y: 417, distance: 138.6
click at [1119, 417] on section "⁠⁠⁠⁠⁠⁠⁠ IN THE UNITED STATES BANKRUPTCY COURT NORTHERN DISTRICT OF GEORGIA Judg…" at bounding box center [892, 30] width 667 height 862
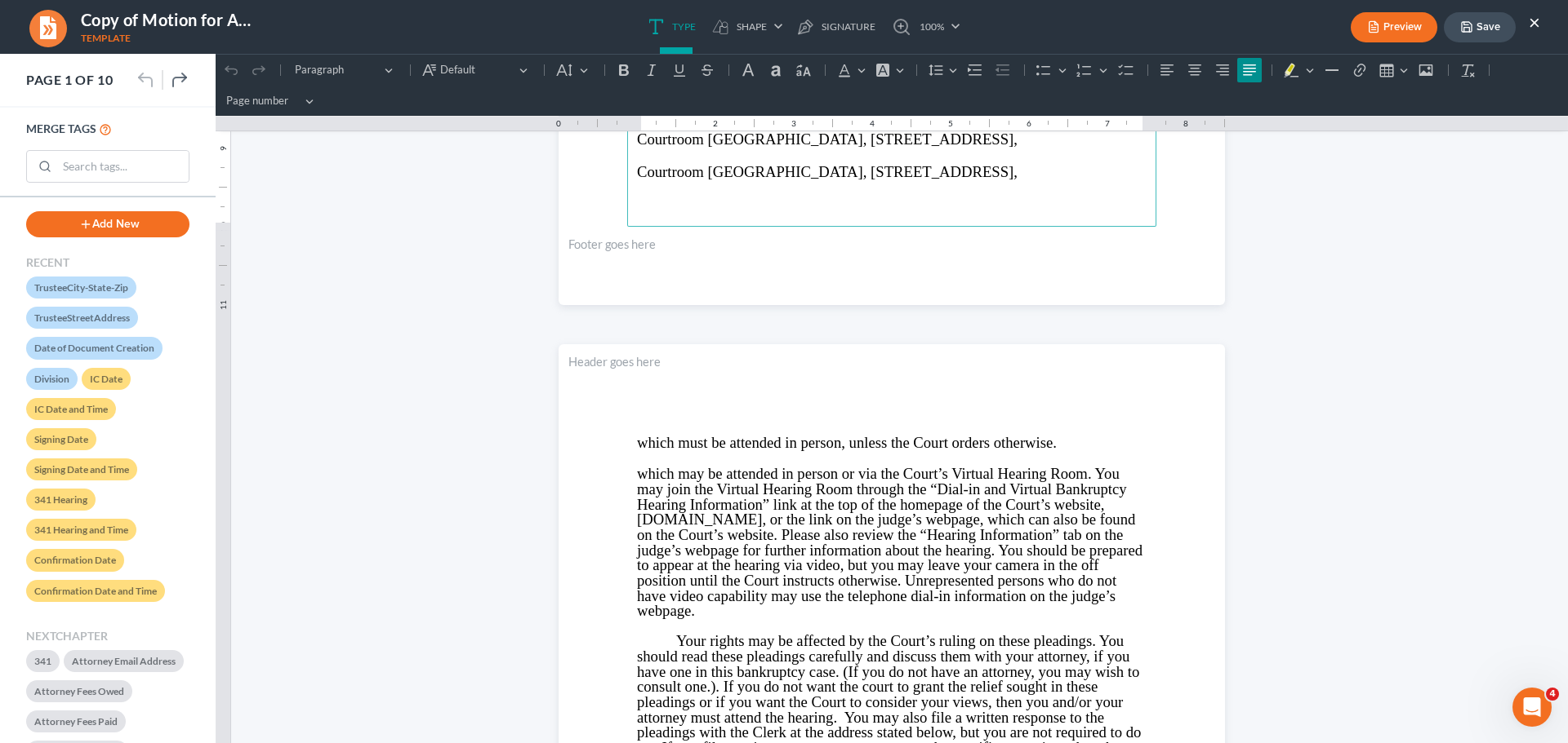
scroll to position [742, 0]
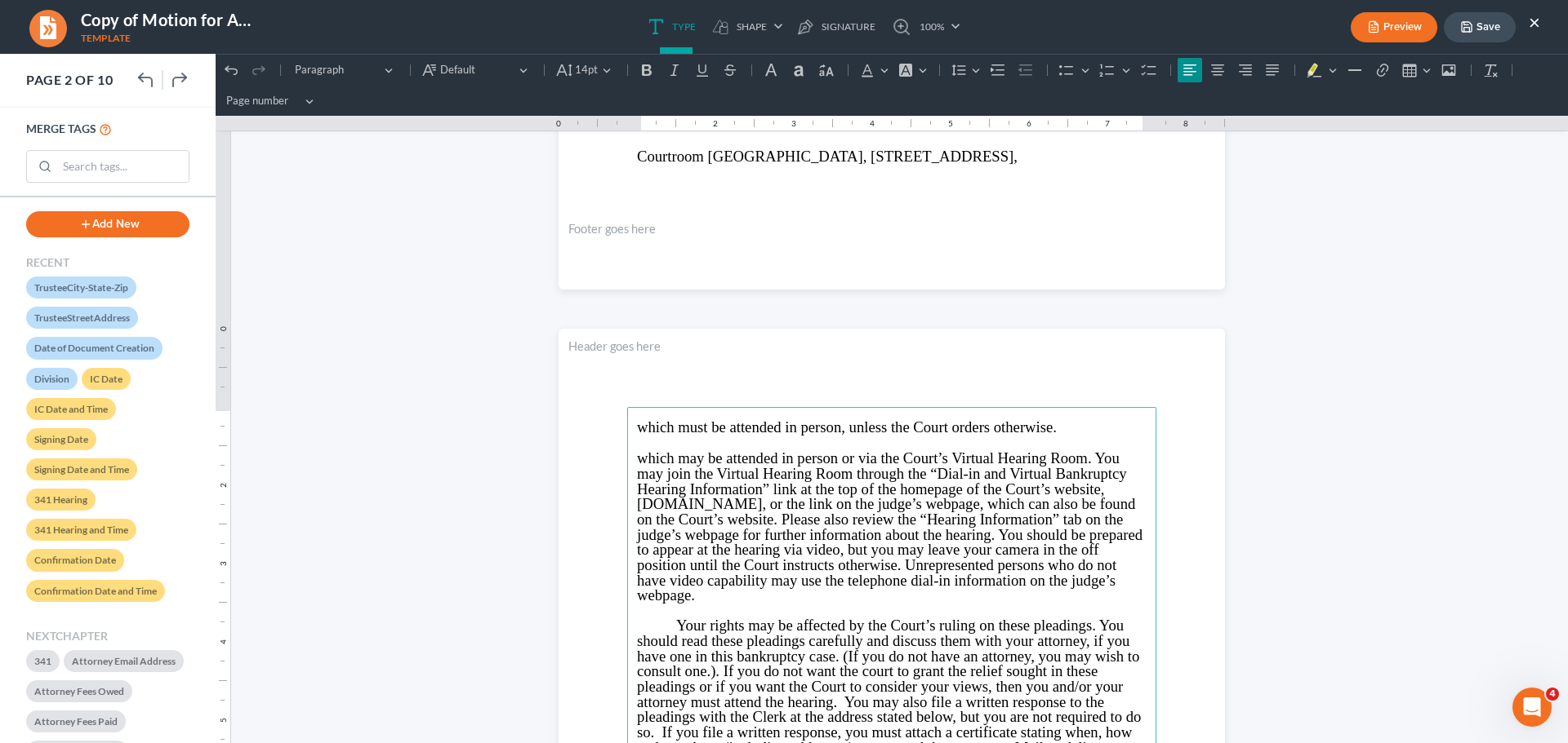
drag, startPoint x: 634, startPoint y: 455, endPoint x: 865, endPoint y: 594, distance: 269.6
click at [862, 595] on p "which may be attended in person or via the Court’s Virtual Hearing Room. You ma…" at bounding box center [891, 528] width 510 height 153
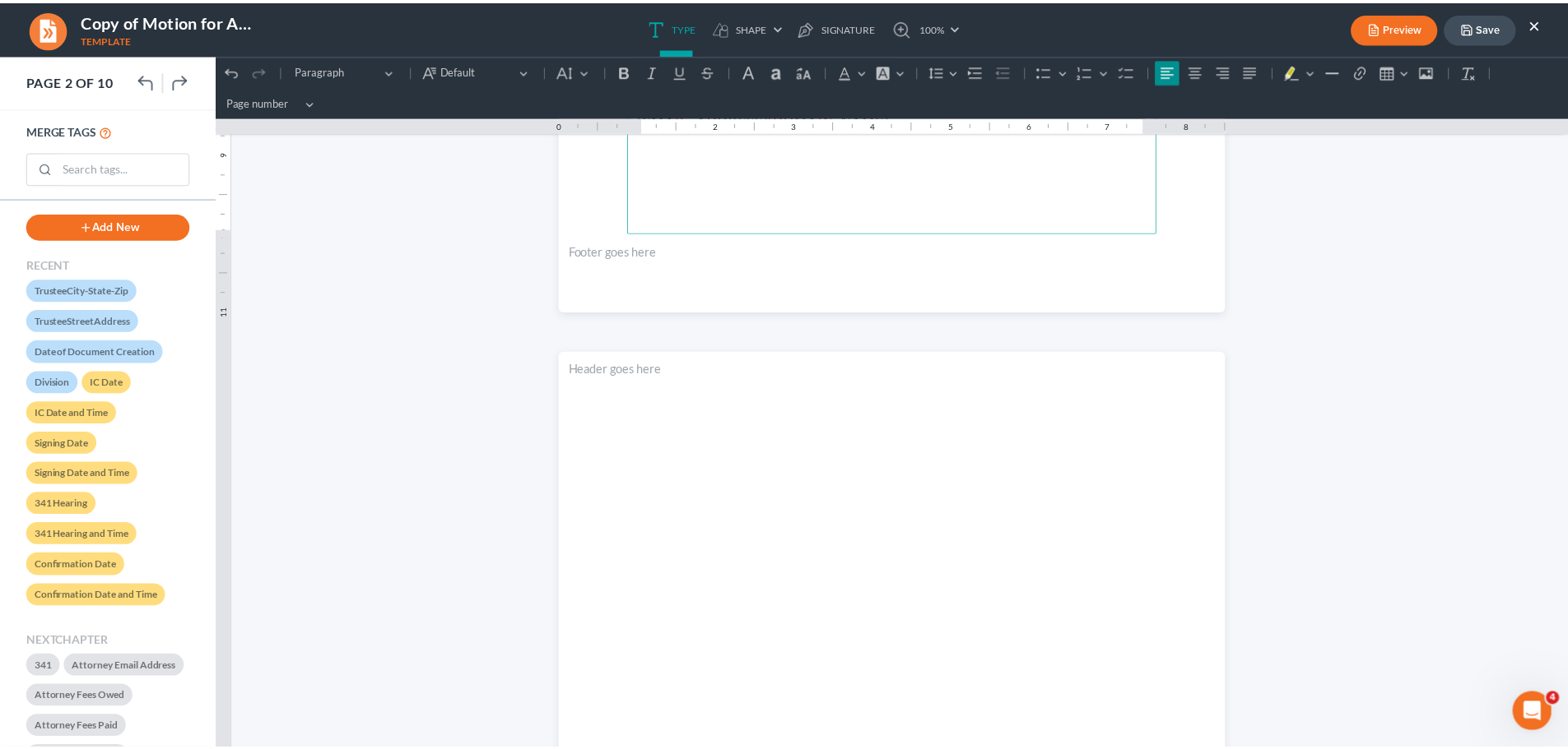
scroll to position [1818, 0]
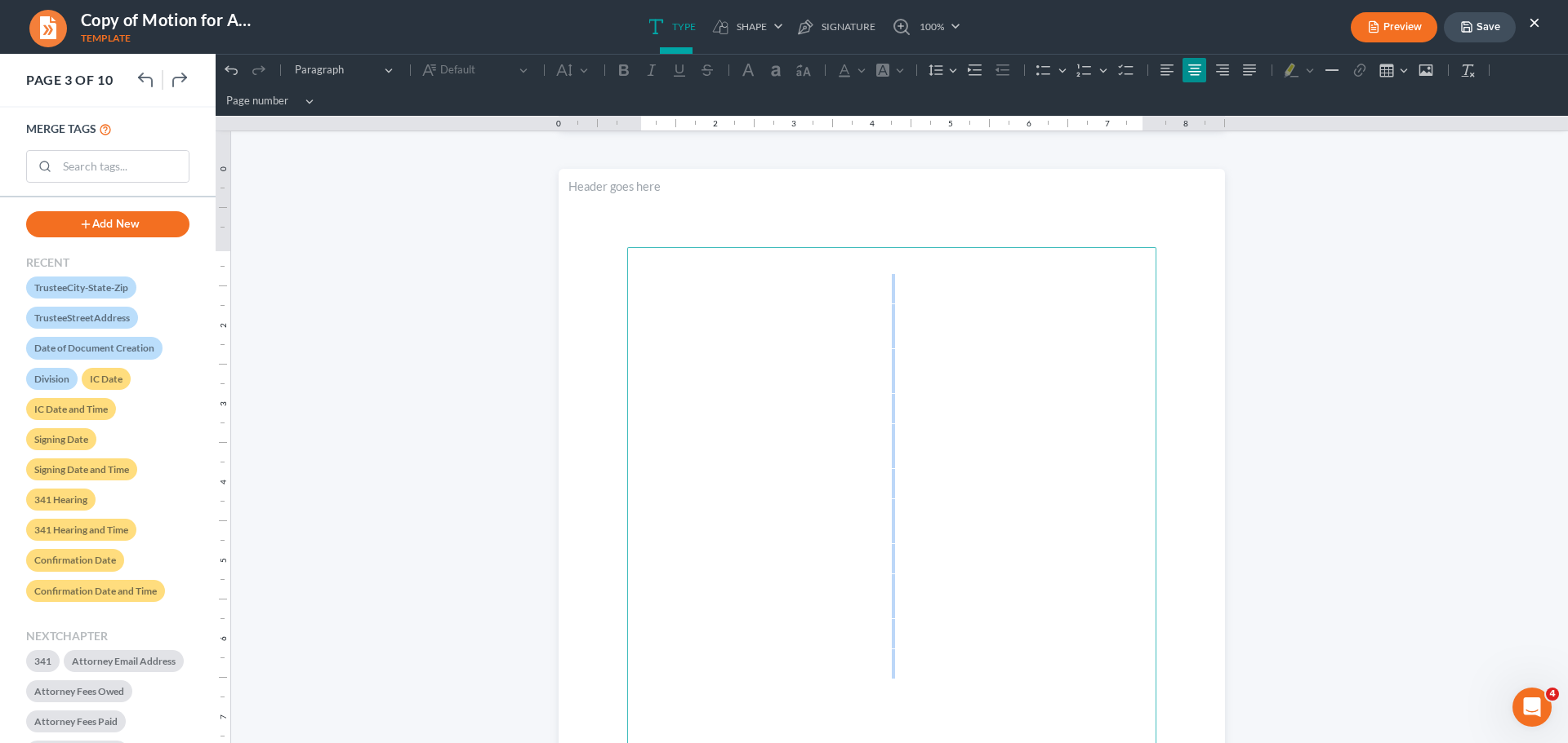
drag, startPoint x: 892, startPoint y: 281, endPoint x: 863, endPoint y: 672, distance: 392.1
click at [863, 672] on main "IN THE UNITED STATES BANKRUPTCY COURT NORTHERN DISTRICT OF GEORGIA Judge DIVISI…" at bounding box center [891, 599] width 529 height 705
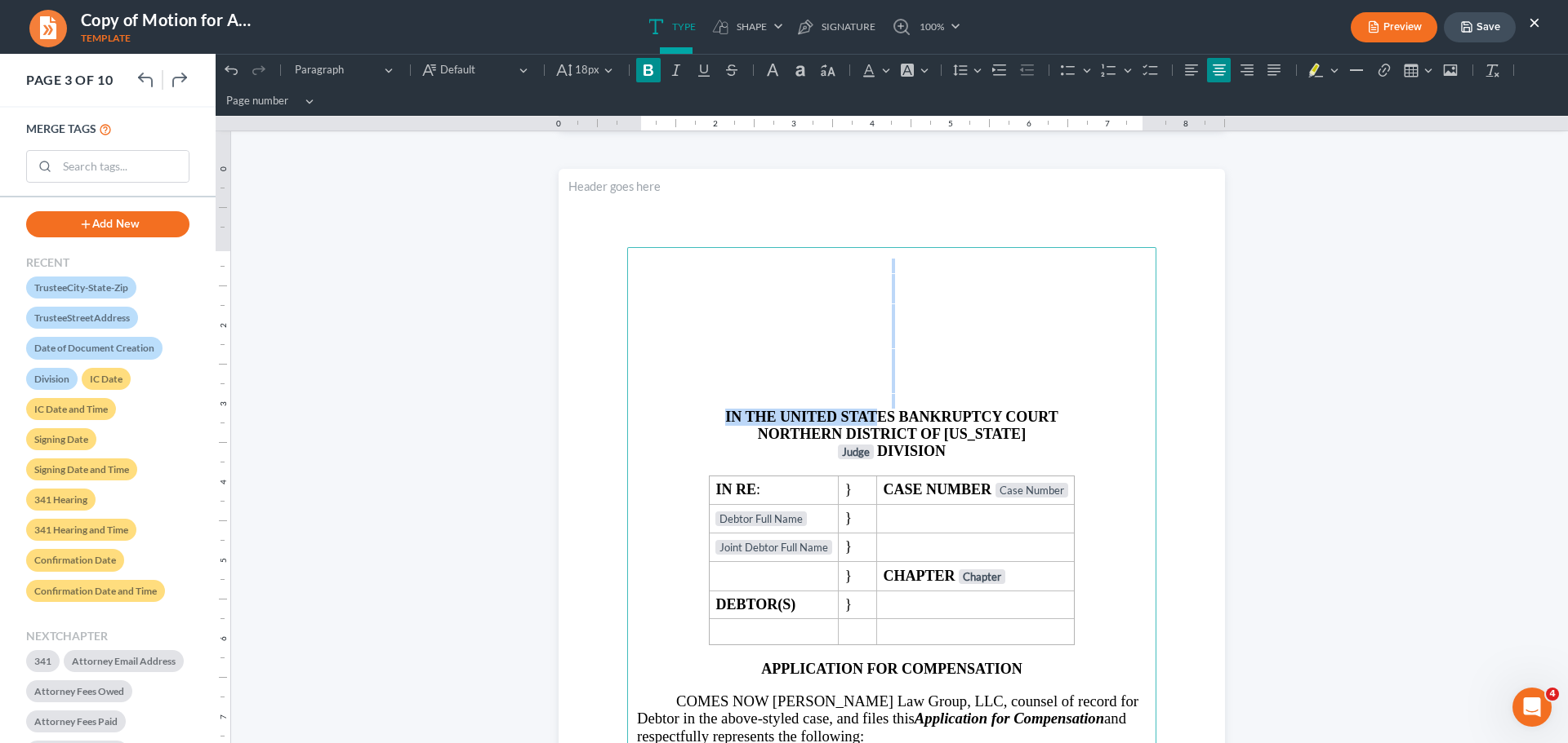
drag, startPoint x: 879, startPoint y: 270, endPoint x: 873, endPoint y: 412, distance: 142.1
click at [873, 412] on main "IN THE UNITED STATES BANKRUPTCY COURT NORTHERN DISTRICT OF GEORGIA Judge DIVISI…" at bounding box center [891, 599] width 529 height 705
click at [873, 412] on strong "IN THE UNITED STATES BANKRUPTCY COURT" at bounding box center [891, 417] width 332 height 17
drag, startPoint x: 891, startPoint y: 257, endPoint x: 890, endPoint y: 406, distance: 149.0
click at [890, 406] on main "IN THE UNITED STATES BANKRUPTCY COURT NORTHERN DISTRICT OF GEORGIA Judge DIVISI…" at bounding box center [891, 599] width 529 height 705
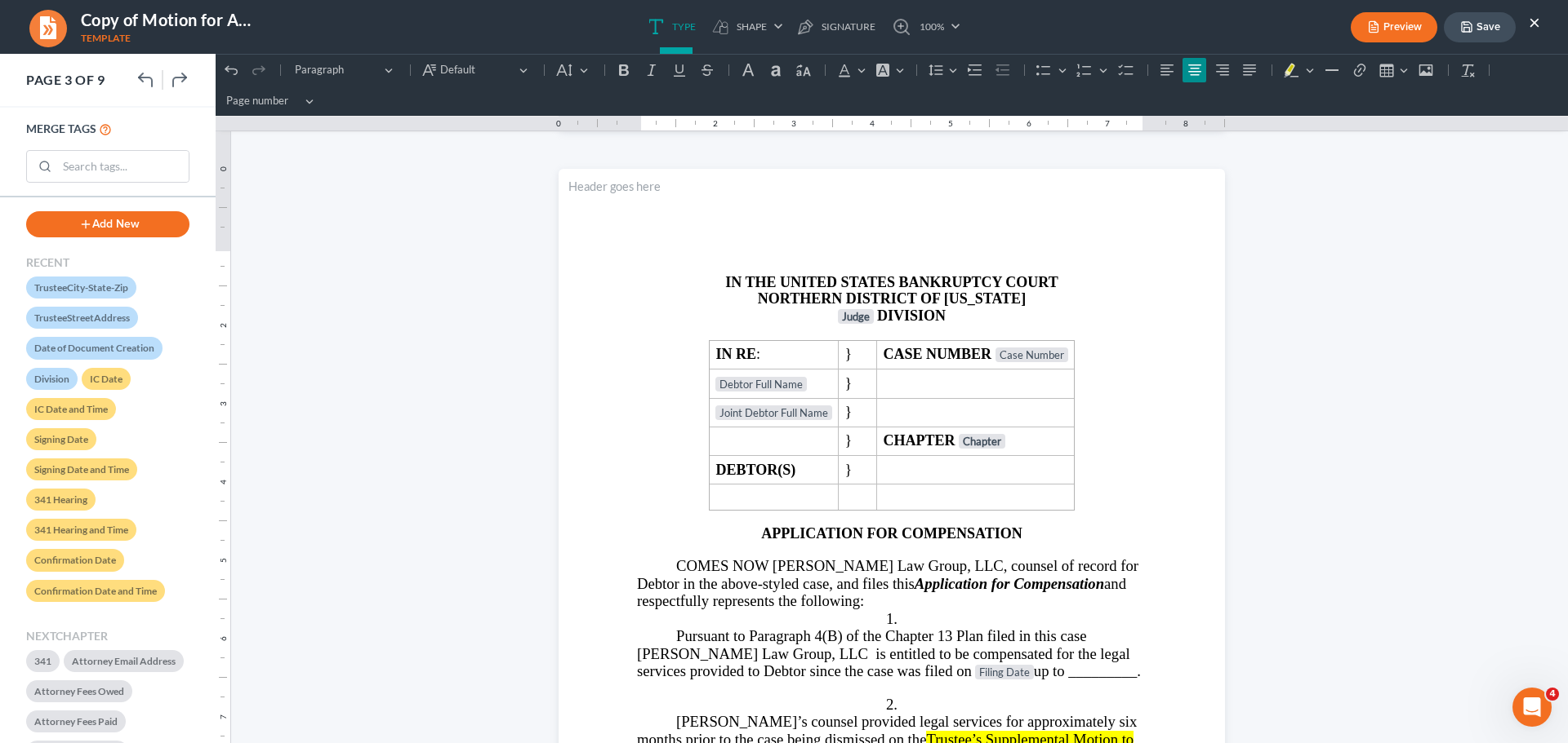
click at [1493, 30] on button "Save" at bounding box center [1479, 28] width 72 height 30
click at [1530, 18] on button "×" at bounding box center [1535, 22] width 12 height 19
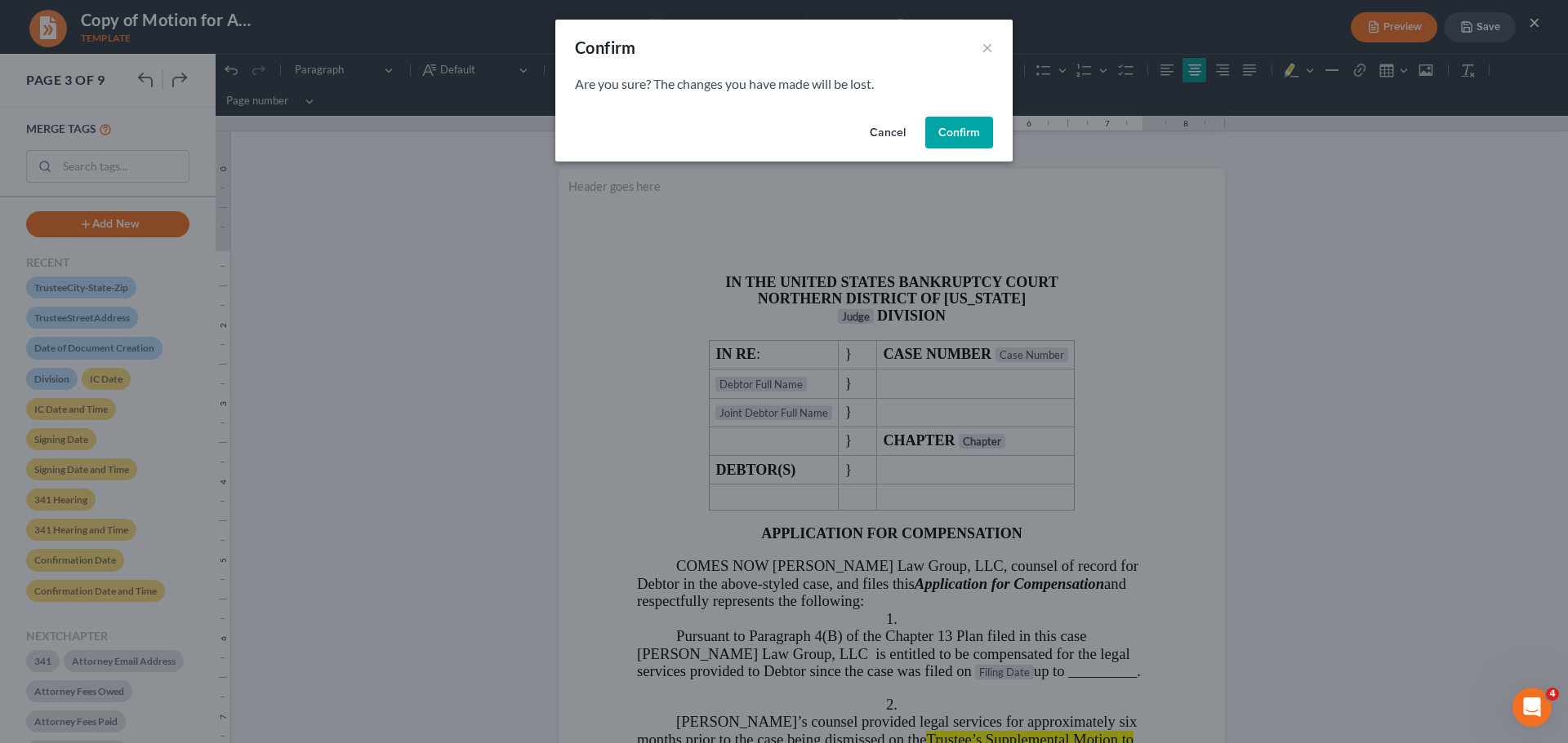
click at [889, 132] on button "Cancel" at bounding box center [887, 133] width 62 height 33
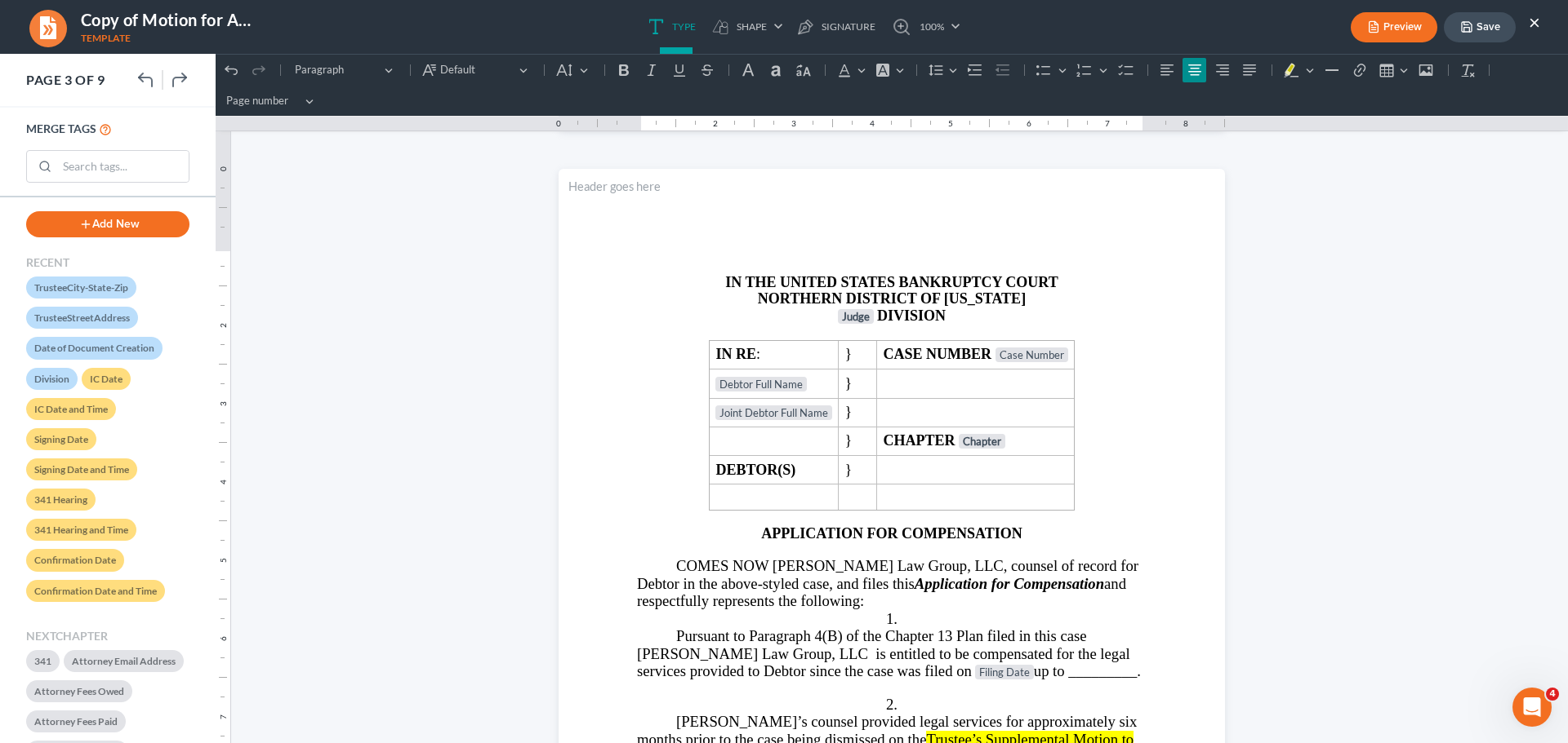
click at [1478, 34] on button "Save" at bounding box center [1479, 28] width 72 height 30
click at [1533, 20] on button "×" at bounding box center [1535, 22] width 12 height 19
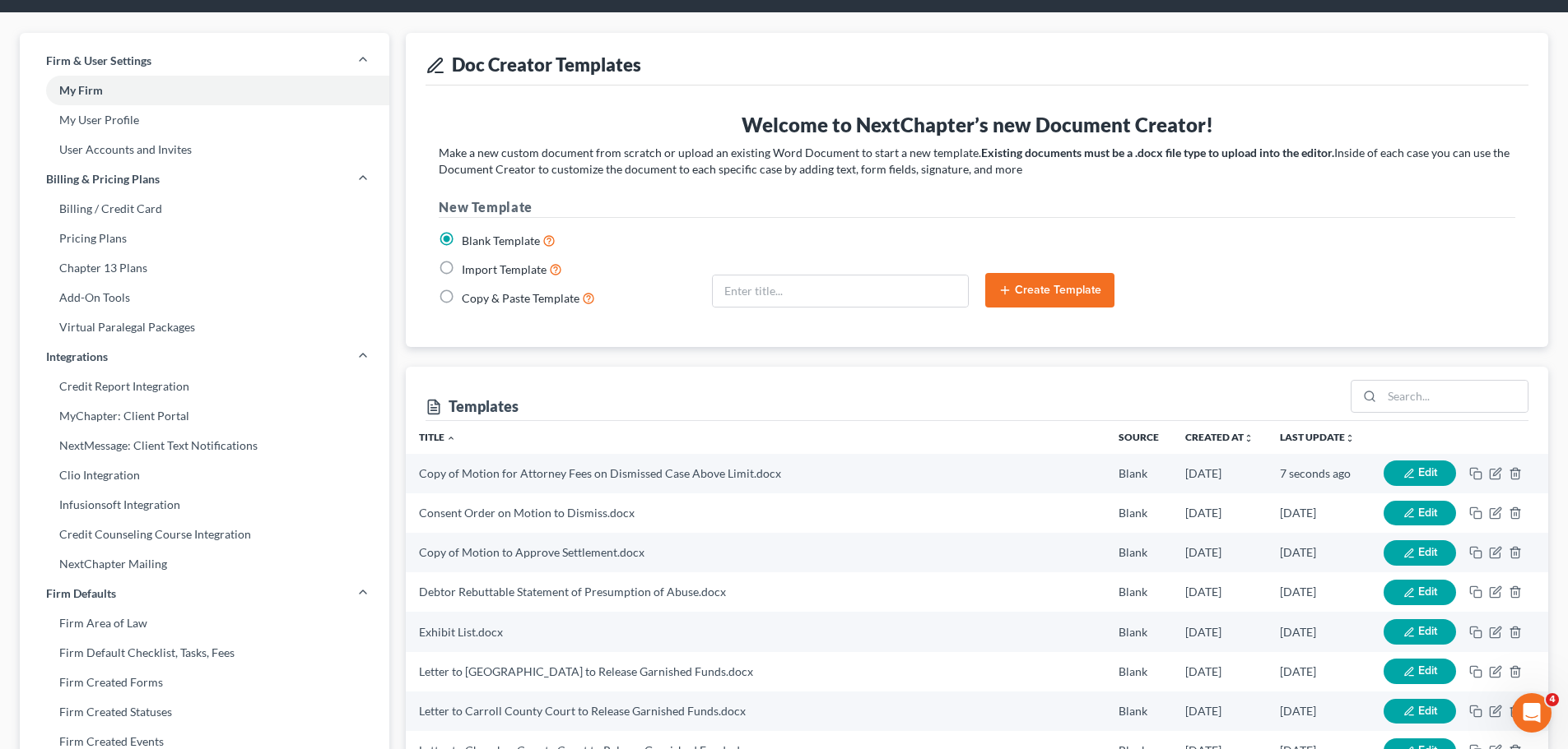
scroll to position [31, 0]
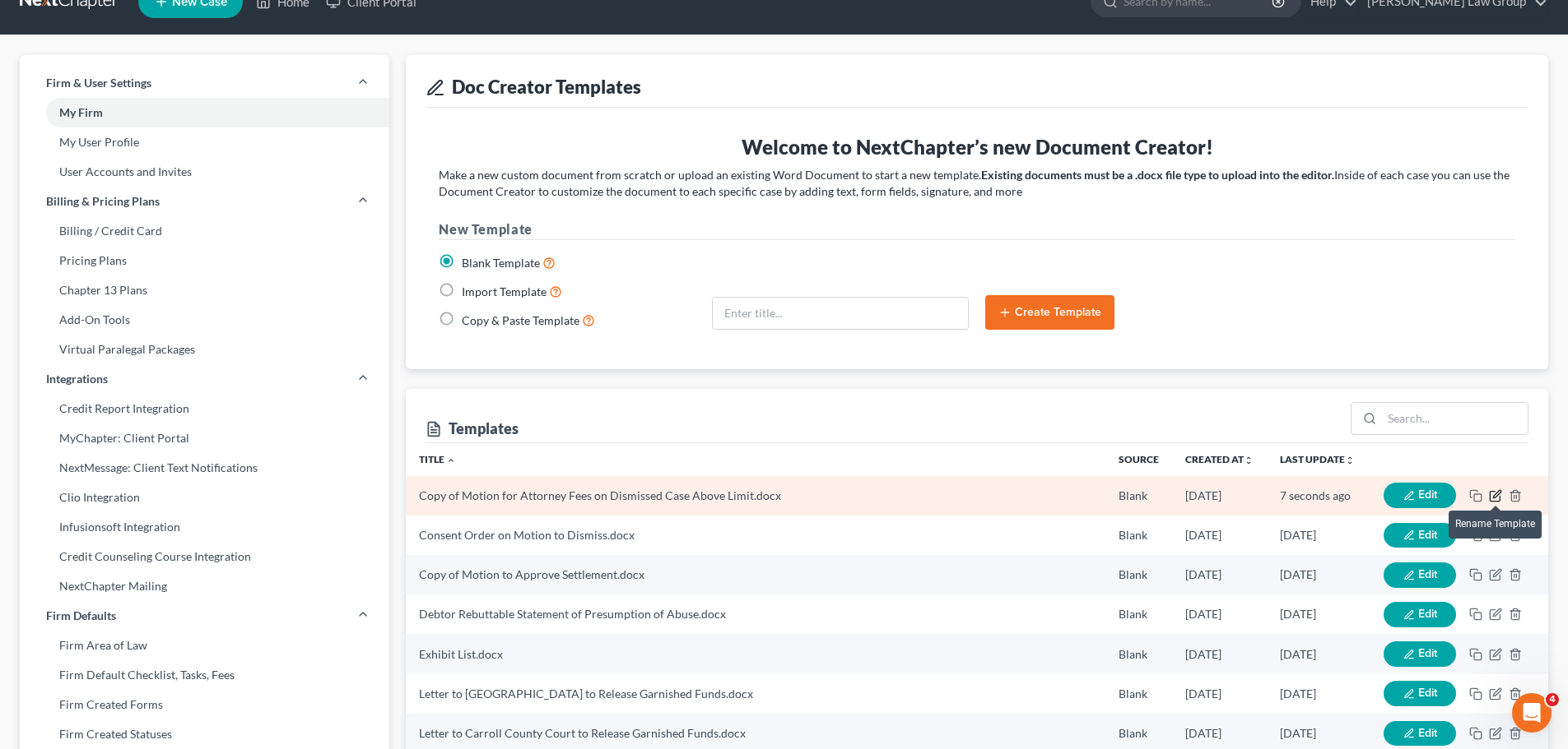
click at [1495, 490] on icon "button" at bounding box center [1496, 497] width 13 height 13
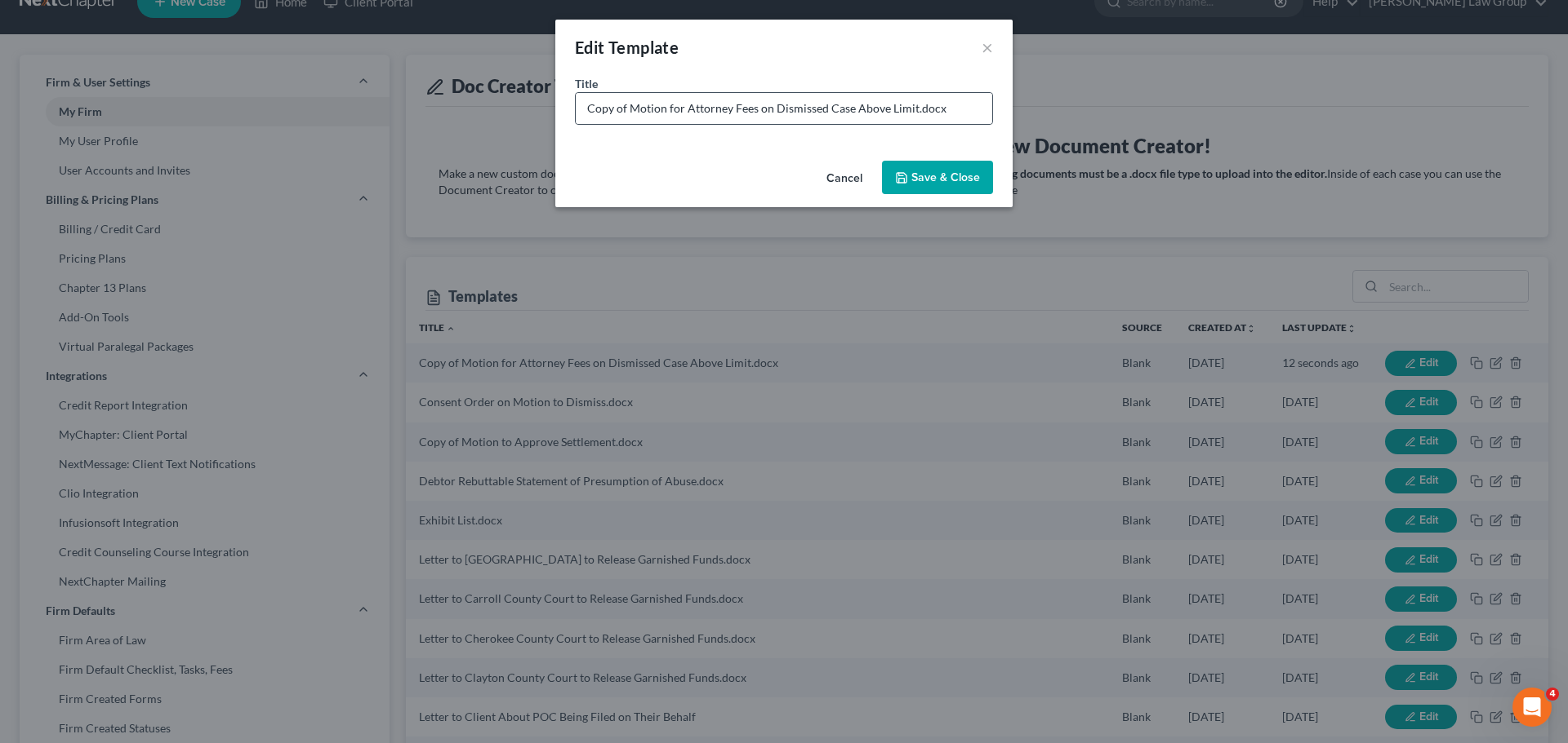
click at [718, 124] on div "Copy of Motion for Attorney Fees on Dismissed Case Above Limit.docx" at bounding box center [784, 108] width 418 height 33
drag, startPoint x: 628, startPoint y: 114, endPoint x: 477, endPoint y: 101, distance: 151.6
click at [477, 101] on div "Edit Template × Title * Copy of Motion for Attorney Fees on Dismissed Case Abov…" at bounding box center [784, 372] width 1568 height 743
click at [865, 103] on input "Motion for Attorney Fees on Dismissed Case Above Limit.docx" at bounding box center [784, 108] width 416 height 31
type input "Motion for Attorney Fees on Dismissed Case Above Limit-IN PERSON.docx"
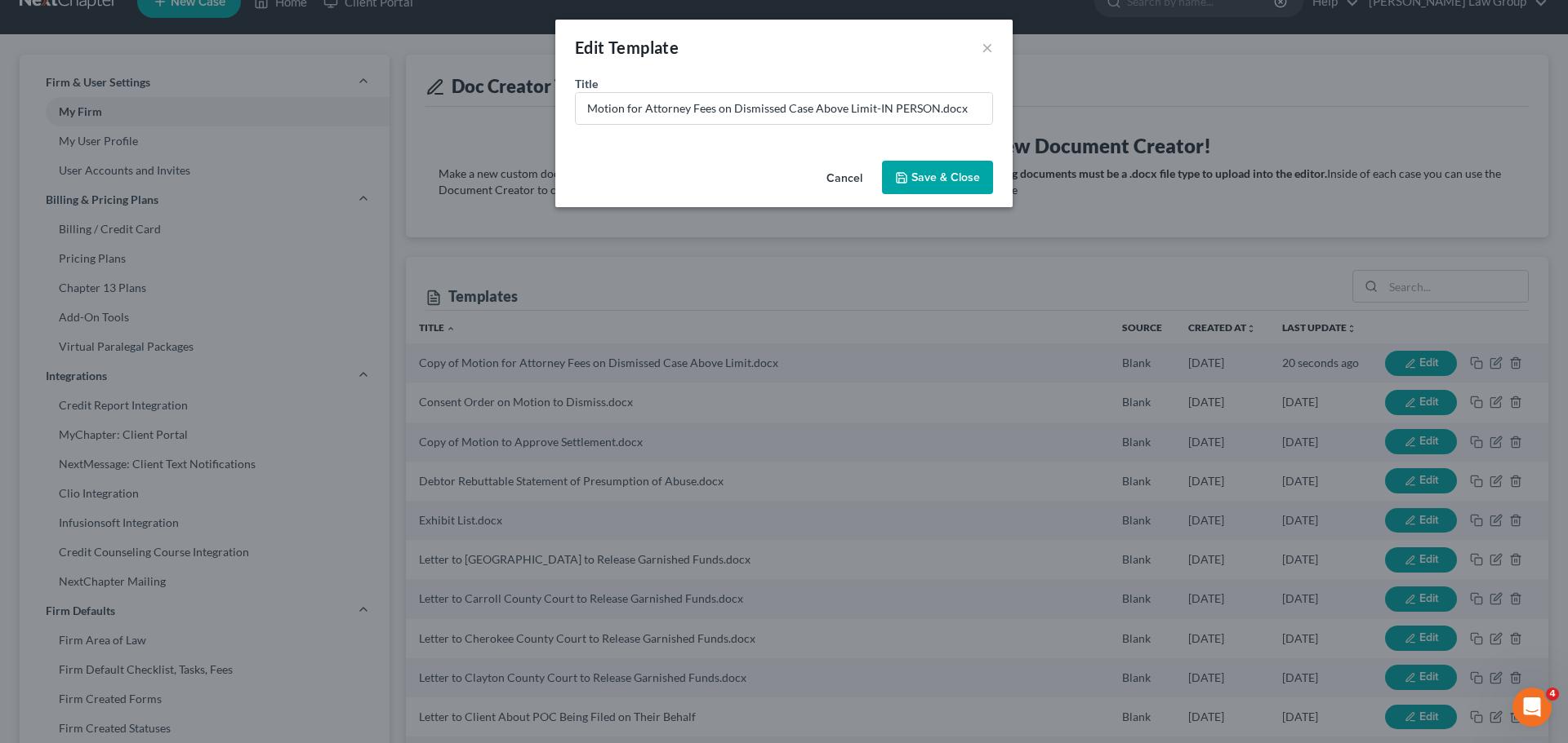
click at [953, 166] on button "Save & Close" at bounding box center [937, 178] width 111 height 34
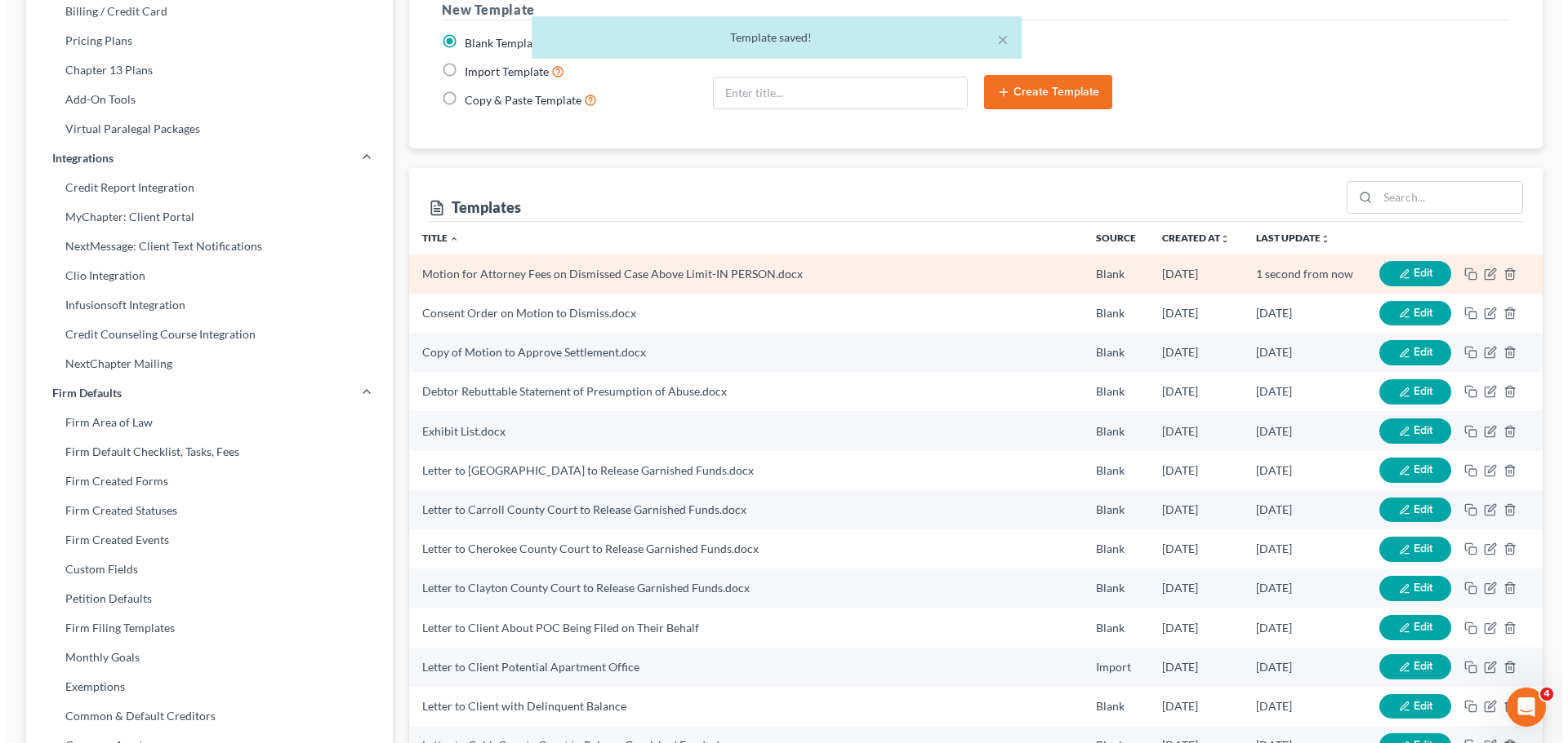
scroll to position [357, 0]
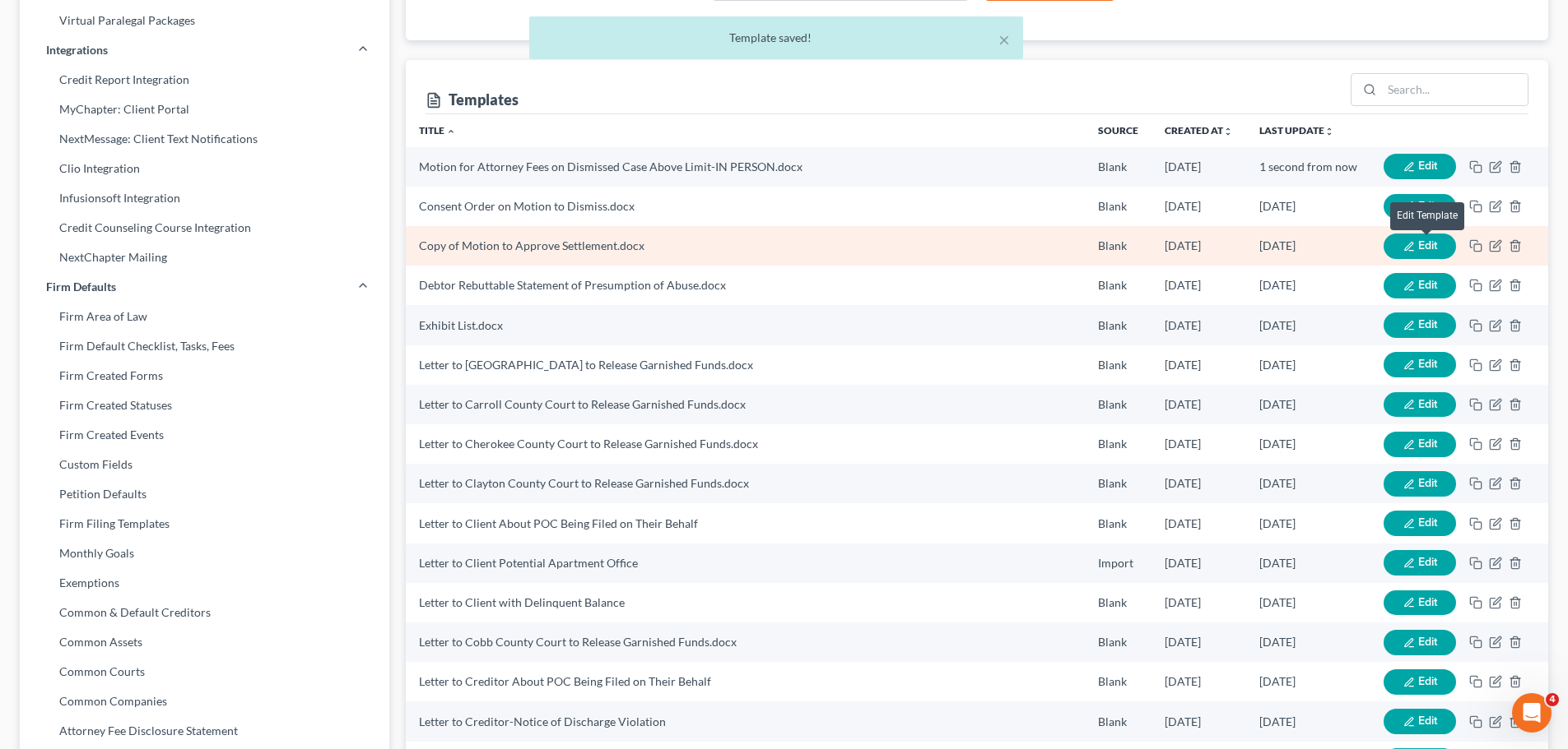
click at [1418, 247] on span "Edit" at bounding box center [1427, 245] width 19 height 14
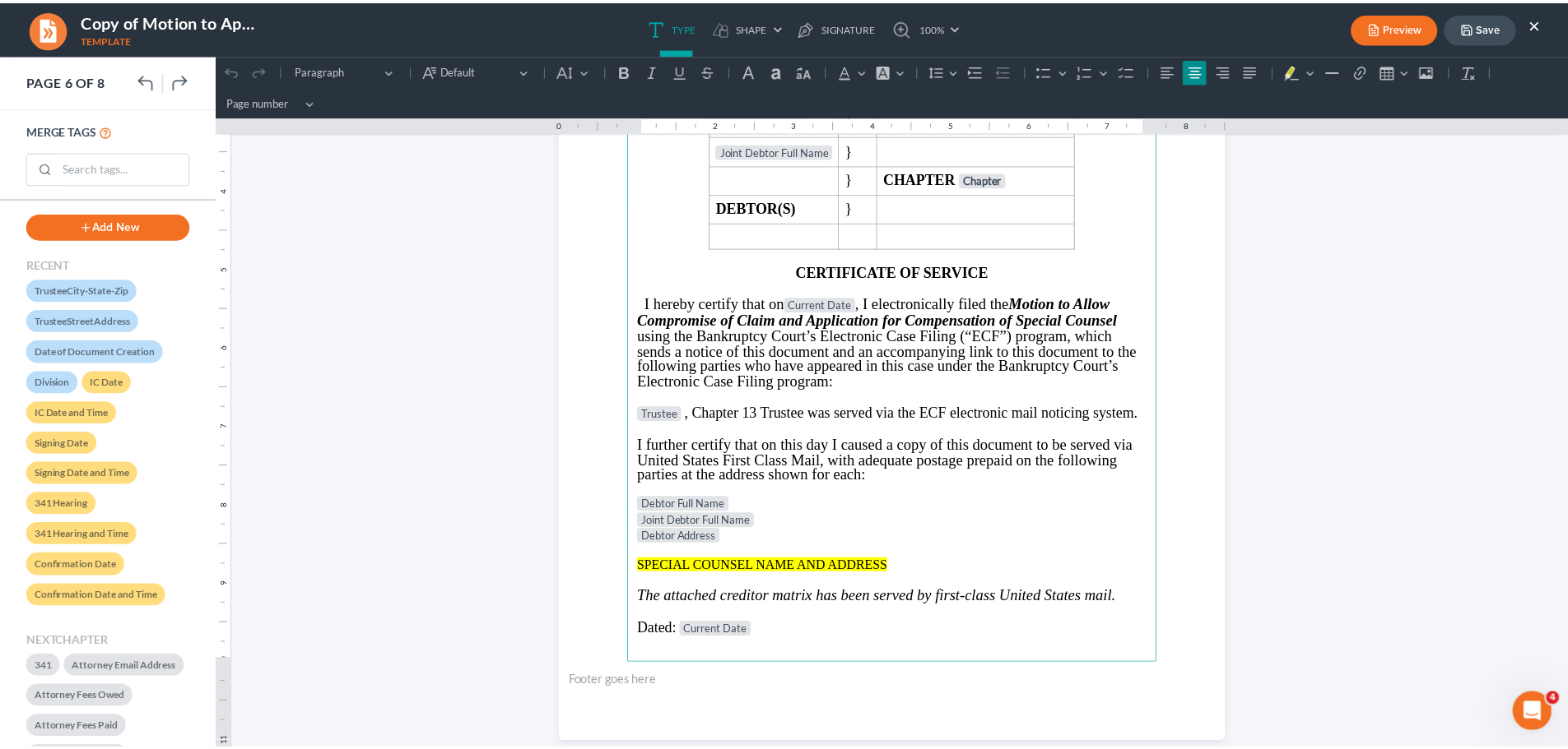
scroll to position [4688, 0]
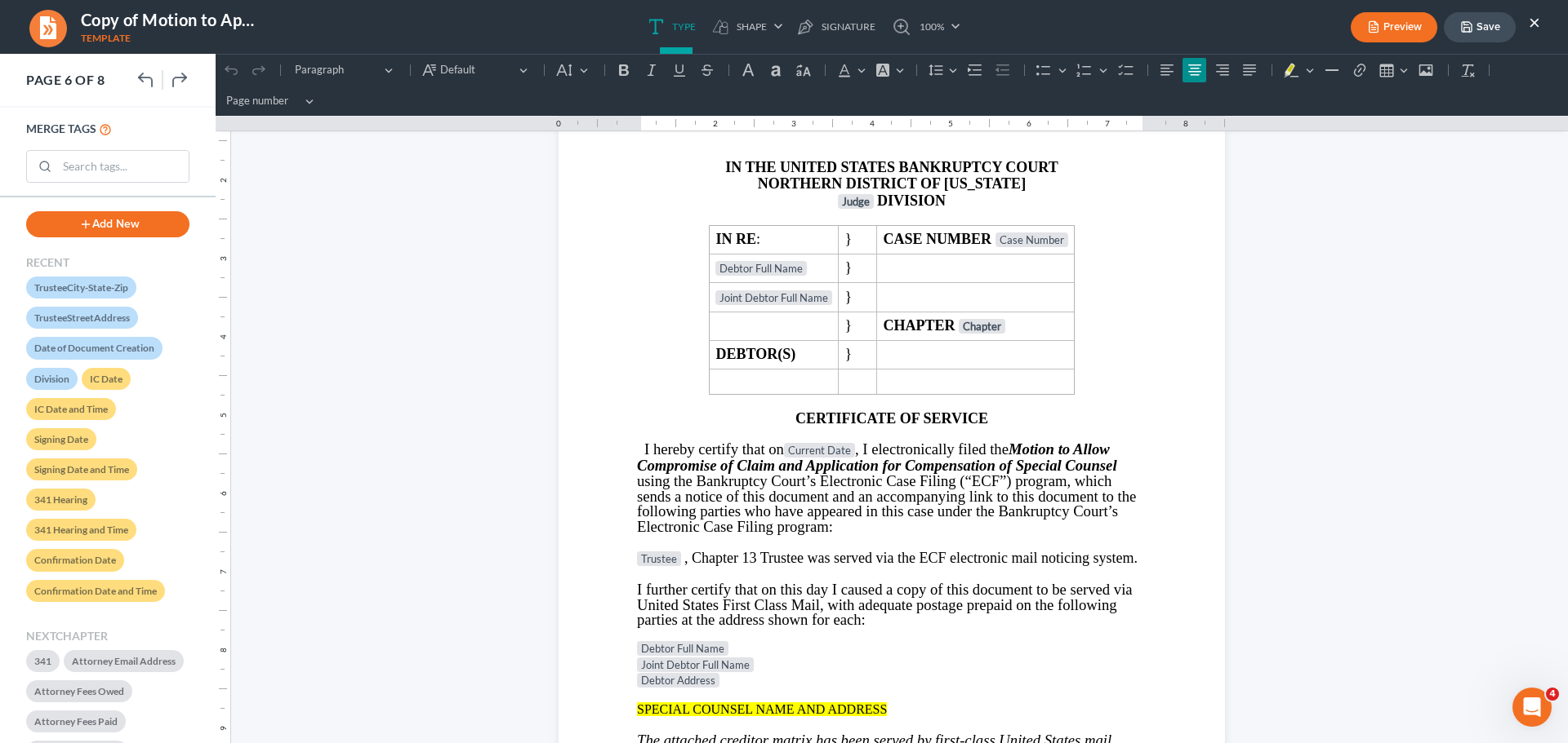
click at [1535, 29] on button "×" at bounding box center [1535, 22] width 12 height 19
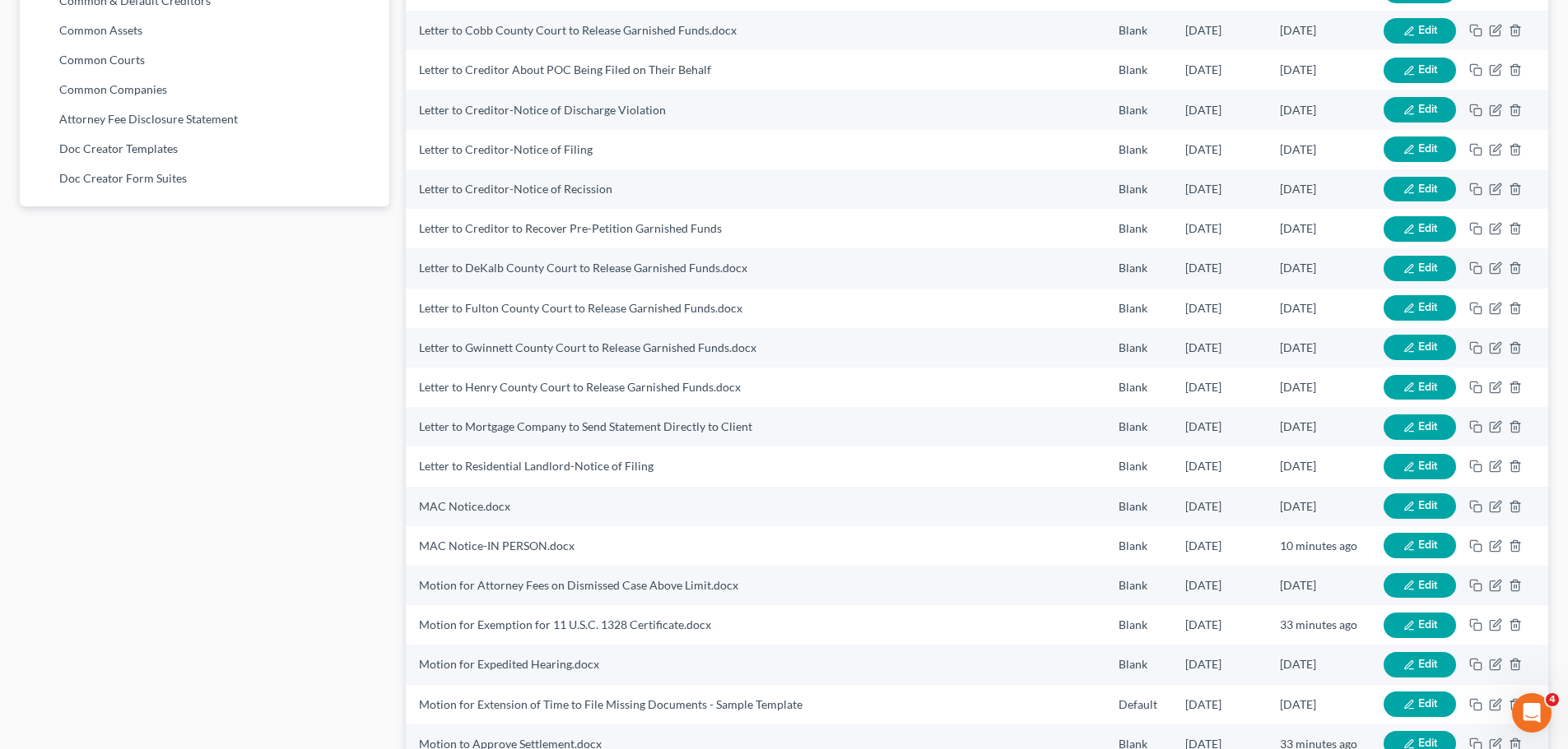
scroll to position [1106, 0]
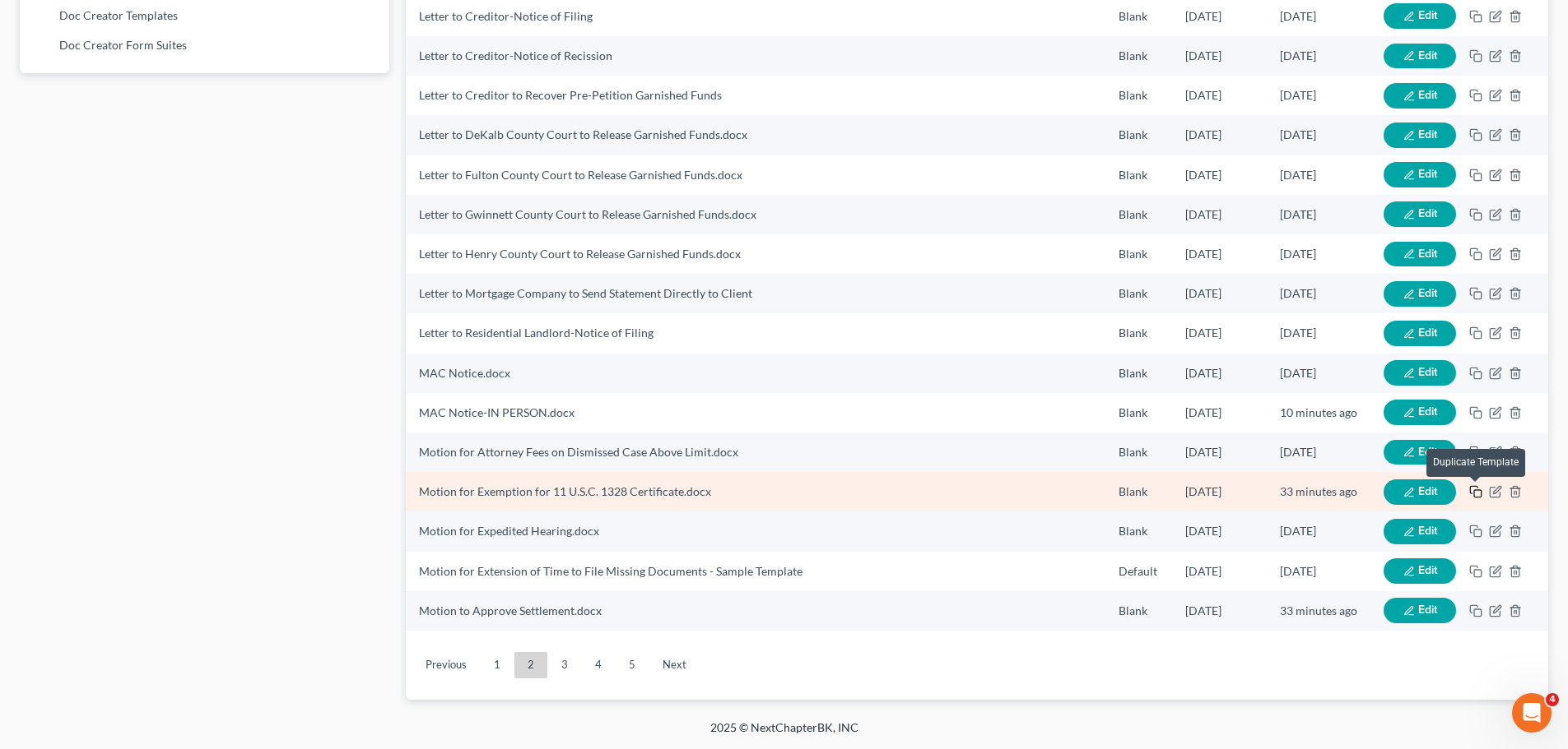
click at [1477, 491] on icon "button" at bounding box center [1476, 492] width 13 height 13
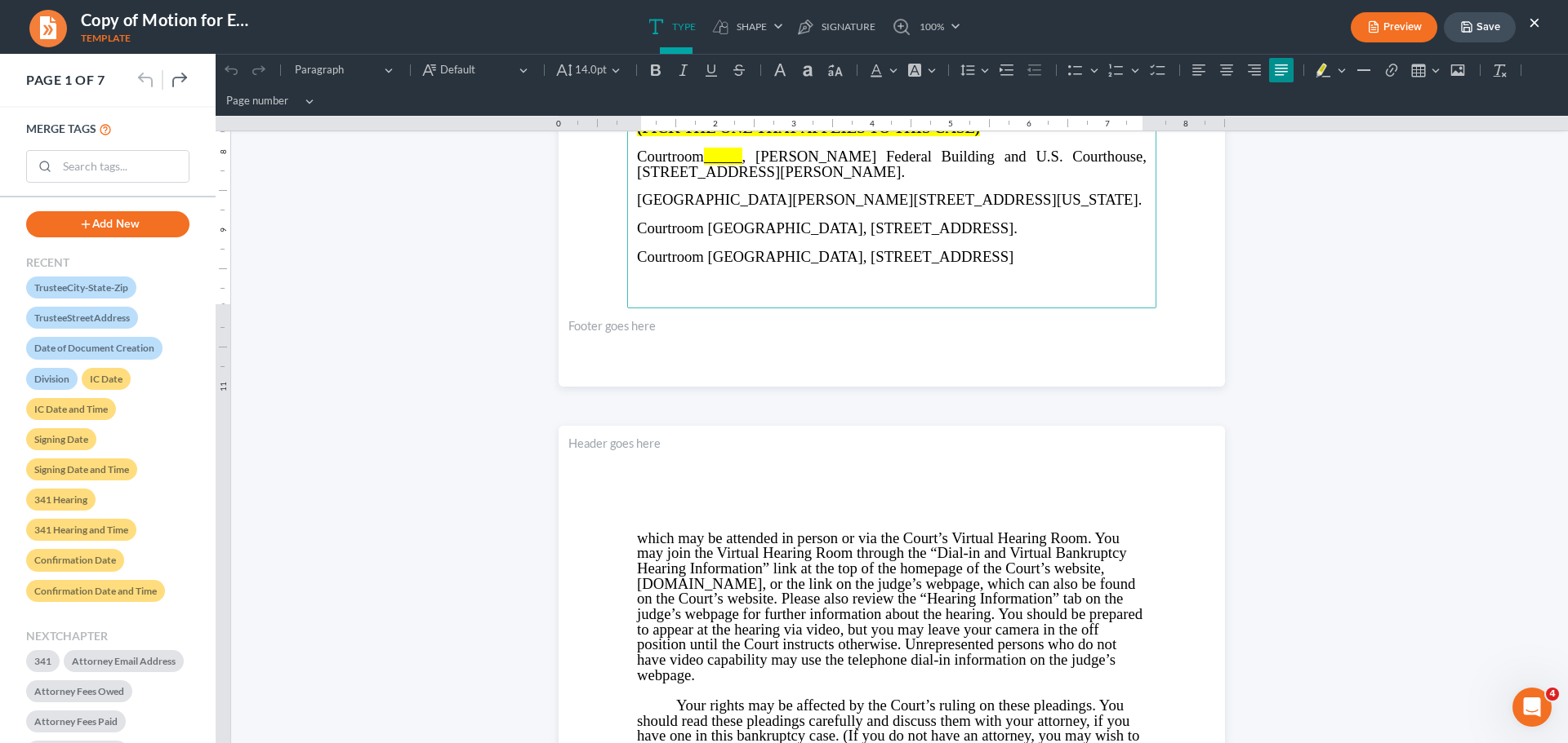
scroll to position [653, 0]
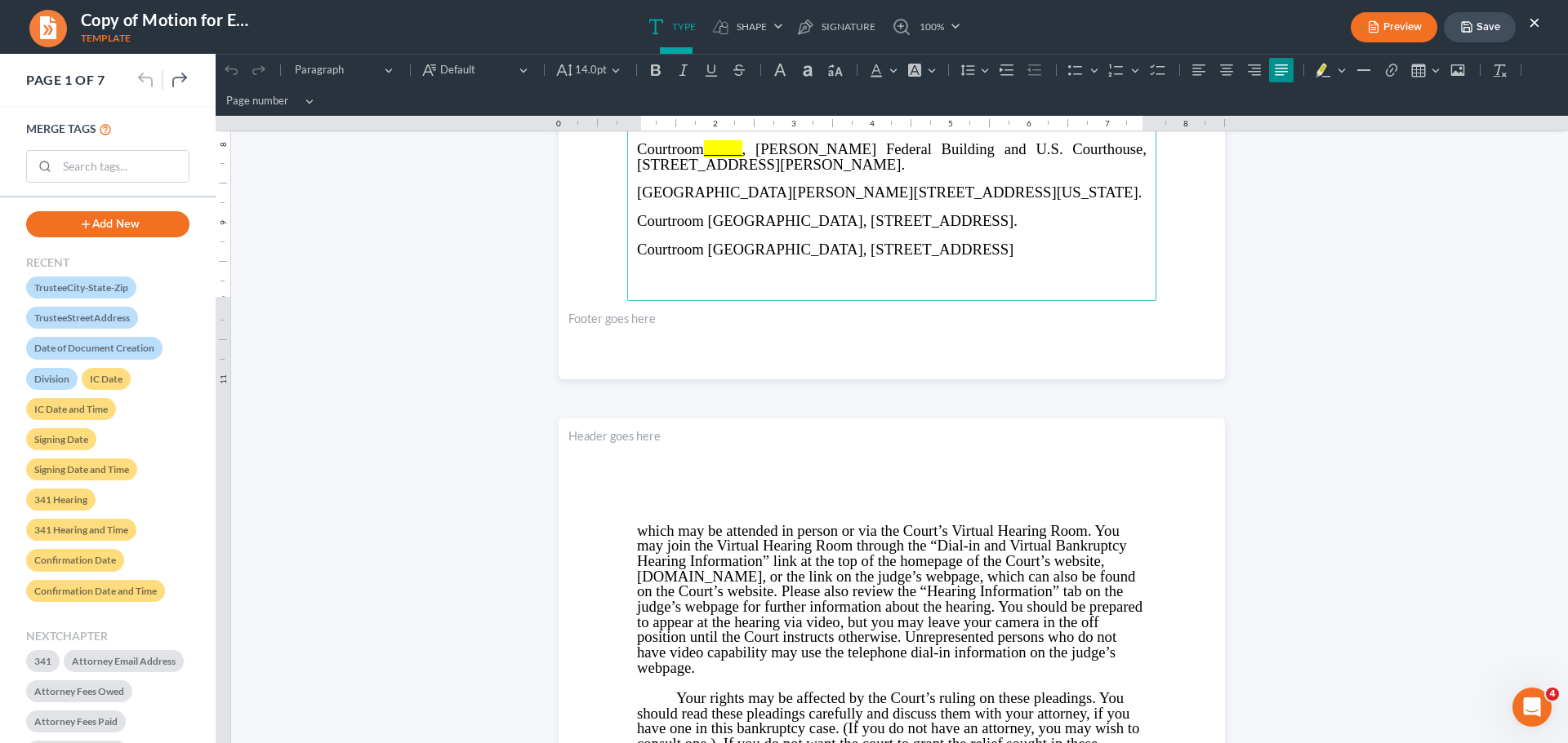
drag, startPoint x: 1047, startPoint y: 309, endPoint x: 1217, endPoint y: 346, distance: 174.0
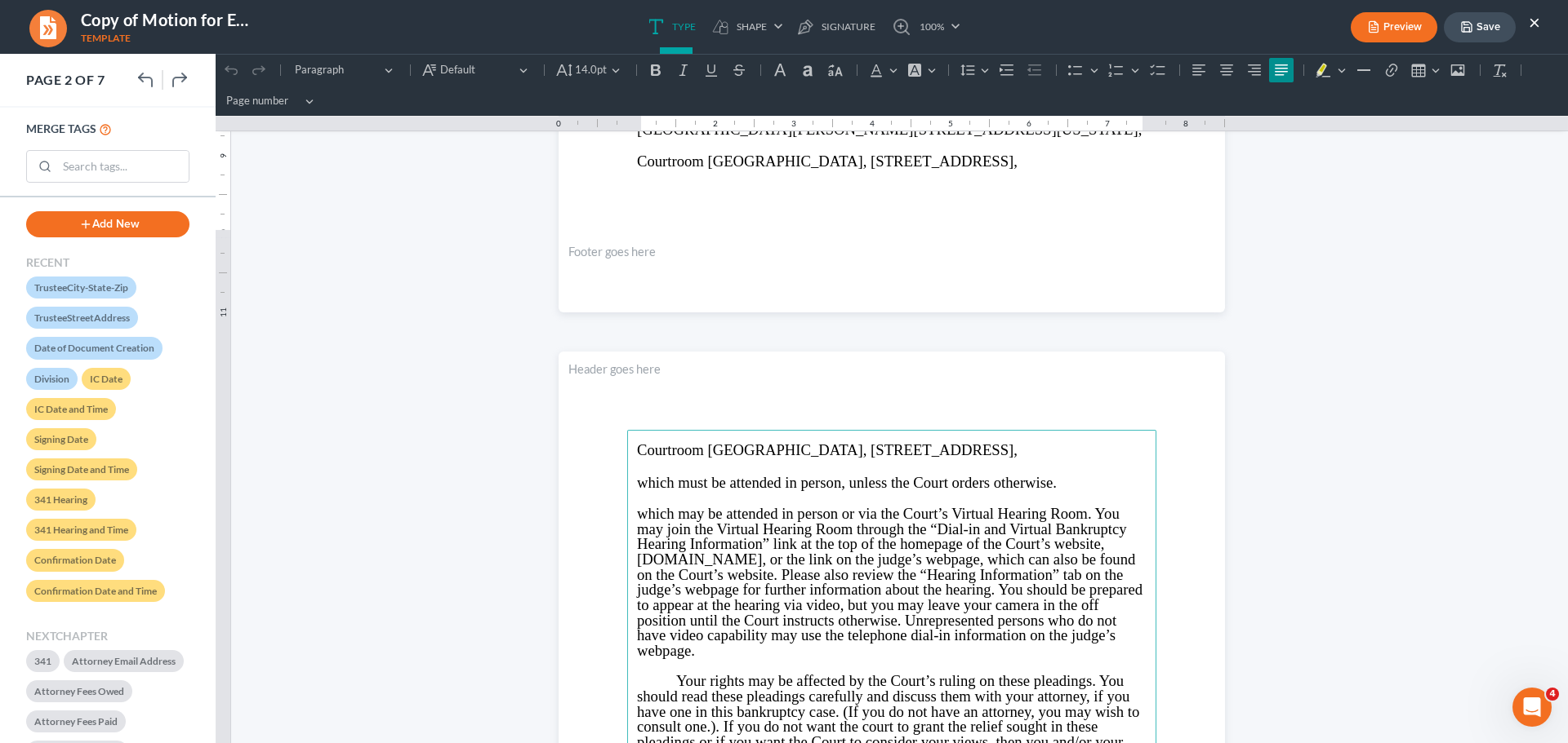
scroll to position [742, 0]
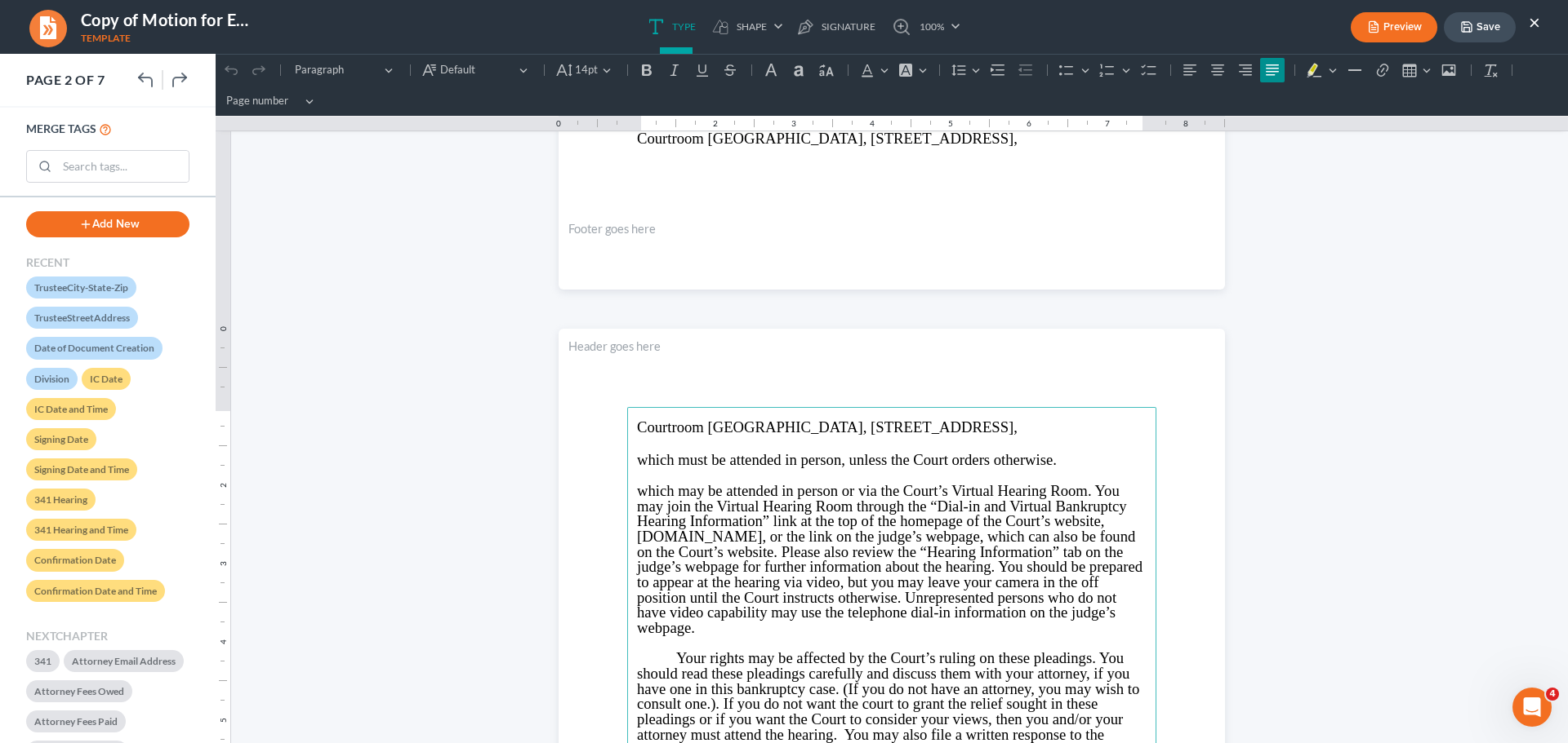
click at [728, 459] on span "which must be attended in person, unless the Court orders otherwise." at bounding box center [846, 460] width 419 height 18
drag, startPoint x: 627, startPoint y: 488, endPoint x: 676, endPoint y: 586, distance: 109.6
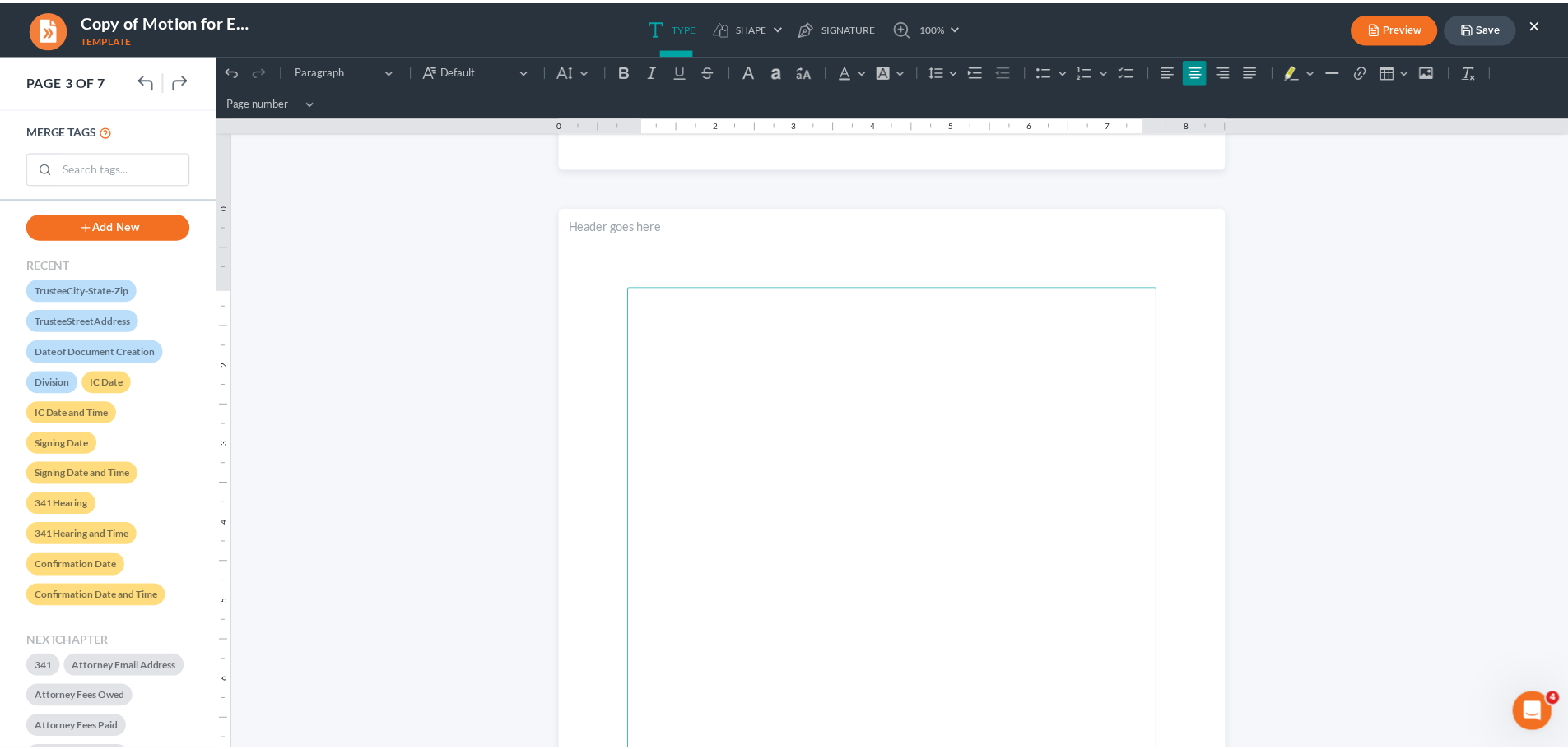
scroll to position [1818, 0]
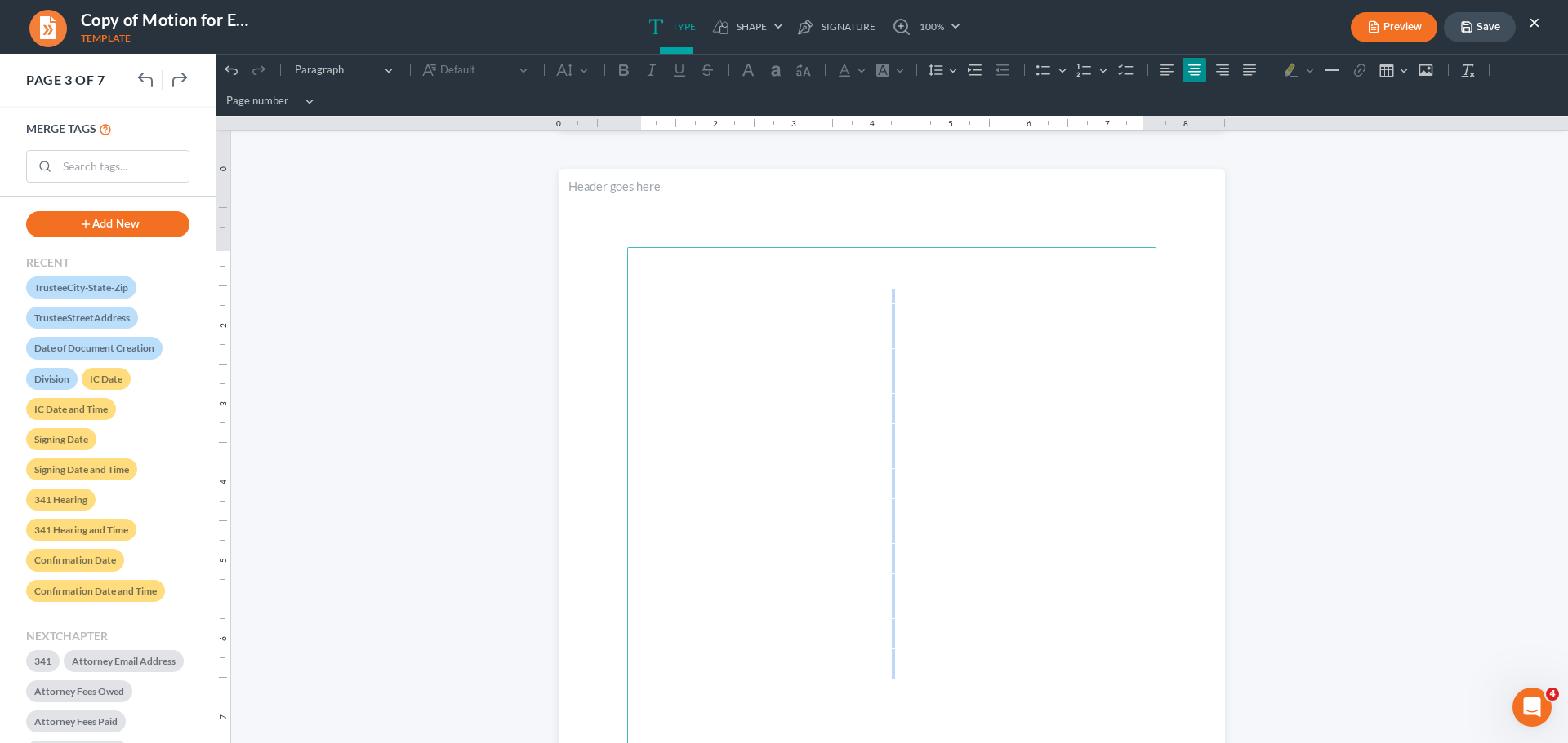
drag, startPoint x: 868, startPoint y: 291, endPoint x: 896, endPoint y: 672, distance: 382.0
click at [896, 672] on main "IN THE UNITED STATES BANKRUPTCY COURT NORTHERN DISTRICT OF GEORGIA Judge DIVISI…" at bounding box center [891, 599] width 529 height 705
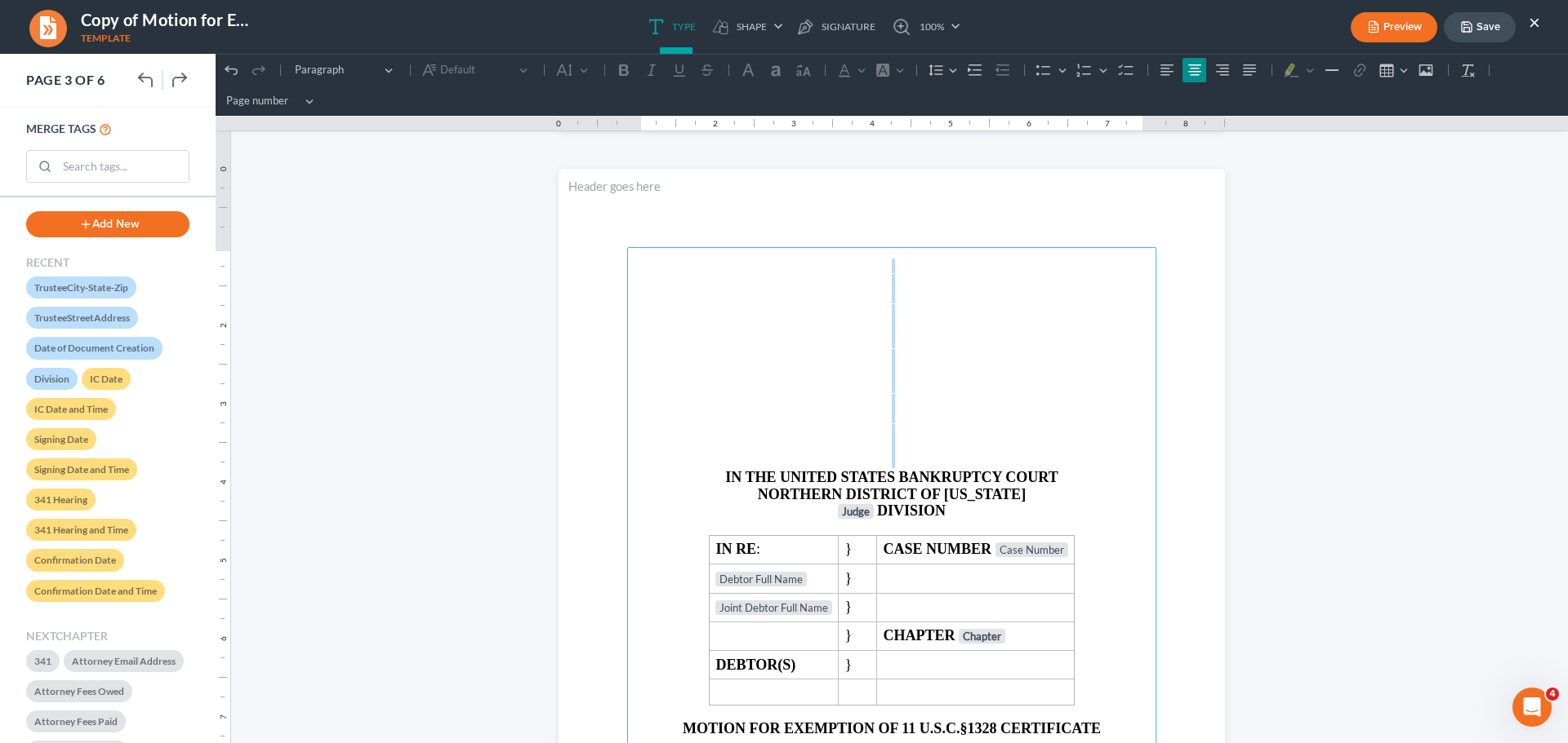
drag, startPoint x: 897, startPoint y: 266, endPoint x: 893, endPoint y: 462, distance: 196.0
click at [893, 462] on main "IN THE UNITED STATES BANKRUPTCY COURT NORTHERN DISTRICT OF GEORGIA Judge DIVISI…" at bounding box center [891, 599] width 529 height 705
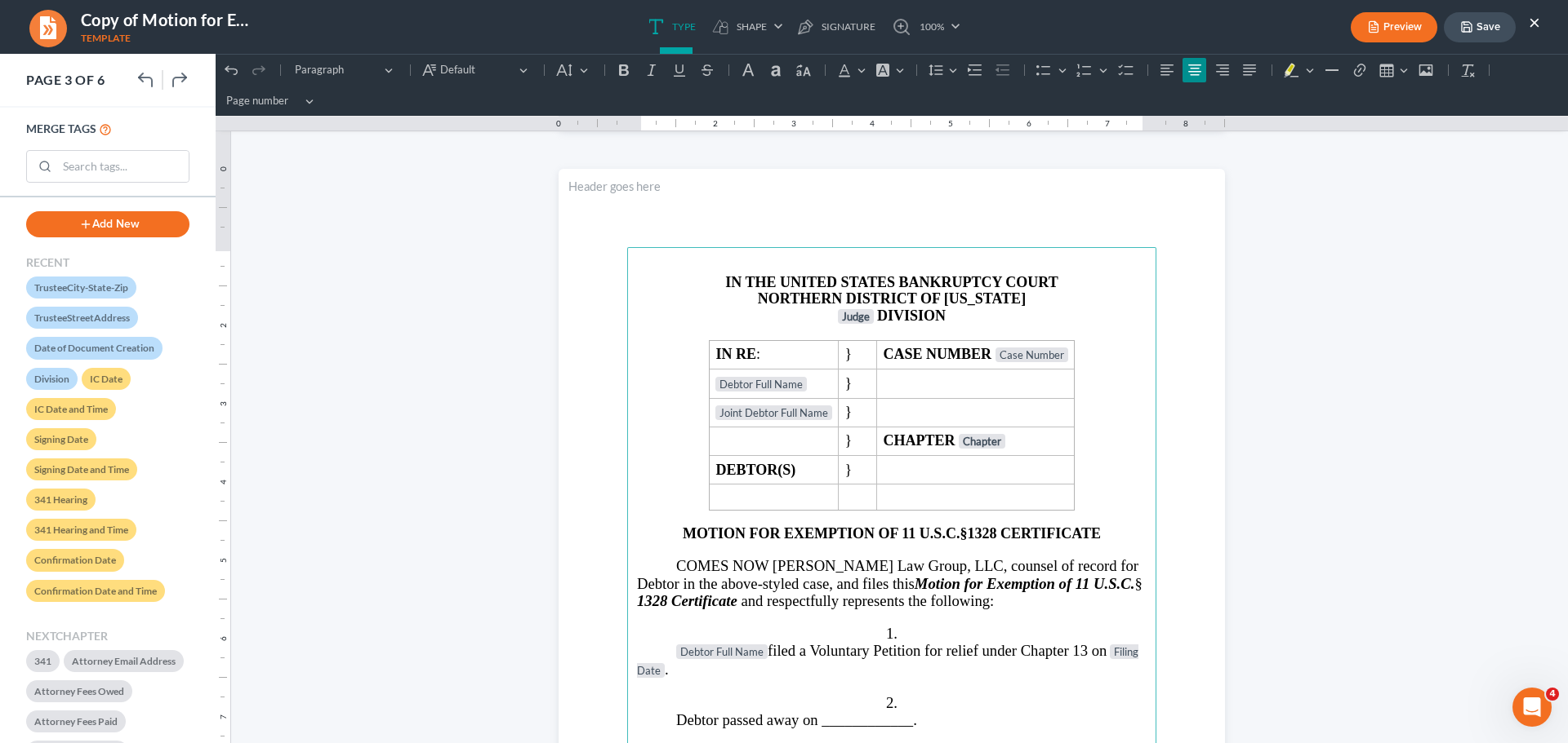
click at [1466, 31] on icon "button" at bounding box center [1467, 27] width 13 height 13
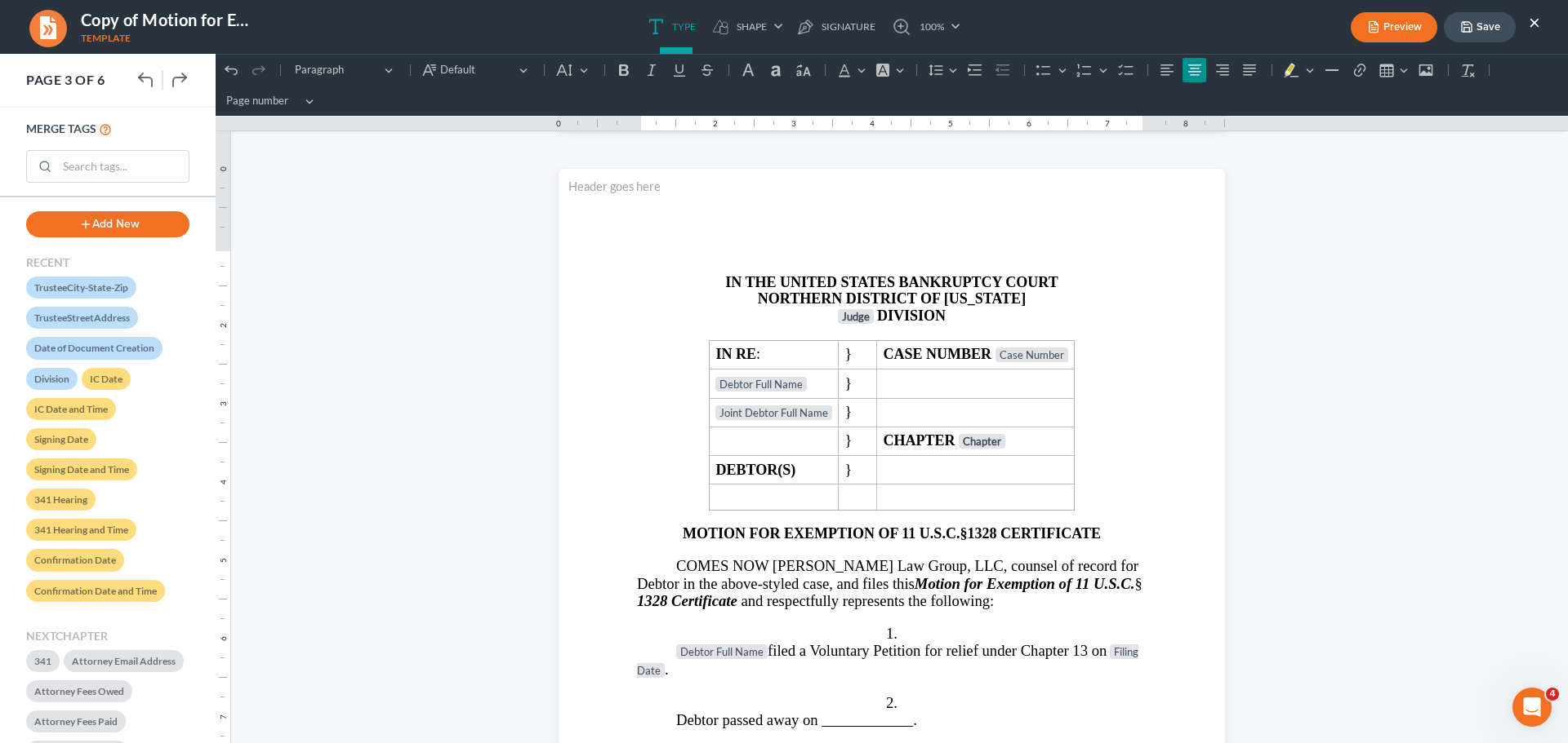
click at [1482, 27] on button "Save" at bounding box center [1479, 28] width 72 height 30
click at [1534, 19] on button "×" at bounding box center [1535, 22] width 12 height 19
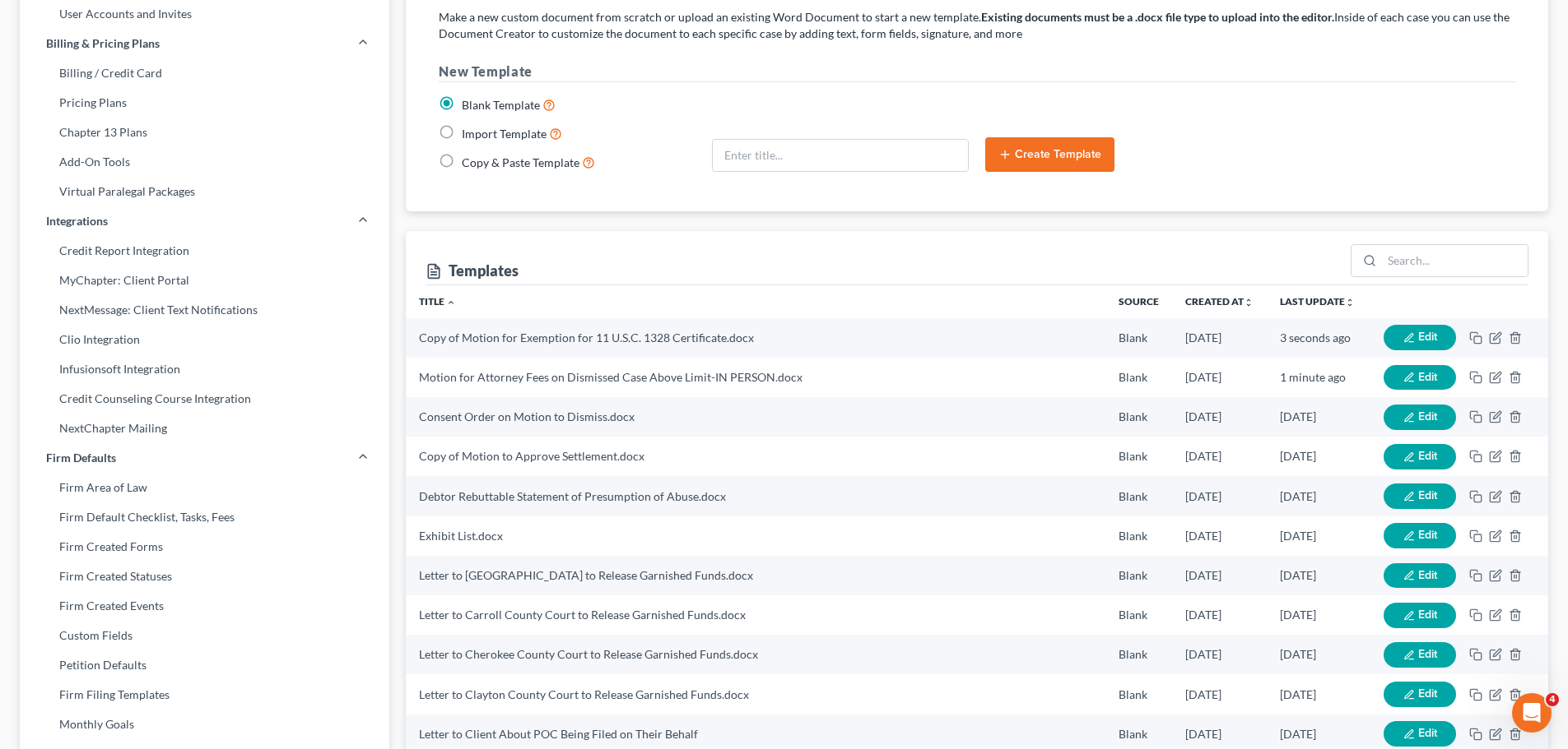
scroll to position [0, 0]
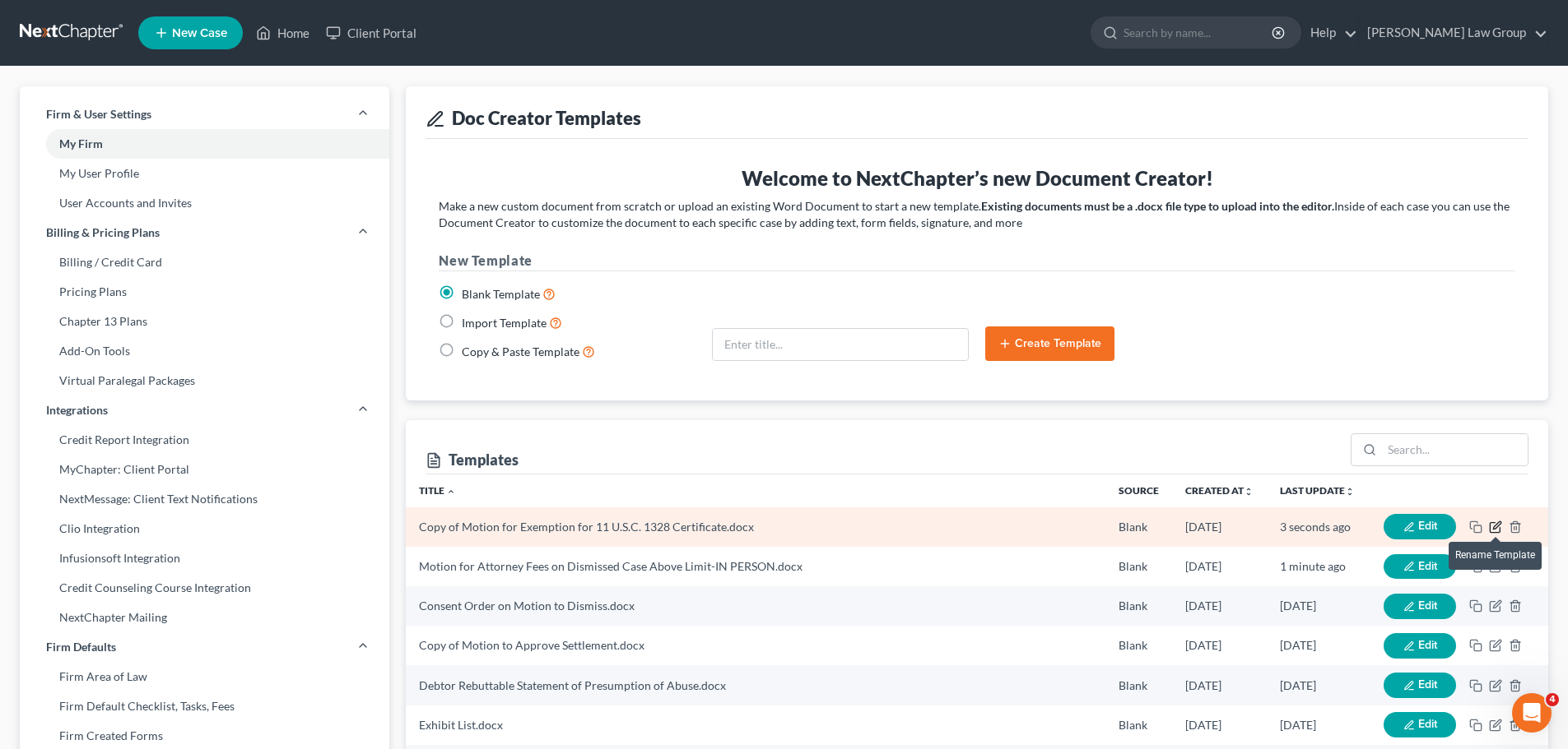
click at [1491, 523] on icon "button" at bounding box center [1495, 528] width 10 height 10
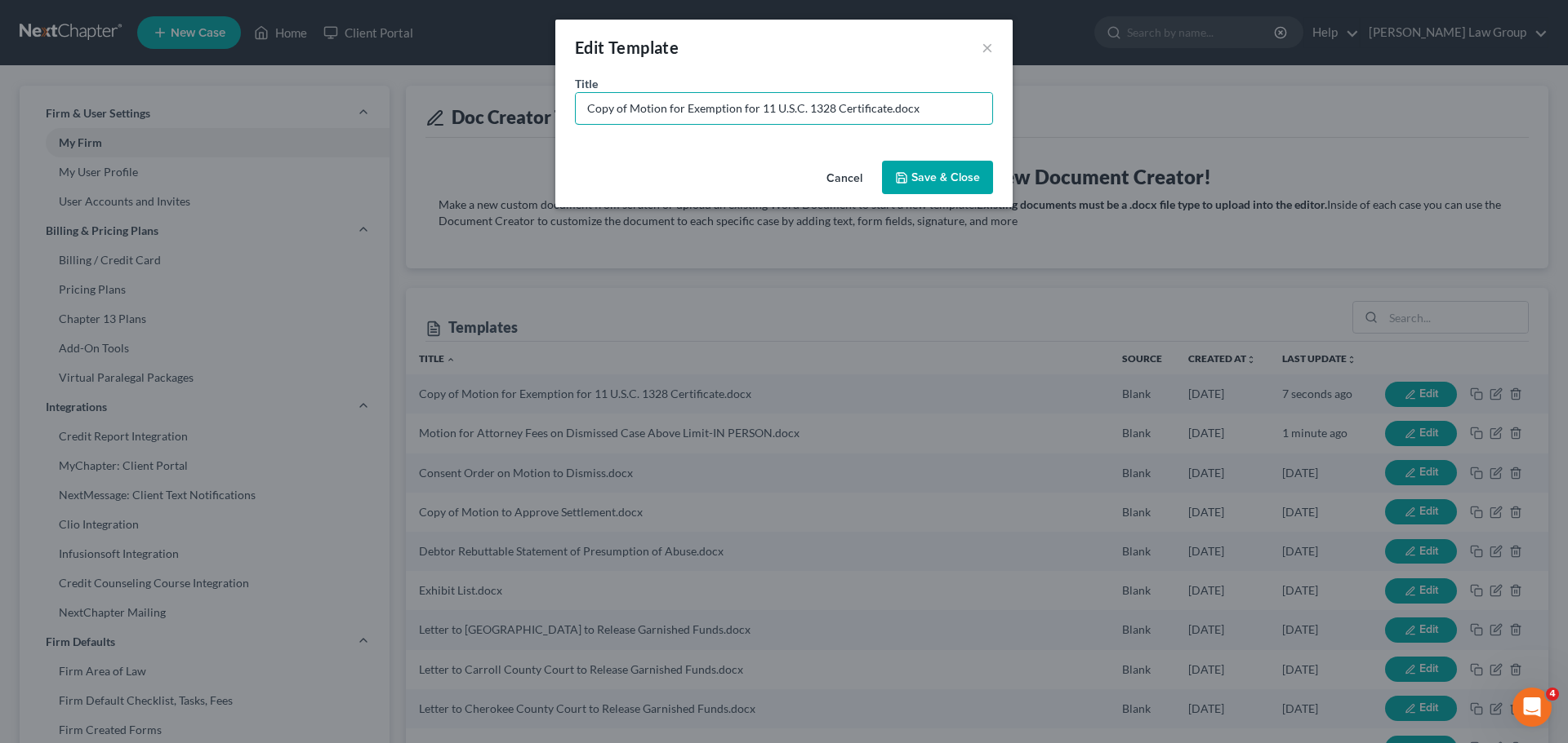
drag, startPoint x: 628, startPoint y: 107, endPoint x: 439, endPoint y: 94, distance: 189.4
click at [439, 94] on div "Edit Template × Title * Copy of Motion for Exemption for 11 U.S.C. 1328 Certifi…" at bounding box center [784, 372] width 1568 height 743
click at [843, 108] on input "Motion for Exemption for 11 U.S.C. 1328 Certificate.docx" at bounding box center [784, 108] width 416 height 31
type input "Motion for Exemption for 11 U.S.C. 1328 Certificate-IN PERSON.docx"
click at [954, 166] on button "Save & Close" at bounding box center [937, 178] width 111 height 34
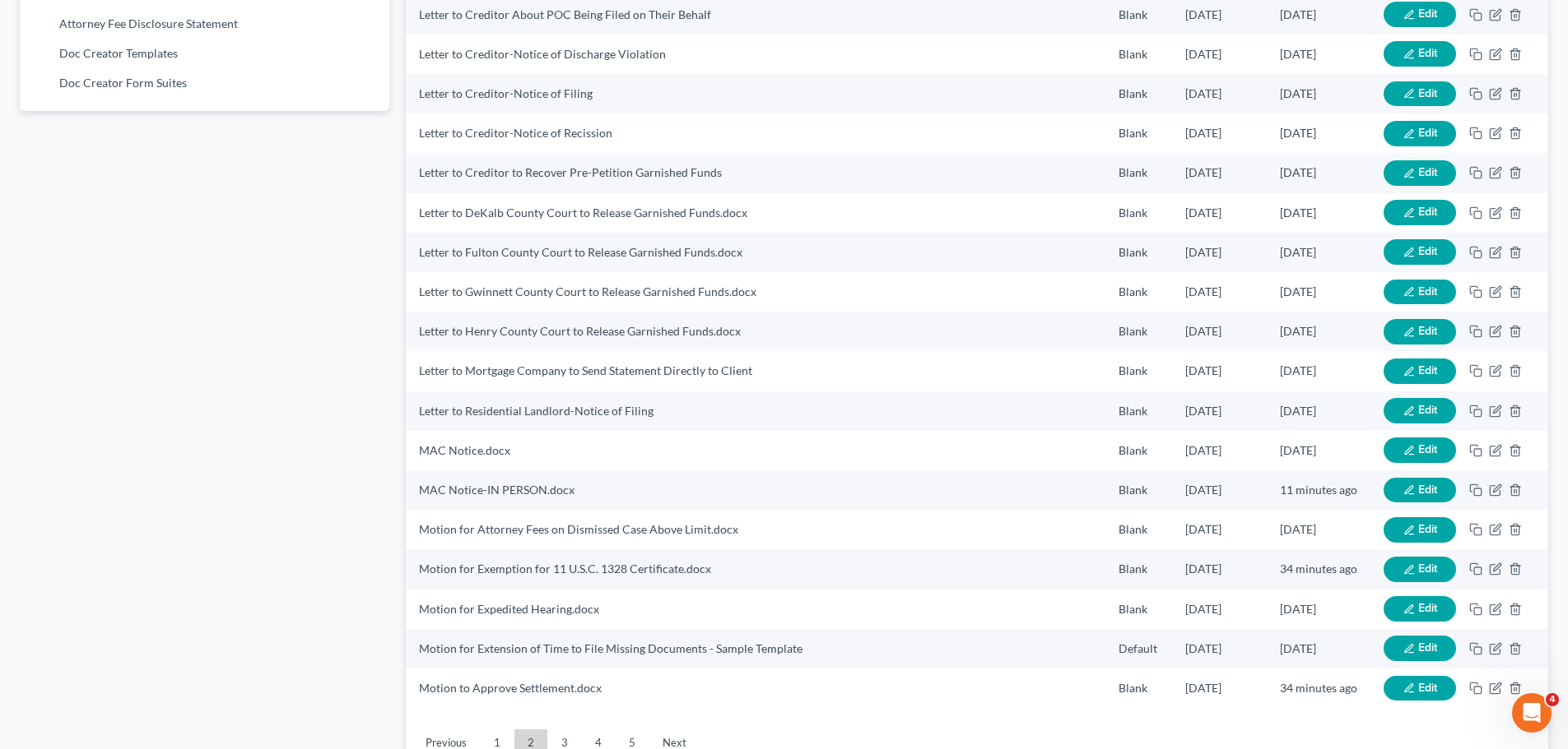
scroll to position [1145, 0]
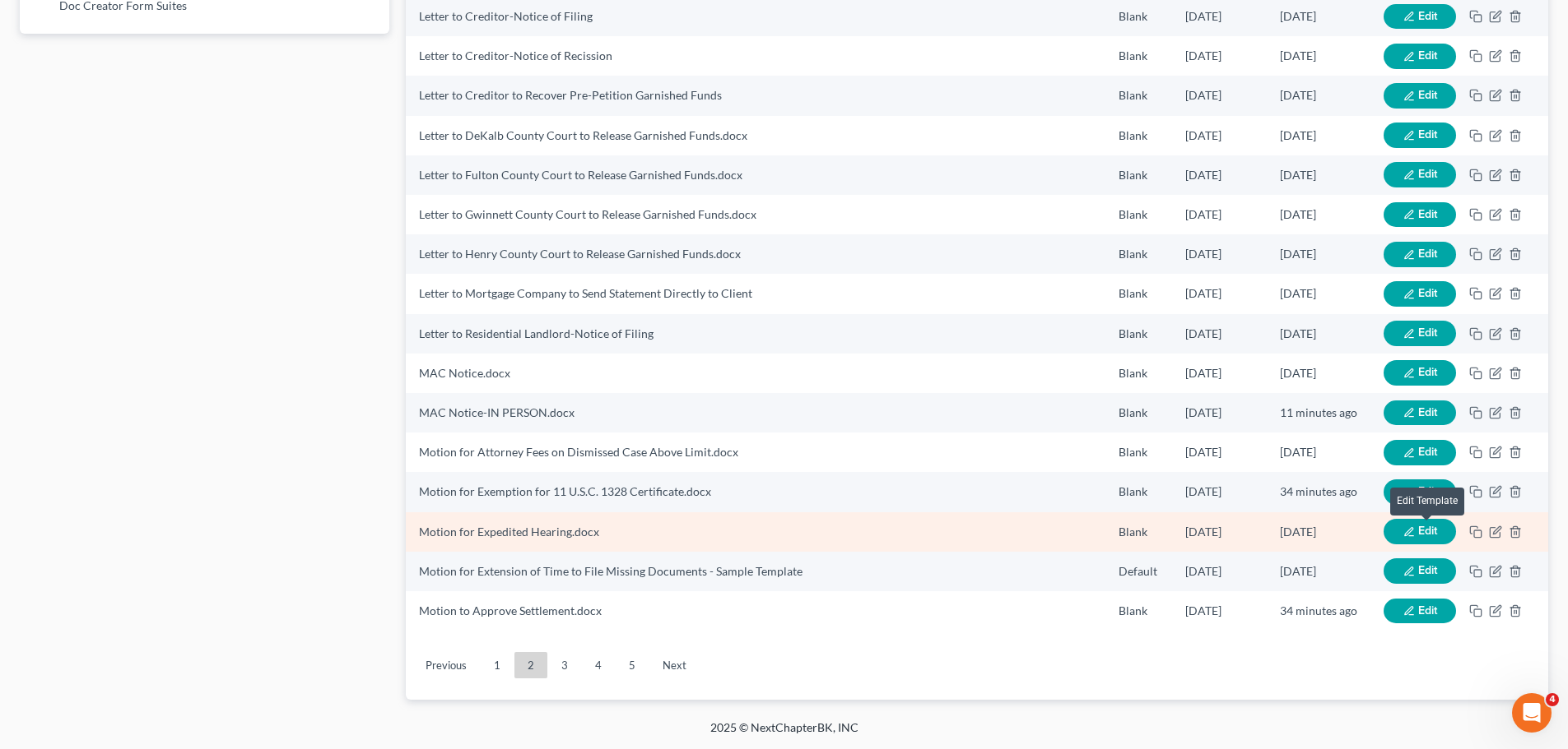
click at [1418, 528] on span "Edit" at bounding box center [1427, 531] width 19 height 14
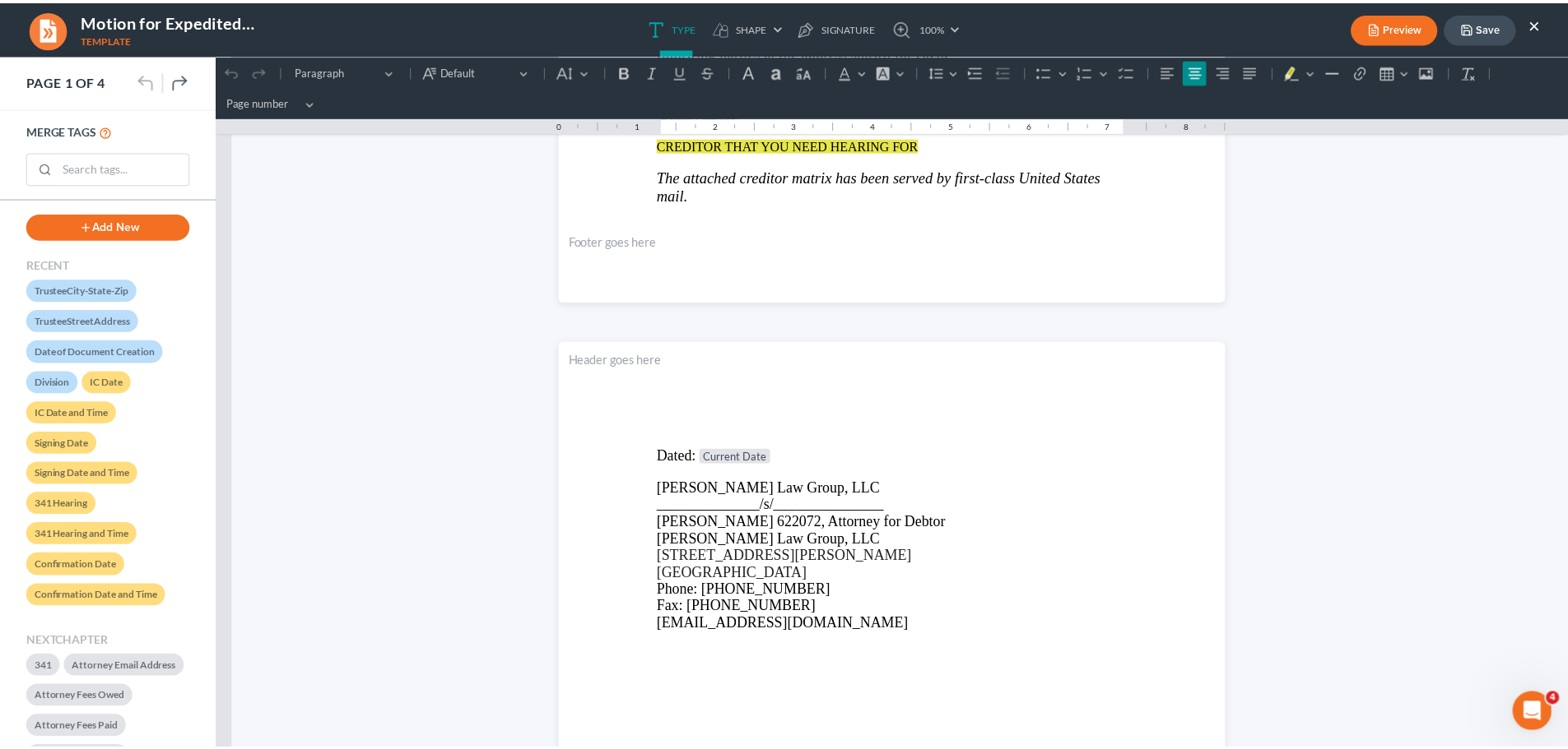
scroll to position [2714, 0]
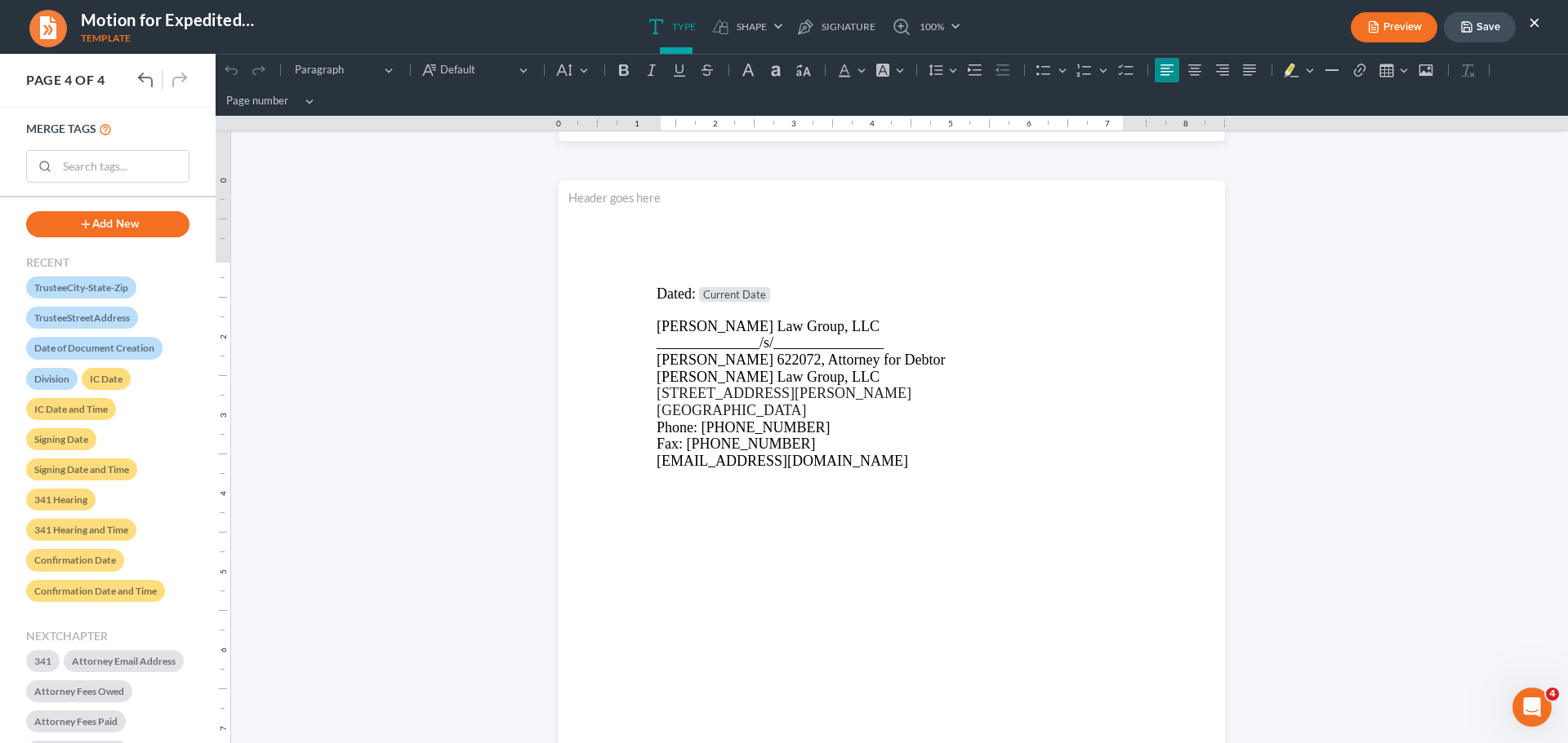
click at [1535, 24] on button "×" at bounding box center [1535, 22] width 12 height 19
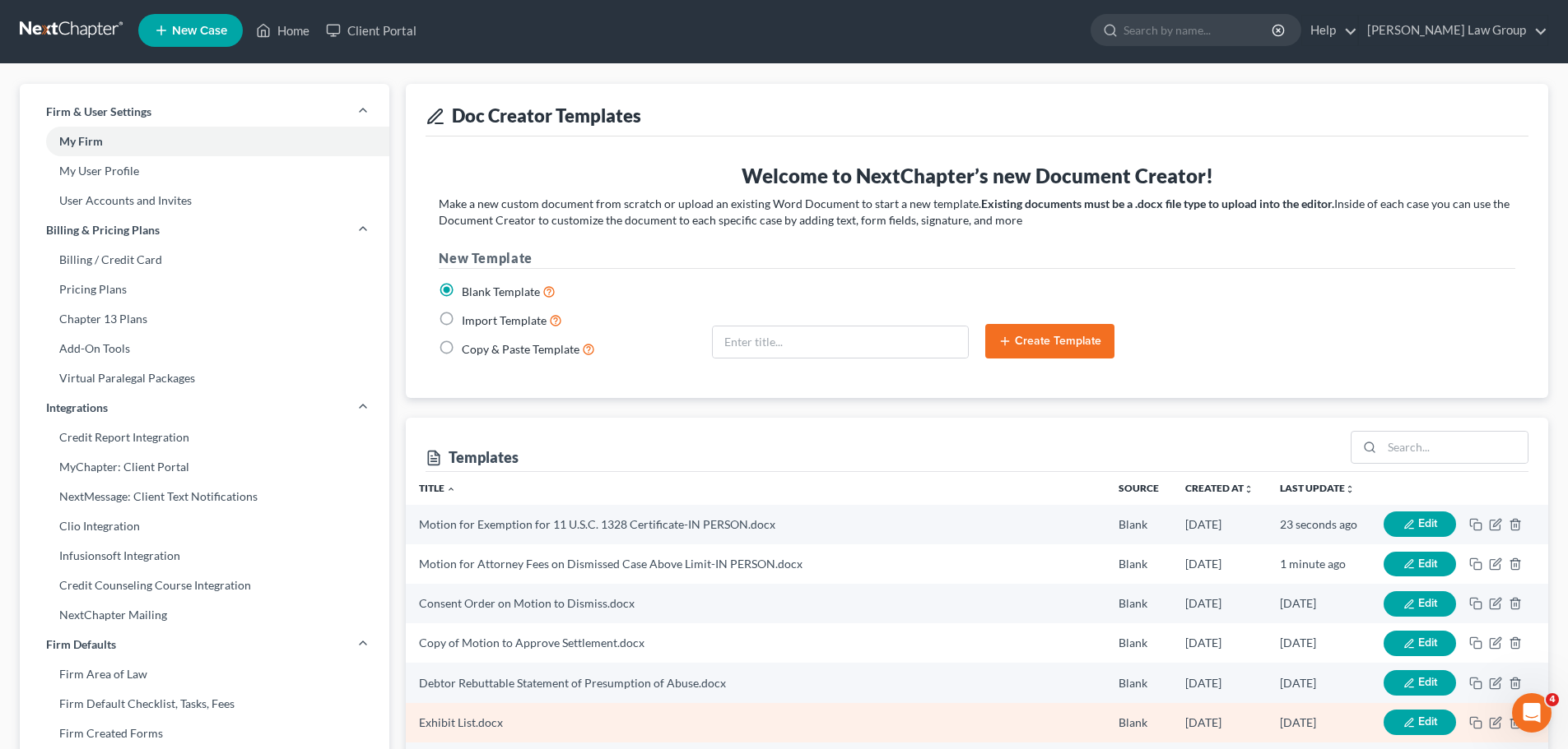
scroll to position [0, 0]
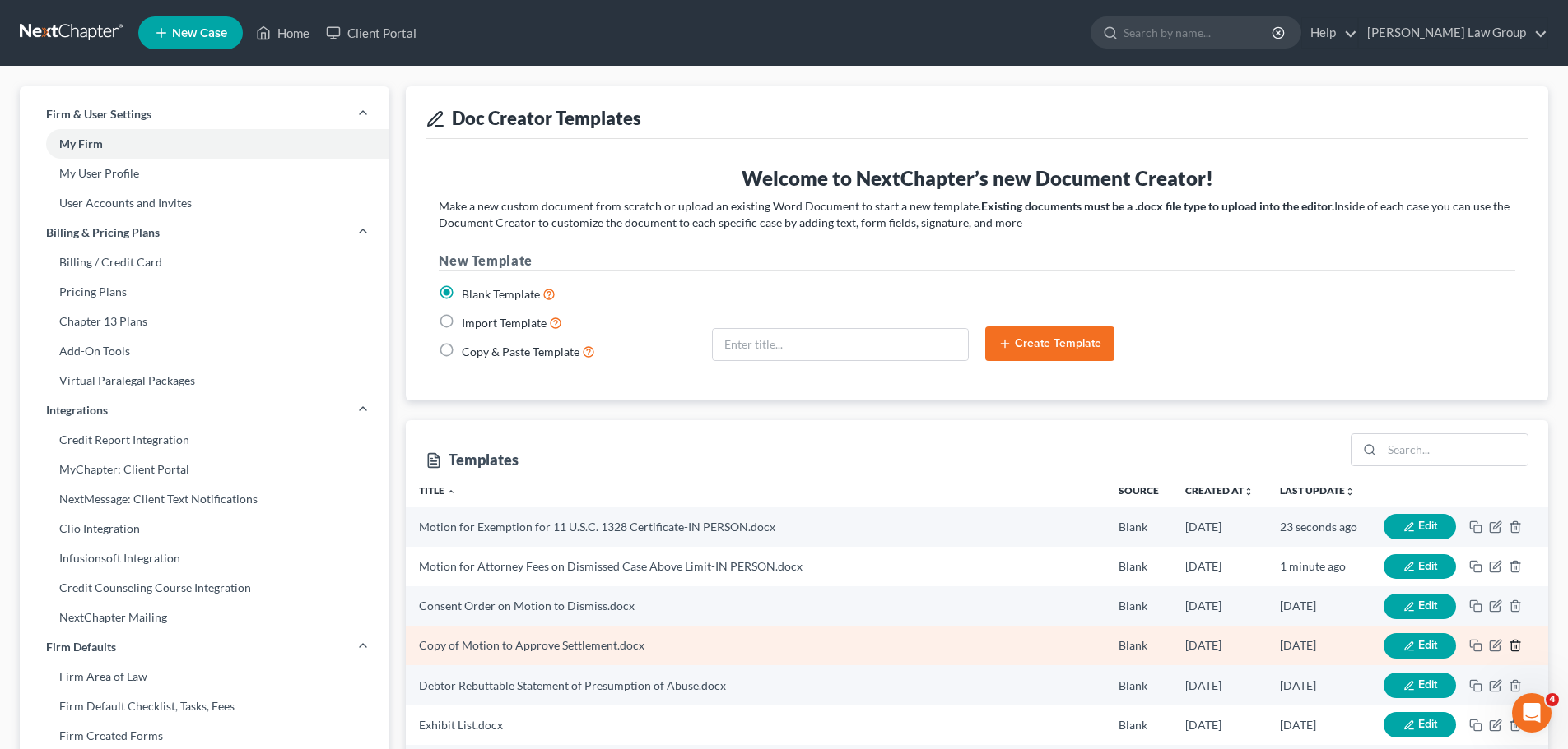
click at [1516, 645] on line "button" at bounding box center [1516, 647] width 0 height 3
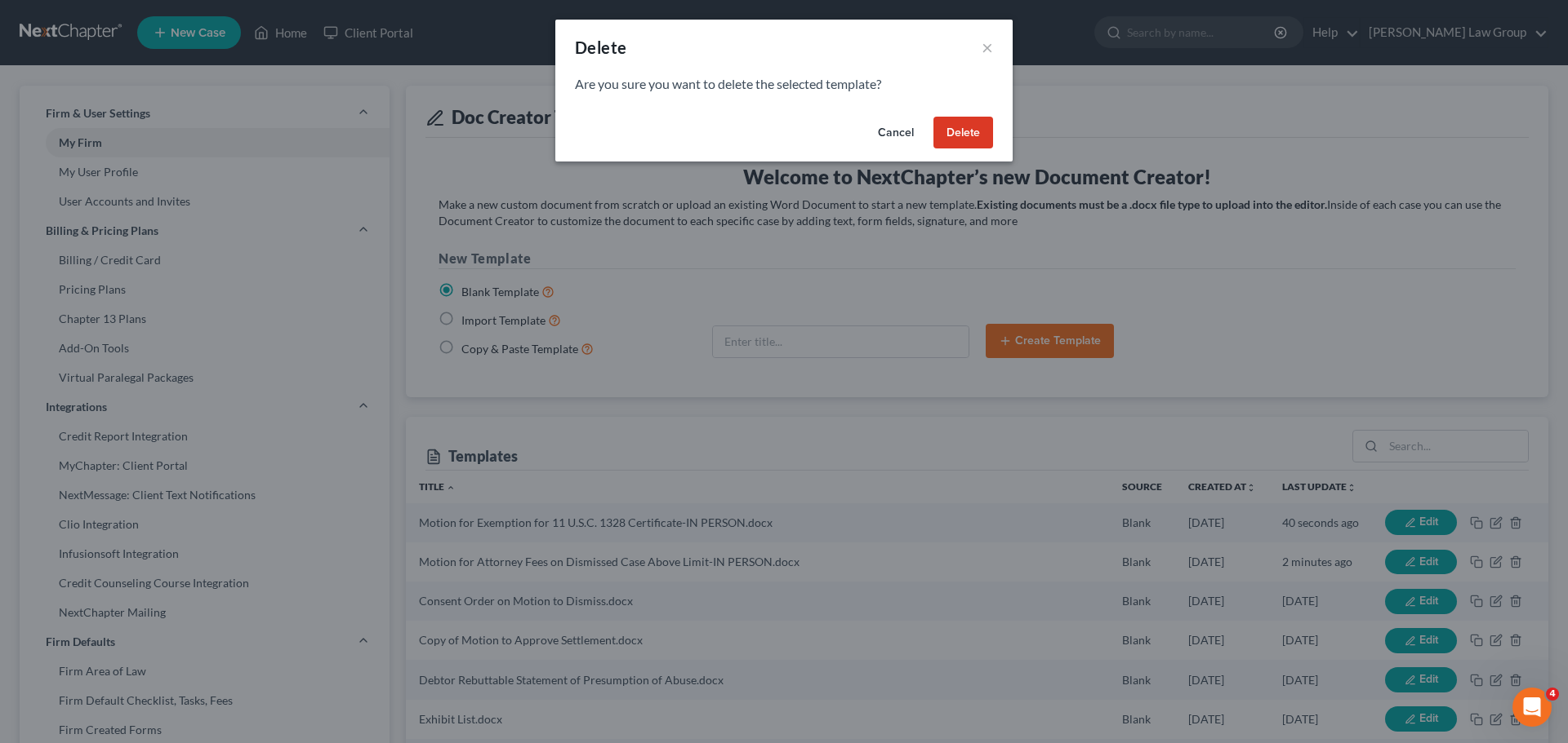
click at [951, 122] on button "Delete" at bounding box center [962, 133] width 59 height 33
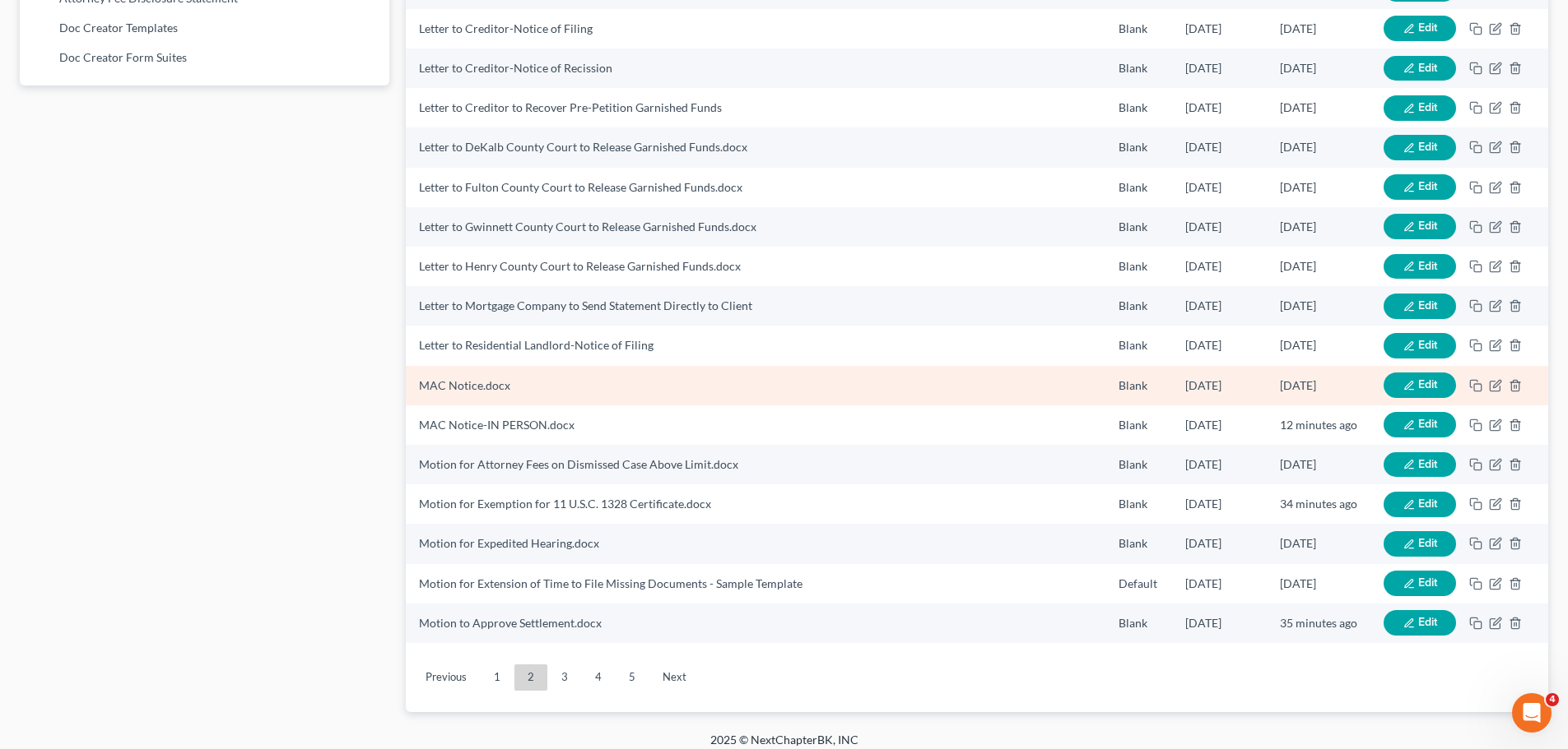
scroll to position [1106, 0]
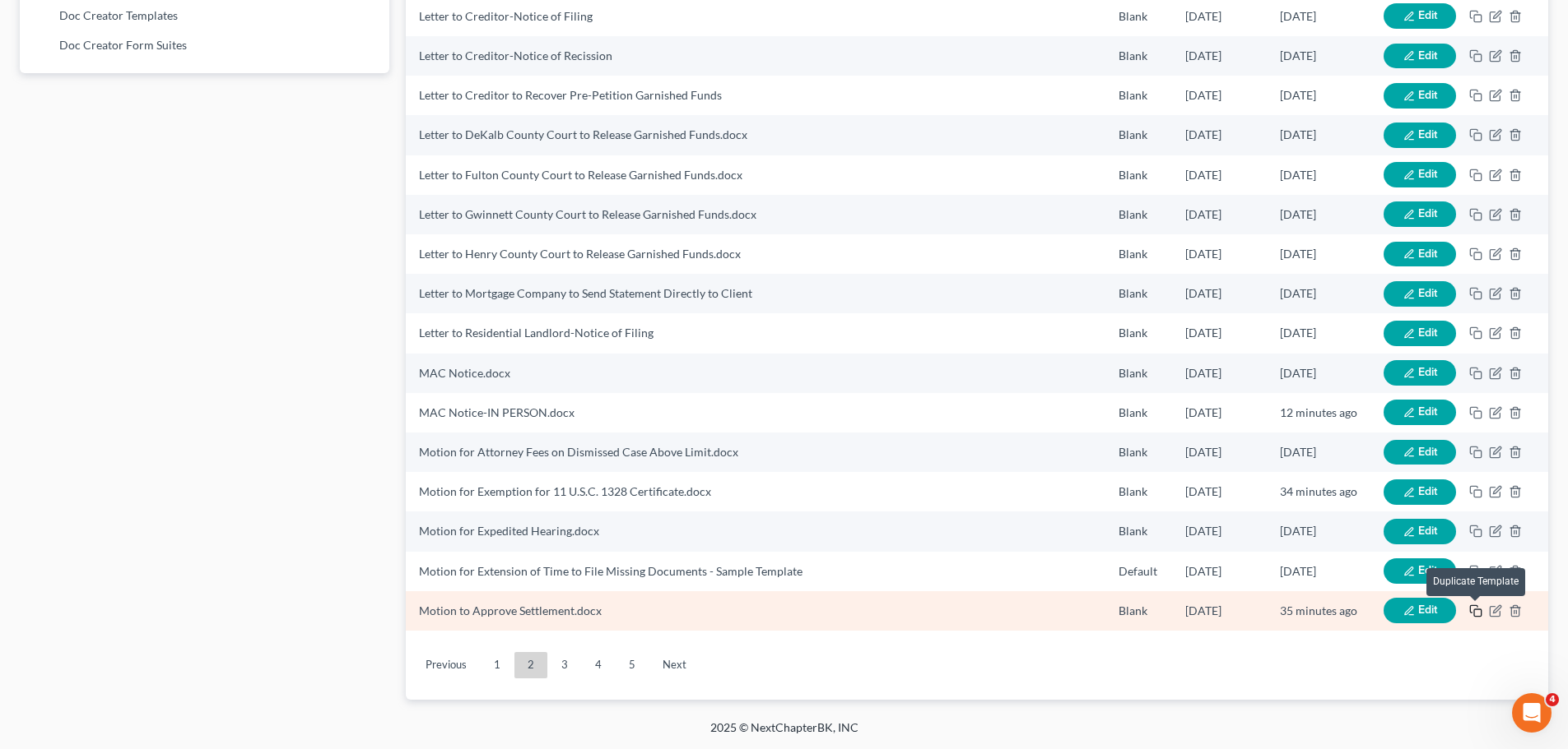
click at [1475, 612] on icon "button" at bounding box center [1476, 611] width 13 height 13
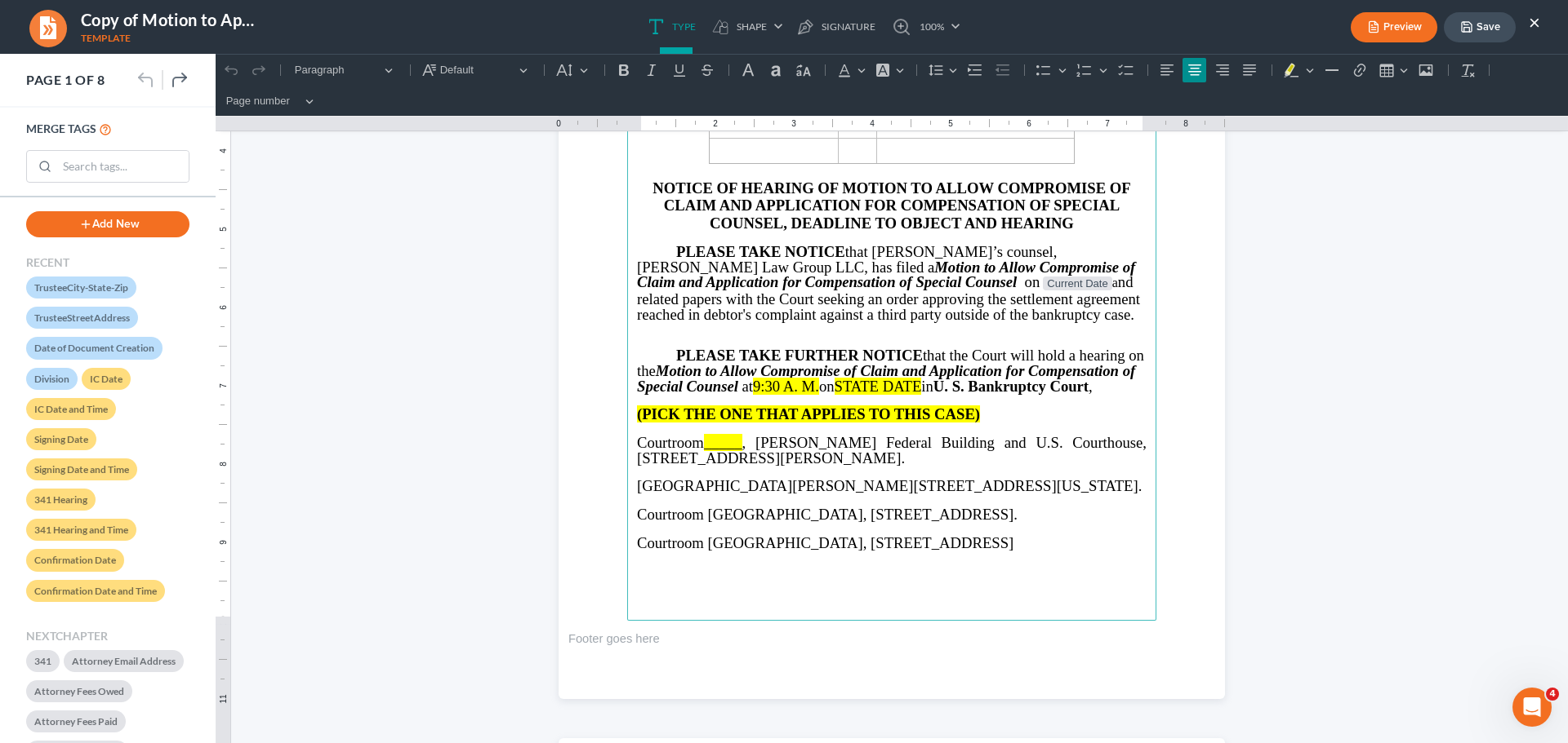
scroll to position [489, 0]
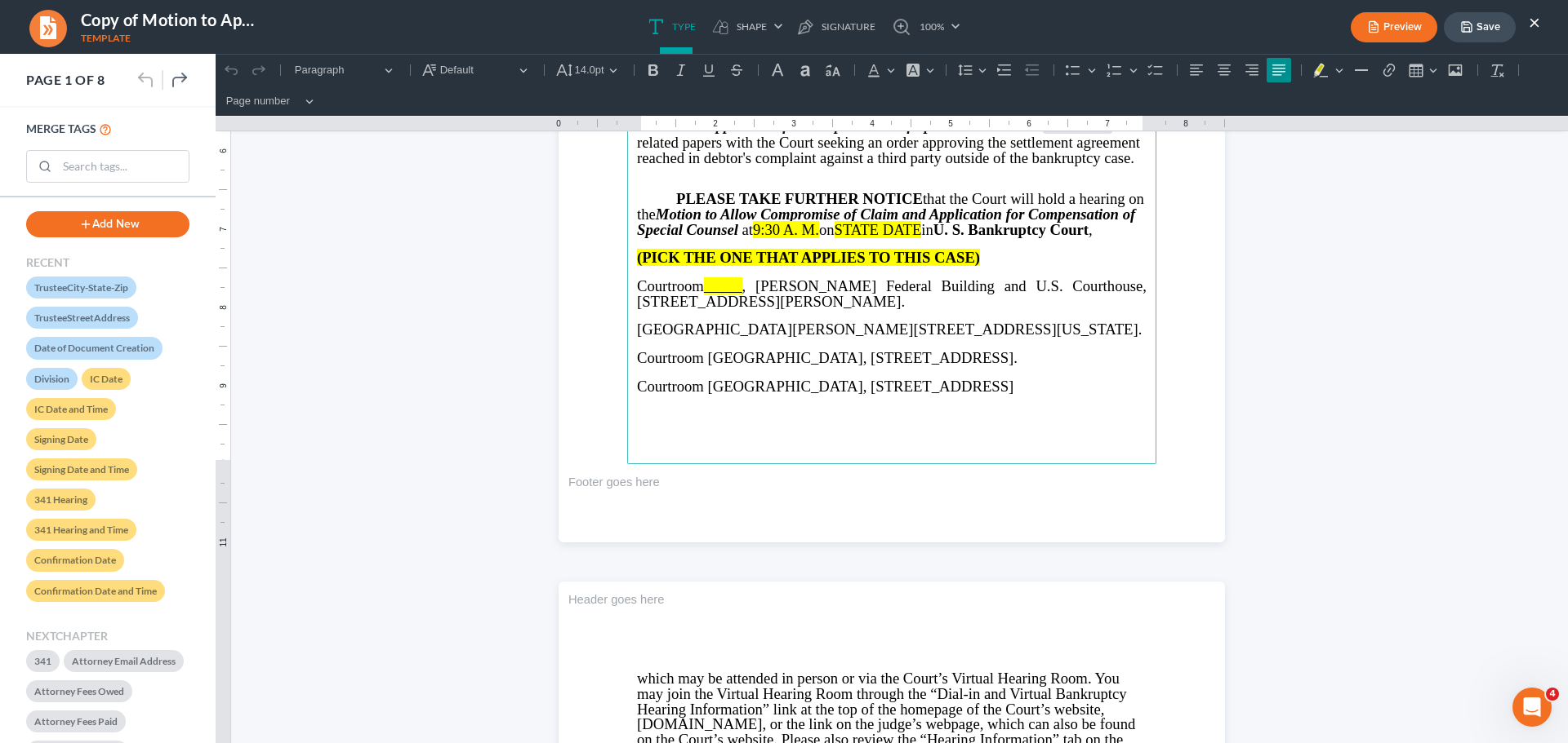
drag, startPoint x: 1046, startPoint y: 282, endPoint x: 1111, endPoint y: 399, distance: 133.8
click at [1111, 399] on main "⁠⁠⁠⁠⁠⁠⁠ IN THE UNITED STATES BANKRUPTCY COURT NORTHERN DISTRICT OF [US_STATE] J…" at bounding box center [891, 112] width 529 height 705
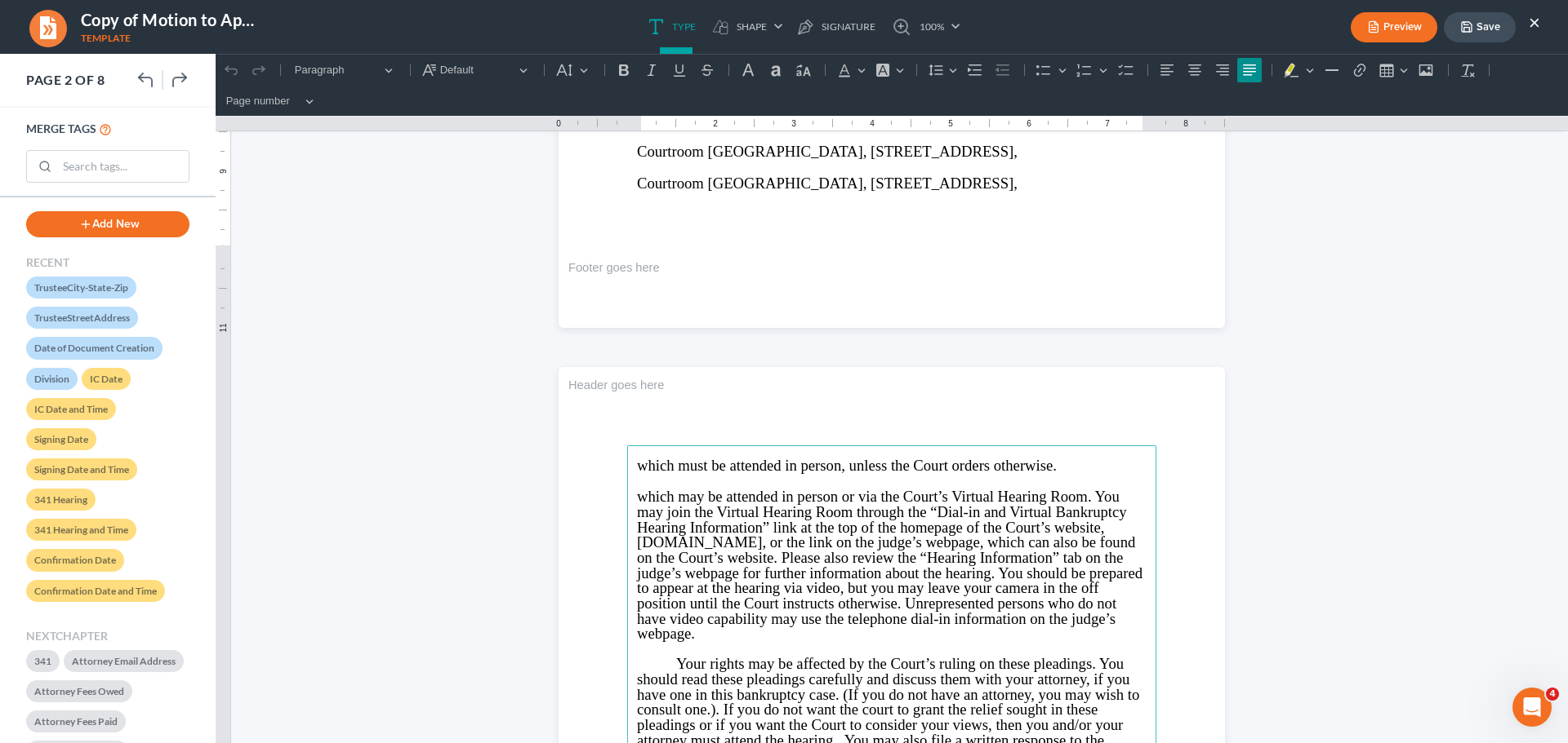
scroll to position [742, 0]
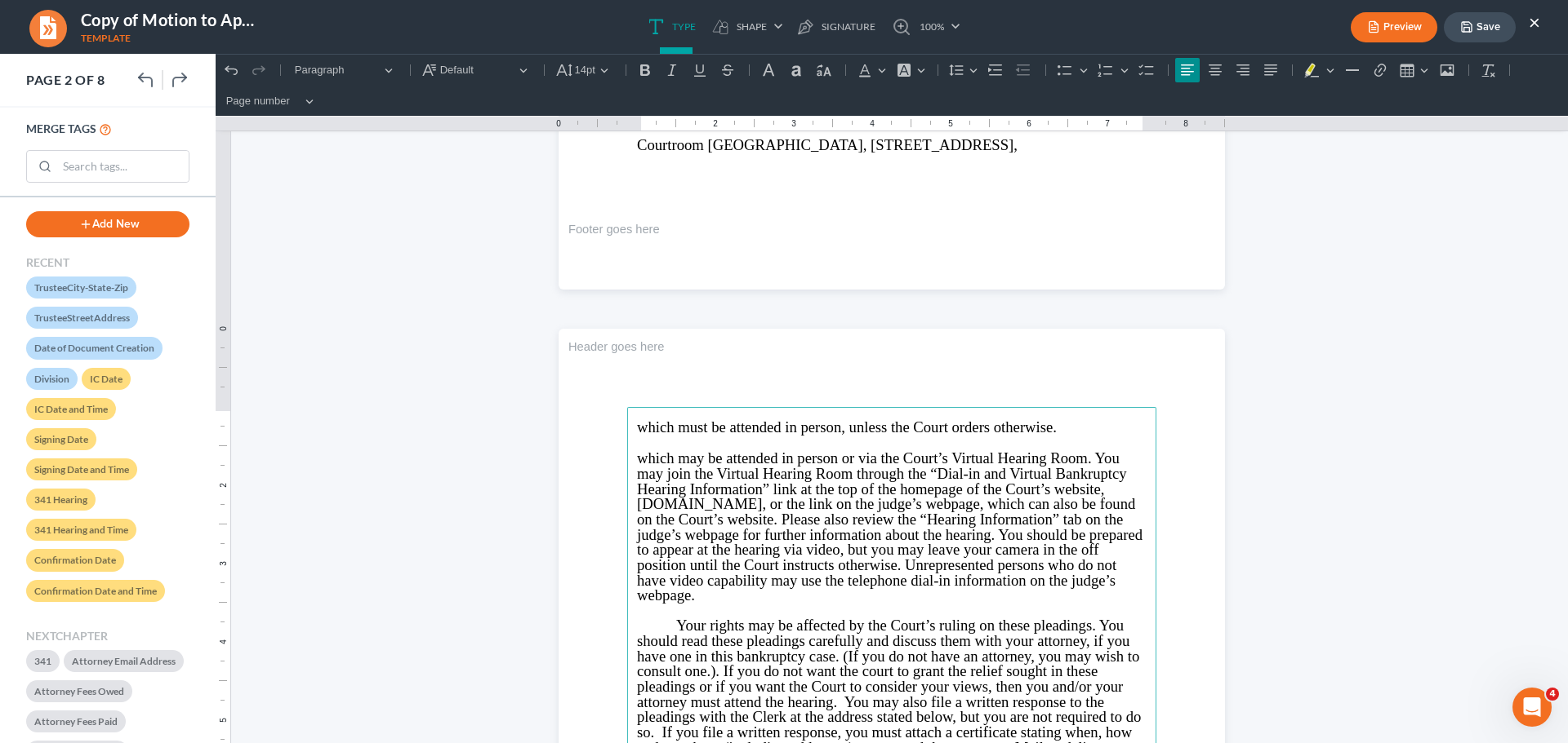
drag, startPoint x: 633, startPoint y: 459, endPoint x: 776, endPoint y: 593, distance: 196.0
click at [778, 598] on p "which may be attended in person or via the Court’s Virtual Hearing Room. You ma…" at bounding box center [891, 528] width 510 height 153
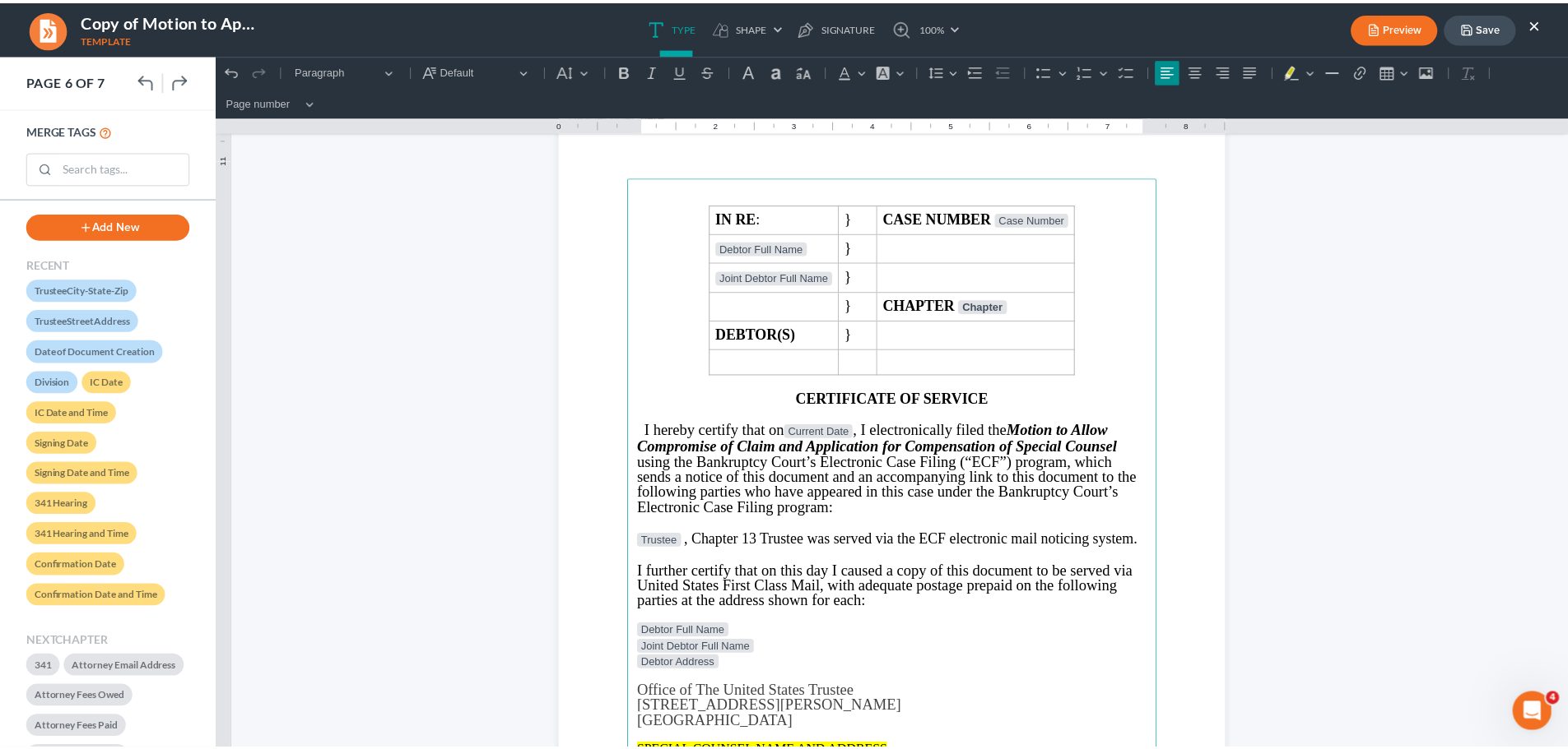
scroll to position [5108, 0]
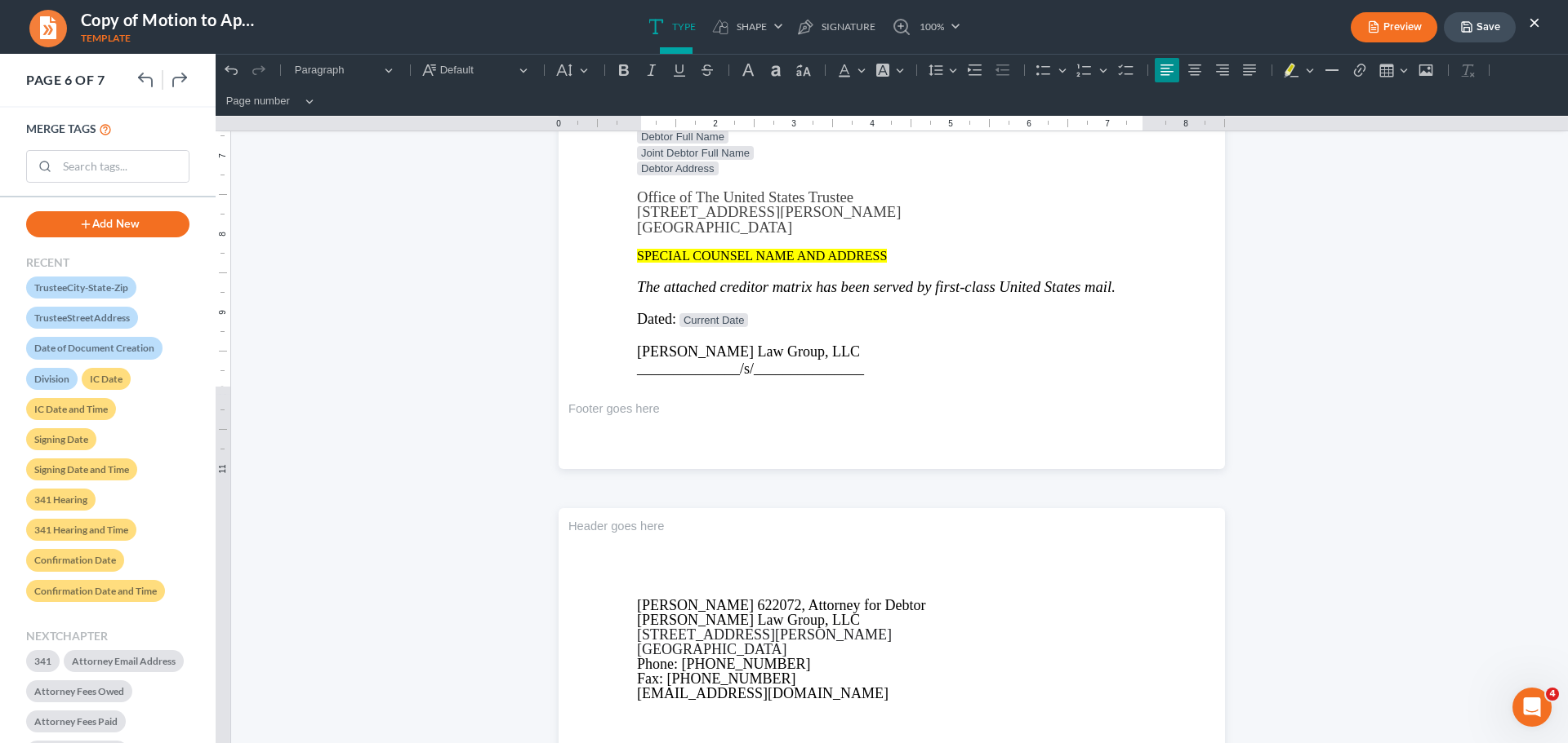
click at [1489, 16] on button "Save" at bounding box center [1479, 28] width 72 height 30
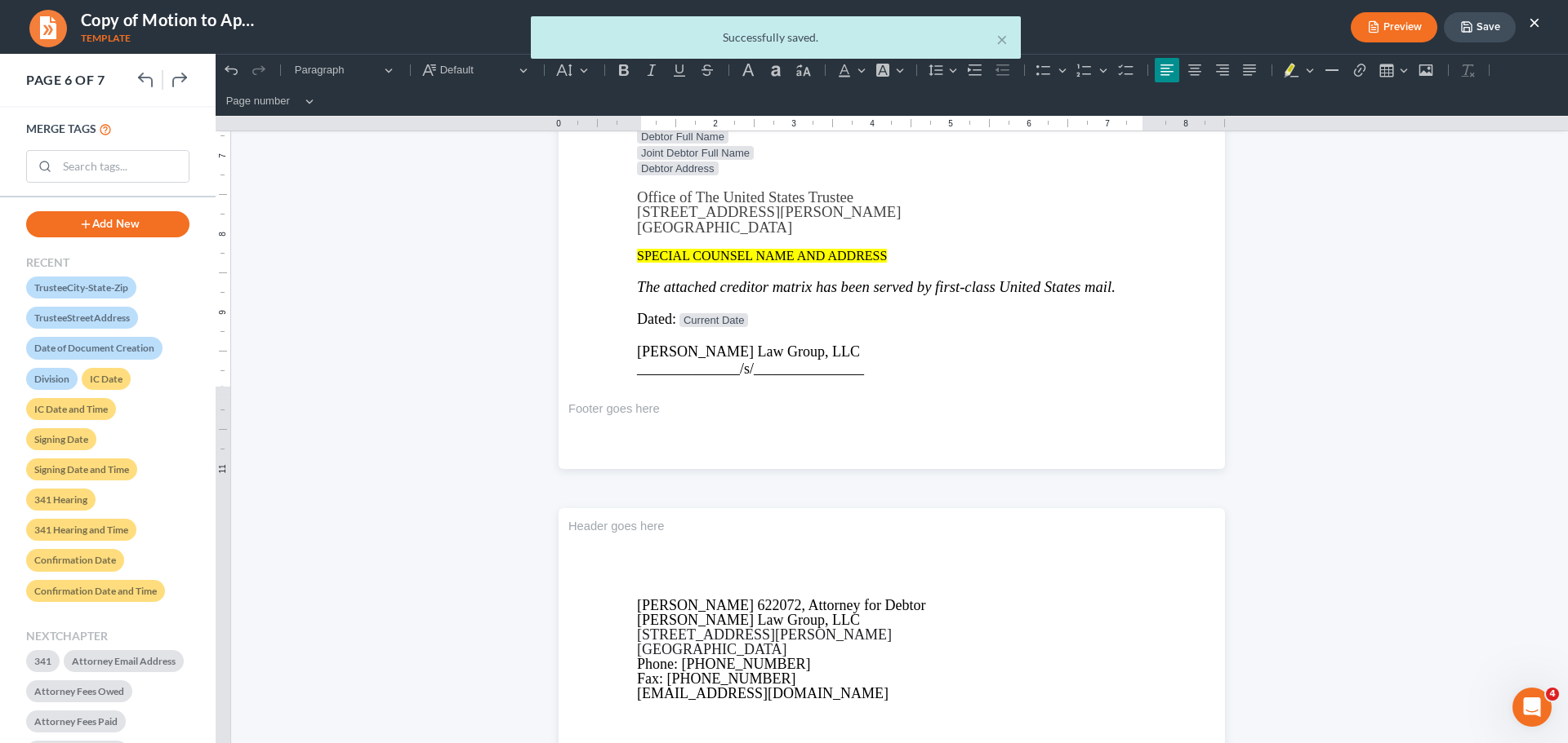
click at [1479, 27] on div "× Successfully saved." at bounding box center [775, 42] width 1568 height 51
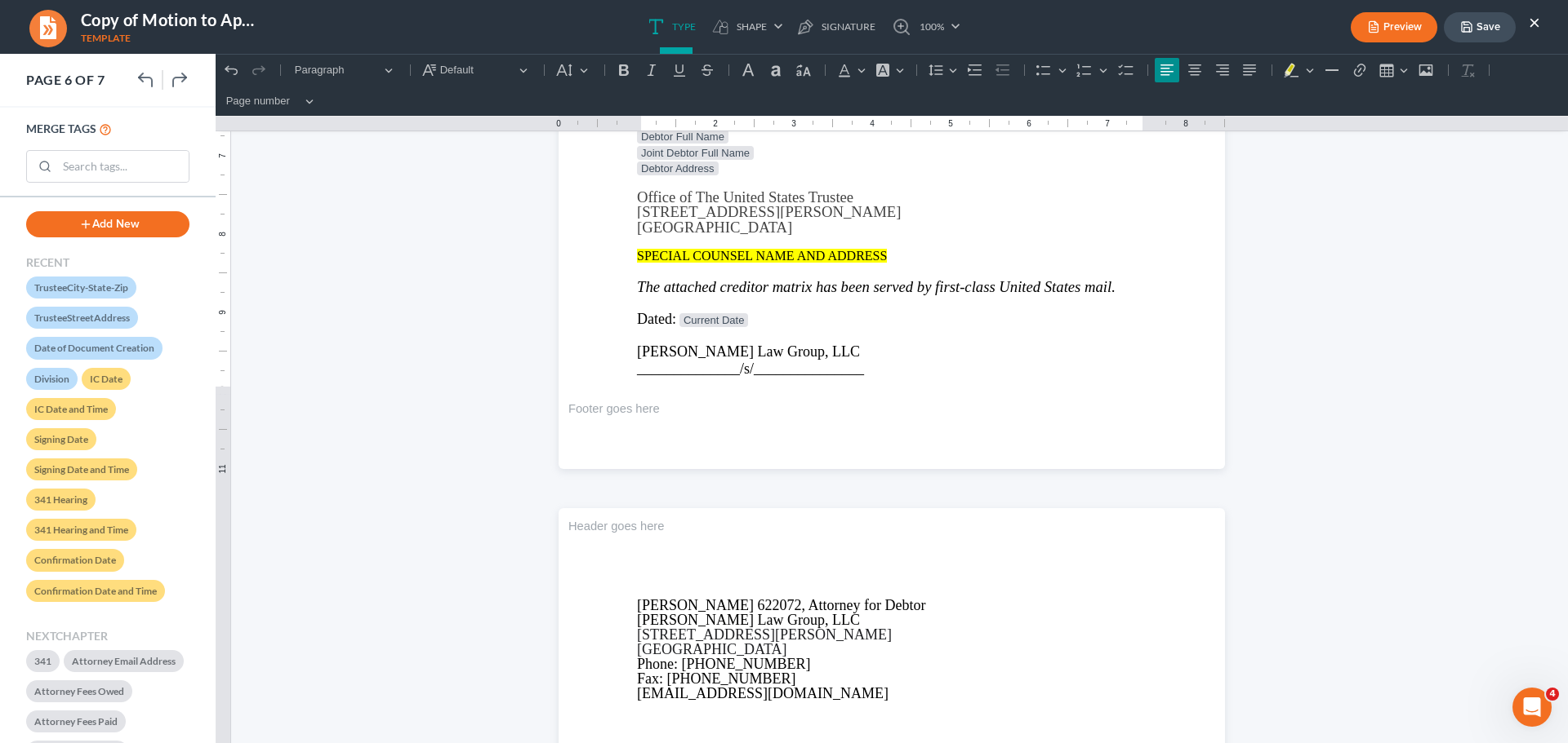
click at [1479, 28] on button "Save" at bounding box center [1479, 28] width 72 height 30
click at [1534, 16] on button "×" at bounding box center [1535, 22] width 12 height 19
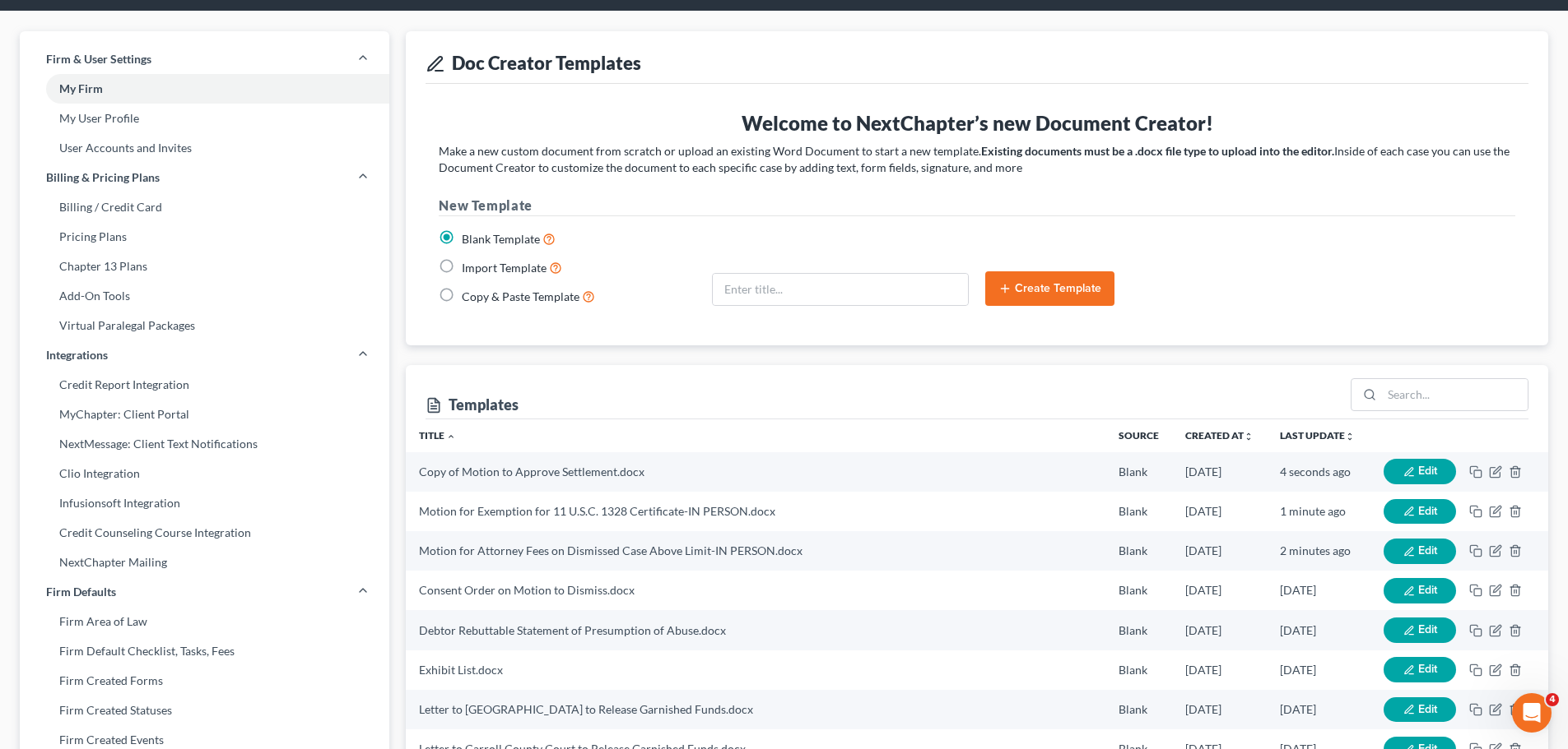
scroll to position [0, 0]
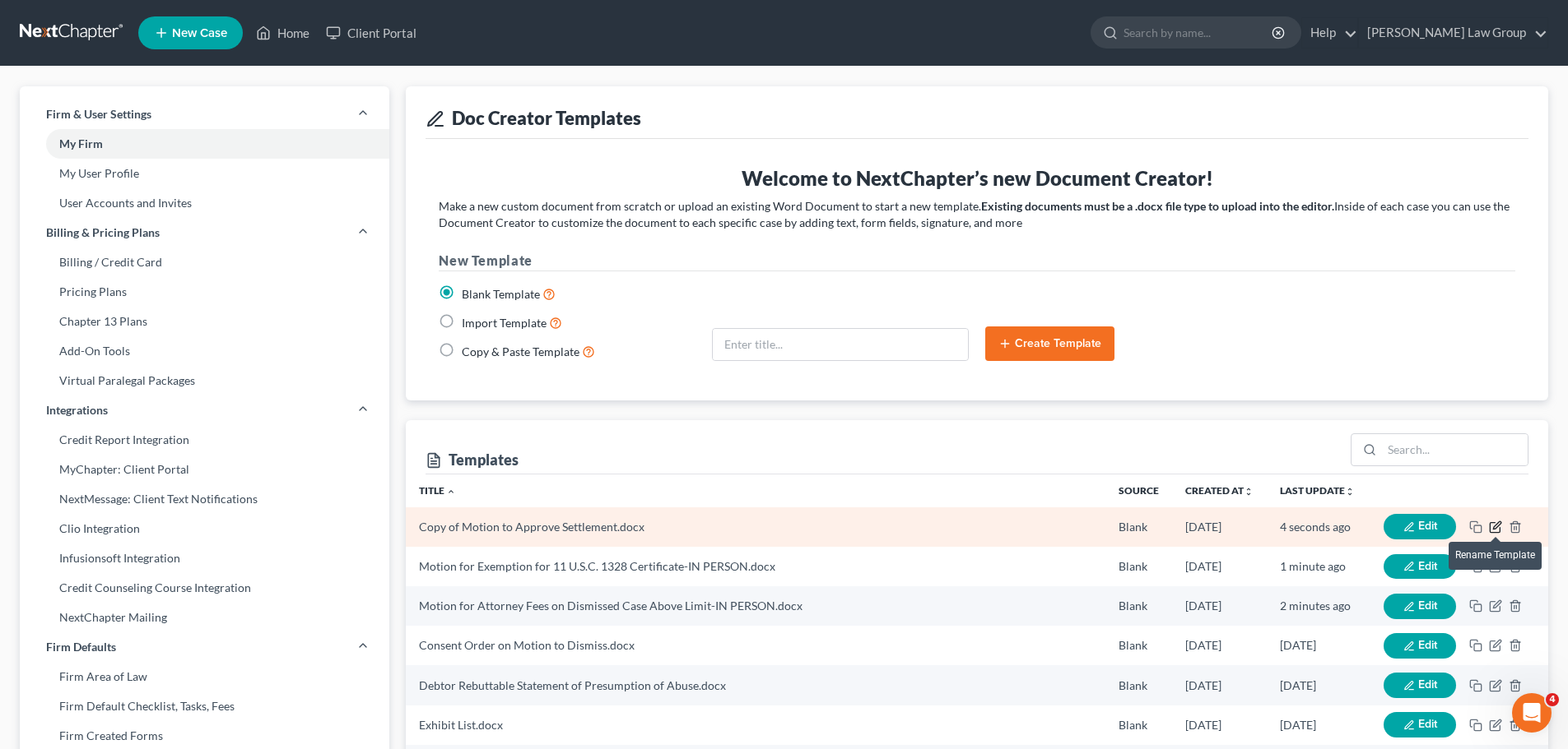
click at [1496, 527] on icon "button" at bounding box center [1496, 528] width 13 height 13
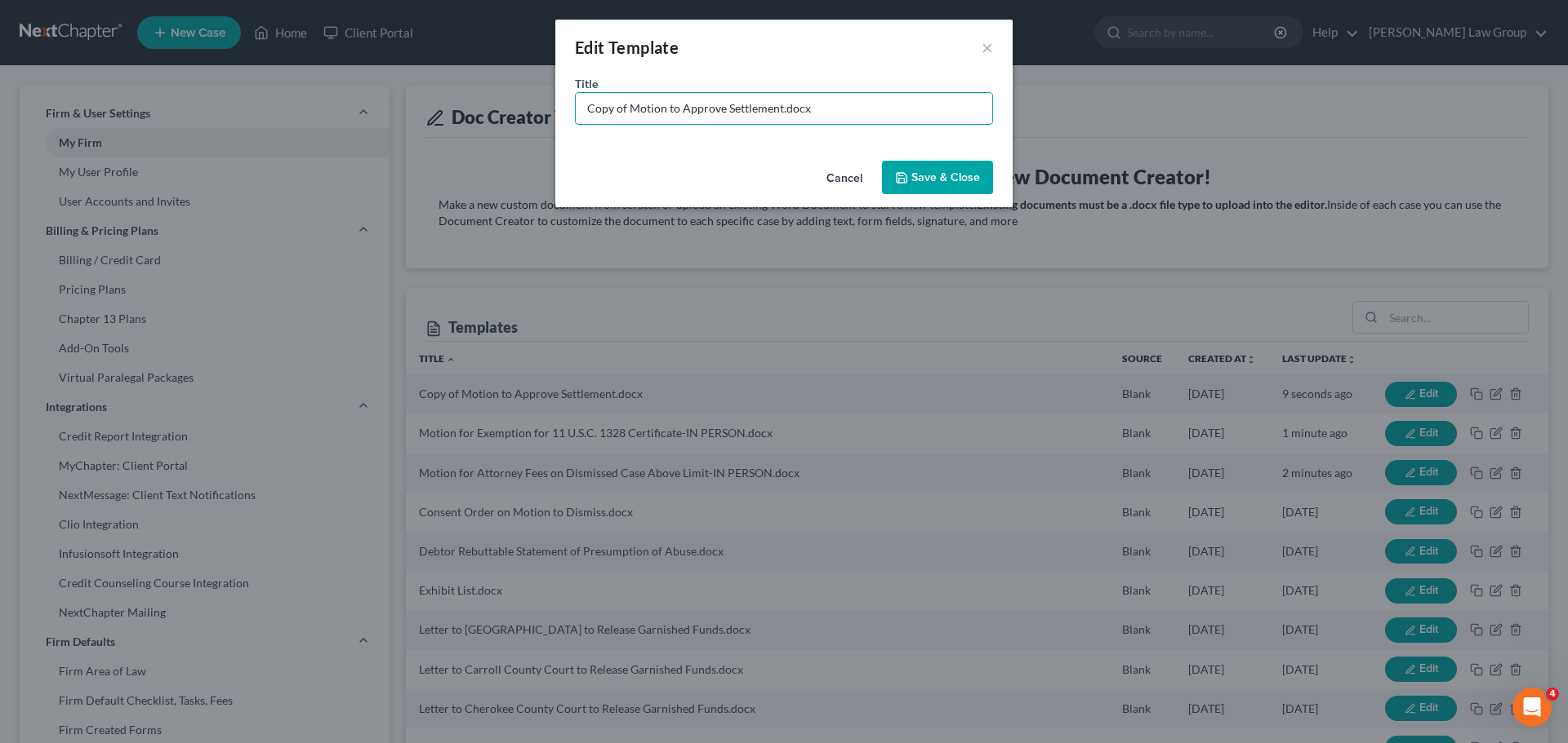
drag, startPoint x: 628, startPoint y: 103, endPoint x: 376, endPoint y: 93, distance: 252.2
click at [376, 93] on div "Edit Template × Title * Copy of Motion to Approve Settlement.docx Cancel Save &…" at bounding box center [784, 372] width 1568 height 743
click at [739, 102] on input "Motion to Approve Settlement.docx" at bounding box center [784, 108] width 416 height 31
type input "Motion to Approve Settlement-IN PERSON.docx"
click at [936, 174] on button "Save & Close" at bounding box center [937, 178] width 111 height 34
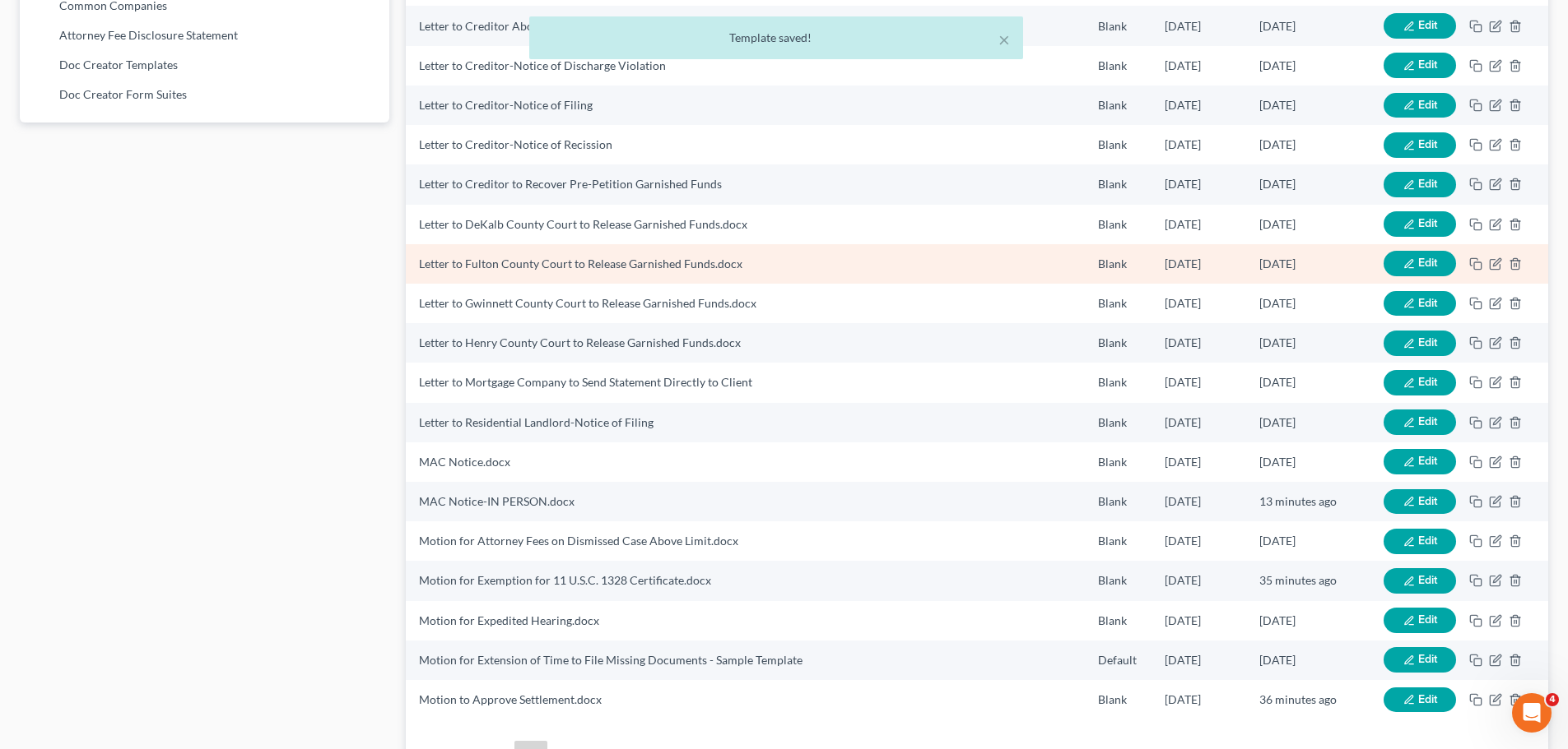
scroll to position [1145, 0]
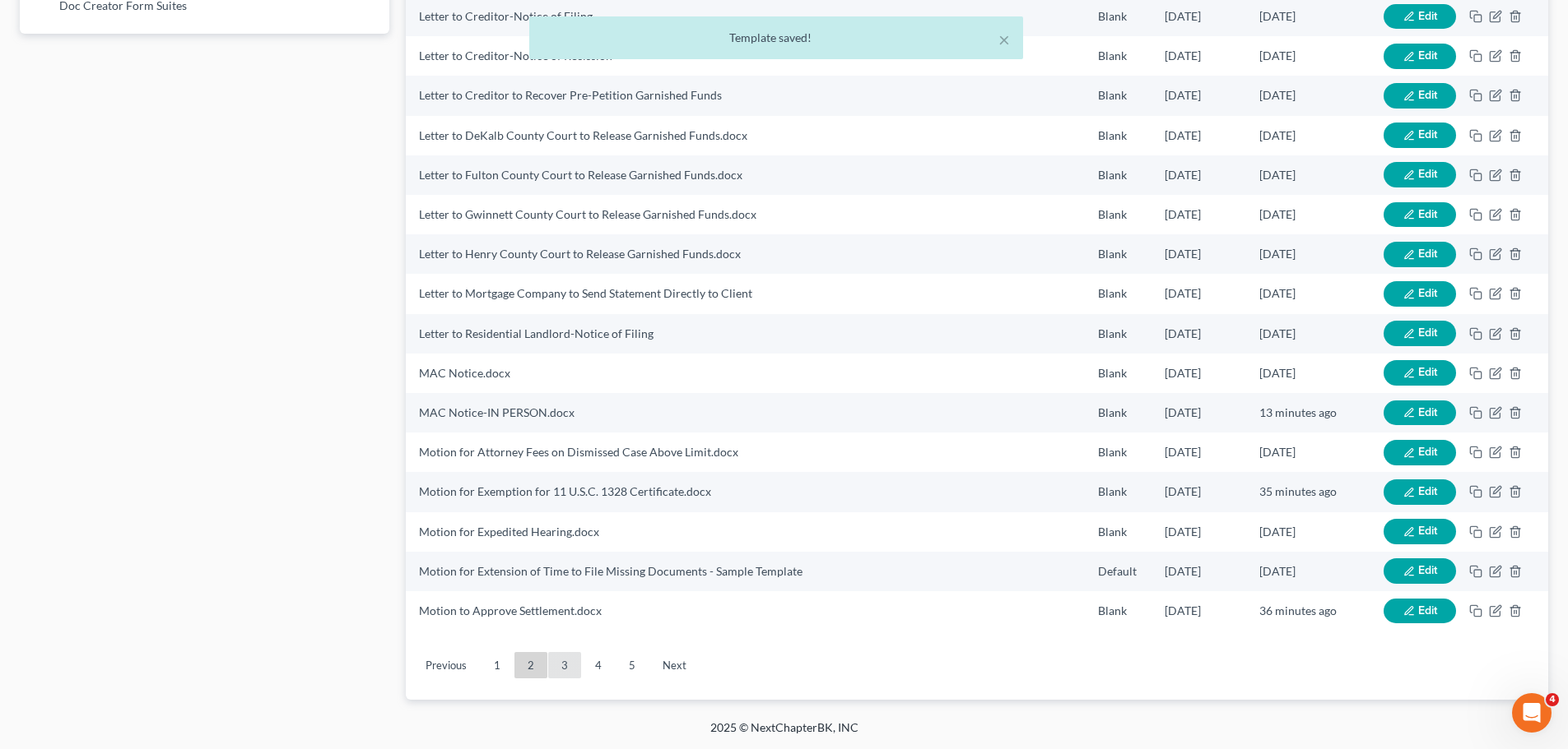
click at [556, 663] on link "3" at bounding box center [564, 665] width 33 height 26
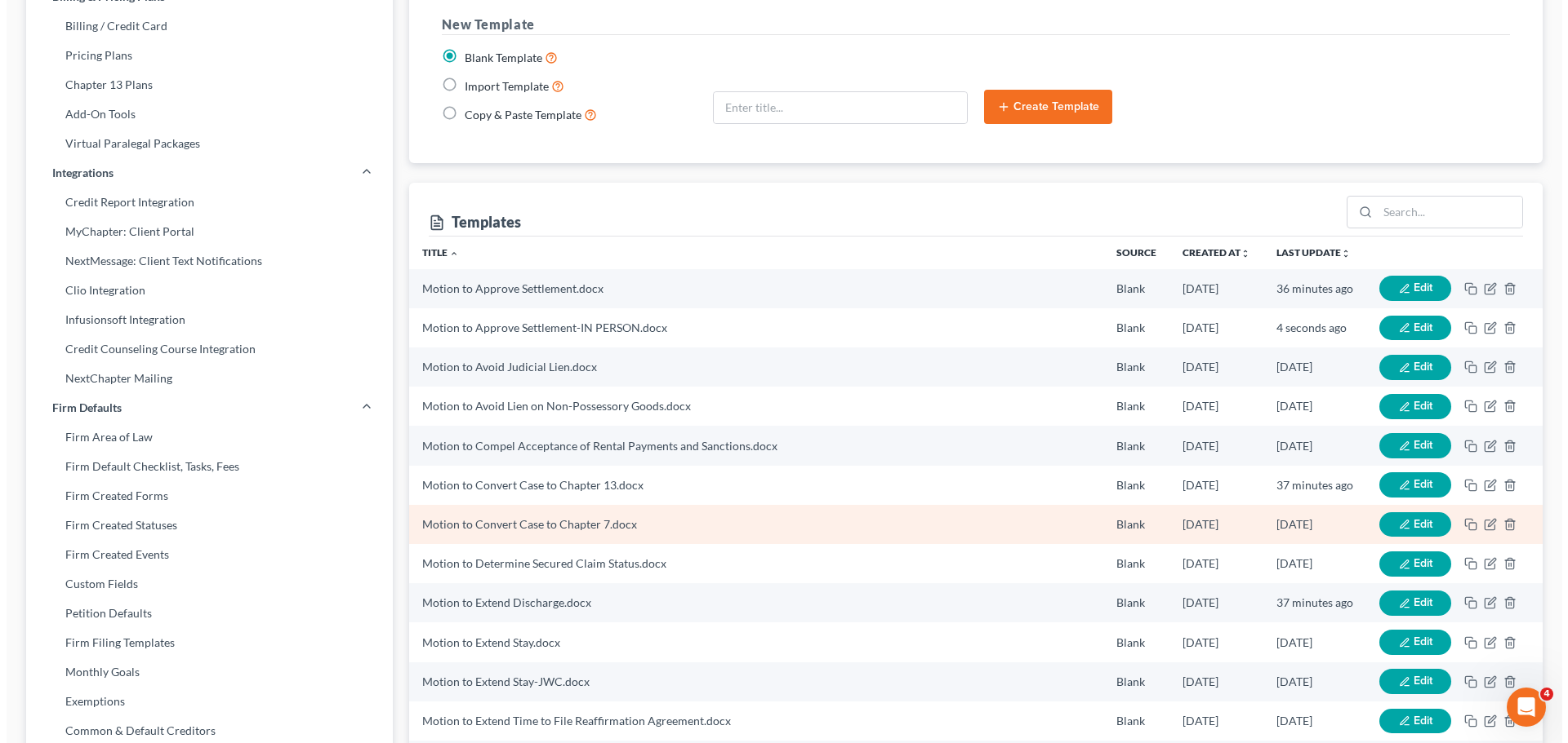
scroll to position [241, 0]
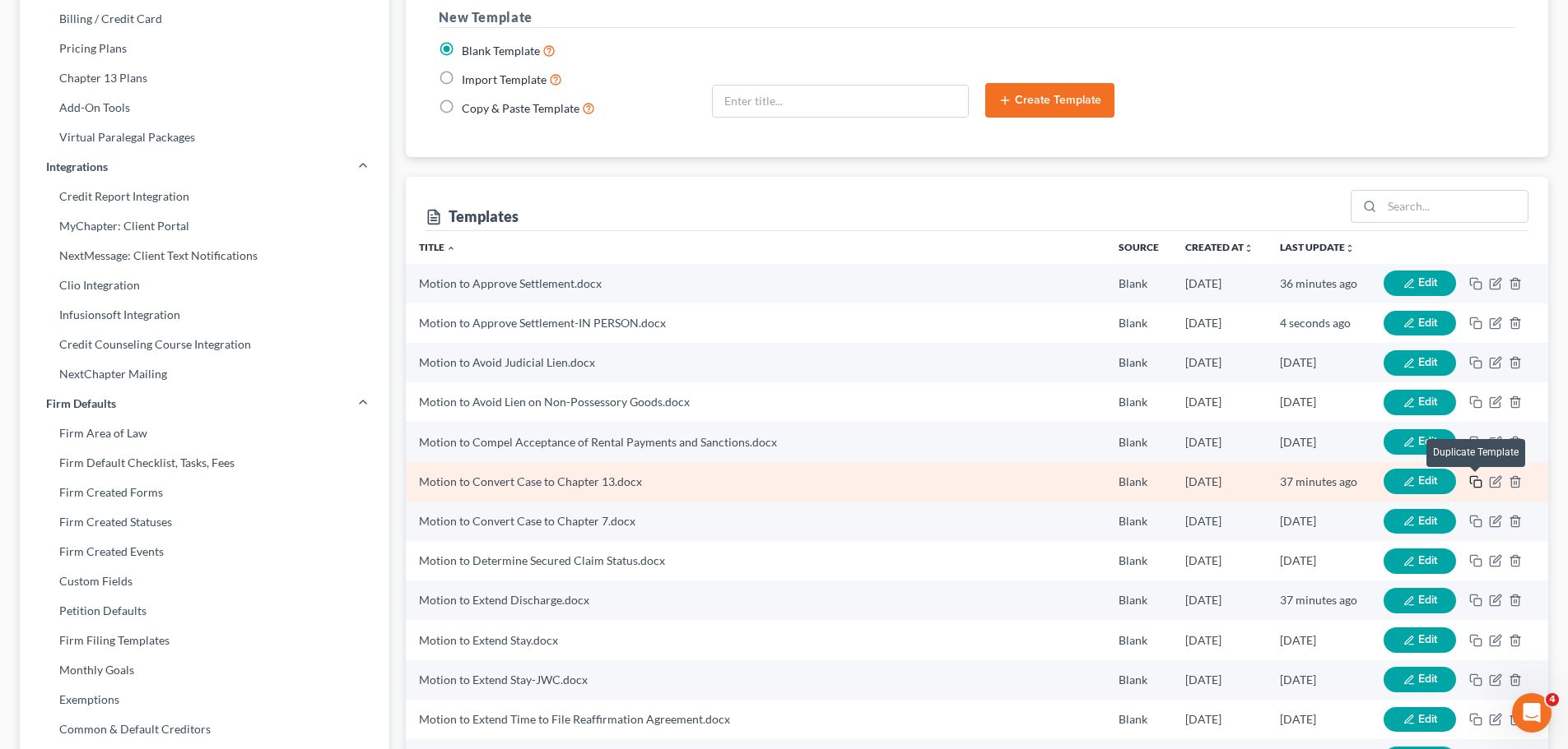
click at [1475, 479] on icon "button" at bounding box center [1476, 482] width 13 height 13
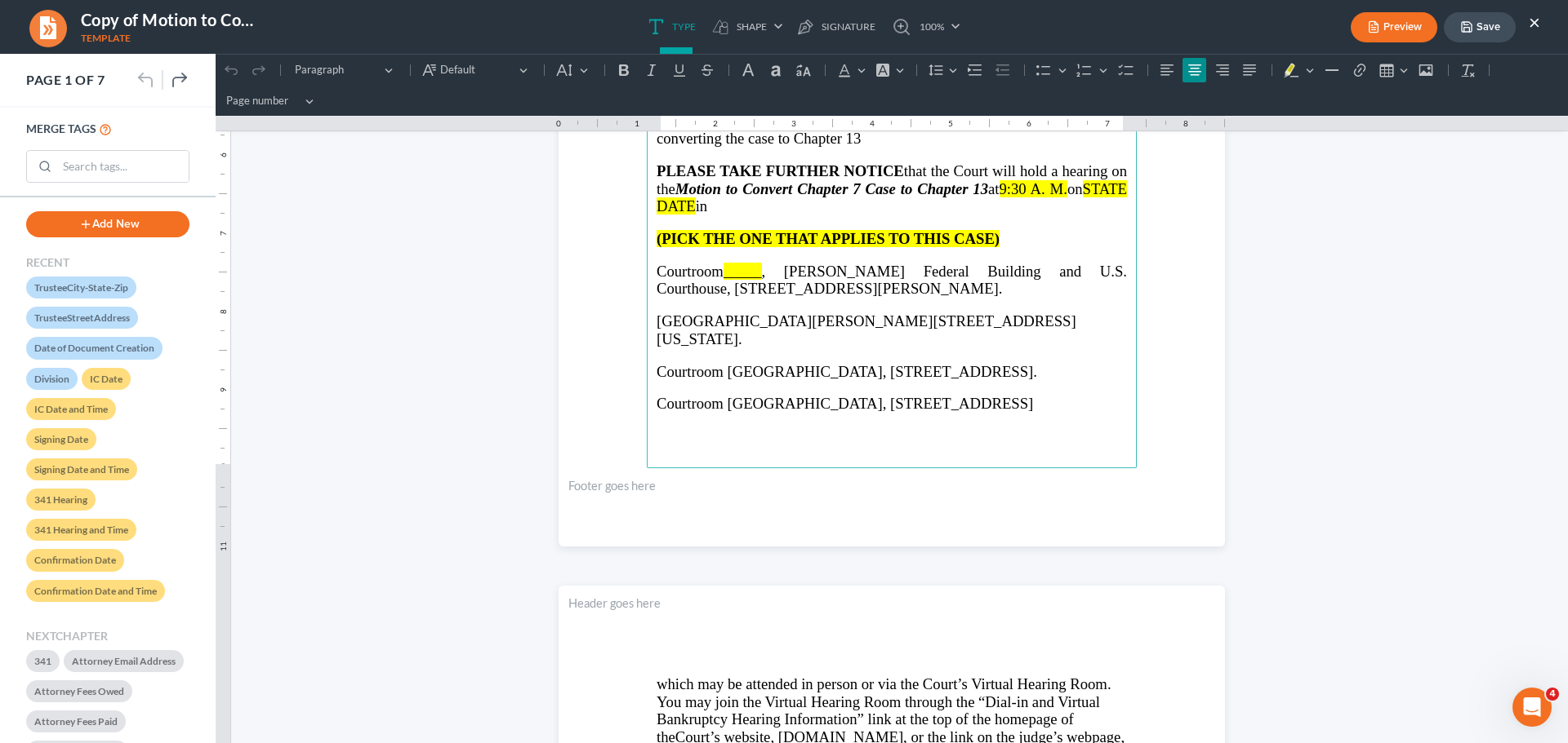
scroll to position [489, 0]
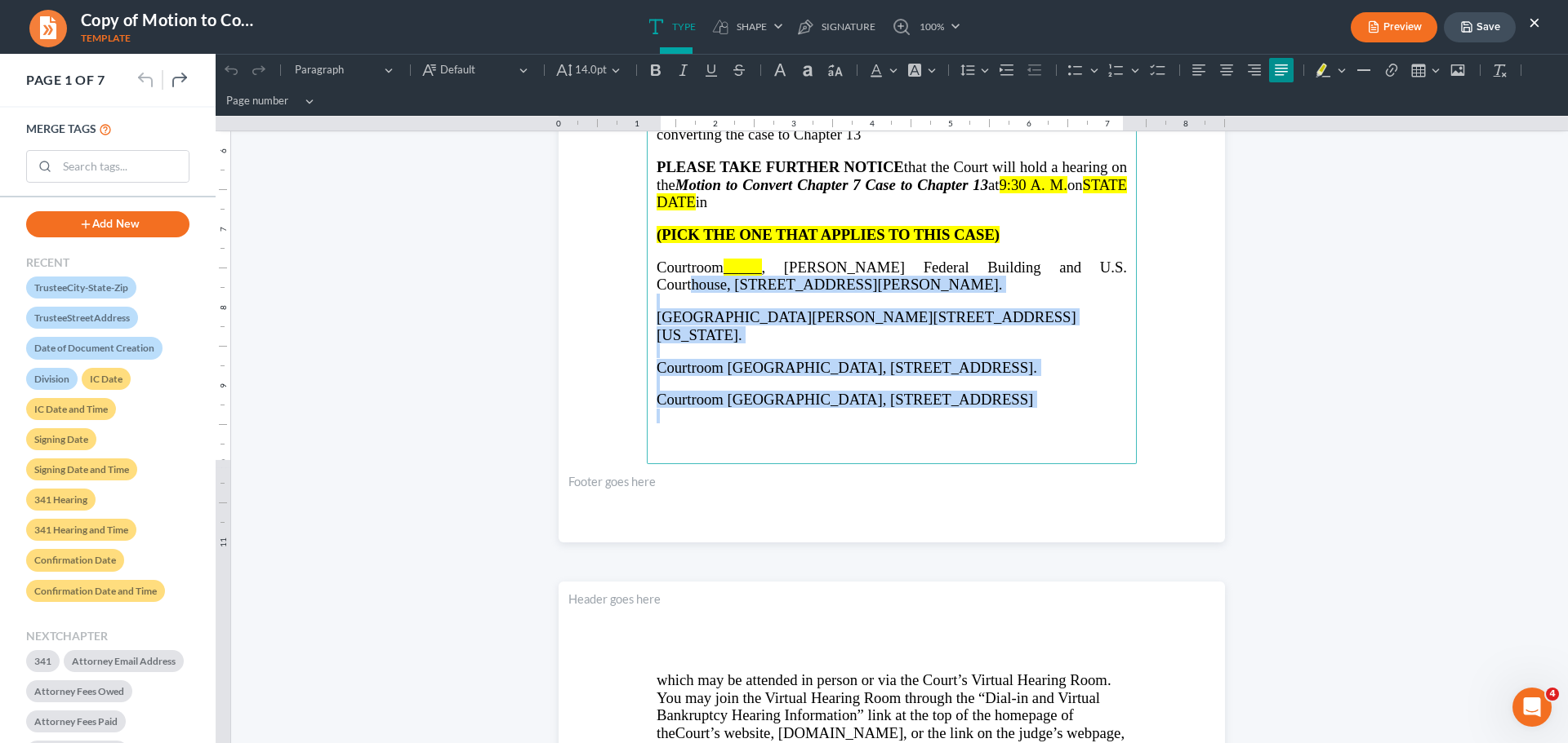
drag, startPoint x: 649, startPoint y: 286, endPoint x: 1128, endPoint y: 424, distance: 498.5
click at [1126, 422] on main "⁠⁠⁠⁠⁠⁠⁠ IN THE UNITED STATES BANKRUPTCY COURT NORTHERN DISTRICT OF [US_STATE] J…" at bounding box center [891, 112] width 490 height 705
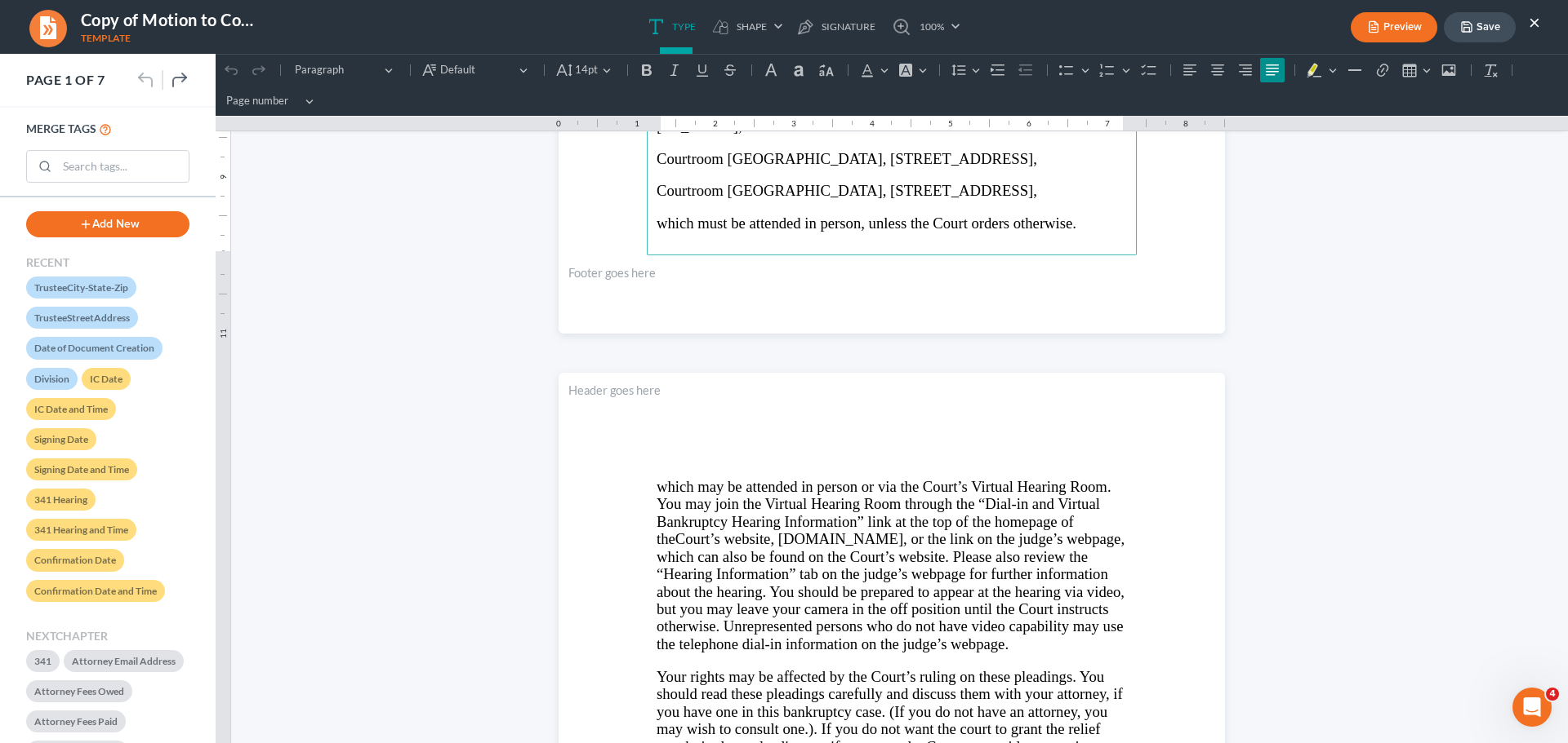
scroll to position [735, 0]
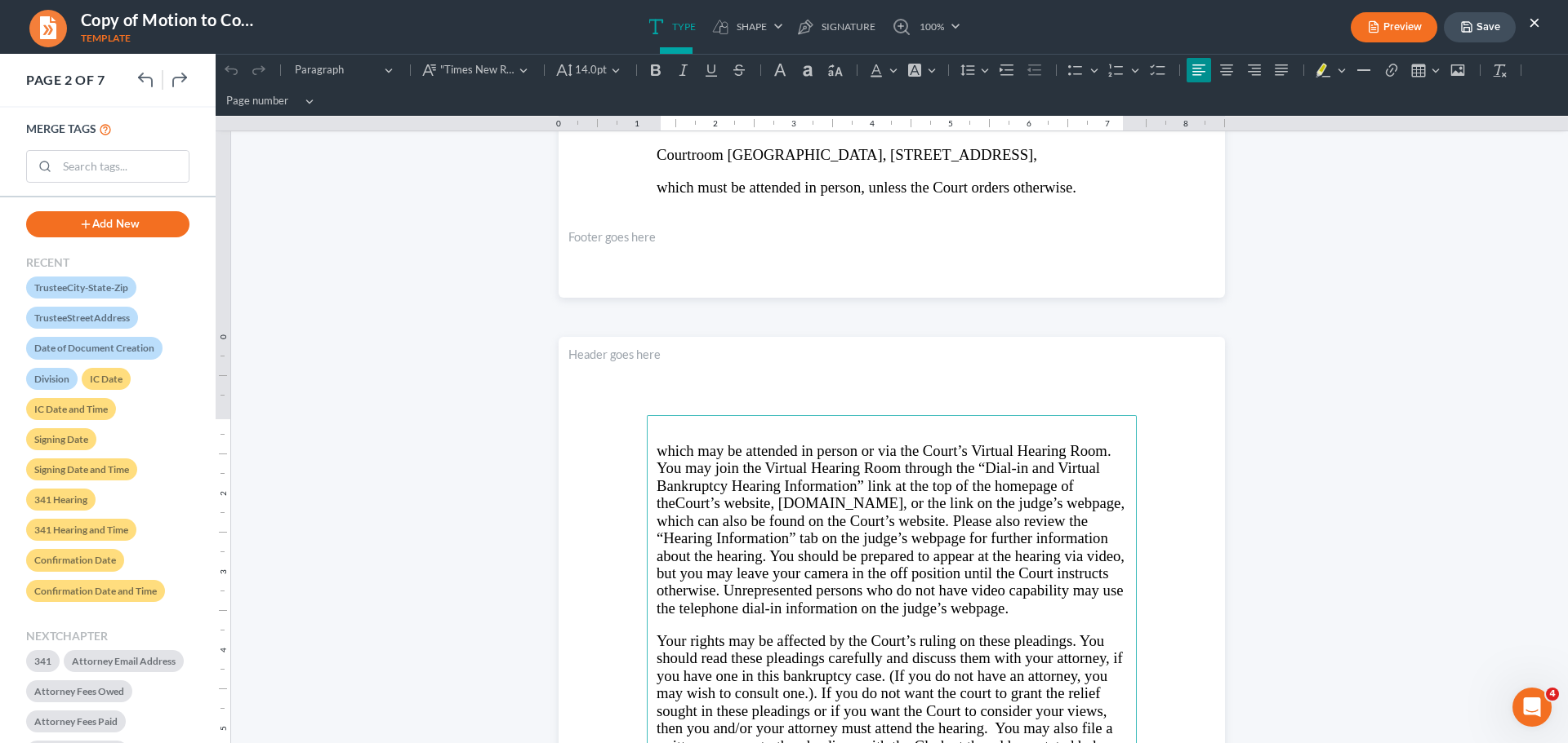
drag, startPoint x: 647, startPoint y: 446, endPoint x: 1139, endPoint y: 602, distance: 516.1
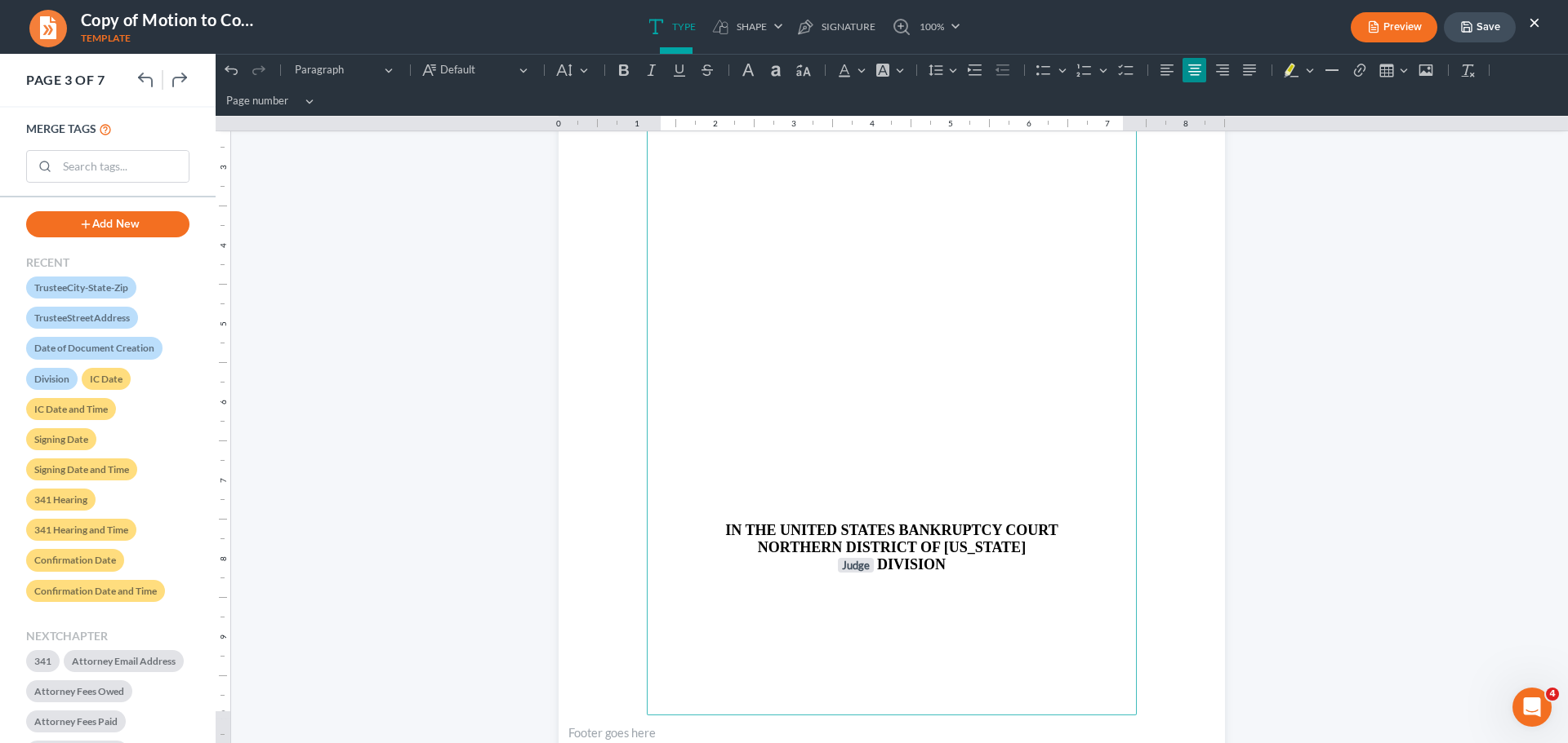
click at [934, 442] on p "Rich Text Editor, page-2-main" at bounding box center [891, 440] width 470 height 15
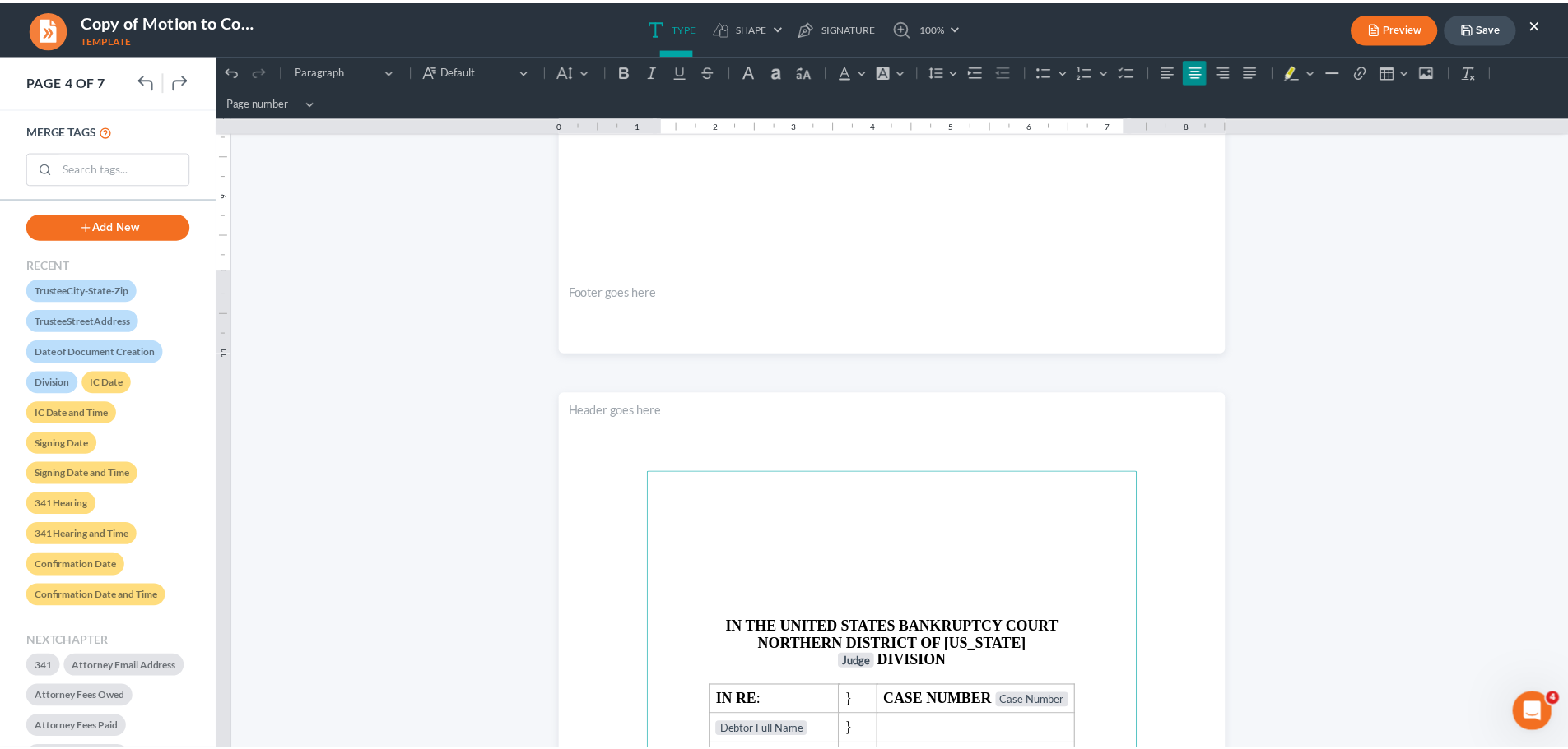
scroll to position [2565, 0]
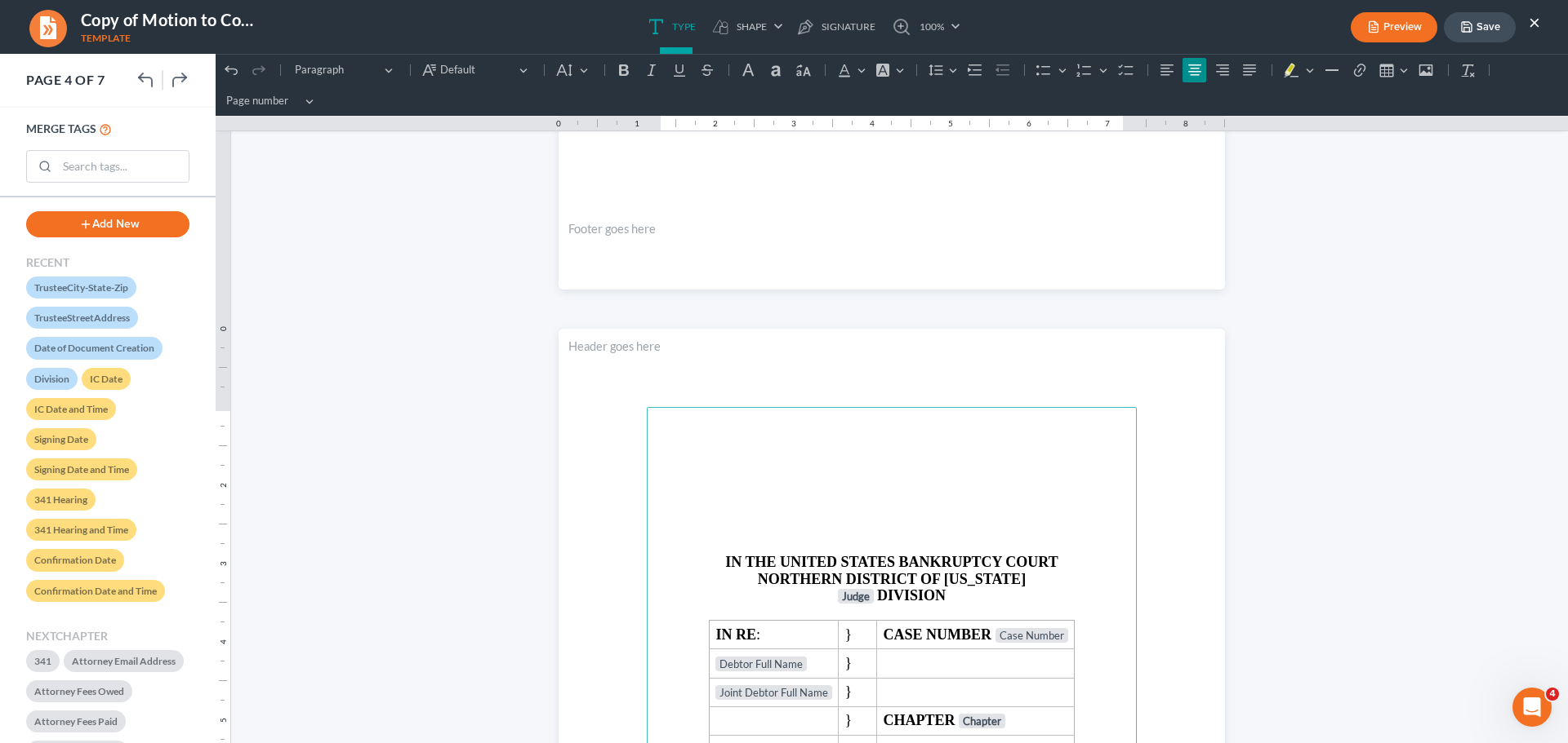
click at [1471, 16] on button "Save" at bounding box center [1479, 28] width 72 height 30
click at [1479, 27] on button "Save" at bounding box center [1479, 28] width 72 height 30
click at [1535, 21] on button "×" at bounding box center [1535, 22] width 12 height 19
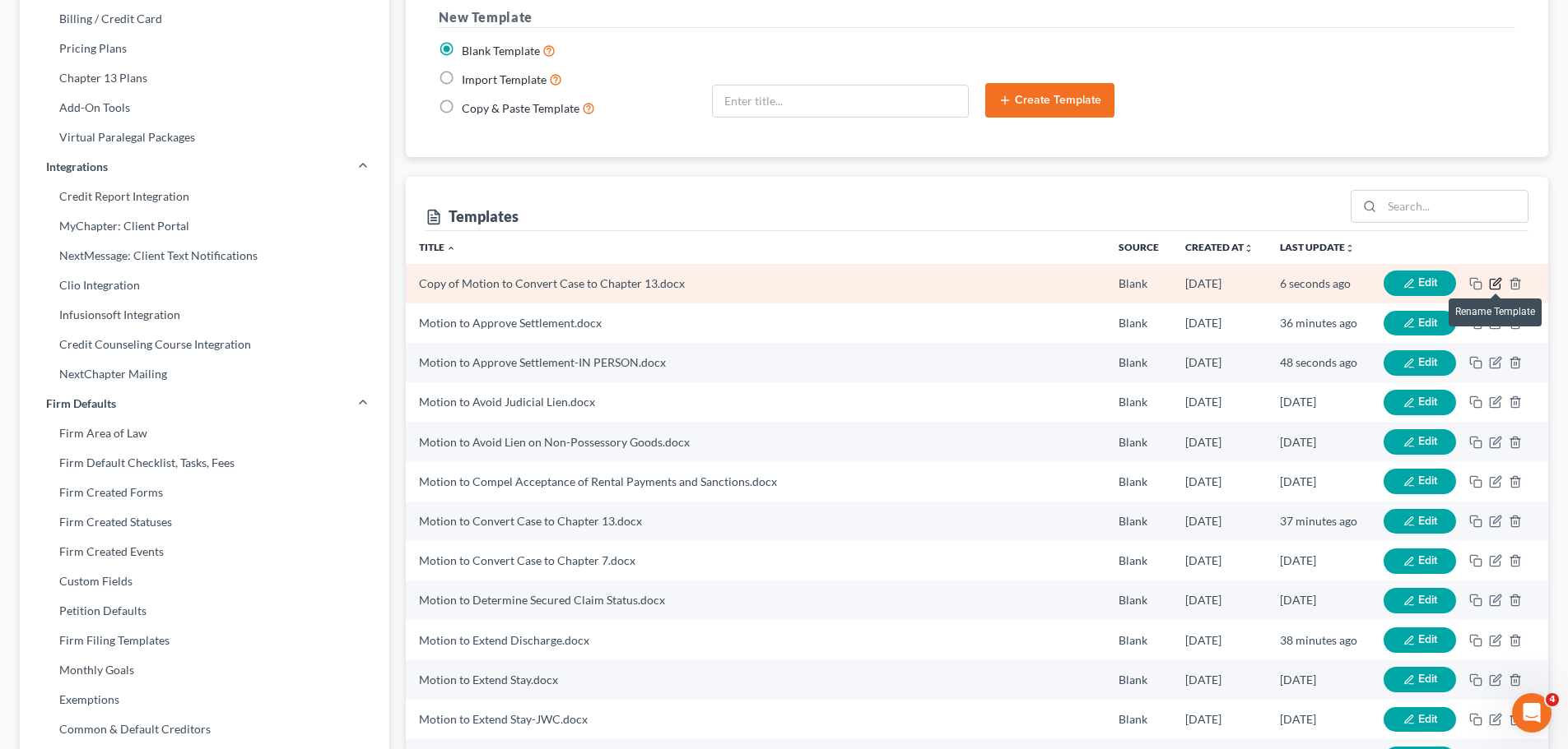
click at [1490, 282] on icon "button" at bounding box center [1495, 284] width 10 height 10
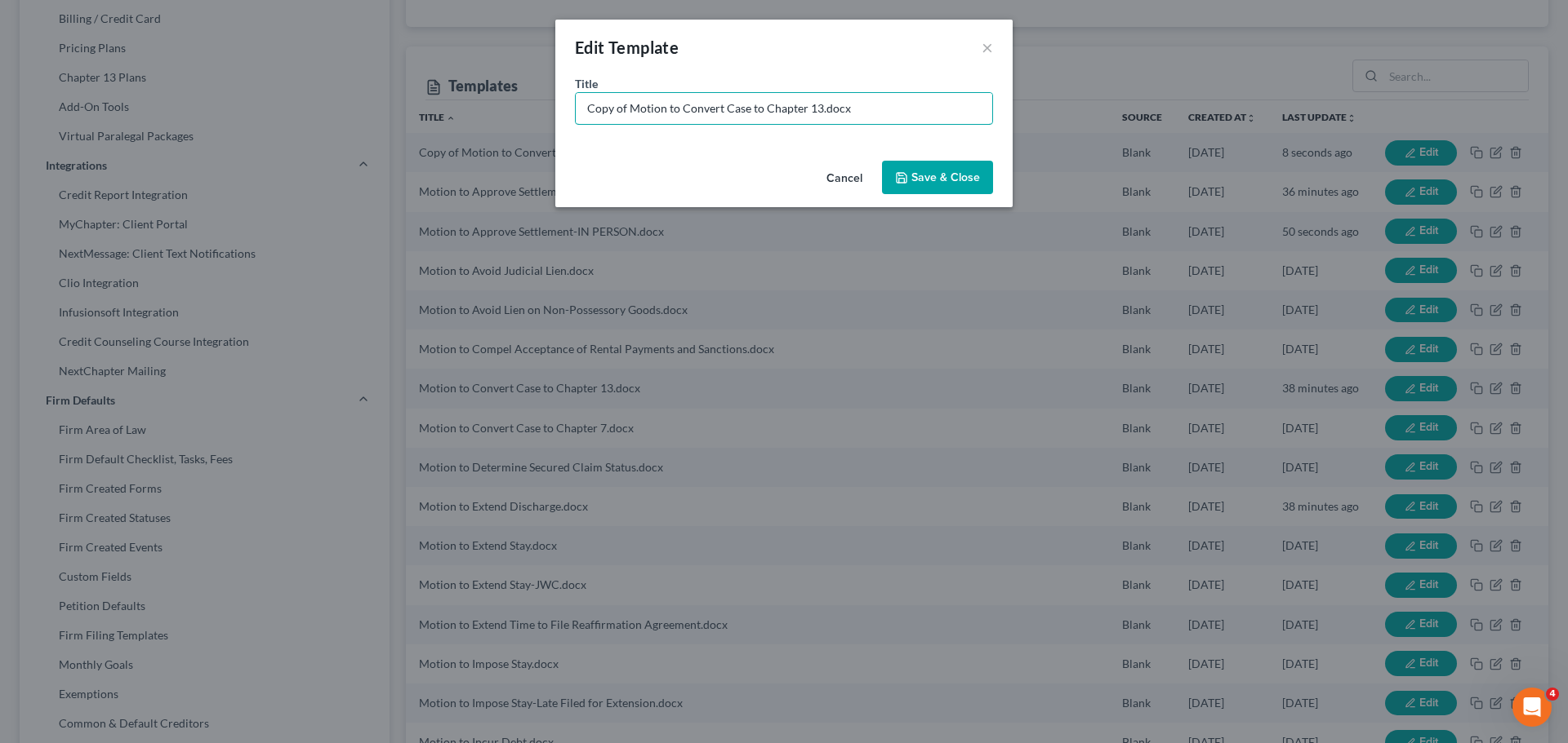
drag, startPoint x: 628, startPoint y: 110, endPoint x: 431, endPoint y: 61, distance: 203.0
click at [431, 61] on div "Edit Template × Title * Copy of Motion to Convert Case to Chapter 13.docx Cance…" at bounding box center [784, 372] width 1568 height 743
click at [779, 109] on input "Motion to Convert Case to Chapter 13.docx" at bounding box center [784, 108] width 416 height 31
type input "Motion to Convert Case to Chapter 13-IN PERSON.docx"
click at [930, 183] on button "Save & Close" at bounding box center [937, 178] width 111 height 34
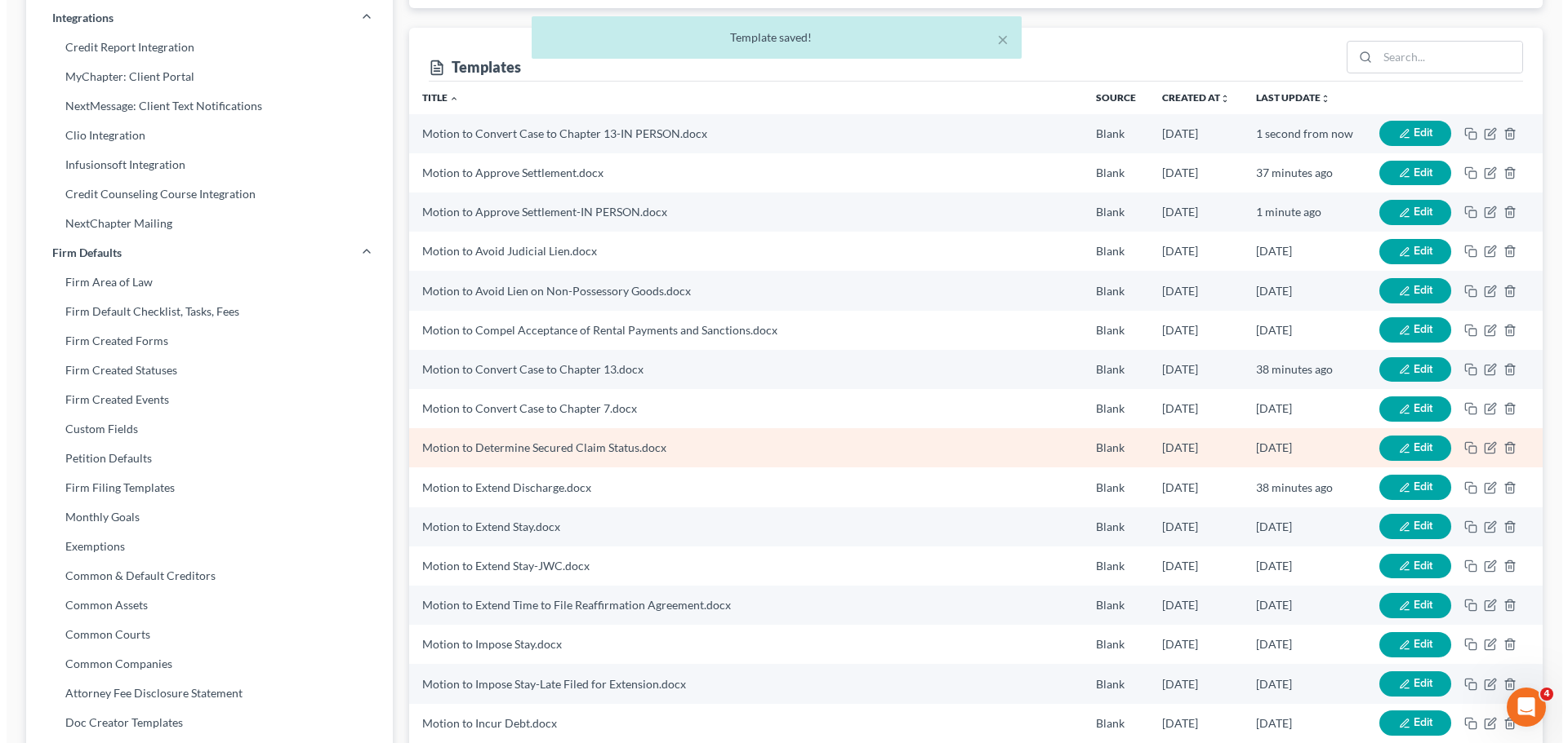
scroll to position [405, 0]
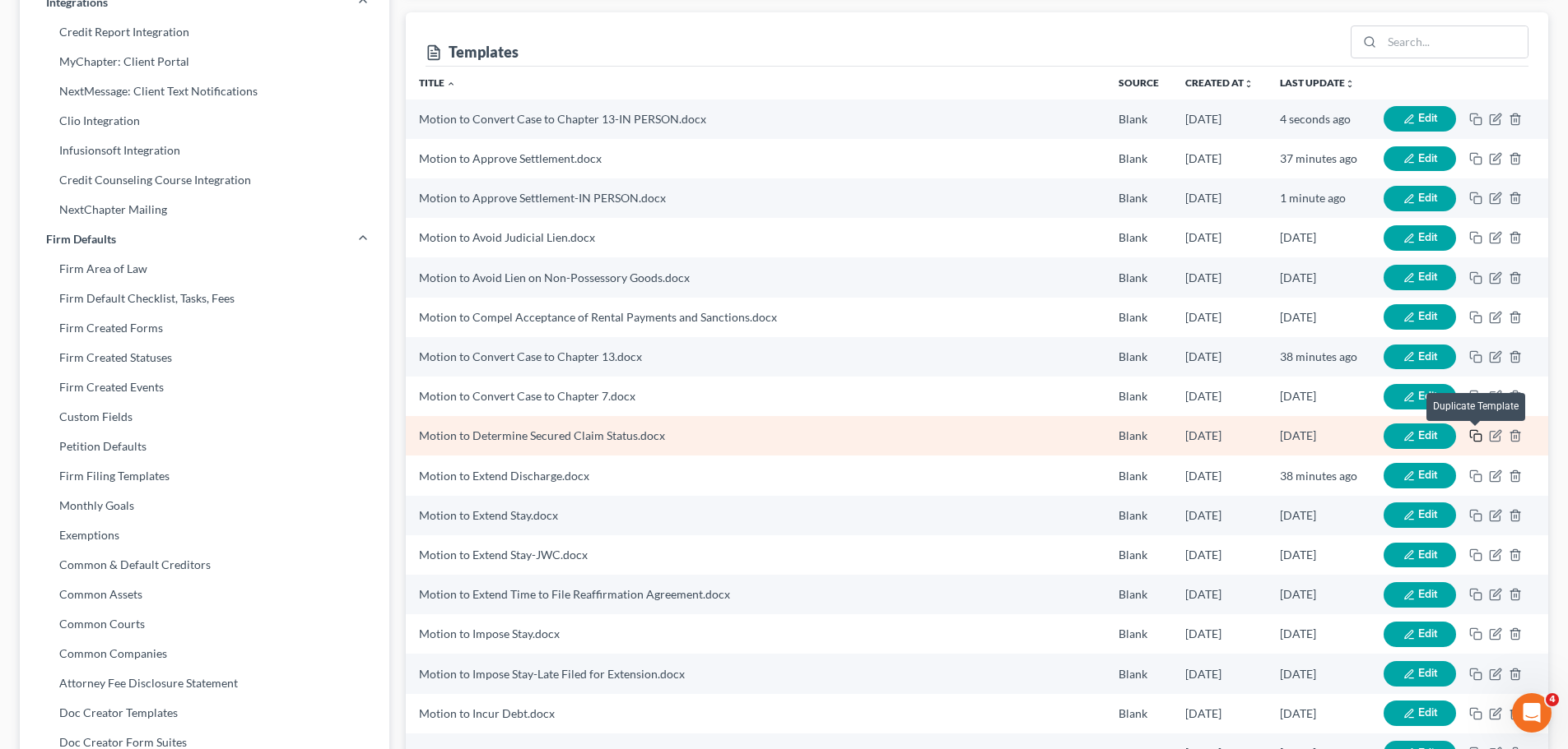
click at [1476, 432] on icon "button" at bounding box center [1476, 436] width 13 height 13
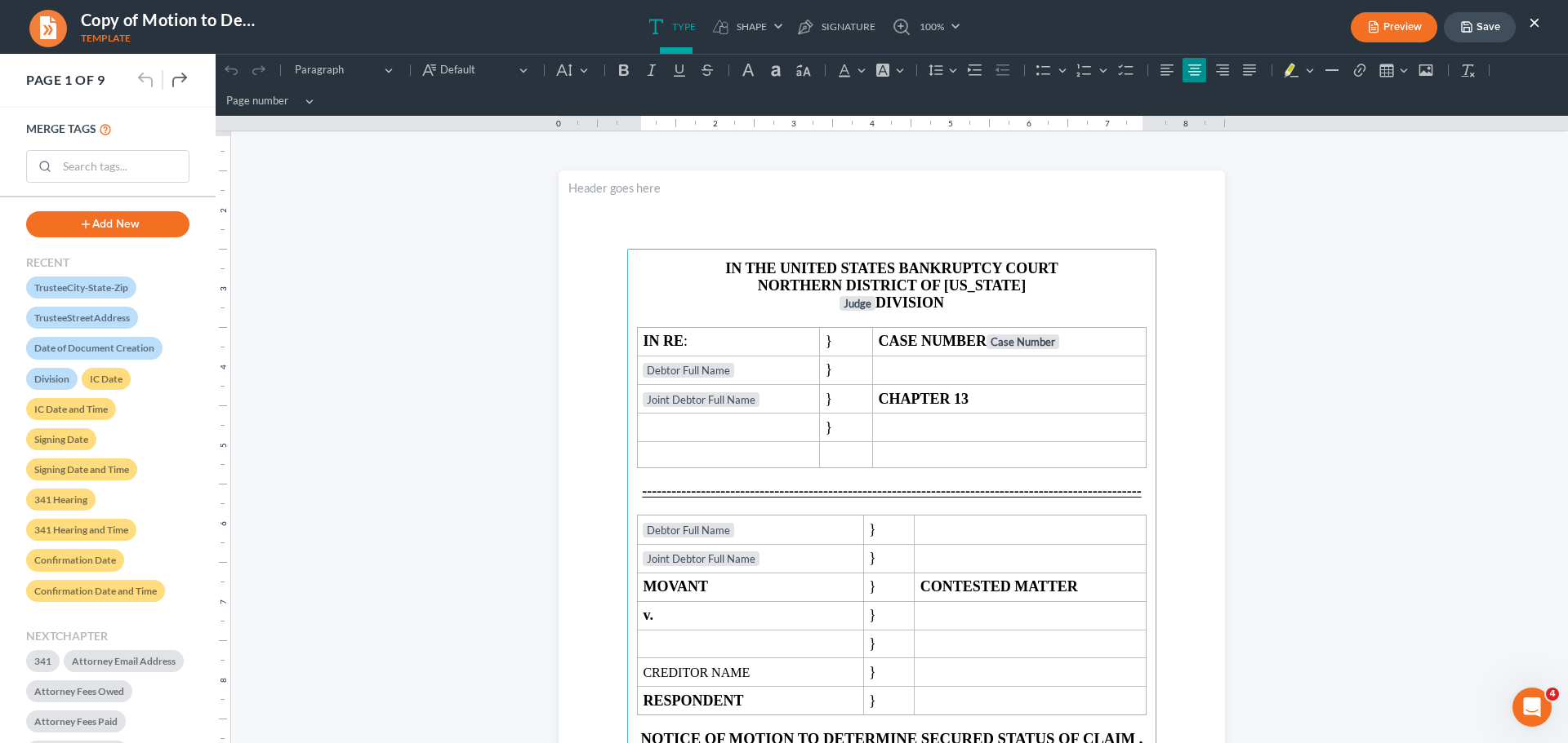
scroll to position [0, 0]
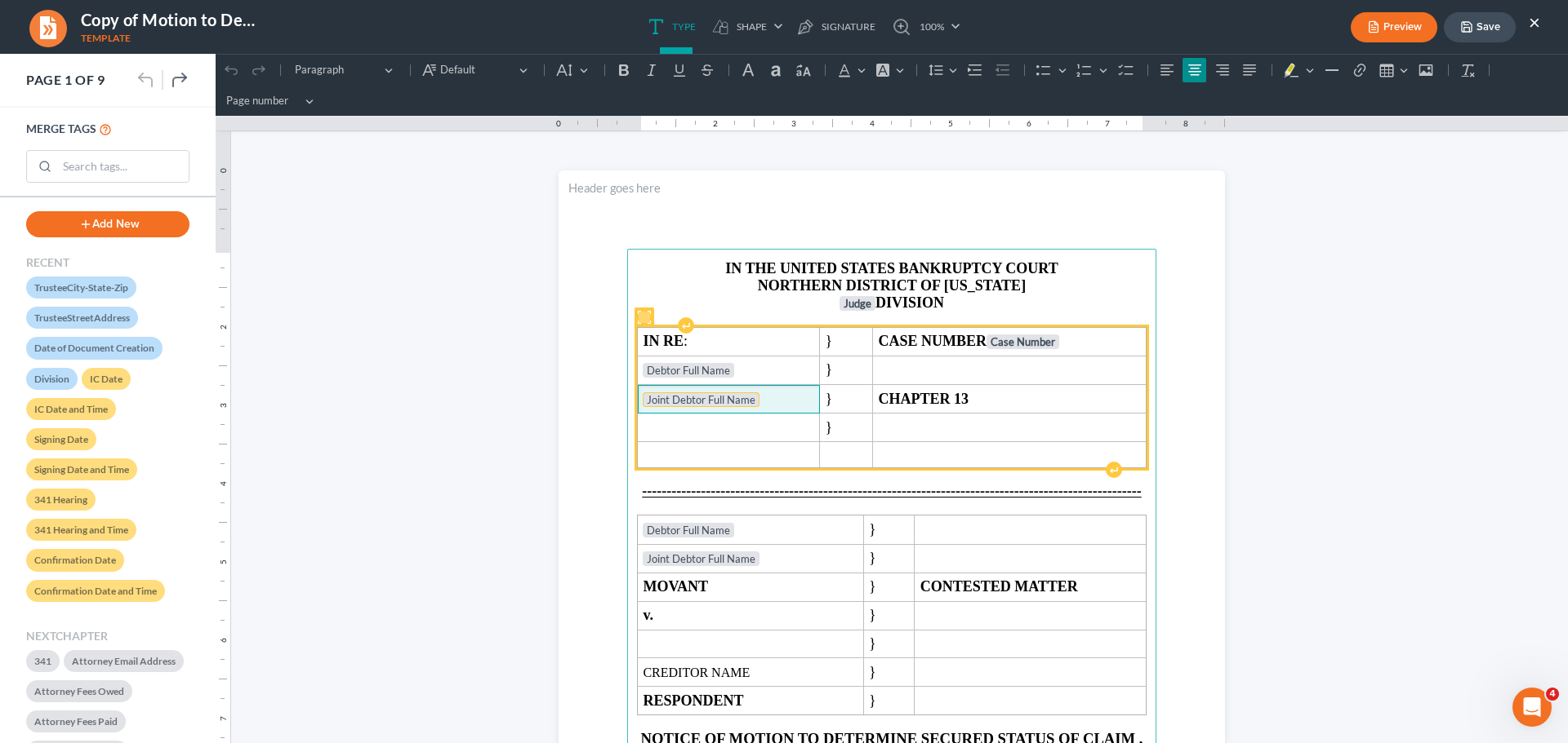
click at [642, 402] on tag "Joint Debtor Full Name" at bounding box center [701, 400] width 117 height 15
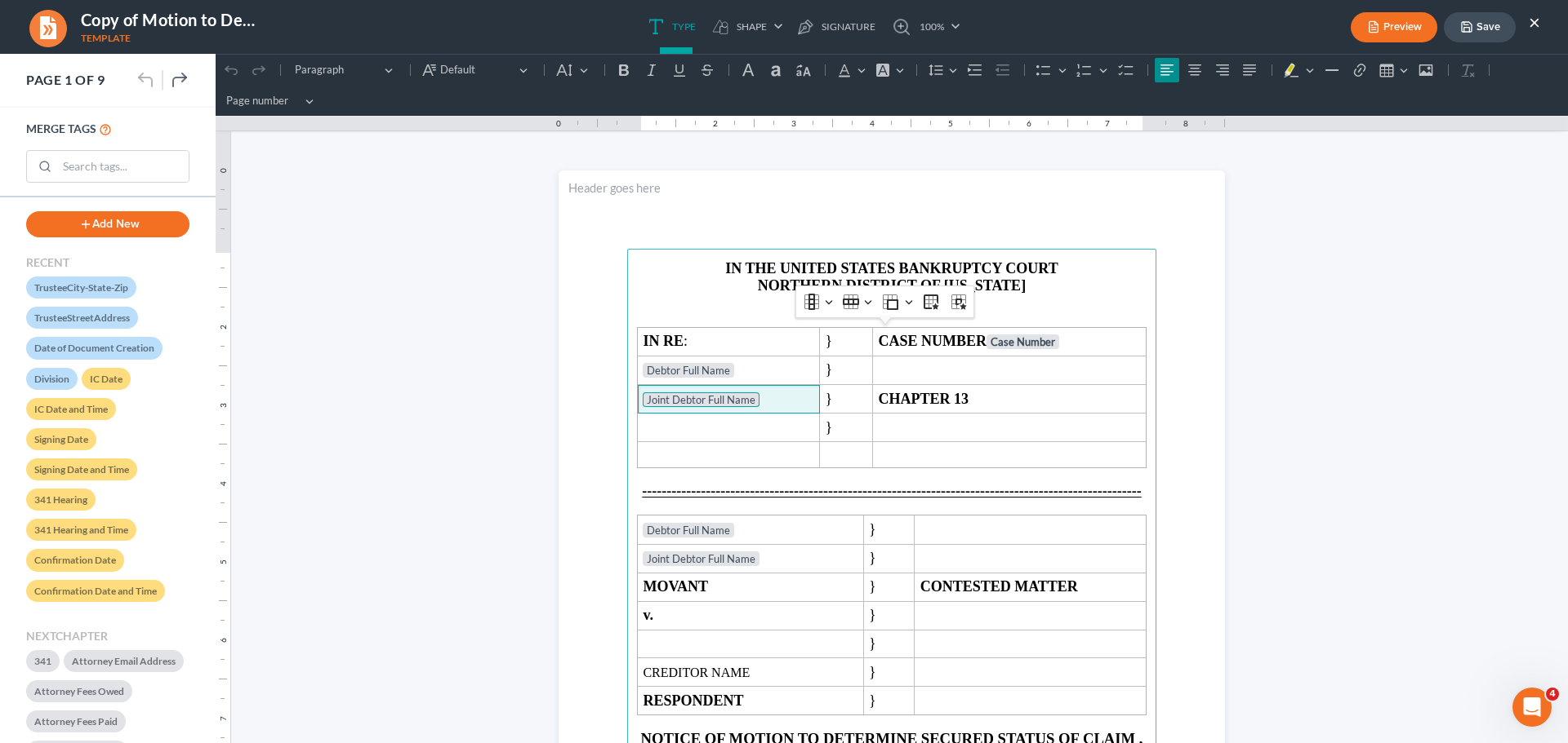
click html "1.00 10.00 0 1 1 2 2 3 3 4 4 5 5 6 6 7 7 8 8 9 9 10 10 11 11 Undo (Ctrl+Z) Undo…"
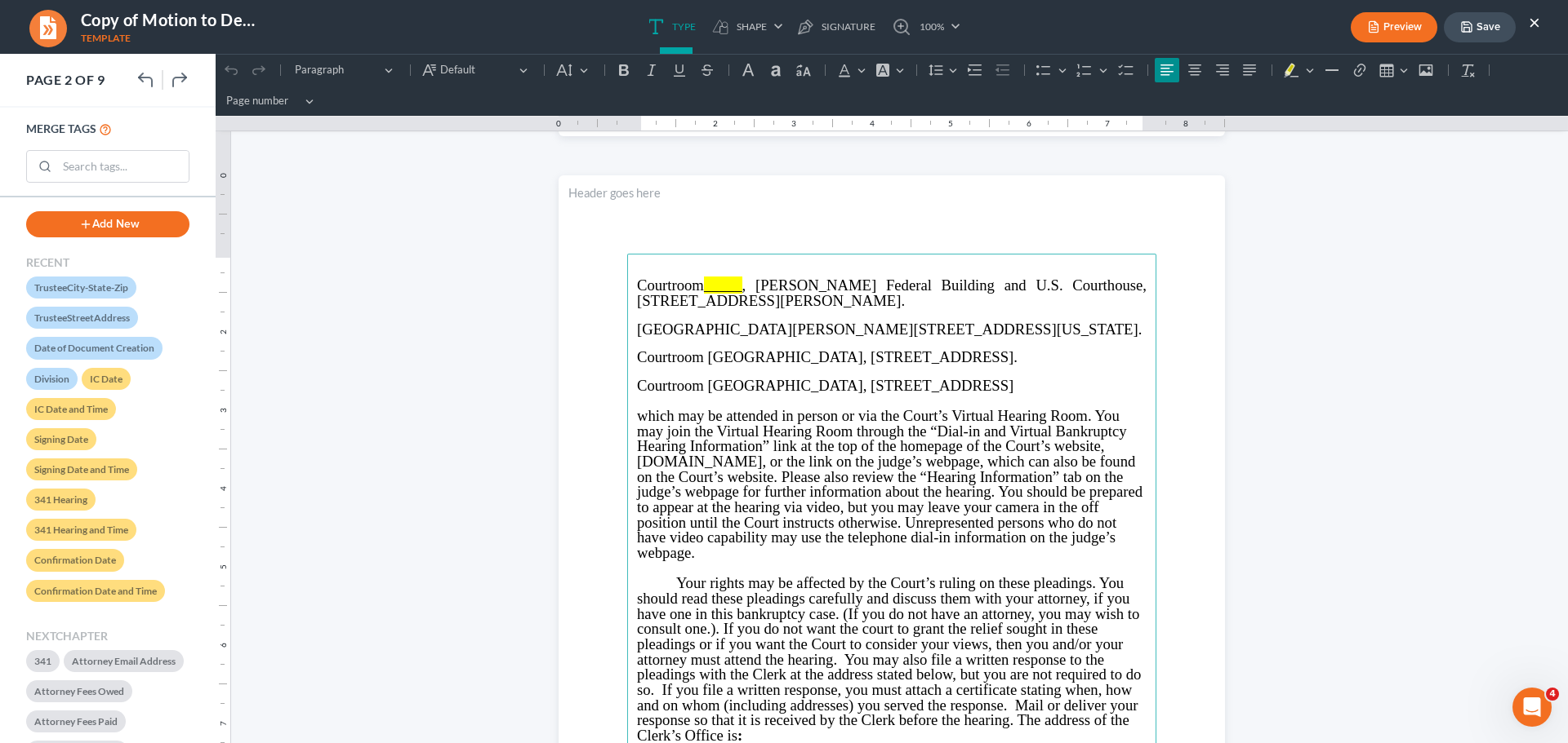
scroll to position [897, 0]
drag, startPoint x: 1045, startPoint y: 287, endPoint x: 1132, endPoint y: 562, distance: 288.4
click at [1132, 562] on main "Courtroom _____ , Richard B. Russell Federal Building and U.S. Courthouse, 75 T…" at bounding box center [891, 604] width 529 height 705
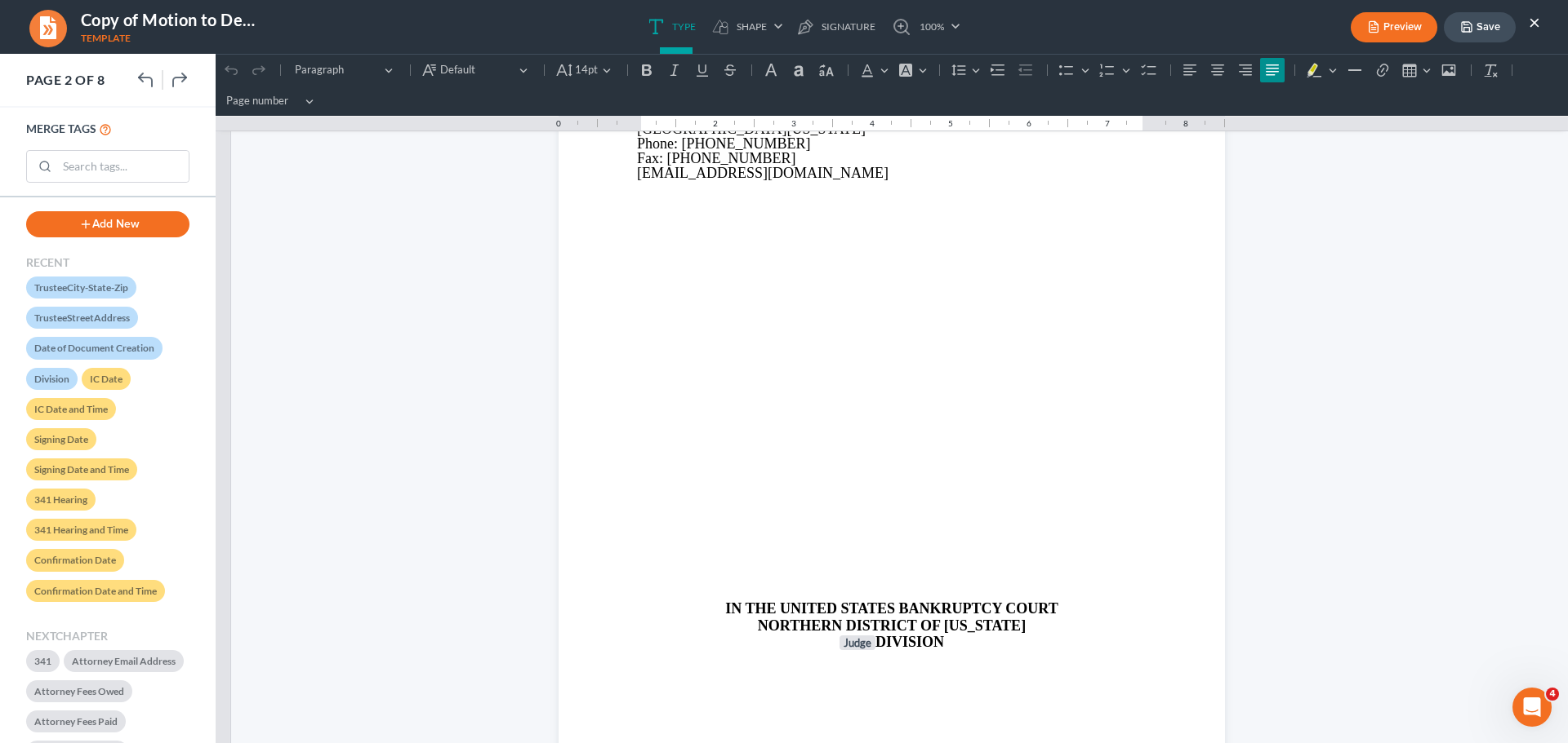
scroll to position [2121, 0]
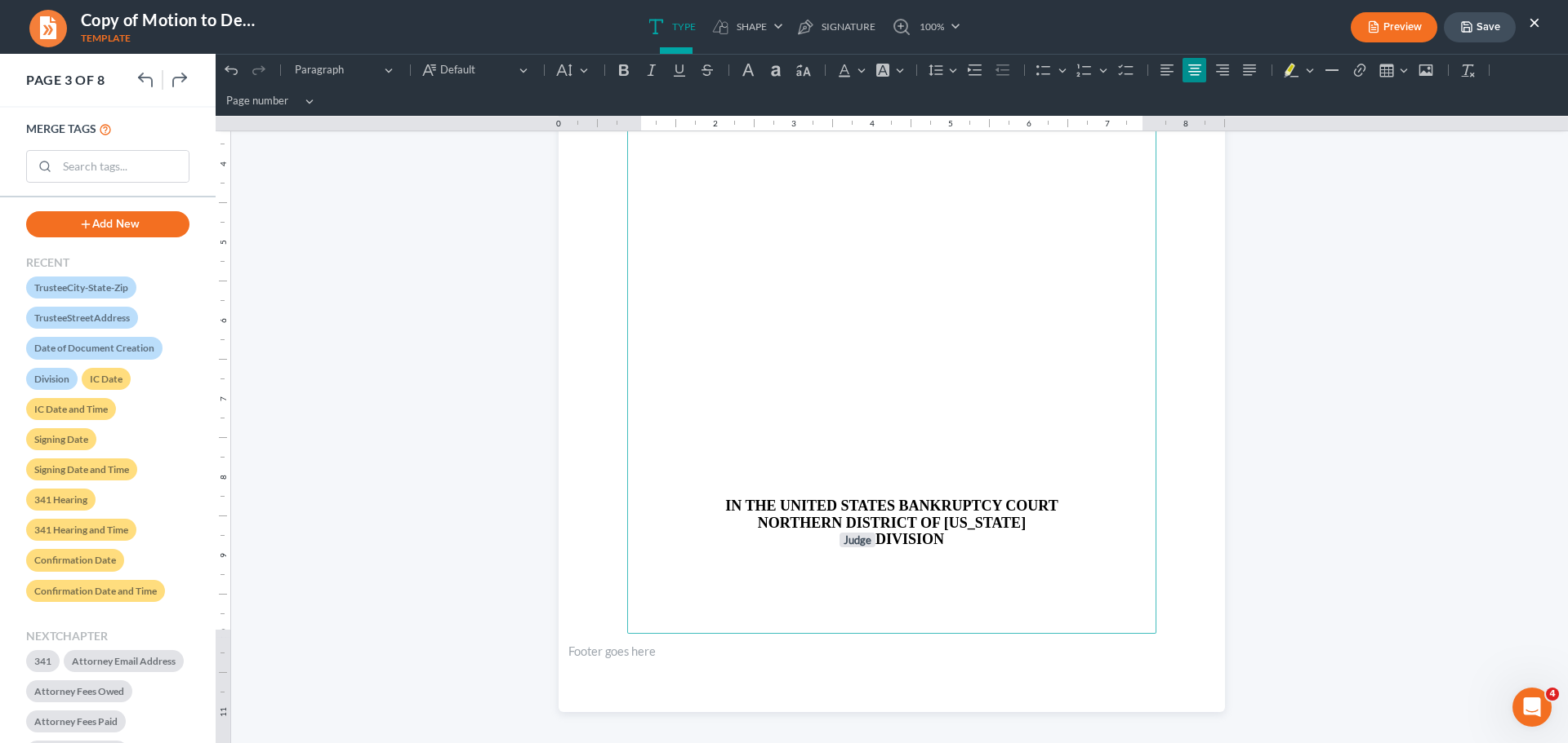
click at [781, 432] on p "Rich Text Editor, page-2-main" at bounding box center [891, 430] width 510 height 15
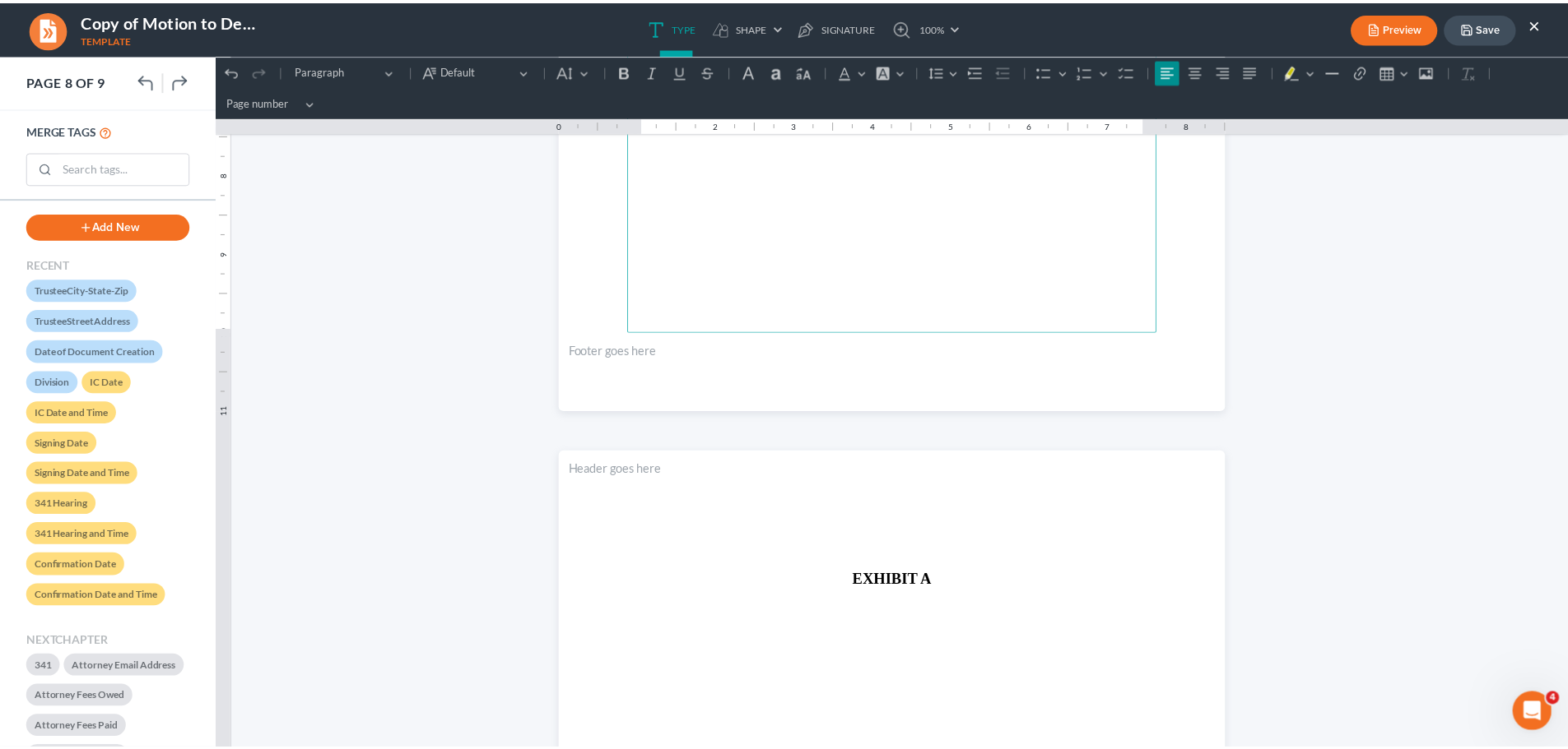
scroll to position [6827, 0]
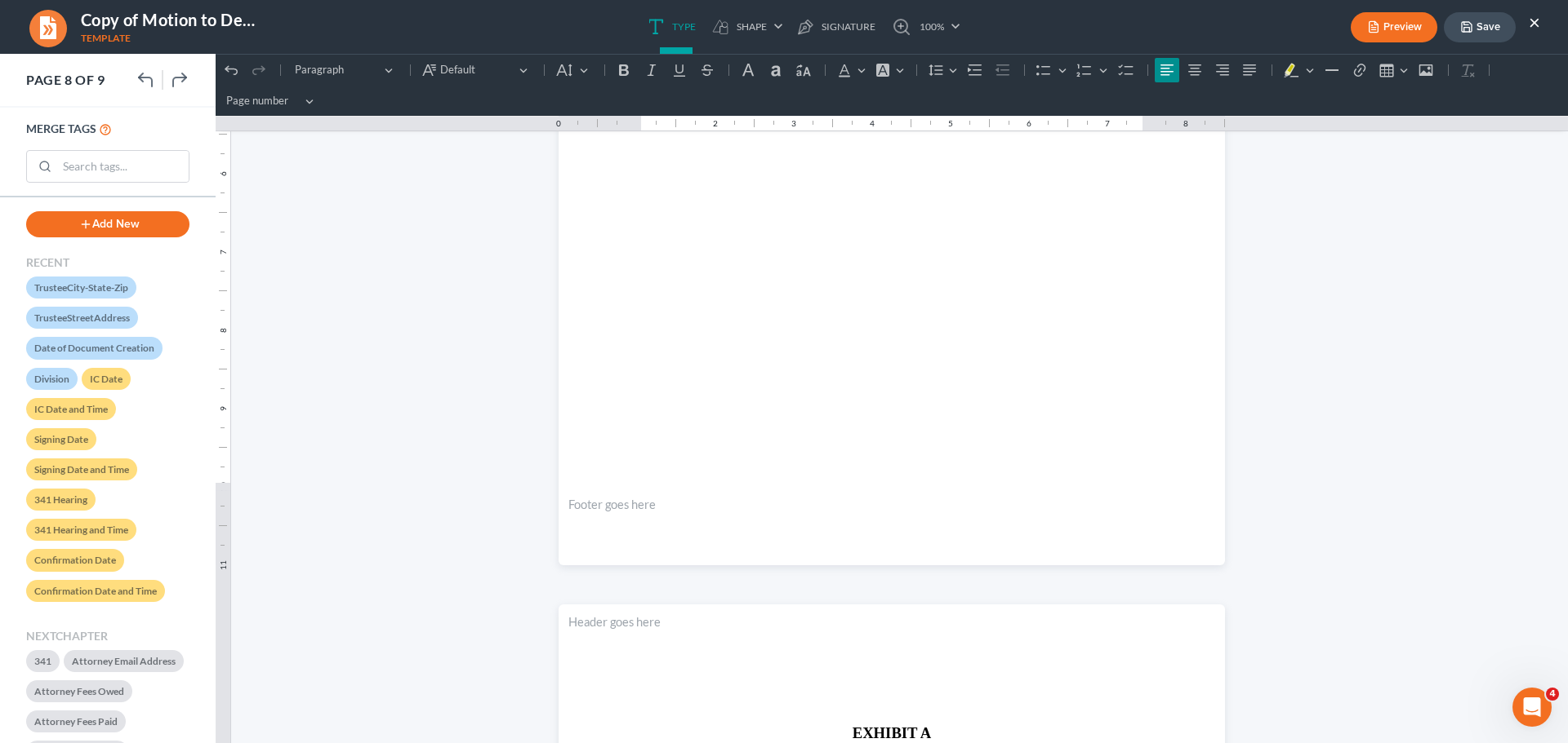
click at [1482, 20] on button "Save" at bounding box center [1479, 28] width 72 height 30
click at [1487, 25] on button "Save" at bounding box center [1479, 28] width 72 height 30
click at [1535, 24] on button "×" at bounding box center [1535, 22] width 12 height 19
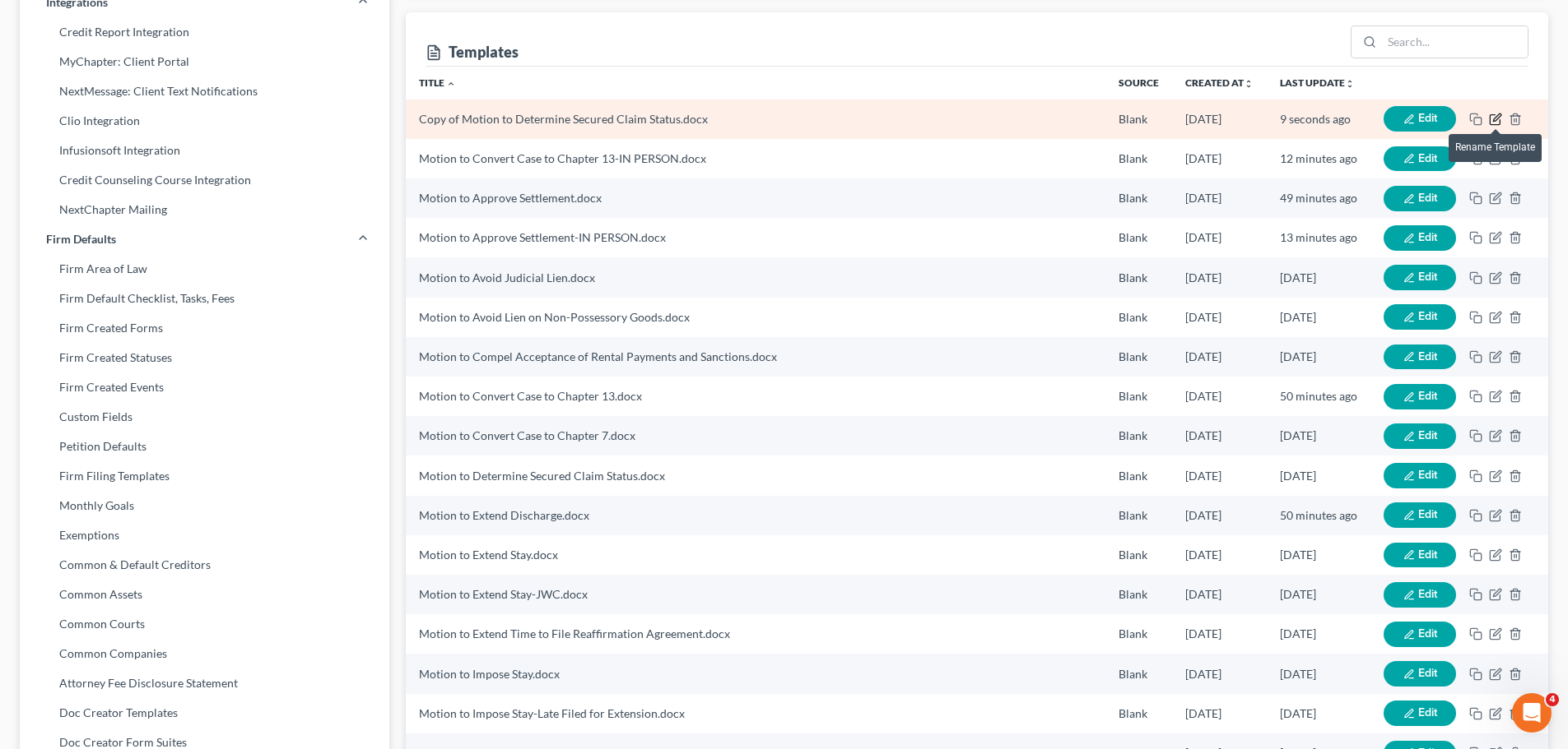
click at [1496, 125] on icon "button" at bounding box center [1495, 120] width 10 height 10
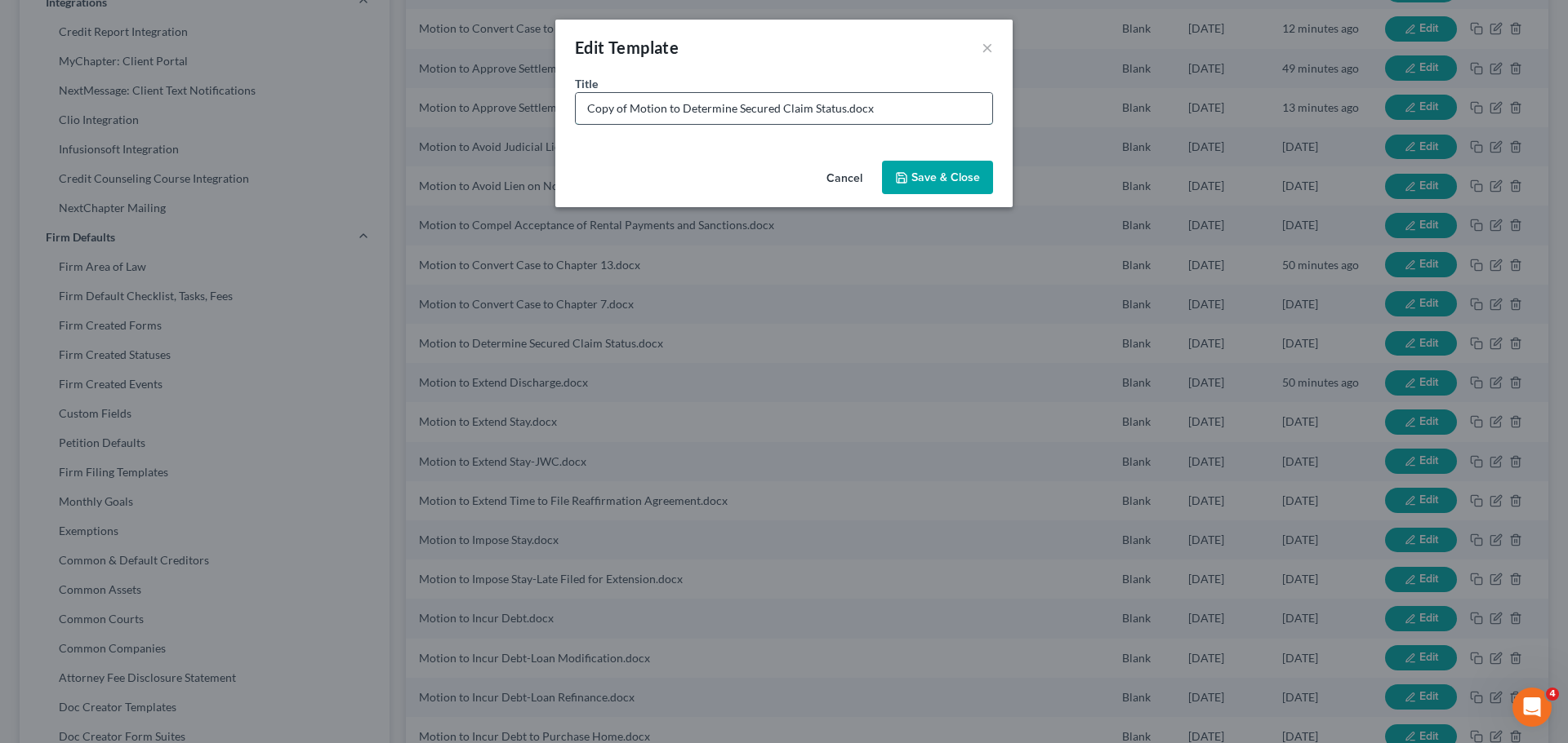
click at [622, 121] on input "Copy of Motion to Determine Secured Claim Status.docx" at bounding box center [784, 108] width 416 height 31
click at [632, 108] on input "Copy of Motion to Determine Secured Claim Status.docx" at bounding box center [784, 108] width 416 height 31
drag, startPoint x: 628, startPoint y: 108, endPoint x: 495, endPoint y: 95, distance: 133.6
click at [495, 95] on div "Edit Template × Title * Copy of Motion to Determine Secured Claim Status.docx C…" at bounding box center [784, 372] width 1568 height 743
click at [800, 106] on input "Motion to Determine Secured Claim Status.docx" at bounding box center [784, 108] width 416 height 31
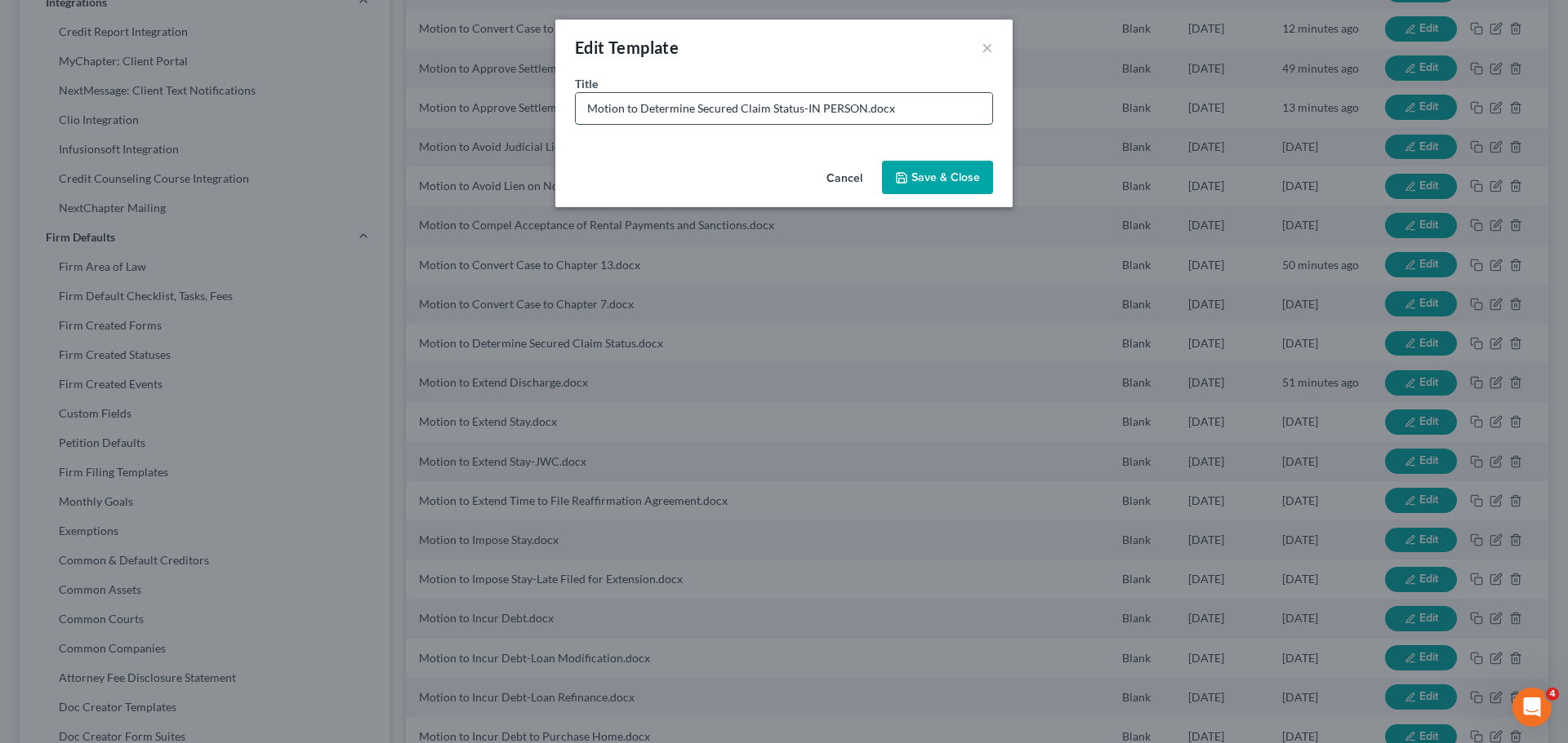
type input "Motion to Determine Secured Claim Status-IN PERSON.docx"
click at [919, 179] on button "Save & Close" at bounding box center [937, 178] width 111 height 34
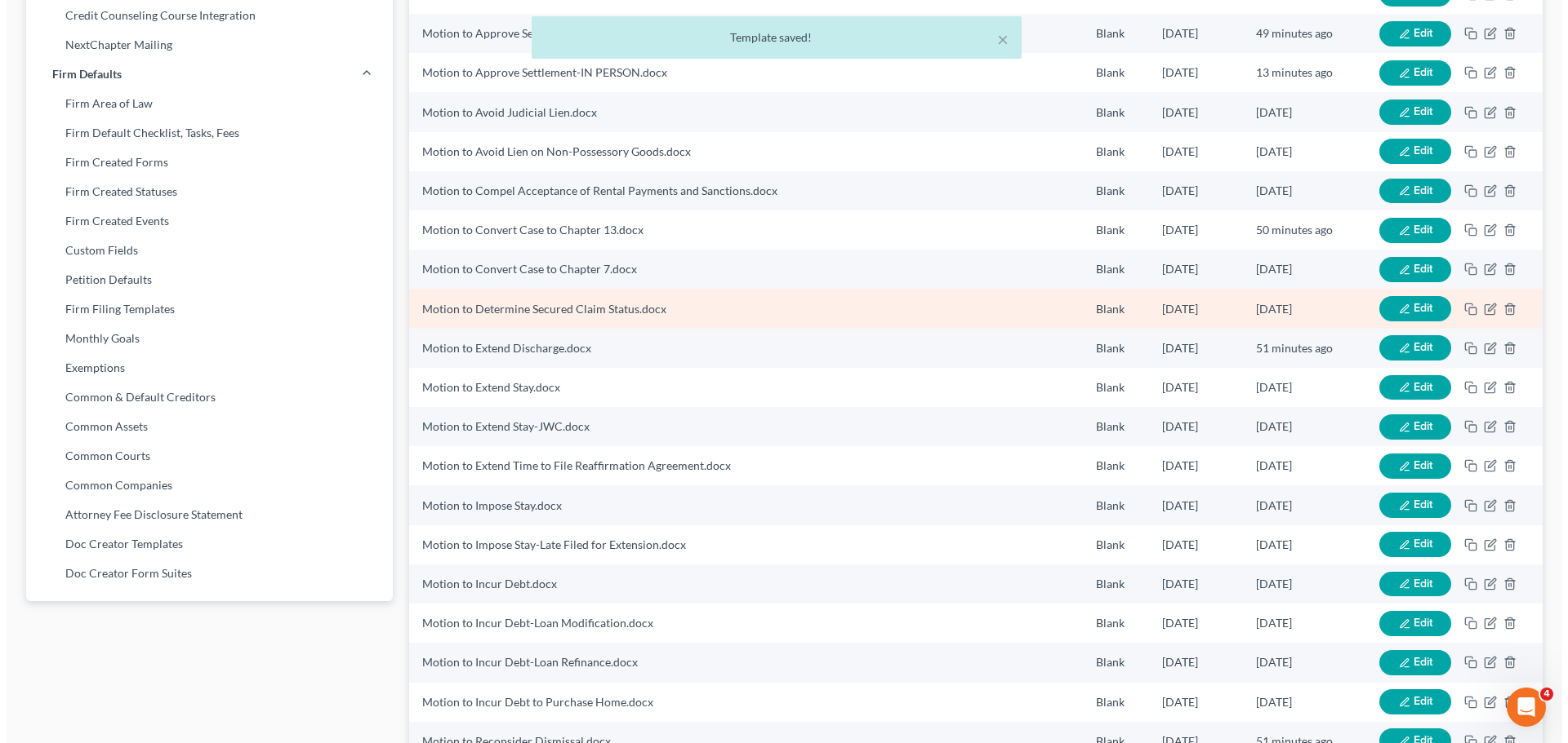
scroll to position [487, 0]
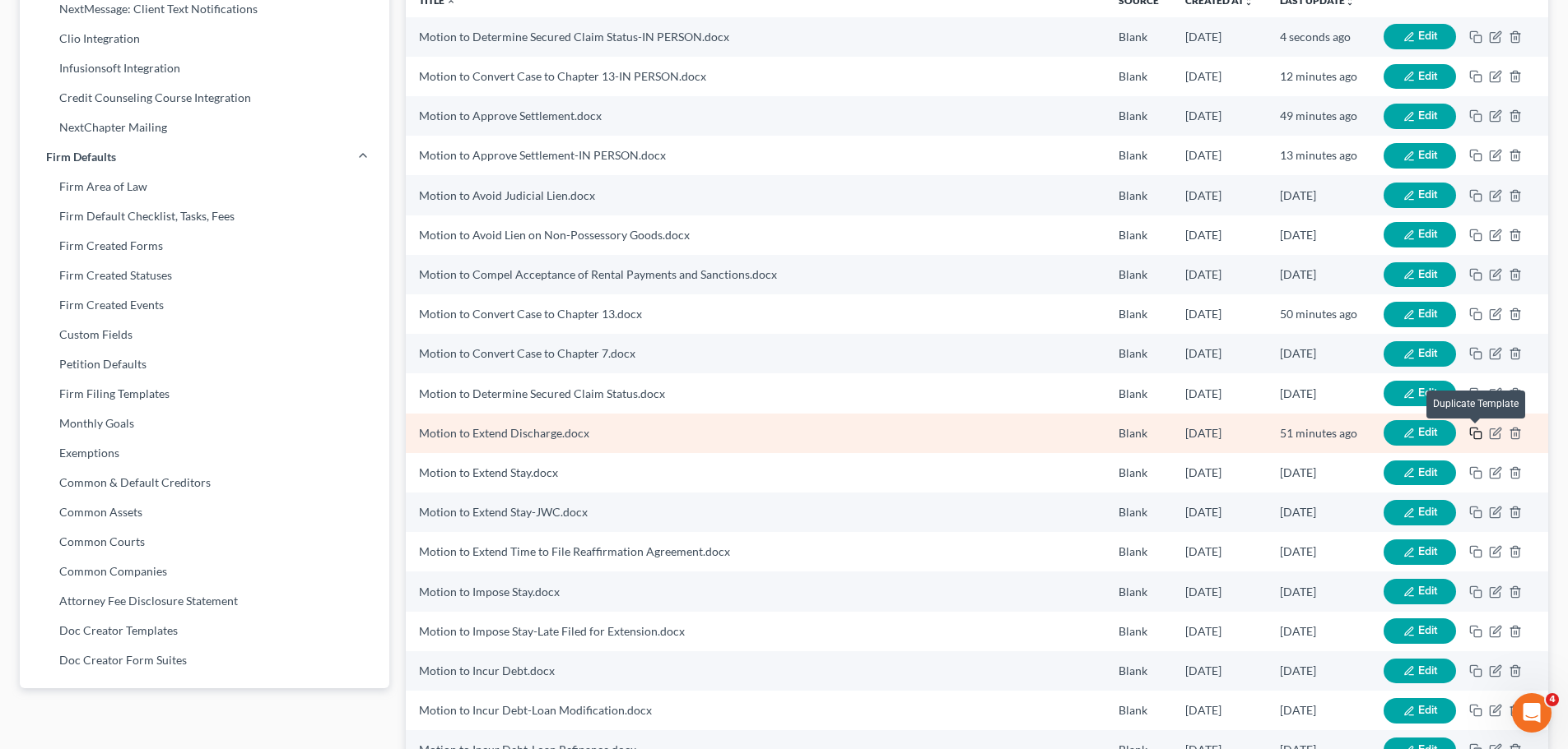
click at [1476, 431] on icon "button" at bounding box center [1476, 433] width 13 height 13
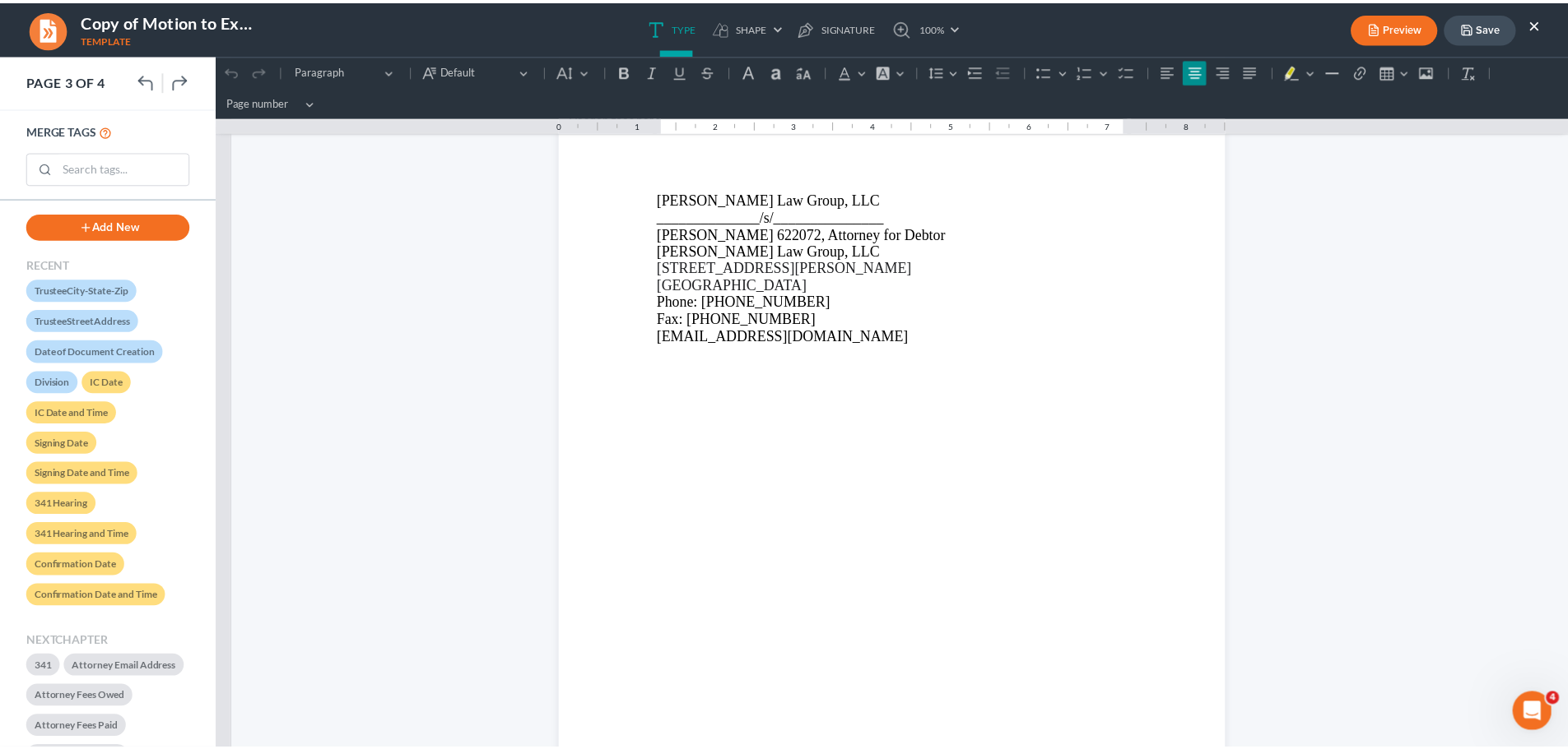
scroll to position [2879, 0]
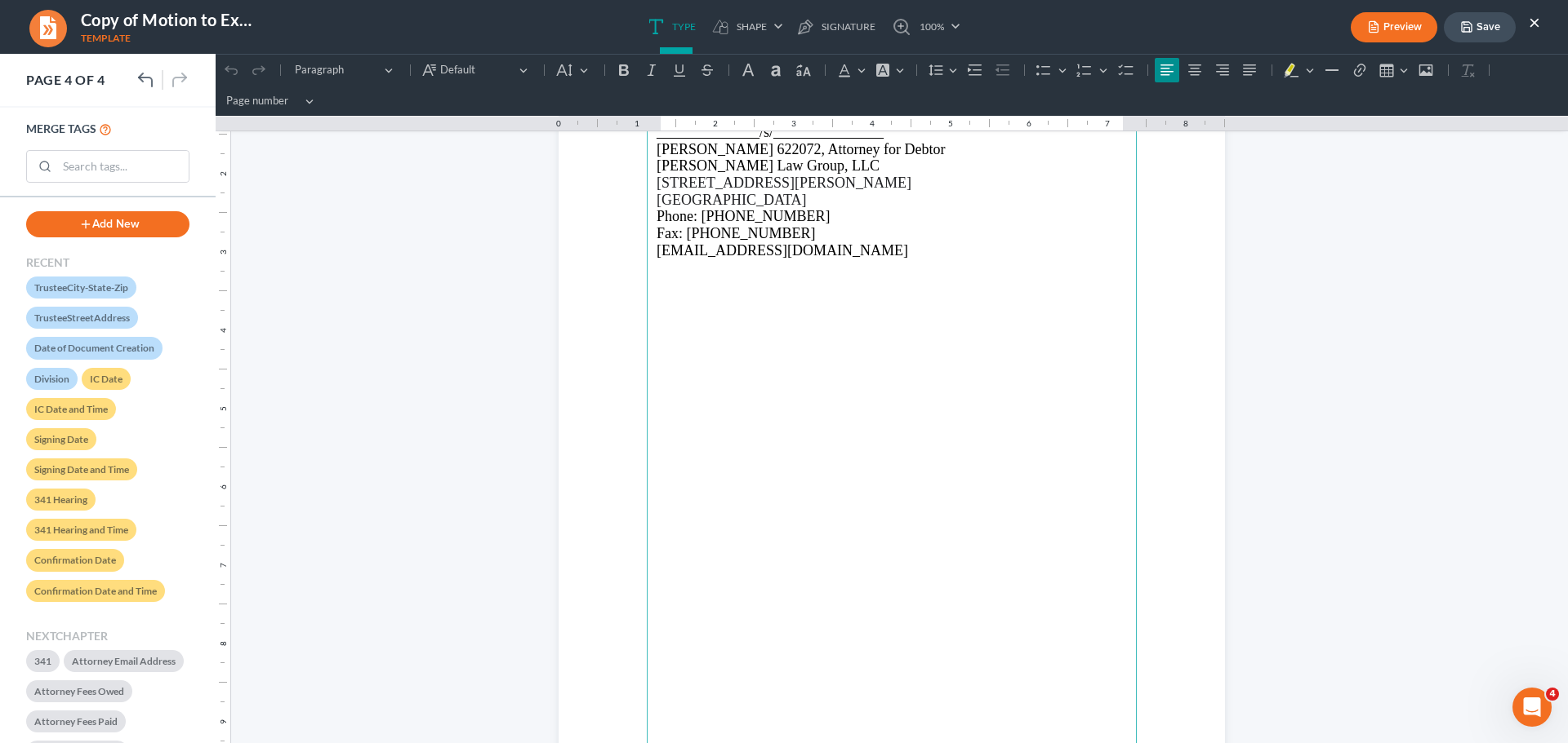
click at [1538, 23] on button "×" at bounding box center [1535, 22] width 12 height 19
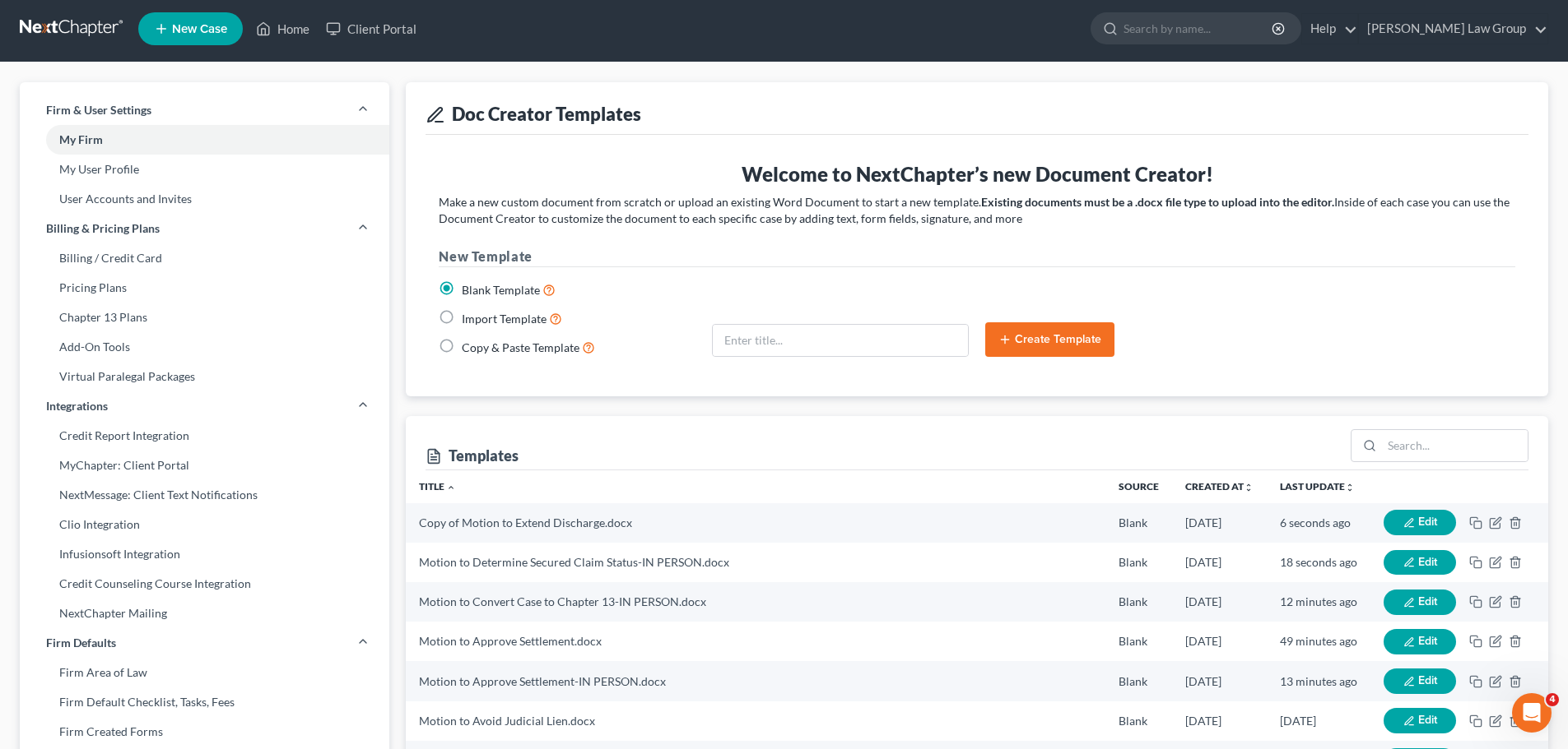
scroll to position [0, 0]
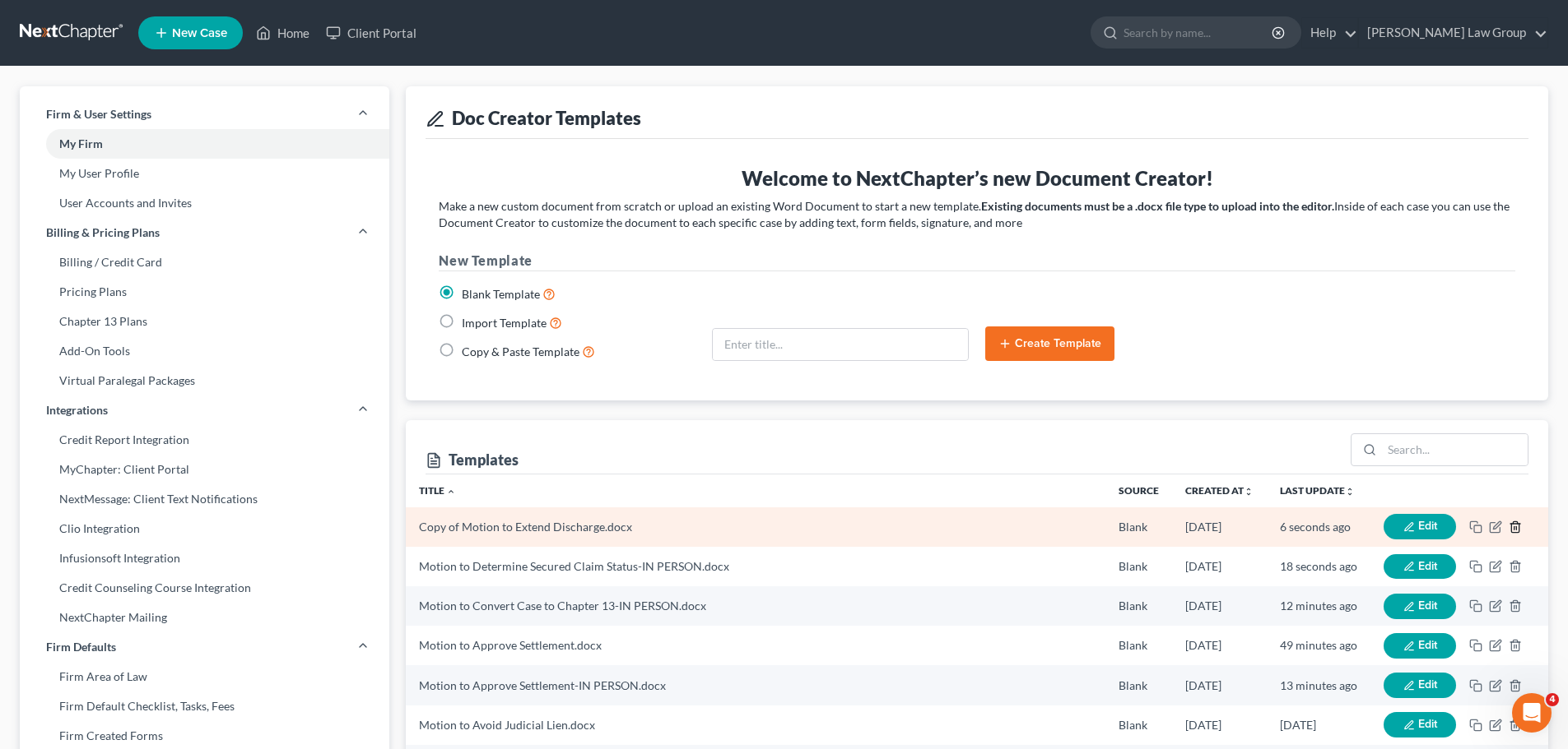
click at [1514, 524] on polyline "button" at bounding box center [1516, 524] width 10 height 0
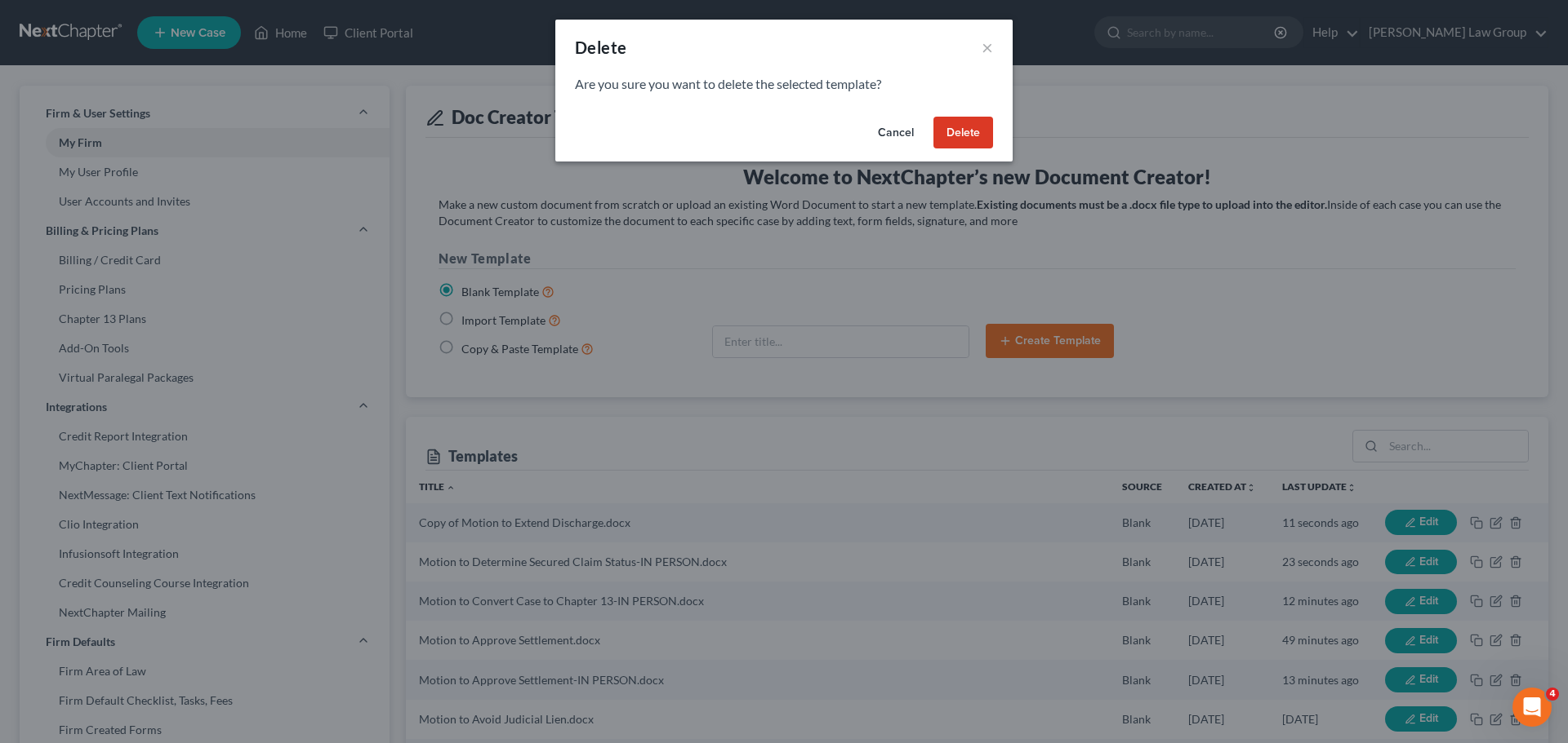
click at [948, 131] on button "Delete" at bounding box center [962, 133] width 59 height 33
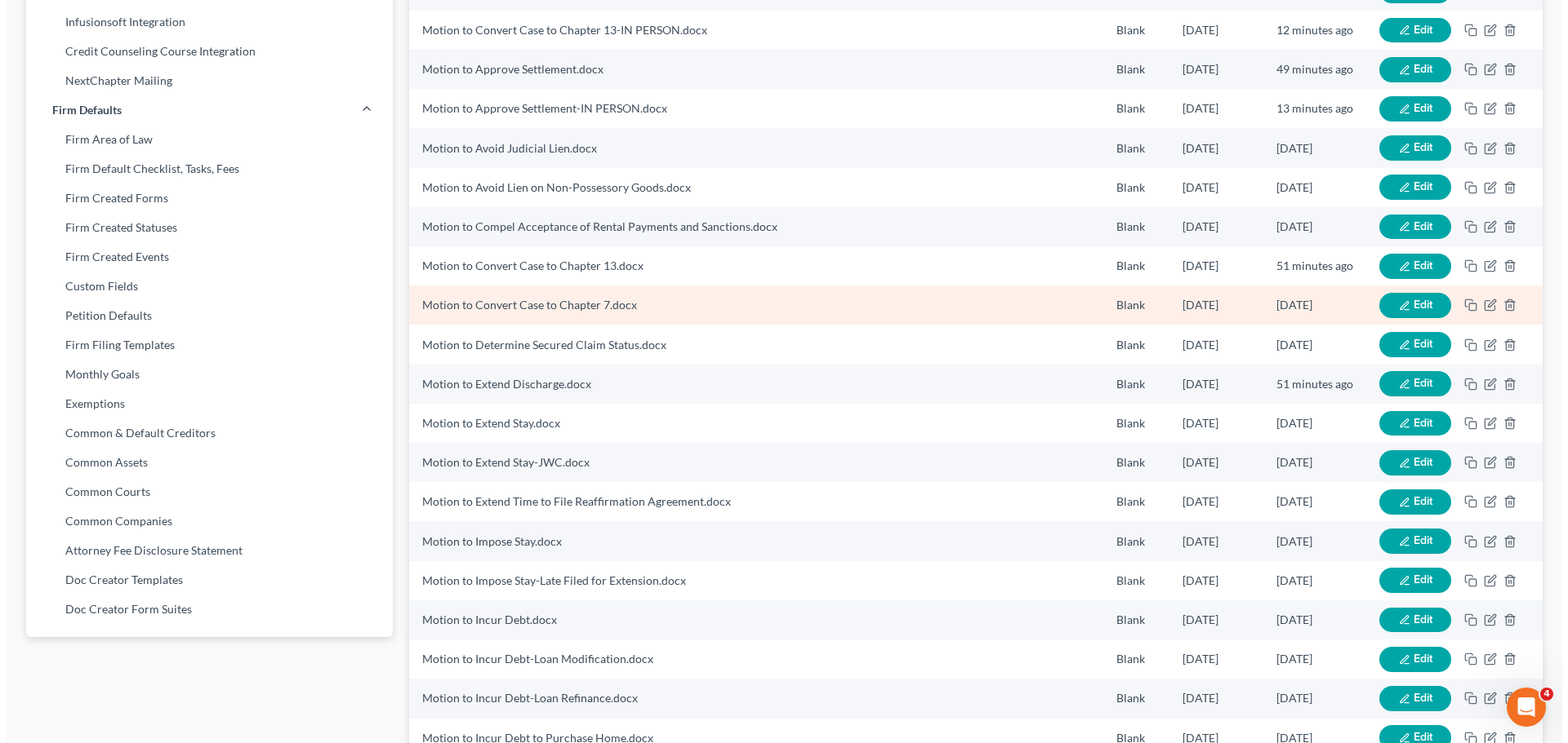
scroll to position [571, 0]
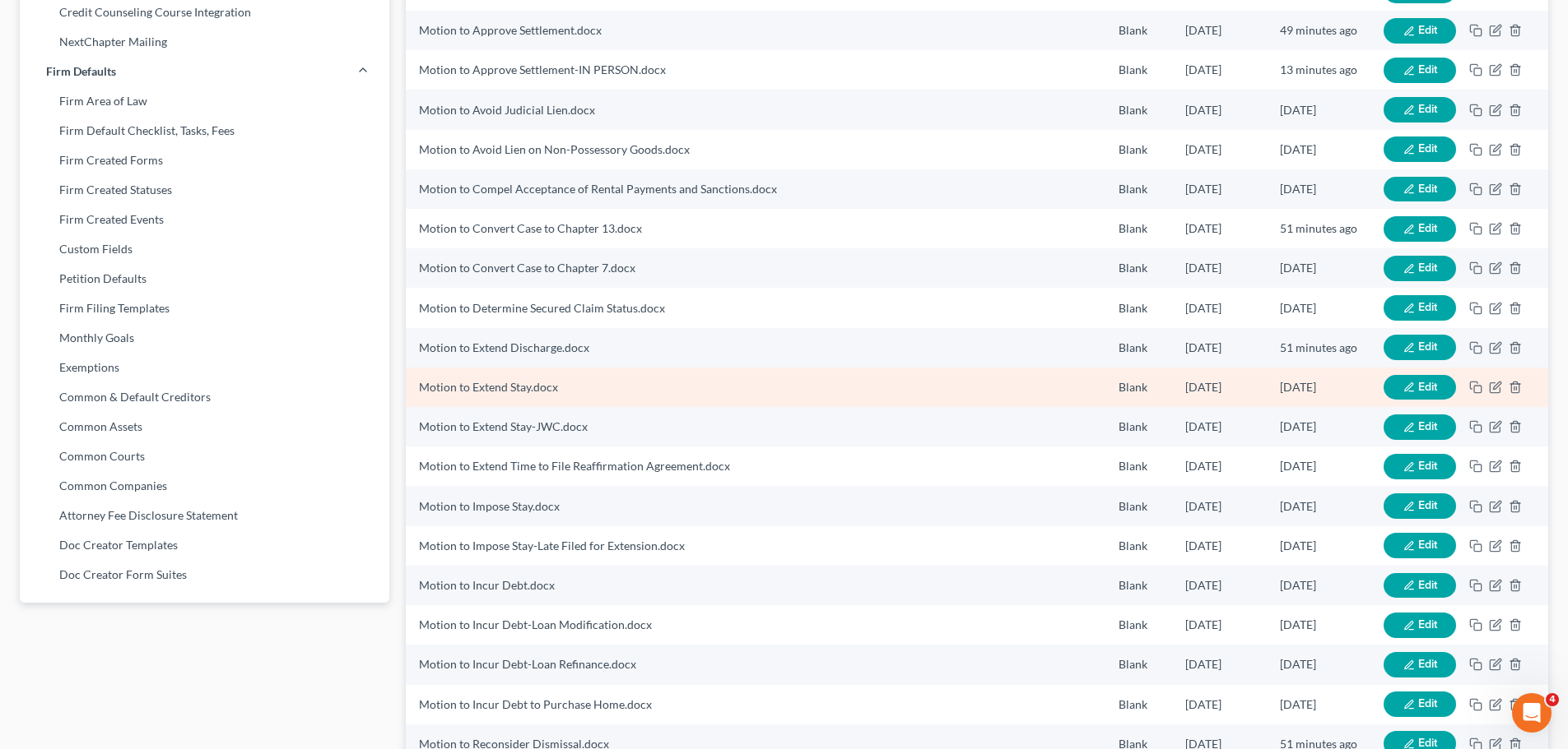
click at [1415, 384] on button "Edit" at bounding box center [1420, 388] width 72 height 25
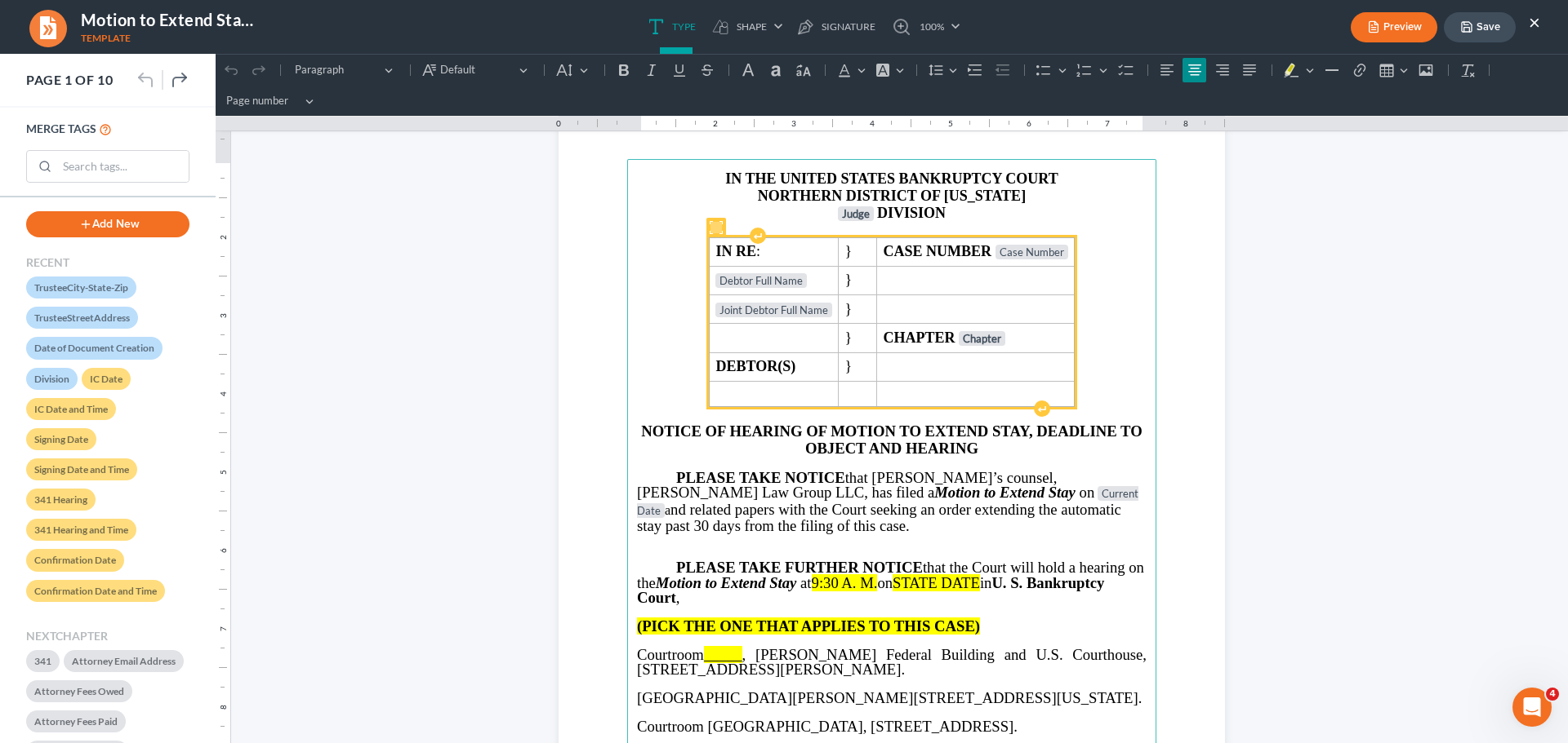
scroll to position [245, 0]
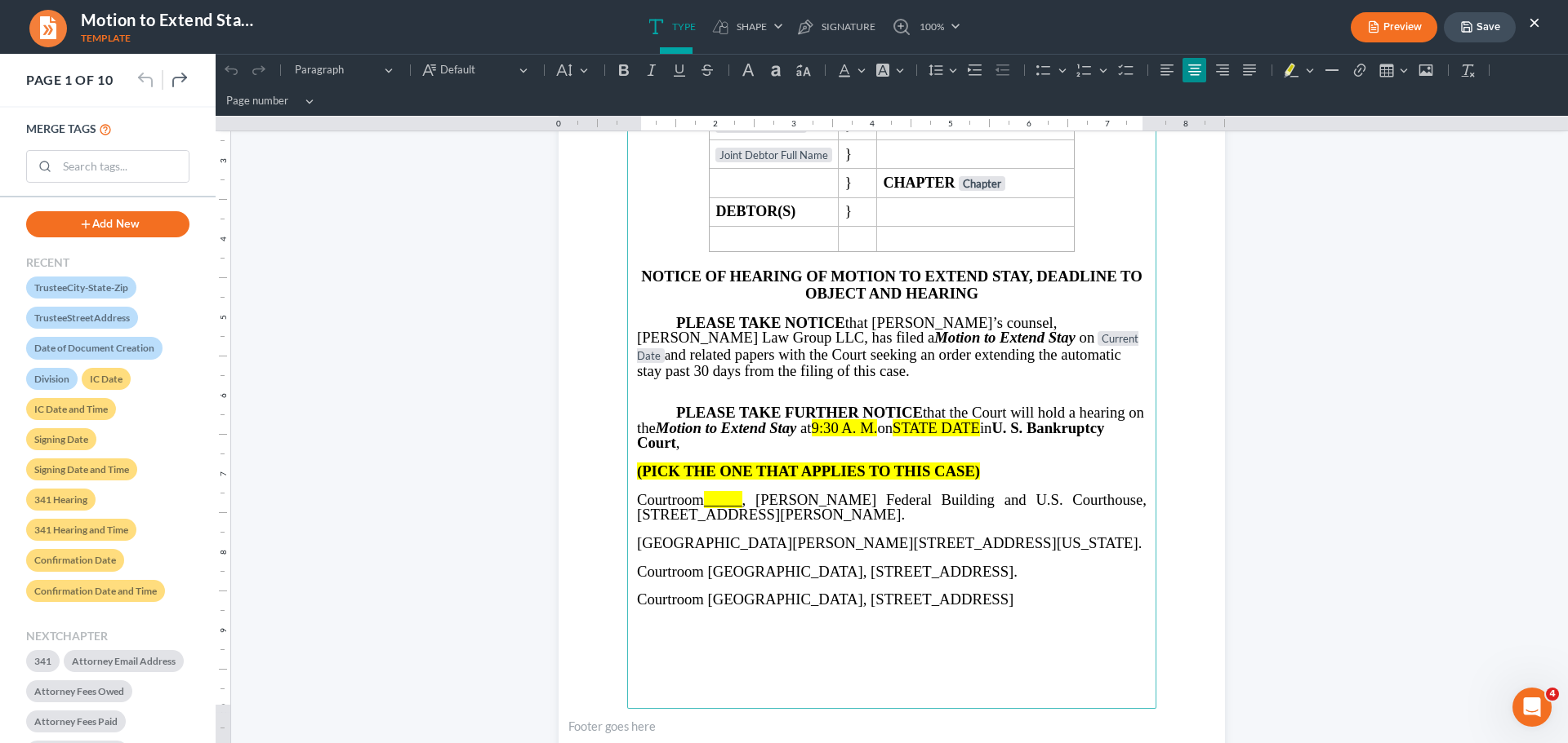
click at [1535, 16] on button "×" at bounding box center [1535, 22] width 12 height 19
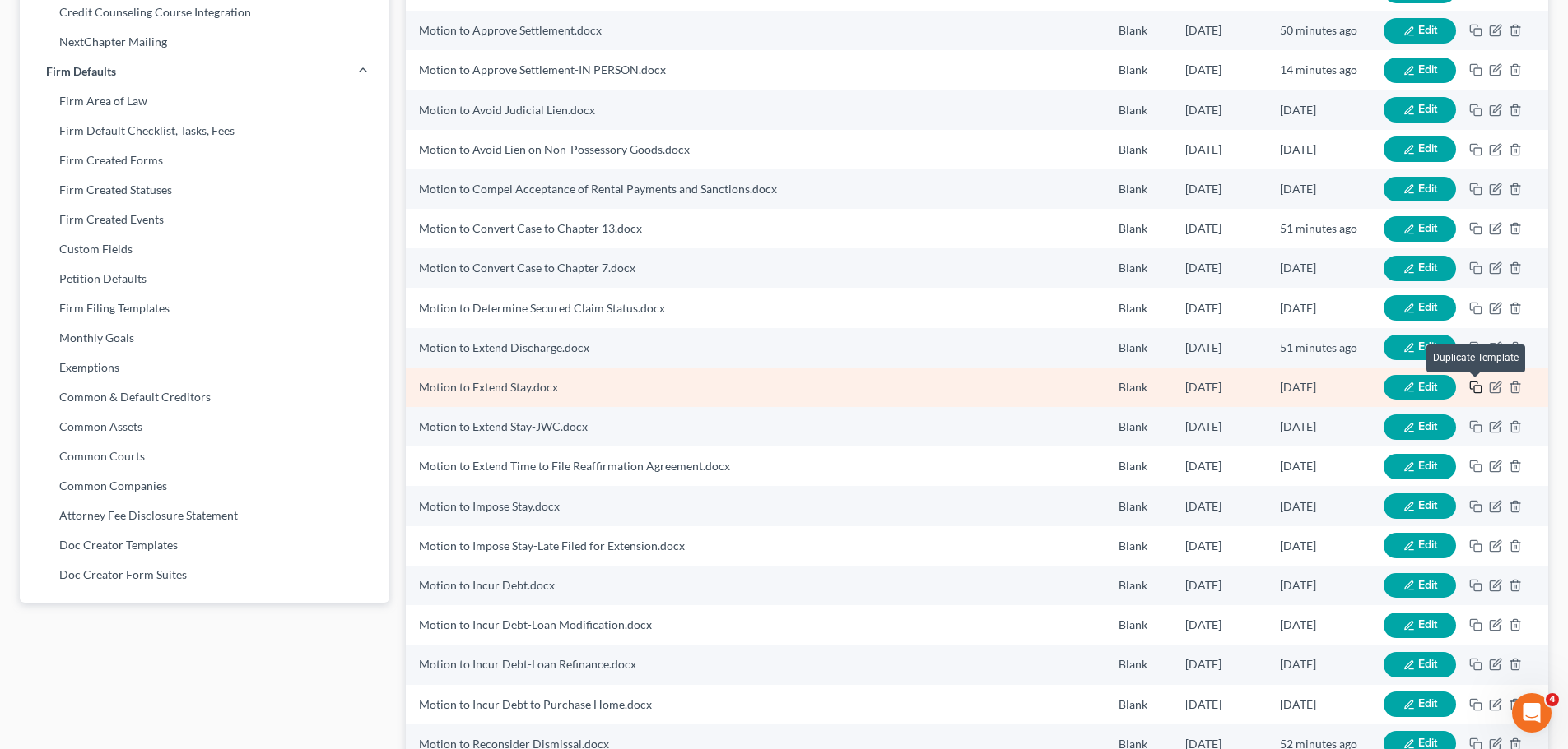
click at [1475, 384] on icon "button" at bounding box center [1476, 388] width 13 height 13
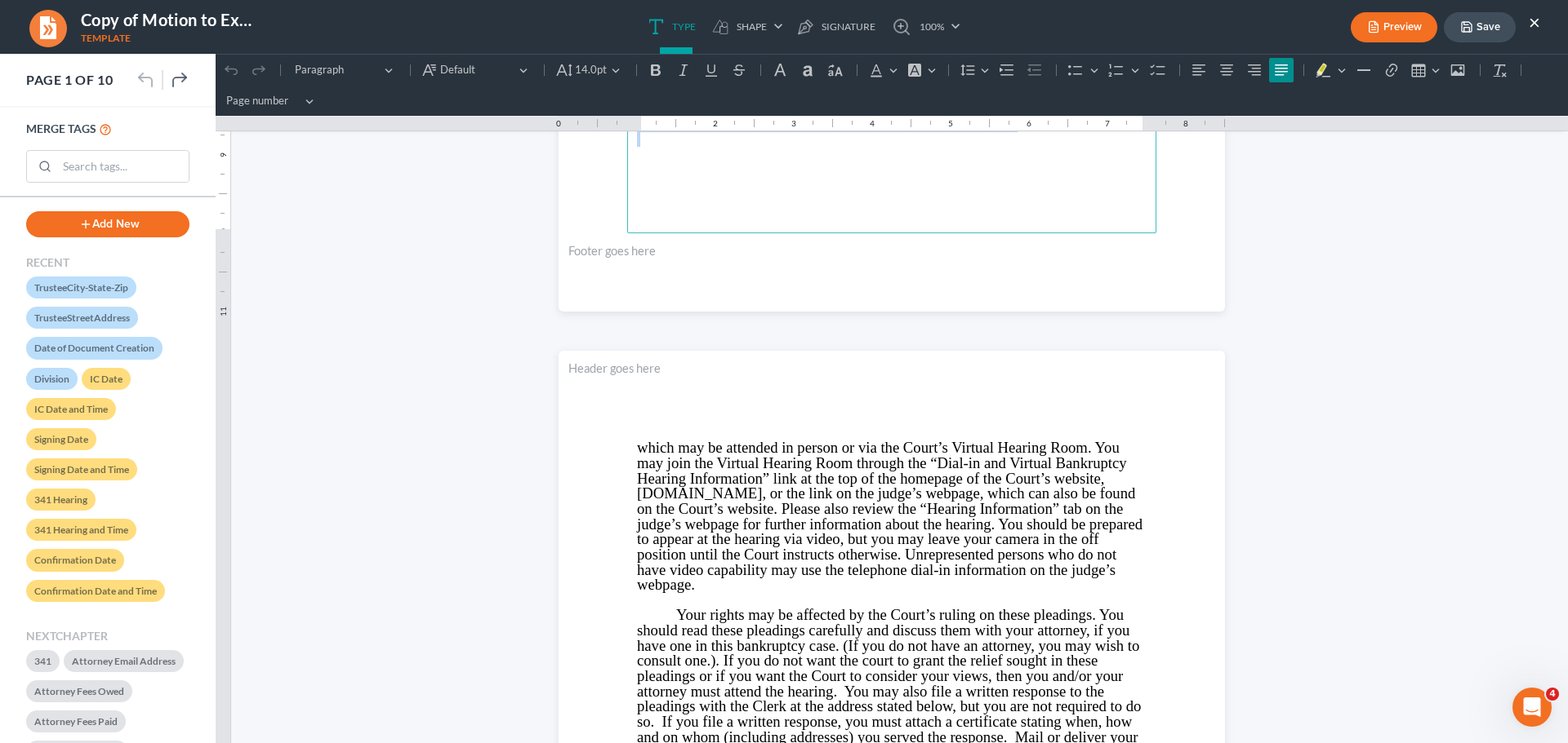
scroll to position [735, 0]
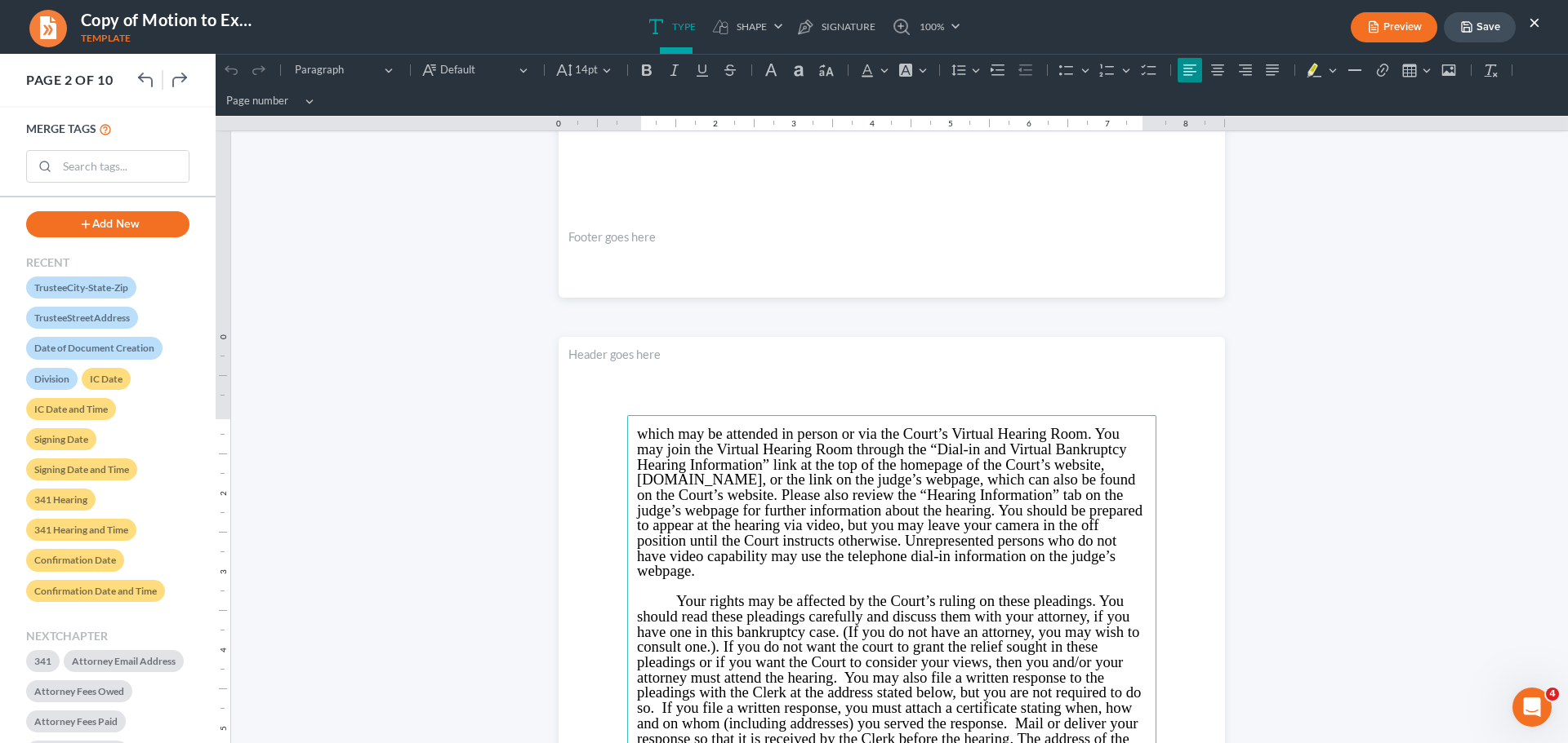
drag, startPoint x: 1045, startPoint y: 330, endPoint x: 824, endPoint y: 567, distance: 324.1
drag, startPoint x: 824, startPoint y: 556, endPoint x: 828, endPoint y: 531, distance: 25.3
click at [822, 556] on span "which may be attended in person or via the Court’s Virtual Hearing Room. You ma…" at bounding box center [889, 502] width 505 height 154
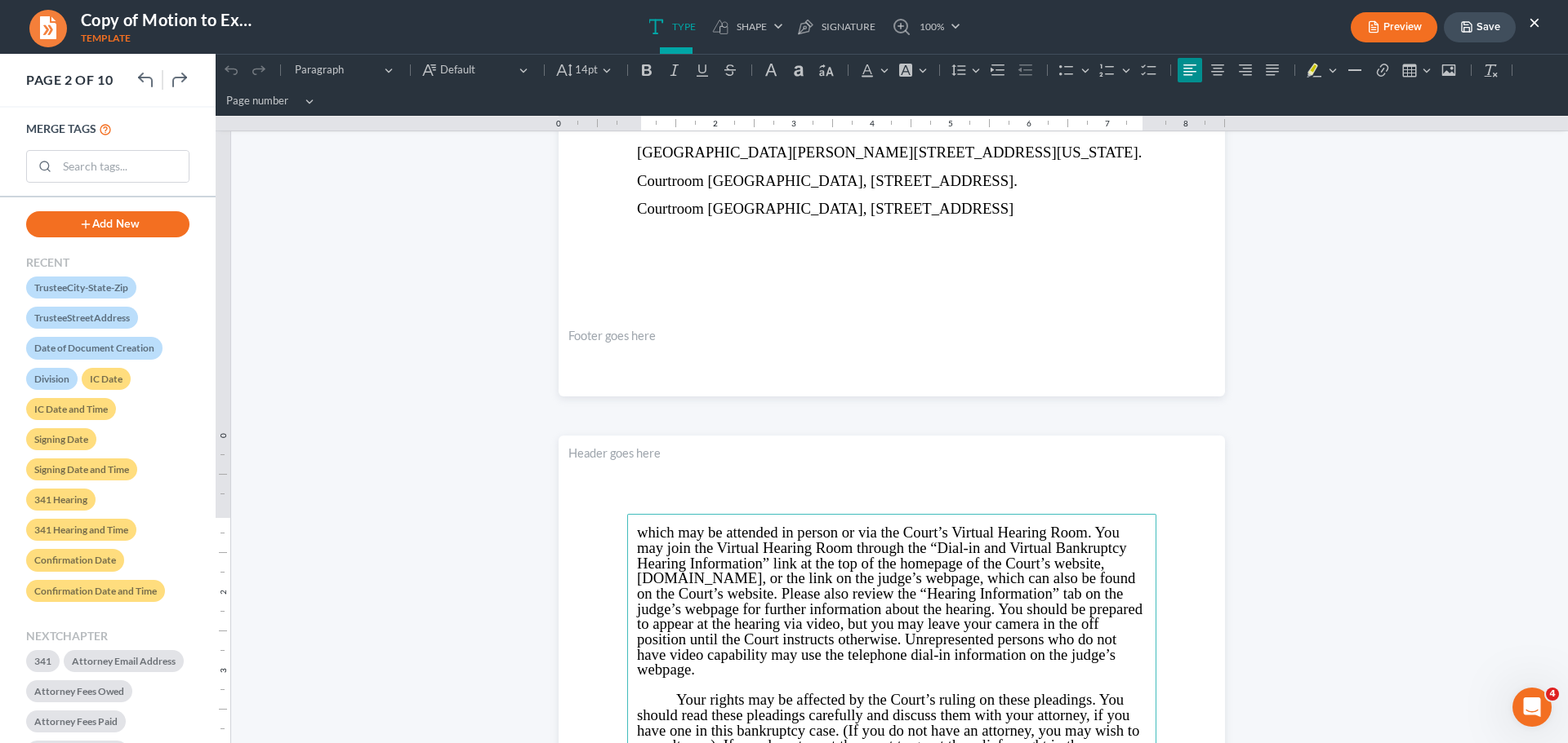
scroll to position [489, 0]
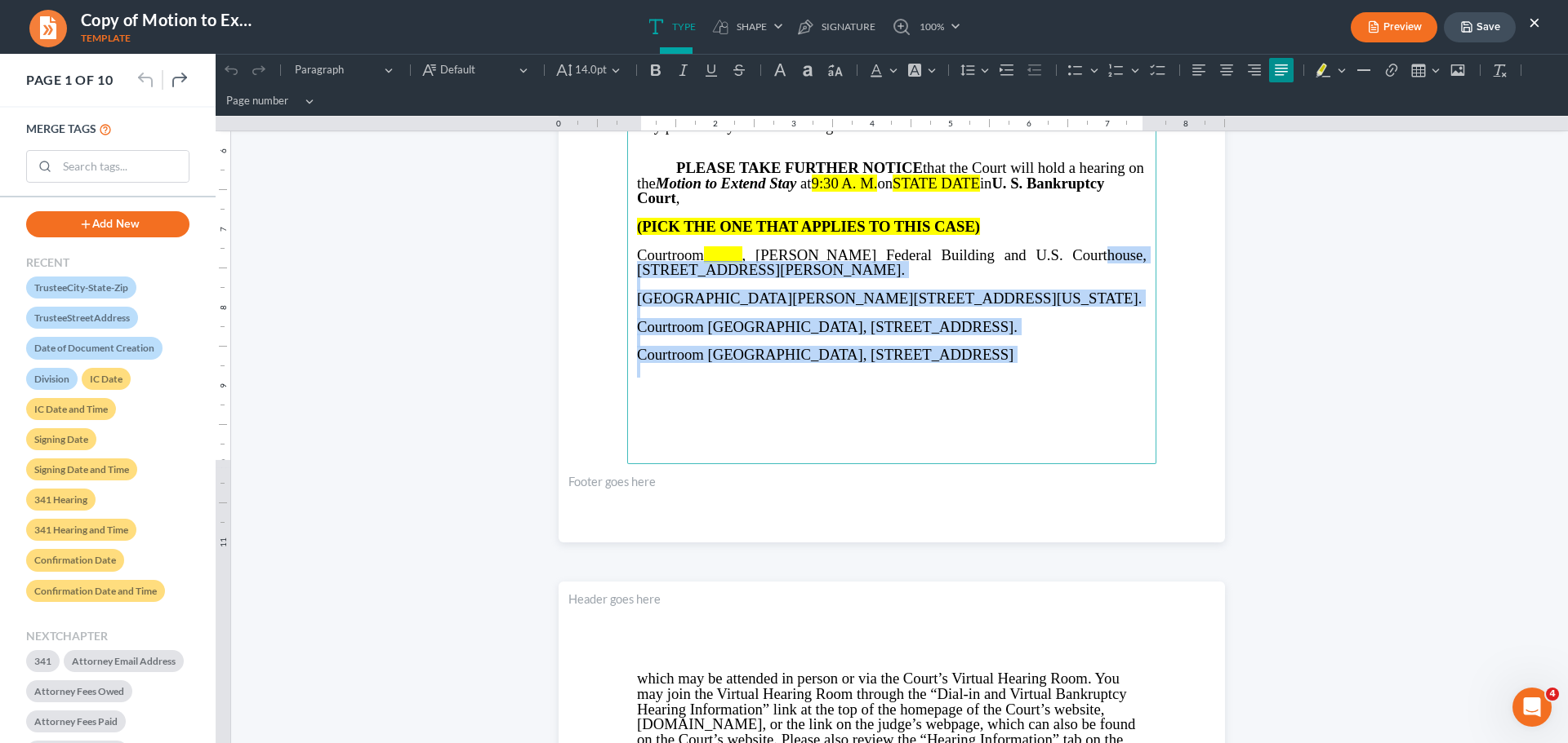
click at [995, 363] on span "Courtroom [GEOGRAPHIC_DATA], [STREET_ADDRESS]" at bounding box center [825, 354] width 377 height 18
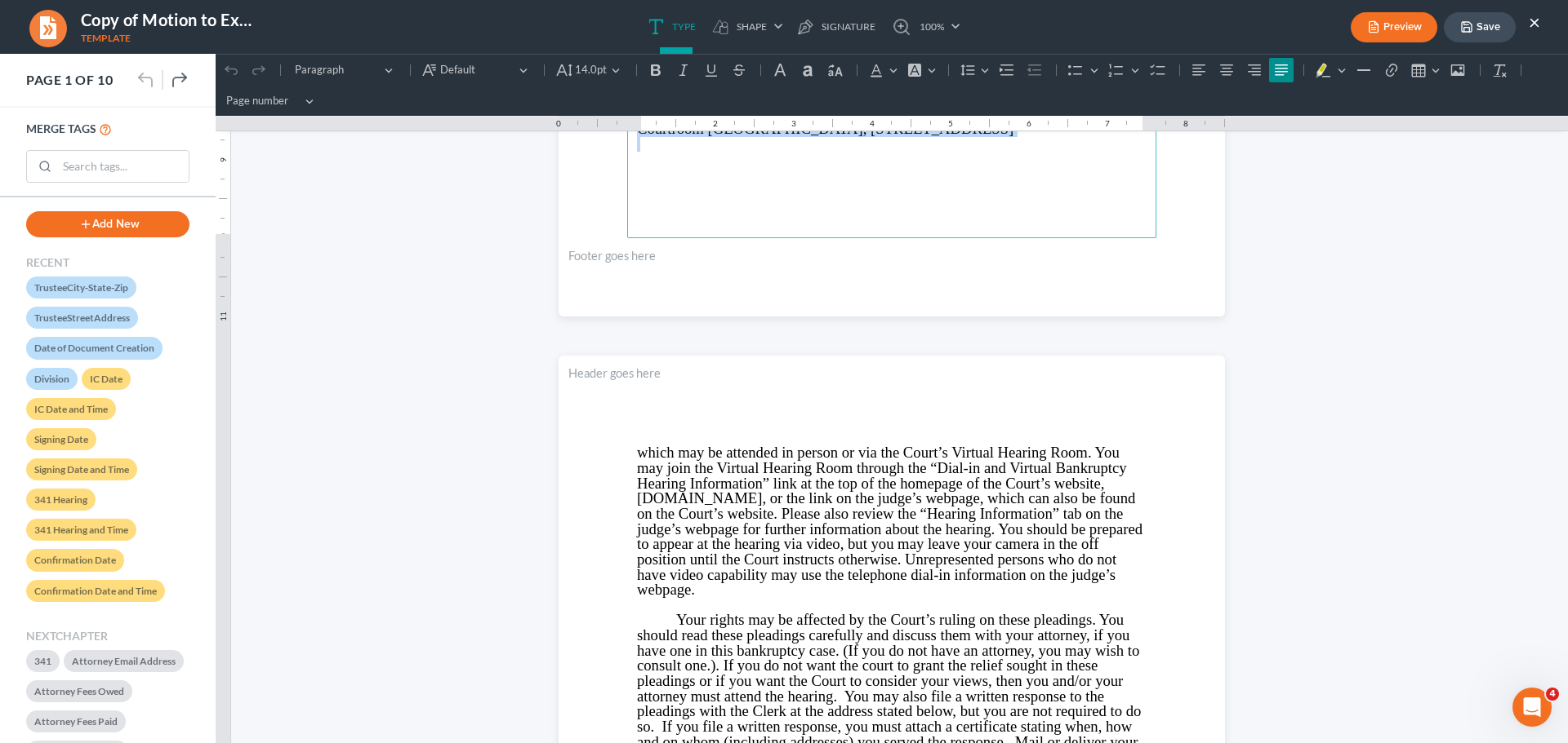
scroll to position [735, 0]
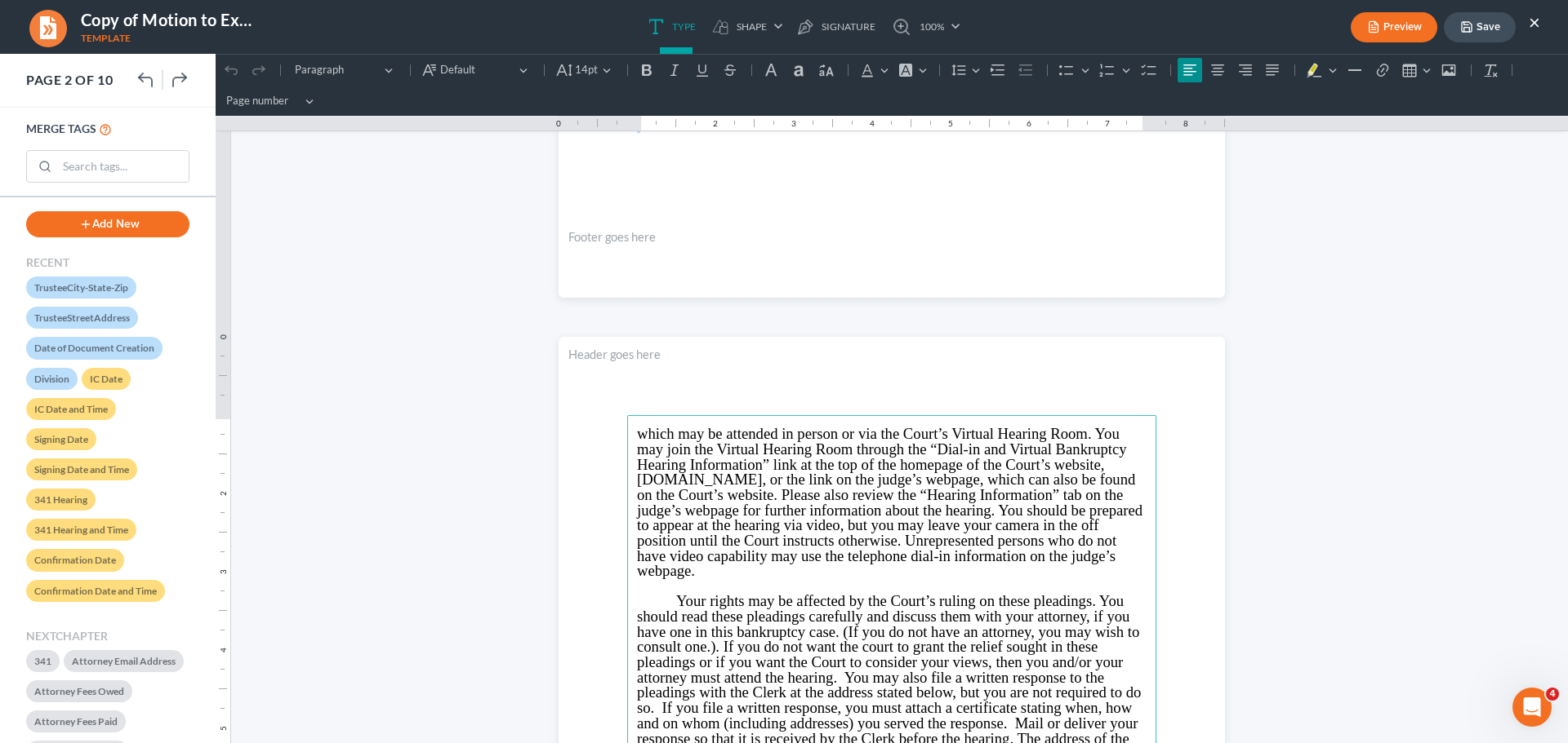
drag, startPoint x: 1047, startPoint y: 174, endPoint x: 681, endPoint y: 563, distance: 534.1
click at [686, 562] on span "which may be attended in person or via the Court’s Virtual Hearing Room. You ma…" at bounding box center [889, 502] width 505 height 154
click at [719, 579] on p "which may be attended in person or via the Court’s Virtual Hearing Room. You ma…" at bounding box center [891, 503] width 510 height 153
drag, startPoint x: 693, startPoint y: 574, endPoint x: 596, endPoint y: 442, distance: 163.8
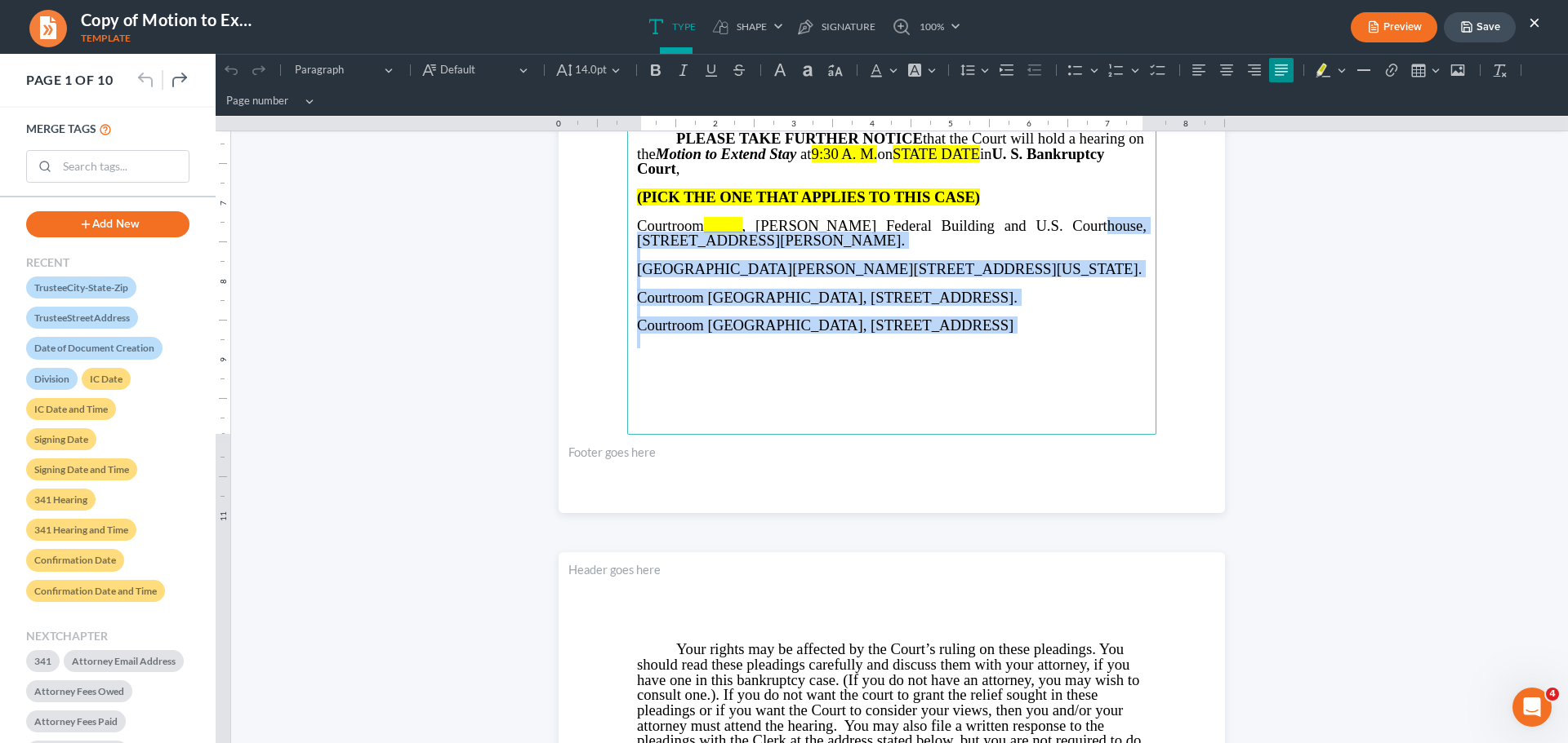
scroll to position [489, 0]
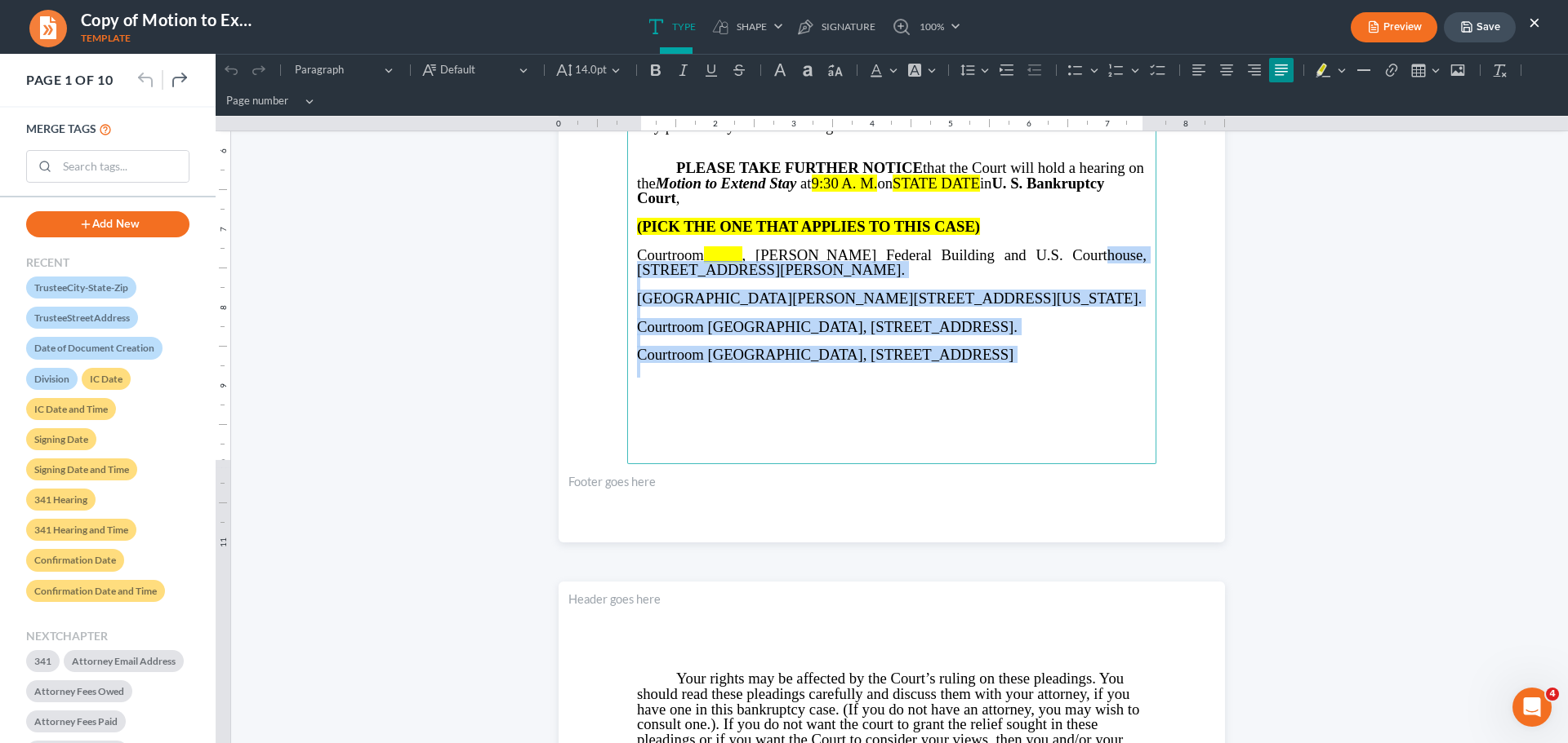
click at [1013, 363] on span "Courtroom [GEOGRAPHIC_DATA], [STREET_ADDRESS]" at bounding box center [825, 354] width 377 height 18
drag, startPoint x: 1044, startPoint y: 245, endPoint x: 1096, endPoint y: 372, distance: 137.2
click at [1096, 372] on main "IN THE UNITED STATES BANKRUPTCY COURT NORTHERN DISTRICT OF GEORGIA Judge DIVISI…" at bounding box center [891, 112] width 529 height 705
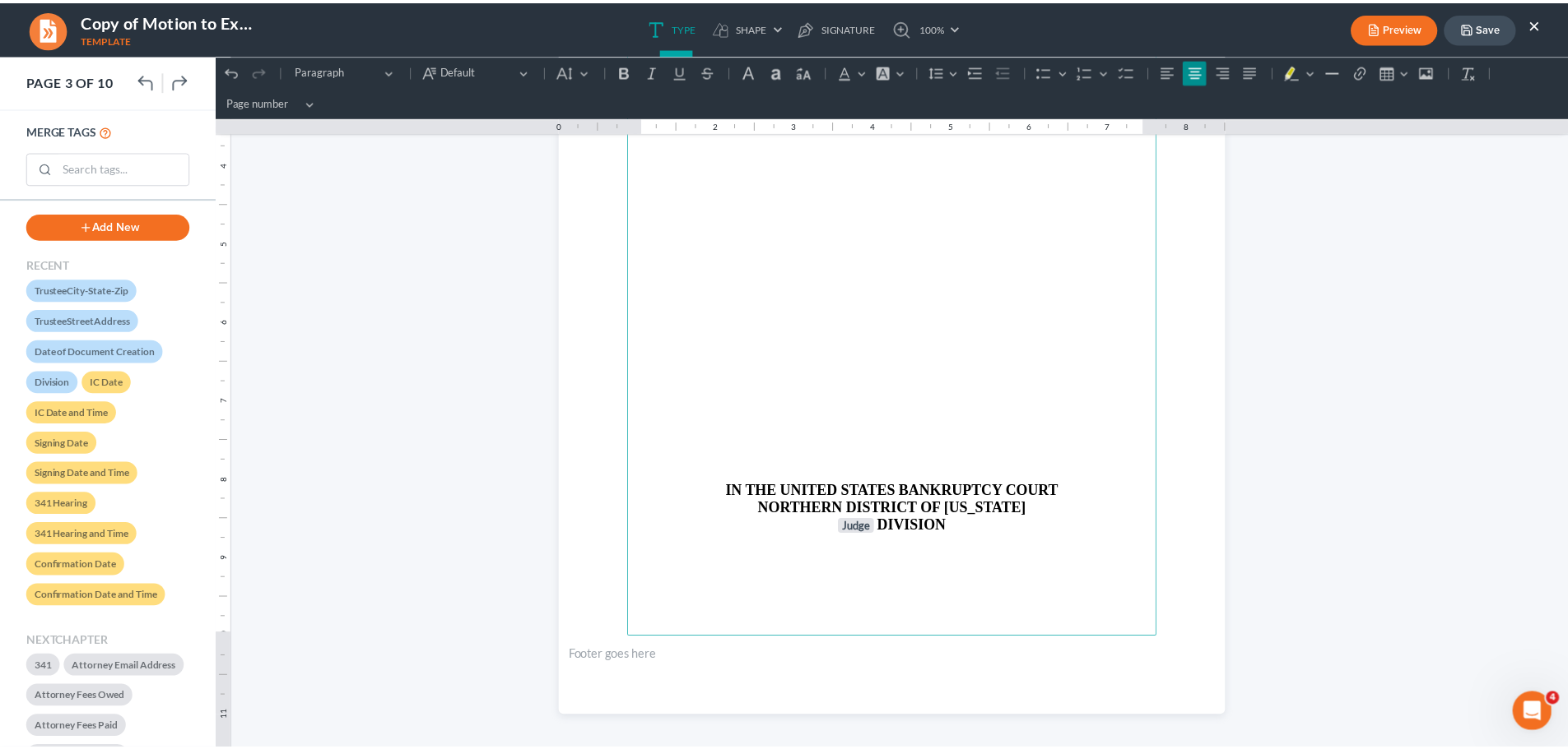
scroll to position [2138, 0]
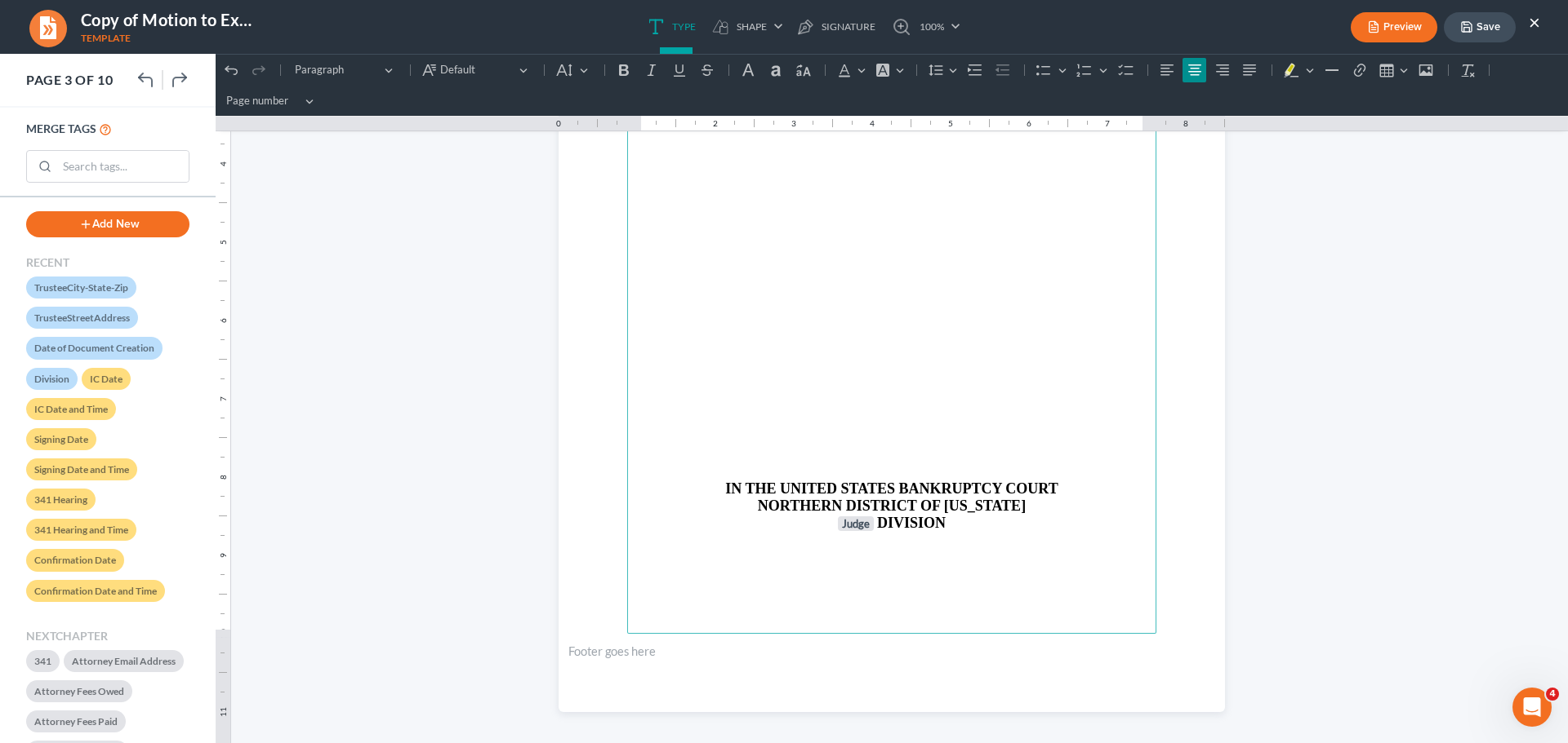
click at [897, 353] on p "Rich Text Editor, page-2-main" at bounding box center [891, 353] width 510 height 15
click at [1487, 23] on button "Save" at bounding box center [1479, 28] width 72 height 30
click at [1533, 22] on button "×" at bounding box center [1535, 22] width 12 height 19
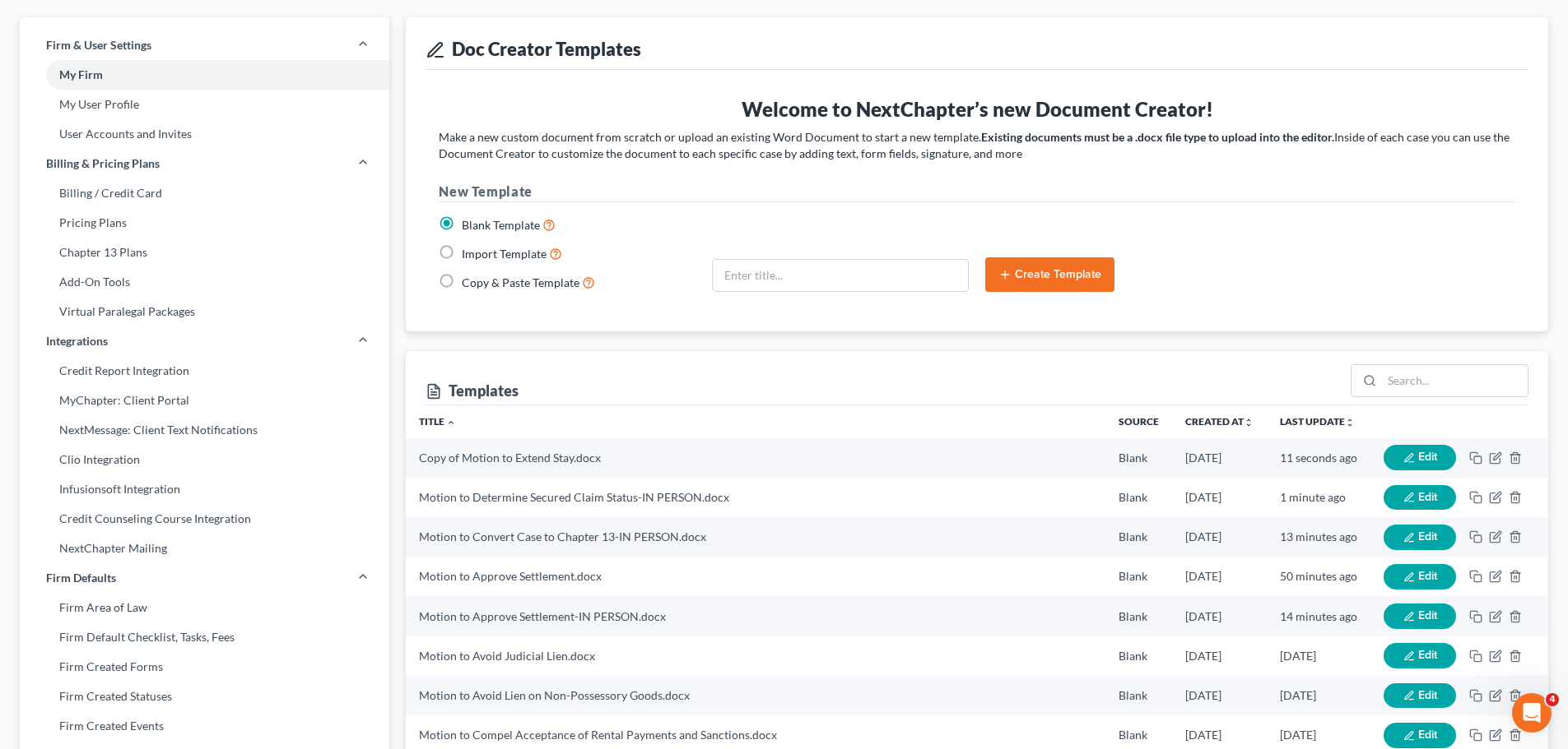
scroll to position [0, 0]
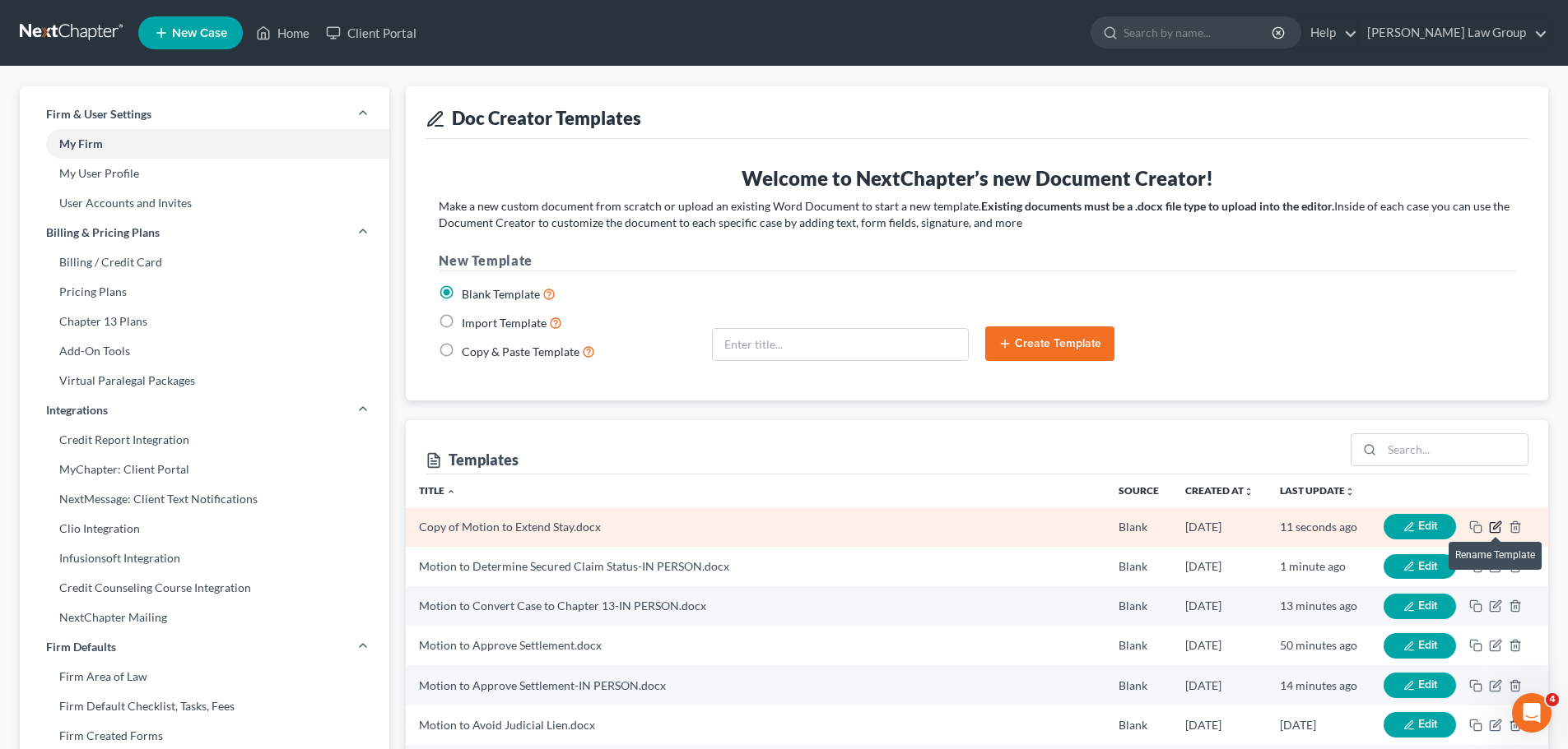
click at [1493, 528] on icon "button" at bounding box center [1496, 528] width 13 height 13
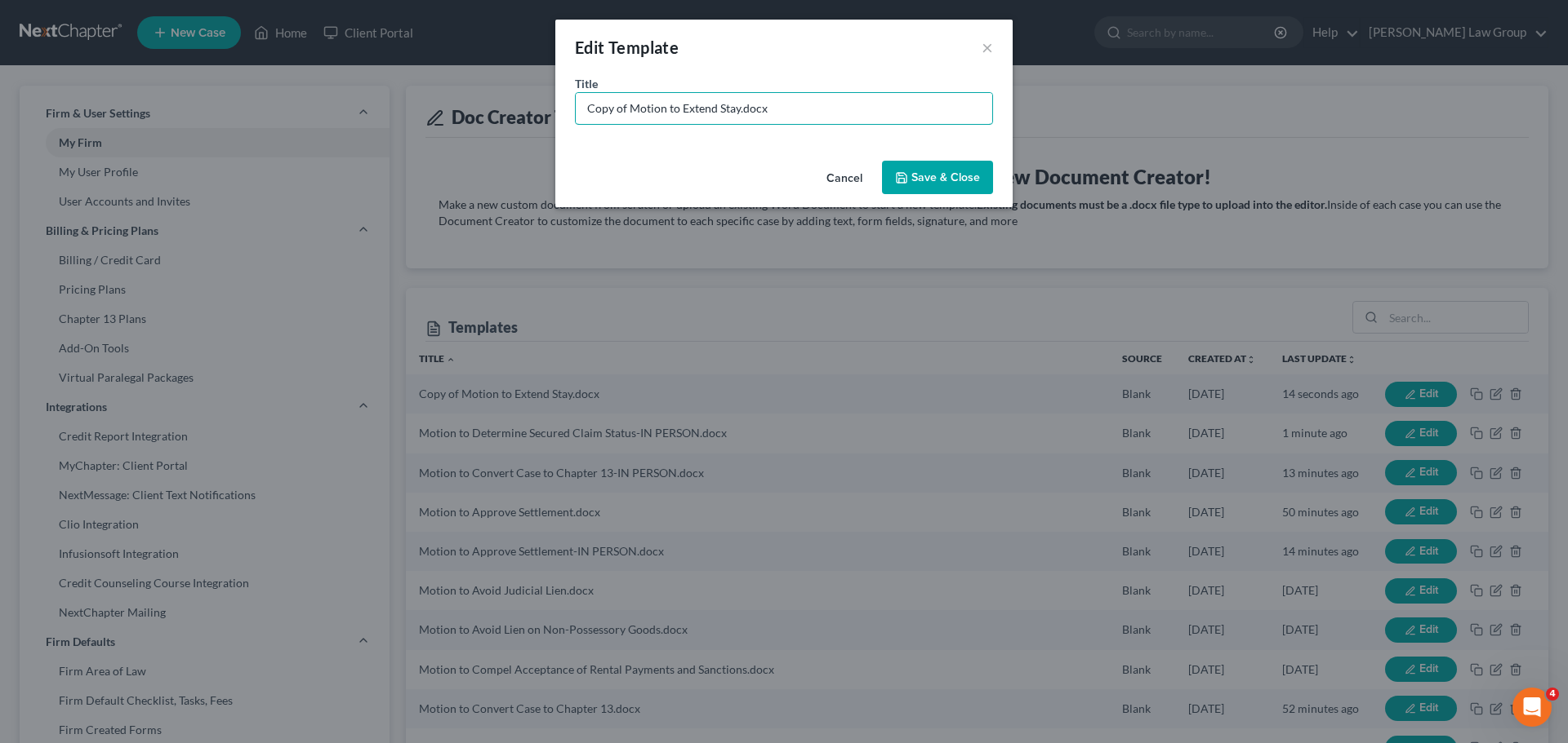
drag, startPoint x: 627, startPoint y: 104, endPoint x: 443, endPoint y: 94, distance: 184.3
click at [443, 94] on div "Edit Template × Title * Copy of Motion to Extend Stay.docx Cancel Save & Close" at bounding box center [784, 372] width 1568 height 743
type input "Motion to Extend Stay-IN PERSON.docx"
click at [943, 163] on button "Save & Close" at bounding box center [937, 178] width 111 height 34
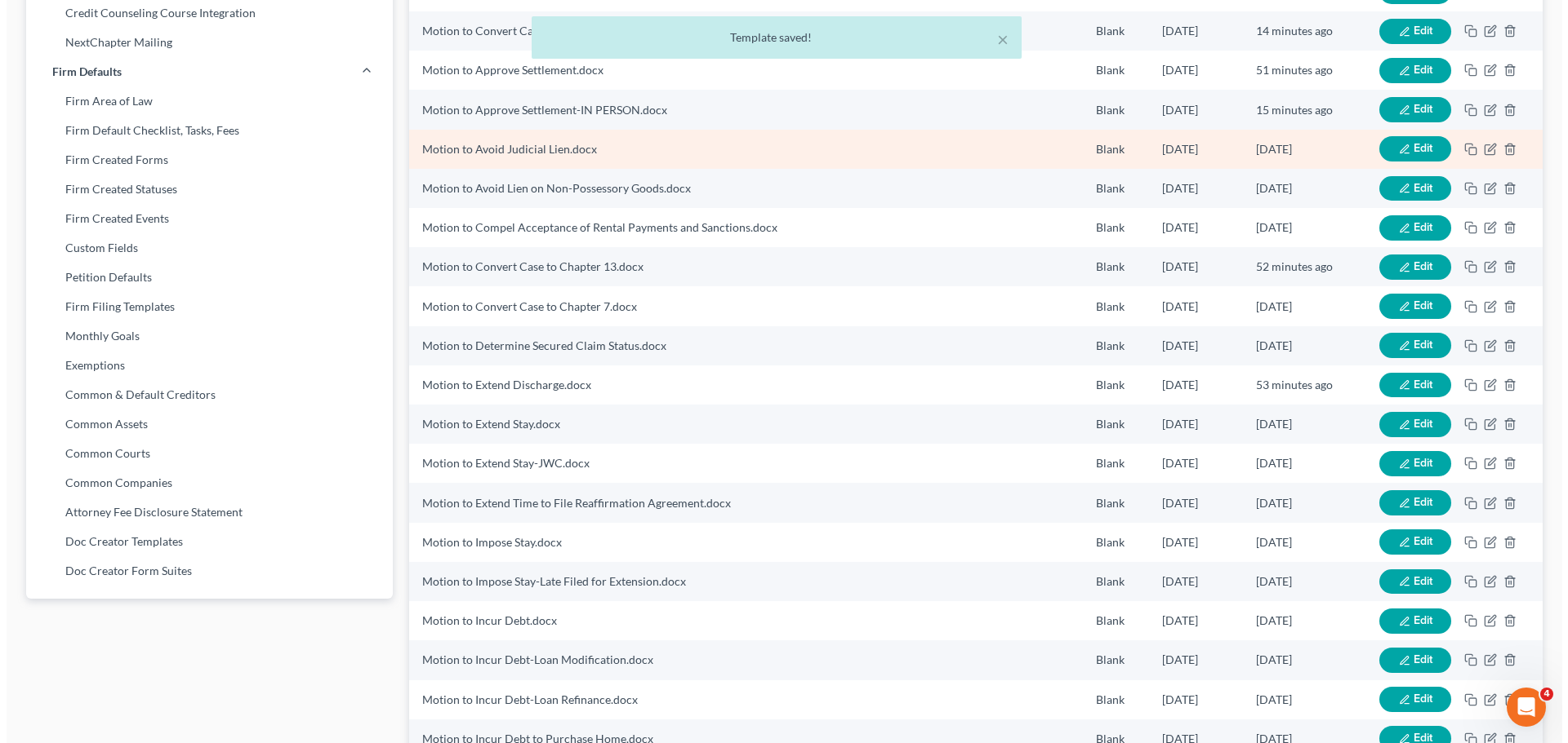
scroll to position [735, 0]
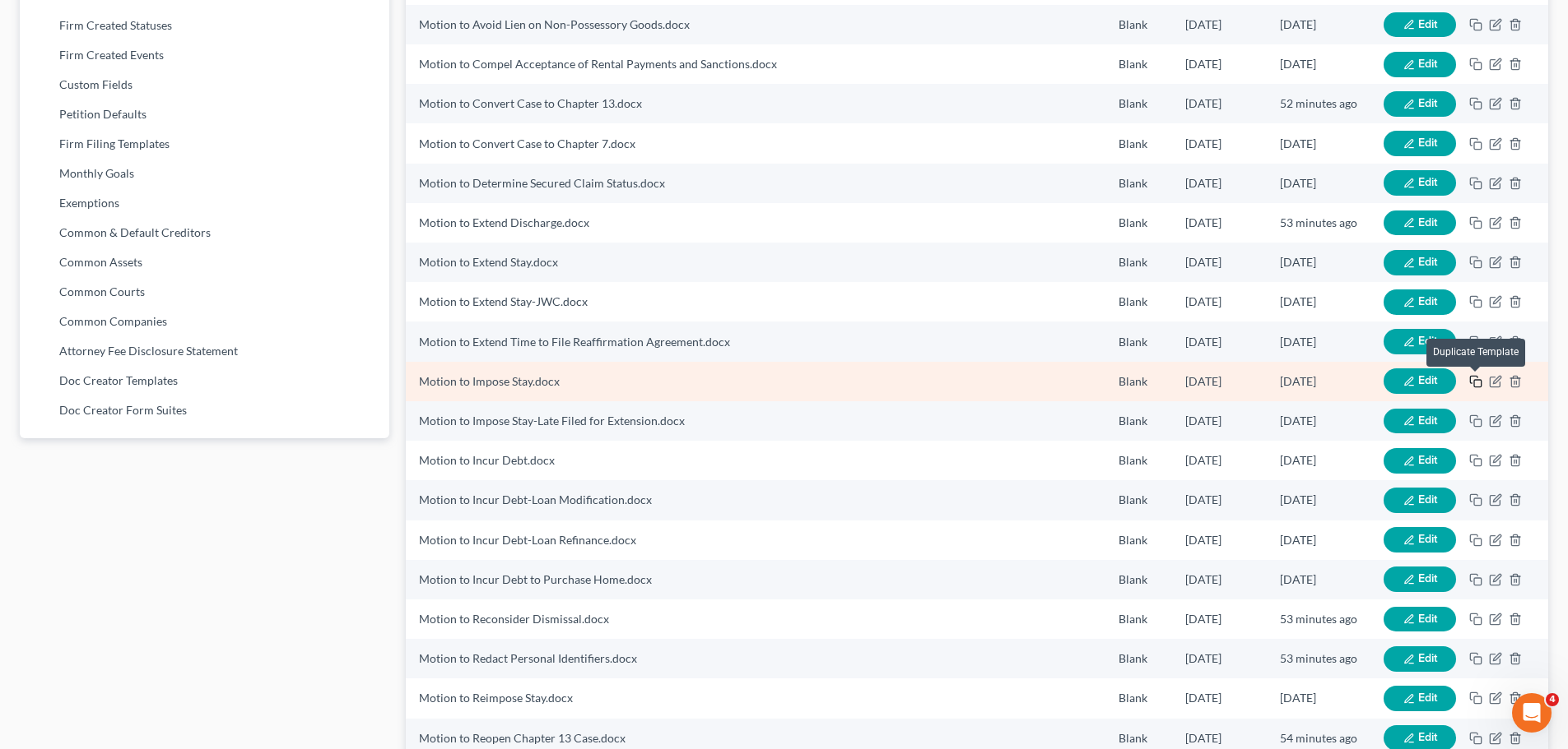
click at [1477, 375] on icon "button" at bounding box center [1476, 382] width 13 height 13
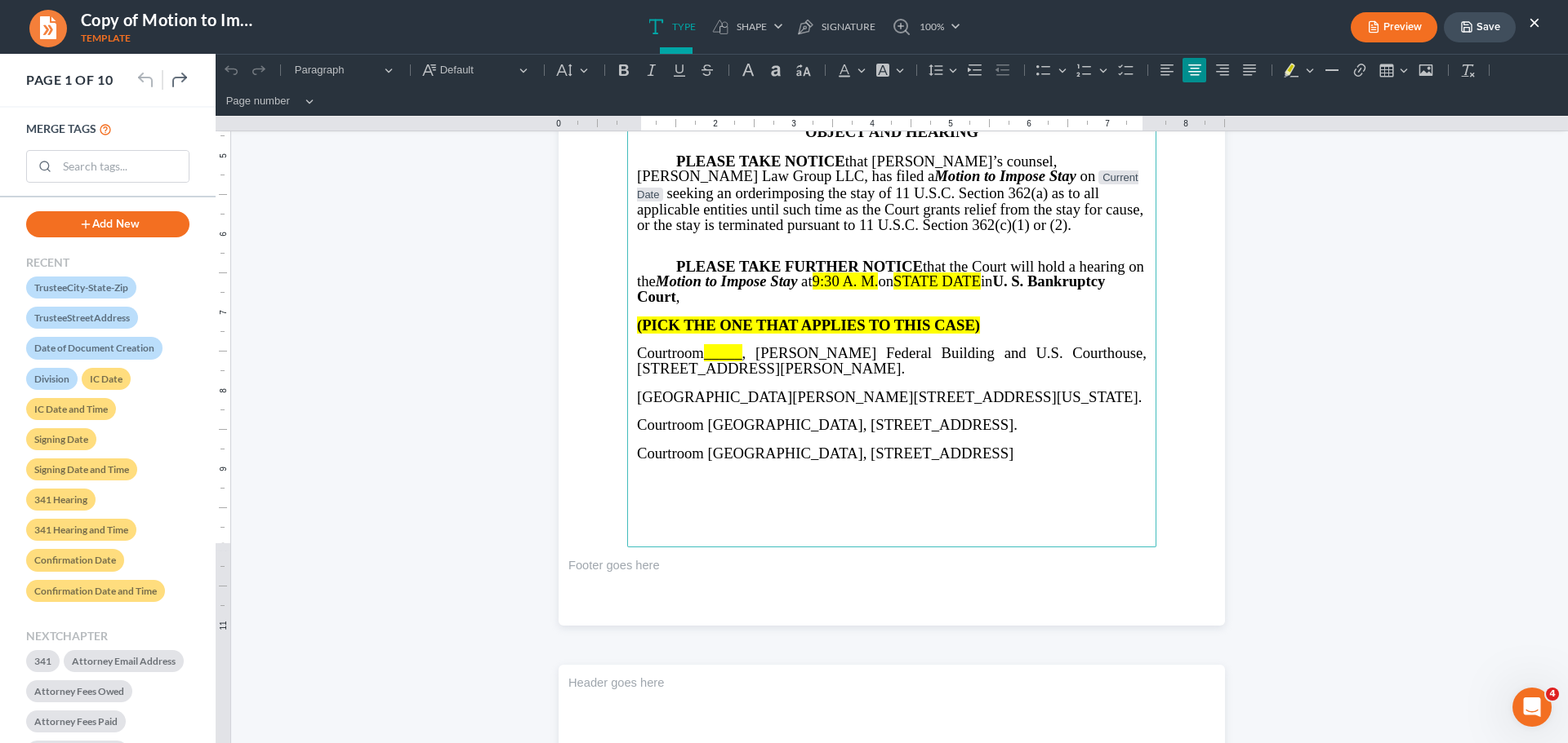
scroll to position [408, 0]
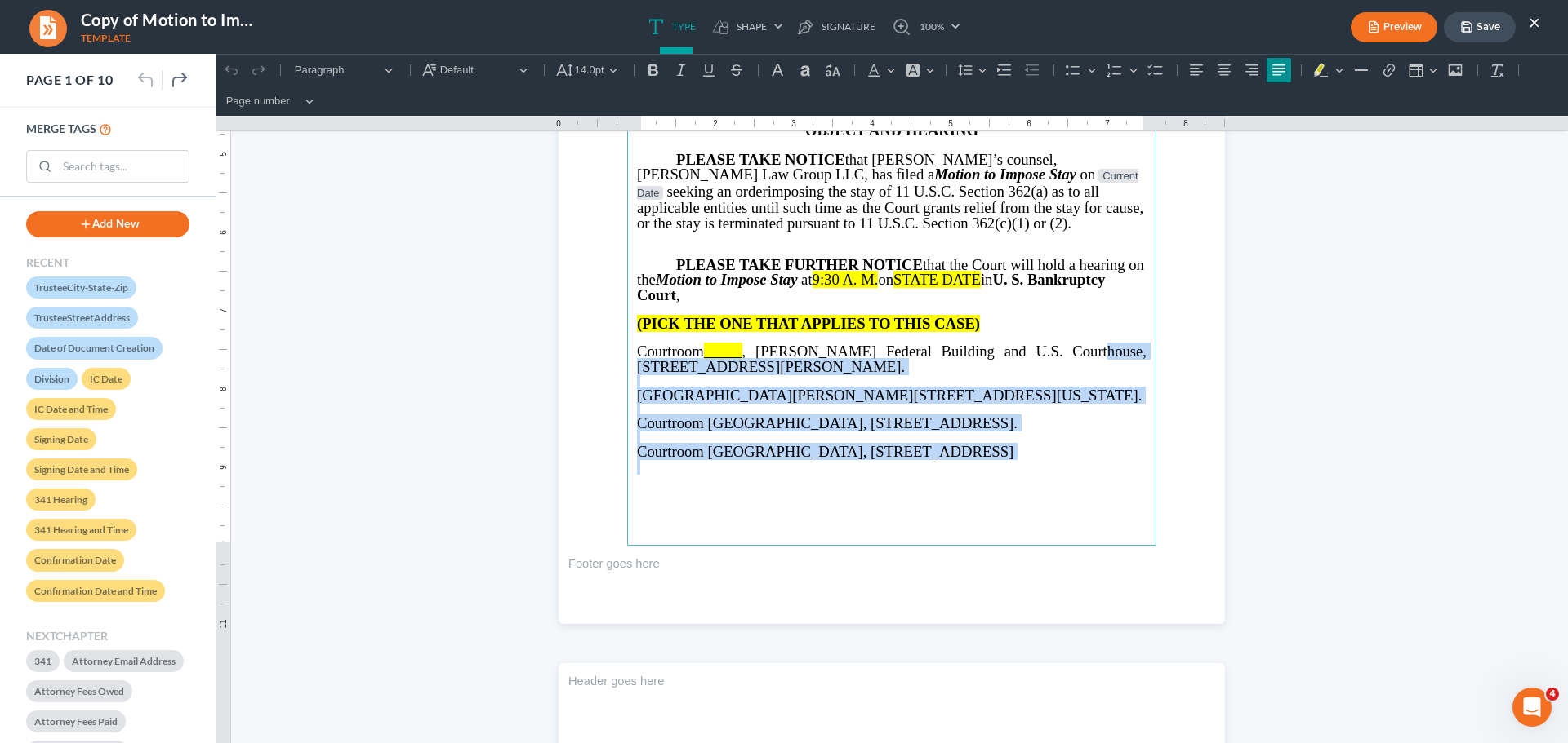
drag, startPoint x: 1049, startPoint y: 344, endPoint x: 1126, endPoint y: 477, distance: 153.7
click at [1125, 480] on main "⁠⁠⁠⁠⁠⁠⁠ IN THE UNITED STATES BANKRUPTCY COURT NORTHERN DISTRICT OF GEORGIA Judg…" at bounding box center [891, 193] width 529 height 705
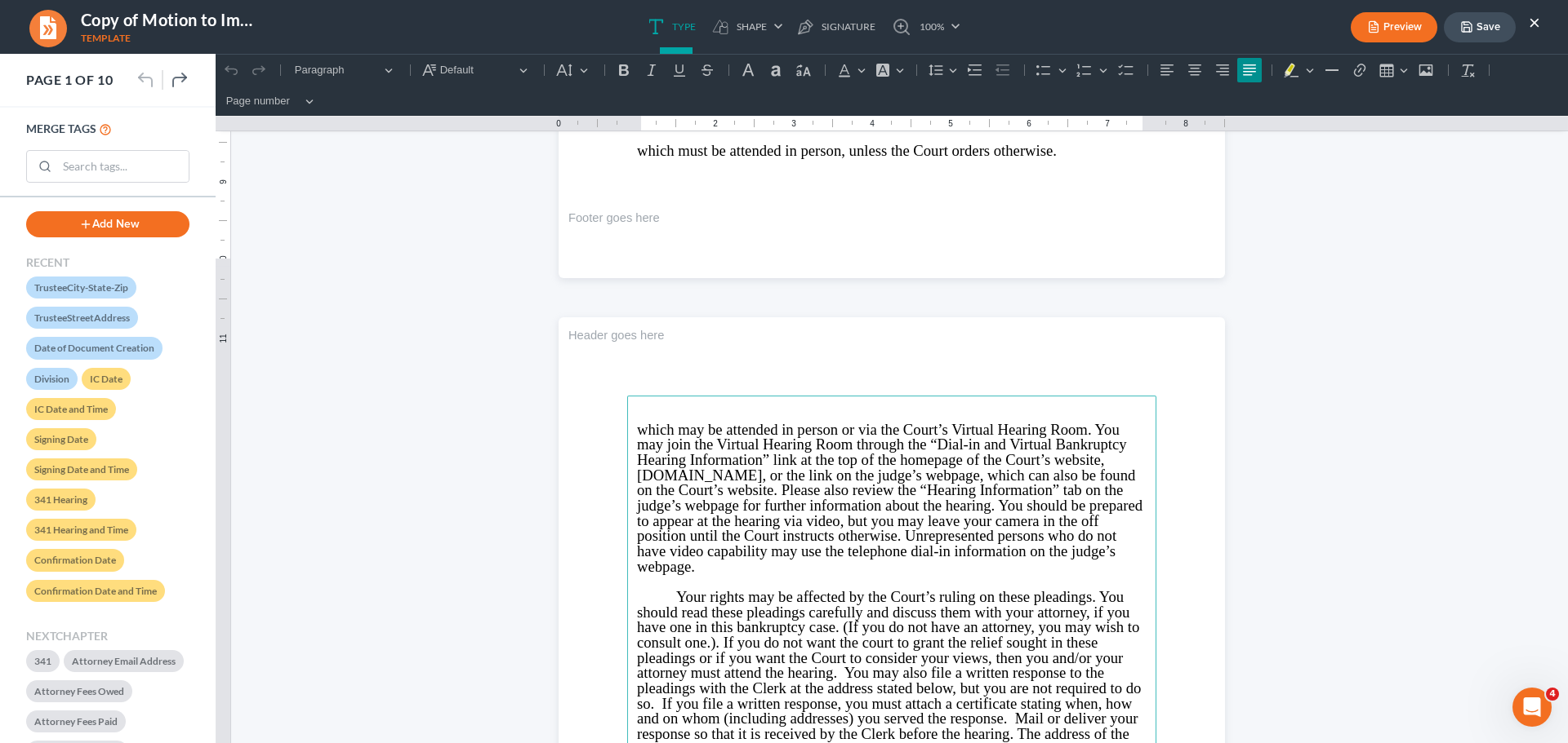
scroll to position [897, 0]
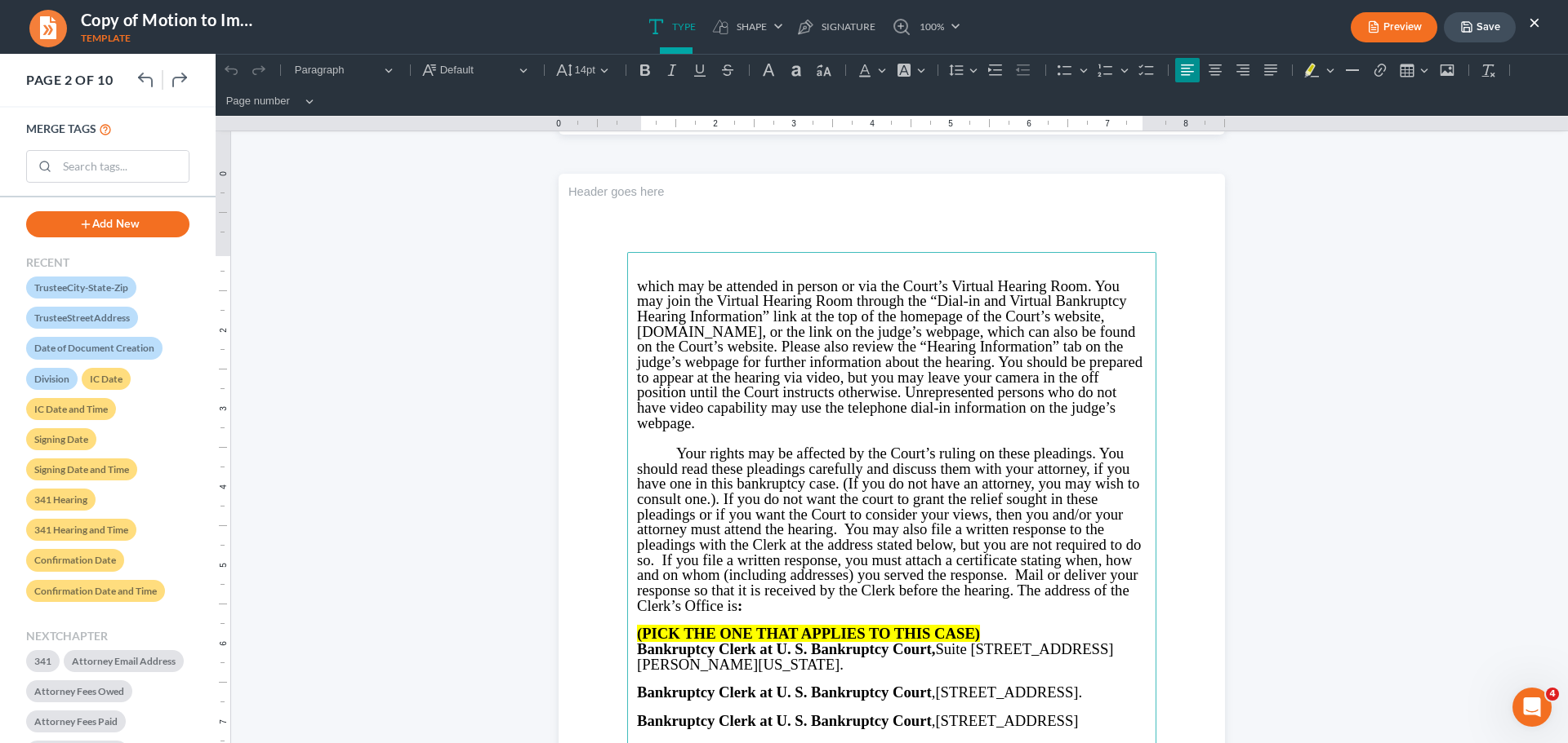
drag, startPoint x: 645, startPoint y: 386, endPoint x: 579, endPoint y: 307, distance: 102.9
click at [642, 384] on span "which may be attended in person or via the Court’s Virtual Hearing Room. You ma…" at bounding box center [889, 354] width 505 height 154
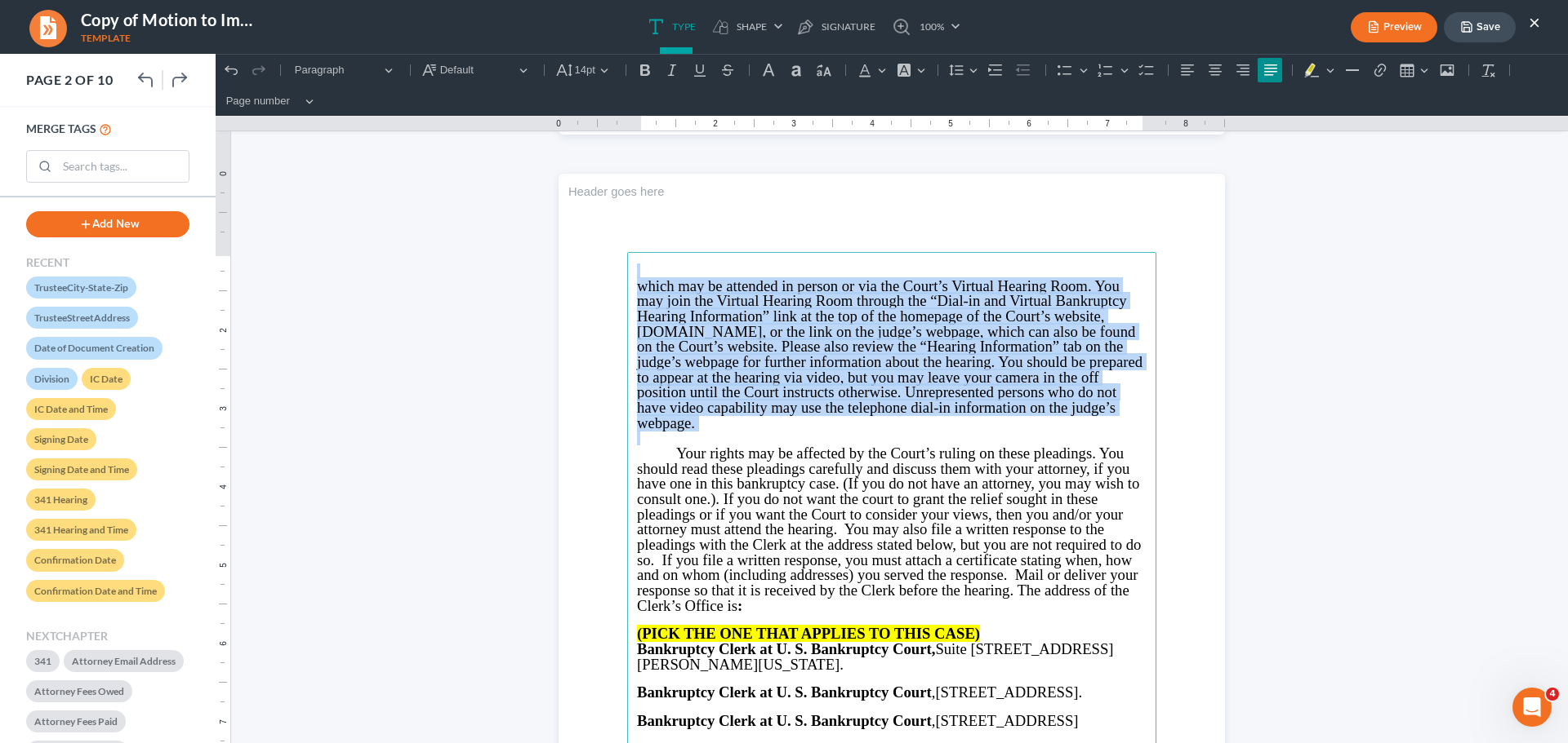
drag, startPoint x: 644, startPoint y: 262, endPoint x: 770, endPoint y: 437, distance: 215.6
click at [770, 437] on main "which may be attended in person or via the Court’s Virtual Hearing Room. You ma…" at bounding box center [891, 604] width 529 height 705
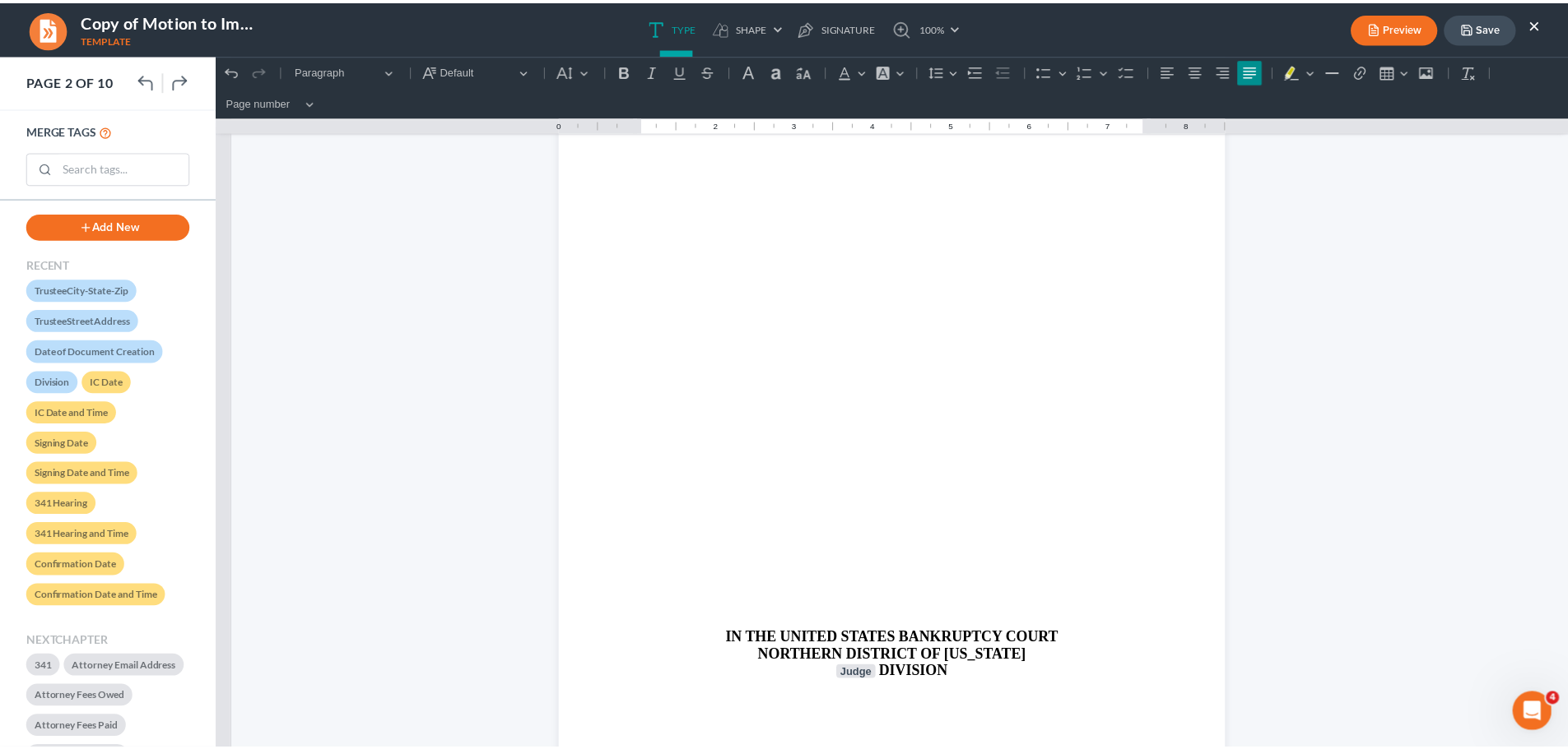
scroll to position [2056, 0]
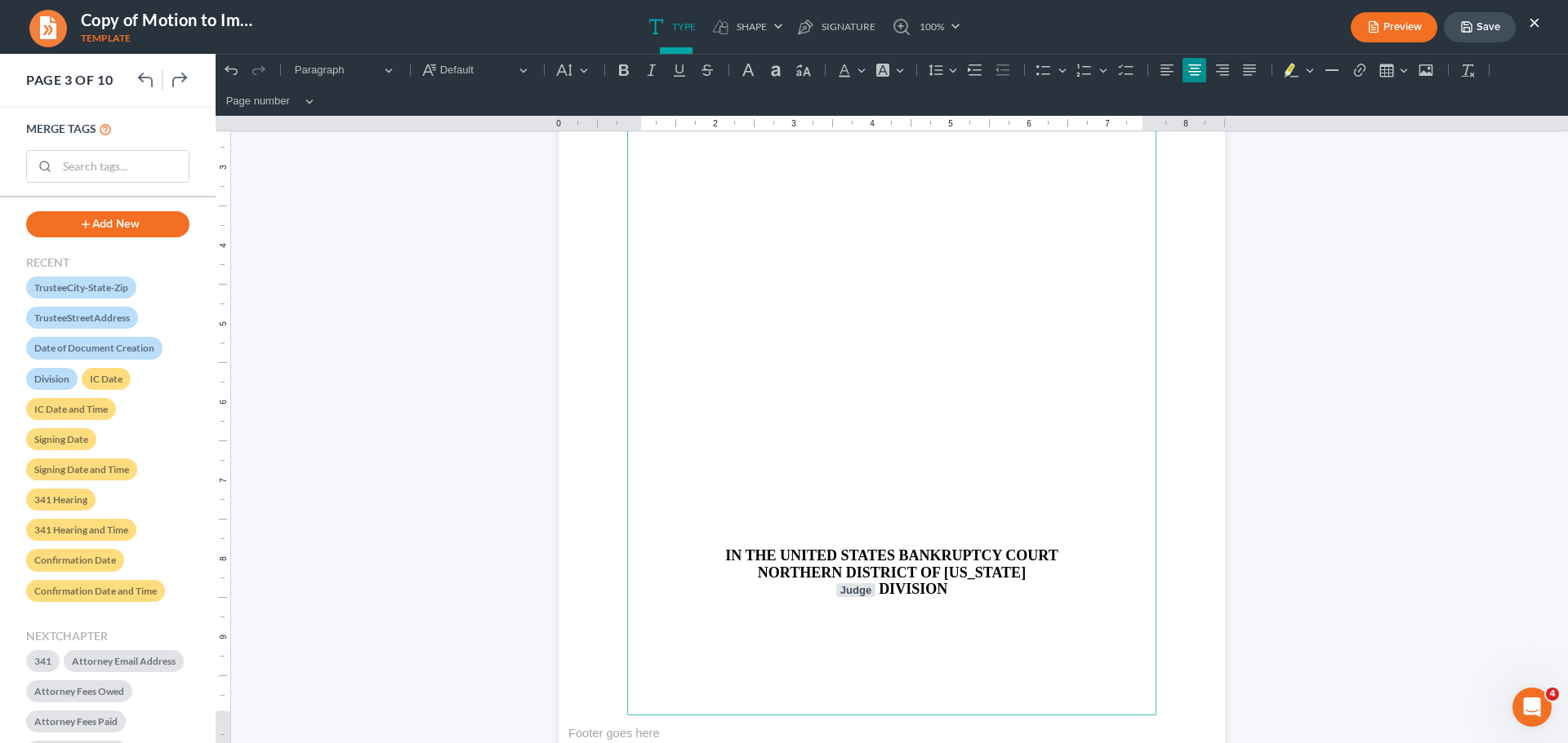
click at [890, 443] on p "Rich Text Editor, page-2-main" at bounding box center [891, 450] width 510 height 15
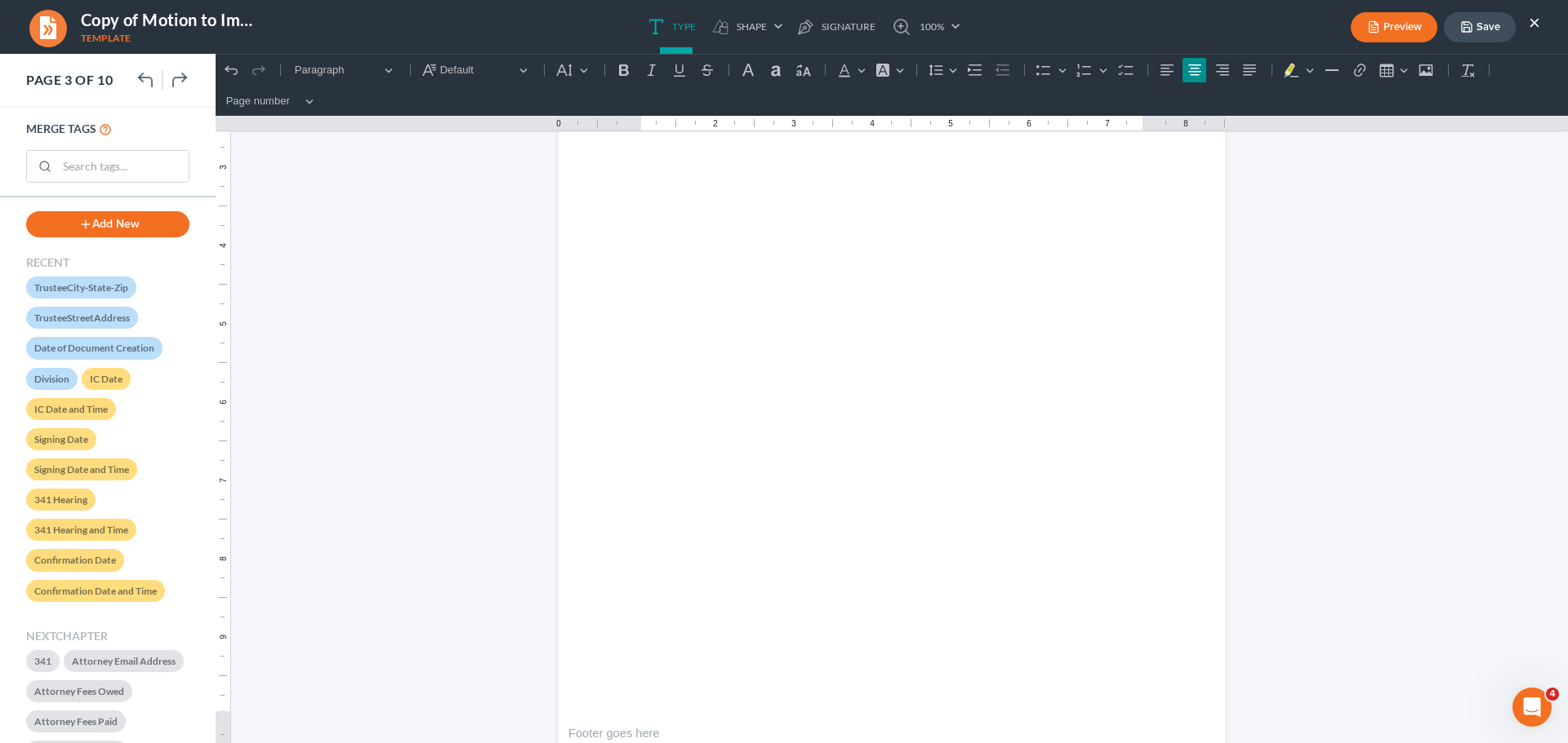
click at [1479, 30] on button "Save" at bounding box center [1479, 28] width 72 height 30
click at [1489, 19] on button "Save" at bounding box center [1479, 28] width 72 height 30
click at [1535, 18] on button "×" at bounding box center [1535, 22] width 12 height 19
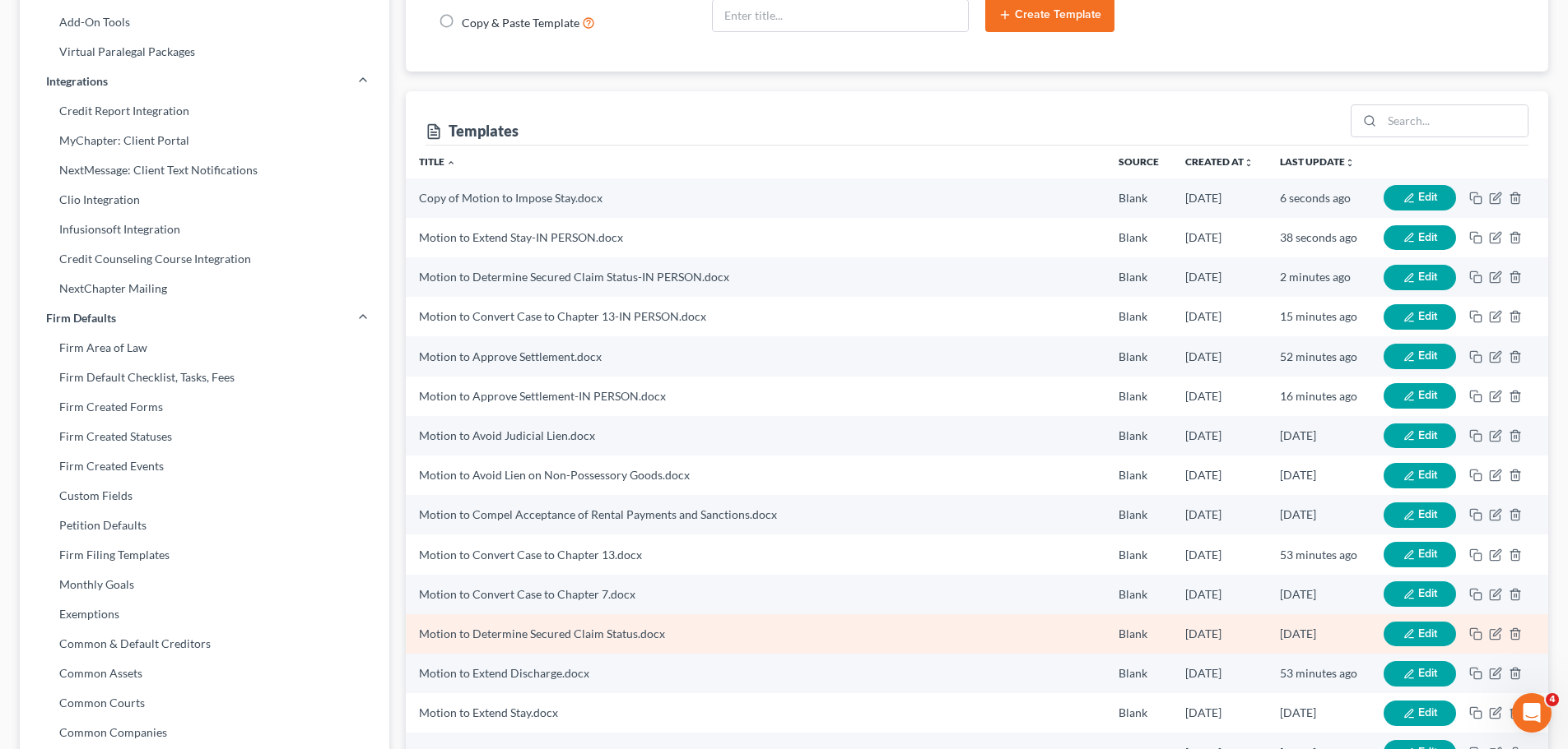
scroll to position [247, 0]
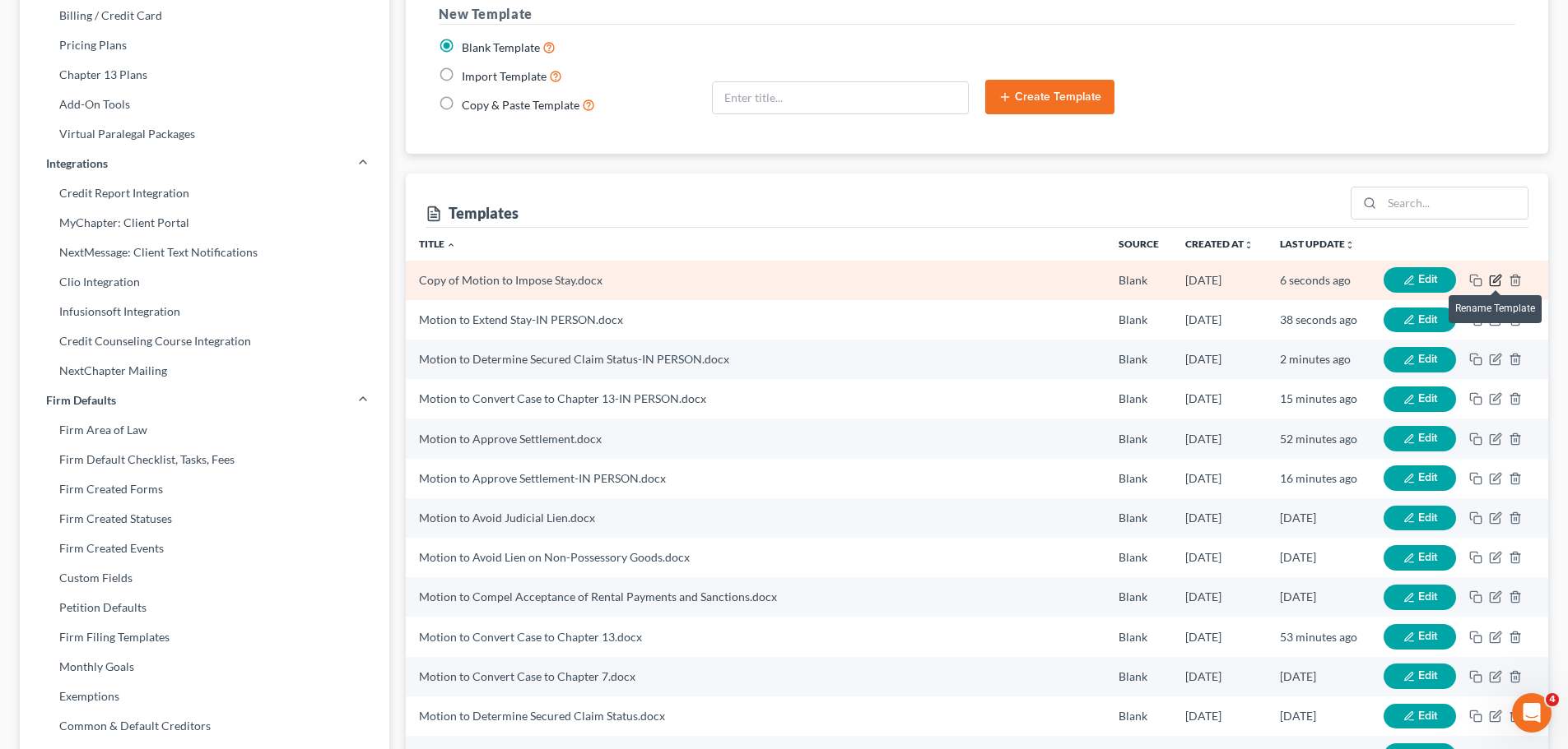
click at [1492, 278] on icon "button" at bounding box center [1496, 280] width 13 height 13
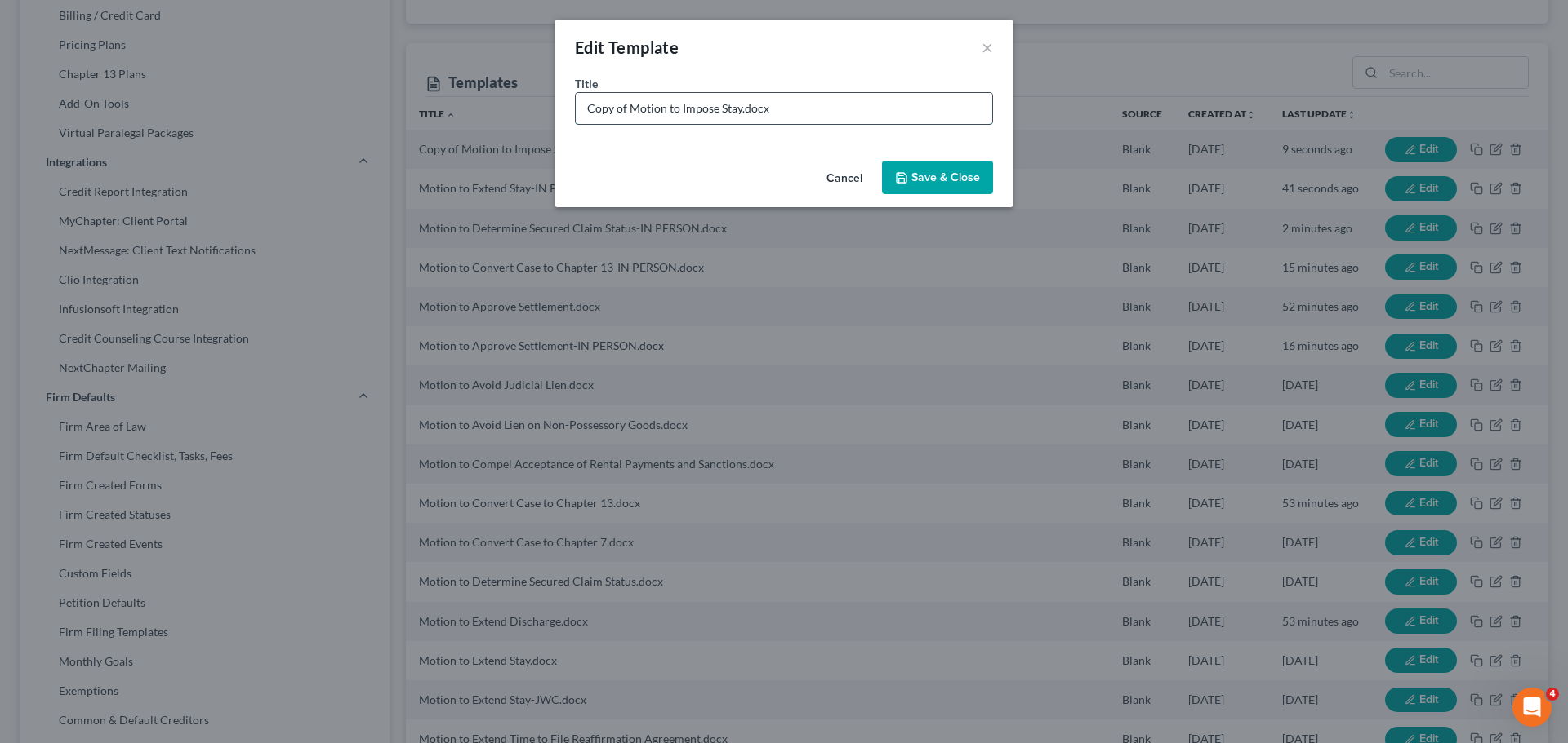
click at [656, 98] on input "Copy of Motion to Impose Stay.docx" at bounding box center [784, 108] width 416 height 31
drag, startPoint x: 627, startPoint y: 105, endPoint x: 426, endPoint y: 99, distance: 201.1
click at [437, 102] on div "Edit Template × Title * Copy of Motion to Impose Stay.docx Cancel Save & Close" at bounding box center [784, 372] width 1568 height 743
type input "Motion to Impose Stay-IN PERSON.docx"
click at [940, 189] on button "Save & Close" at bounding box center [937, 178] width 111 height 34
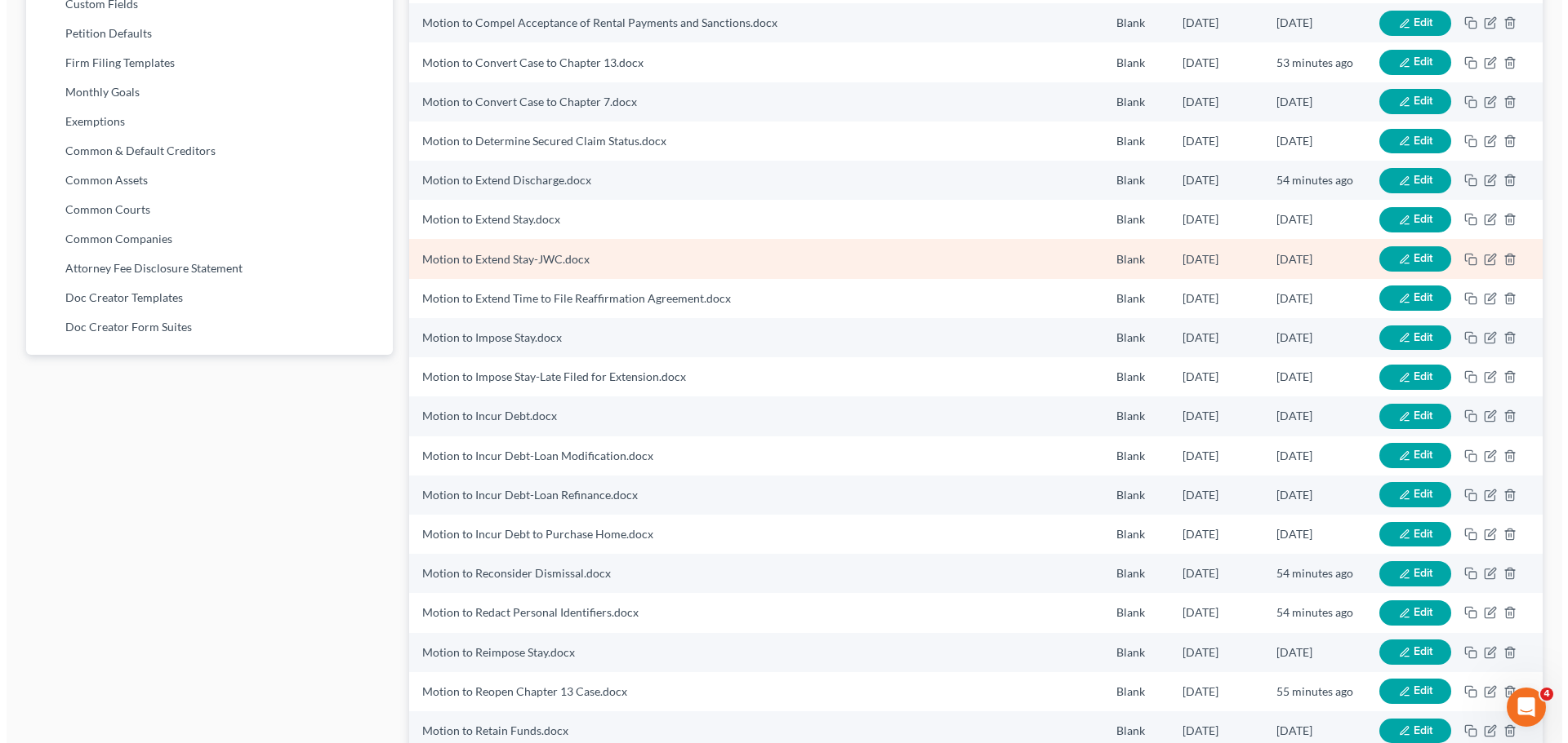
scroll to position [816, 0]
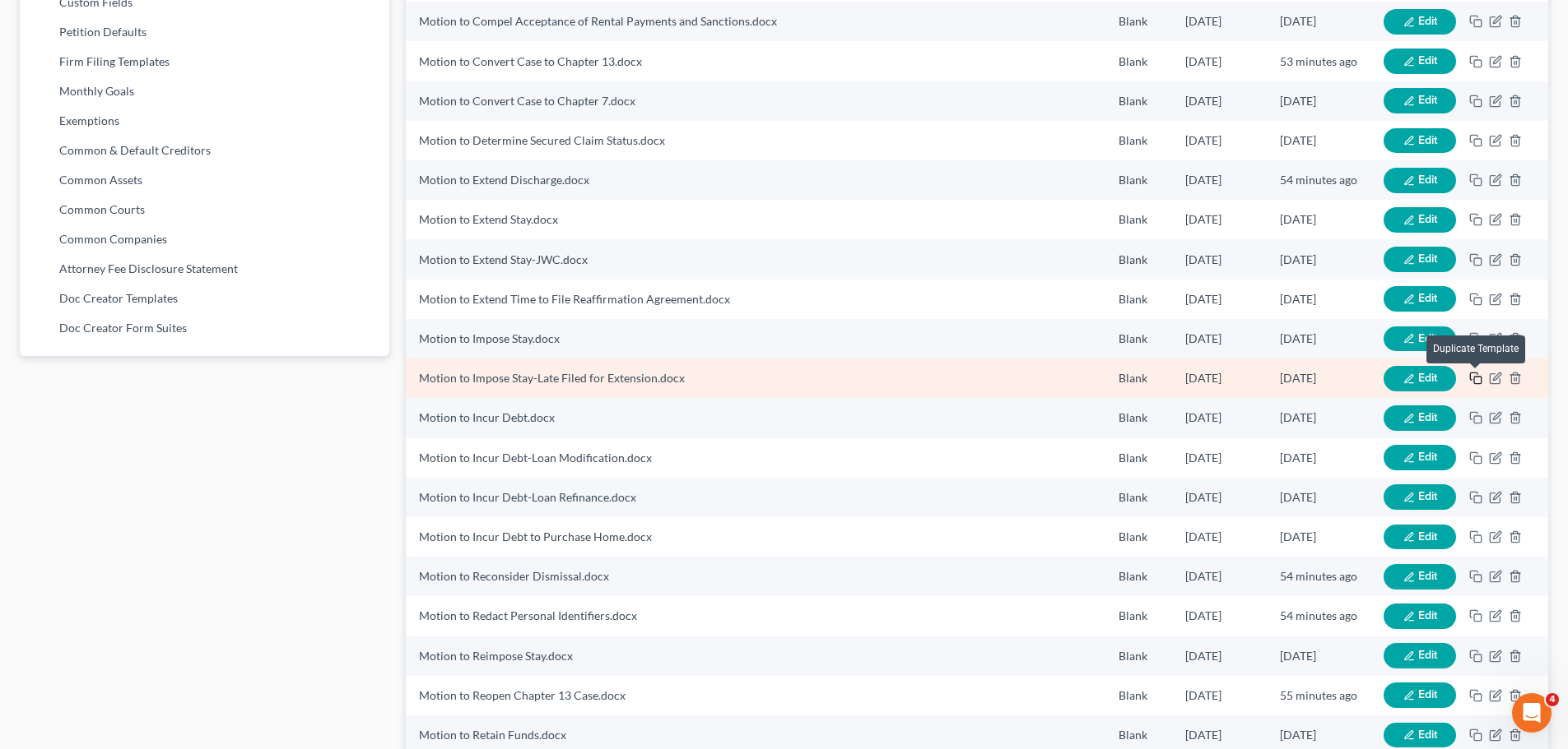
click at [1475, 381] on rect "button" at bounding box center [1478, 380] width 8 height 8
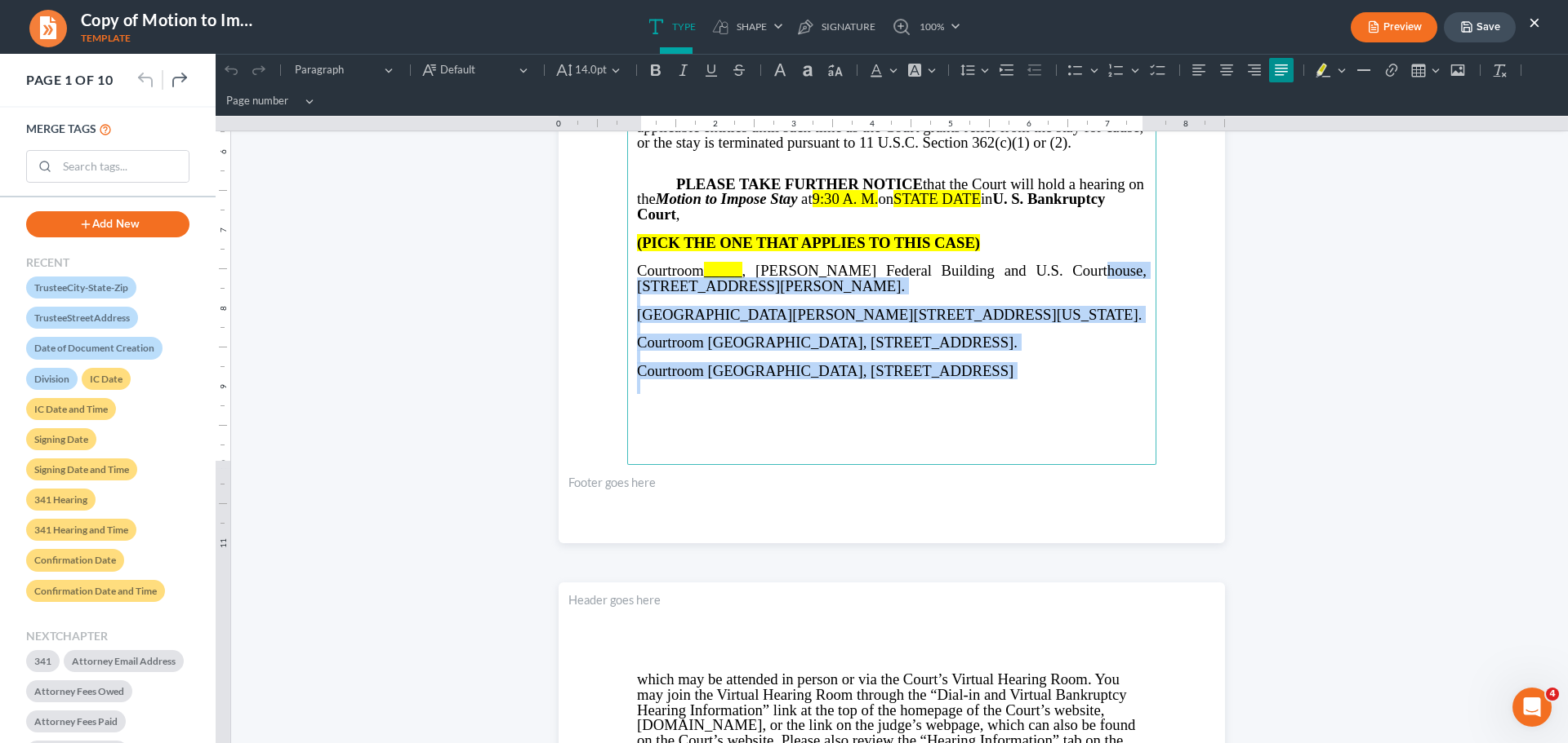
scroll to position [489, 0]
drag, startPoint x: 1046, startPoint y: 351, endPoint x: 1119, endPoint y: 395, distance: 85.2
click at [1119, 395] on main "⁠⁠⁠⁠⁠⁠⁠ IN THE UNITED STATES BANKRUPTCY COURT NORTHERN DISTRICT OF GEORGIA Judg…" at bounding box center [891, 112] width 529 height 705
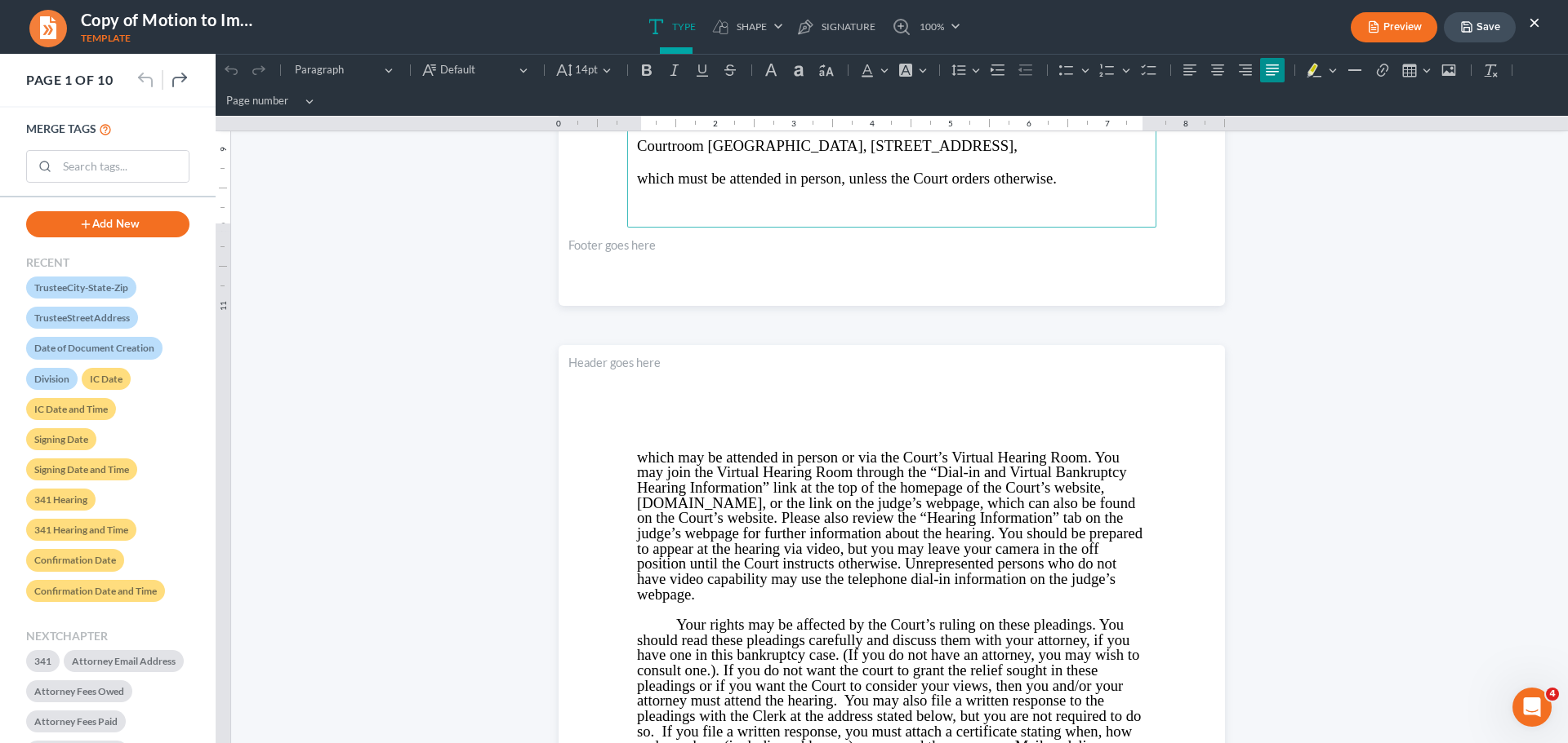
scroll to position [735, 0]
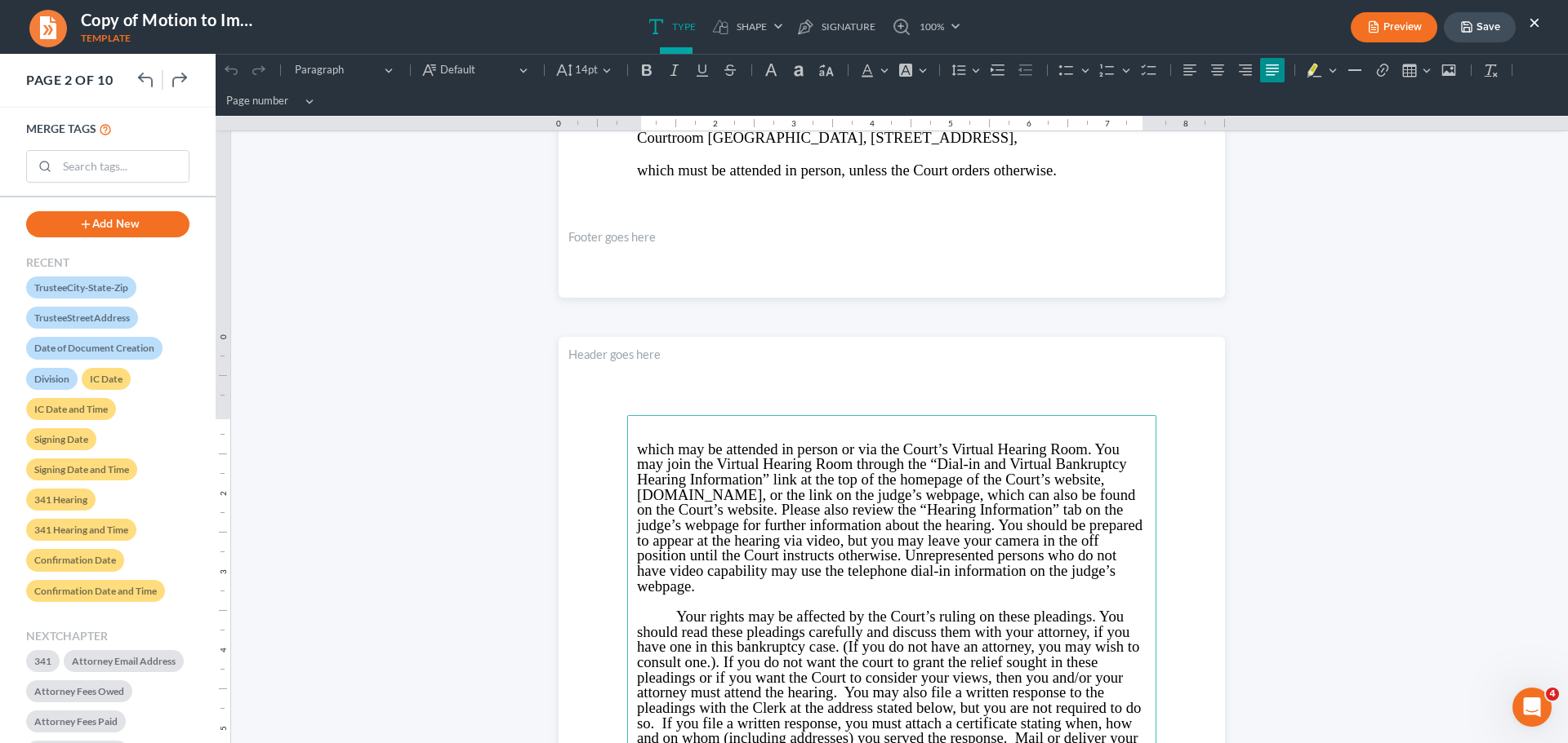
drag, startPoint x: 637, startPoint y: 431, endPoint x: 776, endPoint y: 569, distance: 195.9
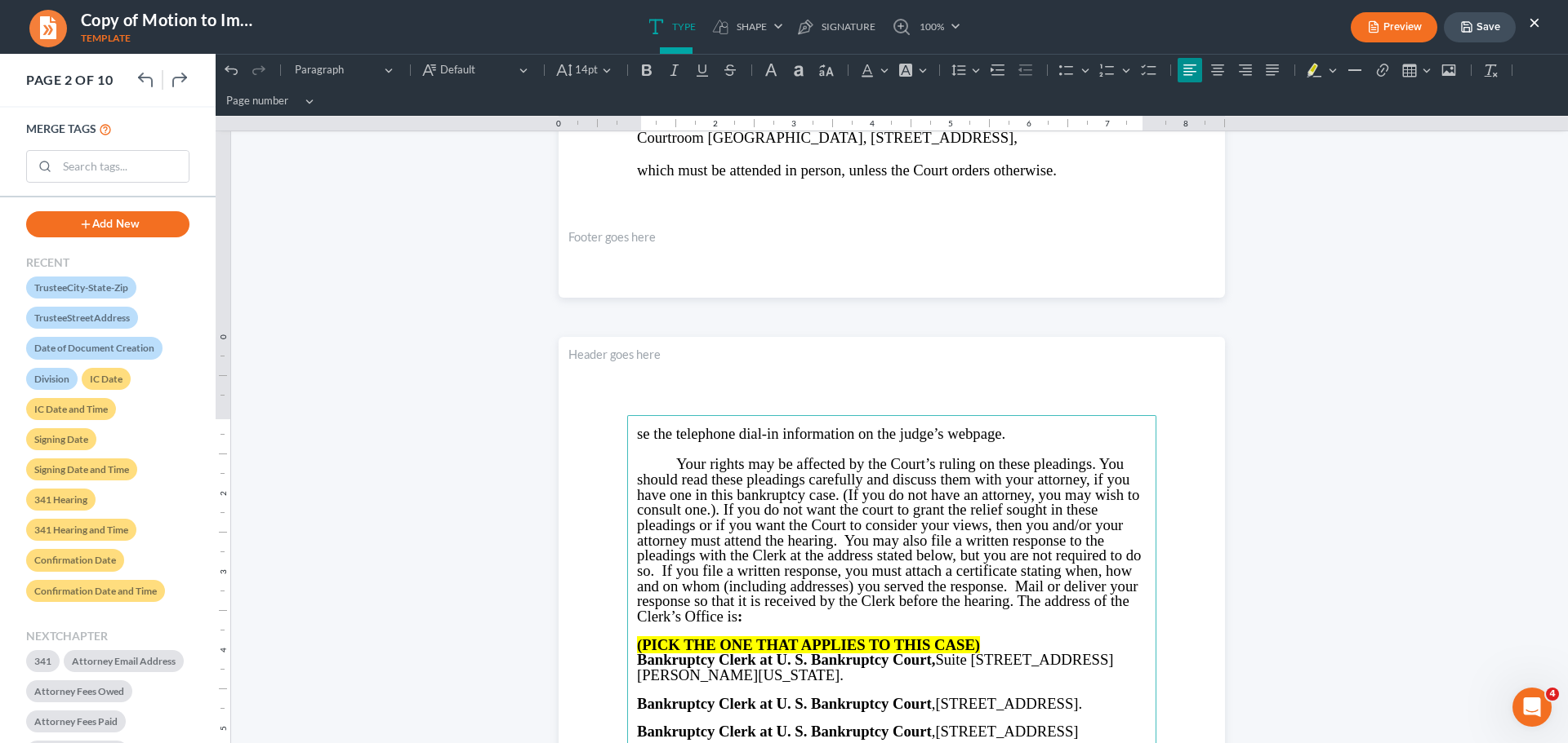
drag, startPoint x: 1029, startPoint y: 441, endPoint x: 522, endPoint y: 442, distance: 507.0
click html "1.00 10.00 0 1 1 2 2 3 3 4 4 5 5 6 6 7 7 8 8 9 9 10 10 11 11 Undo (Ctrl+Z) Undo…"
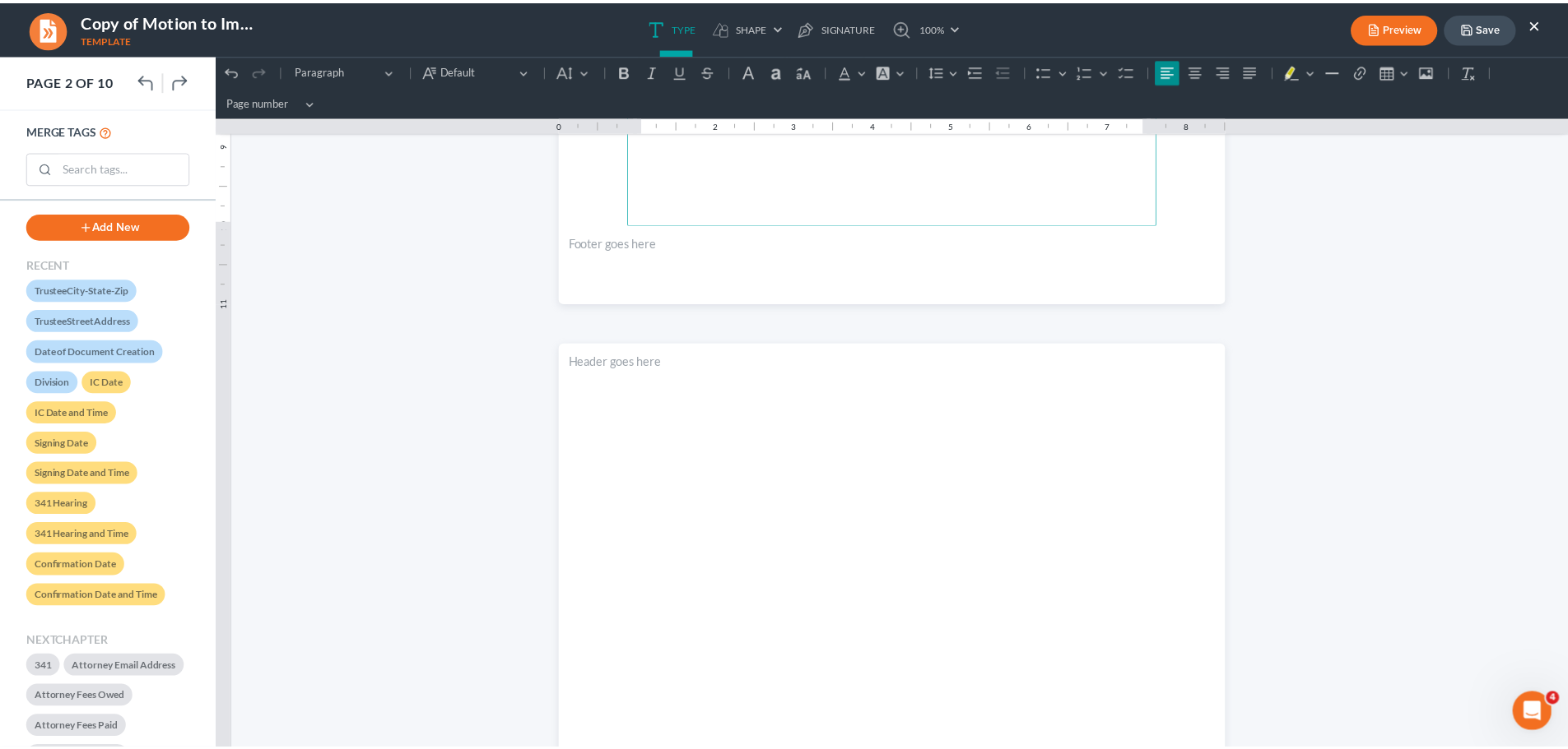
scroll to position [2138, 0]
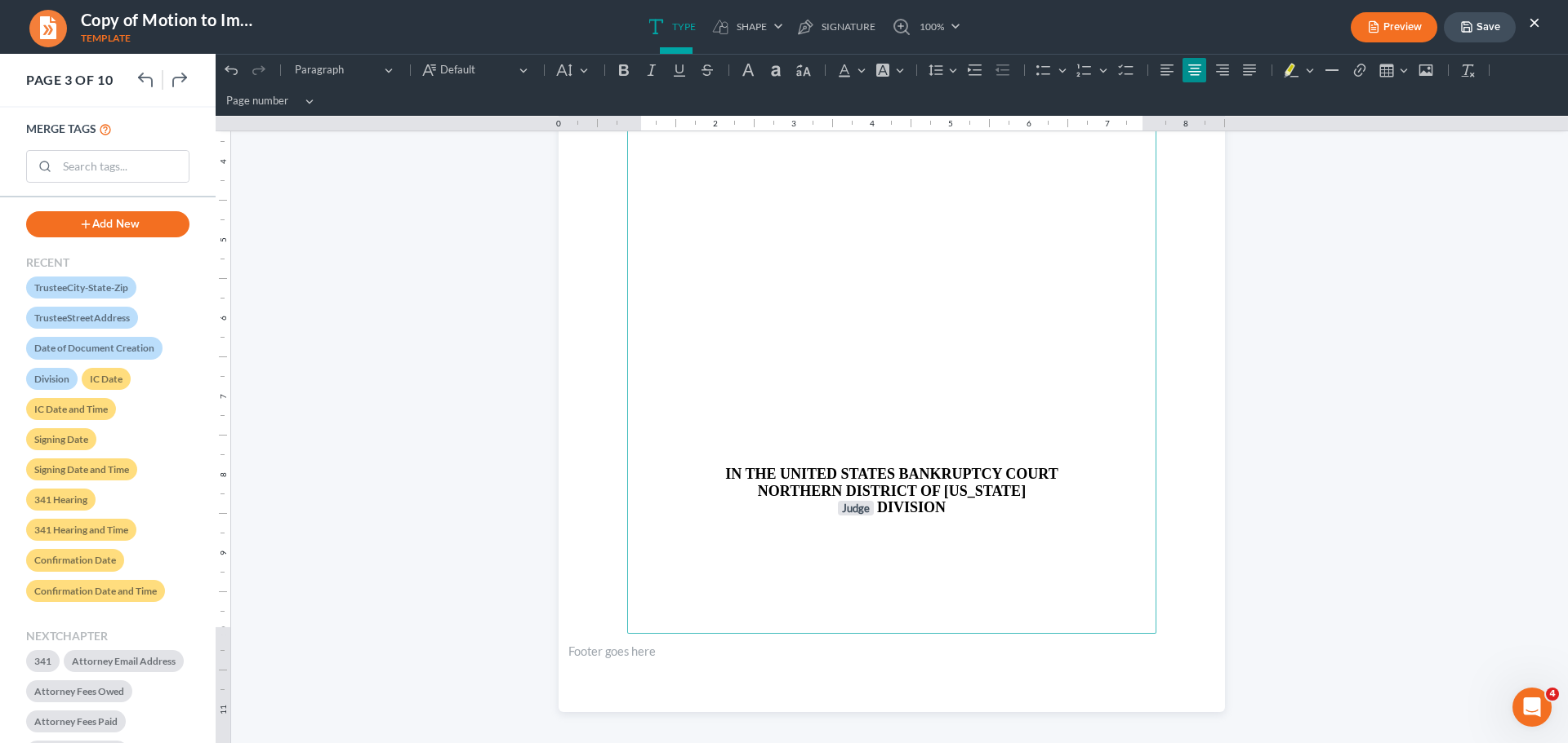
click at [970, 405] on p "Rich Text Editor, page-2-main" at bounding box center [891, 398] width 510 height 15
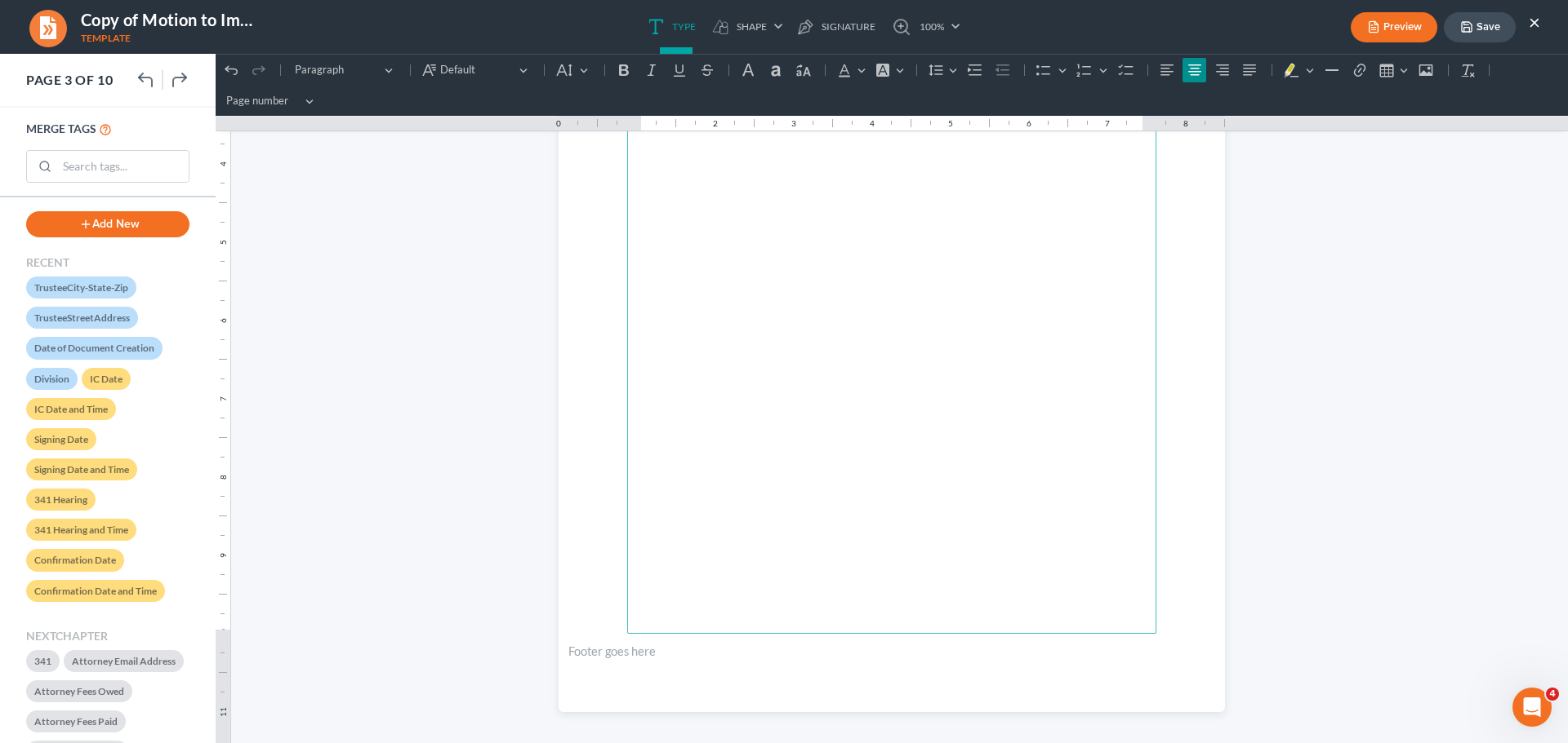
click at [1477, 34] on button "Save" at bounding box center [1479, 28] width 72 height 30
click at [1478, 23] on button "Save" at bounding box center [1479, 28] width 72 height 30
click at [1533, 25] on button "×" at bounding box center [1535, 22] width 12 height 19
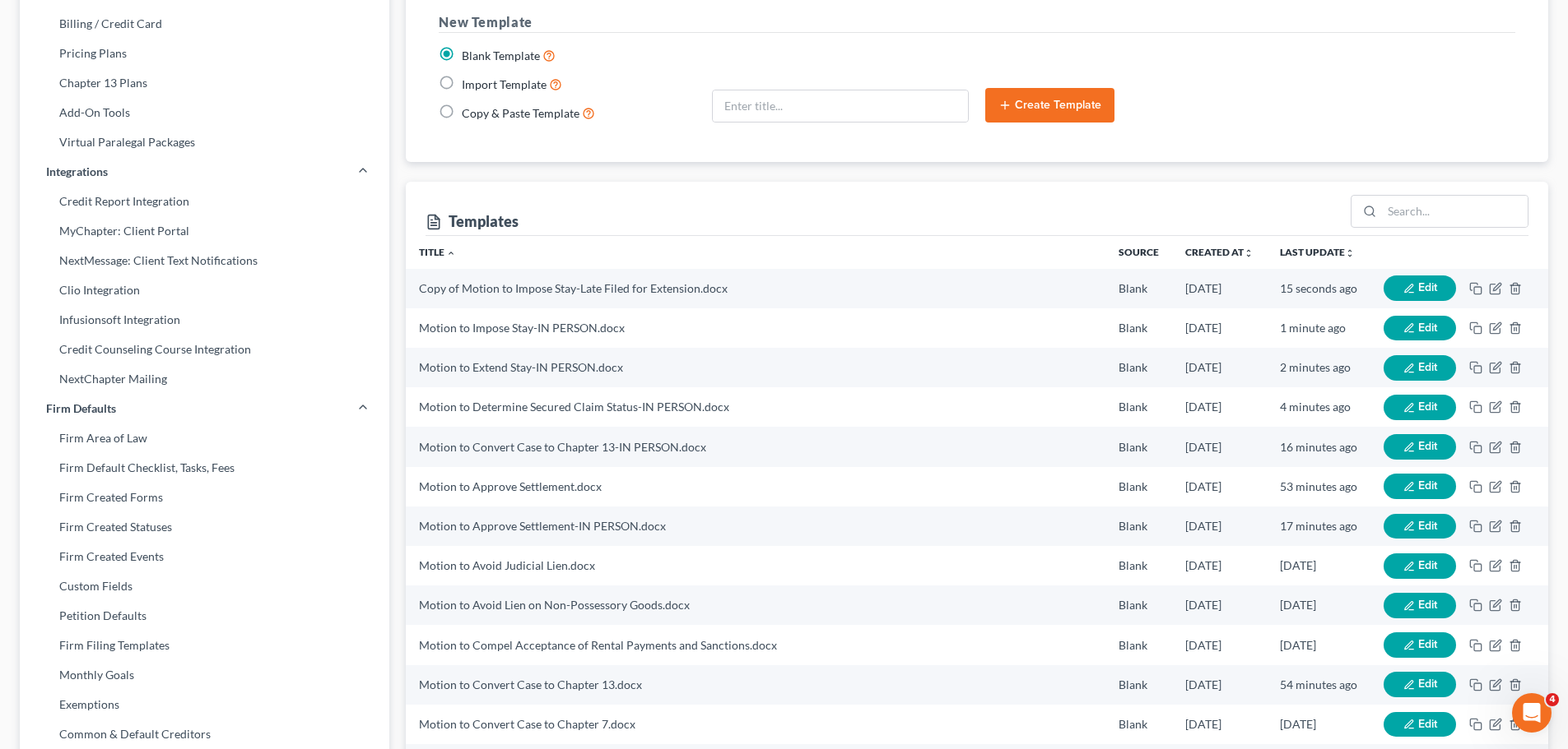
scroll to position [82, 0]
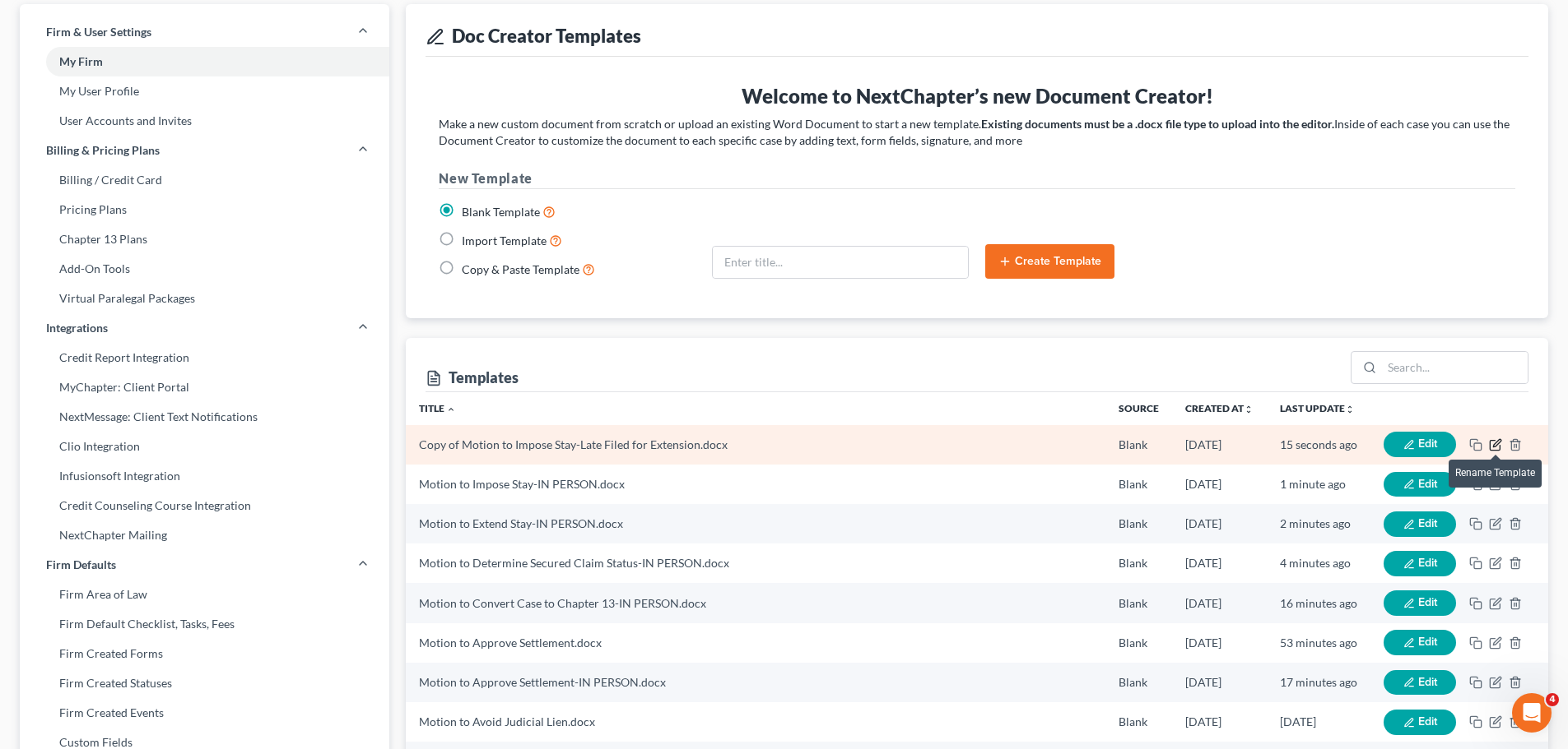
click at [1494, 439] on icon "button" at bounding box center [1496, 445] width 13 height 13
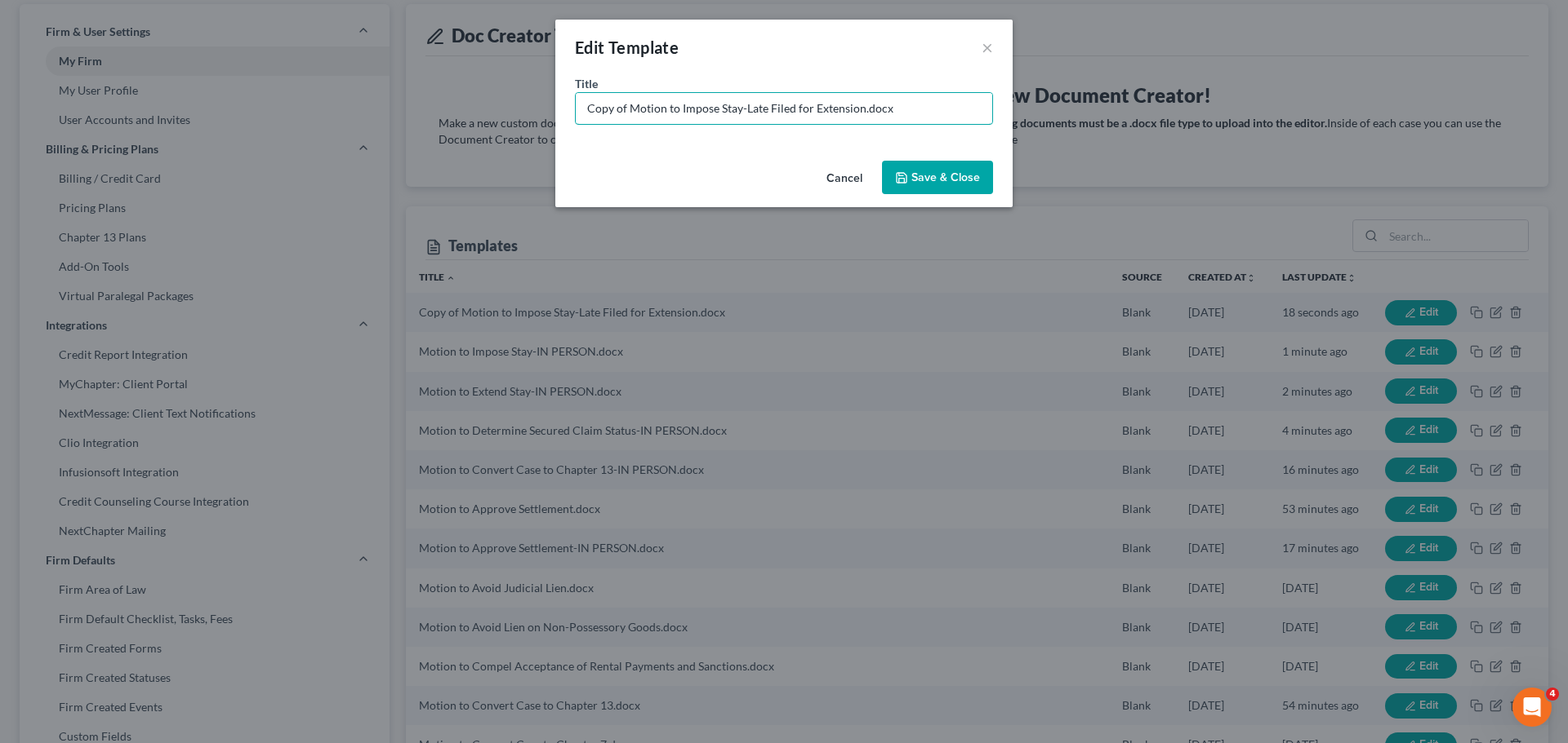
drag, startPoint x: 627, startPoint y: 105, endPoint x: 365, endPoint y: 99, distance: 262.1
click at [365, 99] on div "Edit Template × Title * Copy of Motion to Impose Stay-Late Filed for Extension.…" at bounding box center [784, 372] width 1568 height 743
type input "Motion to Impose Stay-Late Filed for Extension-IN PERSON.docx"
click at [960, 190] on button "Save & Close" at bounding box center [937, 178] width 111 height 34
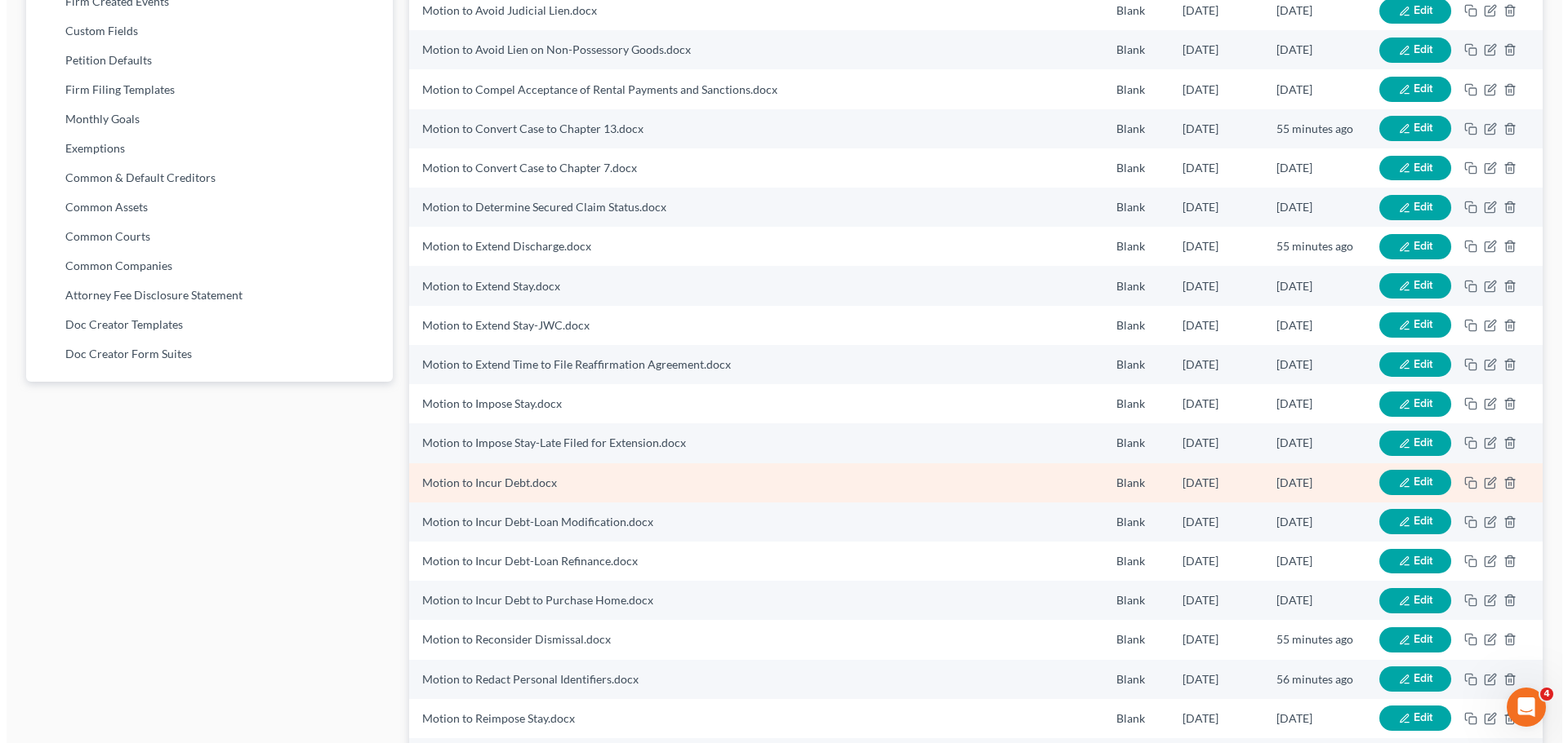
scroll to position [816, 0]
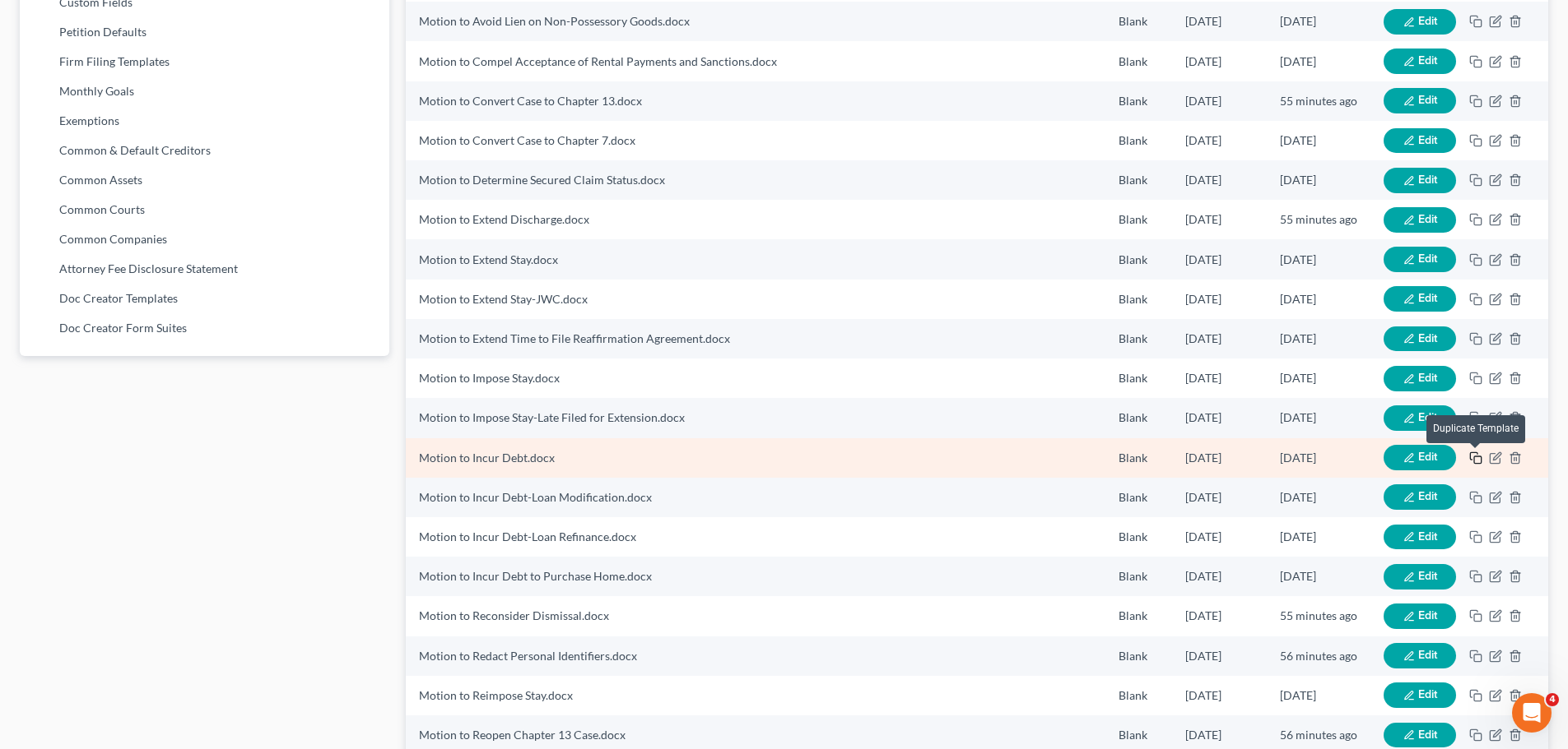
click at [1478, 455] on icon "button" at bounding box center [1476, 459] width 13 height 13
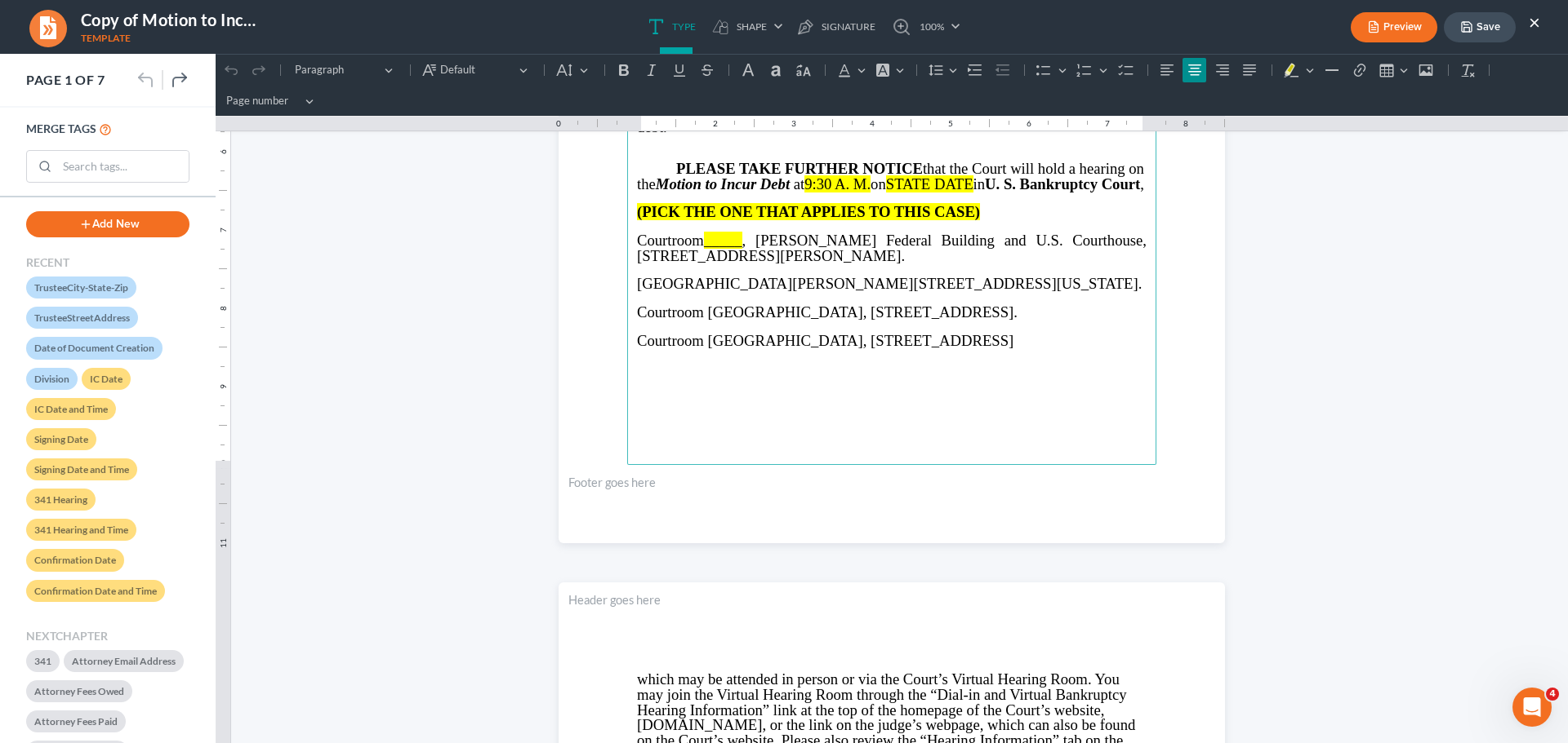
scroll to position [489, 0]
click at [1066, 263] on p "Rich Text Editor, page-0-main" at bounding box center [891, 270] width 510 height 13
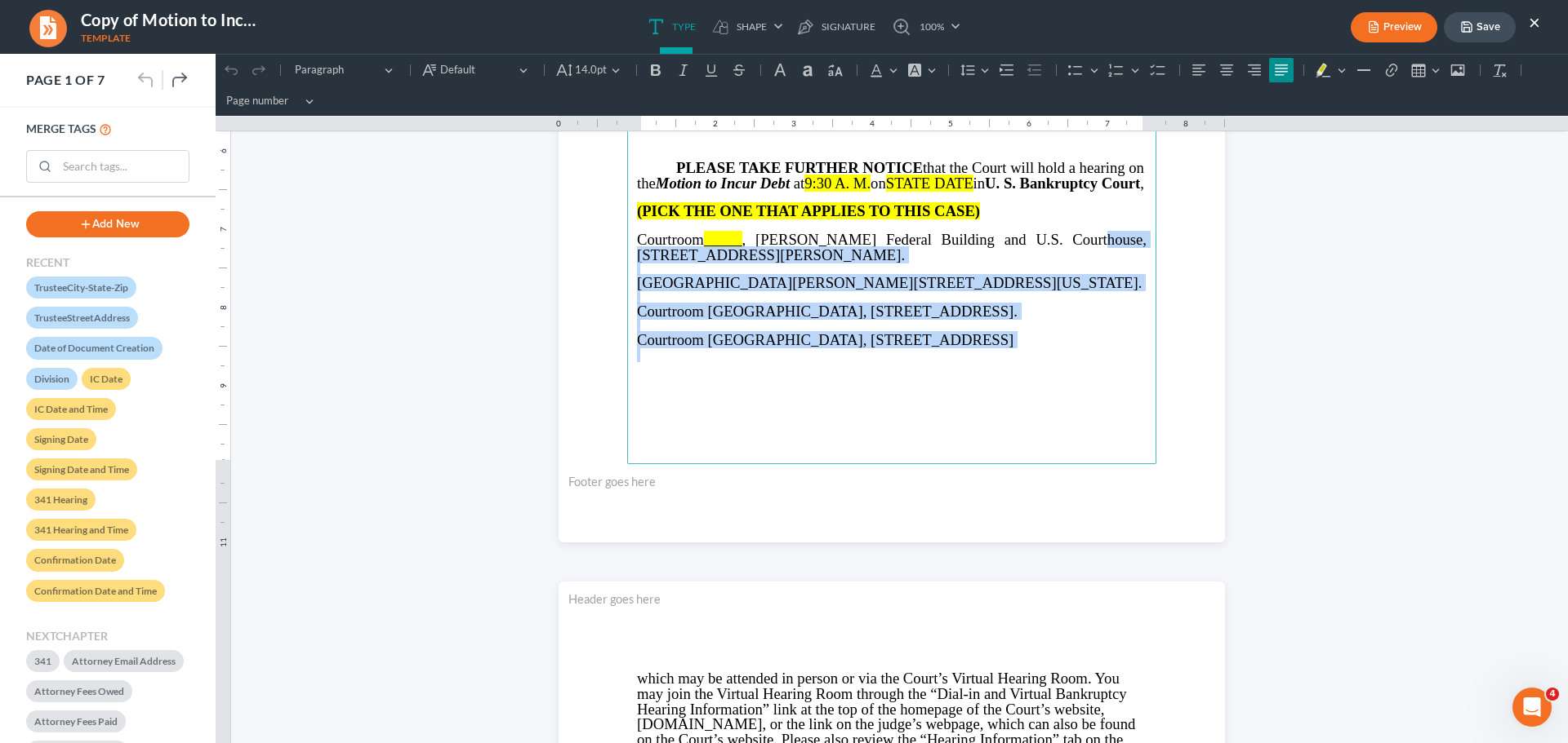
drag, startPoint x: 1045, startPoint y: 234, endPoint x: 1093, endPoint y: 363, distance: 137.6
click at [1093, 363] on main "IN THE UNITED STATES BANKRUPTCY COURT NORTHERN DISTRICT OF GEORGIA Judge DIVISI…" at bounding box center [891, 112] width 529 height 705
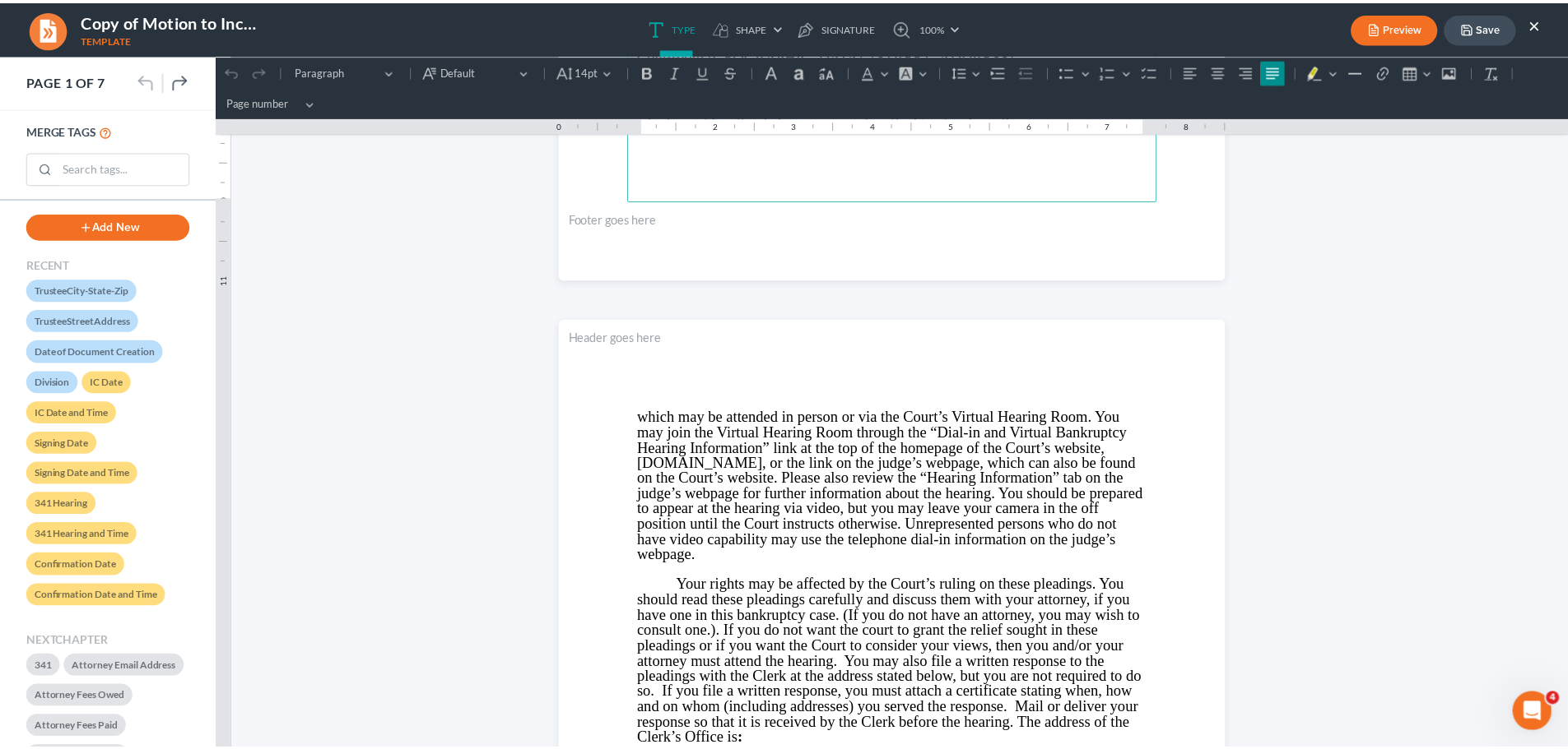
scroll to position [822, 0]
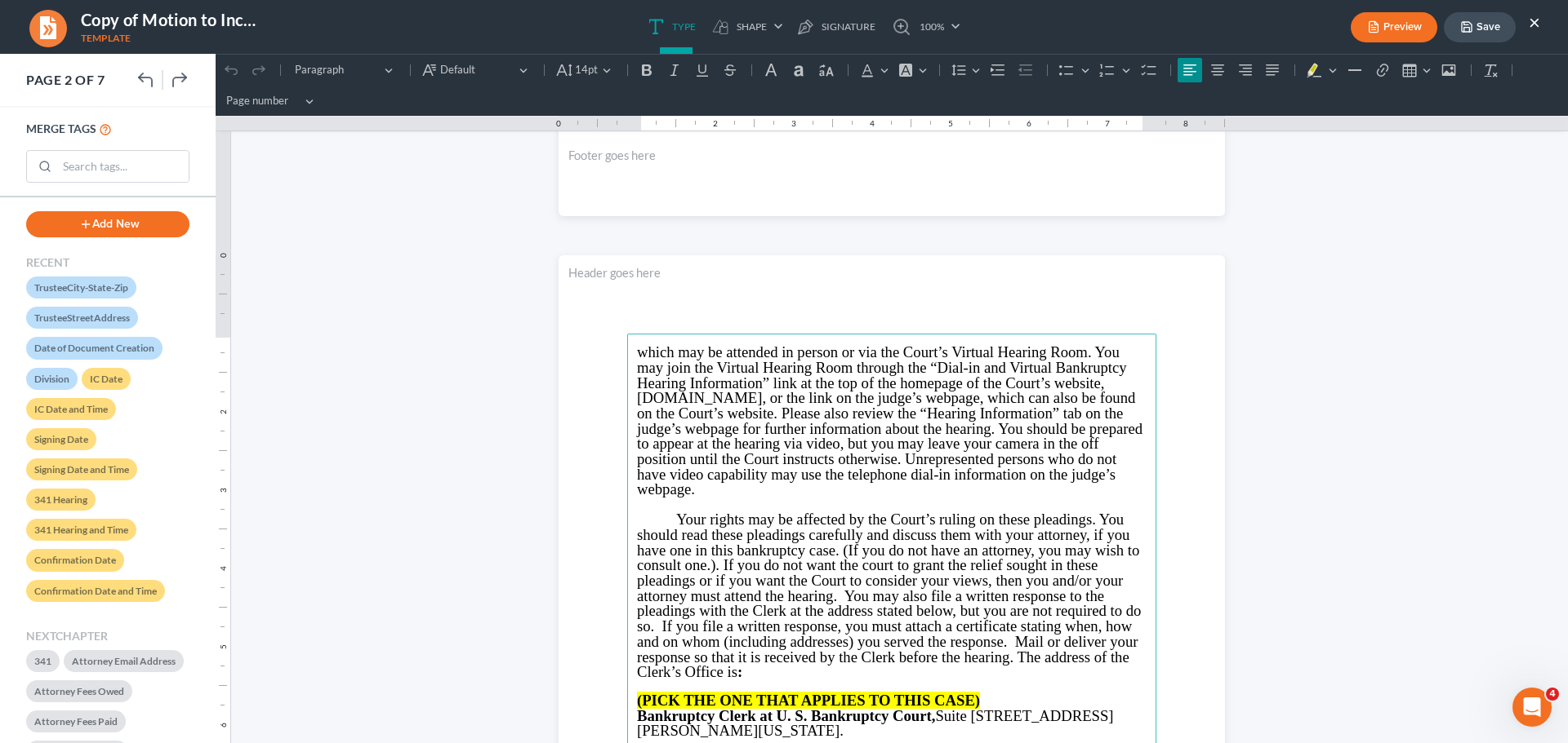
drag, startPoint x: 627, startPoint y: 351, endPoint x: 768, endPoint y: 503, distance: 207.3
click at [763, 488] on main "⁠⁠⁠⁠⁠⁠⁠ which may be attended in person or via the Court’s Virtual Hearing Room…" at bounding box center [891, 686] width 529 height 705
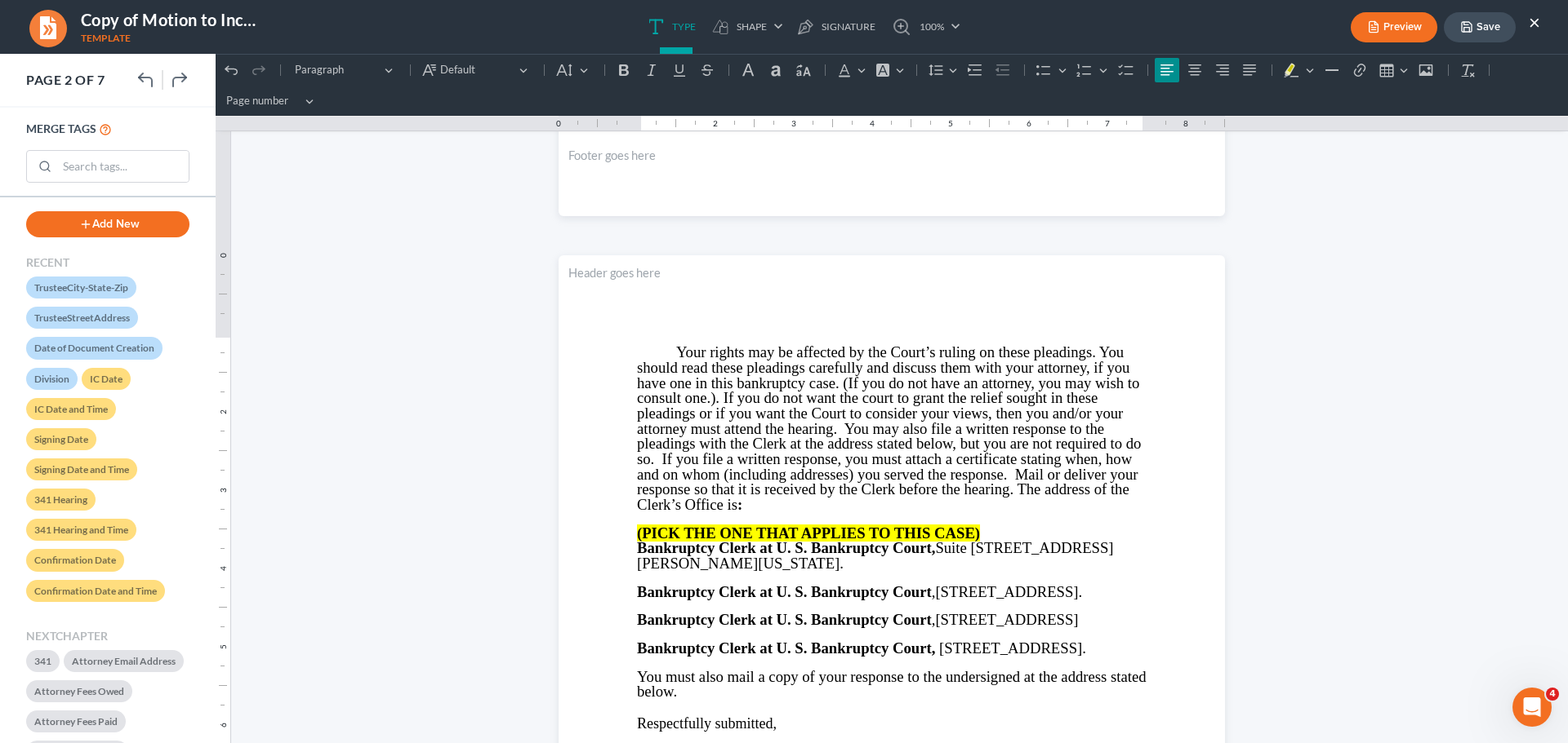
click at [1476, 28] on button "Save" at bounding box center [1479, 28] width 72 height 30
click at [1482, 33] on button "Save" at bounding box center [1479, 28] width 72 height 30
click at [1535, 18] on button "×" at bounding box center [1535, 22] width 12 height 19
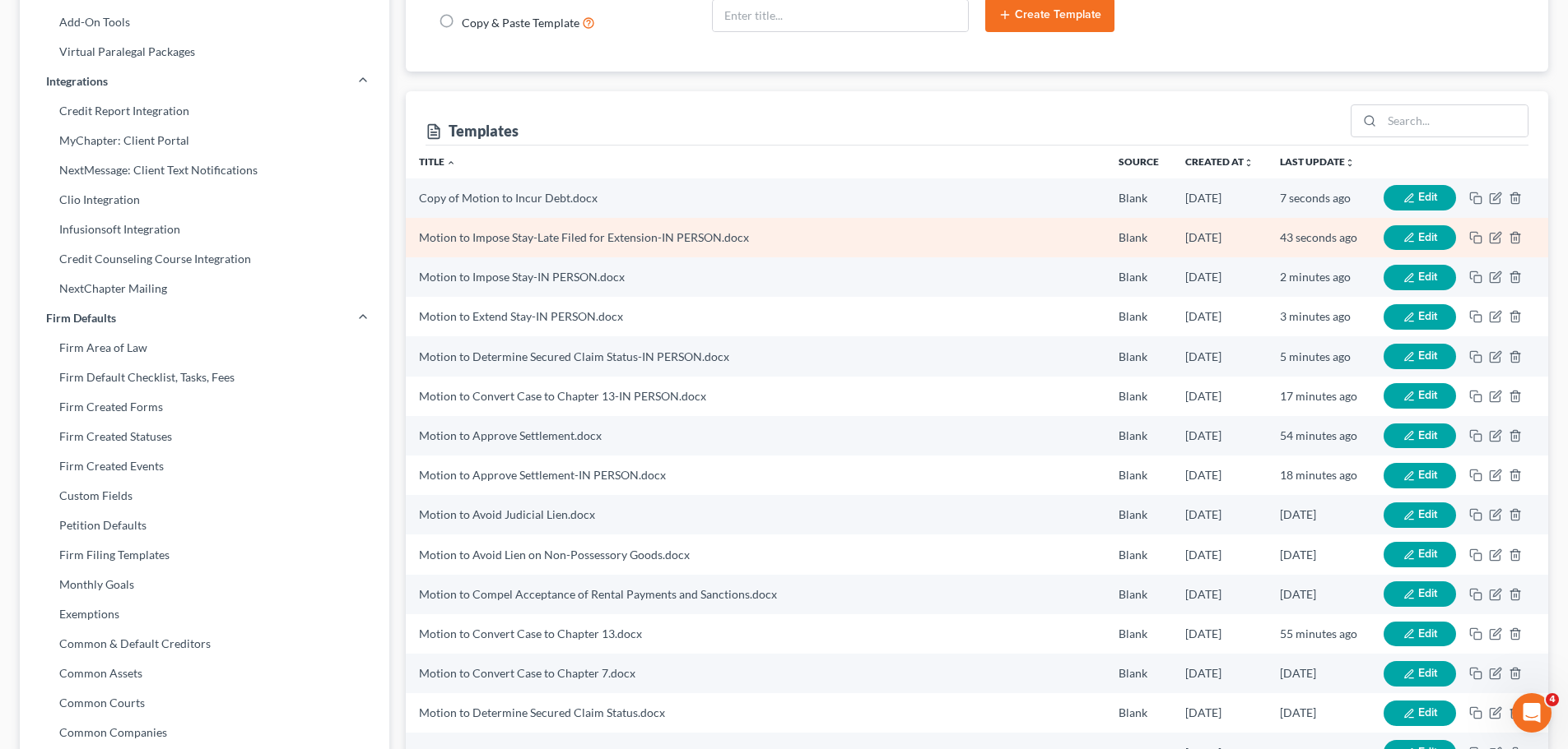
scroll to position [82, 0]
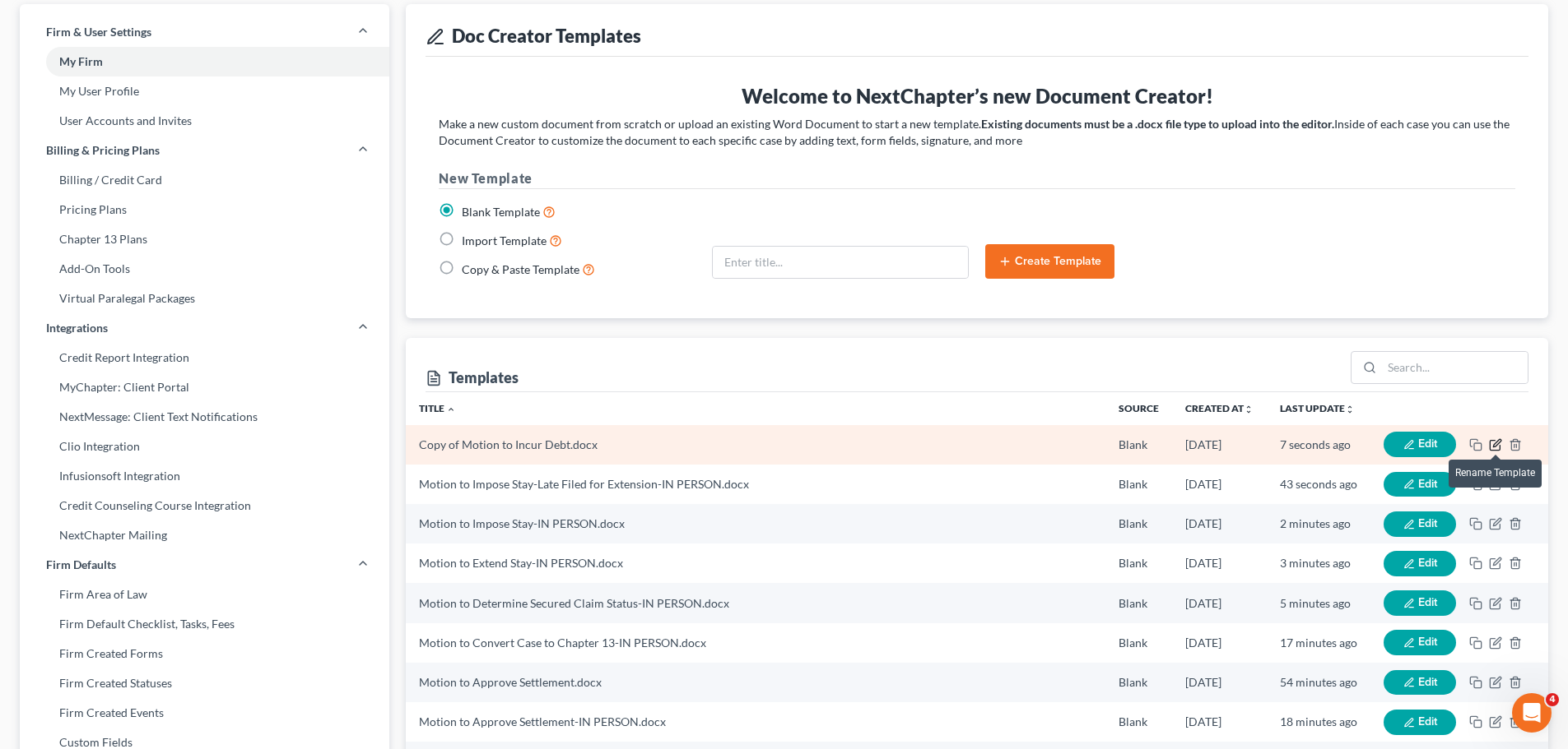
click at [1496, 447] on icon "button" at bounding box center [1496, 443] width 8 height 8
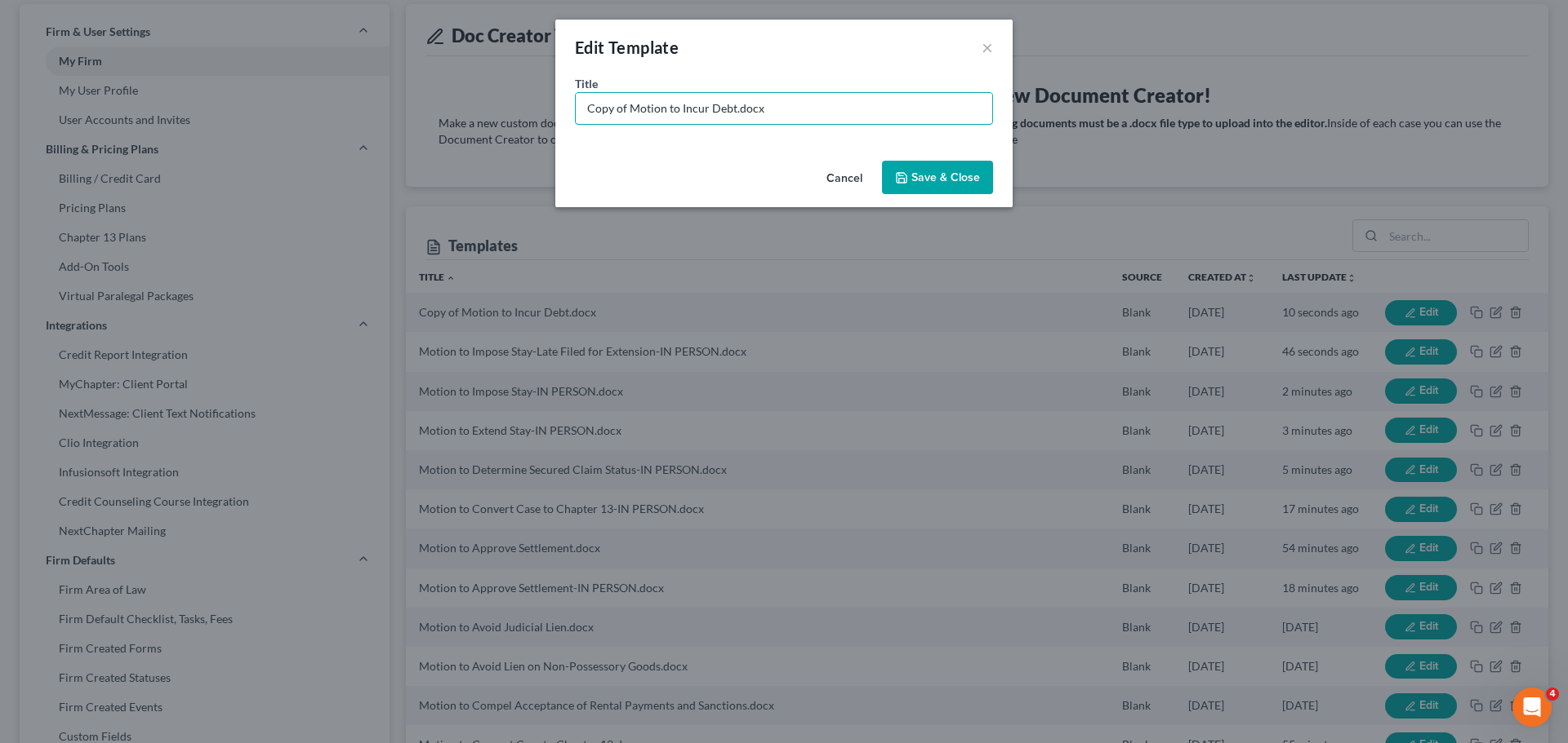
drag, startPoint x: 630, startPoint y: 108, endPoint x: 405, endPoint y: 103, distance: 225.1
click at [405, 103] on div "Edit Template × Title * Copy of Motion to Incur Debt.docx Cancel Save & Close" at bounding box center [784, 372] width 1568 height 743
type input "Motion to Incur Debt-IN PERSON.docx"
click at [953, 179] on button "Save & Close" at bounding box center [937, 178] width 111 height 34
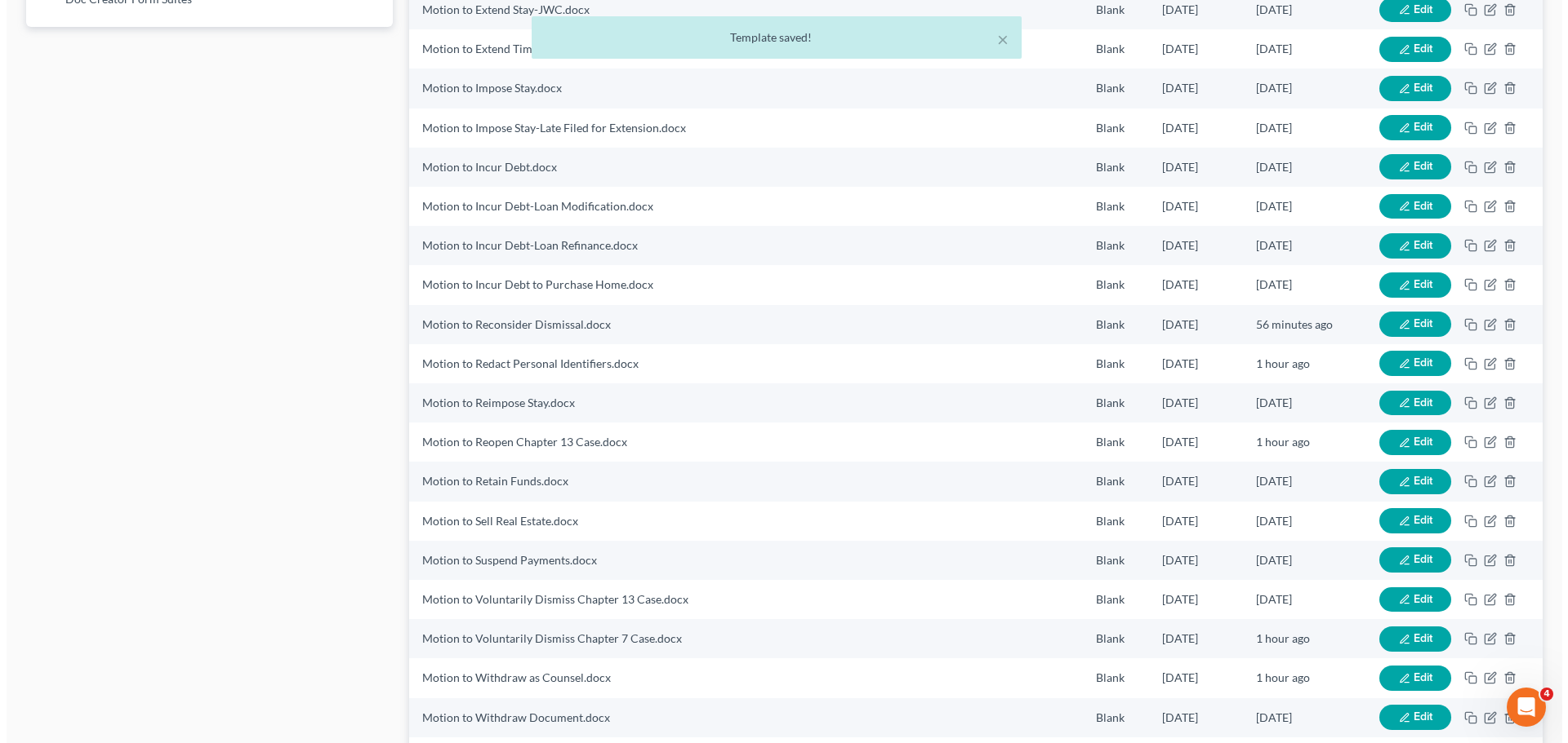
scroll to position [1061, 0]
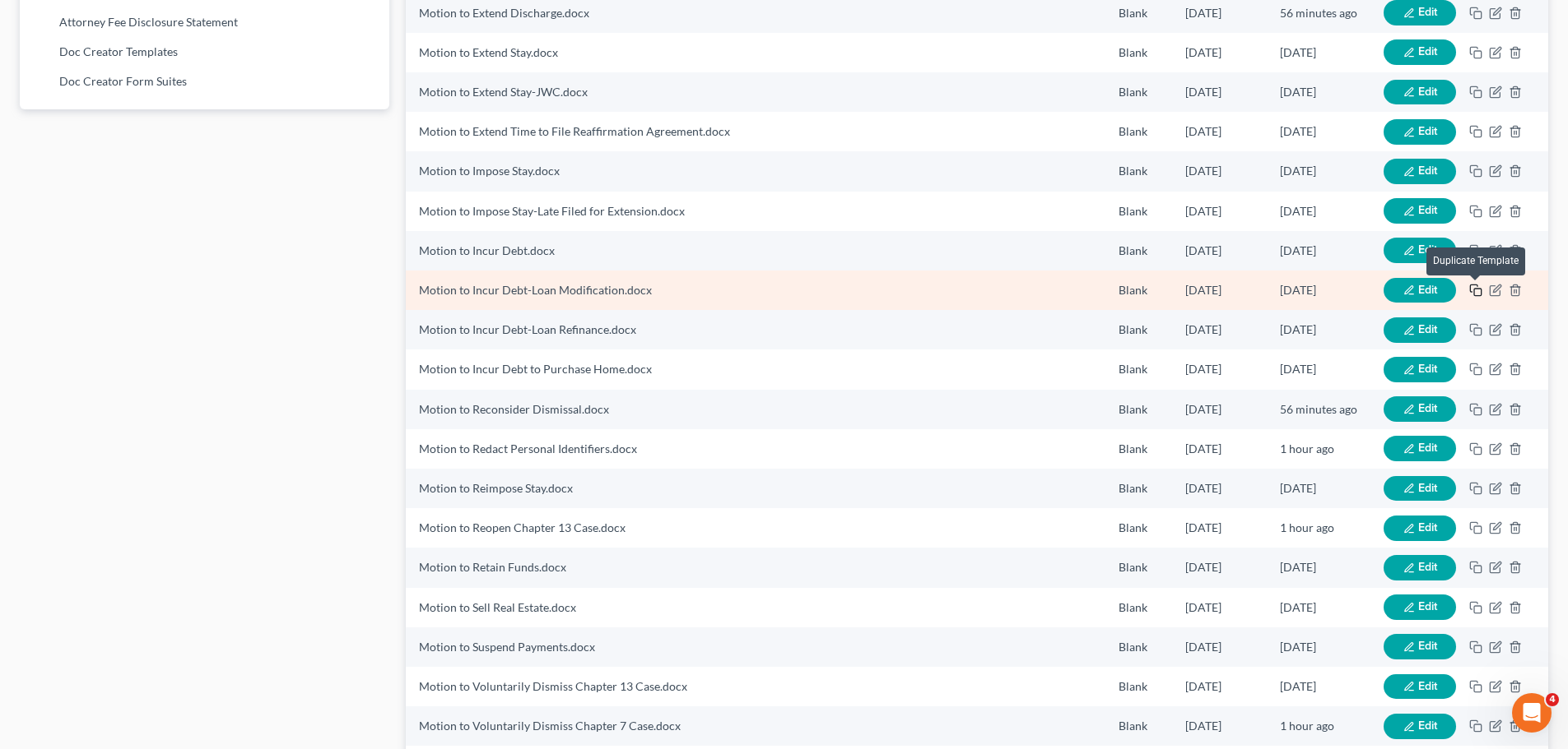
click at [1476, 291] on icon "button" at bounding box center [1476, 290] width 13 height 13
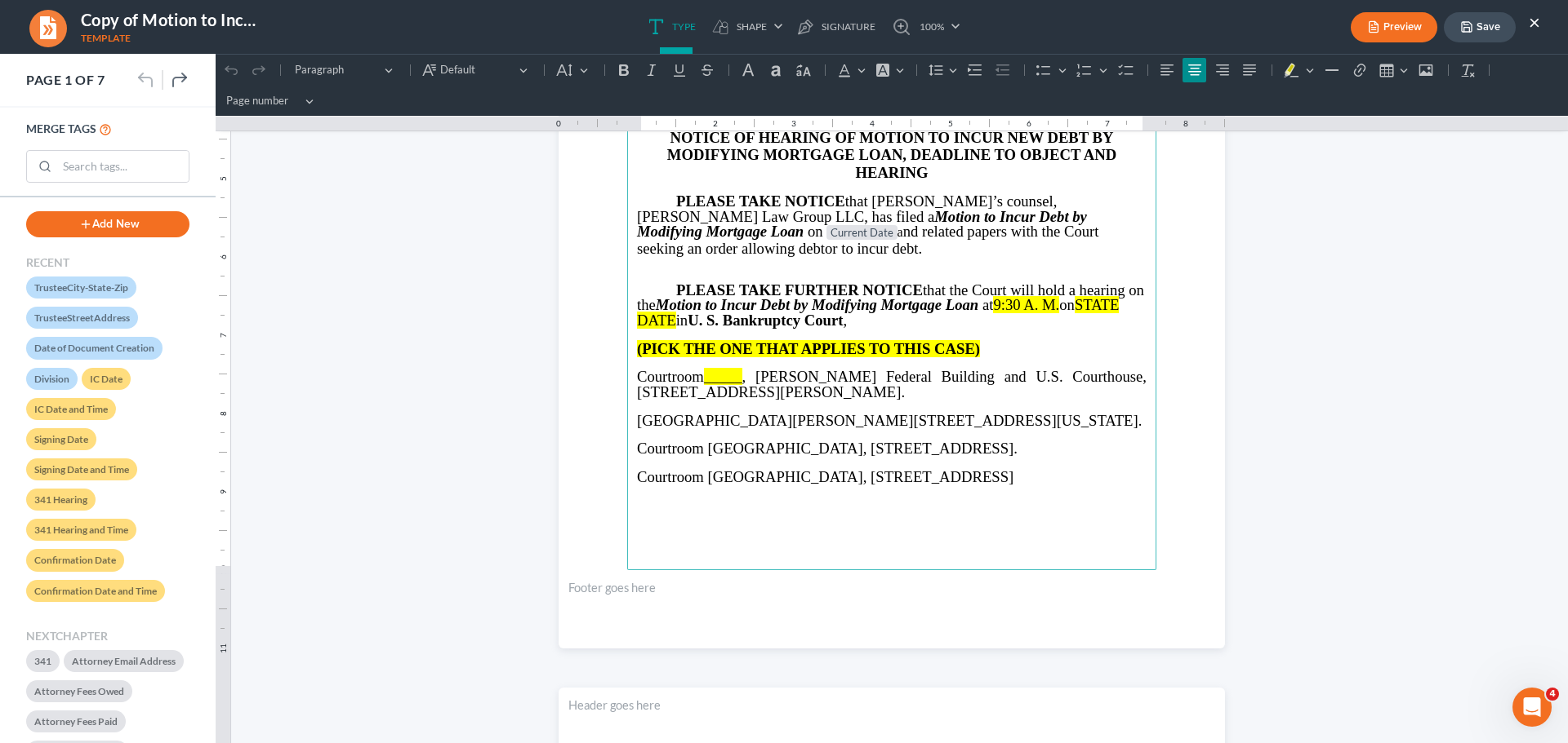
scroll to position [408, 0]
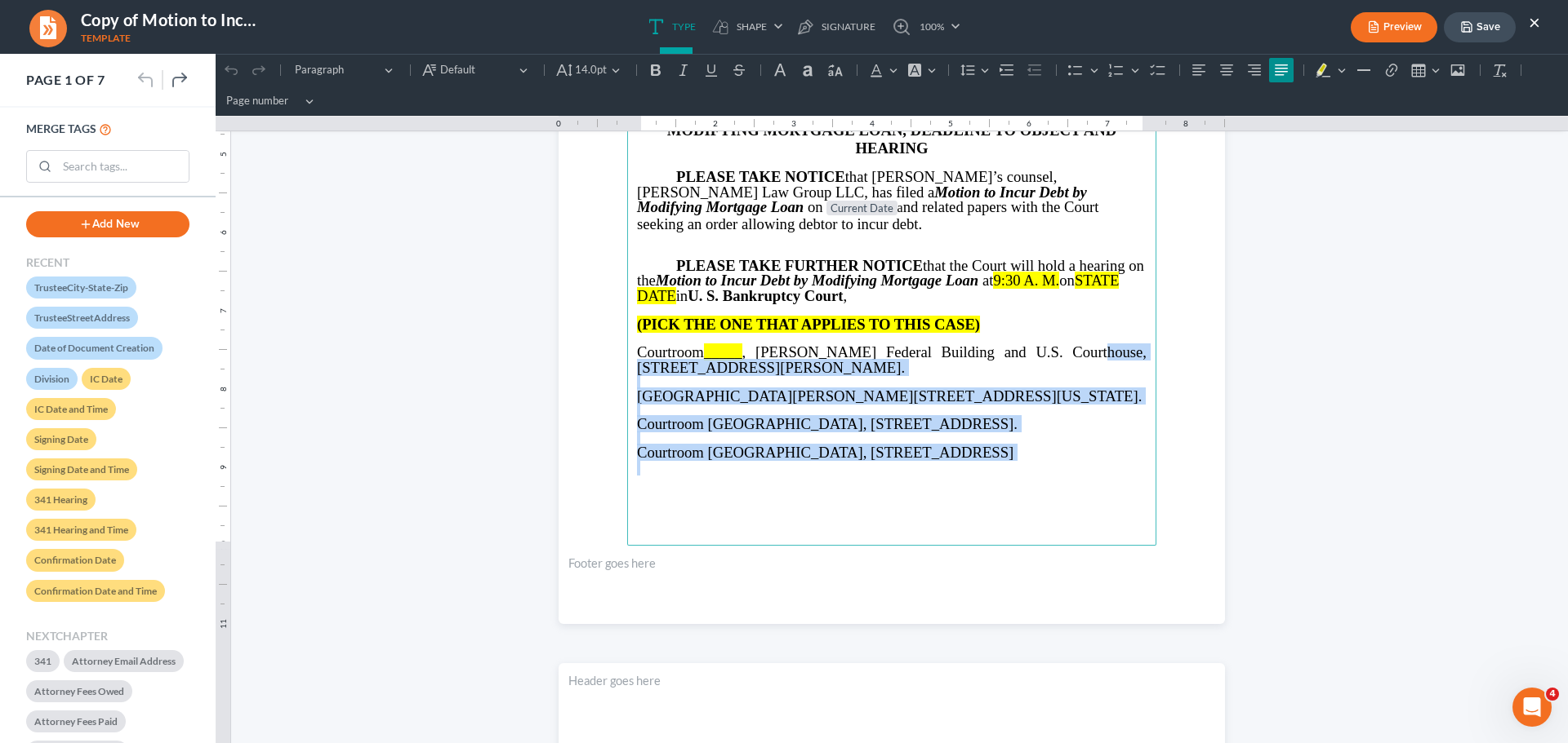
drag, startPoint x: 1078, startPoint y: 401, endPoint x: 1094, endPoint y: 478, distance: 78.6
click at [1094, 478] on main "⁠⁠⁠⁠⁠⁠⁠ IN THE UNITED STATES BANKRUPTCY COURT NORTHERN DISTRICT OF GEORGIA Judg…" at bounding box center [891, 193] width 529 height 705
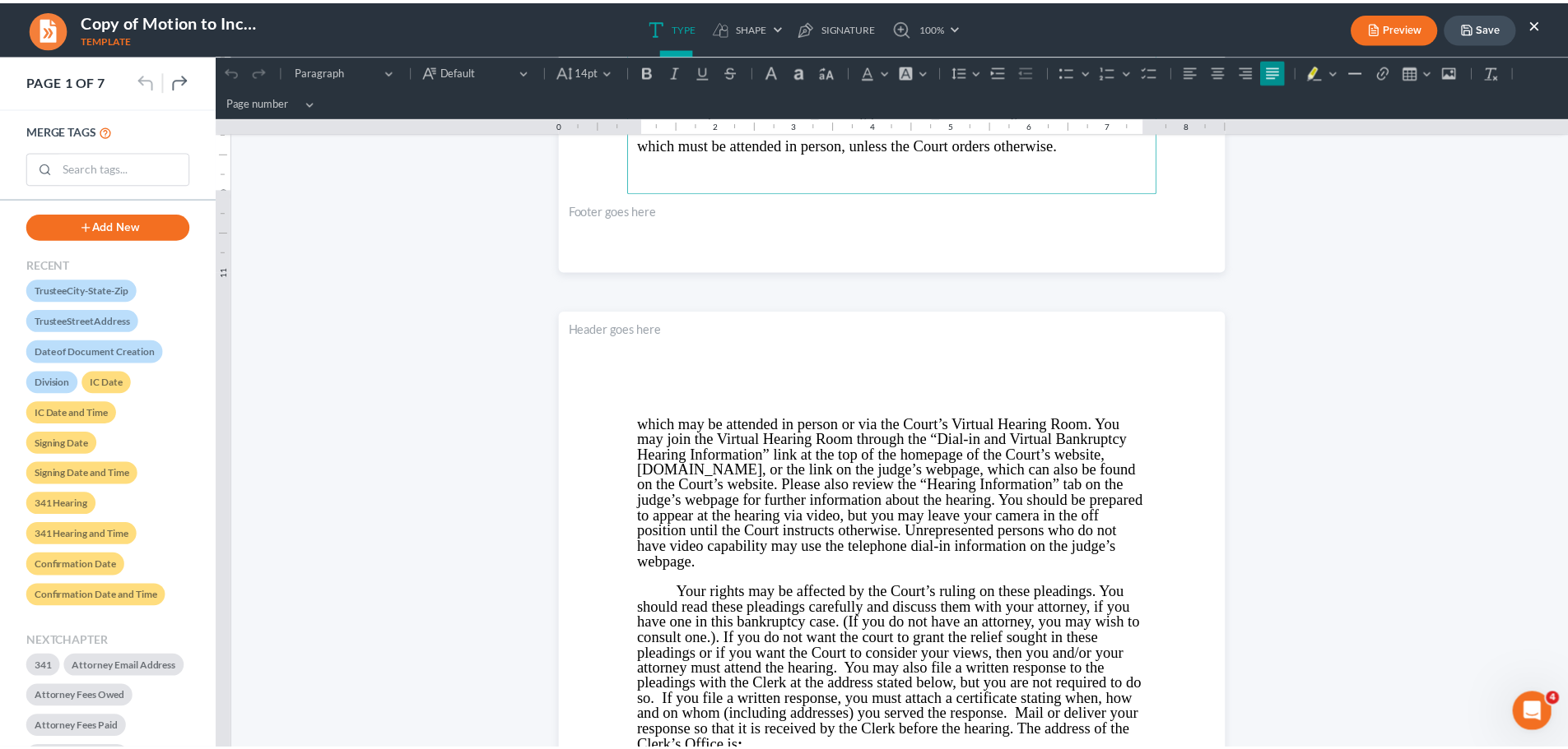
scroll to position [905, 0]
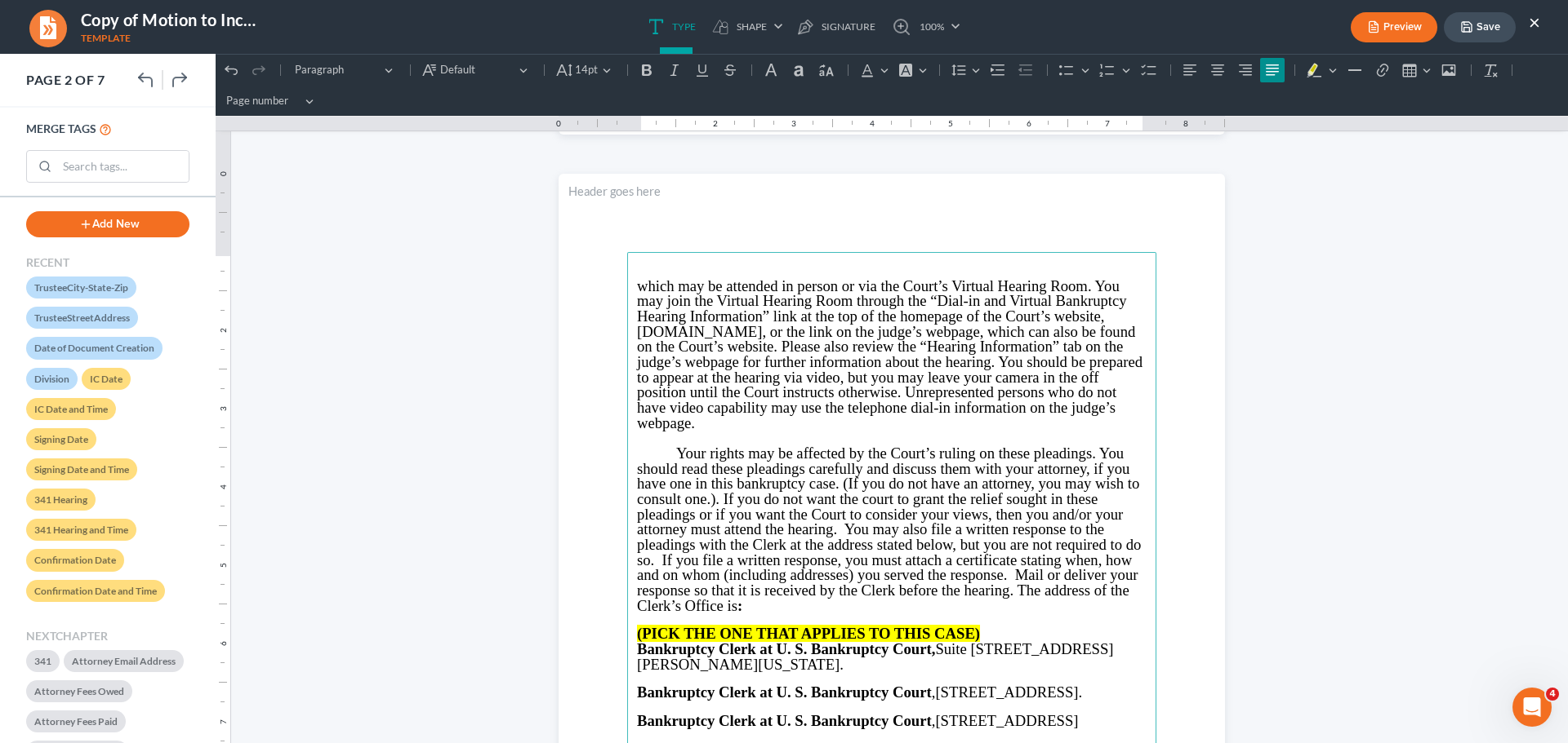
drag, startPoint x: 637, startPoint y: 265, endPoint x: 824, endPoint y: 422, distance: 244.2
click at [824, 422] on main "which may be attended in person or via the Court’s Virtual Hearing Room. You ma…" at bounding box center [891, 604] width 529 height 705
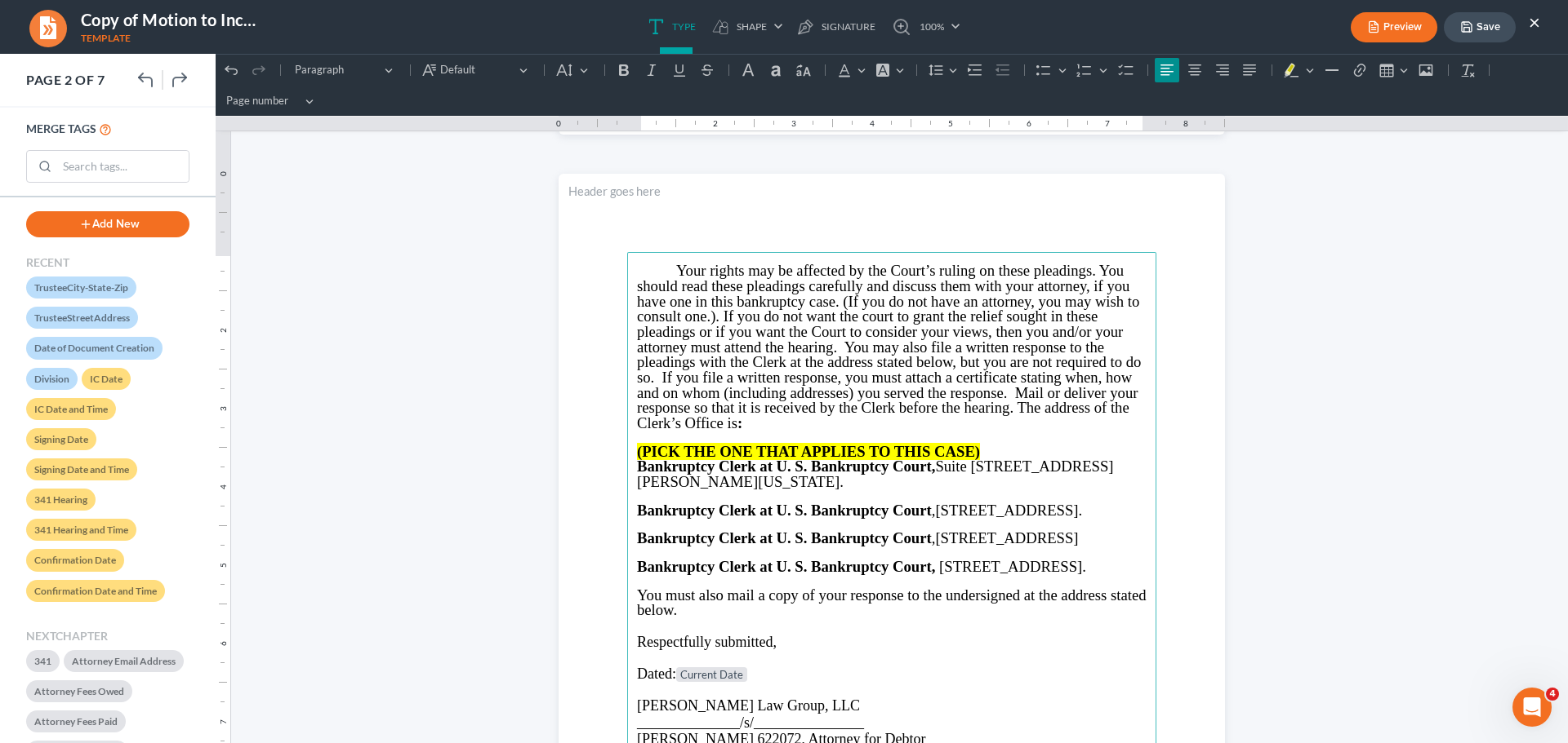
click at [1476, 33] on button "Save" at bounding box center [1479, 28] width 72 height 30
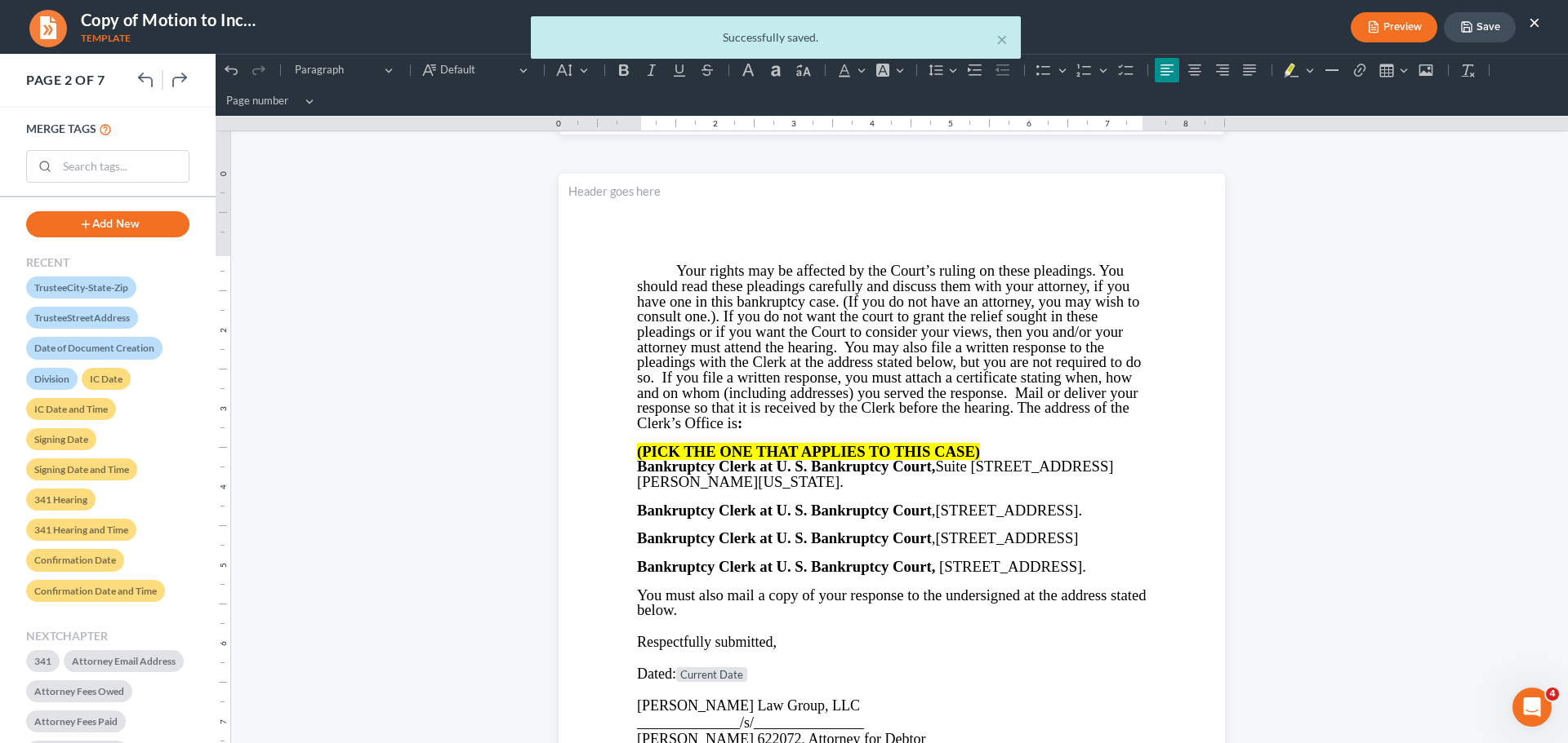
click at [1479, 26] on div "× Successfully saved." at bounding box center [775, 42] width 1568 height 51
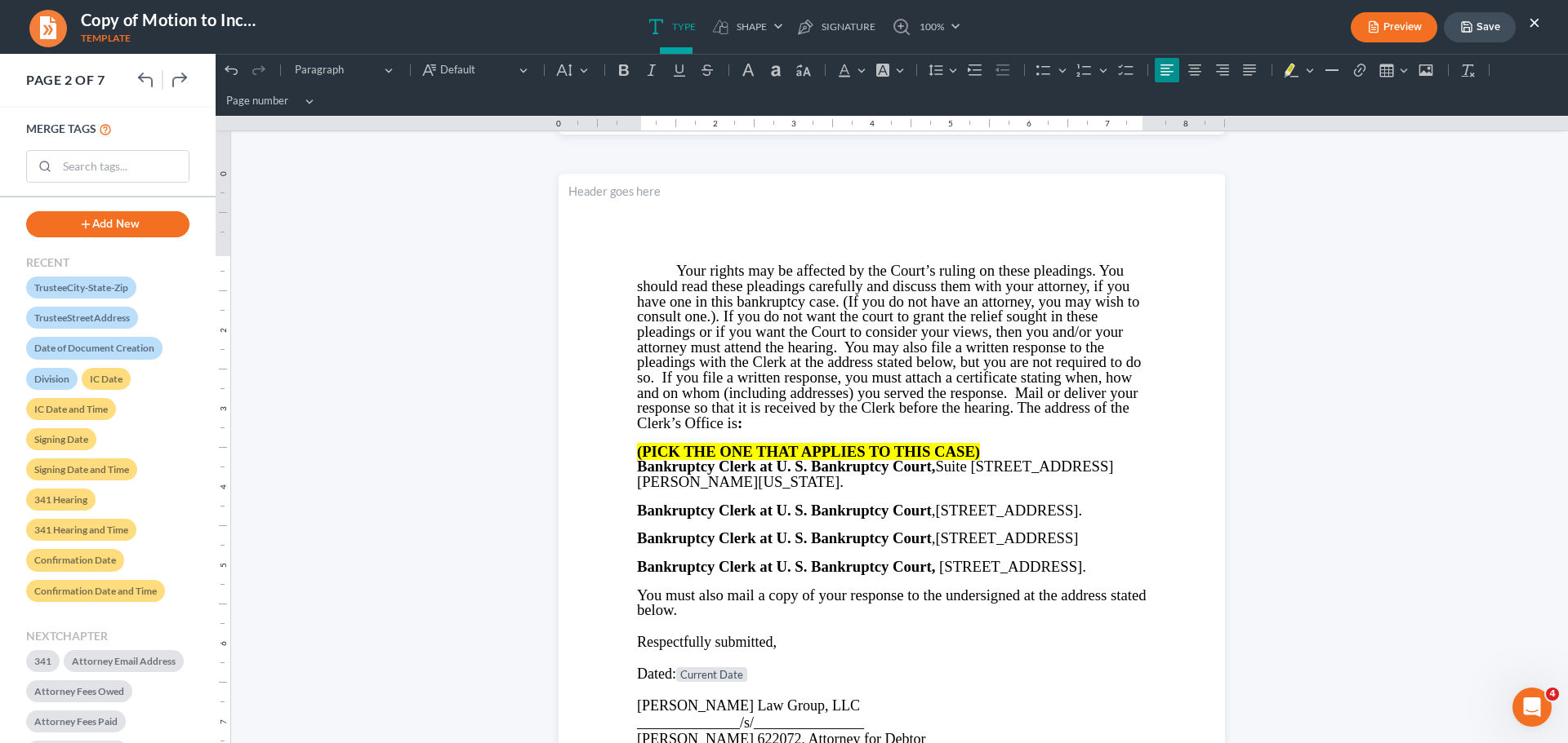
click at [1479, 26] on button "Save" at bounding box center [1479, 28] width 72 height 30
click at [1534, 18] on button "×" at bounding box center [1535, 22] width 12 height 19
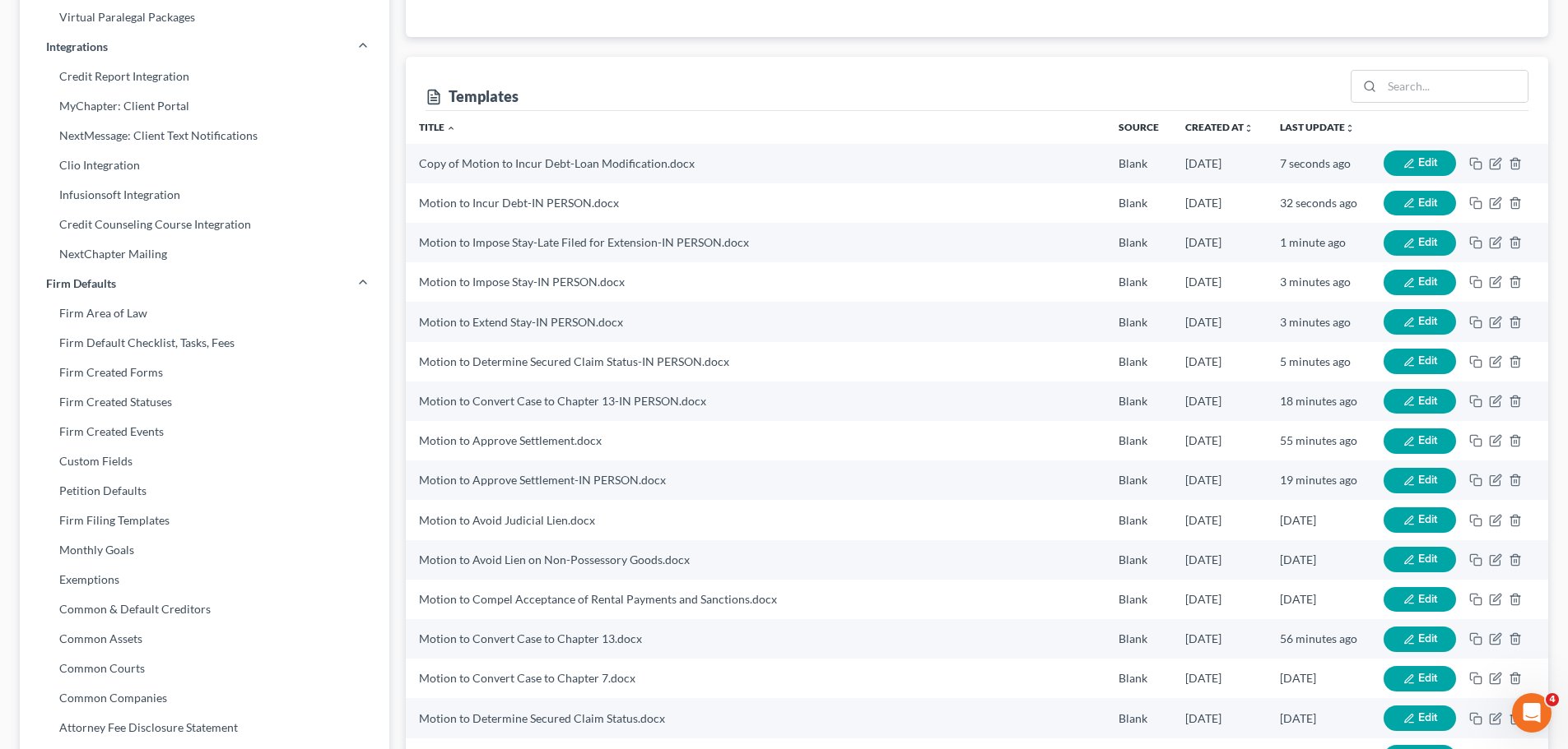
scroll to position [82, 0]
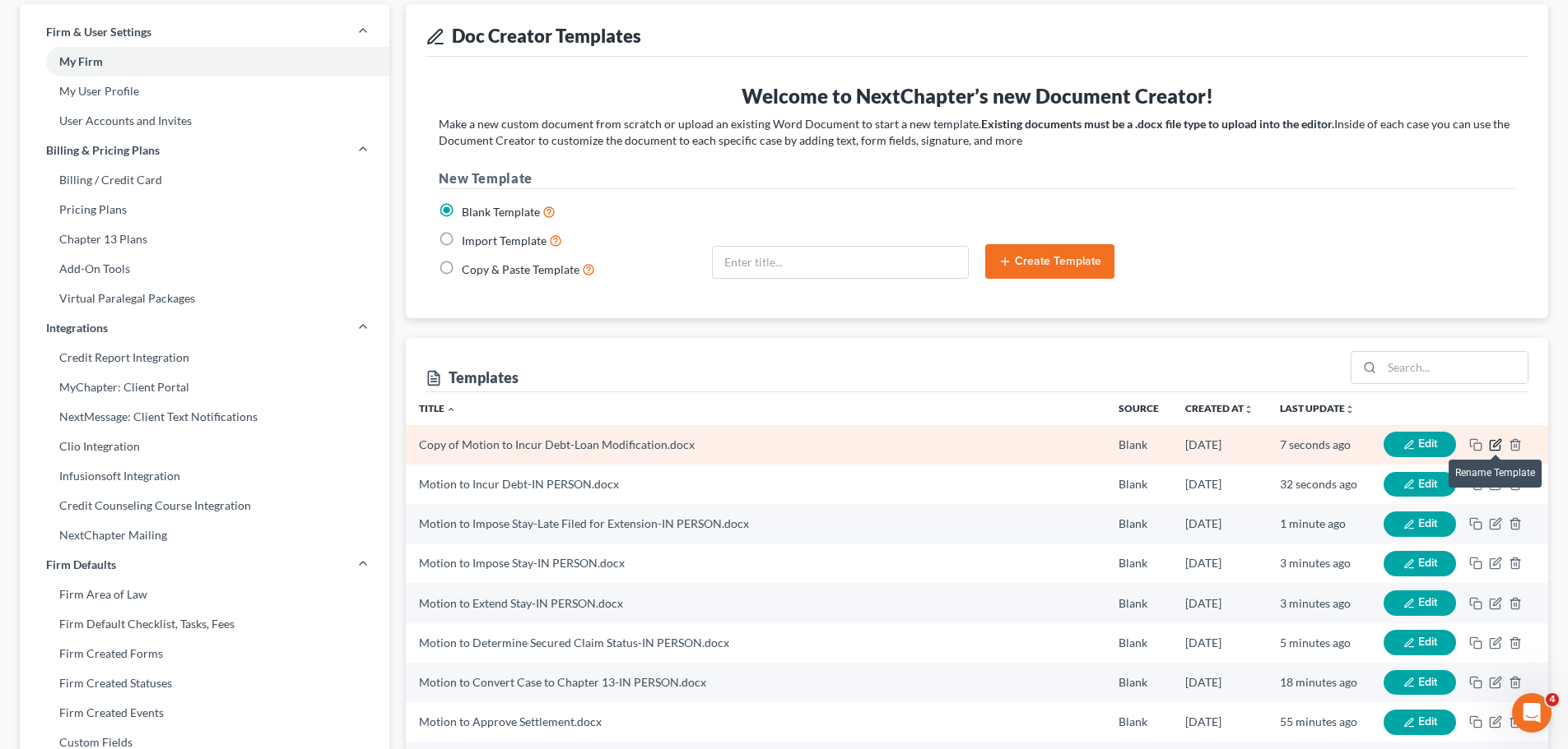
click at [1494, 439] on icon "button" at bounding box center [1496, 445] width 13 height 13
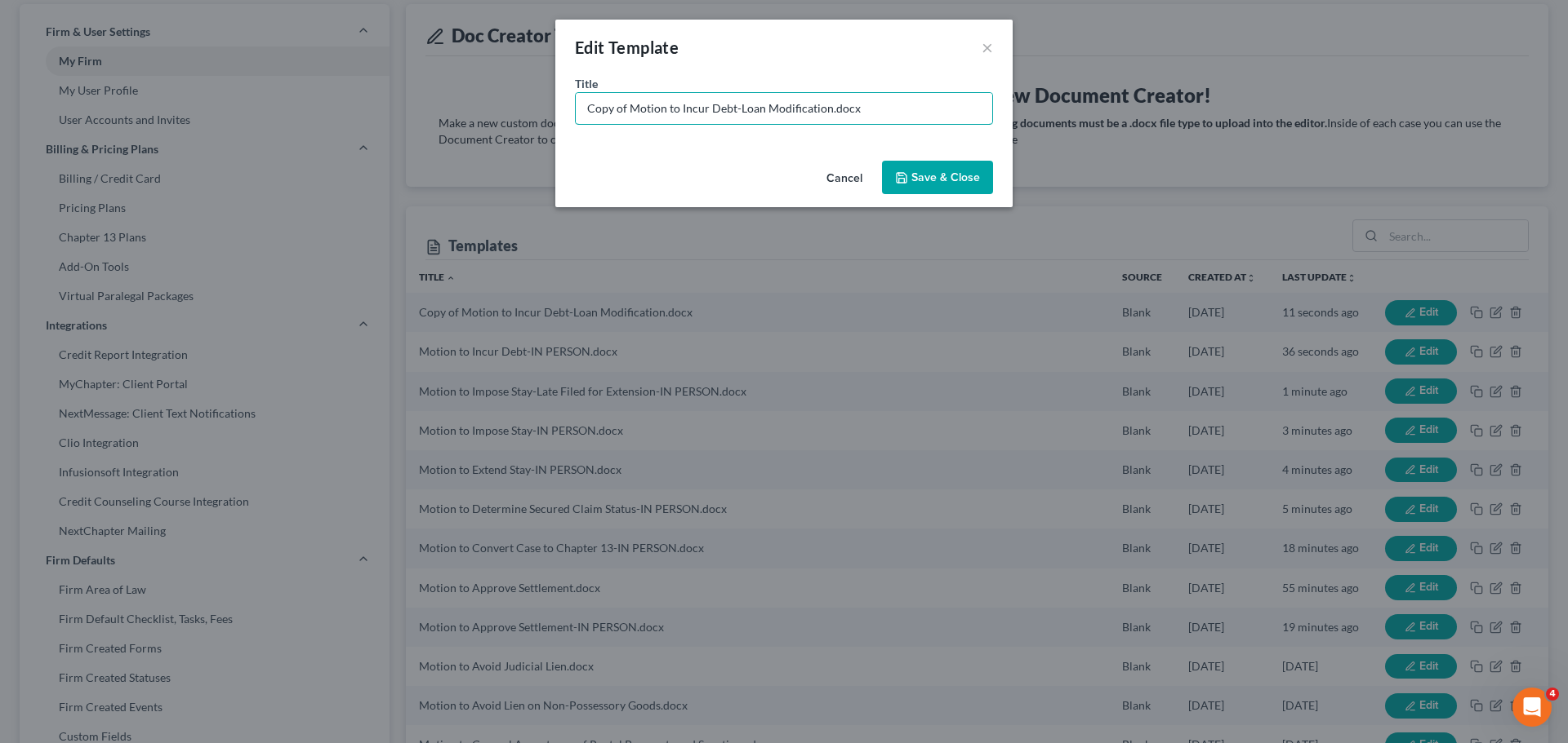
drag, startPoint x: 627, startPoint y: 108, endPoint x: 386, endPoint y: 92, distance: 241.5
click at [386, 92] on div "Edit Template × Title * Copy of Motion to Incur Debt-Loan Modification.docx Can…" at bounding box center [784, 372] width 1568 height 743
click at [785, 104] on input "Motion to Incur Debt-Loan Modification.docx" at bounding box center [784, 108] width 416 height 31
type input "Motion to Incur Debt-Loan Modification-IN PERSON.docx"
click at [946, 161] on button "Save & Close" at bounding box center [937, 178] width 111 height 34
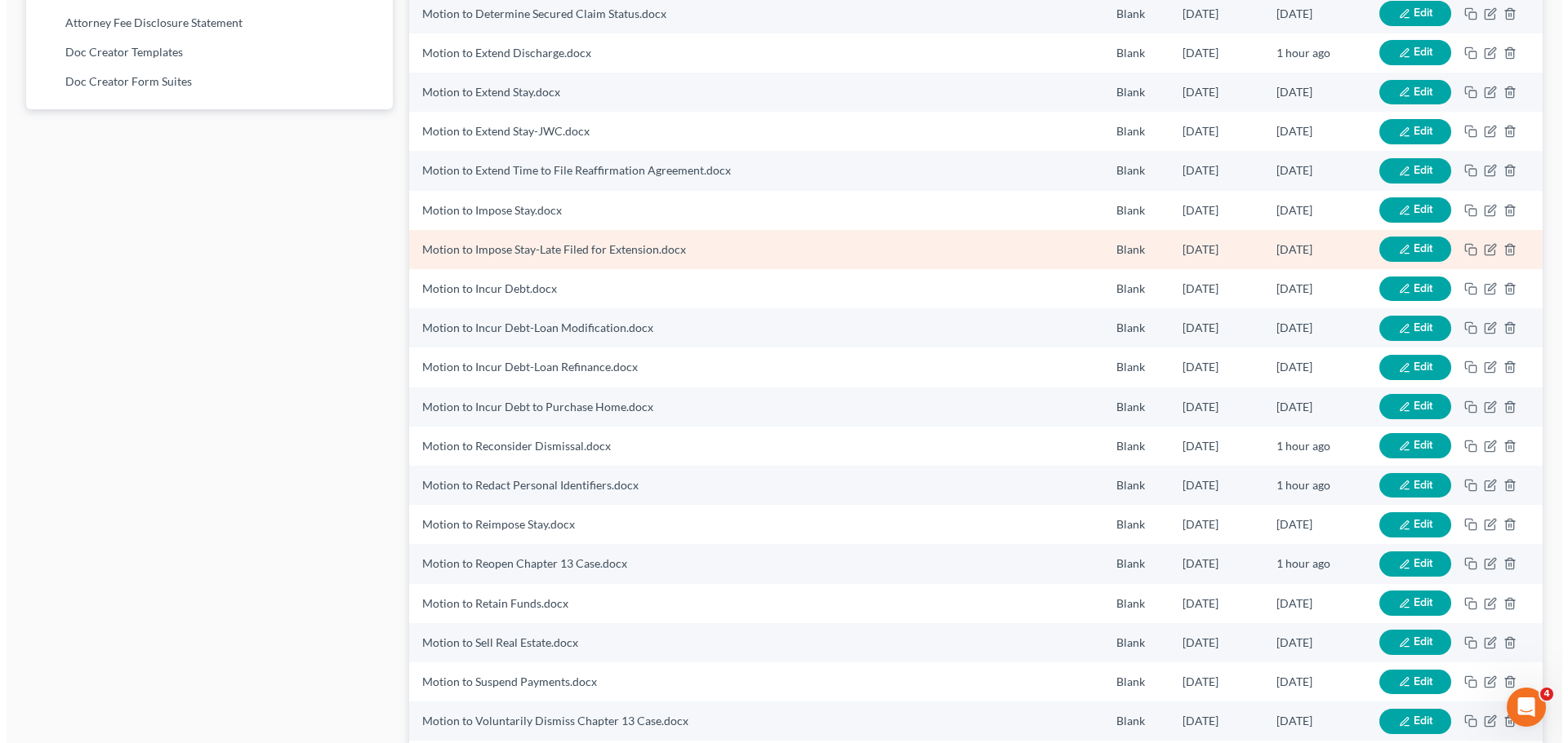
scroll to position [1061, 0]
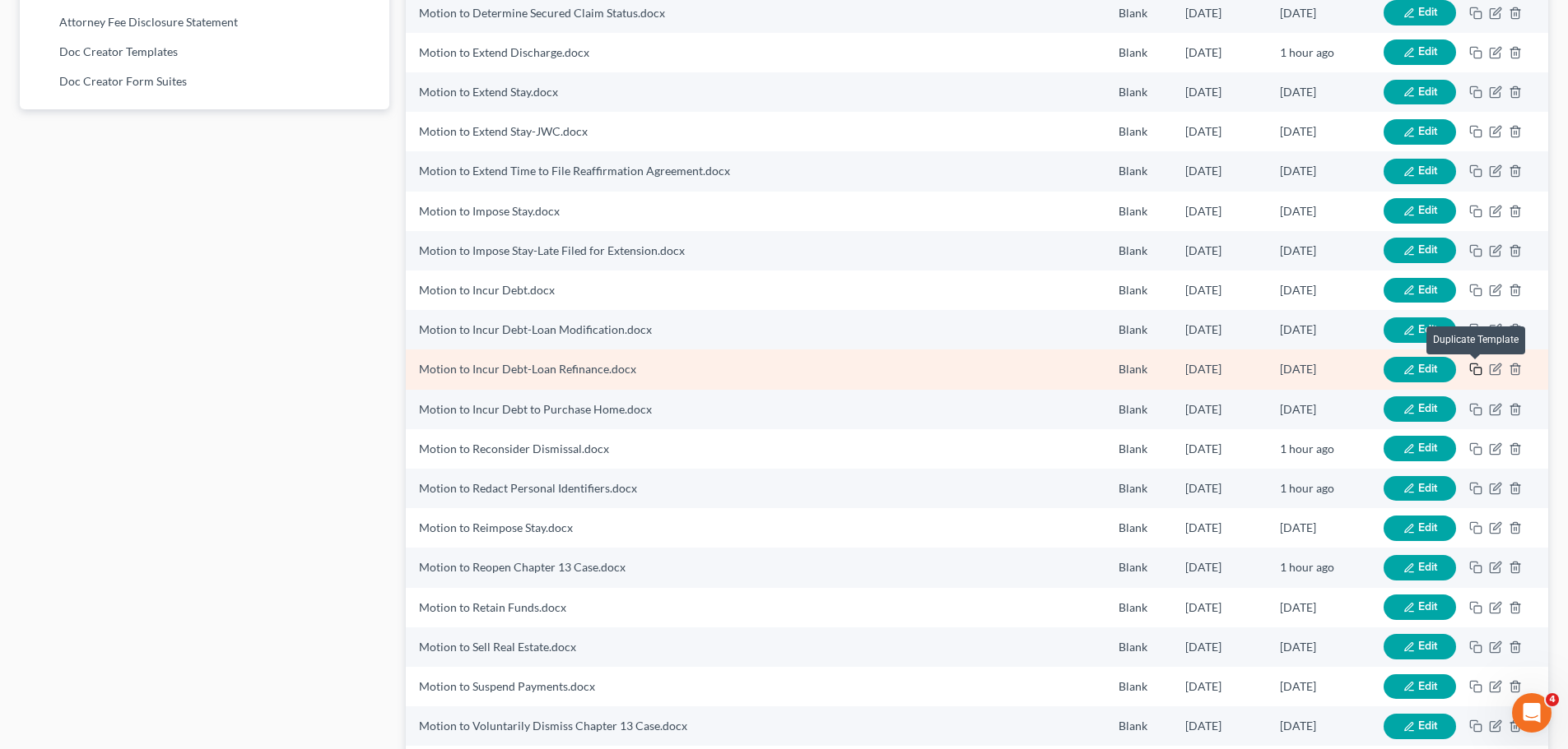
click at [1475, 369] on icon "button" at bounding box center [1476, 369] width 13 height 13
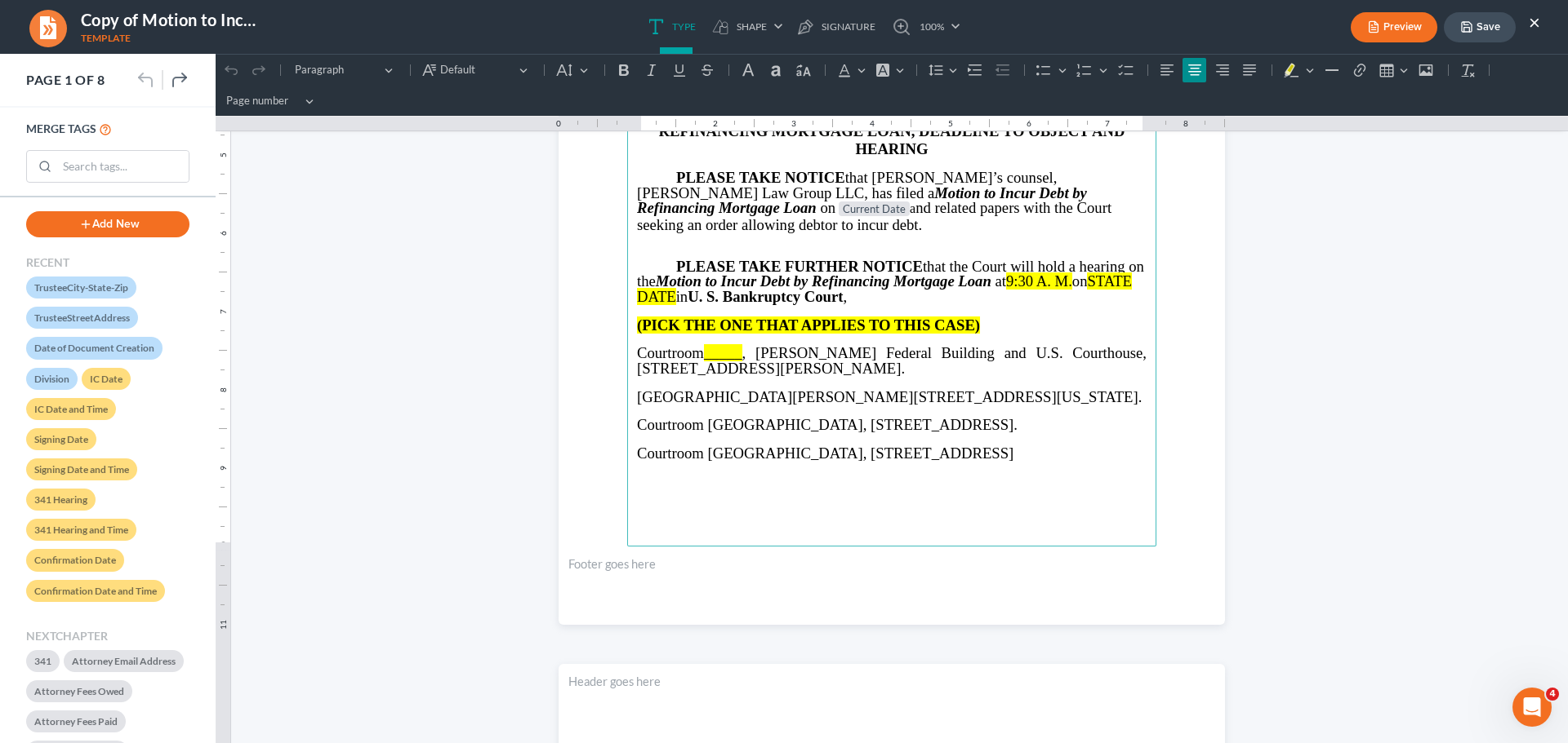
scroll to position [408, 0]
drag, startPoint x: 1043, startPoint y: 353, endPoint x: 1104, endPoint y: 463, distance: 125.8
click at [1104, 463] on main "⁠⁠⁠⁠⁠⁠⁠ IN THE UNITED STATES BANKRUPTCY COURT NORTHERN DISTRICT OF GEORGIA Judg…" at bounding box center [891, 193] width 529 height 705
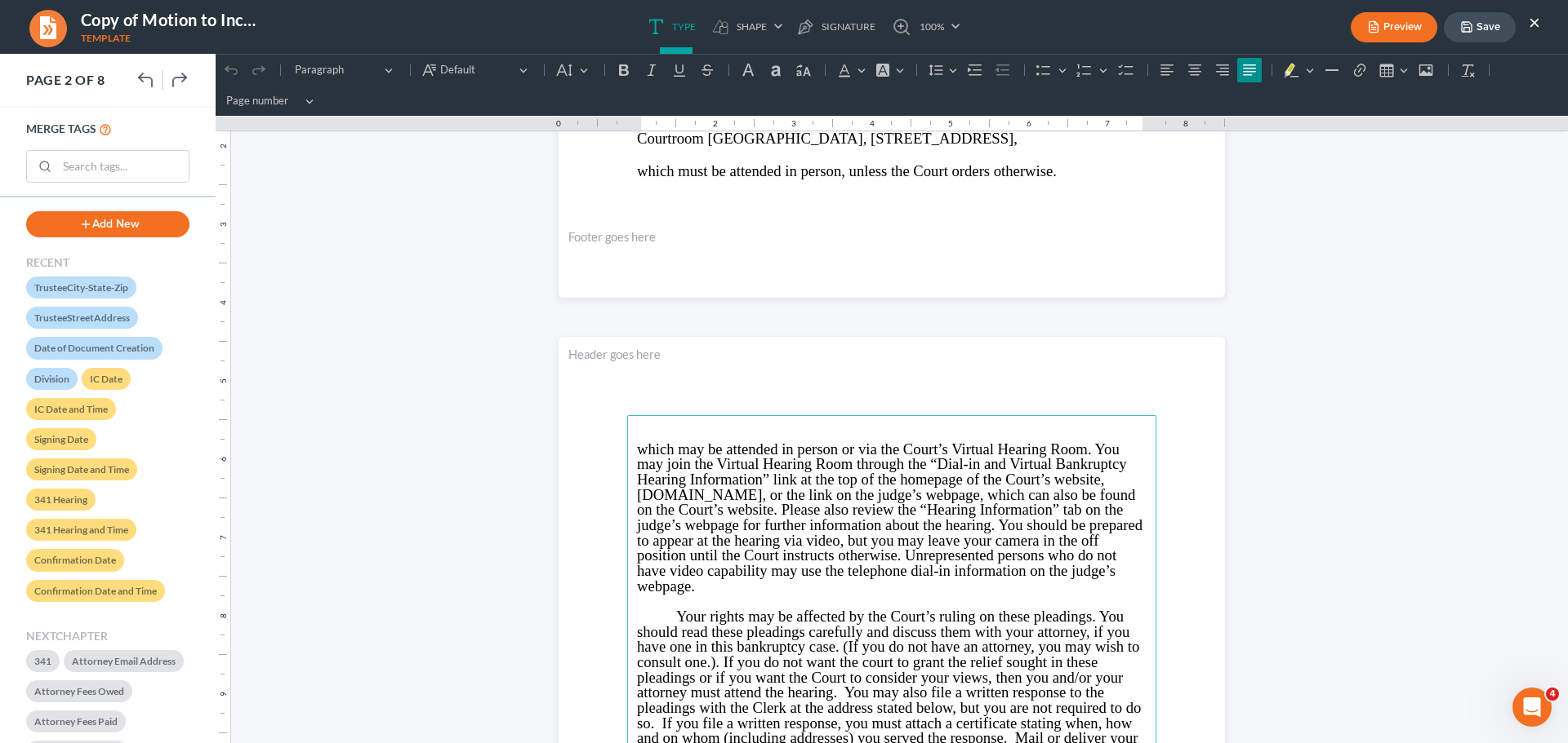
scroll to position [816, 0]
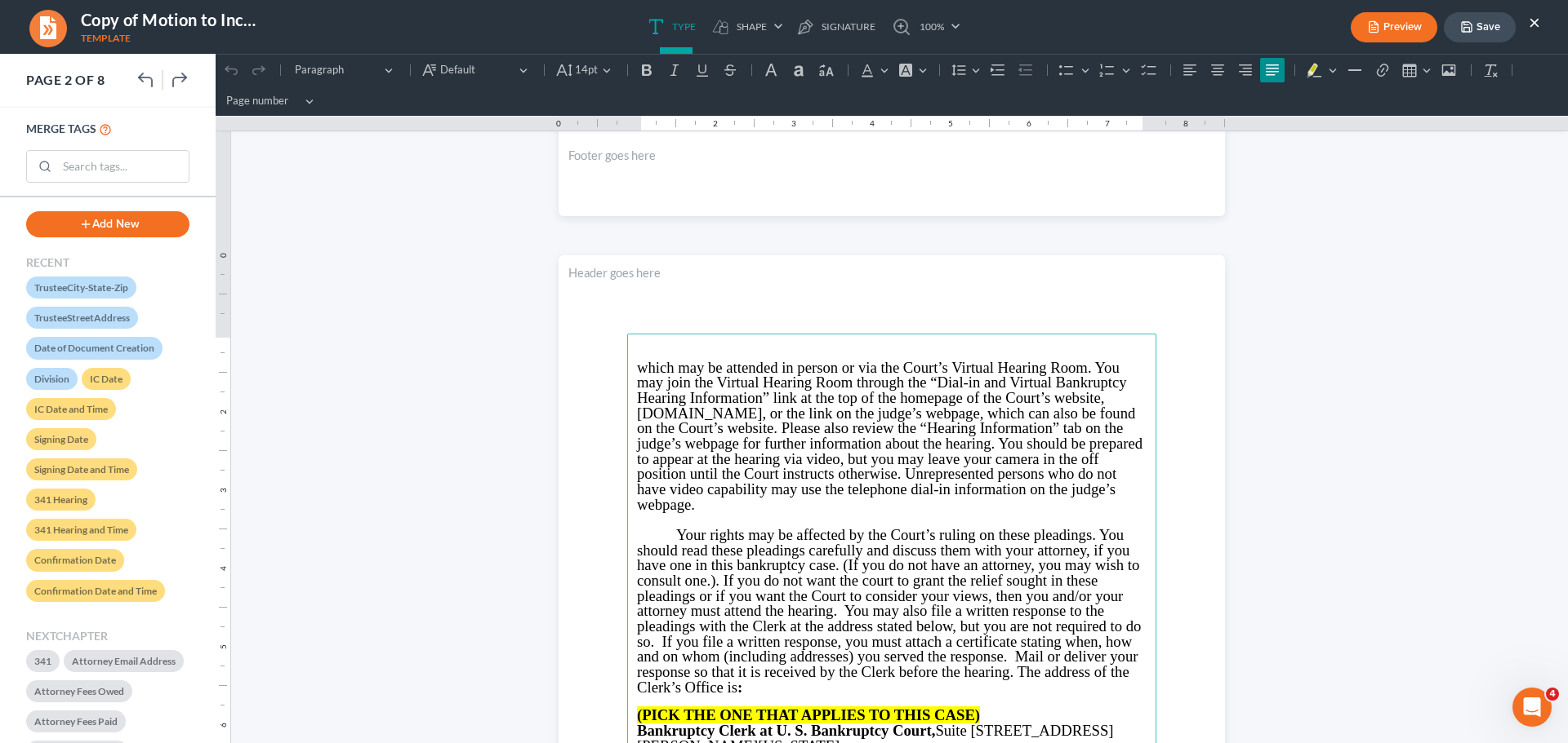
drag, startPoint x: 682, startPoint y: 372, endPoint x: 747, endPoint y: 500, distance: 143.6
click at [755, 510] on main "which may be attended in person or via the Court’s Virtual Hearing Room. You ma…" at bounding box center [891, 686] width 529 height 705
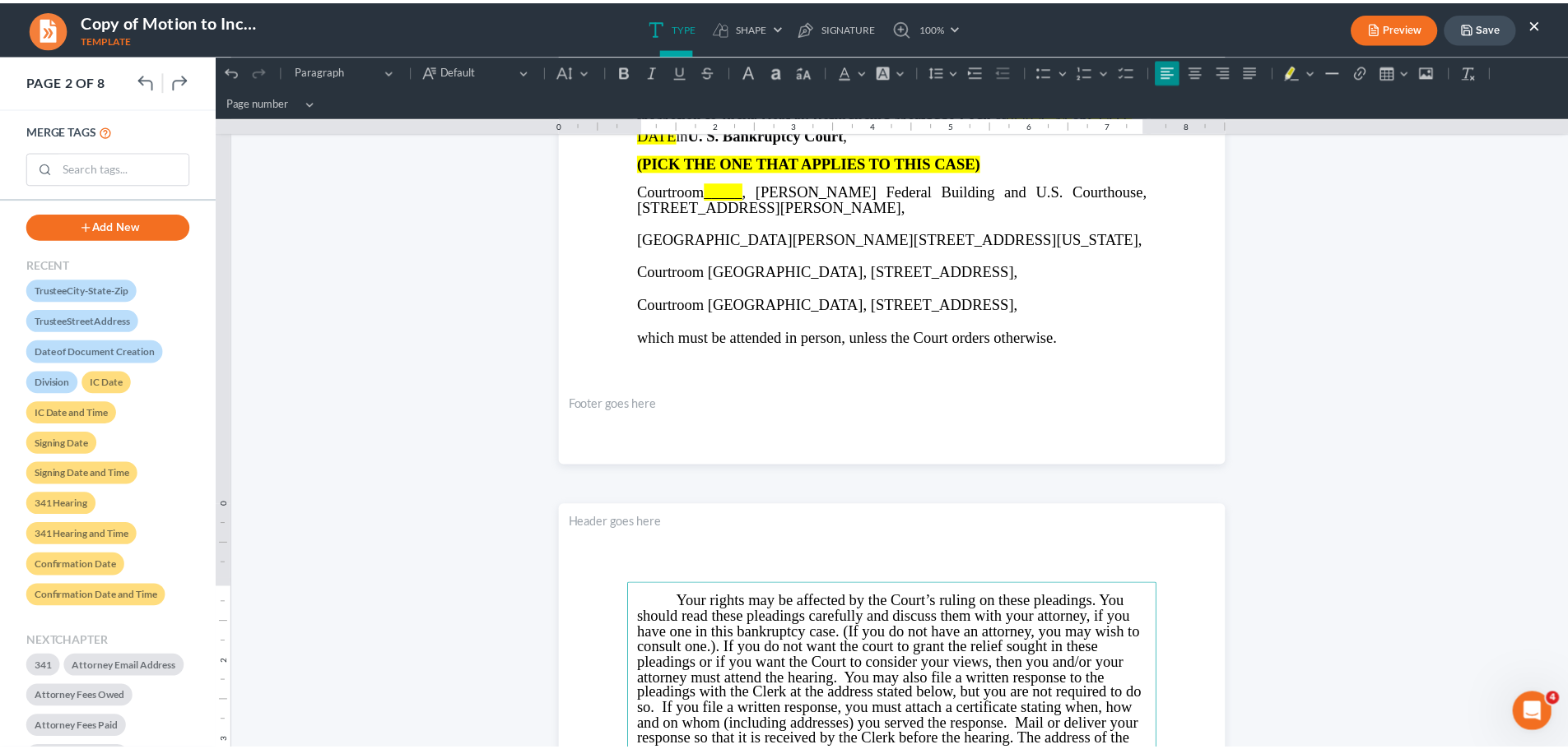
scroll to position [329, 0]
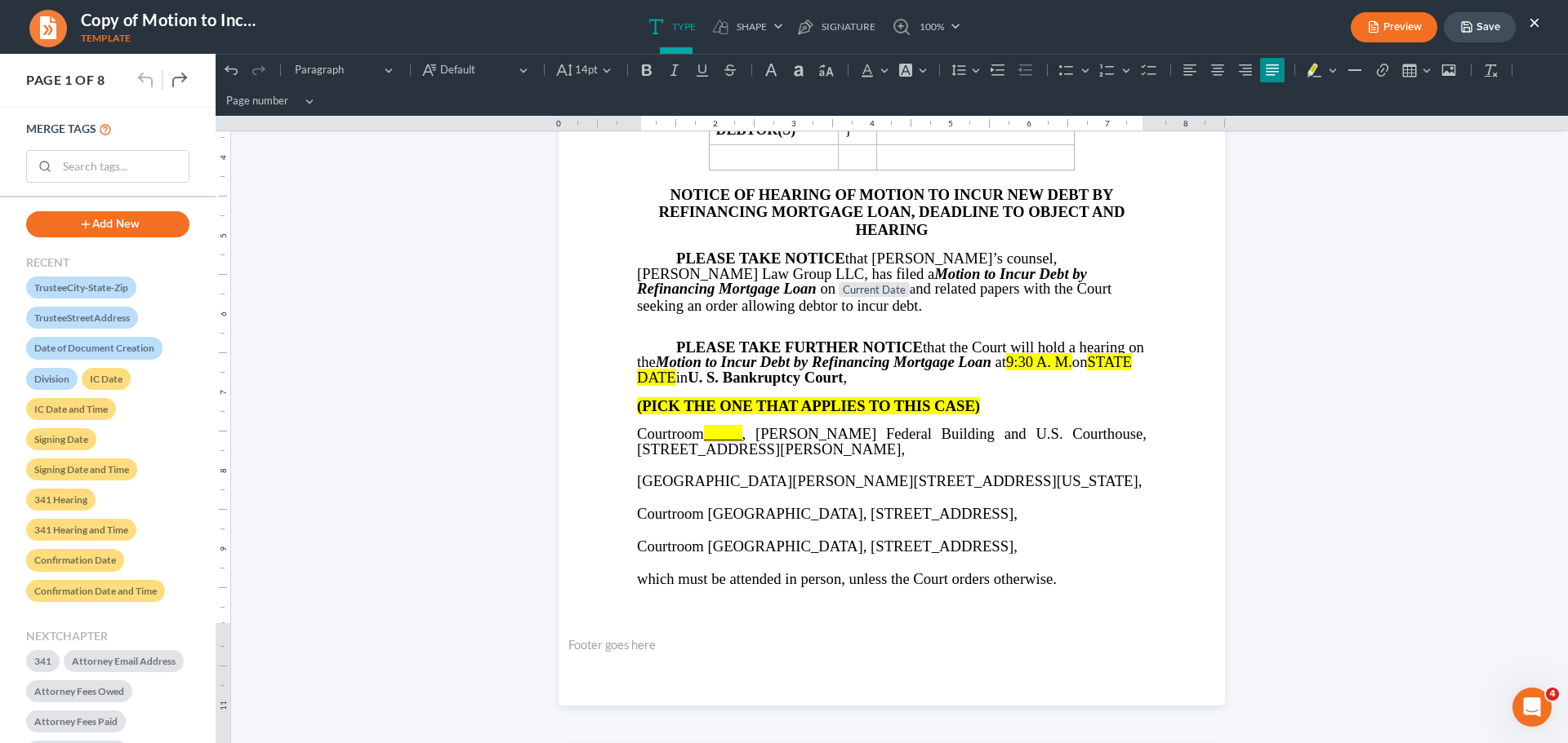
click at [1486, 18] on button "Save" at bounding box center [1479, 28] width 72 height 30
click at [1483, 29] on button "Save" at bounding box center [1479, 28] width 72 height 30
click at [1535, 22] on button "×" at bounding box center [1535, 22] width 12 height 19
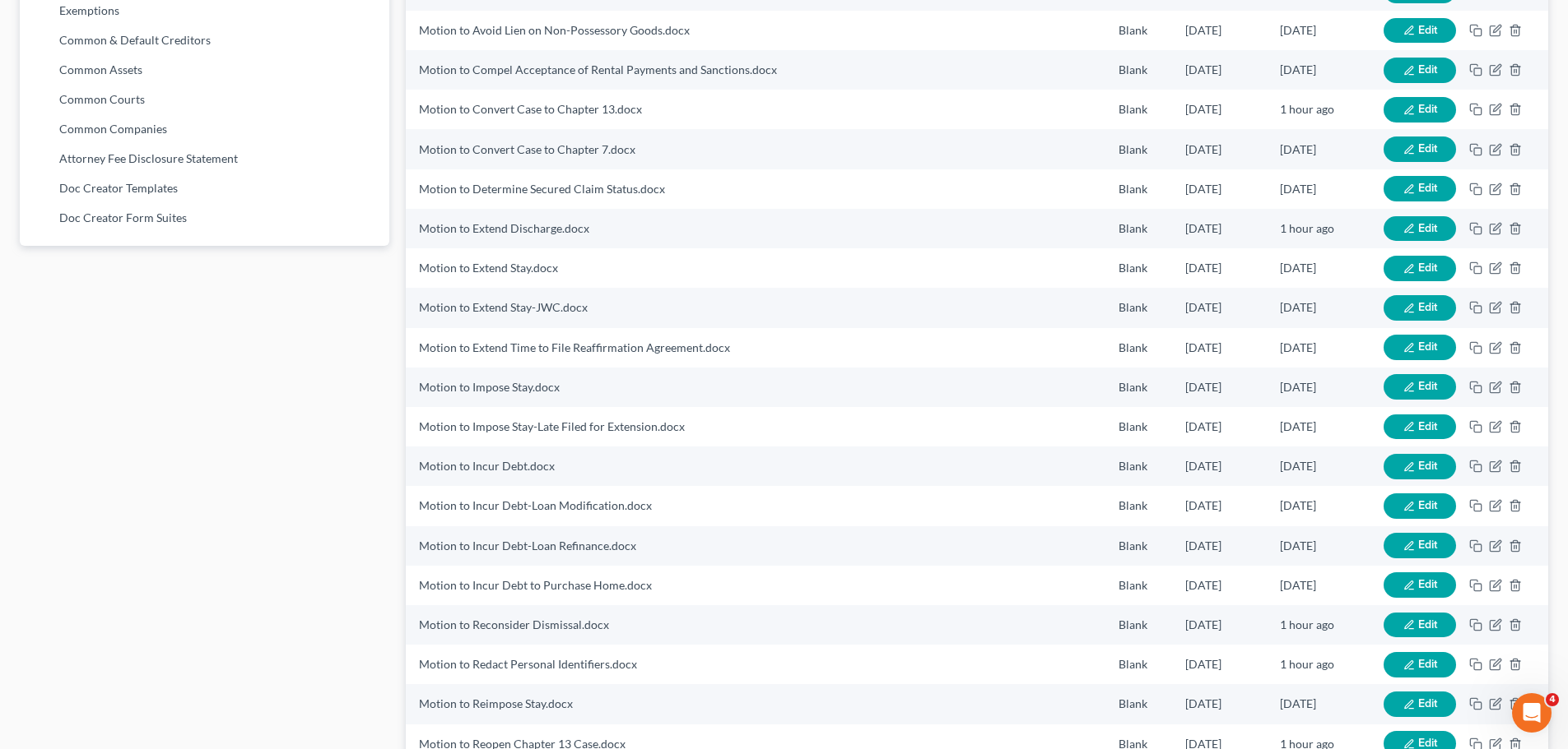
scroll to position [0, 0]
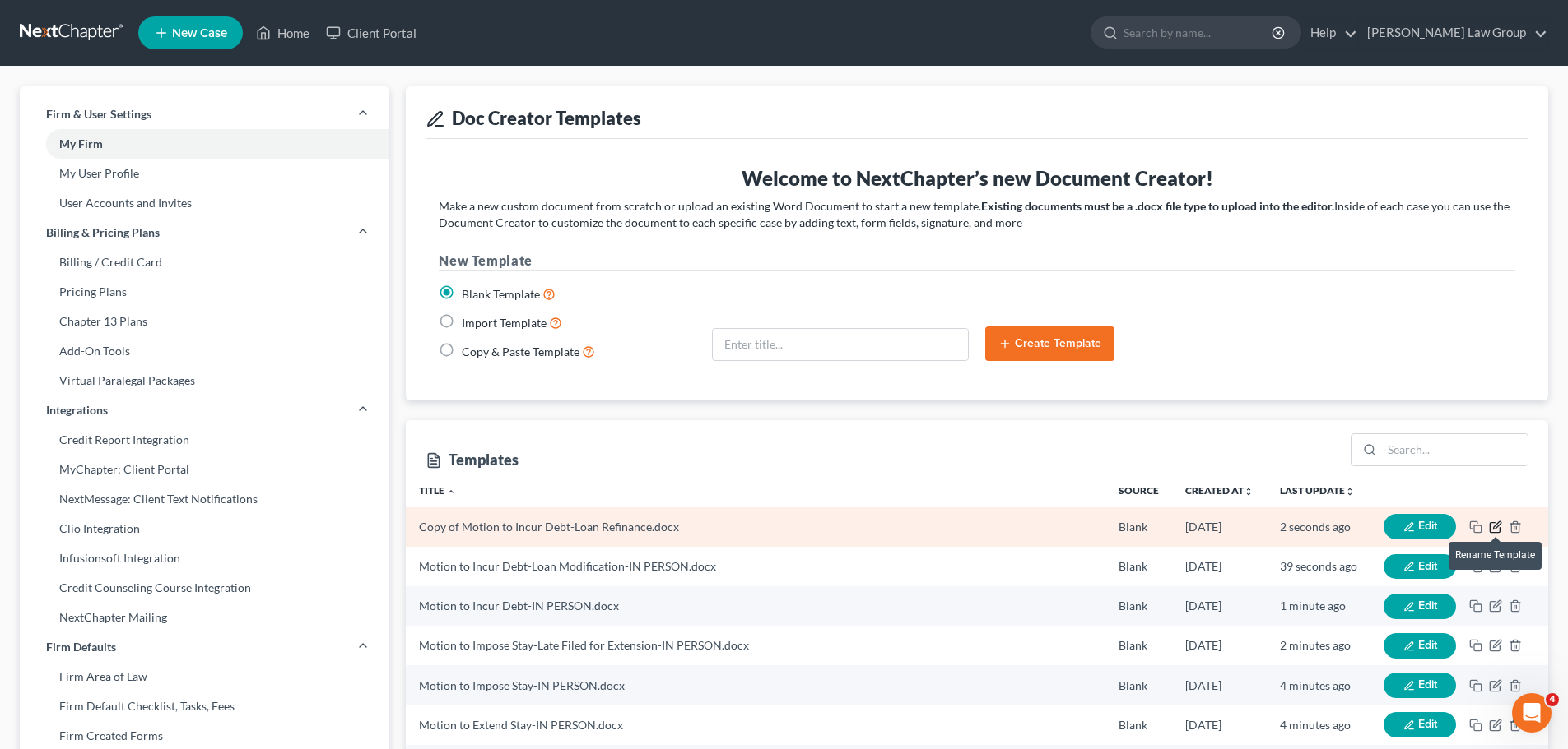
click at [1495, 522] on icon "button" at bounding box center [1496, 528] width 13 height 13
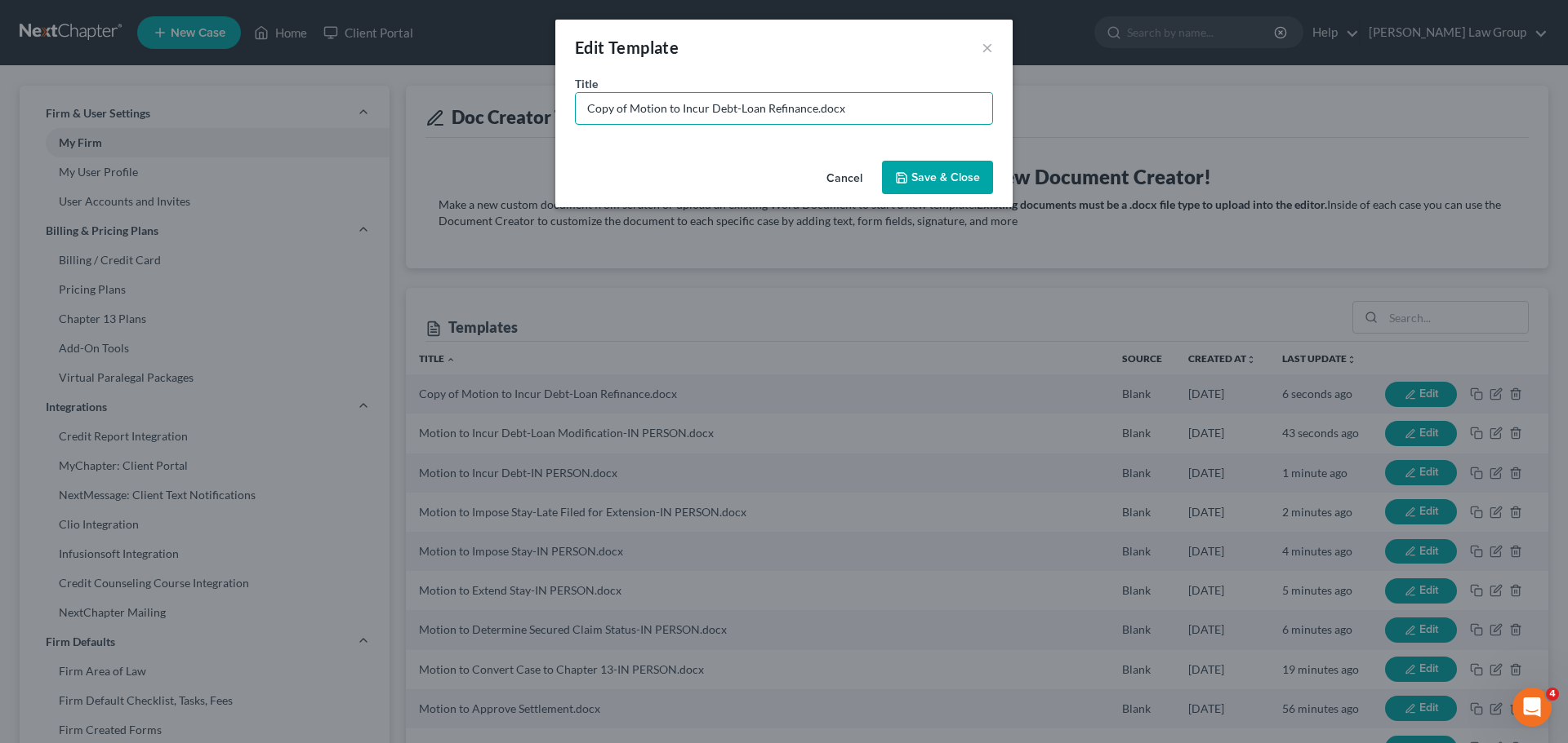
drag, startPoint x: 629, startPoint y: 109, endPoint x: 411, endPoint y: 96, distance: 218.4
click at [419, 94] on div "Edit Template × Title * Copy of Motion to Incur Debt-Loan Refinance.docx Cancel…" at bounding box center [784, 372] width 1568 height 743
click at [772, 104] on input "Motion to Incur Debt-Loan Refinance.docx" at bounding box center [784, 108] width 416 height 31
type input "Motion to Incur Debt-Loan Refinance-IN PERSON.docx"
click at [965, 179] on button "Save & Close" at bounding box center [937, 178] width 111 height 34
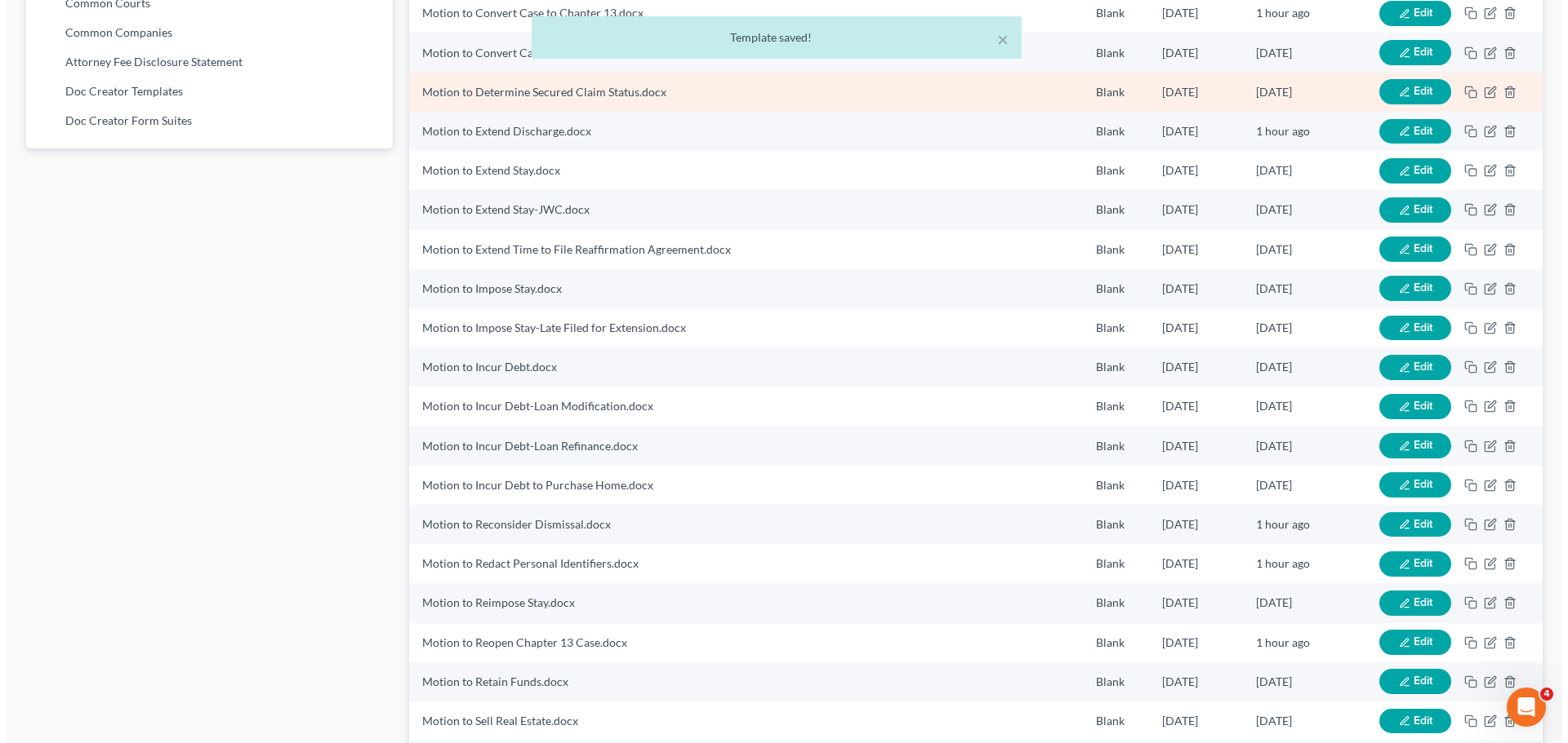
scroll to position [1061, 0]
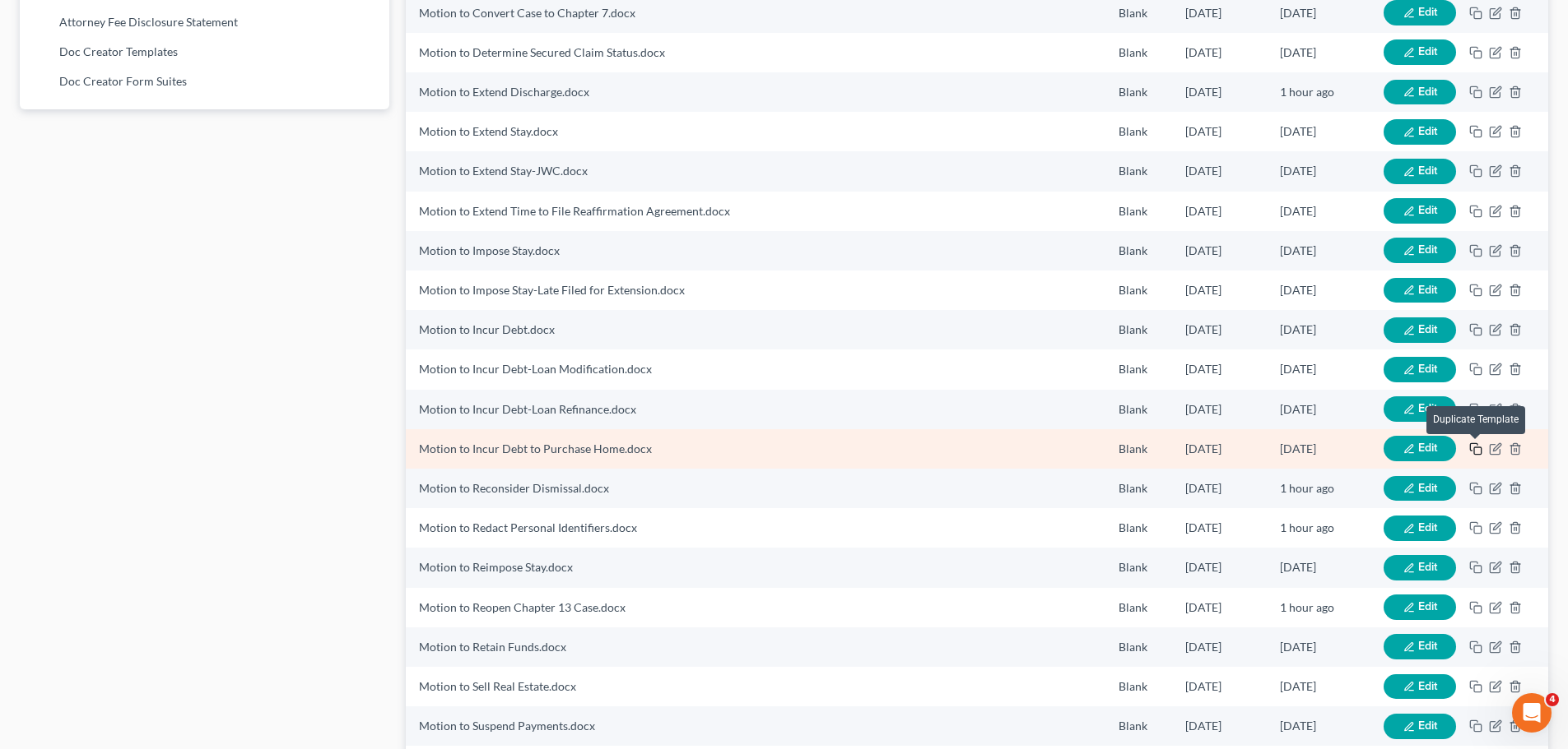
click at [1475, 448] on icon "button" at bounding box center [1476, 449] width 13 height 13
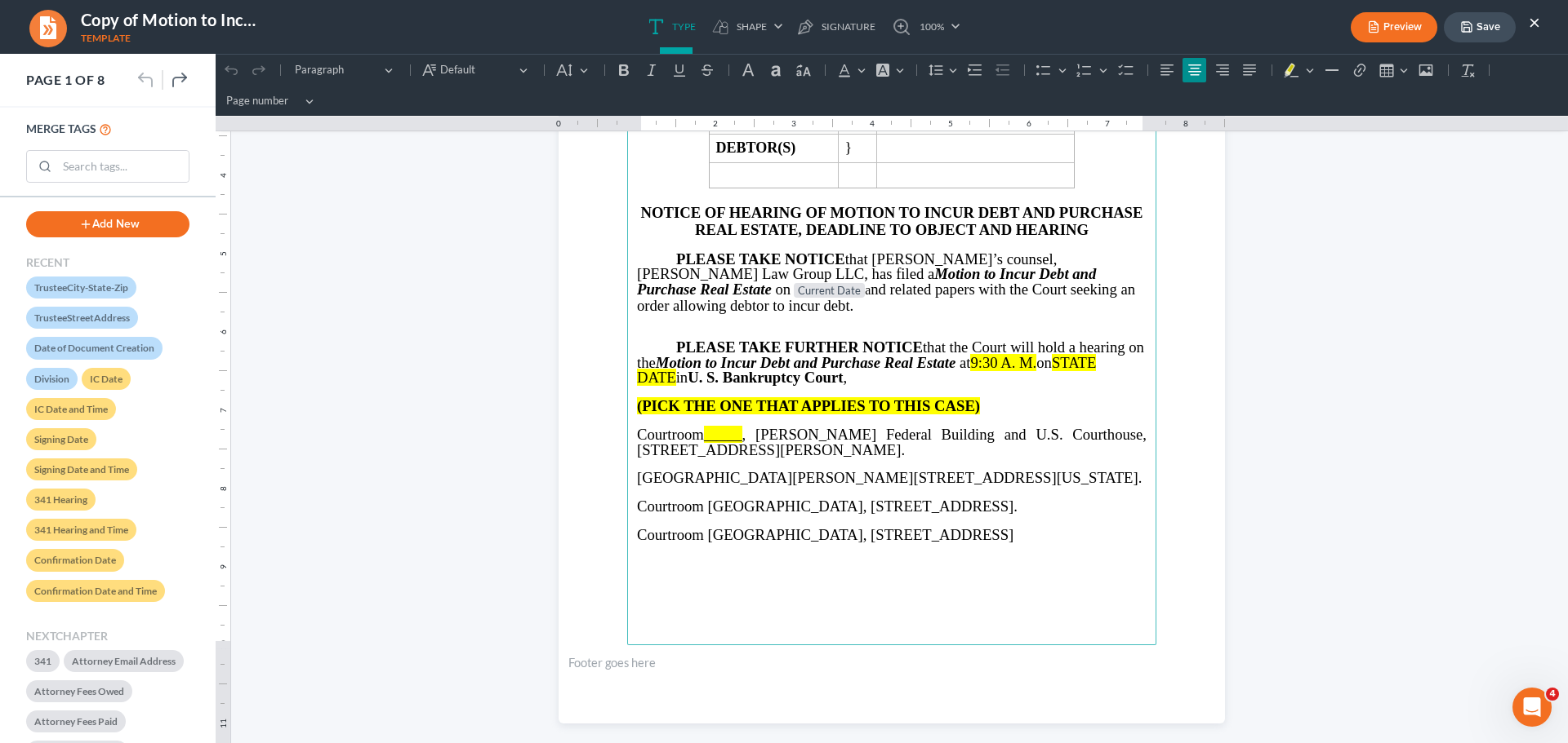
scroll to position [408, 0]
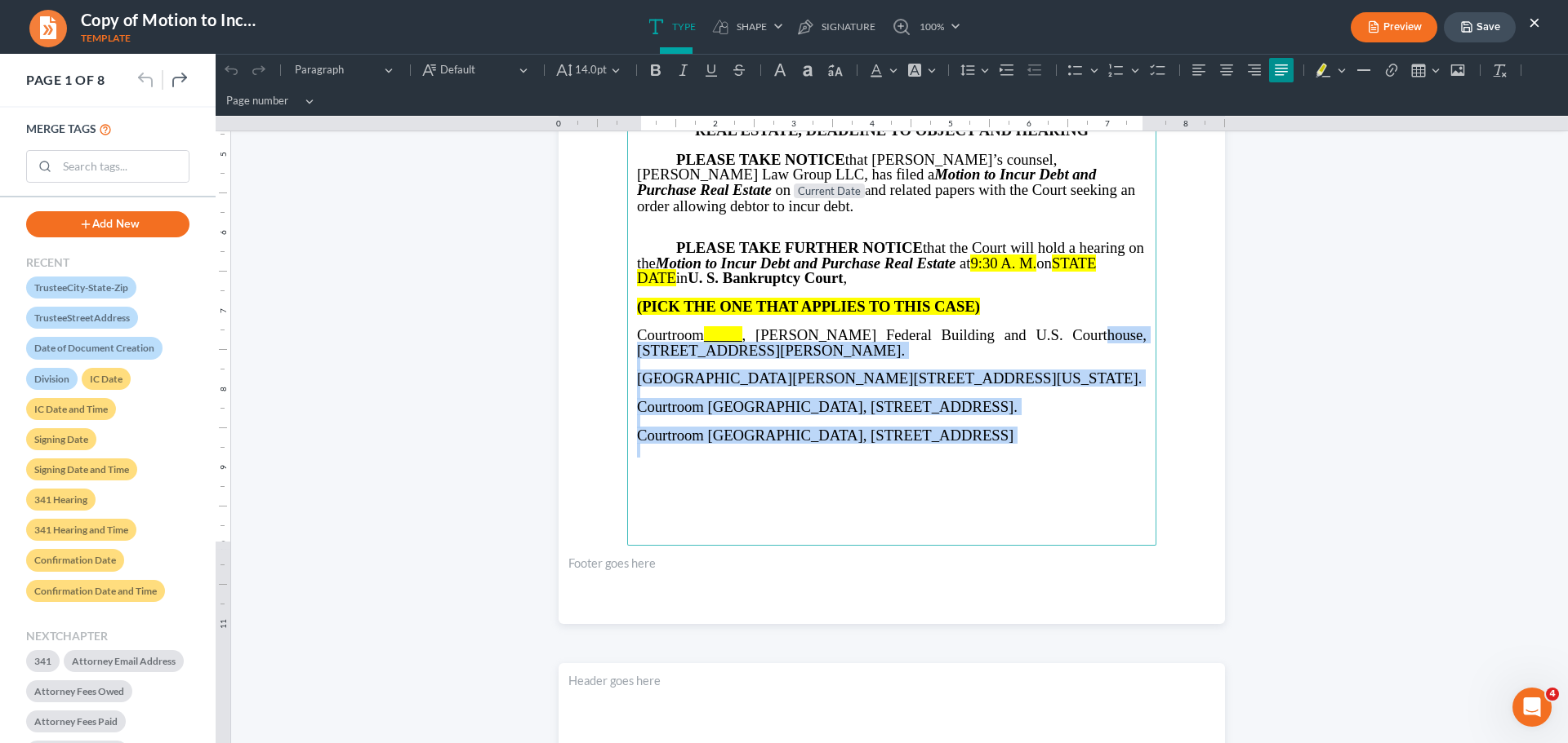
drag, startPoint x: 1046, startPoint y: 320, endPoint x: 1108, endPoint y: 446, distance: 140.4
click at [1108, 446] on main "⁠⁠⁠⁠⁠⁠⁠ IN THE UNITED STATES BANKRUPTCY COURT NORTHERN DISTRICT OF GEORGIA Judg…" at bounding box center [891, 193] width 529 height 705
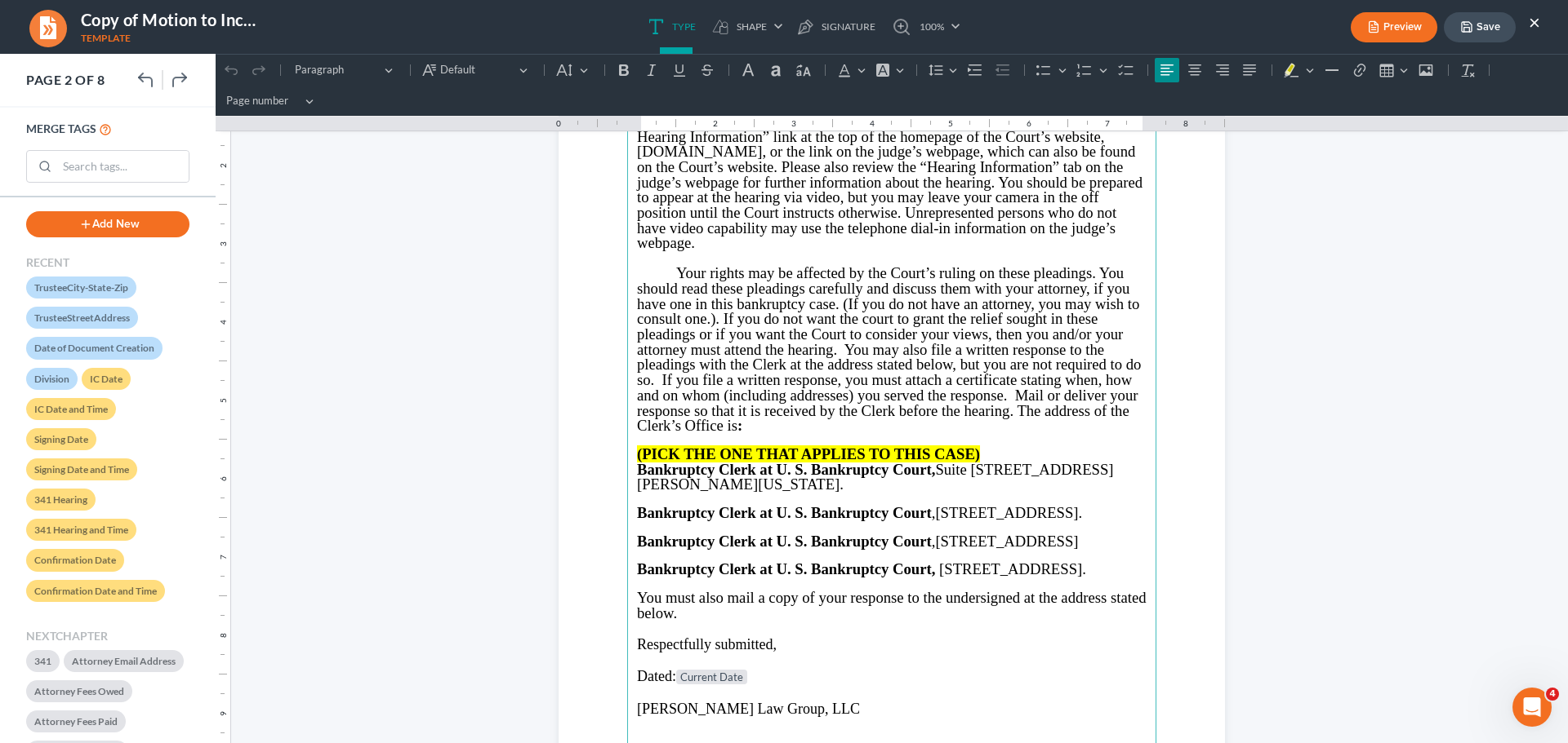
scroll to position [897, 0]
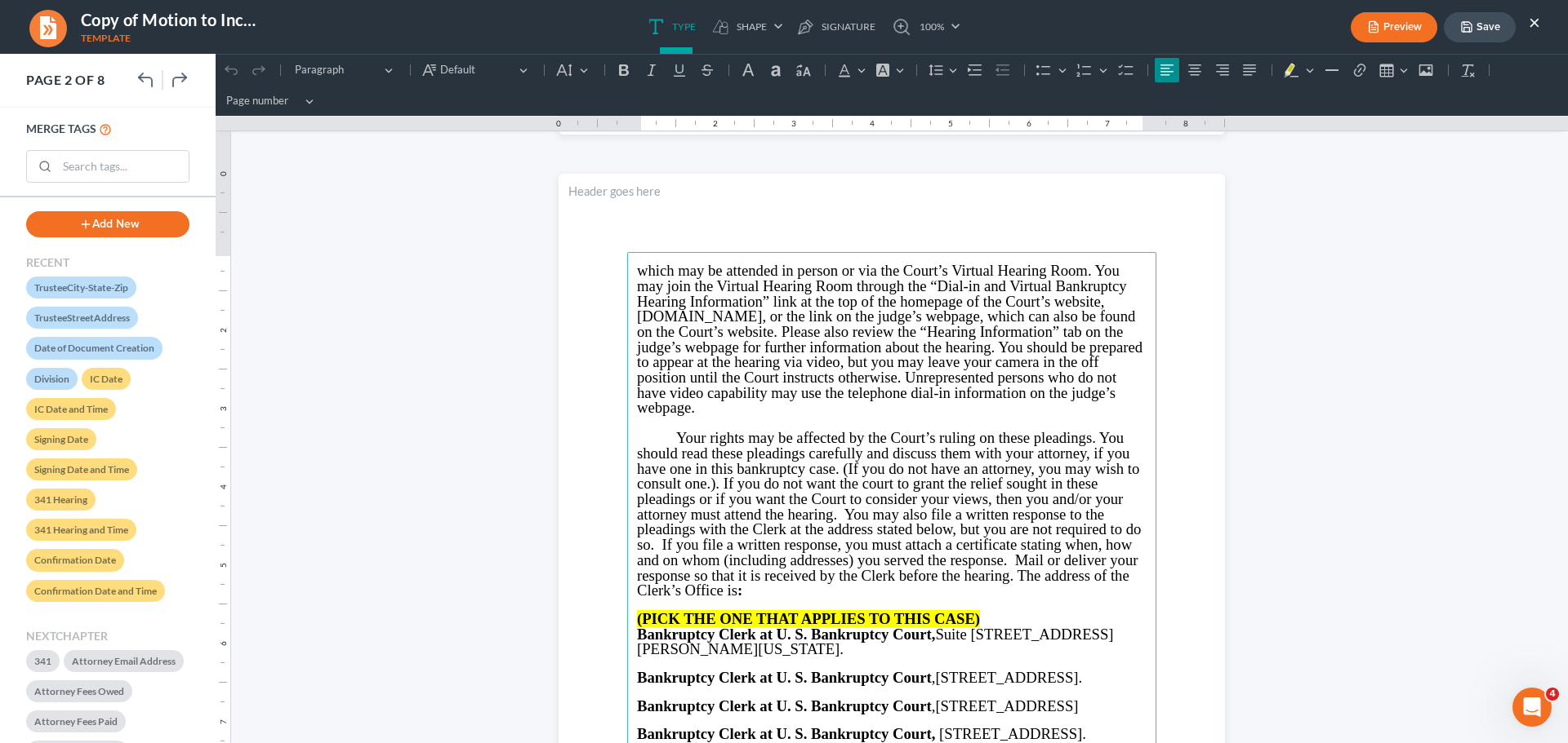
click at [602, 306] on section "⁠⁠⁠⁠⁠⁠⁠ which may be attended in person or via the Court’s Virtual Hearing Room…" at bounding box center [892, 604] width 667 height 862
click at [647, 280] on span "which may be attended in person or via the Court’s Virtual Hearing Room. You ma…" at bounding box center [889, 339] width 505 height 154
drag, startPoint x: 629, startPoint y: 273, endPoint x: 733, endPoint y: 402, distance: 165.7
click at [743, 406] on main "which may be attended in person or via the Court’s Virtual Hearing Room. You ma…" at bounding box center [891, 604] width 529 height 705
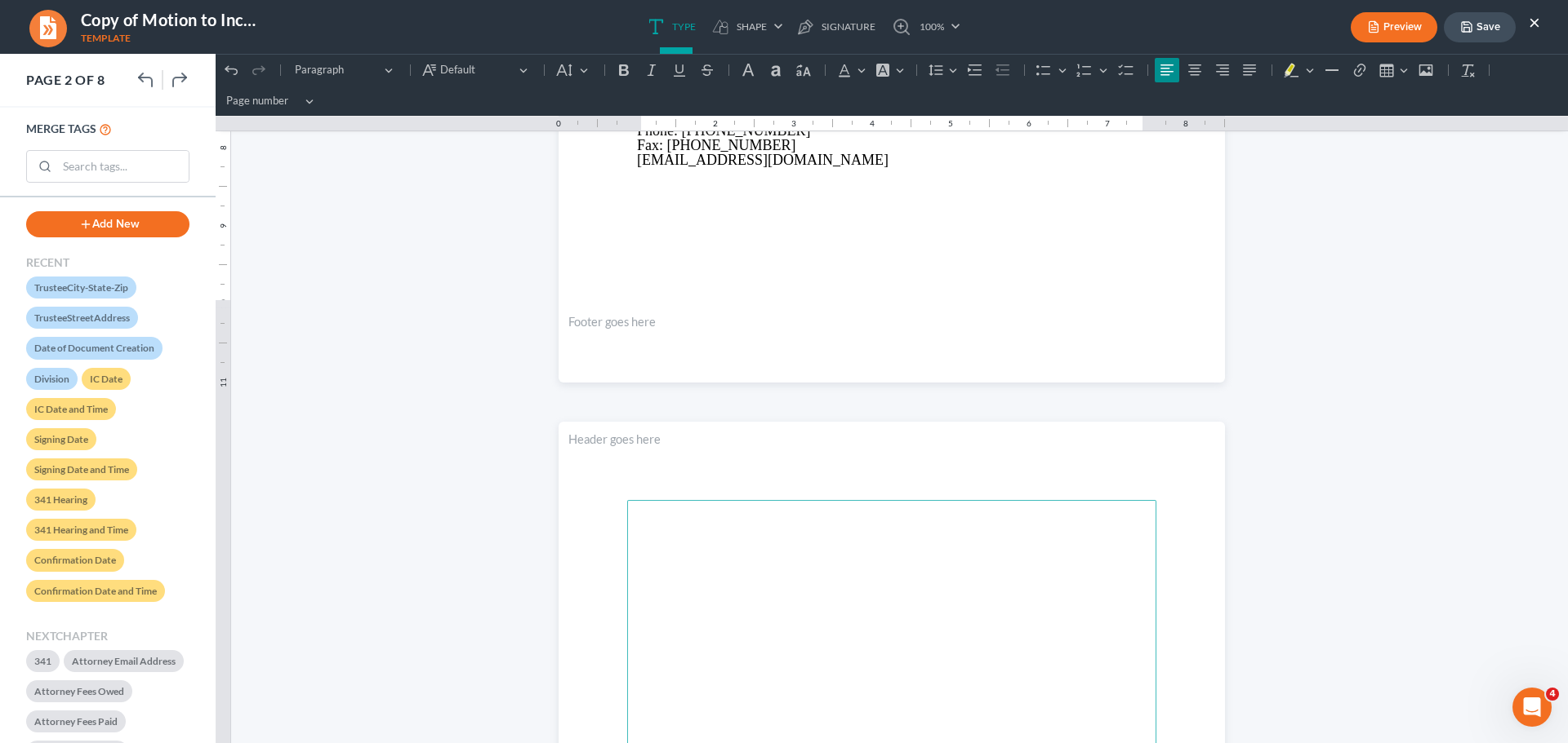
click at [885, 560] on p "Rich Text Editor, page-2-main" at bounding box center [891, 565] width 510 height 15
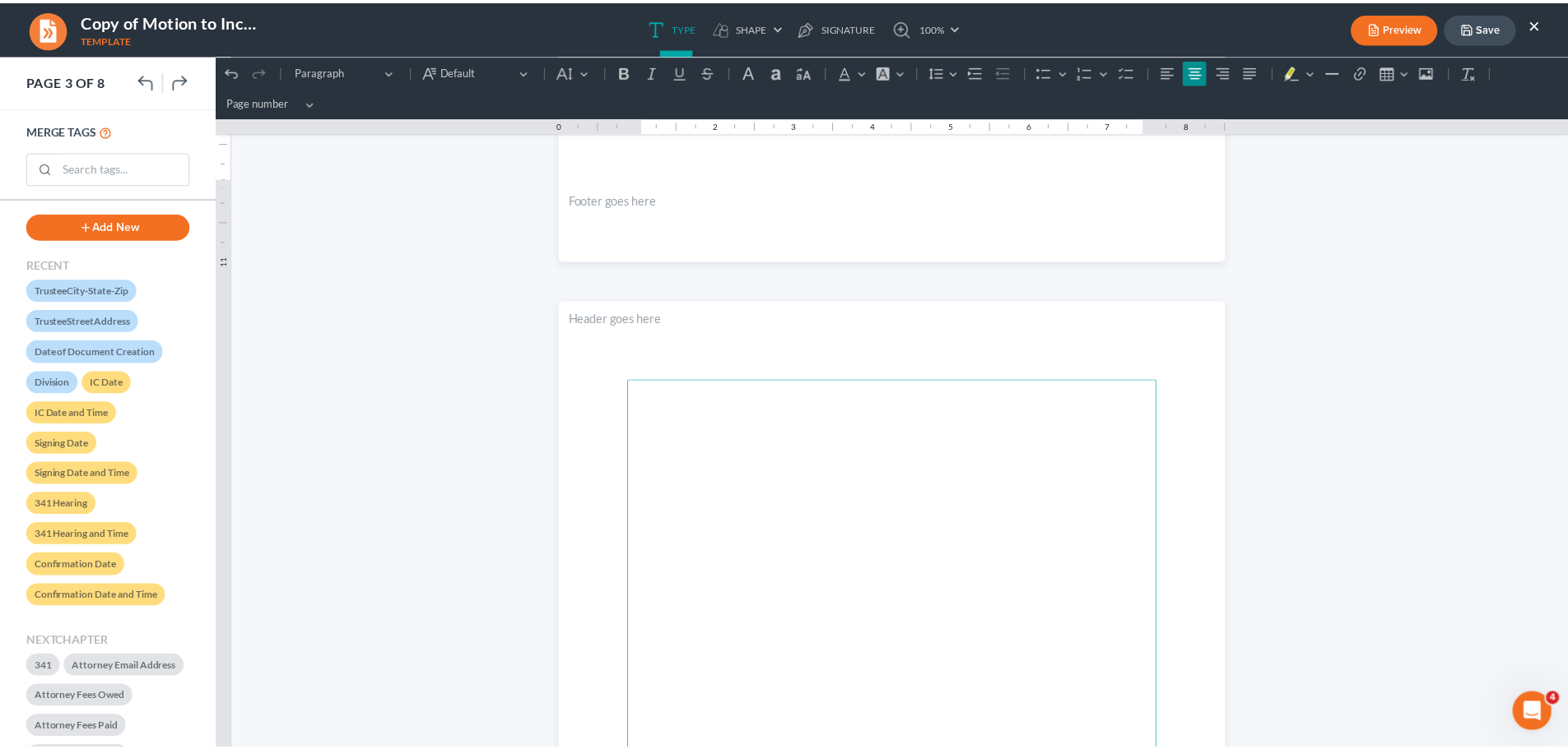
scroll to position [2056, 0]
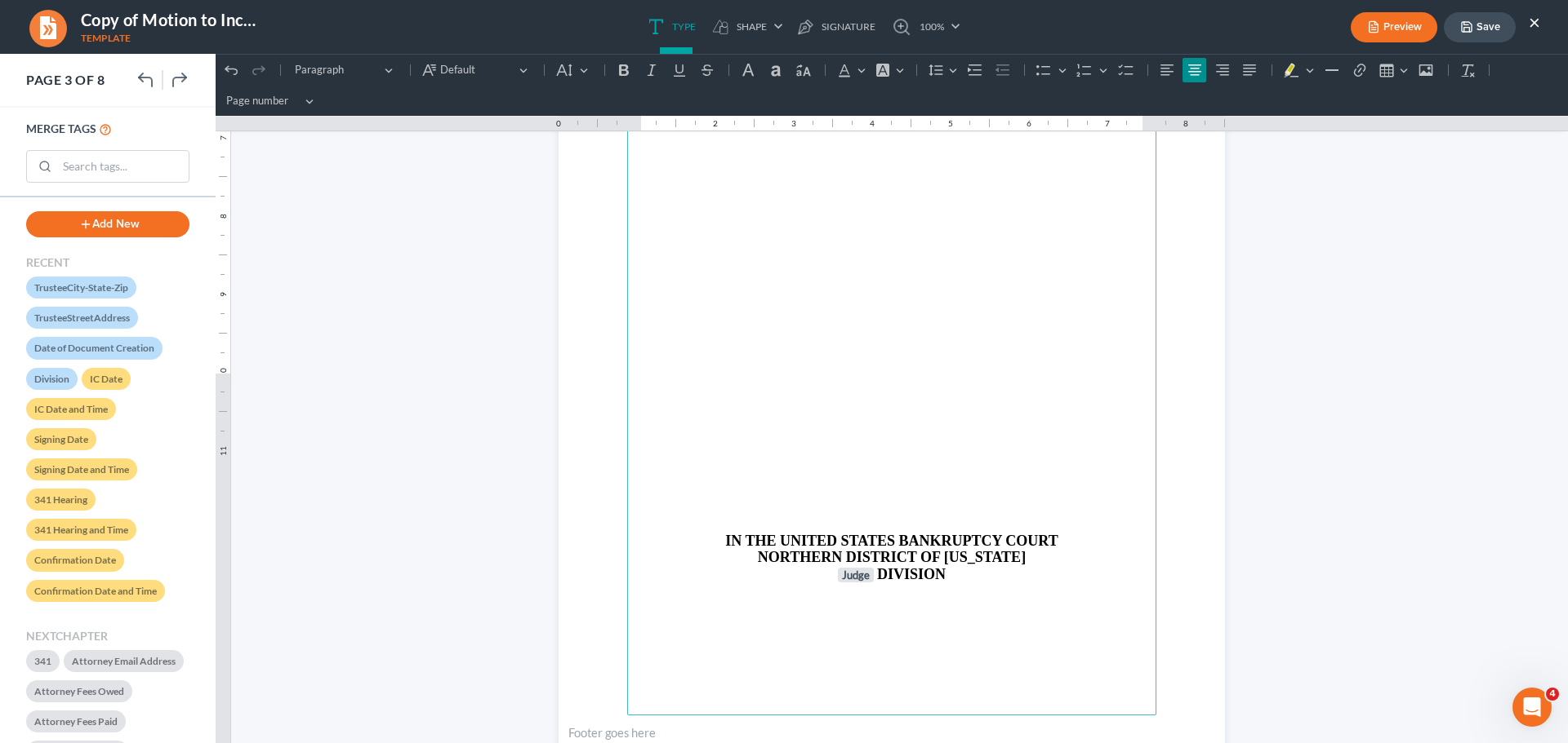
click at [865, 448] on p "Rich Text Editor, page-2-main" at bounding box center [891, 450] width 510 height 15
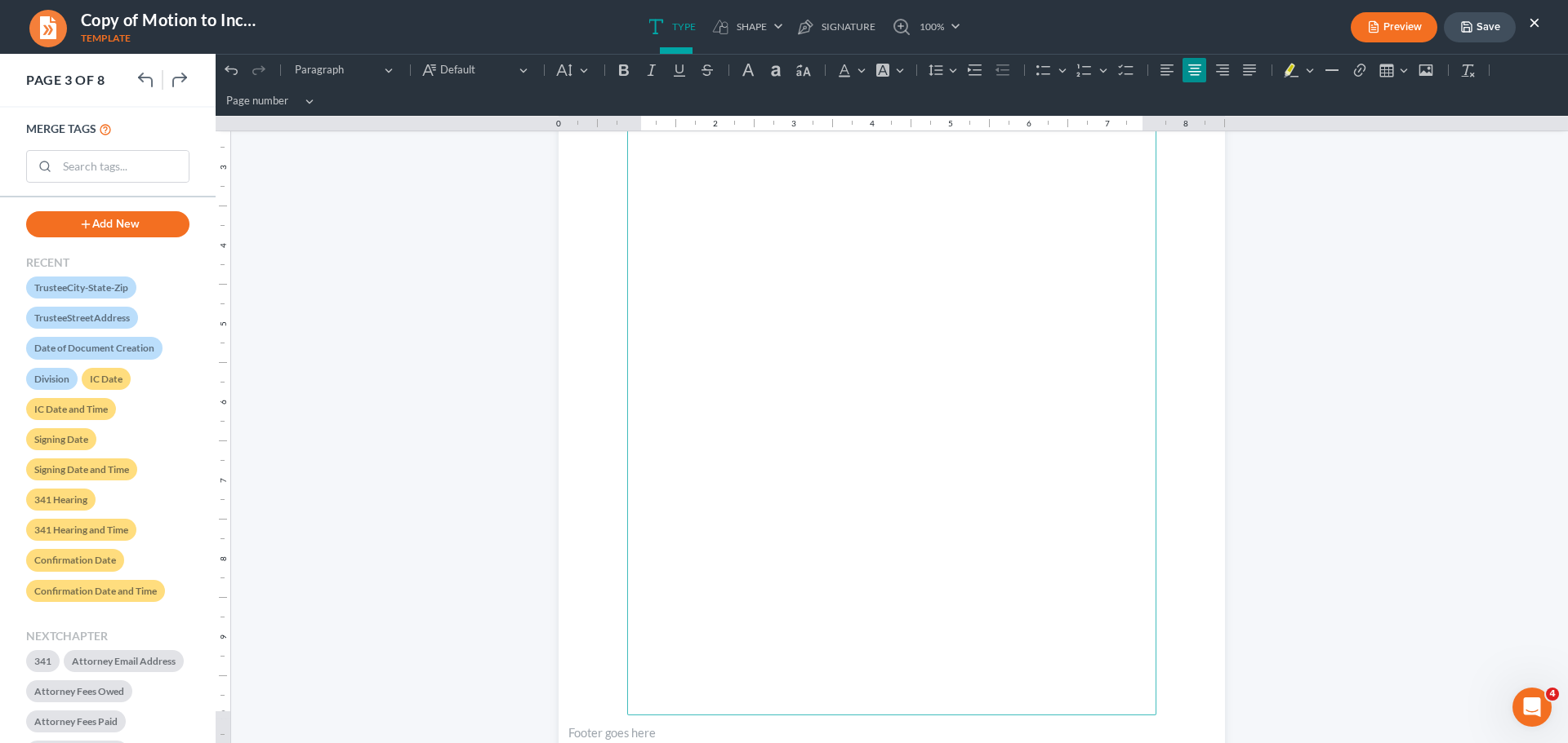
click at [1472, 17] on button "Save" at bounding box center [1479, 28] width 72 height 30
click at [1476, 31] on button "Save" at bounding box center [1479, 28] width 72 height 30
click at [1534, 18] on button "×" at bounding box center [1535, 22] width 12 height 19
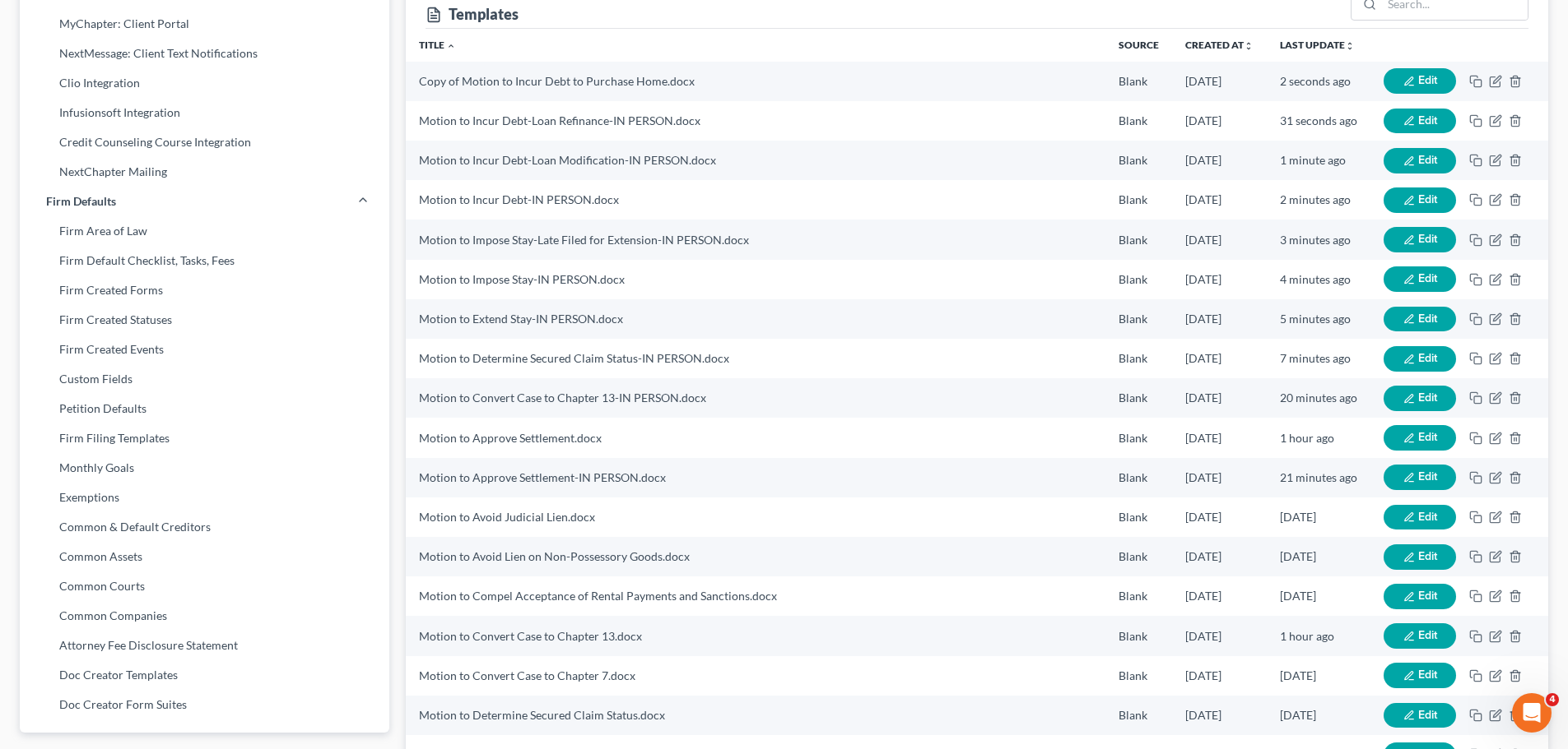
scroll to position [0, 0]
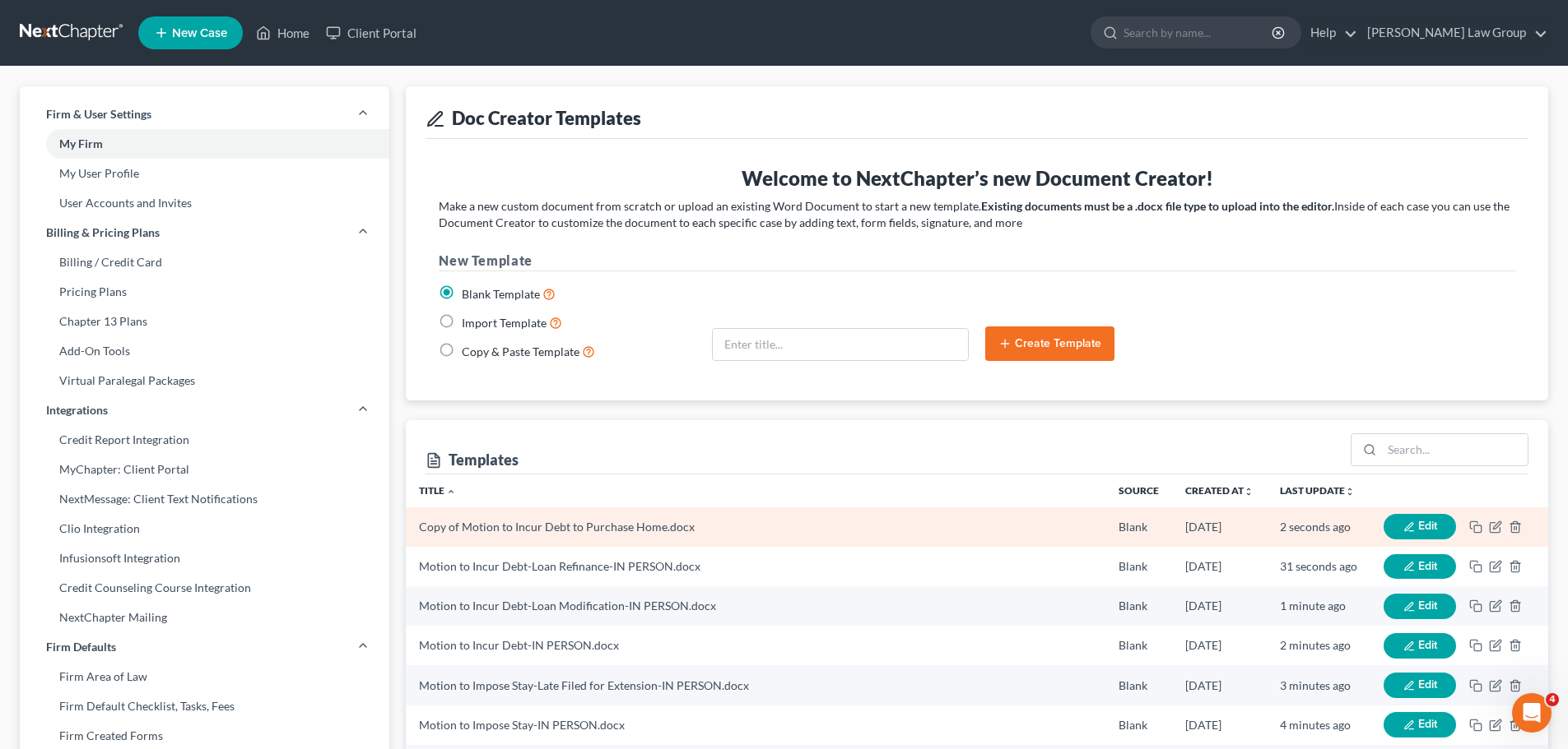
click at [1493, 534] on td "Edit" at bounding box center [1459, 527] width 178 height 40
click at [1495, 528] on icon "button" at bounding box center [1496, 528] width 13 height 13
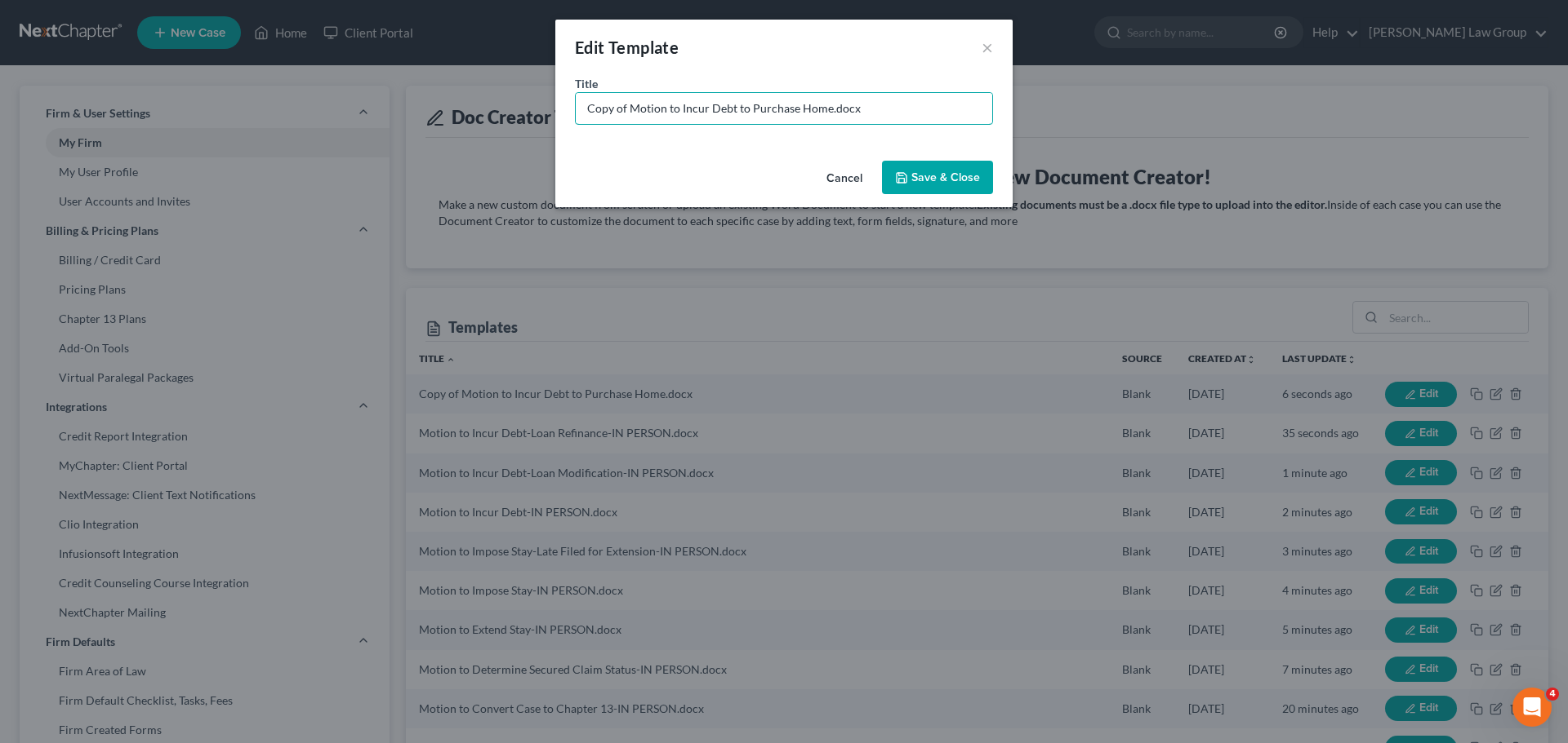
drag, startPoint x: 629, startPoint y: 108, endPoint x: 404, endPoint y: 87, distance: 226.0
click at [404, 87] on div "Edit Template × Title * Copy of Motion to Incur Debt to Purchase Home.docx Canc…" at bounding box center [784, 372] width 1568 height 743
click at [785, 113] on input "Motion to Incur Debt to Purchase Home.docx" at bounding box center [784, 108] width 416 height 31
type input "Motion to Incur Debt to Purchase Home-IN PERSON.docx"
click at [923, 169] on button "Save & Close" at bounding box center [937, 178] width 111 height 34
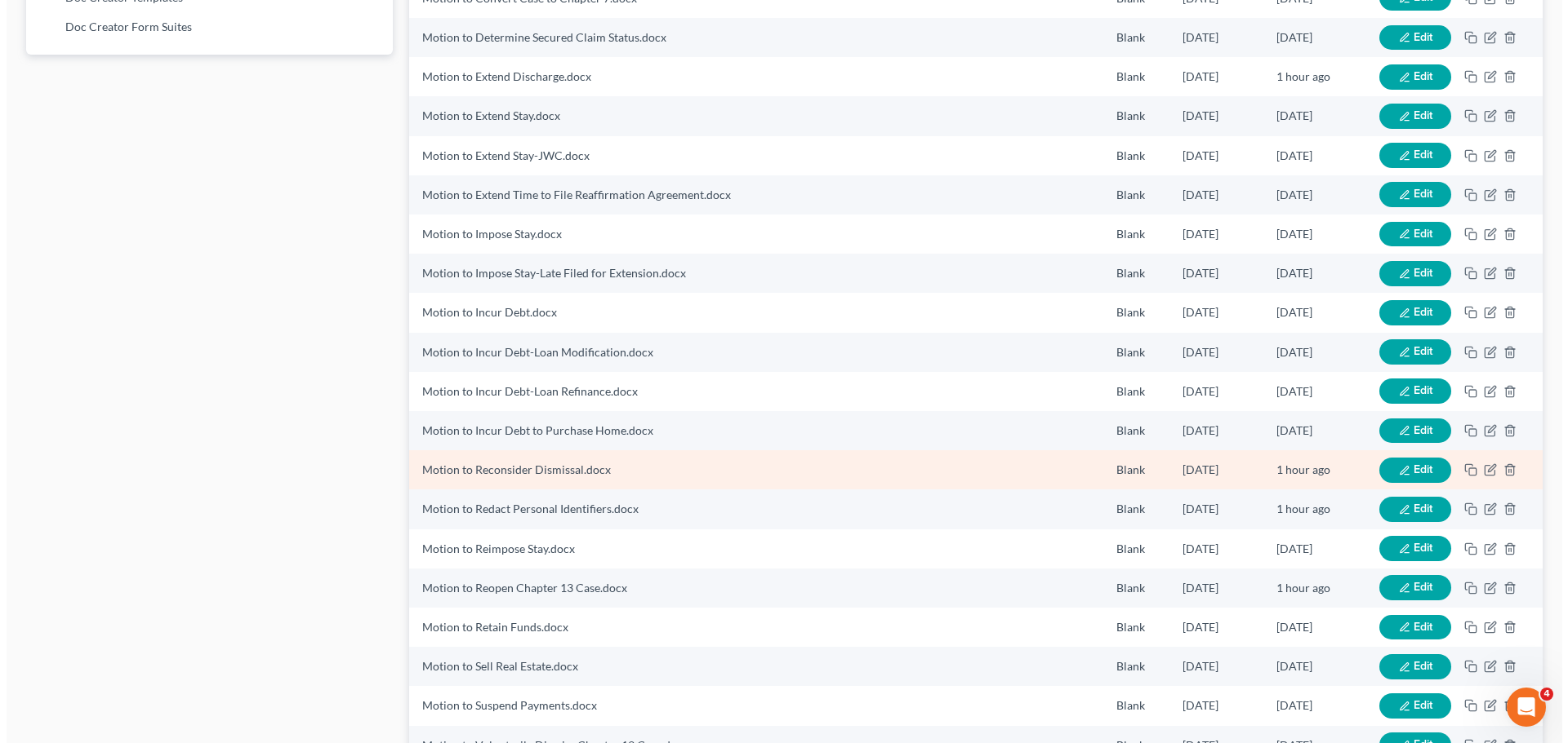
scroll to position [1085, 0]
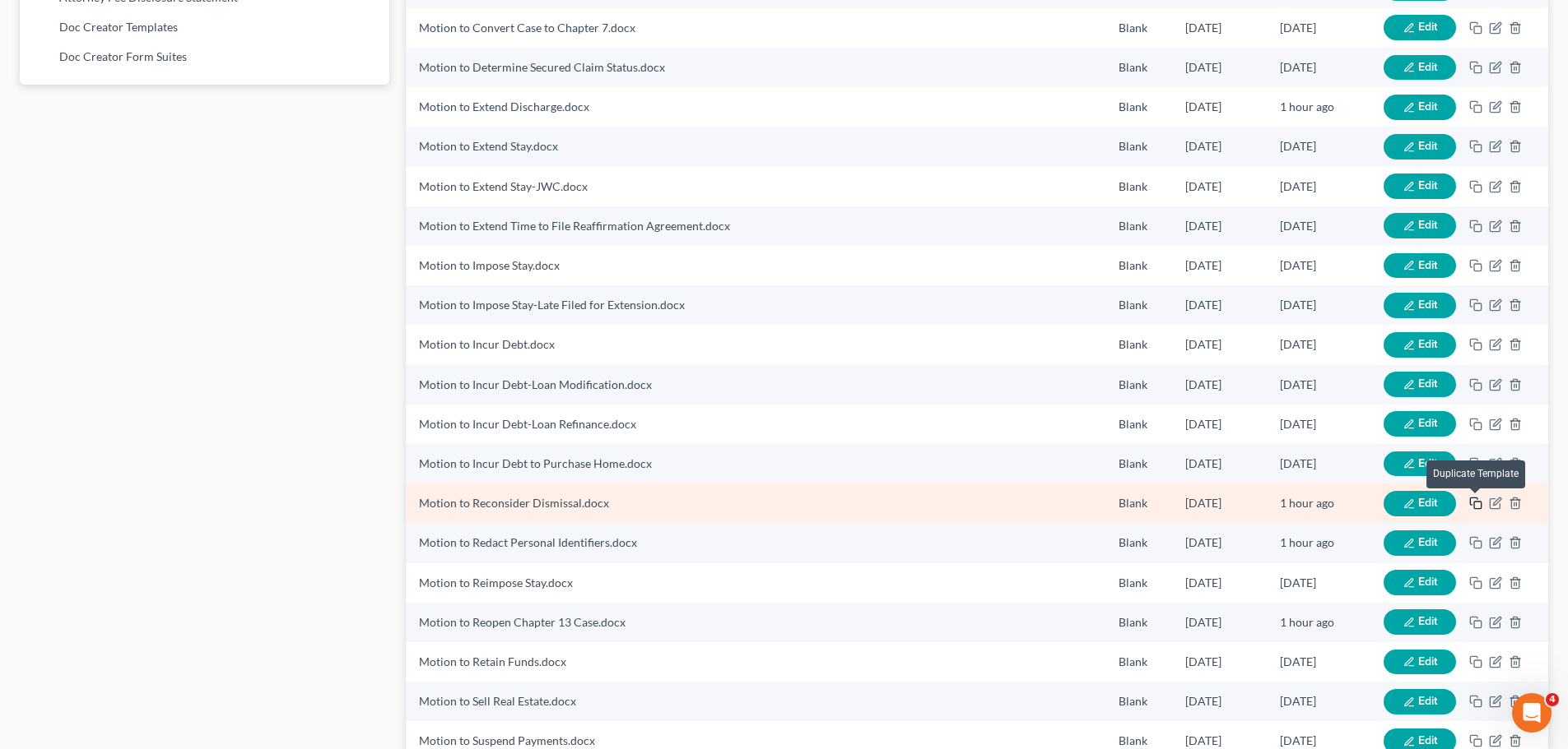
click at [1478, 504] on icon "button" at bounding box center [1476, 503] width 13 height 13
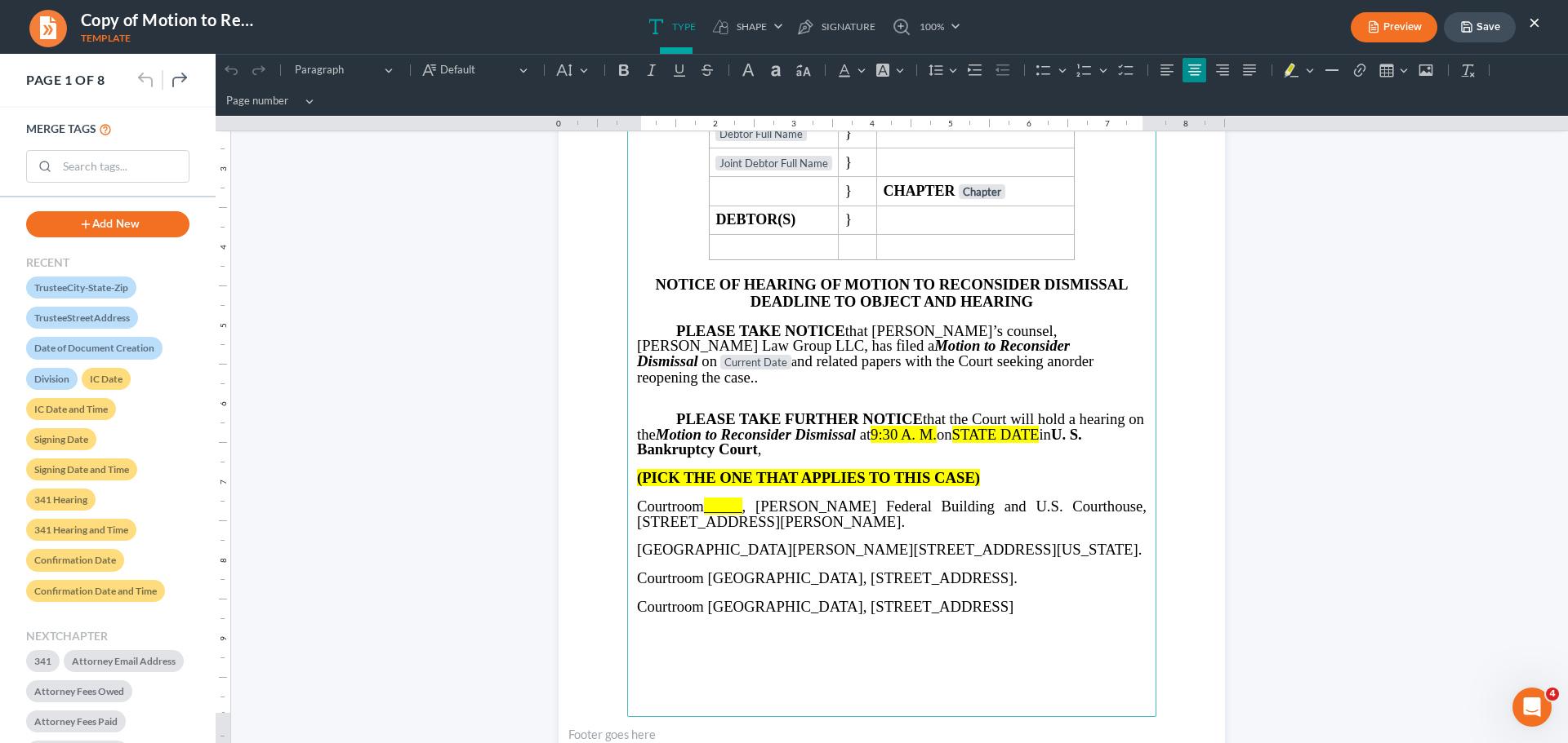
scroll to position [245, 0]
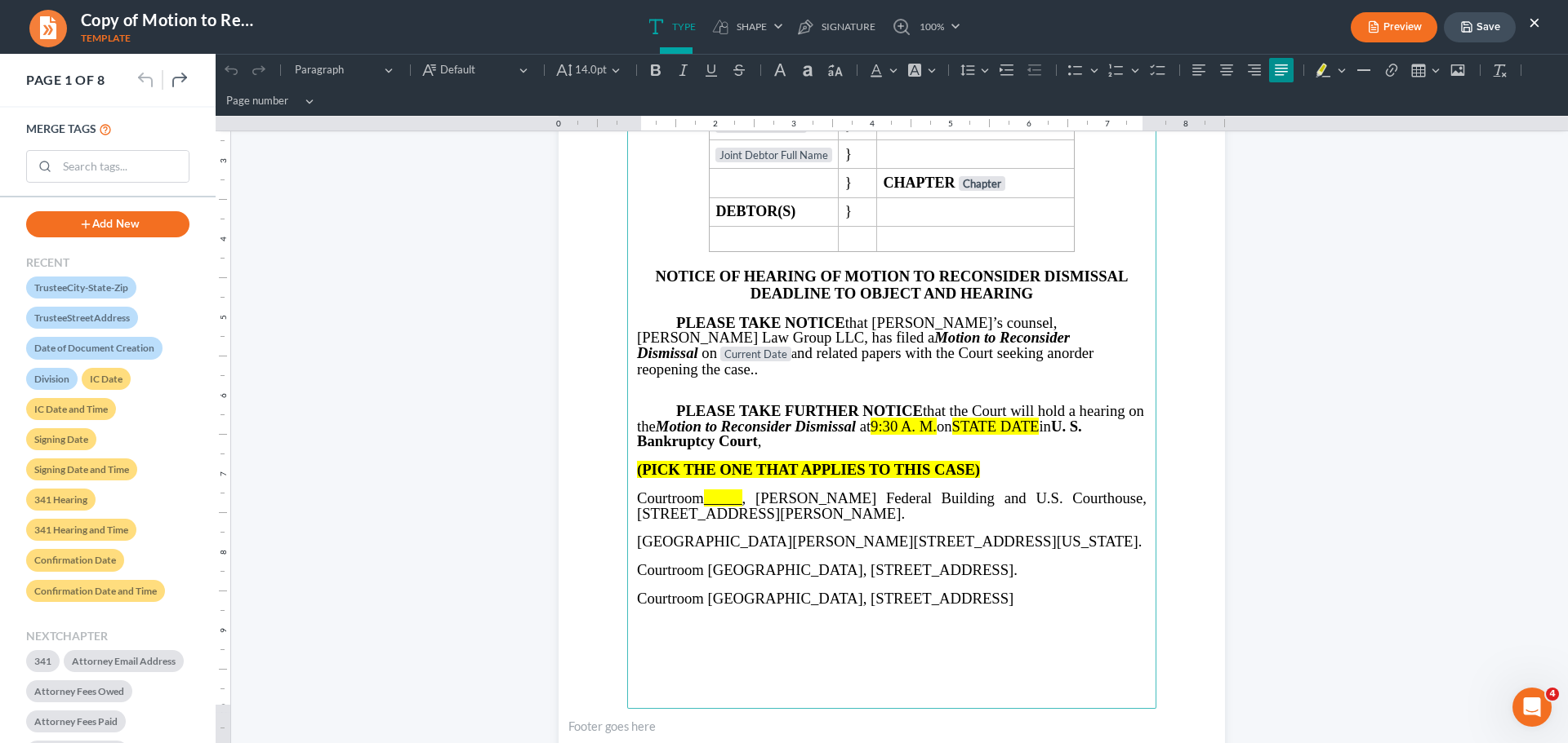
drag, startPoint x: 1048, startPoint y: 485, endPoint x: 1114, endPoint y: 594, distance: 127.4
click at [1114, 594] on main "⁠⁠⁠⁠⁠⁠⁠ IN THE UNITED STATES BANKRUPTCY COURT NORTHERN DISTRICT OF [US_STATE] J…" at bounding box center [891, 356] width 529 height 705
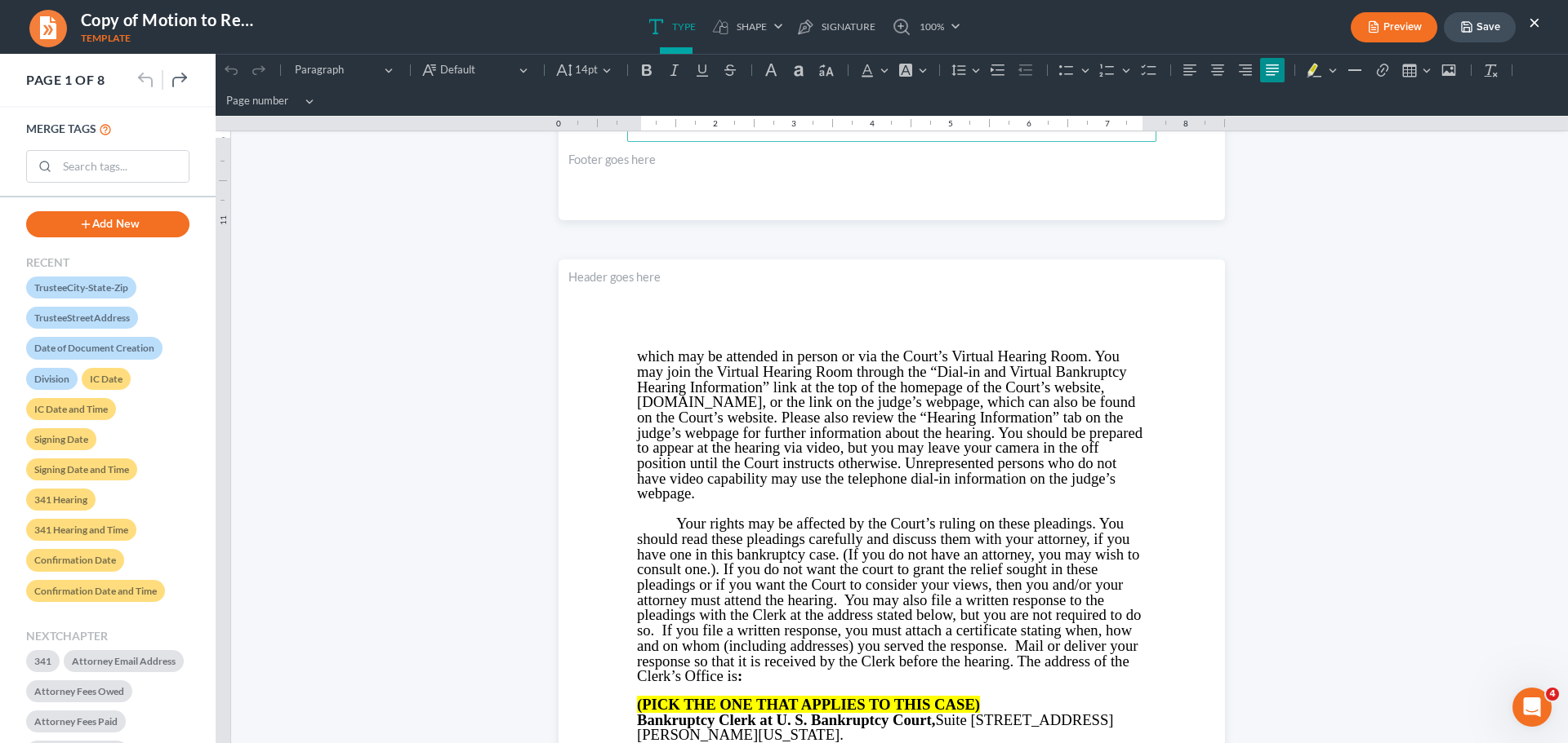
scroll to position [816, 0]
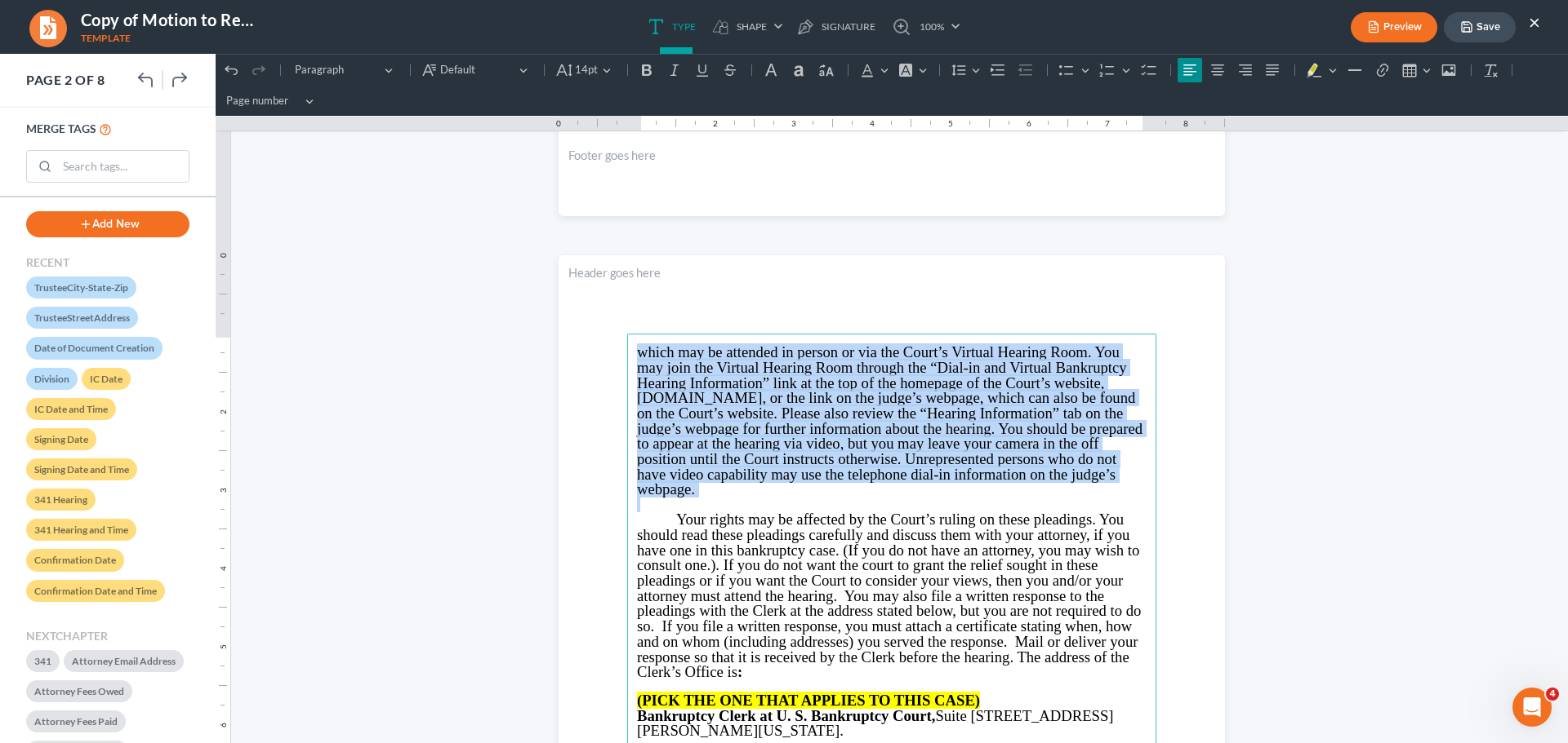
drag, startPoint x: 627, startPoint y: 348, endPoint x: 720, endPoint y: 478, distance: 159.8
click at [753, 500] on main "⁠⁠⁠⁠⁠⁠⁠ which may be attended in person or via the Court’s Virtual Hearing Room…" at bounding box center [891, 686] width 529 height 705
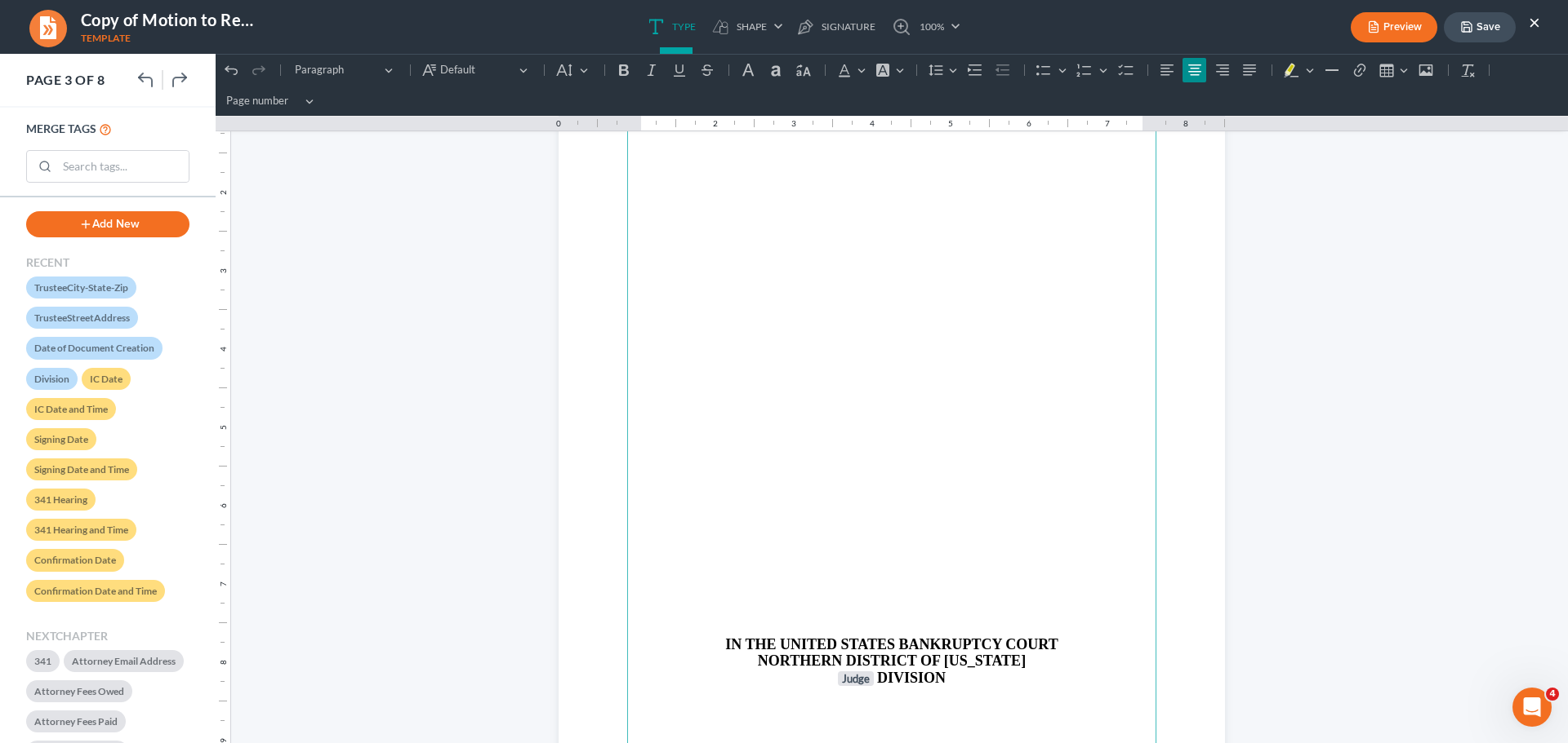
scroll to position [1795, 0]
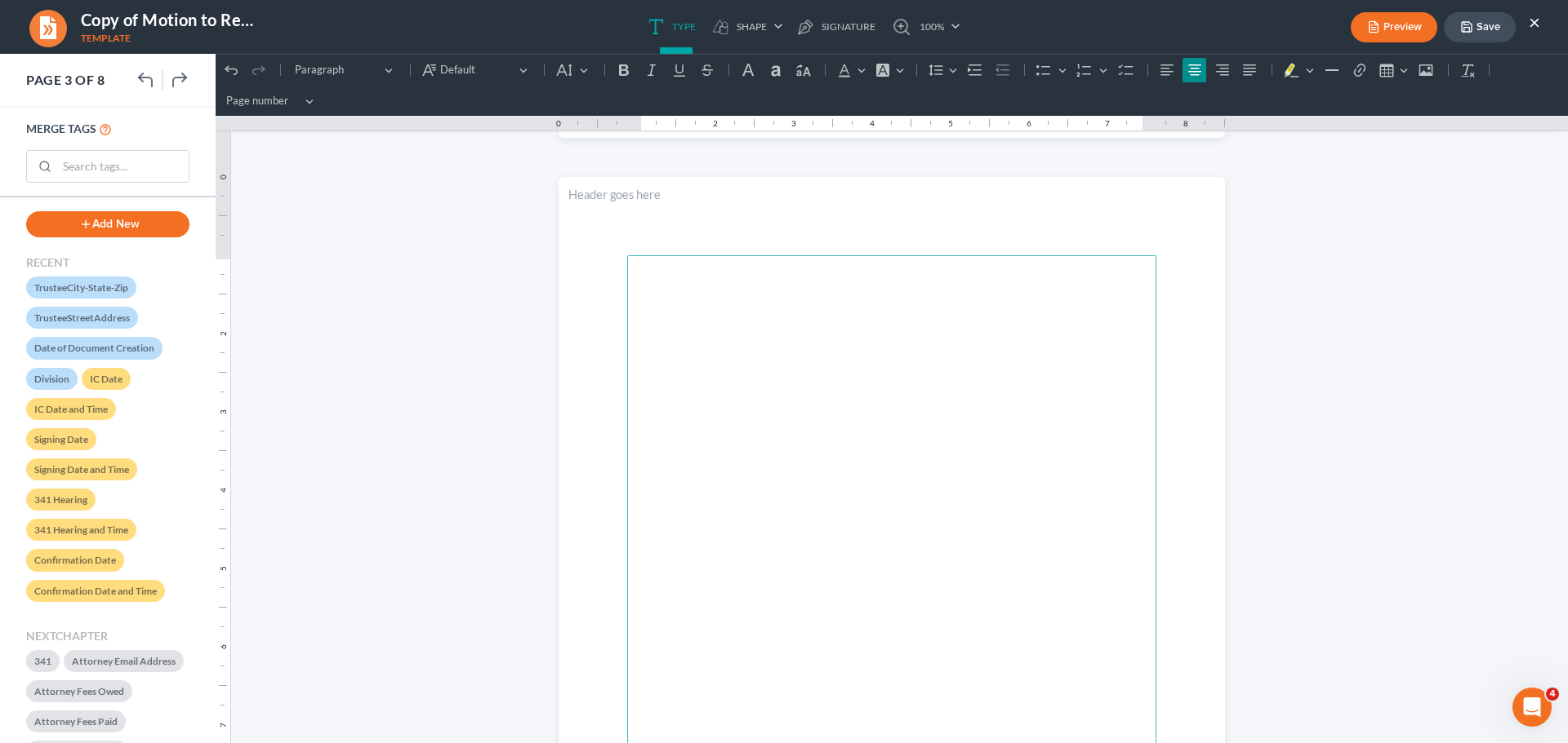
click at [764, 452] on p "Rich Text Editor, page-2-main" at bounding box center [891, 455] width 510 height 15
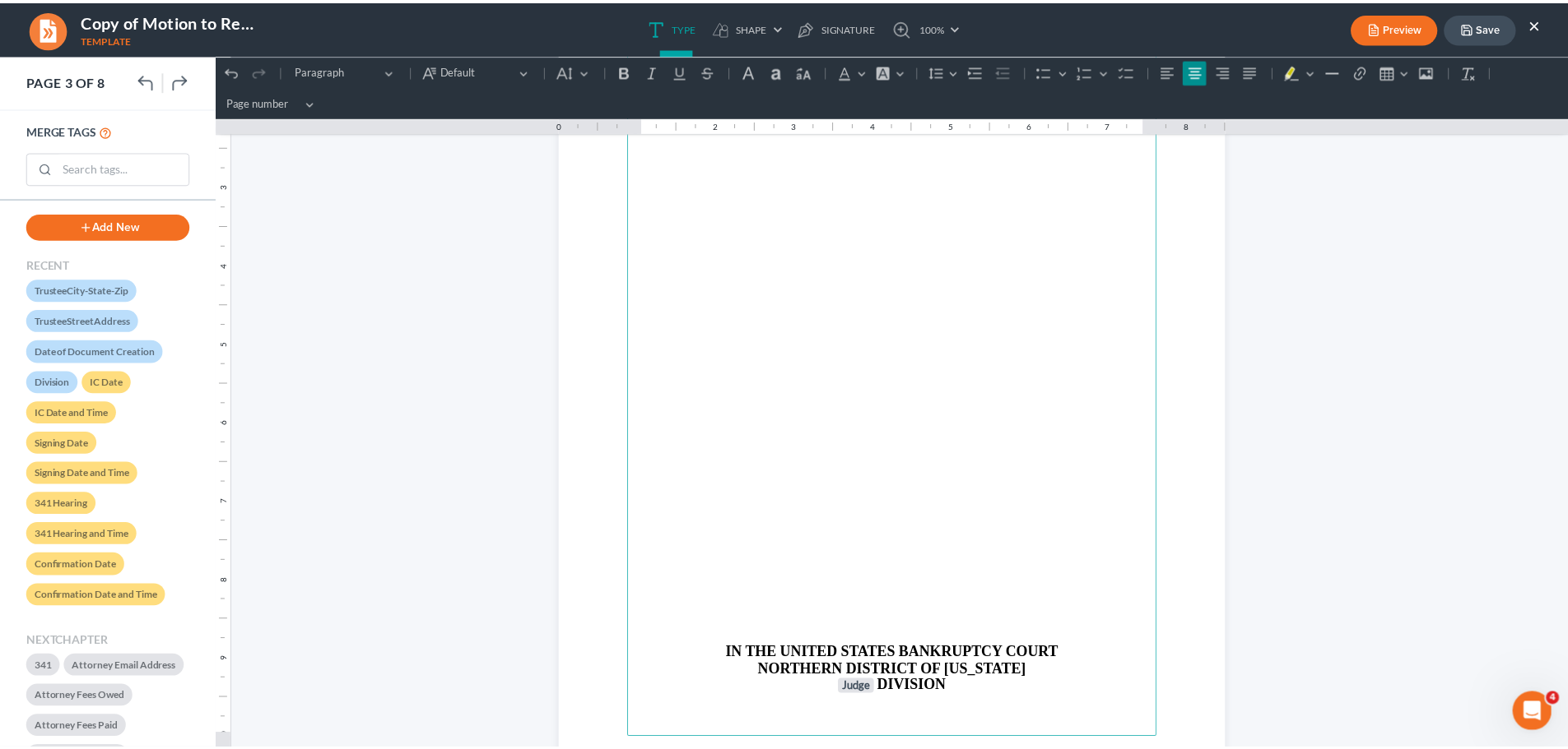
scroll to position [2303, 0]
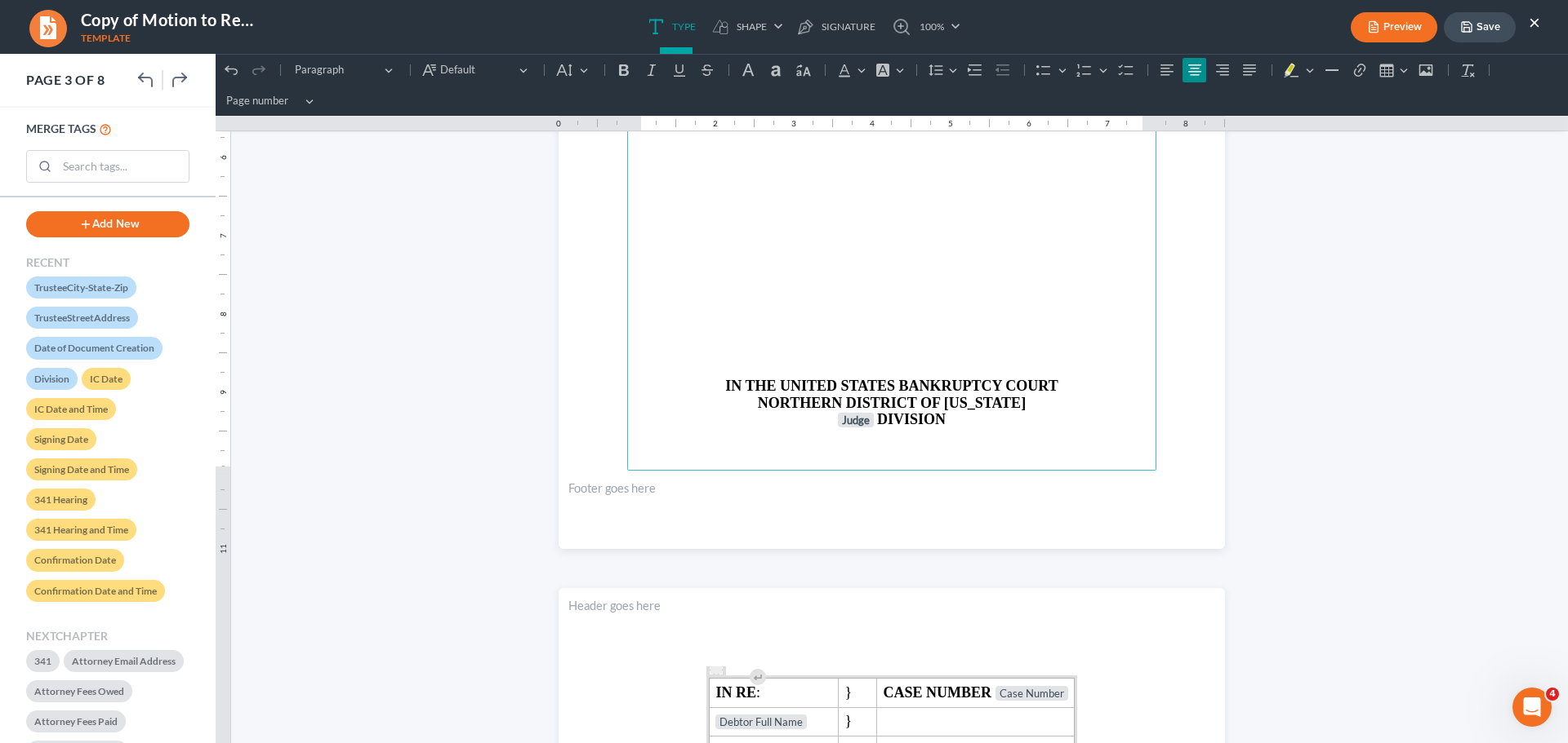
click at [869, 265] on p "Rich Text Editor, page-2-main" at bounding box center [891, 265] width 510 height 15
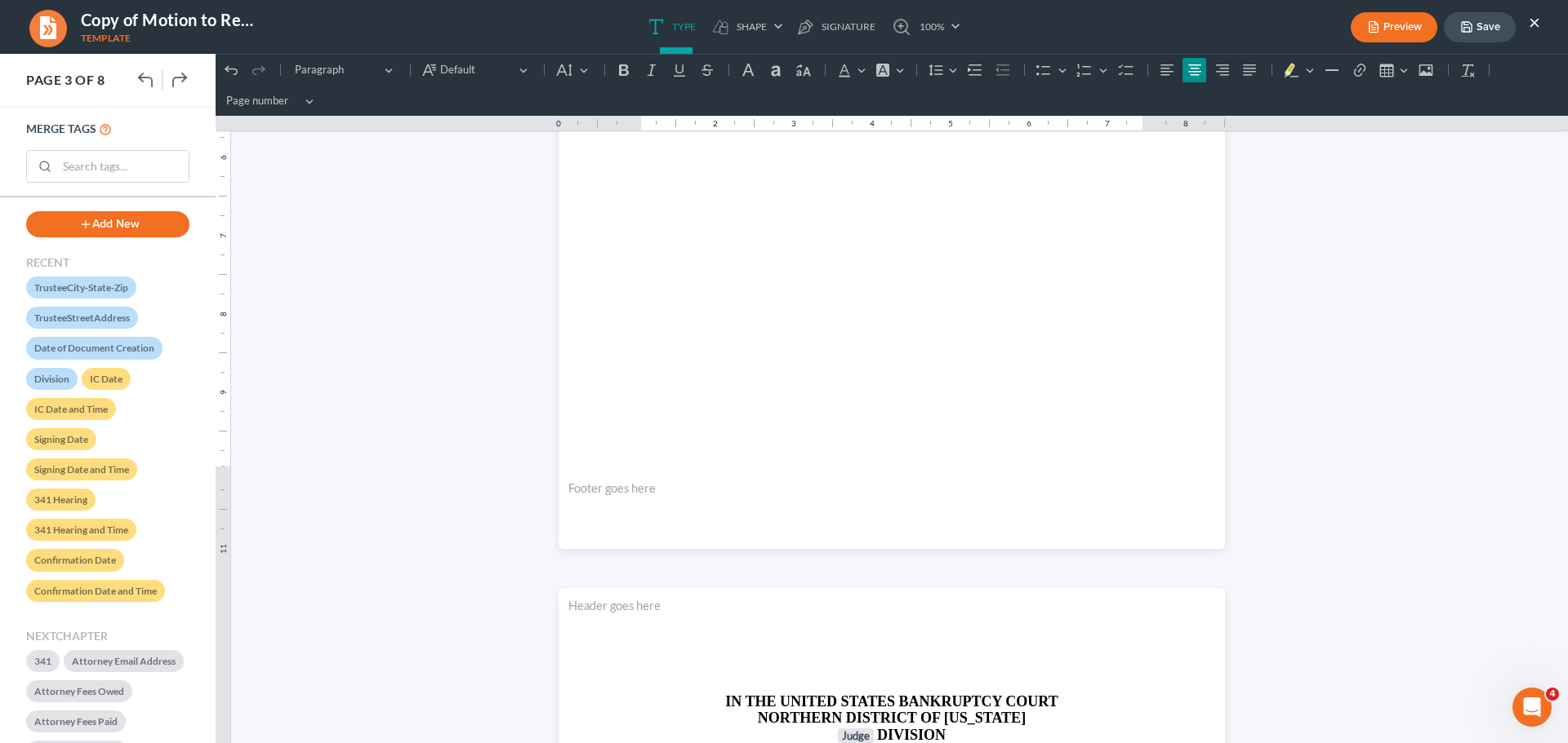
click at [1477, 39] on button "Save" at bounding box center [1479, 28] width 72 height 30
click at [1476, 28] on button "Save" at bounding box center [1479, 28] width 72 height 30
click at [1538, 18] on button "×" at bounding box center [1535, 22] width 12 height 19
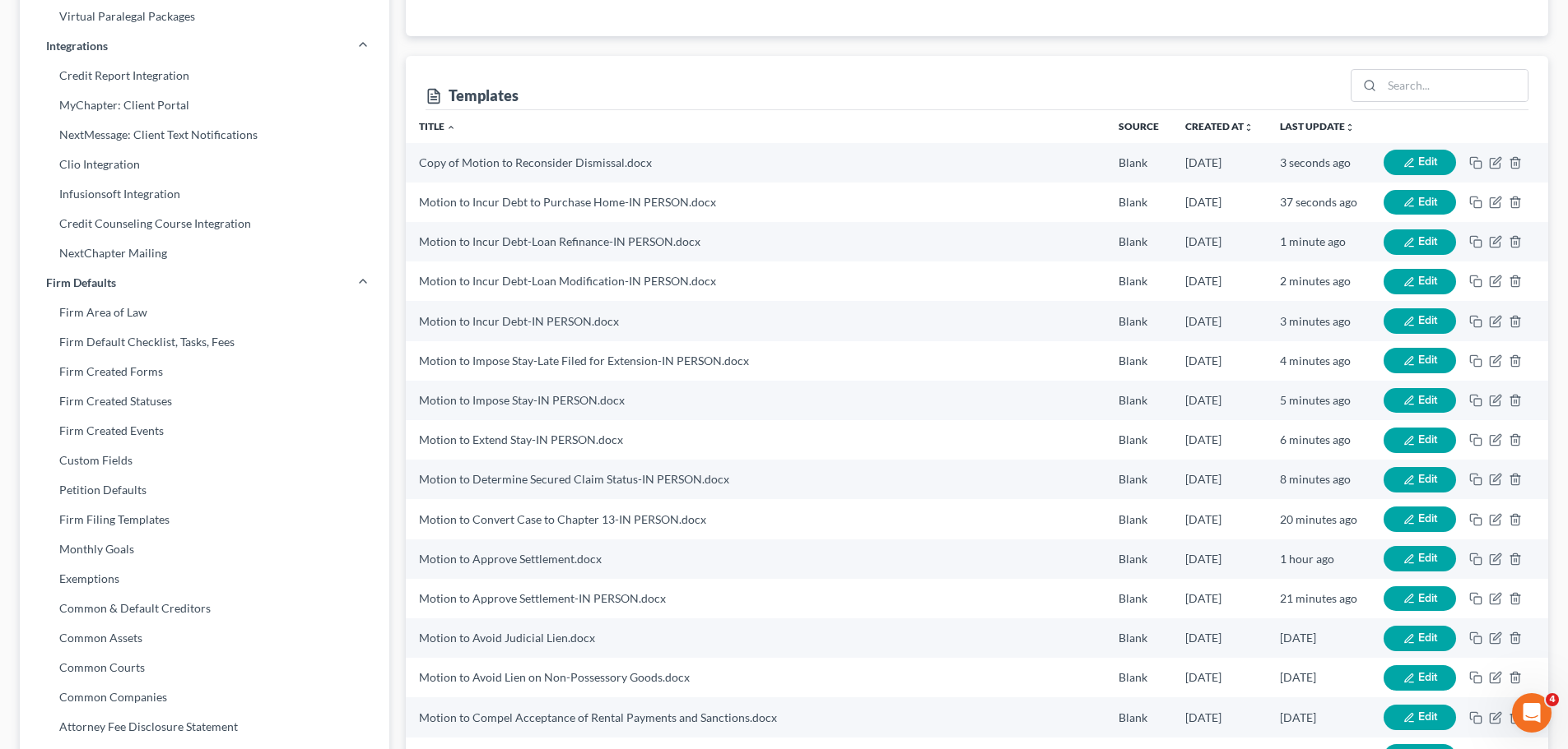
scroll to position [0, 0]
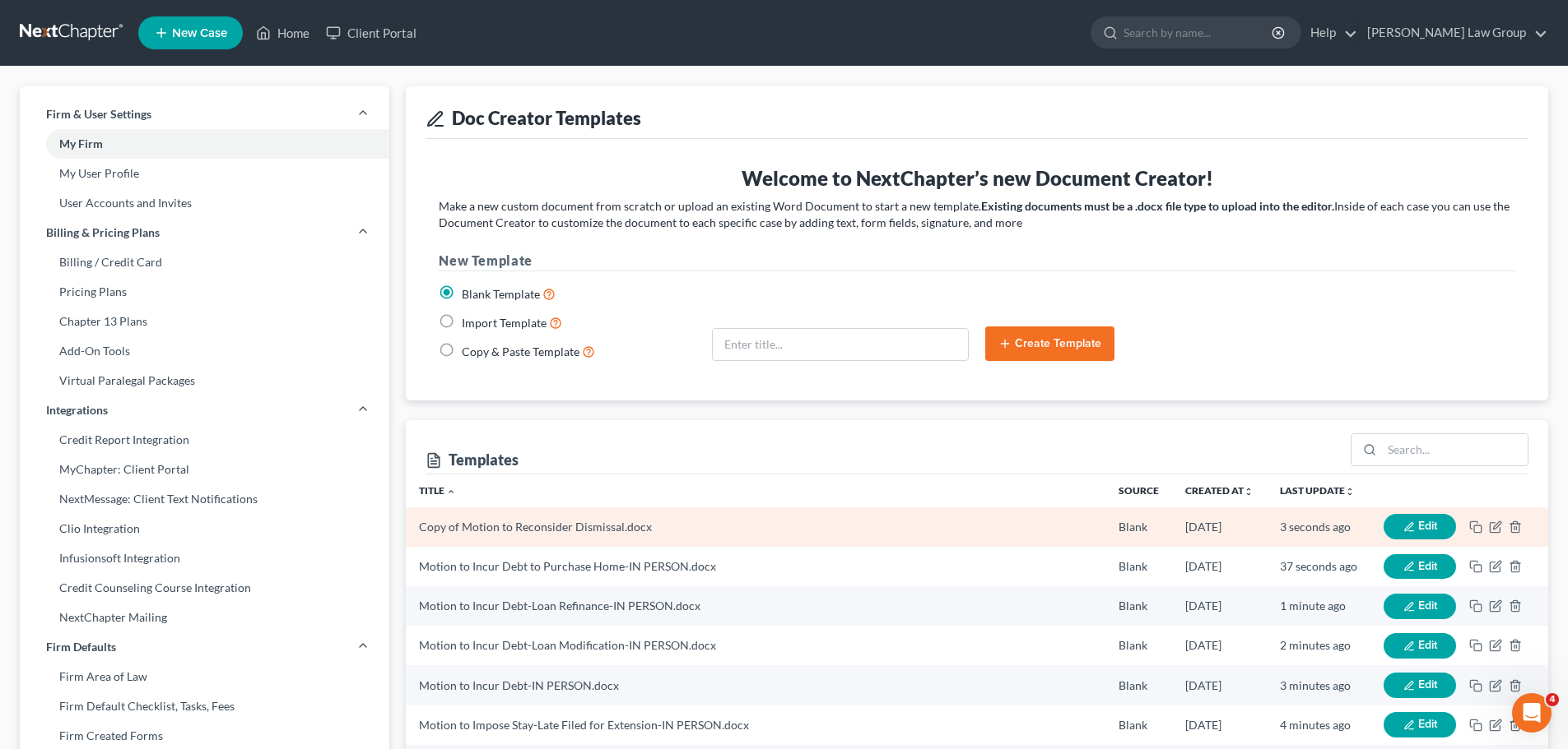
click at [1499, 519] on td "Edit" at bounding box center [1459, 527] width 178 height 40
click at [1493, 521] on icon "button" at bounding box center [1496, 528] width 13 height 13
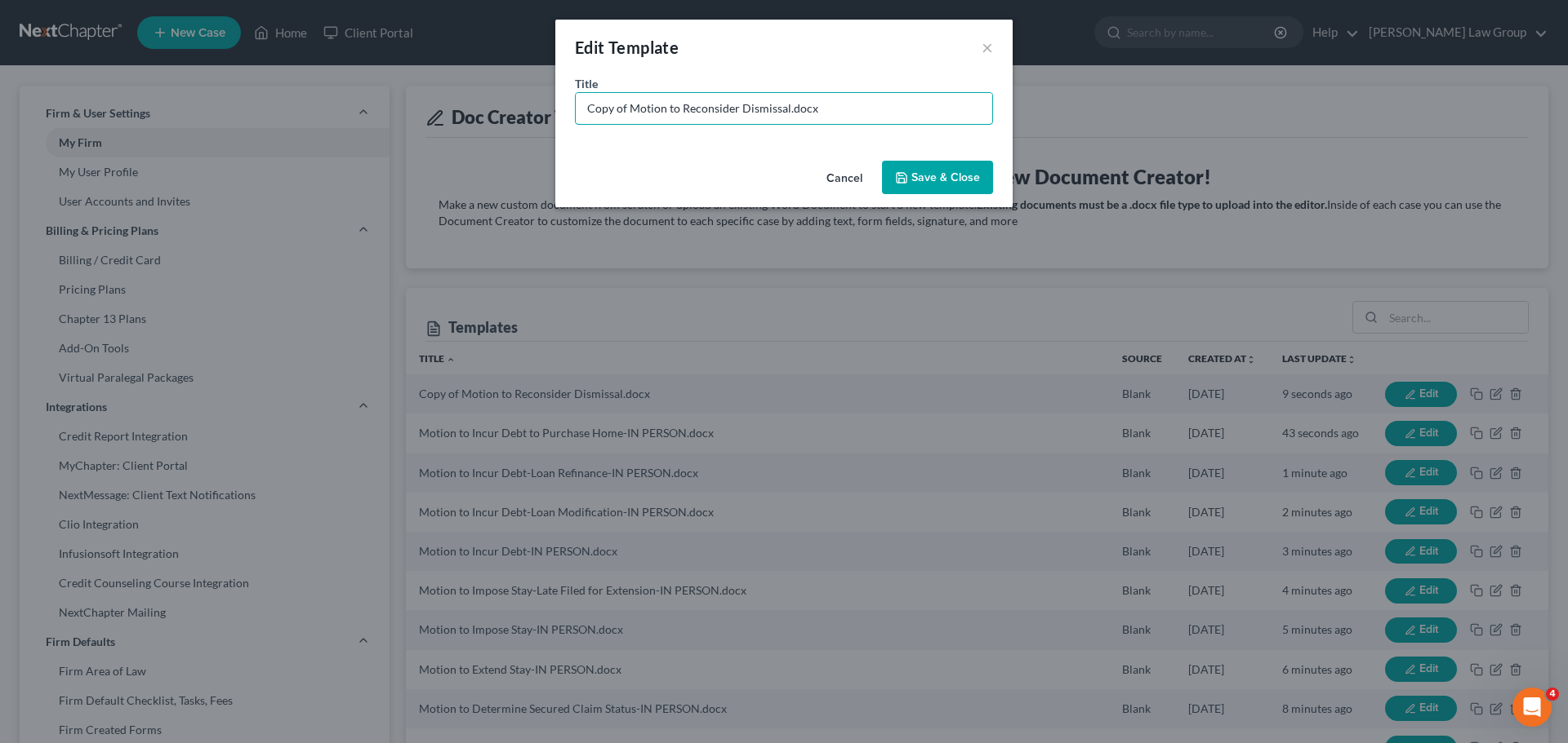
drag, startPoint x: 628, startPoint y: 109, endPoint x: 391, endPoint y: 78, distance: 239.0
click at [391, 78] on div "Edit Template × Title * Copy of Motion to Reconsider Dismissal.docx Cancel Save…" at bounding box center [784, 372] width 1568 height 743
click at [742, 110] on input "Motion to Reconsider Dismissal.docx" at bounding box center [784, 108] width 416 height 31
type input "Motion to Reconsider Dismissal-IN PERSON.docx"
click at [967, 172] on button "Save & Close" at bounding box center [937, 178] width 111 height 34
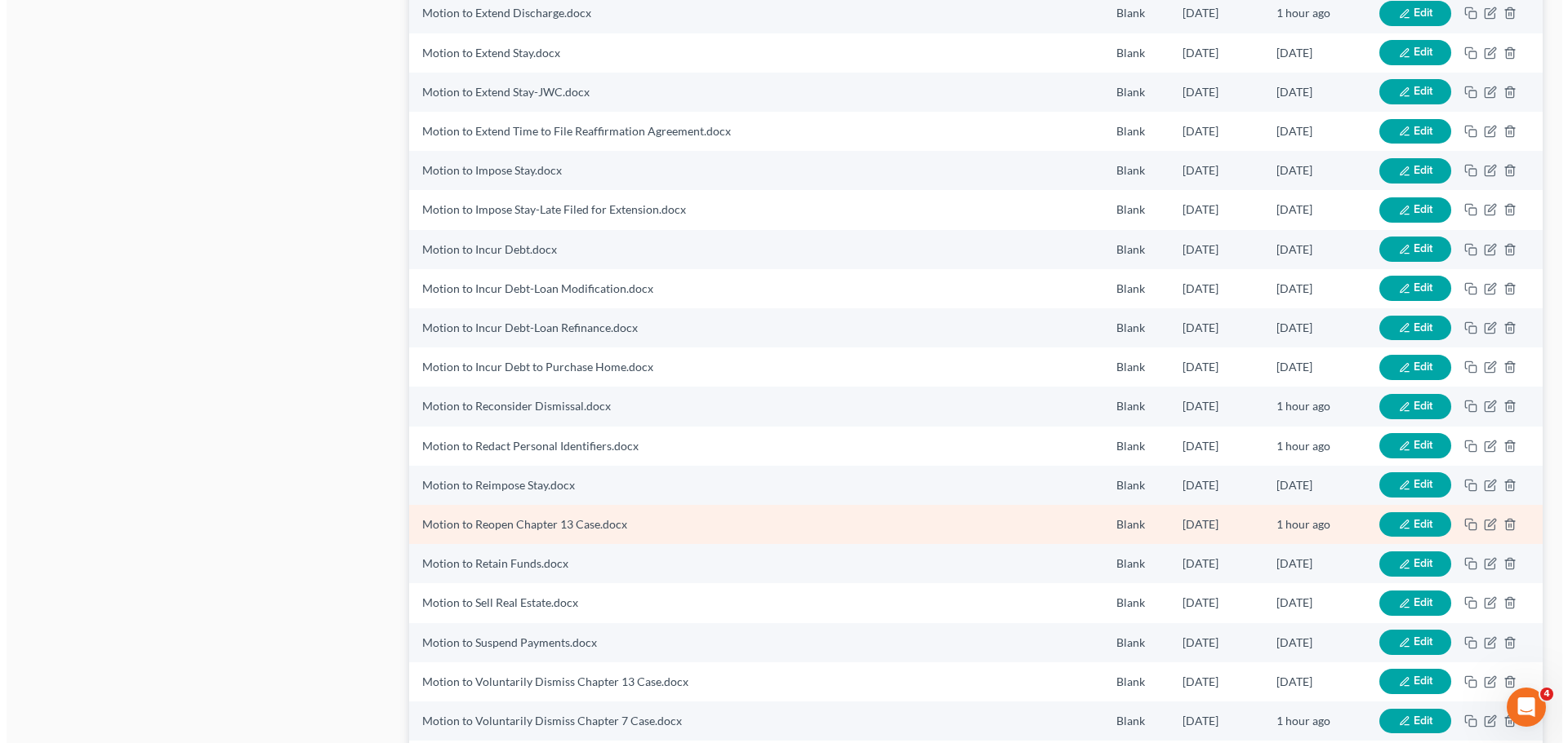
scroll to position [1224, 0]
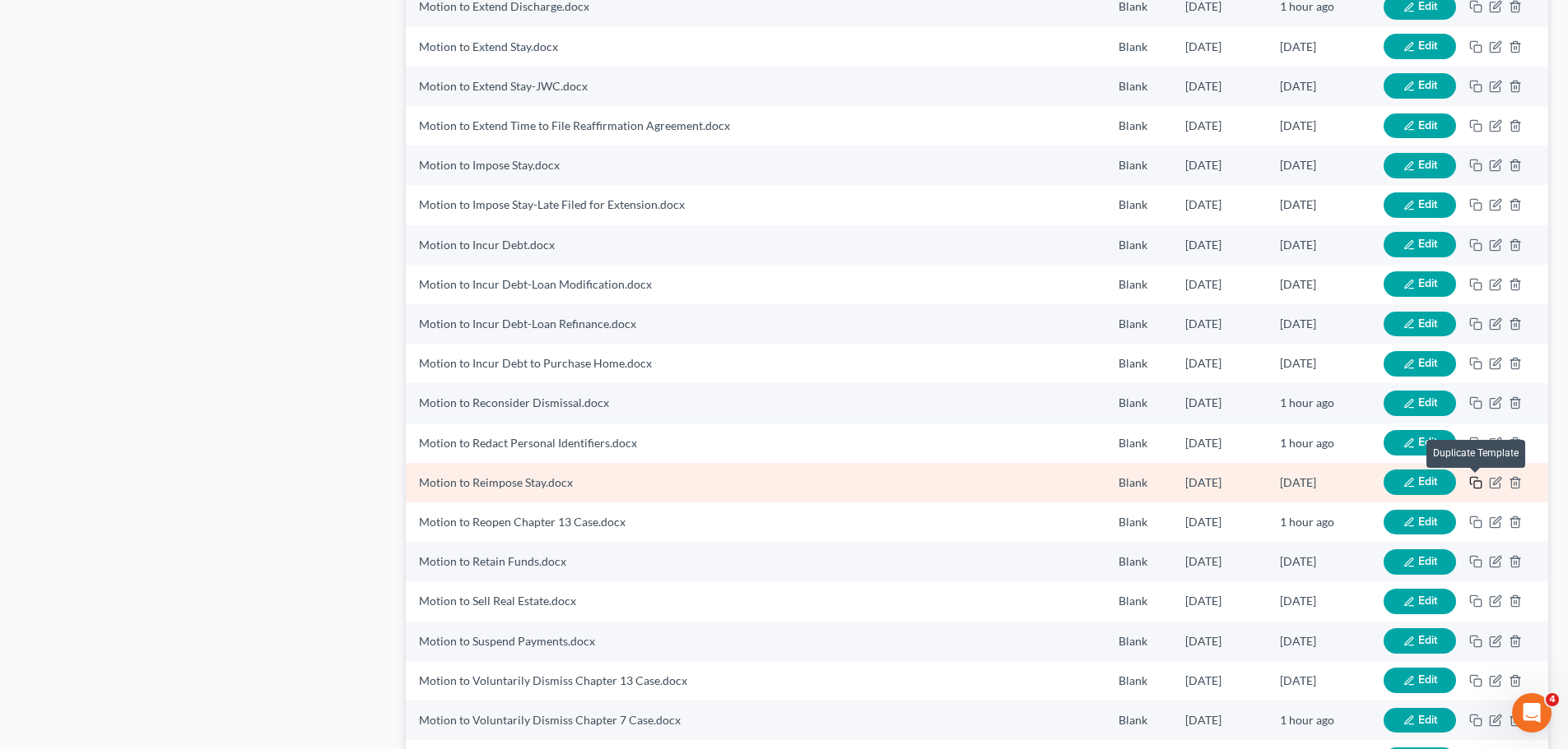
click at [1476, 483] on icon "button" at bounding box center [1476, 483] width 13 height 13
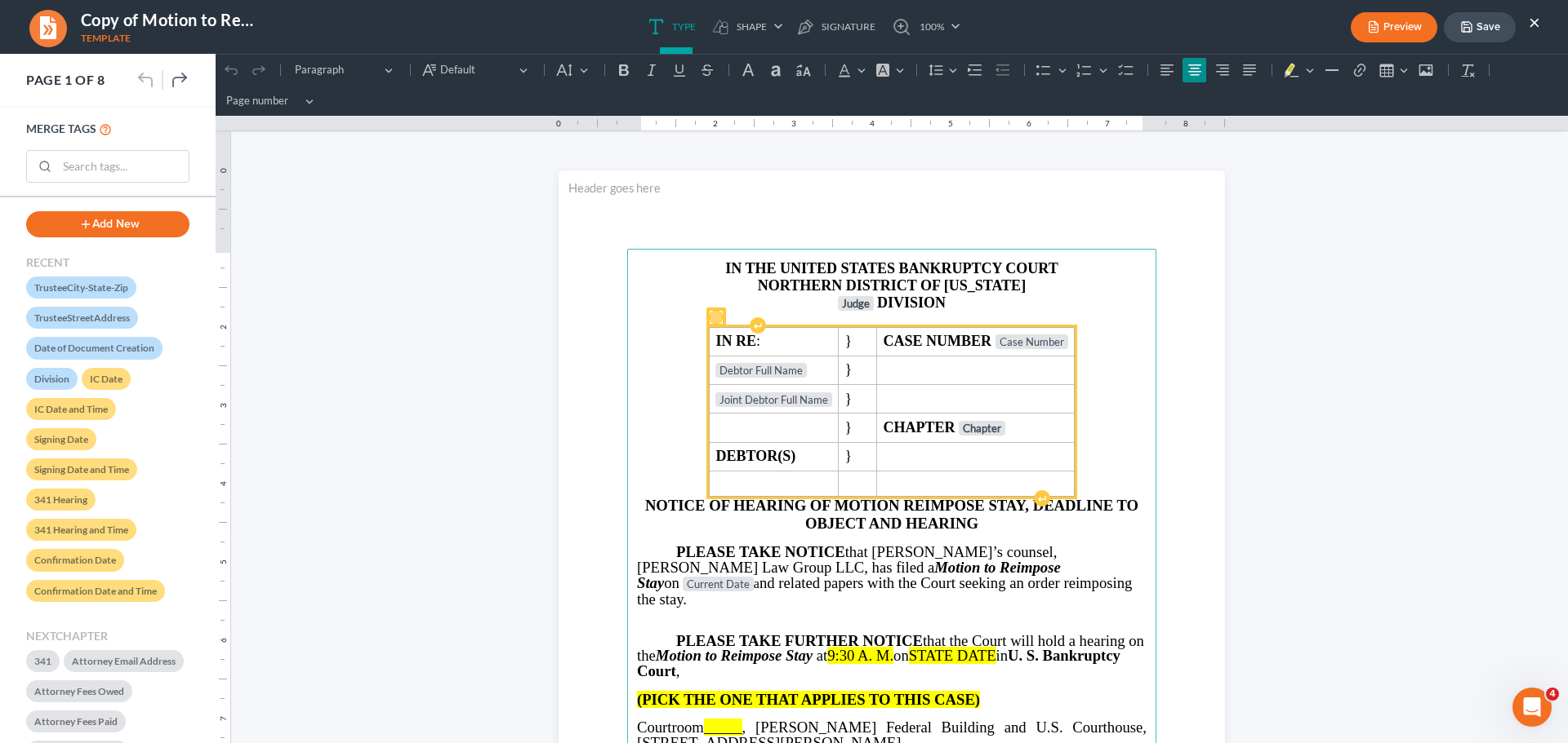
scroll to position [326, 0]
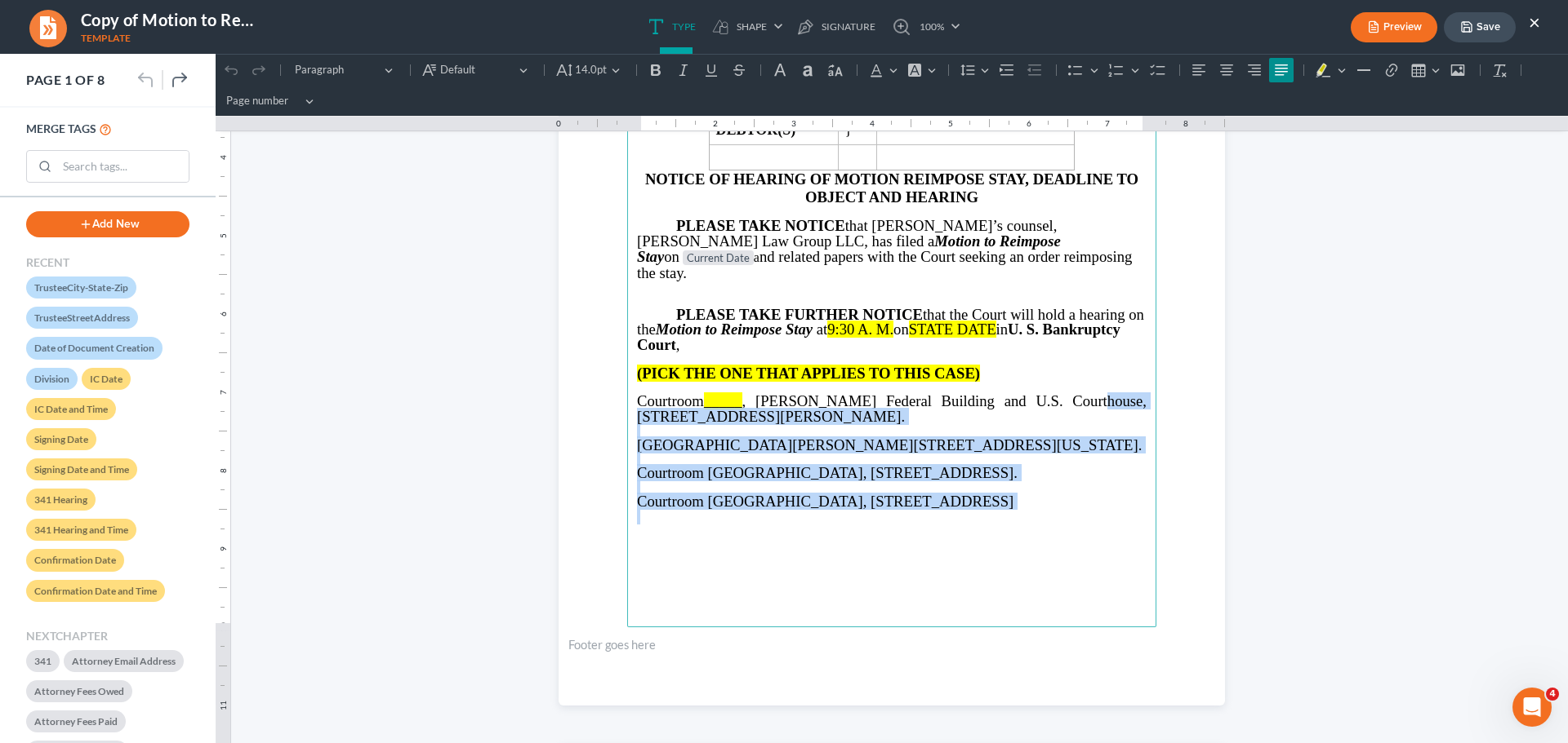
drag, startPoint x: 1046, startPoint y: 383, endPoint x: 1163, endPoint y: 522, distance: 181.7
click at [1163, 522] on section "⁠⁠⁠⁠⁠⁠⁠ IN THE UNITED STATES BANKRUPTCY COURT NORTHERN DISTRICT OF GEORGIA Judg…" at bounding box center [892, 275] width 667 height 862
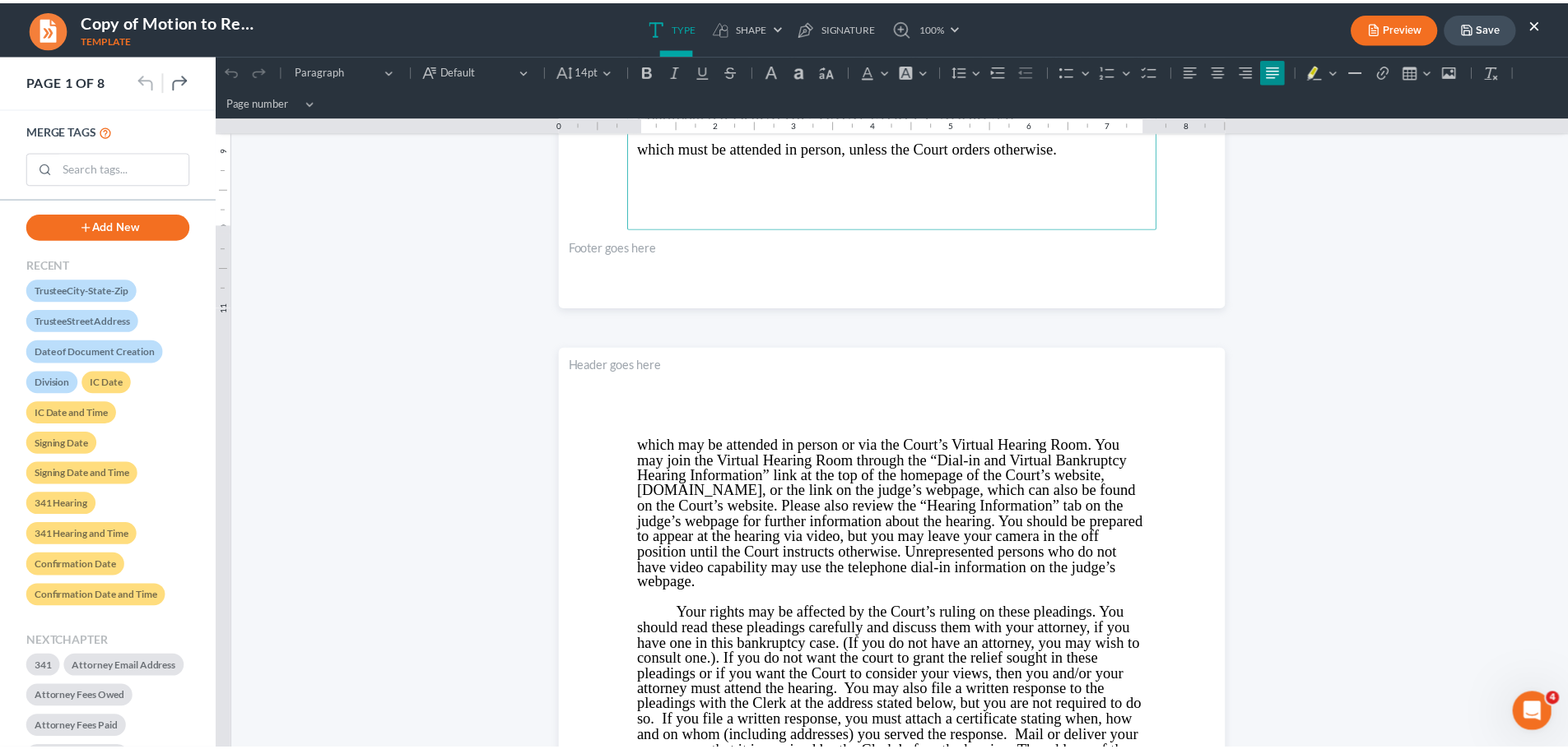
scroll to position [741, 0]
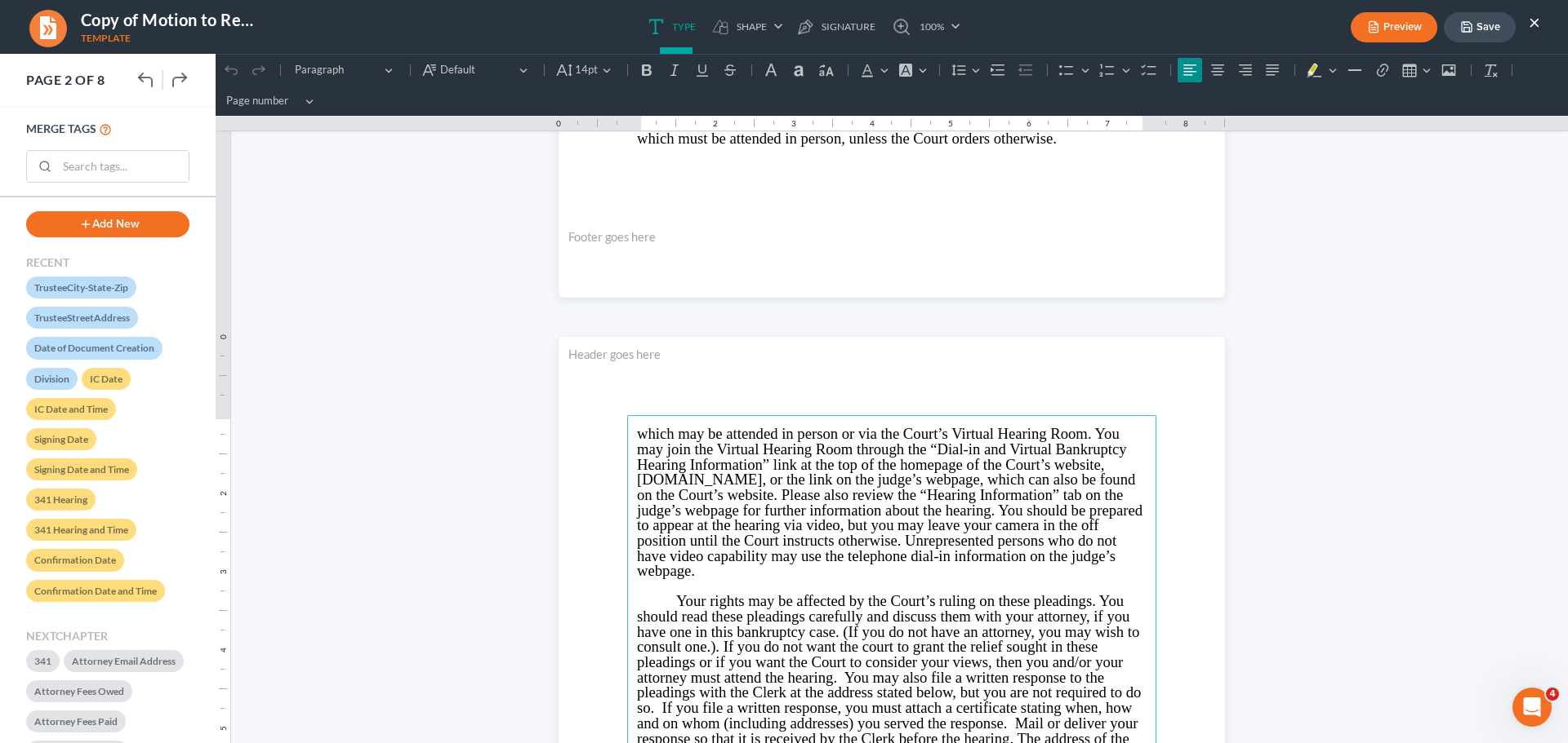
drag, startPoint x: 624, startPoint y: 441, endPoint x: 789, endPoint y: 574, distance: 211.9
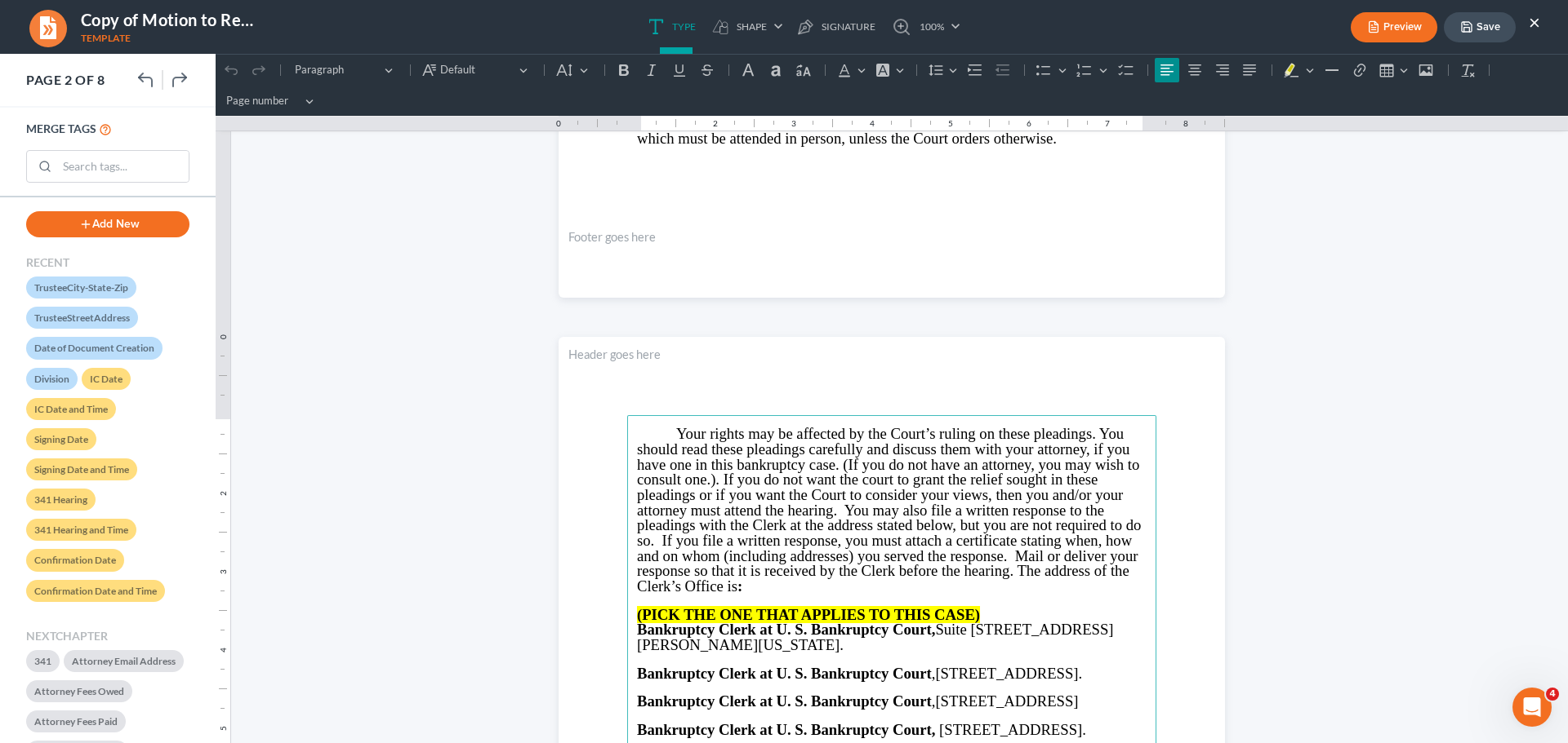
click html "1.00 10.00 0 1 1 2 2 3 3 4 4 5 5 6 6 7 7 8 8 9 9 10 10 11 11 Undo (Ctrl+Z) Undo…"
click at [1473, 33] on button "Save" at bounding box center [1479, 28] width 72 height 30
click at [1473, 28] on button "Save" at bounding box center [1479, 28] width 72 height 30
click at [1537, 21] on button "×" at bounding box center [1535, 22] width 12 height 19
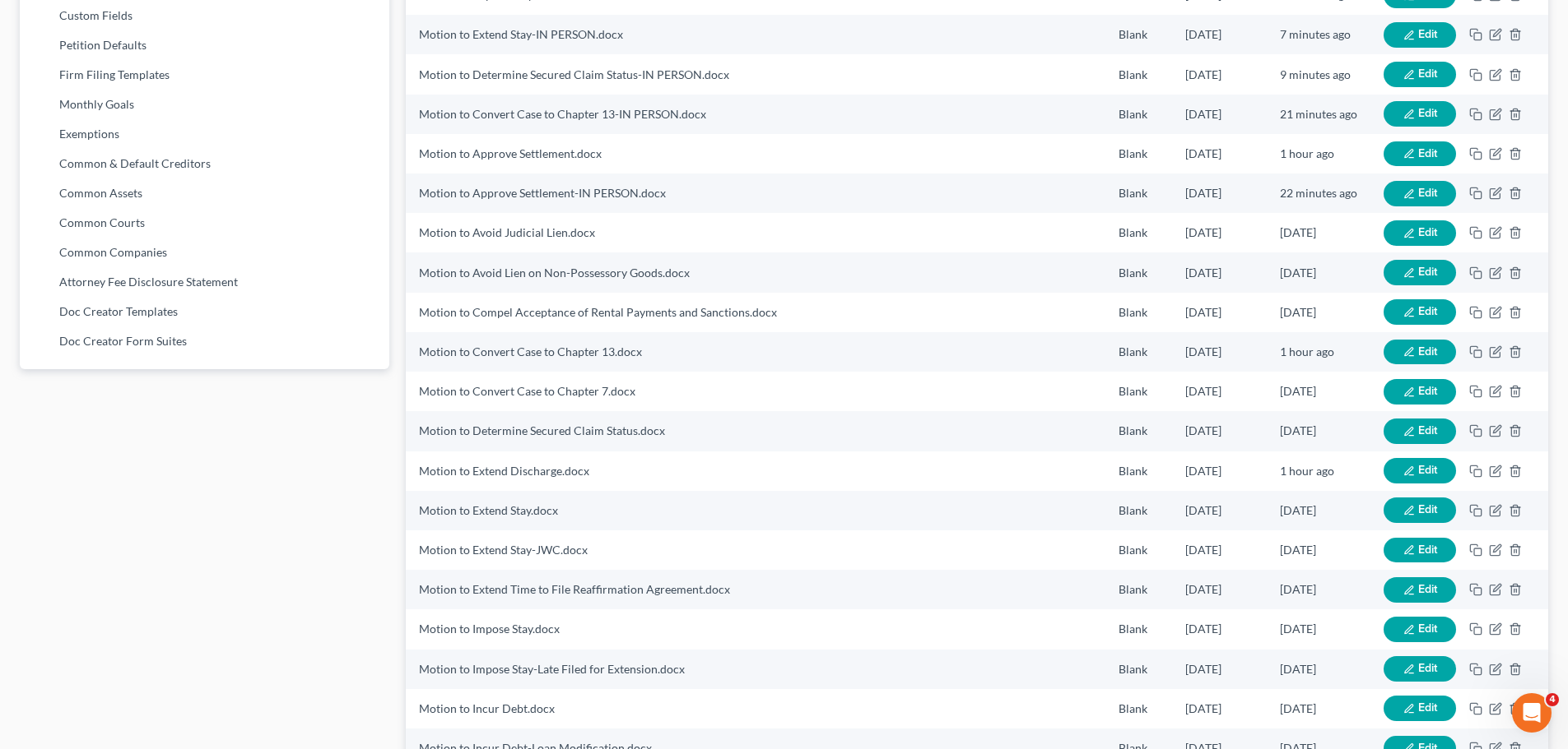
scroll to position [0, 0]
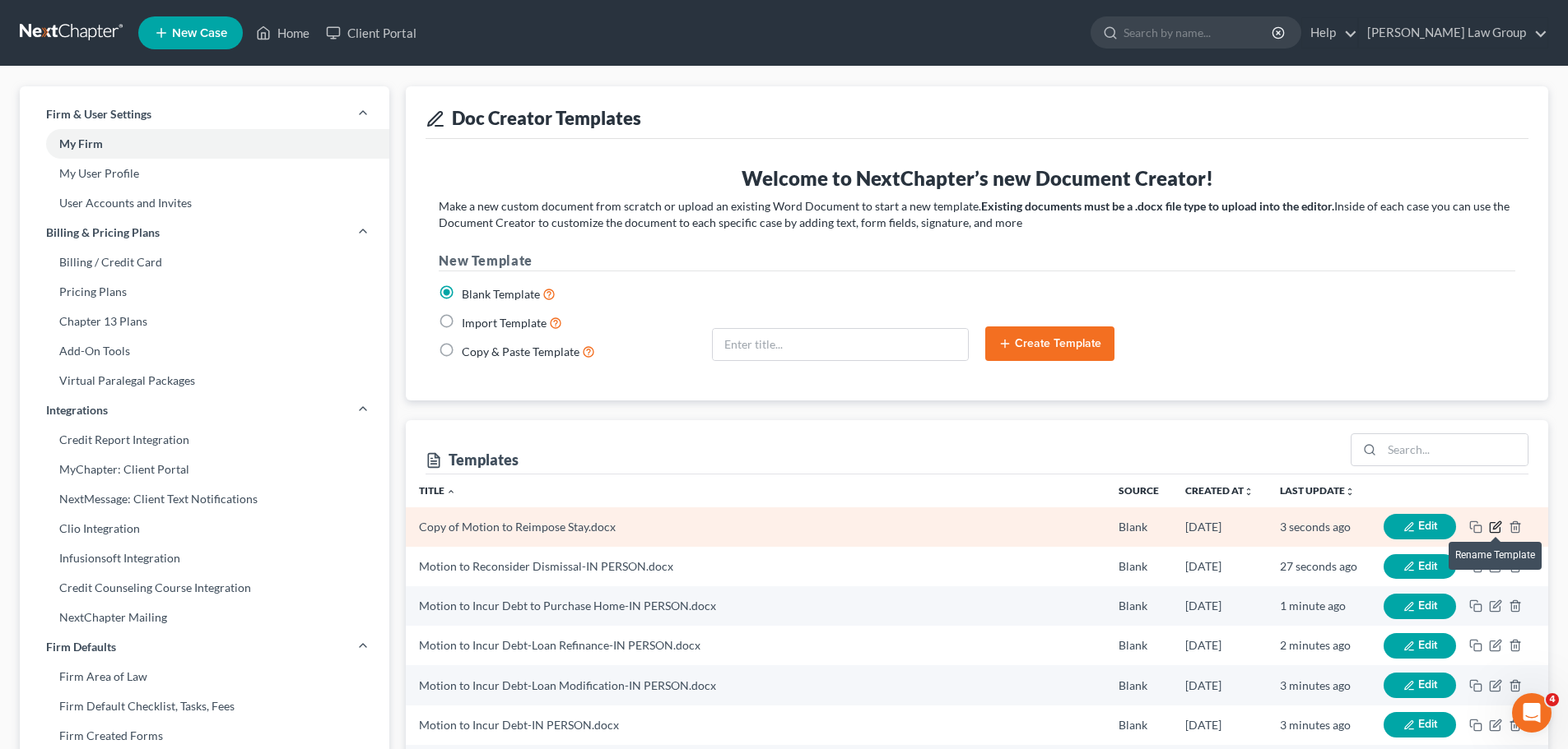
click at [1499, 526] on icon "button" at bounding box center [1496, 528] width 13 height 13
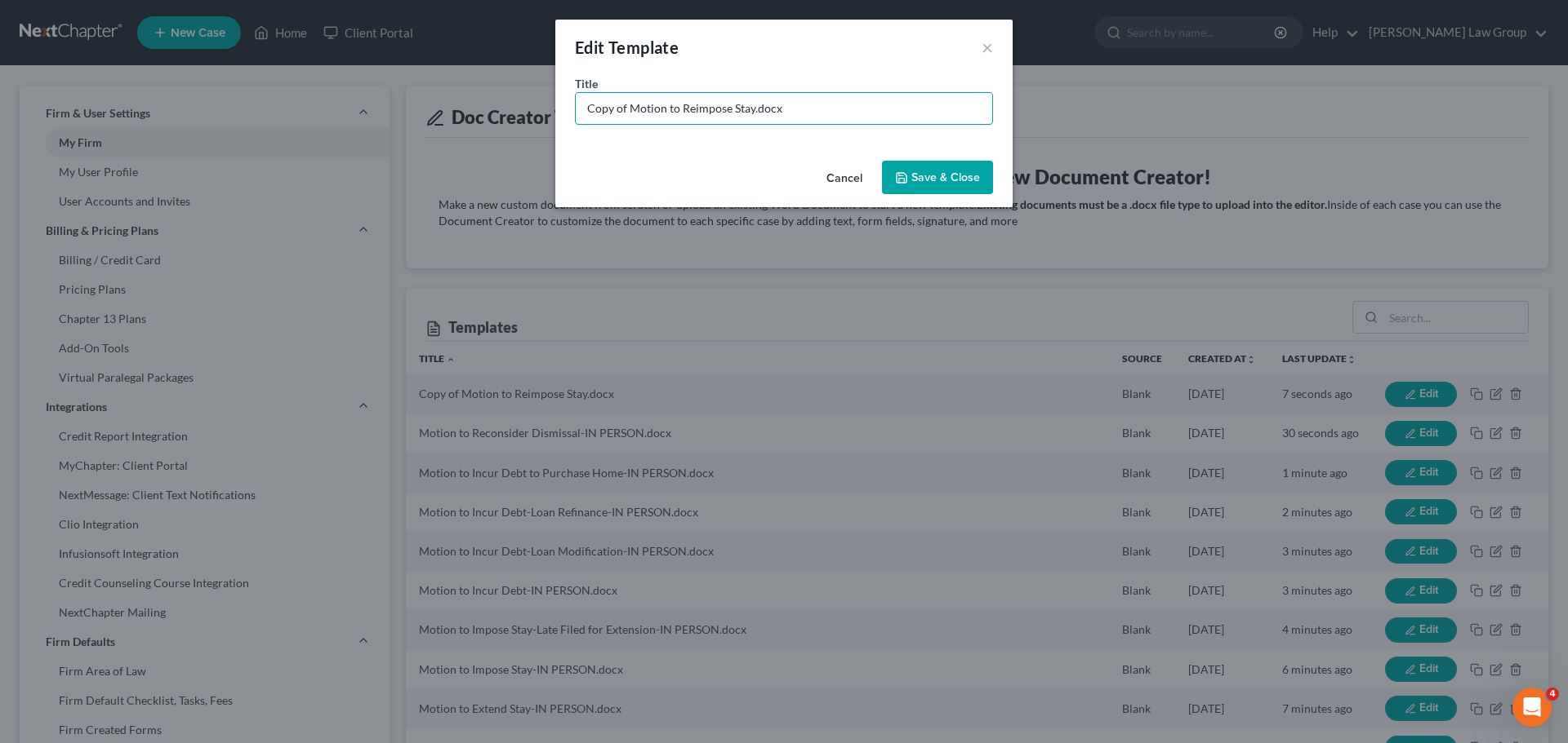
drag, startPoint x: 628, startPoint y: 114, endPoint x: 353, endPoint y: 96, distance: 275.6
click at [383, 94] on div "Edit Template × Title * Copy of Motion to Reimpose Stay.docx Cancel Save & Close" at bounding box center [784, 372] width 1568 height 743
click at [710, 109] on input "Motion to Reimpose Stay.docx" at bounding box center [784, 108] width 416 height 31
type input "Motion to Reimpose Stay-IN PERSON.docx"
click at [921, 170] on button "Save & Close" at bounding box center [937, 178] width 111 height 34
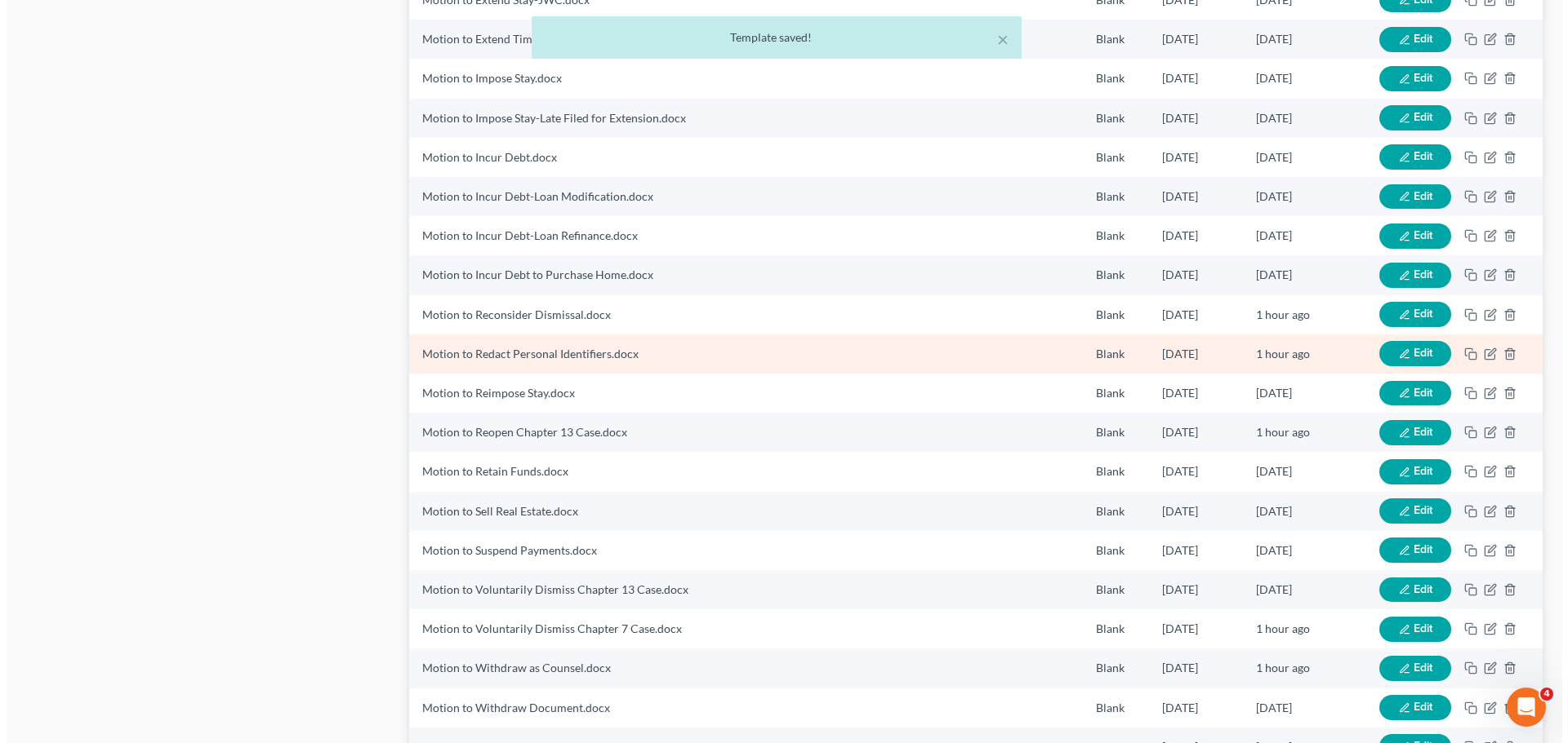
scroll to position [1387, 0]
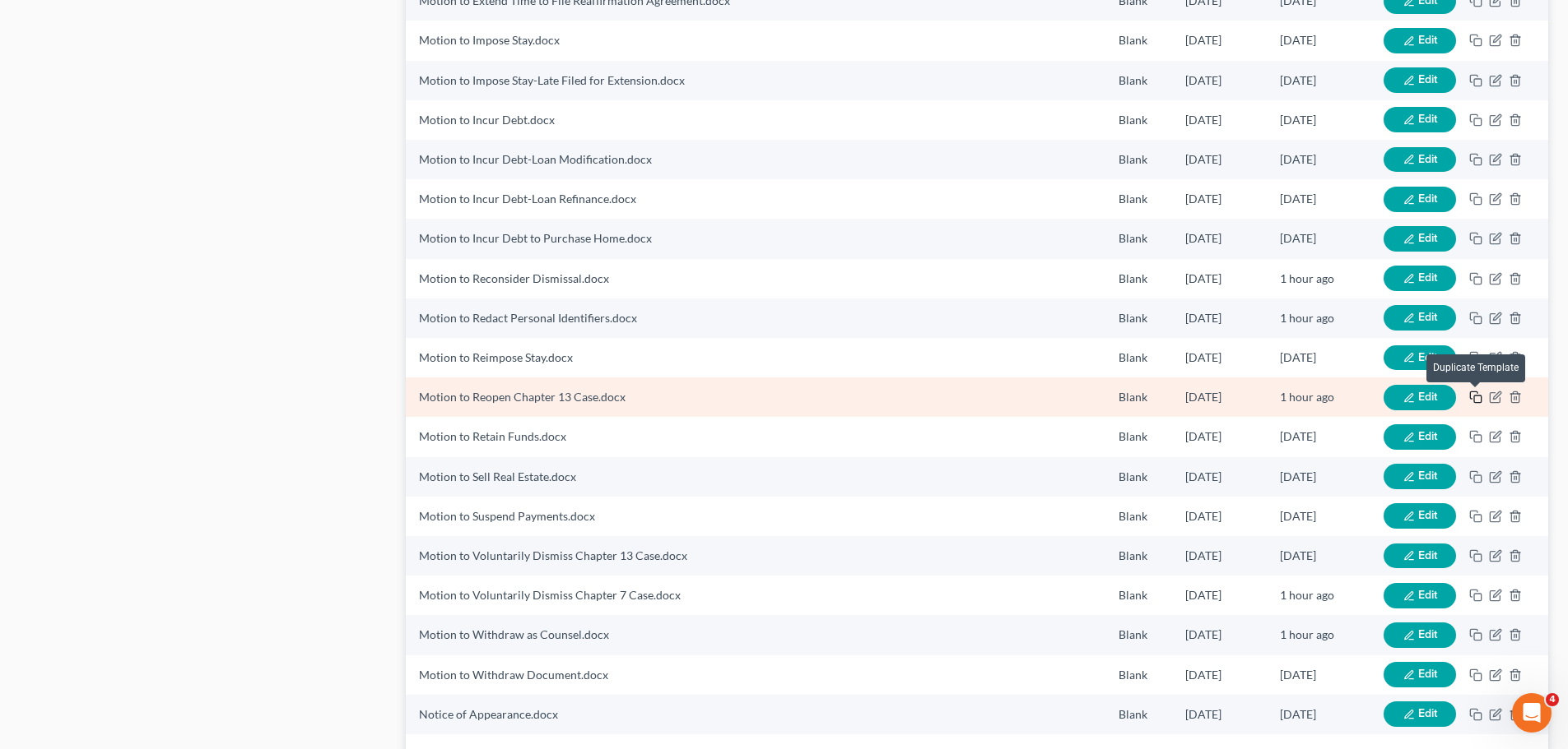
click at [1475, 399] on icon "button" at bounding box center [1476, 397] width 13 height 13
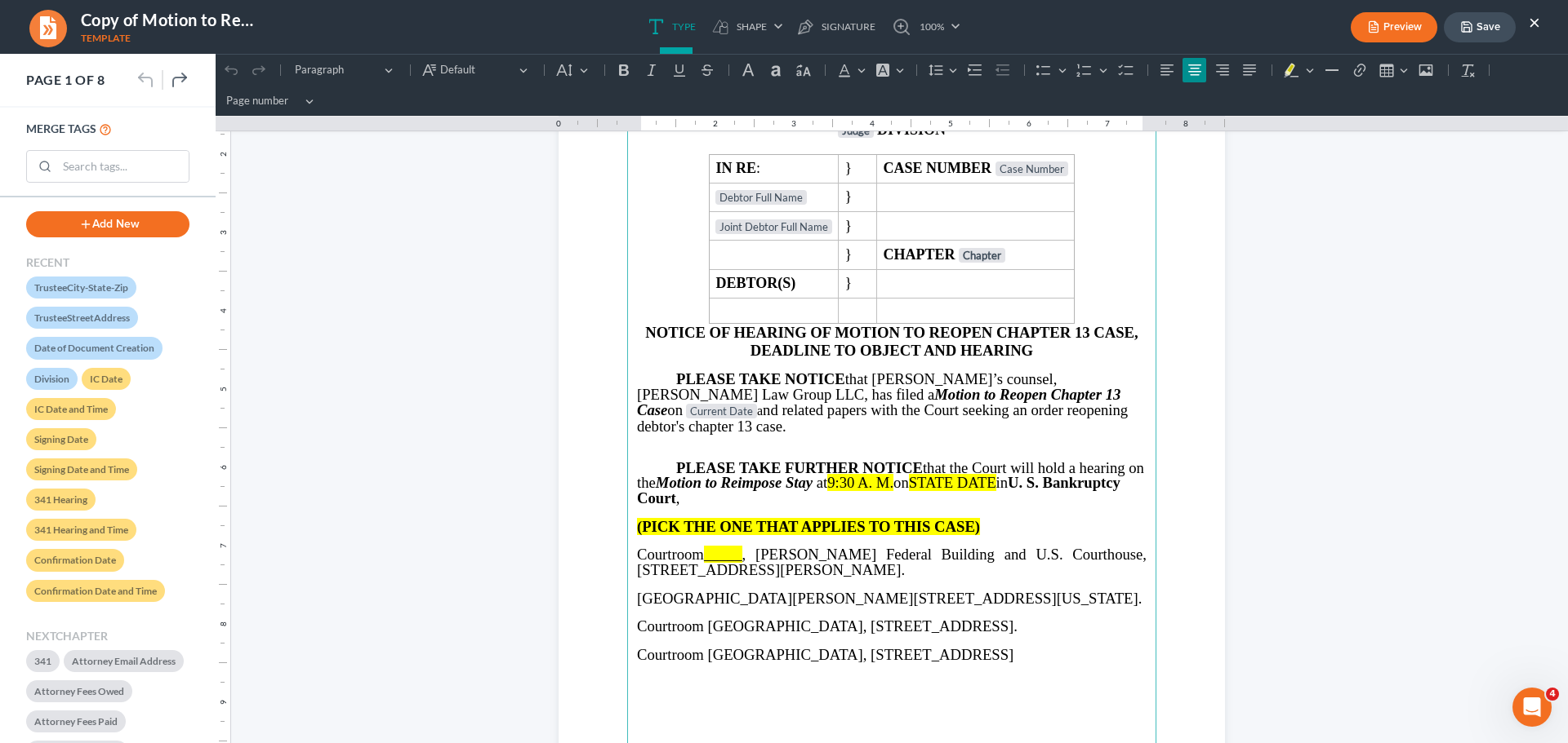
scroll to position [326, 0]
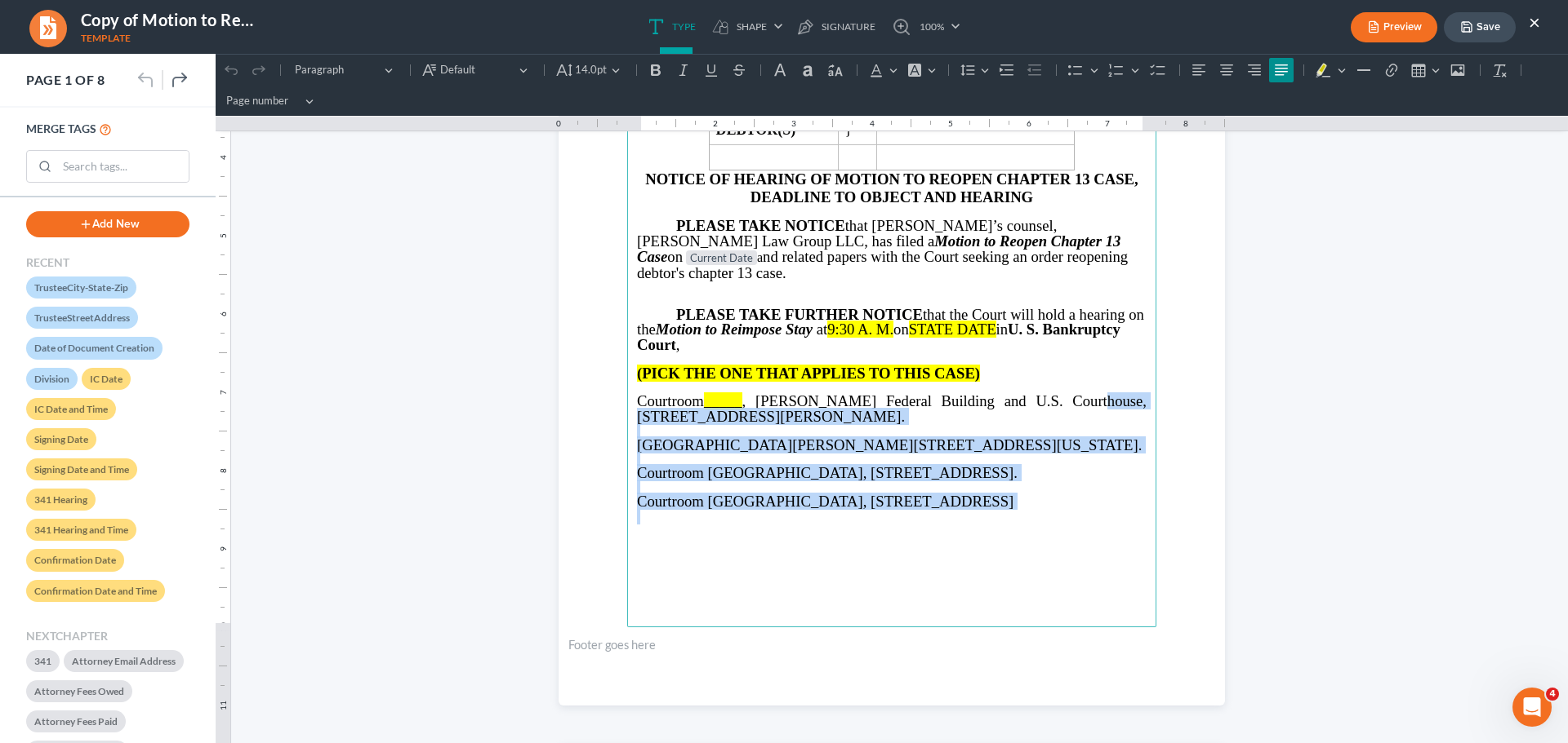
drag, startPoint x: 1046, startPoint y: 384, endPoint x: 1094, endPoint y: 513, distance: 137.6
click at [1094, 513] on main "⁠⁠⁠⁠⁠⁠⁠ IN THE UNITED STATES BANKRUPTCY COURT NORTHERN DISTRICT OF [US_STATE] J…" at bounding box center [891, 275] width 529 height 705
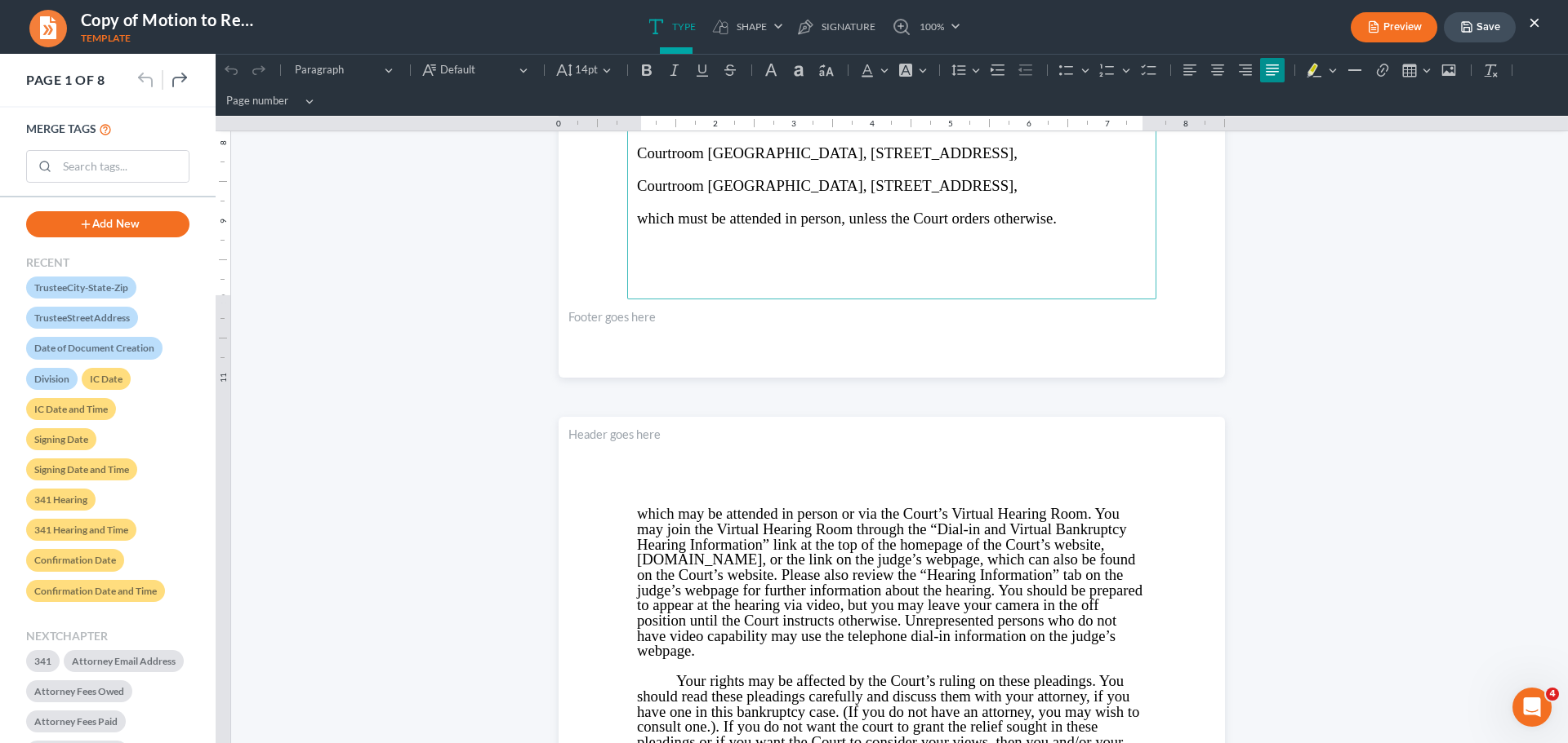
scroll to position [735, 0]
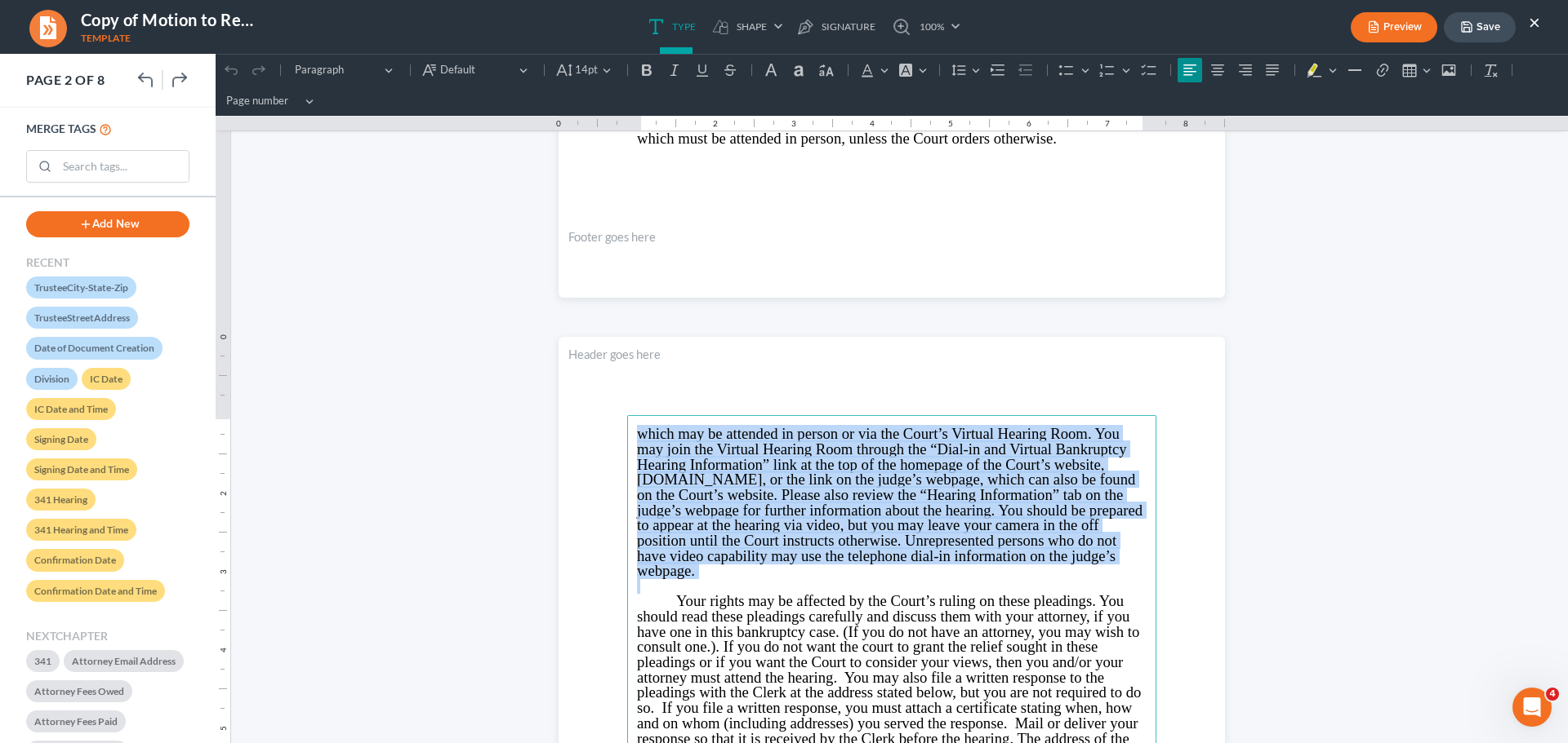
drag, startPoint x: 624, startPoint y: 429, endPoint x: 804, endPoint y: 569, distance: 228.0
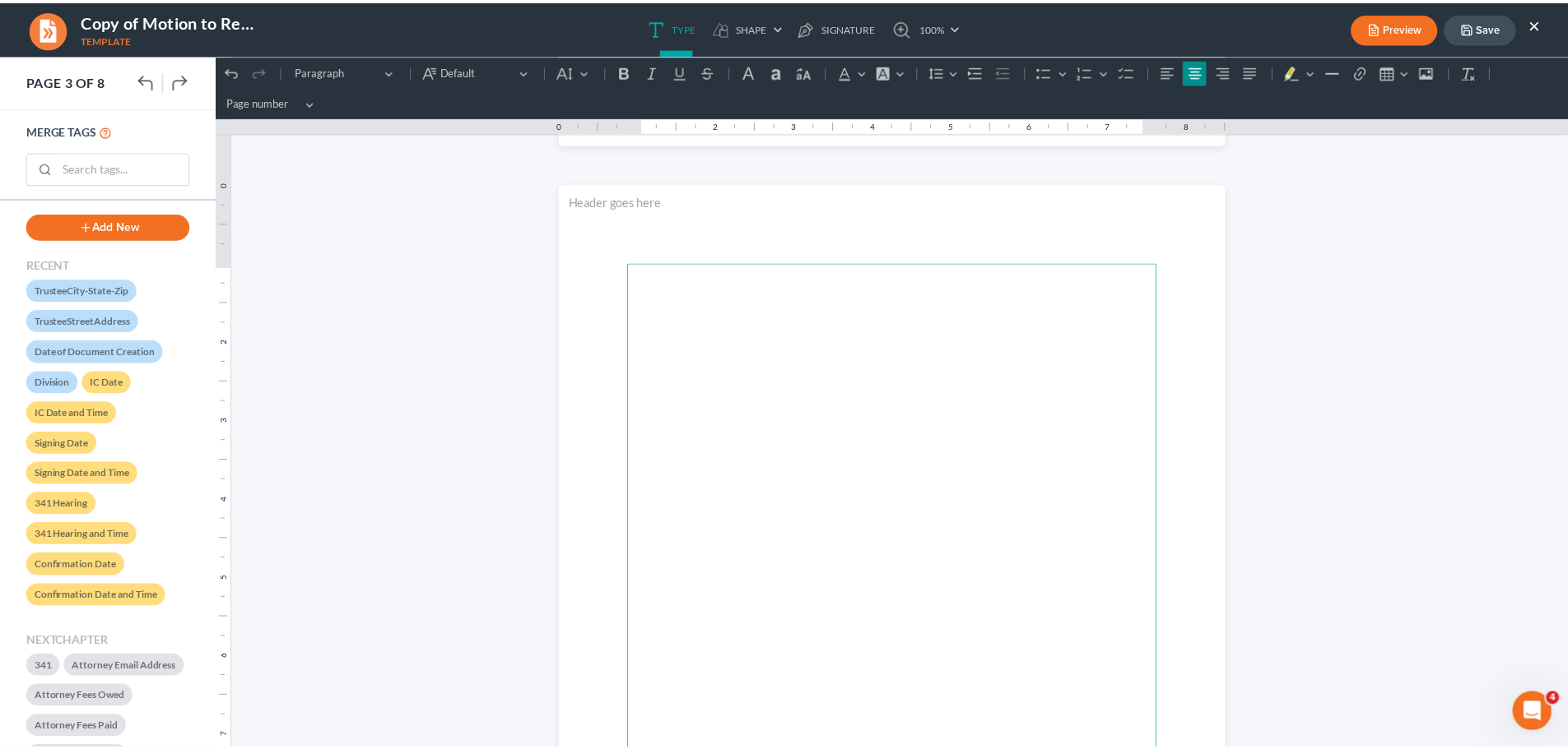
scroll to position [2056, 0]
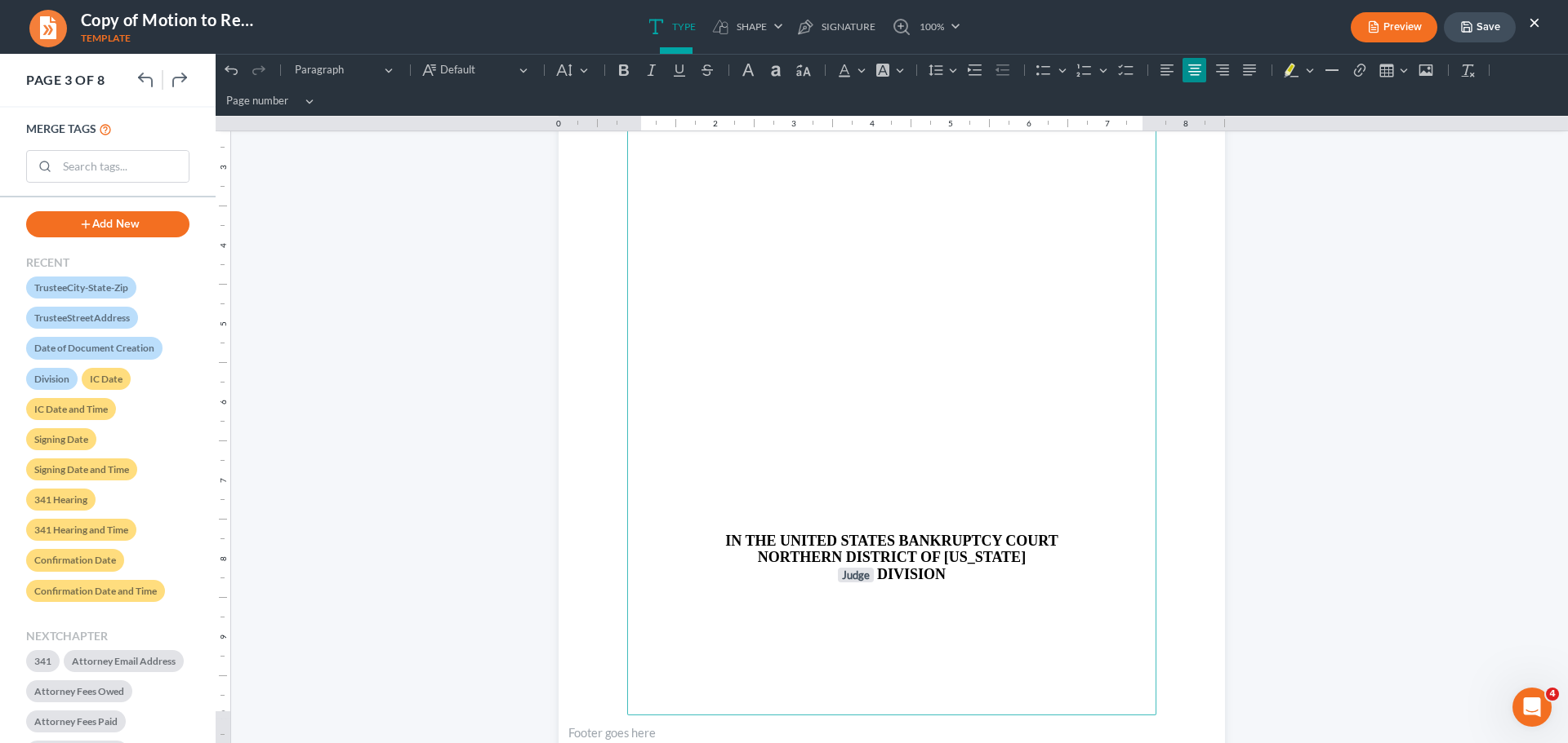
click at [875, 478] on p "Rich Text Editor, page-2-main" at bounding box center [891, 480] width 510 height 15
click at [1491, 25] on button "Save" at bounding box center [1479, 28] width 72 height 30
click at [1481, 28] on button "Save" at bounding box center [1479, 28] width 72 height 30
click at [1530, 23] on button "×" at bounding box center [1535, 22] width 12 height 19
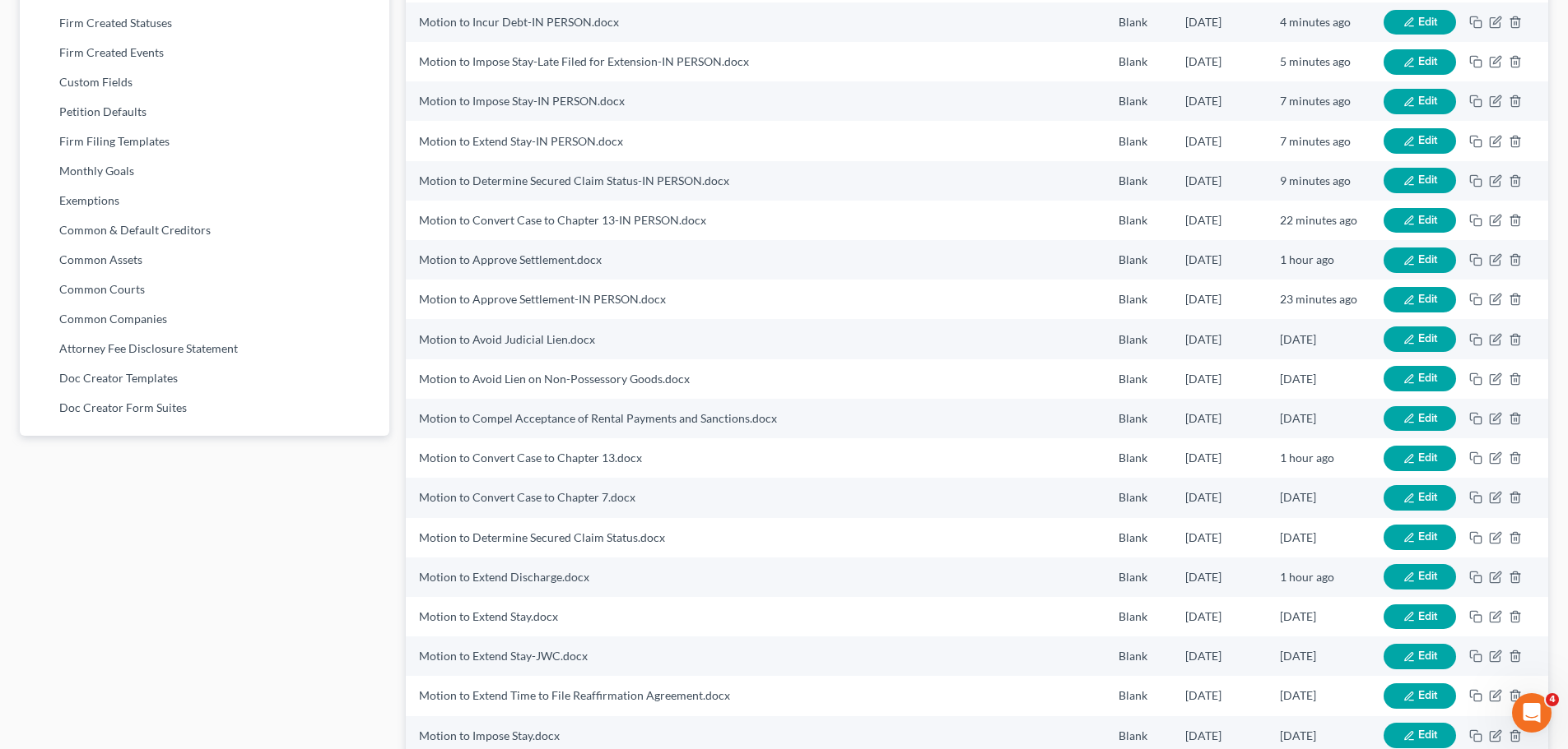
scroll to position [0, 0]
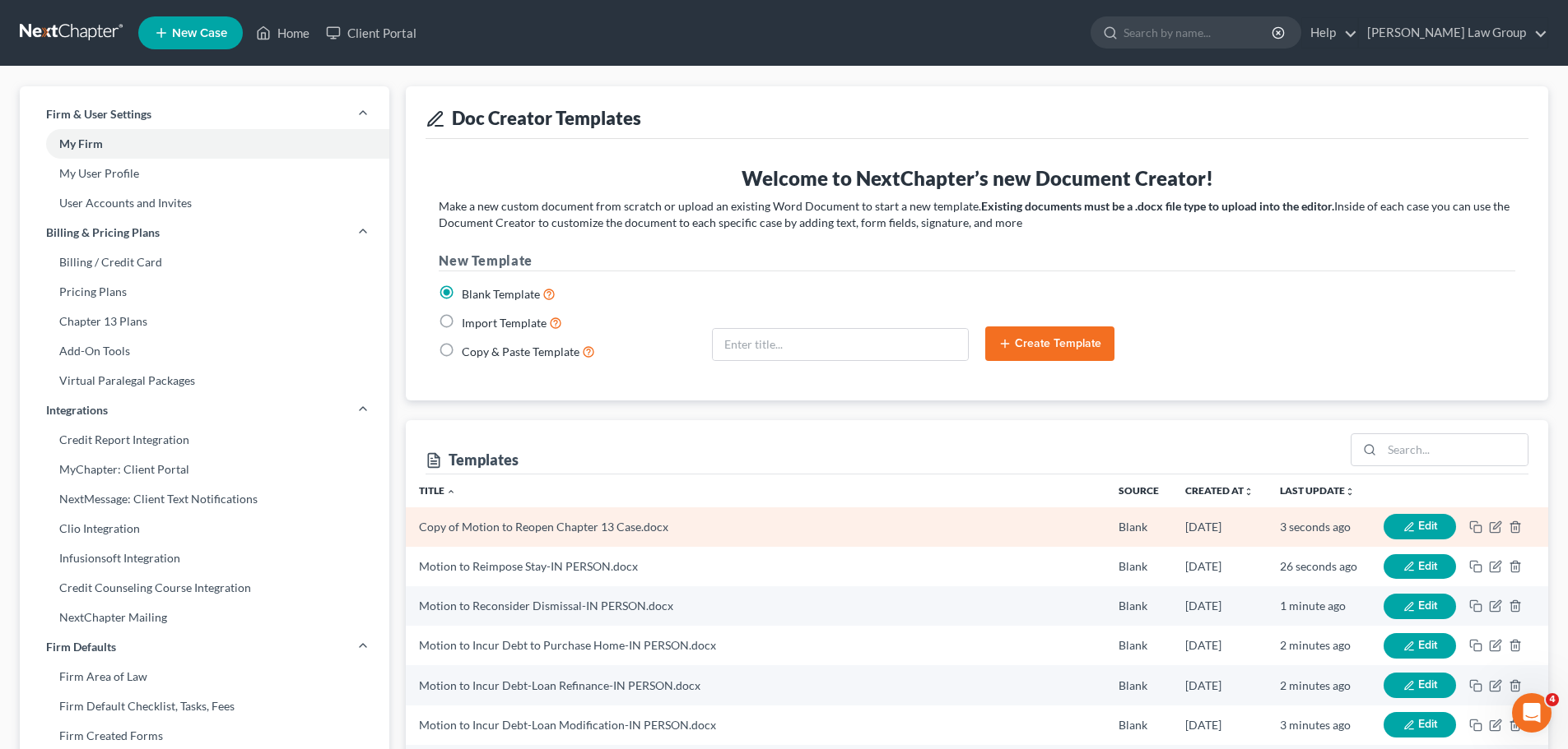
click at [1496, 518] on td "Edit" at bounding box center [1459, 527] width 178 height 40
click at [1495, 523] on icon "button" at bounding box center [1495, 528] width 10 height 10
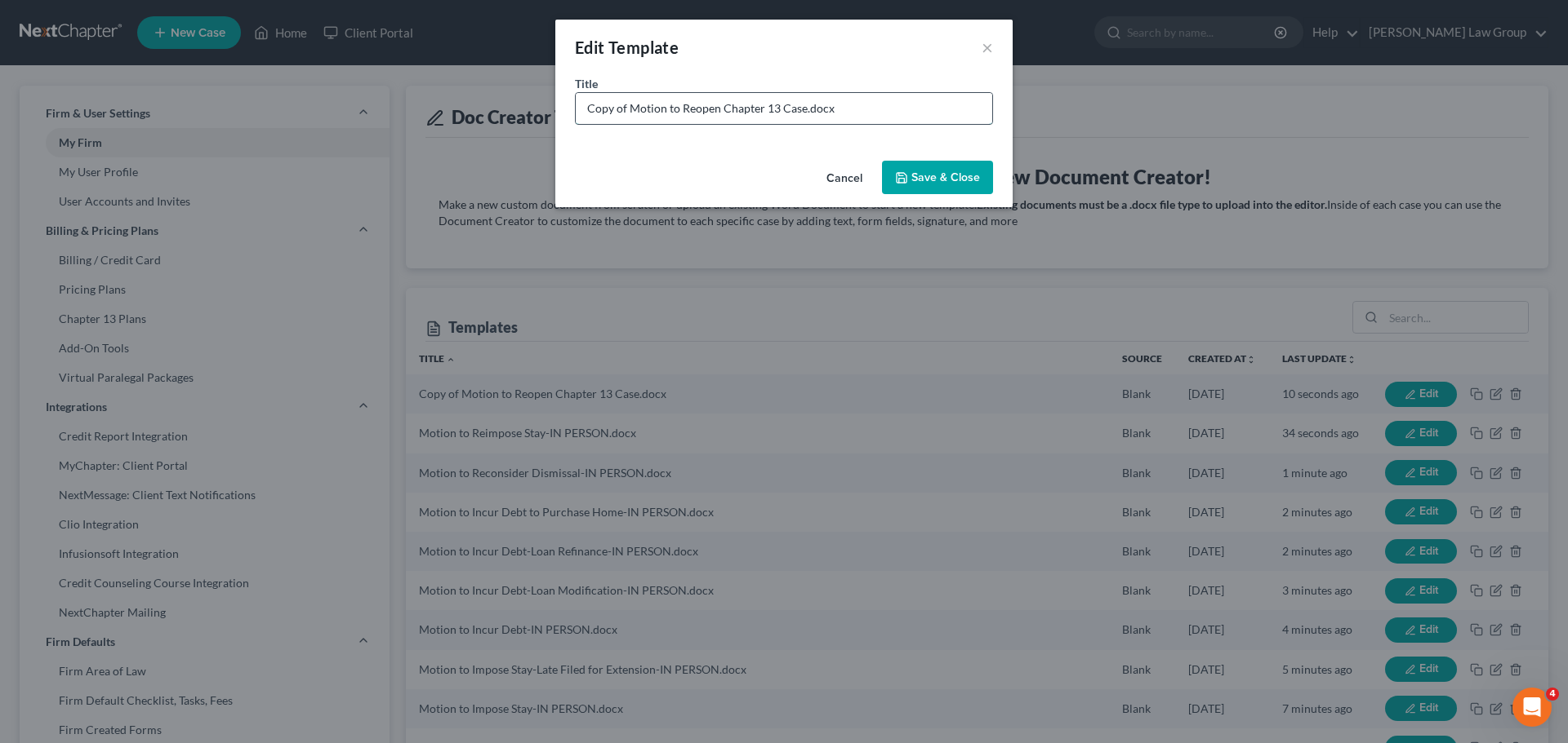
click at [629, 108] on input "Copy of Motion to Reopen Chapter 13 Case.docx" at bounding box center [784, 108] width 416 height 31
drag, startPoint x: 626, startPoint y: 108, endPoint x: 448, endPoint y: 104, distance: 178.0
click at [448, 104] on div "Edit Template × Title * Copy of Motion to Reopen Chapter 13 Case.docx Cancel Sa…" at bounding box center [784, 372] width 1568 height 743
click at [765, 109] on input "Motion to Reopen Chapter 13 Case.docx" at bounding box center [784, 108] width 416 height 31
type input "Motion to Reopen Chapter 13 Case-IN PERSON.docx"
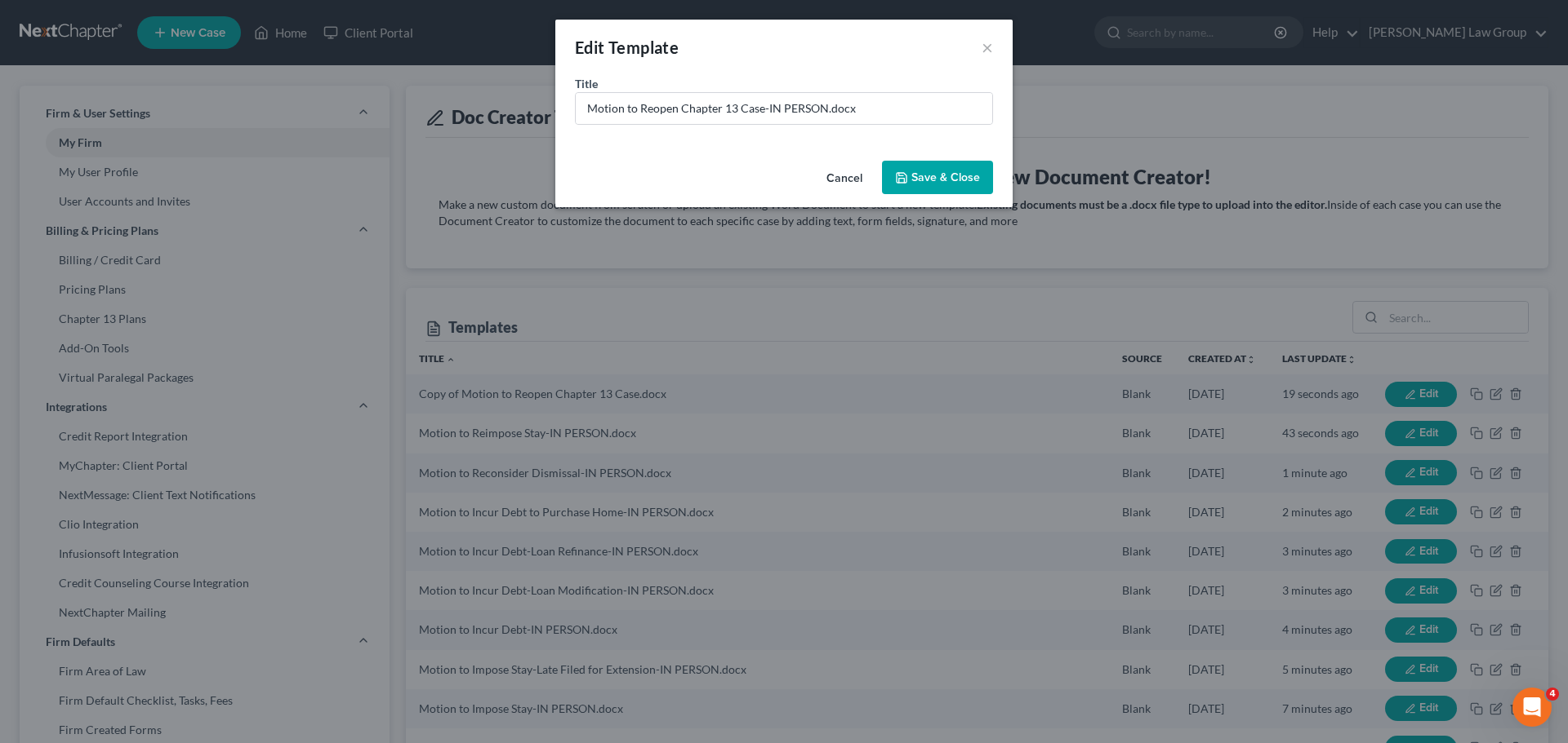
click at [931, 179] on button "Save & Close" at bounding box center [937, 178] width 111 height 34
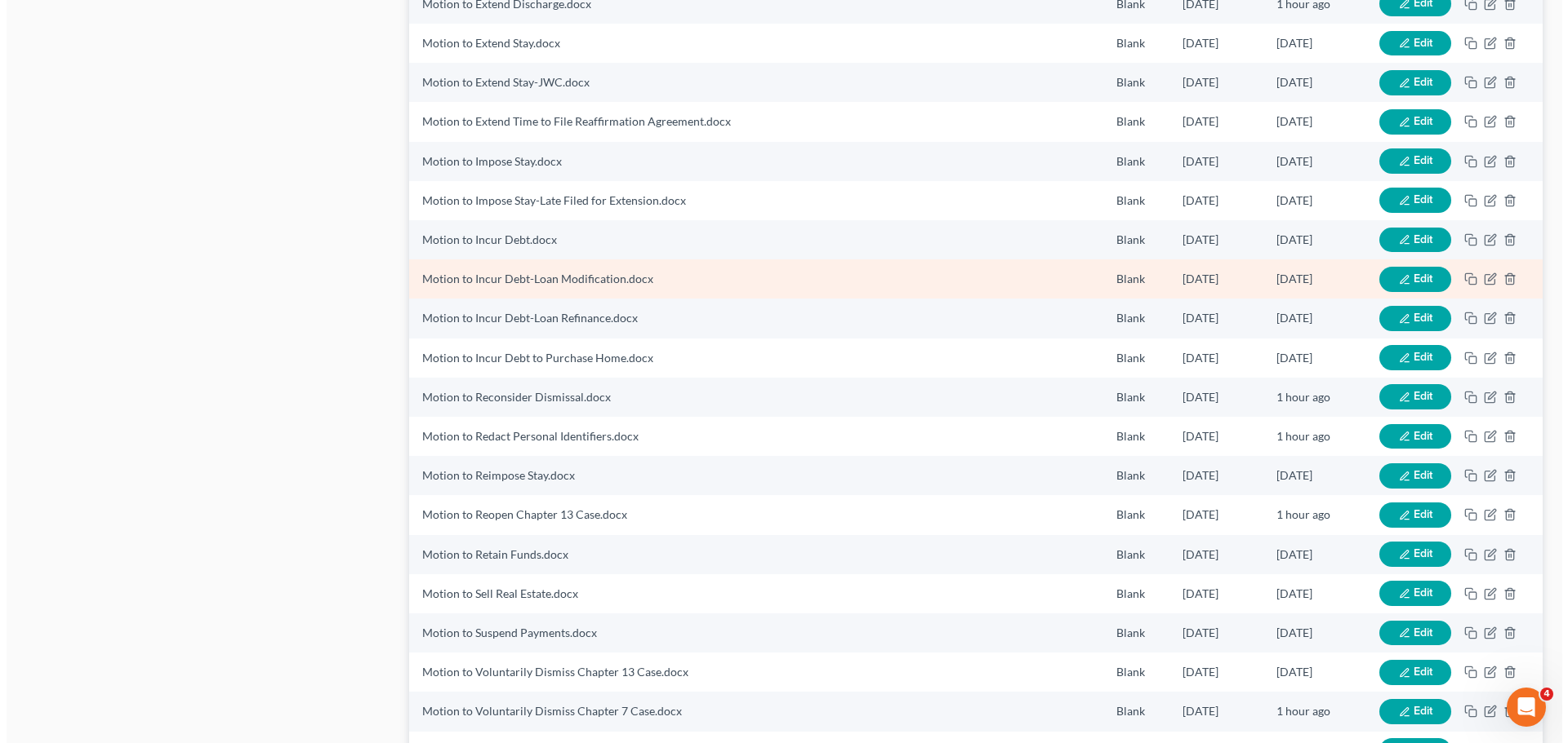
scroll to position [1387, 0]
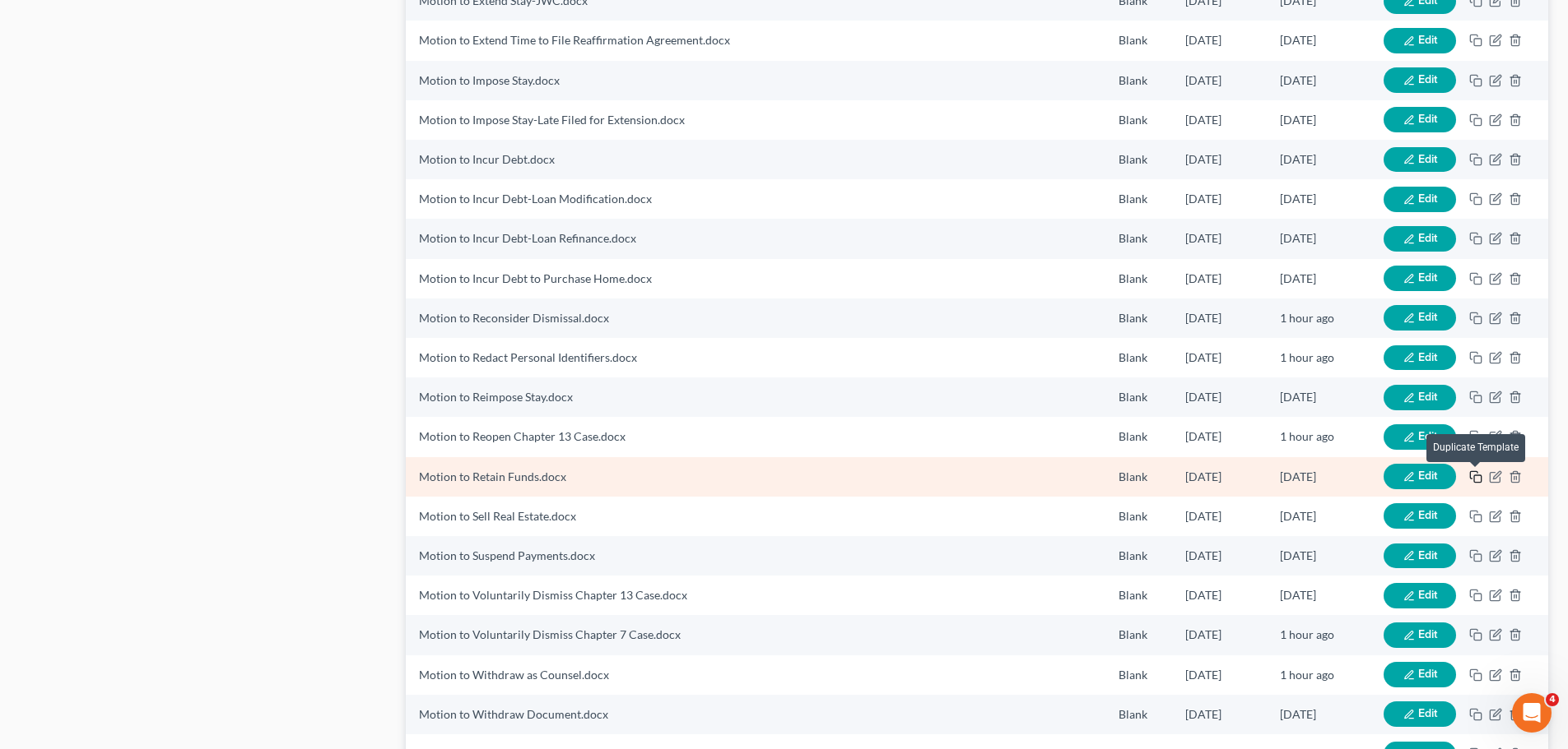
click at [1479, 475] on rect "button" at bounding box center [1478, 479] width 8 height 8
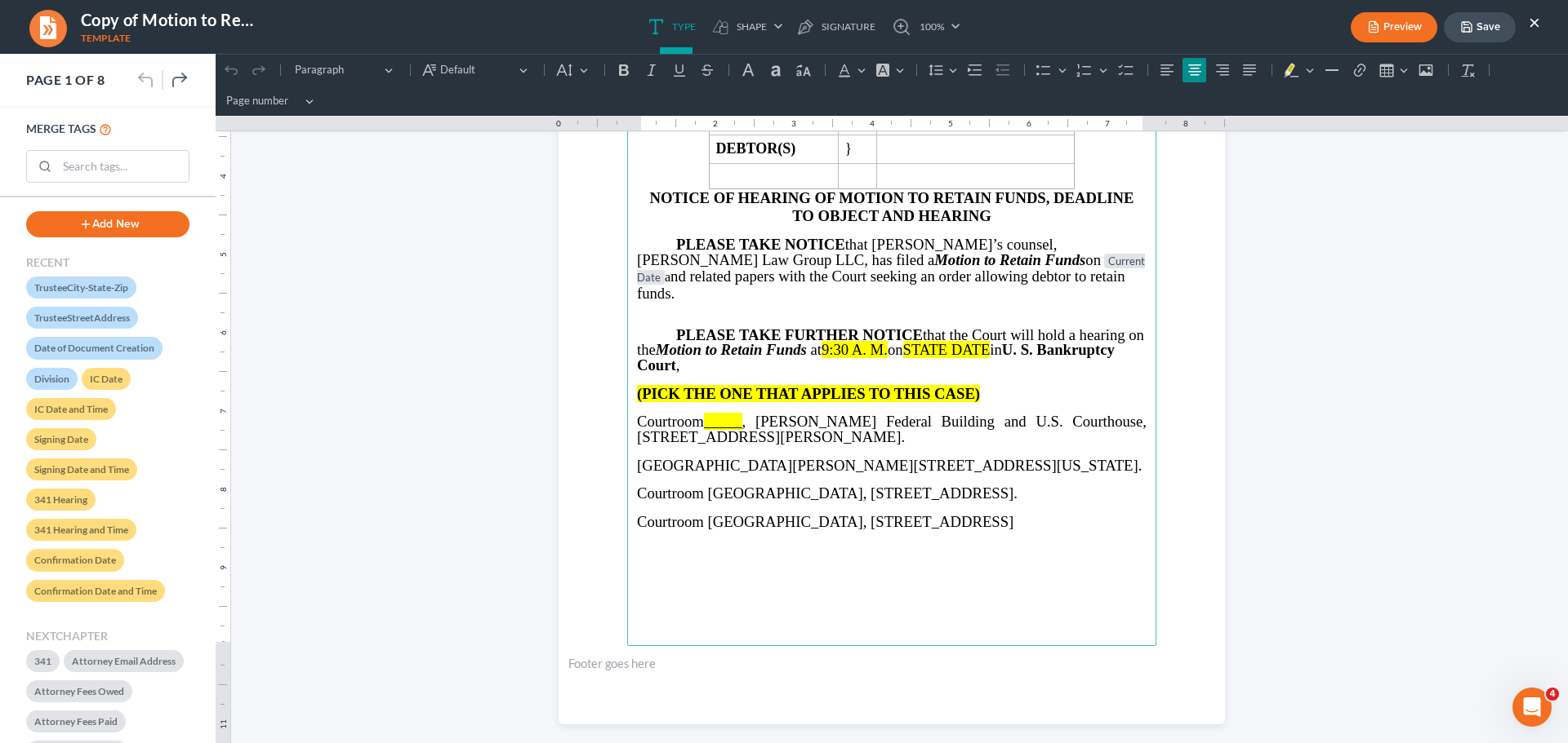
scroll to position [326, 0]
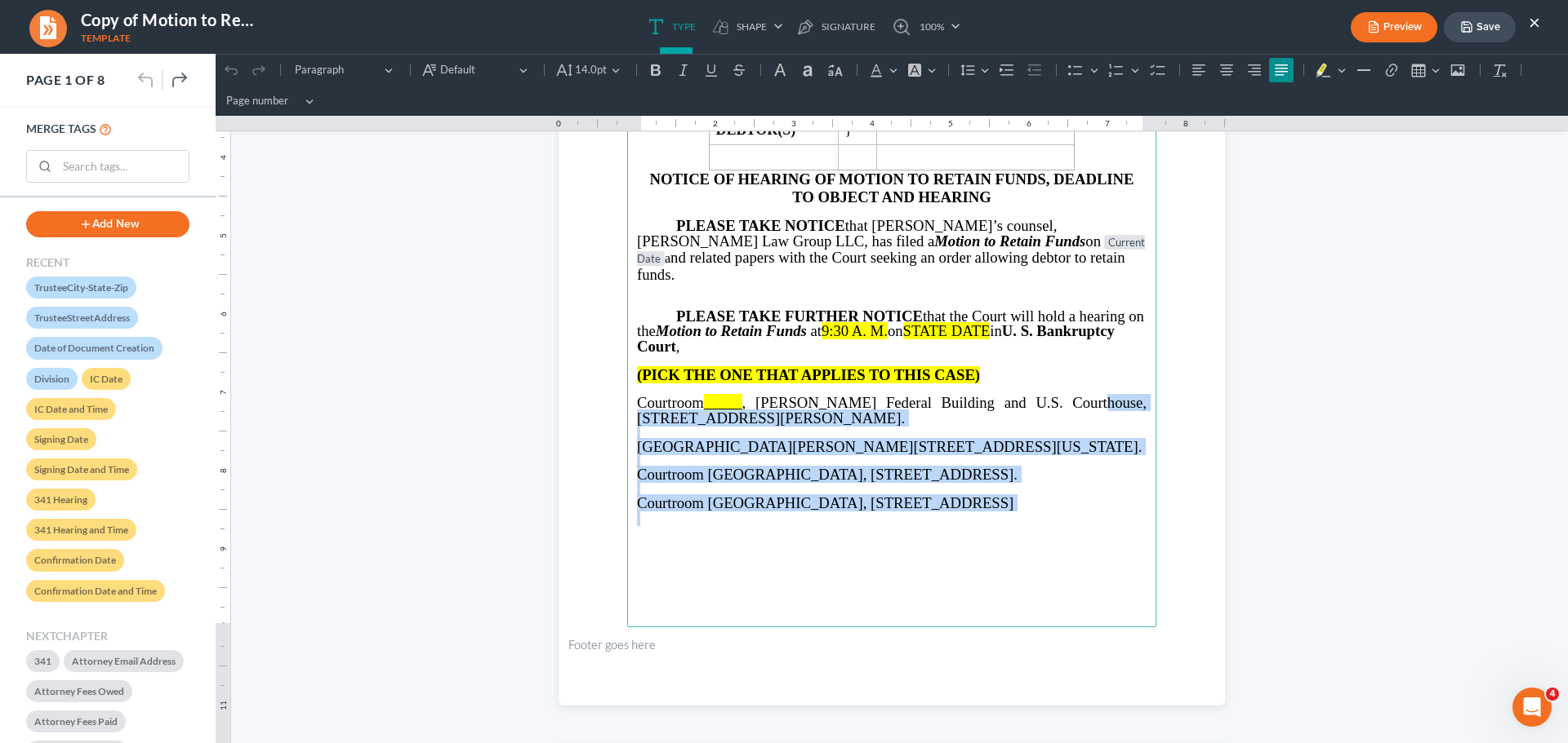
drag, startPoint x: 1043, startPoint y: 387, endPoint x: 1129, endPoint y: 512, distance: 151.7
click at [1129, 512] on main "⁠⁠⁠⁠⁠⁠⁠ IN THE UNITED STATES BANKRUPTCY COURT NORTHERN DISTRICT OF GEORGIA Judg…" at bounding box center [891, 275] width 529 height 705
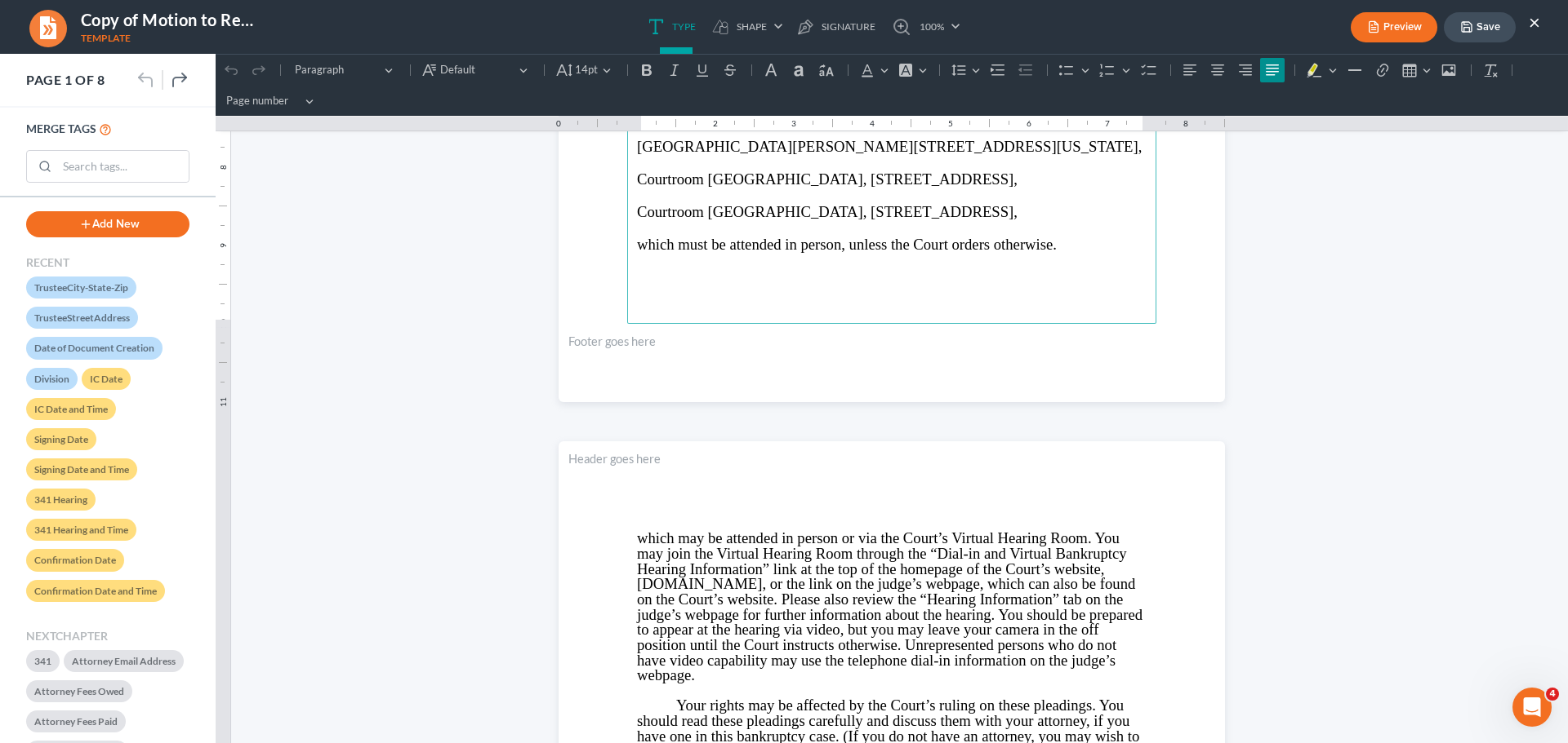
scroll to position [735, 0]
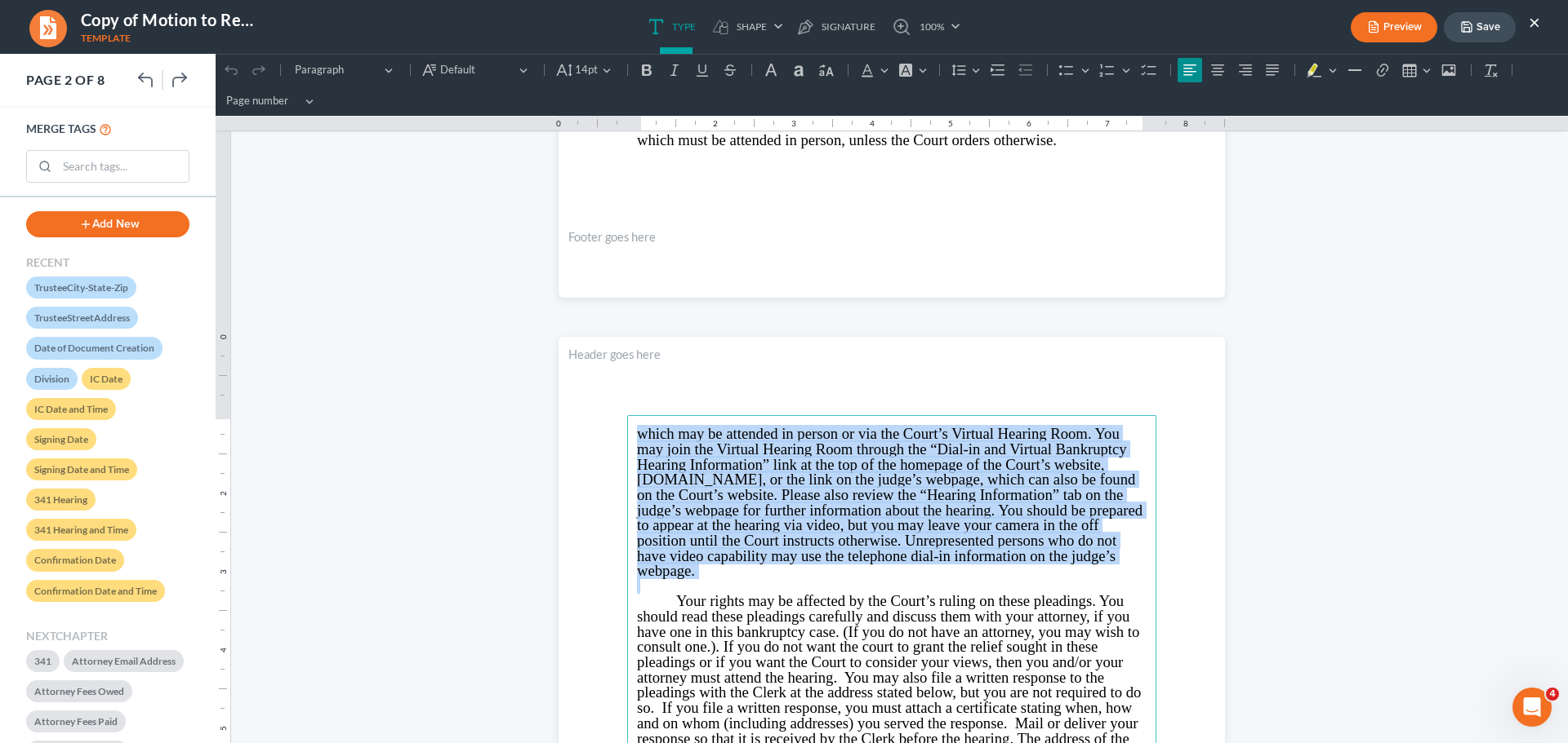
drag, startPoint x: 629, startPoint y: 438, endPoint x: 827, endPoint y: 578, distance: 242.5
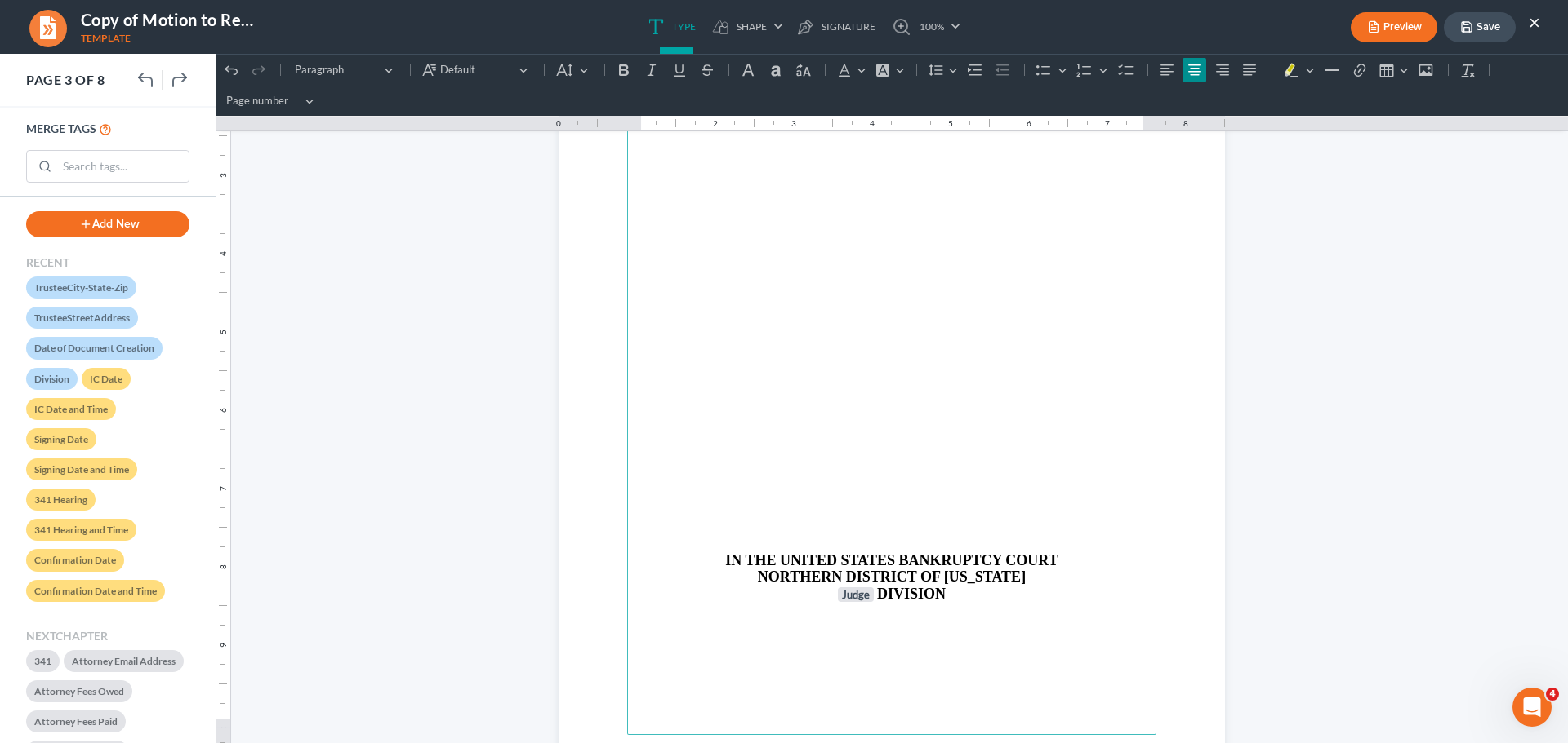
scroll to position [2285, 0]
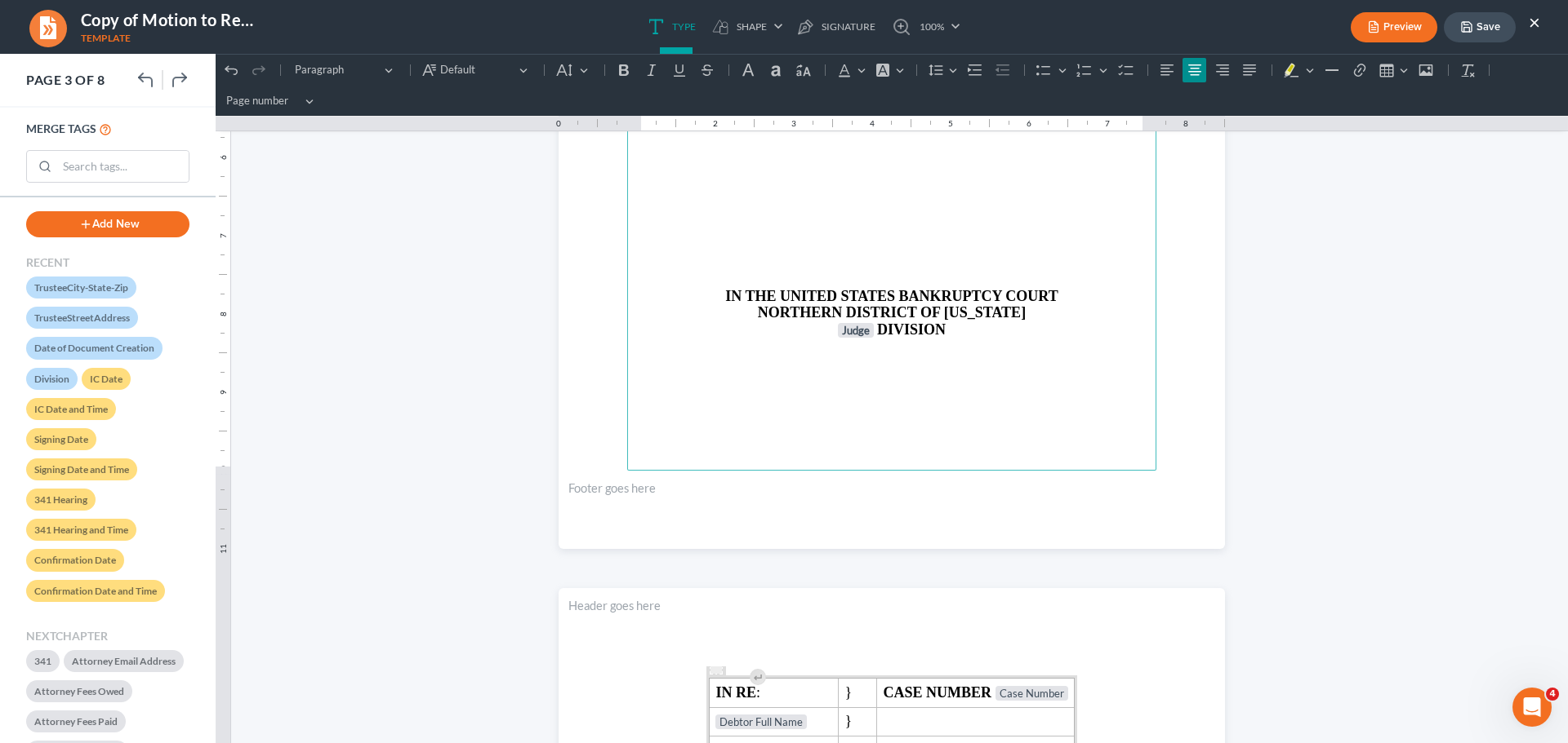
click at [841, 275] on p "Rich Text Editor, page-2-main" at bounding box center [891, 280] width 510 height 15
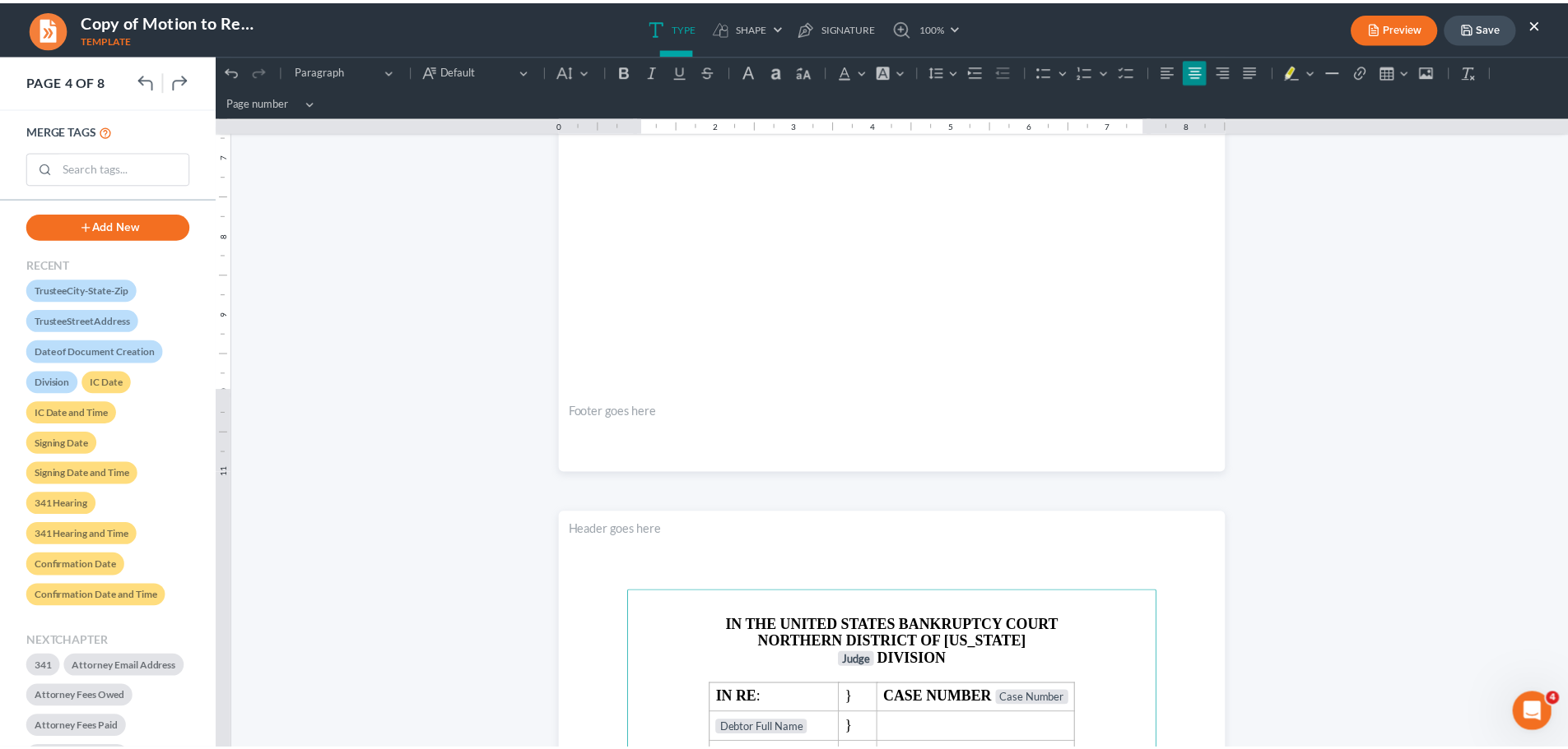
scroll to position [2565, 0]
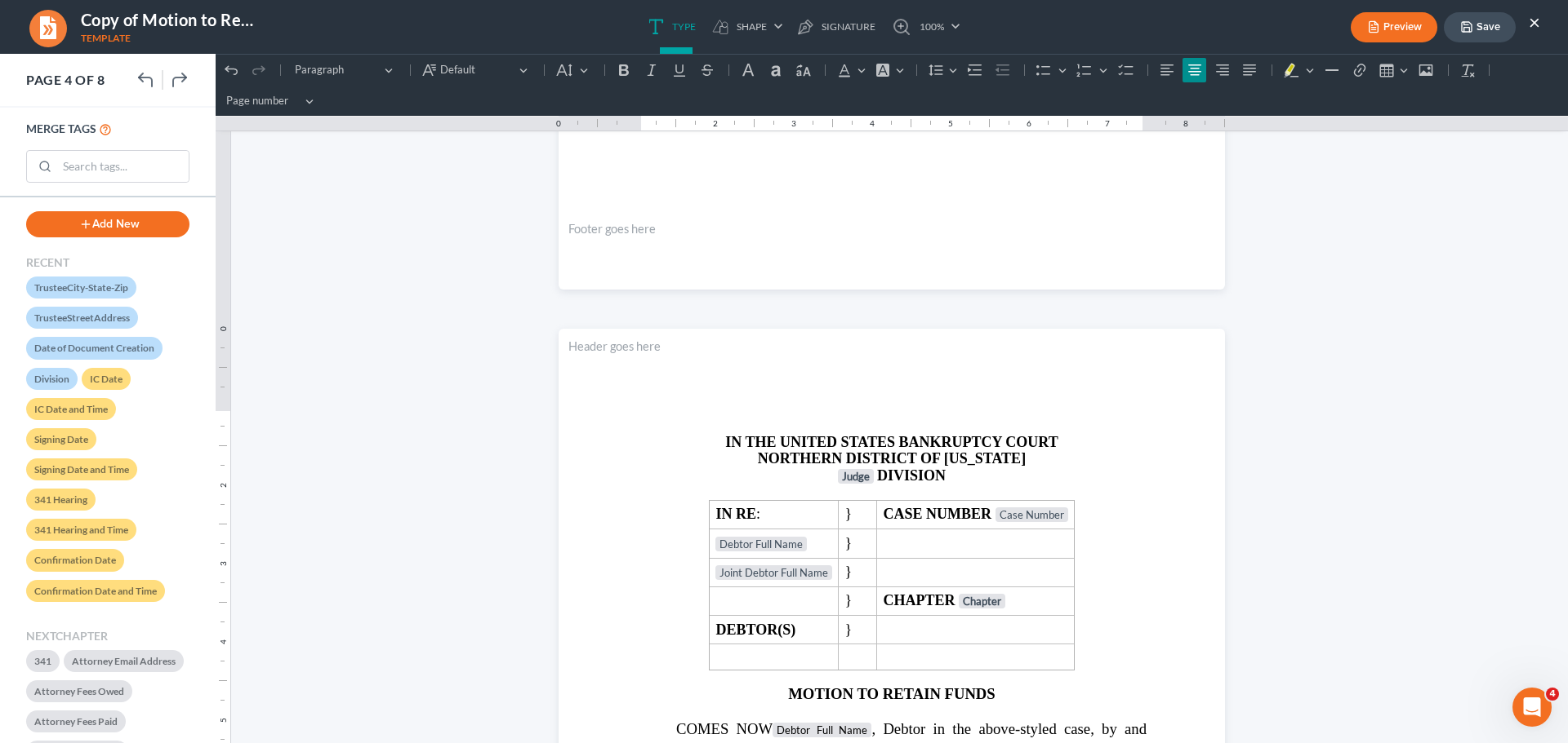
click at [1494, 28] on button "Save" at bounding box center [1479, 28] width 72 height 30
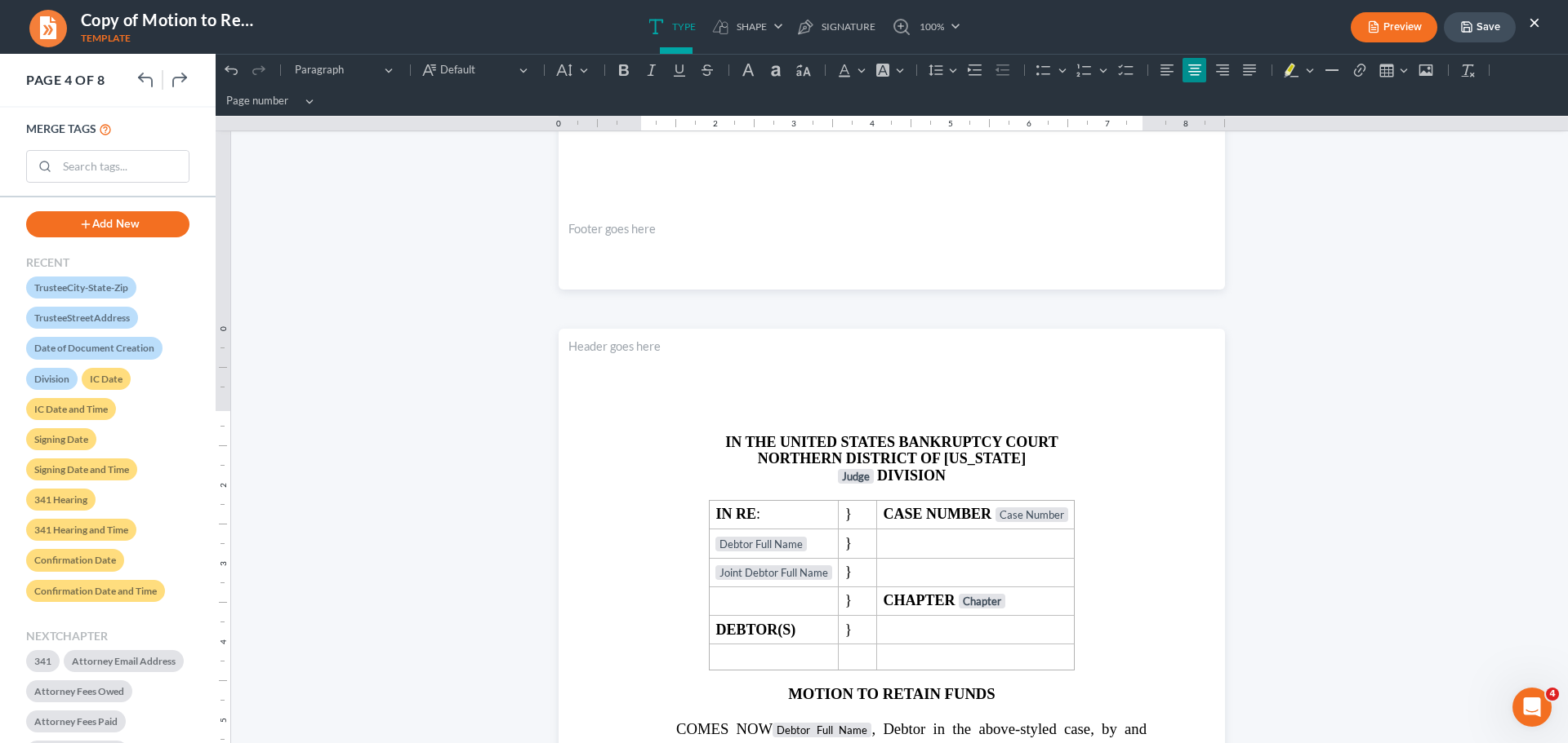
click at [1476, 29] on button "Save" at bounding box center [1479, 28] width 72 height 30
click at [1531, 24] on button "×" at bounding box center [1535, 22] width 12 height 19
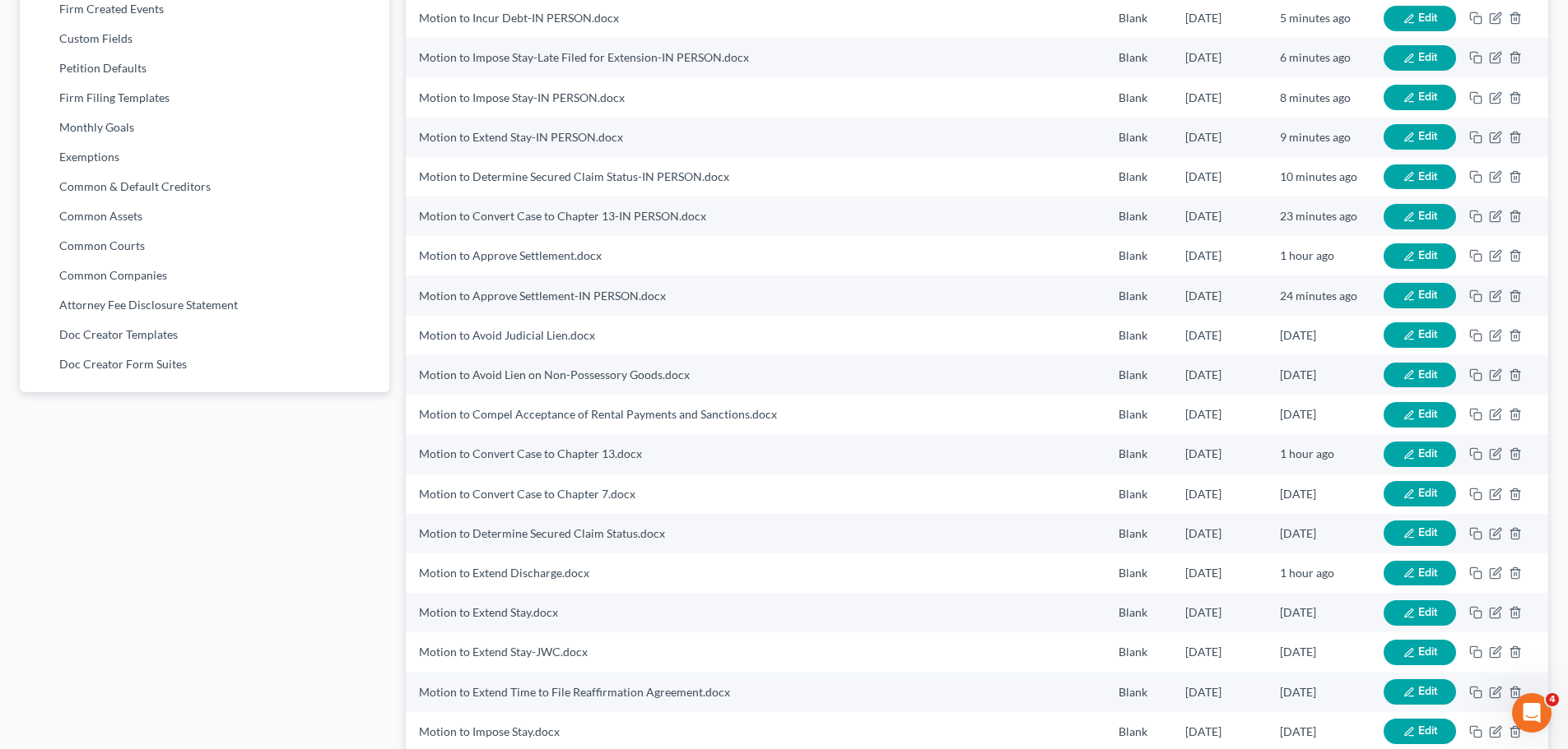
scroll to position [0, 0]
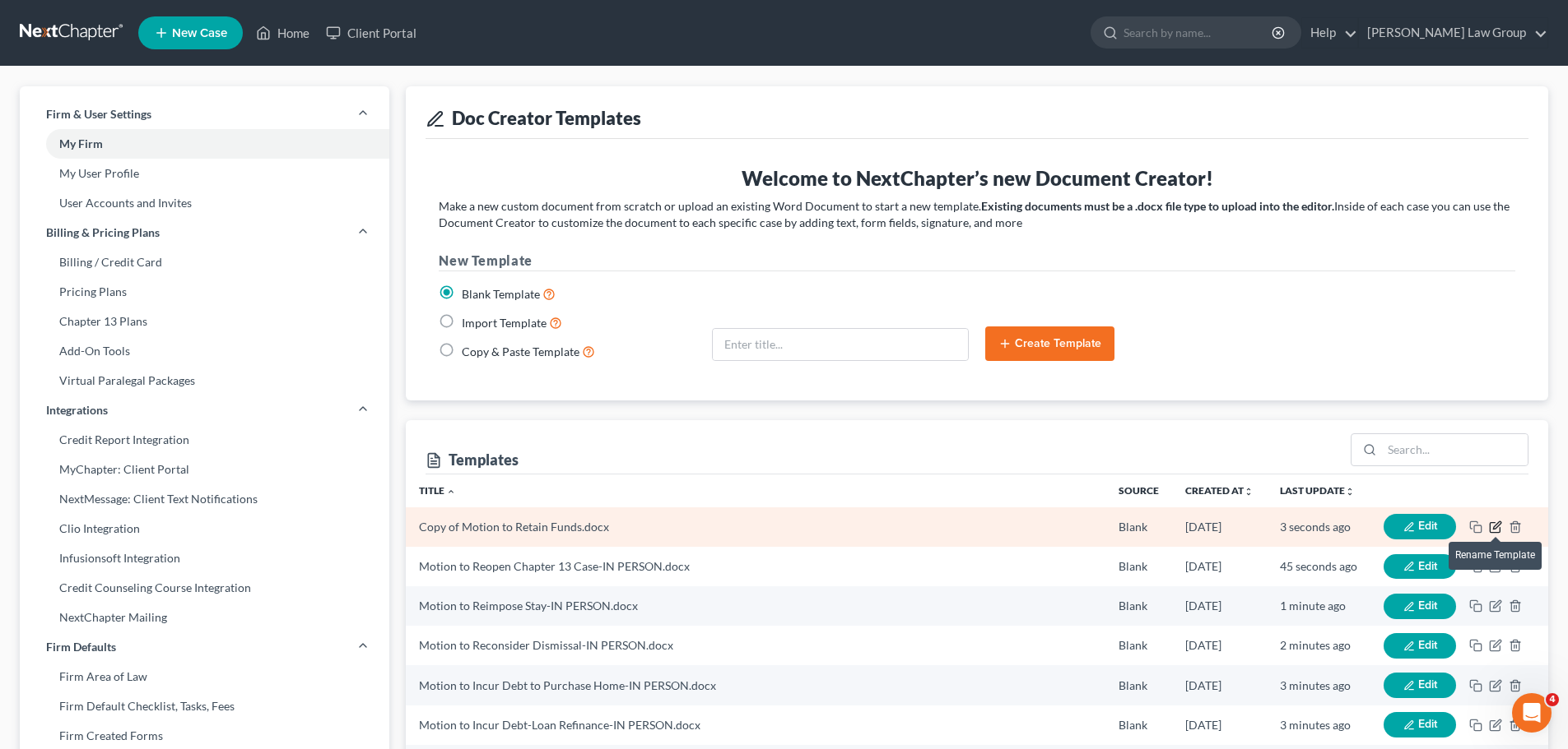
click at [1496, 523] on icon "button" at bounding box center [1496, 528] width 13 height 13
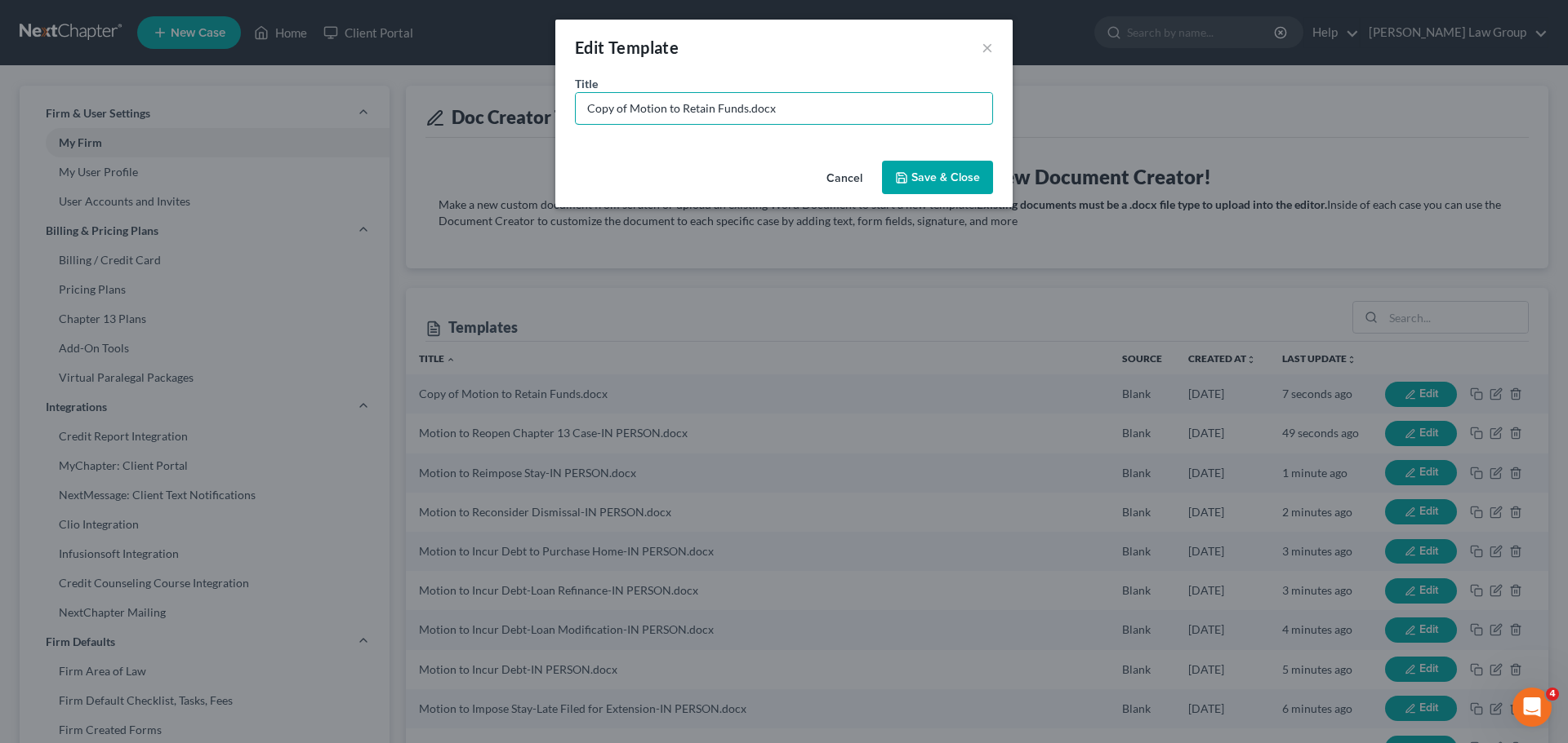
drag, startPoint x: 627, startPoint y: 105, endPoint x: 348, endPoint y: 84, distance: 279.8
click at [362, 78] on div "Edit Template × Title * Copy of Motion to Retain Funds.docx Cancel Save & Close" at bounding box center [784, 372] width 1568 height 743
click at [703, 105] on input "Motion to Retain Funds.docx" at bounding box center [784, 108] width 416 height 31
type input "Motion to Retain Funds-IN PERSON.docx"
click at [931, 191] on button "Save & Close" at bounding box center [937, 178] width 111 height 34
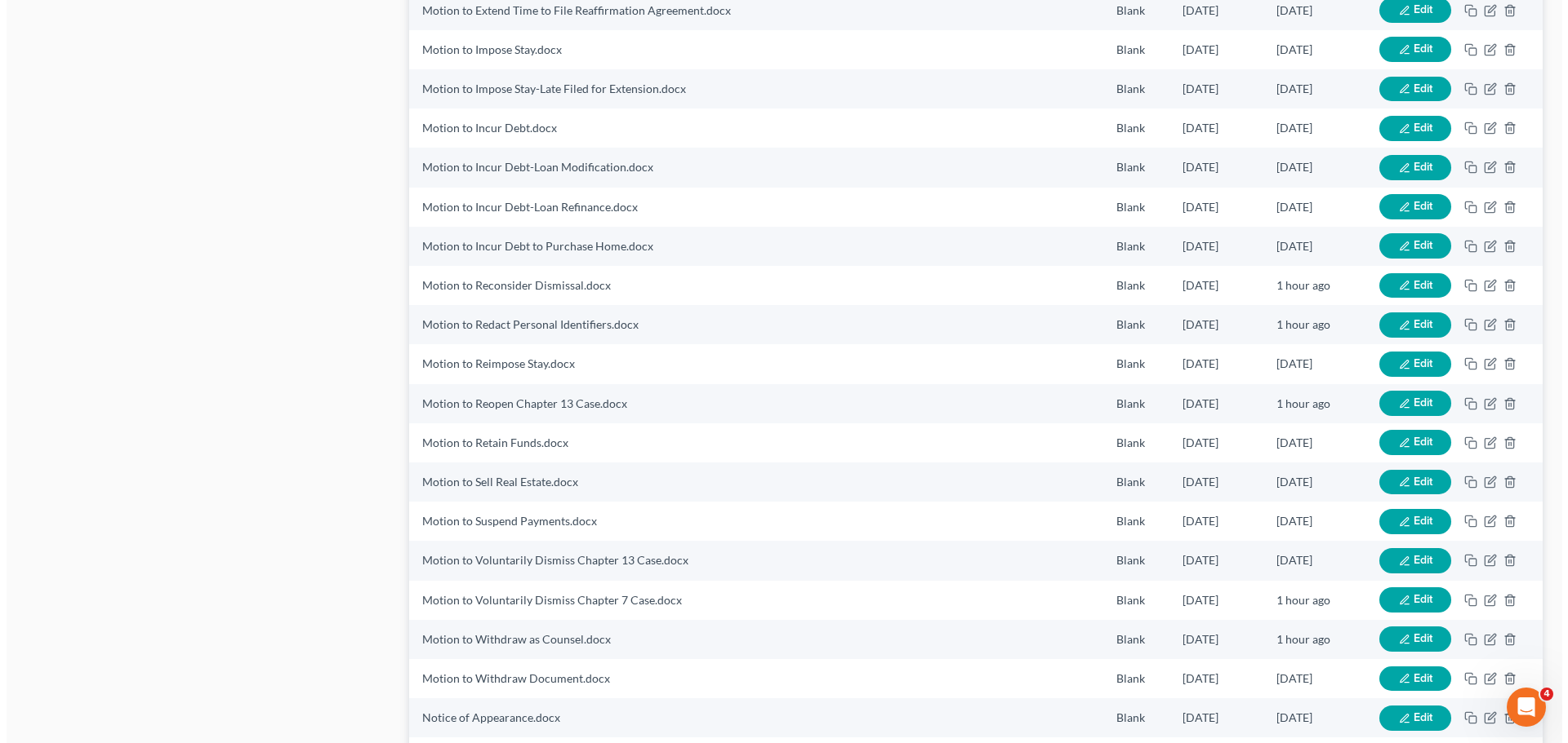
scroll to position [1468, 0]
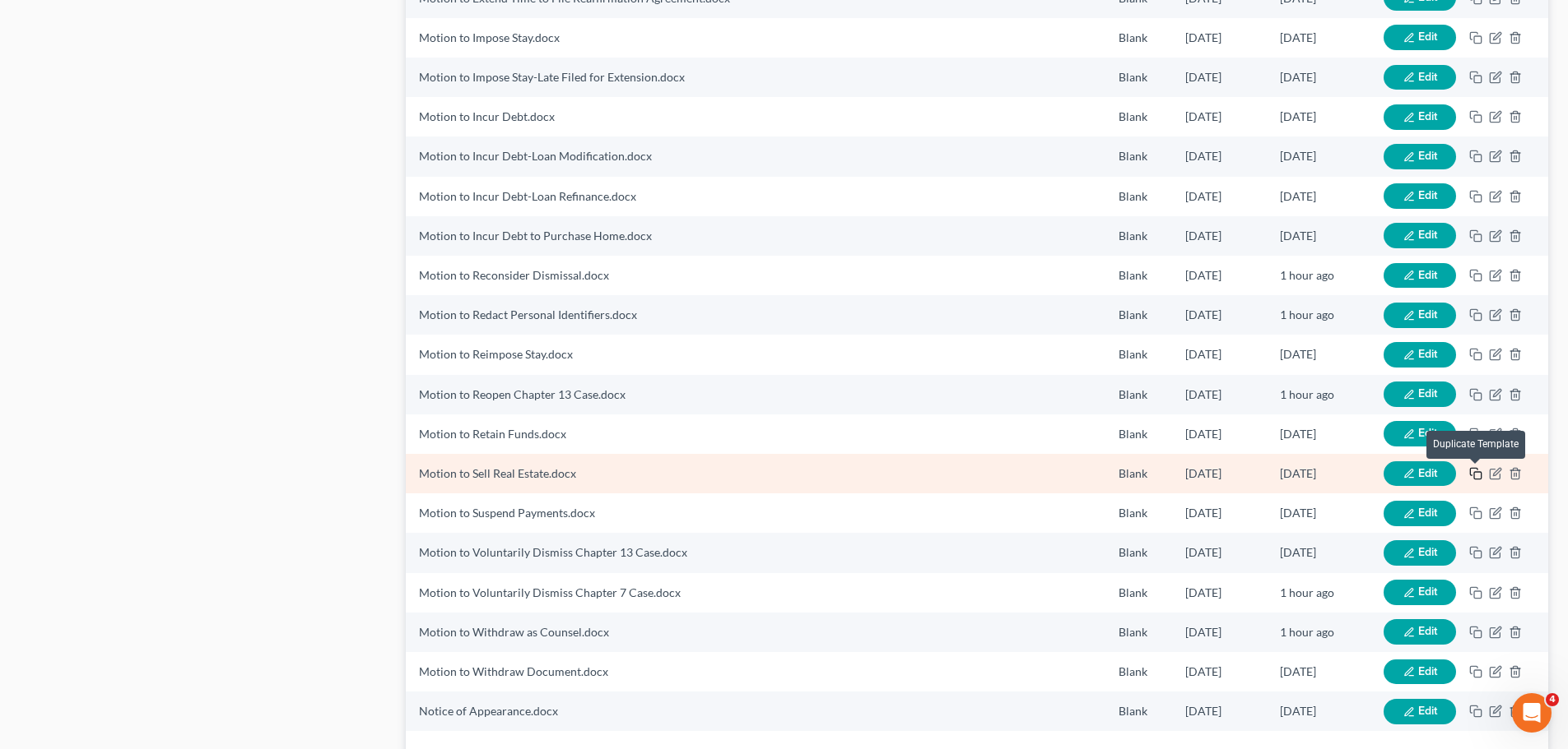
click at [1475, 470] on icon "button" at bounding box center [1476, 474] width 13 height 13
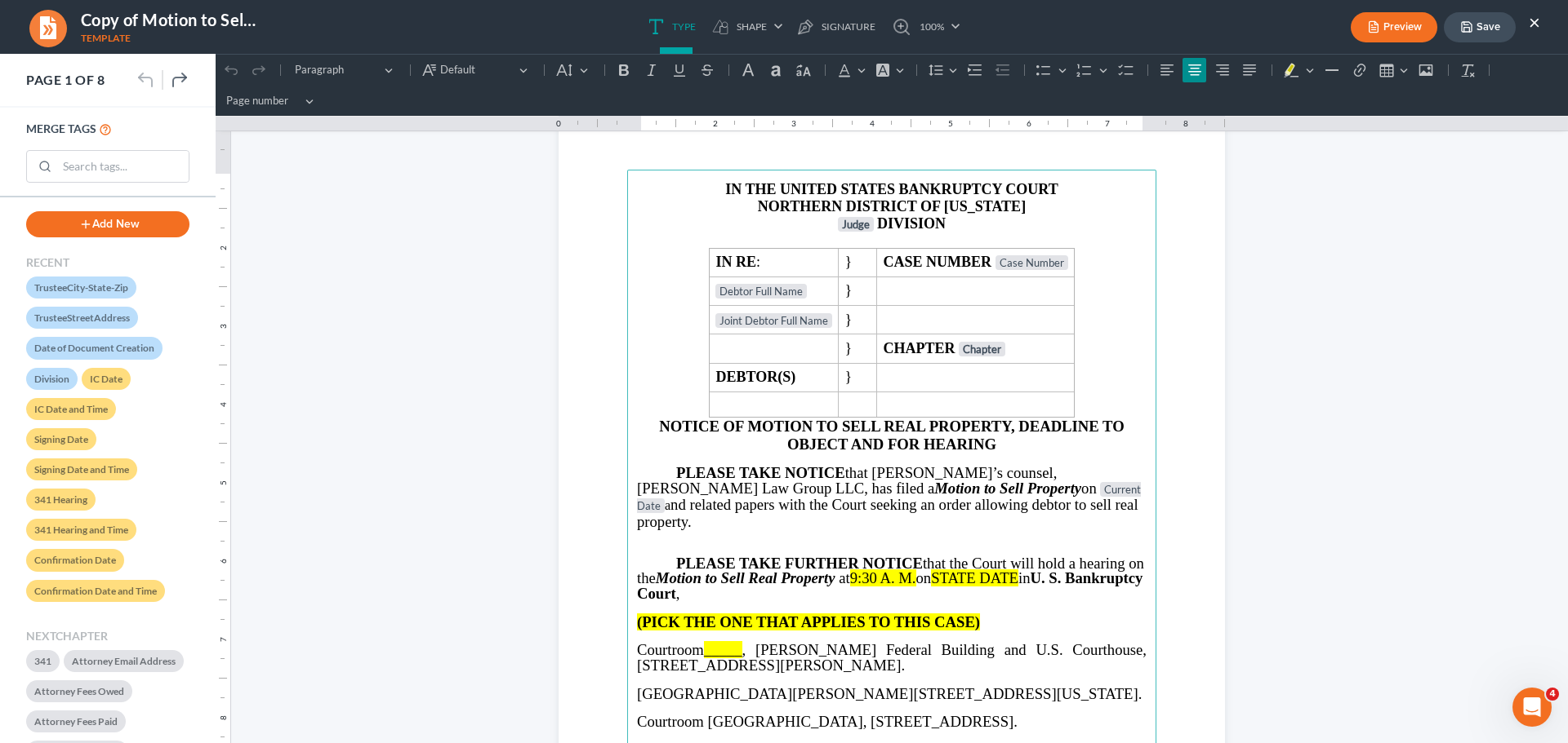
scroll to position [326, 0]
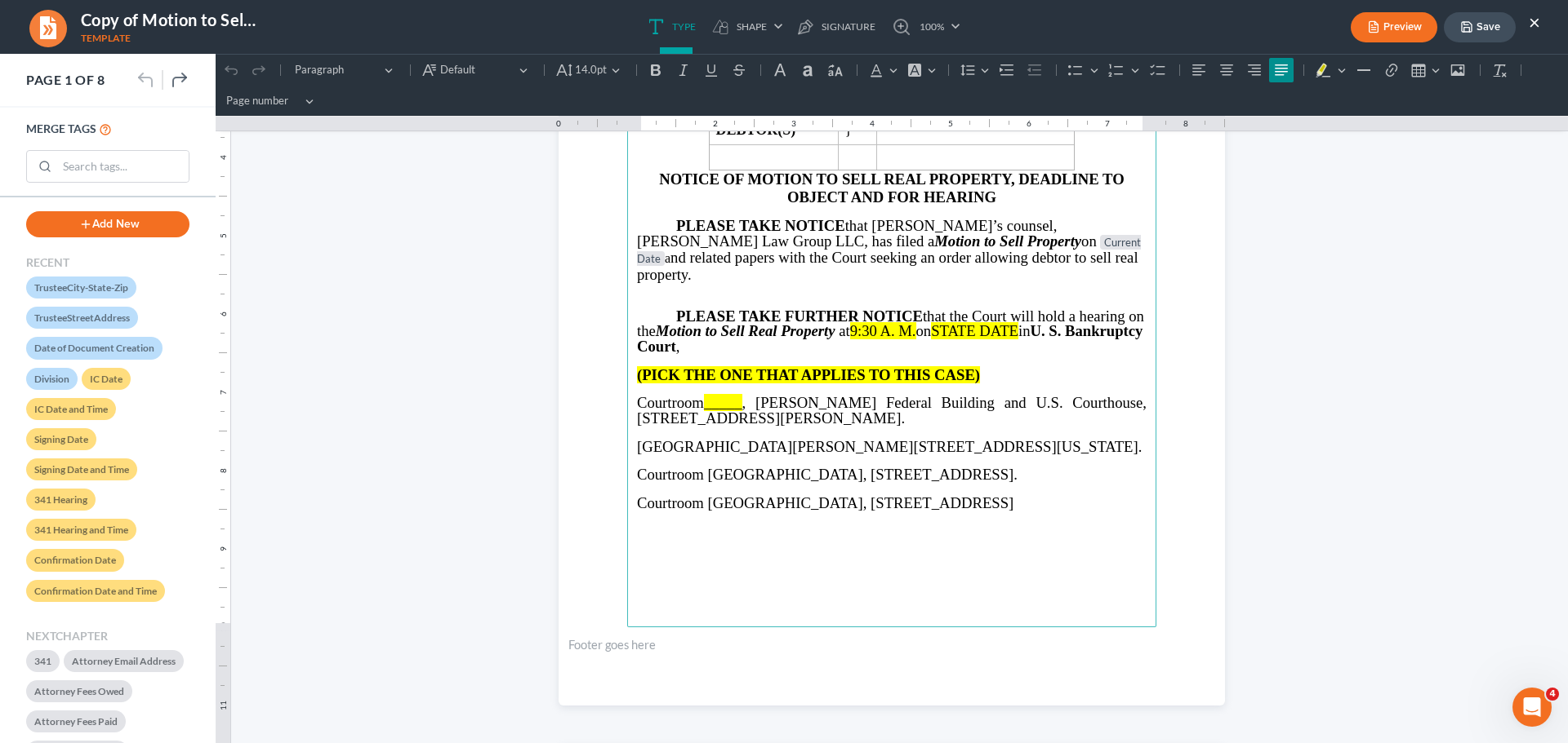
drag, startPoint x: 1044, startPoint y: 383, endPoint x: 1108, endPoint y: 505, distance: 137.8
click at [1108, 505] on main "⁠⁠⁠⁠⁠⁠⁠ IN THE UNITED STATES BANKRUPTCY COURT NORTHERN DISTRICT OF GEORGIA Judg…" at bounding box center [891, 275] width 529 height 705
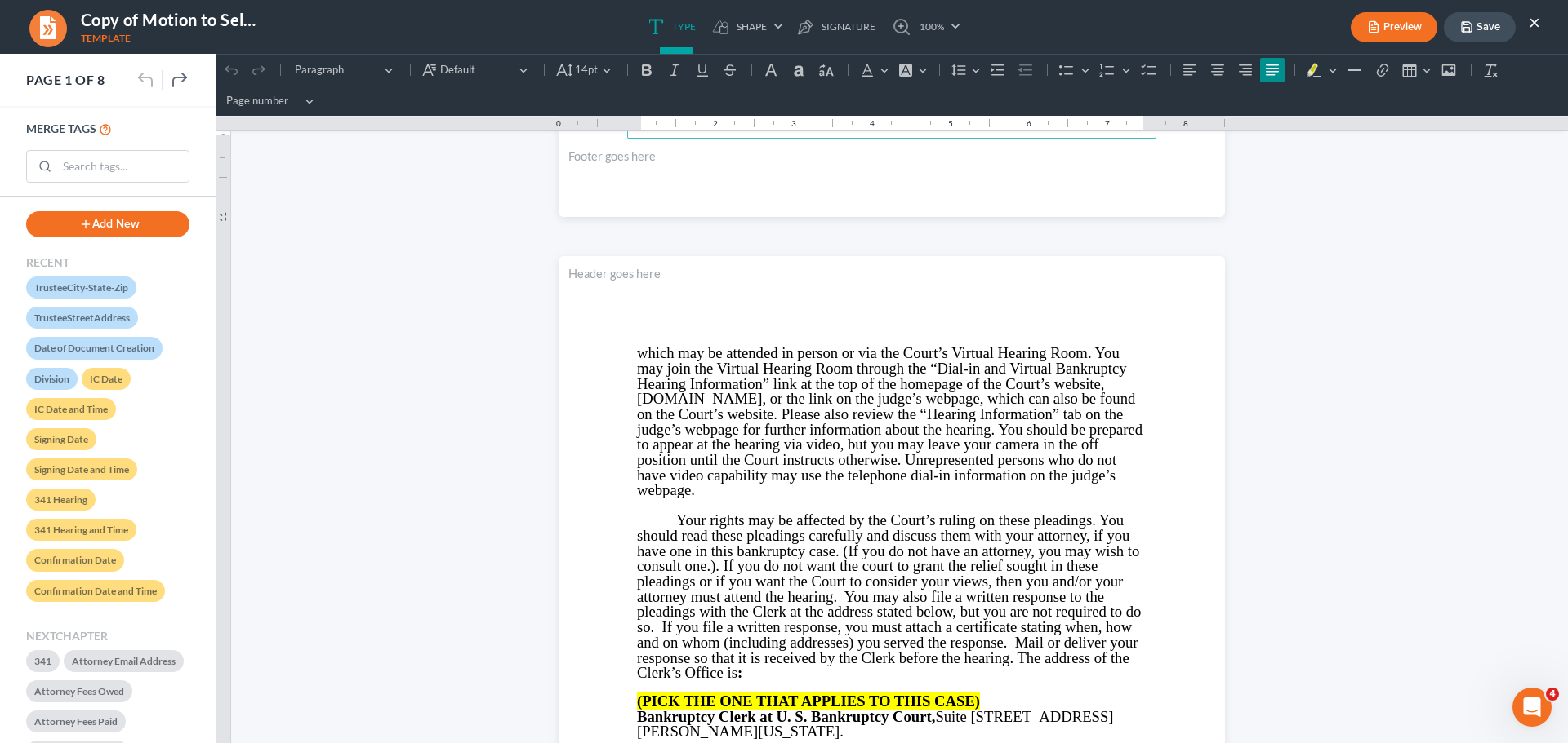
scroll to position [816, 0]
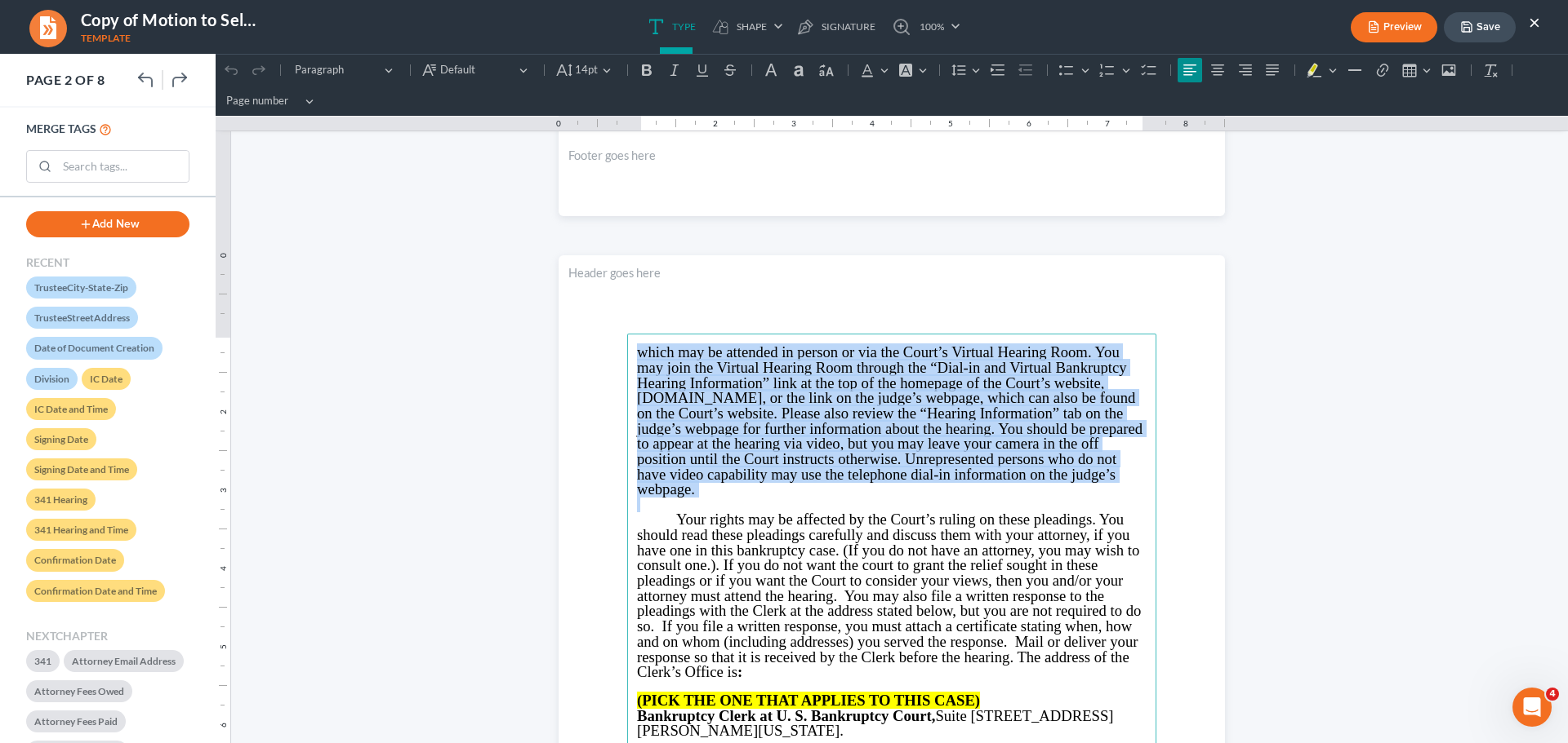
drag, startPoint x: 626, startPoint y: 346, endPoint x: 767, endPoint y: 502, distance: 210.3
click at [767, 503] on main "⁠⁠⁠⁠⁠⁠⁠ which may be attended in person or via the Court’s Virtual Hearing Room…" at bounding box center [891, 686] width 529 height 705
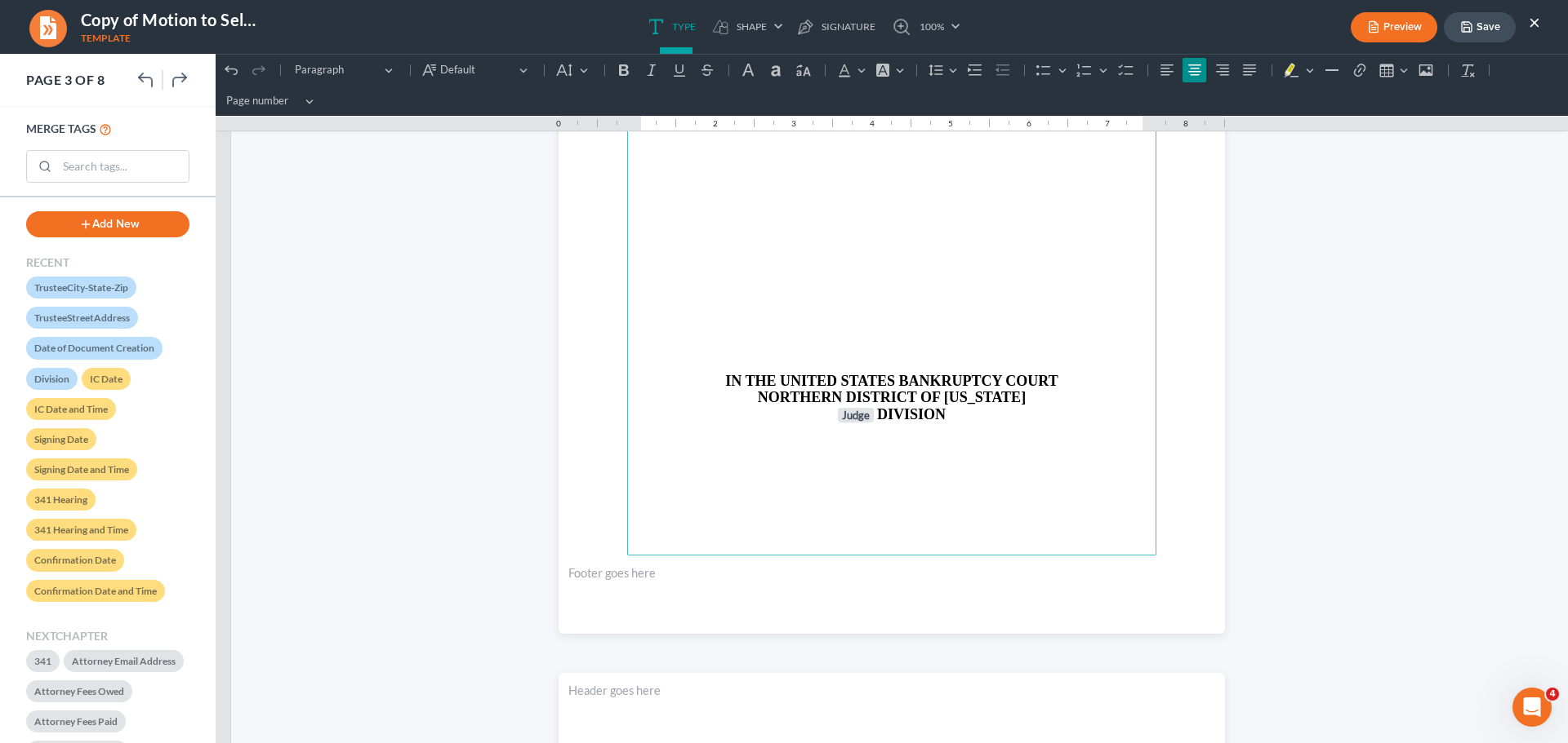
scroll to position [2203, 0]
click at [892, 358] on p "Rich Text Editor, page-2-main" at bounding box center [891, 361] width 510 height 15
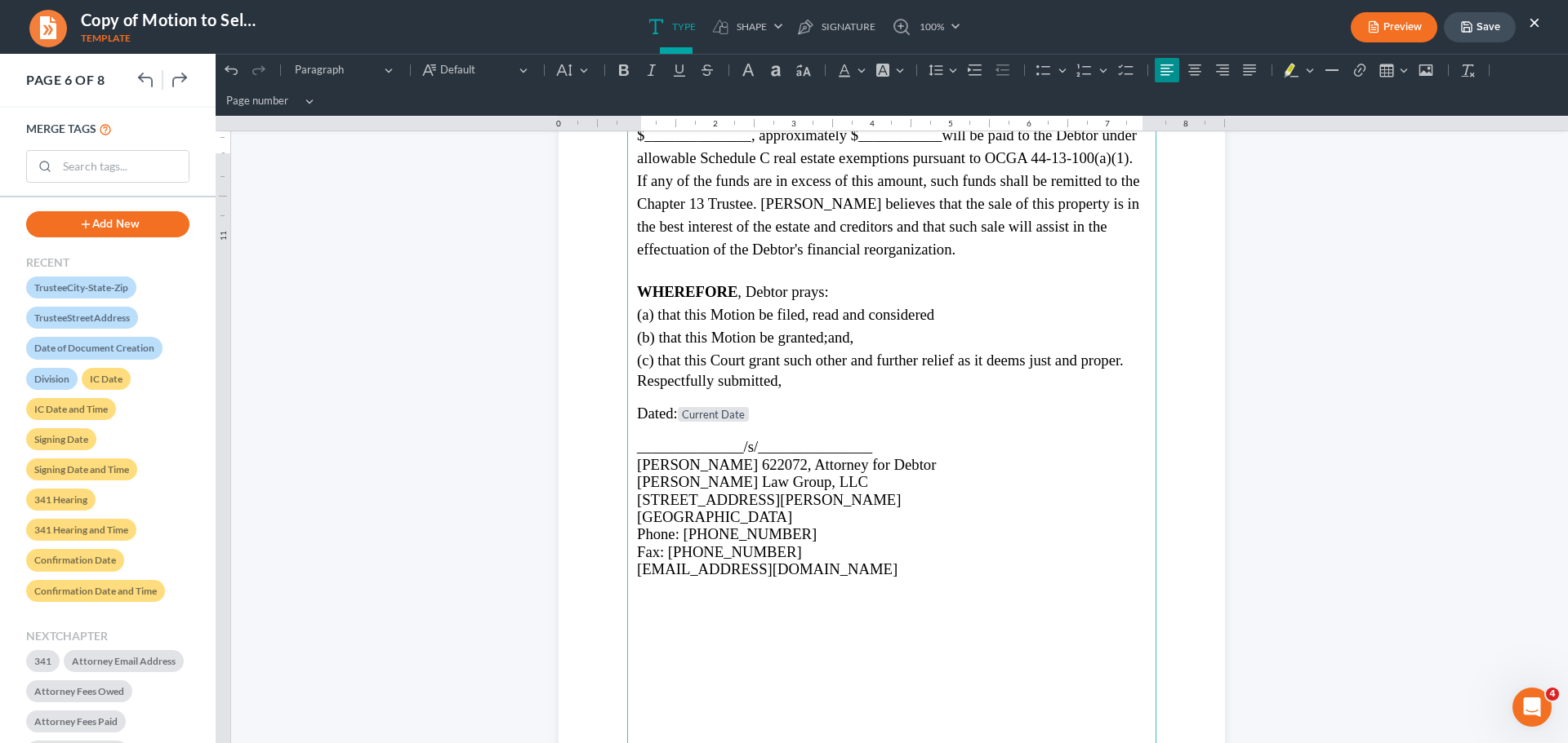
scroll to position [4502, 0]
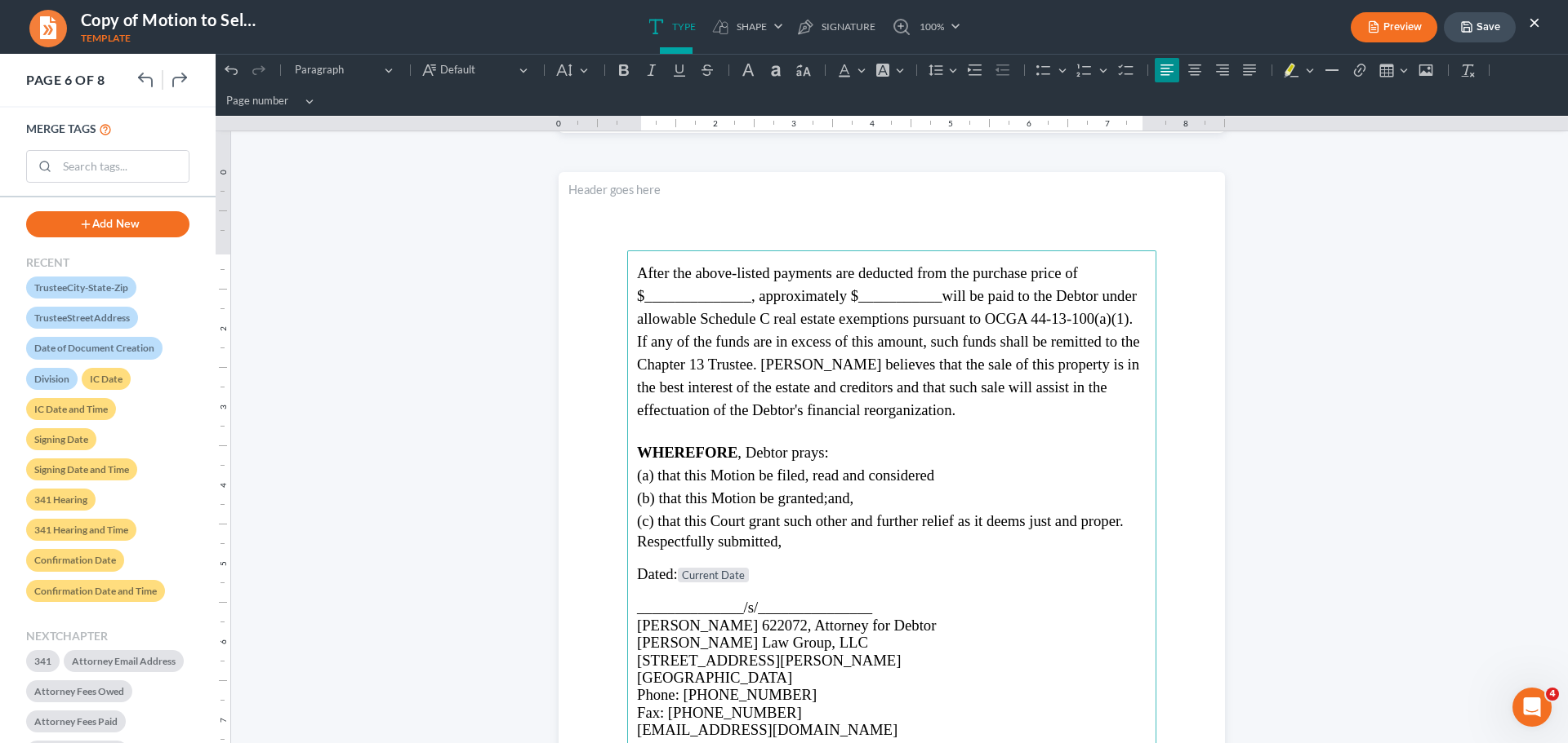
click at [1092, 297] on span "After the above-listed payments are deducted from the purchase price of $______…" at bounding box center [888, 341] width 503 height 154
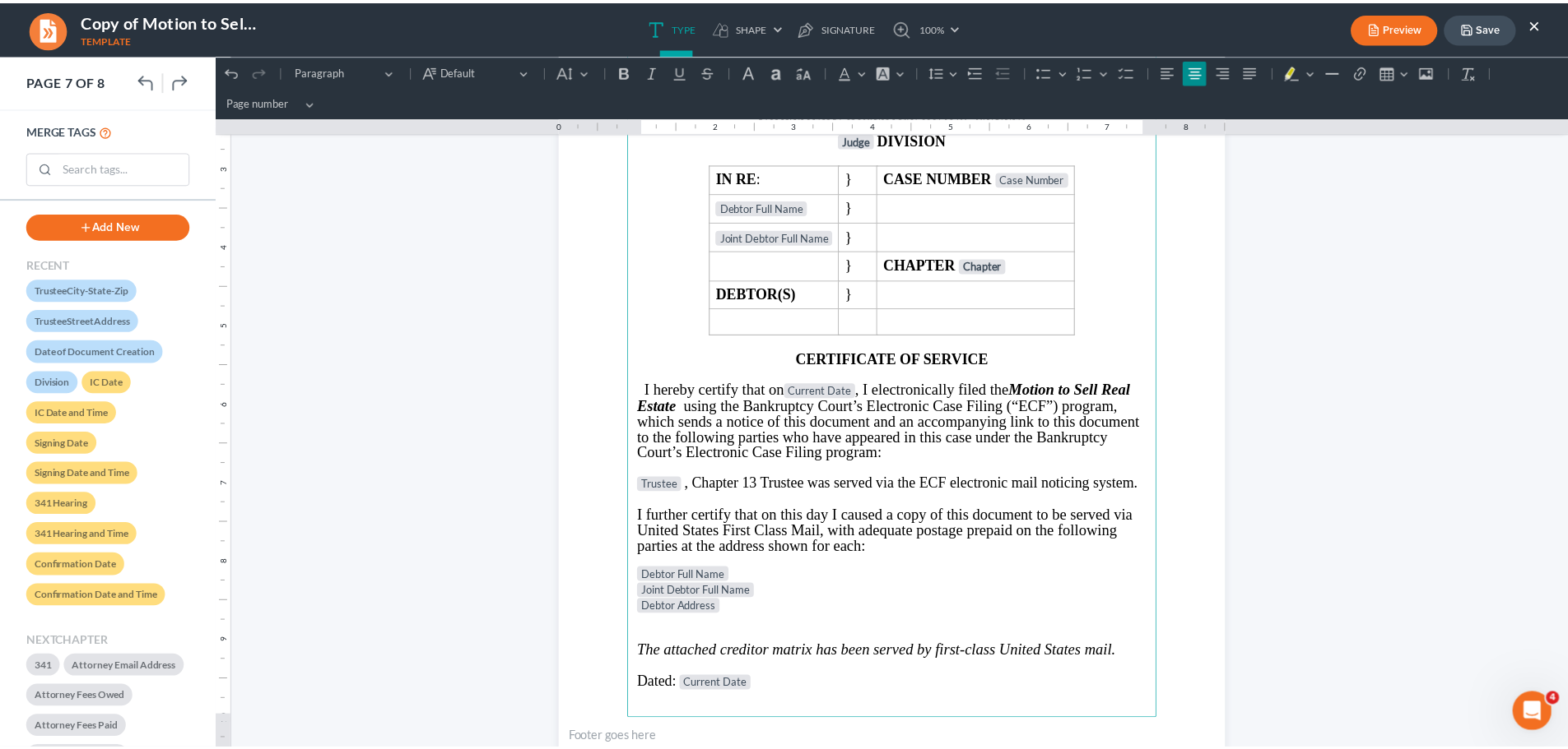
scroll to position [6020, 0]
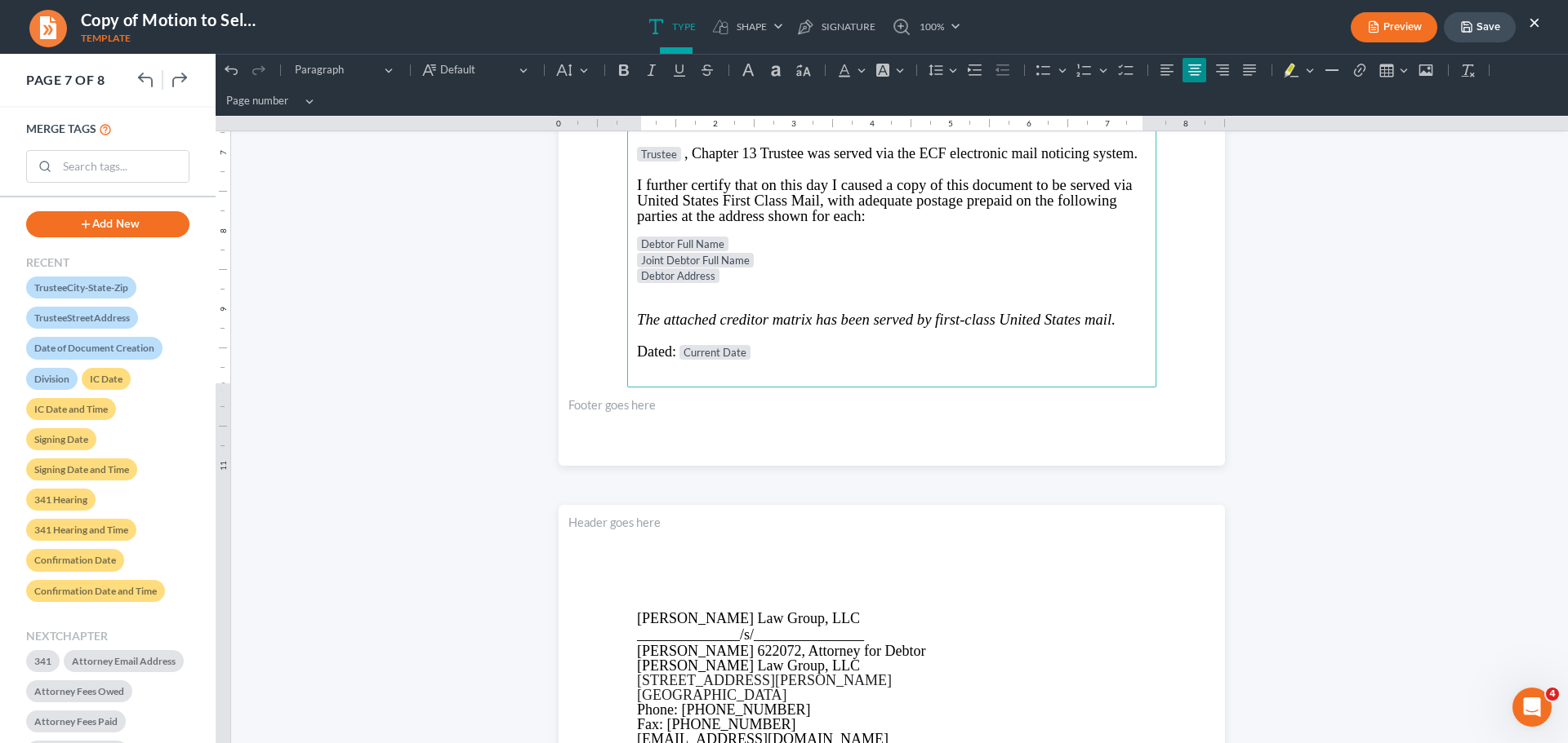
click at [1486, 23] on button "Save" at bounding box center [1479, 28] width 72 height 30
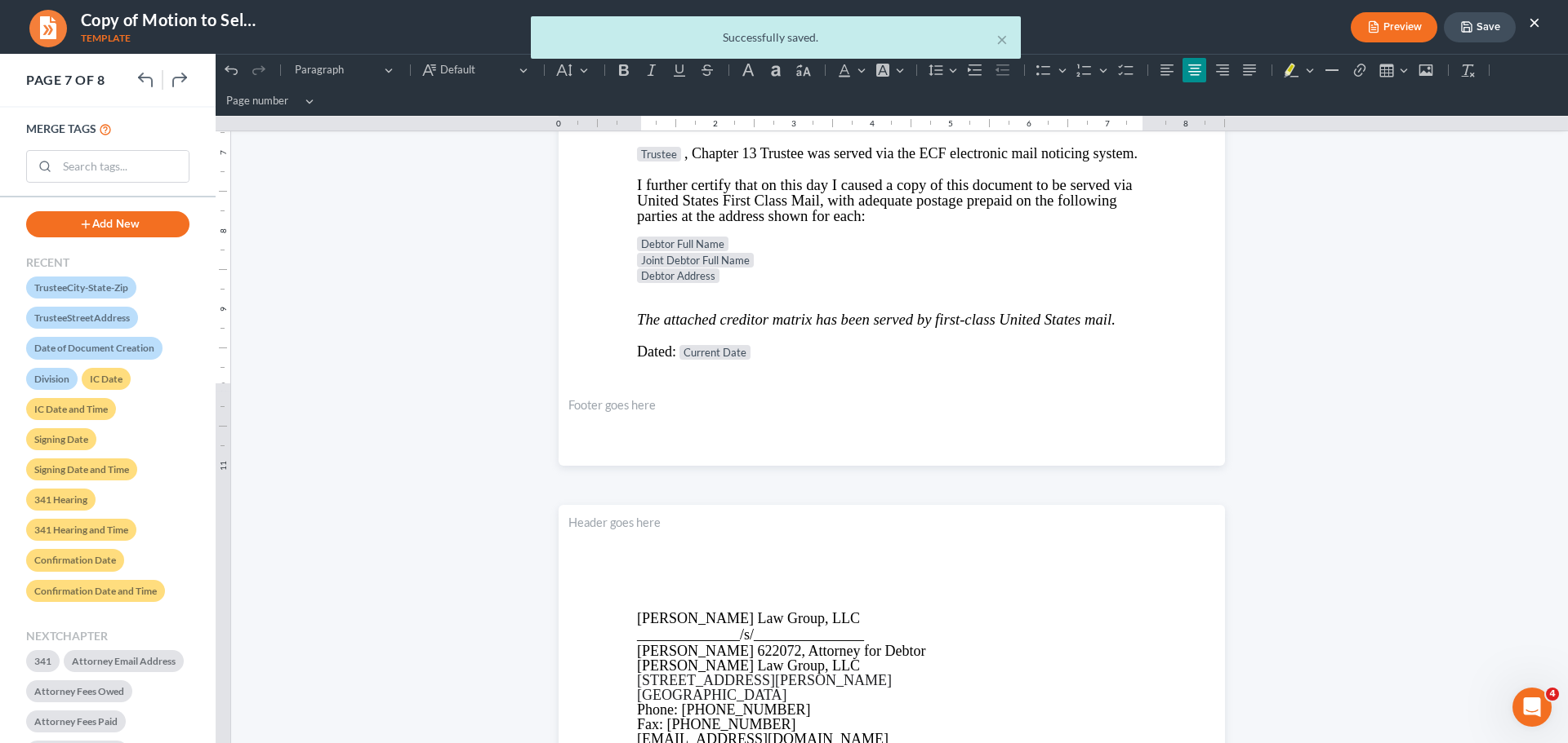
click at [1478, 30] on div "× Successfully saved." at bounding box center [775, 42] width 1568 height 51
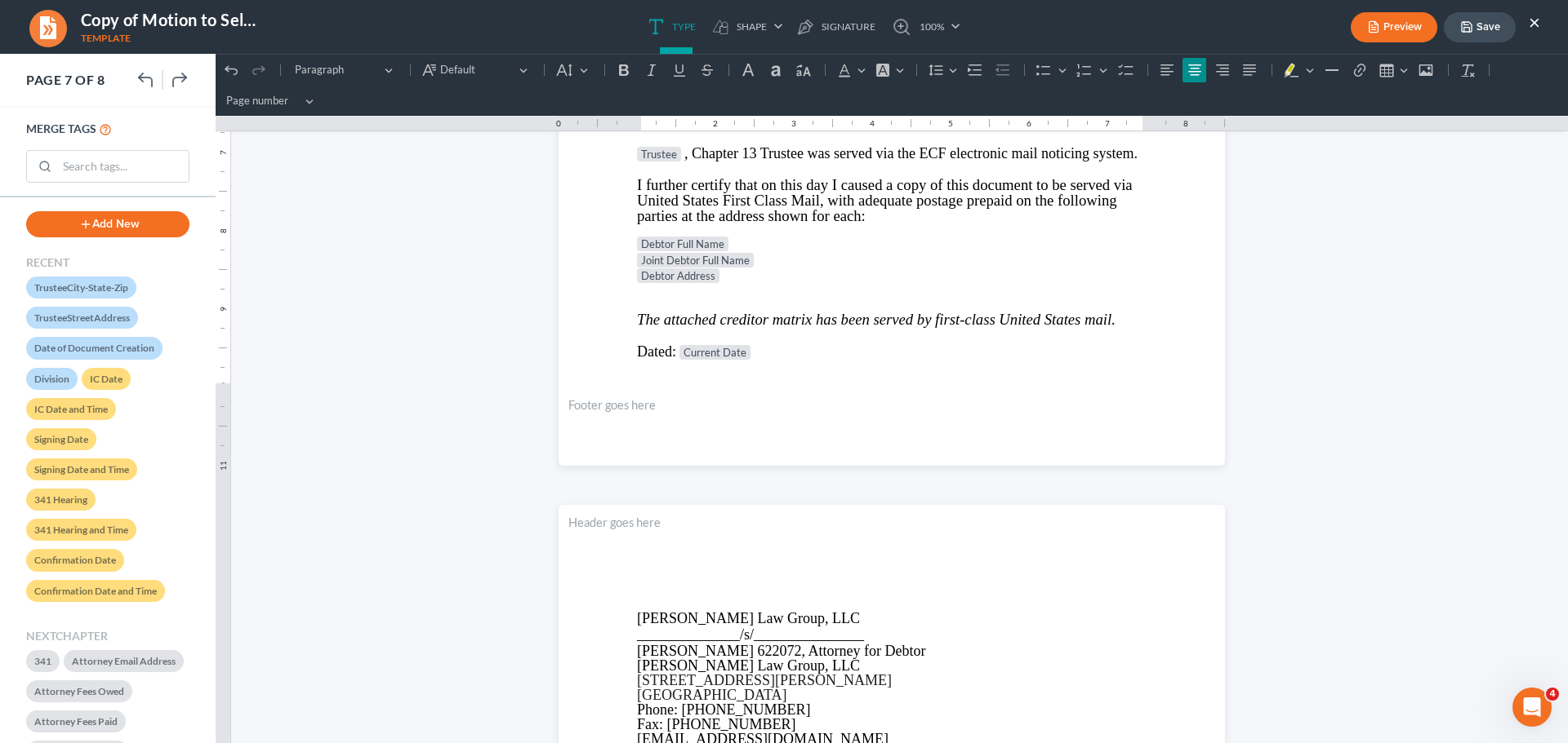
click at [1479, 29] on button "Save" at bounding box center [1479, 28] width 72 height 30
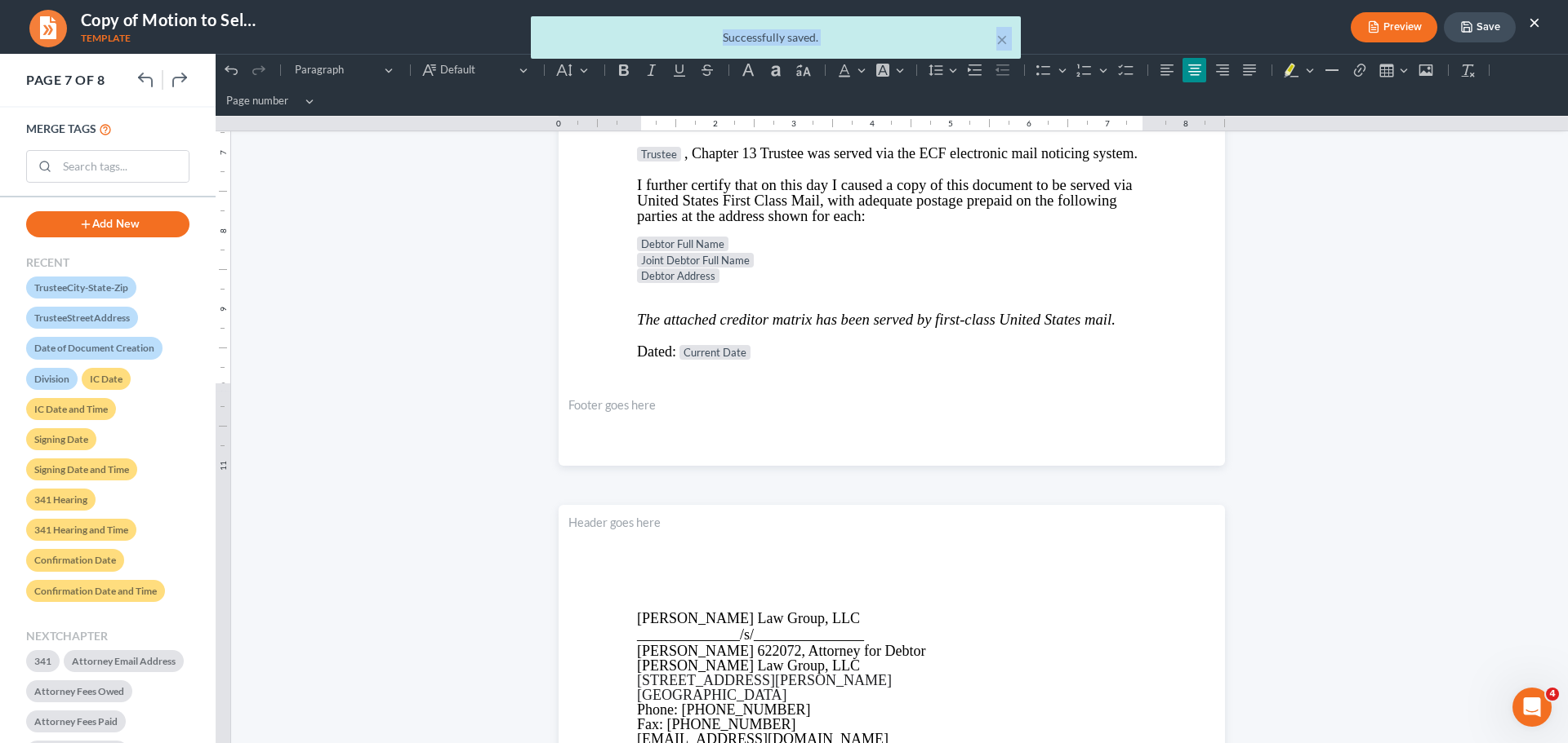
click at [1534, 18] on div "× Successfully saved." at bounding box center [775, 42] width 1568 height 51
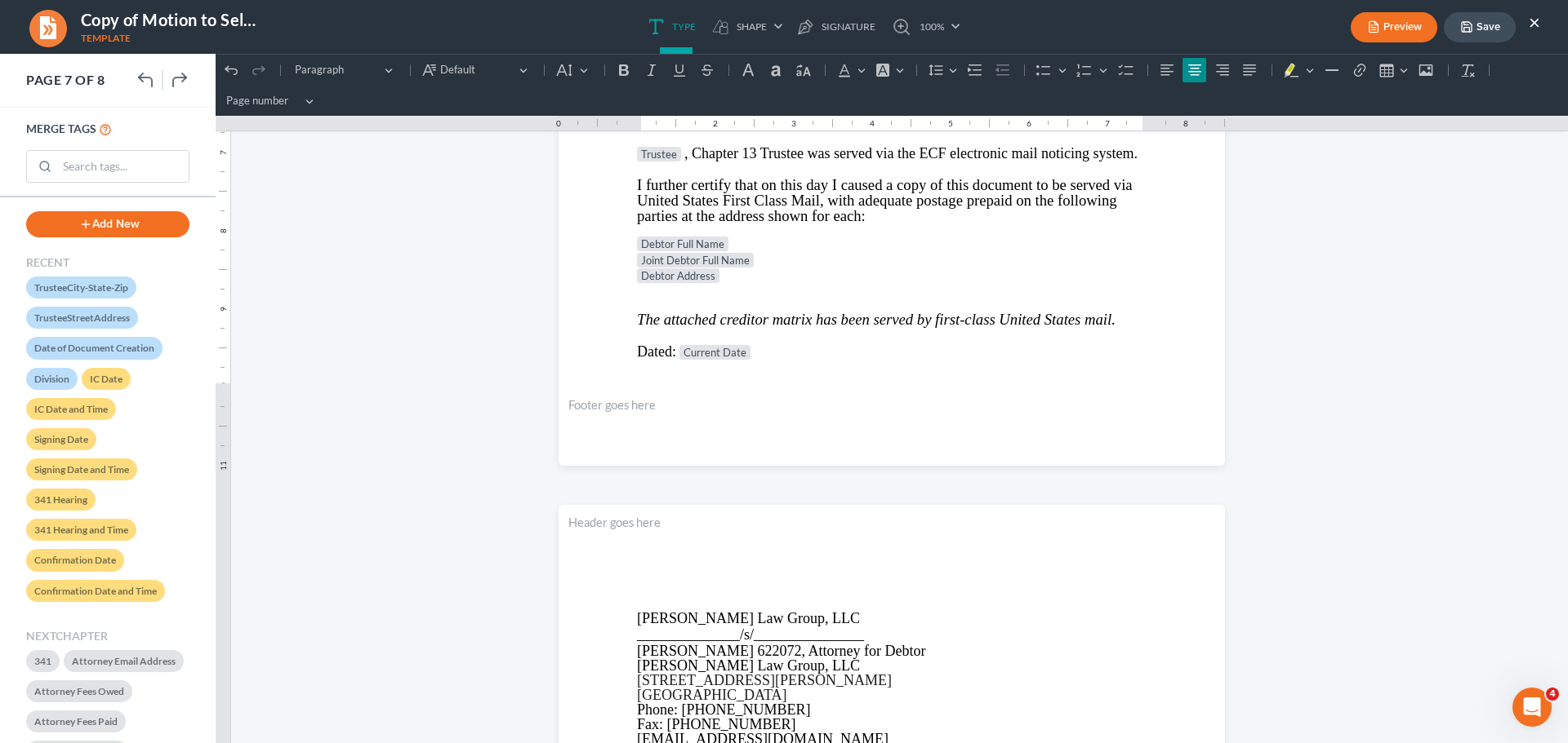
click at [1534, 18] on button "×" at bounding box center [1535, 22] width 12 height 19
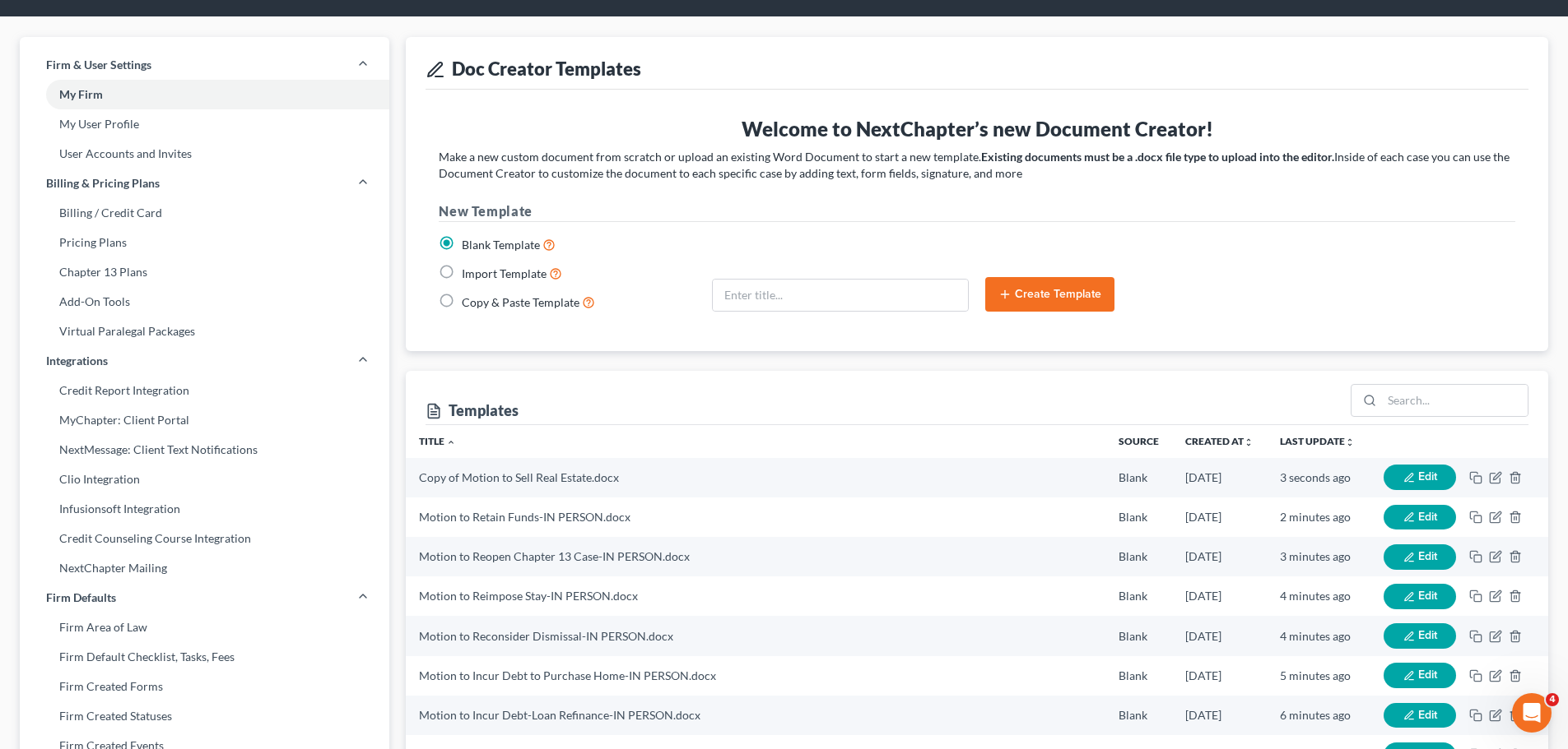
scroll to position [0, 0]
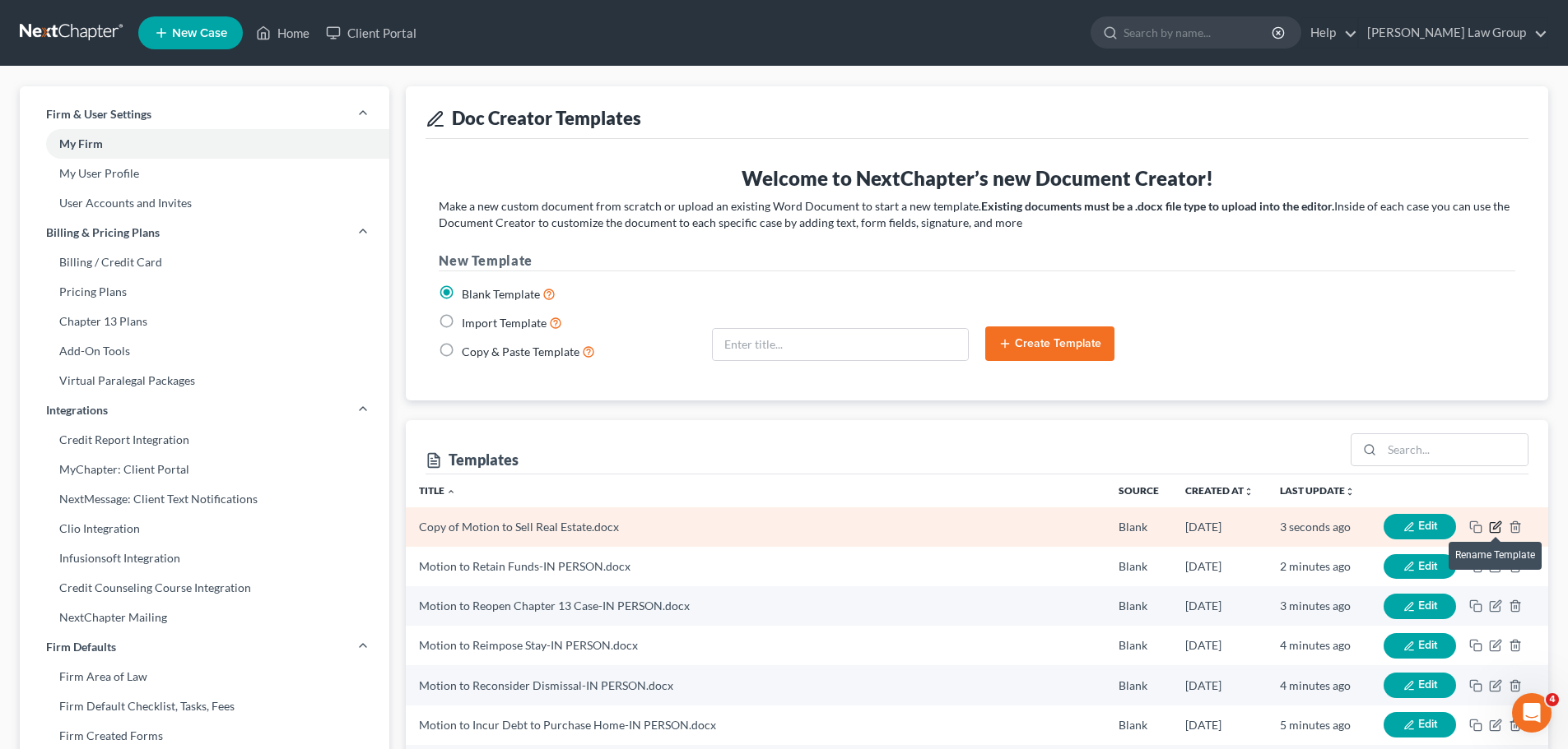
click at [1499, 523] on icon "button" at bounding box center [1496, 525] width 8 height 8
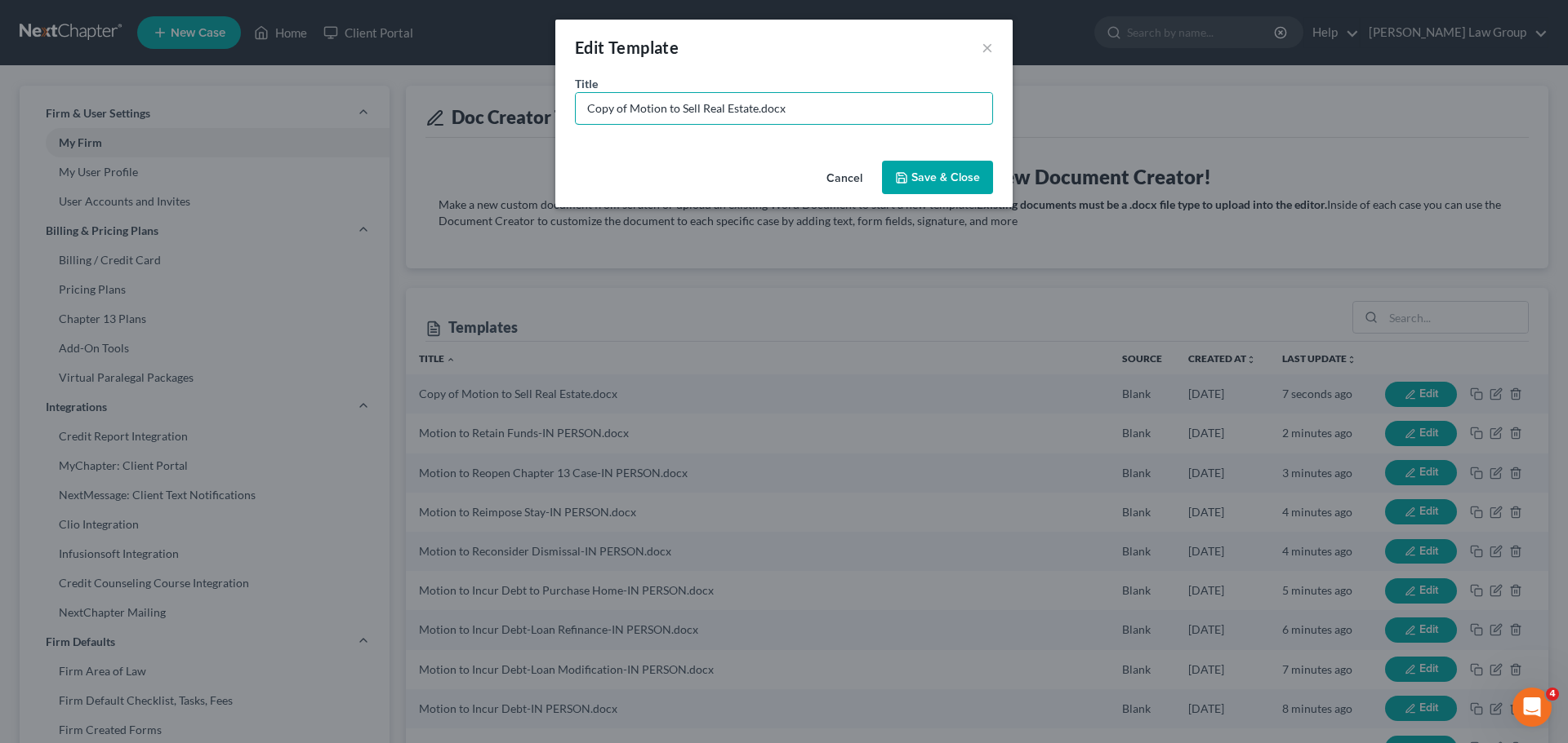
drag, startPoint x: 627, startPoint y: 109, endPoint x: 358, endPoint y: 101, distance: 269.1
click at [380, 88] on div "Edit Template × Title * Copy of Motion to Sell Real Estate.docx Cancel Save & C…" at bounding box center [784, 372] width 1568 height 743
click at [713, 103] on input "Motion to Sell Real Estate.docx" at bounding box center [784, 108] width 416 height 31
type input "Motion to Sell Real Estate-IN PERSON.docx"
click at [953, 184] on button "Save & Close" at bounding box center [937, 178] width 111 height 34
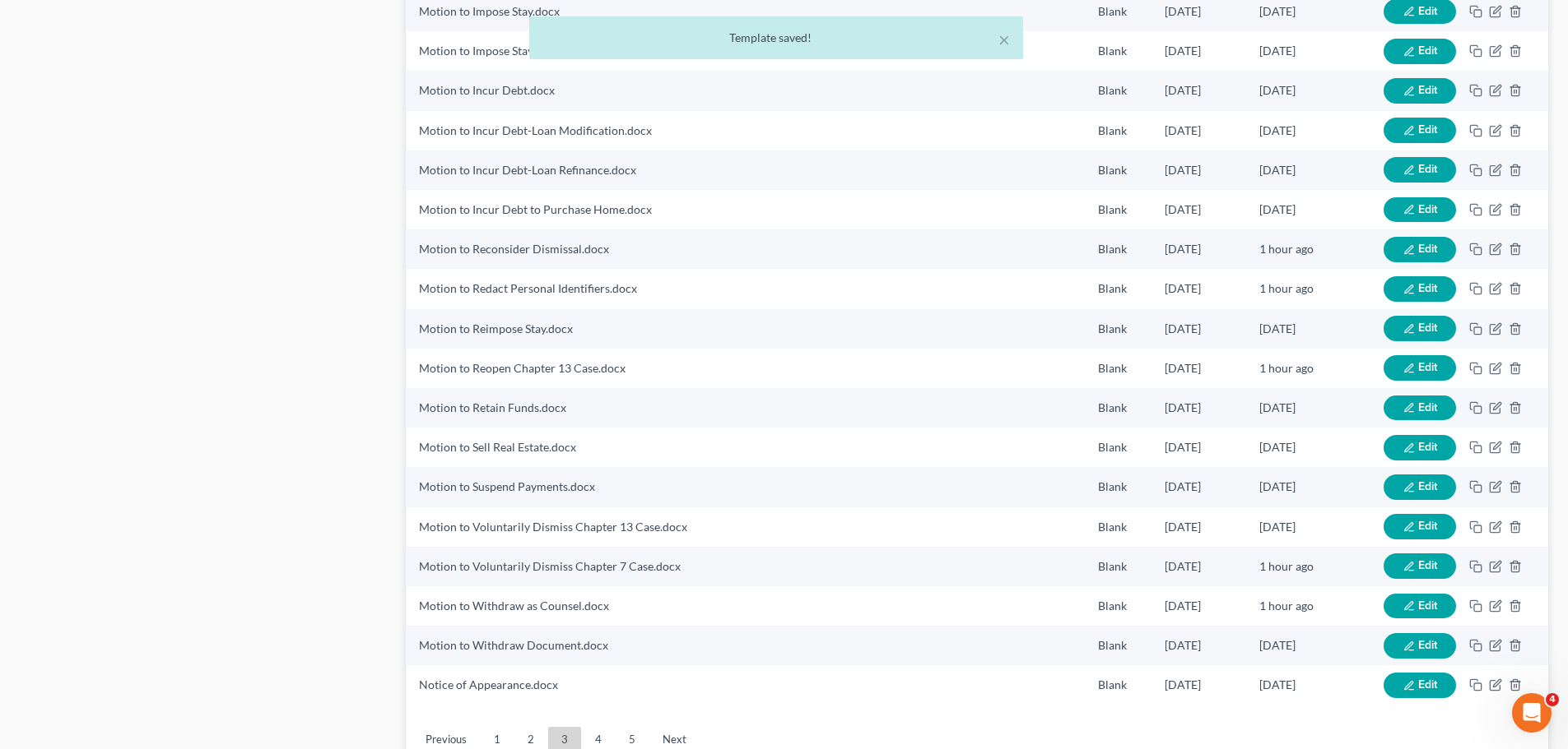
scroll to position [1563, 0]
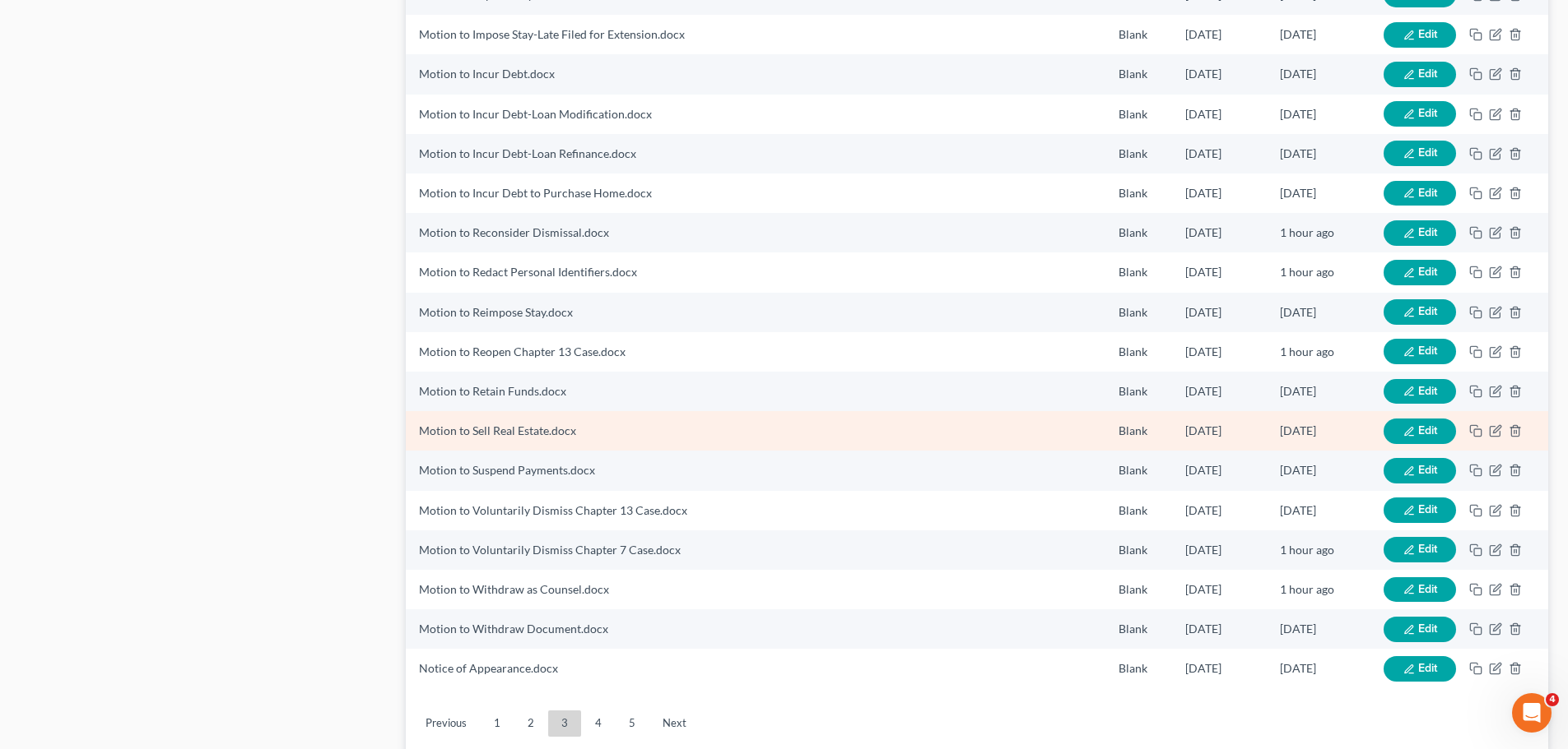
click at [1419, 421] on button "Edit" at bounding box center [1420, 431] width 72 height 25
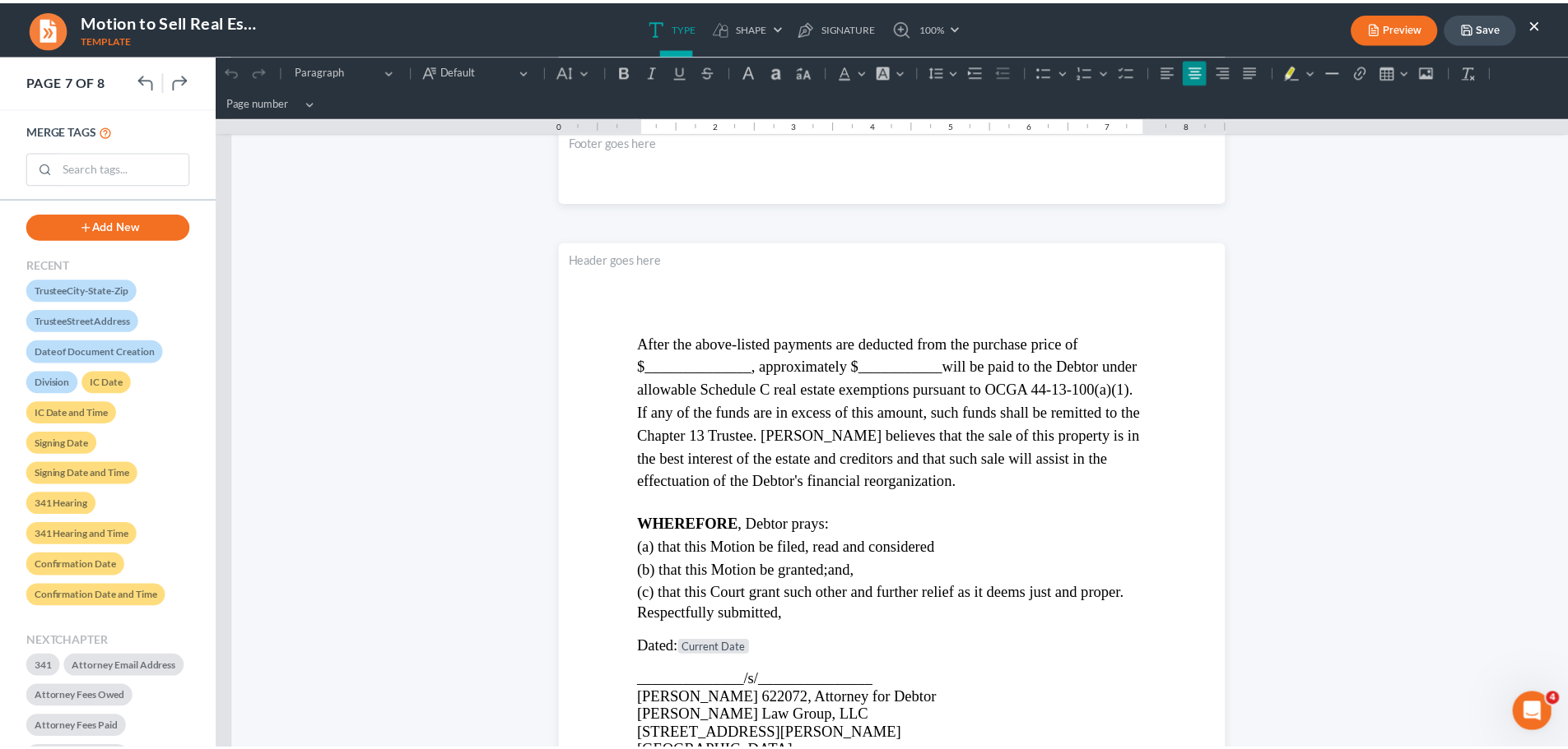
scroll to position [4343, 0]
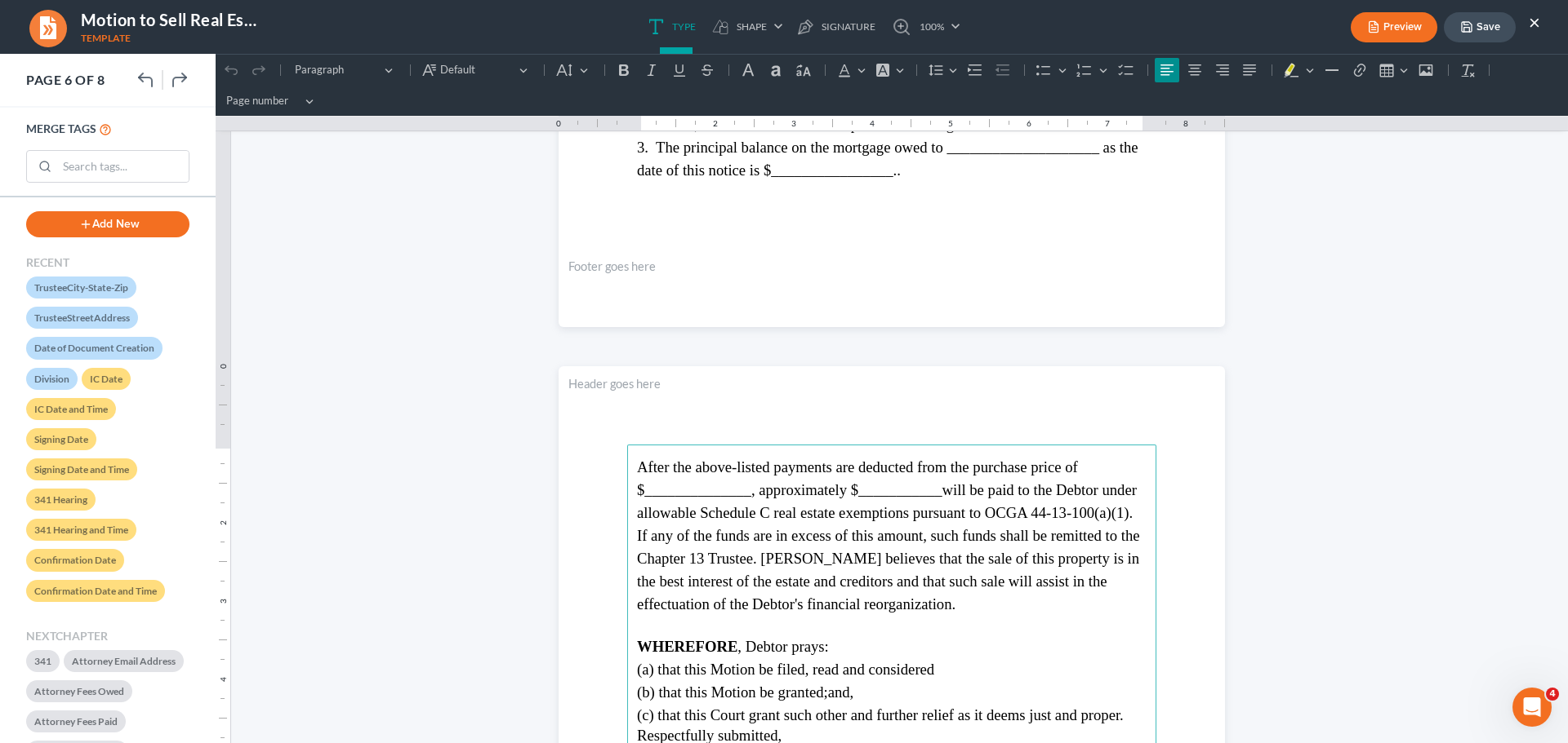
click at [1091, 493] on span "After the above-listed payments are deducted from the purchase price of $______…" at bounding box center [888, 535] width 503 height 154
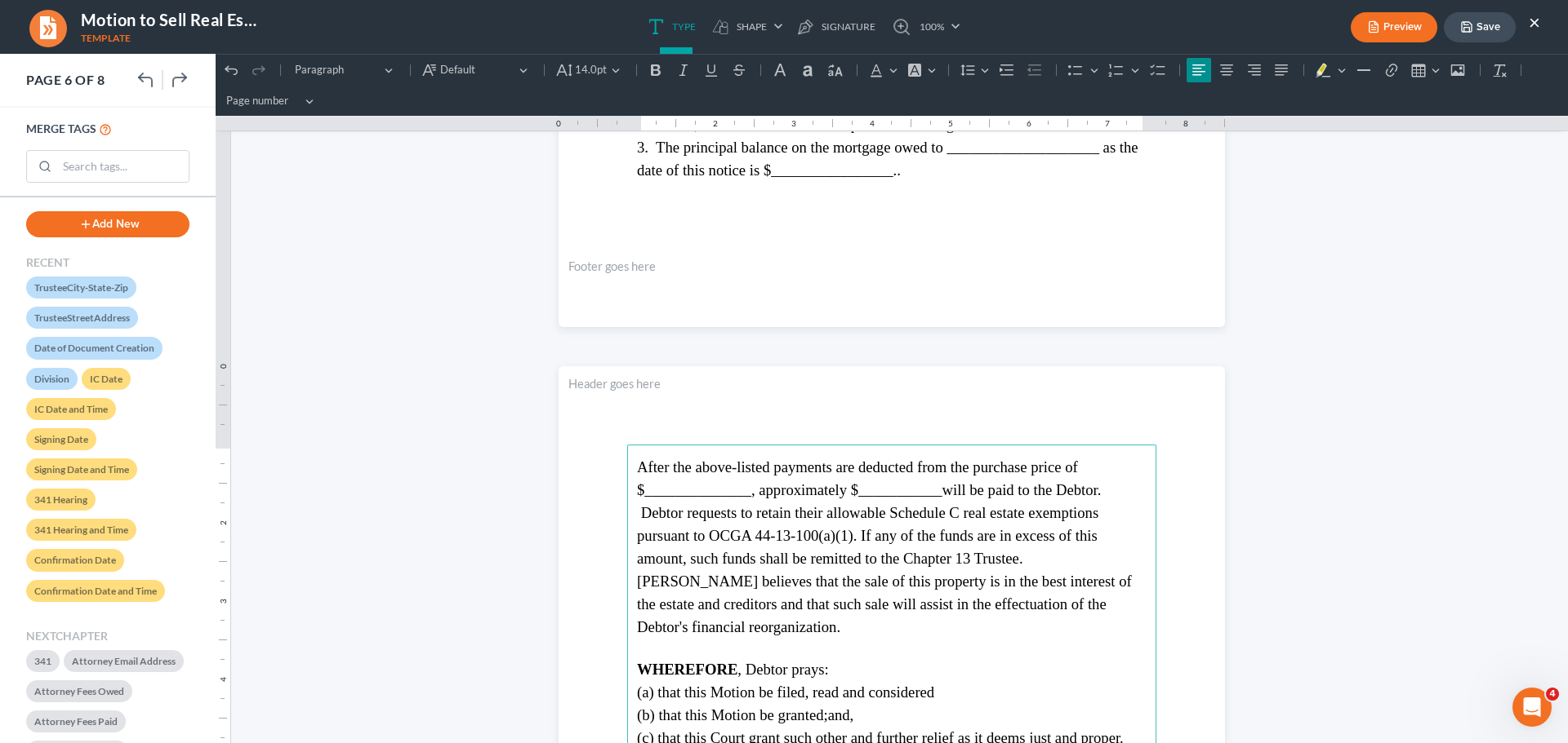
click at [926, 628] on p "After the above-listed payments are deducted from the purchase price of $______…" at bounding box center [891, 547] width 510 height 183
click at [1466, 37] on button "Save" at bounding box center [1479, 28] width 72 height 30
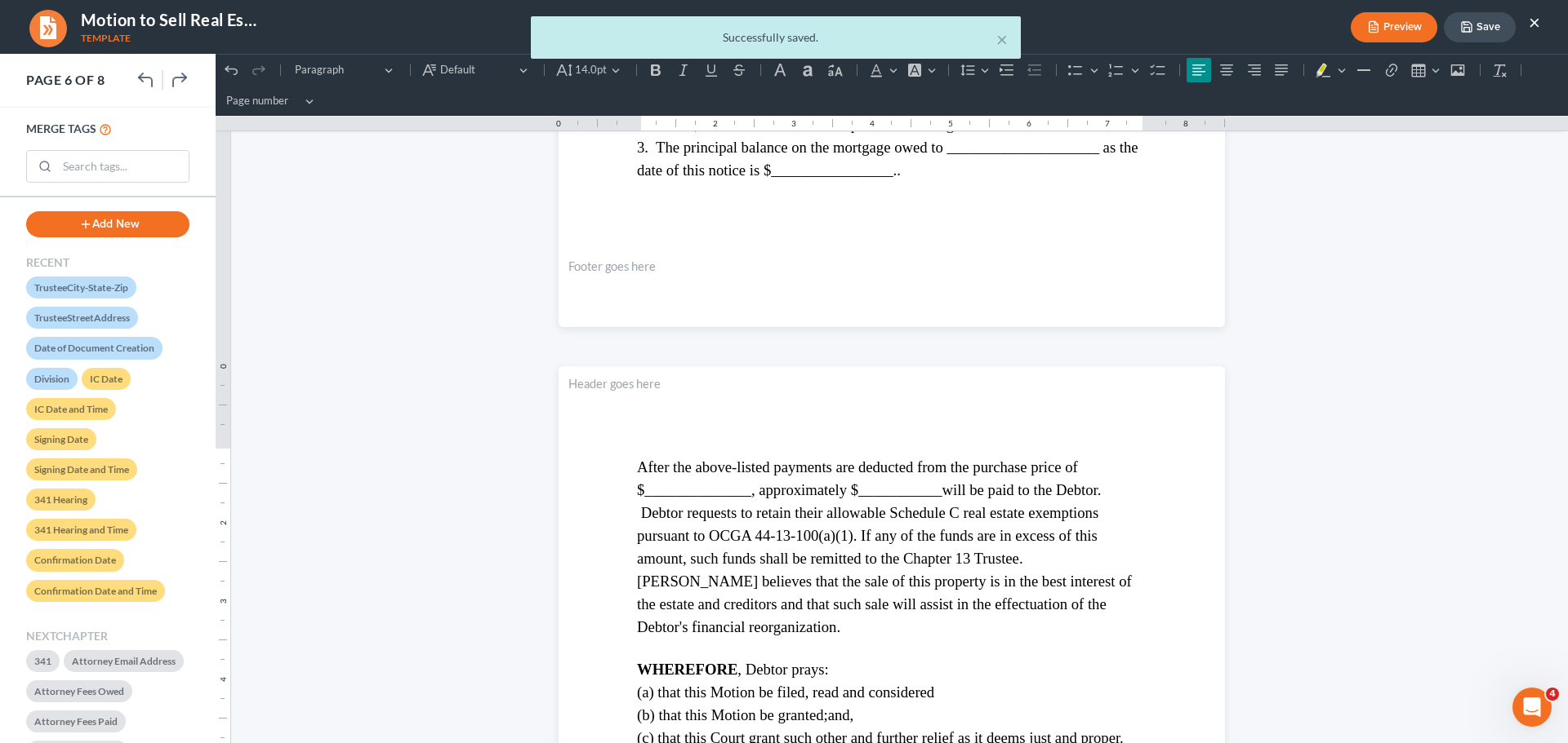
click at [1532, 22] on div "× Successfully saved." at bounding box center [775, 42] width 1568 height 51
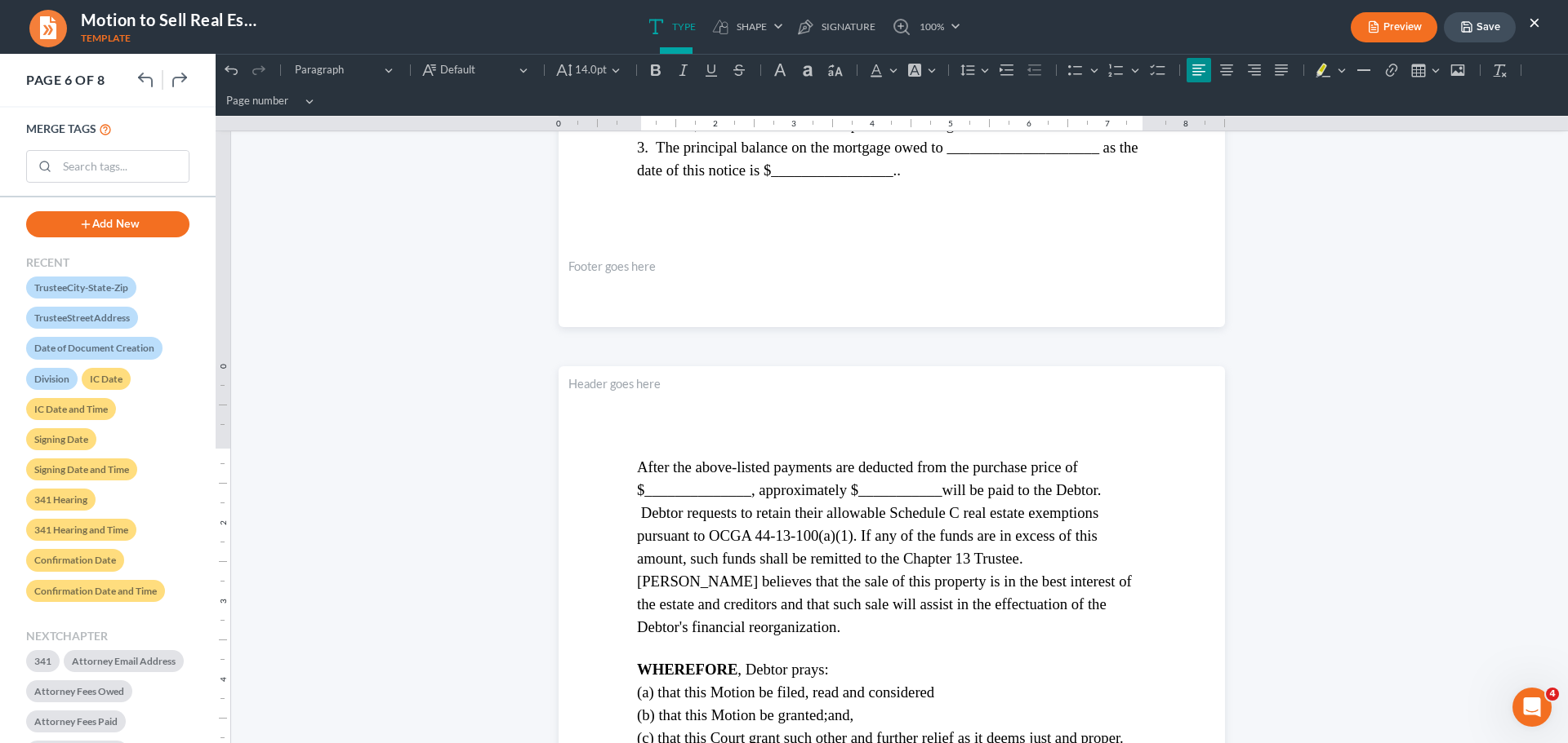
click at [1534, 22] on button "×" at bounding box center [1535, 22] width 12 height 19
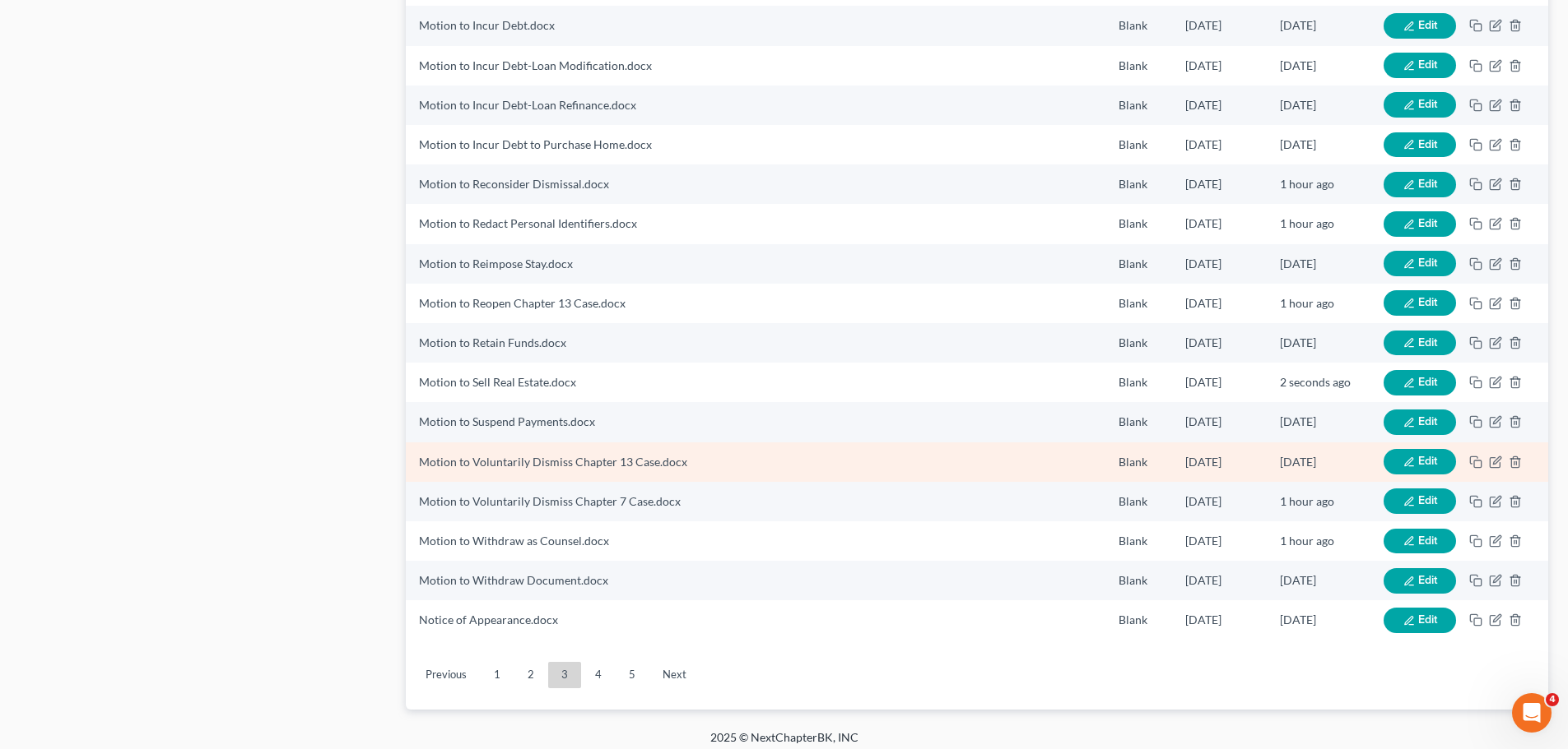
scroll to position [1621, 0]
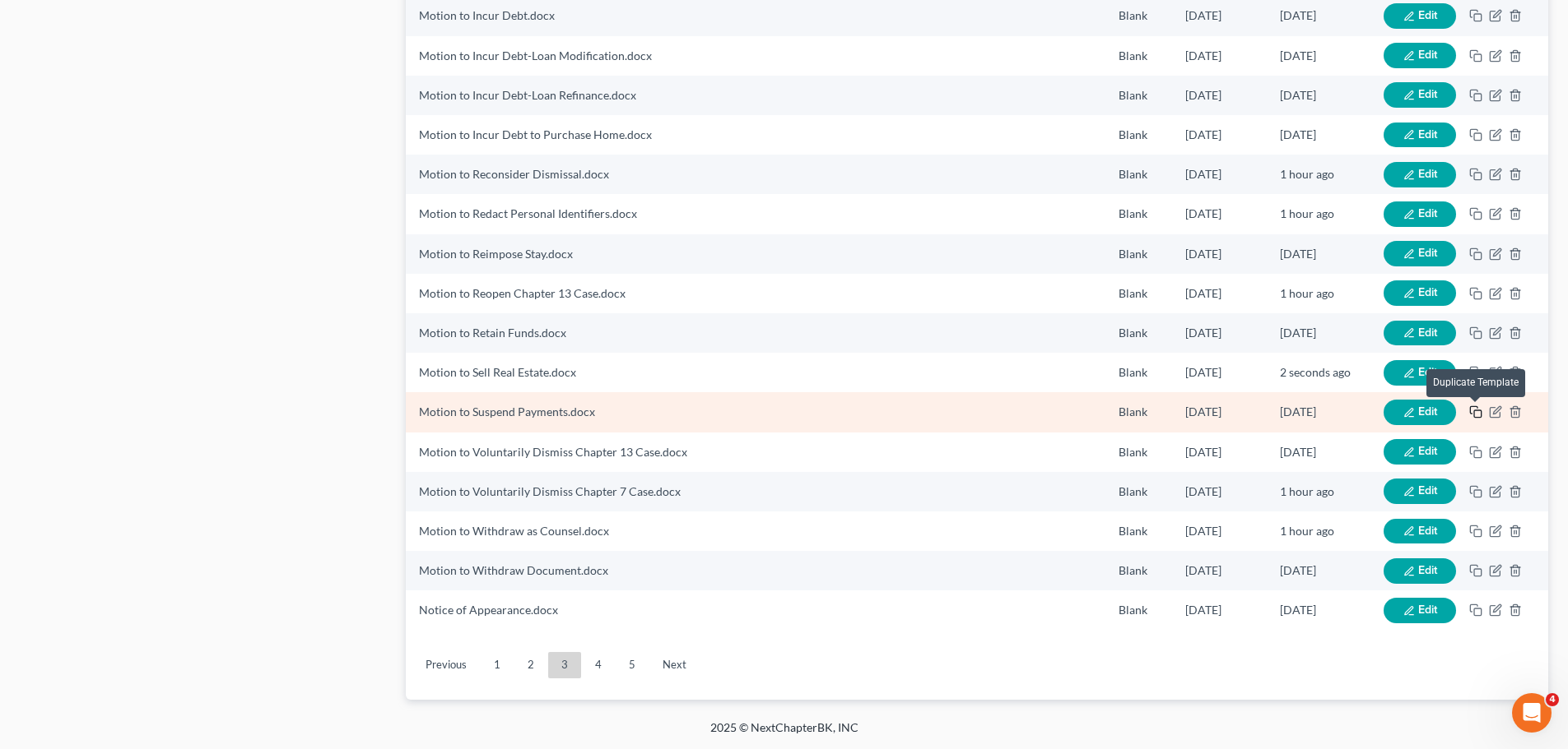
click at [1475, 406] on icon "button" at bounding box center [1476, 412] width 13 height 13
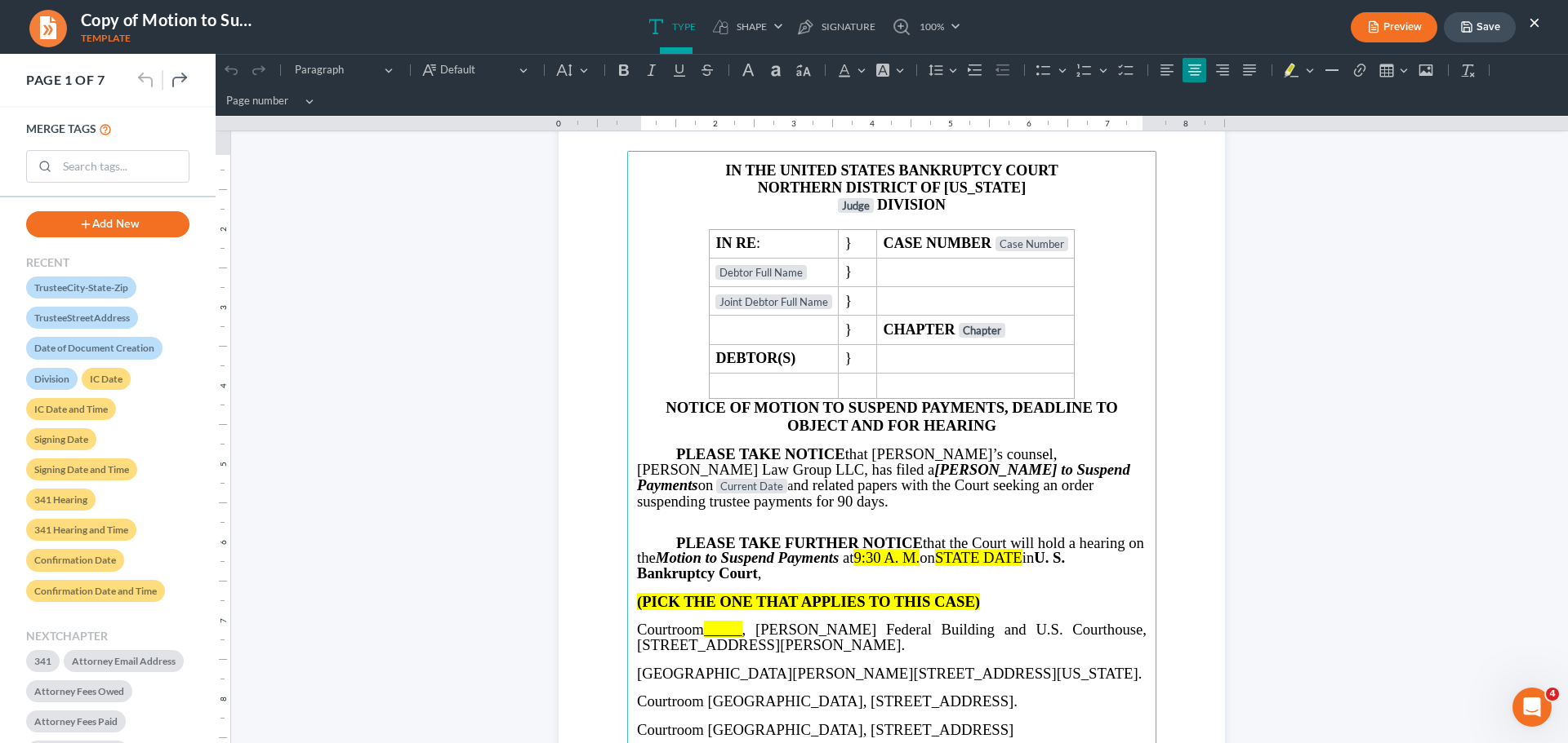
scroll to position [245, 0]
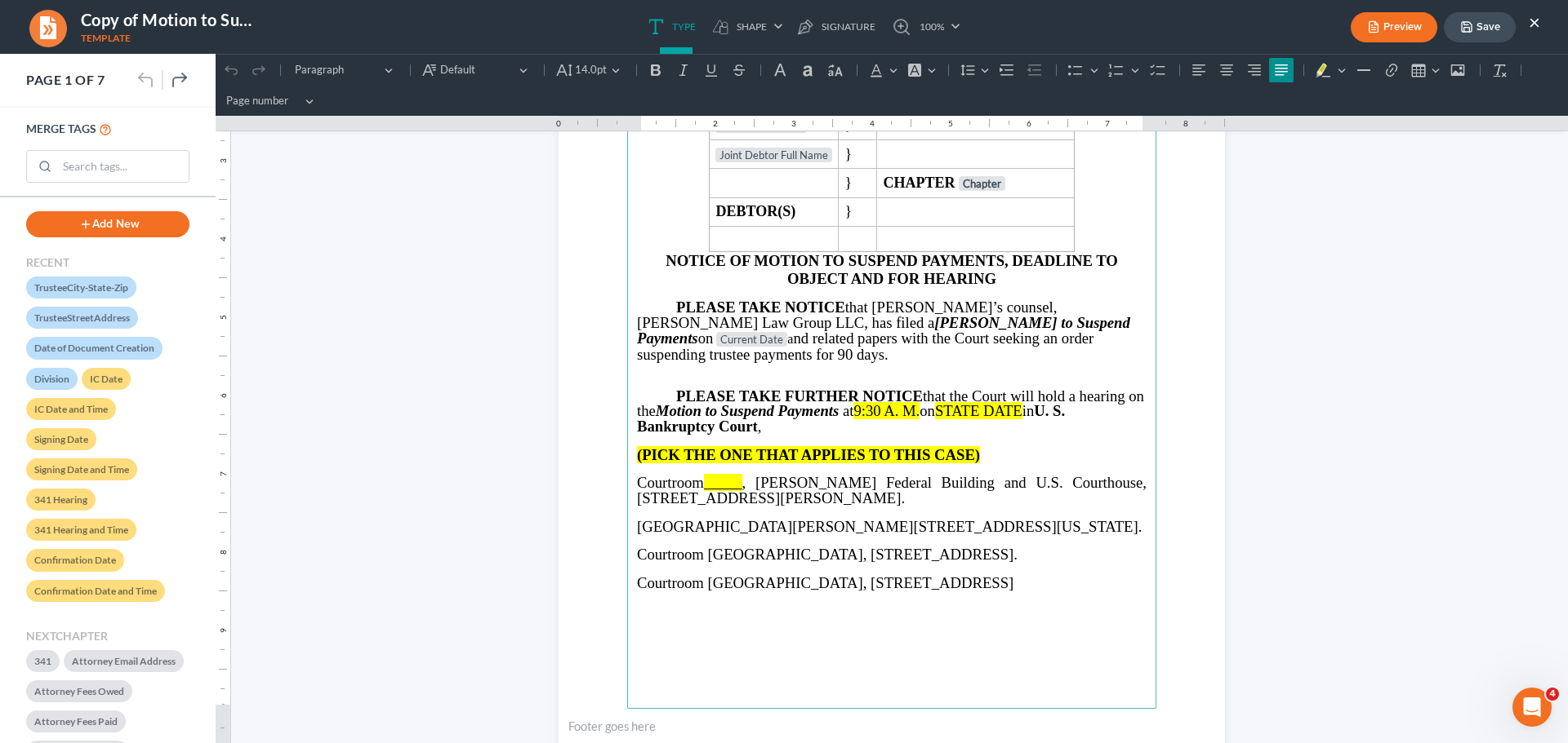
click at [1052, 474] on span ", [PERSON_NAME] Federal Building and U.S. Courthouse, [STREET_ADDRESS][PERSON_N…" at bounding box center [891, 490] width 510 height 33
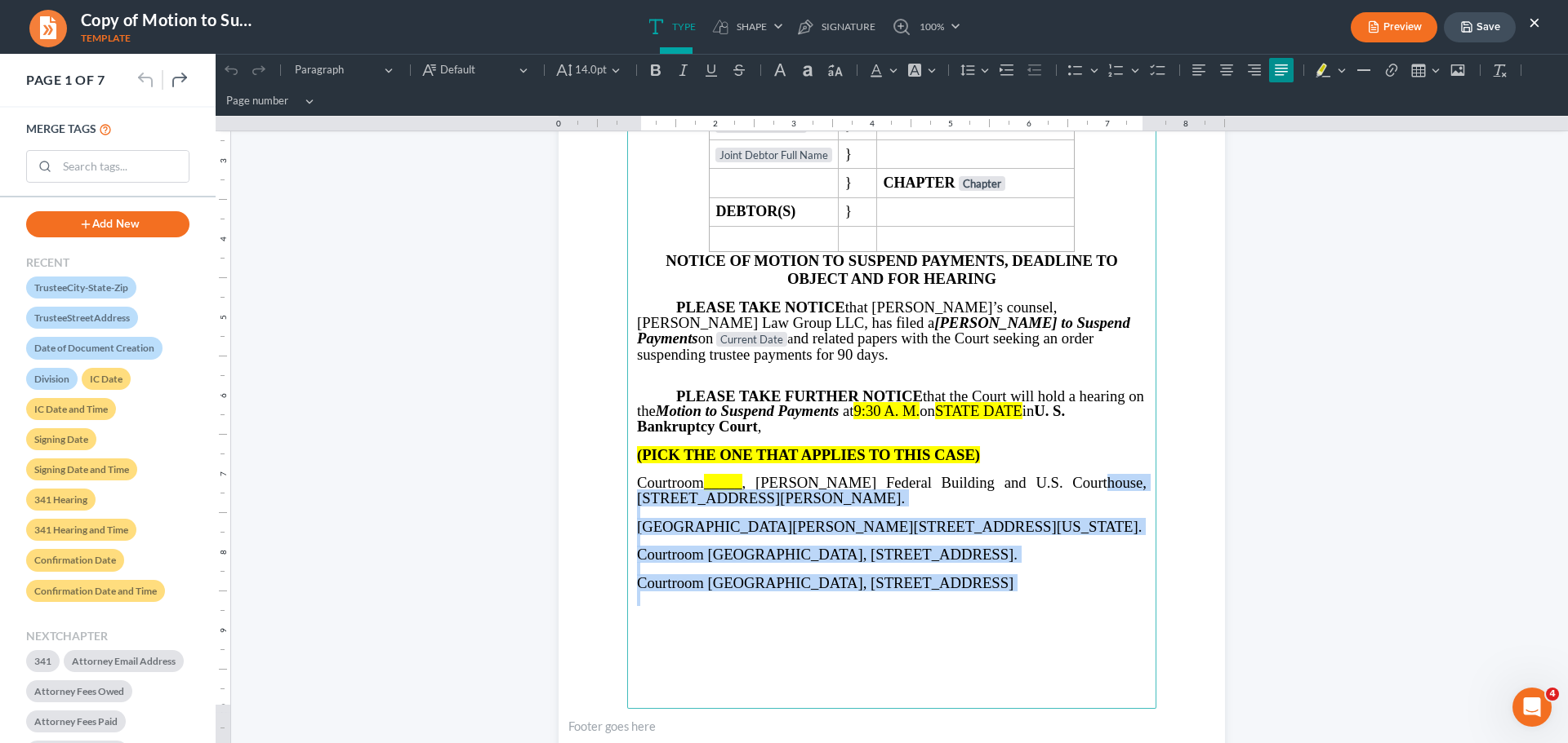
drag, startPoint x: 1044, startPoint y: 466, endPoint x: 1112, endPoint y: 617, distance: 165.6
click at [1112, 617] on main "IN THE UNITED STATES BANKRUPTCY COURT NORTHERN DISTRICT OF GEORGIA Judge DIVISI…" at bounding box center [891, 356] width 529 height 705
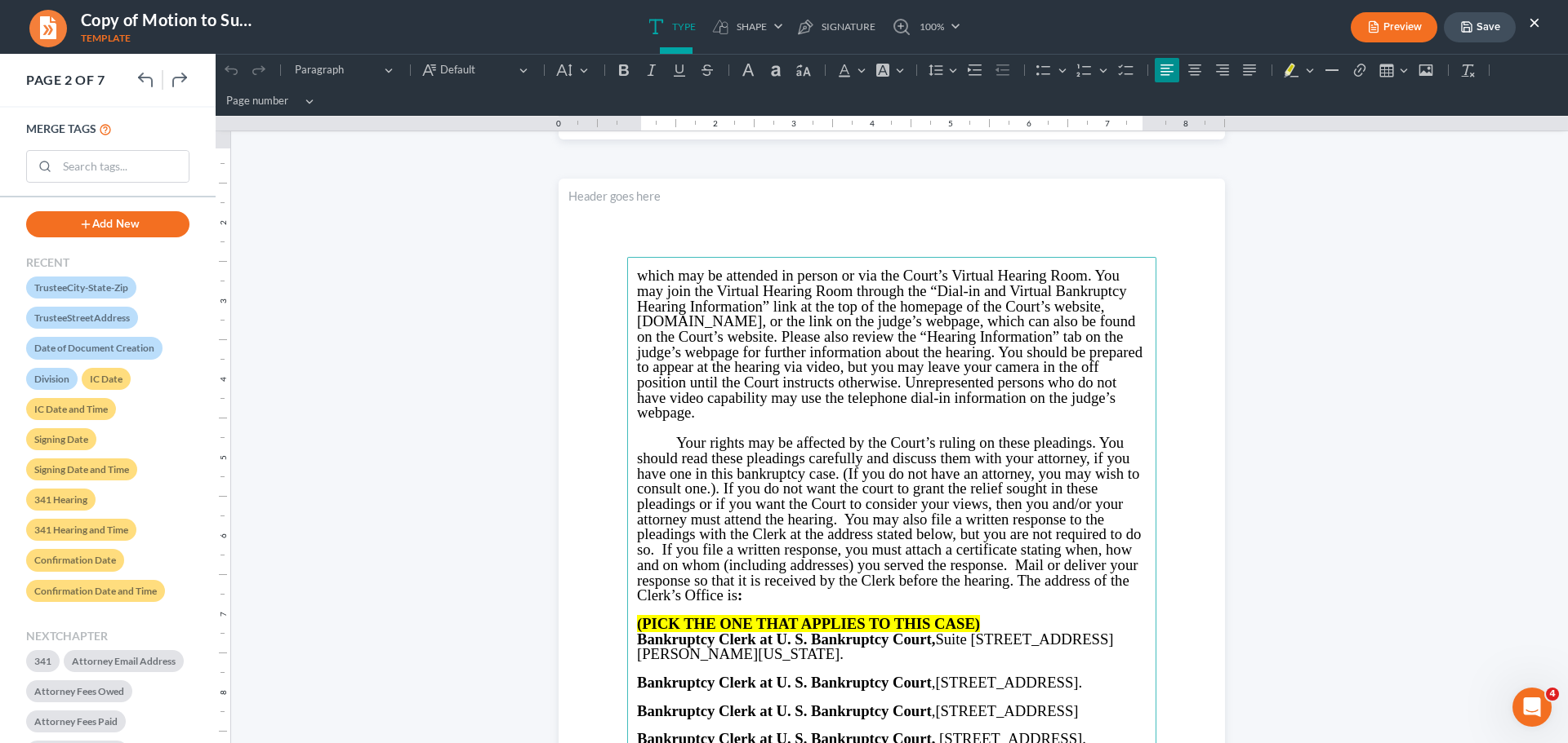
scroll to position [816, 0]
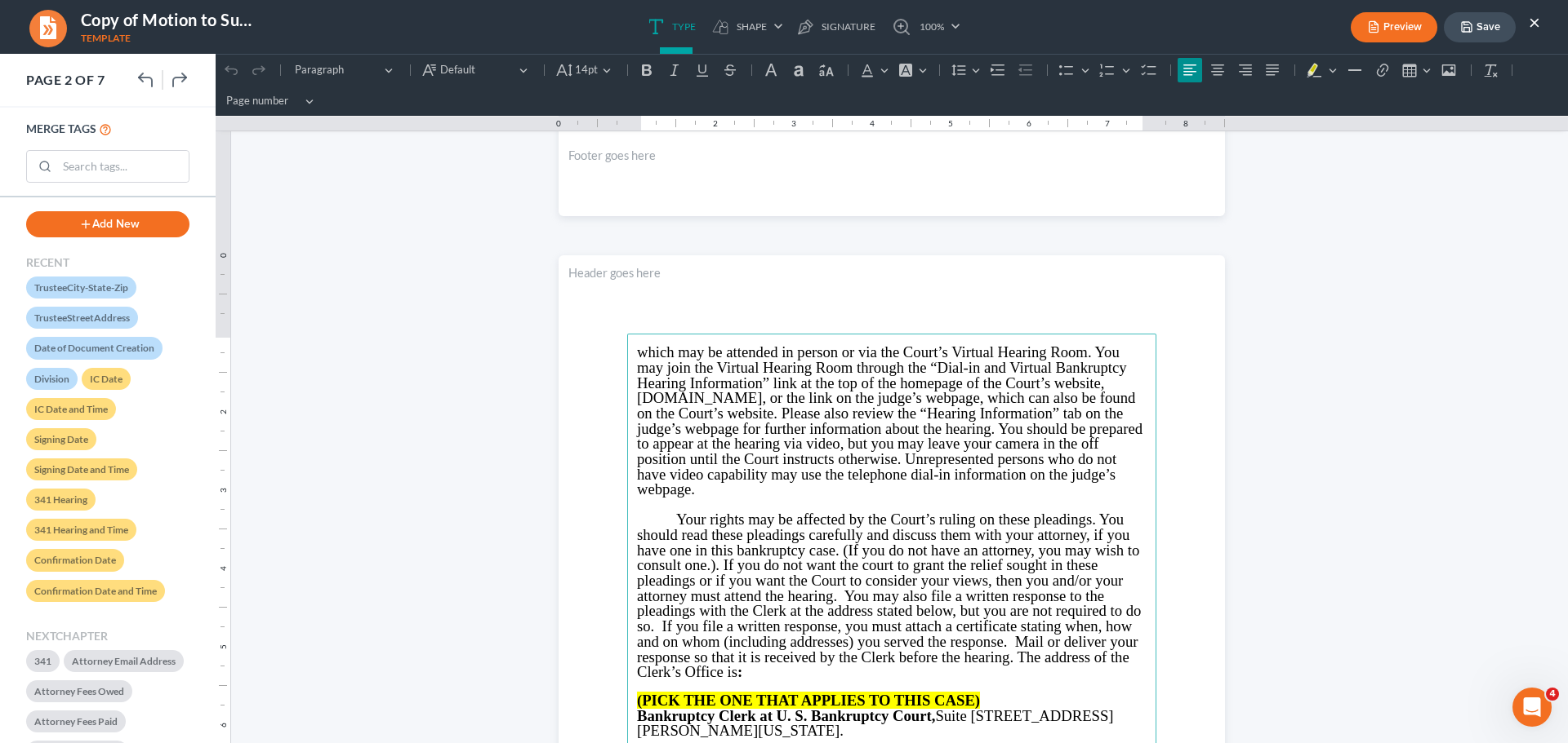
drag, startPoint x: 627, startPoint y: 356, endPoint x: 795, endPoint y: 488, distance: 213.7
click at [795, 488] on main "⁠⁠⁠⁠⁠⁠⁠ which may be attended in person or via the Court’s Virtual Hearing Room…" at bounding box center [891, 686] width 529 height 705
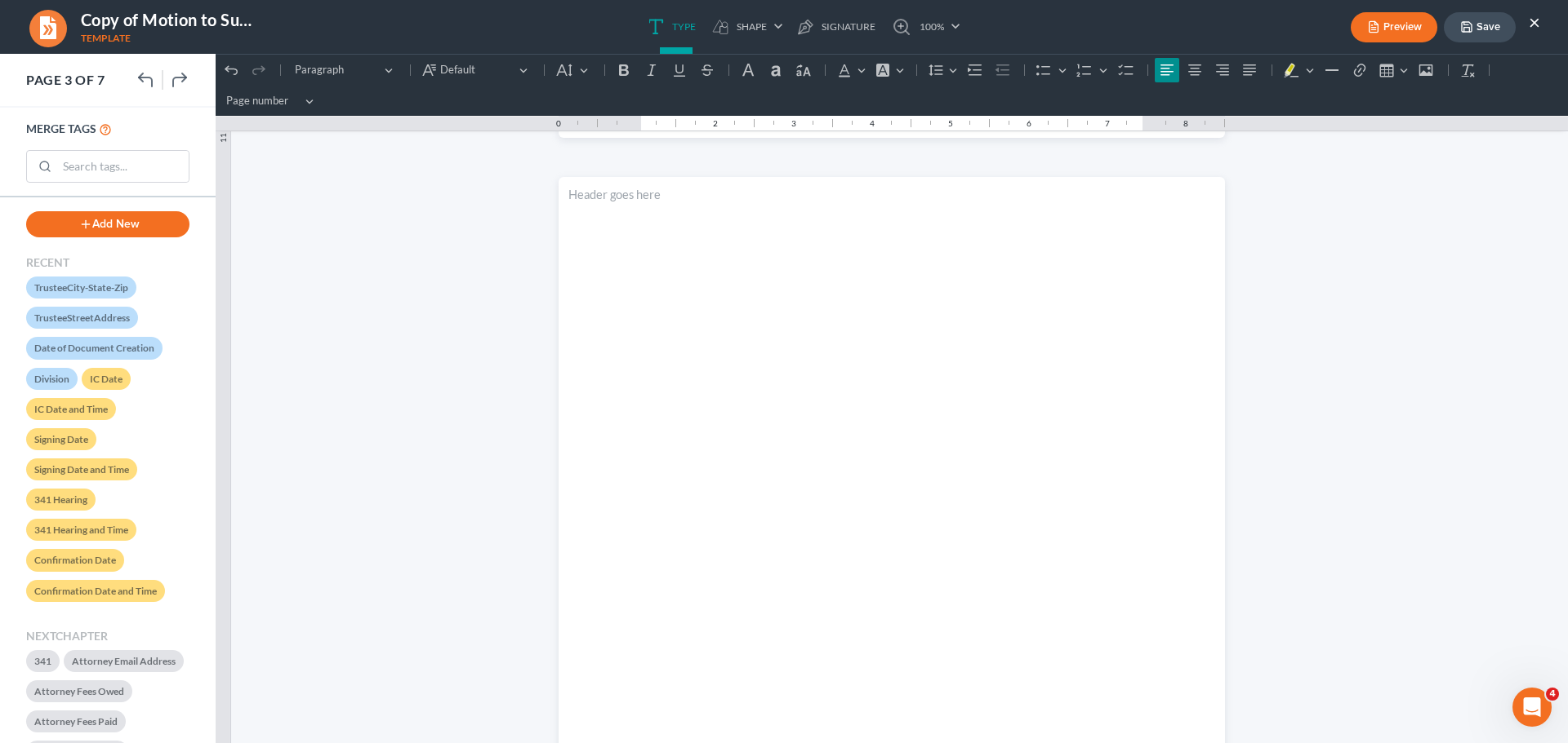
click at [940, 493] on p "Rich Text Editor, page-2-main" at bounding box center [891, 499] width 510 height 15
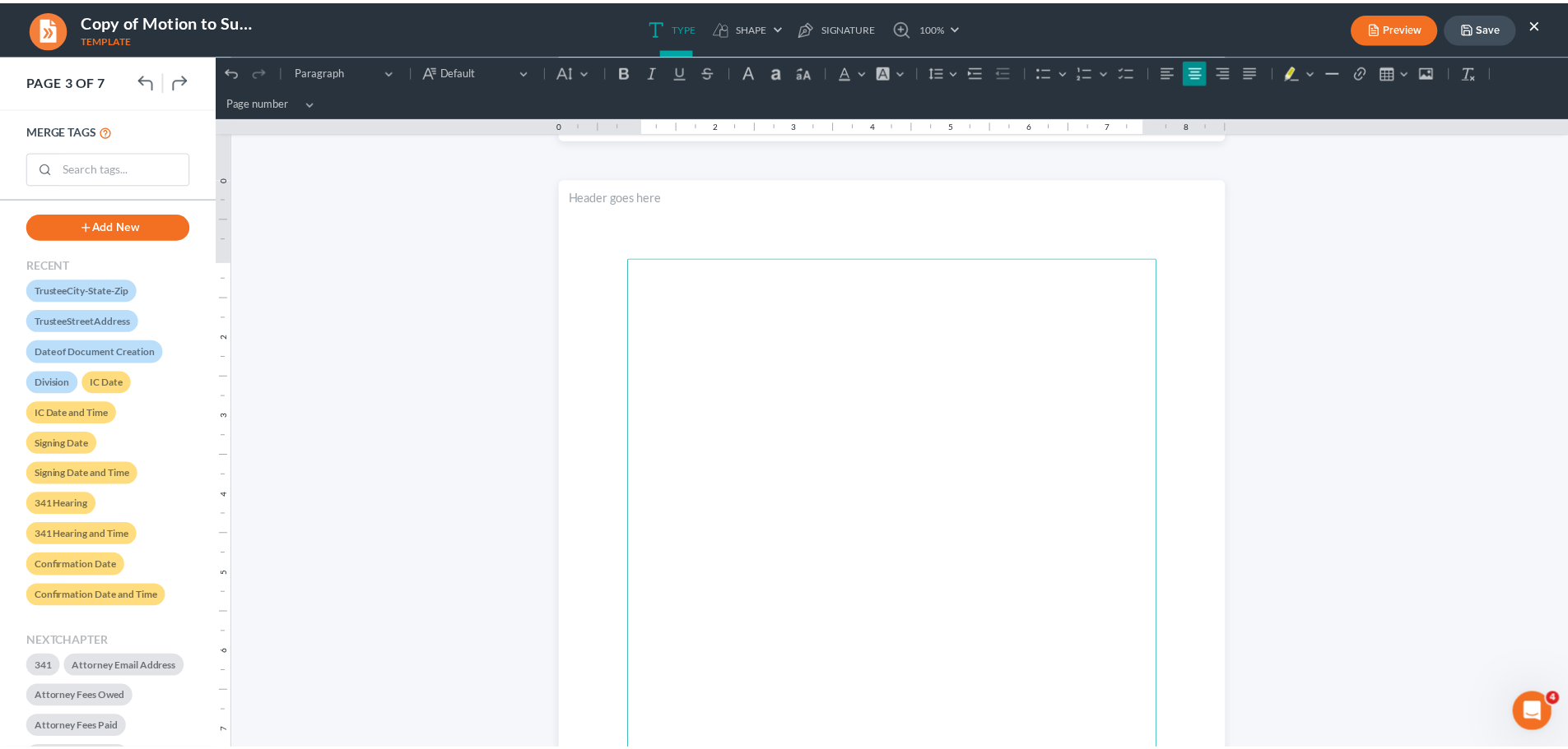
scroll to position [2221, 0]
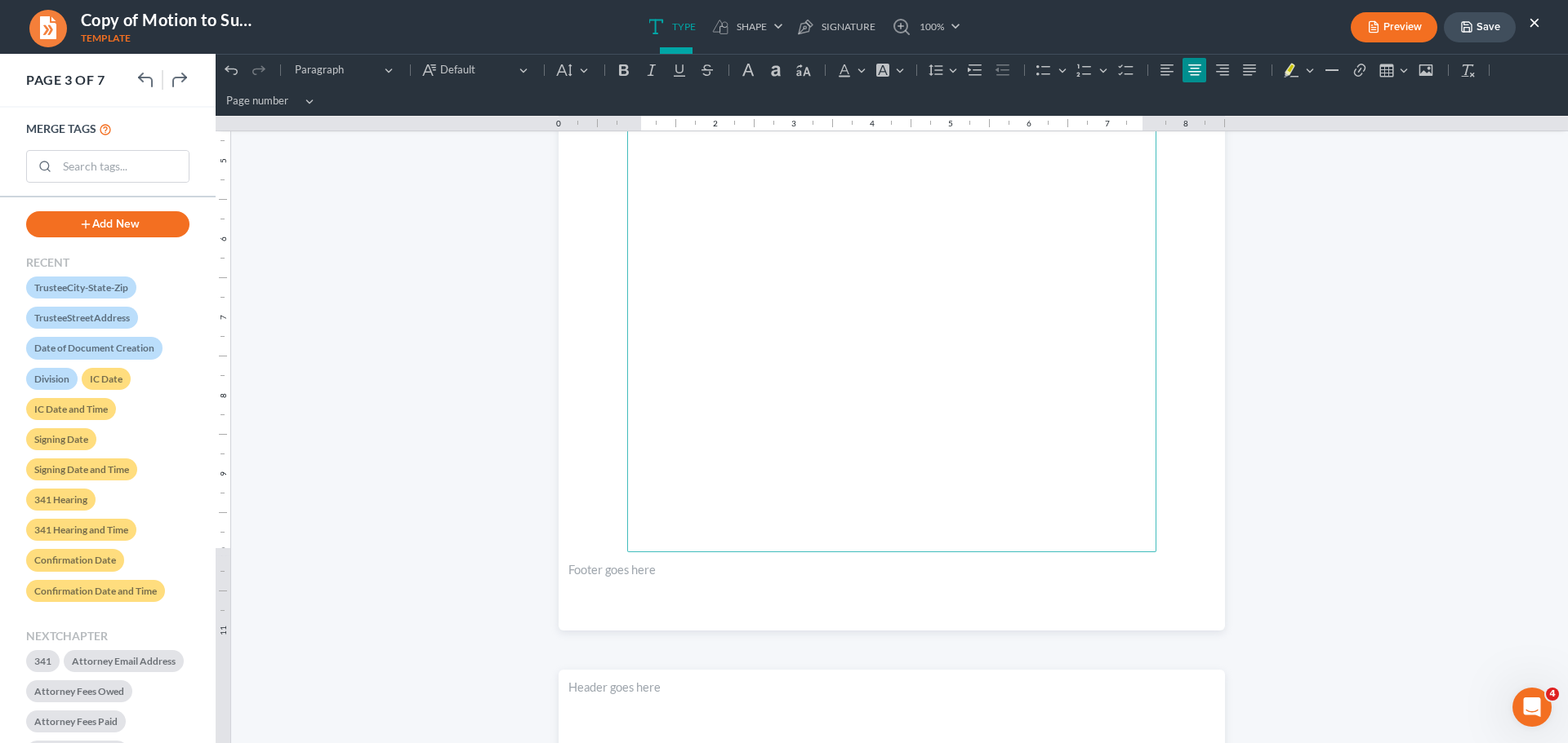
click at [1464, 21] on icon "button" at bounding box center [1467, 27] width 13 height 13
click at [1484, 26] on button "Save" at bounding box center [1479, 28] width 72 height 30
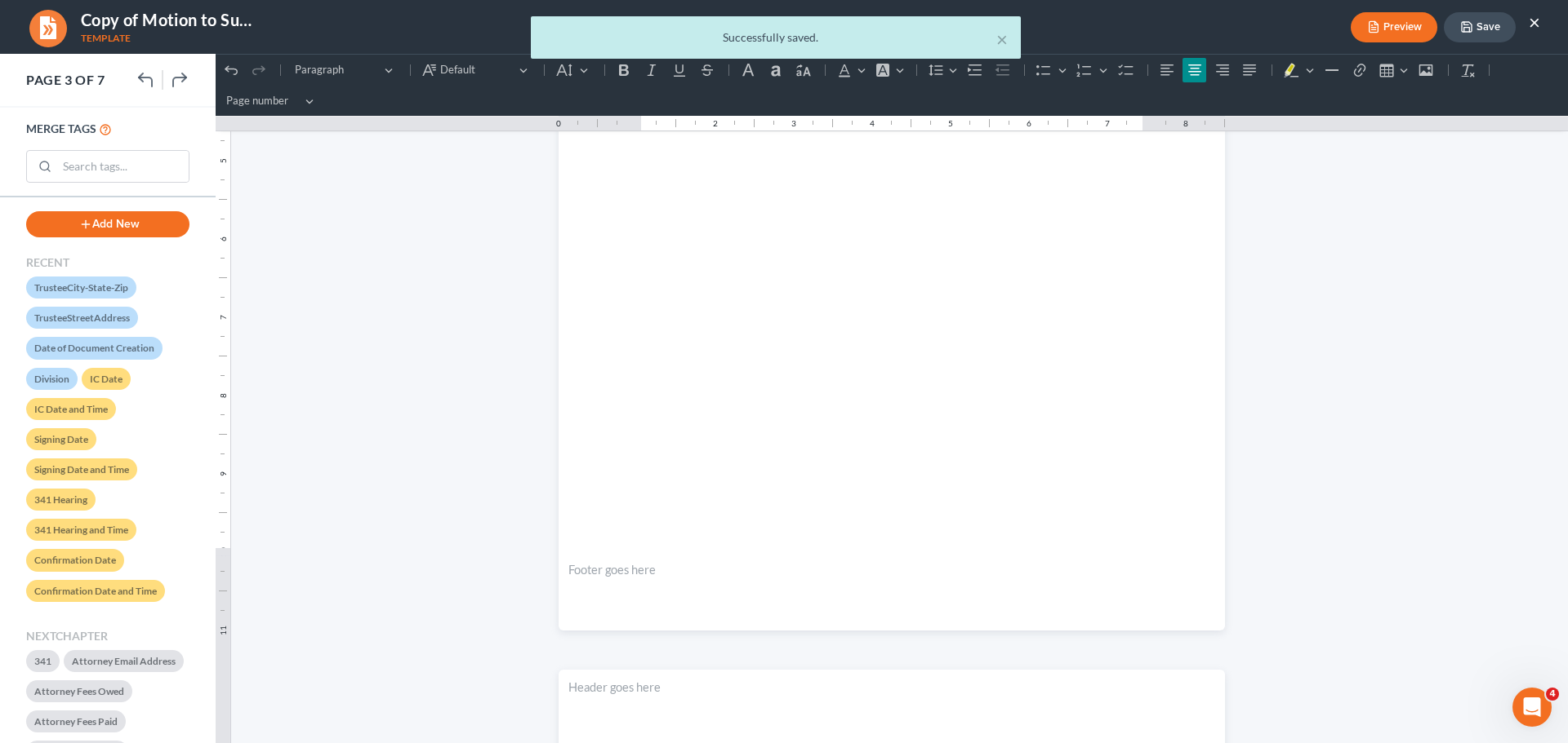
click at [1535, 23] on div "× Successfully saved." at bounding box center [775, 42] width 1568 height 51
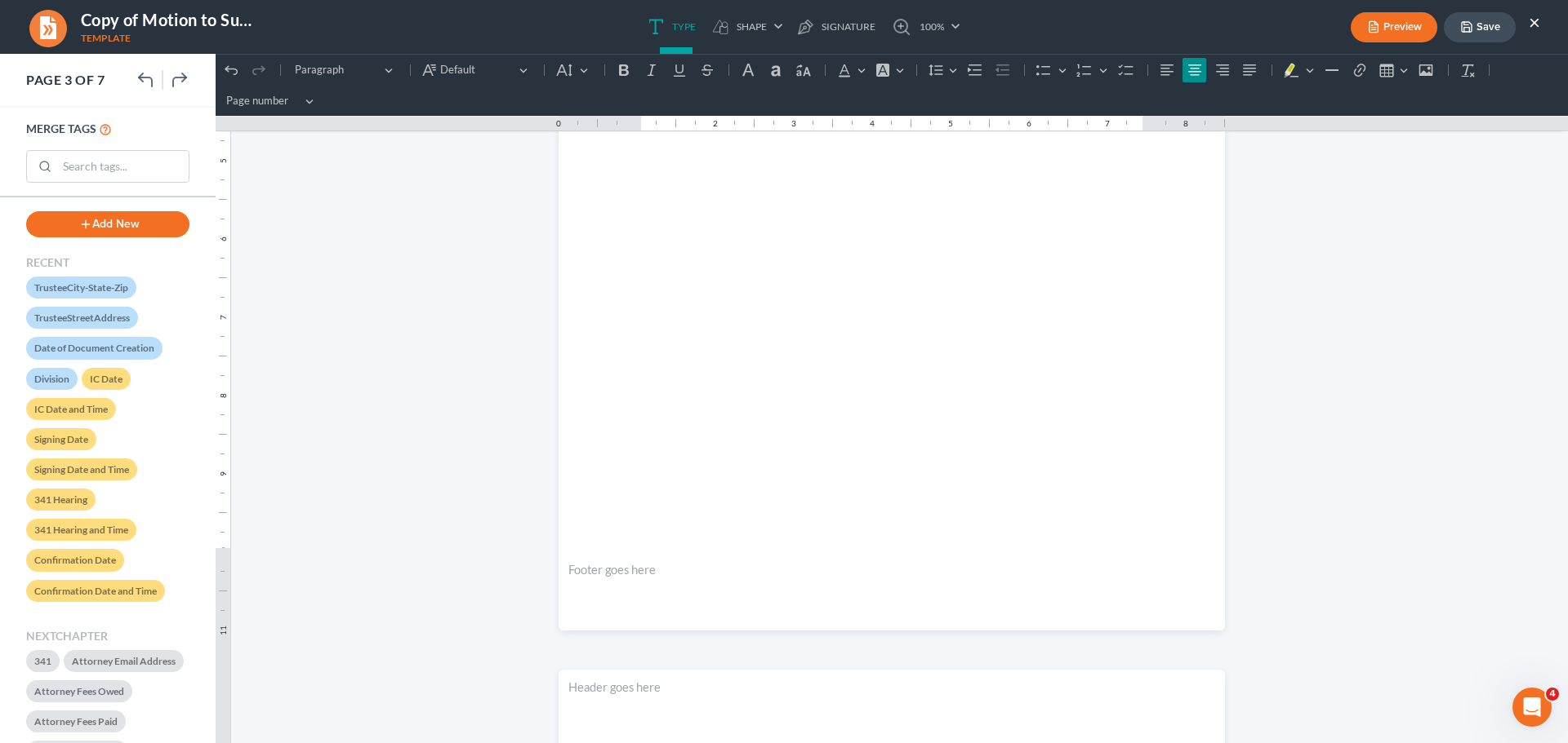
click at [1535, 23] on button "×" at bounding box center [1535, 22] width 12 height 19
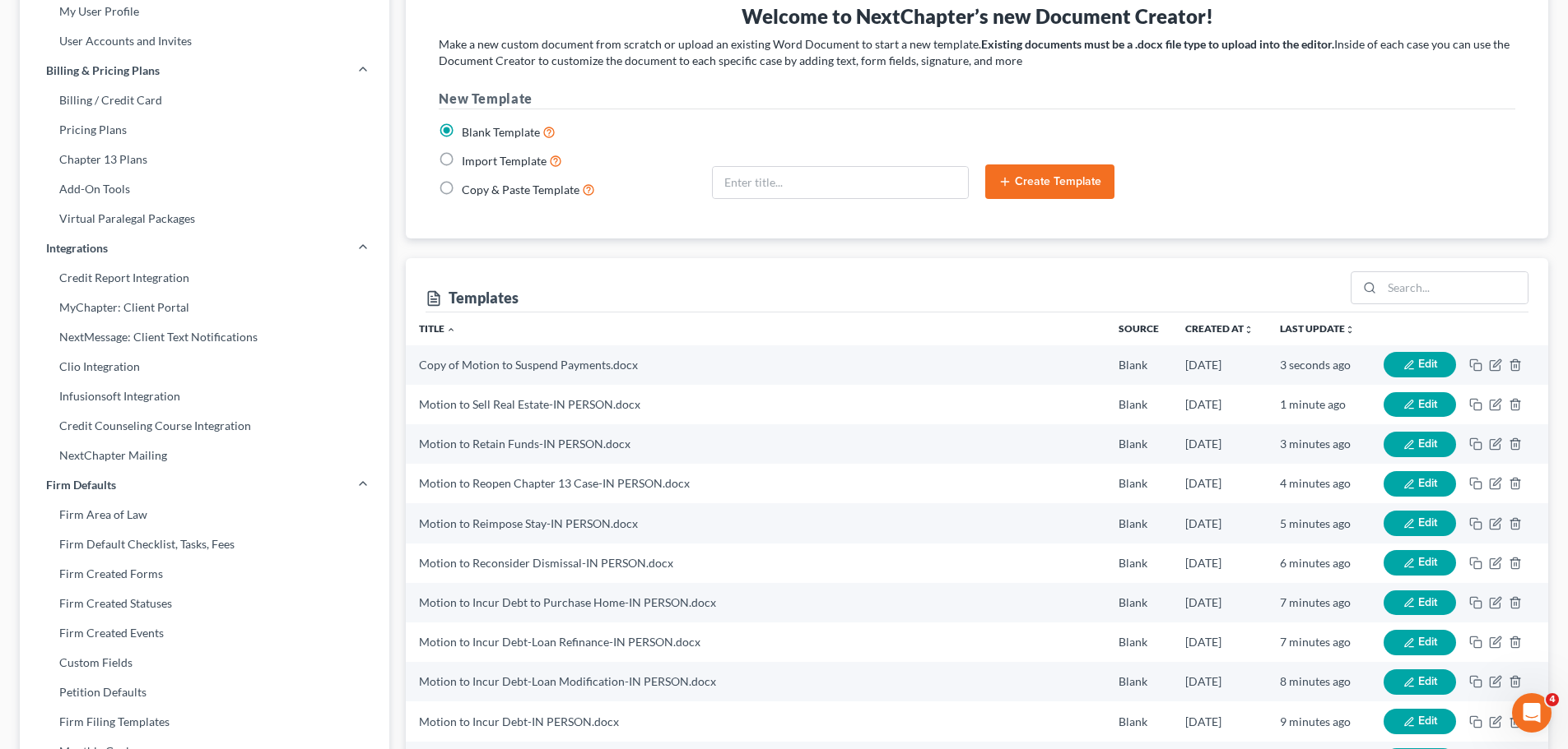
scroll to position [0, 0]
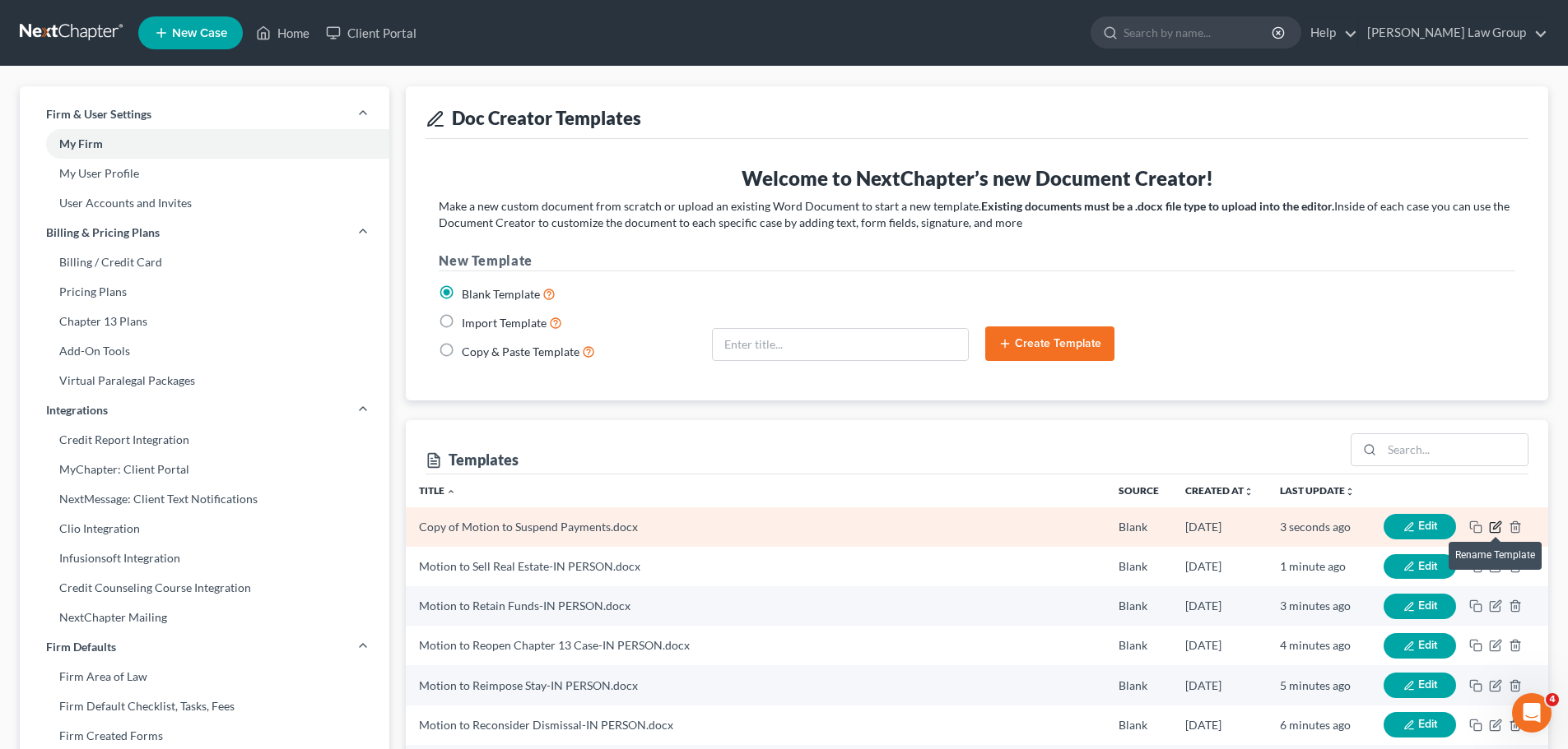
click at [1495, 528] on icon "button" at bounding box center [1496, 528] width 13 height 13
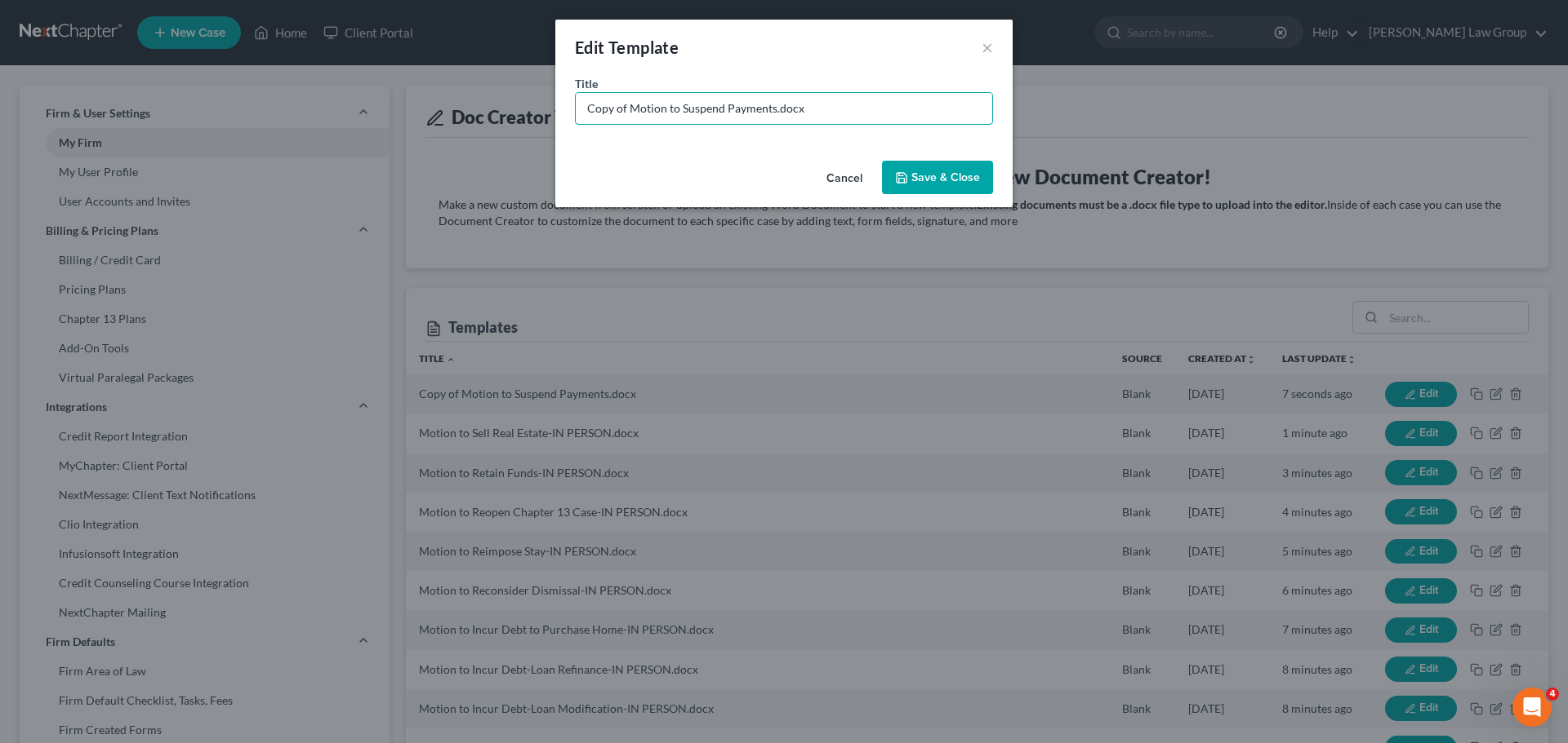
drag, startPoint x: 626, startPoint y: 108, endPoint x: 280, endPoint y: 61, distance: 349.2
click at [287, 65] on div "Edit Template × Title * Copy of Motion to Suspend Payments.docx Cancel Save & C…" at bounding box center [784, 372] width 1568 height 743
type input "Motion to Suspend Payments-IN PERSON.docx"
click at [972, 177] on button "Save & Close" at bounding box center [937, 178] width 111 height 34
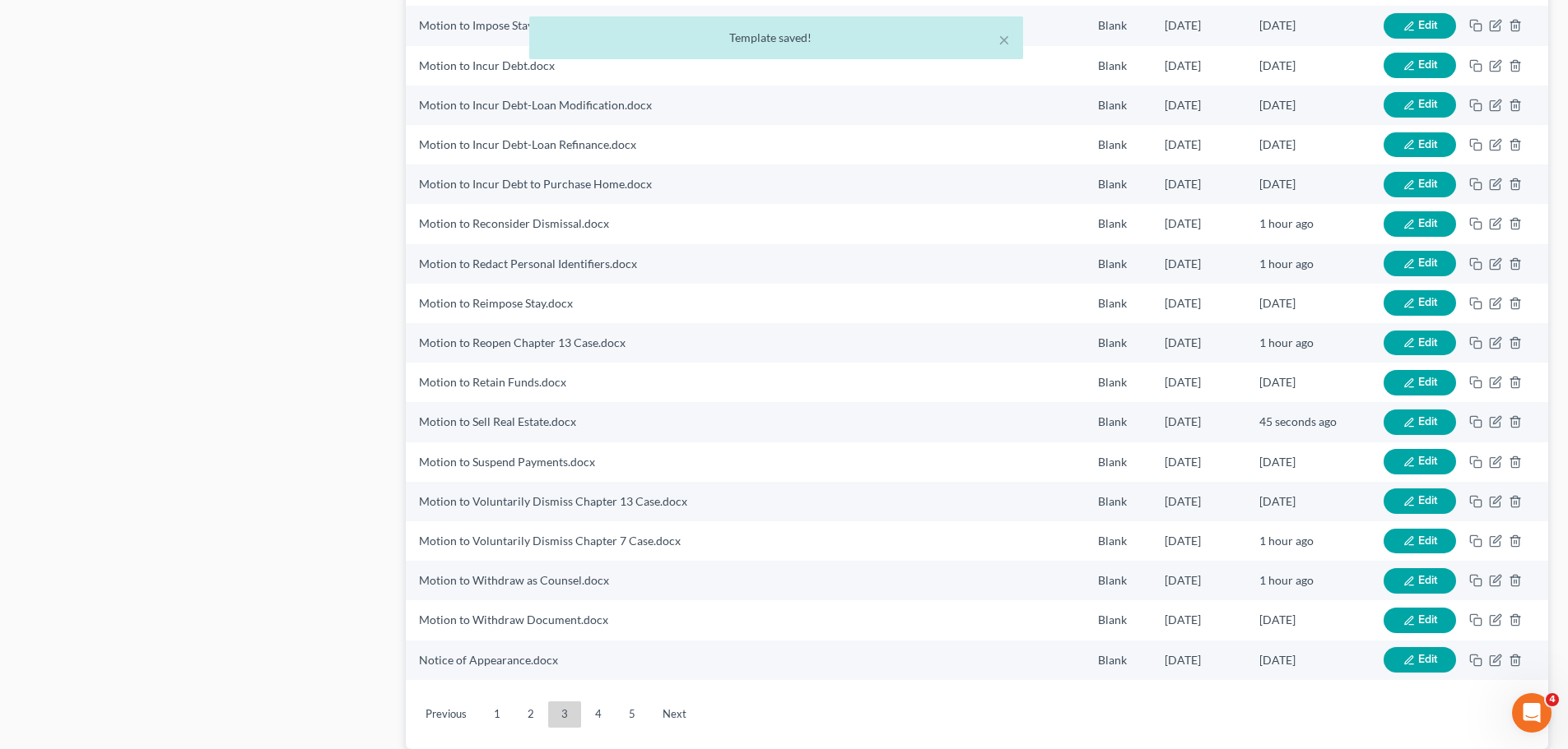
scroll to position [1660, 0]
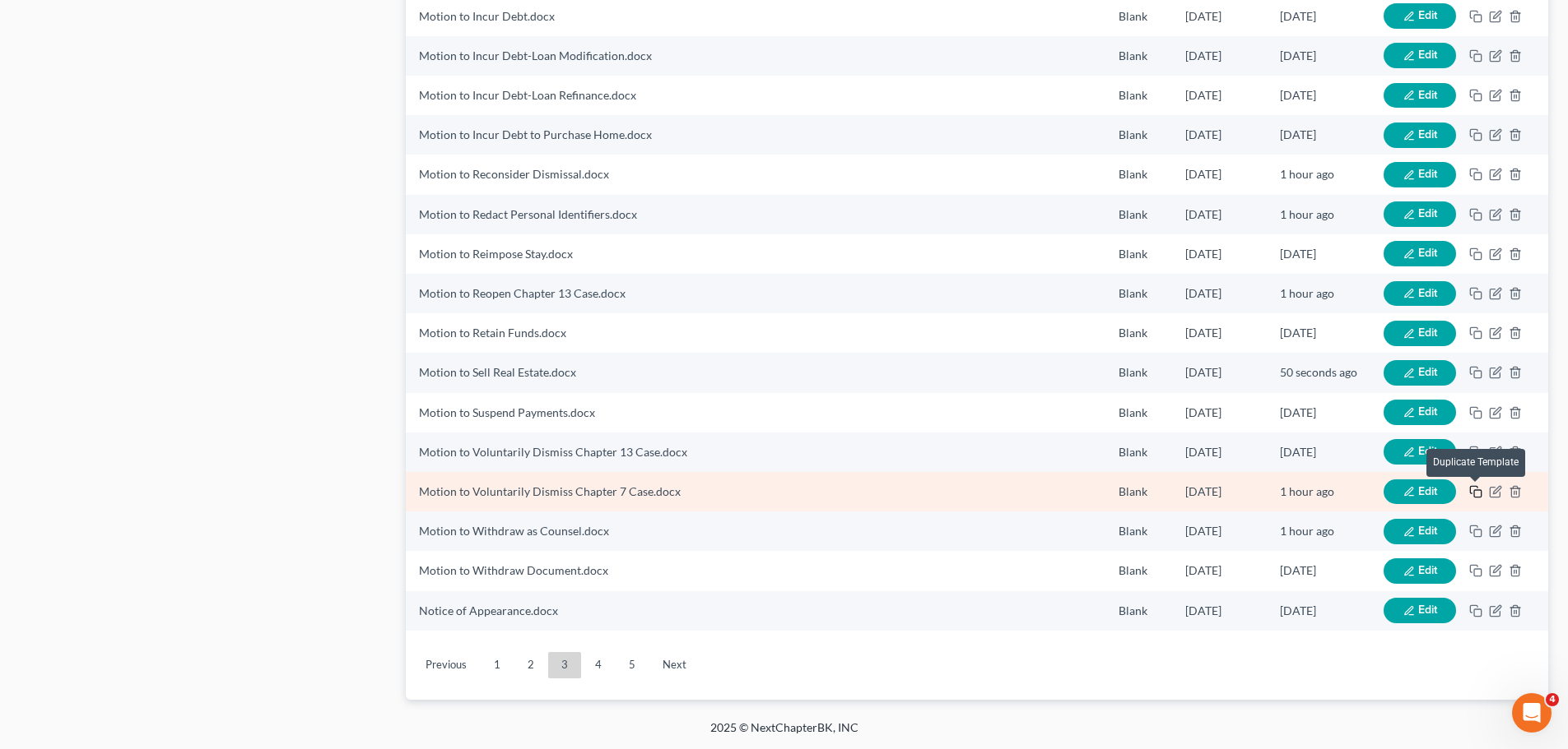
click at [1478, 487] on icon "button" at bounding box center [1476, 492] width 13 height 13
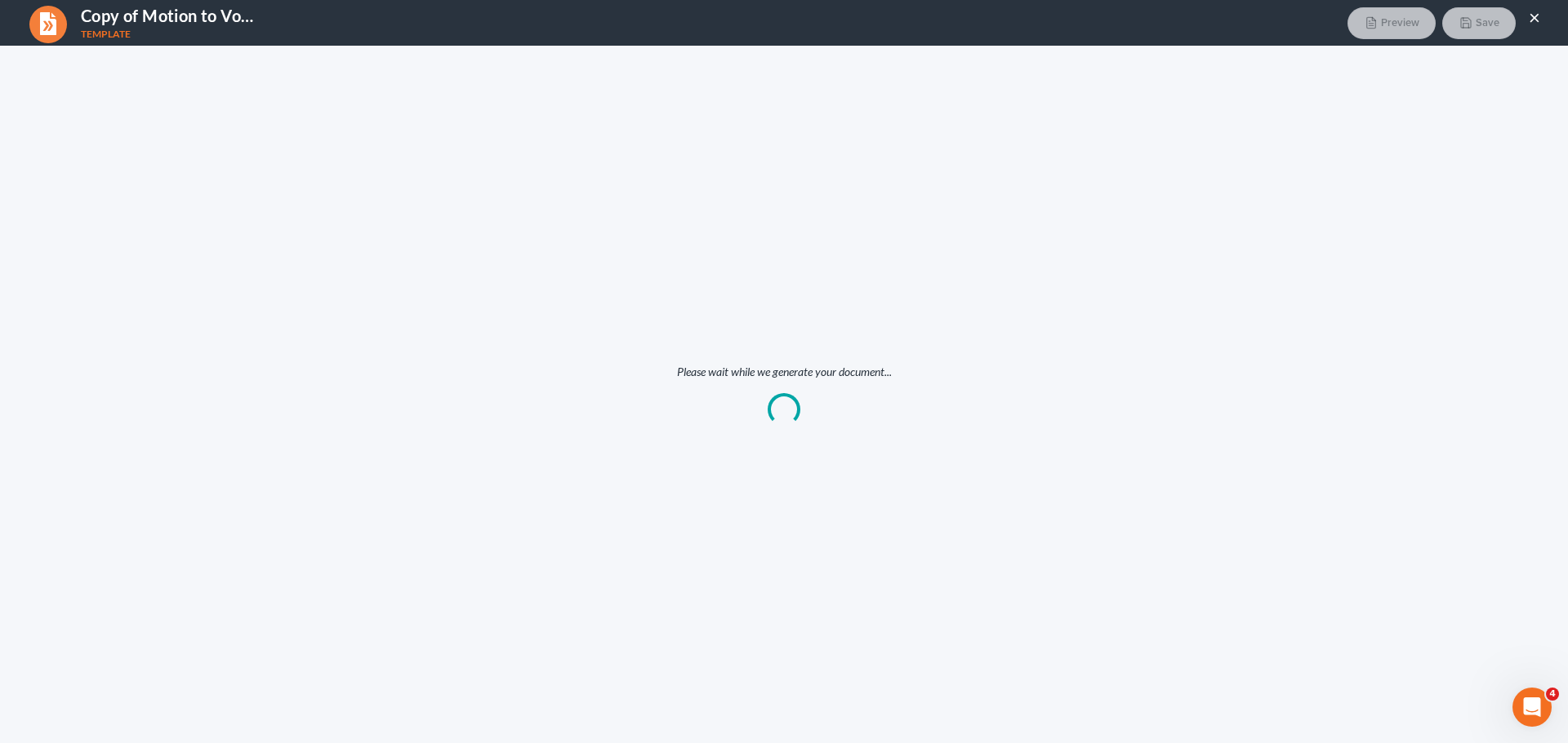
scroll to position [0, 0]
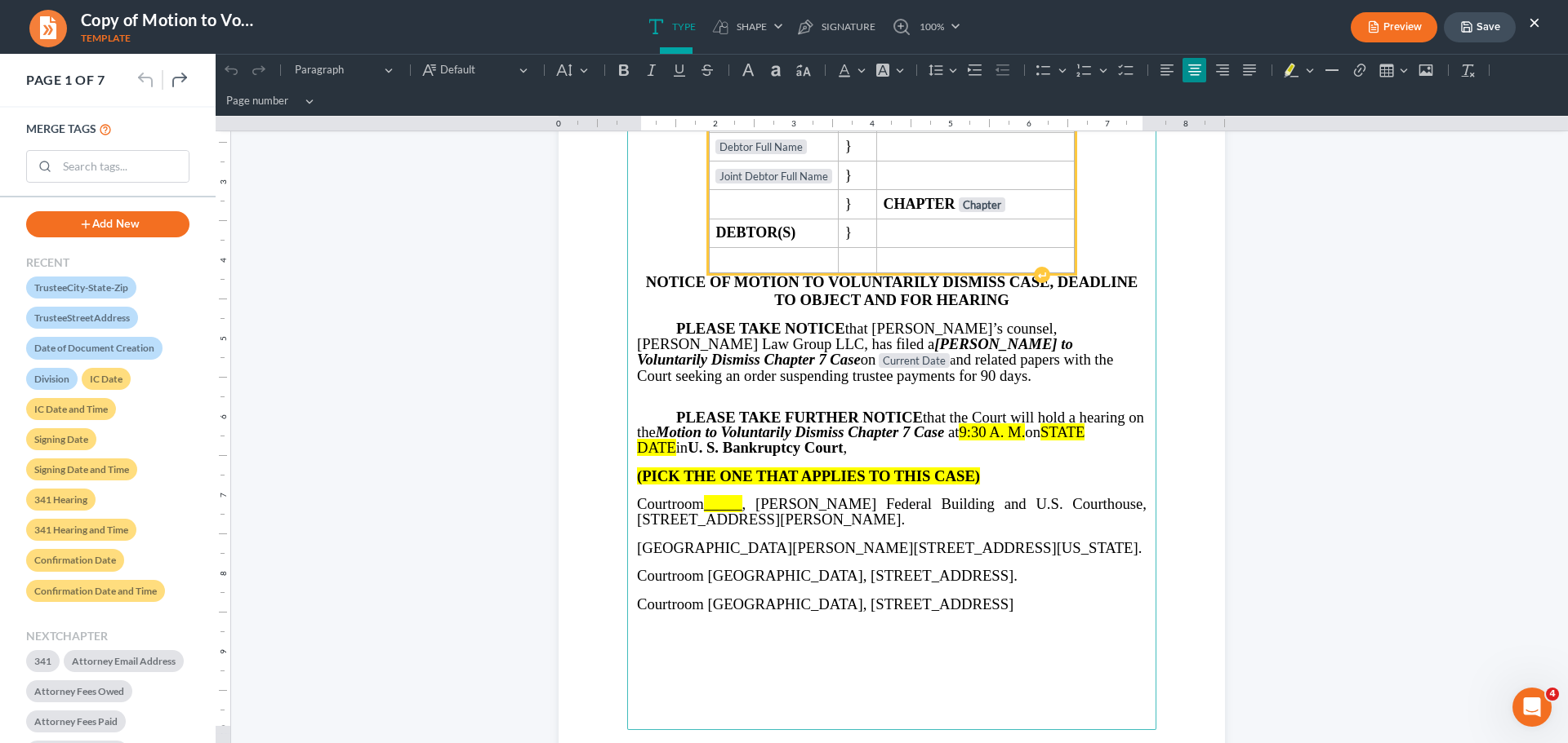
scroll to position [245, 0]
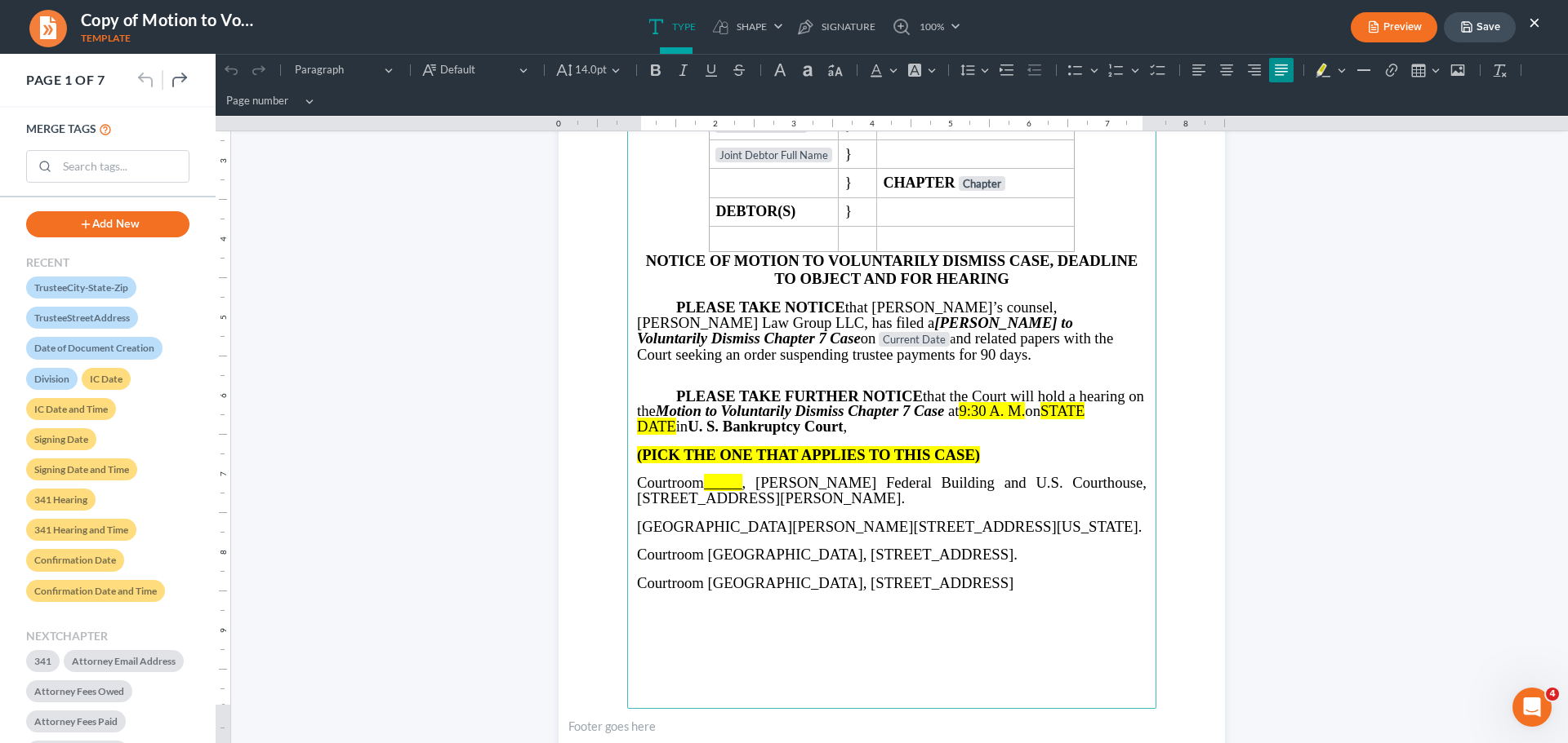
drag, startPoint x: 1044, startPoint y: 480, endPoint x: 1117, endPoint y: 602, distance: 142.2
click at [1117, 602] on main "⁠⁠⁠⁠⁠⁠⁠ IN THE UNITED STATES BANKRUPTCY COURT NORTHERN DISTRICT OF [US_STATE] J…" at bounding box center [891, 356] width 529 height 705
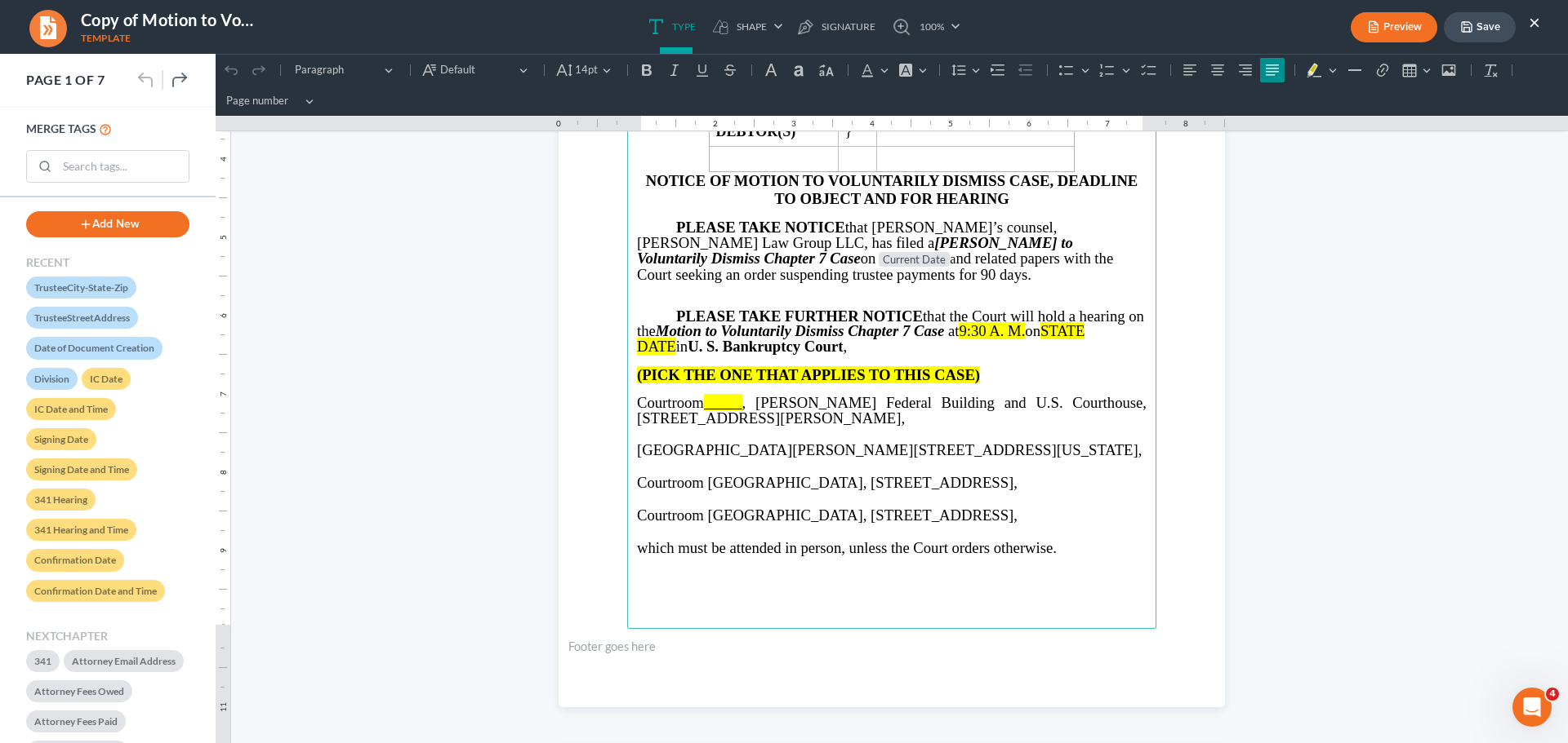
scroll to position [653, 0]
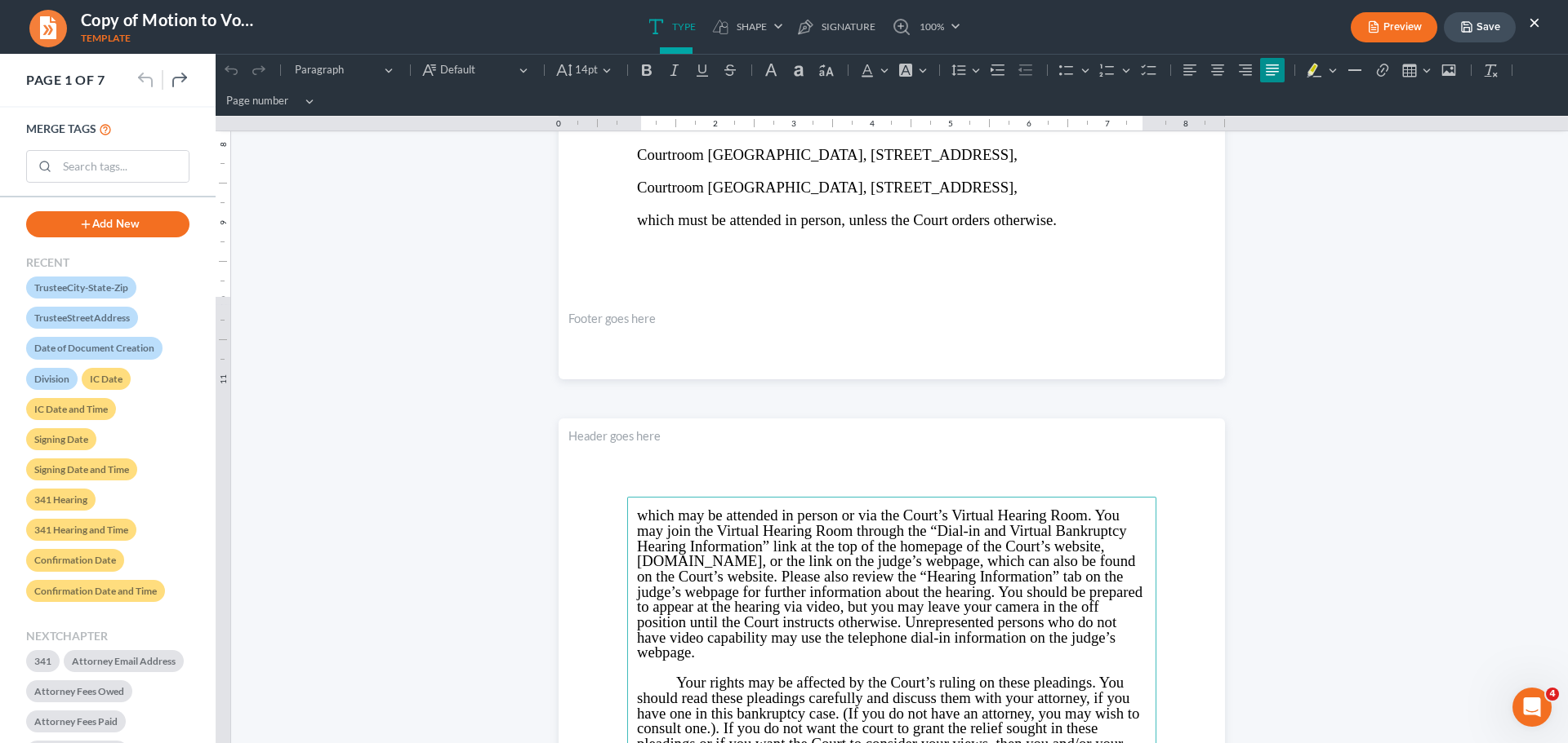
drag, startPoint x: 625, startPoint y: 517, endPoint x: 836, endPoint y: 624, distance: 236.6
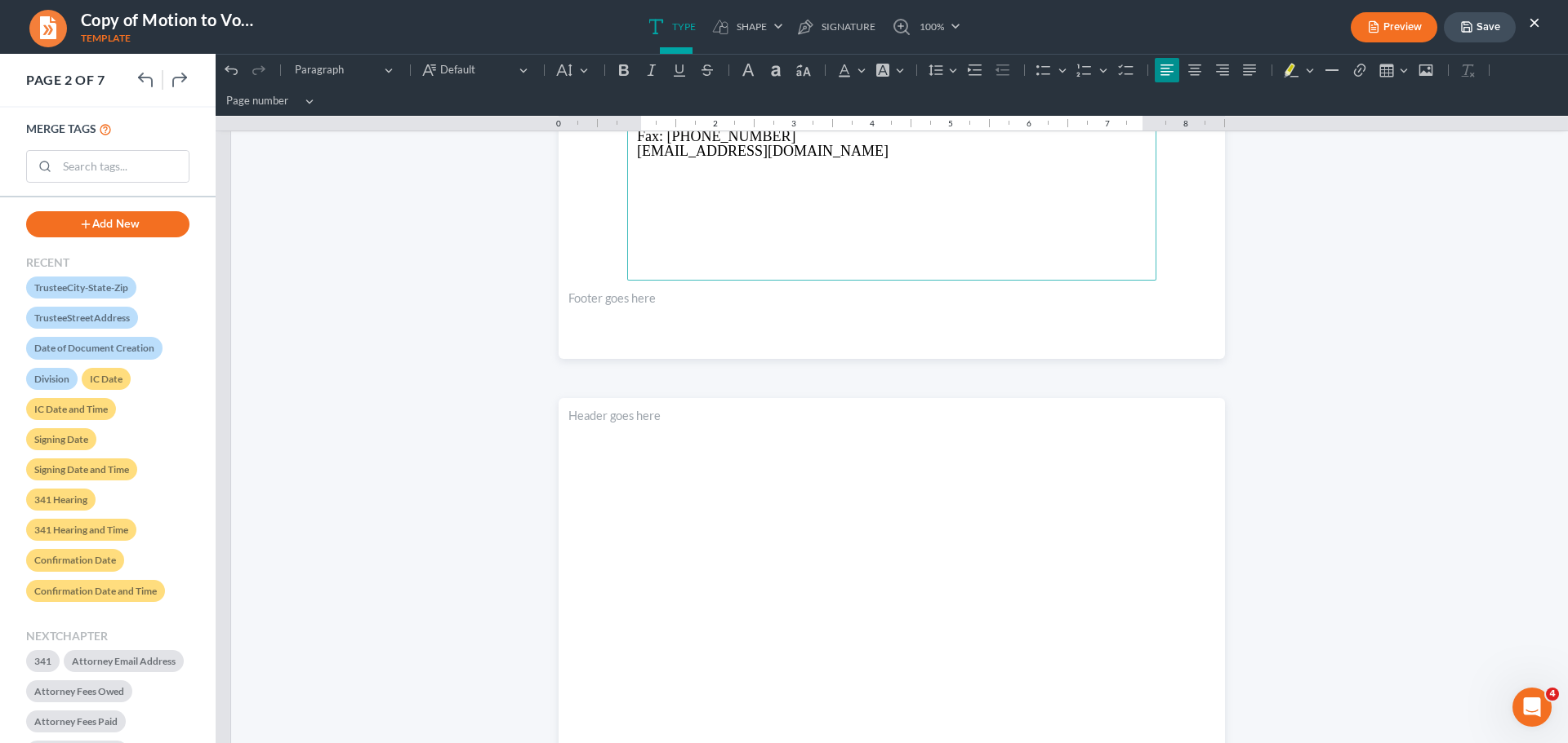
scroll to position [1795, 0]
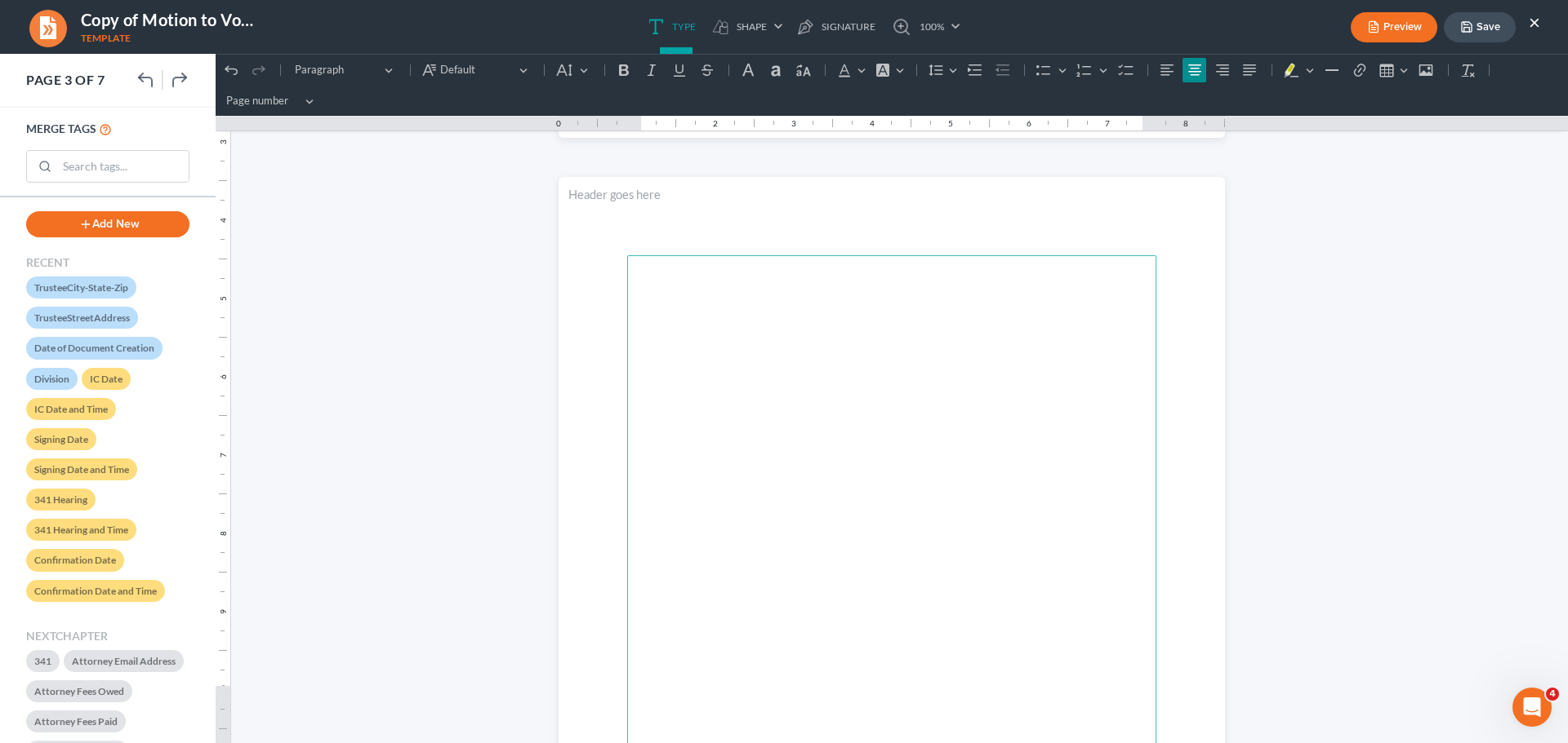
click at [833, 501] on p "Rich Text Editor, page-2-main" at bounding box center [891, 499] width 510 height 15
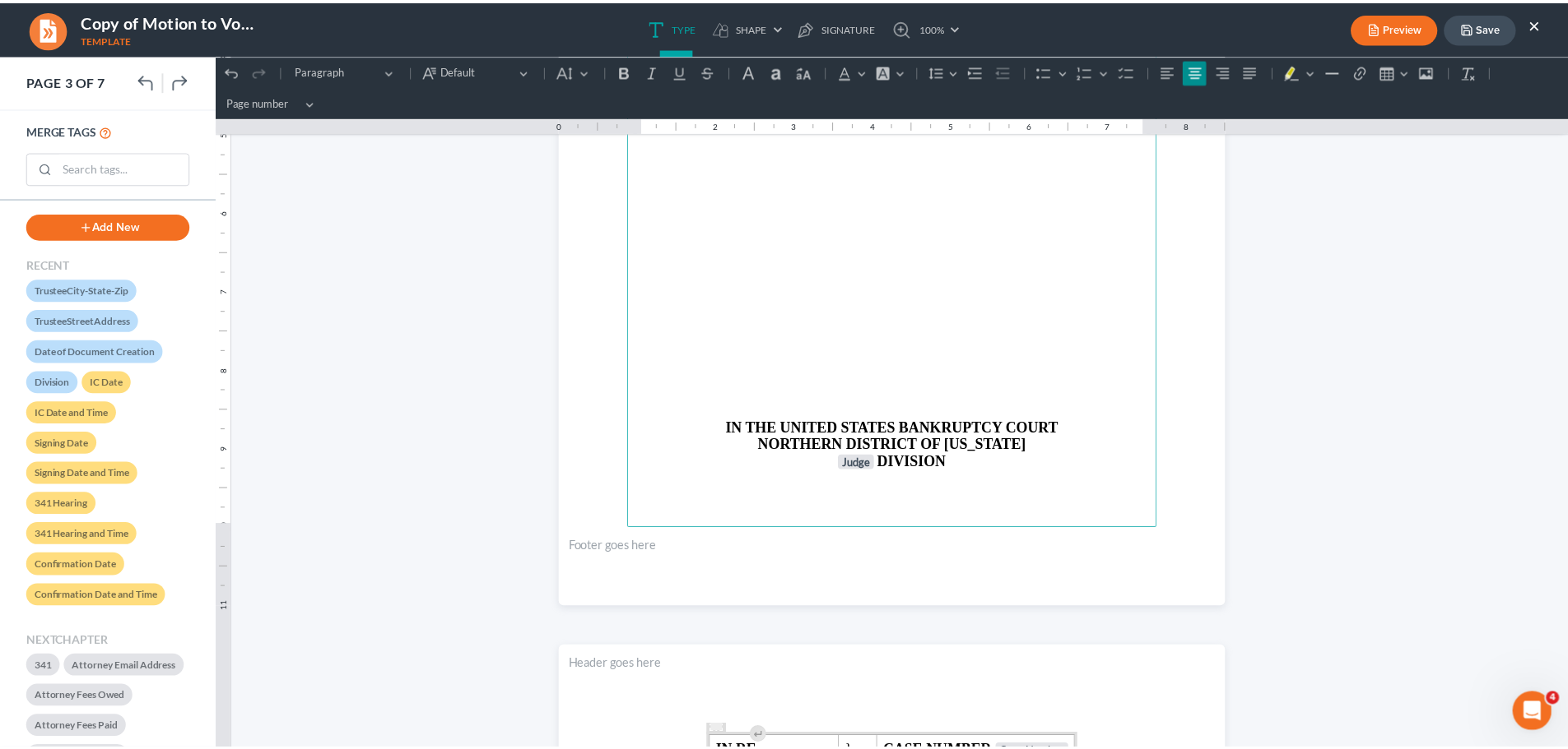
scroll to position [2221, 0]
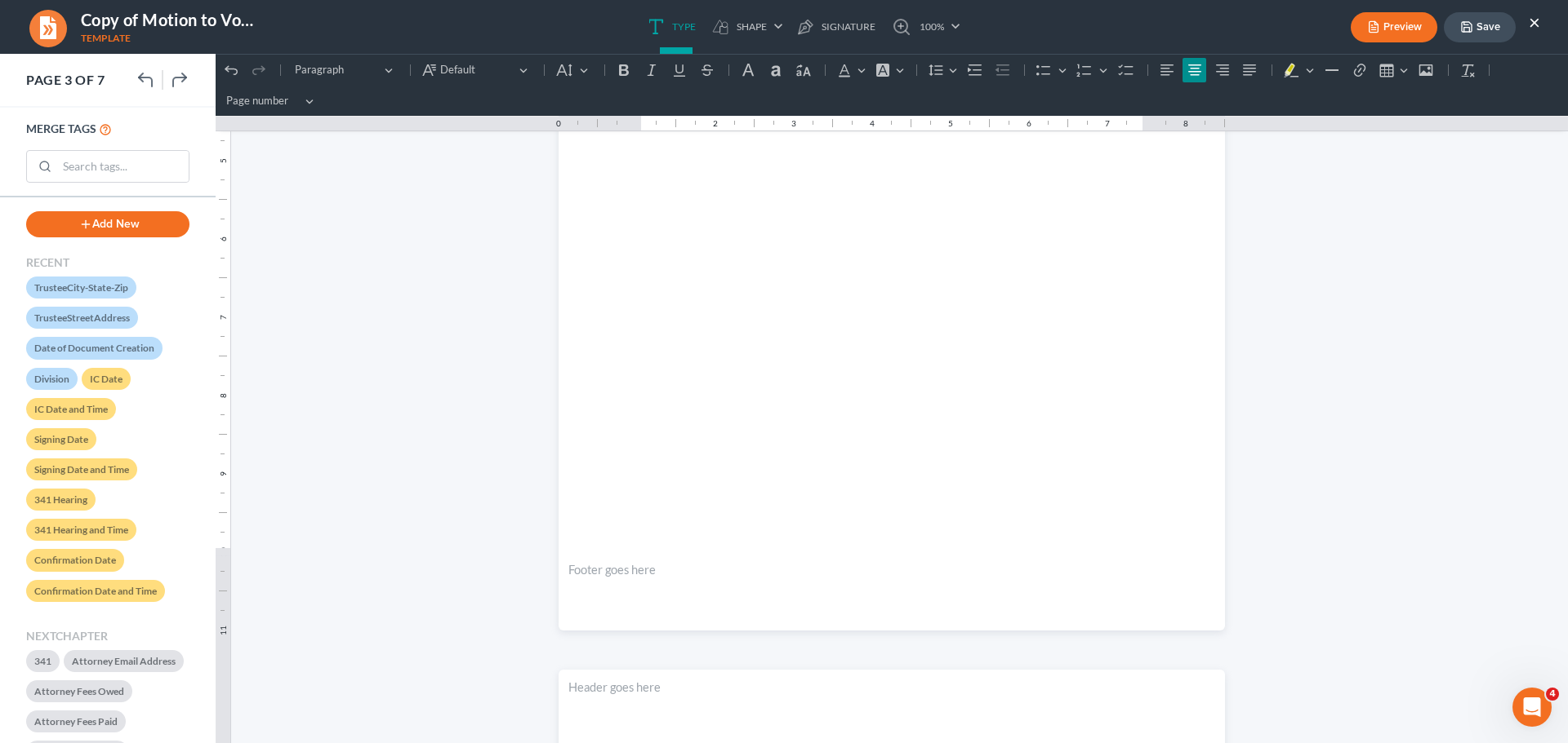
click at [1489, 22] on button "Save" at bounding box center [1479, 28] width 72 height 30
click at [1476, 18] on button "Save" at bounding box center [1479, 28] width 72 height 30
click at [1533, 19] on button "×" at bounding box center [1535, 22] width 12 height 19
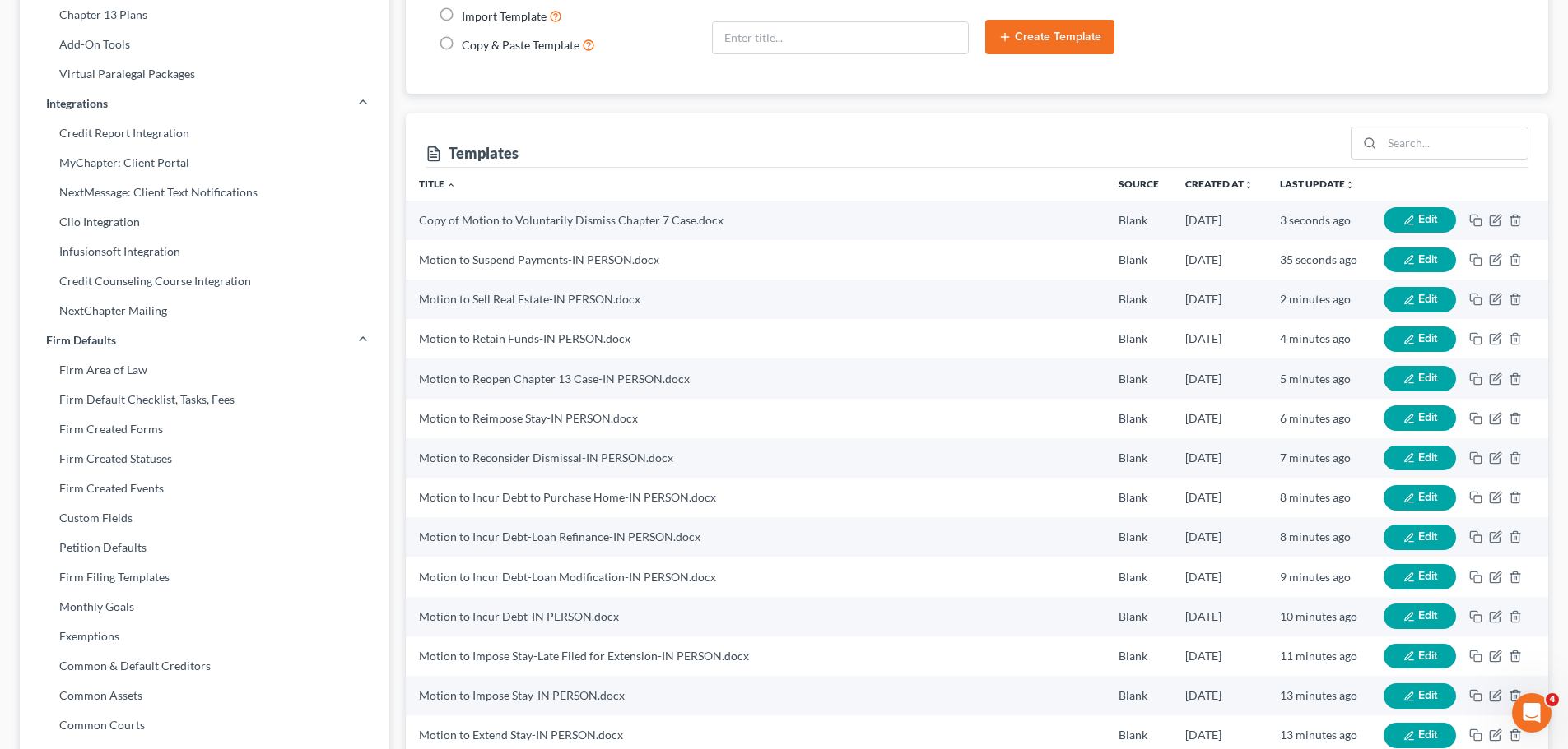
scroll to position [0, 0]
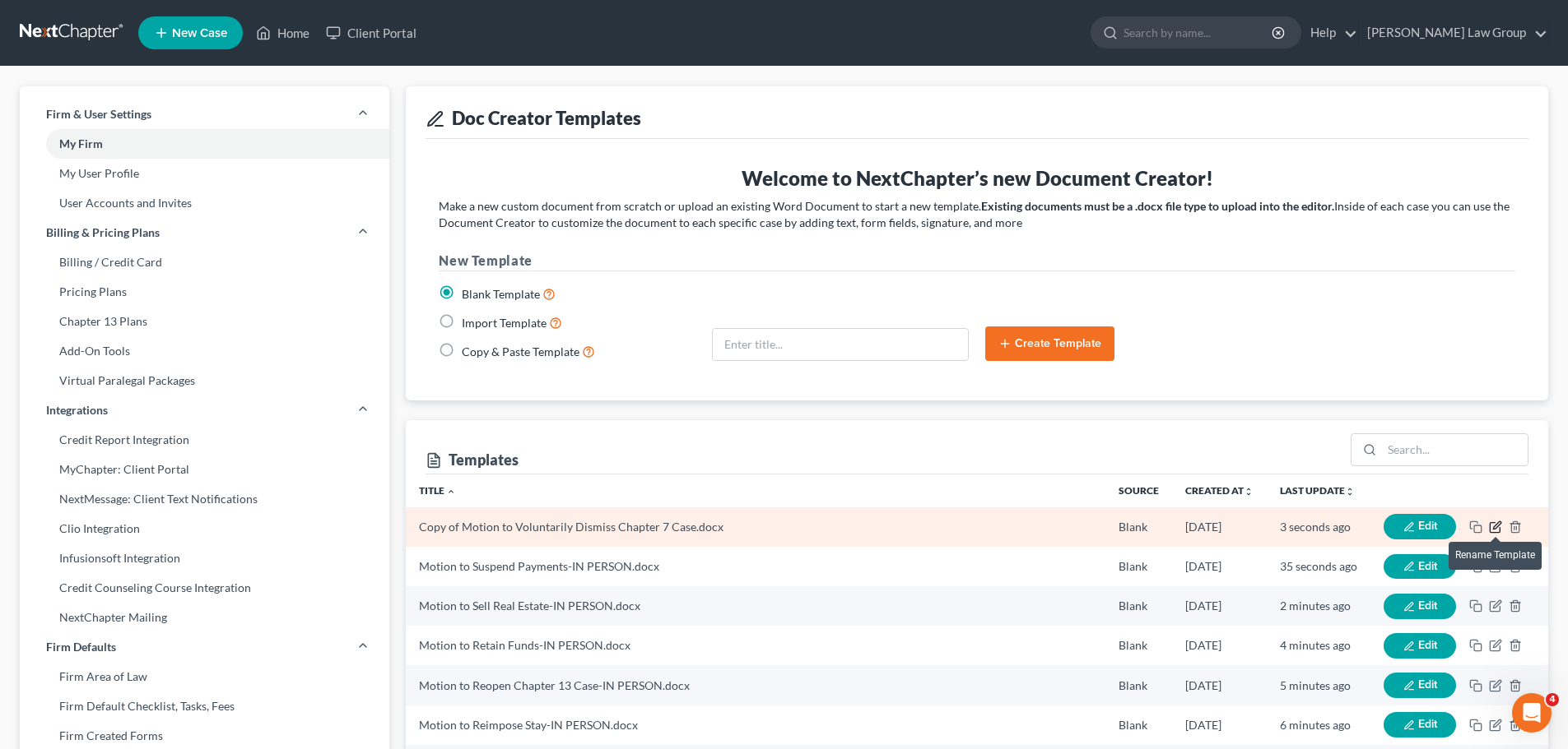
click at [1490, 529] on icon "button" at bounding box center [1495, 528] width 10 height 10
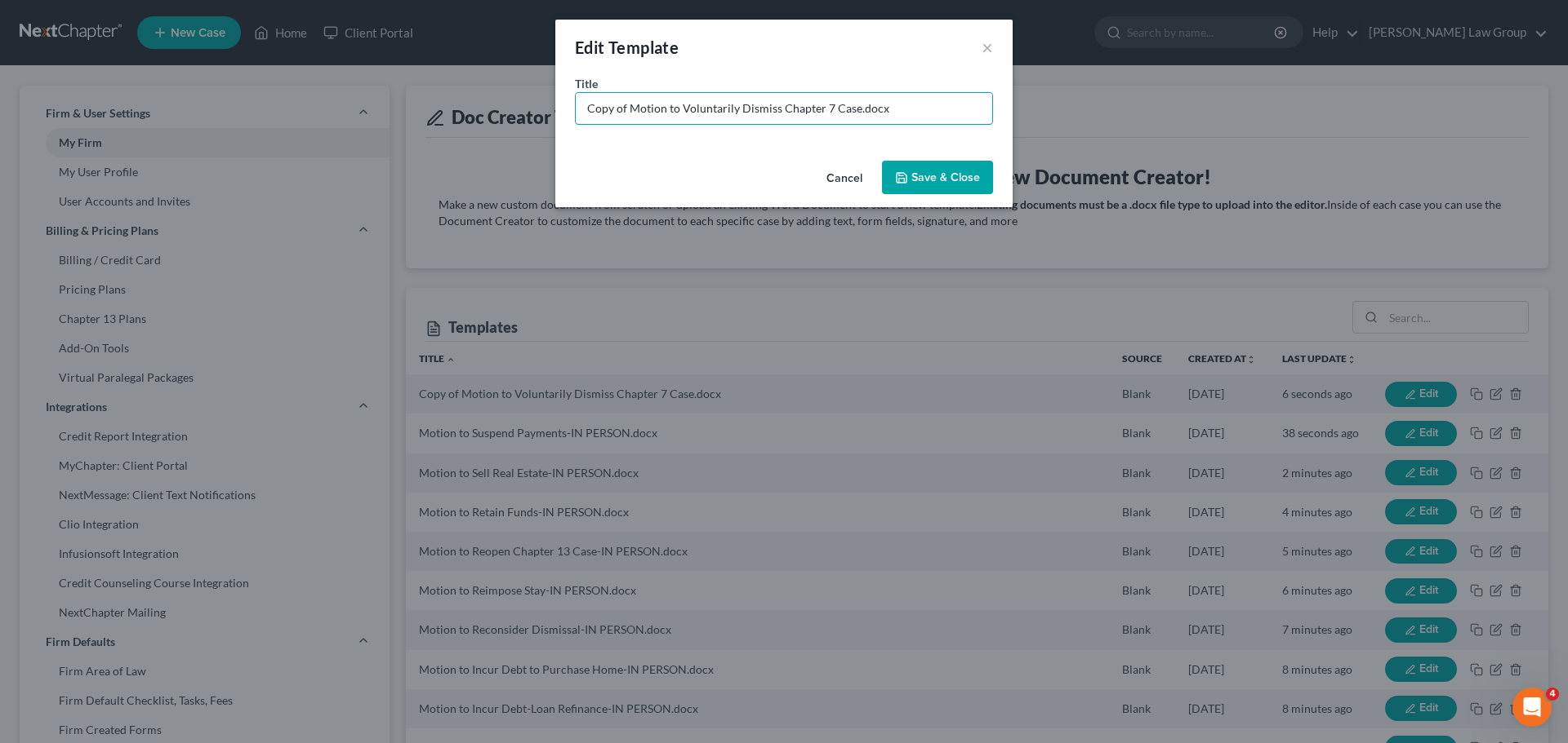
drag, startPoint x: 627, startPoint y: 110, endPoint x: 258, endPoint y: 53, distance: 373.4
click at [264, 54] on div "Edit Template × Title * Copy of Motion to Voluntarily Dismiss Chapter 7 Case.do…" at bounding box center [784, 372] width 1568 height 743
type input "Motion to Voluntarily Dismiss Chapter 7 Case-IN PERSON.docx"
click at [947, 177] on button "Save & Close" at bounding box center [937, 178] width 111 height 34
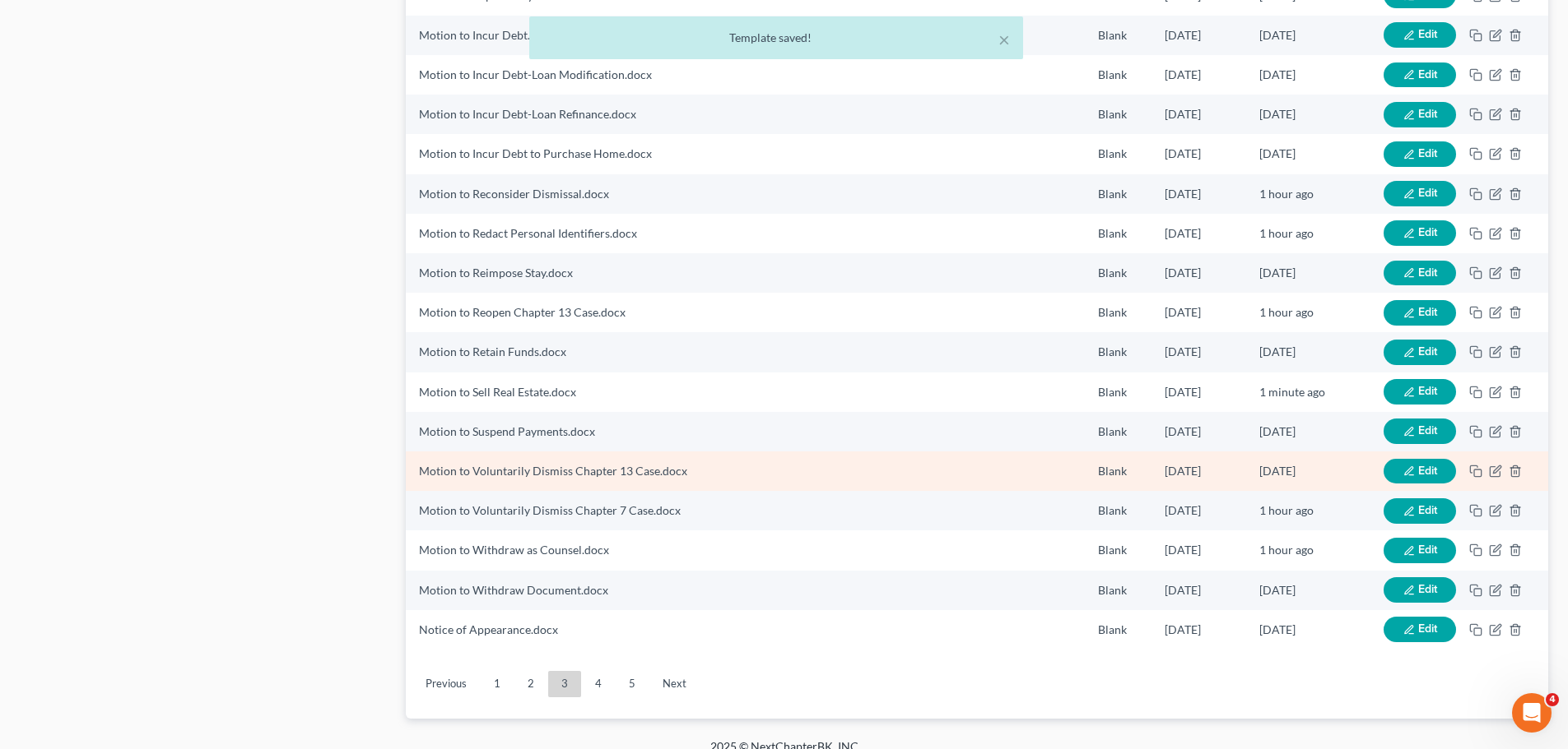
scroll to position [1700, 0]
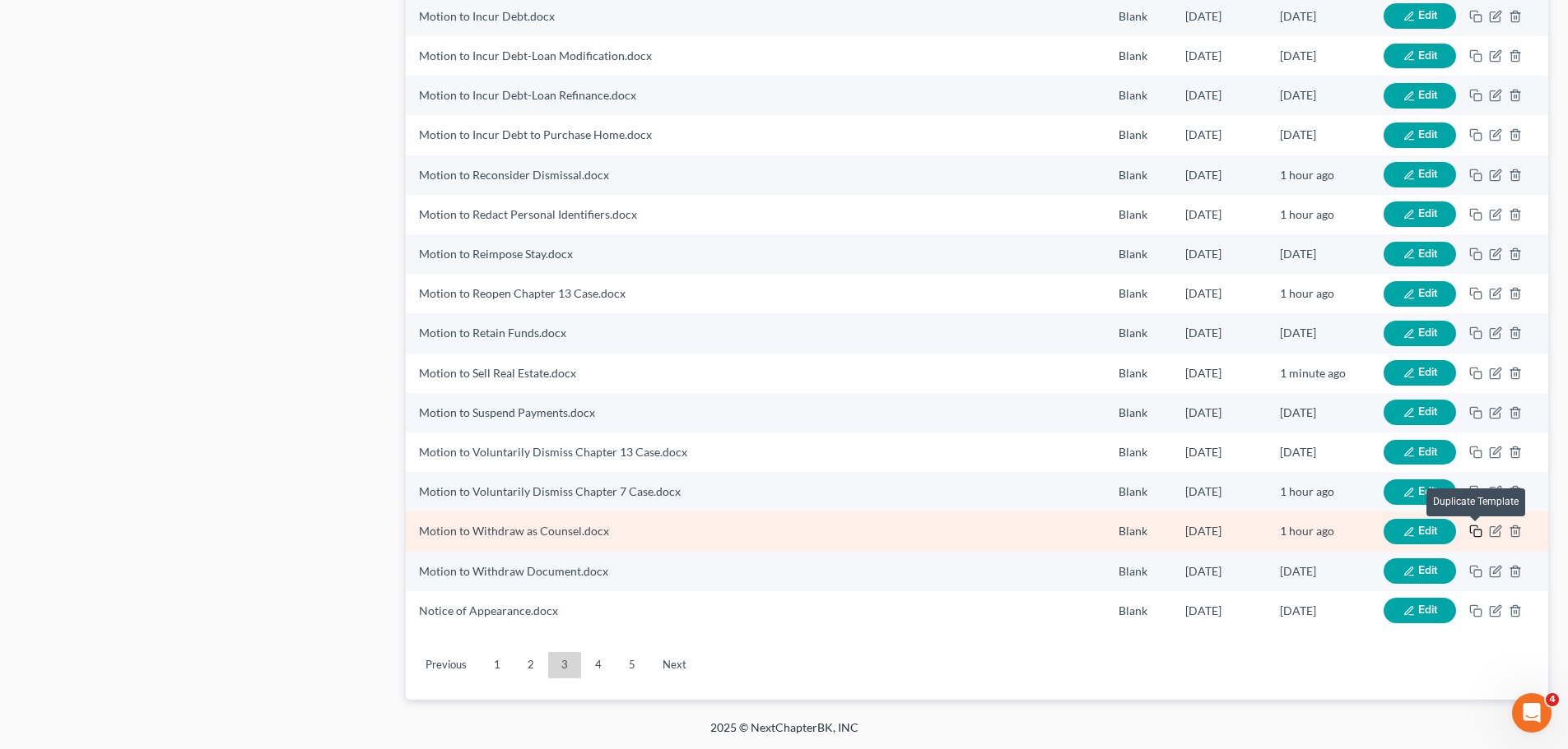
click at [1475, 531] on icon "button" at bounding box center [1476, 532] width 13 height 13
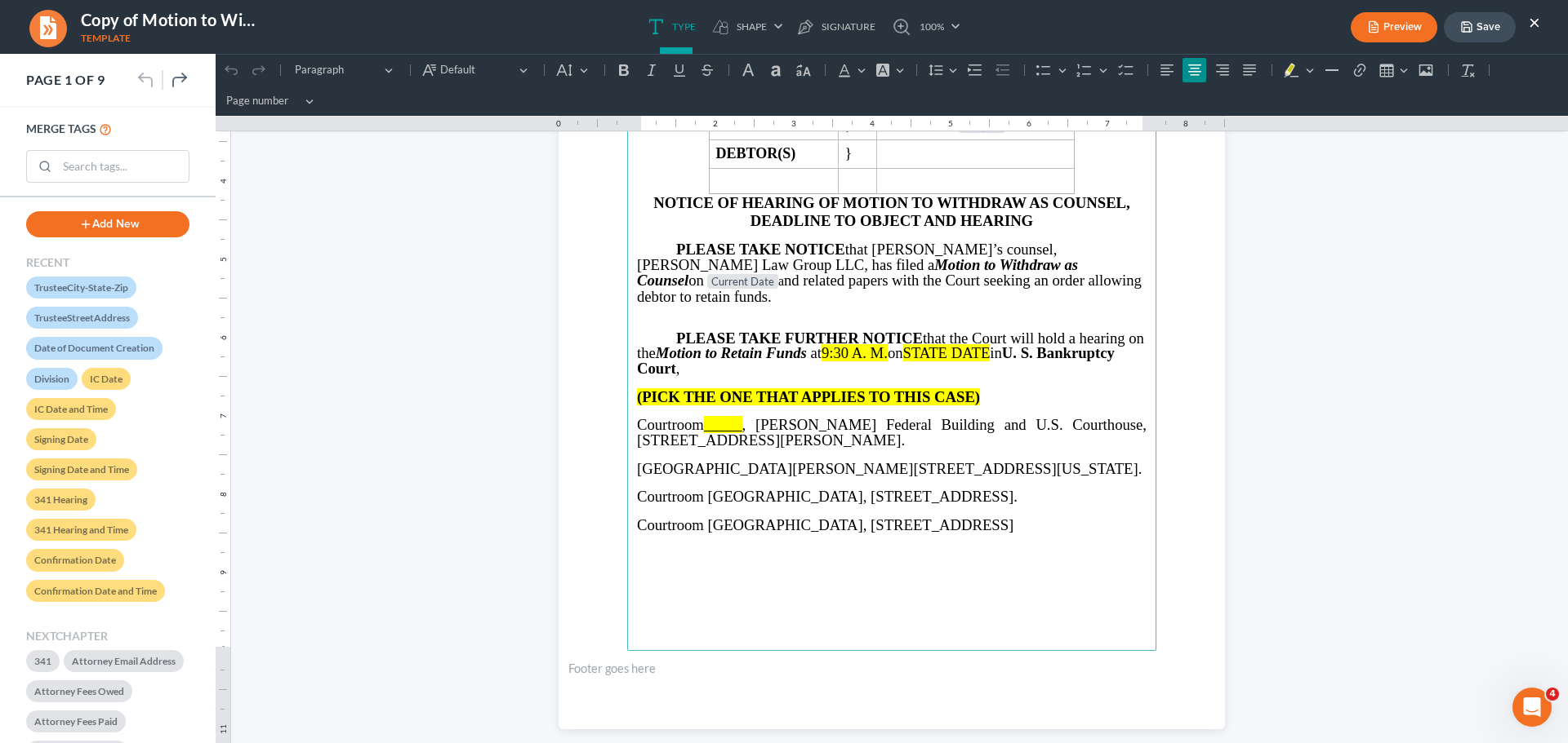
scroll to position [326, 0]
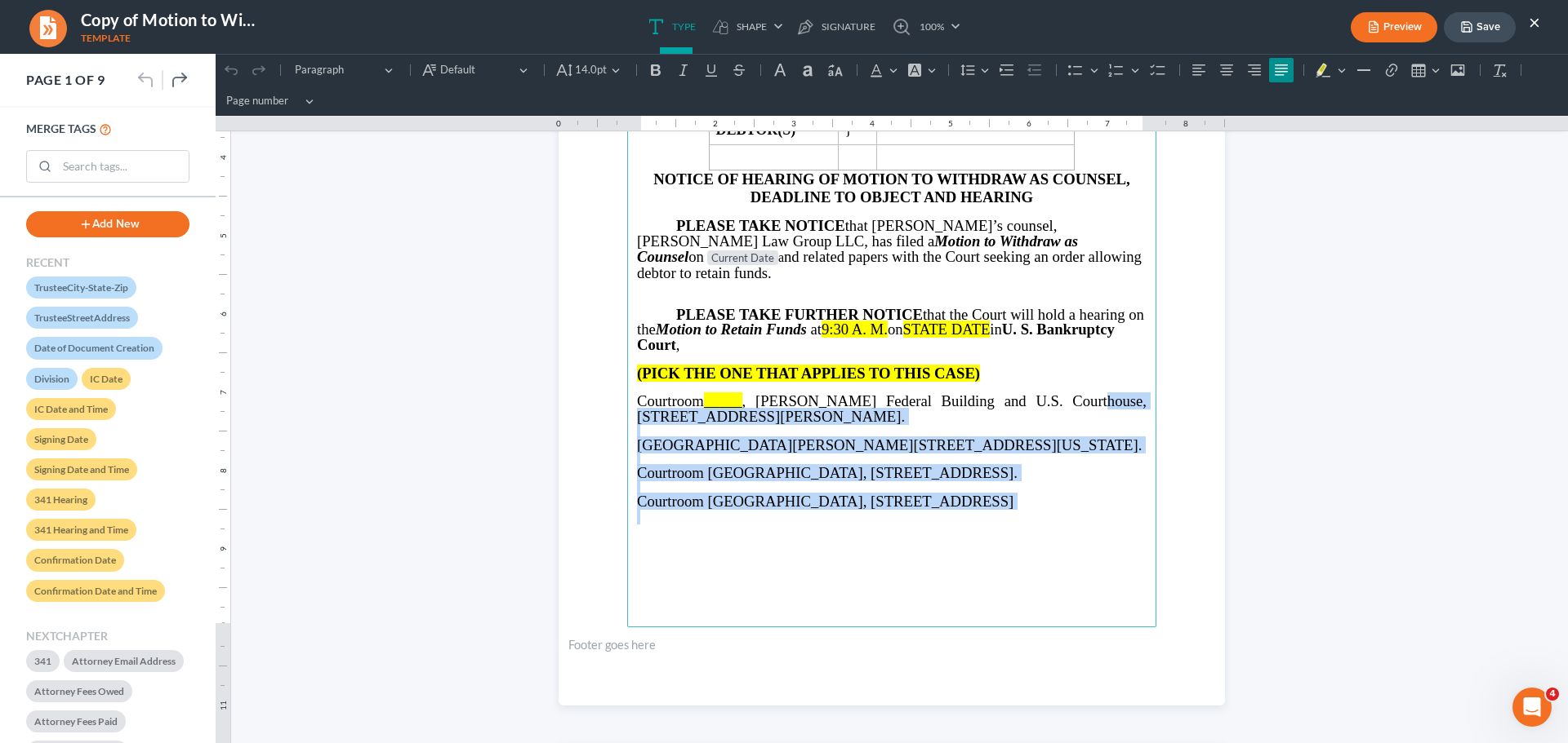
drag, startPoint x: 1043, startPoint y: 385, endPoint x: 1114, endPoint y: 518, distance: 150.8
click at [1114, 518] on main "⁠⁠⁠⁠⁠⁠⁠ IN THE UNITED STATES BANKRUPTCY COURT NORTHERN DISTRICT OF [US_STATE] J…" at bounding box center [891, 275] width 529 height 705
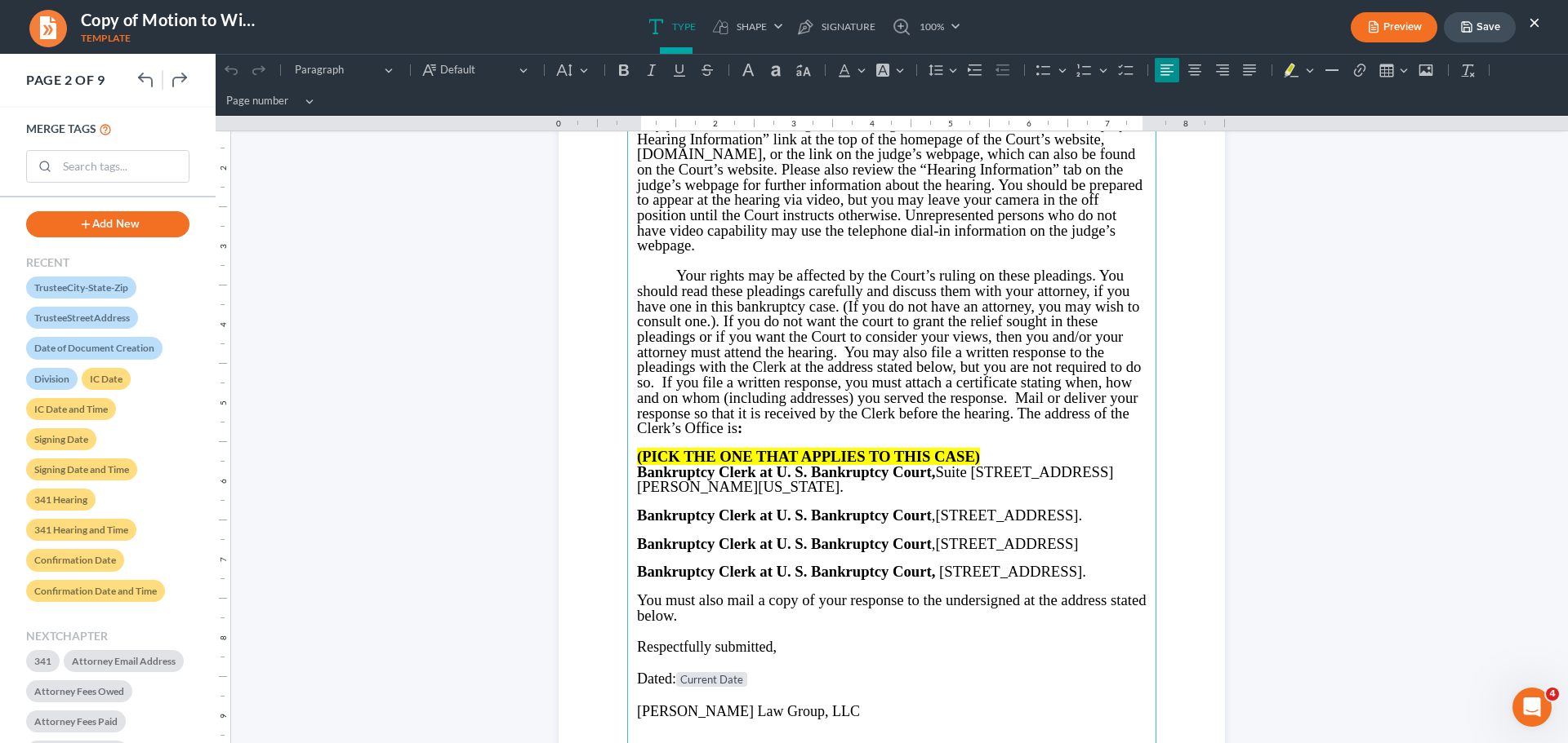
scroll to position [897, 0]
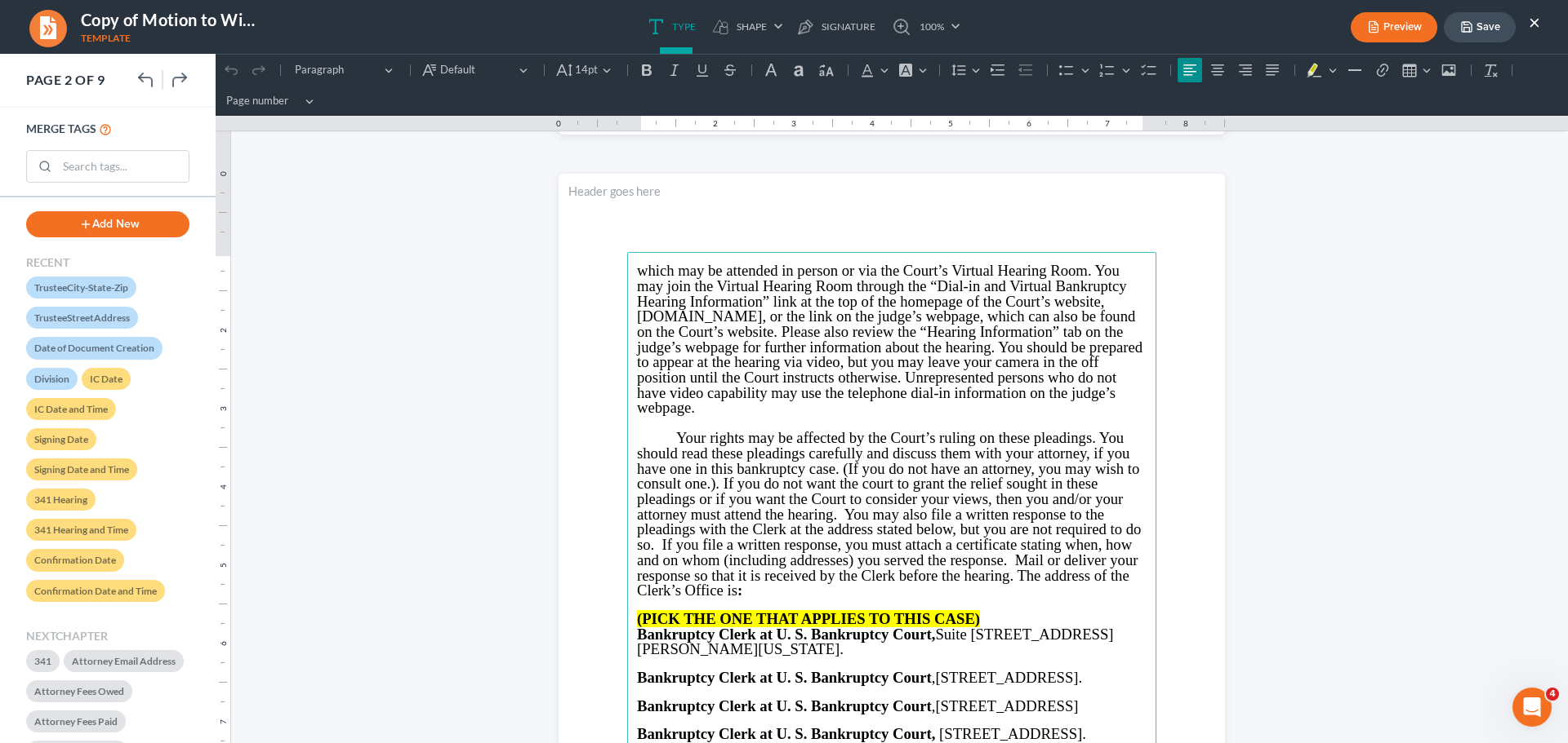
drag, startPoint x: 628, startPoint y: 268, endPoint x: 755, endPoint y: 407, distance: 188.3
click at [755, 408] on main "⁠⁠⁠⁠⁠⁠⁠ which may be attended in person or via the Court’s Virtual Hearing Room…" at bounding box center [891, 604] width 529 height 705
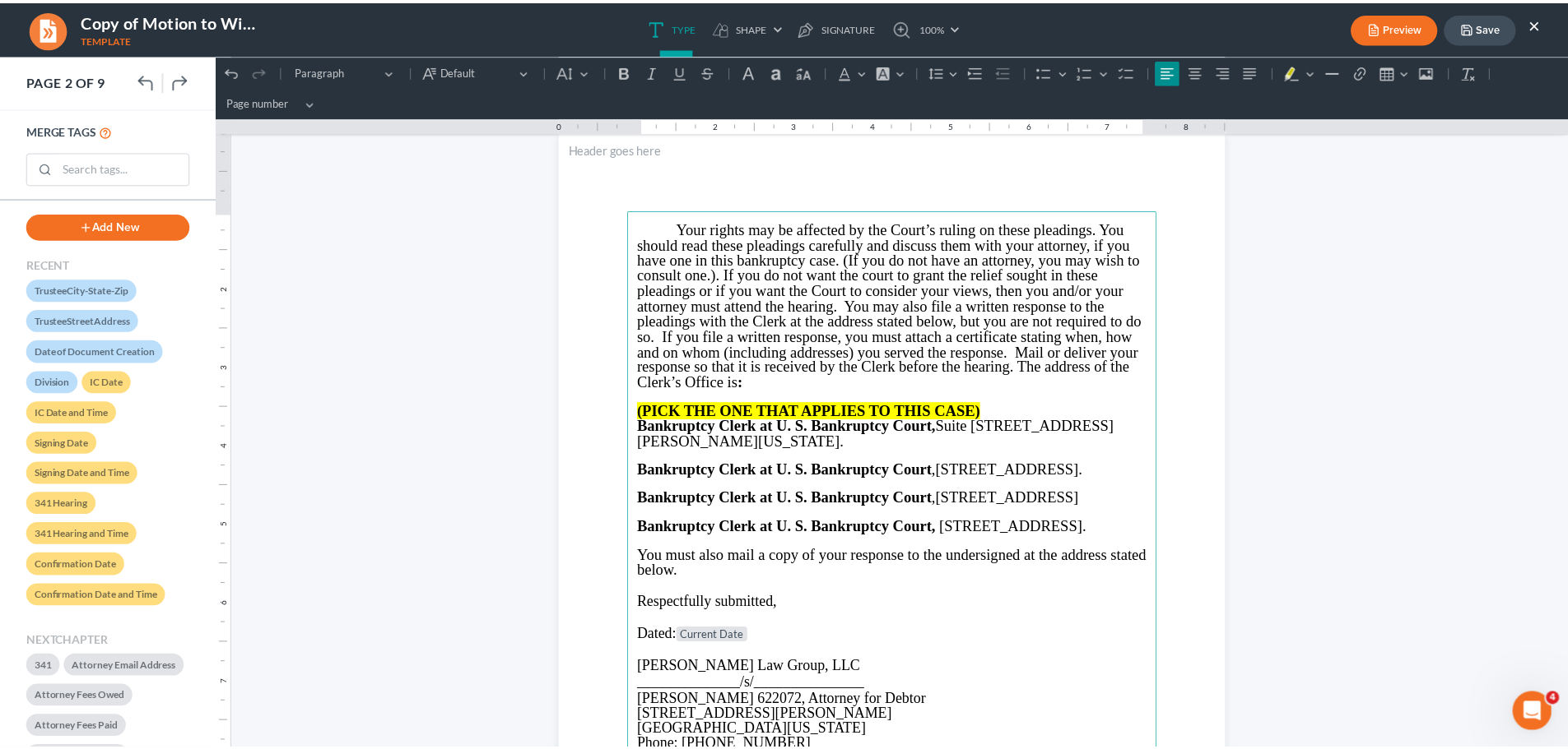
scroll to position [987, 0]
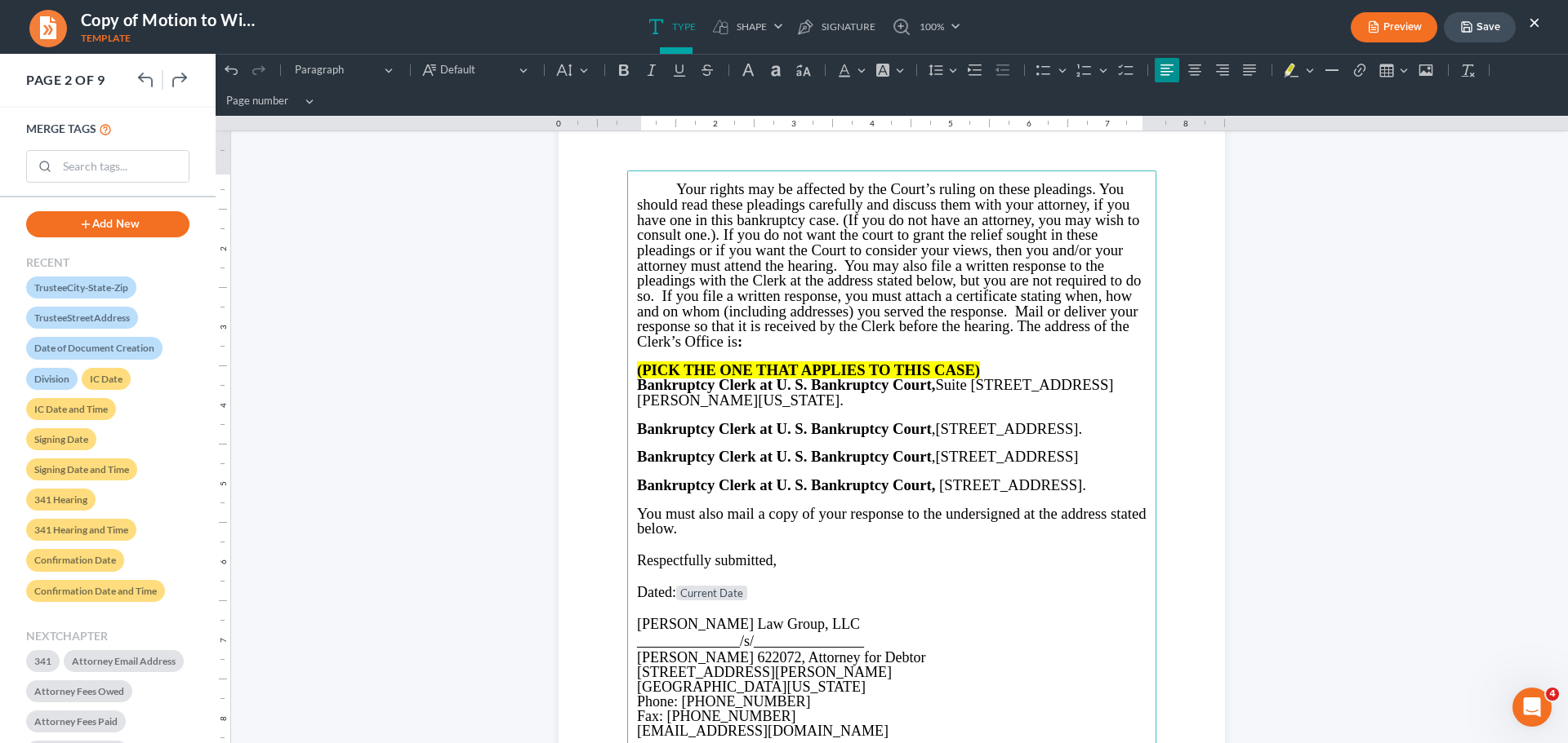
click at [1476, 28] on button "Save" at bounding box center [1479, 28] width 72 height 30
click at [1479, 31] on button "Save" at bounding box center [1479, 28] width 72 height 30
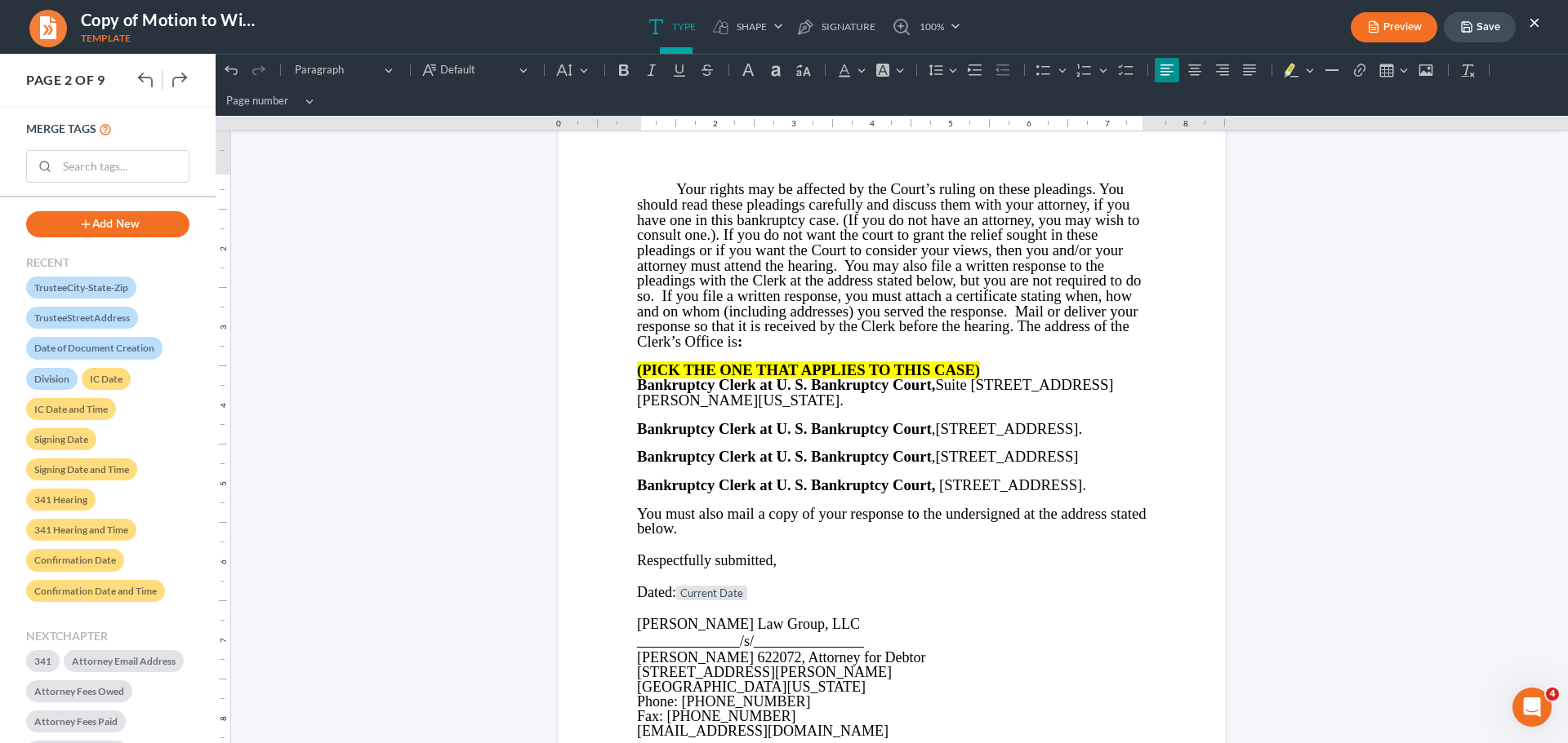
drag, startPoint x: 1534, startPoint y: 20, endPoint x: 1332, endPoint y: 114, distance: 222.8
click at [1534, 20] on button "×" at bounding box center [1535, 22] width 12 height 19
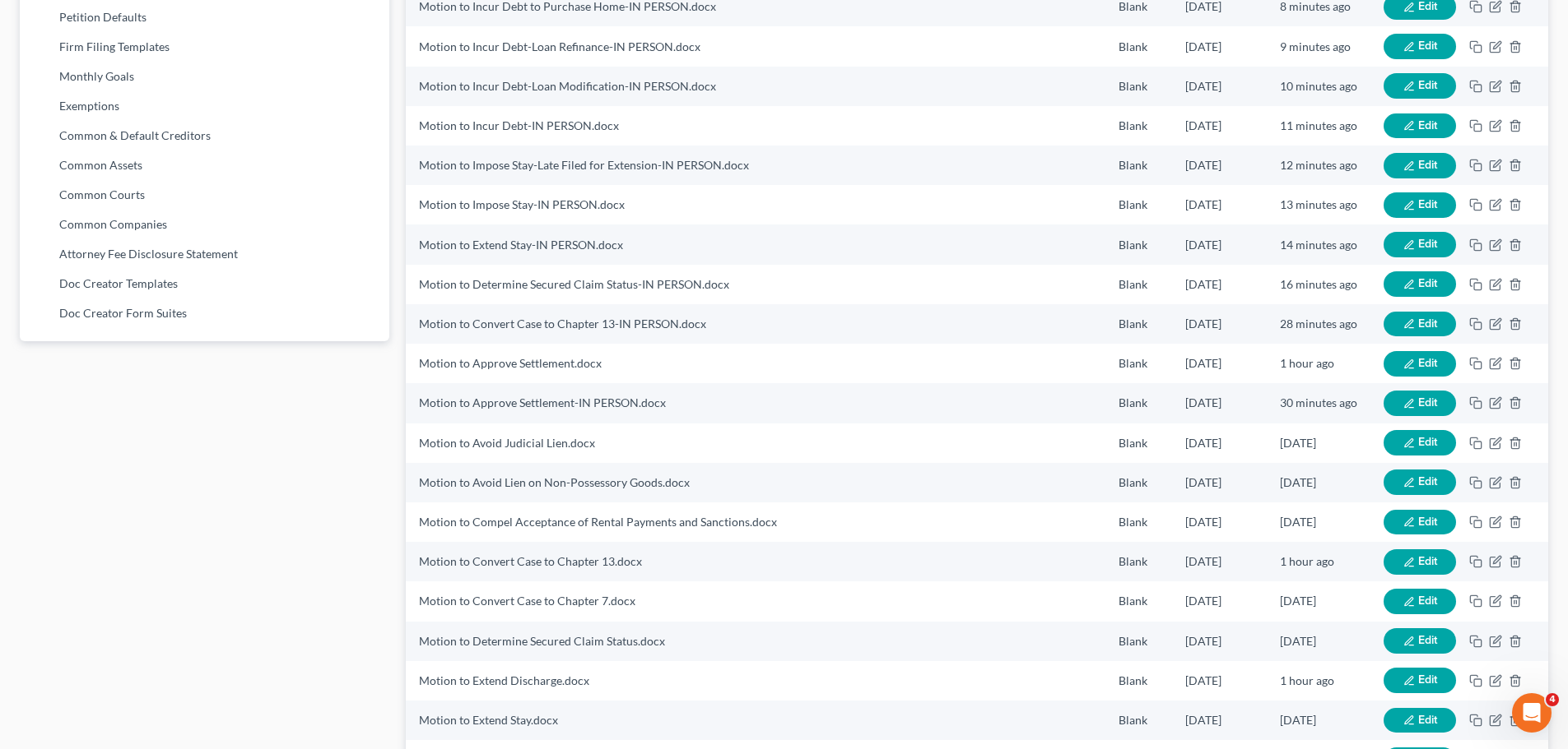
scroll to position [0, 0]
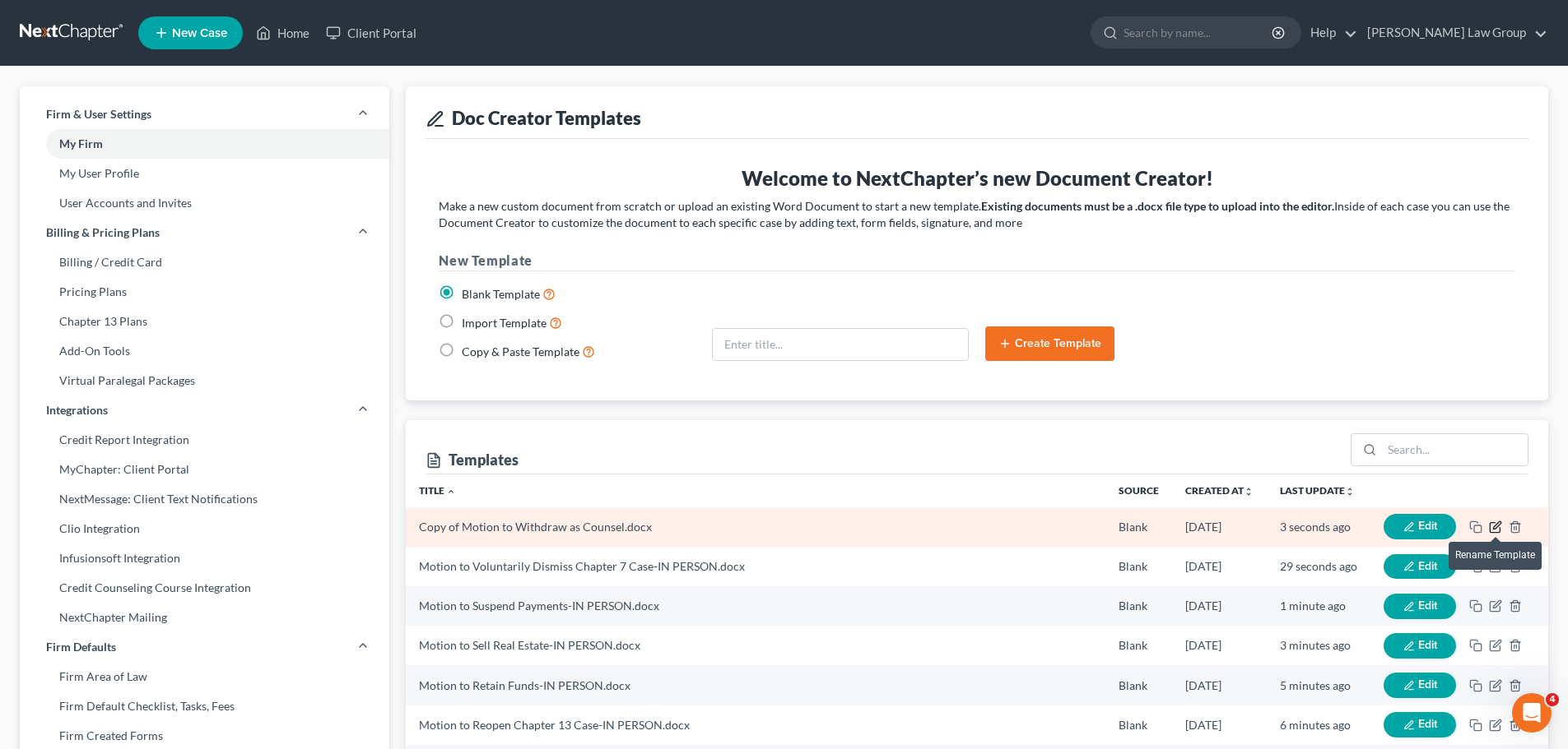
click at [1496, 528] on icon "button" at bounding box center [1496, 525] width 8 height 8
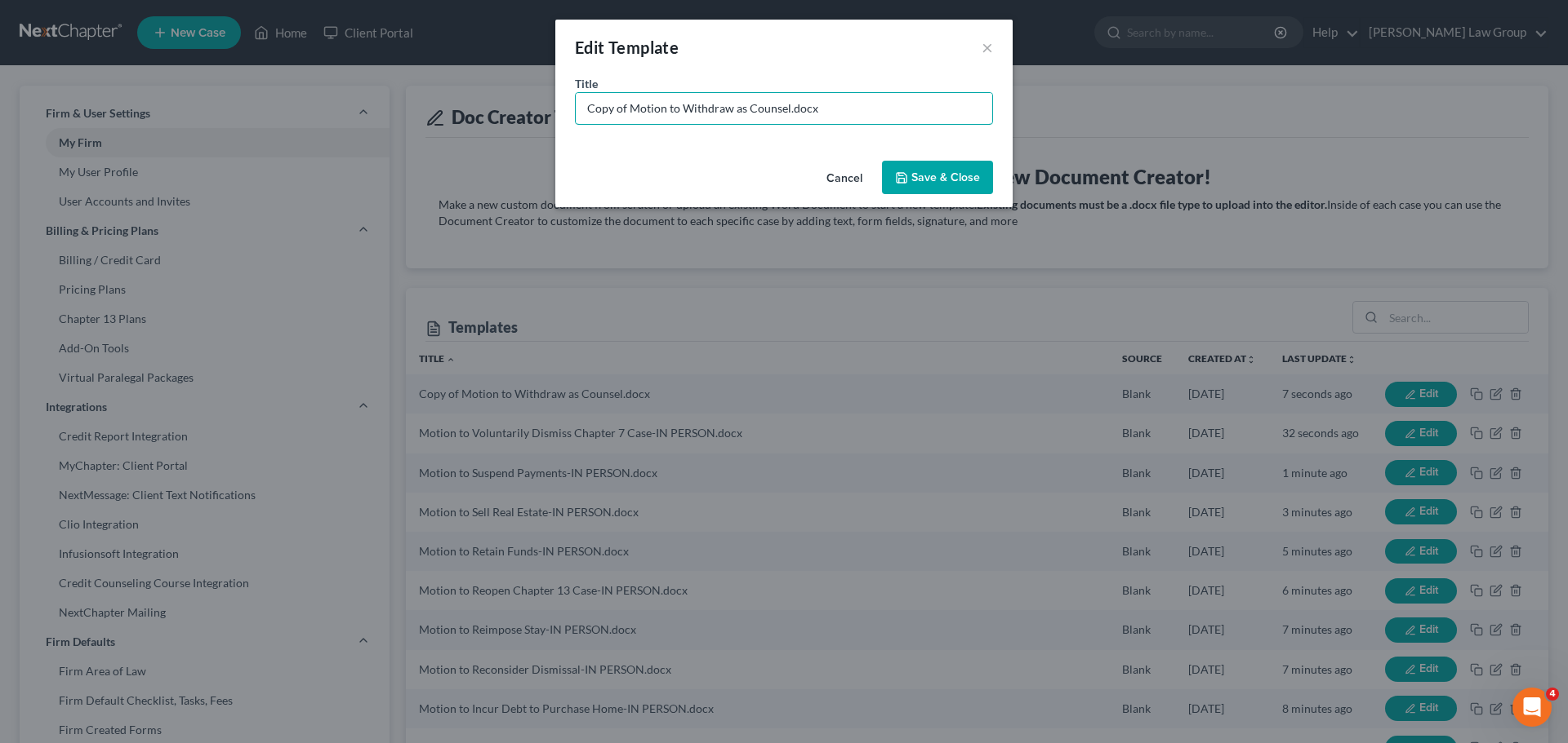
drag, startPoint x: 629, startPoint y: 102, endPoint x: 407, endPoint y: 92, distance: 222.2
click at [407, 92] on div "Edit Template × Title * Copy of Motion to Withdraw as Counsel.docx Cancel Save …" at bounding box center [784, 372] width 1568 height 743
click at [748, 105] on input "Motion to Withdraw as Counsel.docx" at bounding box center [784, 108] width 416 height 31
type input "Motion to Withdraw as Counsel-IN PERSON.docx"
click at [951, 165] on button "Save & Close" at bounding box center [937, 178] width 111 height 34
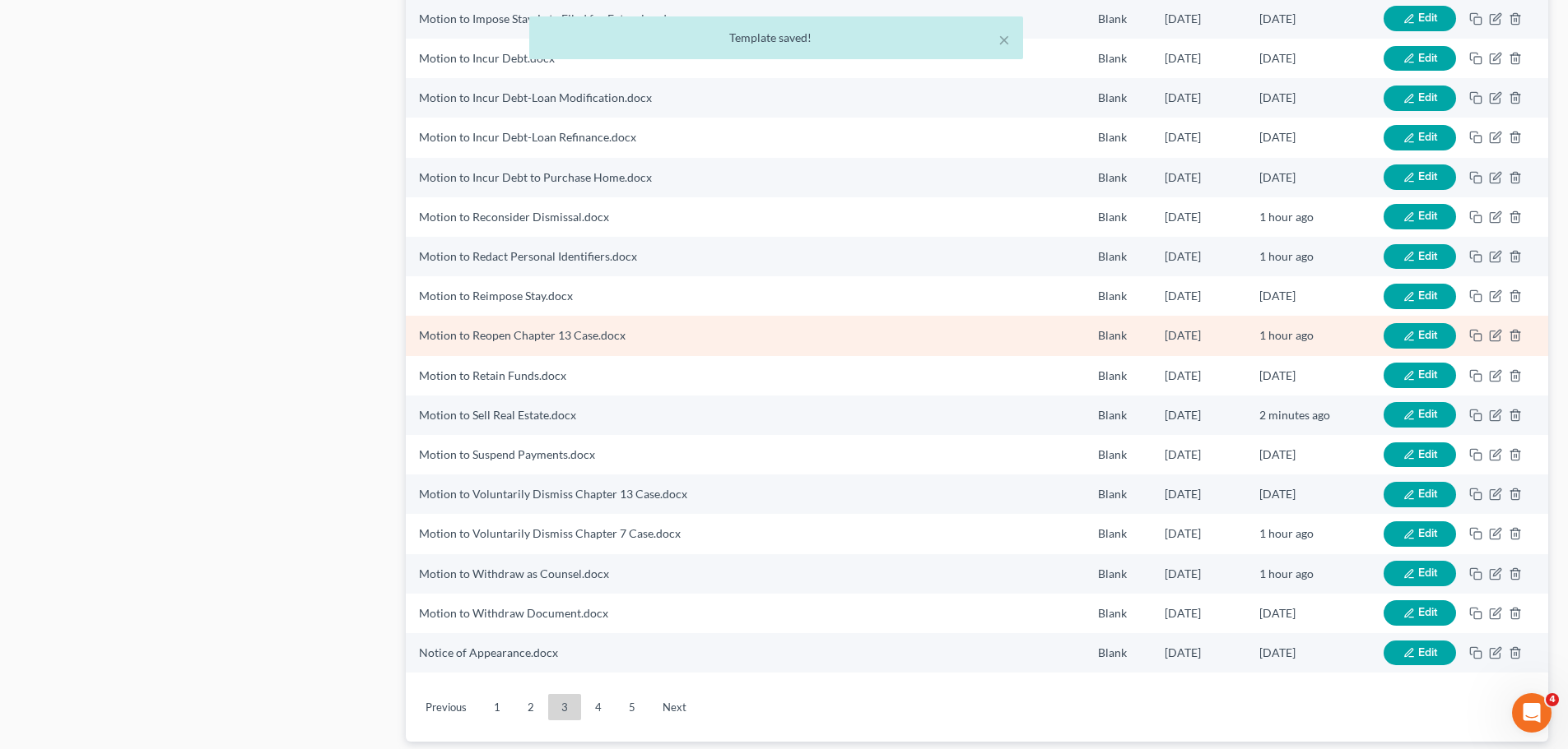
scroll to position [1728, 0]
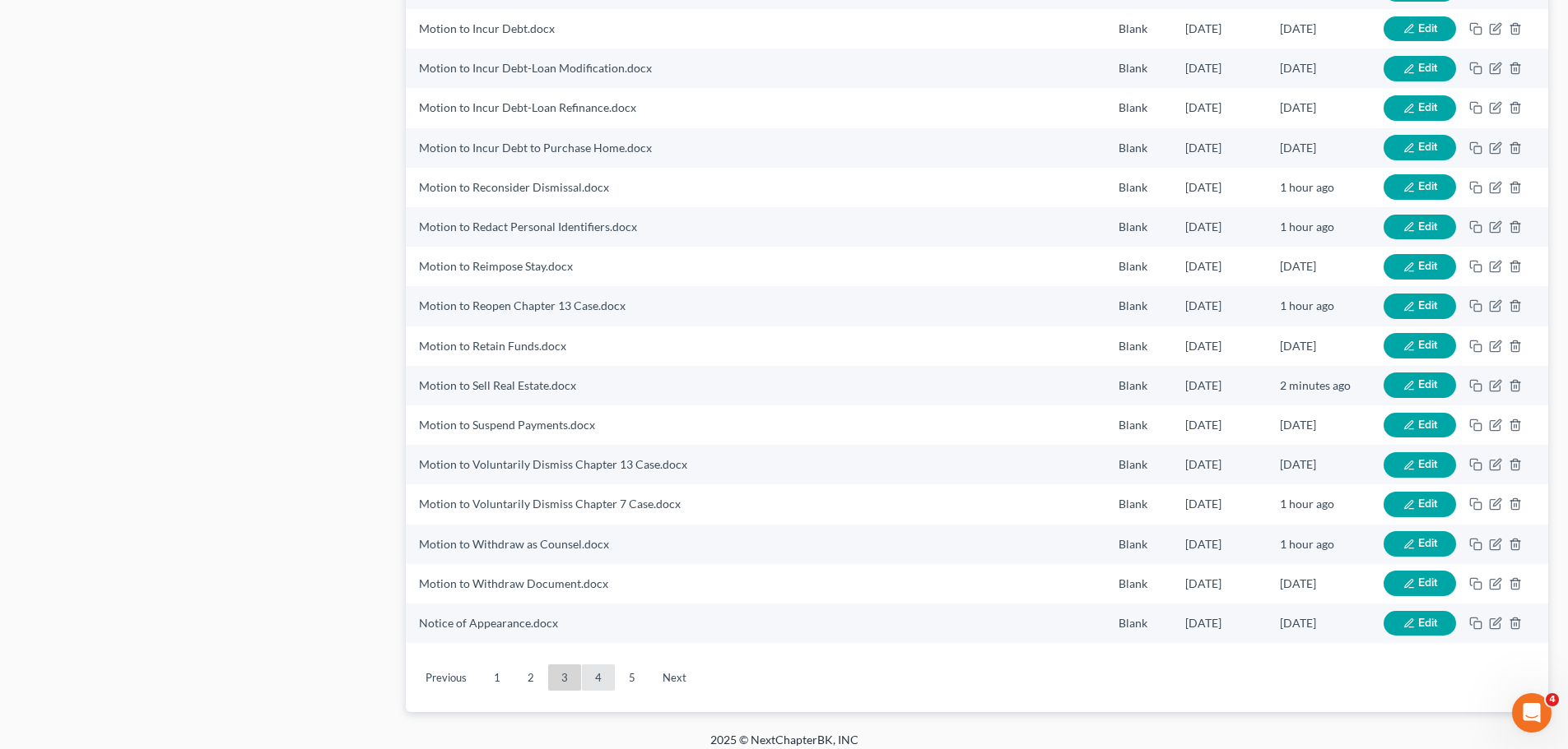
click at [596, 677] on link "4" at bounding box center [598, 677] width 33 height 26
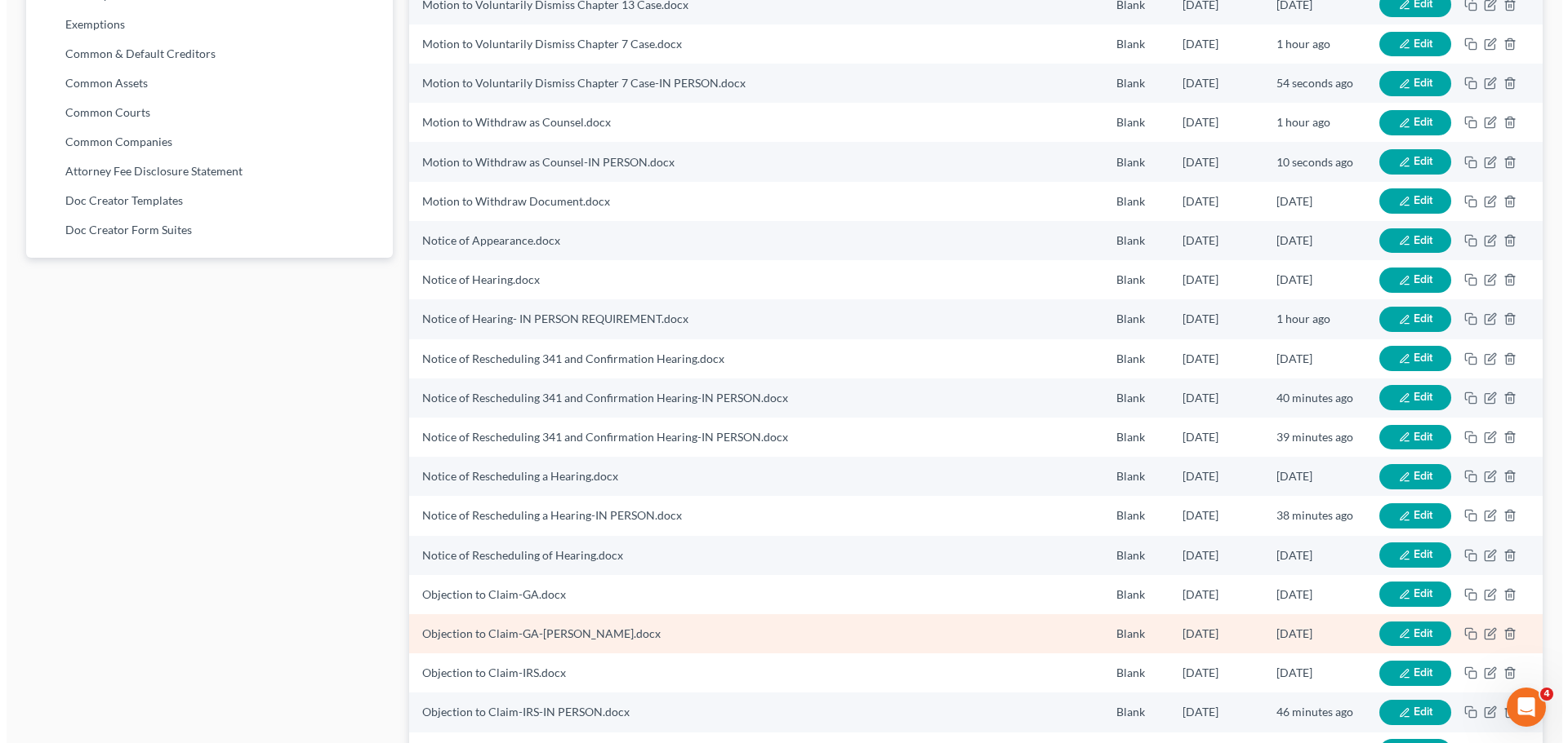
scroll to position [812, 0]
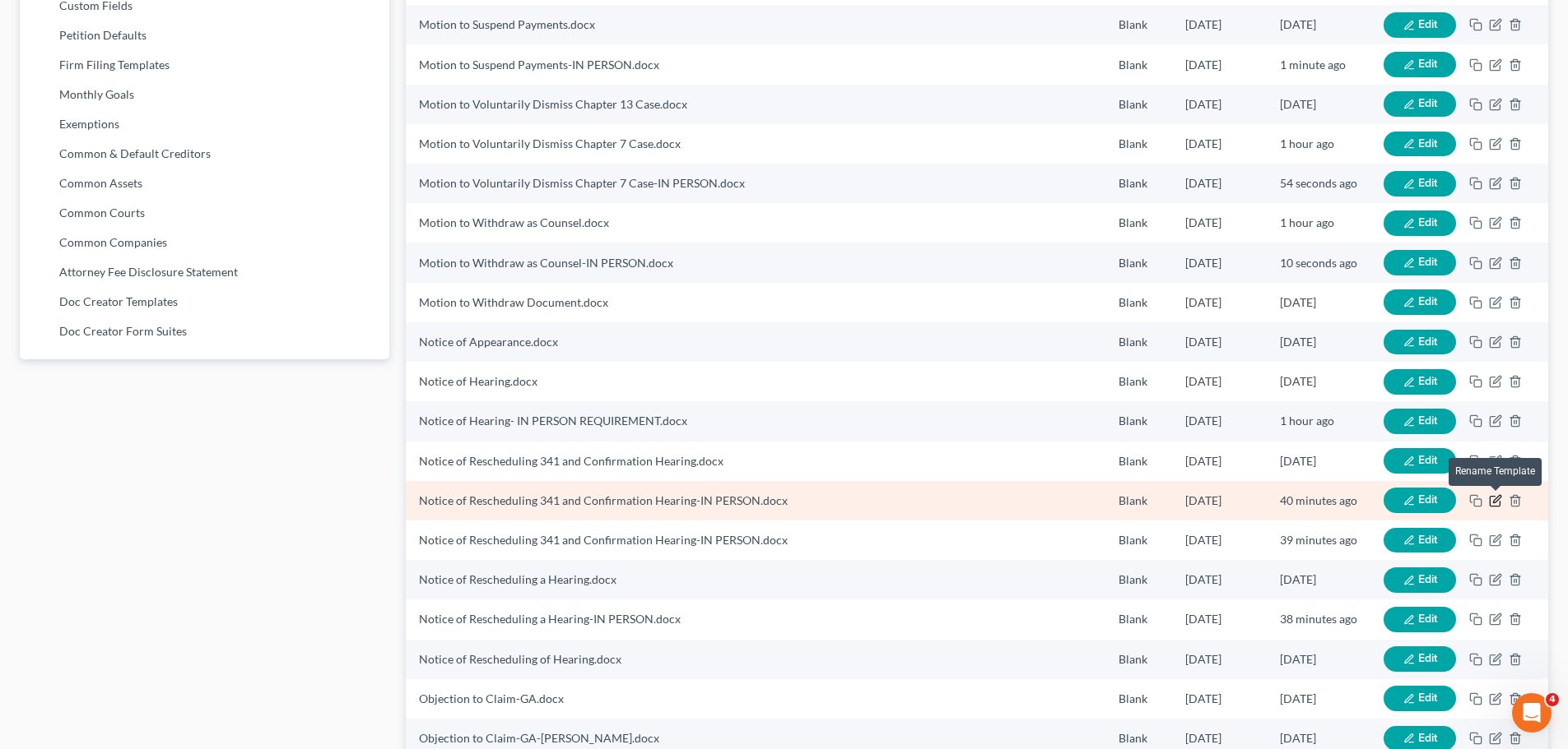
click at [1496, 501] on icon "button" at bounding box center [1496, 501] width 13 height 13
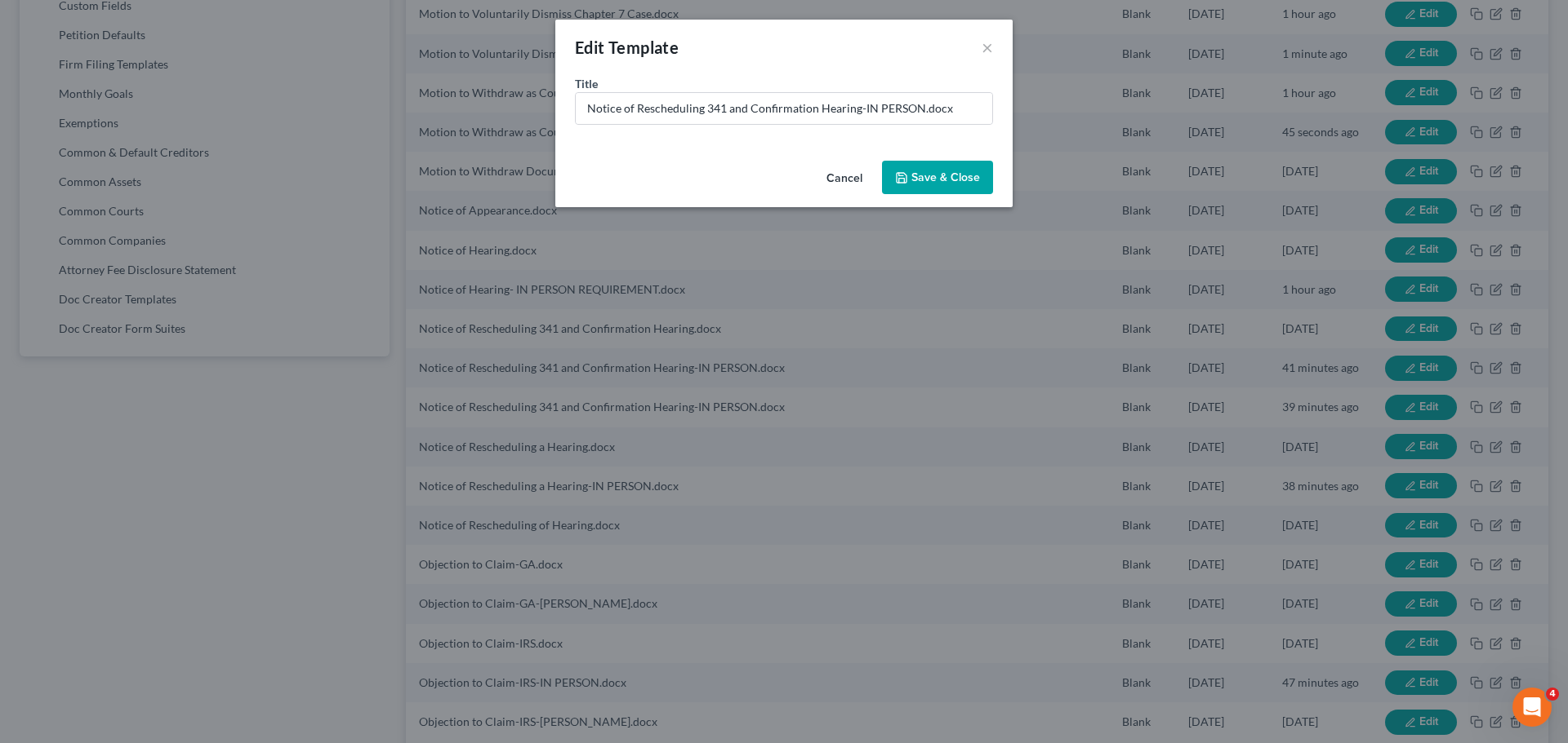
click at [977, 51] on div "Edit Template ×" at bounding box center [784, 47] width 457 height 55
click at [982, 53] on div "Edit Template ×" at bounding box center [784, 47] width 457 height 55
click at [997, 46] on div "Edit Template ×" at bounding box center [784, 47] width 457 height 55
click at [987, 52] on button "×" at bounding box center [987, 47] width 12 height 19
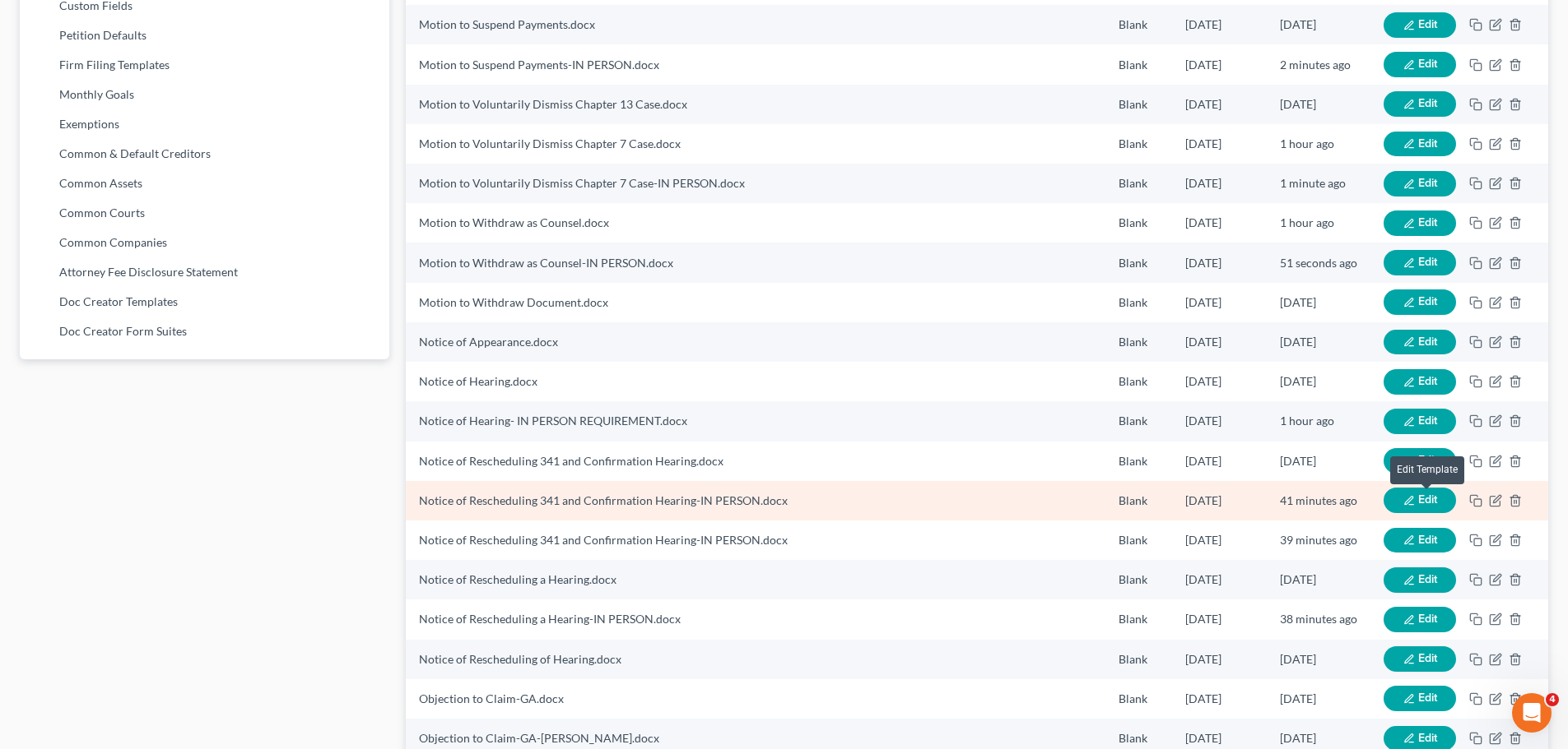
click at [1427, 501] on span "Edit" at bounding box center [1427, 499] width 19 height 14
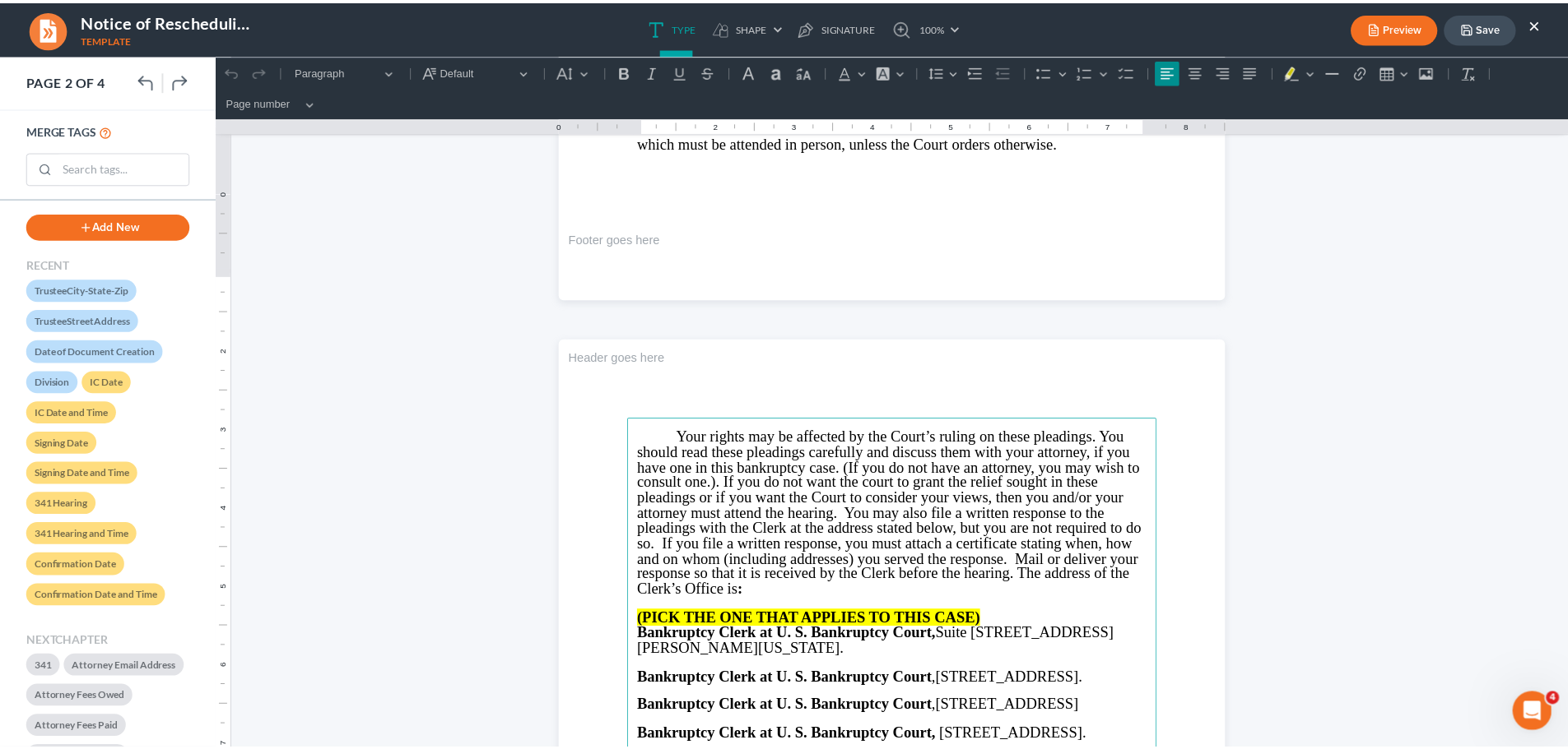
scroll to position [576, 0]
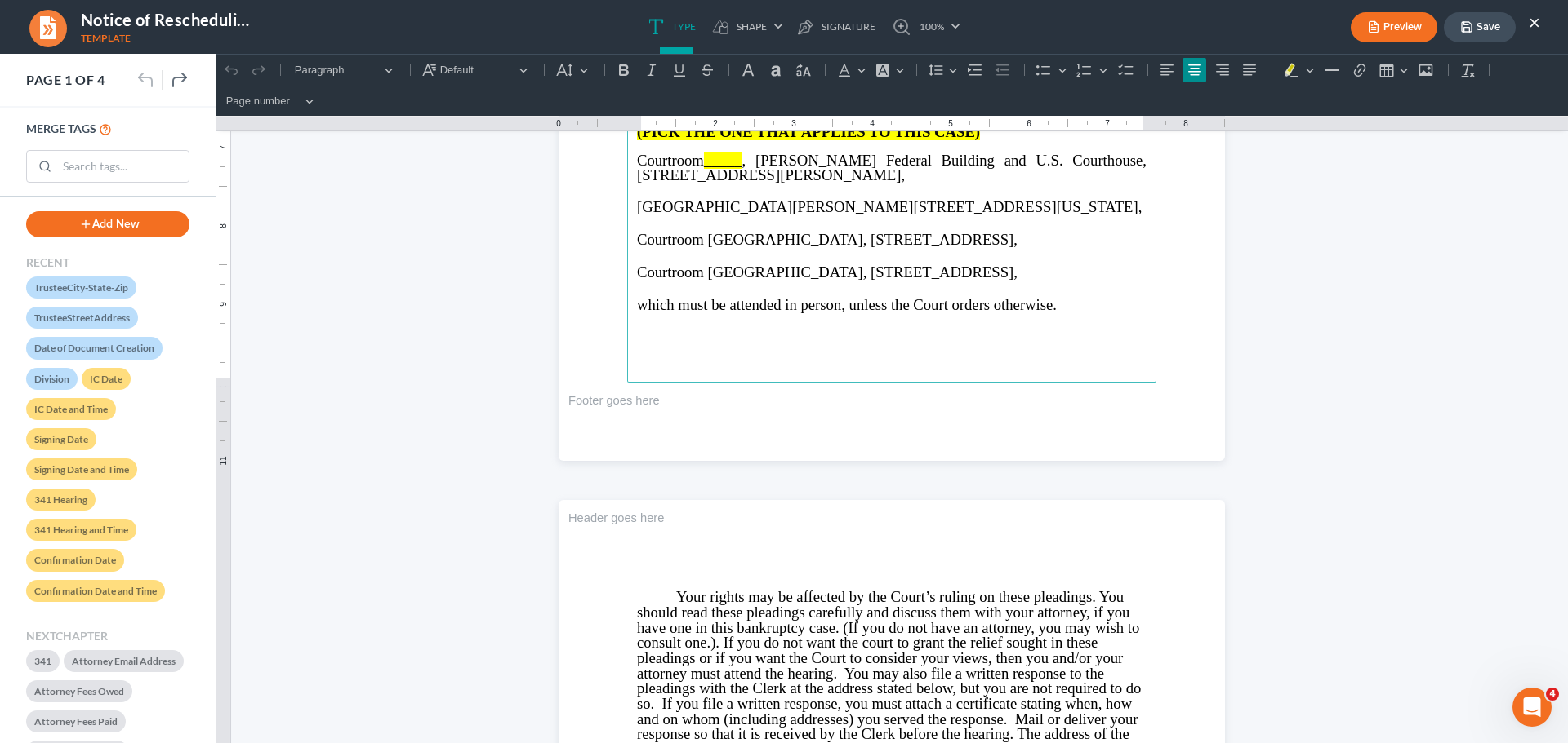
click at [1535, 18] on button "×" at bounding box center [1535, 22] width 12 height 19
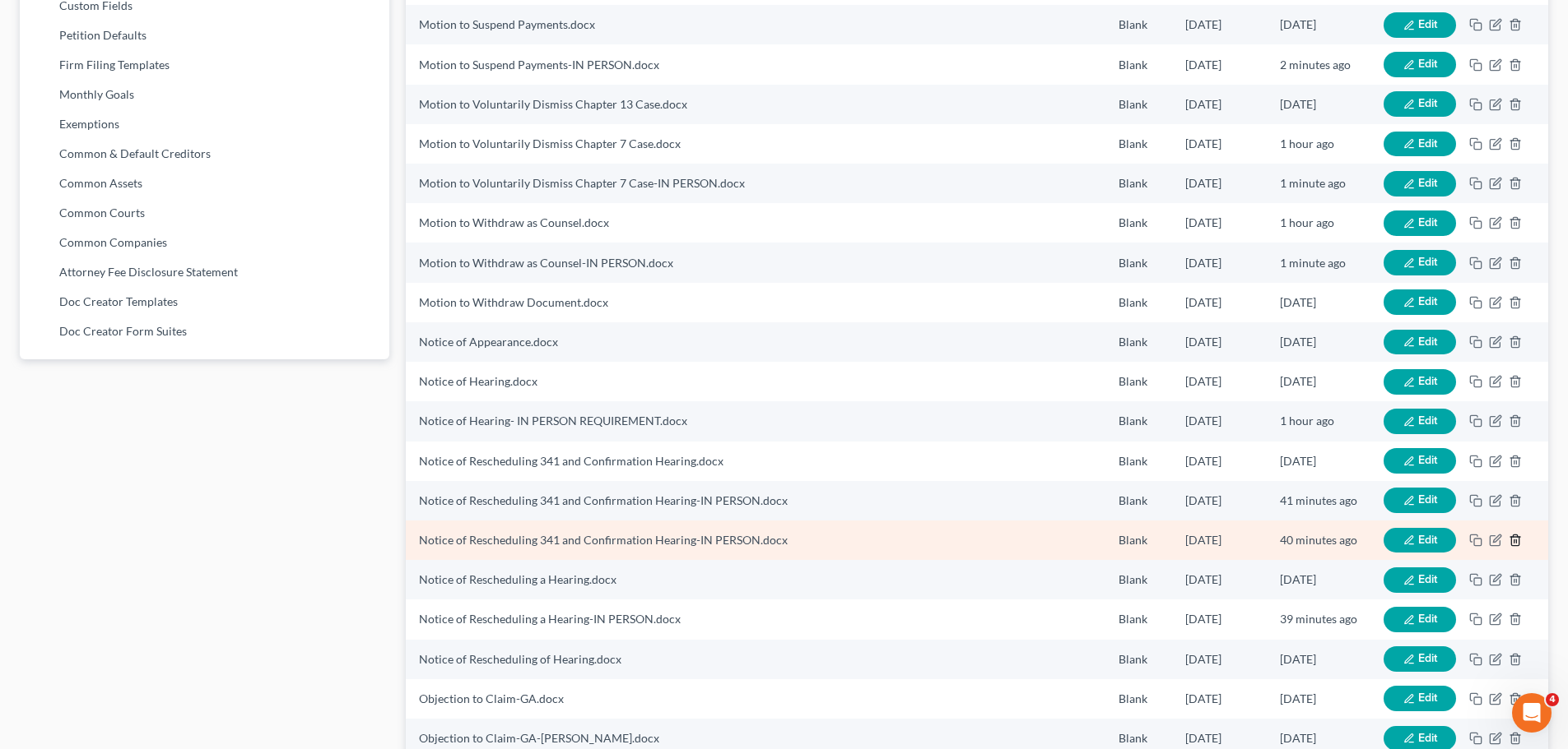
click at [1512, 534] on icon "button" at bounding box center [1516, 540] width 13 height 13
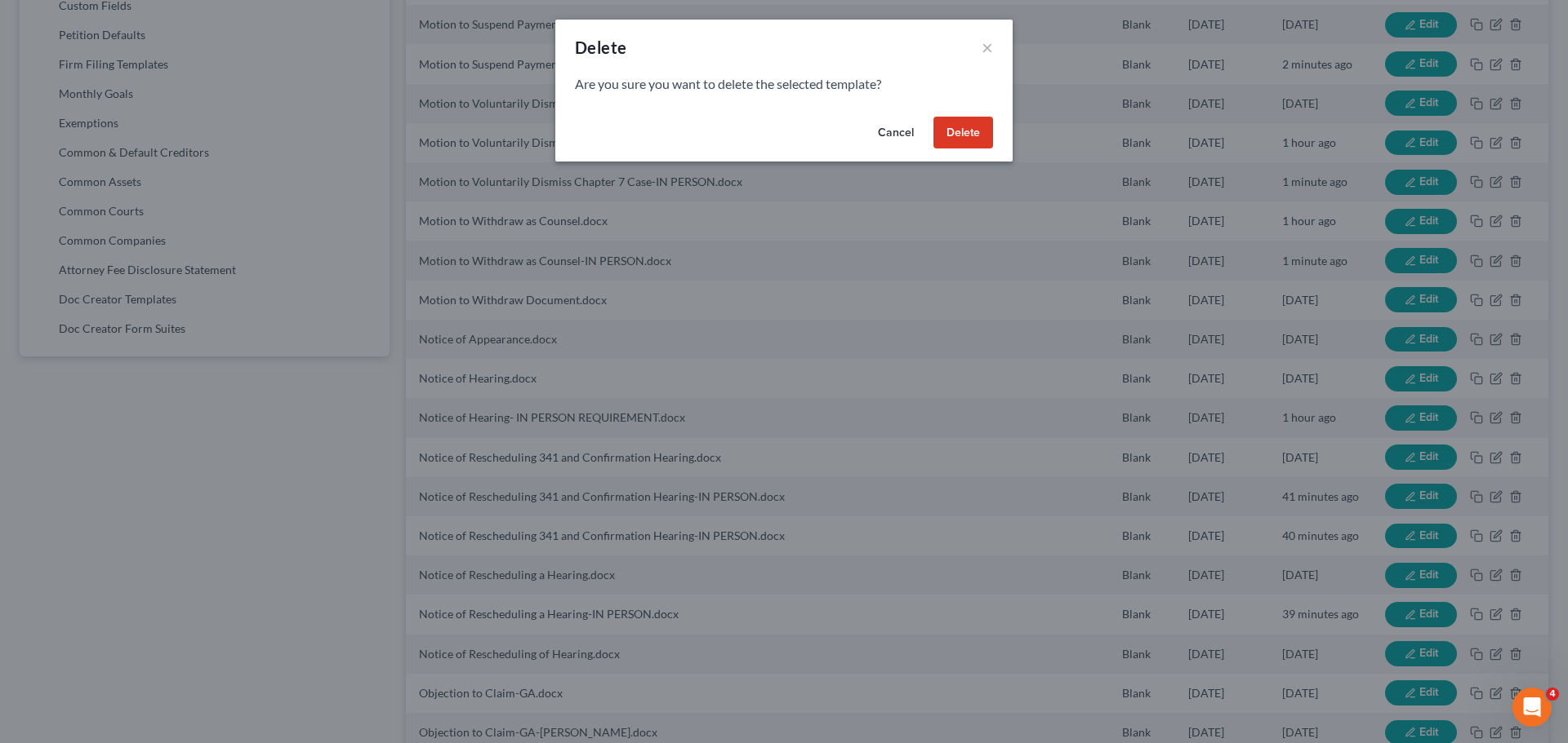
click at [972, 140] on button "Delete" at bounding box center [962, 133] width 59 height 33
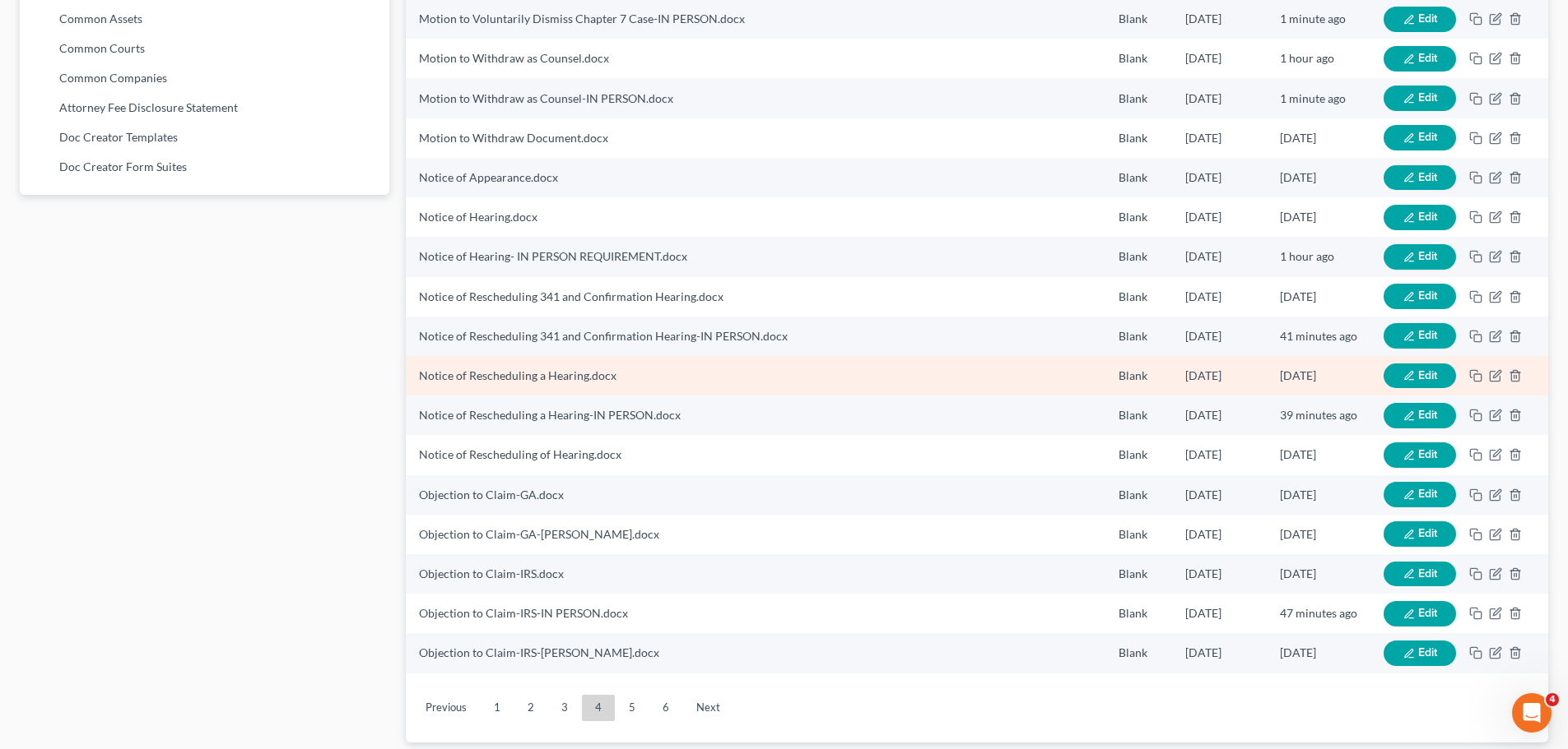
scroll to position [1027, 0]
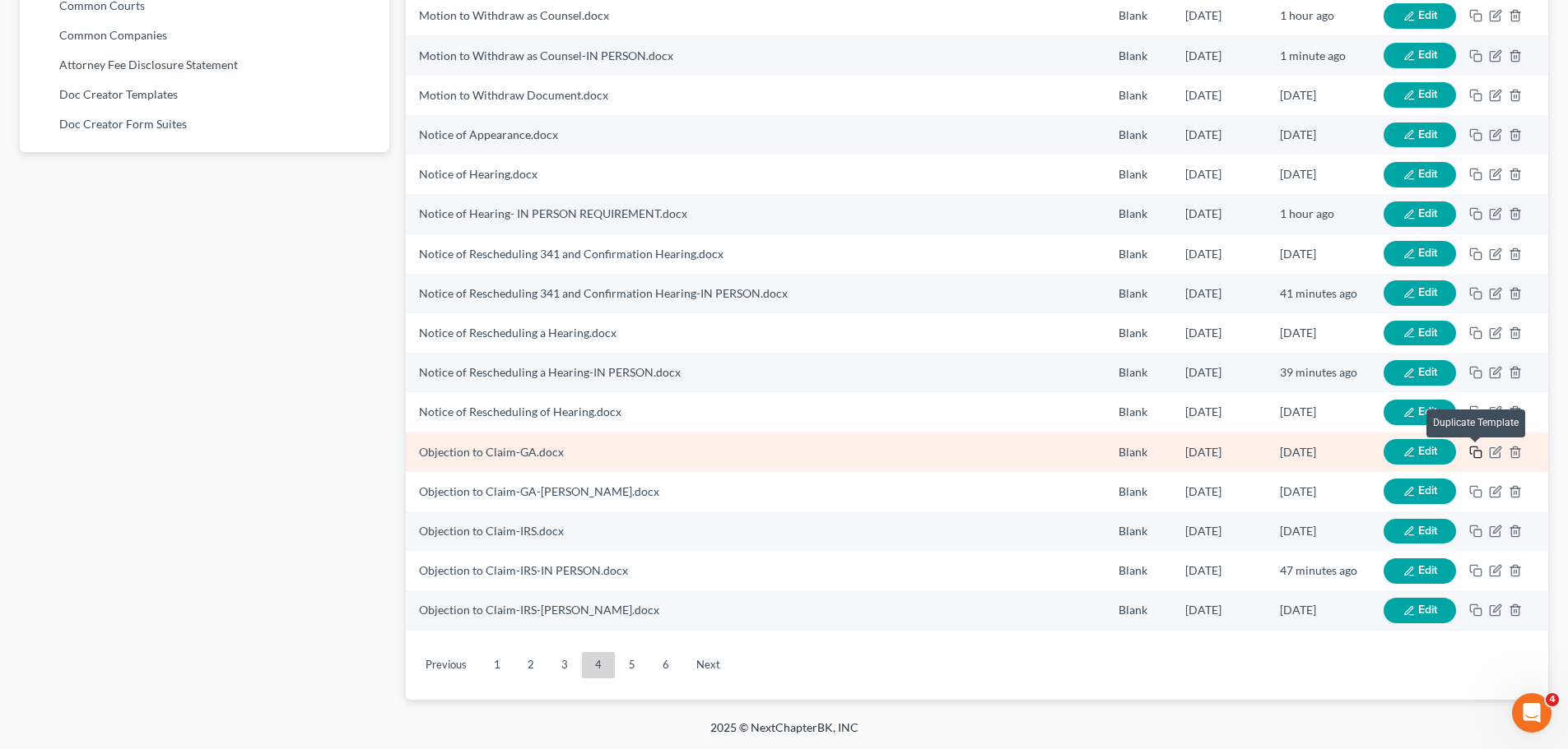
click at [1477, 451] on rect "button" at bounding box center [1478, 454] width 8 height 8
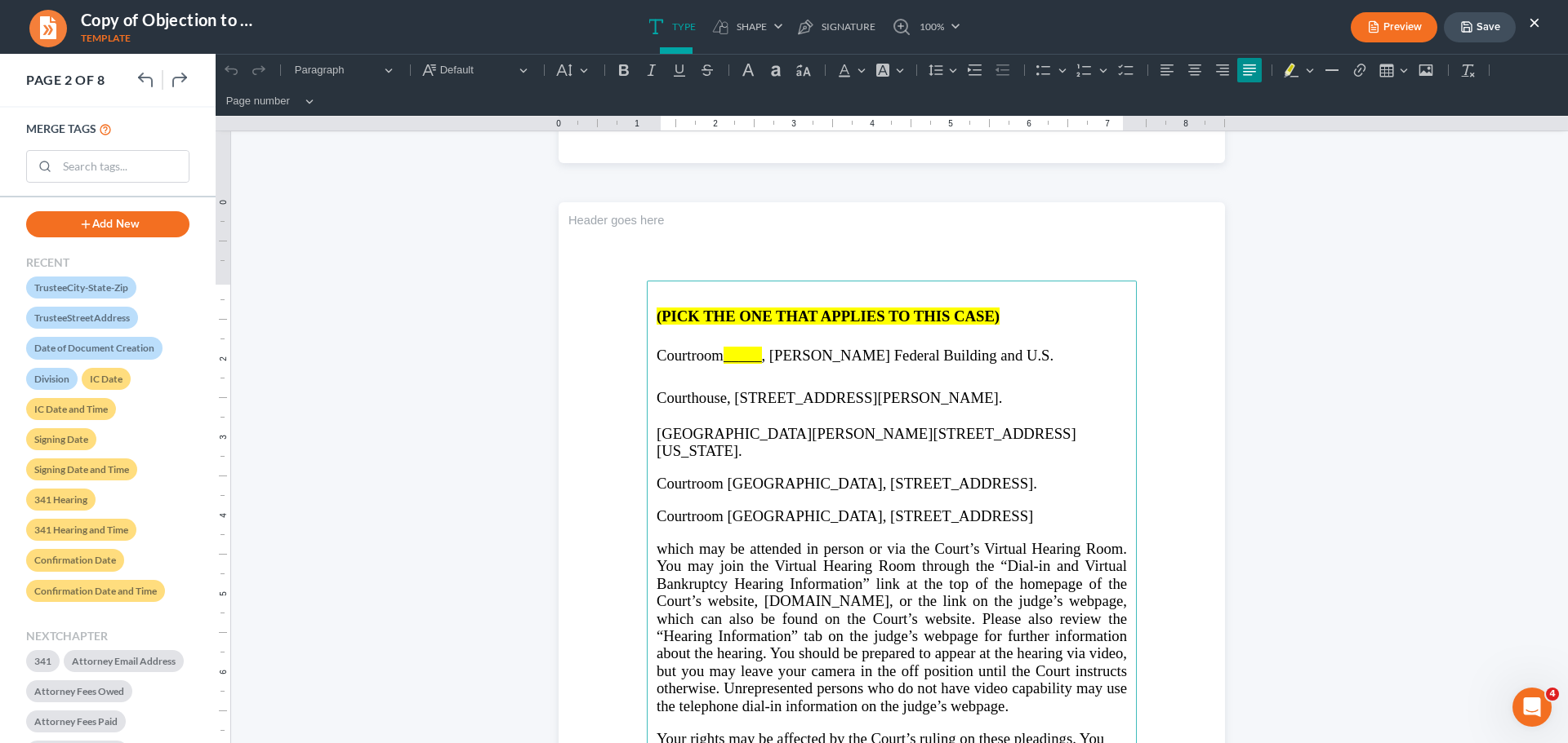
scroll to position [897, 0]
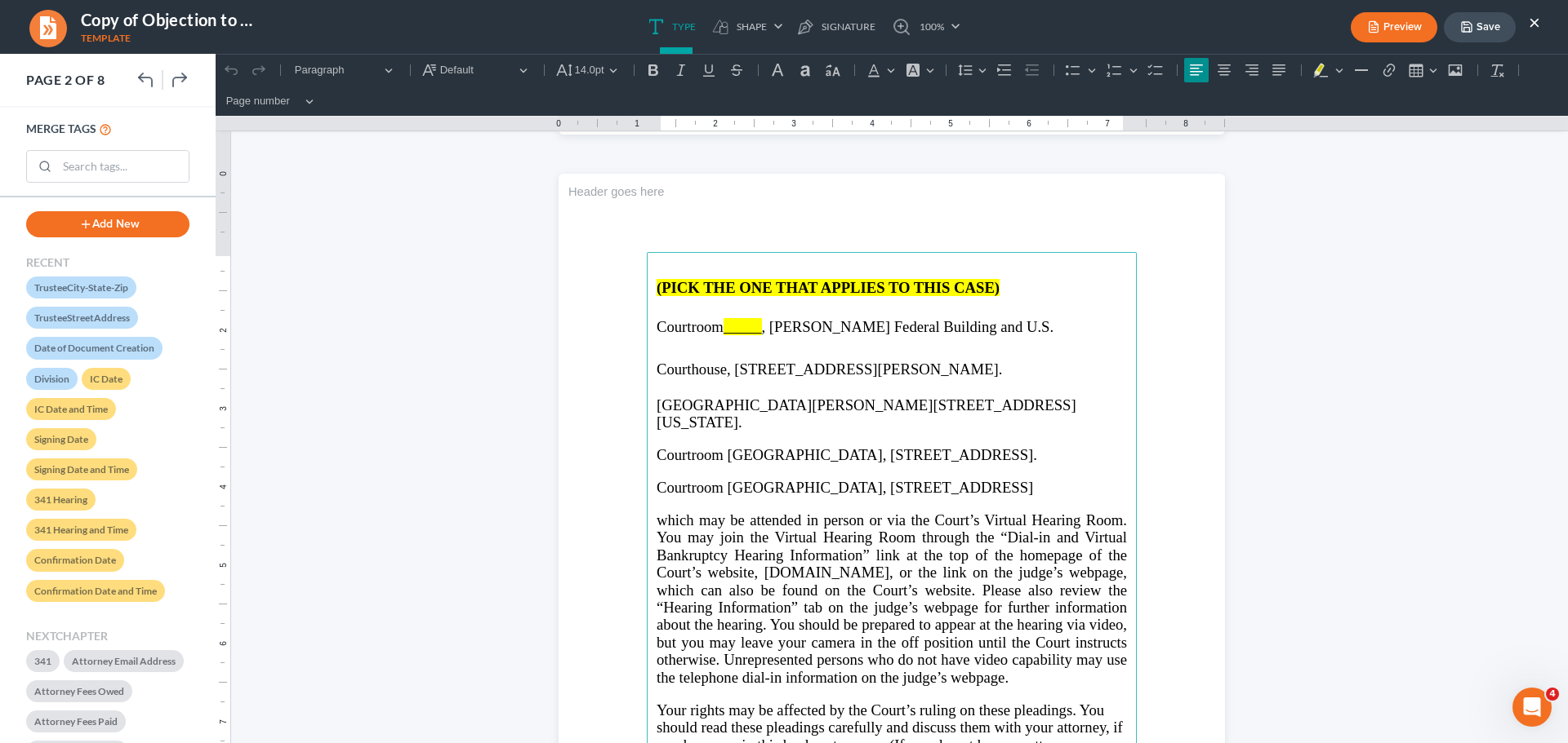
drag, startPoint x: 650, startPoint y: 366, endPoint x: 1099, endPoint y: 679, distance: 547.3
click at [1099, 679] on main "(PICK THE ONE THAT APPLIES TO THIS CASE) Courtroom _____ , Richard B. Russell F…" at bounding box center [891, 604] width 490 height 705
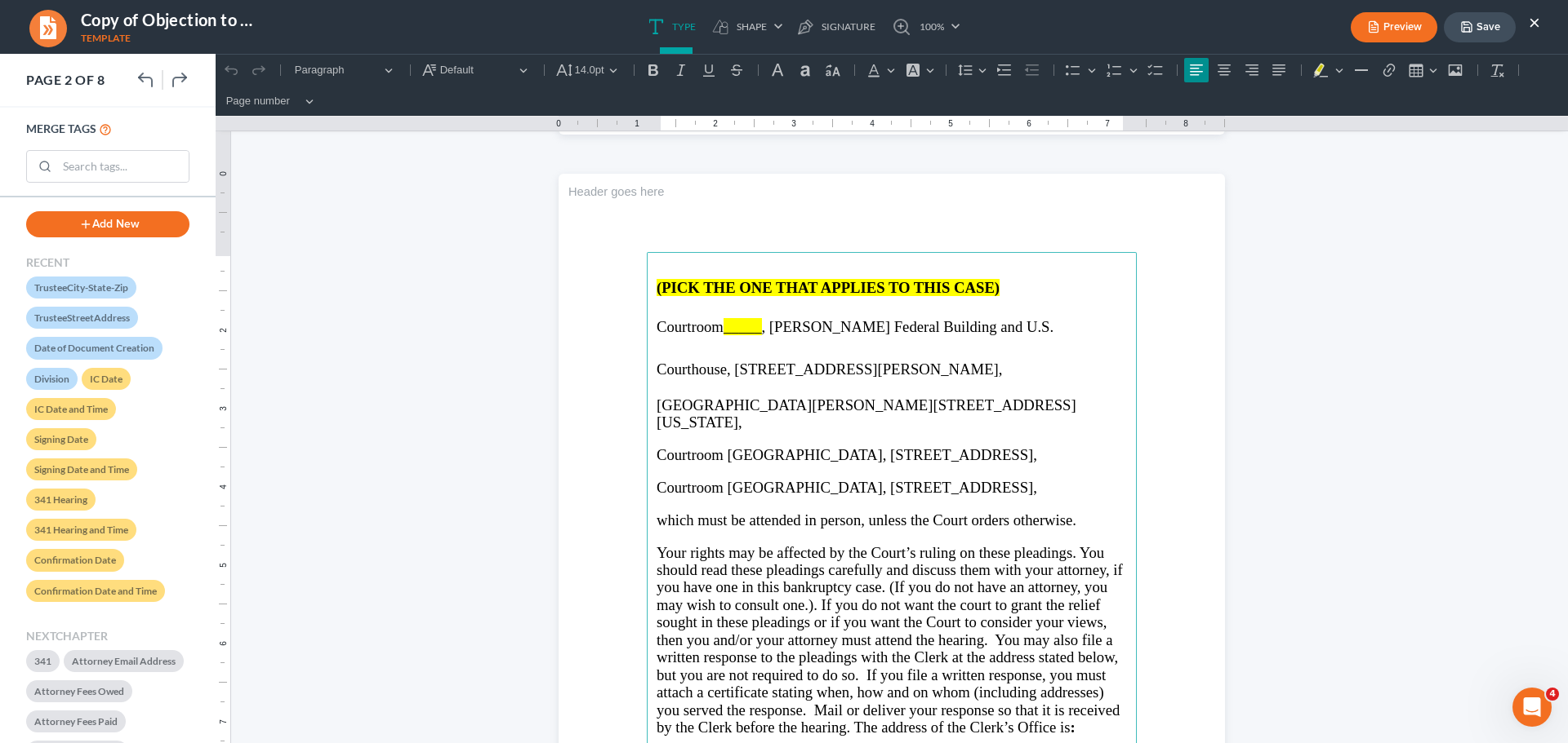
click at [647, 370] on main "(PICK THE ONE THAT APPLIES TO THIS CASE) Courtroom _____ , Richard B. Russell F…" at bounding box center [891, 604] width 490 height 705
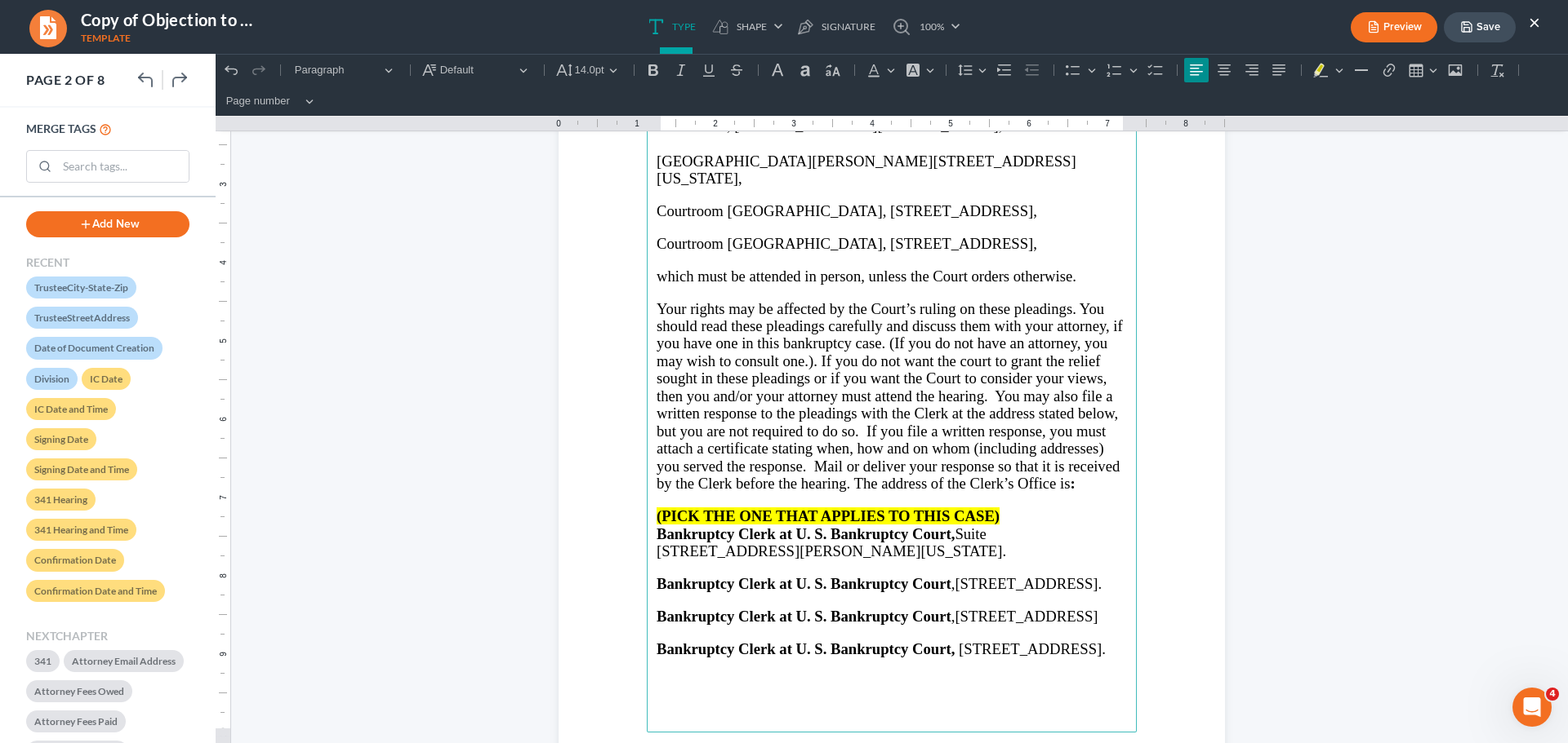
scroll to position [1142, 0]
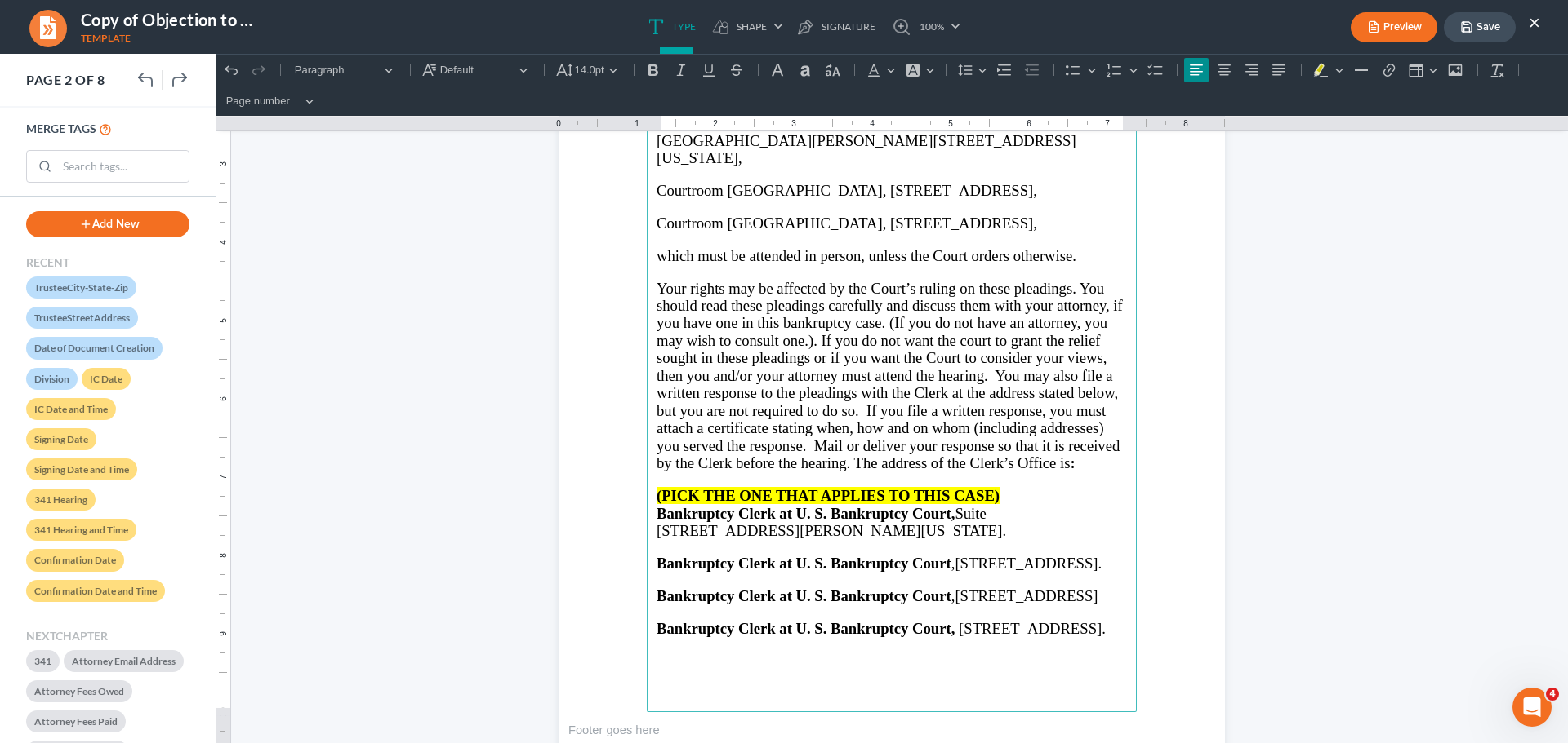
click at [657, 282] on span "Your rights may be affected by the Court’s ruling on these pleadings. You shoul…" at bounding box center [890, 376] width 466 height 193
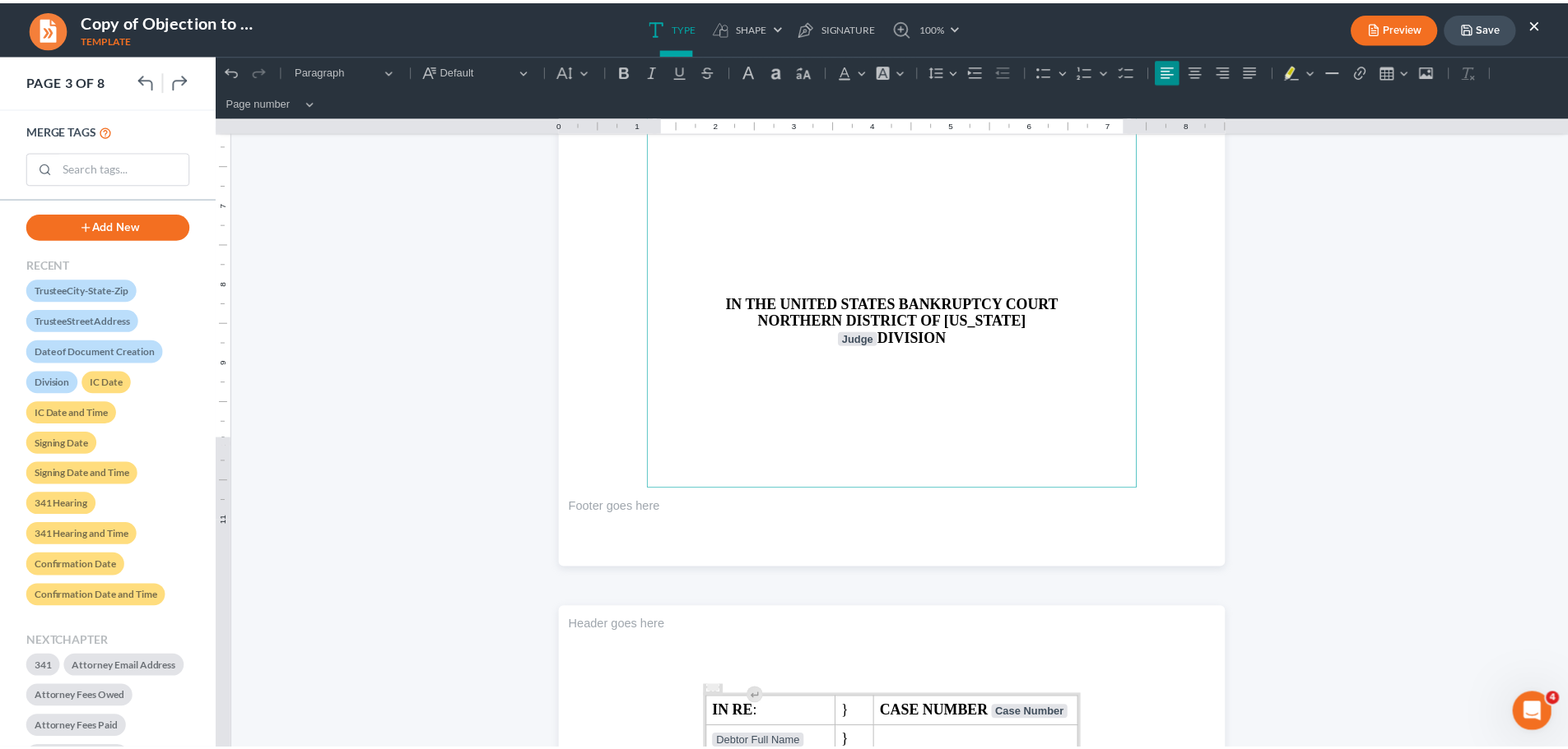
scroll to position [2303, 0]
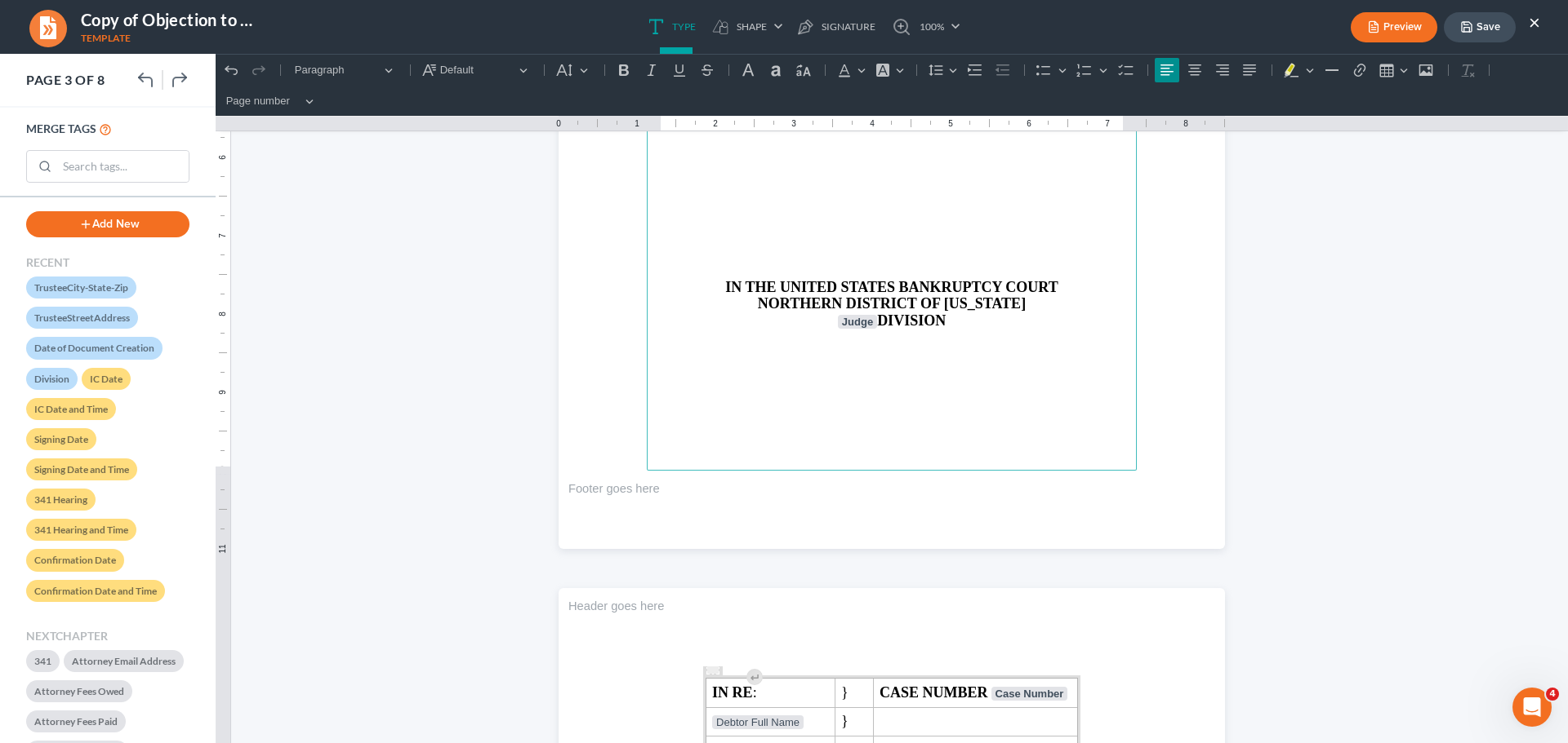
click at [876, 248] on p "Rich Text Editor, page-2-main" at bounding box center [891, 241] width 470 height 15
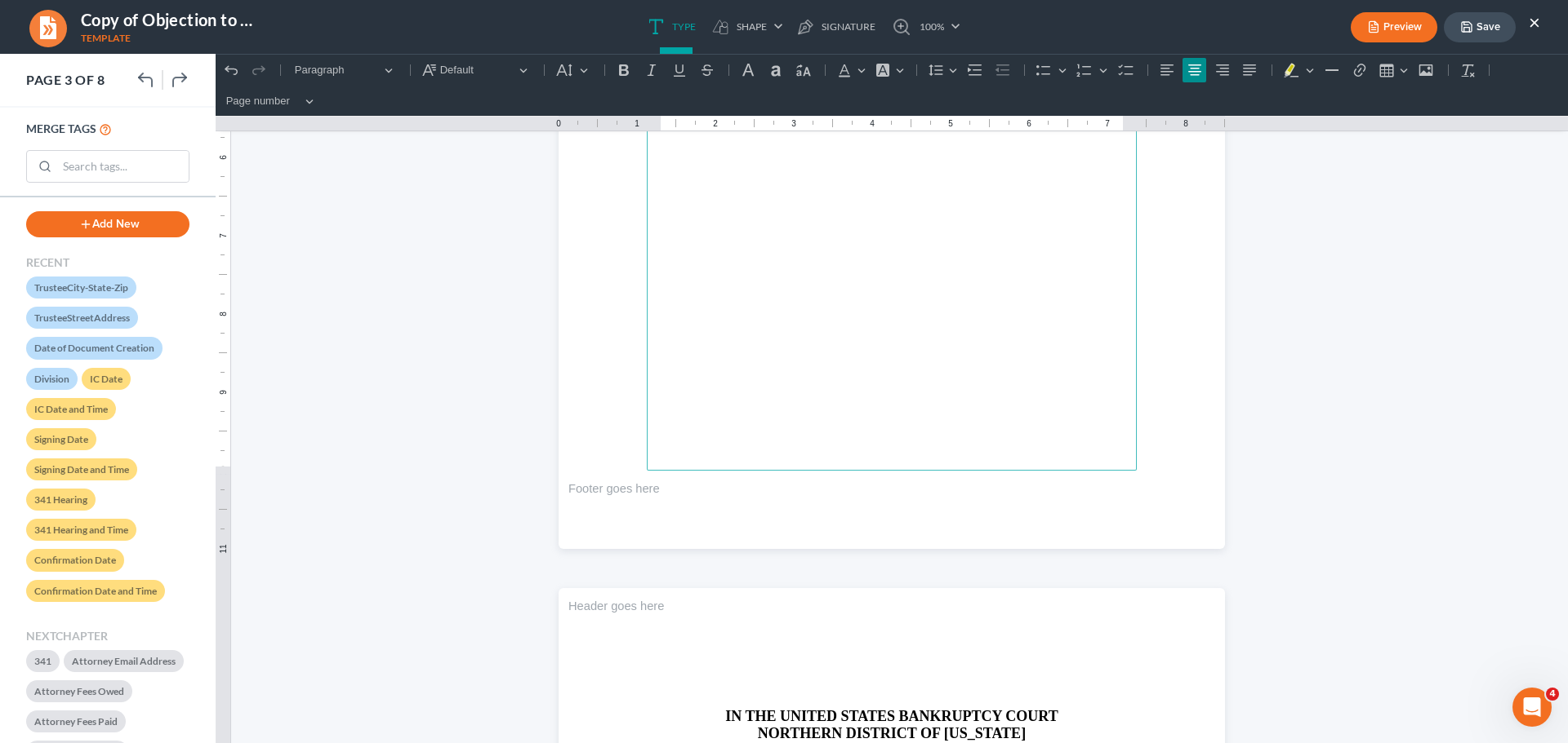
click at [1448, 18] on button "Save" at bounding box center [1479, 28] width 72 height 30
click at [1534, 22] on button "×" at bounding box center [1535, 22] width 12 height 19
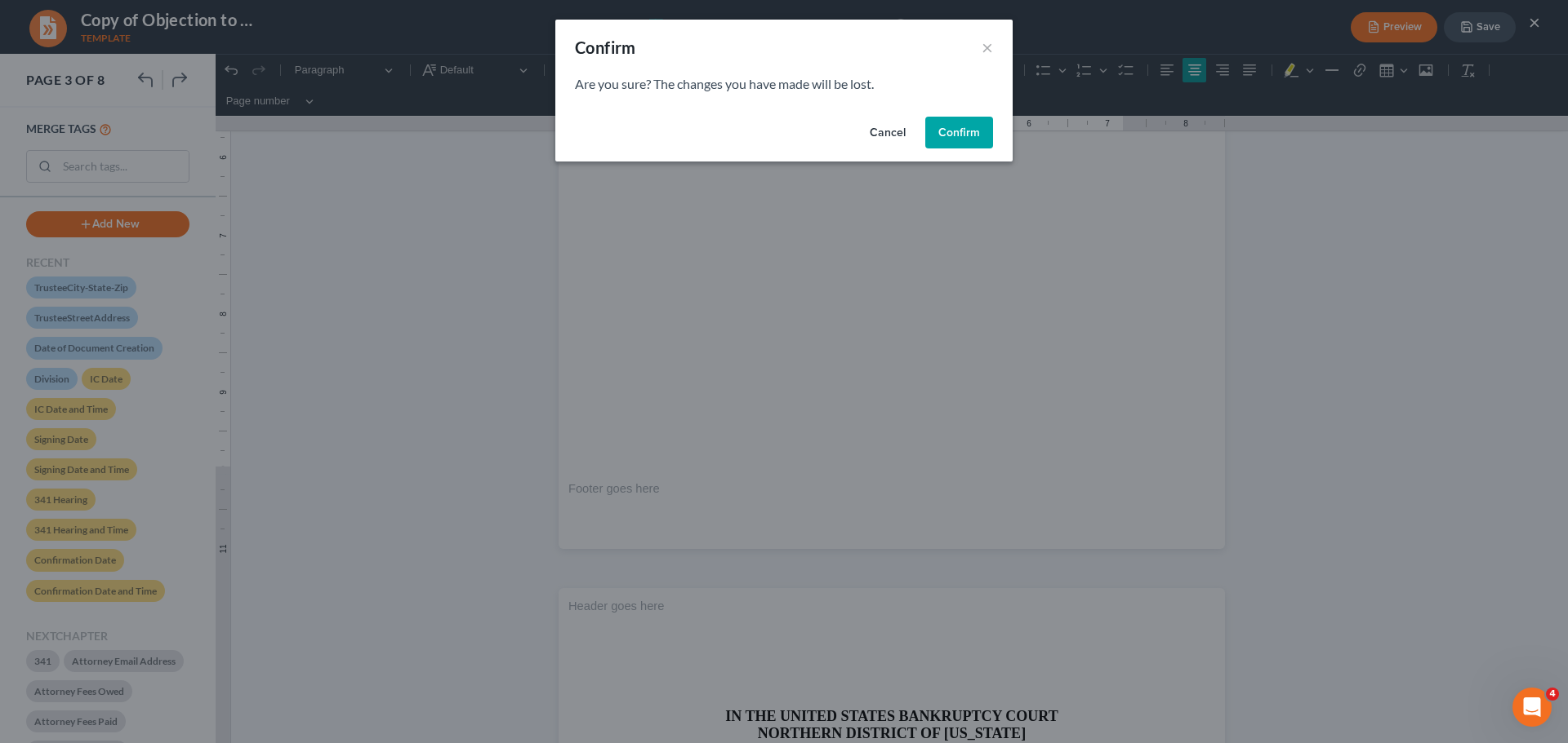
drag, startPoint x: 948, startPoint y: 136, endPoint x: 901, endPoint y: 134, distance: 47.0
click at [901, 134] on div "Cancel Confirm" at bounding box center [784, 136] width 457 height 53
click at [901, 134] on button "Cancel" at bounding box center [887, 133] width 62 height 33
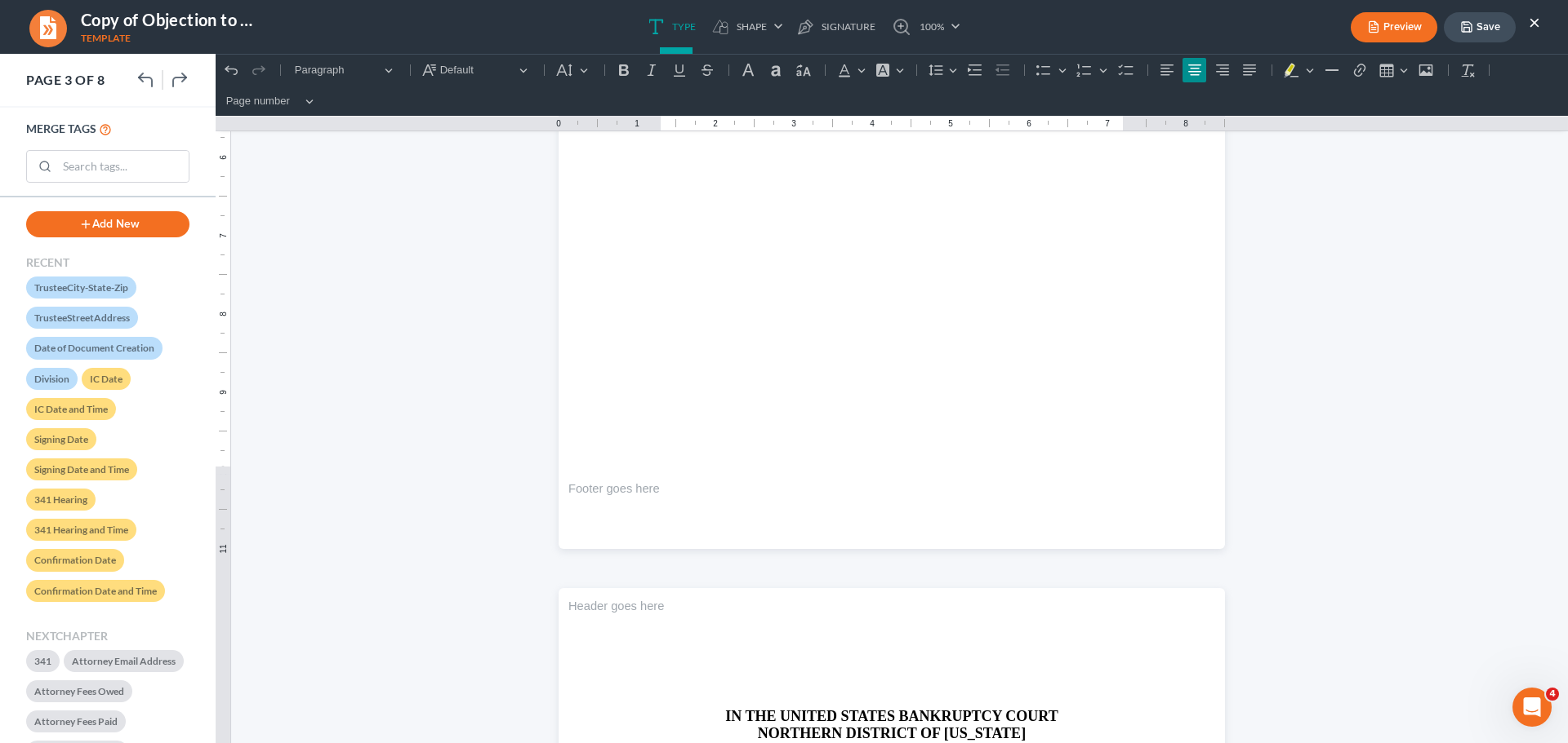
click at [1475, 20] on button "Save" at bounding box center [1479, 28] width 72 height 30
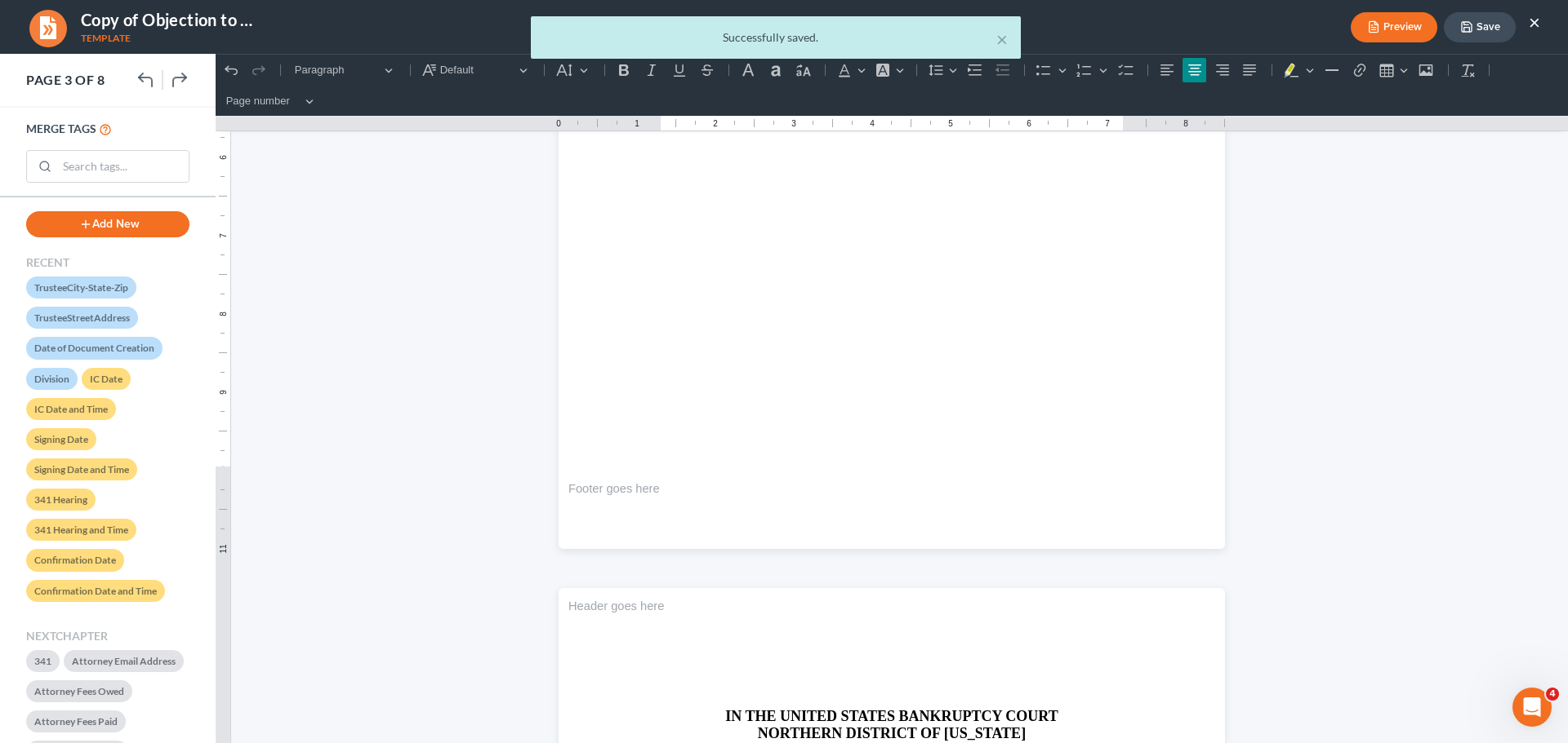
click at [1539, 21] on div "× Successfully saved." at bounding box center [775, 42] width 1568 height 51
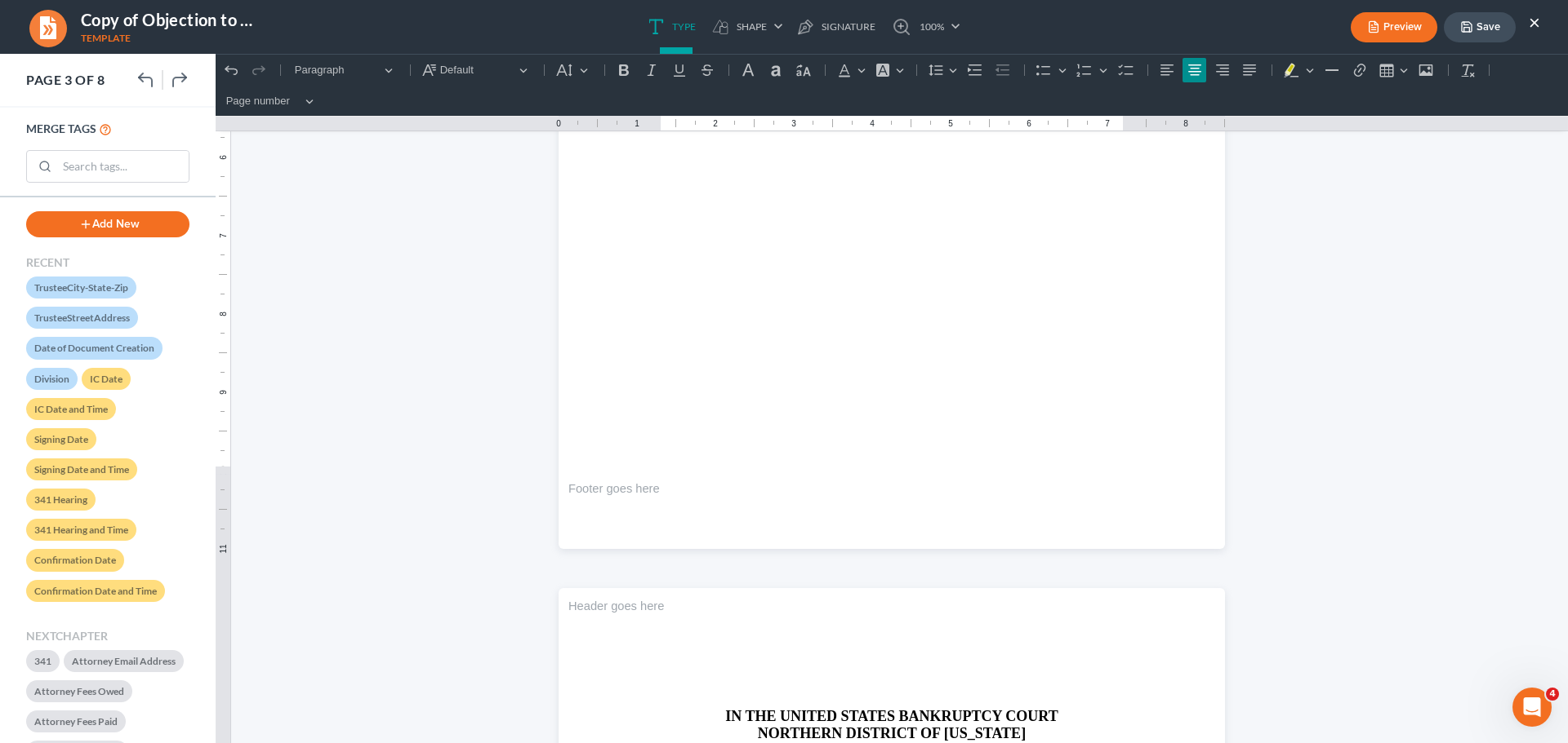
click at [1535, 20] on button "×" at bounding box center [1535, 22] width 12 height 19
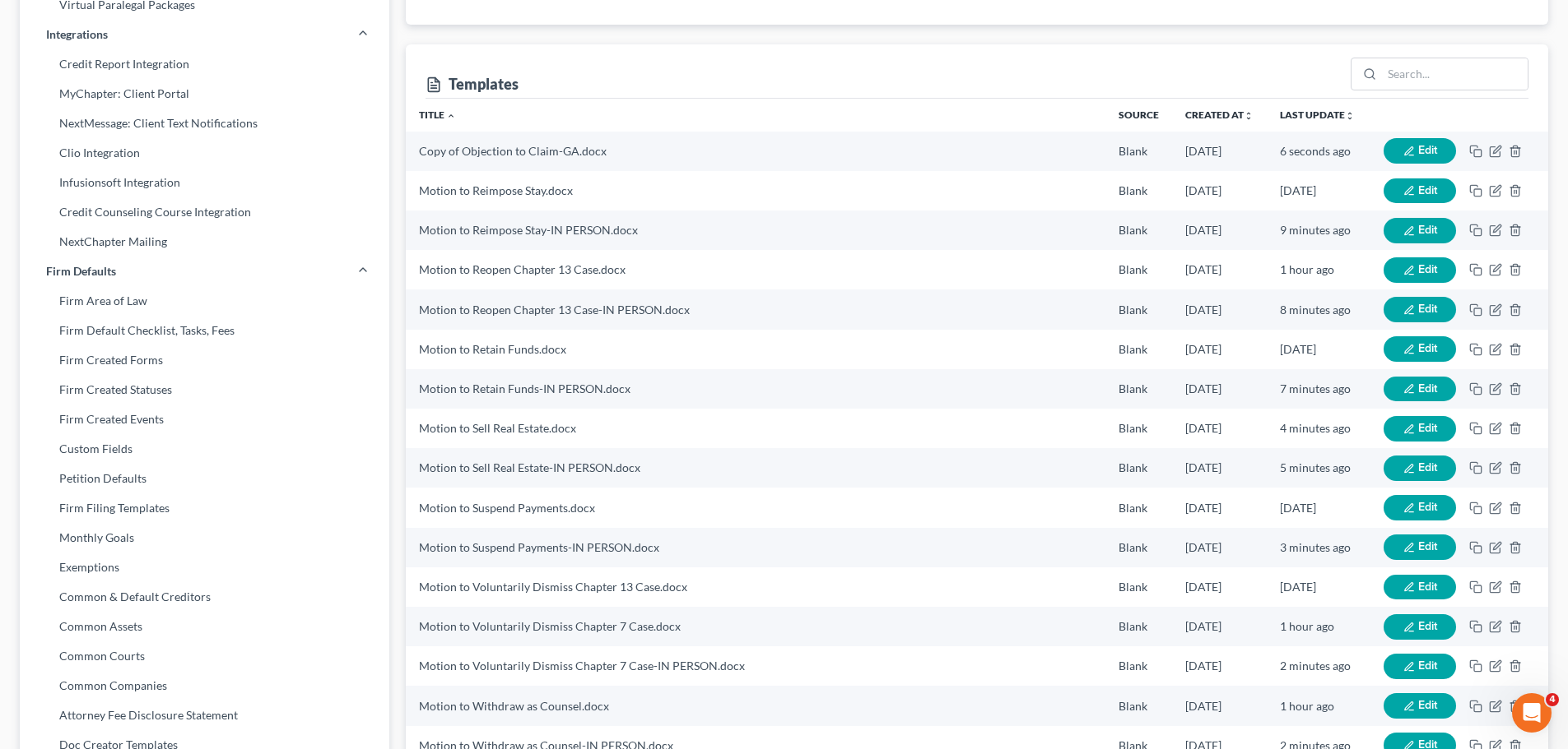
scroll to position [0, 0]
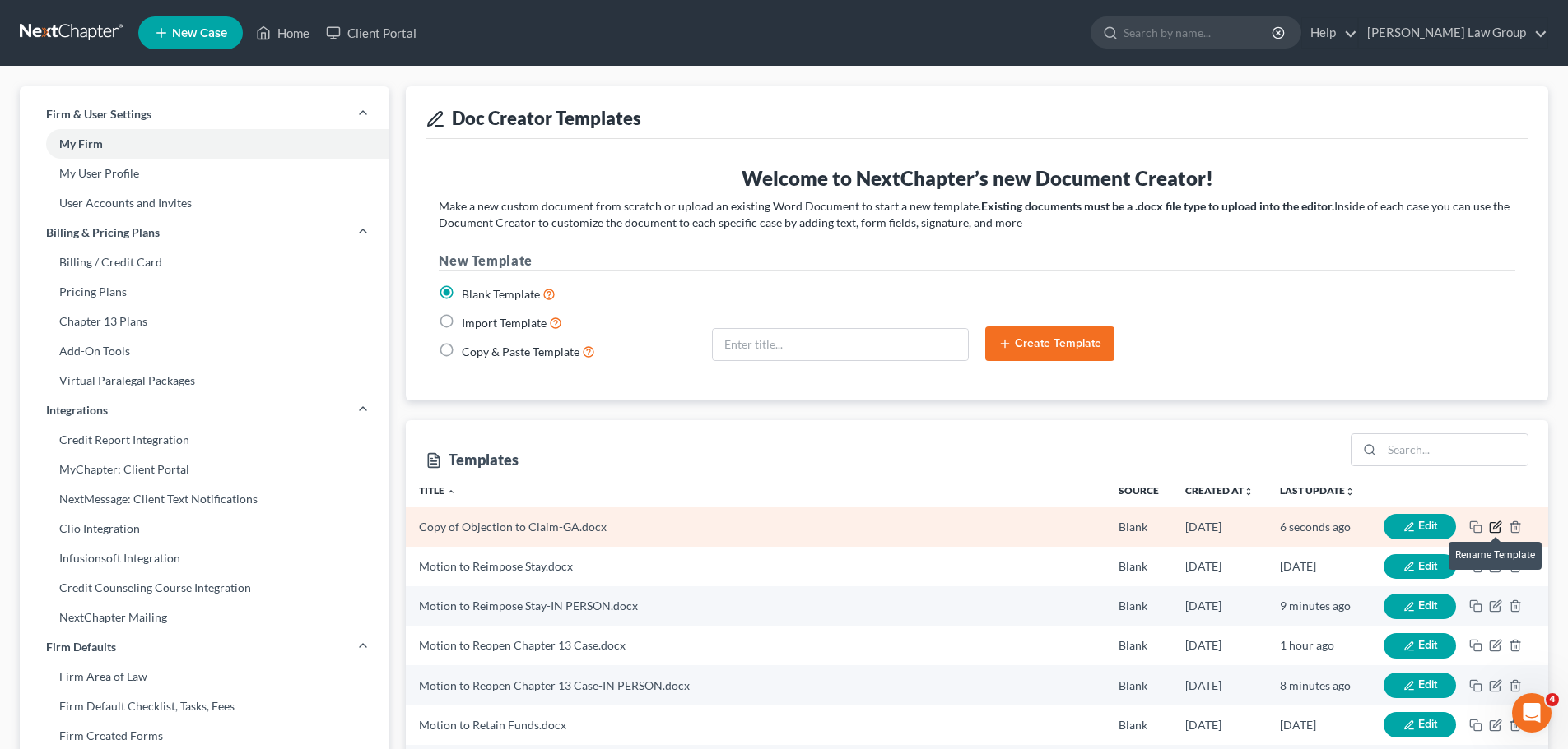
click at [1495, 526] on icon "button" at bounding box center [1496, 525] width 8 height 8
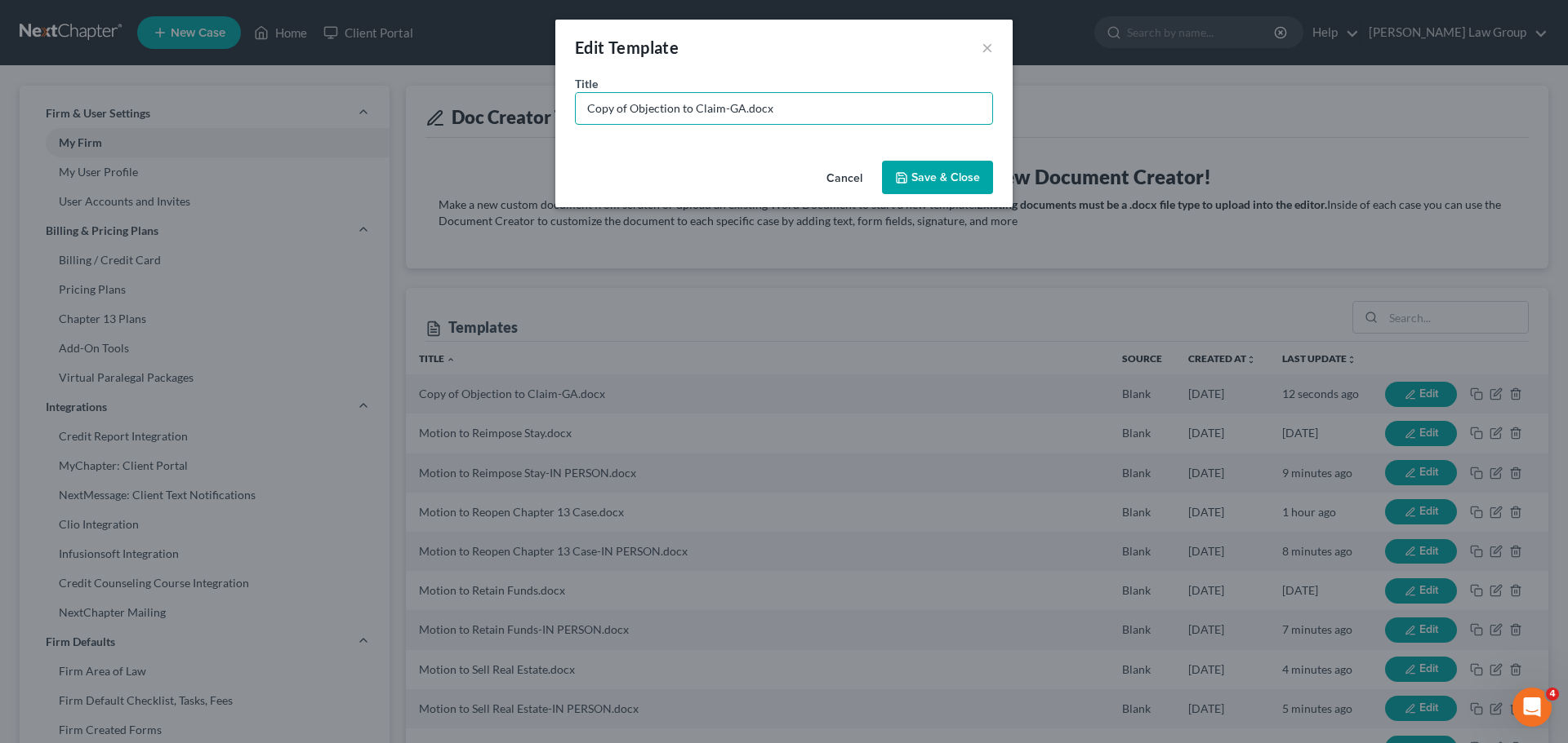
drag, startPoint x: 630, startPoint y: 113, endPoint x: 352, endPoint y: 87, distance: 279.2
click at [373, 98] on div "Edit Template × Title * Copy of Objection to Claim-GA.docx Cancel Save & Close" at bounding box center [784, 372] width 1568 height 743
click at [703, 108] on input "Objection to Claim-GA.docx" at bounding box center [784, 108] width 416 height 31
type input "Objection to Claim-GA-IN PERSON.docx"
click at [962, 187] on button "Save & Close" at bounding box center [937, 178] width 111 height 34
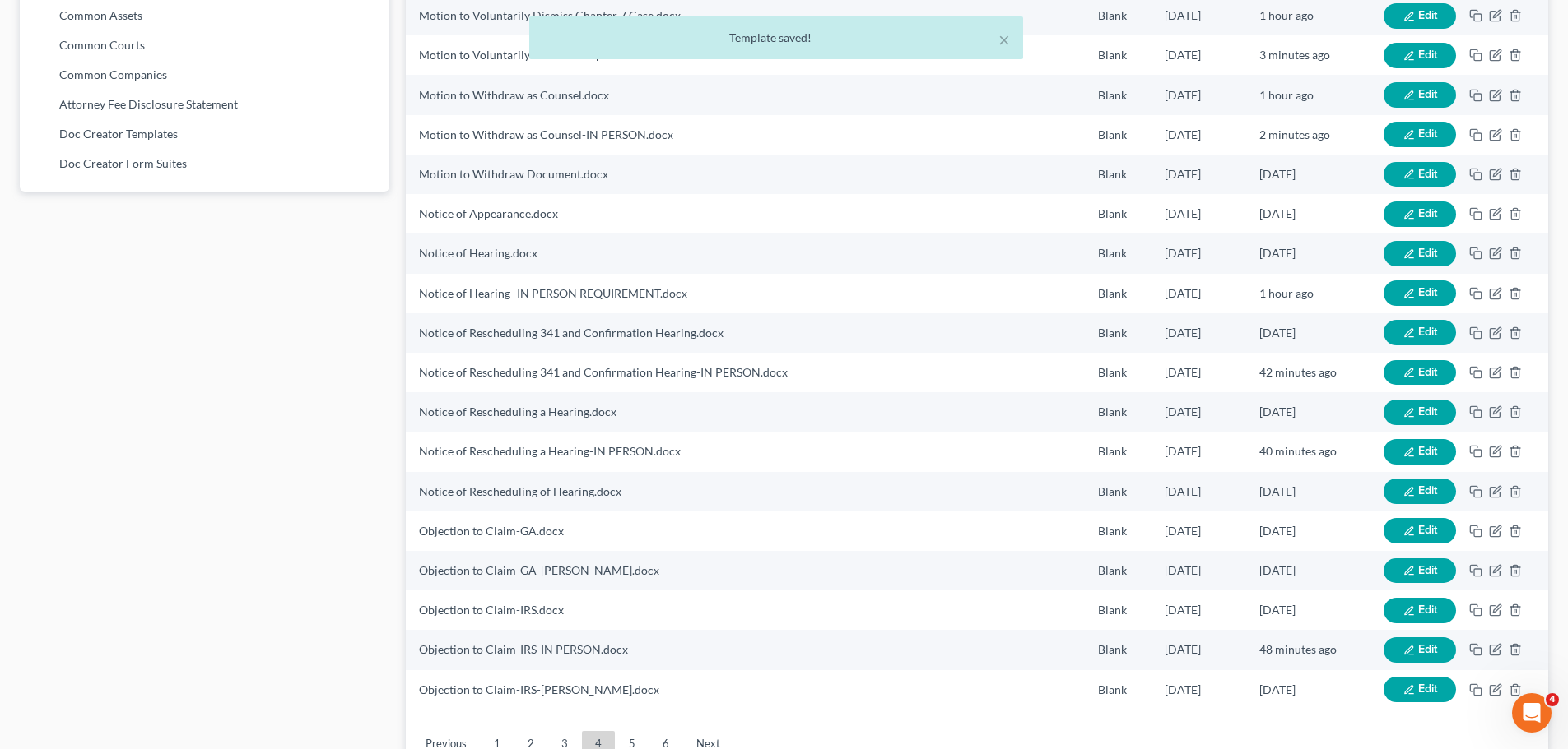
scroll to position [1066, 0]
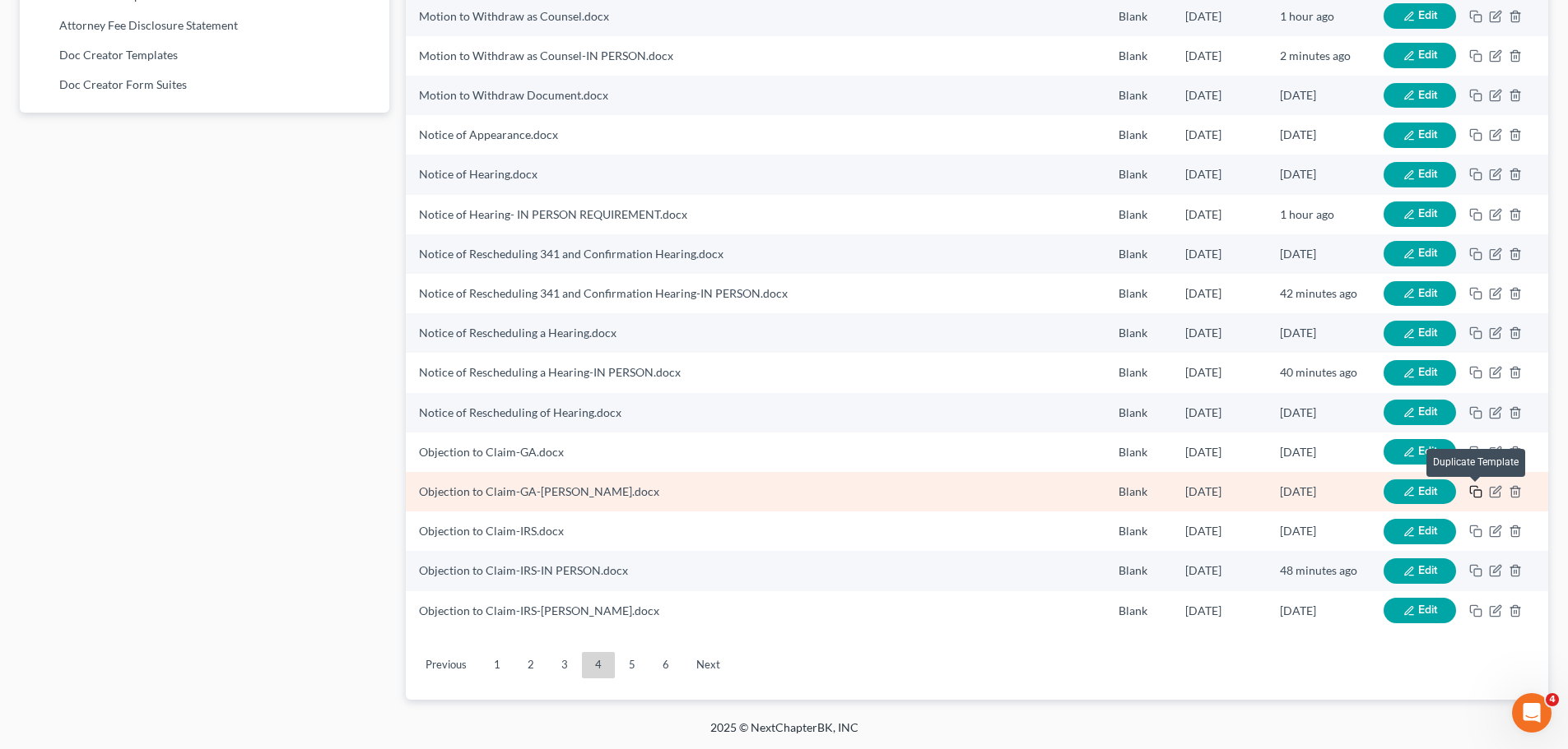
click at [1477, 492] on icon "button" at bounding box center [1476, 492] width 13 height 13
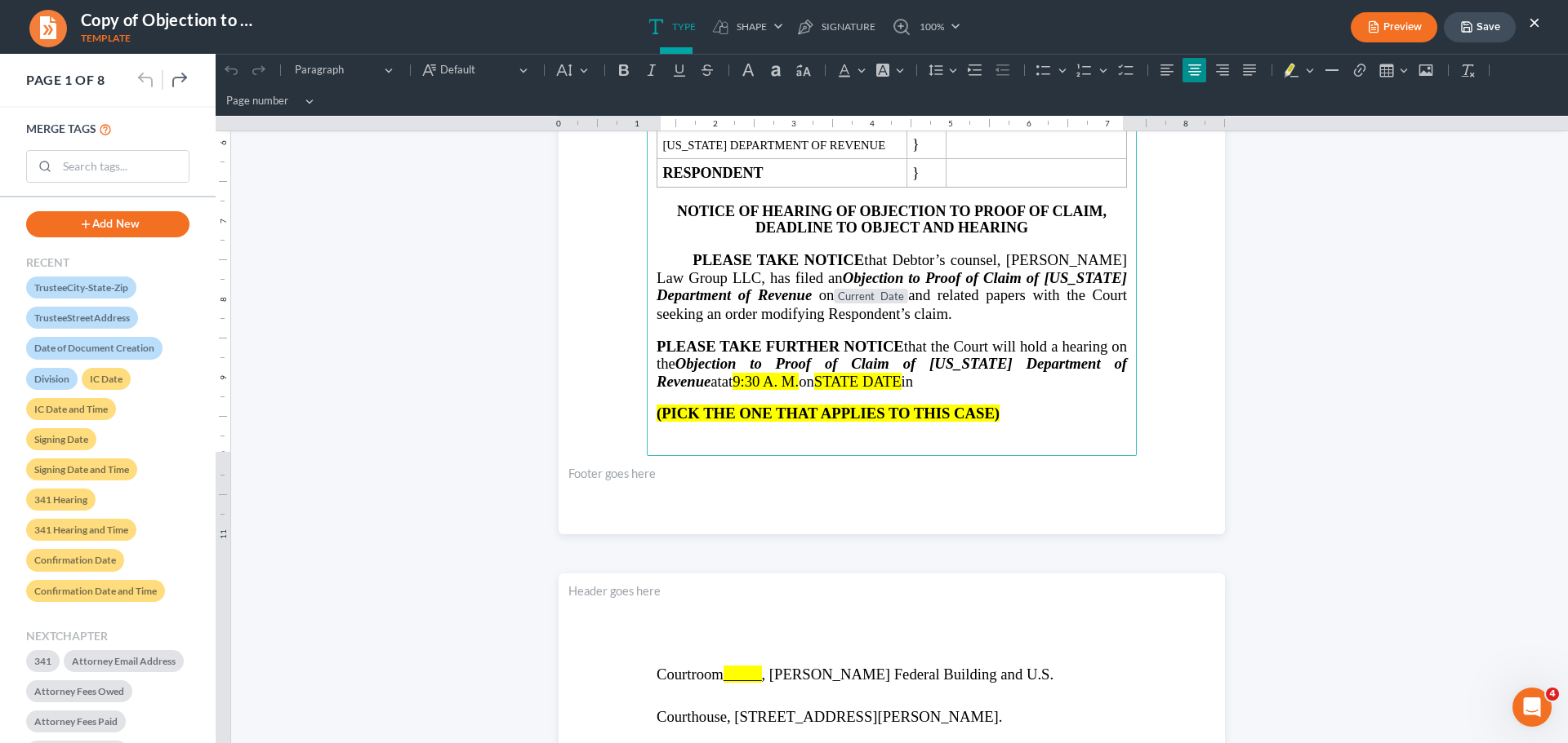
scroll to position [653, 0]
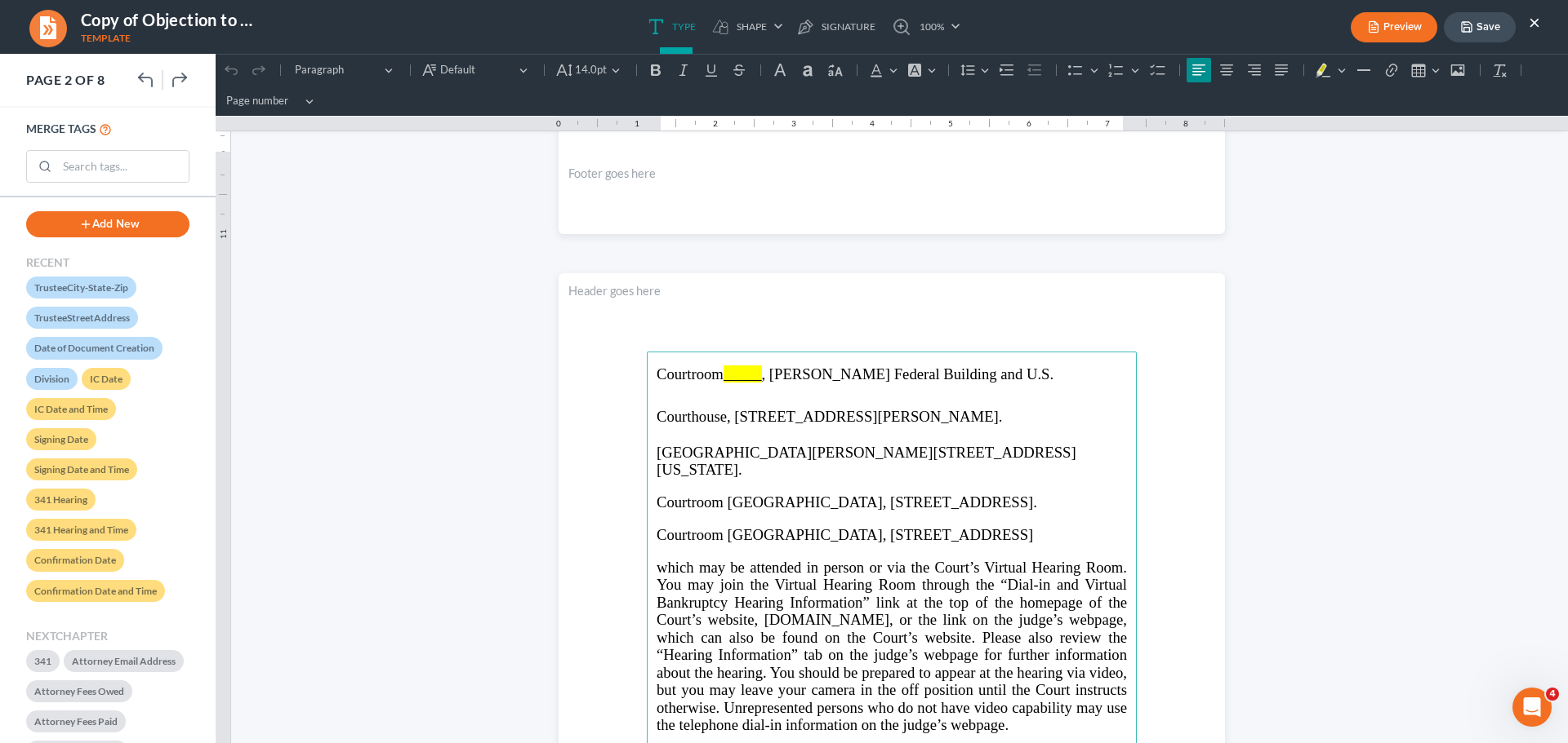
scroll to position [816, 0]
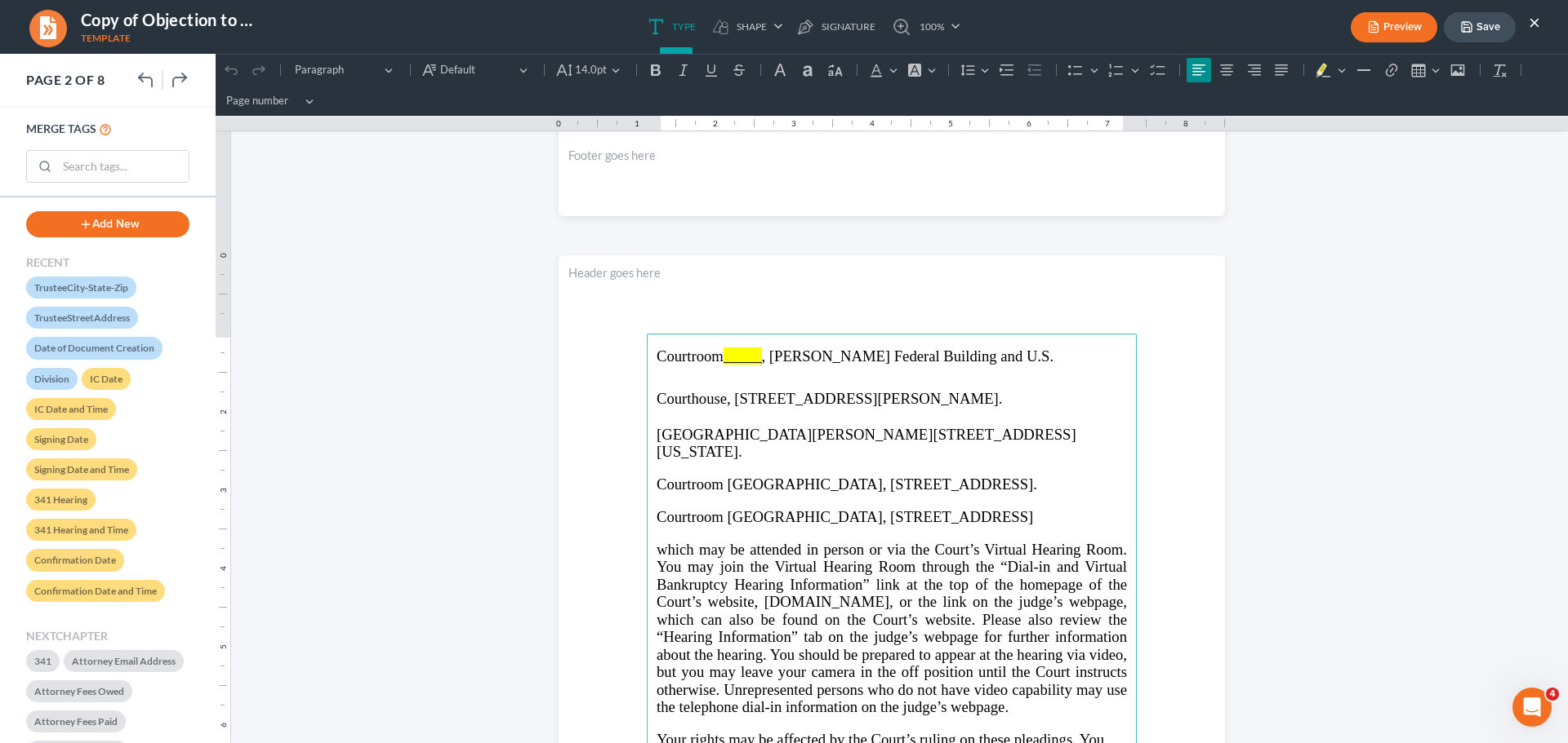
drag, startPoint x: 1061, startPoint y: 518, endPoint x: 1094, endPoint y: 709, distance: 193.8
click at [1100, 709] on main "Courtroom _____ , Richard B. Russell Federal Building and U.S. Courthouse, 75 T…" at bounding box center [891, 686] width 490 height 705
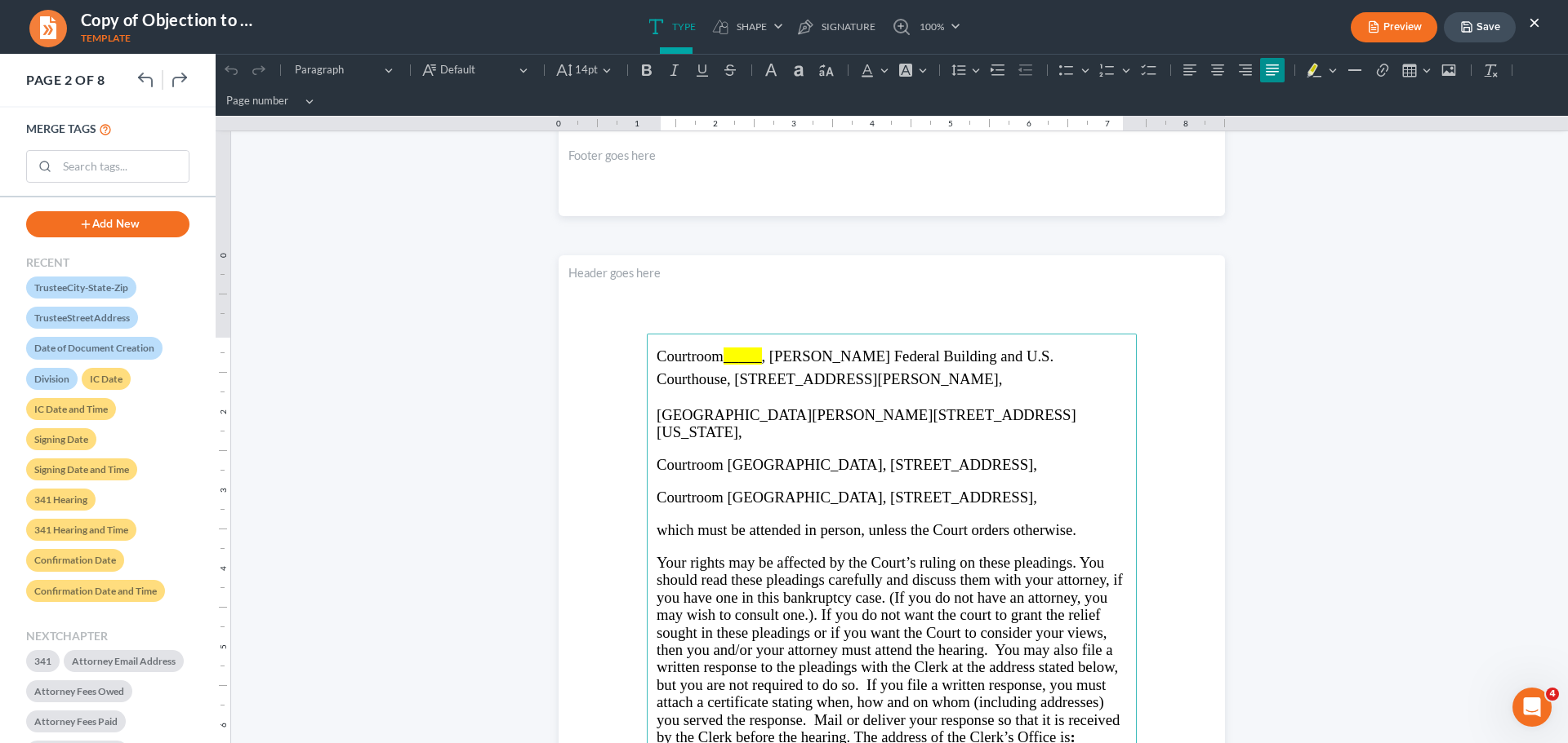
click at [647, 383] on main "Courtroom _____ , Richard B. Russell Federal Building and U.S. Courthouse, 75 T…" at bounding box center [891, 686] width 490 height 705
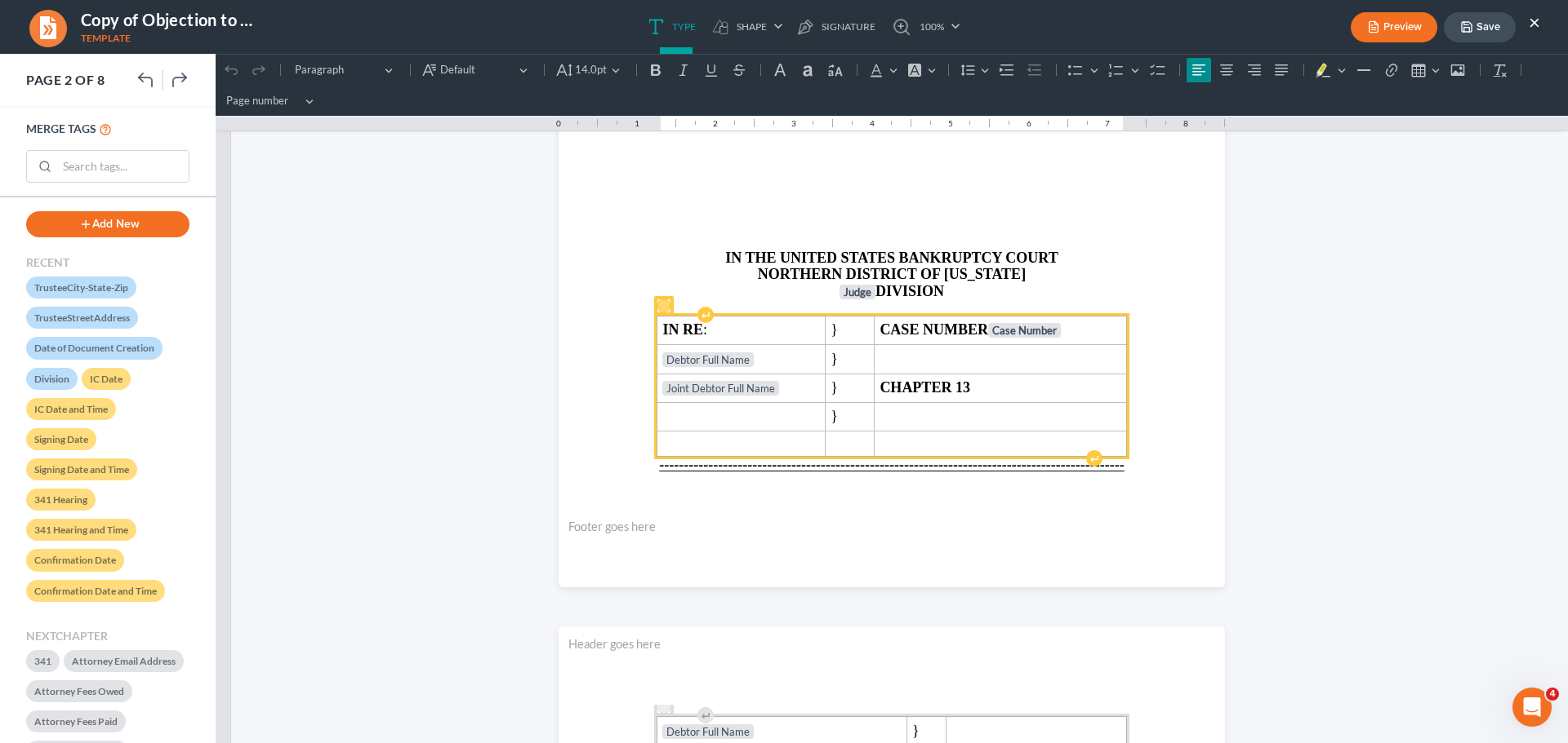
scroll to position [2285, 0]
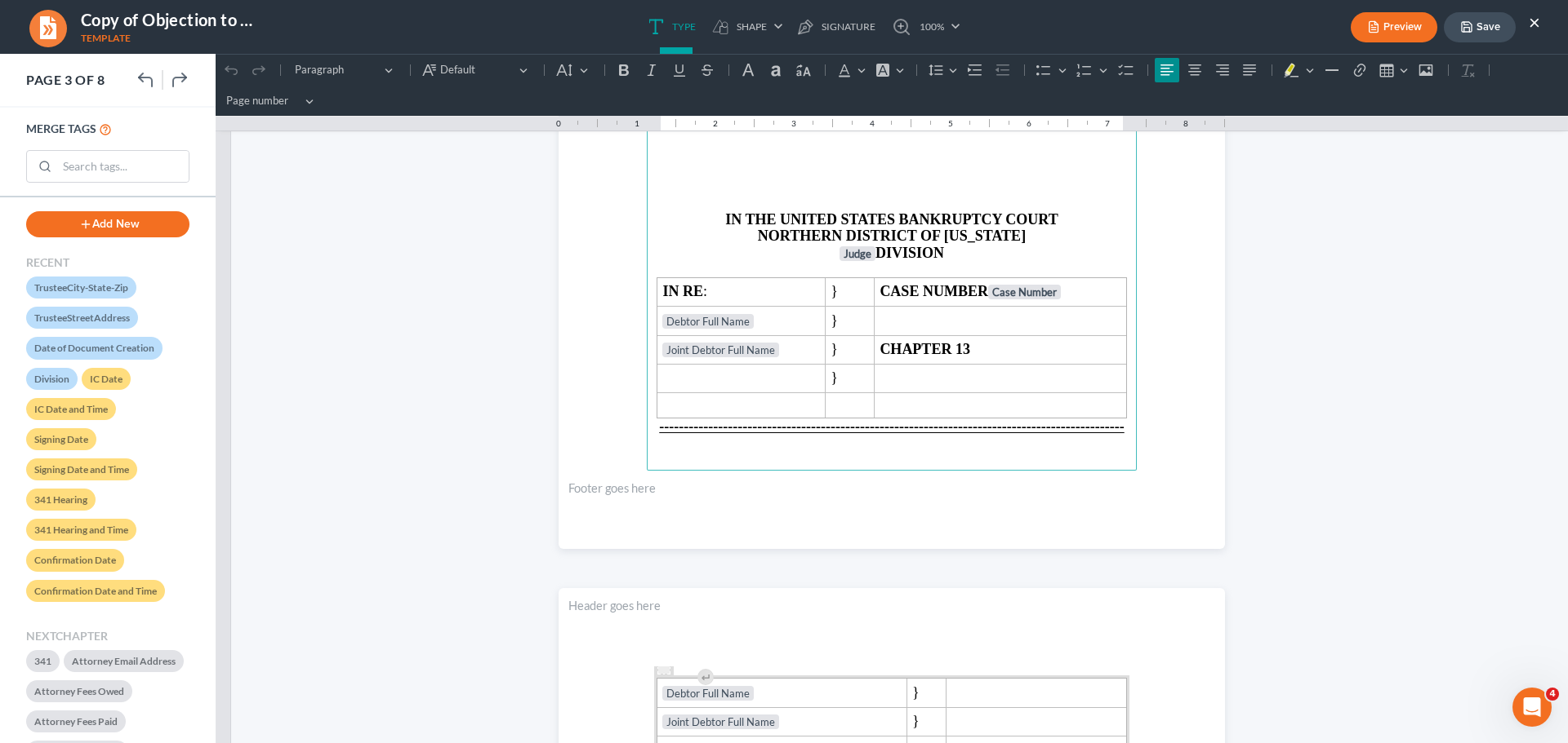
click at [891, 166] on p "Rich Text Editor, page-2-main" at bounding box center [891, 174] width 470 height 15
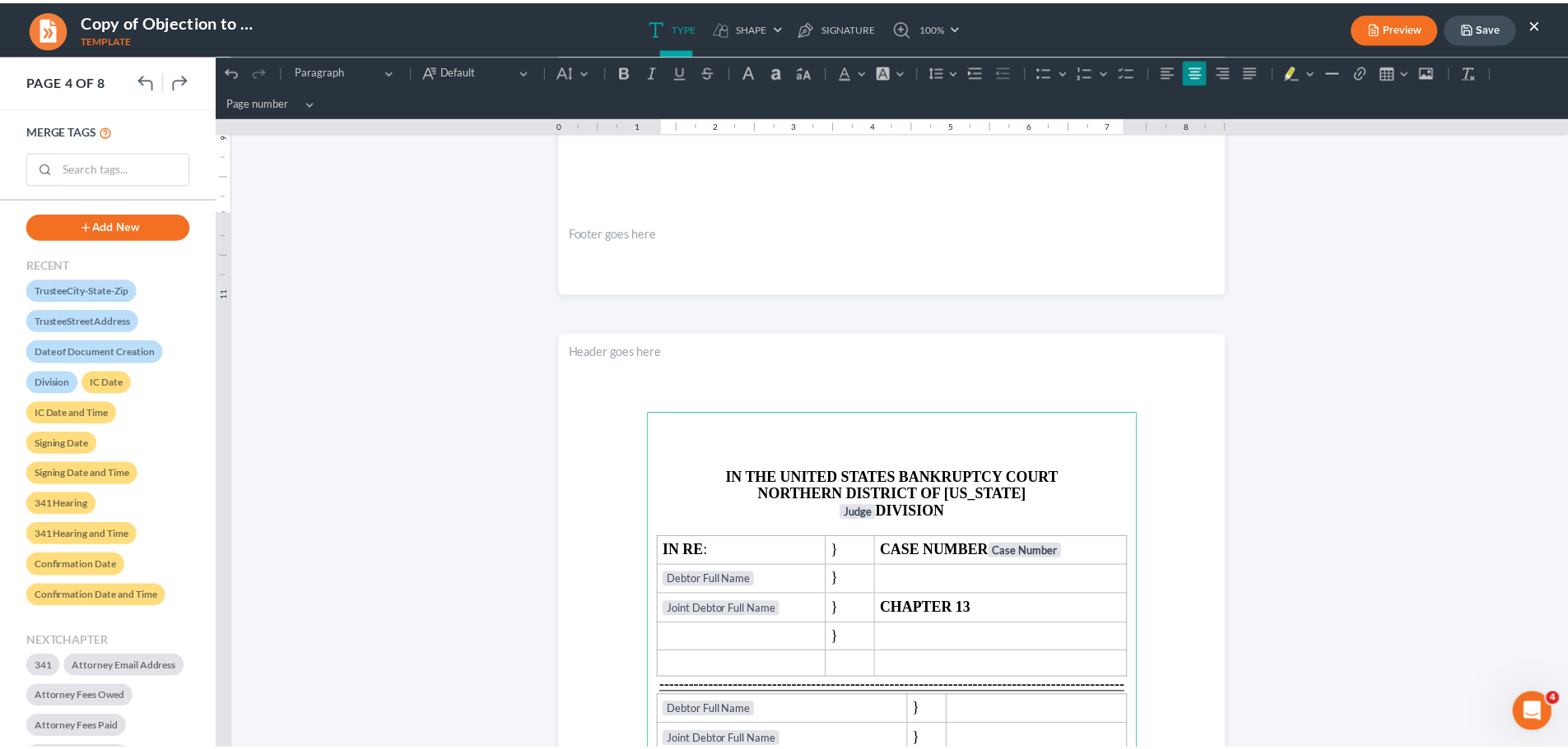
scroll to position [2565, 0]
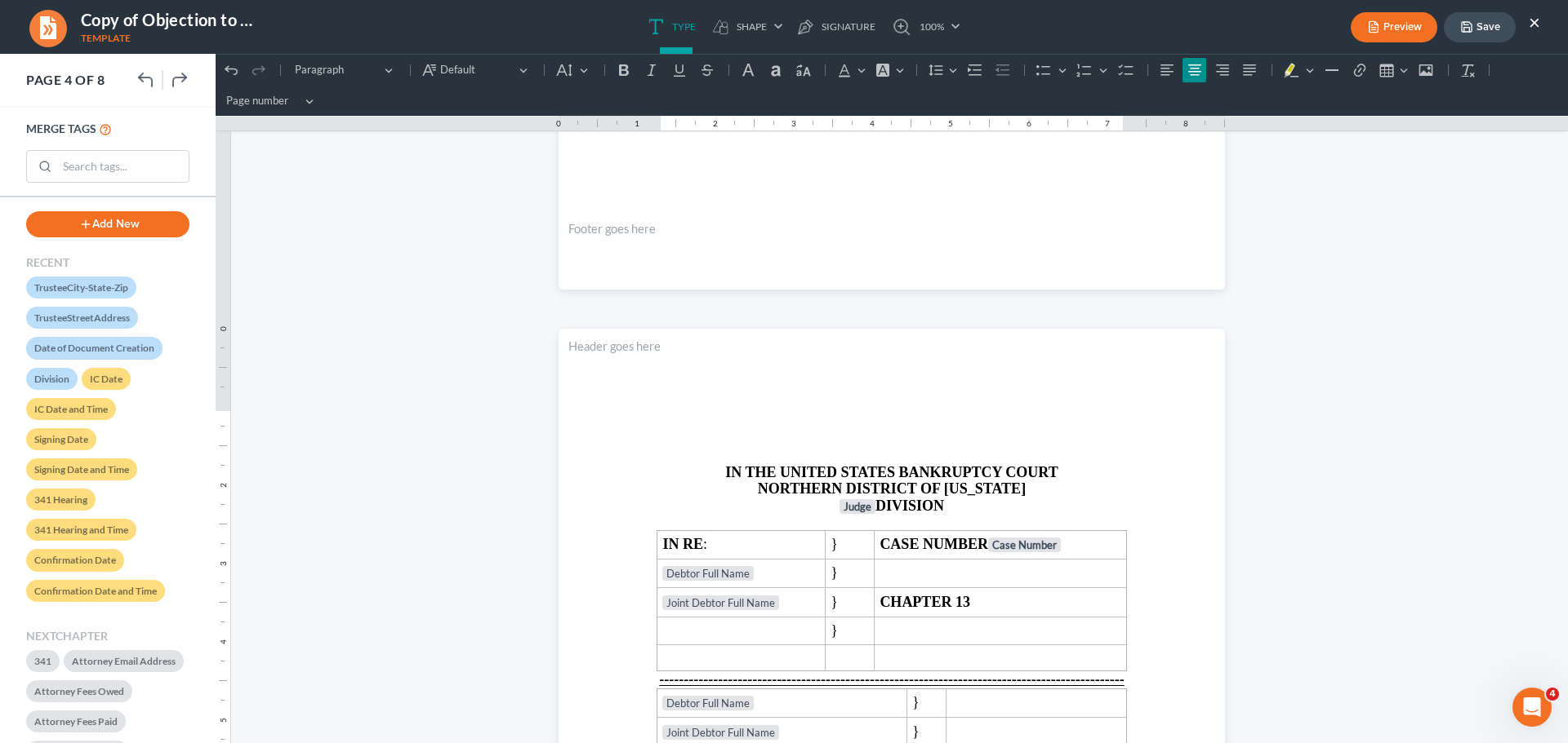
click at [1489, 19] on button "Save" at bounding box center [1479, 28] width 72 height 30
click at [1480, 22] on button "Save" at bounding box center [1479, 28] width 72 height 30
click at [1533, 26] on button "×" at bounding box center [1535, 22] width 12 height 19
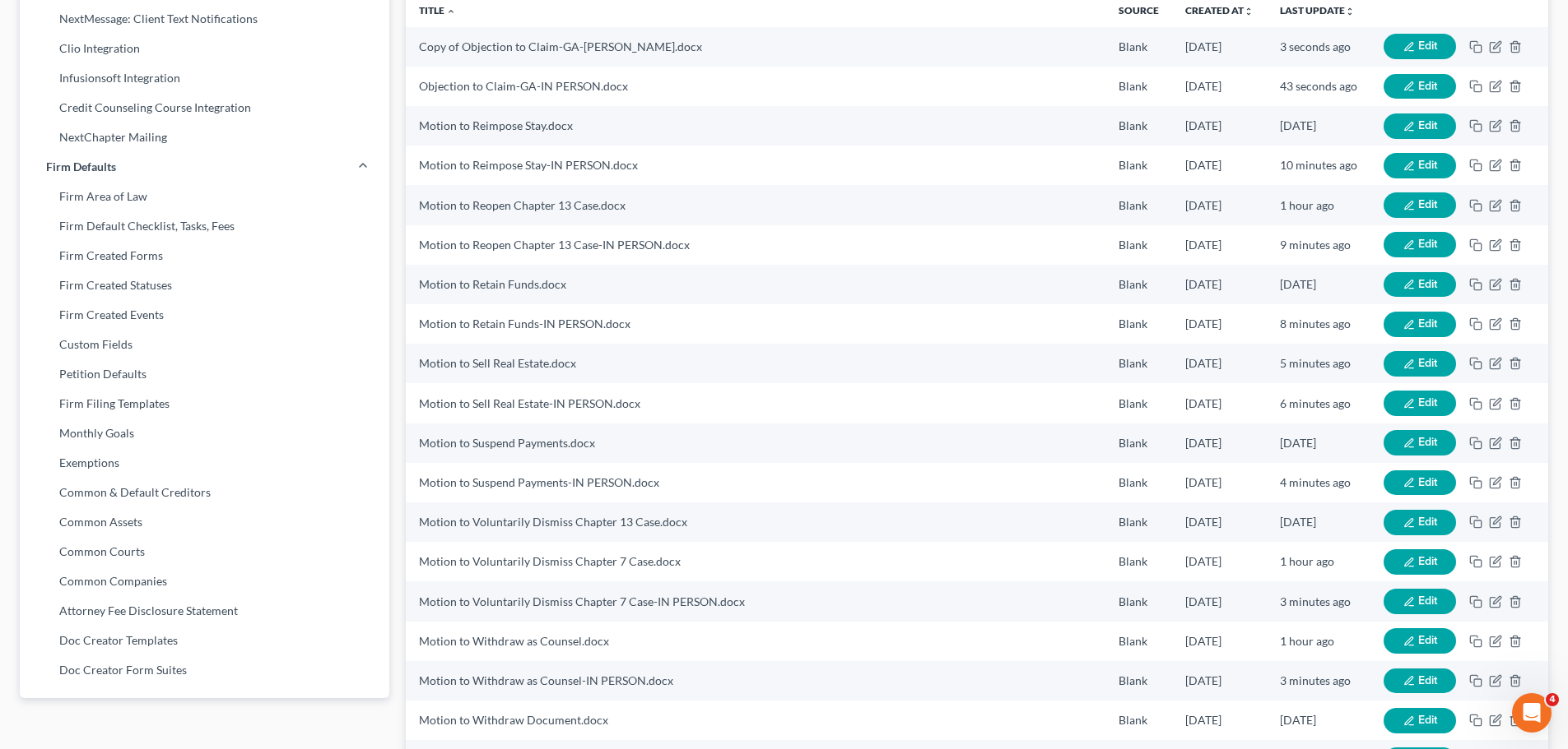
scroll to position [0, 0]
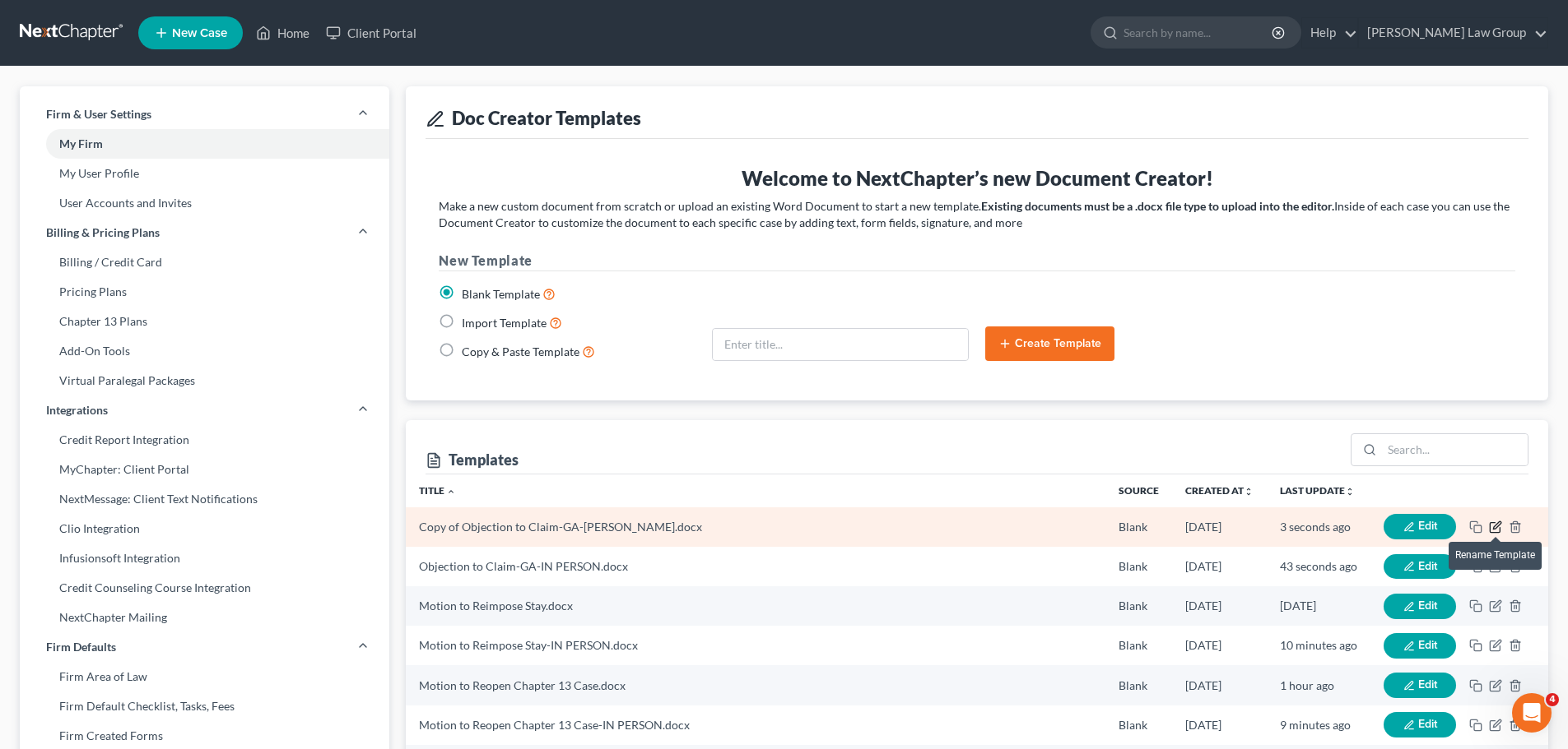
click at [1494, 527] on icon "button" at bounding box center [1496, 525] width 8 height 8
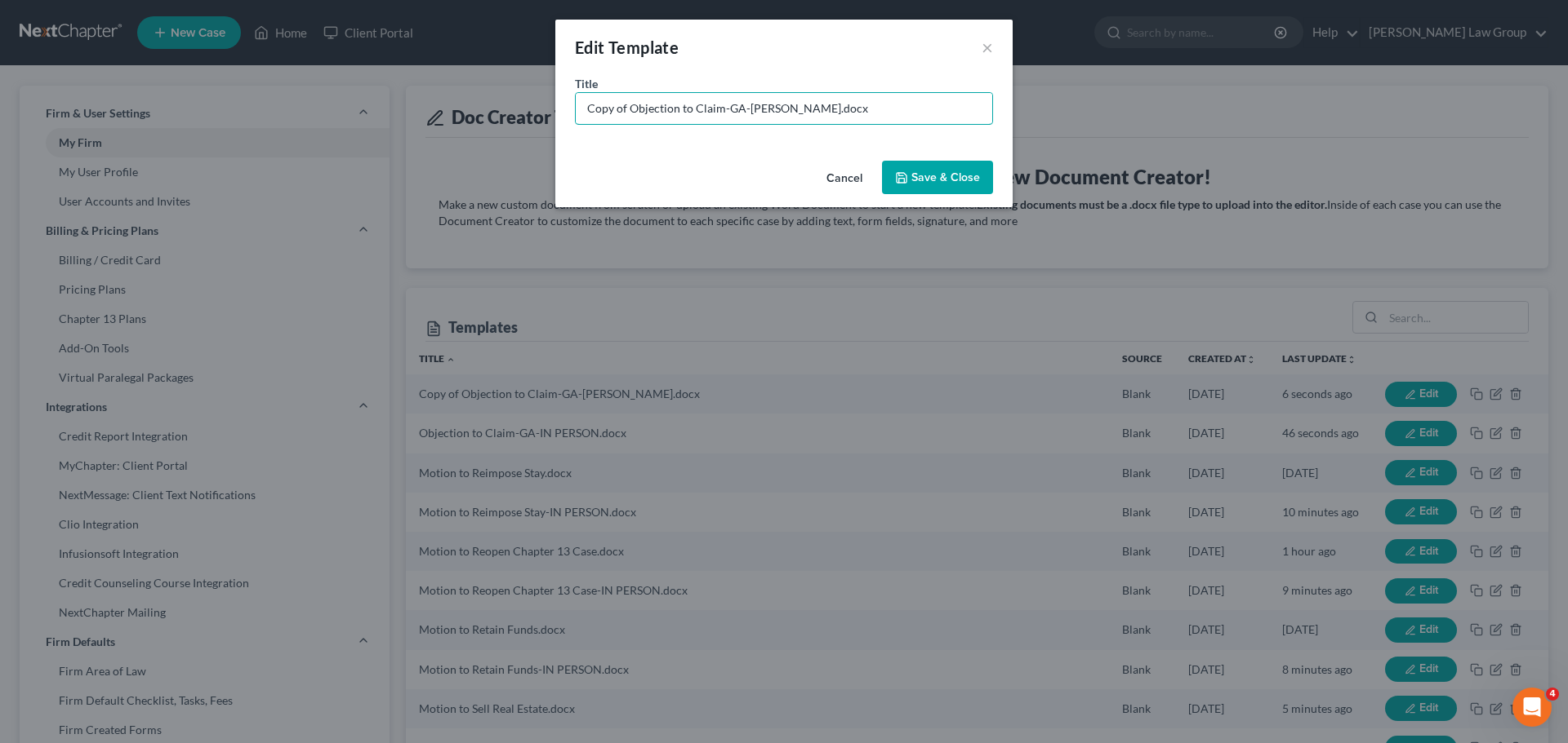
drag, startPoint x: 629, startPoint y: 113, endPoint x: 408, endPoint y: 107, distance: 221.1
click at [408, 107] on div "Edit Template × Title * Copy of Objection to Claim-GA-SACCA.docx Cancel Save & …" at bounding box center [784, 372] width 1568 height 743
drag, startPoint x: 740, startPoint y: 108, endPoint x: 789, endPoint y: 103, distance: 49.3
click at [746, 105] on input "Objection to Claim-GA-[PERSON_NAME].docx" at bounding box center [784, 108] width 416 height 31
type input "Objection to Claim-GA-SACCA IN PERSON ATL.docx"
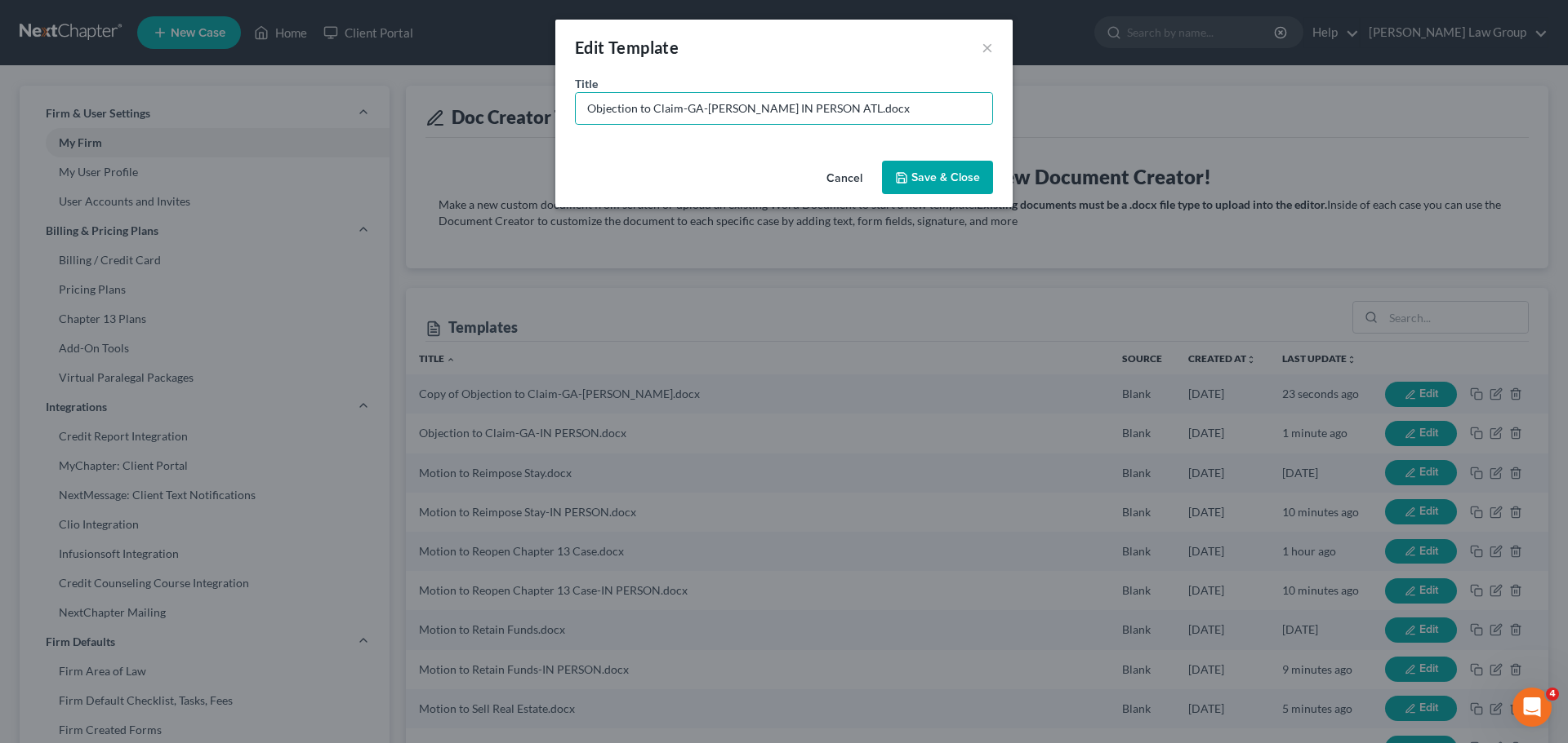
click at [960, 176] on button "Save & Close" at bounding box center [937, 178] width 111 height 34
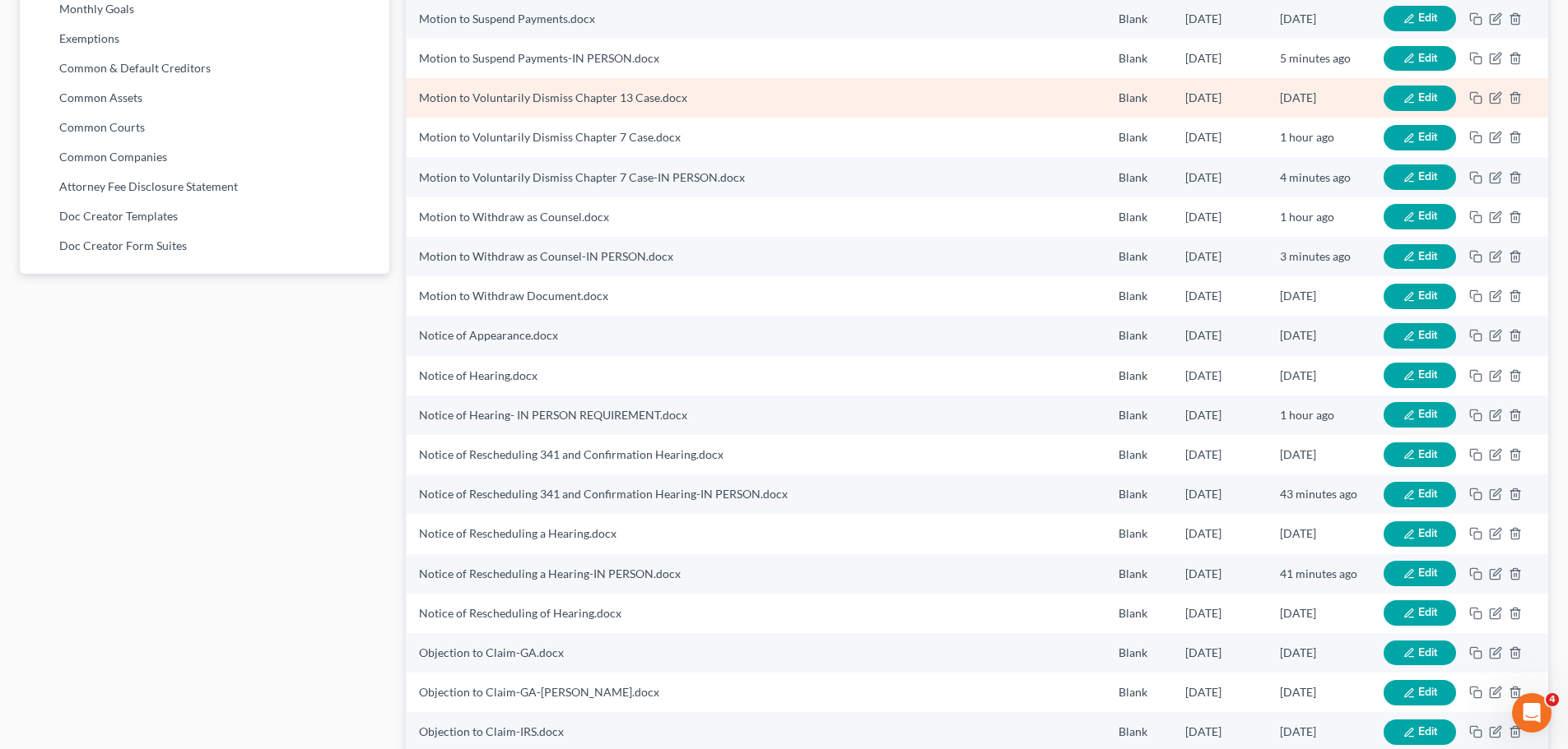
scroll to position [1106, 0]
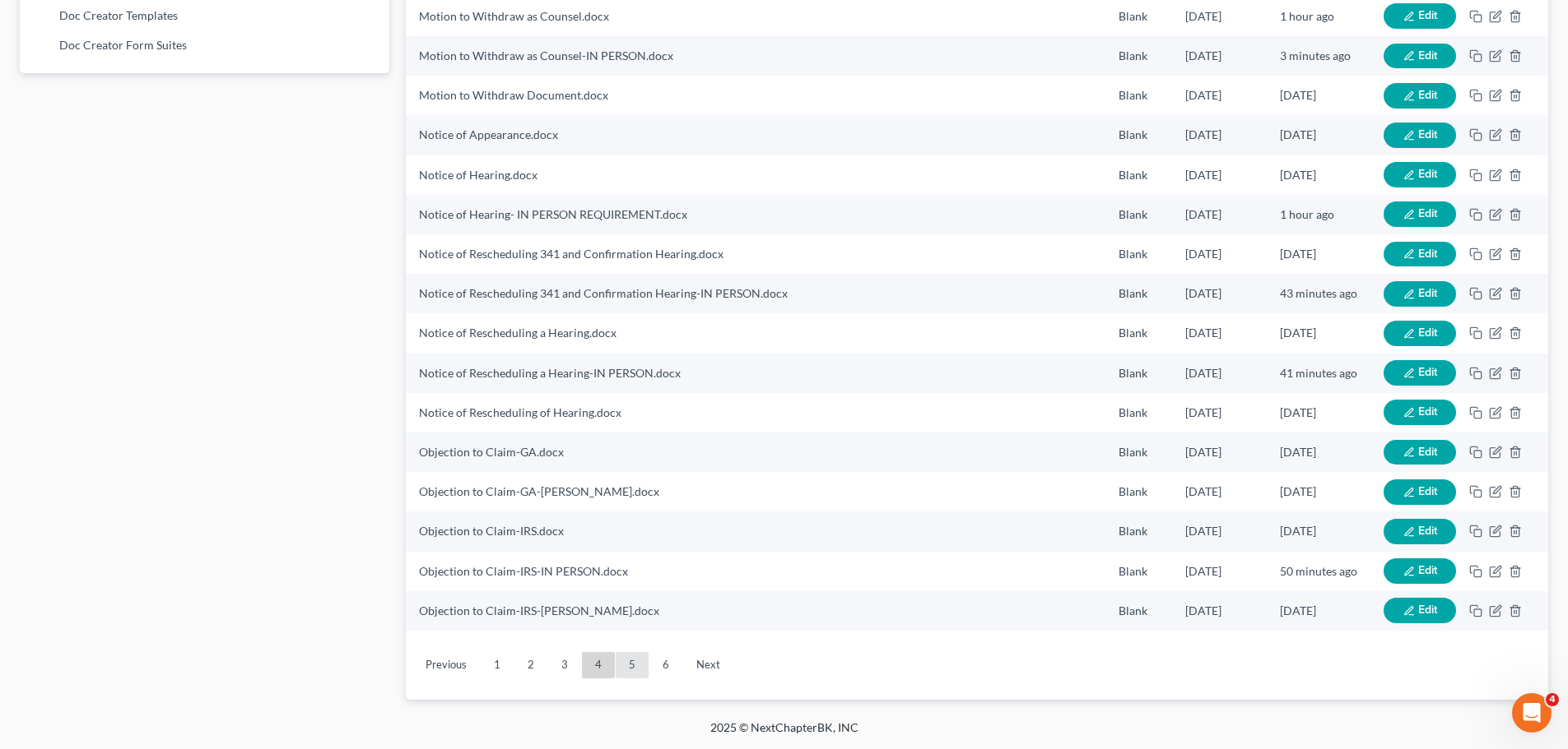
click at [626, 658] on link "5" at bounding box center [632, 665] width 33 height 26
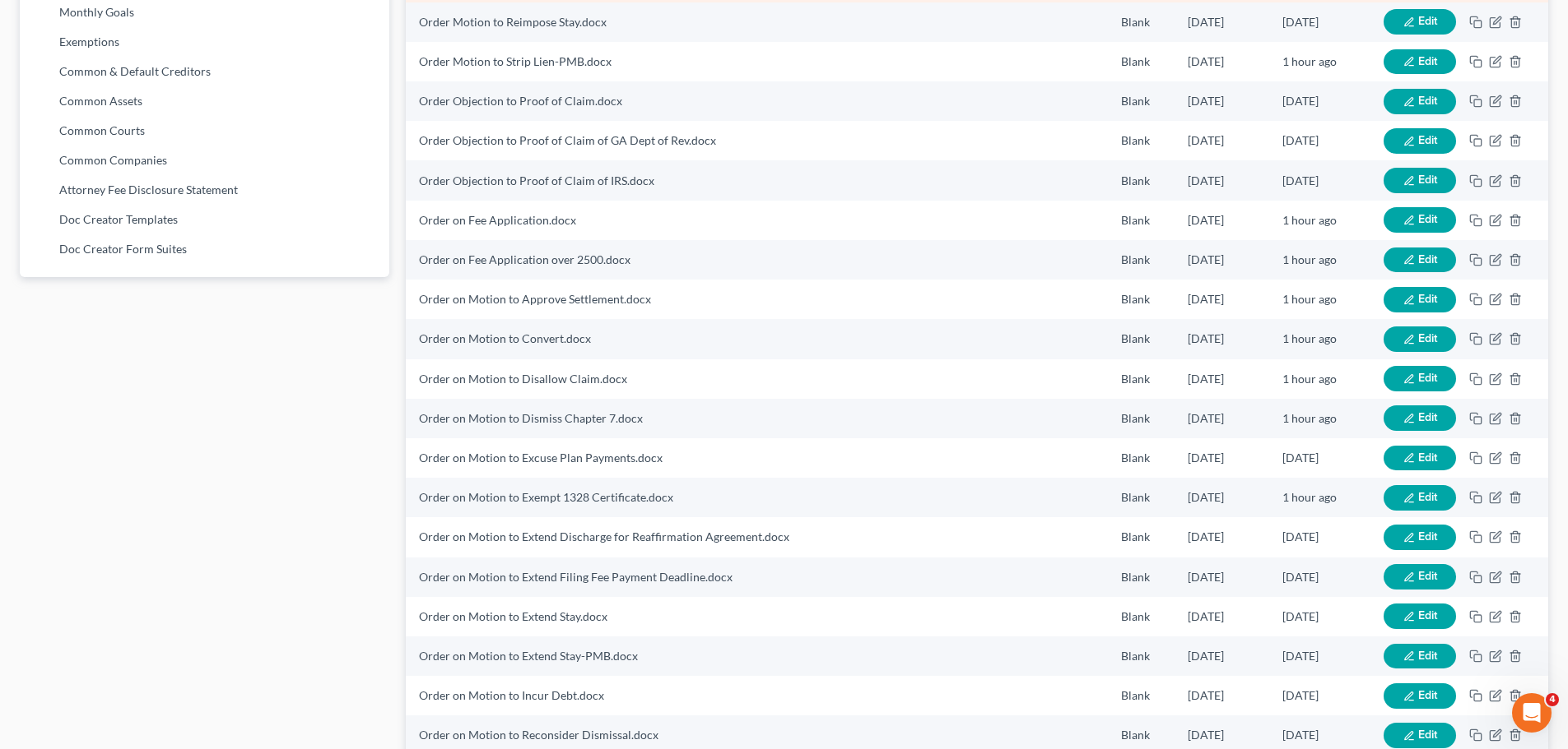
scroll to position [1066, 0]
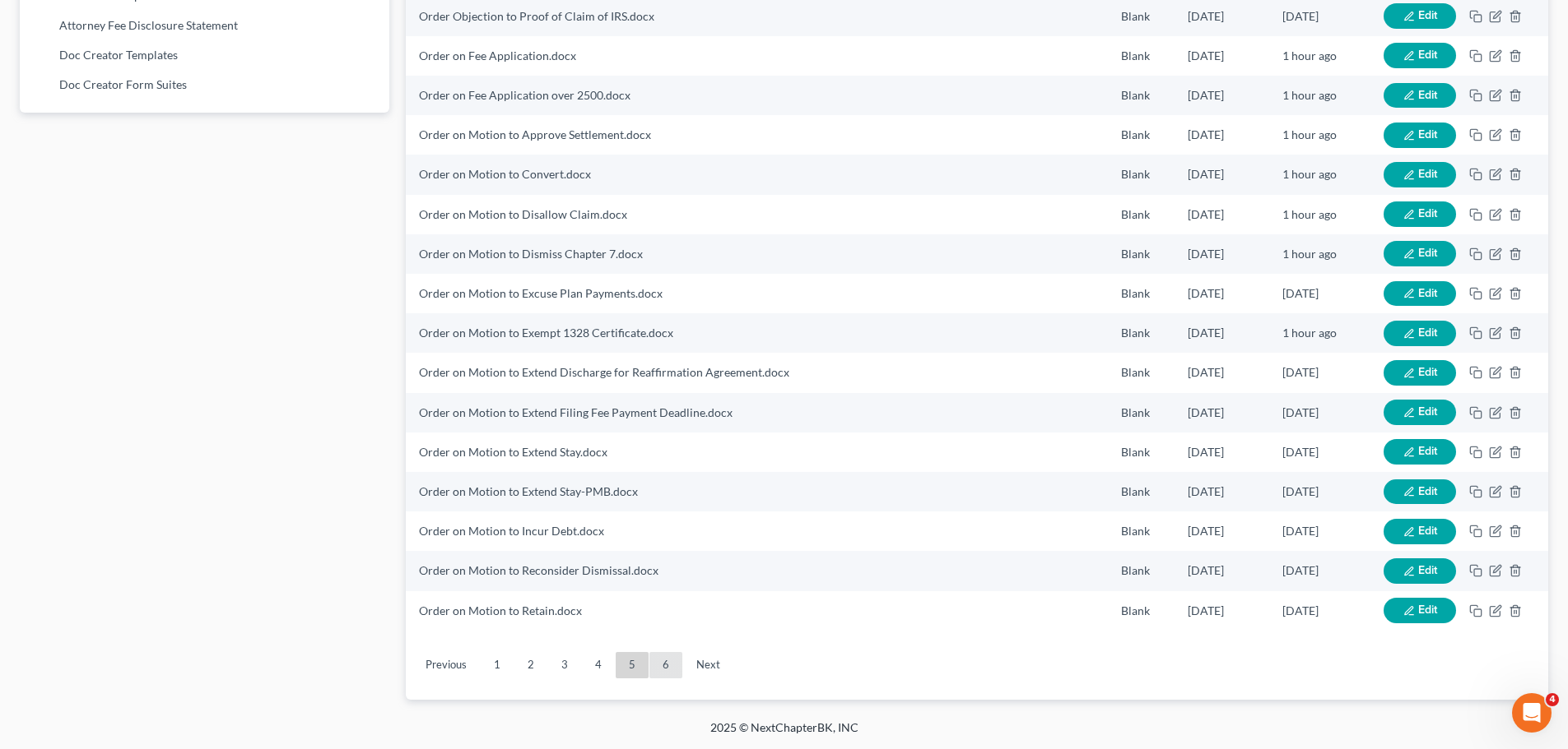
click at [660, 660] on link "6" at bounding box center [665, 665] width 33 height 26
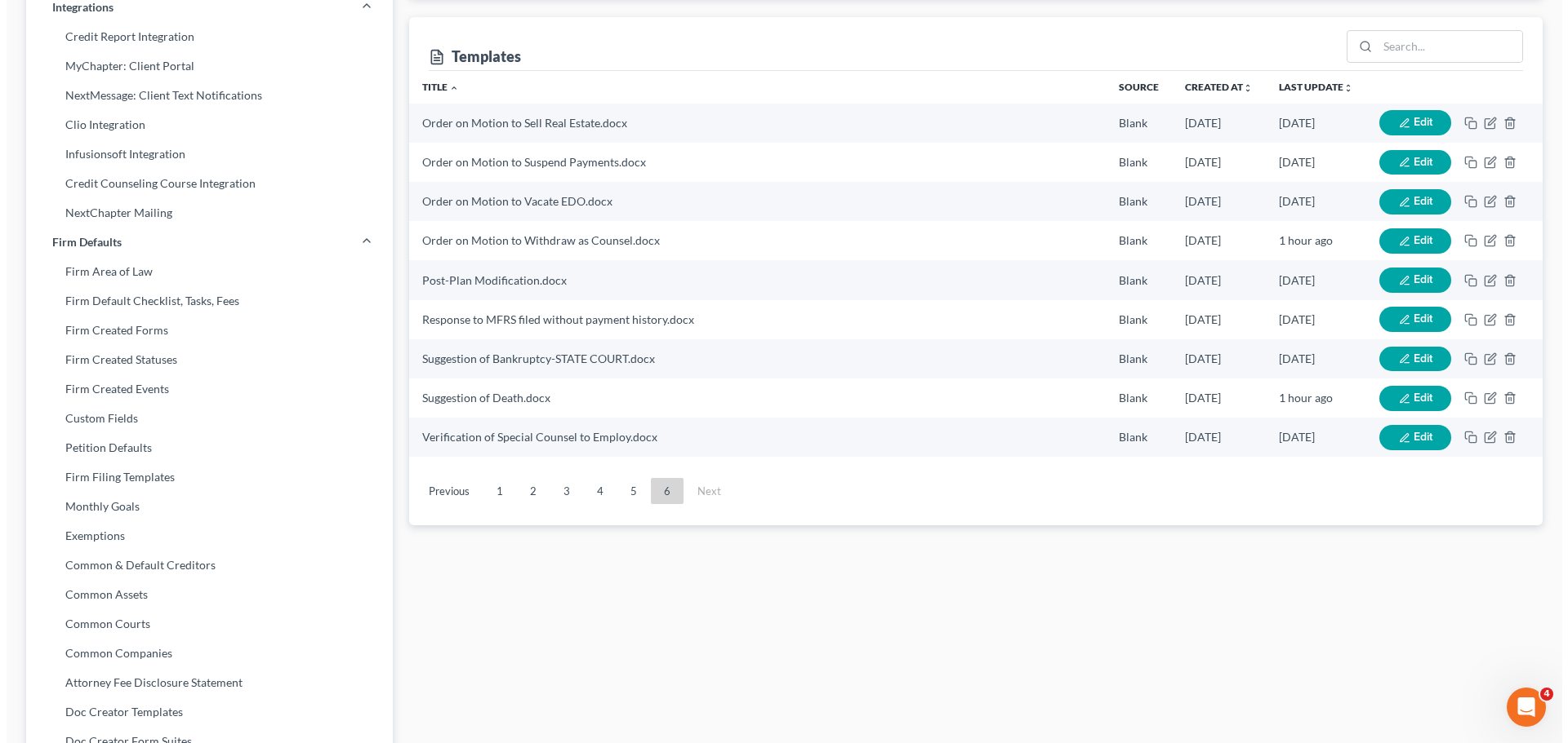
scroll to position [250, 0]
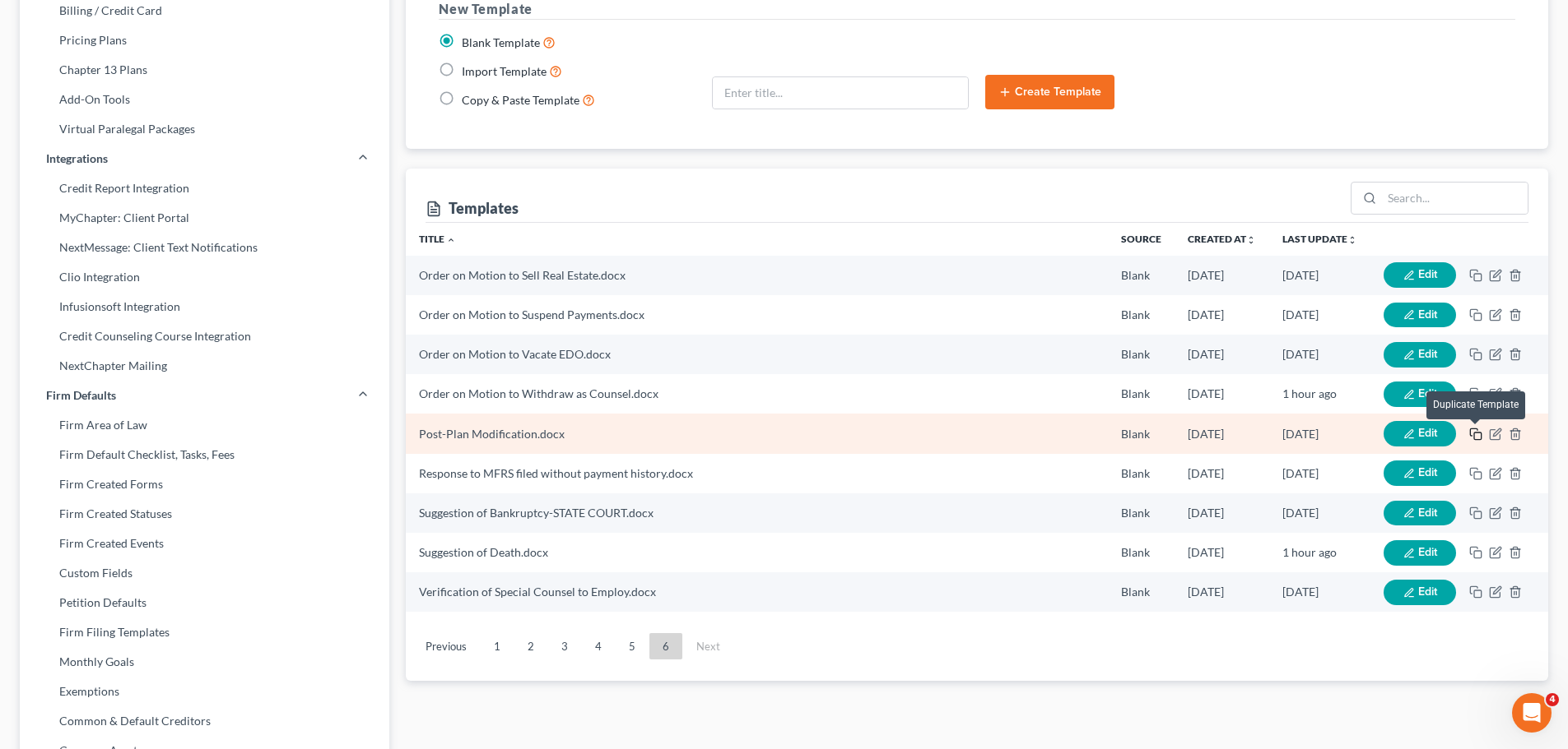
click at [1475, 435] on rect "button" at bounding box center [1478, 436] width 8 height 8
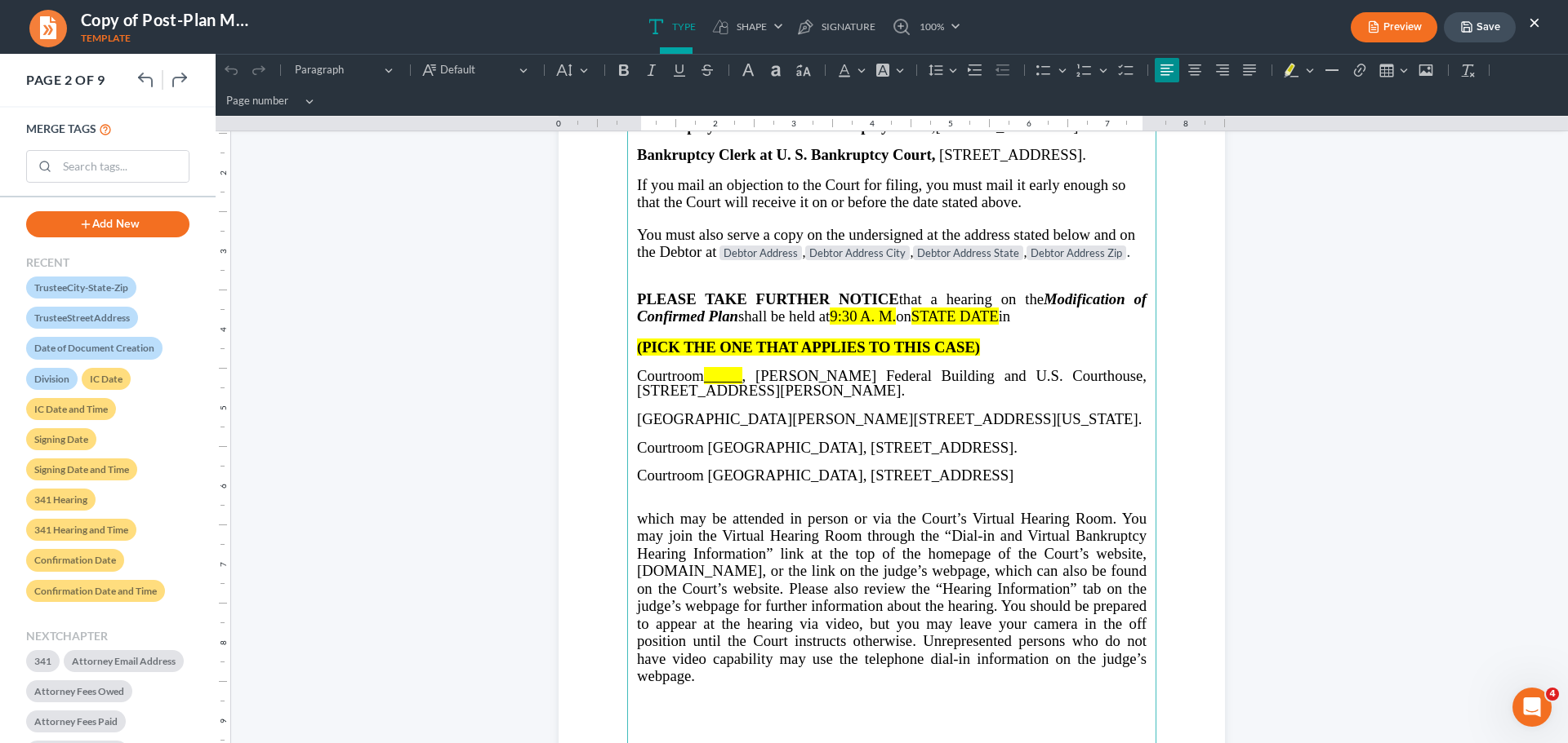
scroll to position [1061, 0]
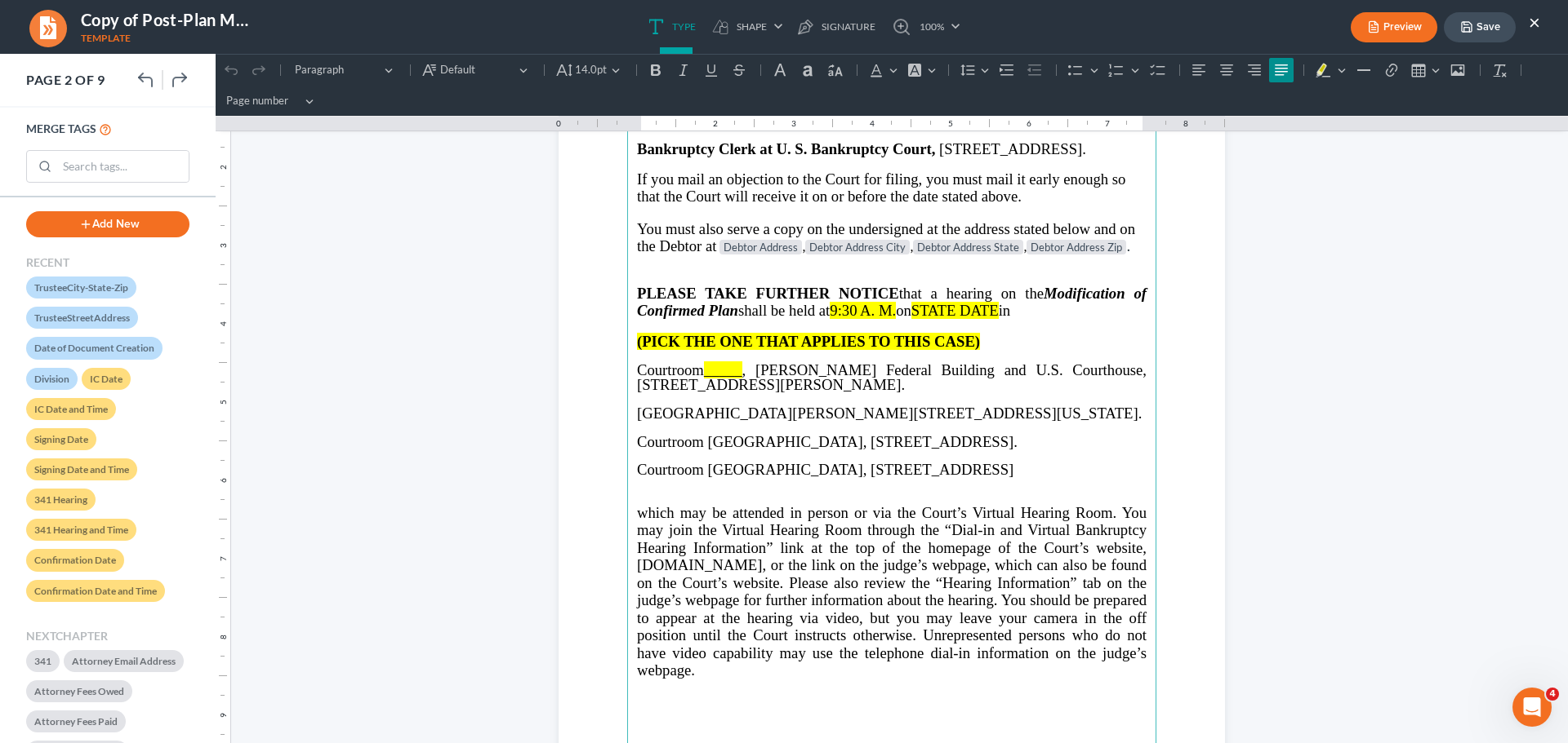
drag, startPoint x: 1046, startPoint y: 397, endPoint x: 1080, endPoint y: 721, distance: 325.8
click at [1080, 721] on main "Bankruptcy Clerk at [GEOGRAPHIC_DATA][STREET_ADDRESS] Bankruptcy Clerk at [GEOG…" at bounding box center [891, 442] width 529 height 705
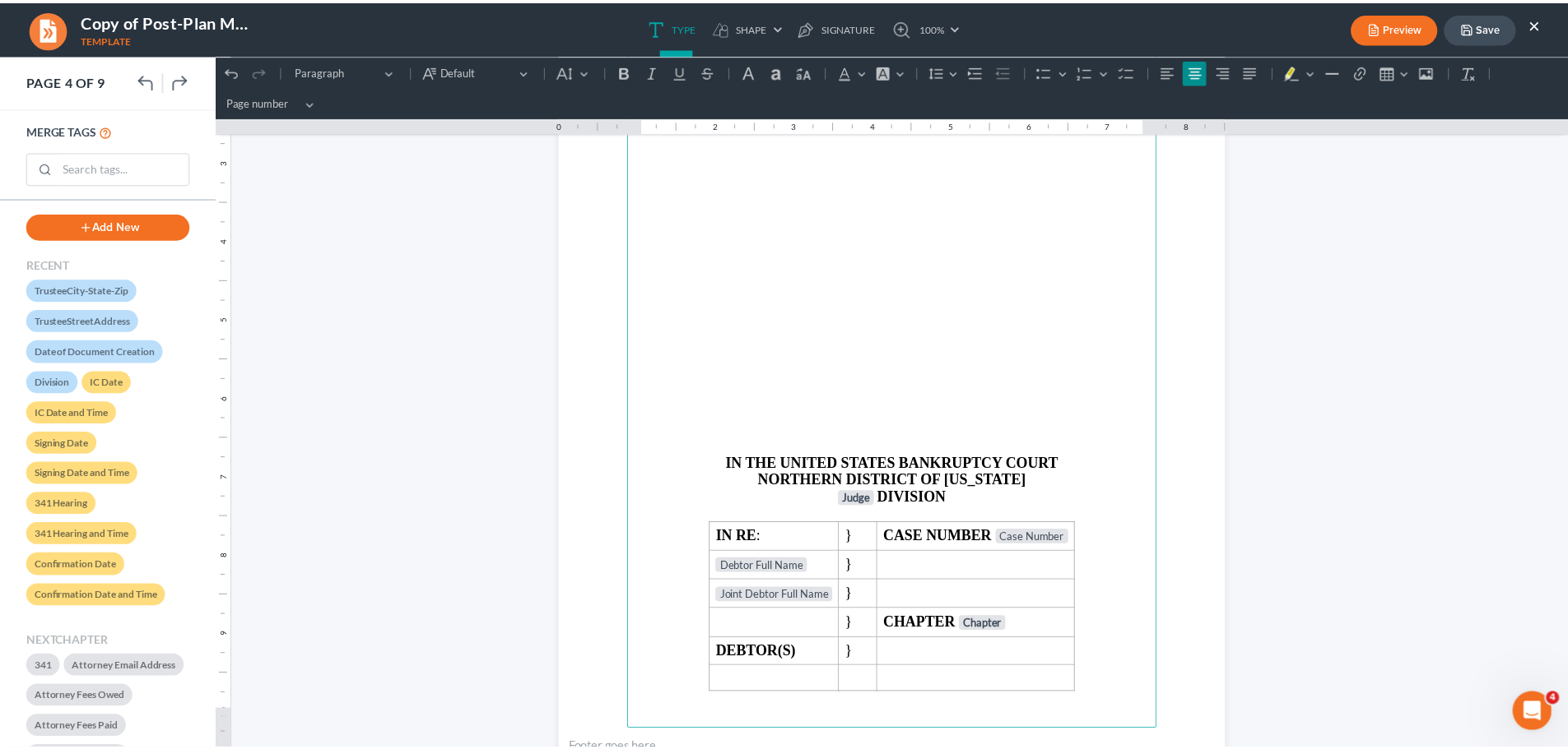
scroll to position [2961, 0]
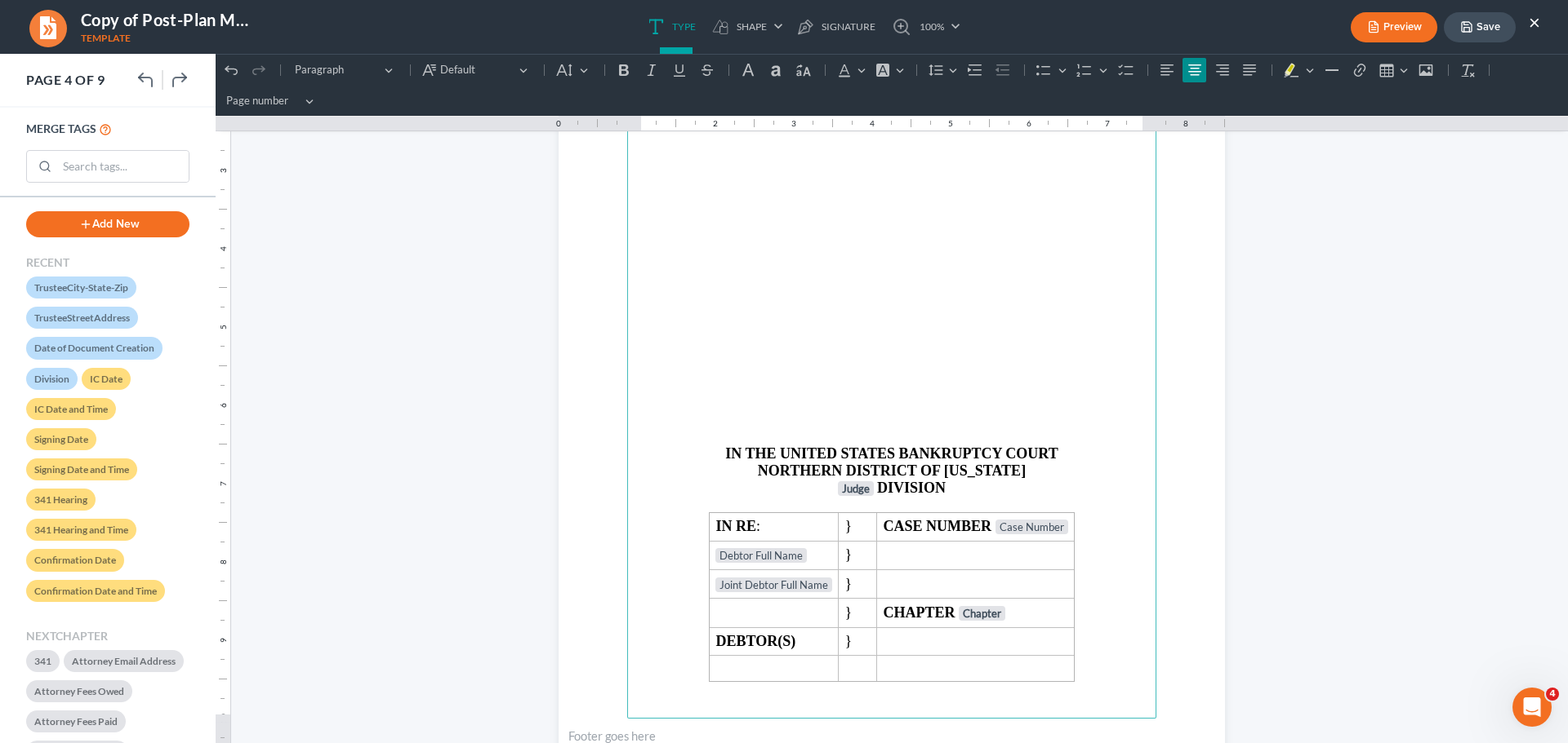
click at [900, 391] on p "Rich Text Editor, page-3-main" at bounding box center [891, 393] width 510 height 15
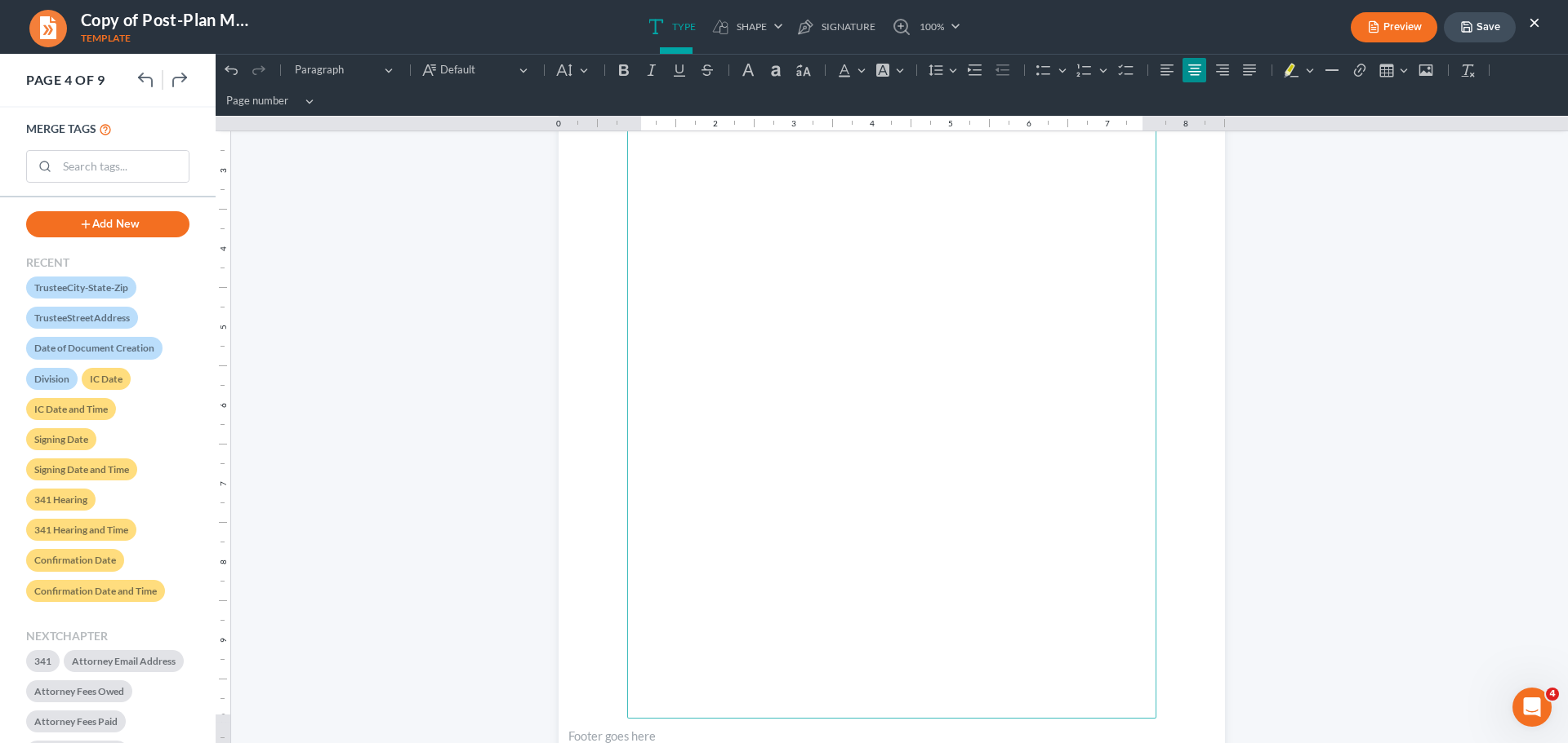
click at [1475, 30] on button "Save" at bounding box center [1479, 28] width 72 height 30
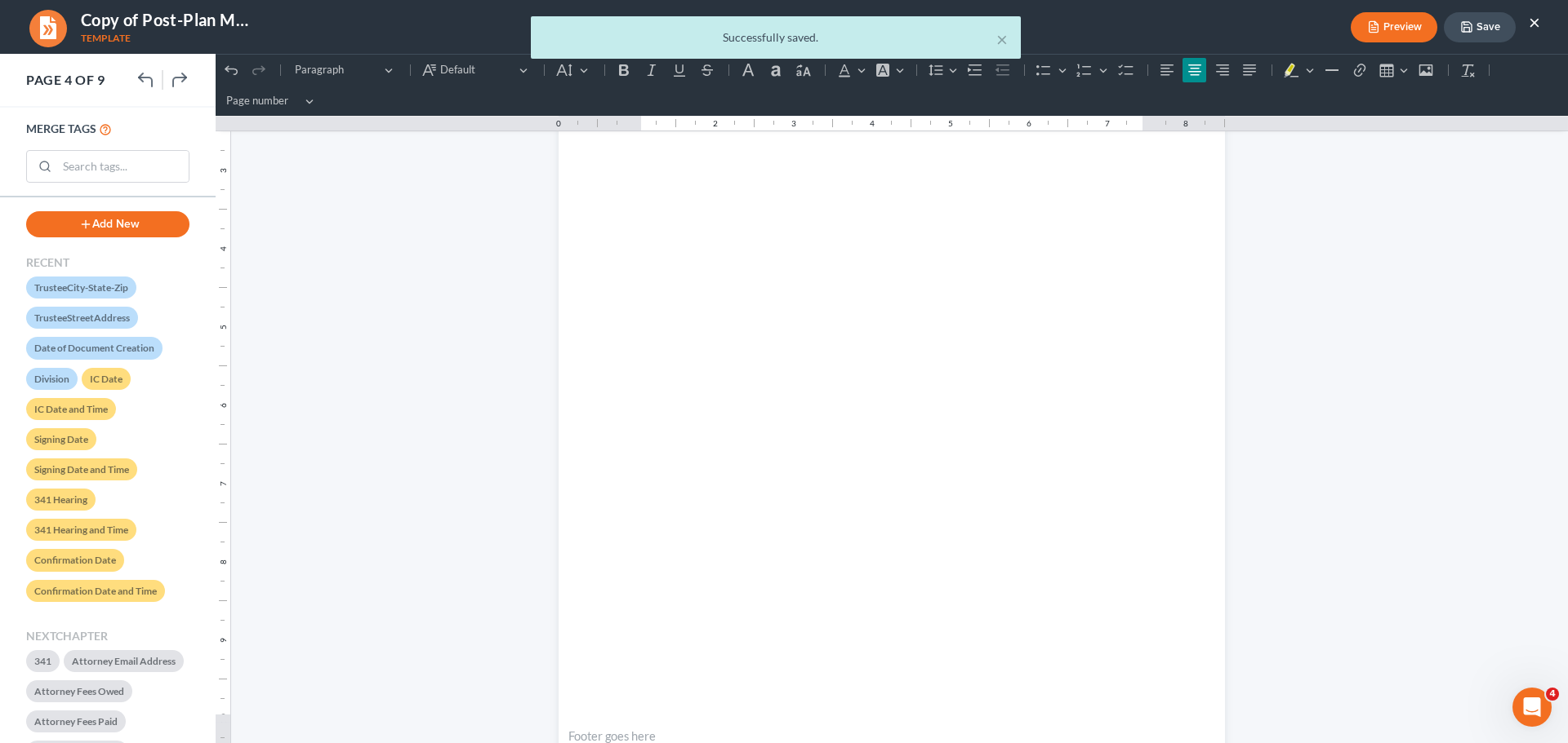
click at [1487, 40] on body "Home New Case Client Portal [PERSON_NAME] Law Group [EMAIL_ADDRESS][DOMAIN_NAME…" at bounding box center [784, 369] width 1568 height 1238
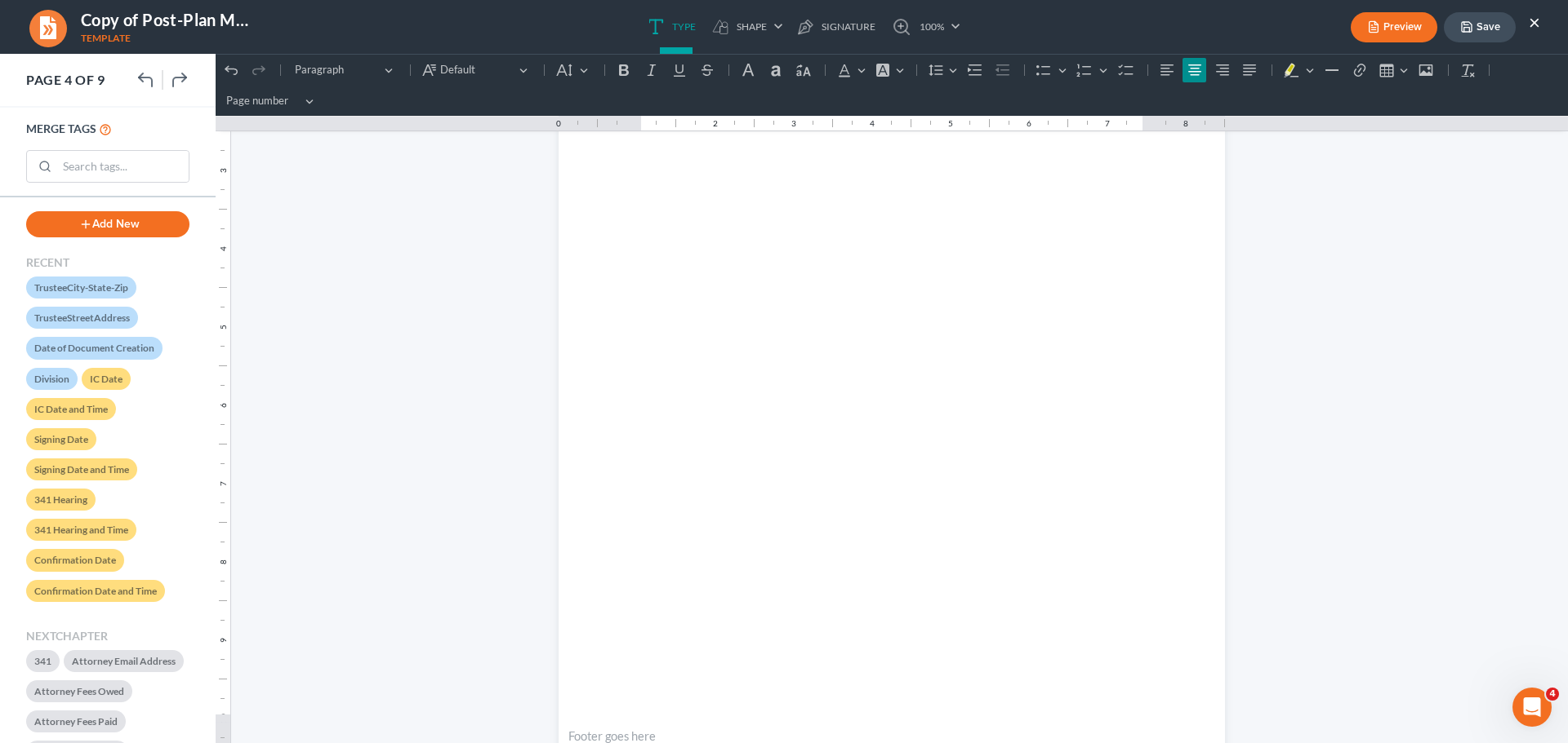
click at [1489, 30] on button "Save" at bounding box center [1479, 28] width 72 height 30
click at [1535, 16] on button "×" at bounding box center [1535, 22] width 12 height 19
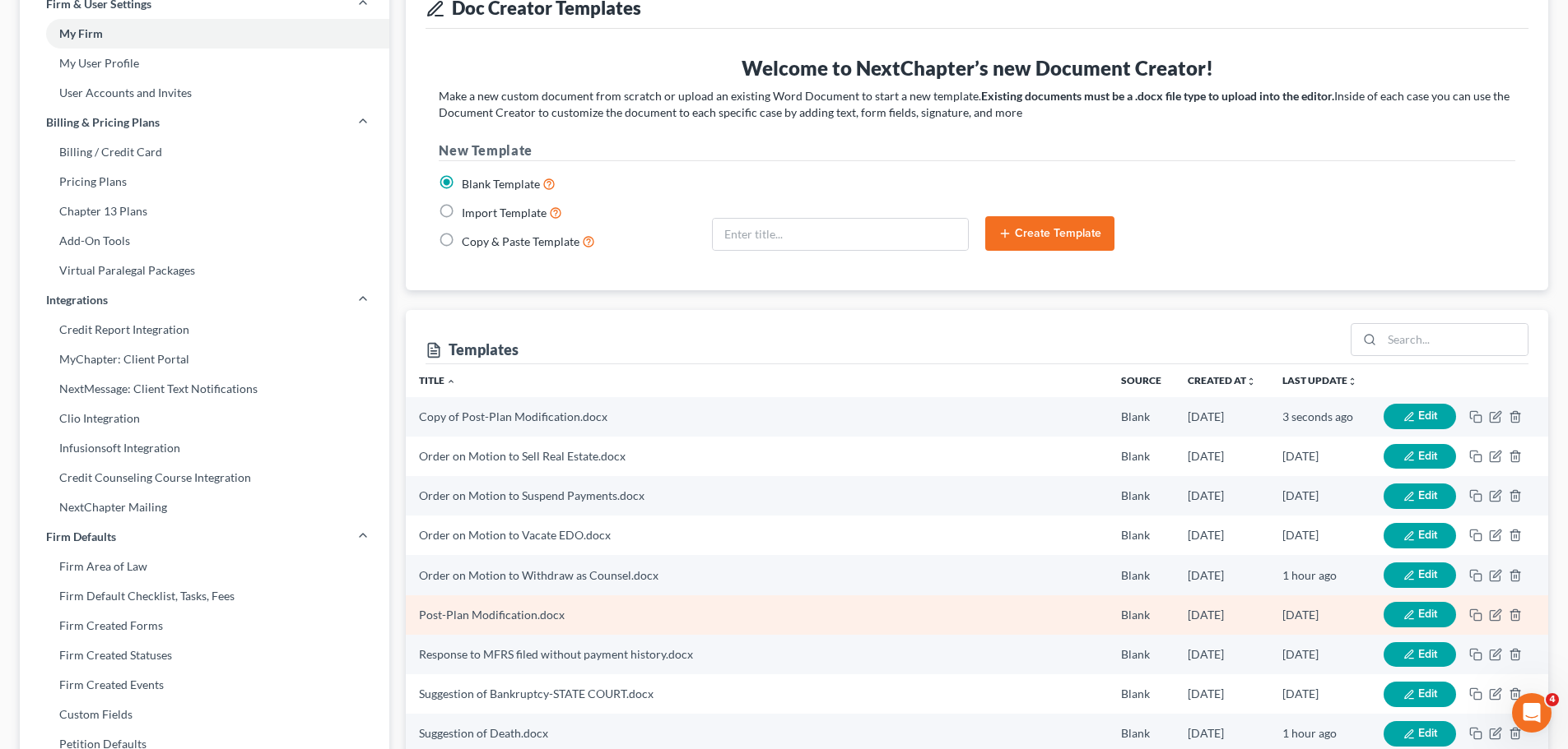
scroll to position [88, 0]
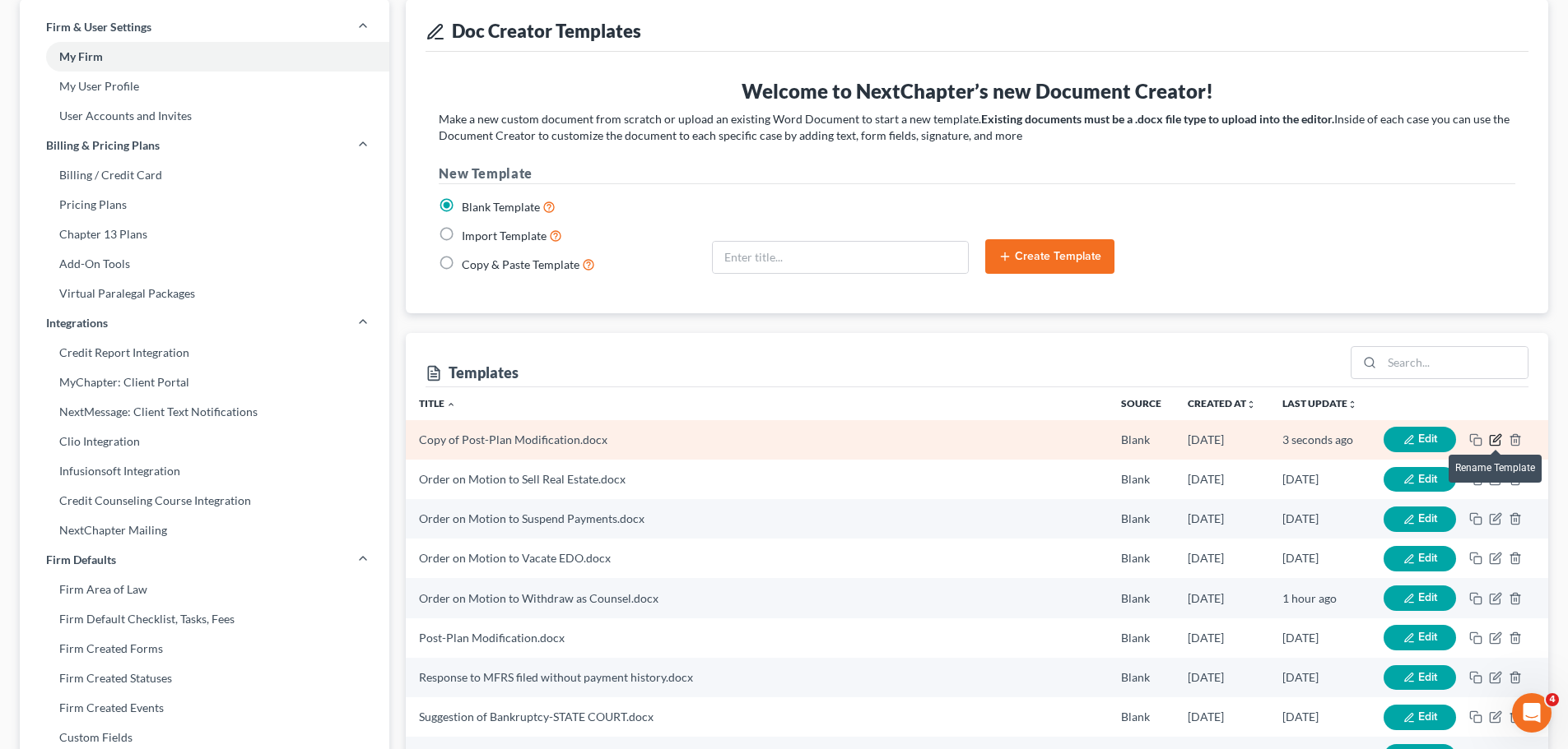
click at [1495, 440] on icon "button" at bounding box center [1496, 440] width 13 height 13
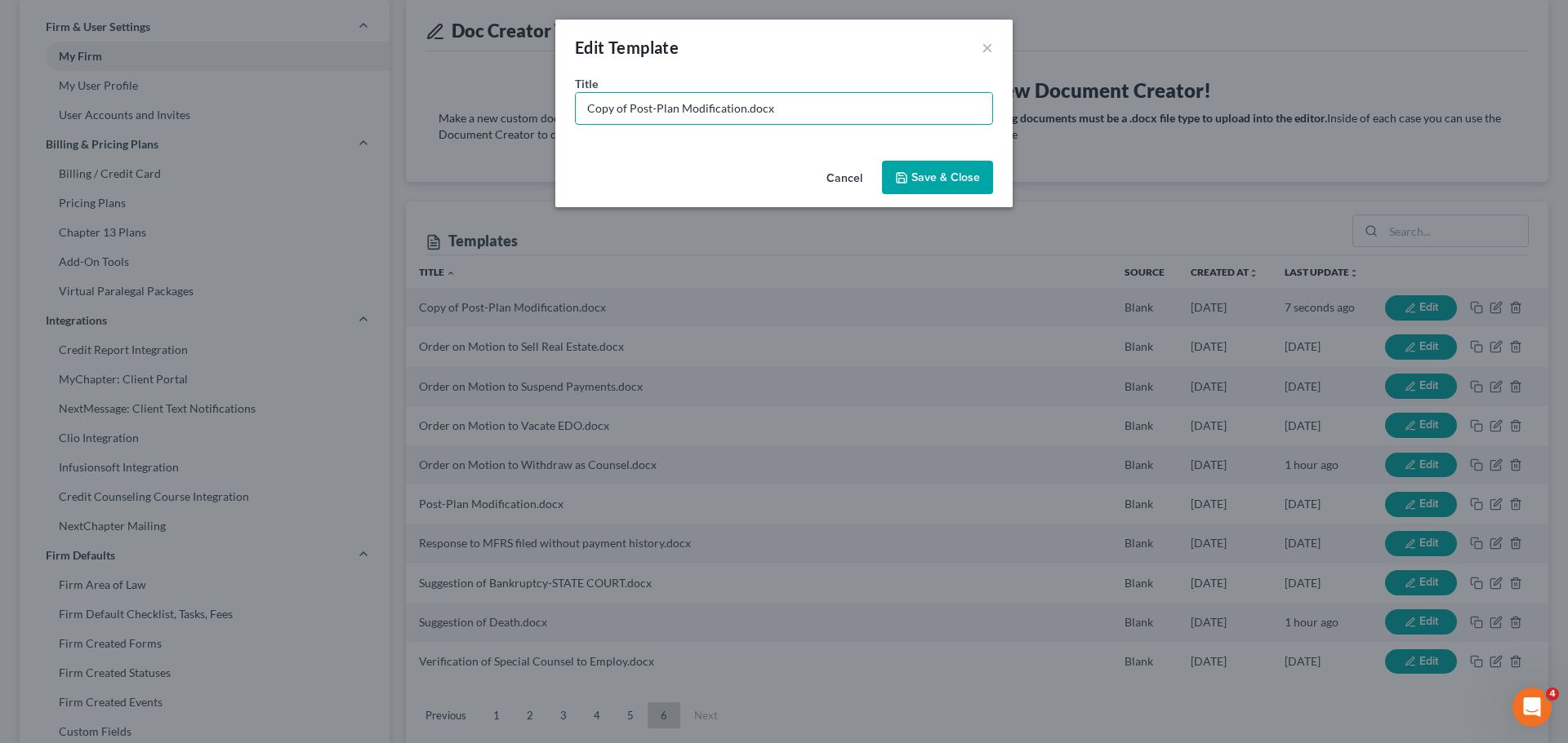
drag, startPoint x: 630, startPoint y: 110, endPoint x: 437, endPoint y: 106, distance: 193.0
click at [437, 106] on div "Edit Template × Title * Copy of Post-Plan Modification.docx Cancel Save & Close" at bounding box center [784, 372] width 1568 height 743
click at [703, 104] on input "Post-Plan Modification.docx" at bounding box center [784, 108] width 416 height 31
type input "Post-Plan Modification-IN PERSON.docx"
click at [924, 184] on button "Save & Close" at bounding box center [937, 178] width 111 height 34
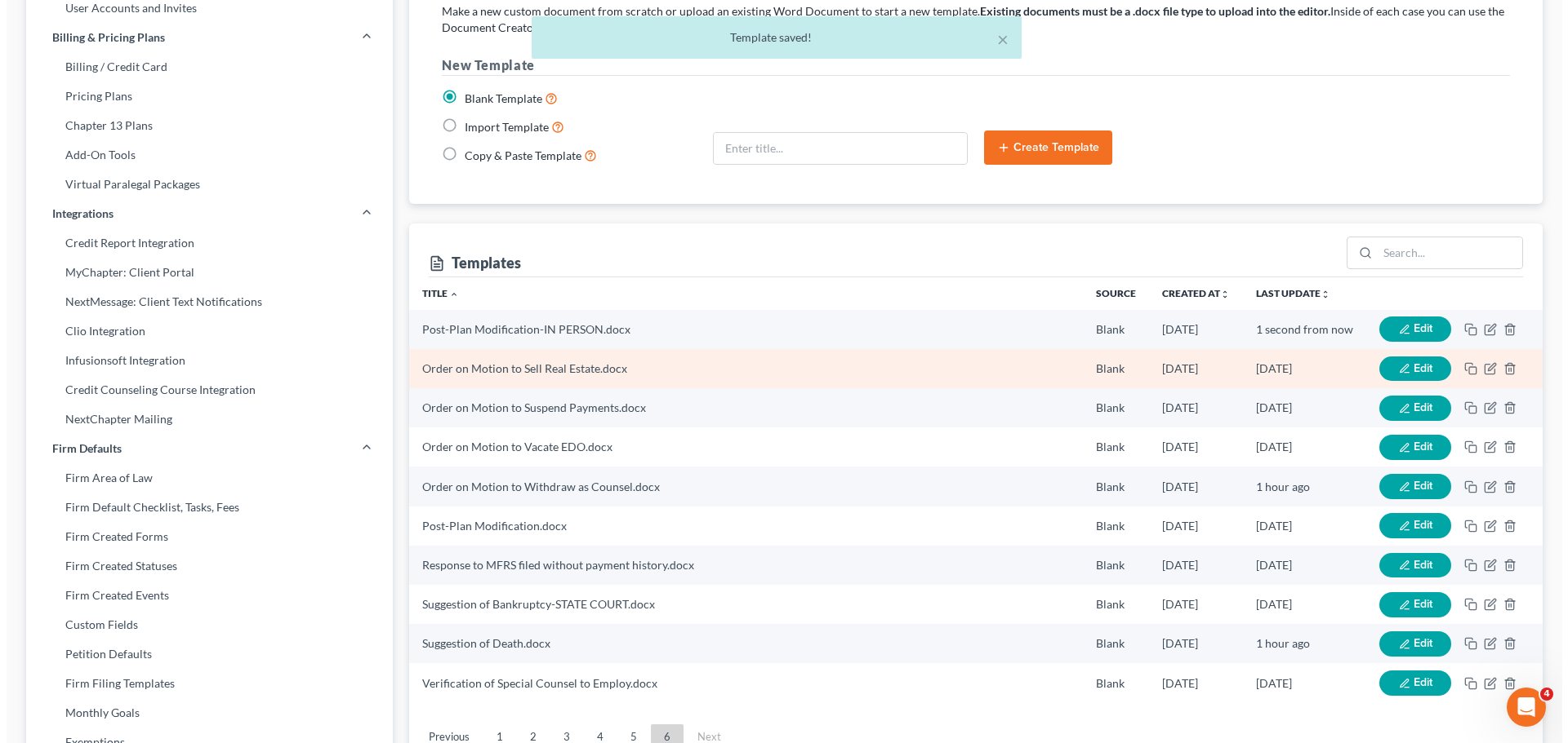
scroll to position [331, 0]
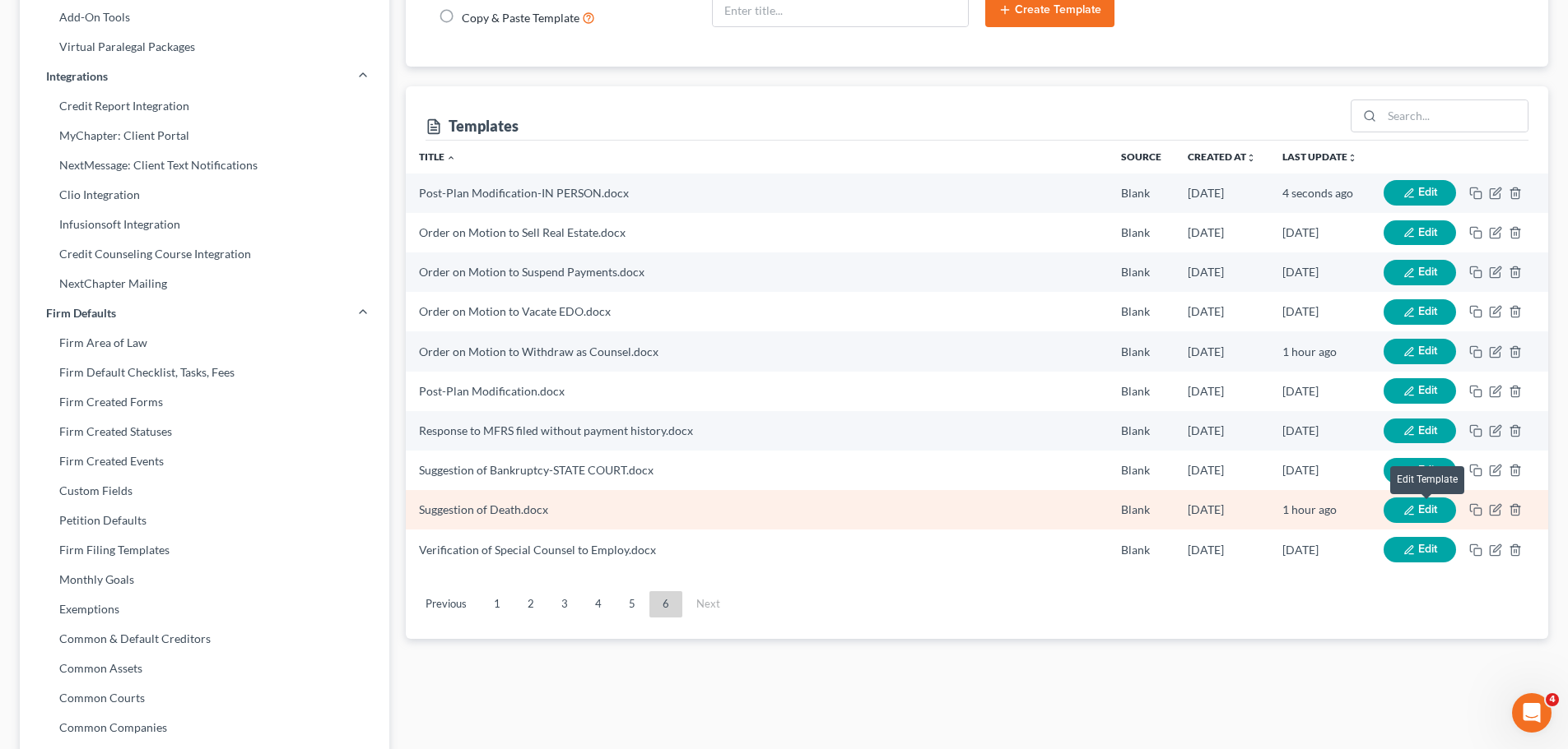
click at [1419, 504] on span "Edit" at bounding box center [1427, 509] width 19 height 14
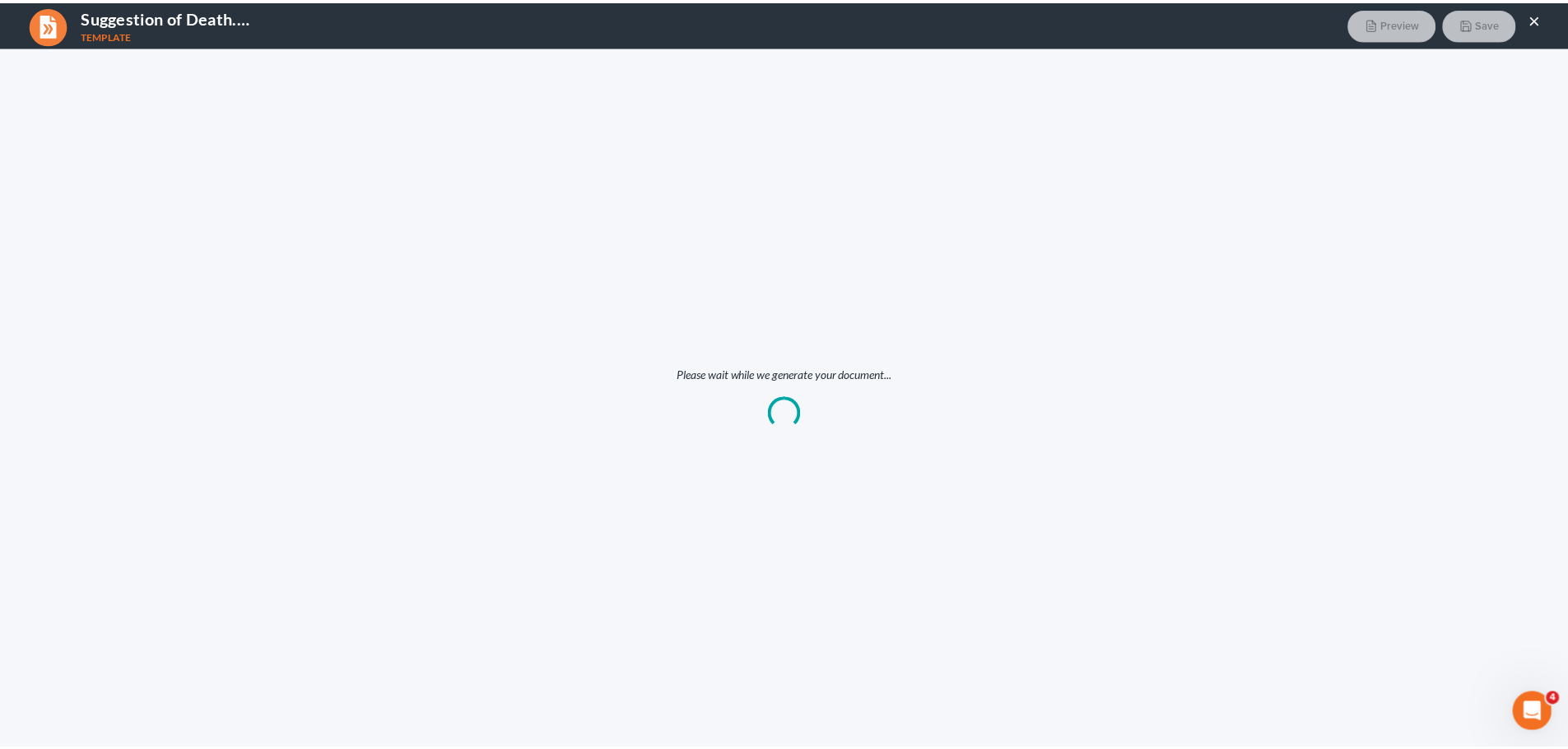
scroll to position [0, 0]
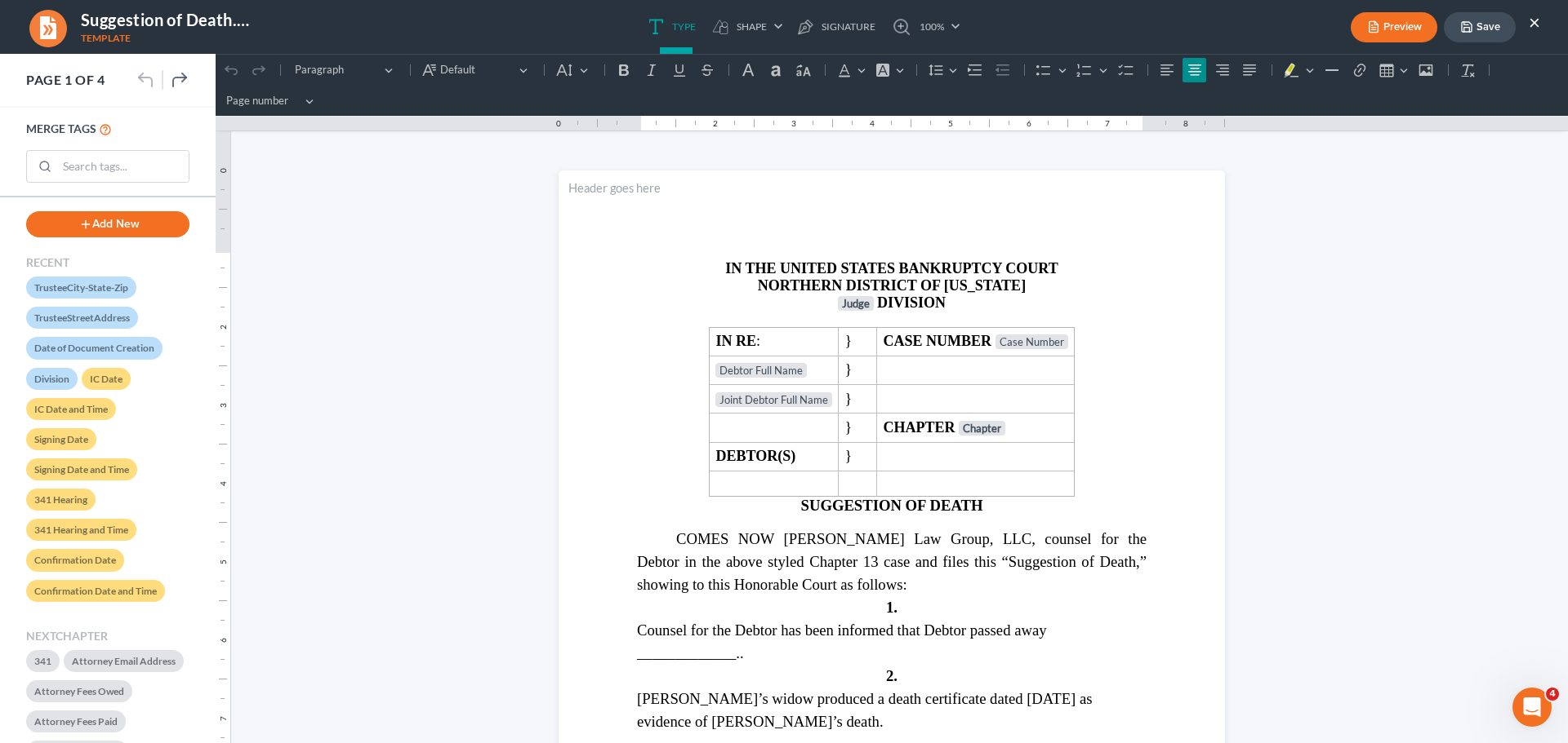
drag, startPoint x: 1536, startPoint y: 18, endPoint x: 1256, endPoint y: 38, distance: 280.7
click at [1536, 18] on button "×" at bounding box center [1535, 22] width 12 height 19
